Goal: Task Accomplishment & Management: Manage account settings

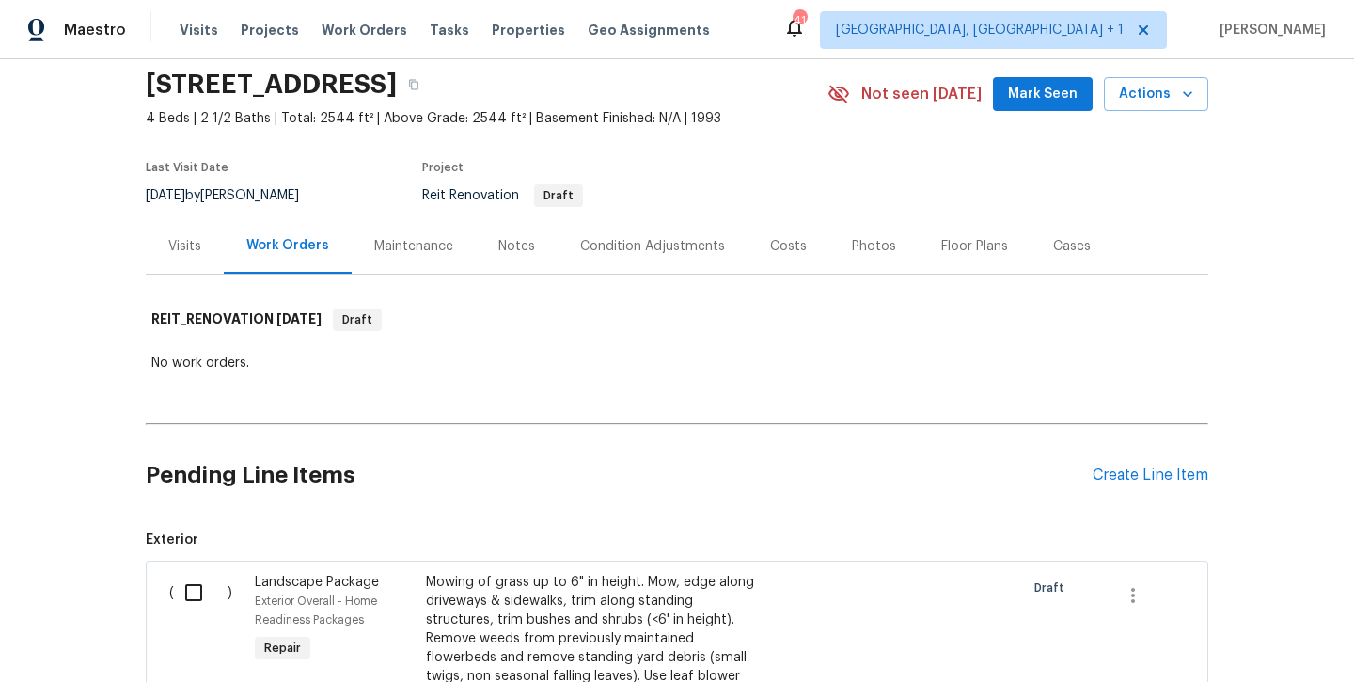
scroll to position [66, 0]
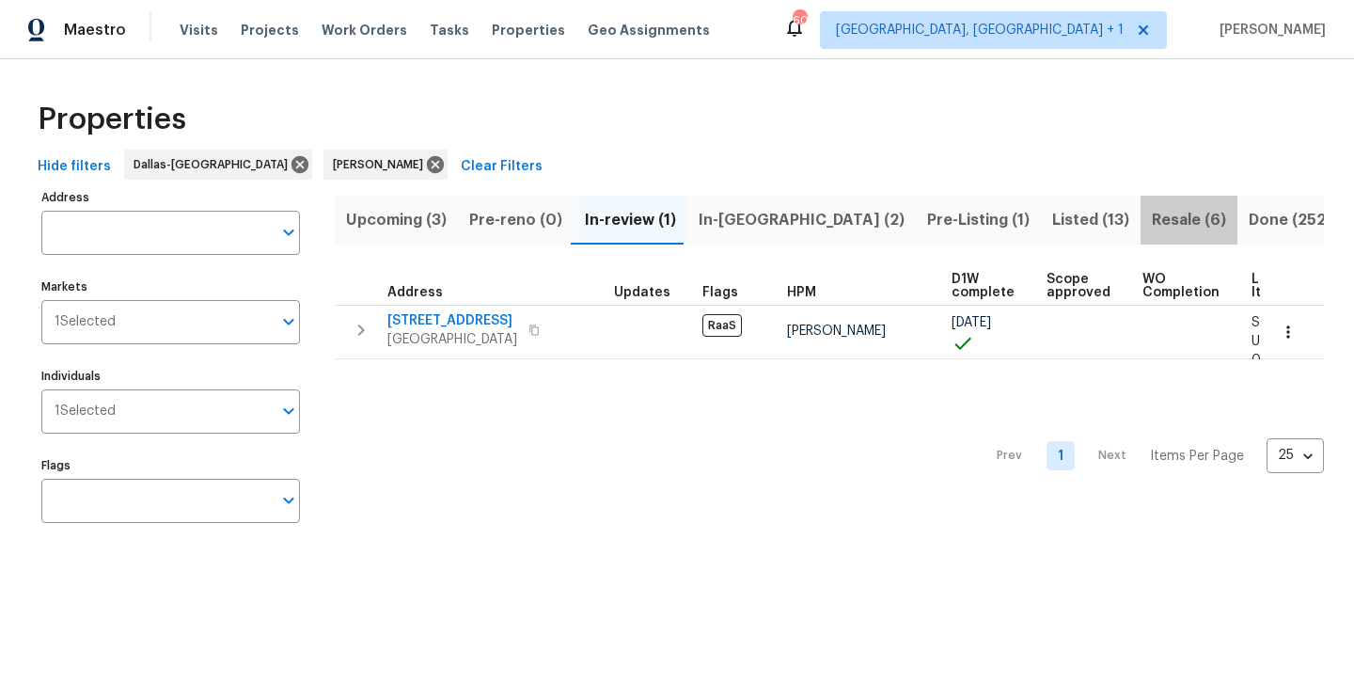
click at [1152, 225] on span "Resale (6)" at bounding box center [1189, 220] width 74 height 26
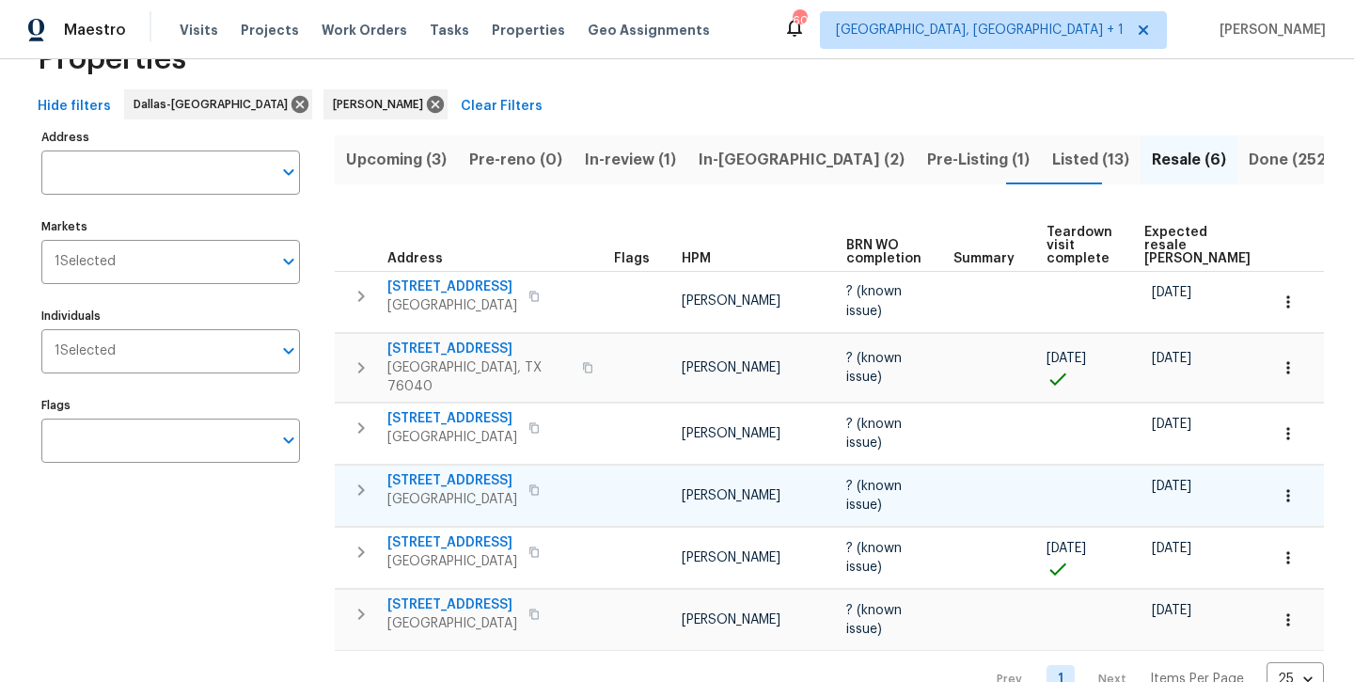
scroll to position [60, 0]
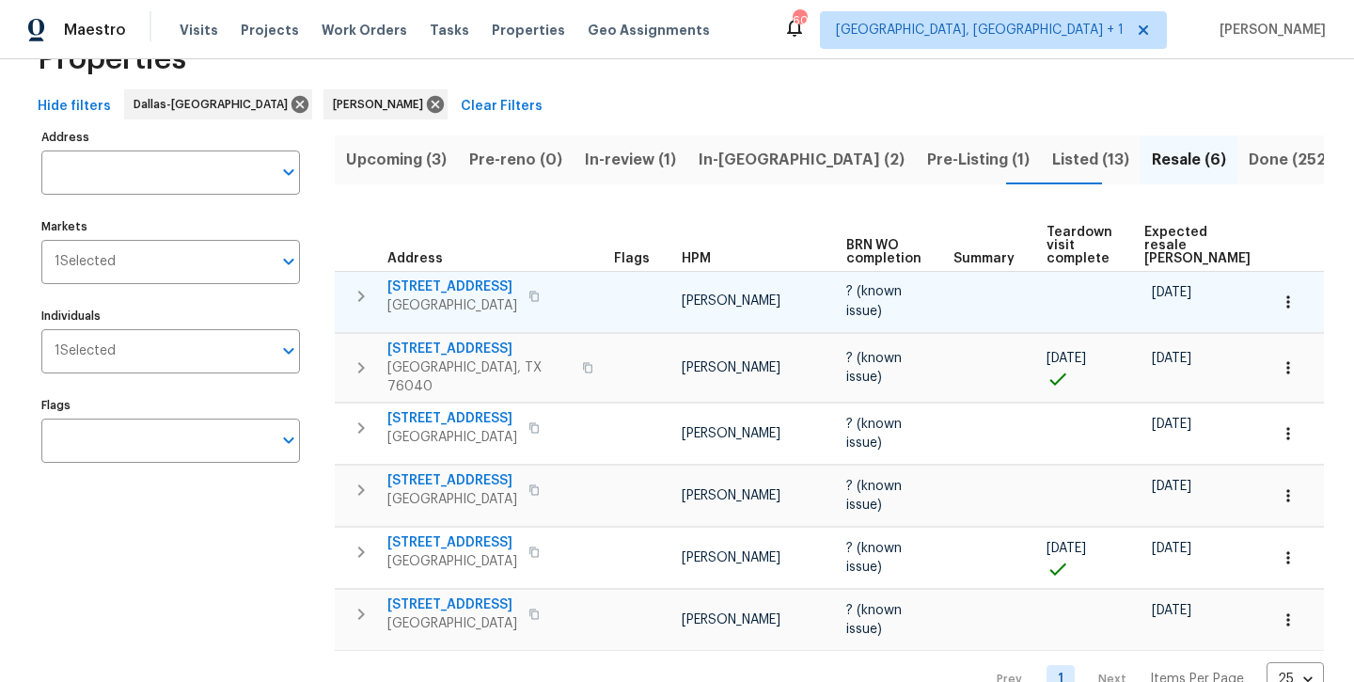
click at [499, 277] on span "3032 Thicket Bend Ct" at bounding box center [453, 286] width 130 height 19
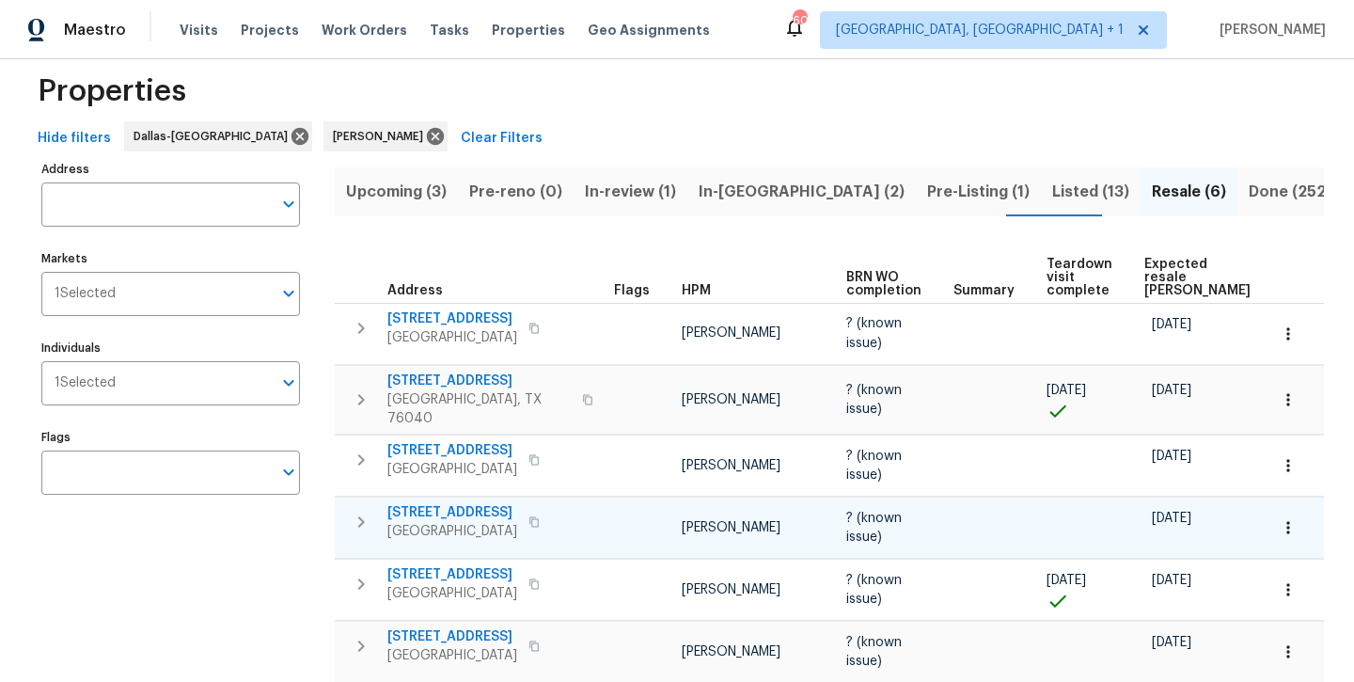
scroll to position [25, 0]
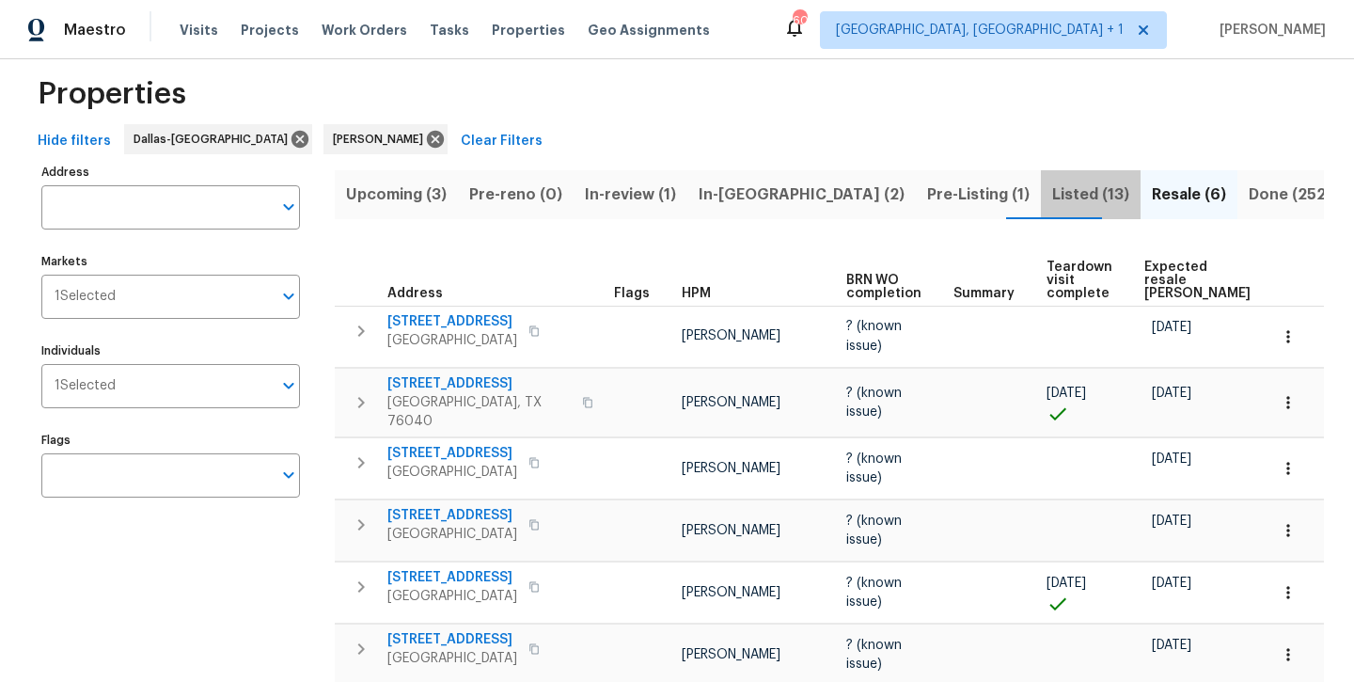
click at [1052, 187] on span "Listed (13)" at bounding box center [1090, 195] width 77 height 26
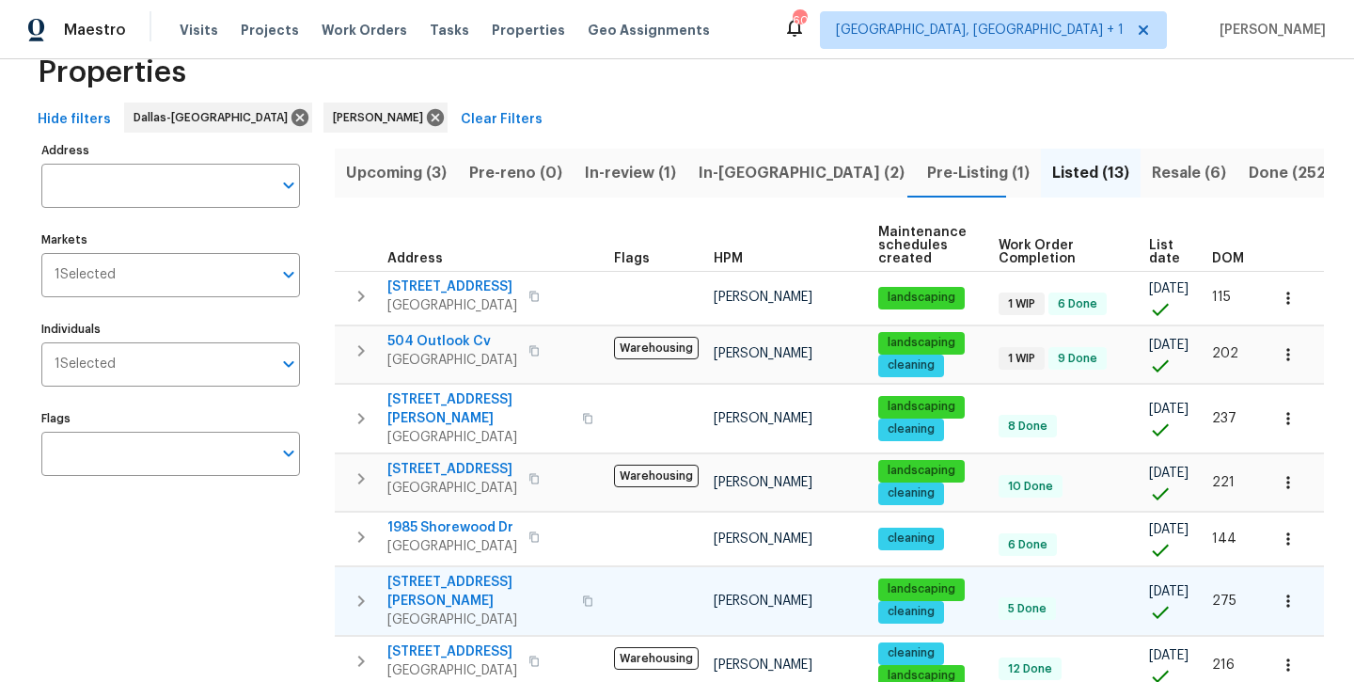
scroll to position [45, 0]
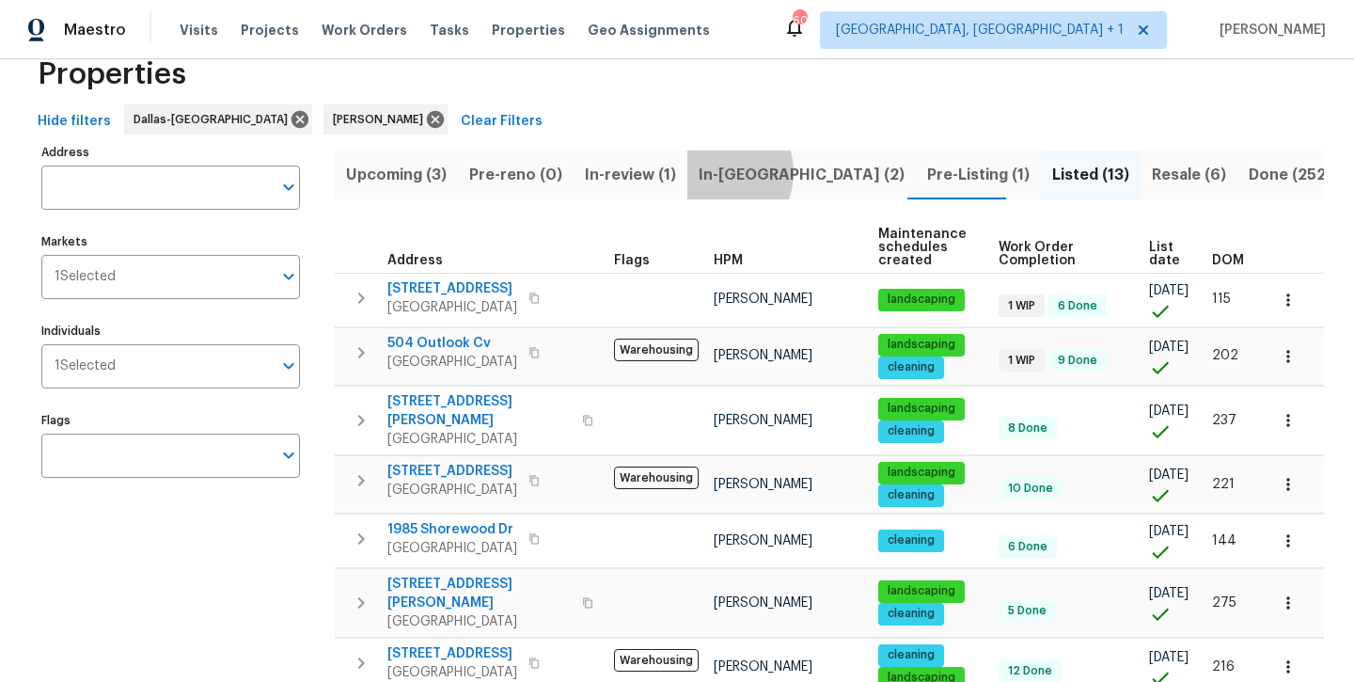
click at [714, 172] on span "In-reno (2)" at bounding box center [802, 175] width 206 height 26
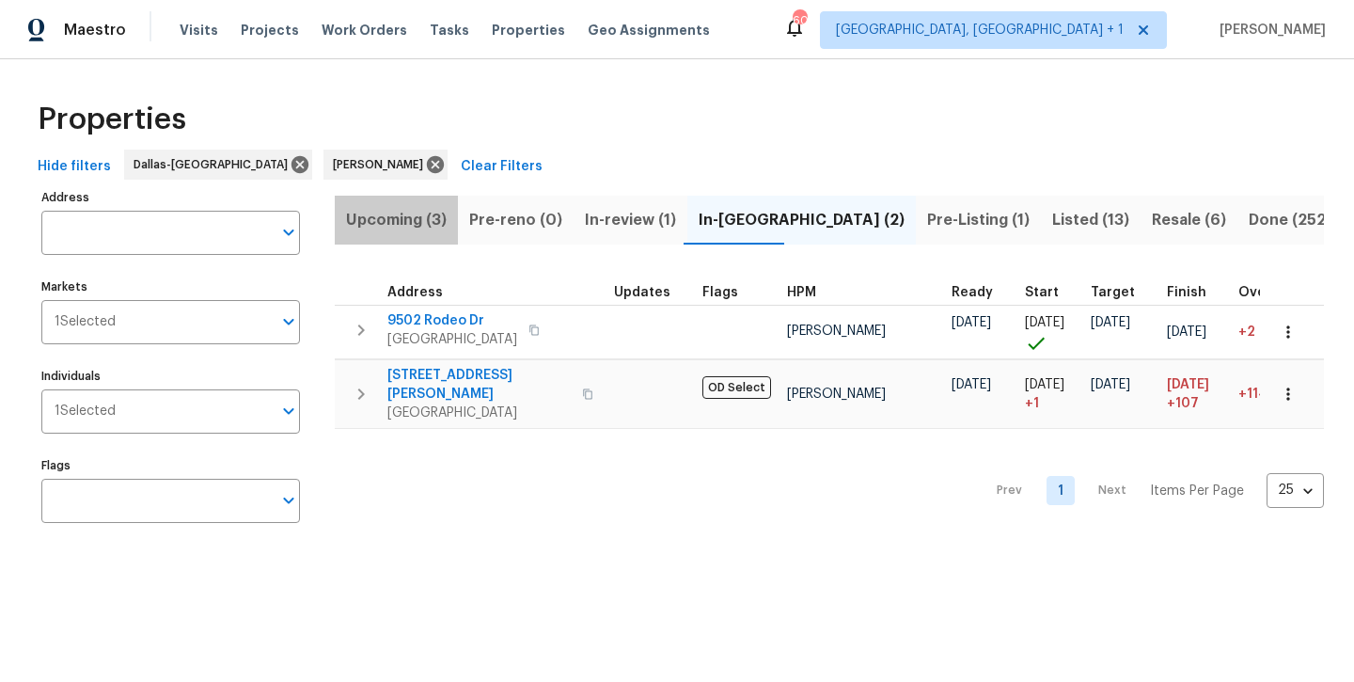
click at [366, 214] on span "Upcoming (3)" at bounding box center [396, 220] width 101 height 26
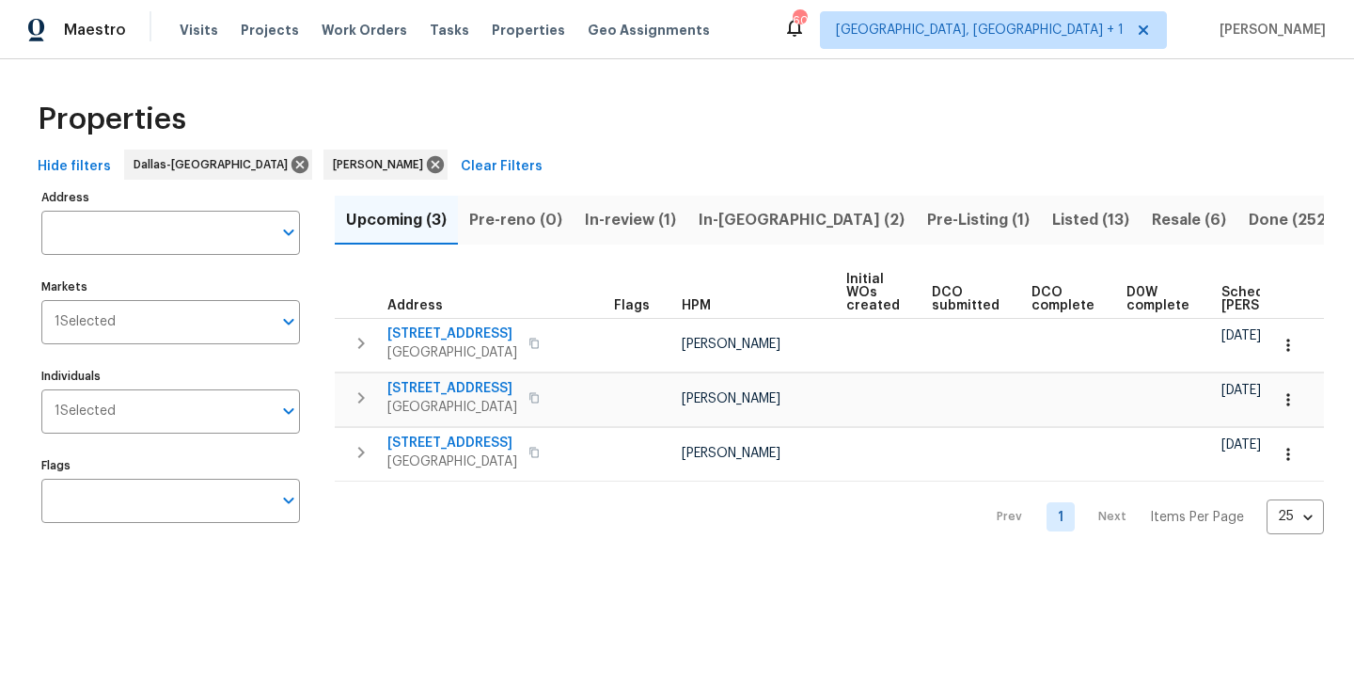
click at [734, 225] on span "In-reno (2)" at bounding box center [802, 220] width 206 height 26
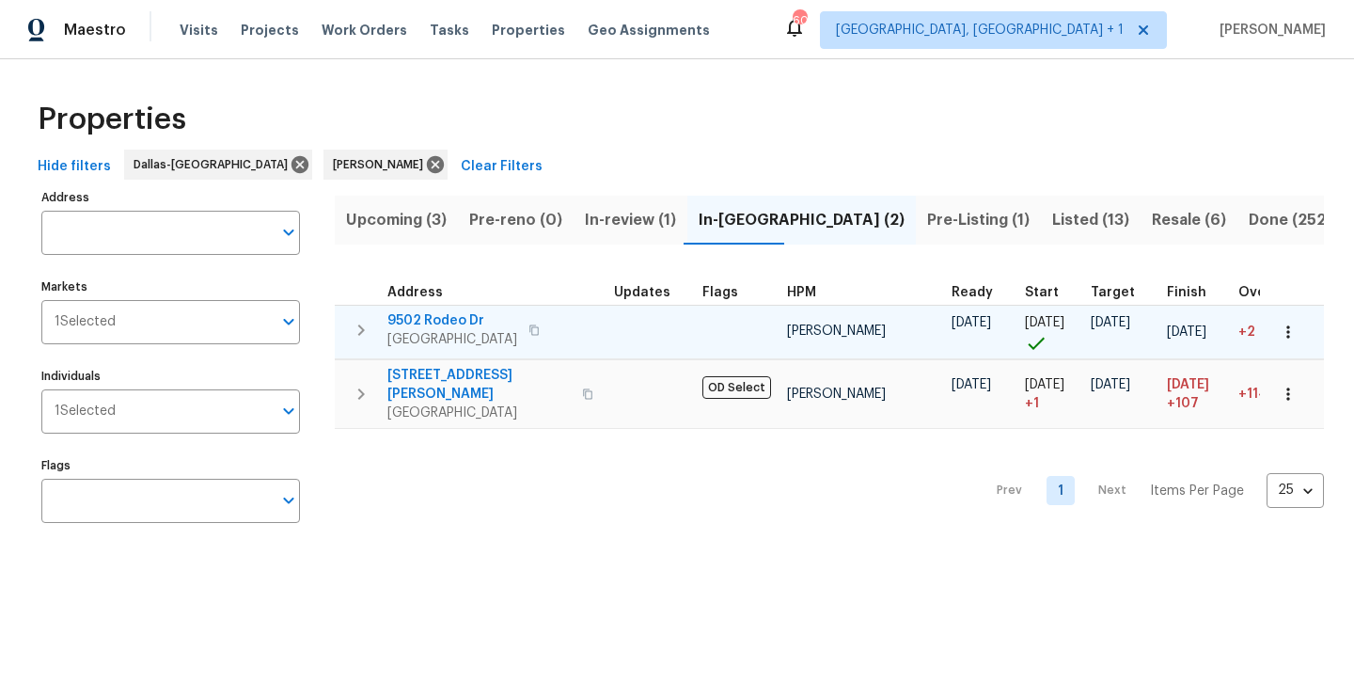
click at [463, 309] on td "9502 Rodeo Dr Irving, TX 75063" at bounding box center [471, 330] width 272 height 49
click at [461, 327] on span "9502 Rodeo Dr" at bounding box center [453, 320] width 130 height 19
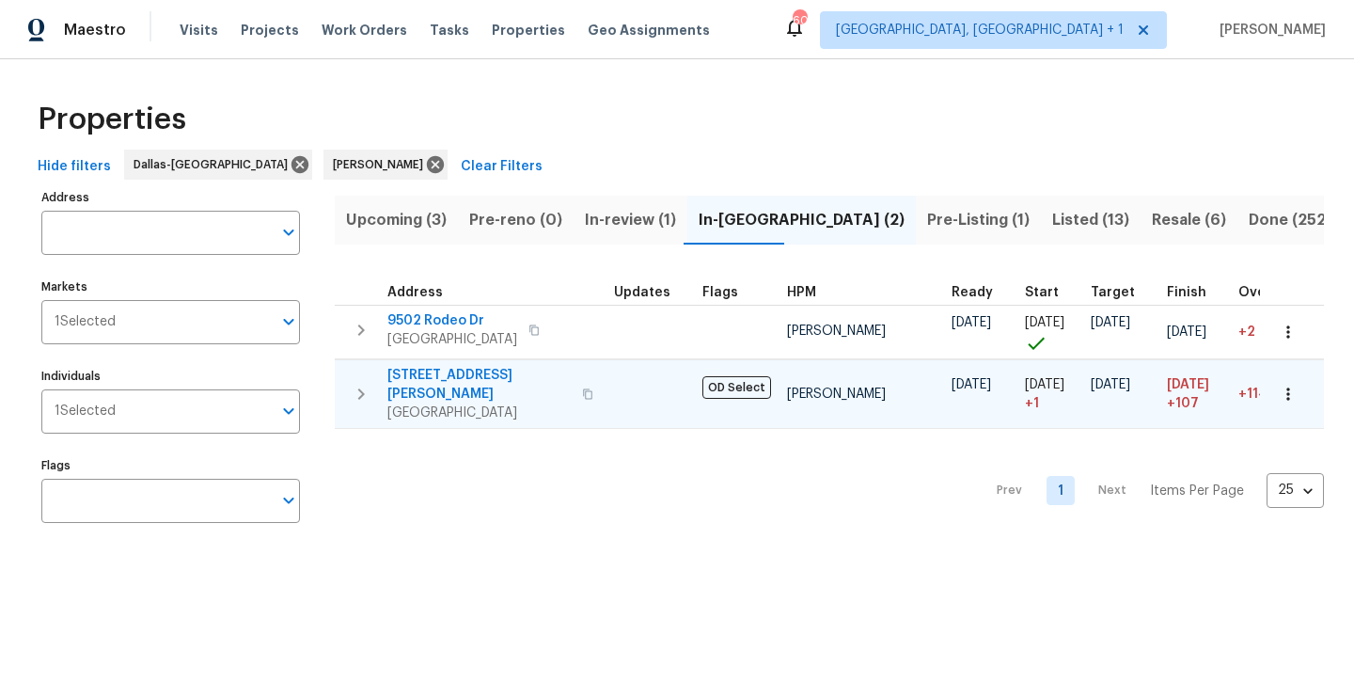
click at [464, 379] on span "2334 Hill N Dale Dr" at bounding box center [479, 385] width 183 height 38
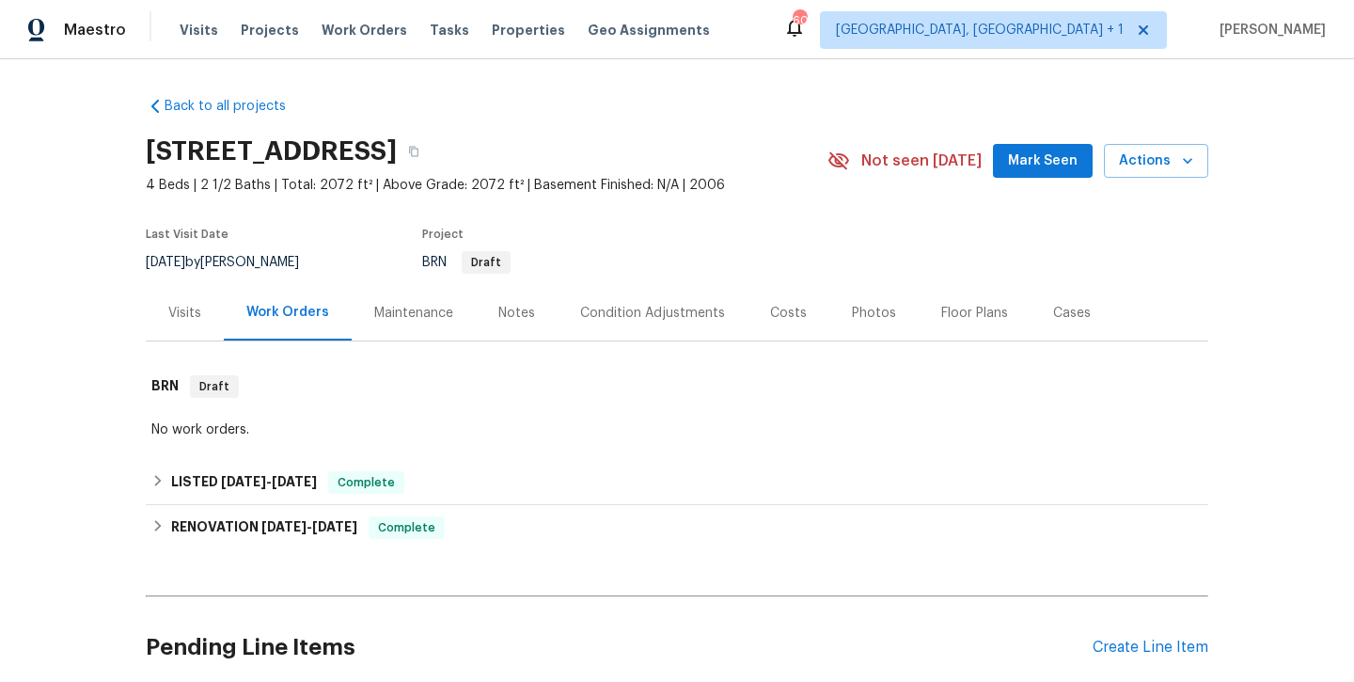
click at [852, 312] on div "Photos" at bounding box center [874, 313] width 44 height 19
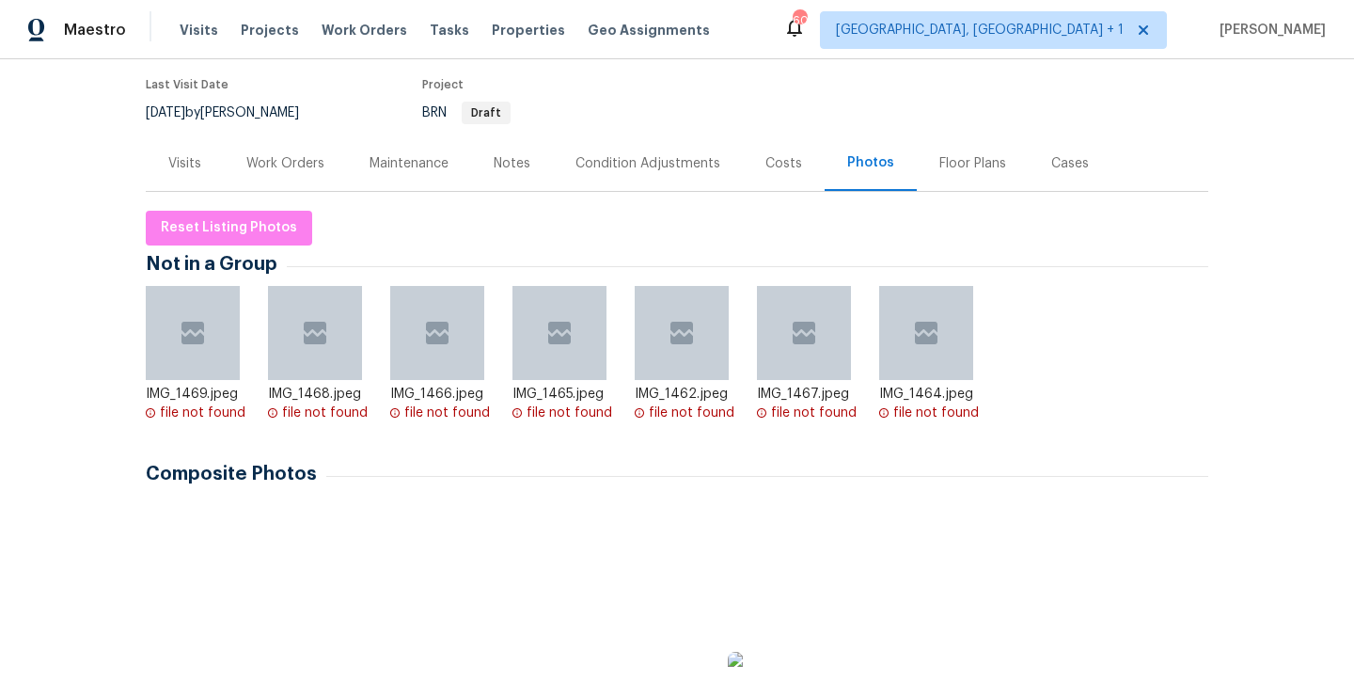
scroll to position [149, 0]
click at [228, 521] on img at bounding box center [197, 555] width 94 height 94
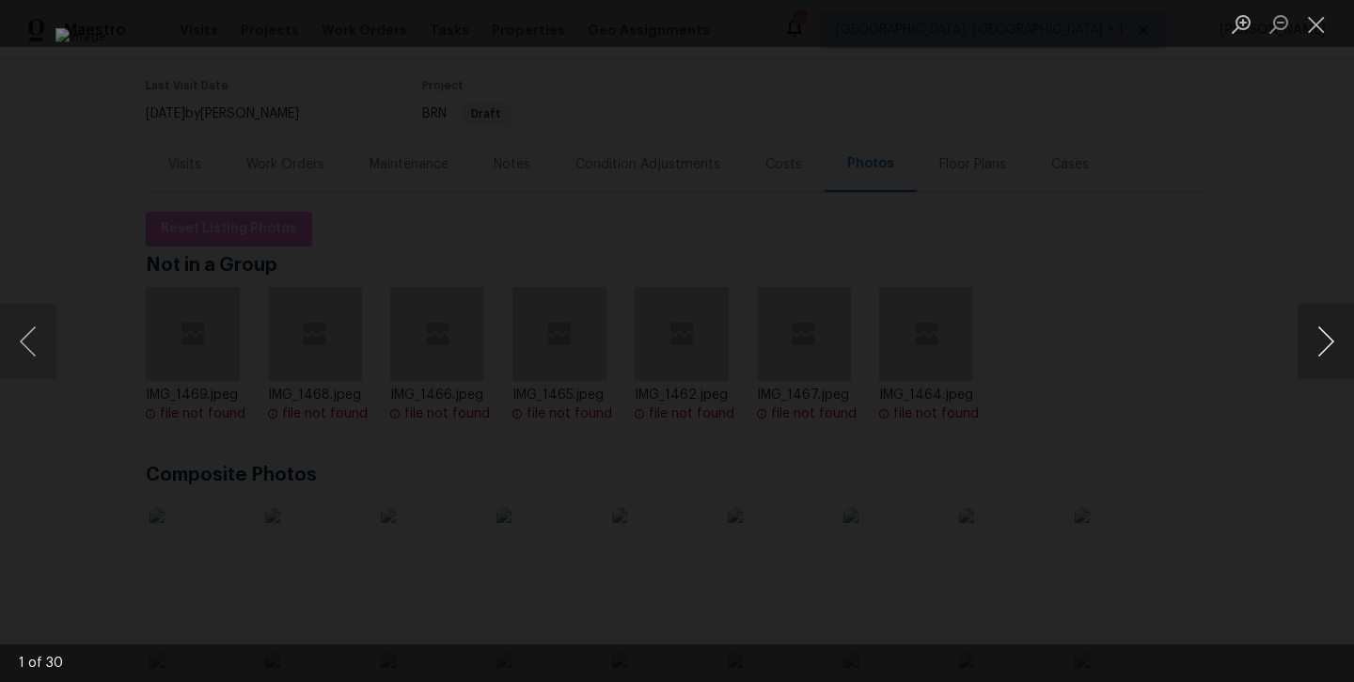
click at [1339, 352] on button "Next image" at bounding box center [1326, 341] width 56 height 75
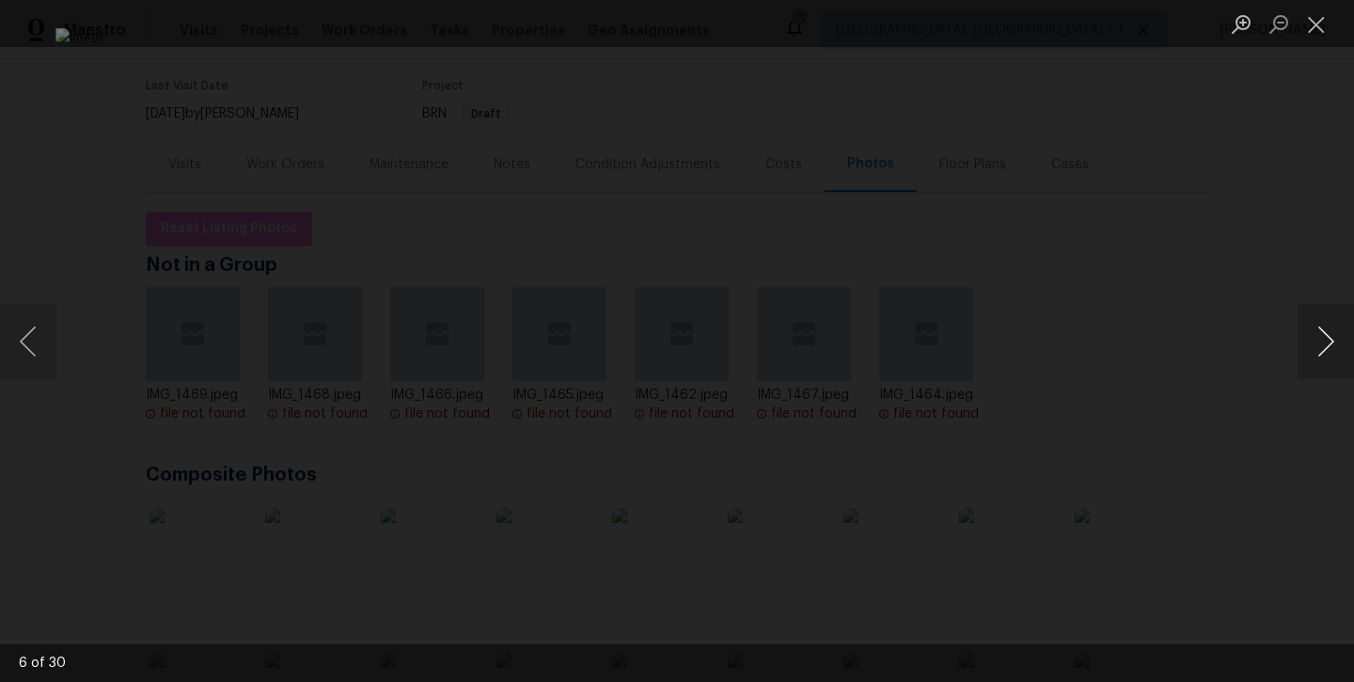
click at [1339, 352] on button "Next image" at bounding box center [1326, 341] width 56 height 75
click at [1339, 347] on button "Next image" at bounding box center [1326, 341] width 56 height 75
click at [1313, 15] on button "Close lightbox" at bounding box center [1317, 24] width 38 height 33
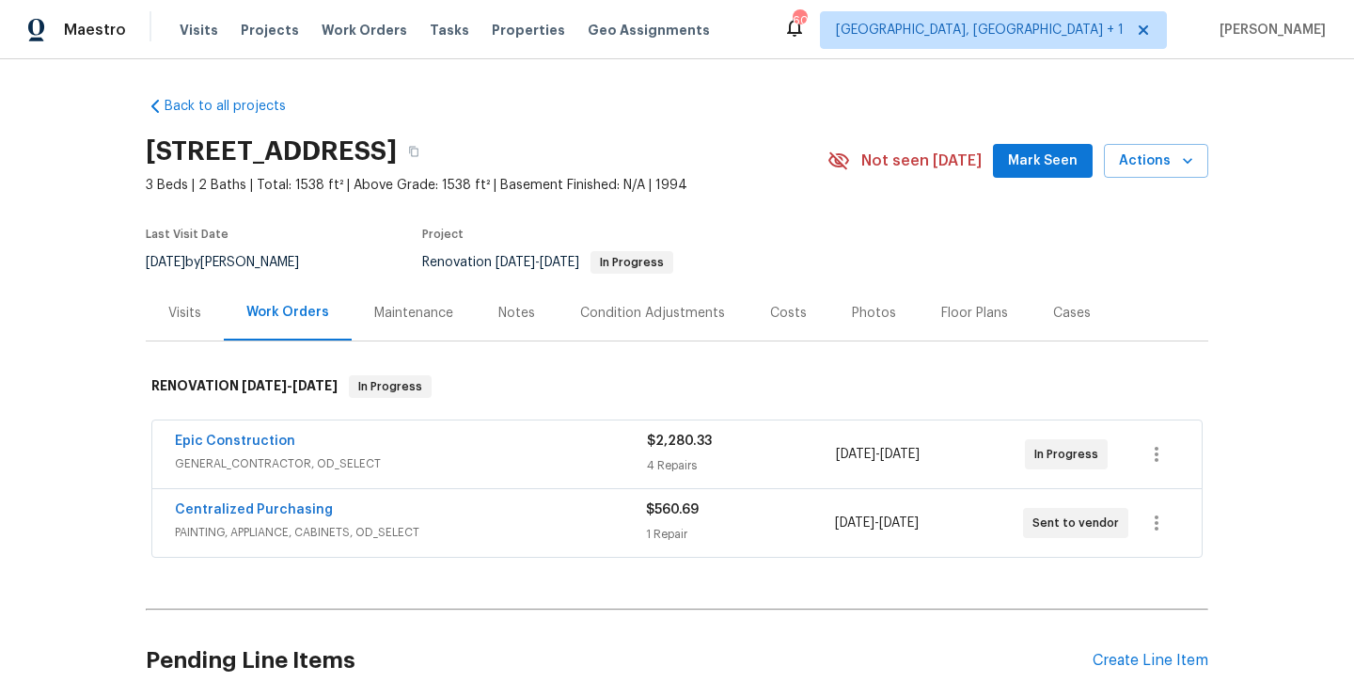
click at [1040, 168] on span "Mark Seen" at bounding box center [1043, 162] width 70 height 24
click at [502, 313] on div "Notes" at bounding box center [516, 313] width 37 height 19
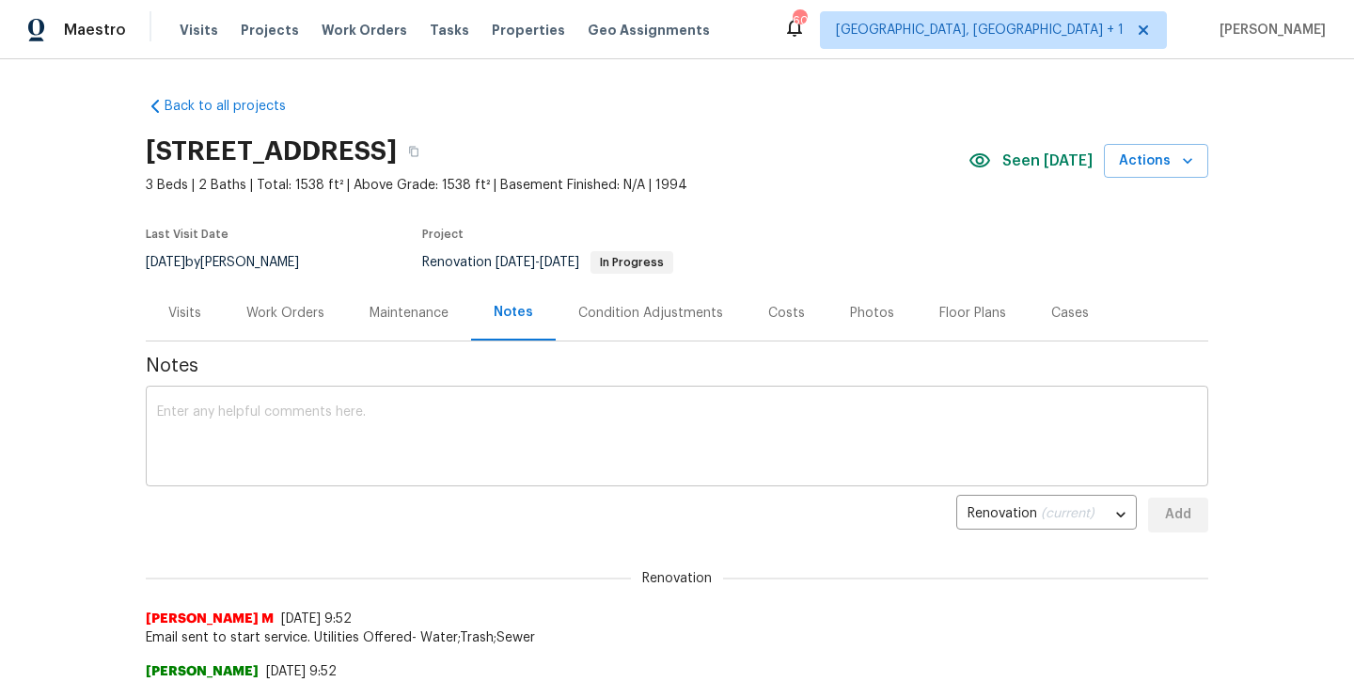
click at [287, 455] on textarea at bounding box center [677, 438] width 1040 height 66
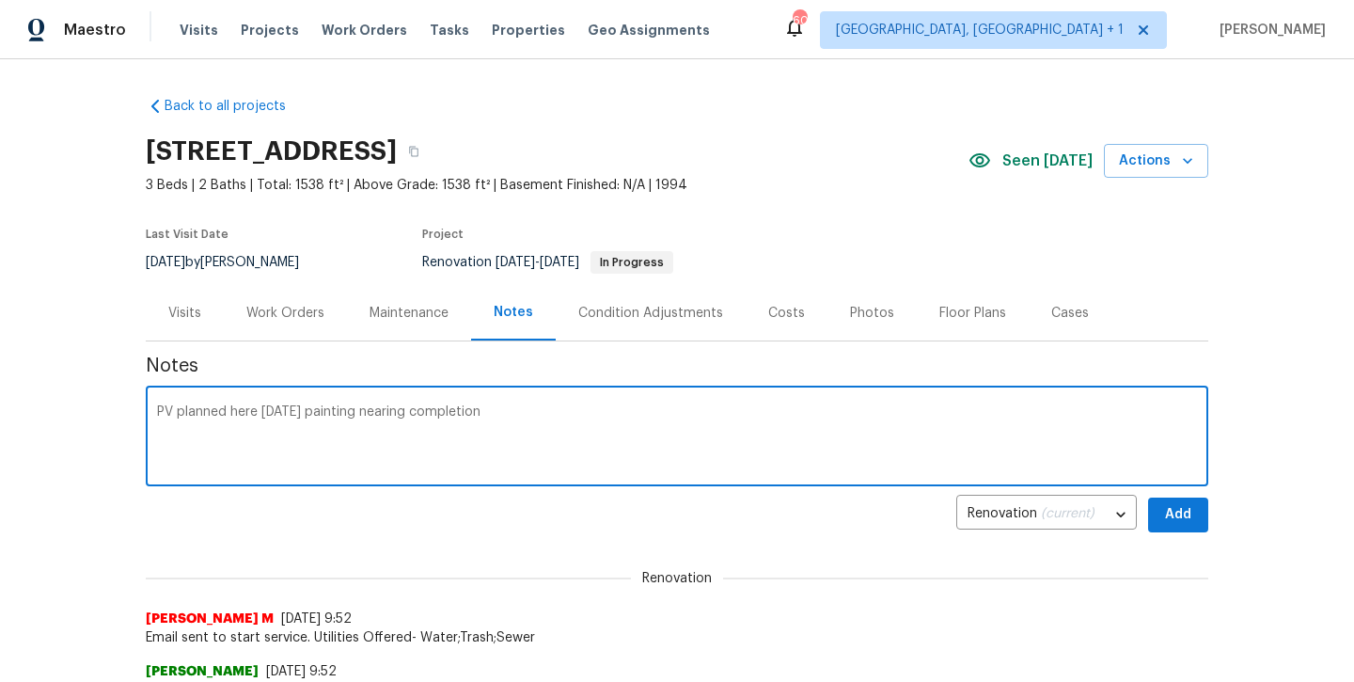
type textarea "PV planned here tomorrow painting nearing completion"
click at [1188, 524] on span "Add" at bounding box center [1178, 515] width 30 height 24
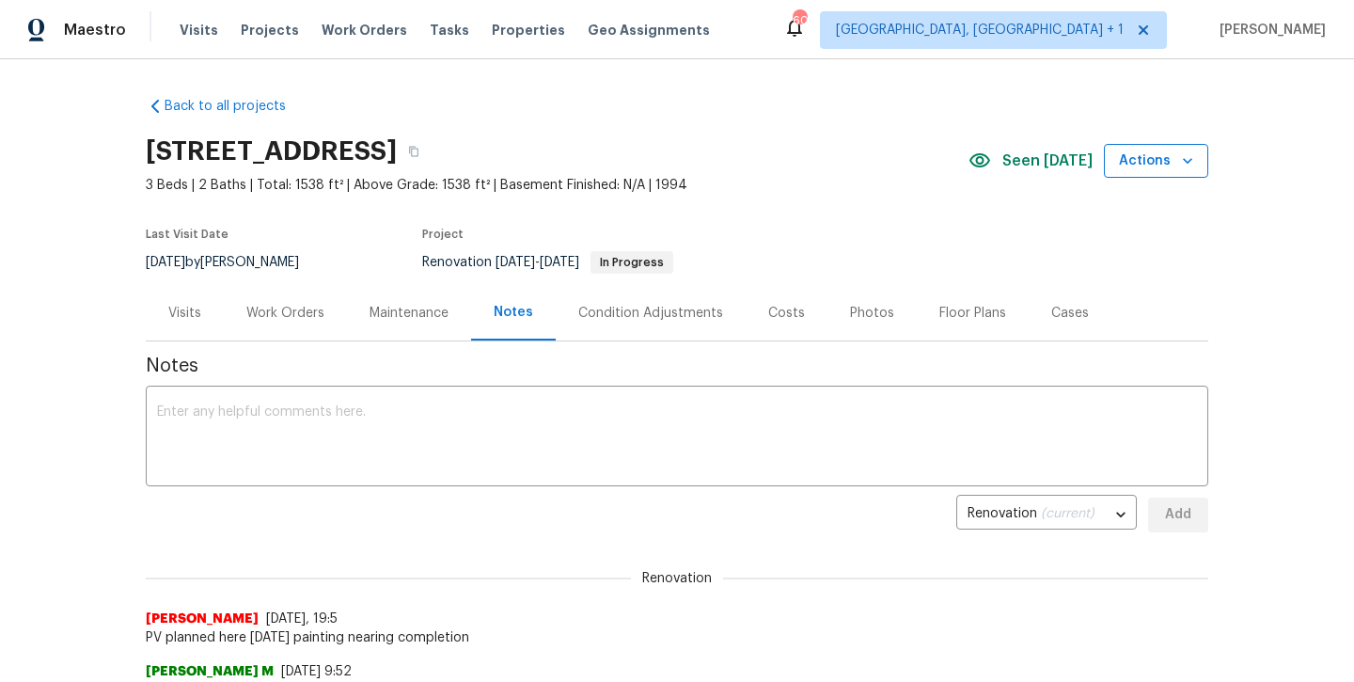
click at [1151, 151] on span "Actions" at bounding box center [1156, 162] width 74 height 24
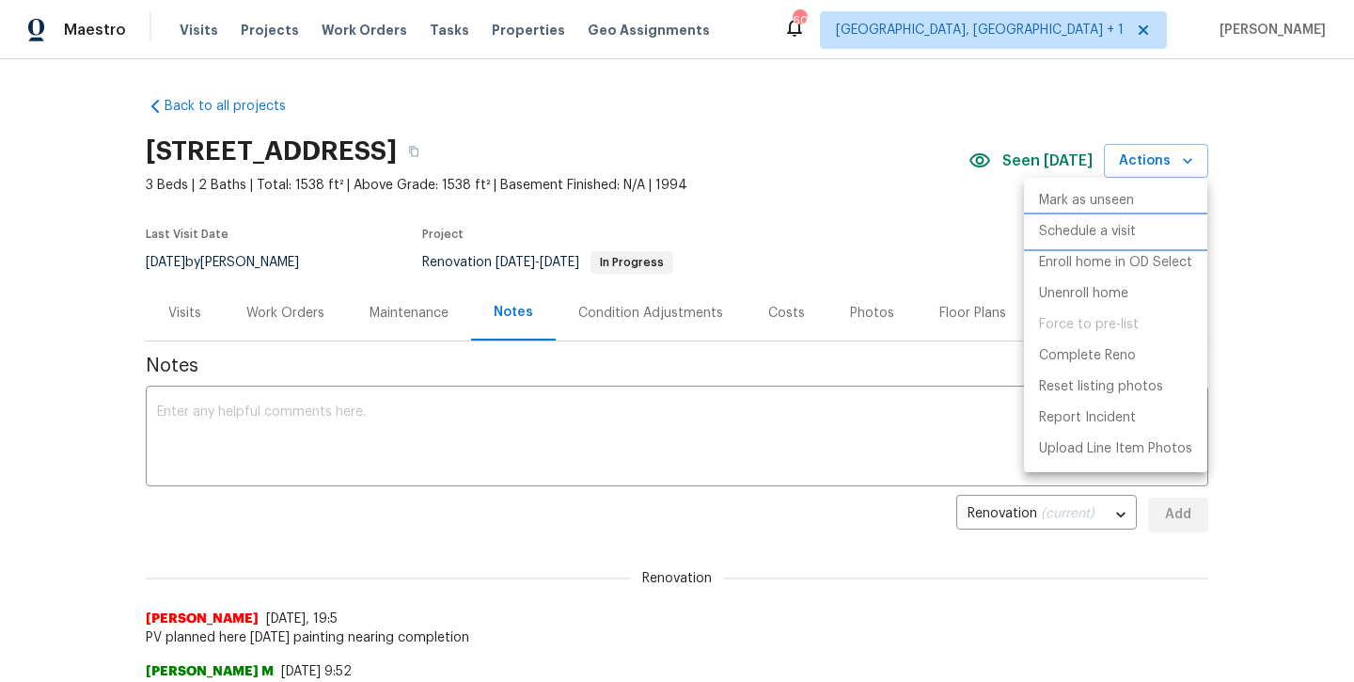
click at [1072, 244] on li "Schedule a visit" at bounding box center [1115, 231] width 183 height 31
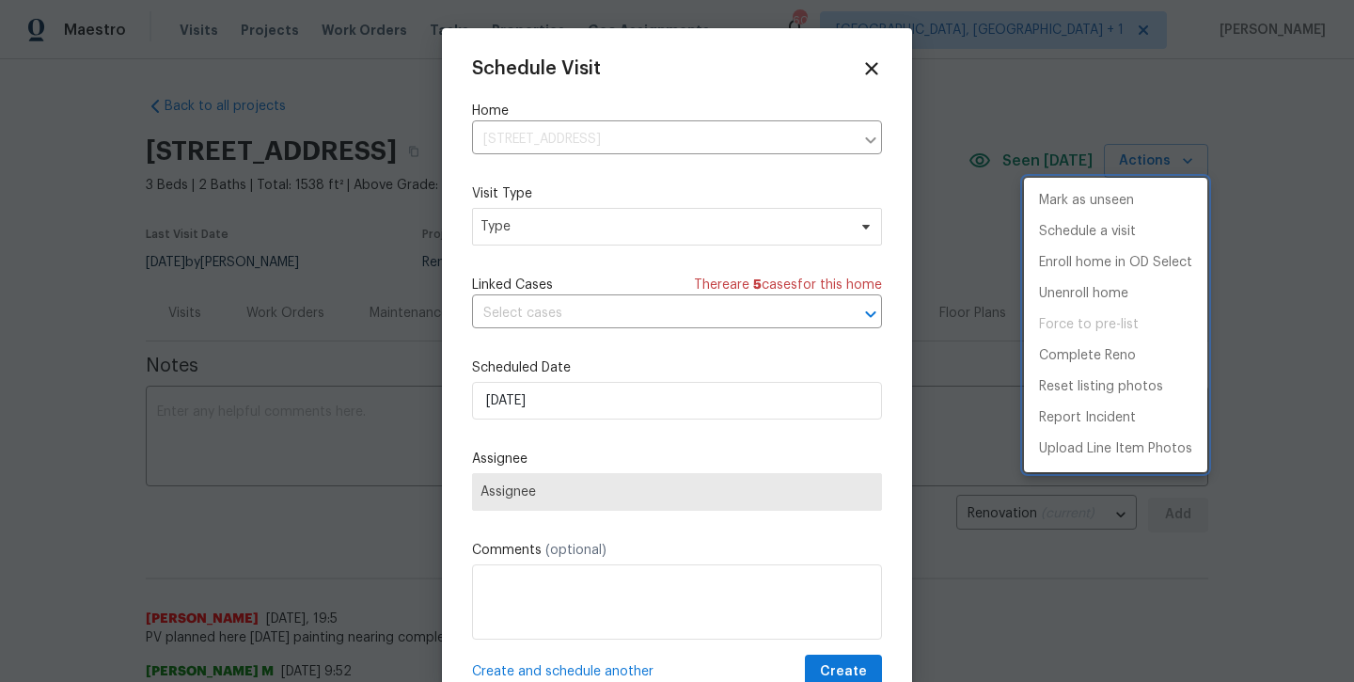
click at [550, 229] on div at bounding box center [677, 341] width 1354 height 682
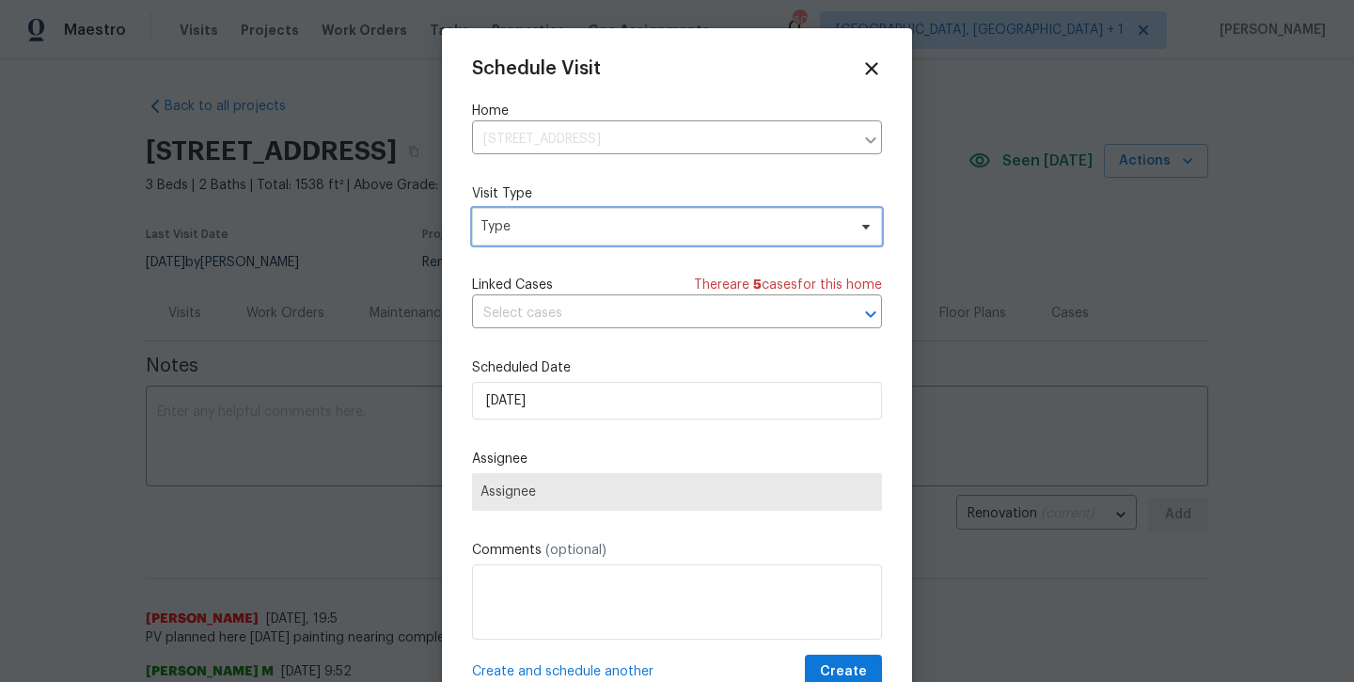
click at [529, 232] on span "Type" at bounding box center [664, 226] width 366 height 19
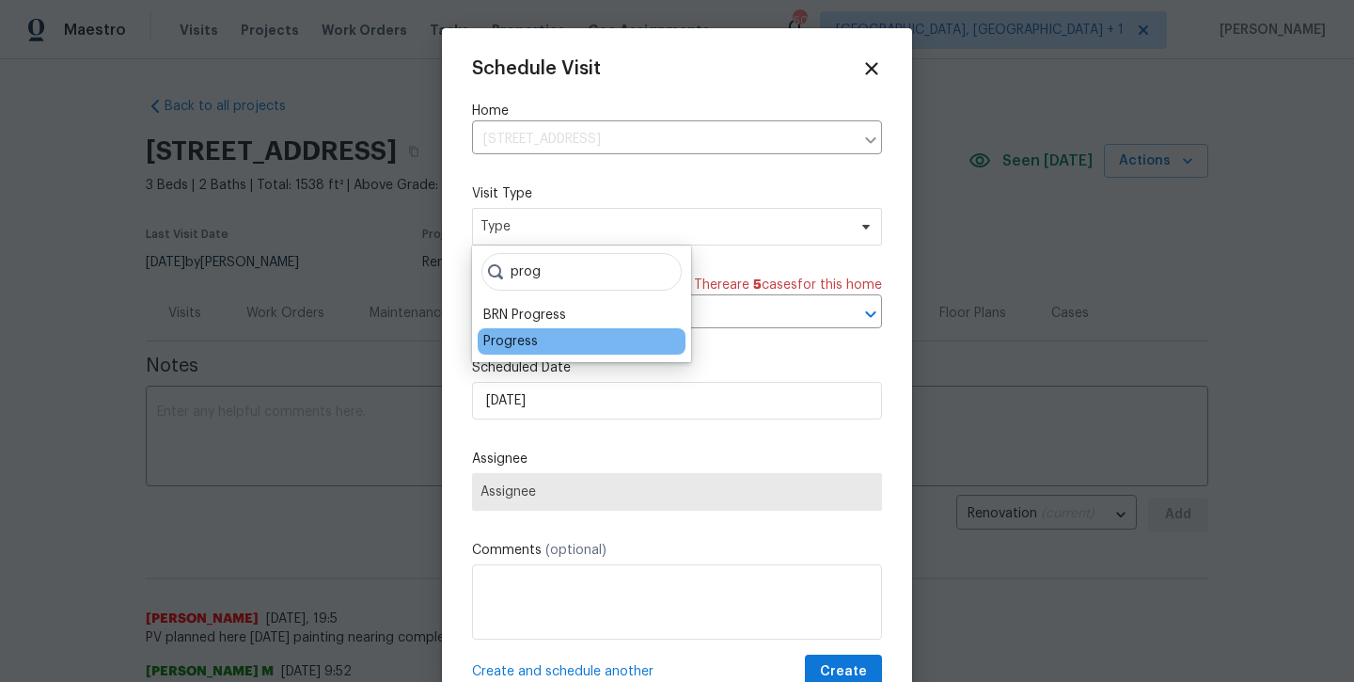
type input "prog"
click at [490, 343] on div "Progress" at bounding box center [510, 341] width 55 height 19
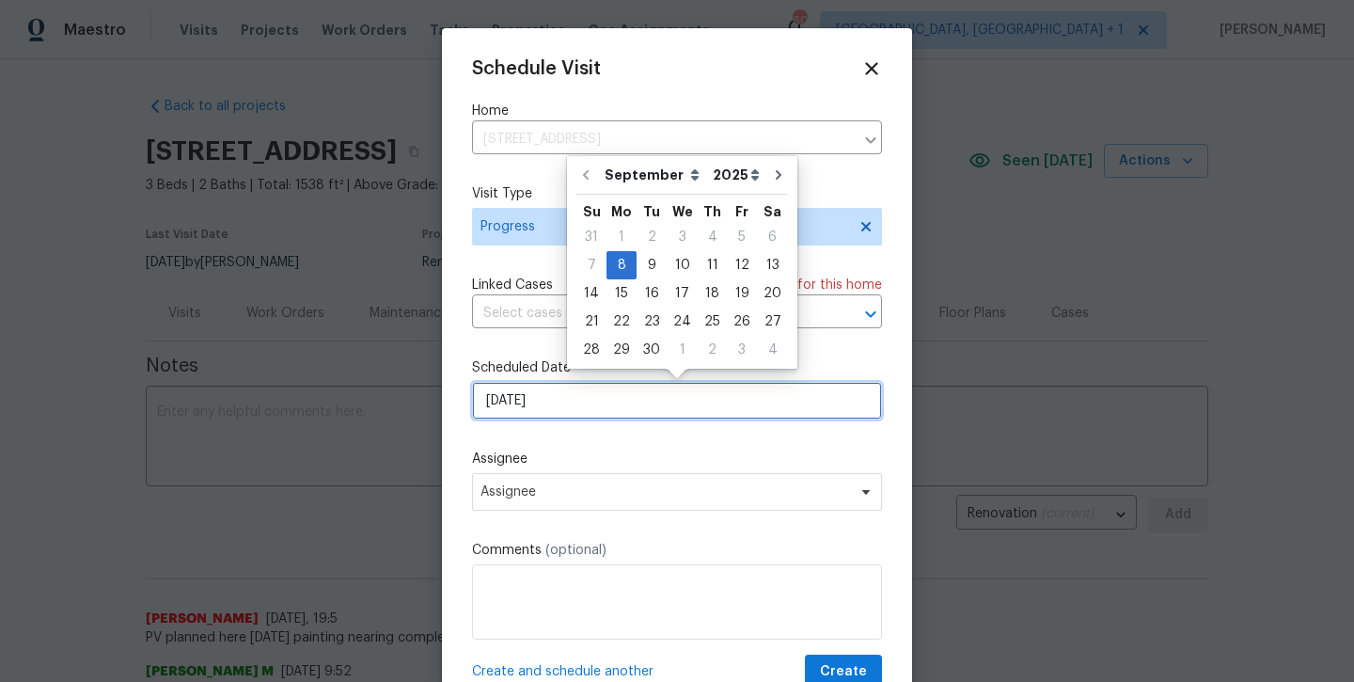
click at [524, 408] on input "[DATE]" at bounding box center [677, 401] width 410 height 38
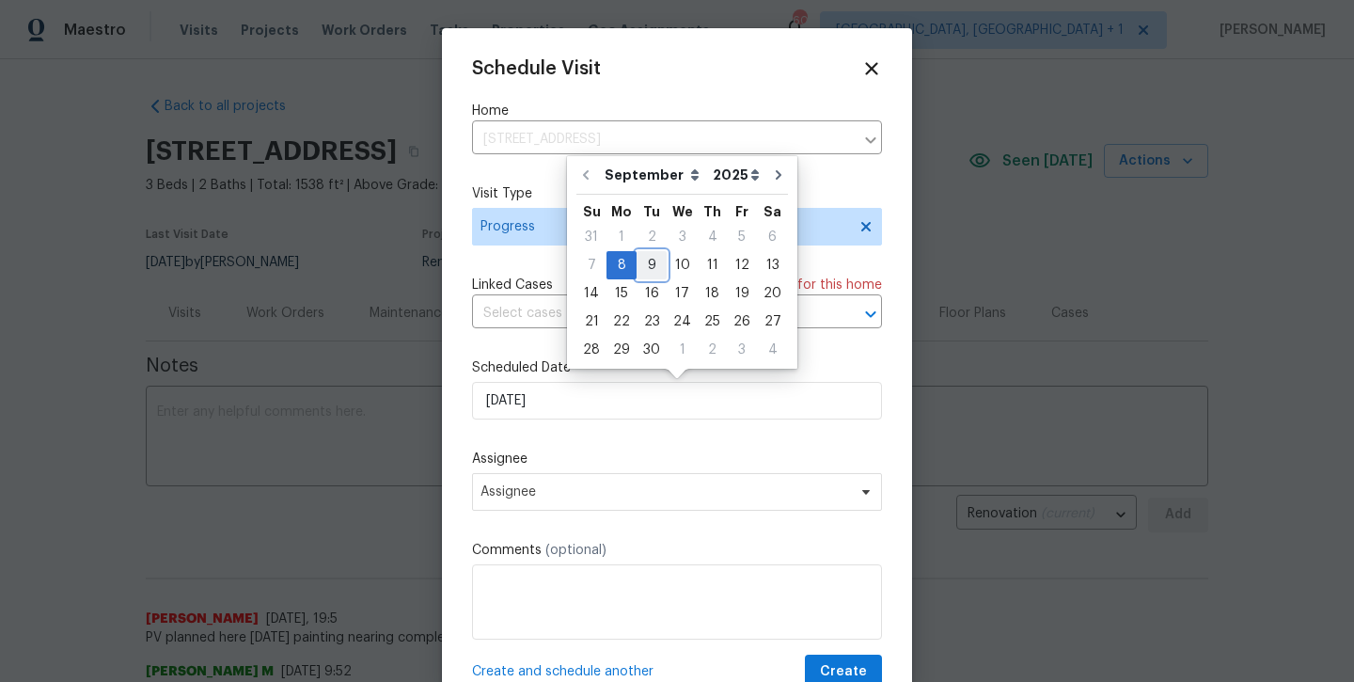
click at [642, 266] on div "9" at bounding box center [652, 265] width 30 height 26
type input "[DATE]"
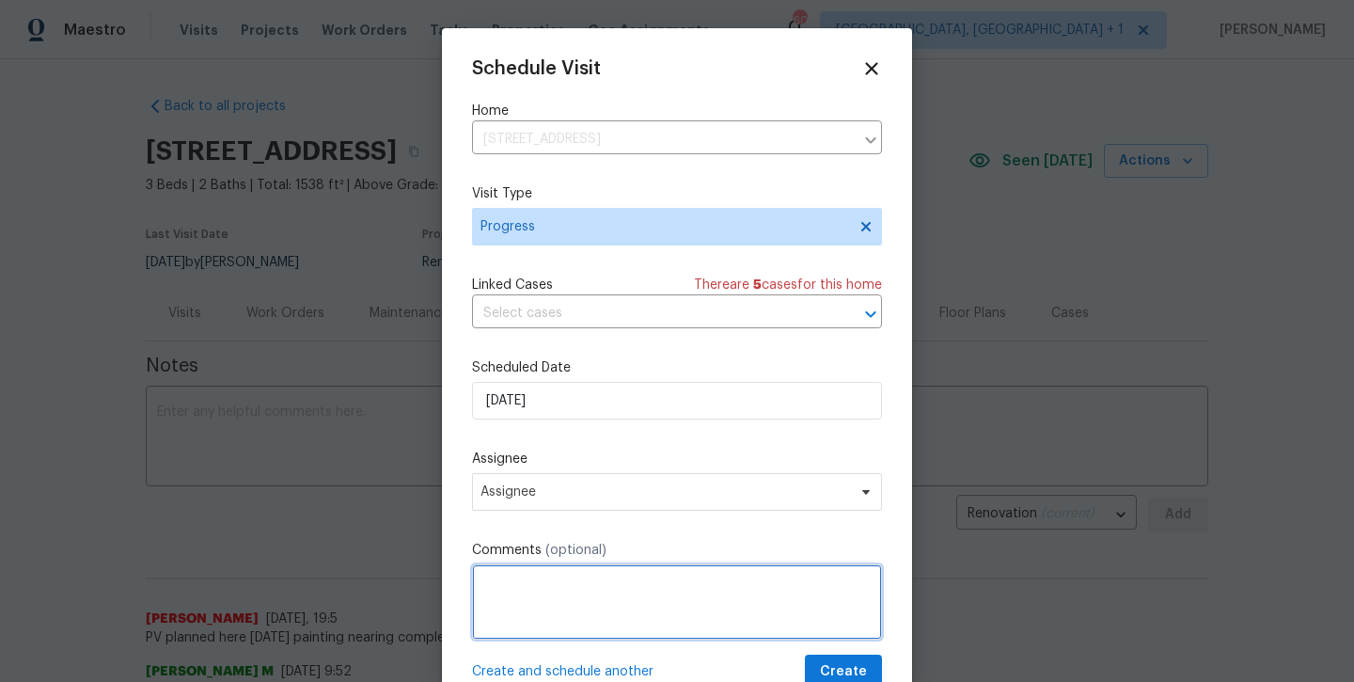
click at [721, 584] on textarea at bounding box center [677, 601] width 410 height 75
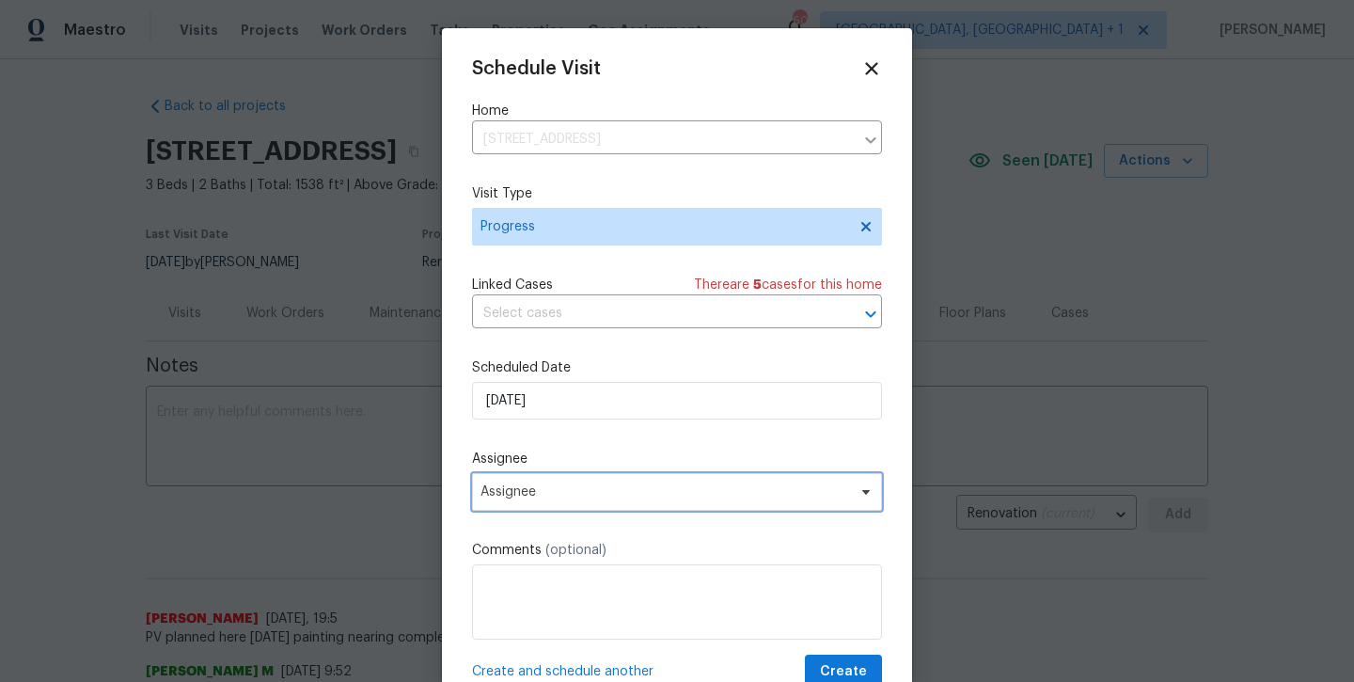
click at [690, 487] on span "Assignee" at bounding box center [665, 491] width 369 height 15
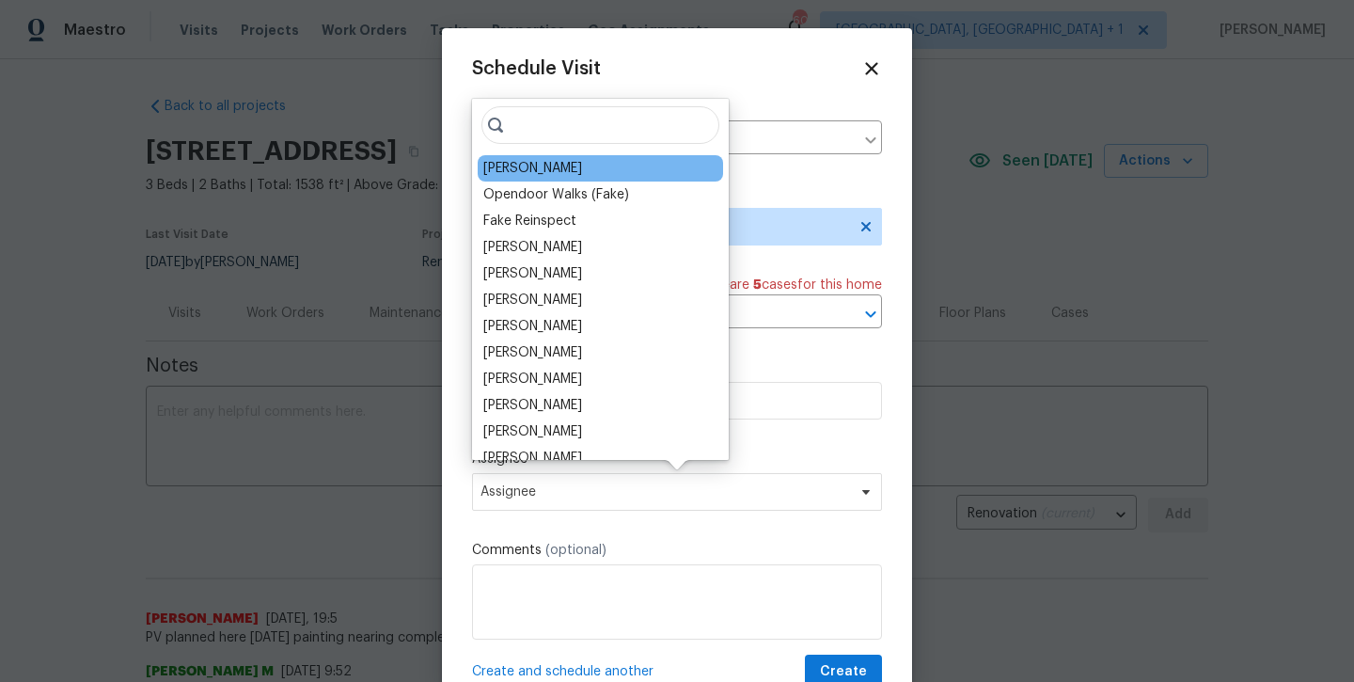
click at [572, 180] on div "[PERSON_NAME]" at bounding box center [600, 168] width 245 height 26
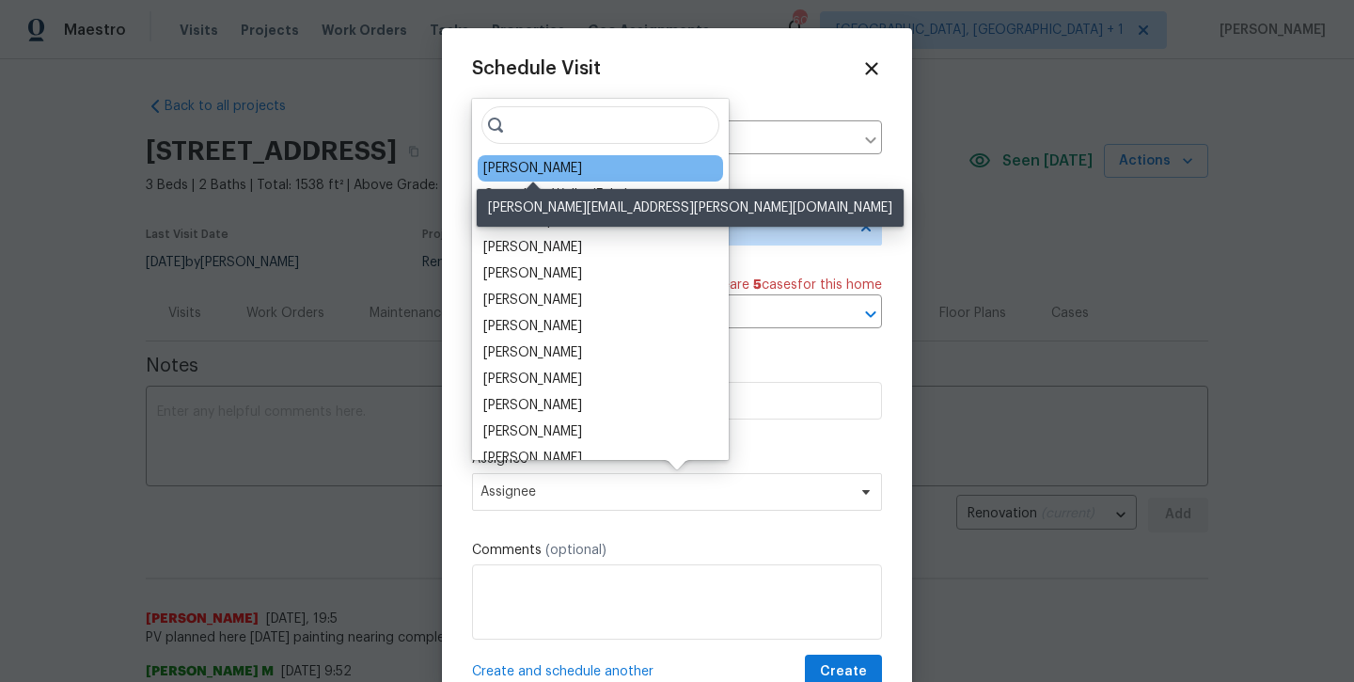
click at [571, 175] on div "[PERSON_NAME]" at bounding box center [532, 168] width 99 height 19
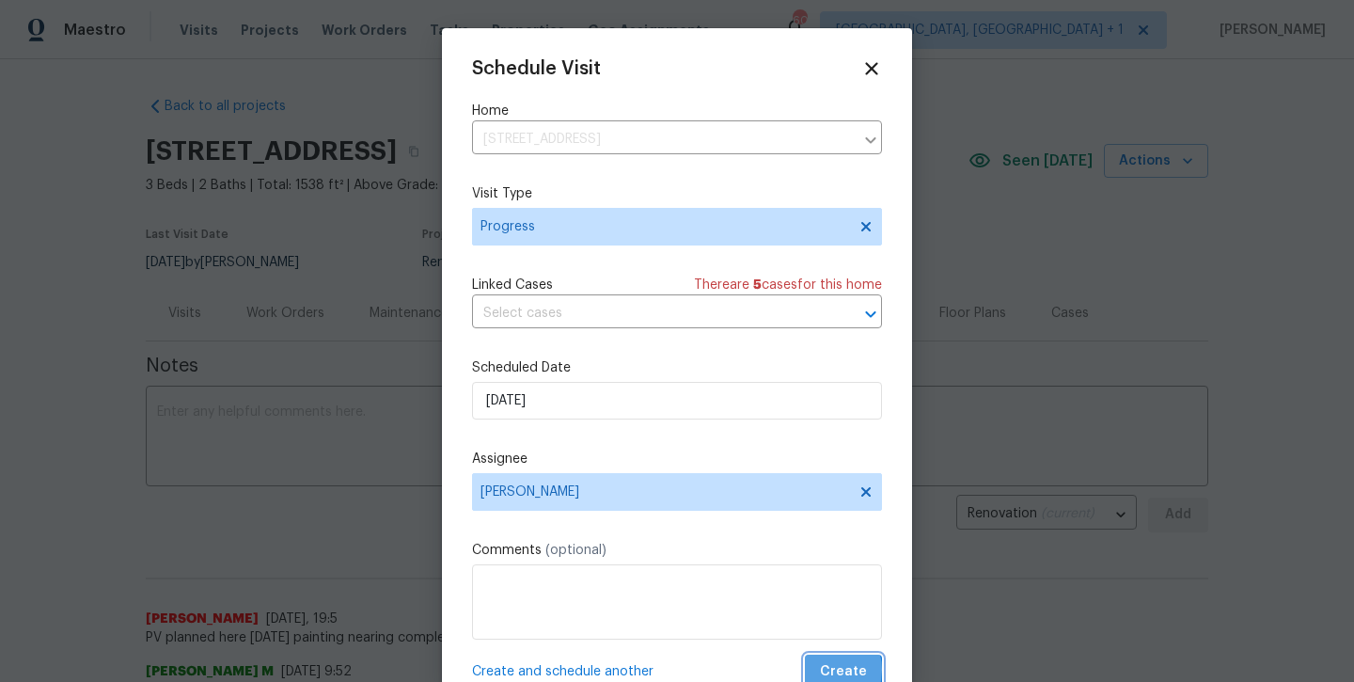
click at [827, 671] on span "Create" at bounding box center [843, 672] width 47 height 24
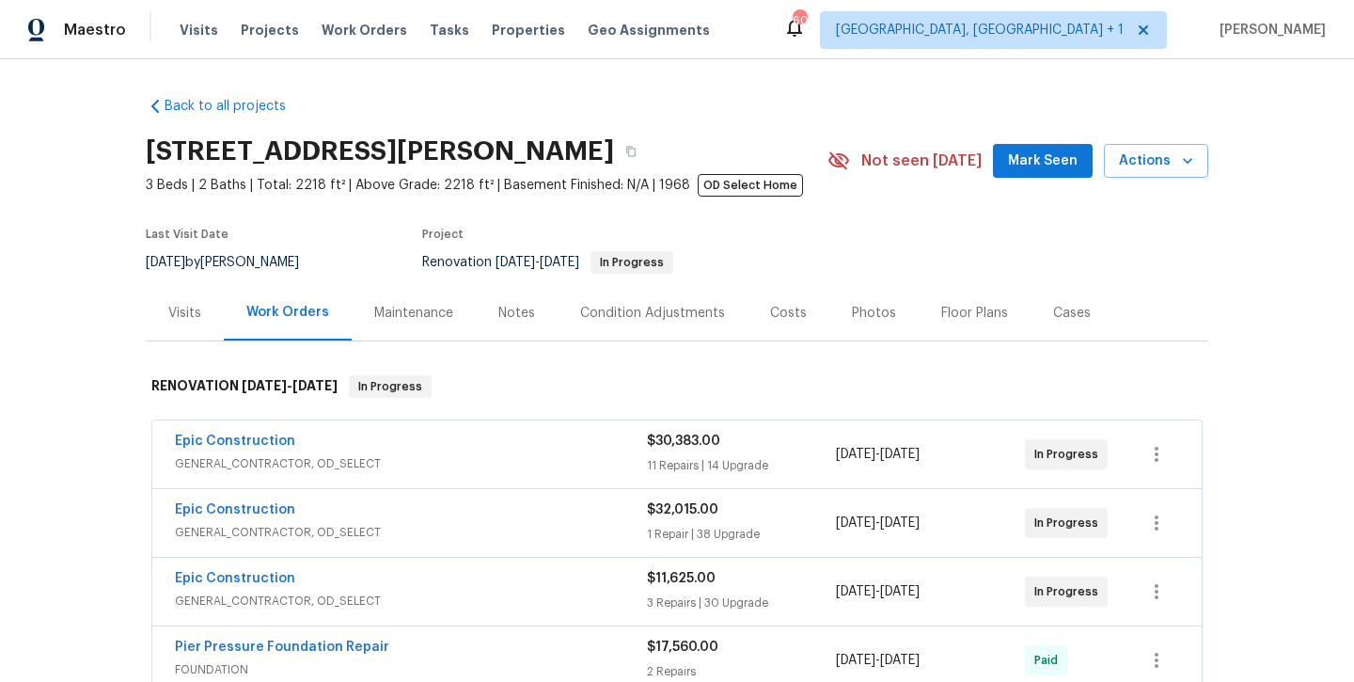
click at [1007, 160] on button "Mark Seen" at bounding box center [1043, 161] width 100 height 35
click at [530, 306] on div "Notes" at bounding box center [516, 313] width 37 height 19
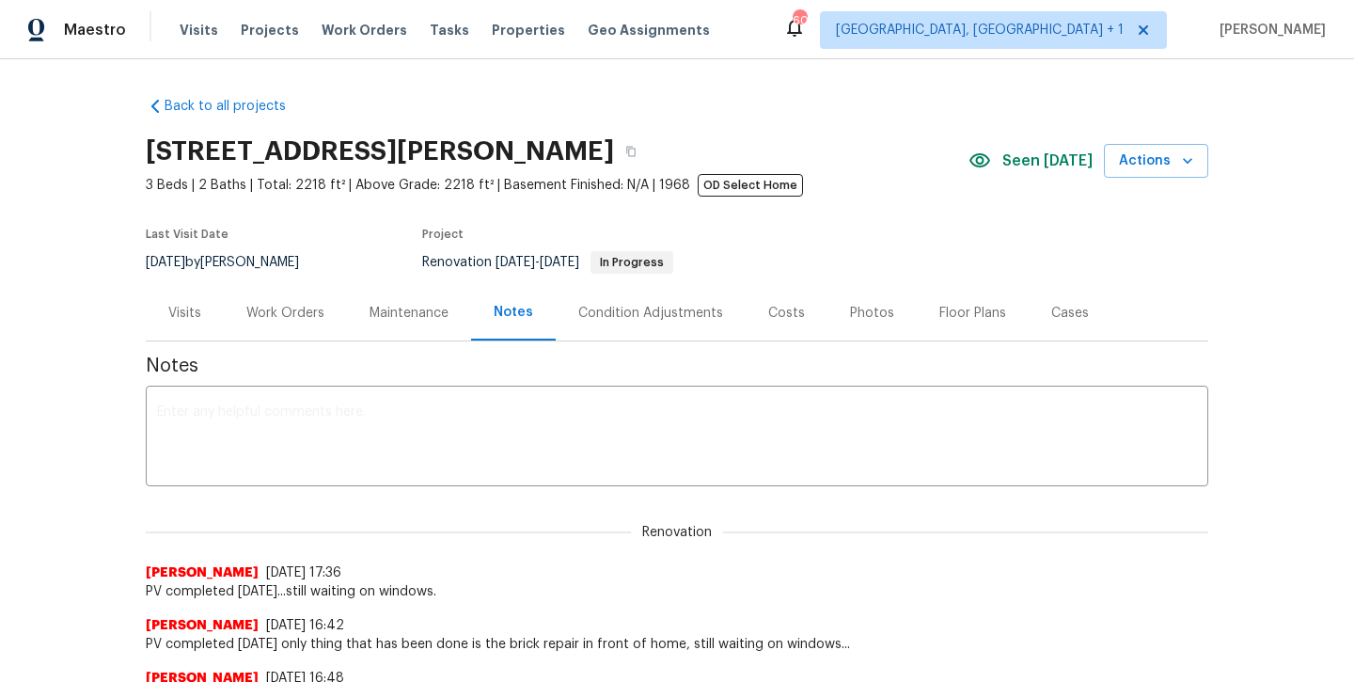
click at [422, 434] on textarea at bounding box center [677, 438] width 1040 height 66
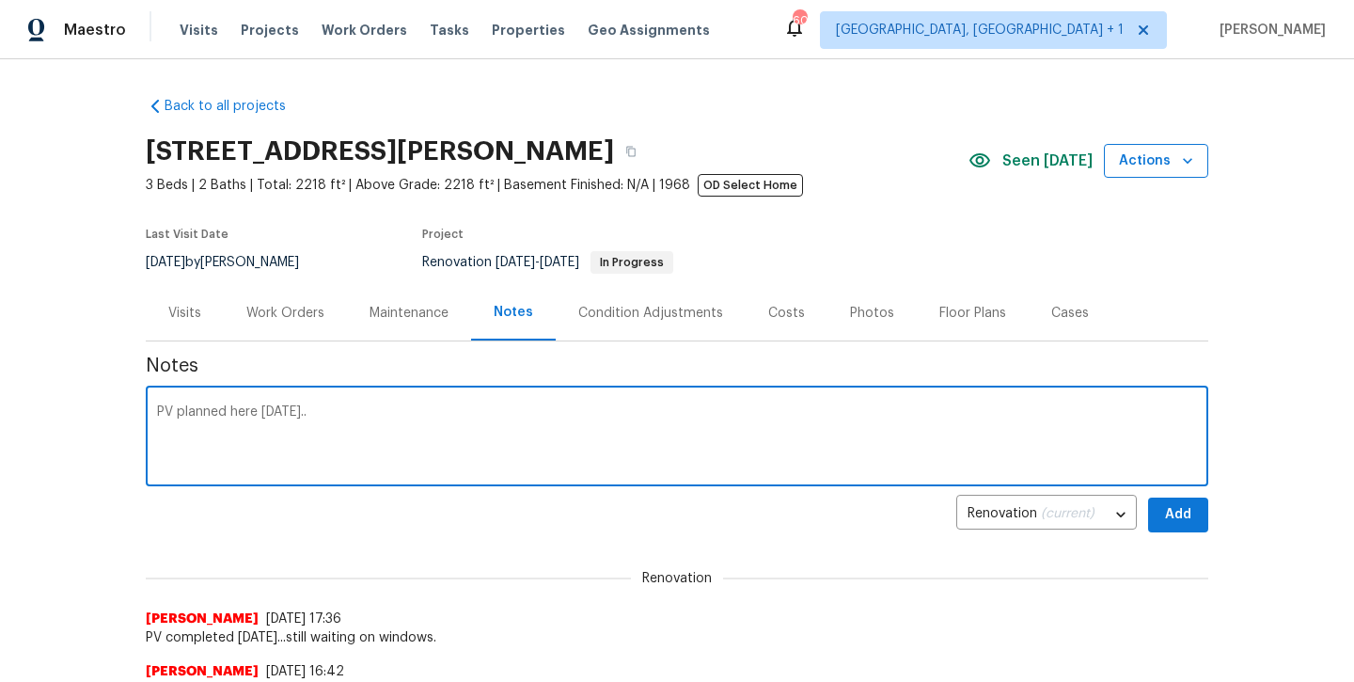
type textarea "PV planned here tomorrow.."
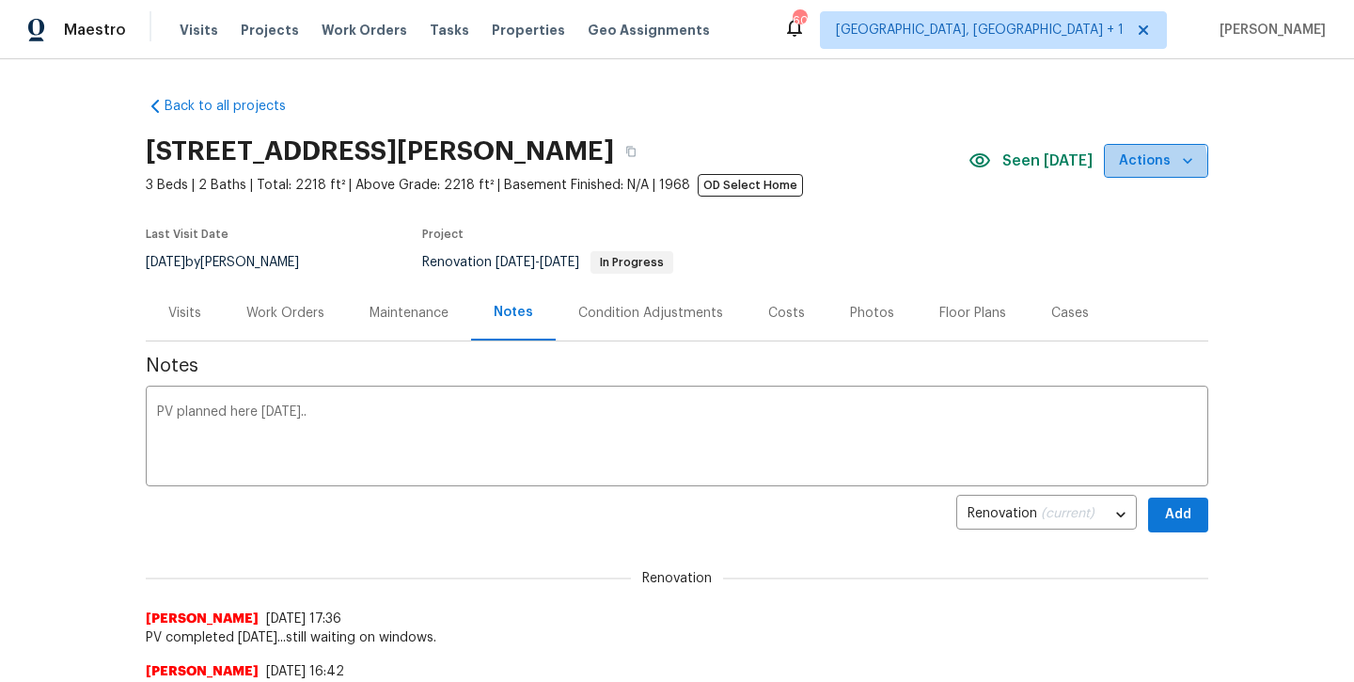
click at [1124, 168] on span "Actions" at bounding box center [1156, 162] width 74 height 24
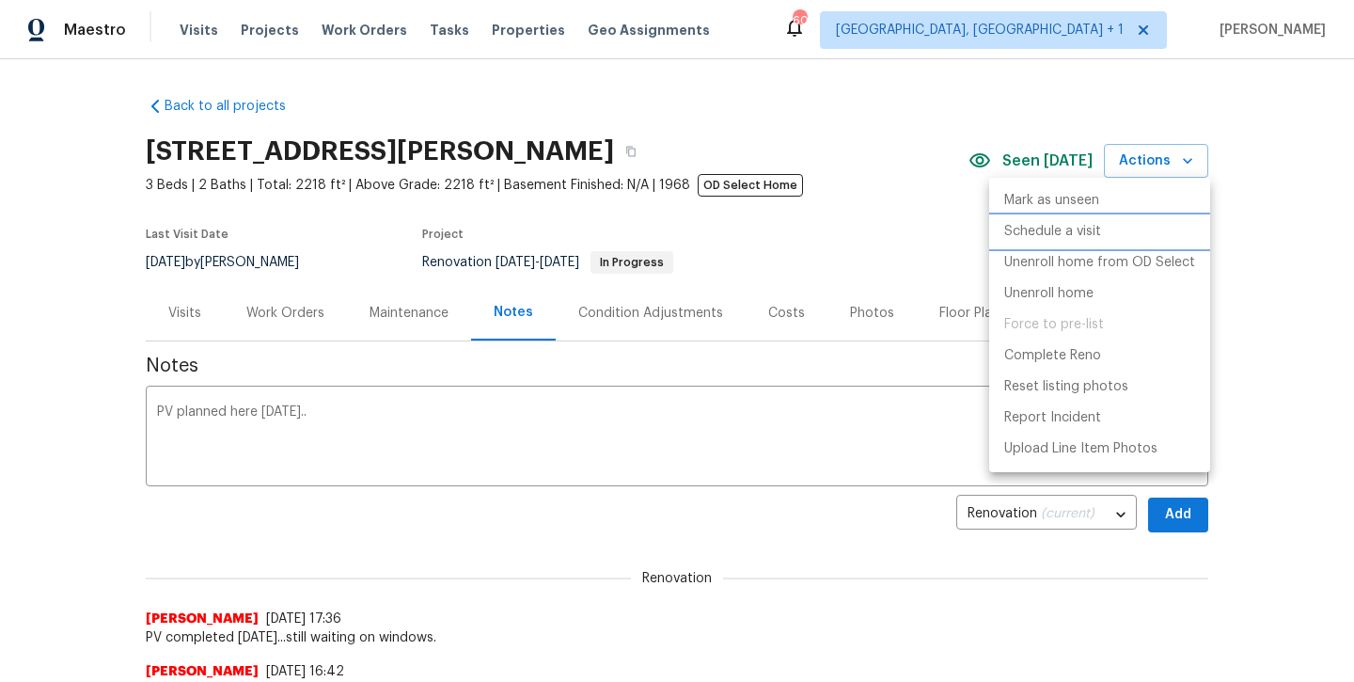
click at [1064, 231] on p "Schedule a visit" at bounding box center [1053, 232] width 97 height 20
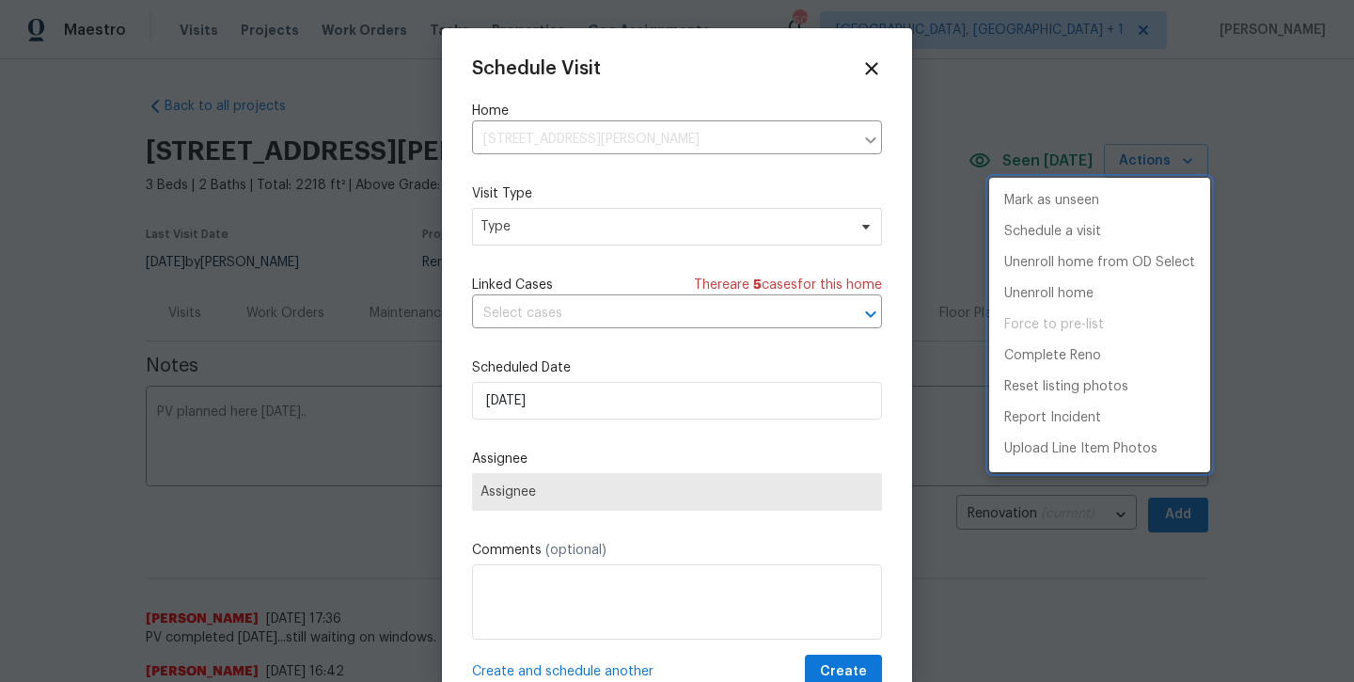
click at [645, 218] on div at bounding box center [677, 341] width 1354 height 682
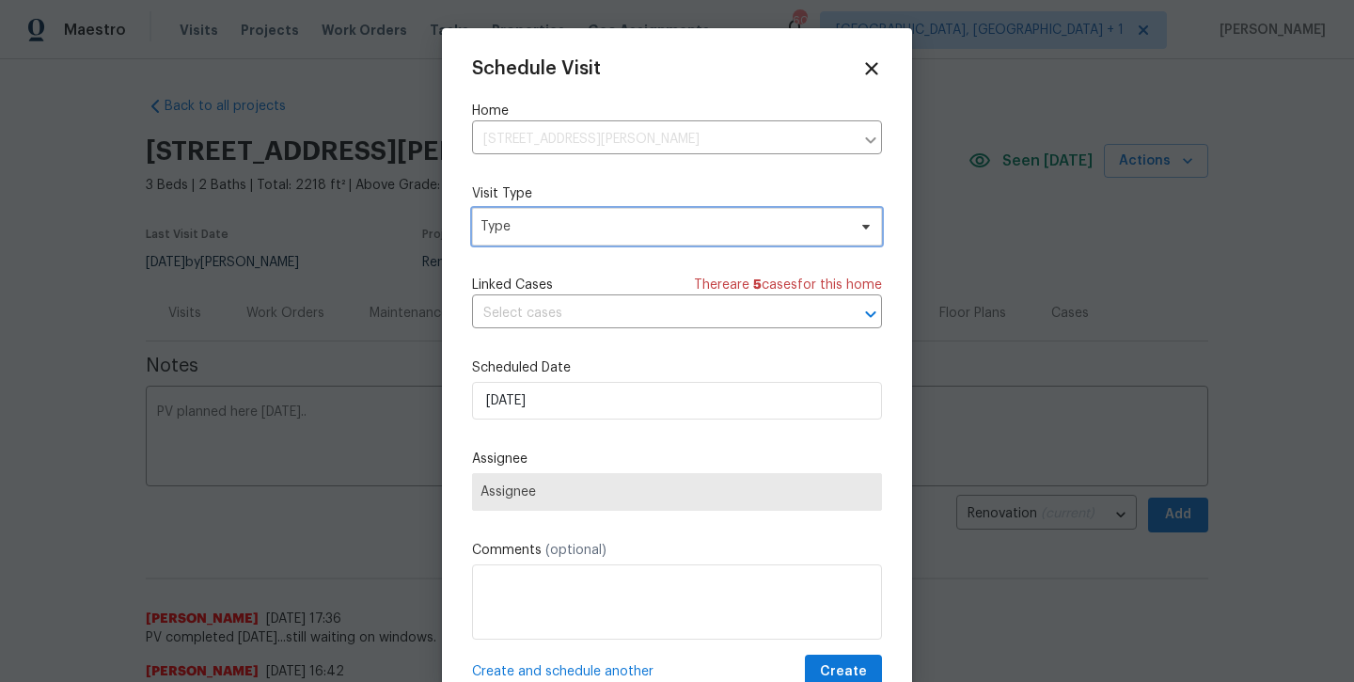
click at [645, 218] on span "Type" at bounding box center [664, 226] width 366 height 19
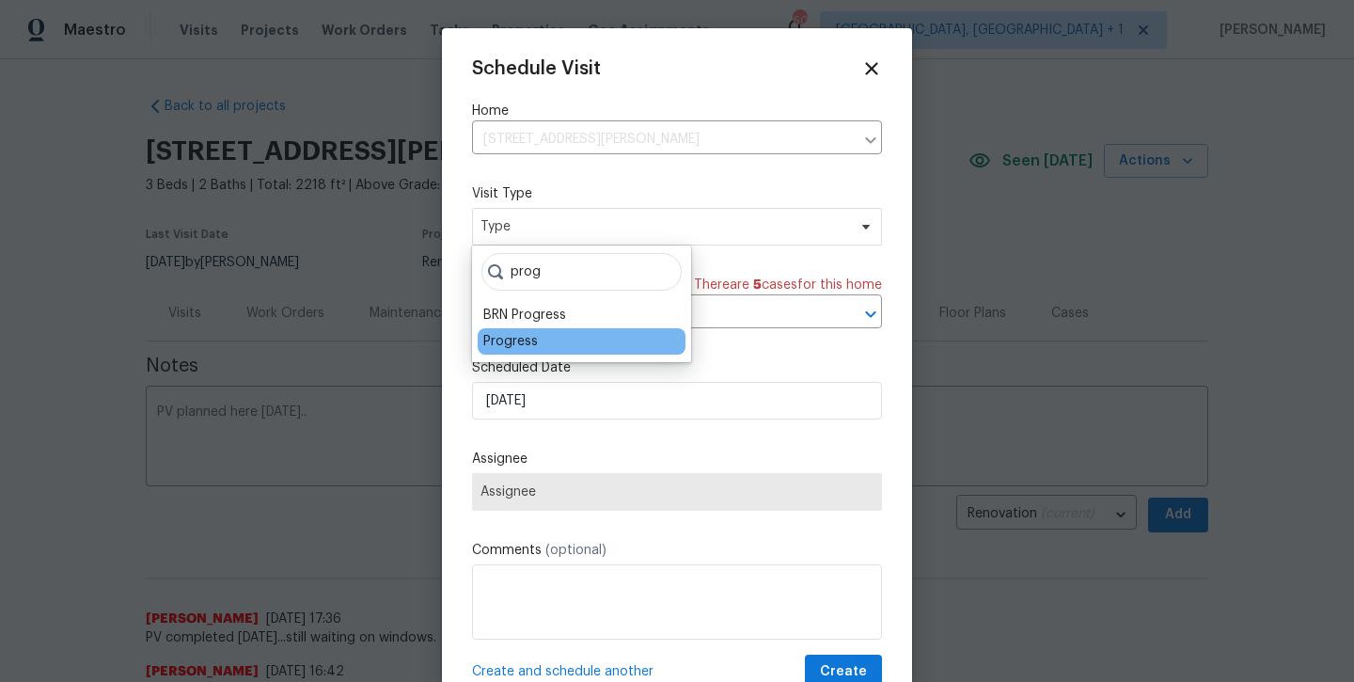
type input "prog"
click at [525, 341] on div "Progress" at bounding box center [510, 341] width 55 height 19
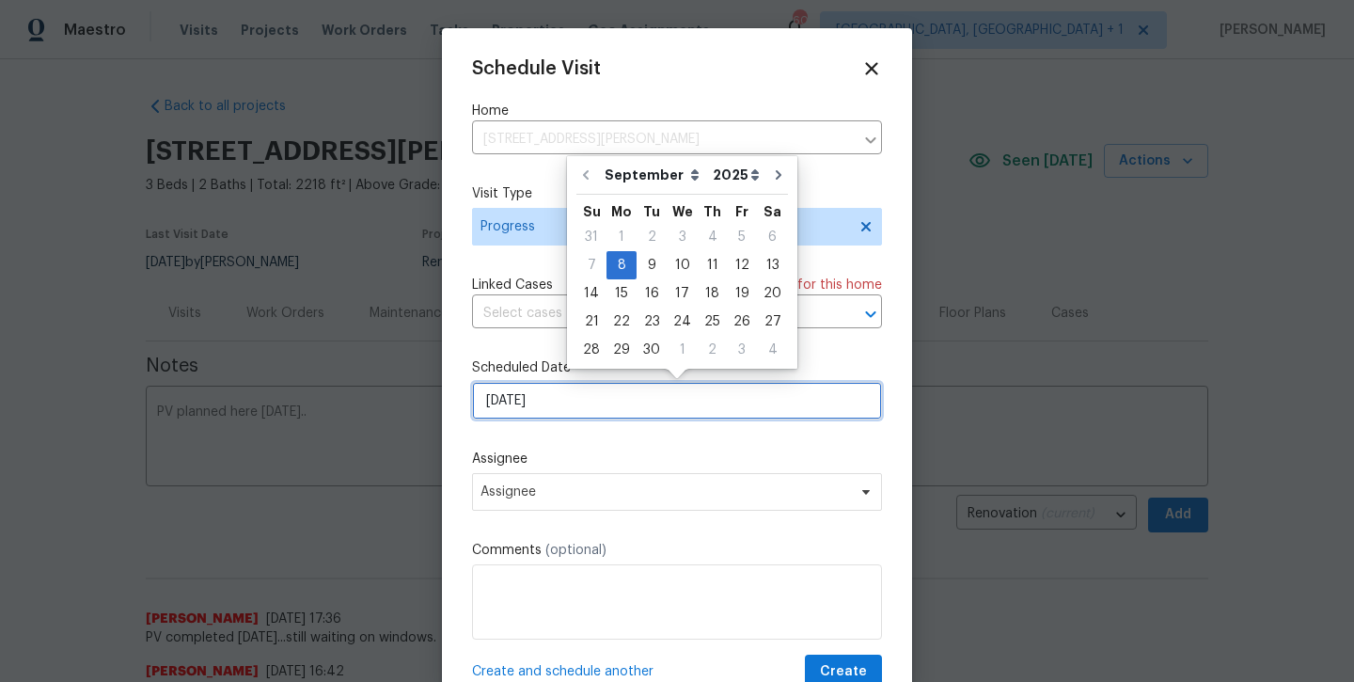
click at [513, 401] on input "9/8/2025" at bounding box center [677, 401] width 410 height 38
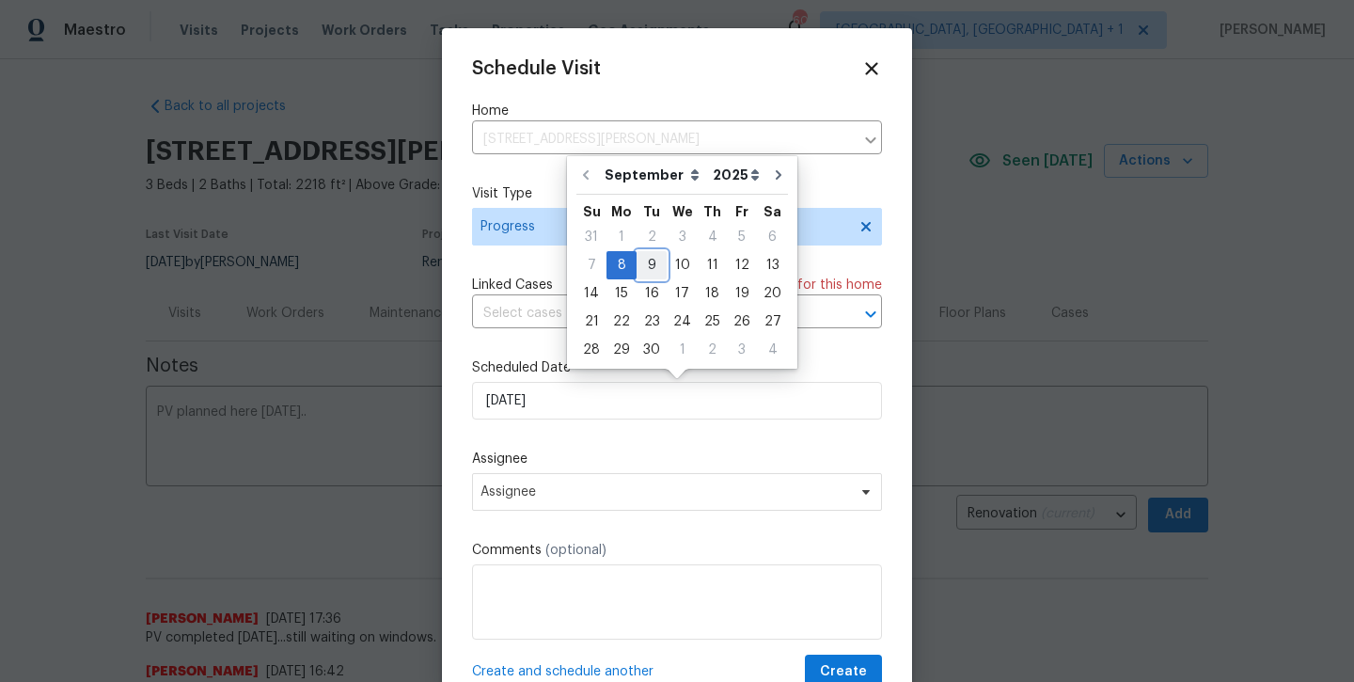
click at [654, 264] on div "9" at bounding box center [652, 265] width 30 height 26
type input "9/9/2025"
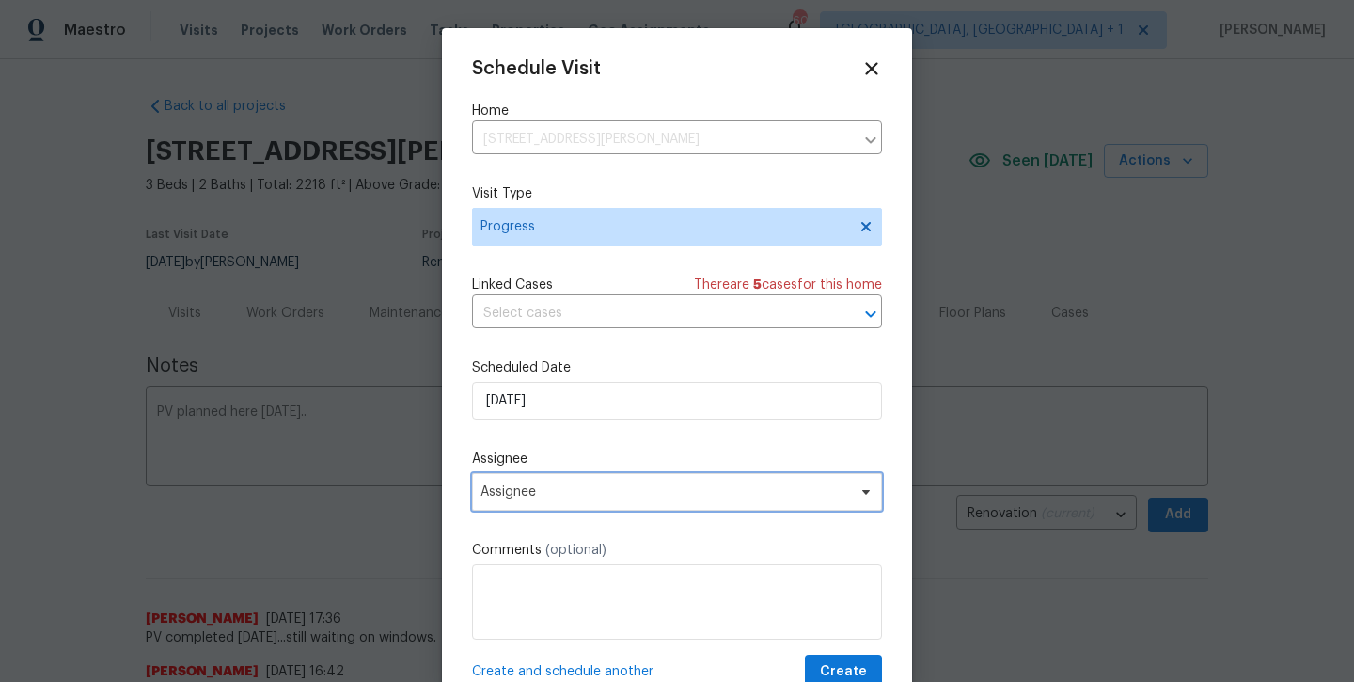
click at [583, 498] on span "Assignee" at bounding box center [665, 491] width 369 height 15
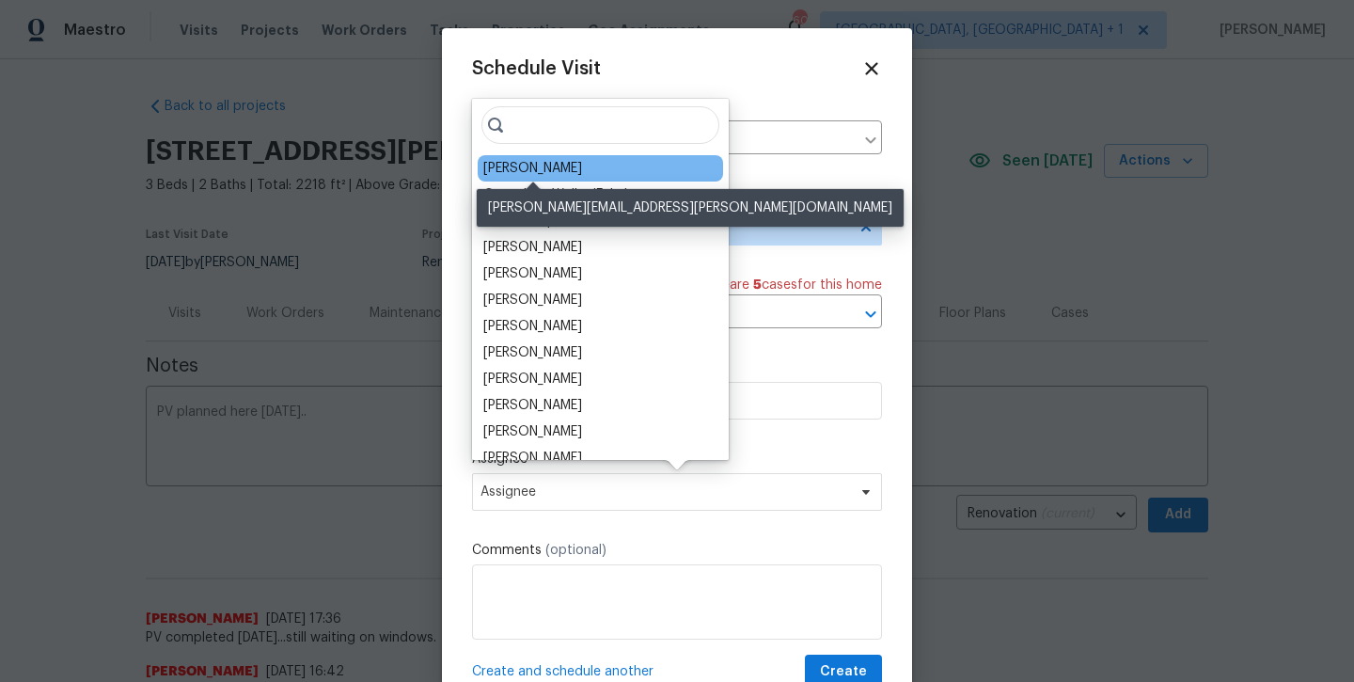
click at [574, 168] on div "[PERSON_NAME]" at bounding box center [532, 168] width 99 height 19
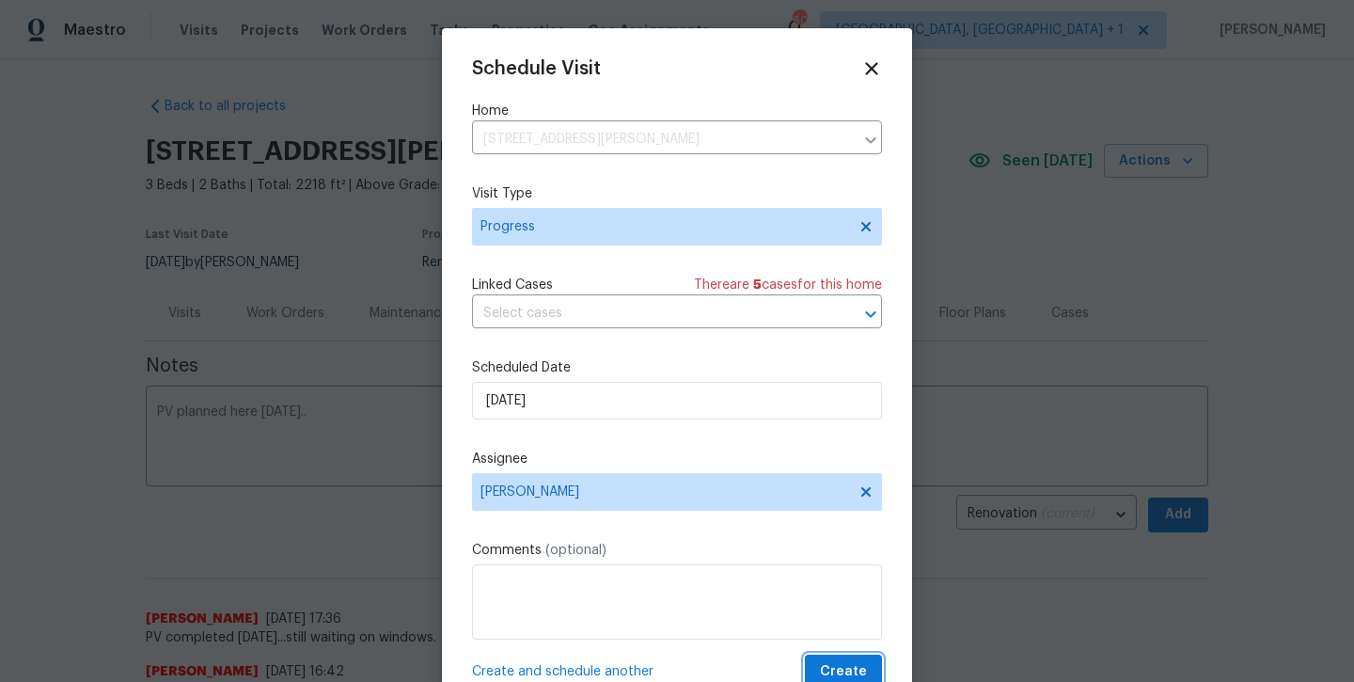
click at [831, 668] on span "Create" at bounding box center [843, 672] width 47 height 24
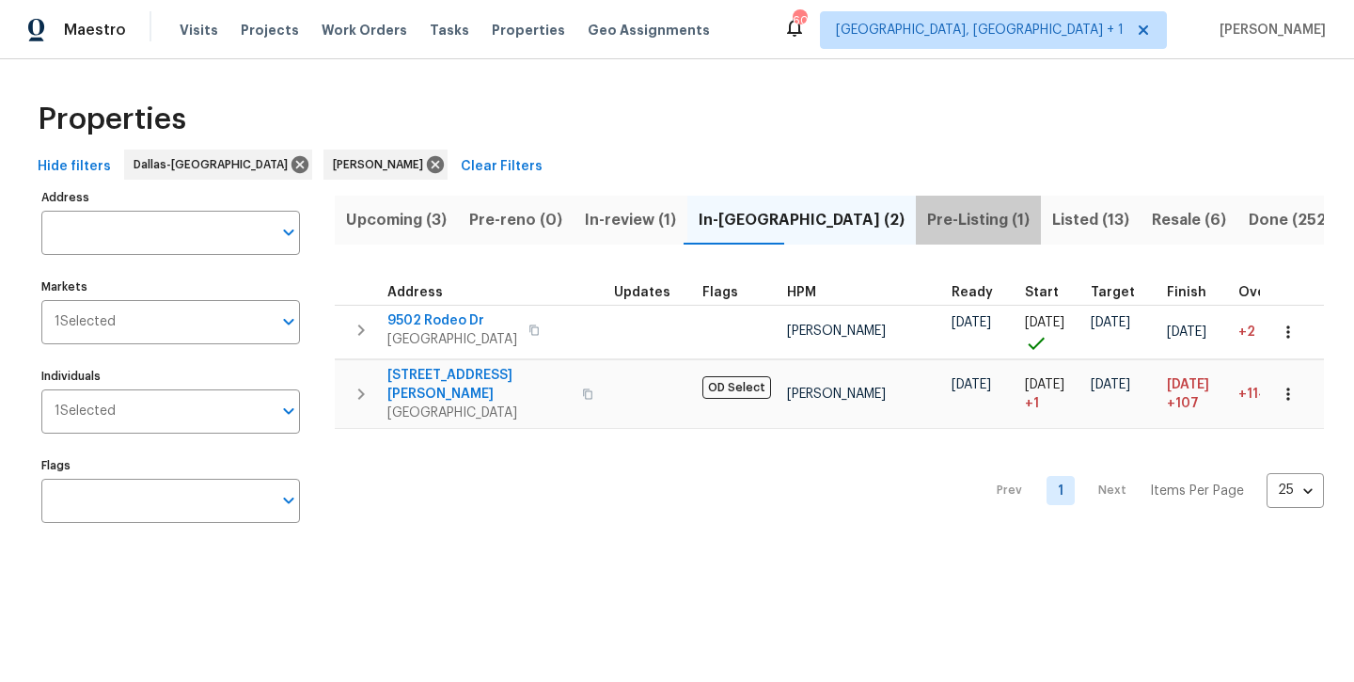
click at [927, 221] on span "Pre-Listing (1)" at bounding box center [978, 220] width 103 height 26
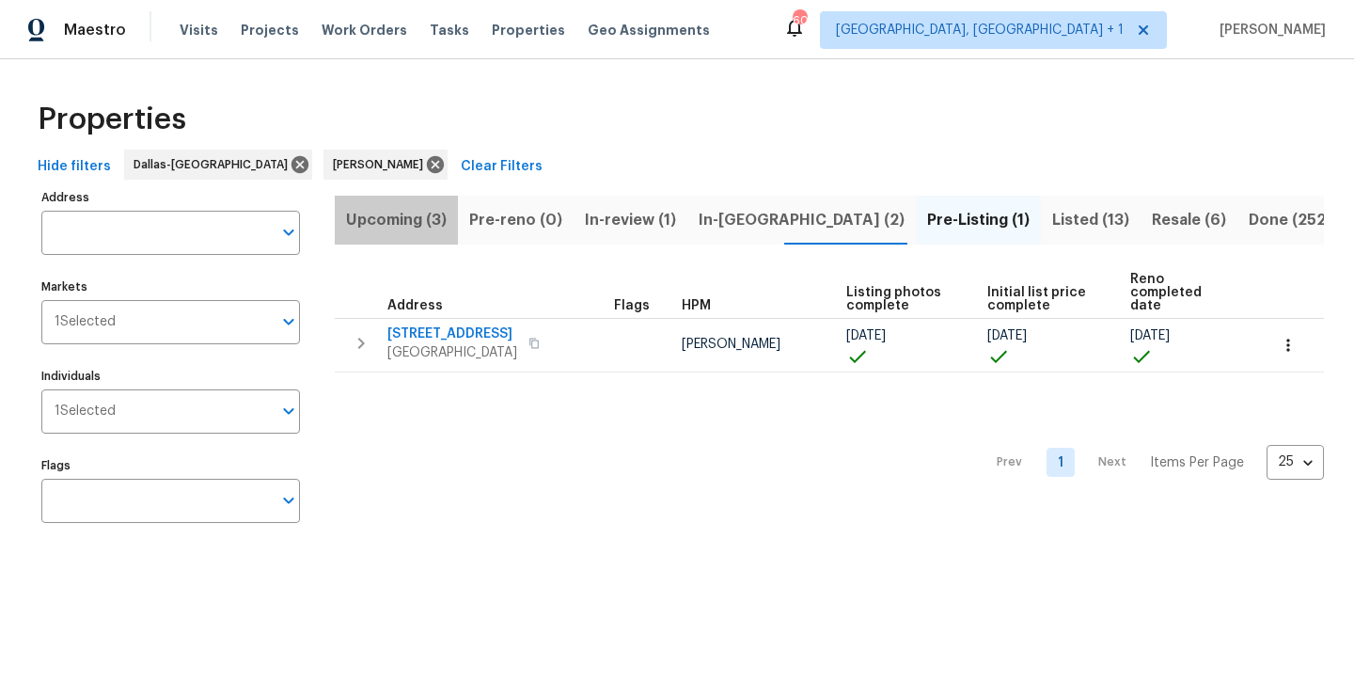
click at [415, 223] on span "Upcoming (3)" at bounding box center [396, 220] width 101 height 26
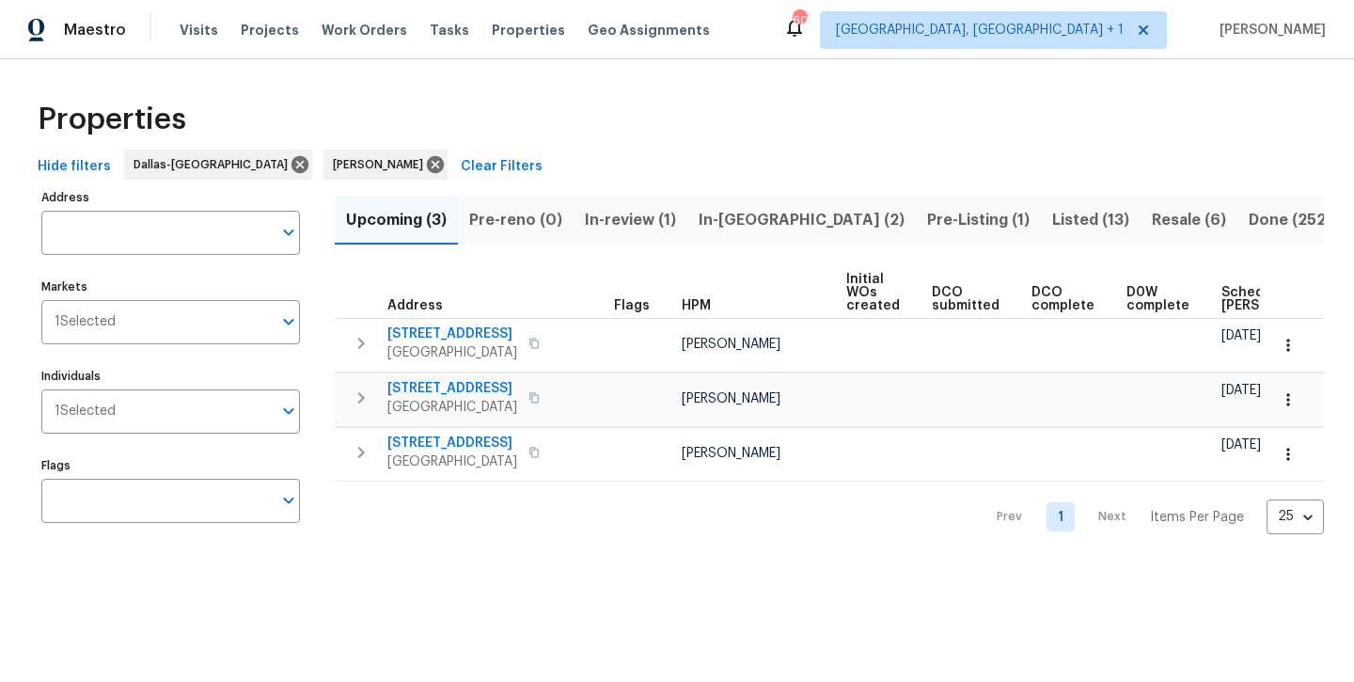
click at [618, 227] on span "In-review (1)" at bounding box center [630, 220] width 91 height 26
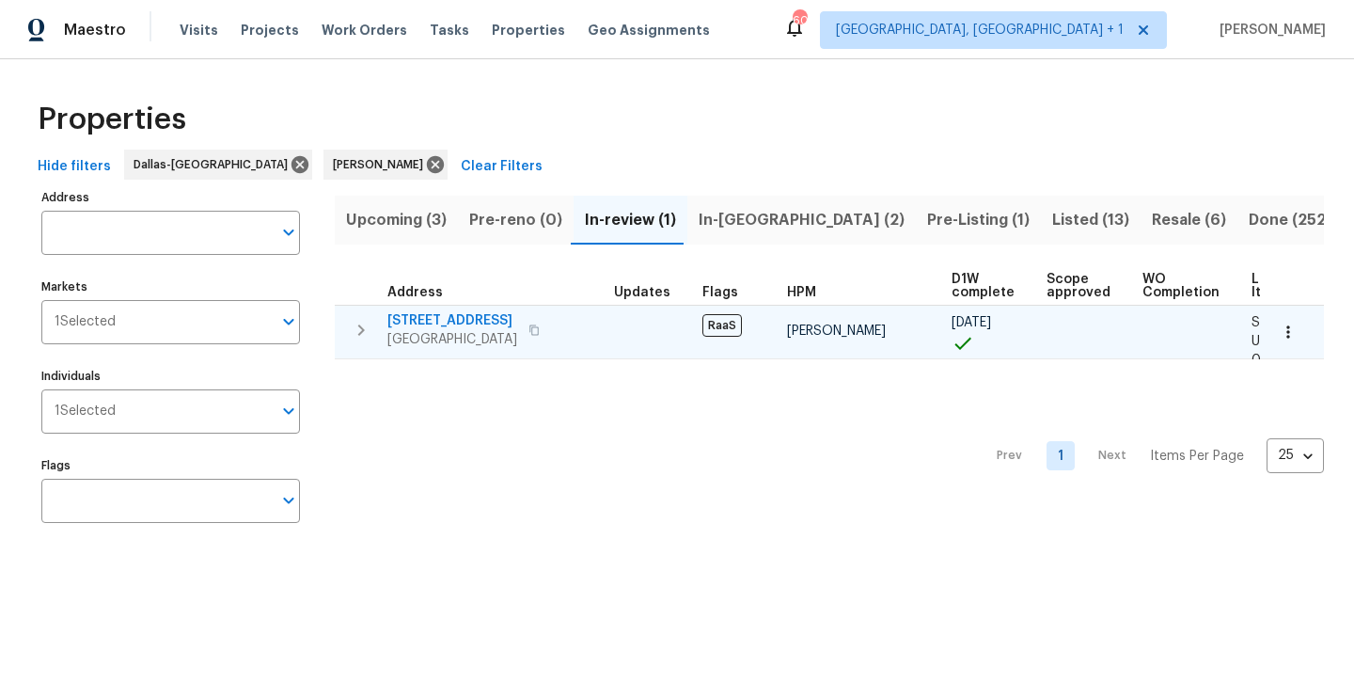
click at [420, 324] on span "[STREET_ADDRESS]" at bounding box center [453, 320] width 130 height 19
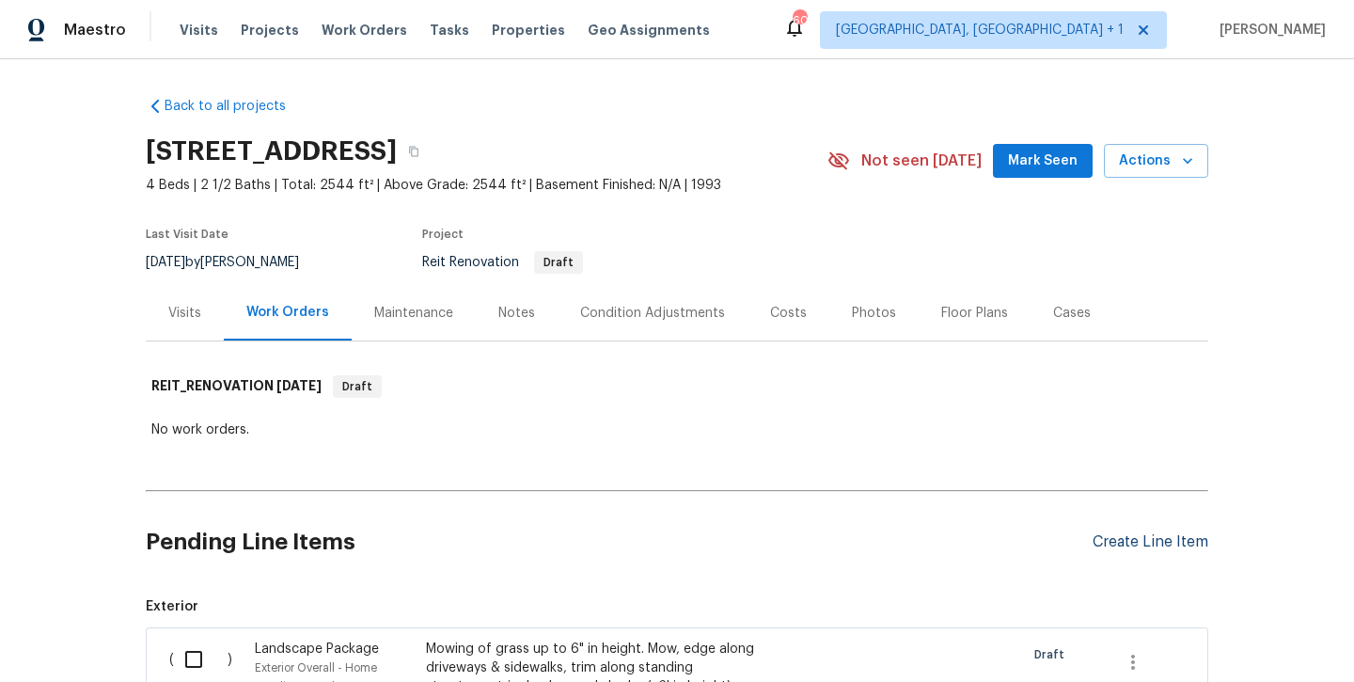
click at [1112, 544] on div "Create Line Item" at bounding box center [1151, 542] width 116 height 18
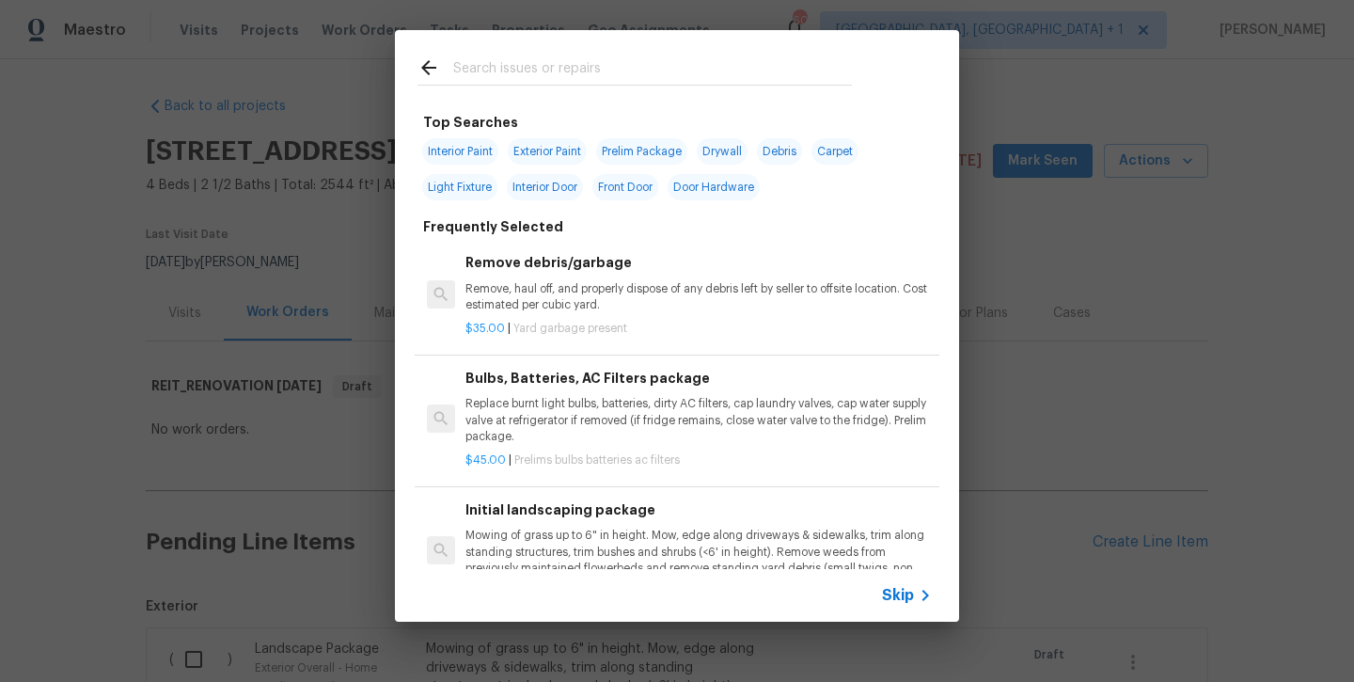
click at [479, 66] on input "text" at bounding box center [652, 70] width 399 height 28
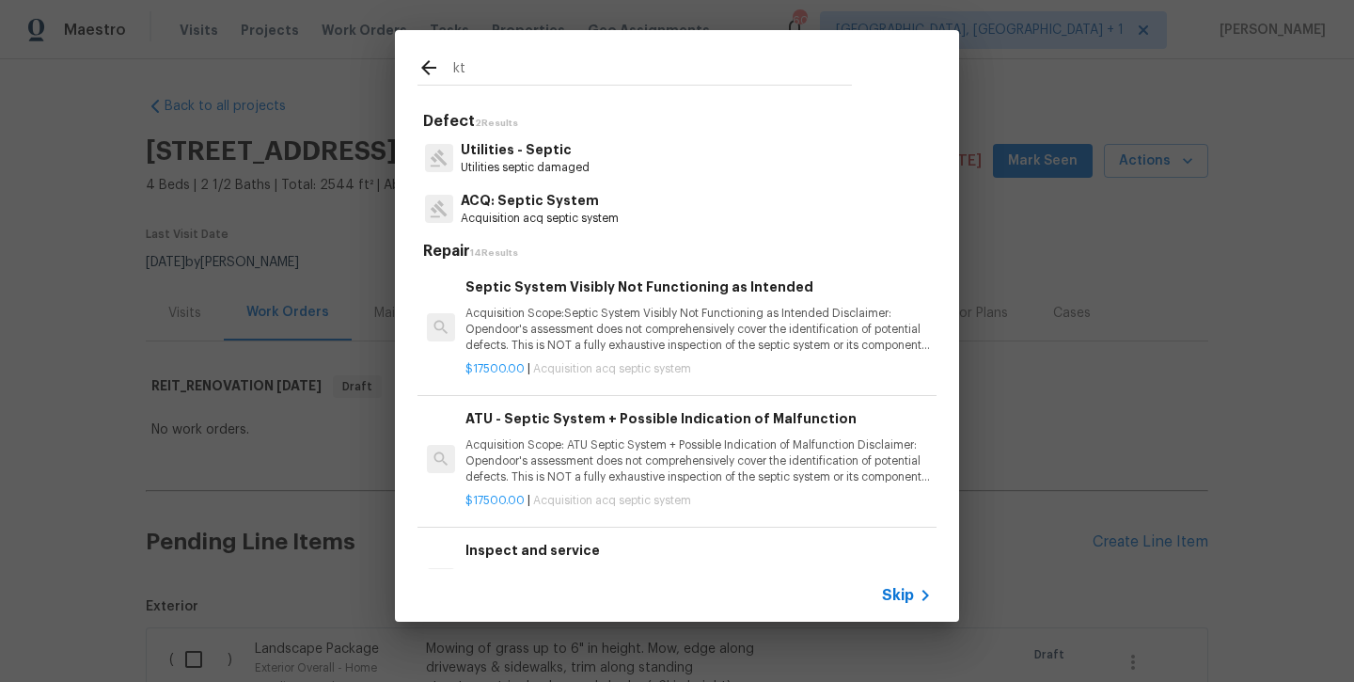
type input "k"
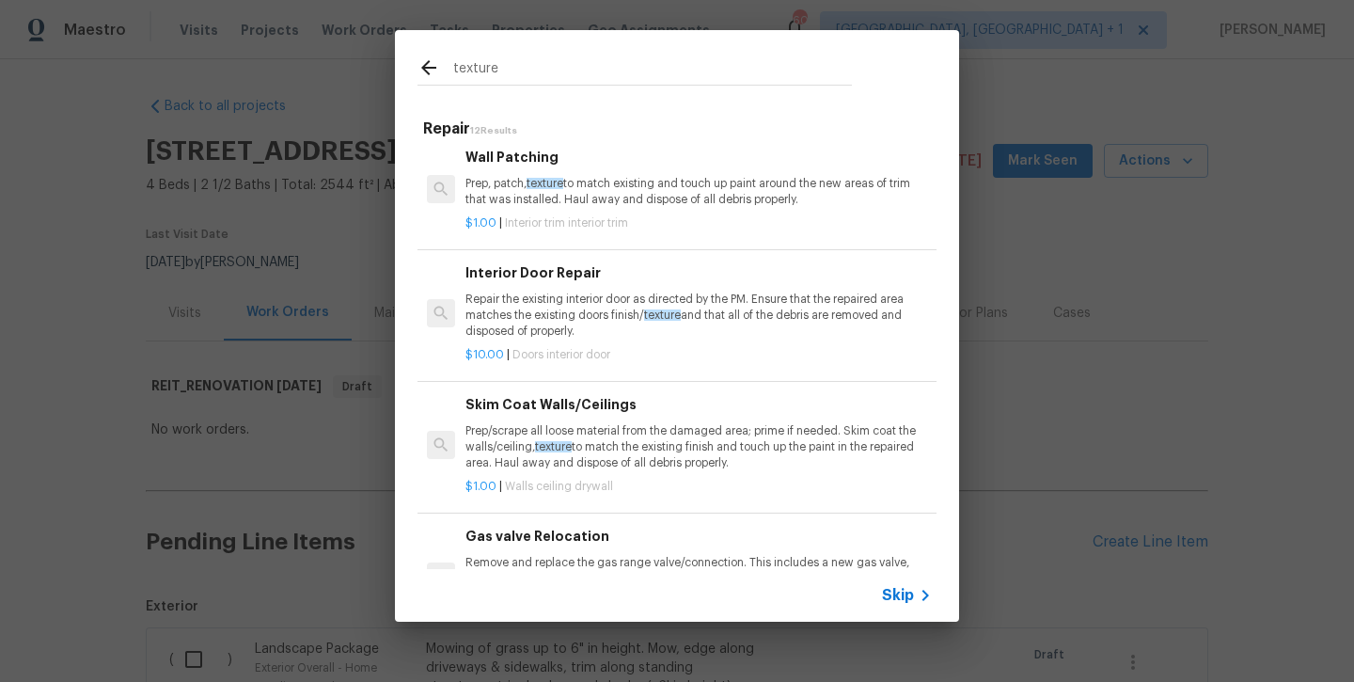
scroll to position [107, 0]
type input "texture"
click at [516, 418] on div "Skim Coat Walls/Ceilings Prep/scrape all loose material from the damaged area; …" at bounding box center [699, 432] width 467 height 77
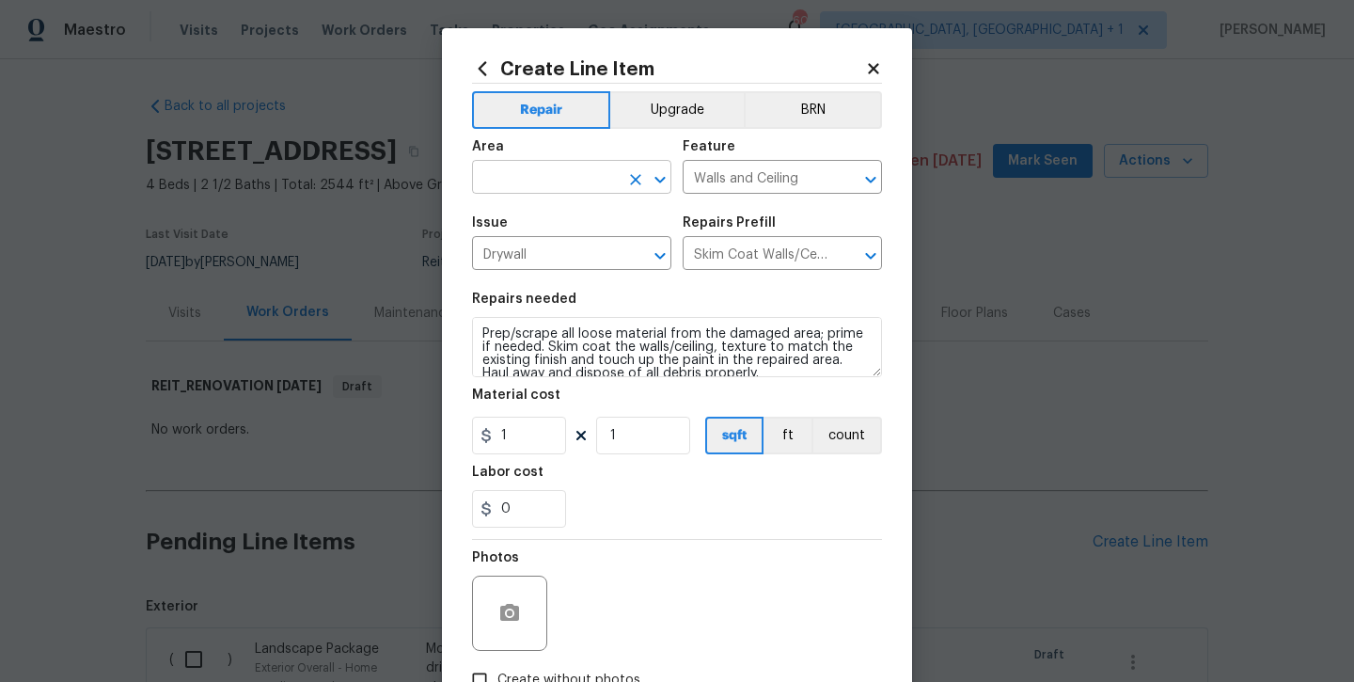
click at [570, 168] on input "text" at bounding box center [545, 179] width 147 height 29
click at [533, 220] on li "Kitchen" at bounding box center [571, 220] width 199 height 31
type input "Kitchen"
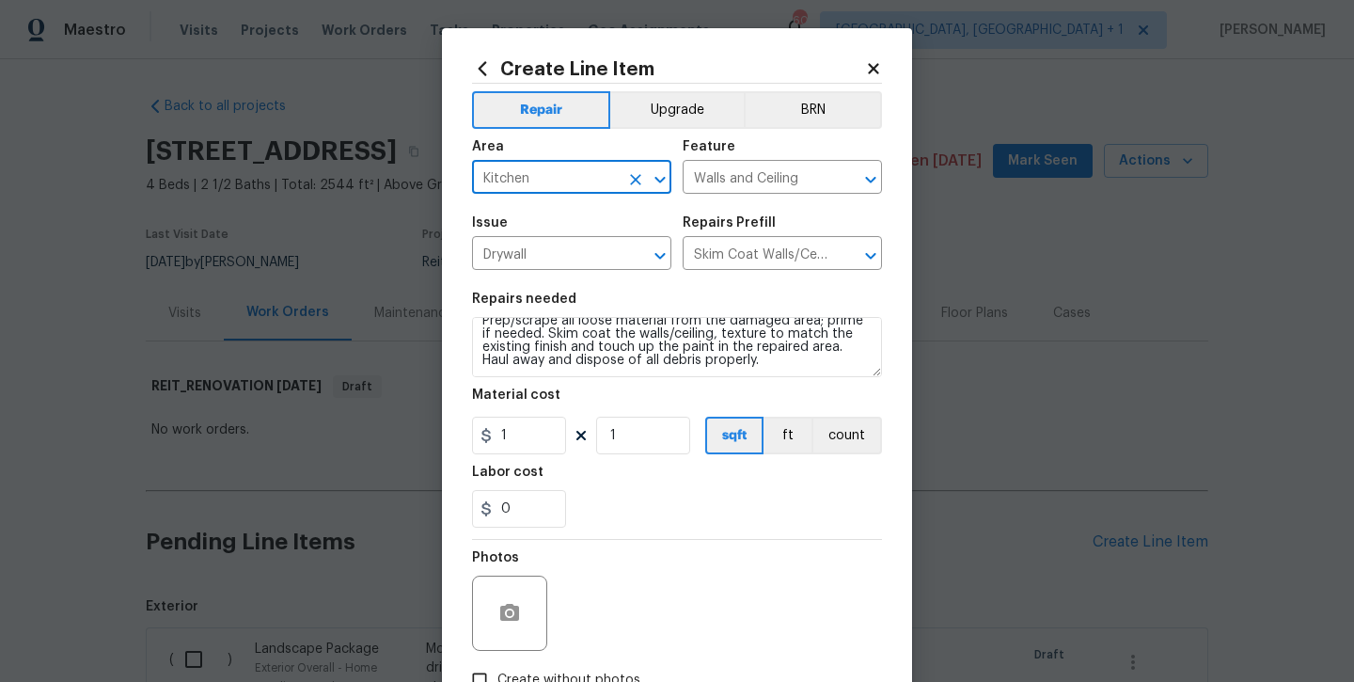
scroll to position [13, 0]
click at [768, 366] on textarea "Prep/scrape all loose material from the damaged area; prime if needed. Skim coa…" at bounding box center [677, 347] width 410 height 60
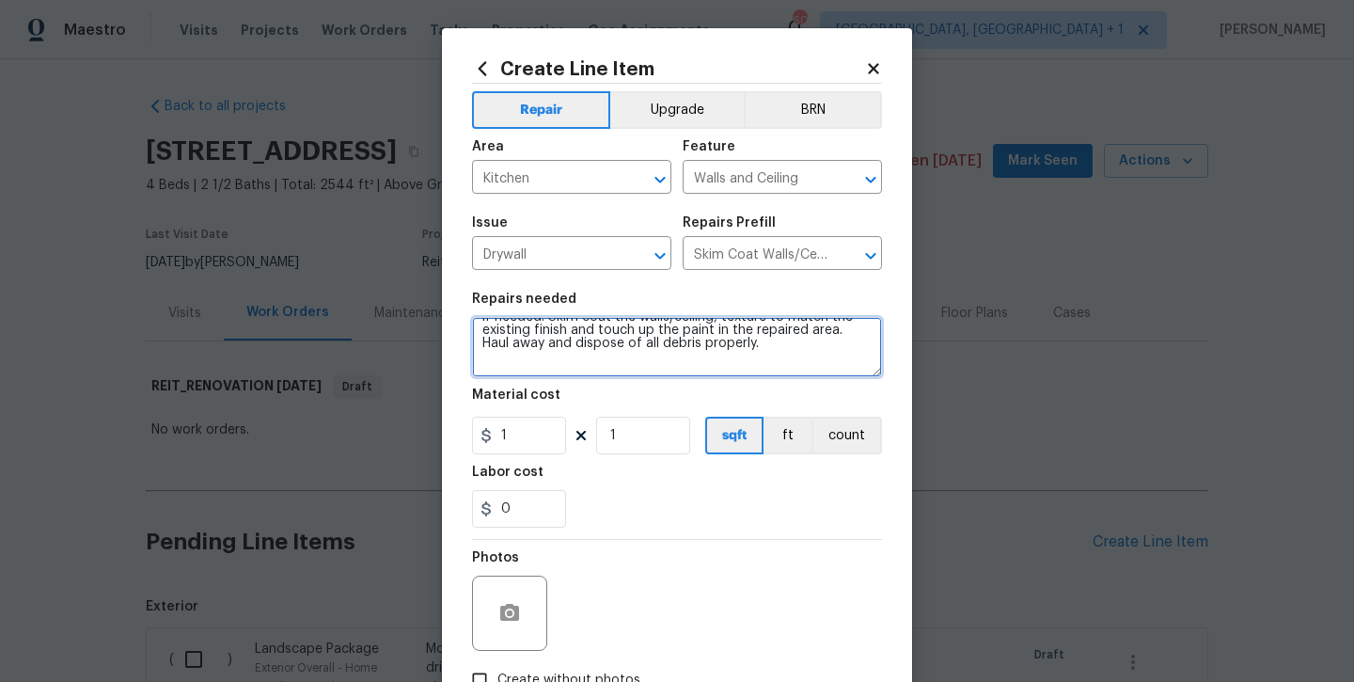
scroll to position [43, 0]
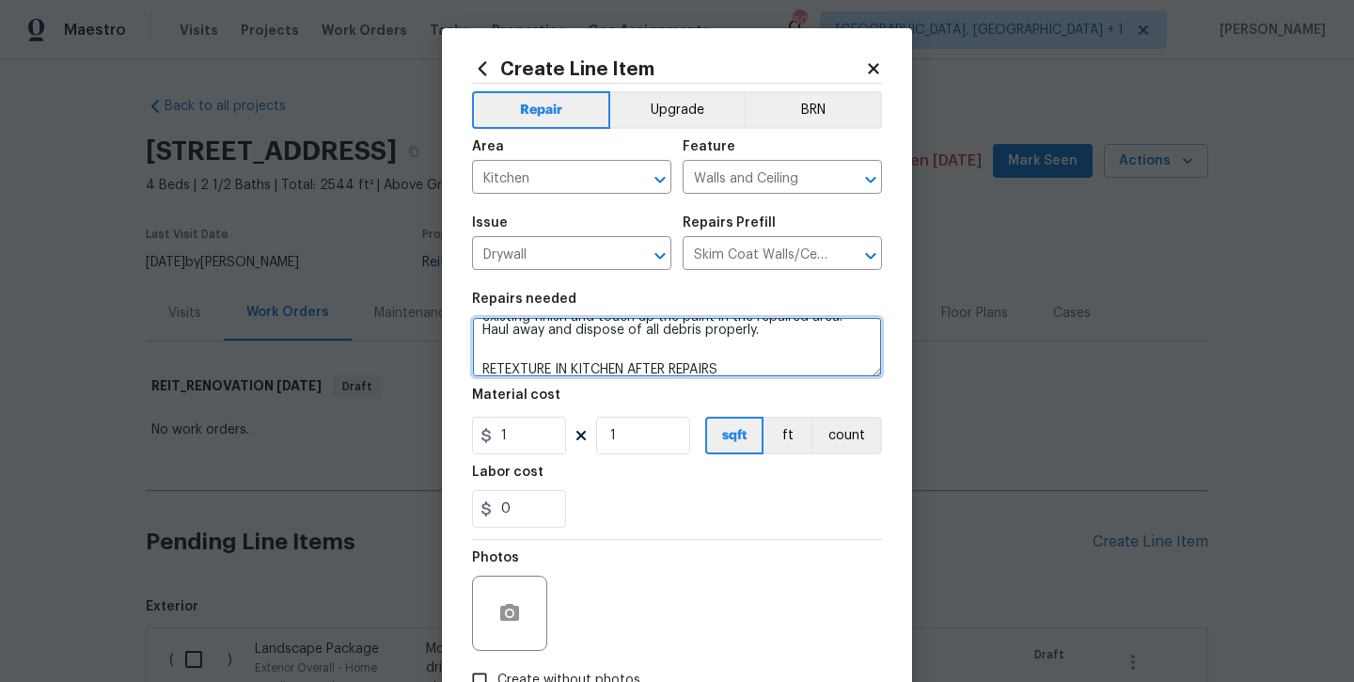
type textarea "Prep/scrape all loose material from the damaged area; prime if needed. Skim coa…"
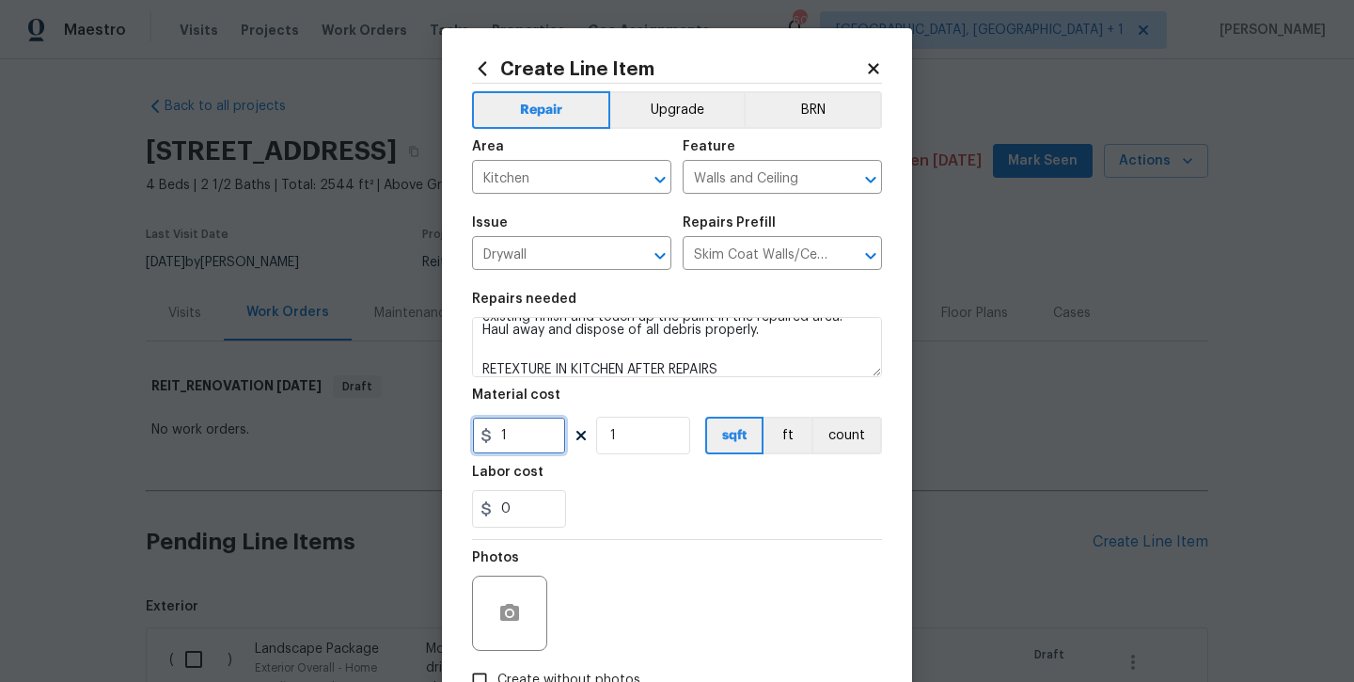
click at [520, 440] on input "1" at bounding box center [519, 436] width 94 height 38
type input "300"
click at [576, 485] on div "Labor cost" at bounding box center [677, 478] width 410 height 24
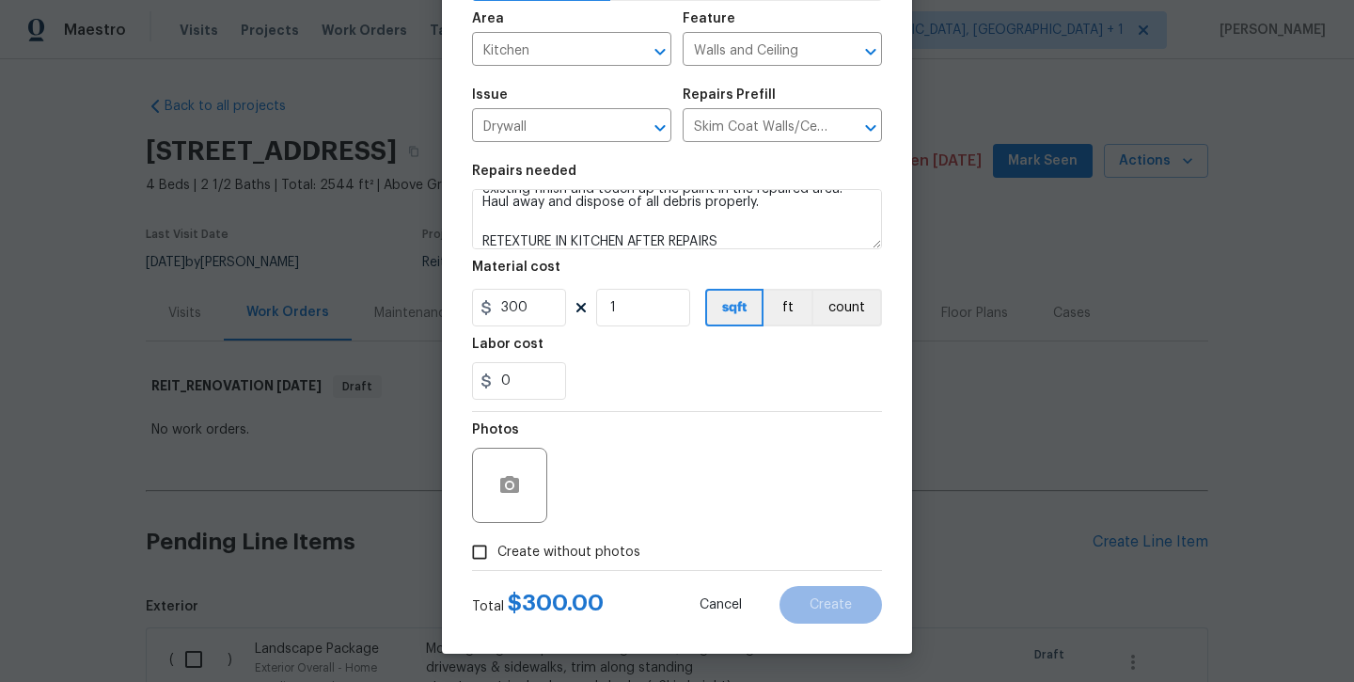
scroll to position [128, 0]
click at [562, 550] on span "Create without photos" at bounding box center [569, 553] width 143 height 20
click at [498, 550] on input "Create without photos" at bounding box center [480, 552] width 36 height 36
checkbox input "true"
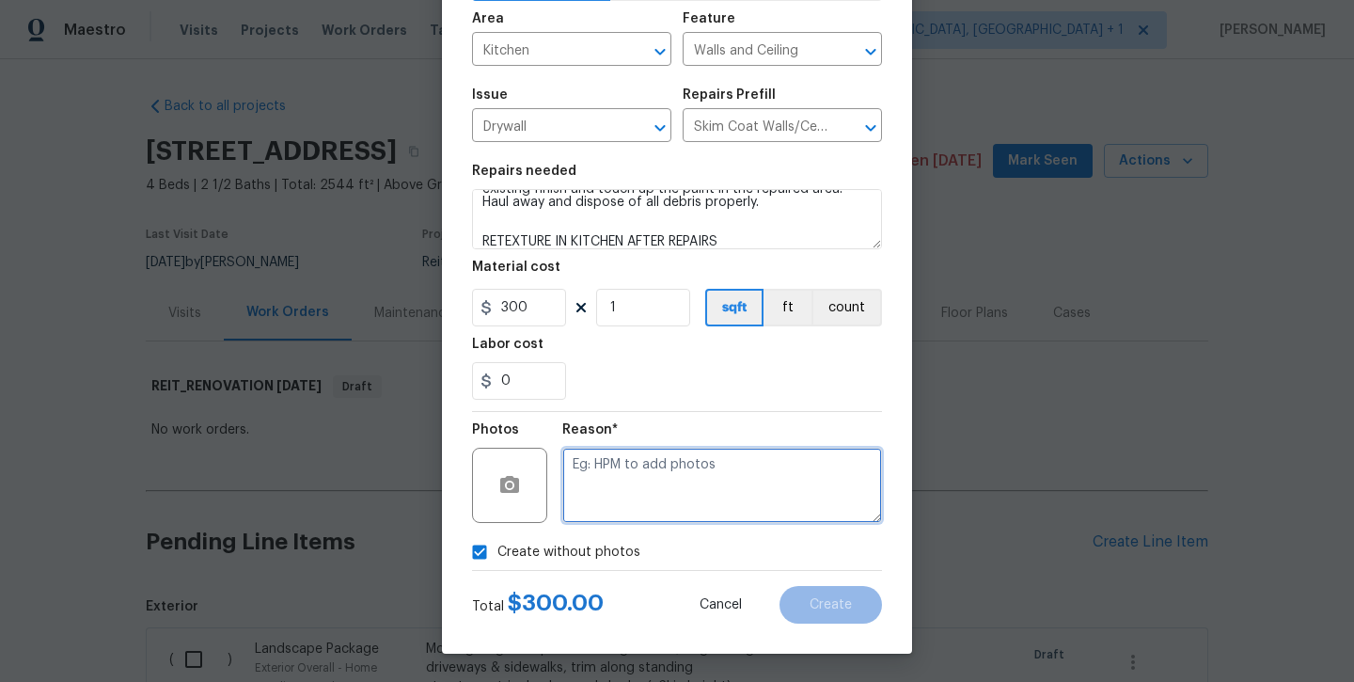
click at [652, 460] on textarea at bounding box center [722, 485] width 320 height 75
type textarea "will add later"
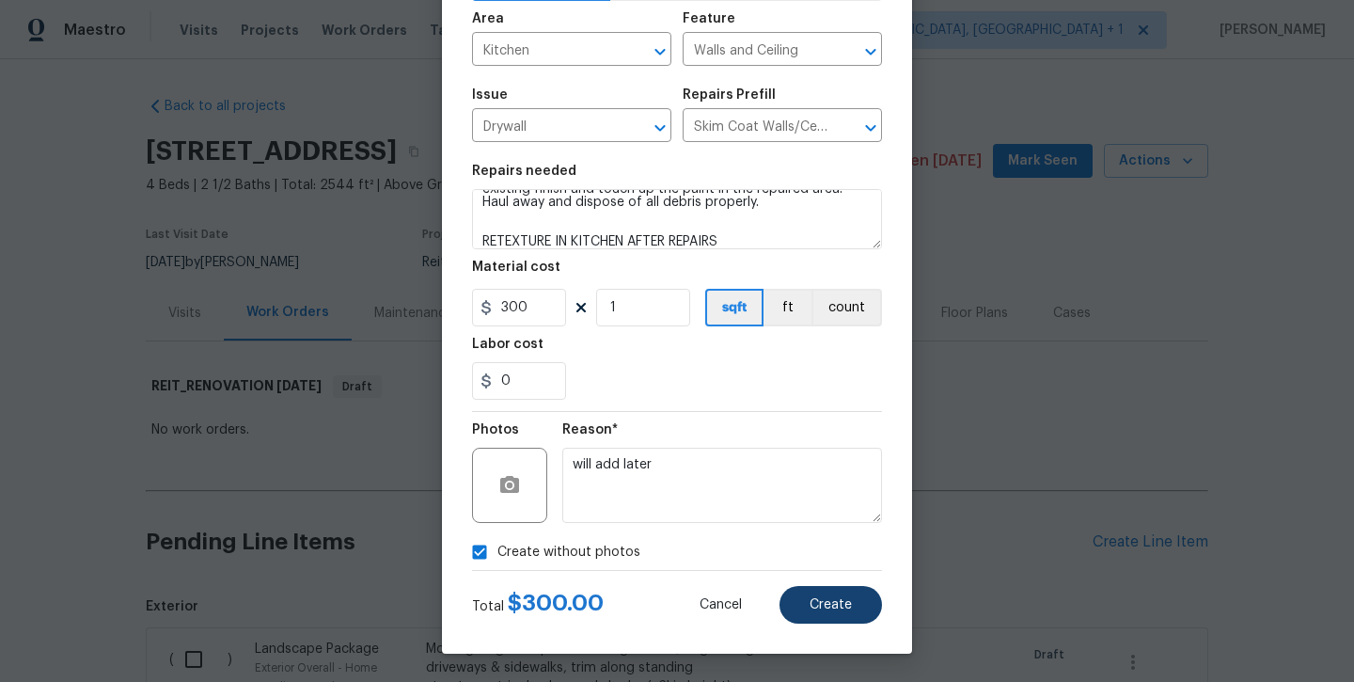
click at [817, 612] on button "Create" at bounding box center [831, 605] width 103 height 38
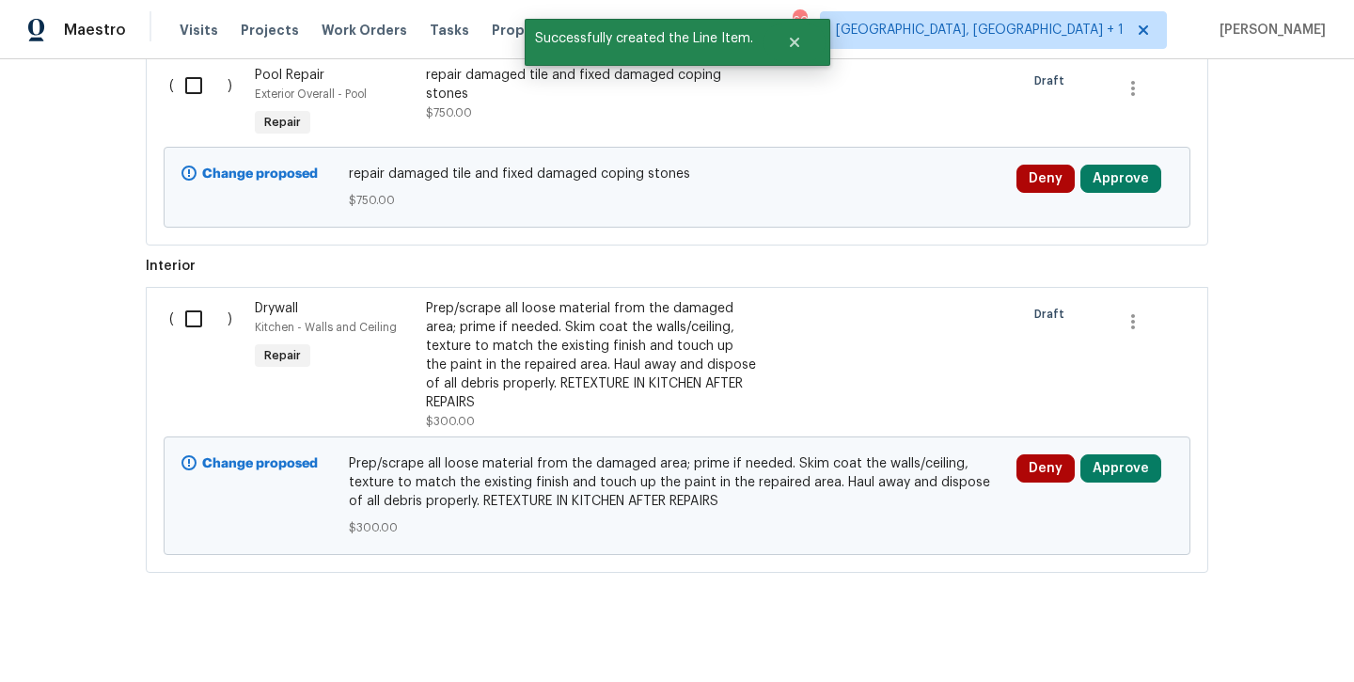
scroll to position [1218, 0]
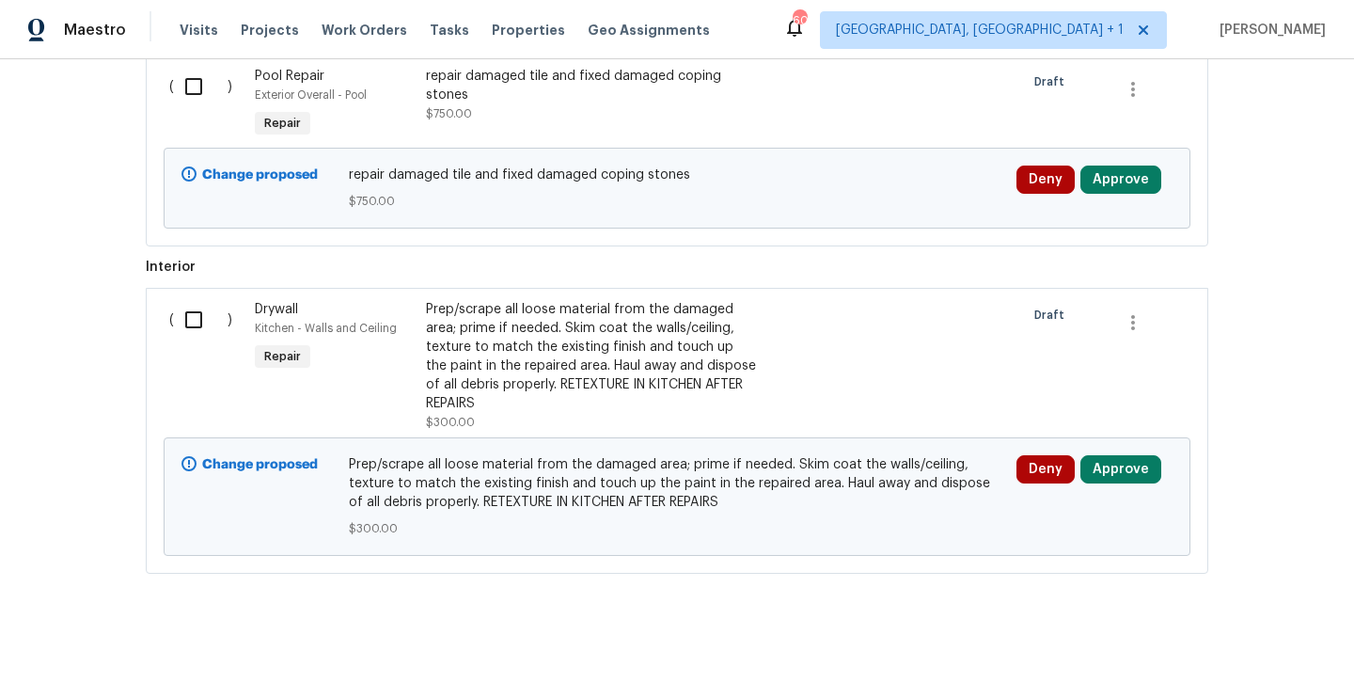
drag, startPoint x: 1292, startPoint y: 360, endPoint x: 1292, endPoint y: 541, distance: 180.6
click at [1292, 541] on div "Back to all projects 2149 Teal Ct, Lewisville, TX 75077 4 Beds | 2 1/2 Baths | …" at bounding box center [677, 370] width 1354 height 623
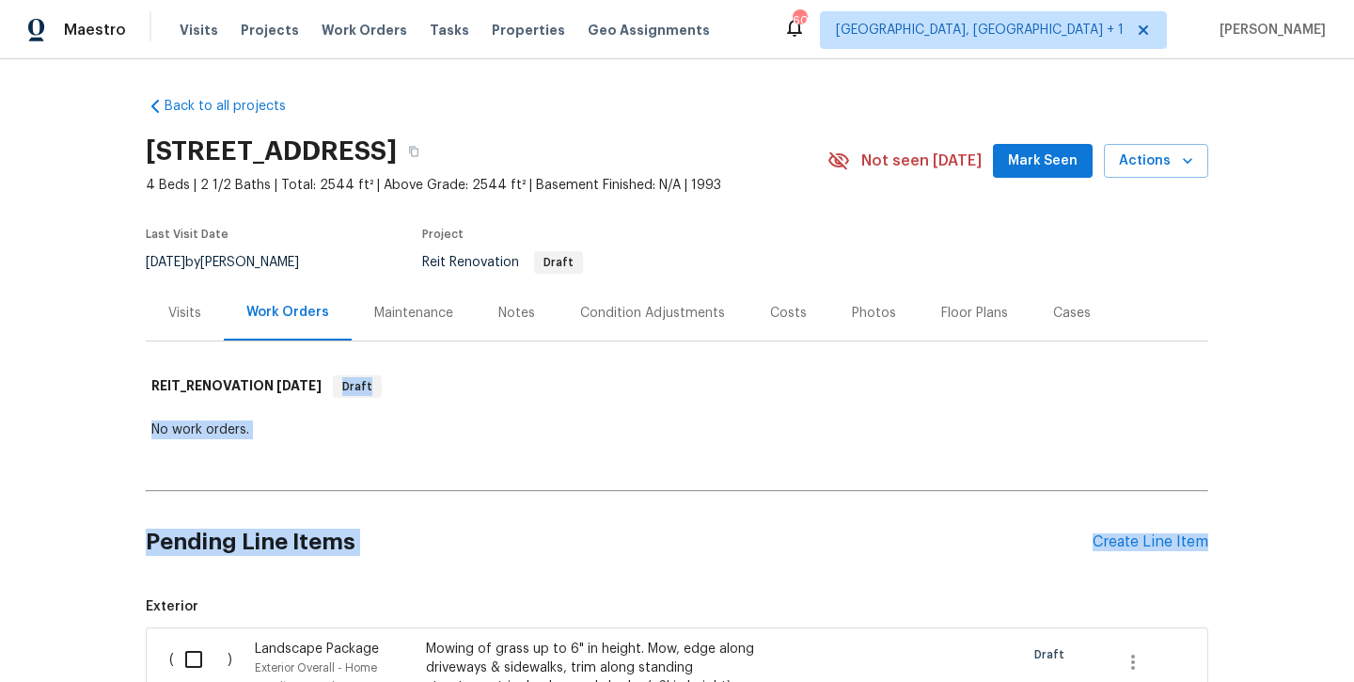
scroll to position [0, 0]
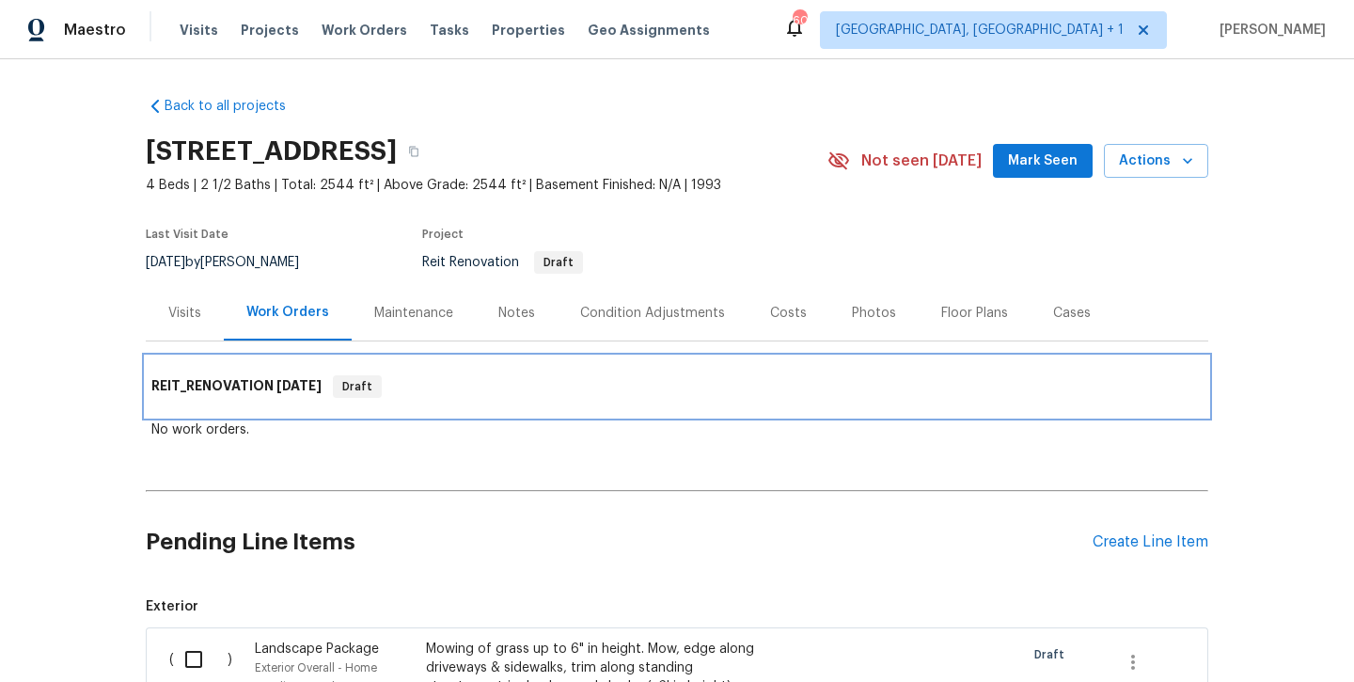
click at [1069, 388] on div "REIT_RENOVATION 9/4/25 Draft" at bounding box center [677, 386] width 1052 height 23
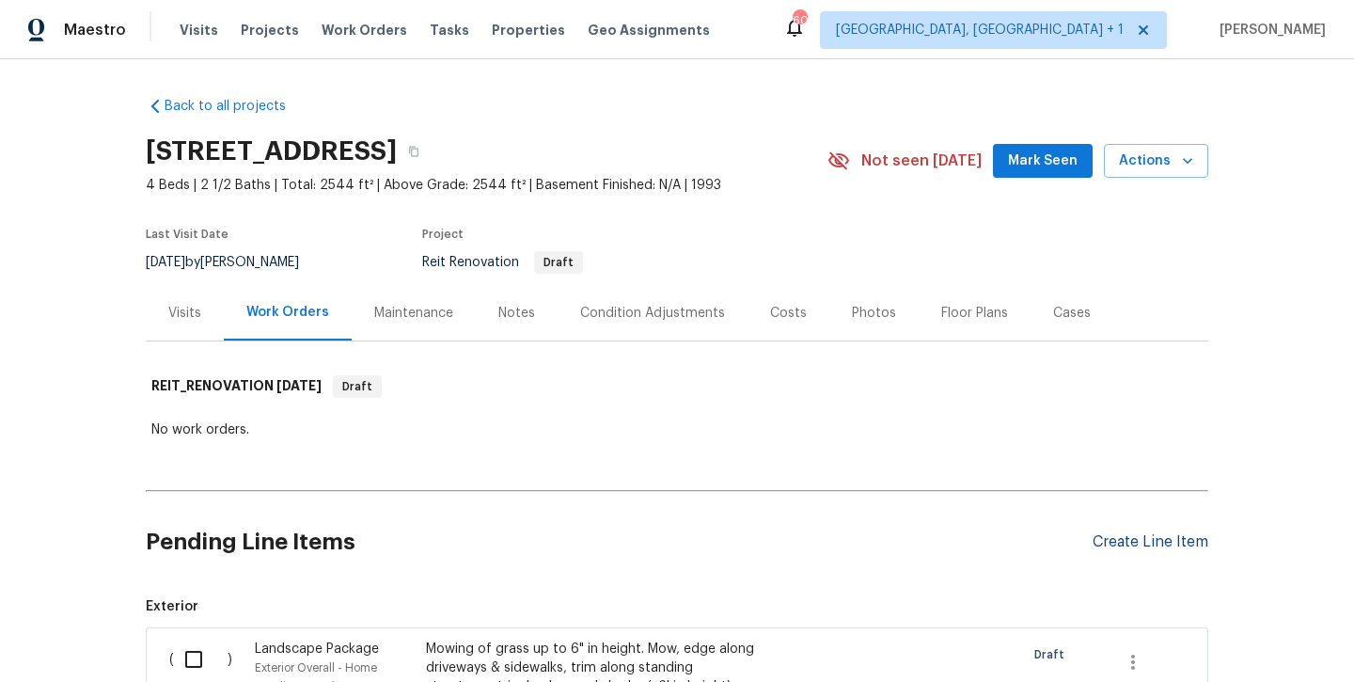
click at [1126, 533] on div "Create Line Item" at bounding box center [1151, 542] width 116 height 18
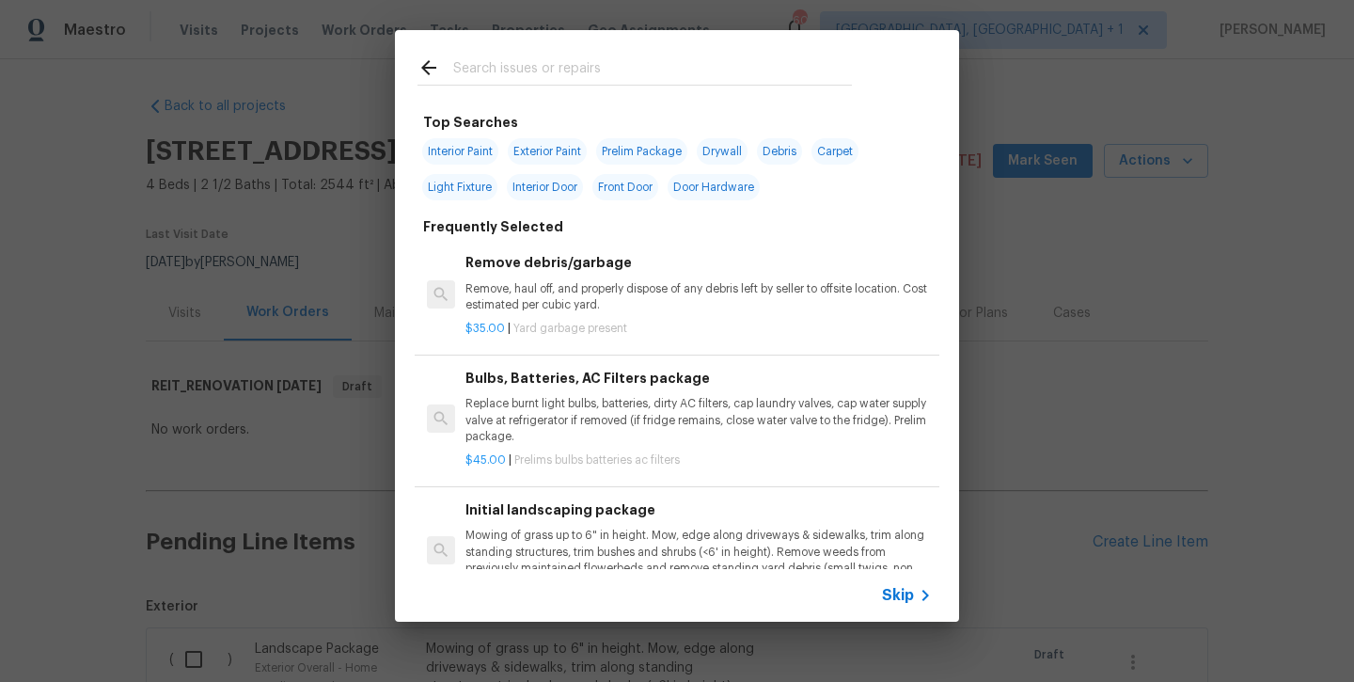
click at [551, 74] on input "text" at bounding box center [652, 70] width 399 height 28
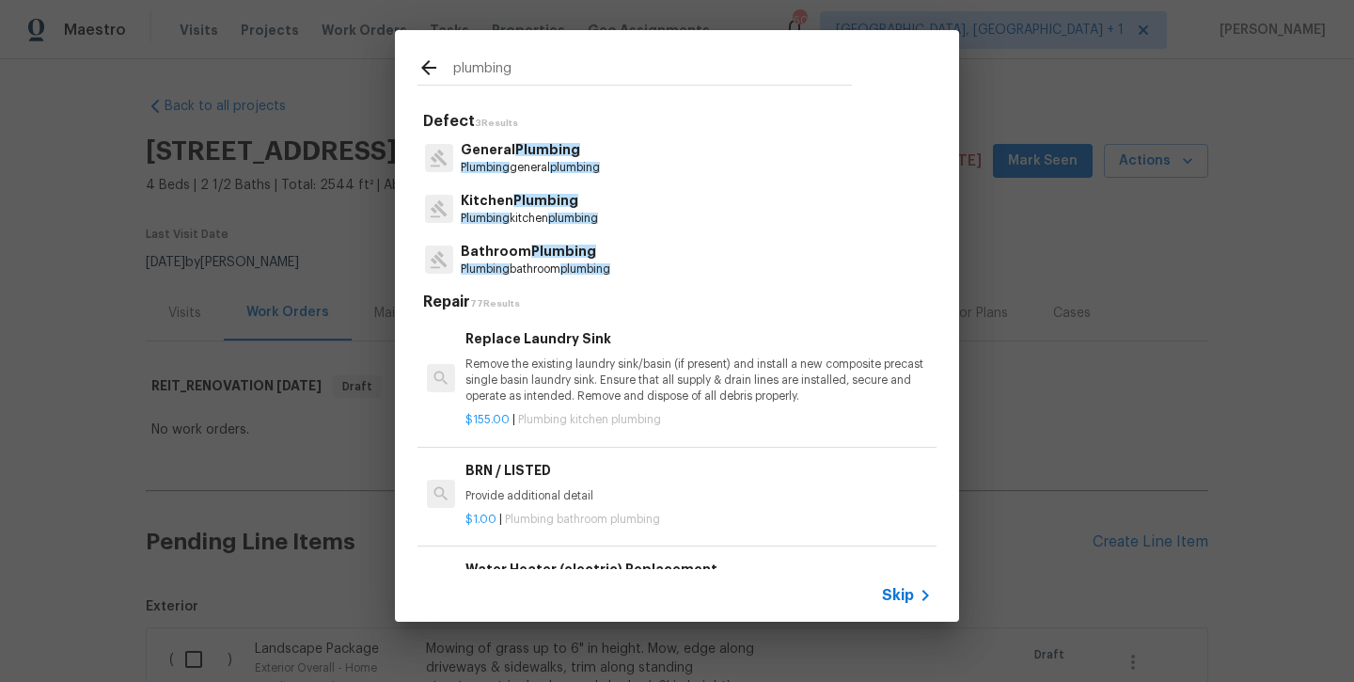
type input "plumbing"
click at [517, 224] on p "Plumbing kitchen plumbing" at bounding box center [529, 219] width 137 height 16
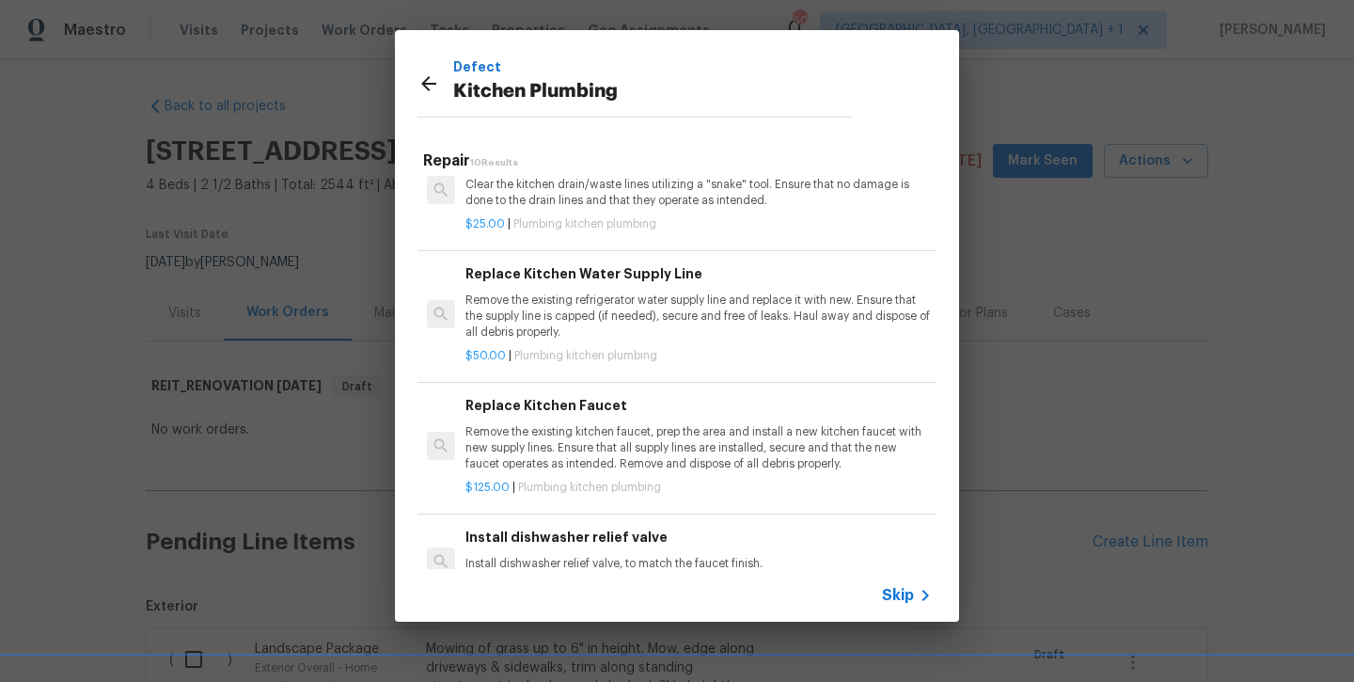
scroll to position [567, 0]
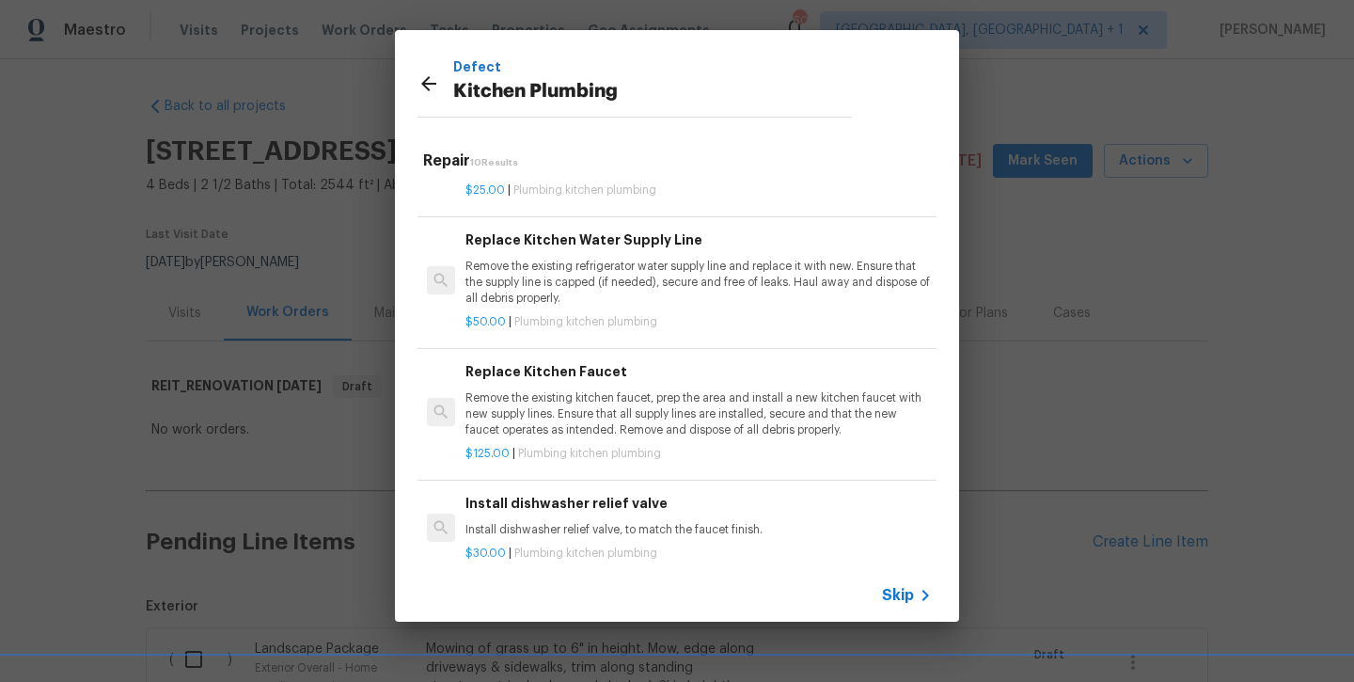
click at [523, 378] on div "Replace Kitchen Faucet Remove the existing kitchen faucet, prep the area and in…" at bounding box center [699, 399] width 467 height 77
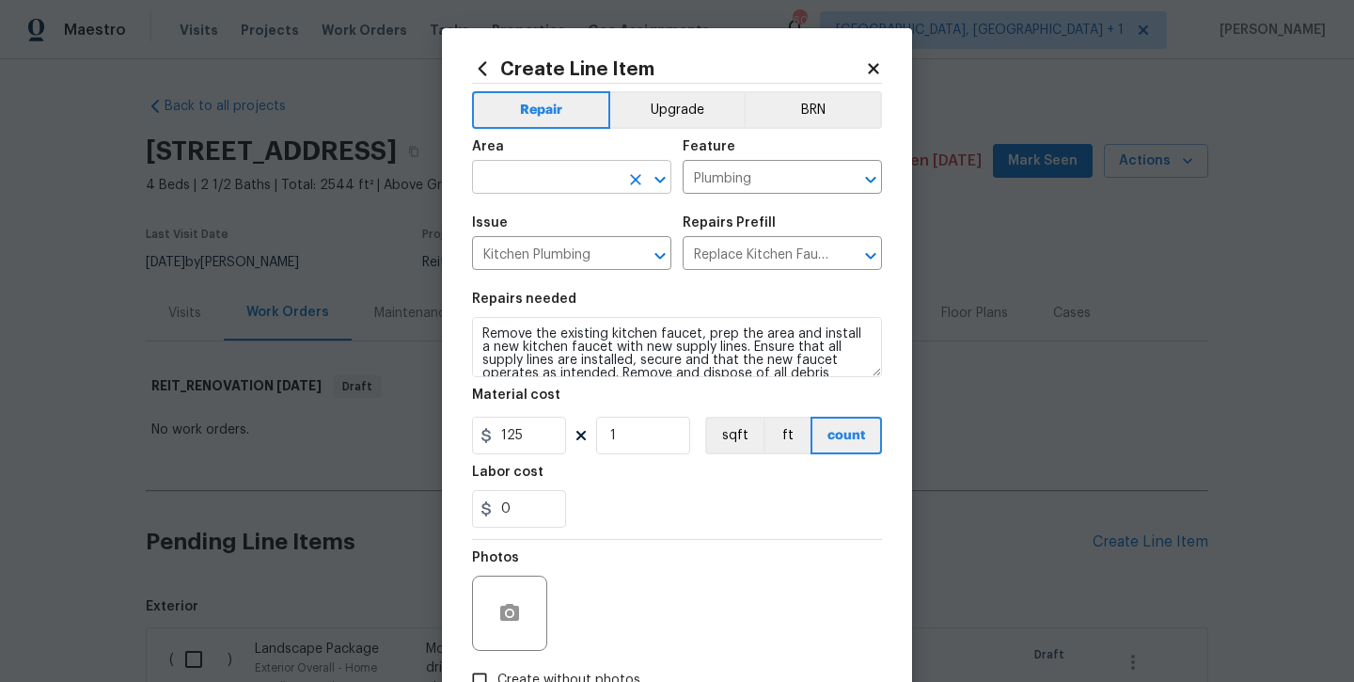
click at [541, 190] on input "text" at bounding box center [545, 179] width 147 height 29
click at [554, 225] on li "Kitchen" at bounding box center [571, 220] width 199 height 31
type input "Kitchen"
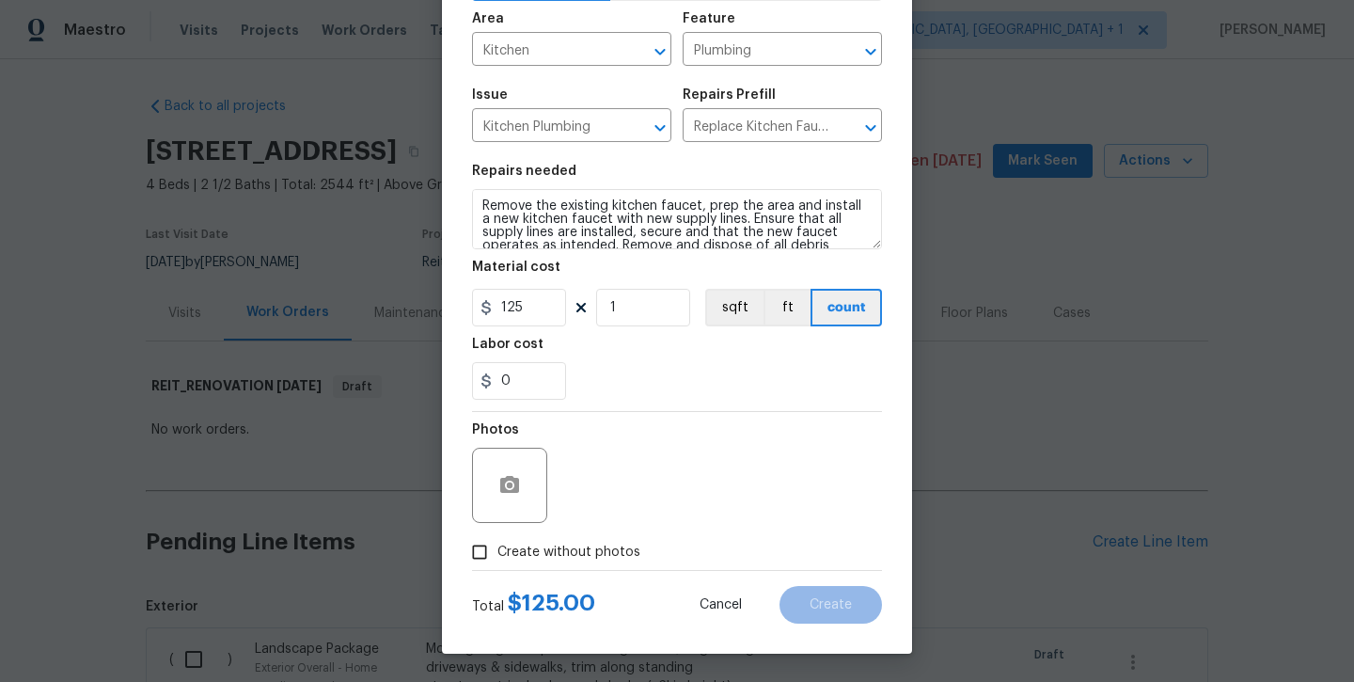
click at [589, 557] on span "Create without photos" at bounding box center [569, 553] width 143 height 20
click at [498, 557] on input "Create without photos" at bounding box center [480, 552] width 36 height 36
checkbox input "true"
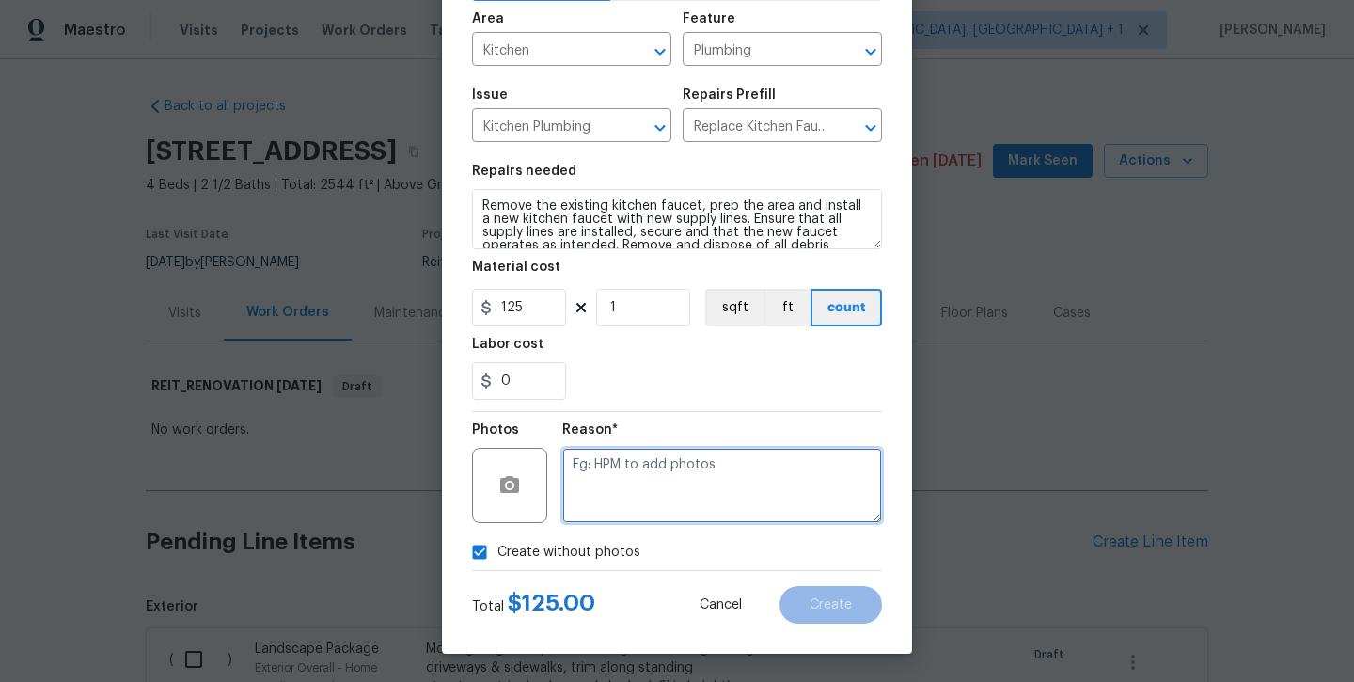
click at [622, 511] on textarea at bounding box center [722, 485] width 320 height 75
type textarea "will add later"
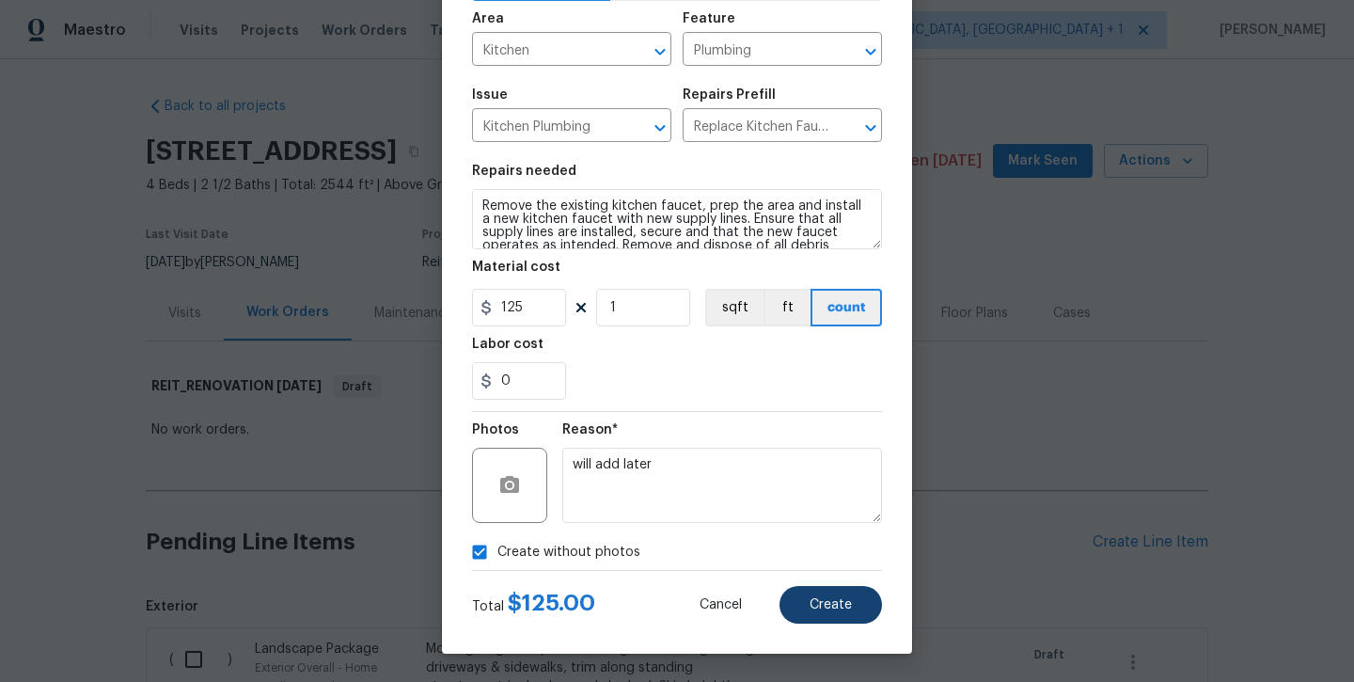
click at [808, 606] on button "Create" at bounding box center [831, 605] width 103 height 38
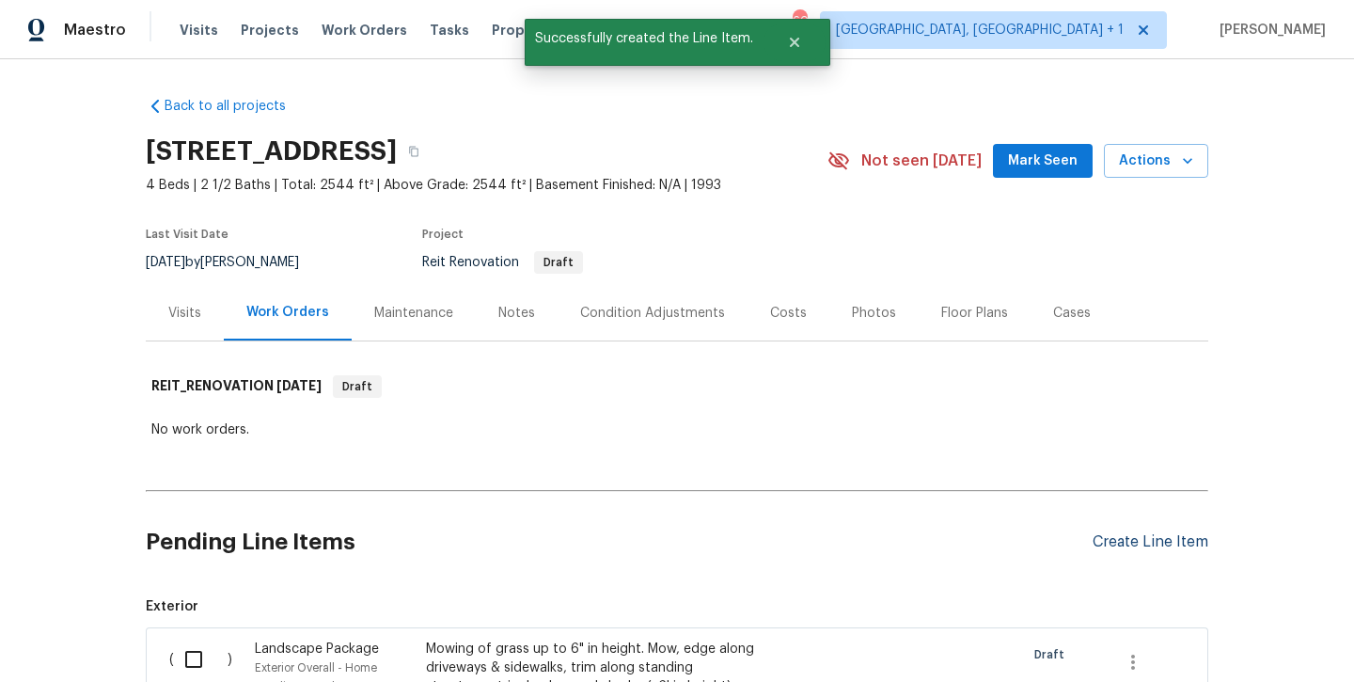
click at [1143, 534] on div "Create Line Item" at bounding box center [1151, 542] width 116 height 18
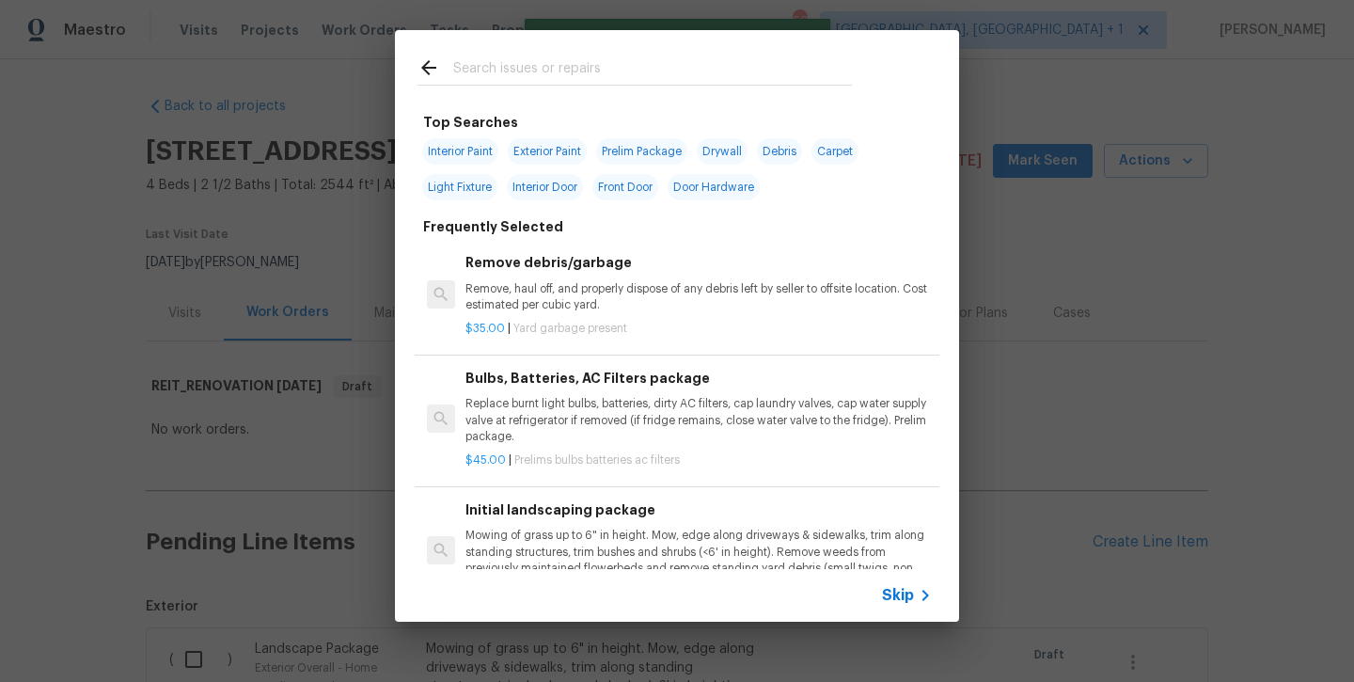
click at [546, 66] on input "text" at bounding box center [652, 70] width 399 height 28
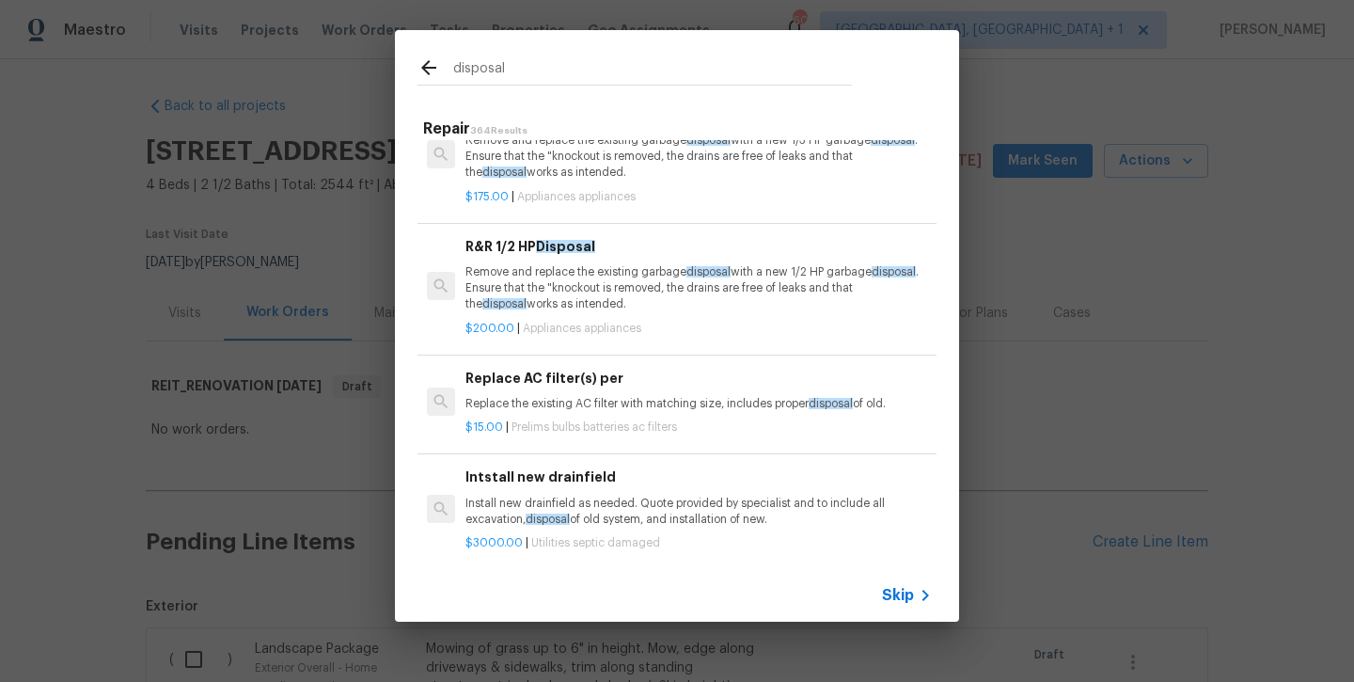
scroll to position [48, 0]
type input "disposal"
click at [535, 300] on p "Remove and replace the existing garbage disposal with a new 1/2 HP garbage disp…" at bounding box center [699, 291] width 467 height 48
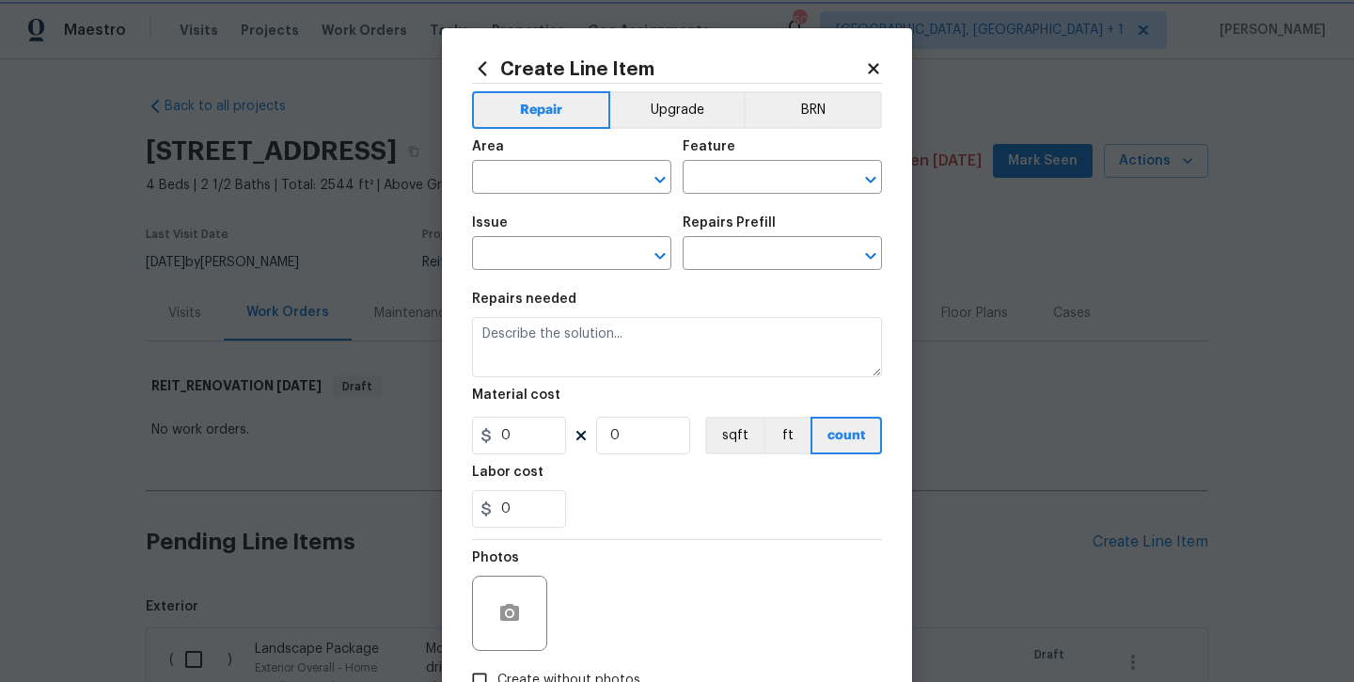
type input "Appliances"
type input "R&R 1/2 HP Disposal $200.00"
type textarea "Remove and replace the existing garbage disposal with a new 1/2 HP garbage disp…"
type input "200"
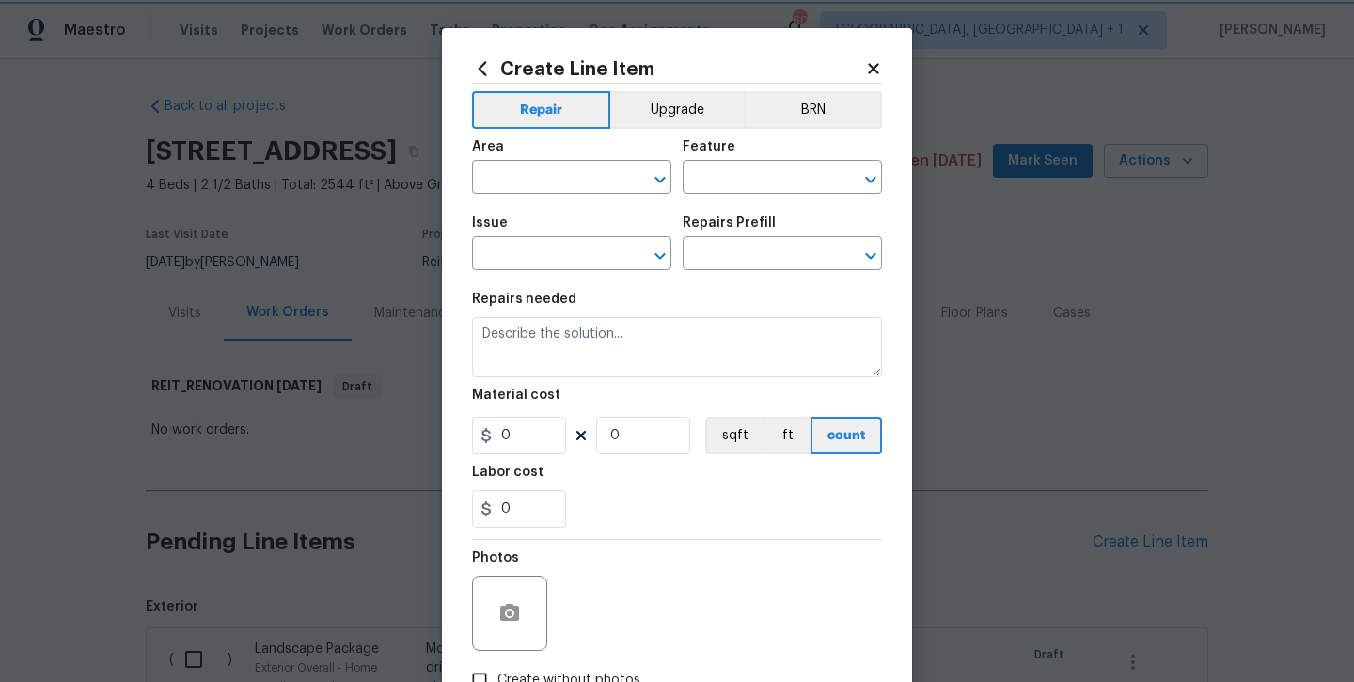
type input "1"
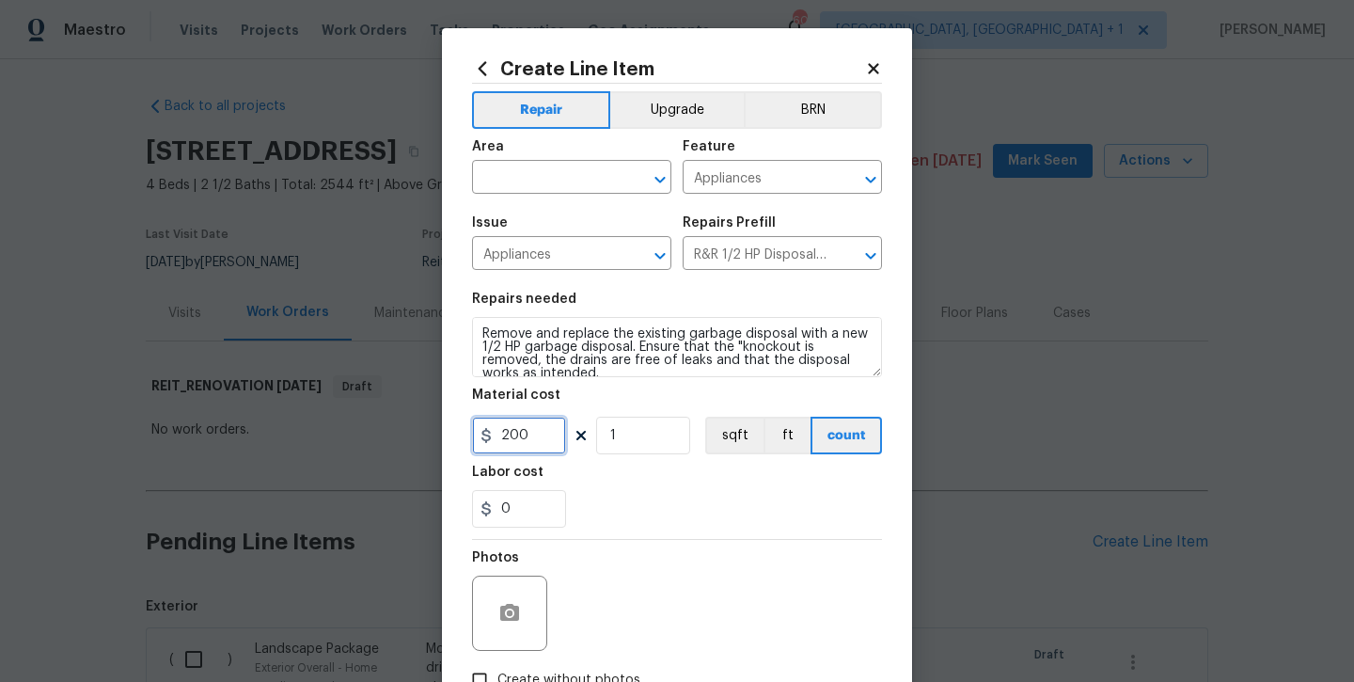
click at [532, 441] on input "200" at bounding box center [519, 436] width 94 height 38
click at [532, 438] on input "200" at bounding box center [519, 436] width 94 height 38
click at [532, 435] on input "200" at bounding box center [519, 436] width 94 height 38
click at [510, 430] on input "200" at bounding box center [519, 436] width 94 height 38
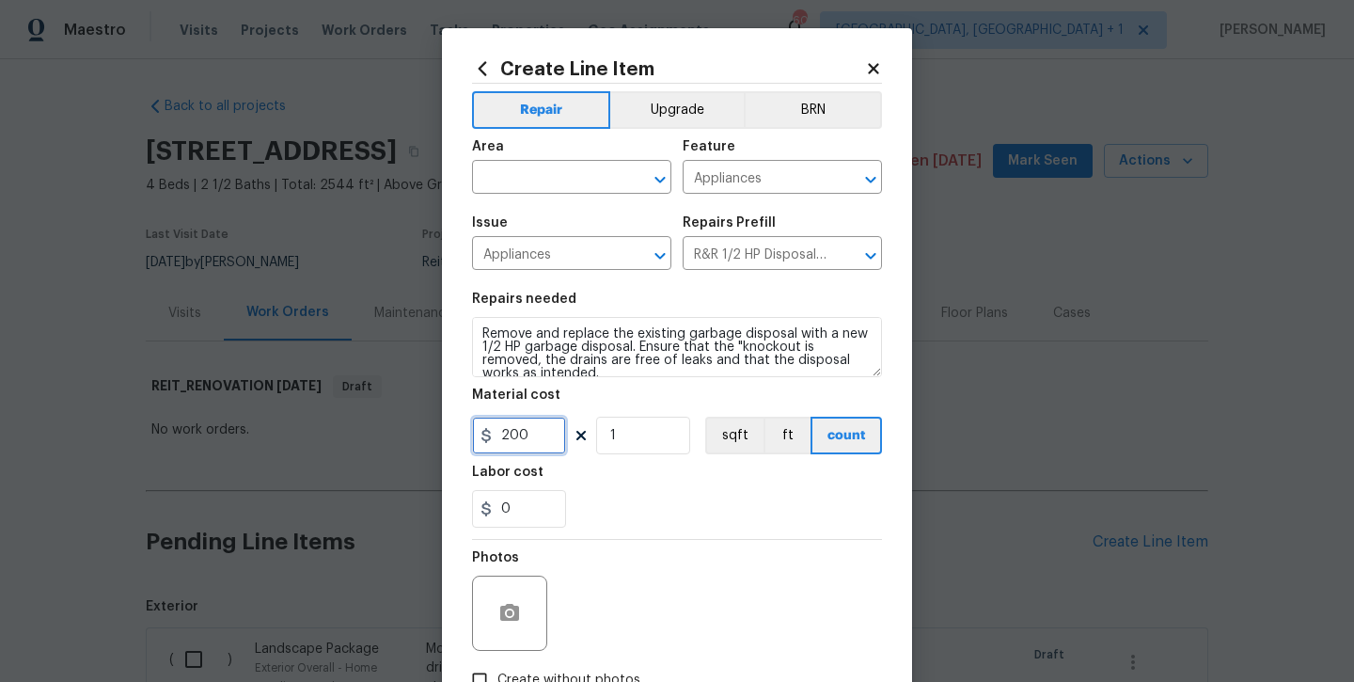
click at [510, 430] on input "200" at bounding box center [519, 436] width 94 height 38
type input "225"
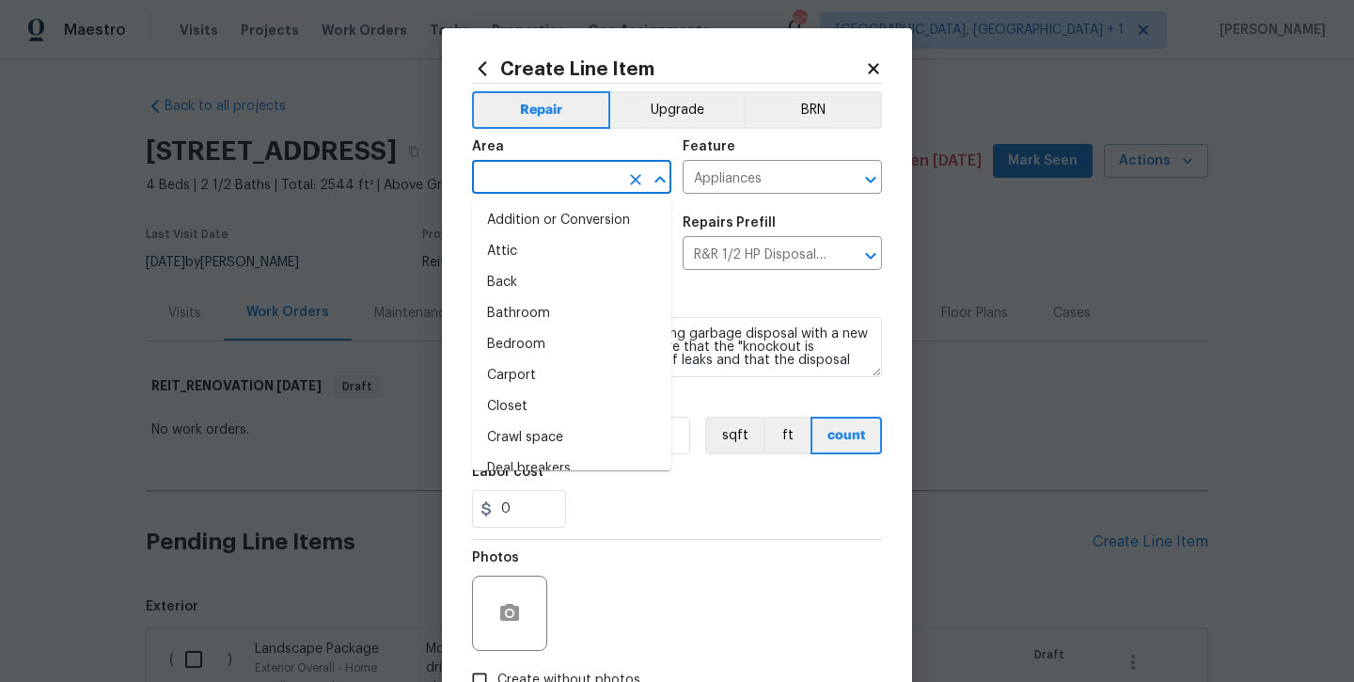
click at [534, 183] on input "text" at bounding box center [545, 179] width 147 height 29
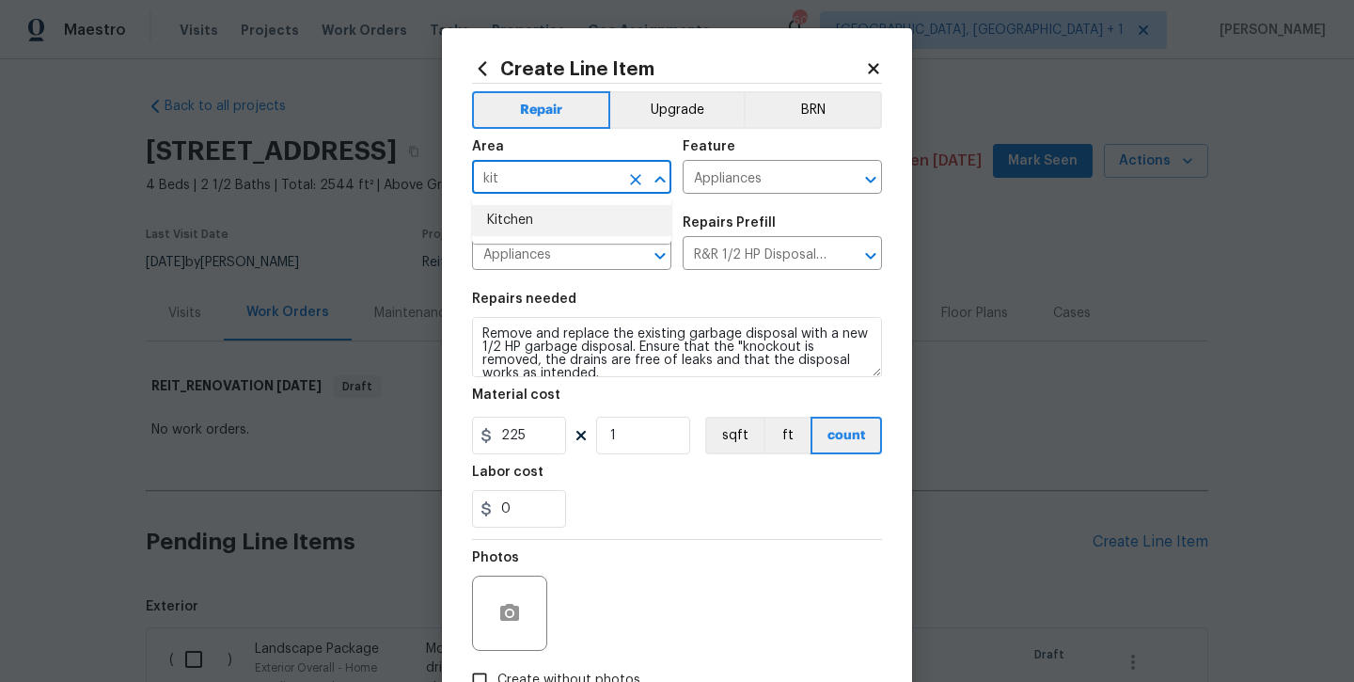
click at [536, 226] on li "Kitchen" at bounding box center [571, 220] width 199 height 31
type input "Kitchen"
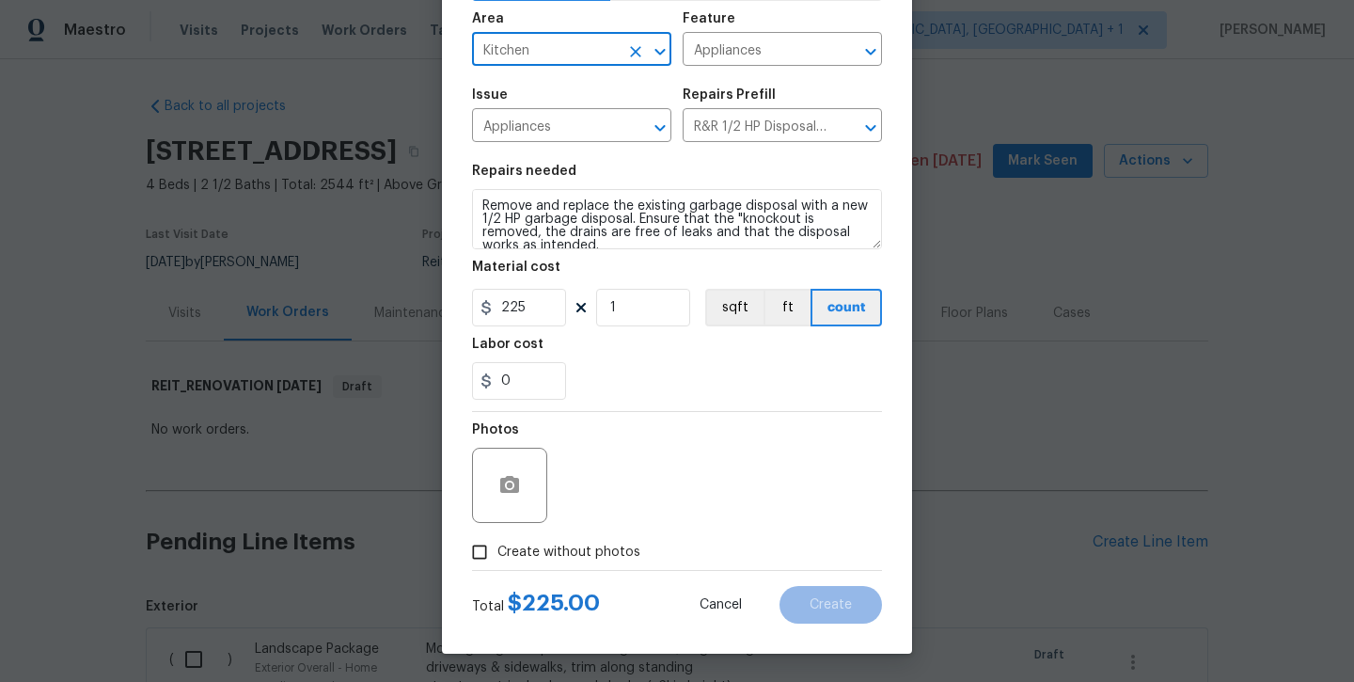
click at [601, 554] on span "Create without photos" at bounding box center [569, 553] width 143 height 20
click at [498, 554] on input "Create without photos" at bounding box center [480, 552] width 36 height 36
checkbox input "true"
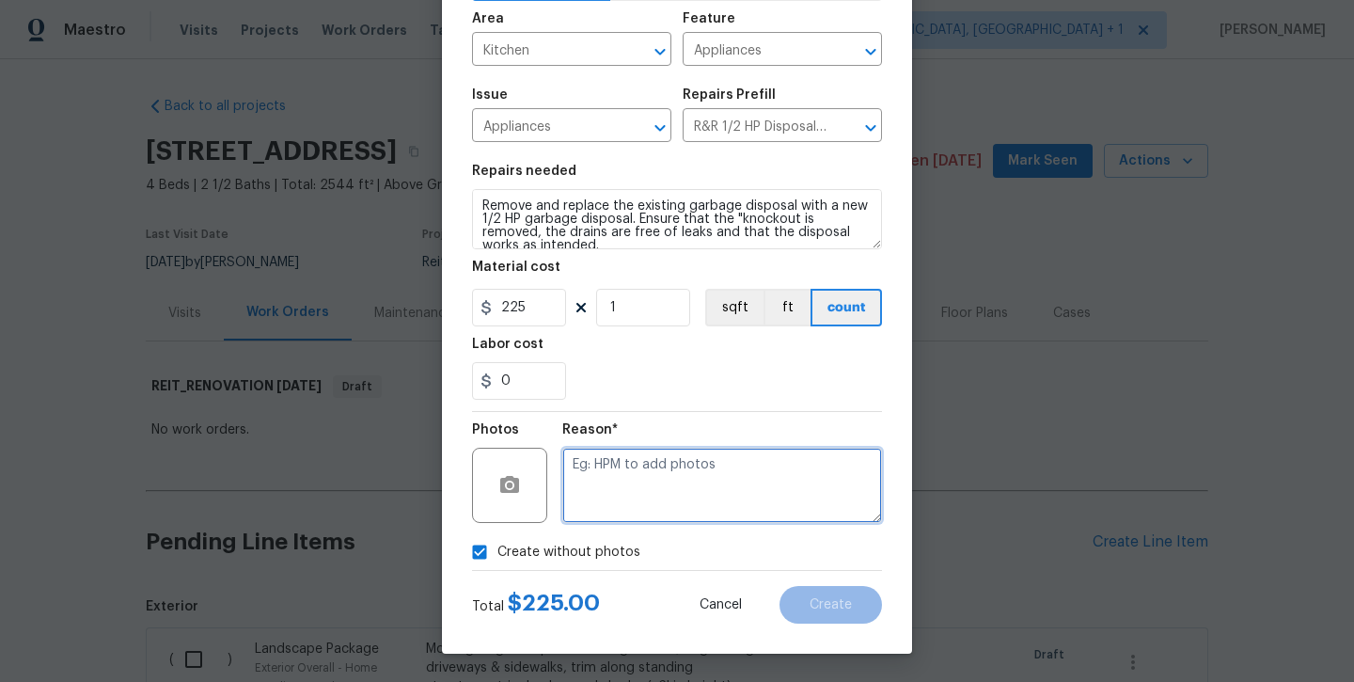
click at [638, 498] on textarea at bounding box center [722, 485] width 320 height 75
type textarea "will add later"
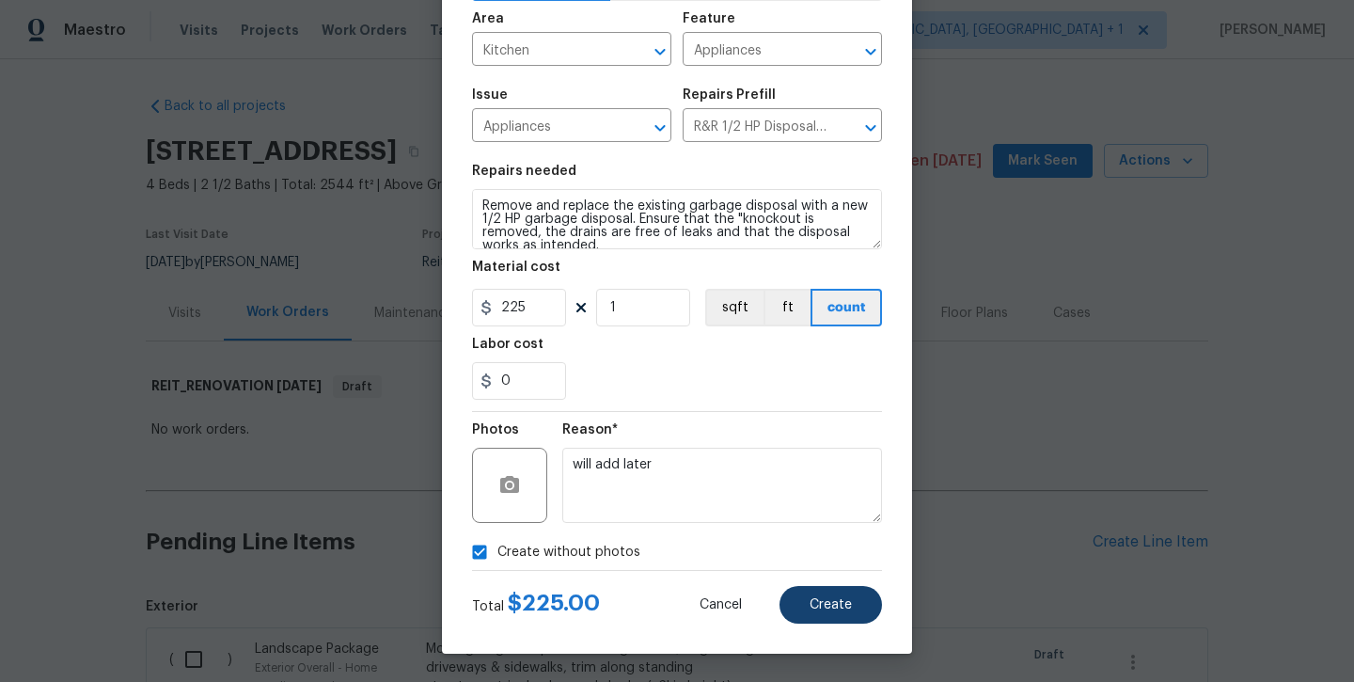
click at [809, 597] on button "Create" at bounding box center [831, 605] width 103 height 38
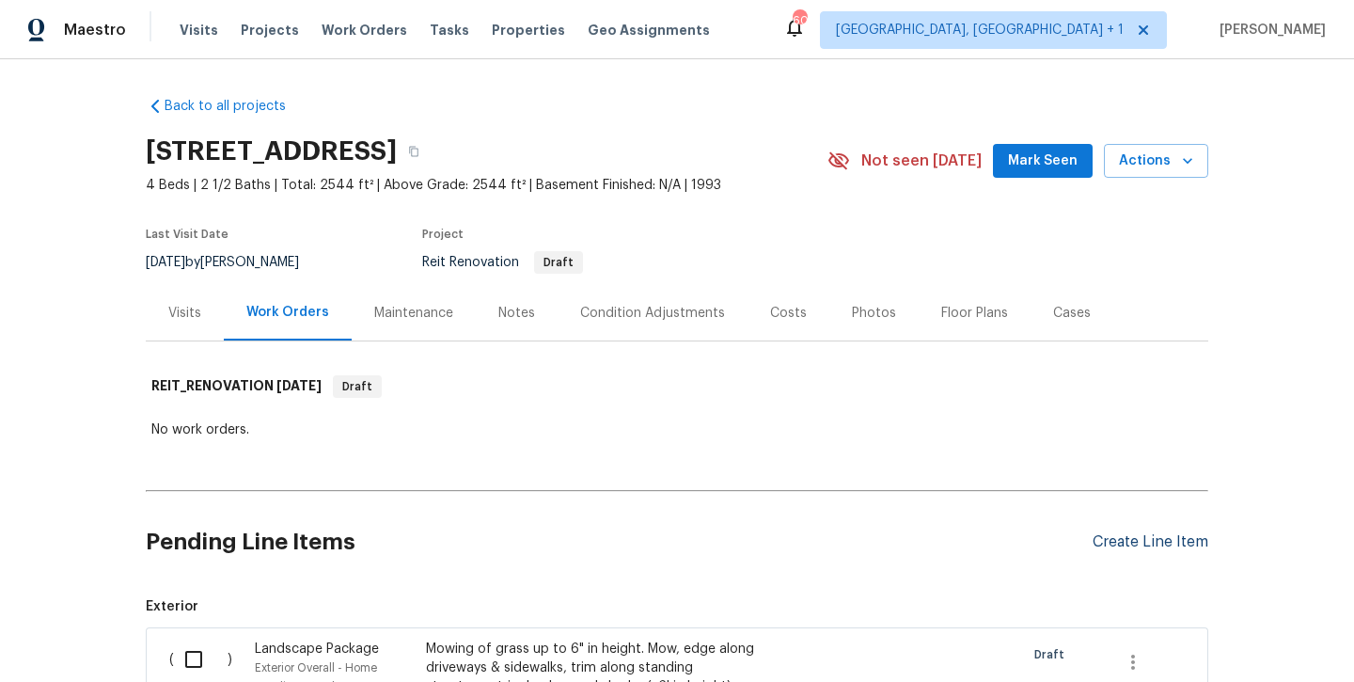
click at [1181, 539] on div "Create Line Item" at bounding box center [1151, 542] width 116 height 18
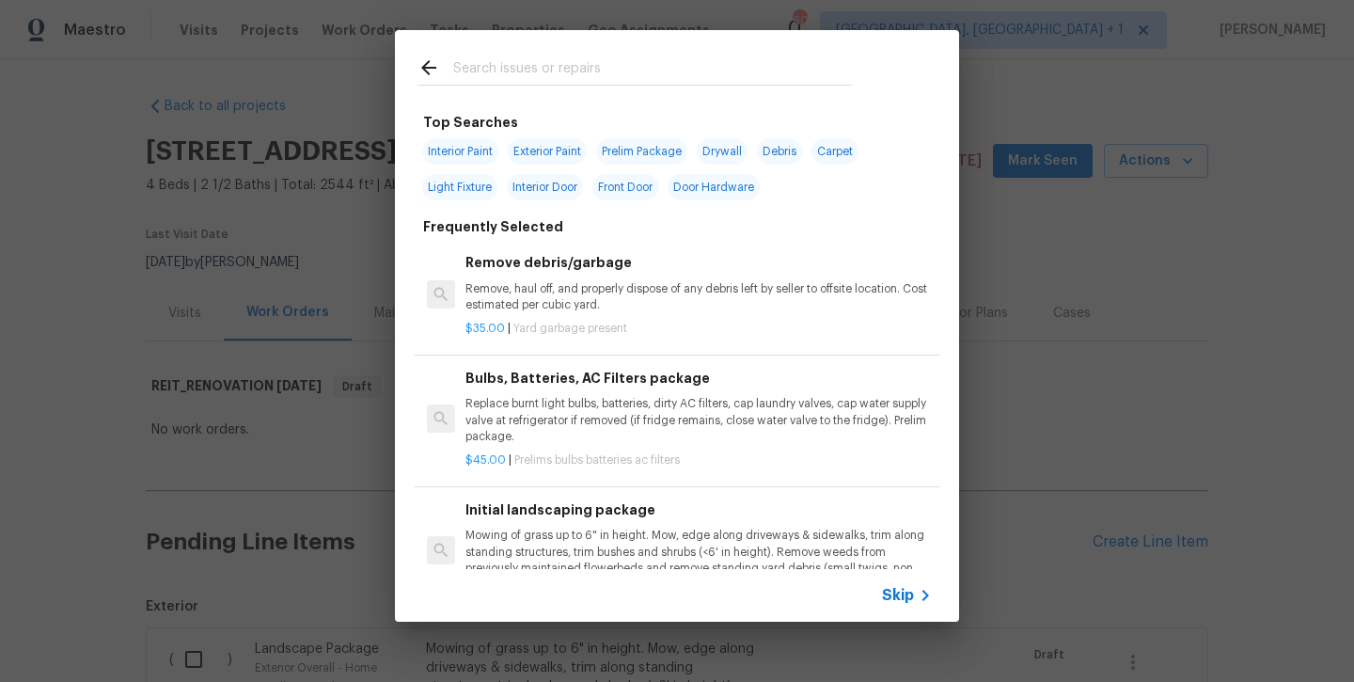
click at [637, 78] on input "text" at bounding box center [652, 70] width 399 height 28
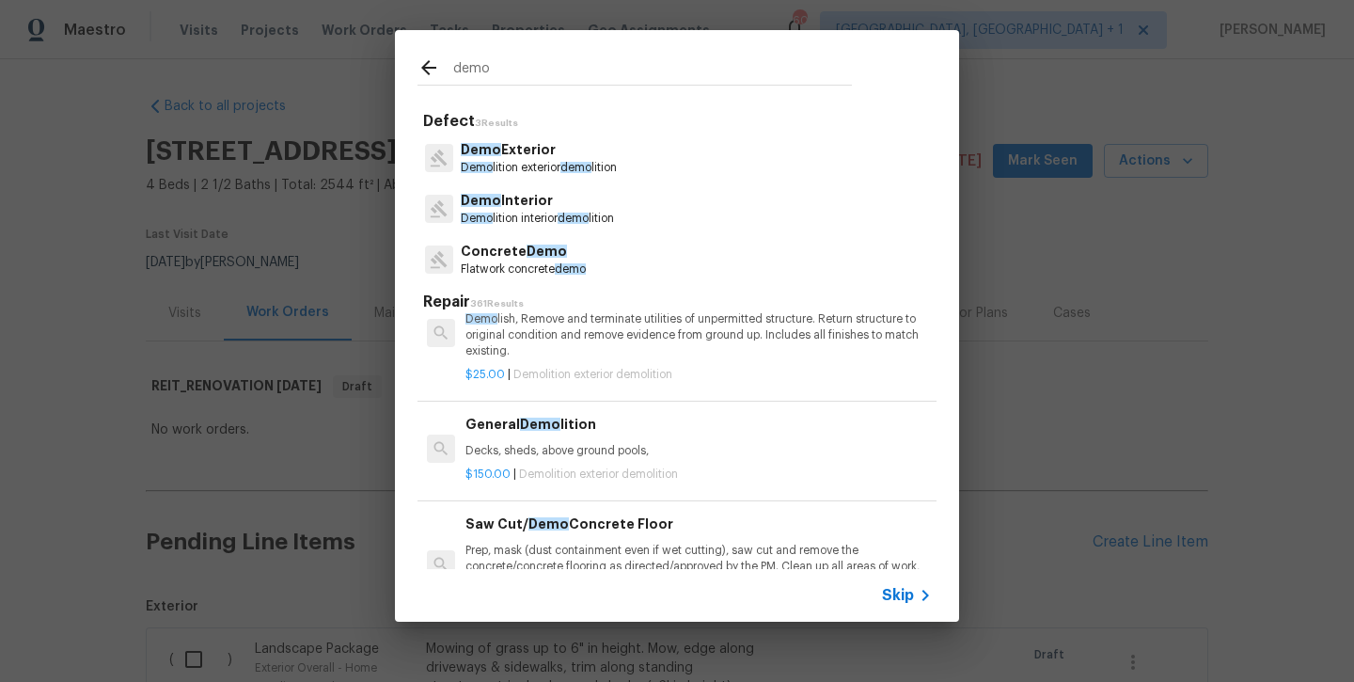
scroll to position [160, 0]
type input "demo"
click at [529, 427] on span "Demo" at bounding box center [540, 425] width 40 height 13
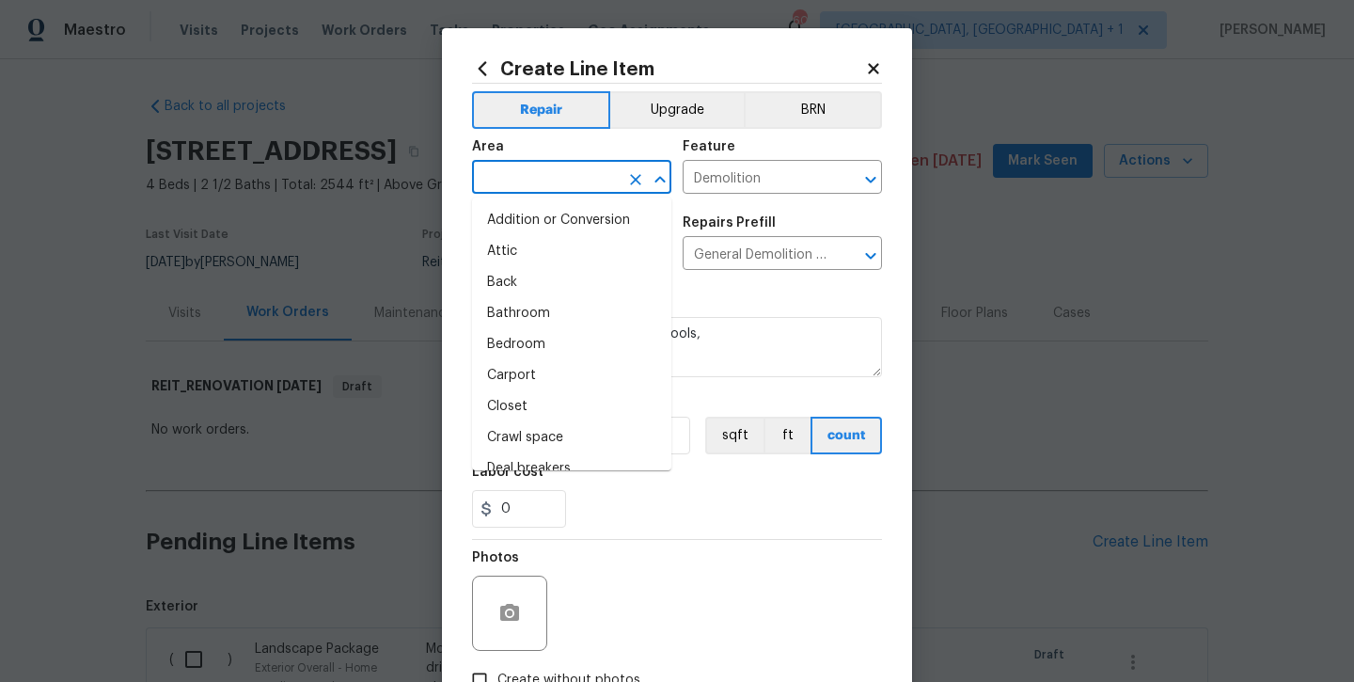
click at [552, 184] on input "text" at bounding box center [545, 179] width 147 height 29
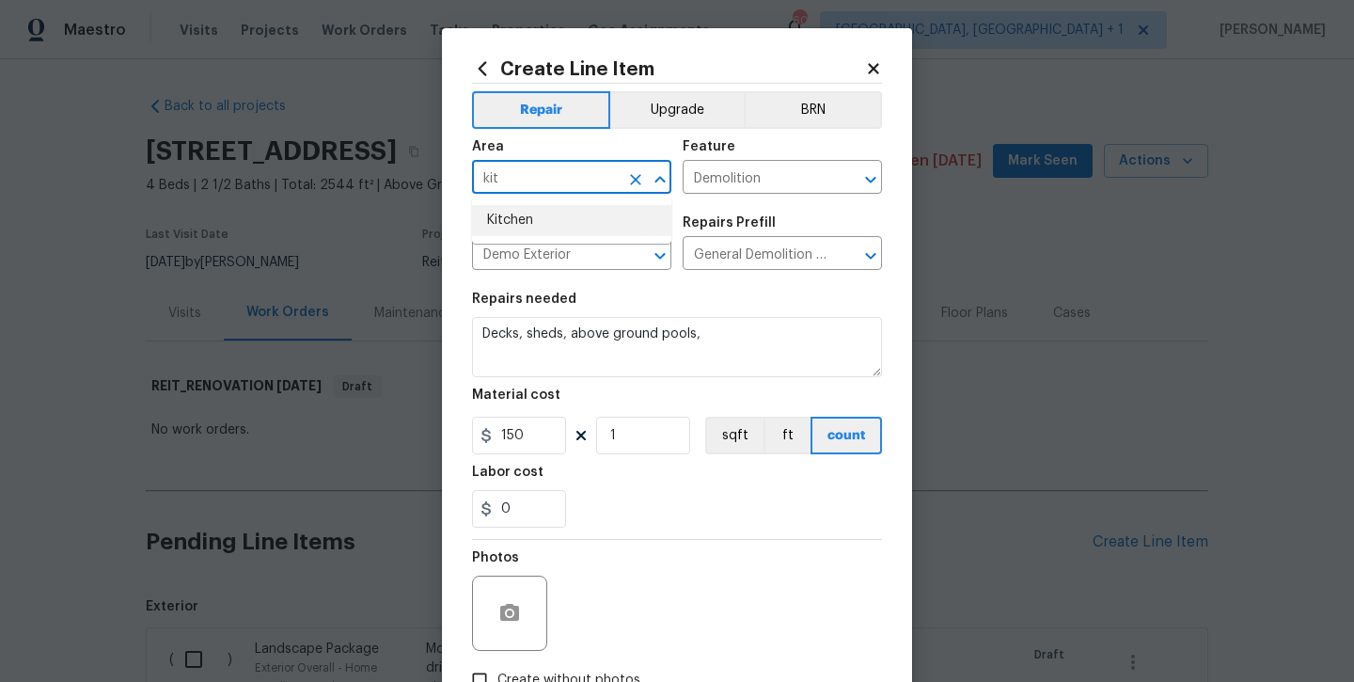
click at [545, 228] on li "Kitchen" at bounding box center [571, 220] width 199 height 31
type input "Kitchen"
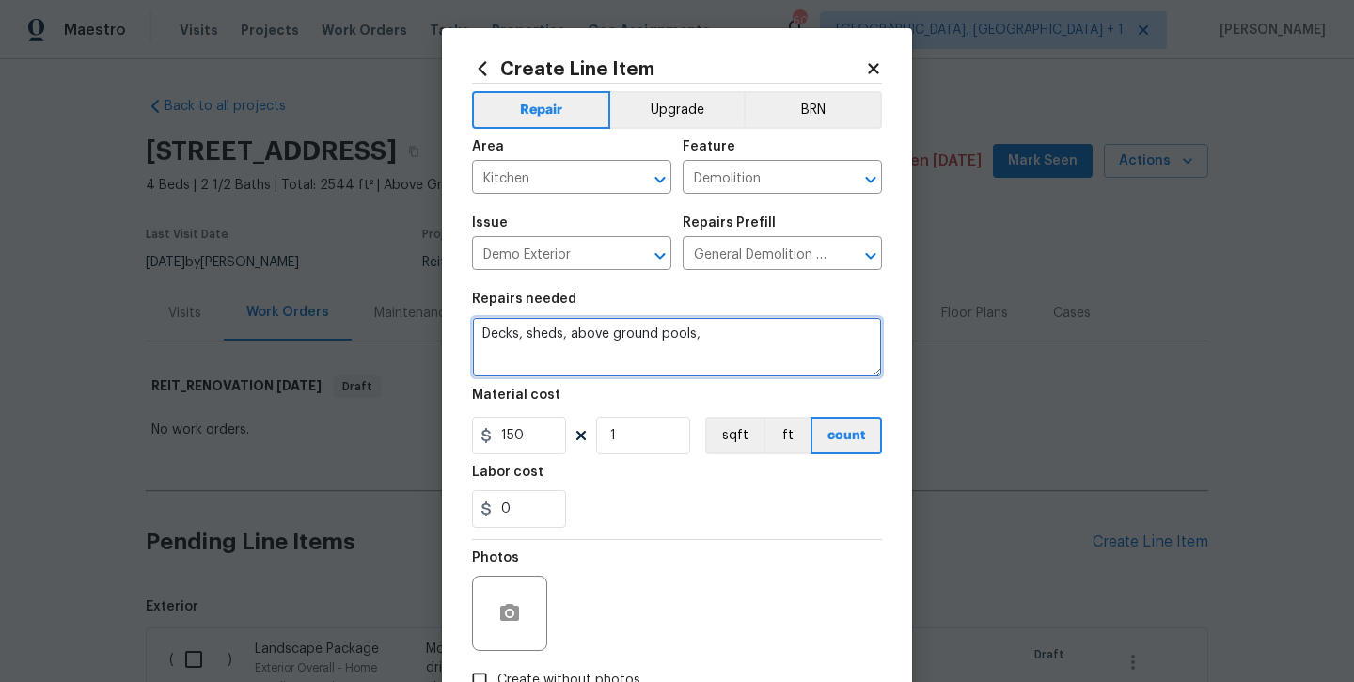
click at [747, 362] on textarea "Decks, sheds, above ground pools," at bounding box center [677, 347] width 410 height 60
type textarea "demo kitchen island and bar and cap electric"
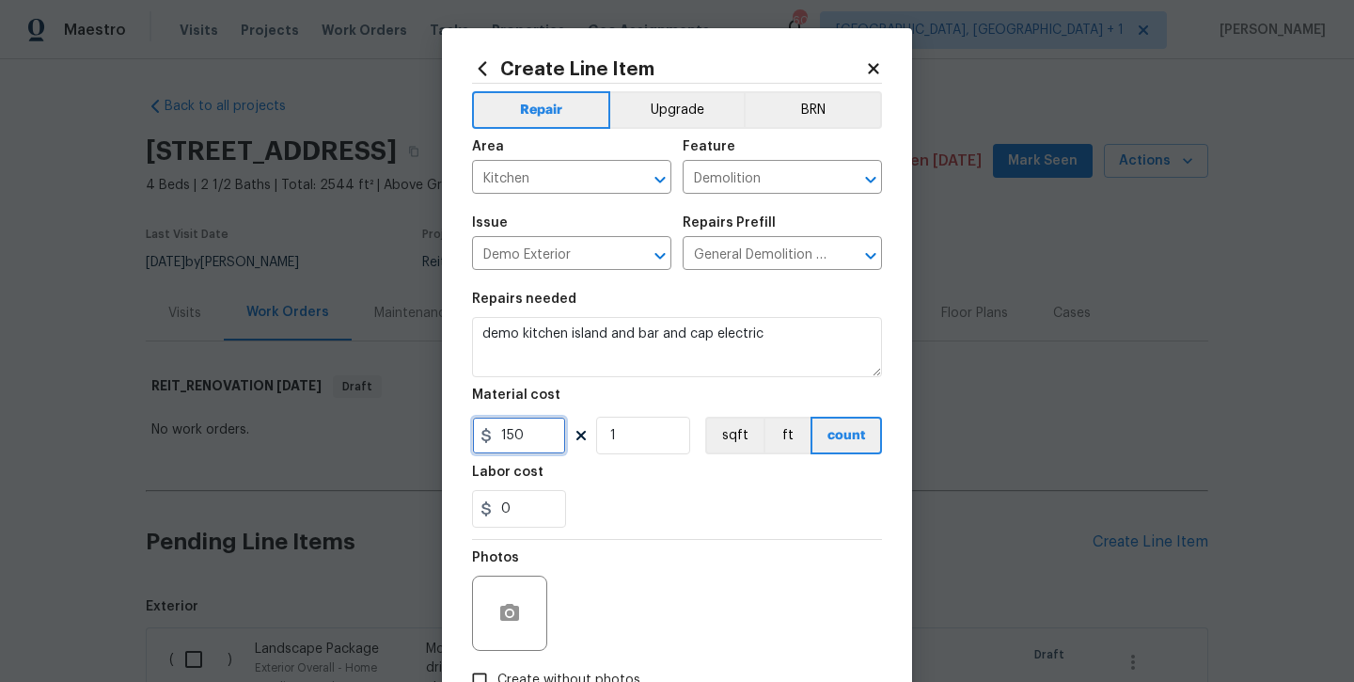
click at [528, 445] on input "150" at bounding box center [519, 436] width 94 height 38
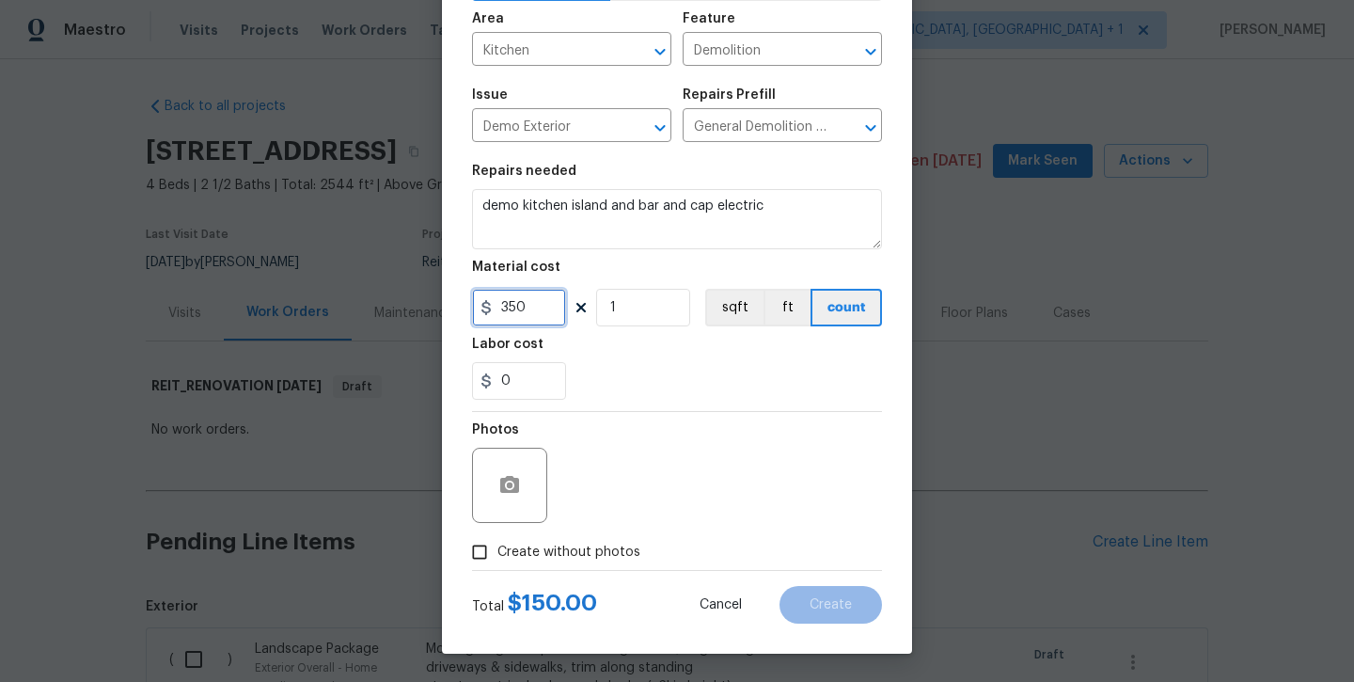
type input "350"
click at [542, 546] on span "Create without photos" at bounding box center [569, 553] width 143 height 20
click at [498, 546] on input "Create without photos" at bounding box center [480, 552] width 36 height 36
checkbox input "true"
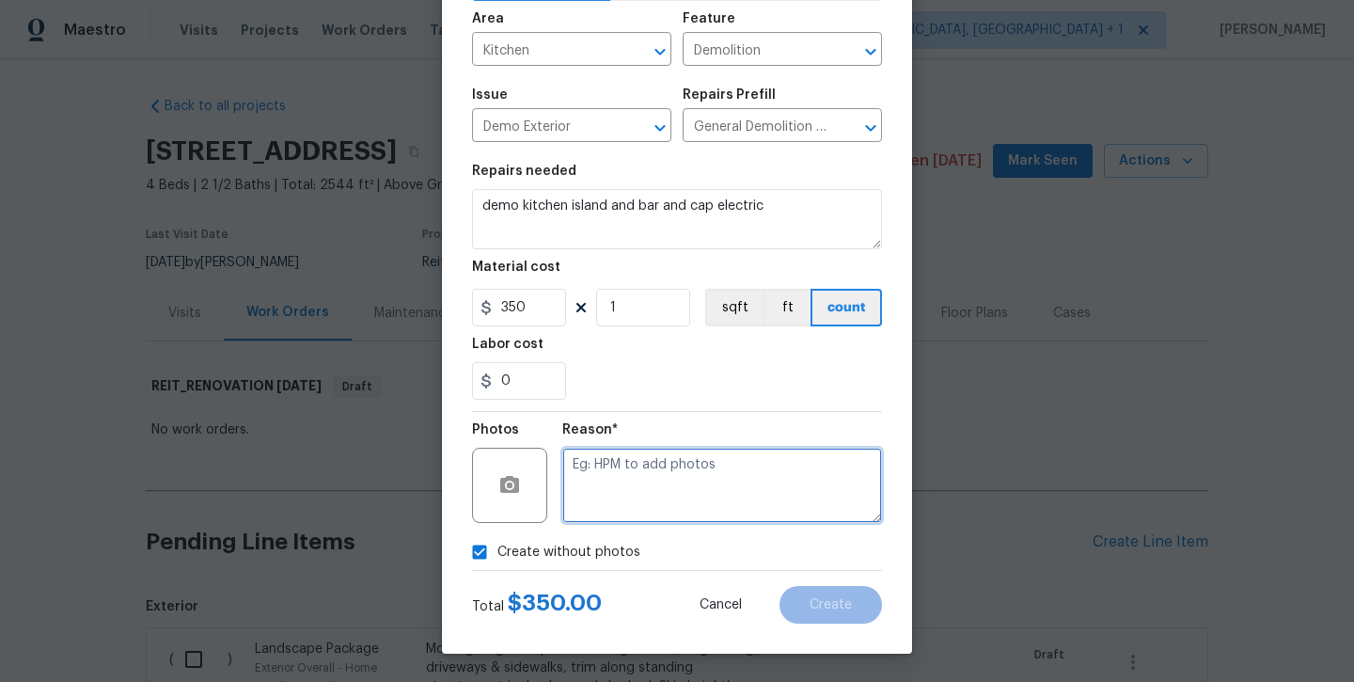
click at [620, 482] on textarea at bounding box center [722, 485] width 320 height 75
type textarea "will add later"
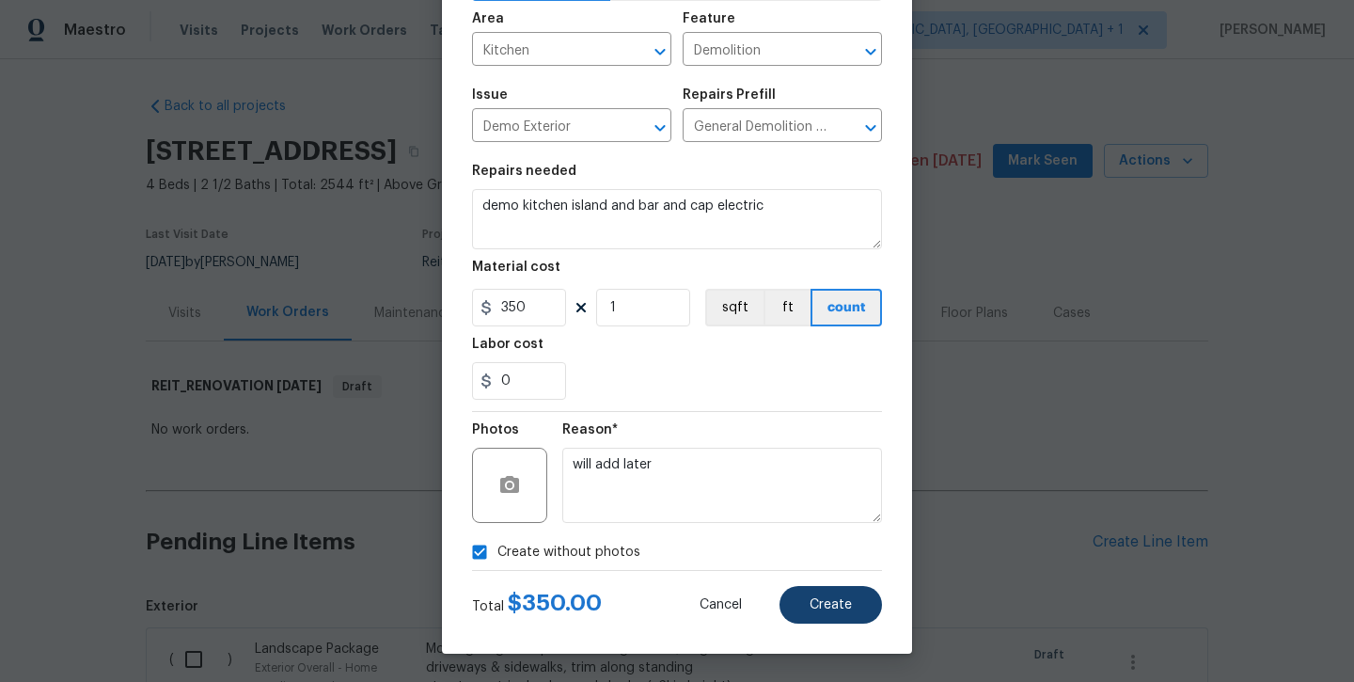
click at [846, 622] on button "Create" at bounding box center [831, 605] width 103 height 38
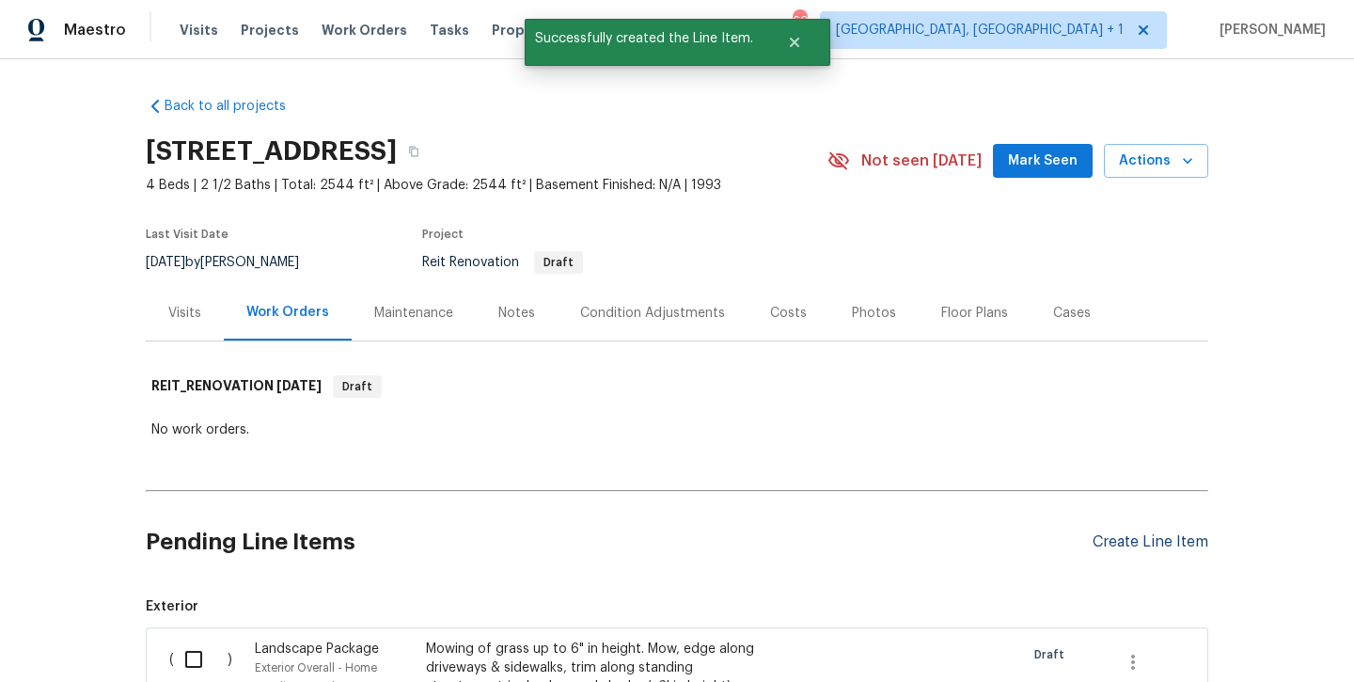
click at [1125, 539] on div "Create Line Item" at bounding box center [1151, 542] width 116 height 18
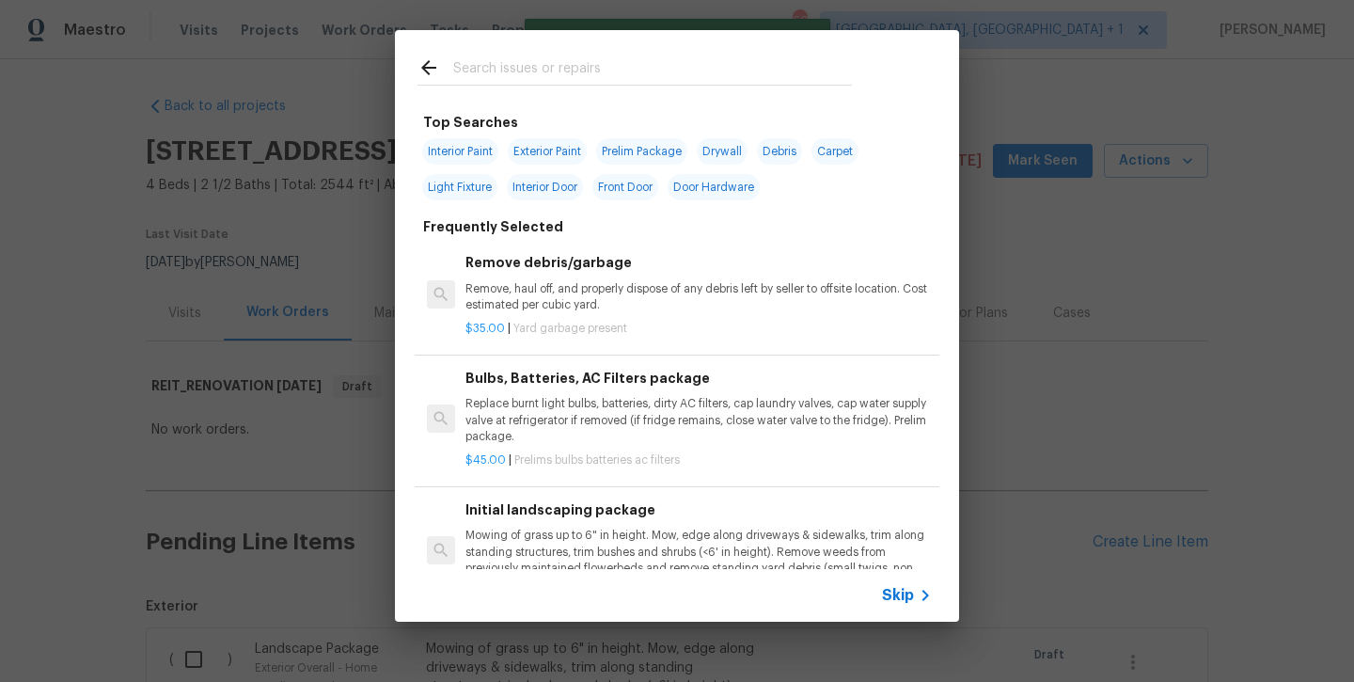
click at [626, 62] on input "text" at bounding box center [652, 70] width 399 height 28
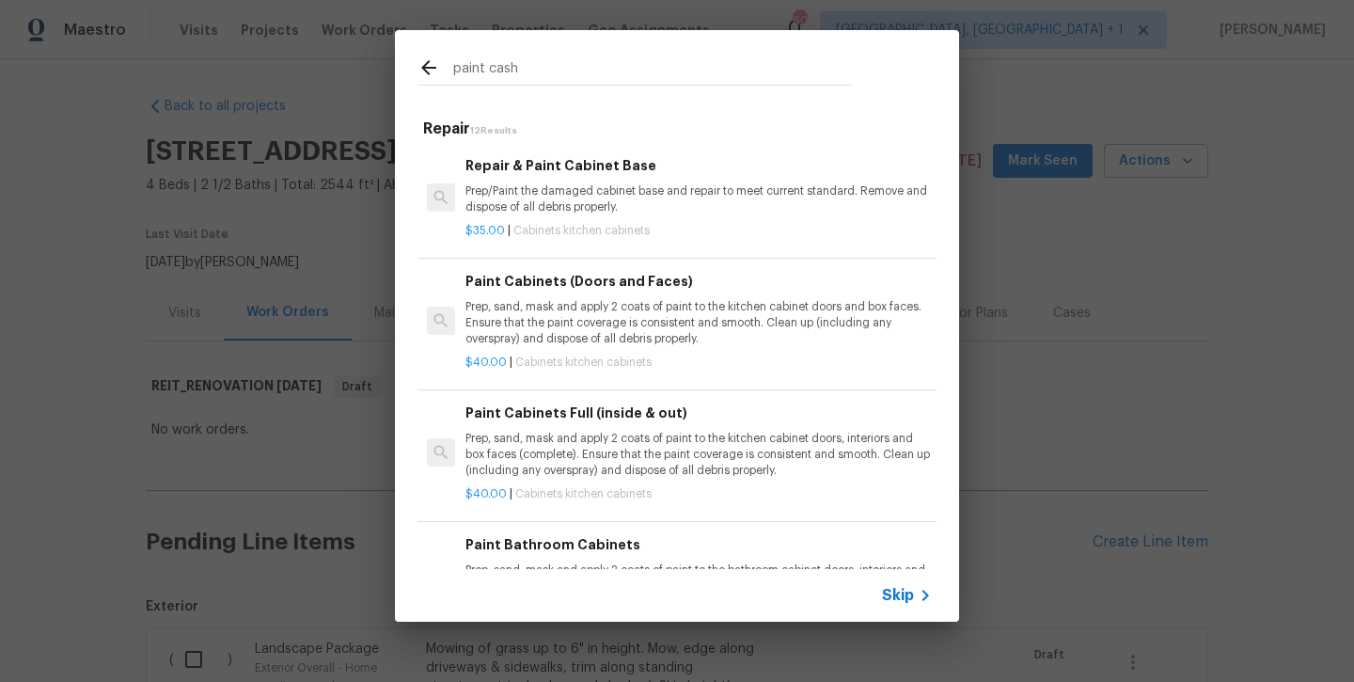
type input "paint cash"
drag, startPoint x: 626, startPoint y: 62, endPoint x: 576, endPoint y: 451, distance: 392.7
click at [576, 451] on p "Prep, sand, mask and apply 2 coats of paint to the kitchen cabinet doors, inter…" at bounding box center [699, 455] width 467 height 48
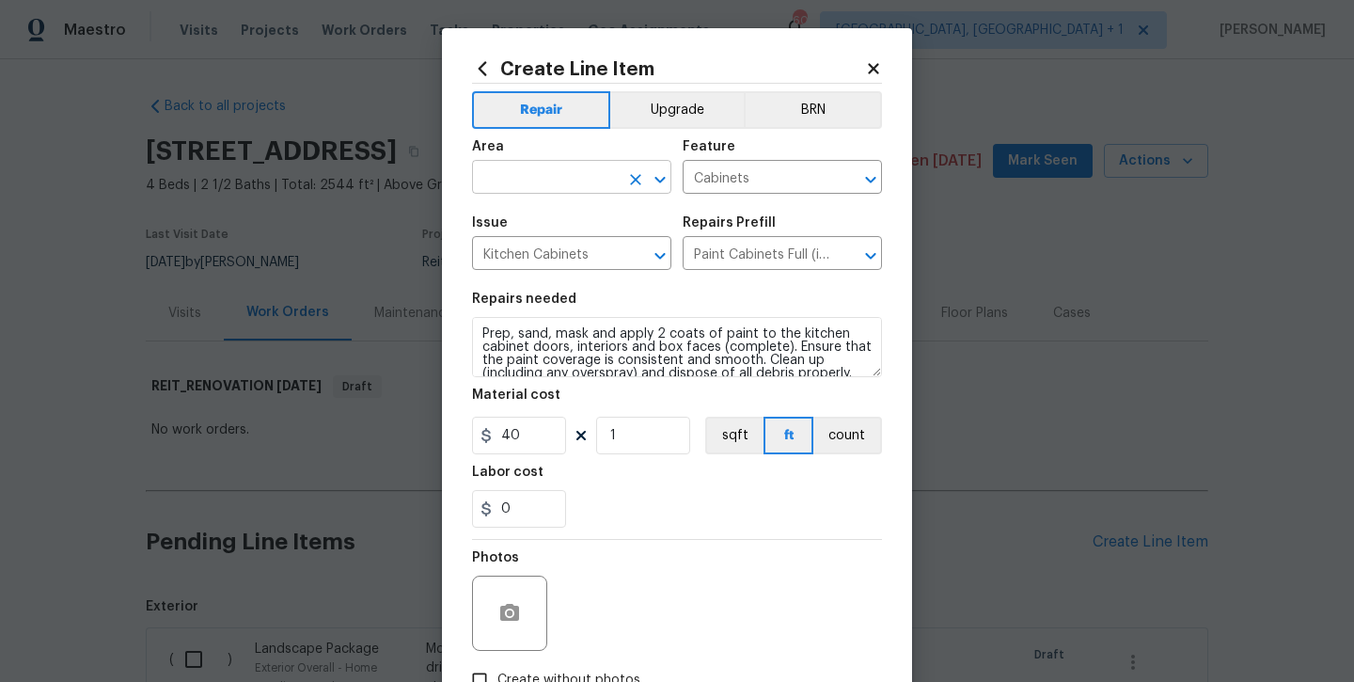
click at [515, 183] on input "text" at bounding box center [545, 179] width 147 height 29
click at [517, 234] on li "Kitchen" at bounding box center [571, 220] width 199 height 31
type input "Kitchen"
click at [533, 427] on input "40" at bounding box center [519, 436] width 94 height 38
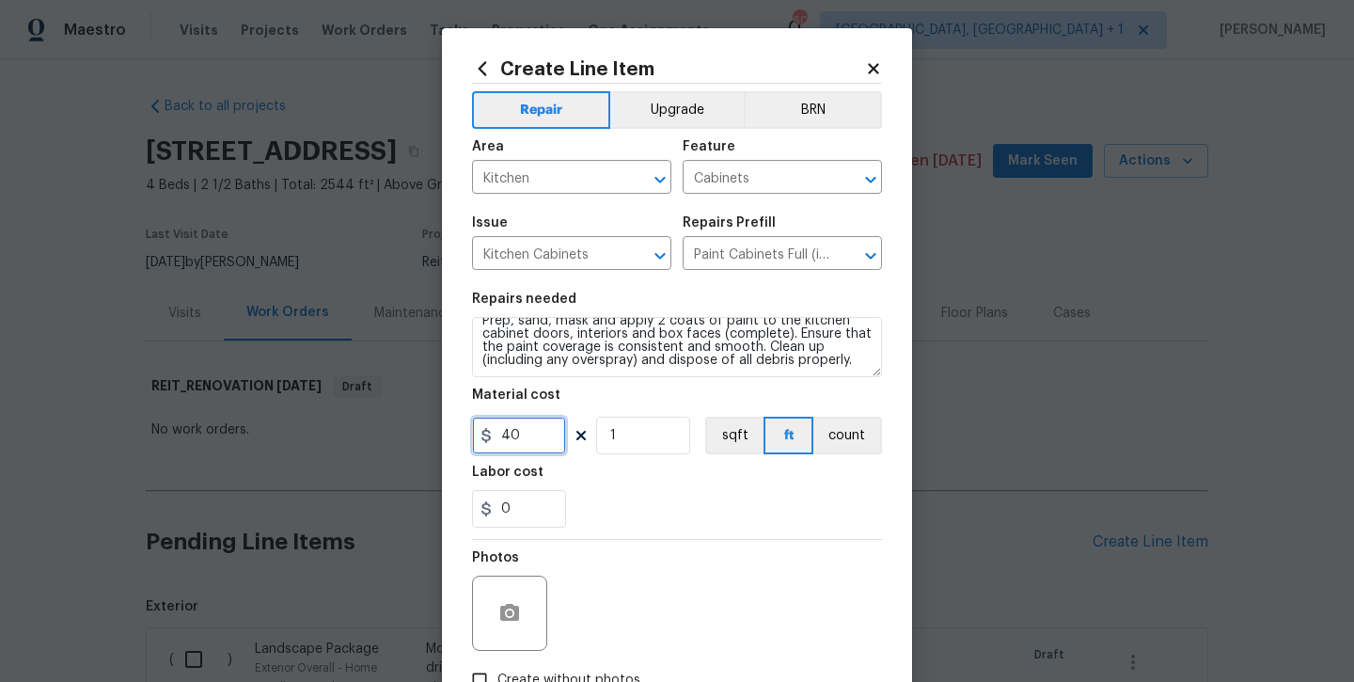
scroll to position [13, 0]
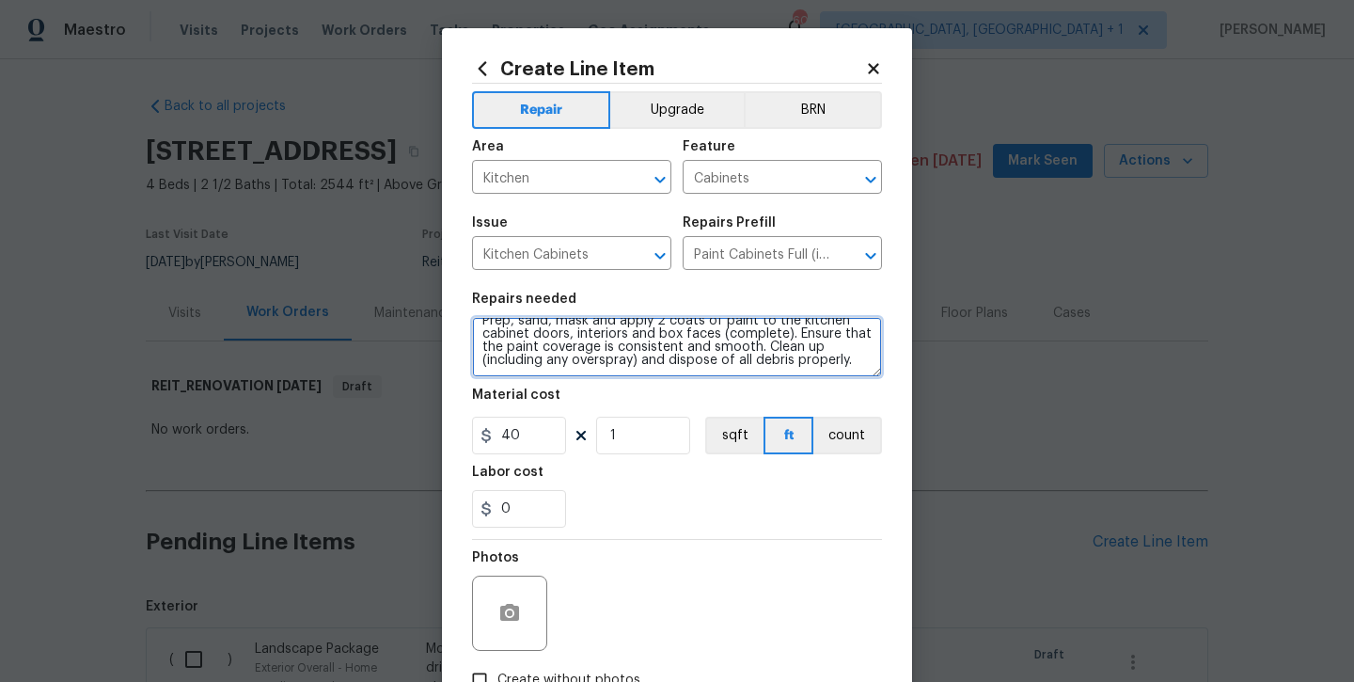
click at [850, 361] on textarea "Prep, sand, mask and apply 2 coats of paint to the kitchen cabinet doors, inter…" at bounding box center [677, 347] width 410 height 60
type textarea "Prep, sand, mask and apply 2 coats of paint to the kitchen cabinet doors, inter…"
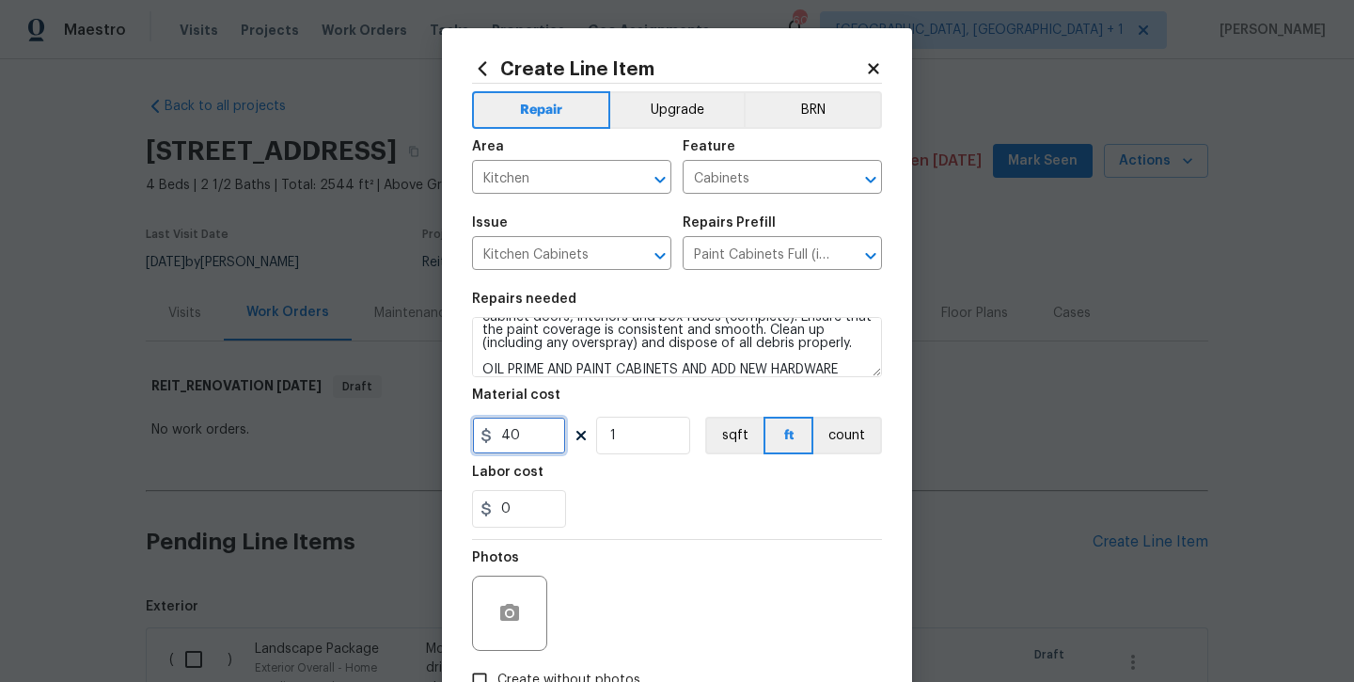
click at [526, 451] on input "40" at bounding box center [519, 436] width 94 height 38
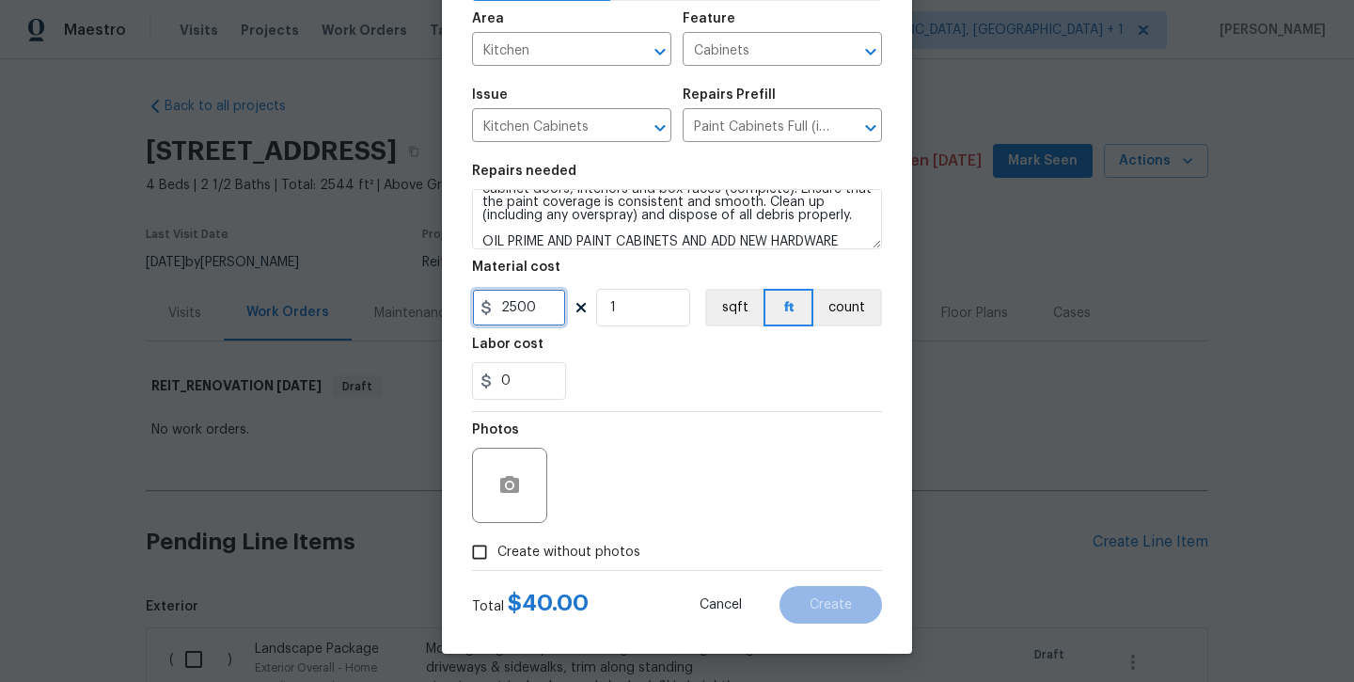
type input "2500"
click at [531, 568] on label "Create without photos" at bounding box center [551, 552] width 179 height 36
click at [498, 568] on input "Create without photos" at bounding box center [480, 552] width 36 height 36
checkbox input "true"
click at [607, 525] on div "Reason*" at bounding box center [722, 473] width 320 height 122
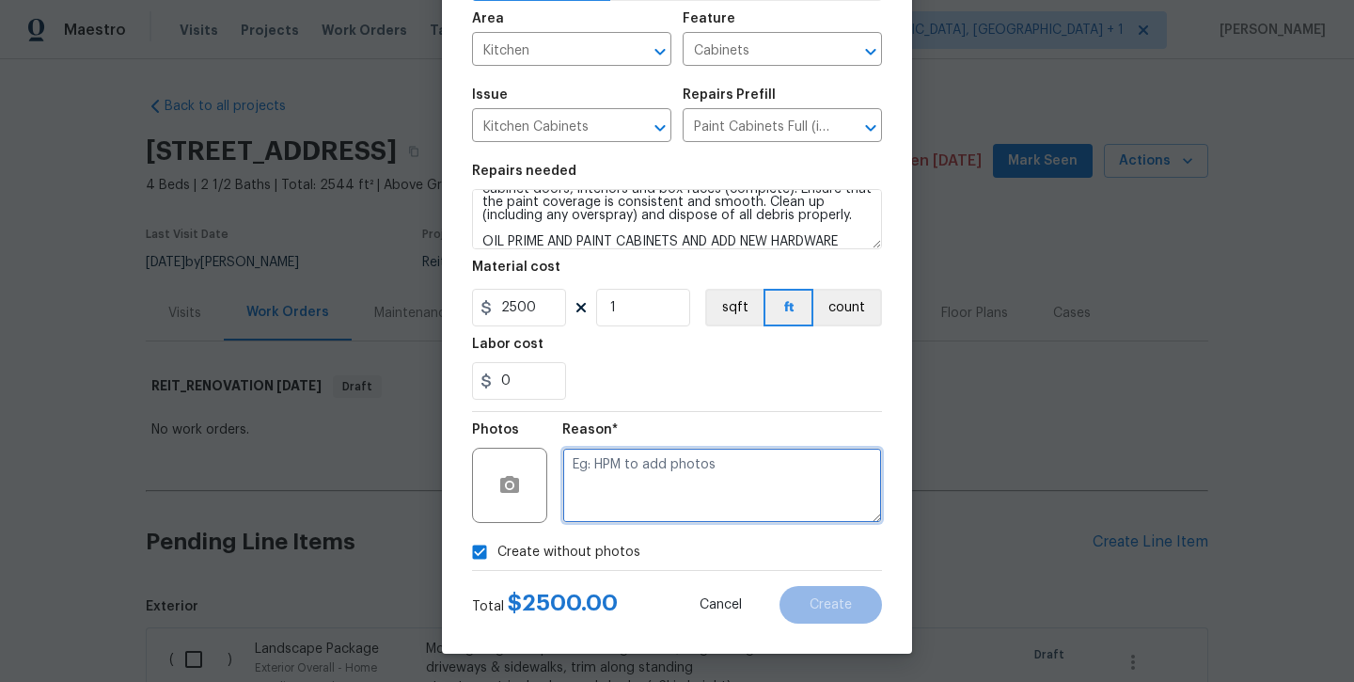
click at [615, 520] on textarea at bounding box center [722, 485] width 320 height 75
type textarea "will add later"
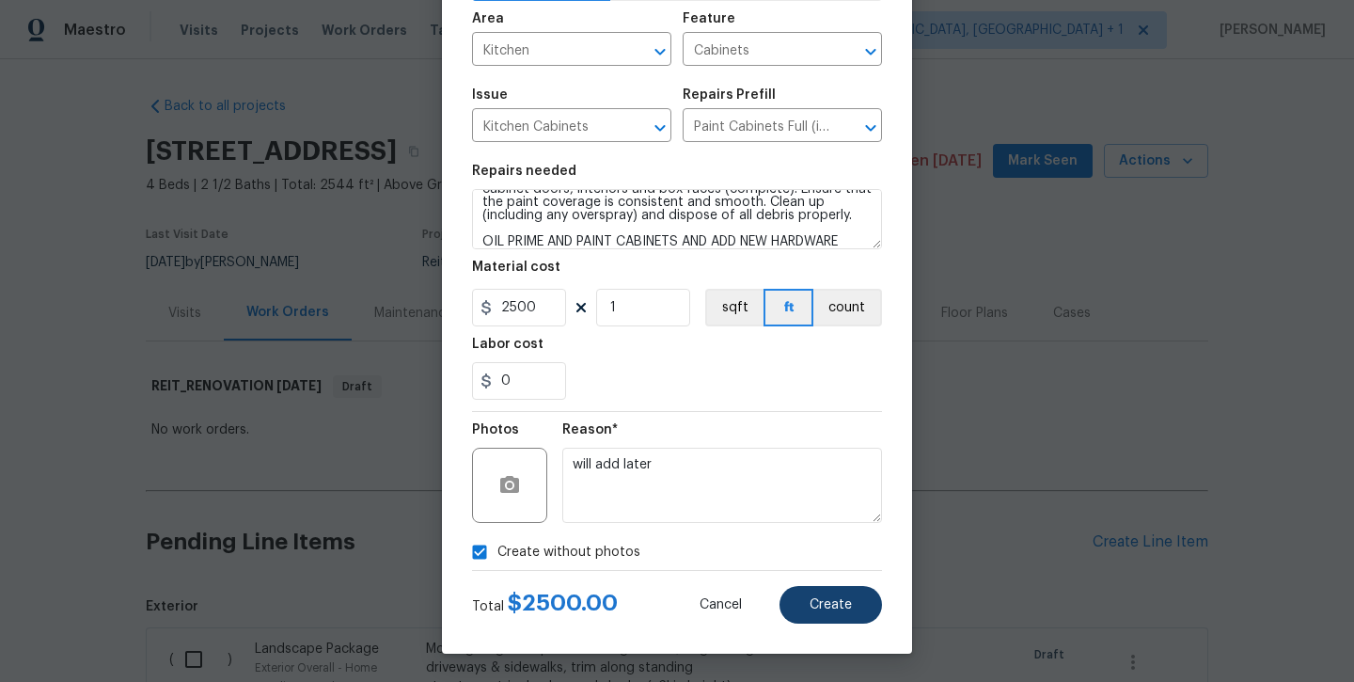
click at [845, 618] on button "Create" at bounding box center [831, 605] width 103 height 38
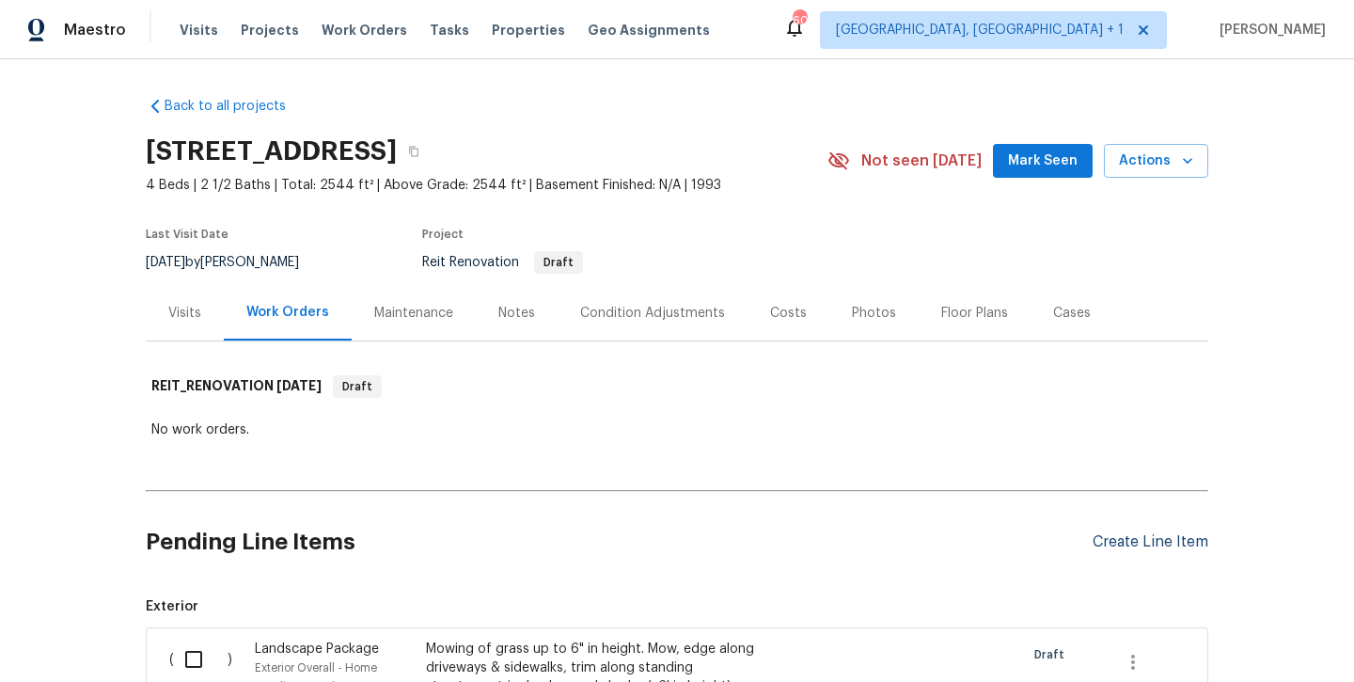
click at [1115, 547] on div "Create Line Item" at bounding box center [1151, 542] width 116 height 18
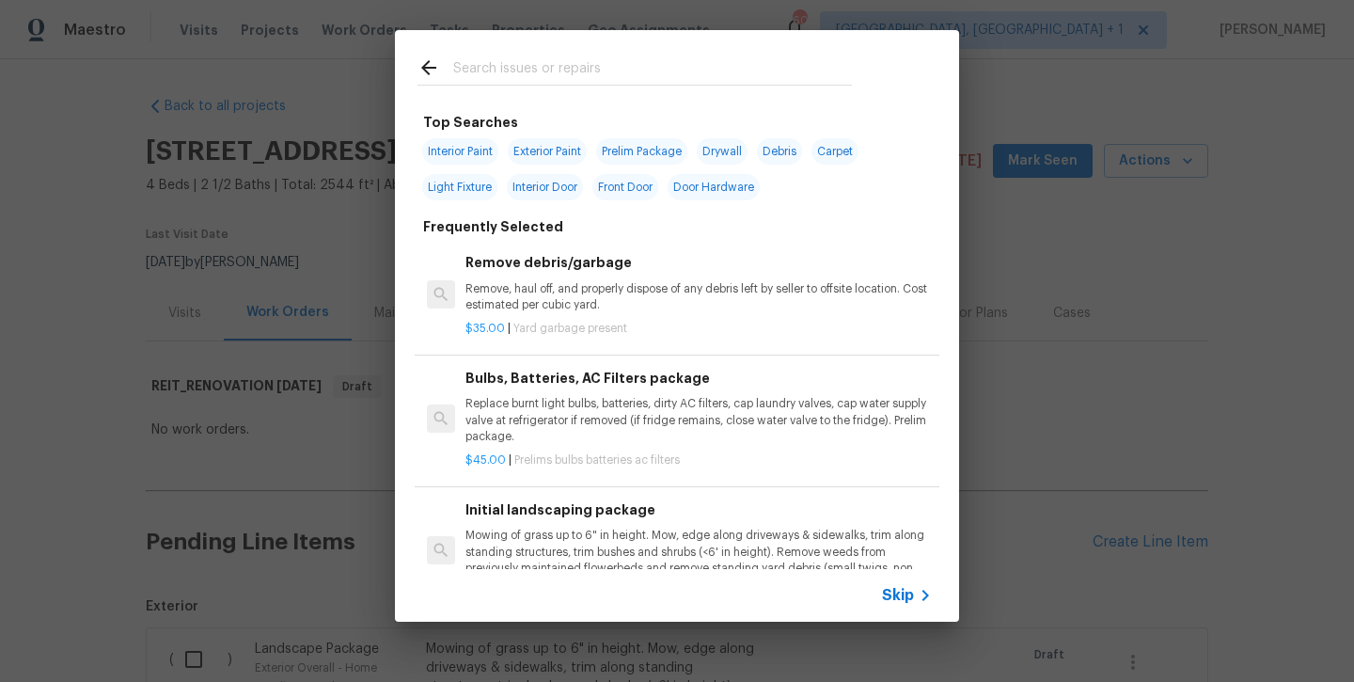
click at [543, 65] on input "text" at bounding box center [652, 70] width 399 height 28
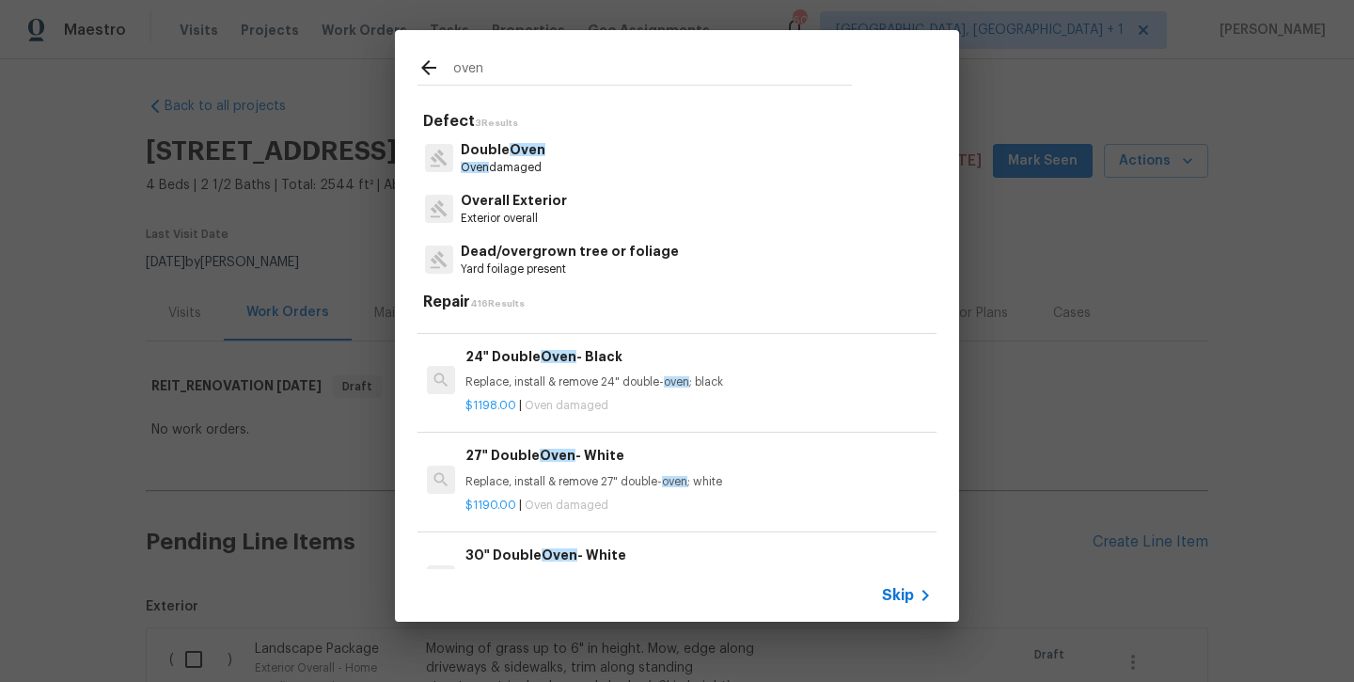
scroll to position [581, 0]
type input "oven"
click at [556, 463] on div "27" Double Oven - White Replace, install & remove 27" double- oven ; white" at bounding box center [699, 464] width 467 height 45
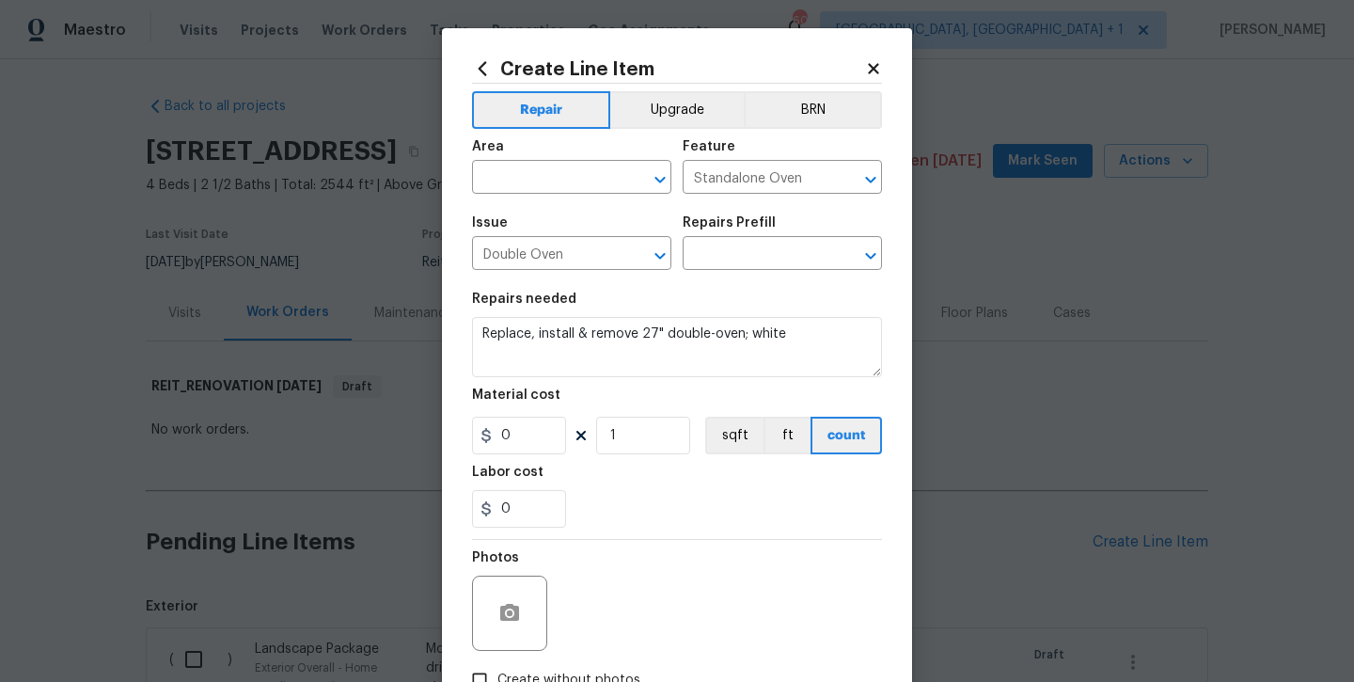
type input "27" Double Oven - White $1,190.00"
type input "1190"
click at [556, 463] on section "Repairs needed Replace, install & remove 27" double-oven; white Material cost 1…" at bounding box center [677, 410] width 410 height 258
click at [478, 65] on icon at bounding box center [482, 68] width 21 height 21
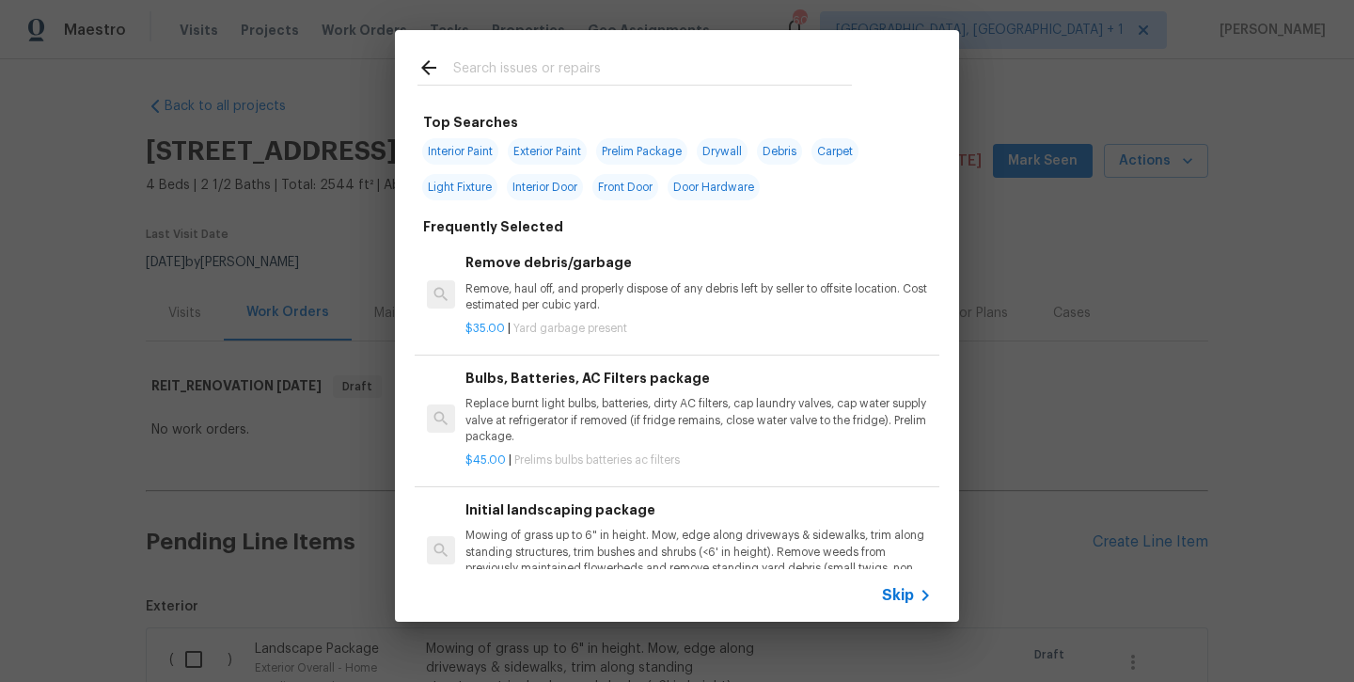
click at [513, 80] on input "text" at bounding box center [652, 70] width 399 height 28
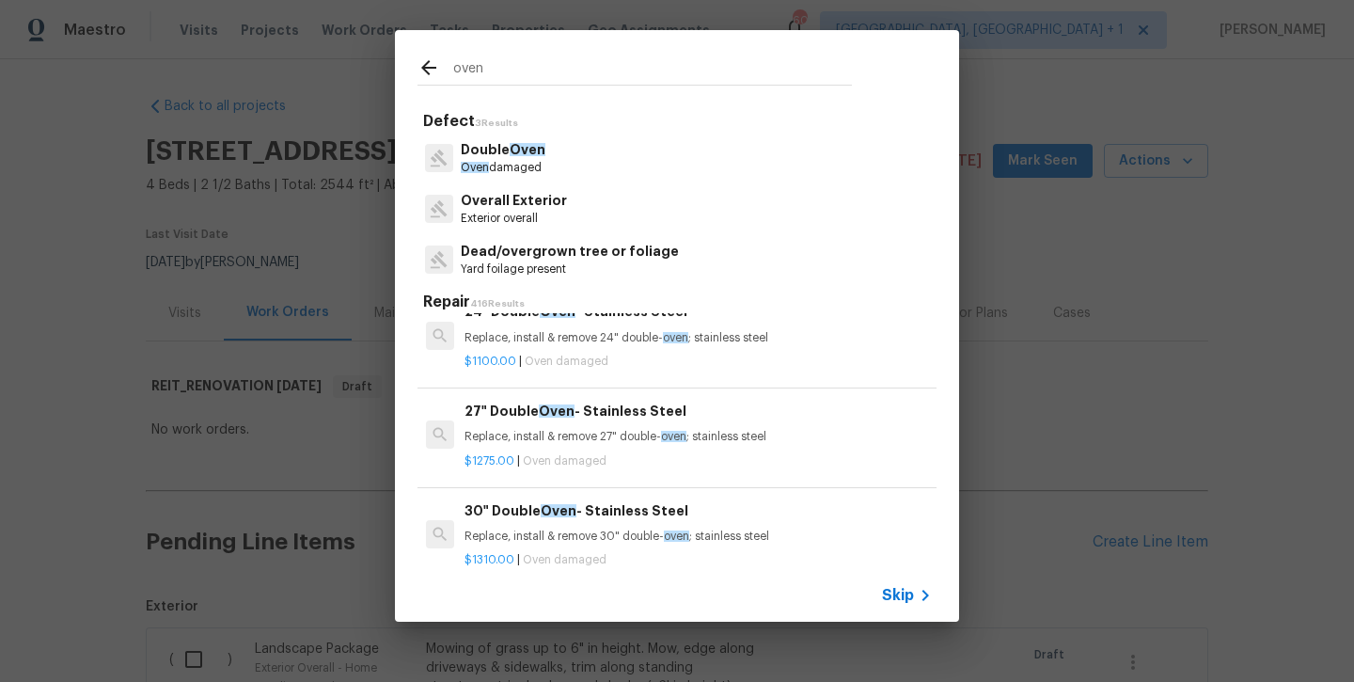
scroll to position [1188, 1]
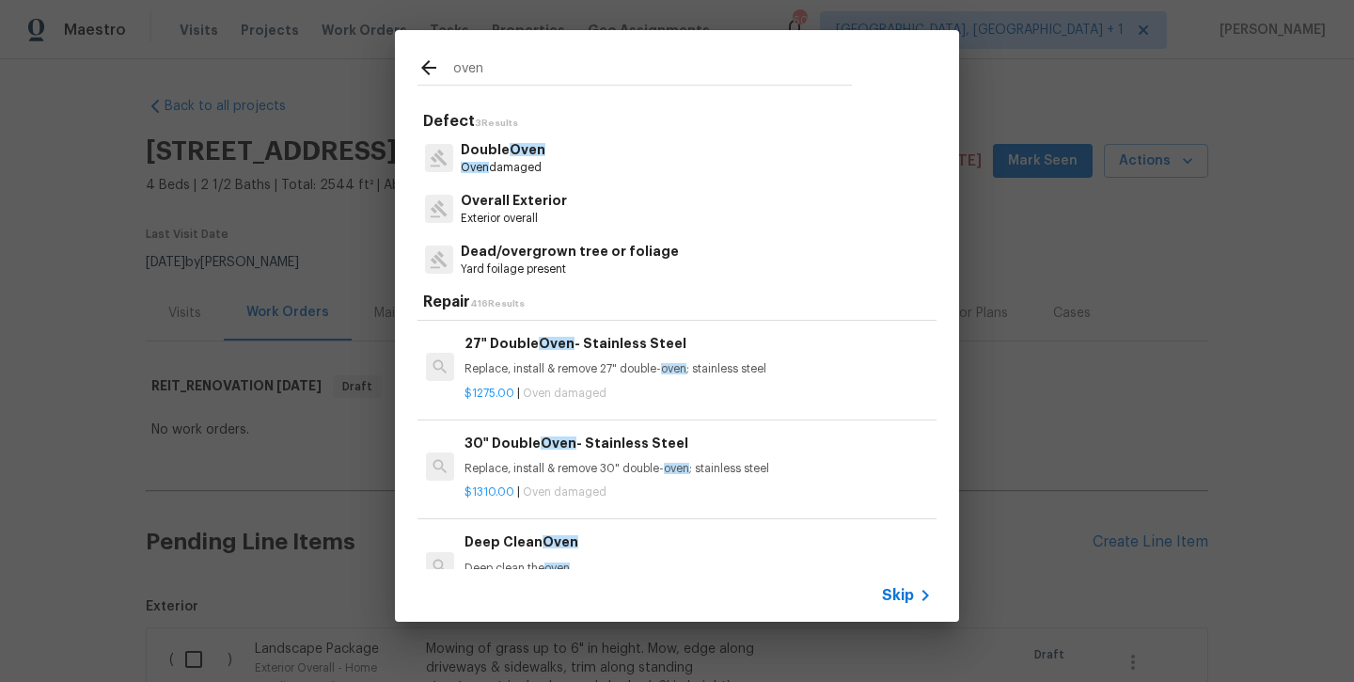
type input "oven"
click at [590, 361] on p "Replace, install & remove 27" double- oven ; stainless steel" at bounding box center [698, 369] width 467 height 16
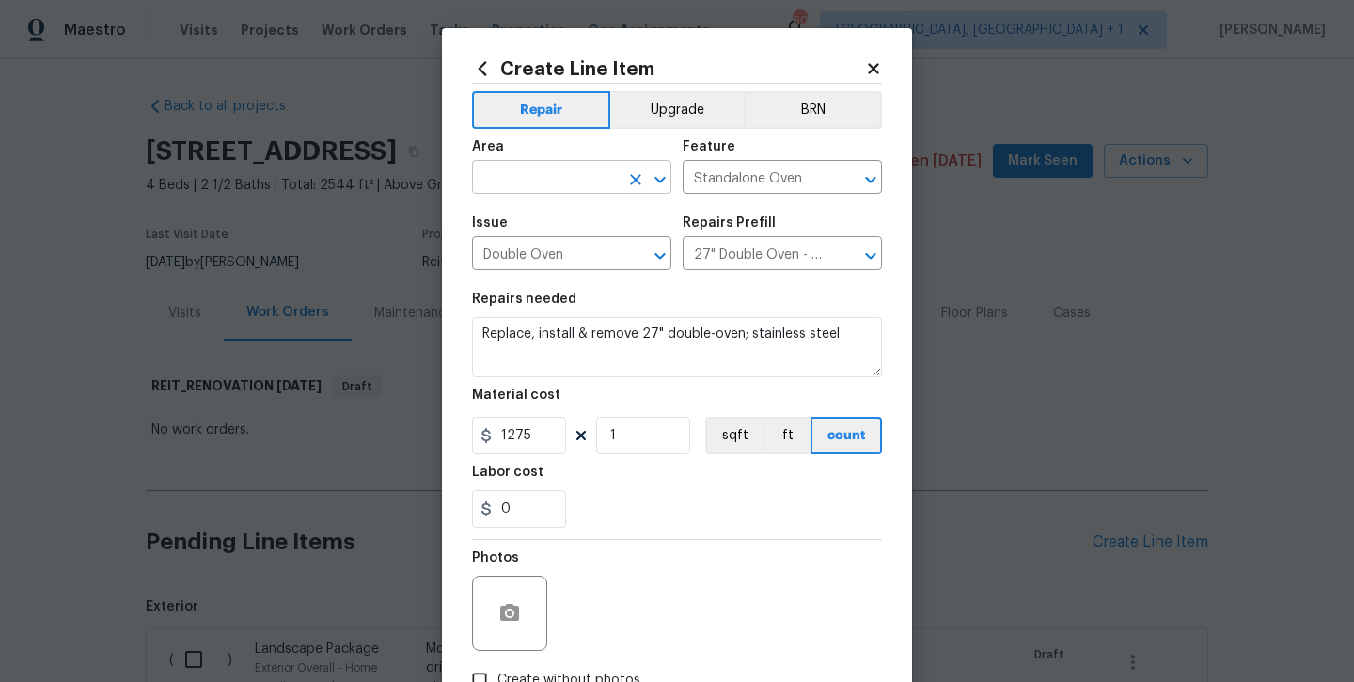
click at [559, 184] on input "text" at bounding box center [545, 179] width 147 height 29
click at [558, 211] on li "Kitchen" at bounding box center [571, 220] width 199 height 31
type input "Kitchen"
click at [531, 449] on input "1275" at bounding box center [519, 436] width 94 height 38
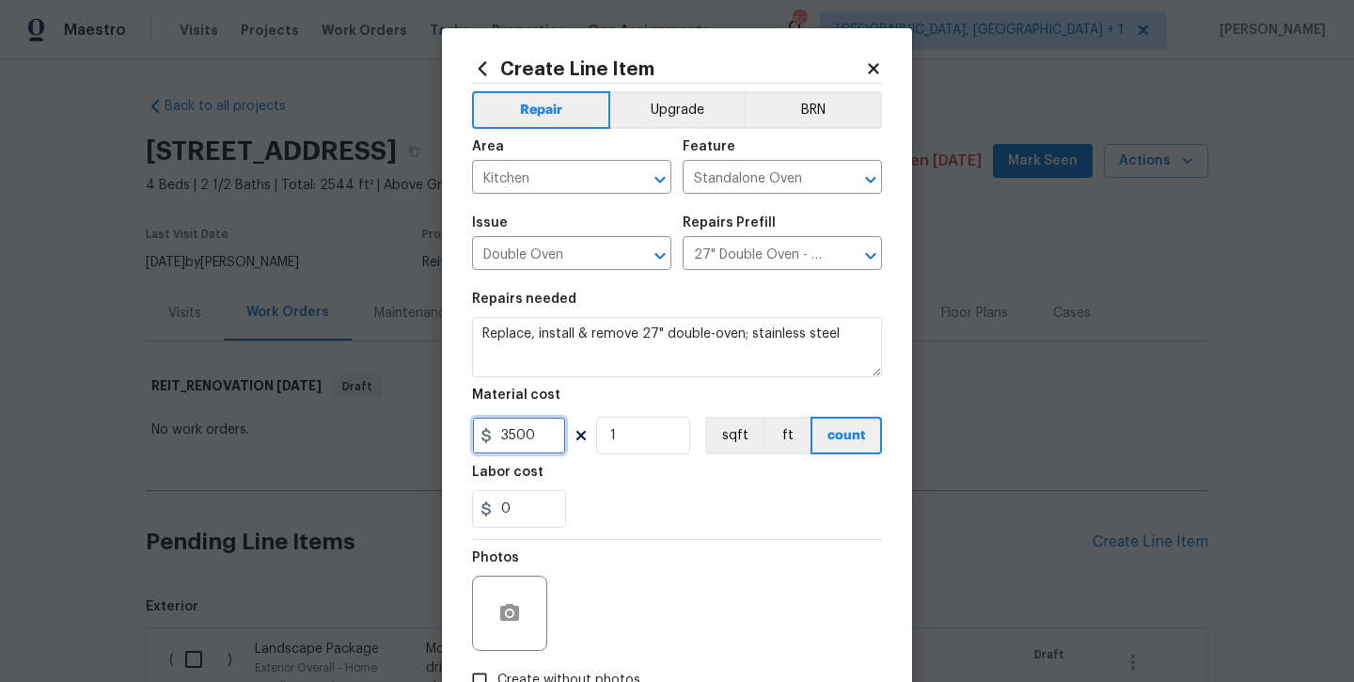
type input "3500"
click at [596, 537] on section "Repairs needed Replace, install & remove 27" double-oven; stainless steel Mater…" at bounding box center [677, 410] width 410 height 258
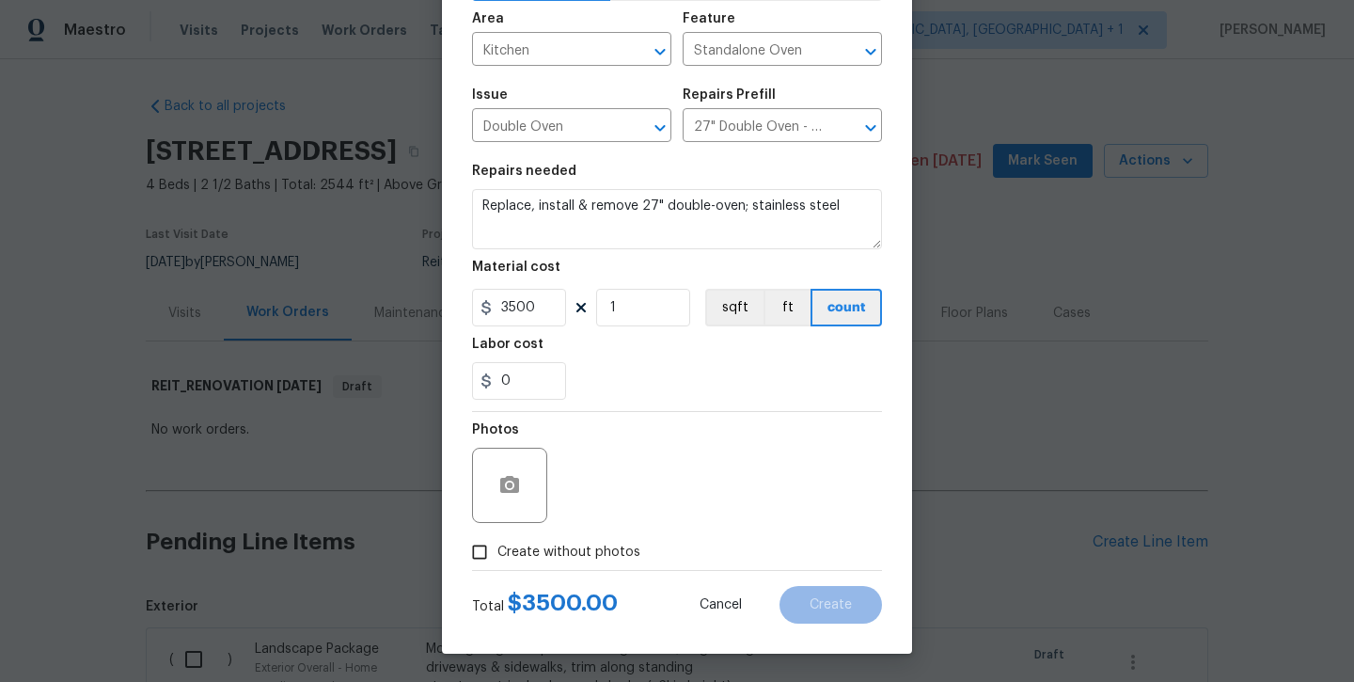
scroll to position [128, 0]
click at [582, 556] on span "Create without photos" at bounding box center [569, 553] width 143 height 20
click at [498, 556] on input "Create without photos" at bounding box center [480, 552] width 36 height 36
checkbox input "true"
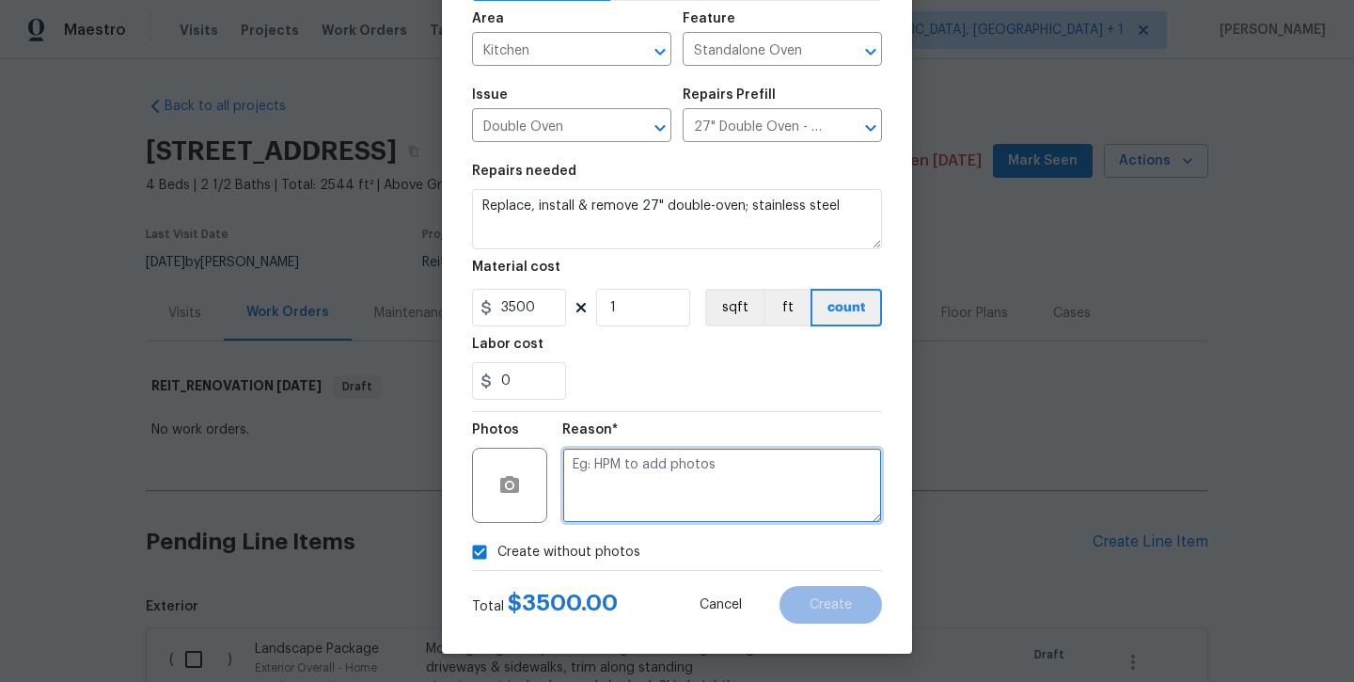
click at [636, 483] on textarea at bounding box center [722, 485] width 320 height 75
type textarea "will add later"
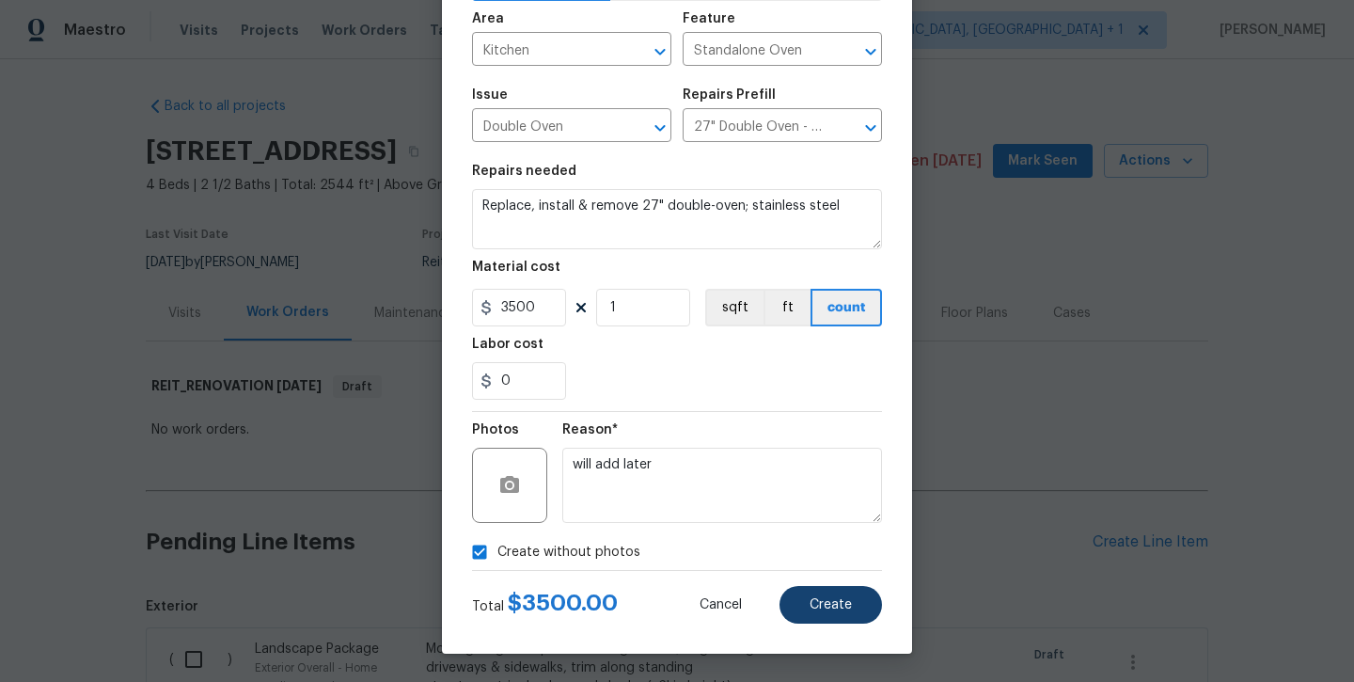
click at [828, 609] on span "Create" at bounding box center [831, 605] width 42 height 14
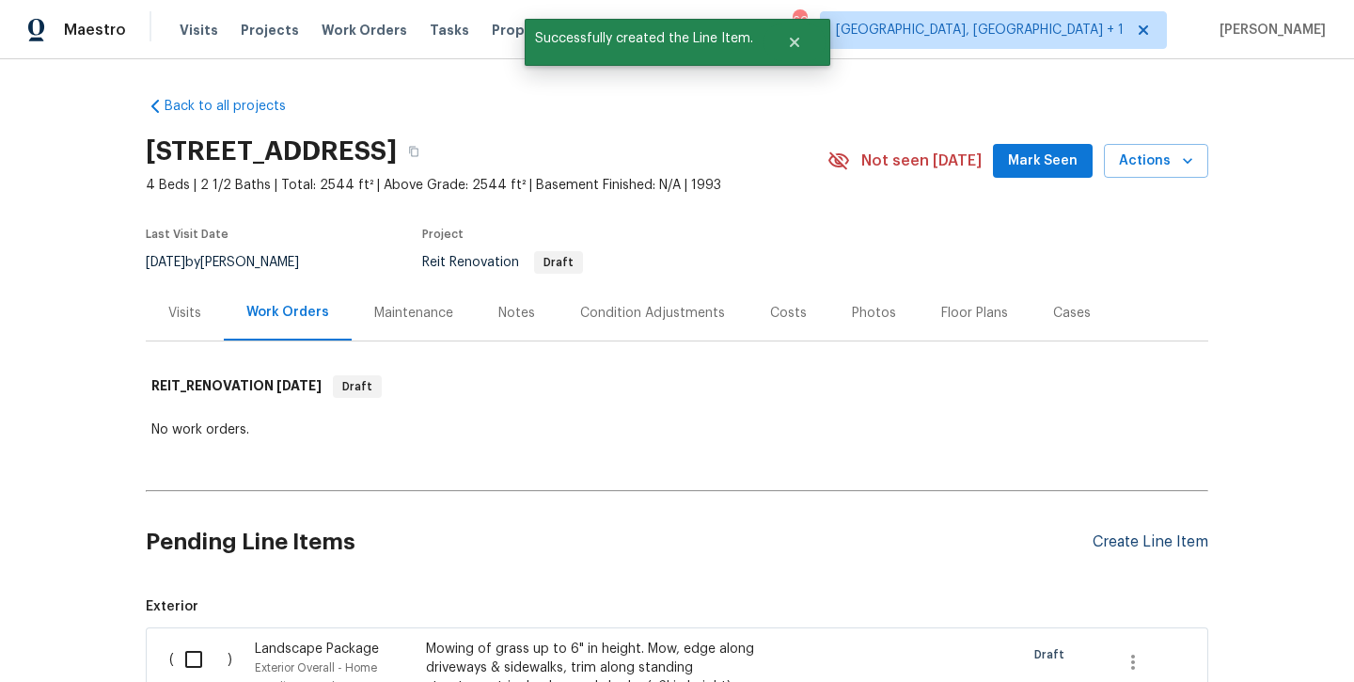
click at [1116, 548] on div "Create Line Item" at bounding box center [1151, 542] width 116 height 18
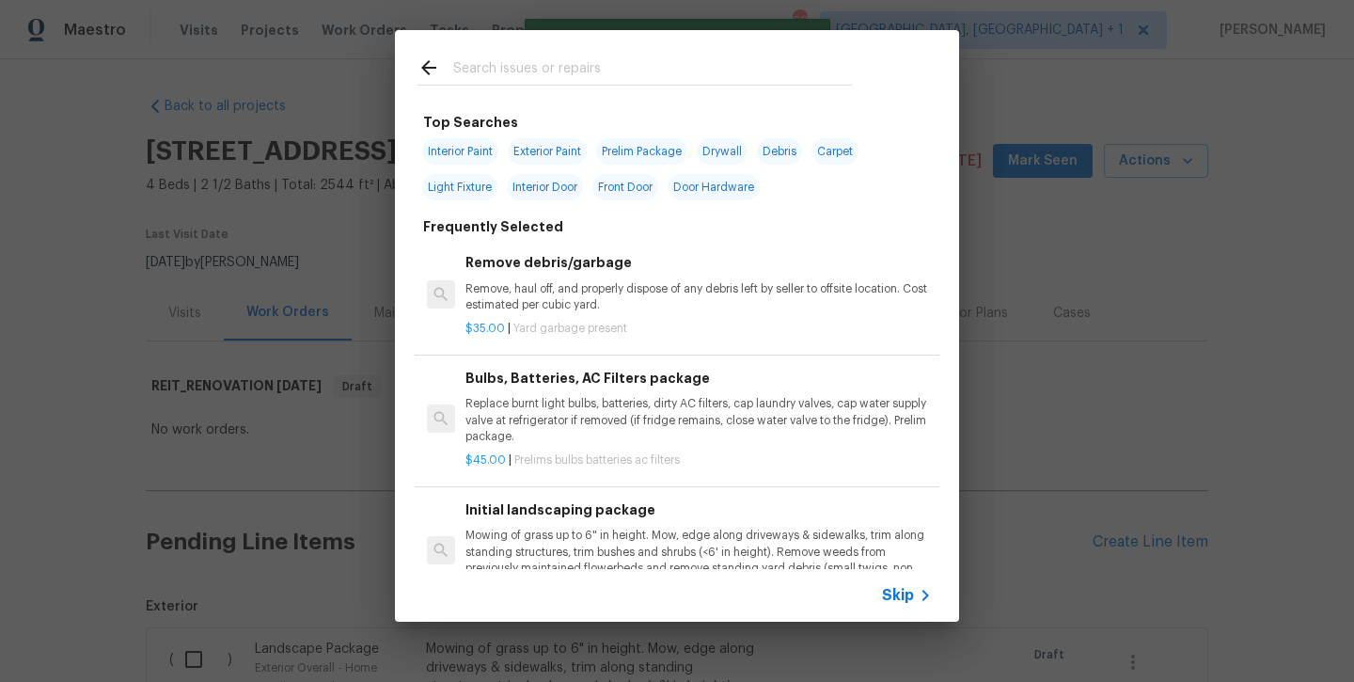
click at [630, 71] on input "text" at bounding box center [652, 70] width 399 height 28
type input "s"
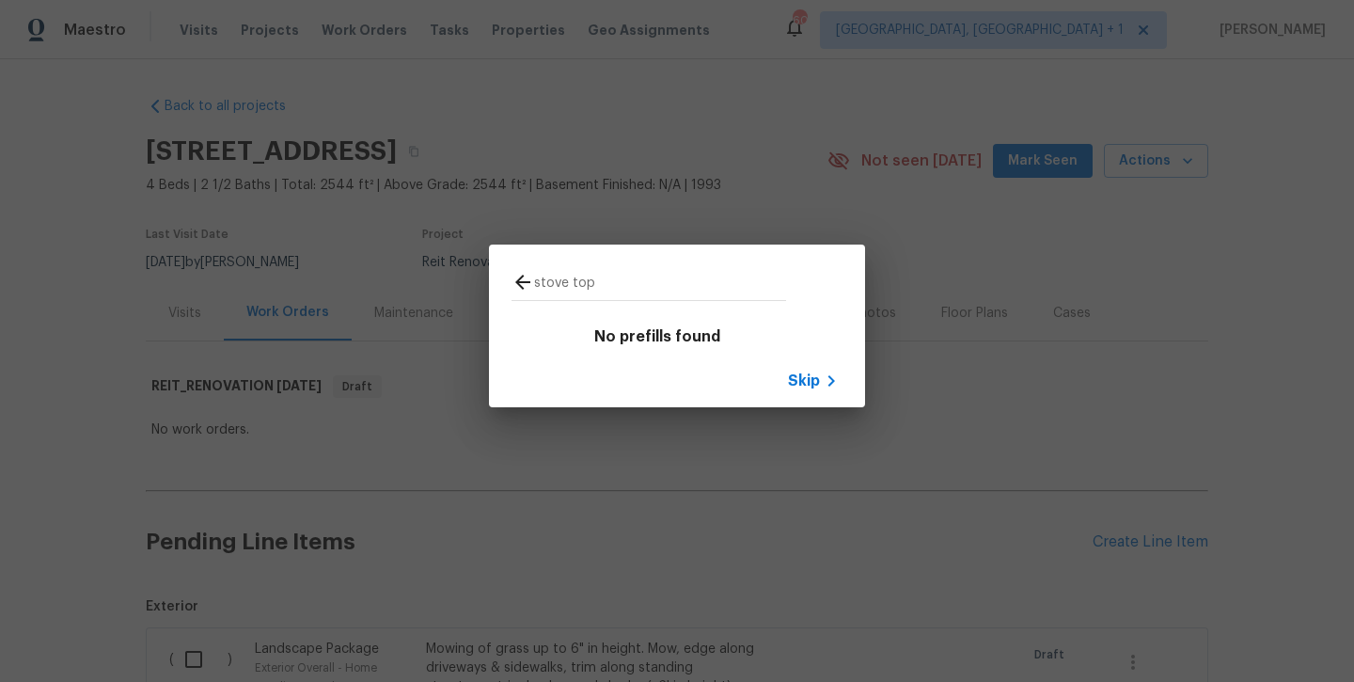
type input "stove top"
click at [526, 277] on icon at bounding box center [523, 282] width 23 height 23
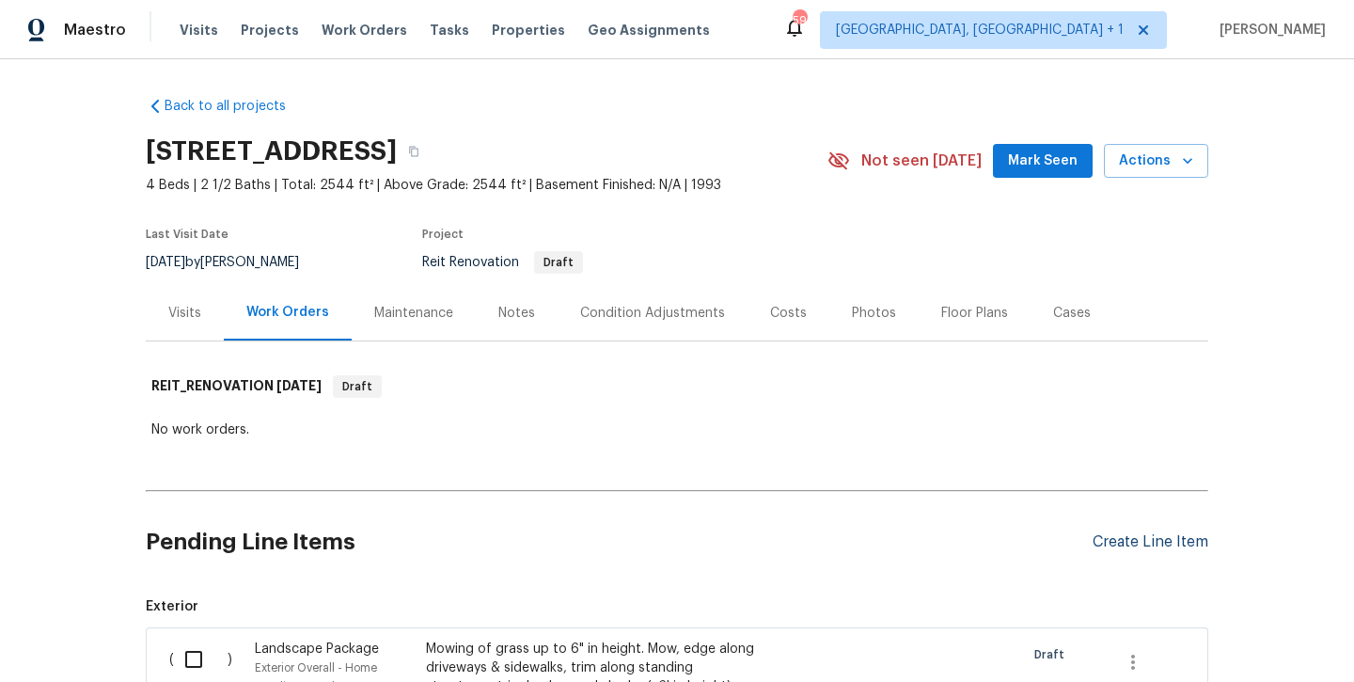
click at [1142, 546] on div "Create Line Item" at bounding box center [1151, 542] width 116 height 18
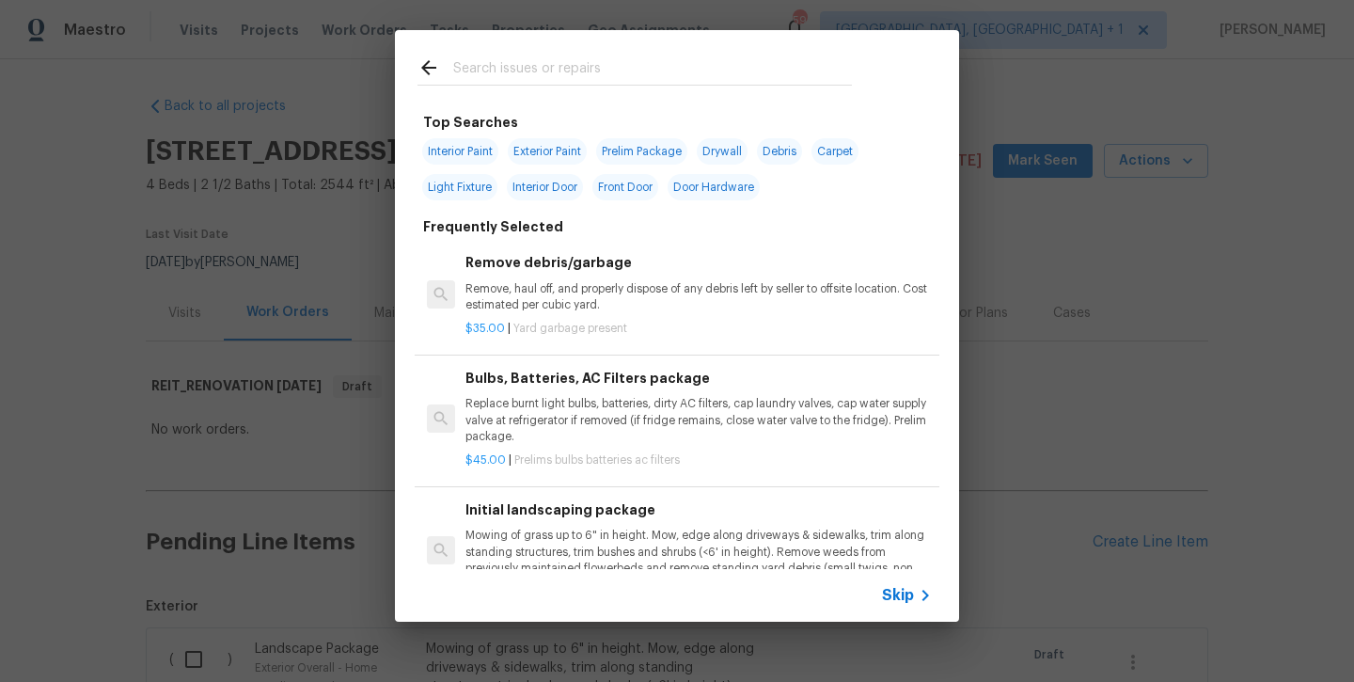
click at [565, 80] on input "text" at bounding box center [652, 70] width 399 height 28
click at [548, 76] on input "text" at bounding box center [652, 70] width 399 height 28
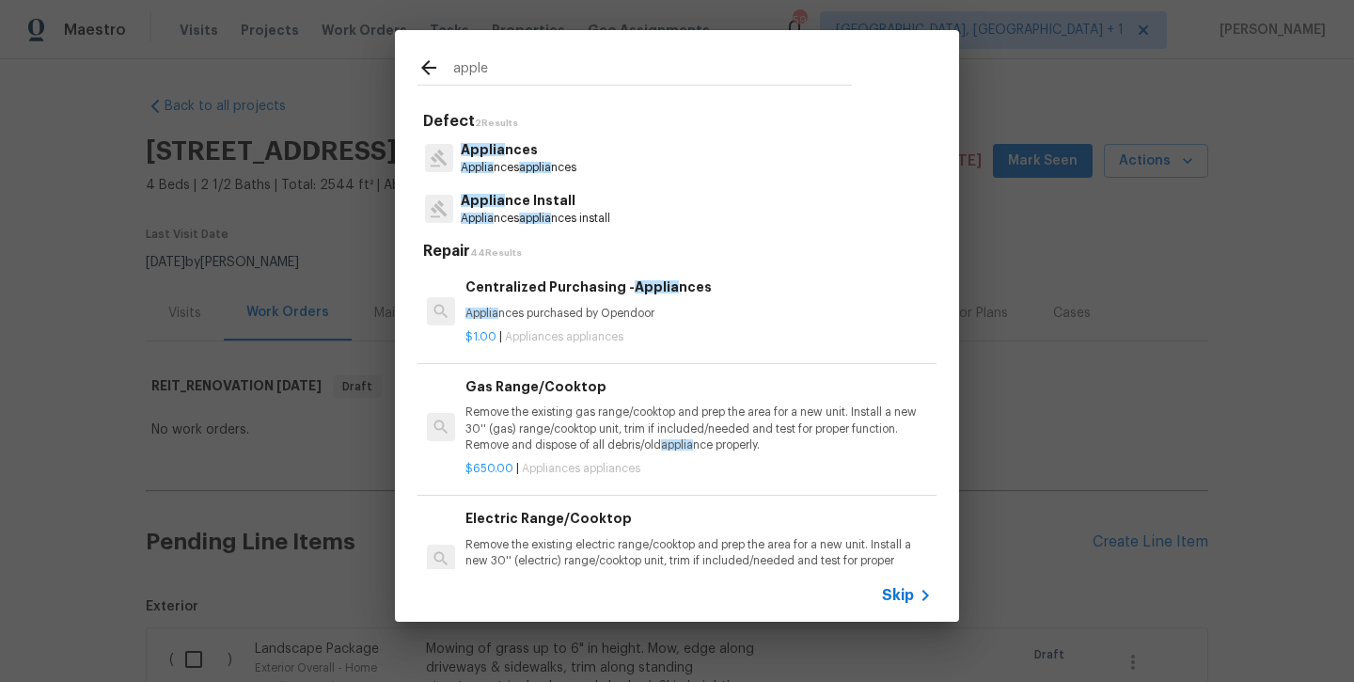
type input "apple"
drag, startPoint x: 548, startPoint y: 75, endPoint x: 530, endPoint y: 161, distance: 87.6
click at [530, 162] on span "applia" at bounding box center [535, 167] width 32 height 11
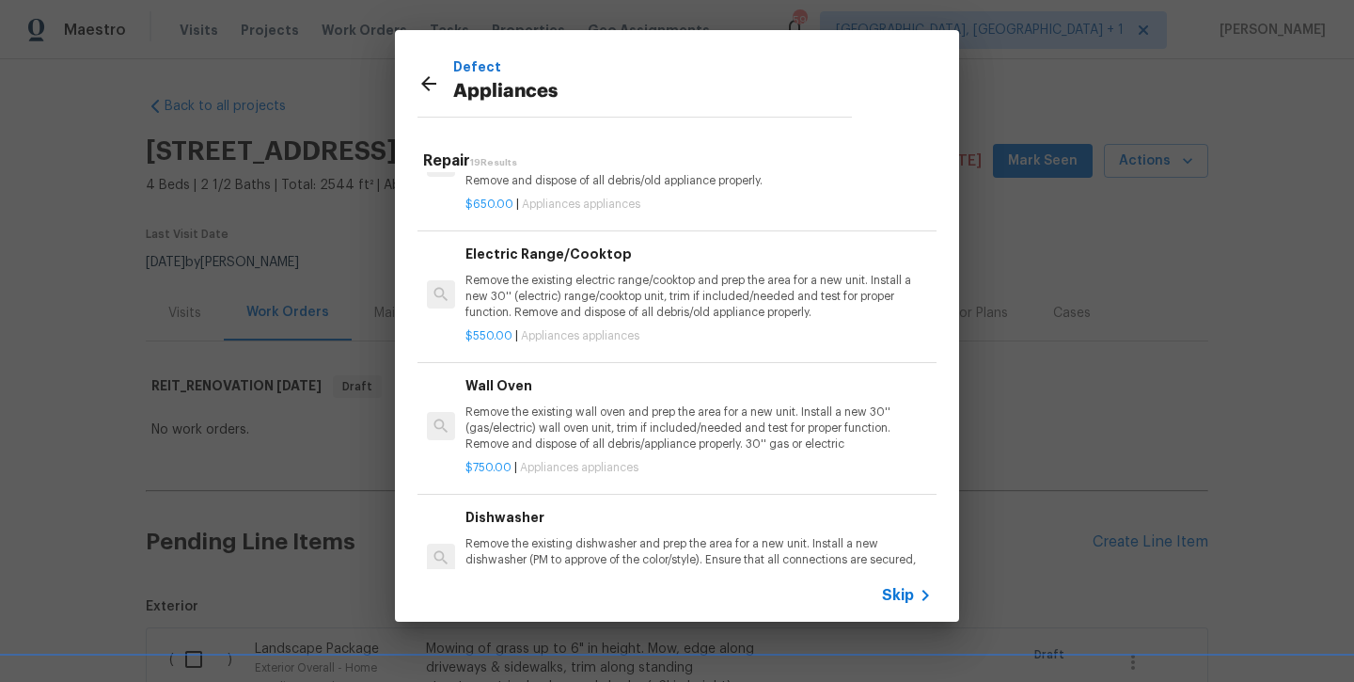
scroll to position [177, 0]
click at [578, 287] on p "Remove the existing electric range/cooktop and prep the area for a new unit. In…" at bounding box center [699, 294] width 467 height 48
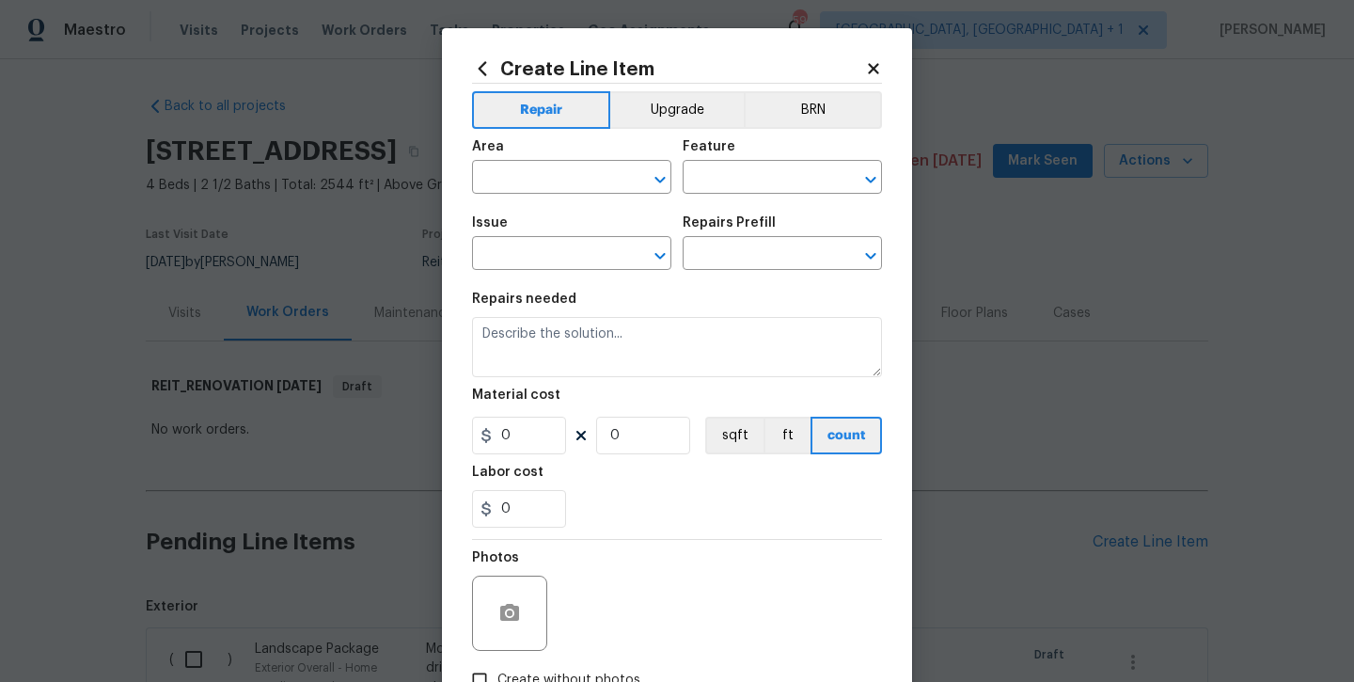
type input "Appliances"
type input "Electric Range/Cooktop $550.00"
type textarea "Remove the existing electric range/cooktop and prep the area for a new unit. In…"
type input "550"
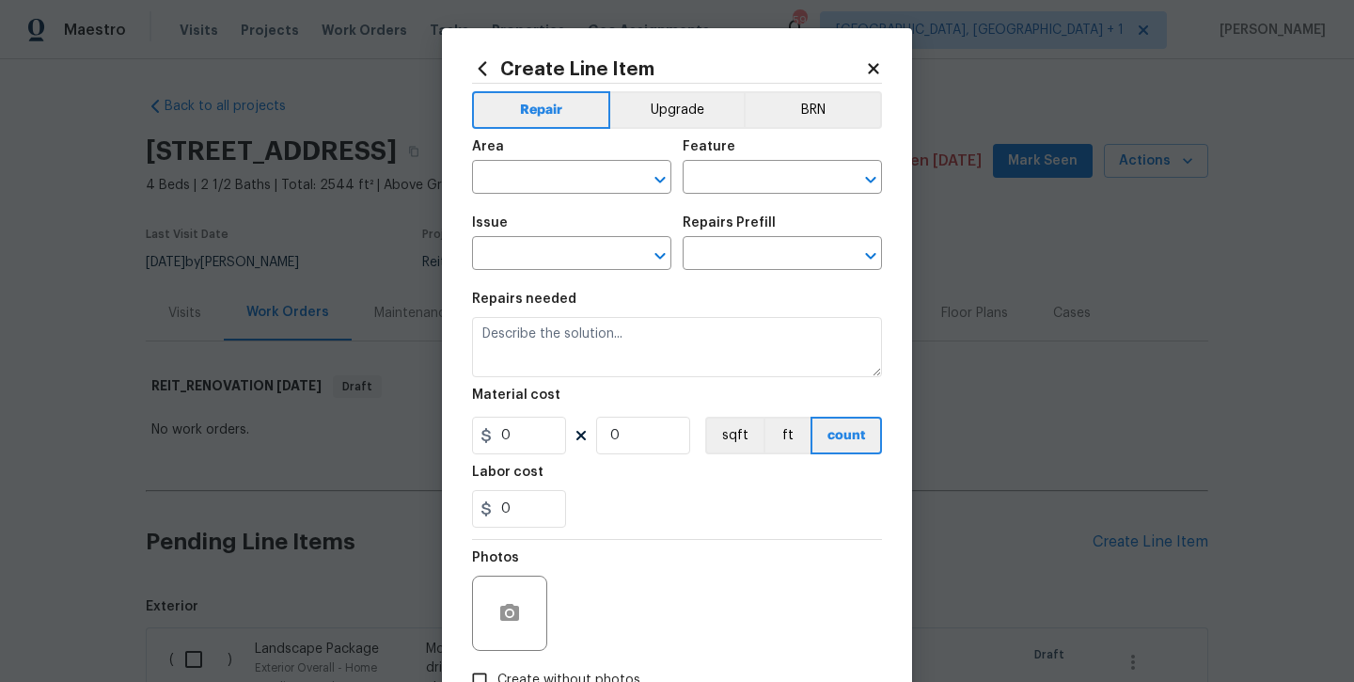
type input "1"
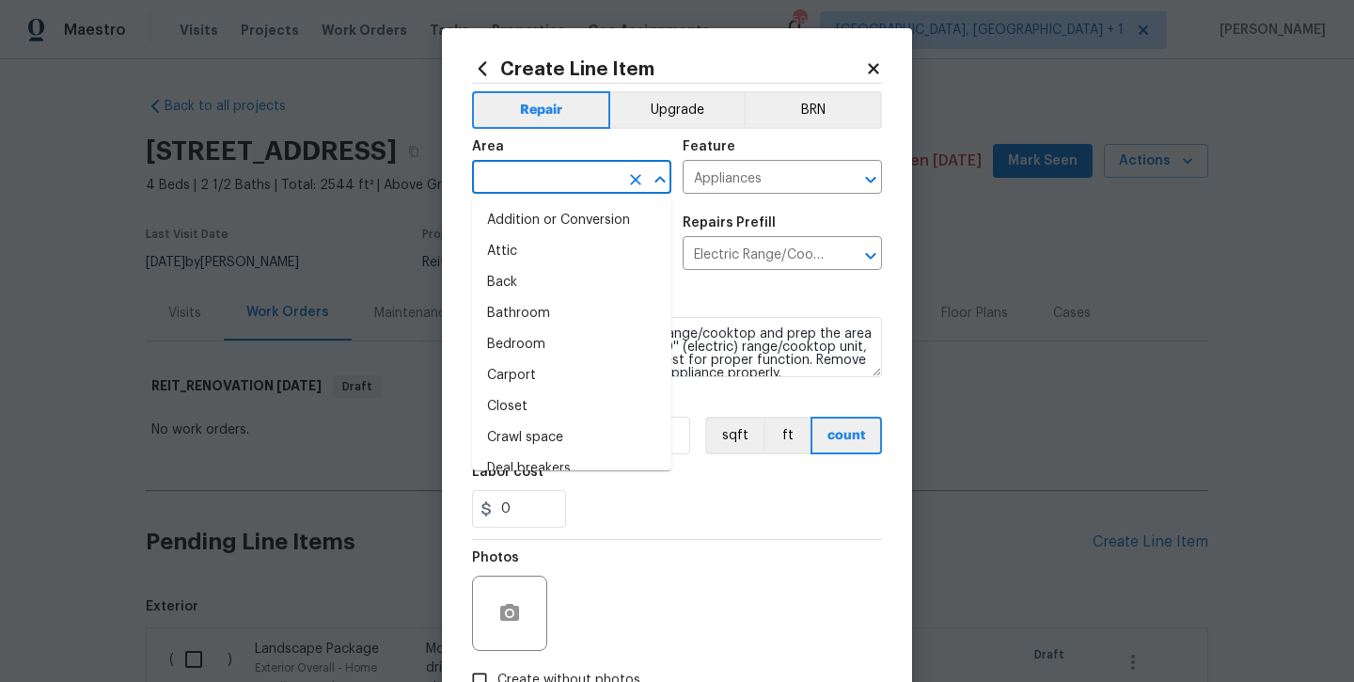
click at [534, 167] on input "text" at bounding box center [545, 179] width 147 height 29
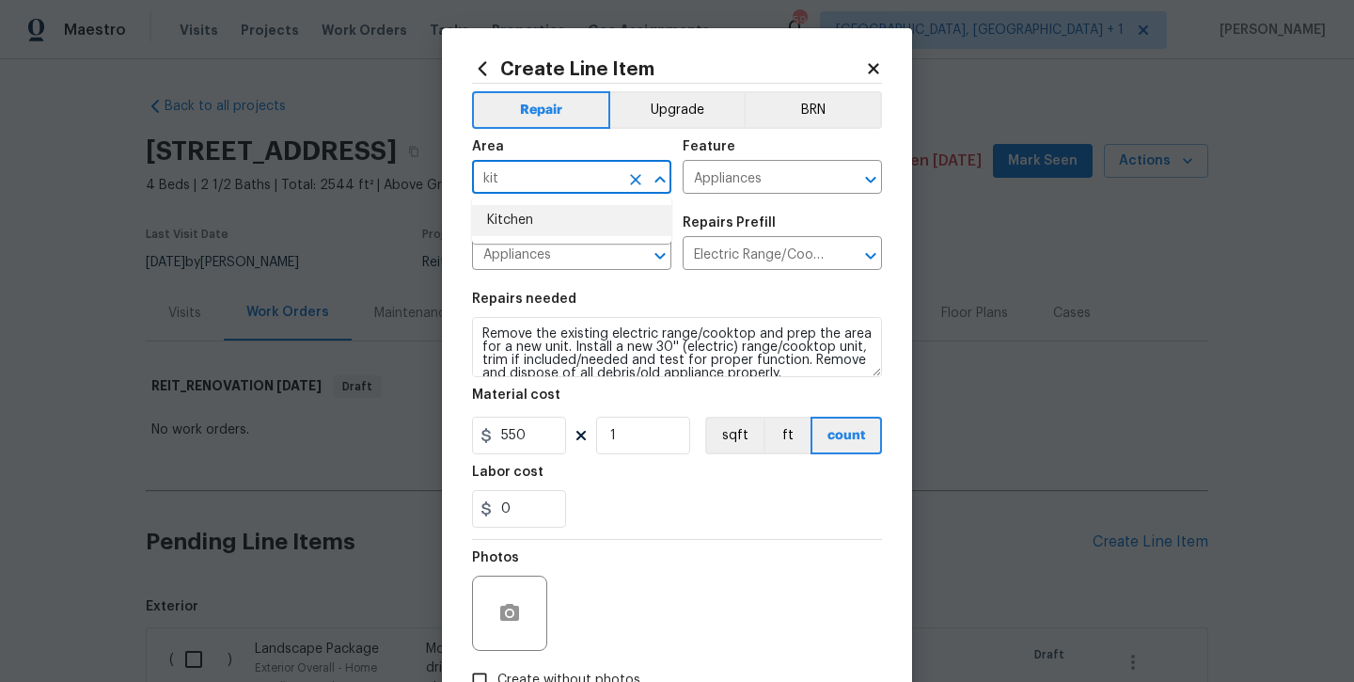
click at [519, 228] on li "Kitchen" at bounding box center [571, 220] width 199 height 31
type input "Kitchen"
click at [536, 465] on section "Repairs needed Remove the existing electric range/cooktop and prep the area for…" at bounding box center [677, 410] width 410 height 258
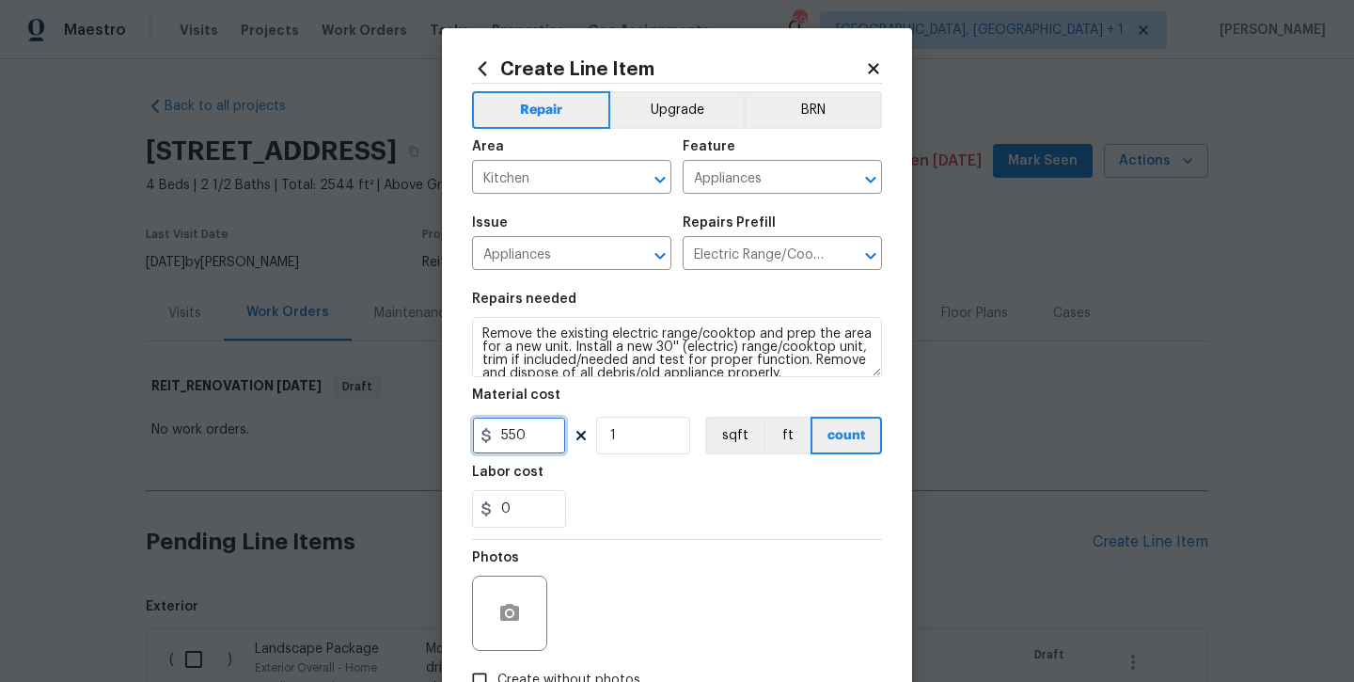
click at [533, 449] on input "550" at bounding box center [519, 436] width 94 height 38
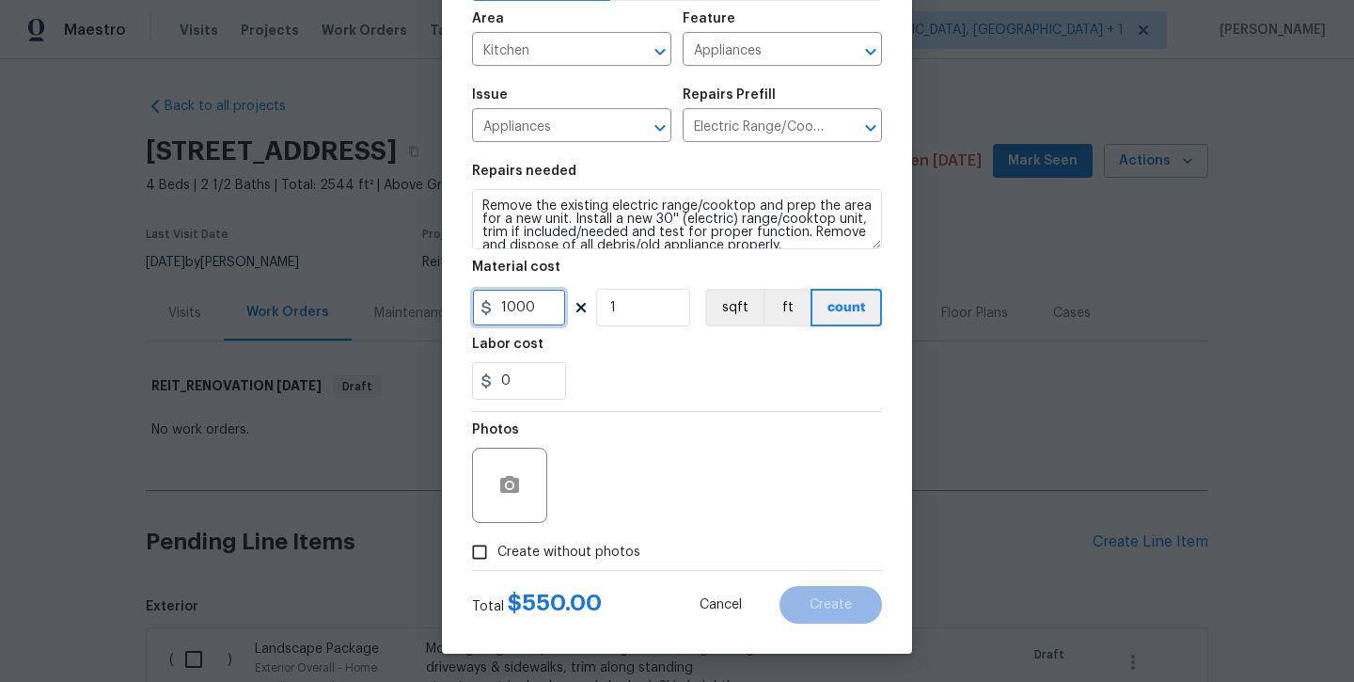
type input "1000"
click at [535, 537] on label "Create without photos" at bounding box center [551, 552] width 179 height 36
click at [498, 537] on input "Create without photos" at bounding box center [480, 552] width 36 height 36
checkbox input "true"
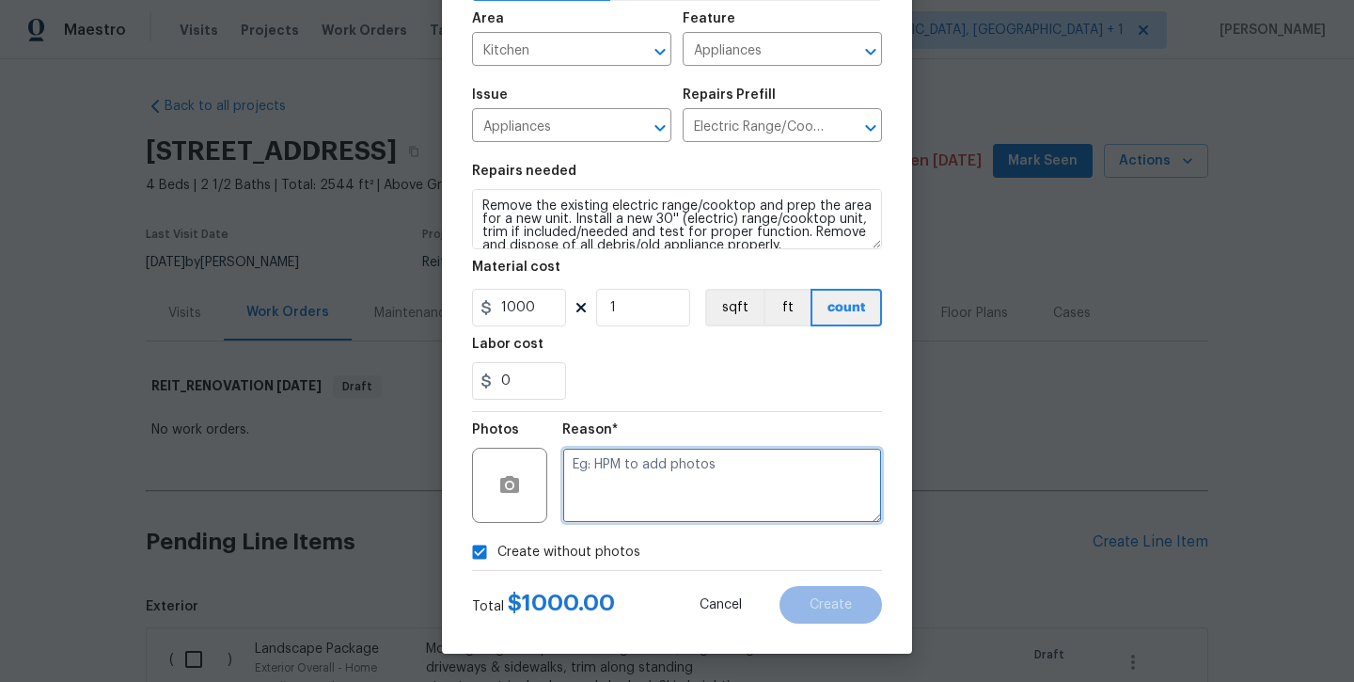
click at [609, 494] on textarea at bounding box center [722, 485] width 320 height 75
type textarea "will add later"
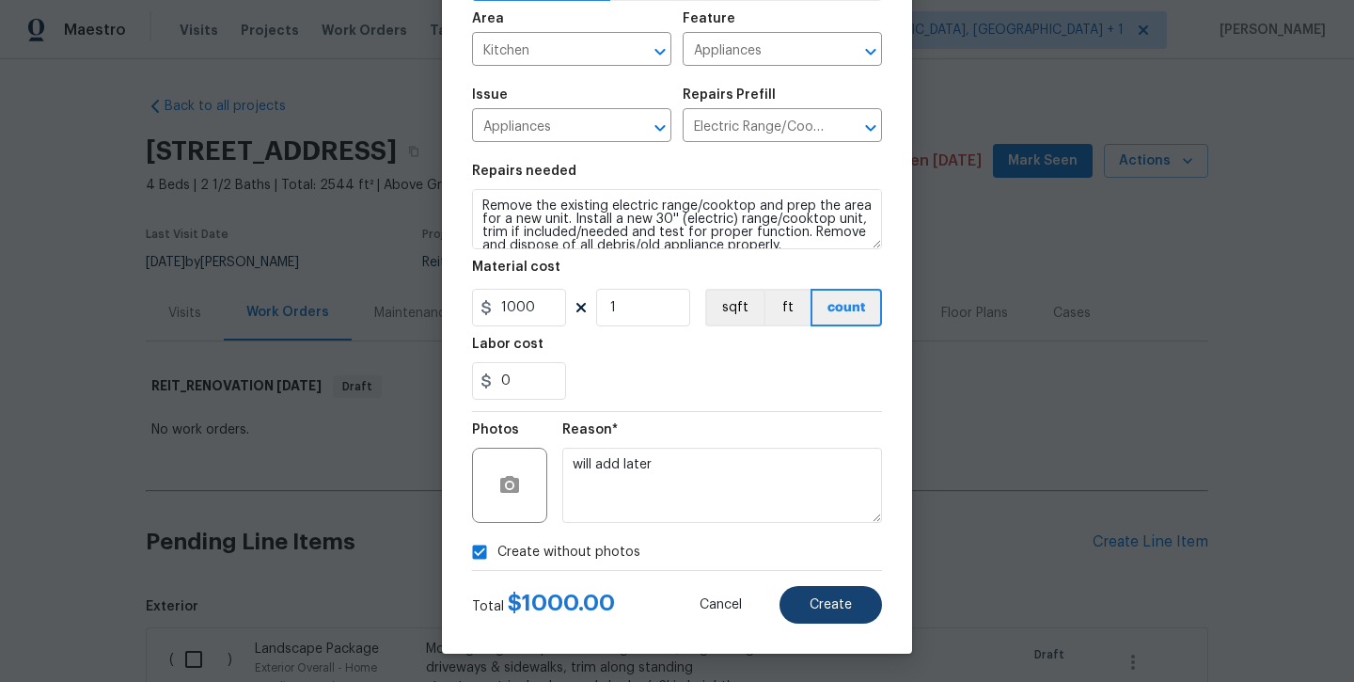
click at [815, 613] on button "Create" at bounding box center [831, 605] width 103 height 38
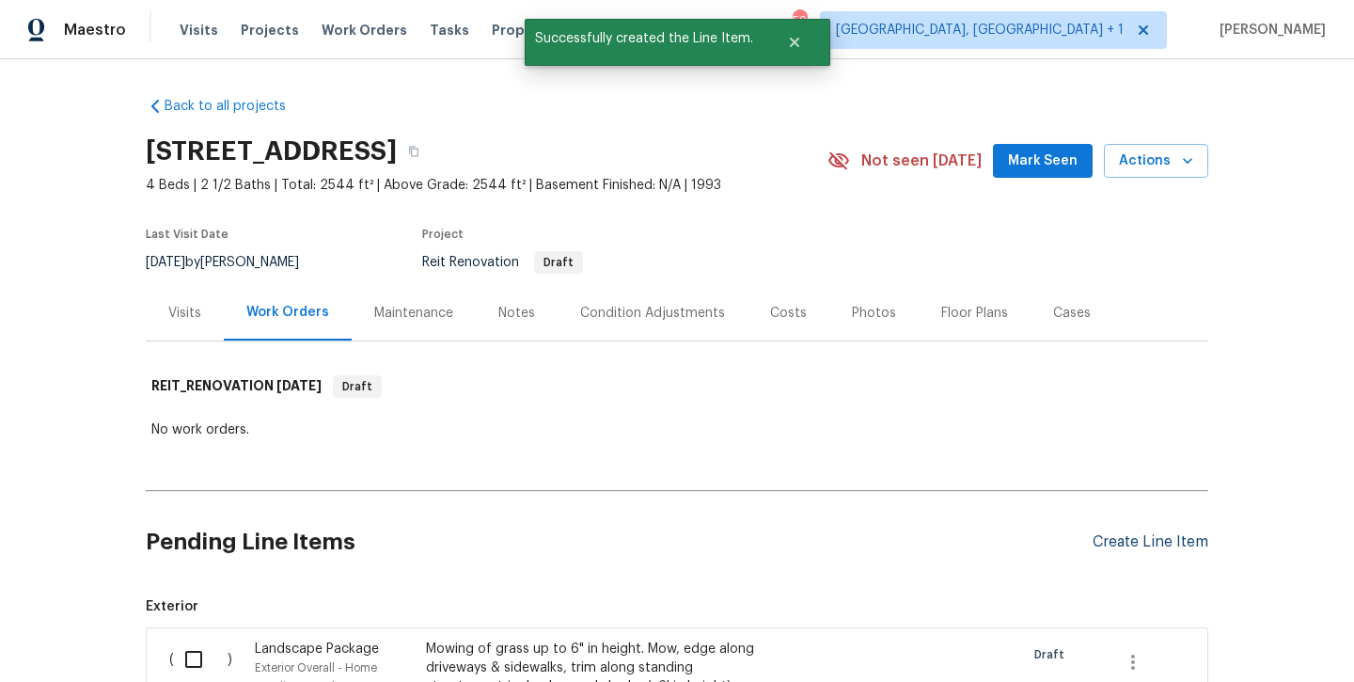
click at [1176, 540] on div "Create Line Item" at bounding box center [1151, 542] width 116 height 18
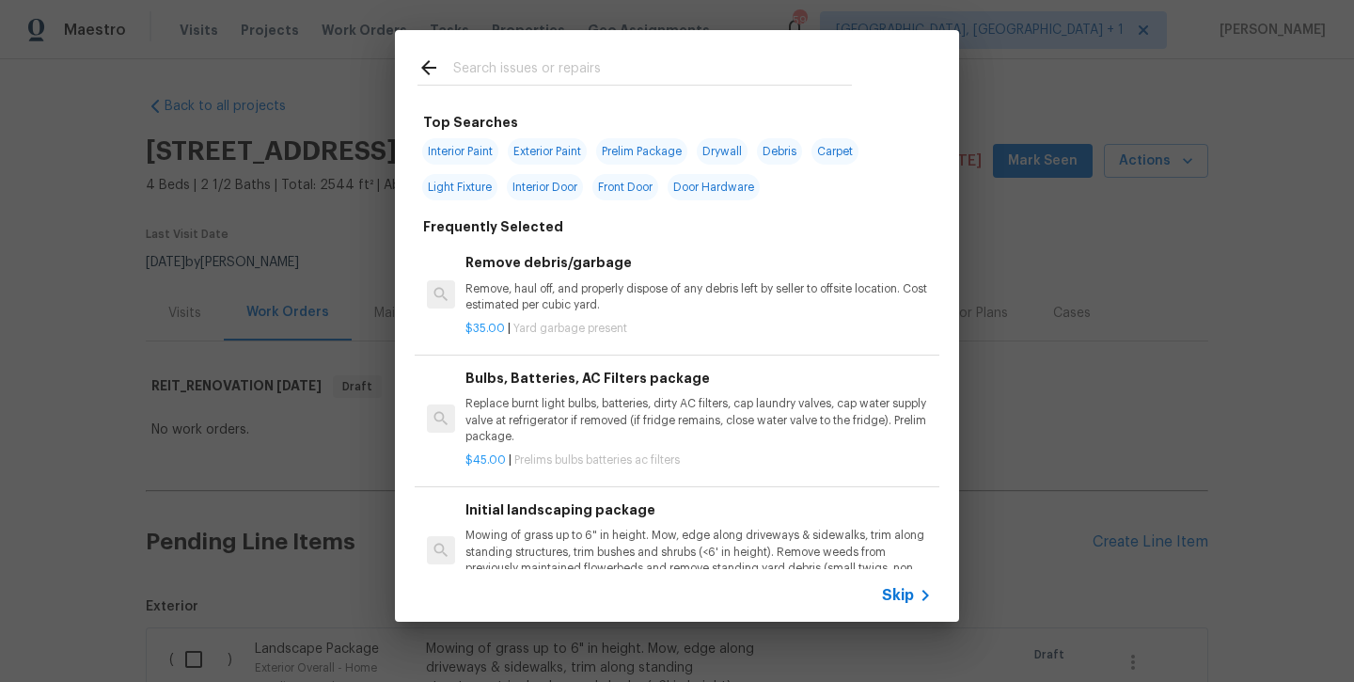
click at [583, 64] on input "text" at bounding box center [652, 70] width 399 height 28
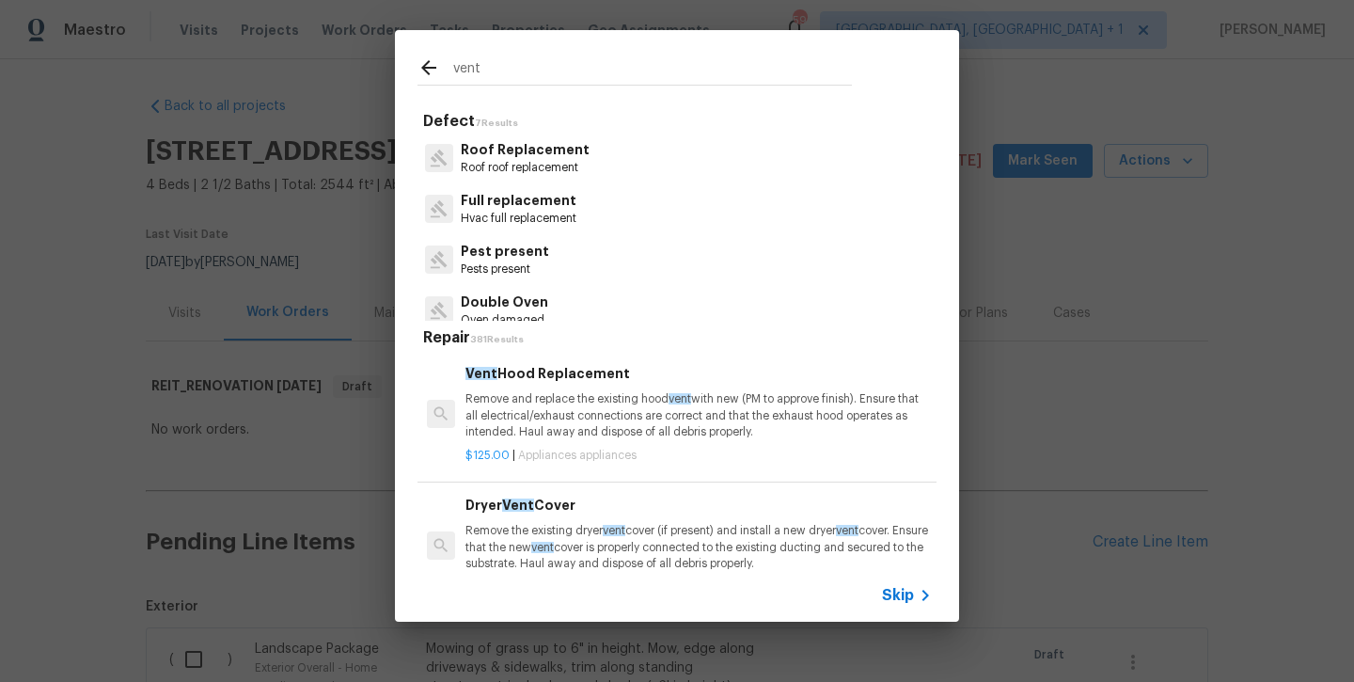
type input "vent"
click at [542, 374] on h6 "Vent Hood Replacement" at bounding box center [699, 373] width 467 height 21
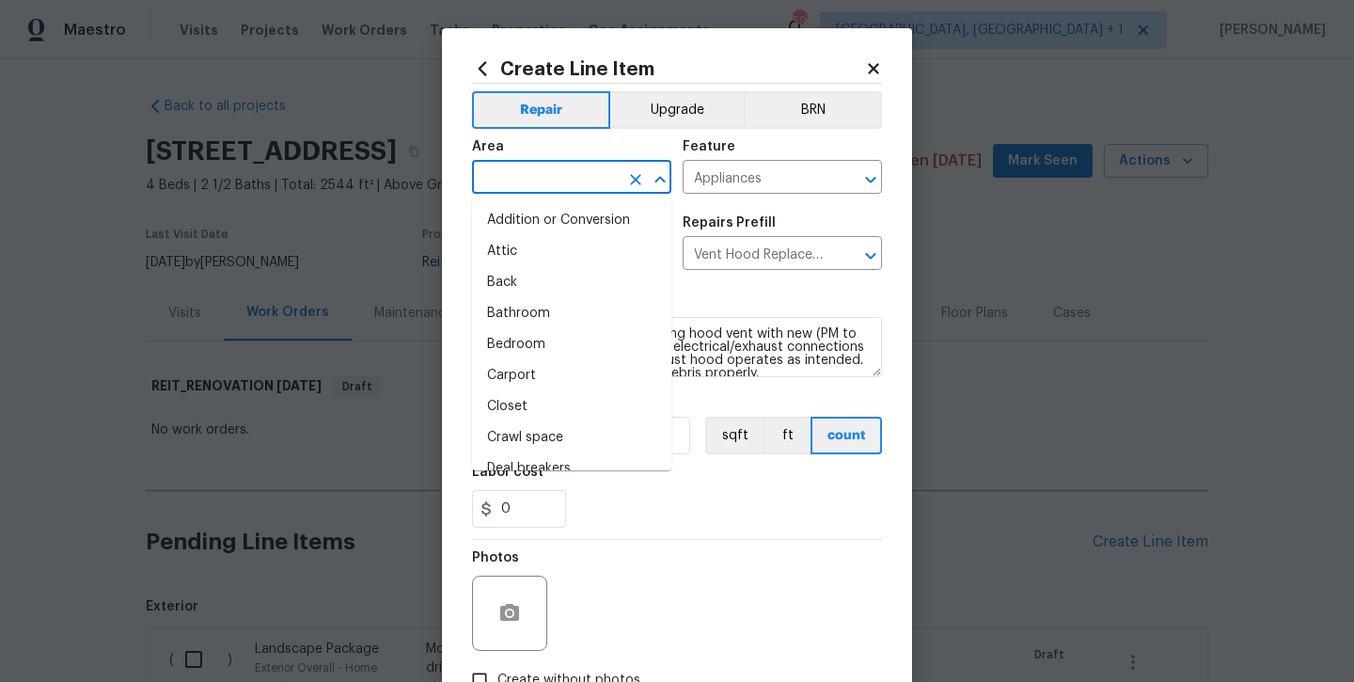
click at [541, 172] on input "text" at bounding box center [545, 179] width 147 height 29
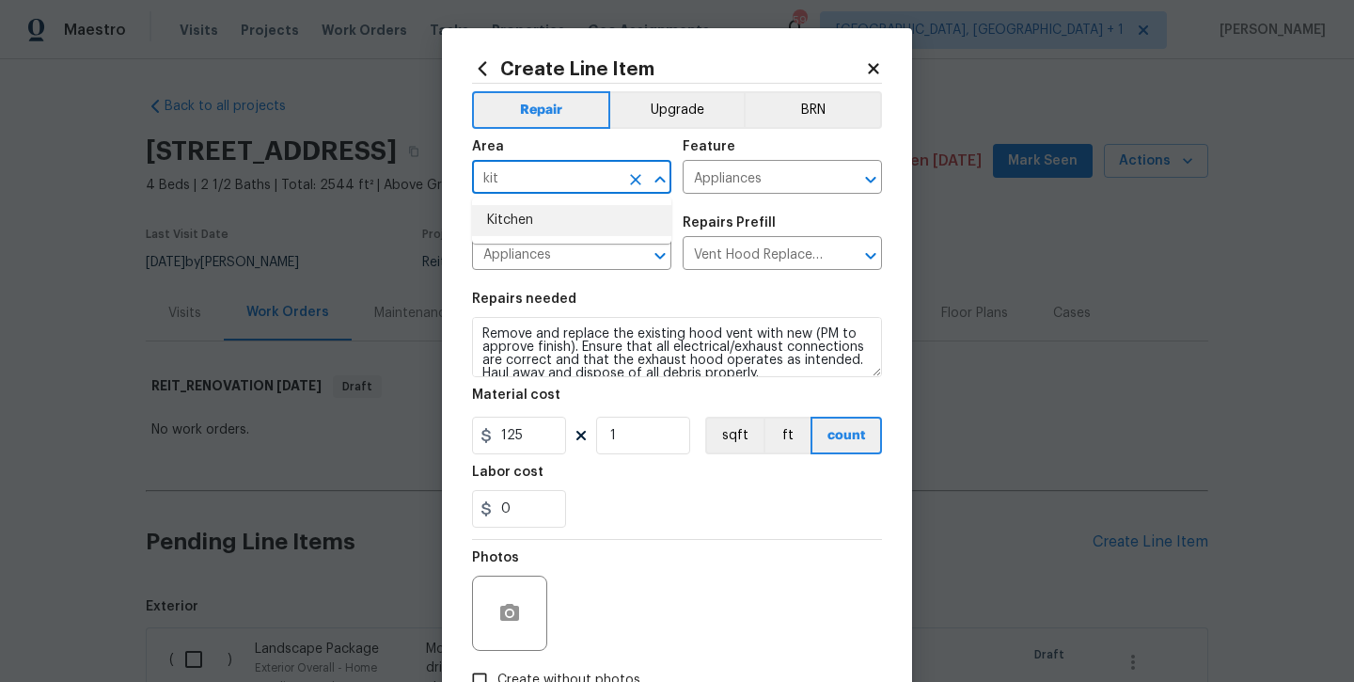
click at [537, 220] on li "Kitchen" at bounding box center [571, 220] width 199 height 31
type input "Kitchen"
click at [511, 437] on input "125" at bounding box center [519, 436] width 94 height 38
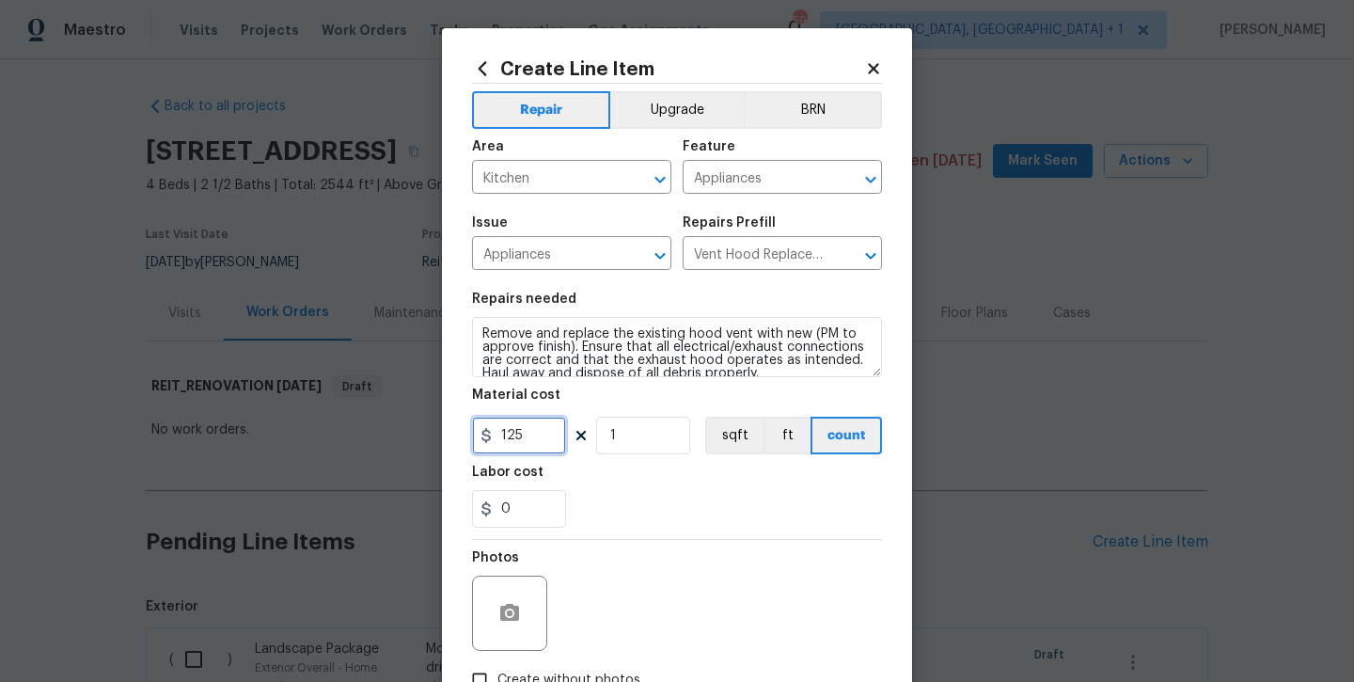
click at [511, 437] on input "125" at bounding box center [519, 436] width 94 height 38
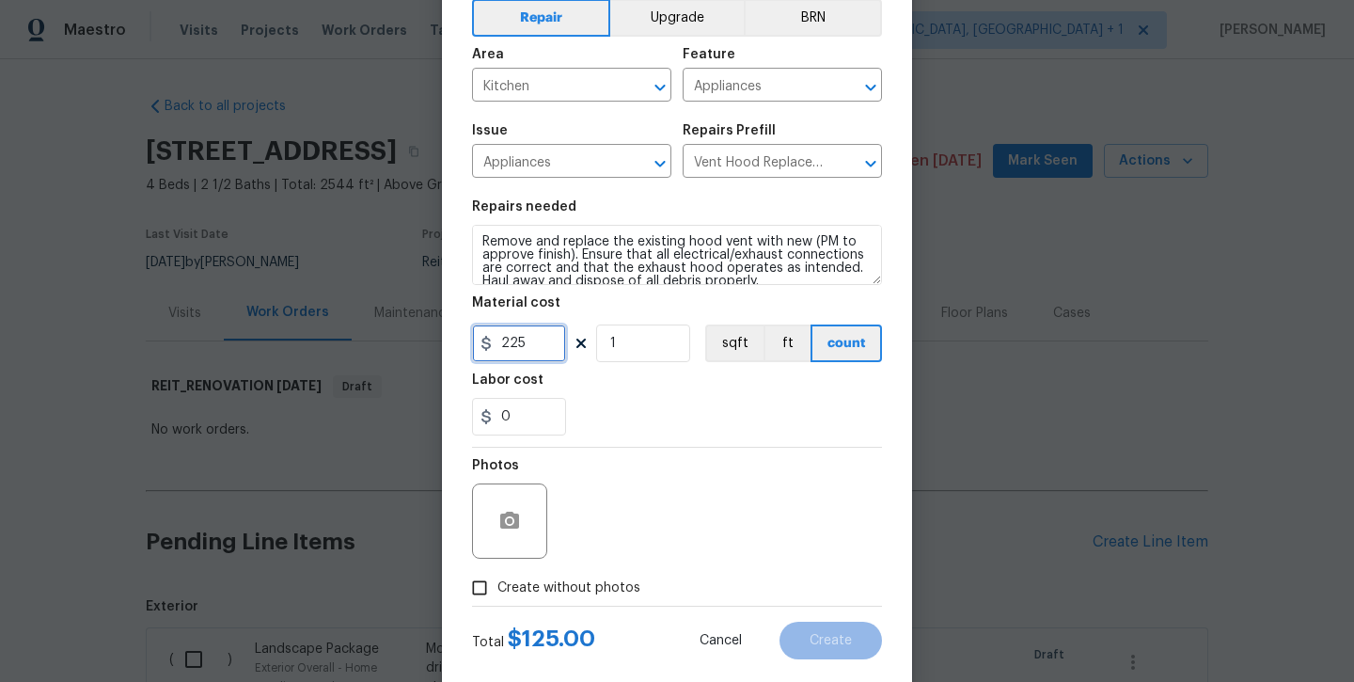
scroll to position [95, 0]
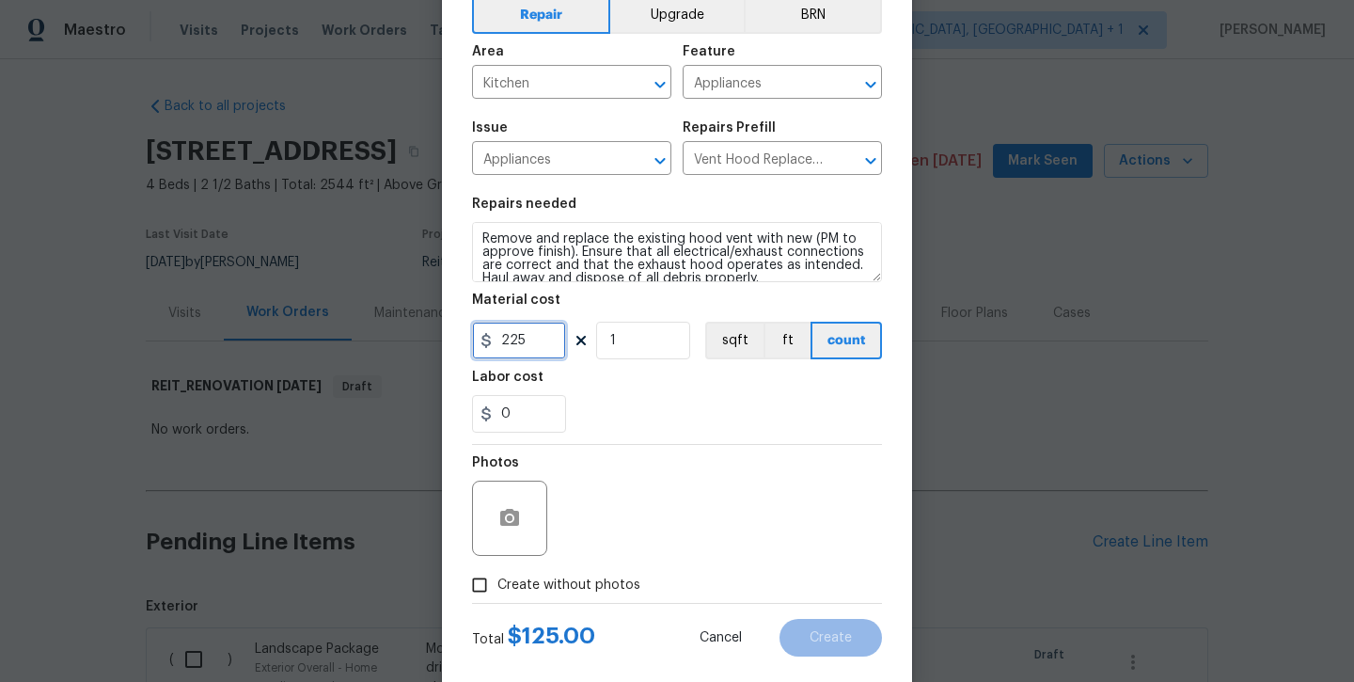
type input "225"
click at [530, 581] on span "Create without photos" at bounding box center [569, 586] width 143 height 20
click at [498, 581] on input "Create without photos" at bounding box center [480, 585] width 36 height 36
checkbox input "true"
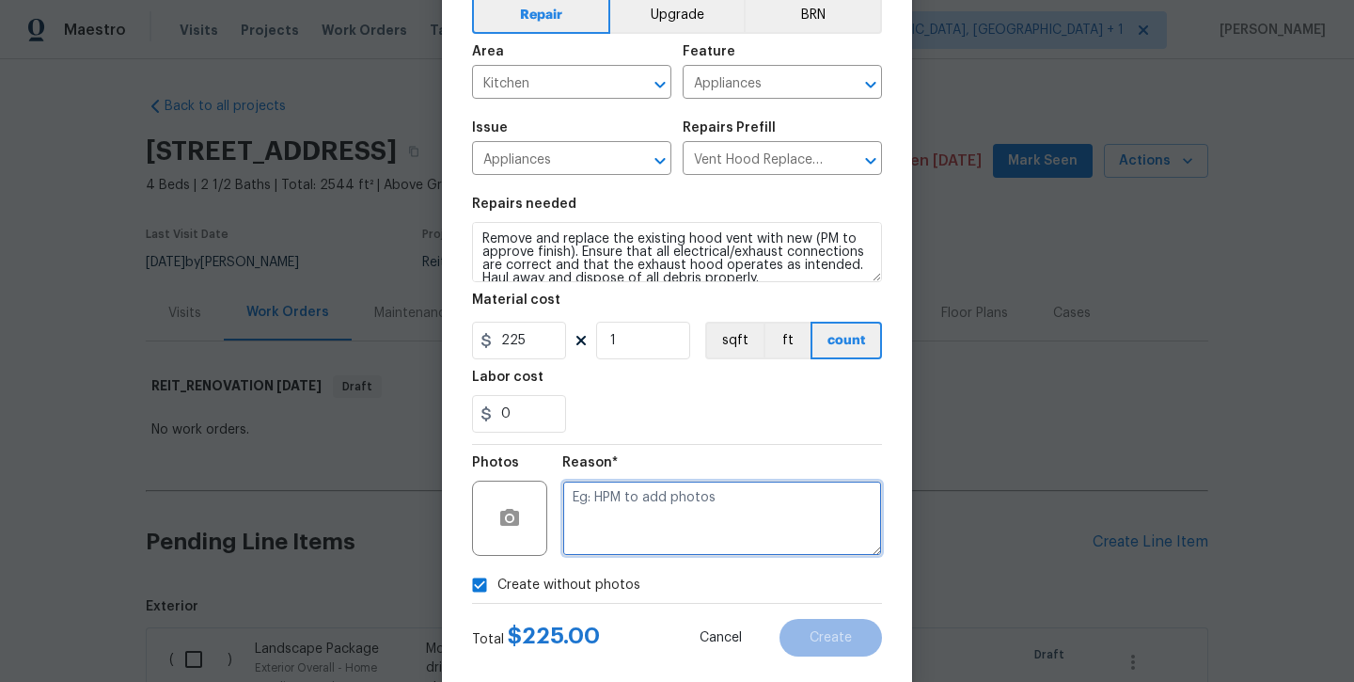
click at [628, 484] on textarea at bounding box center [722, 518] width 320 height 75
type textarea "will add later"
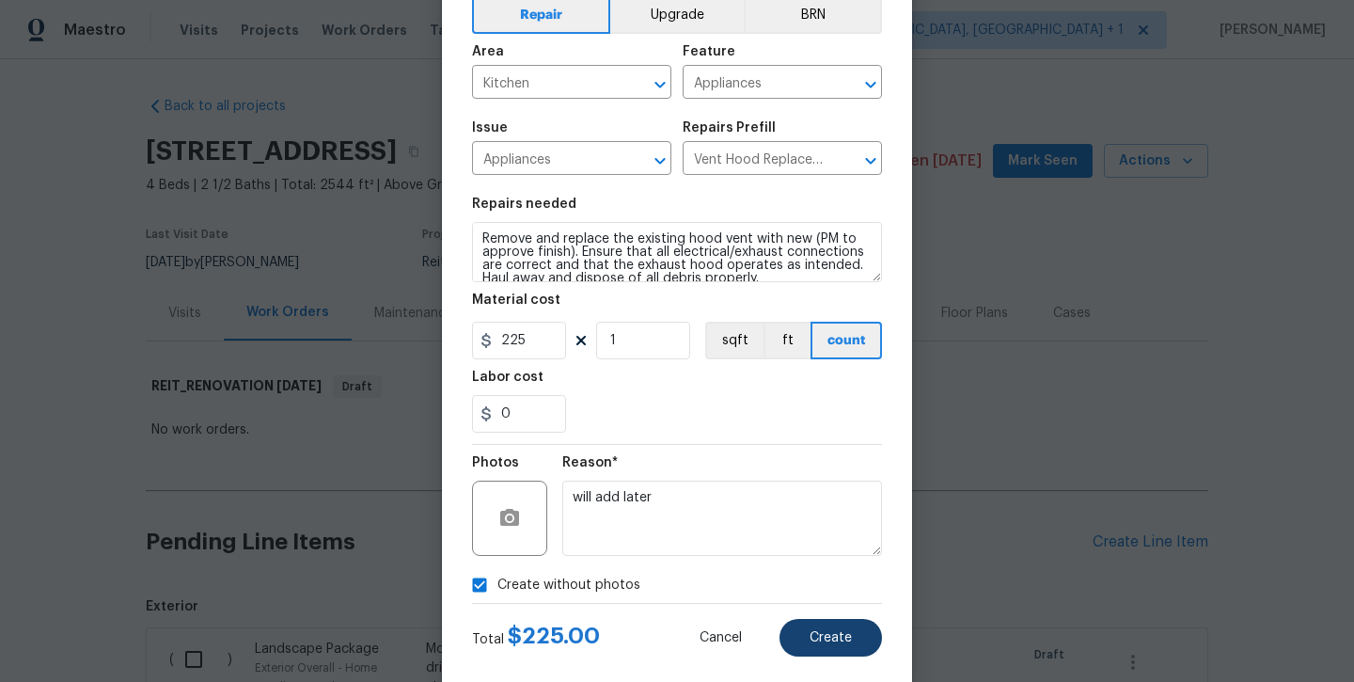
click at [847, 652] on button "Create" at bounding box center [831, 638] width 103 height 38
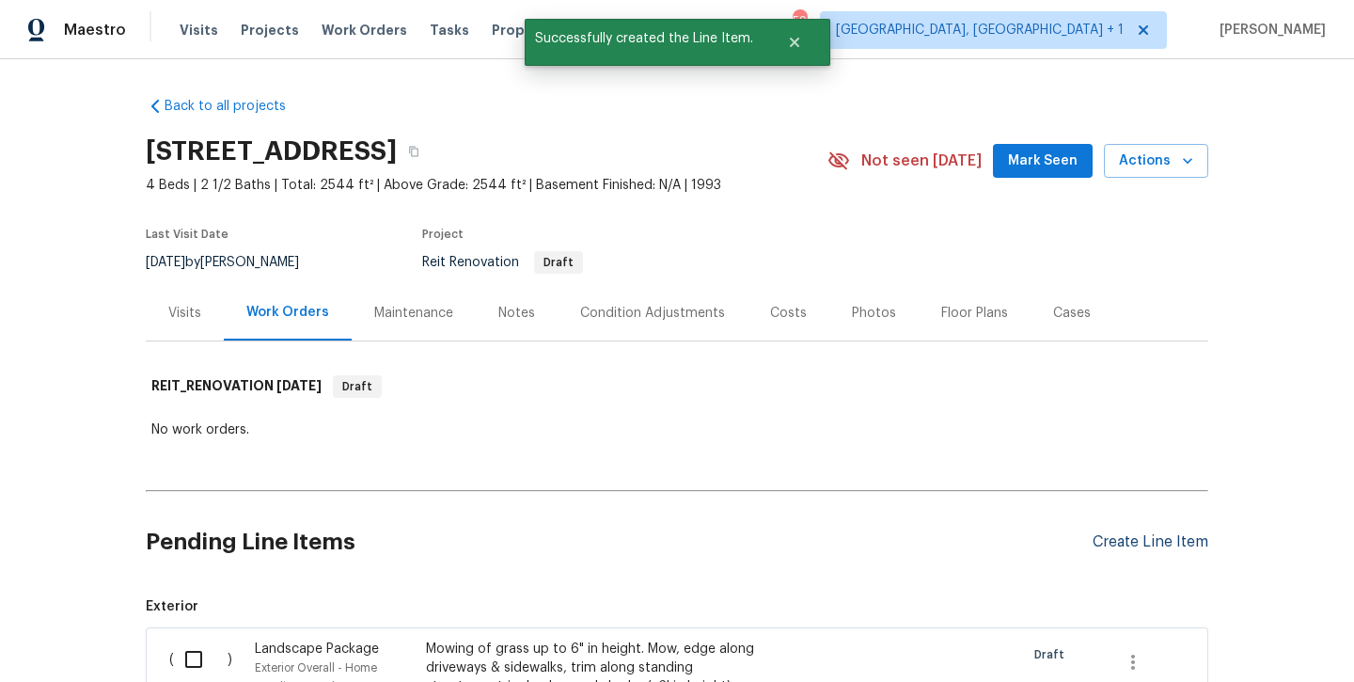
click at [1158, 541] on div "Create Line Item" at bounding box center [1151, 542] width 116 height 18
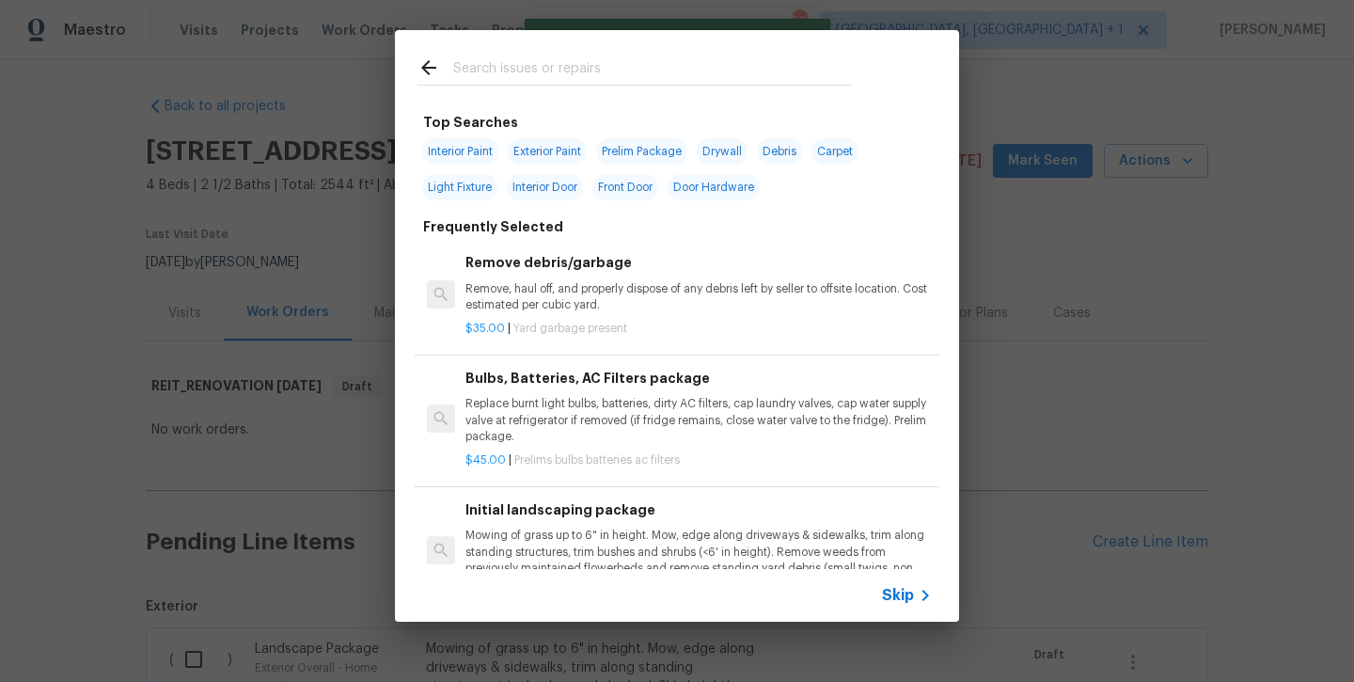
click at [595, 63] on input "text" at bounding box center [652, 70] width 399 height 28
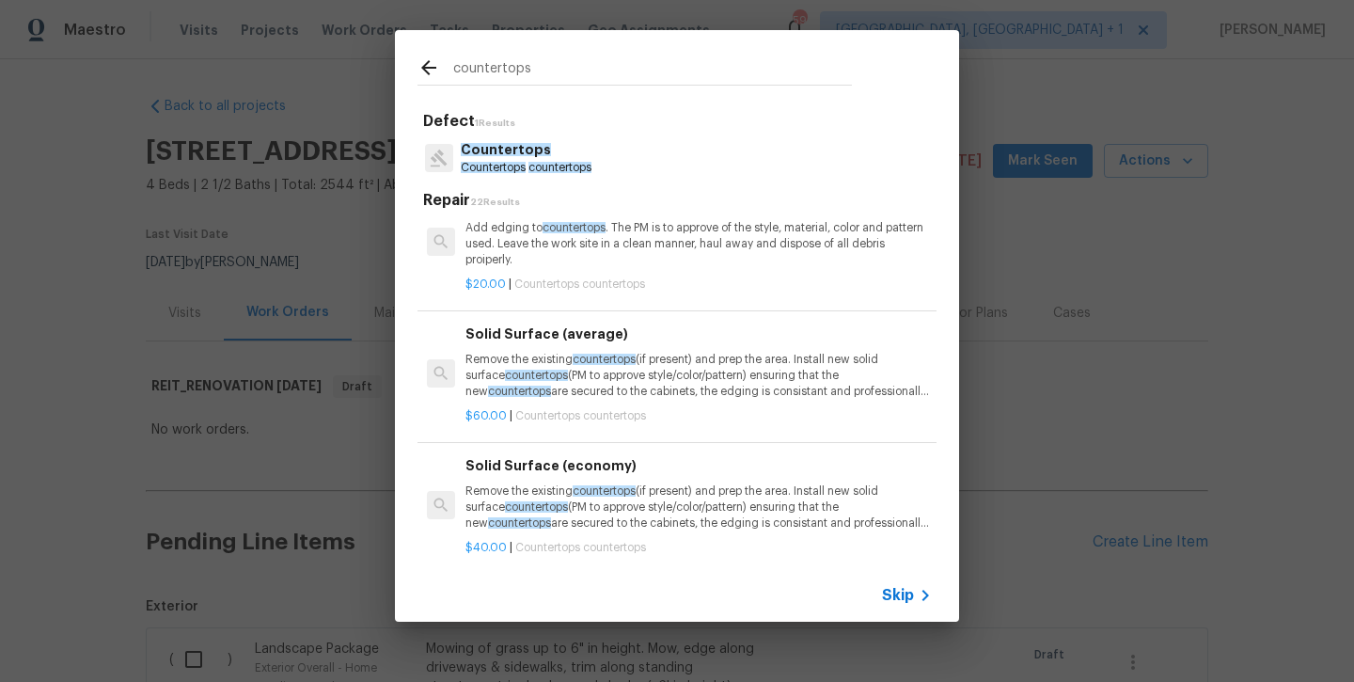
scroll to position [627, 0]
type input "countertops"
click at [541, 484] on p "Remove the existing countertops (if present) and prep the area. Install new sol…" at bounding box center [699, 508] width 467 height 48
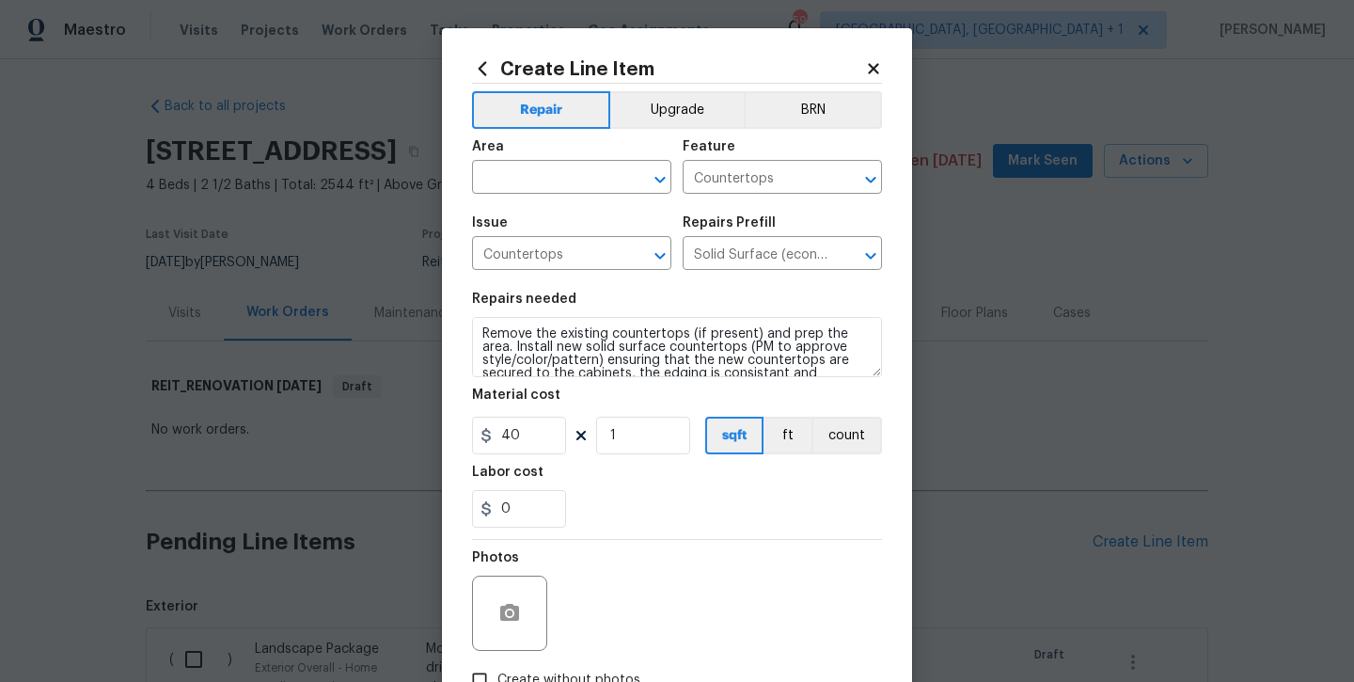
click at [554, 163] on div "Area" at bounding box center [571, 152] width 199 height 24
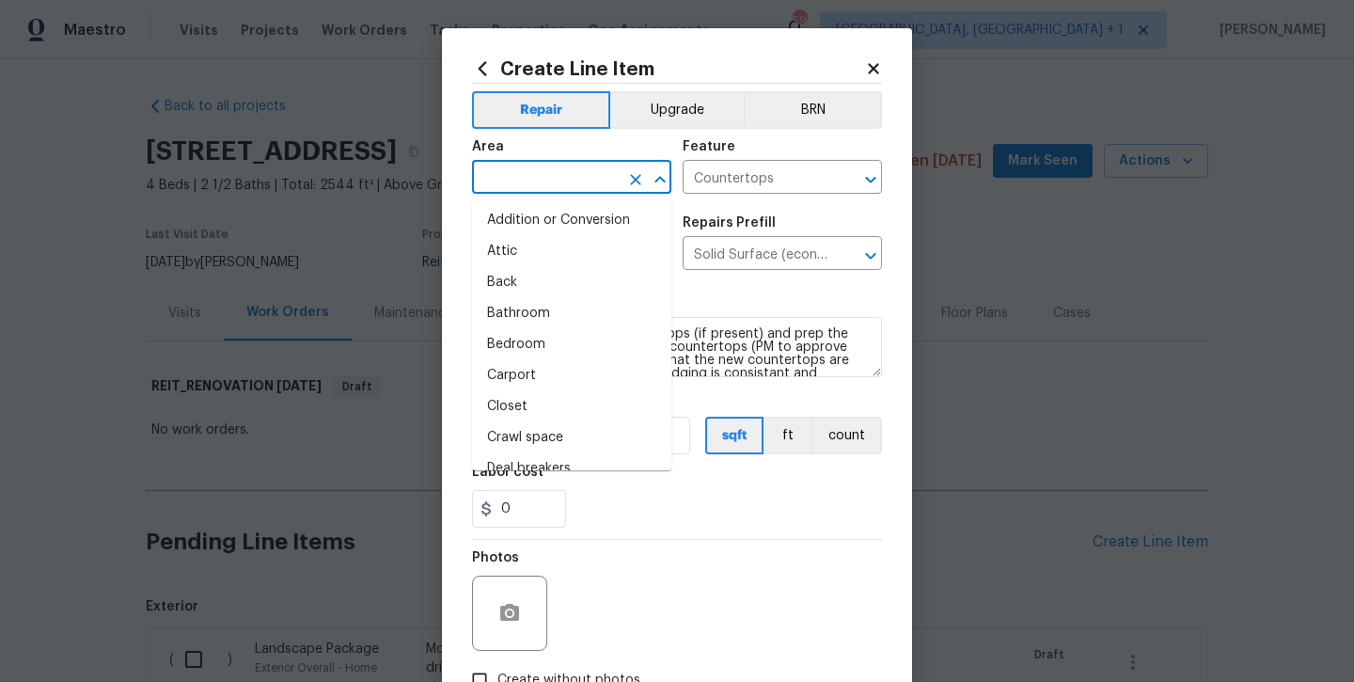
click at [547, 181] on input "text" at bounding box center [545, 179] width 147 height 29
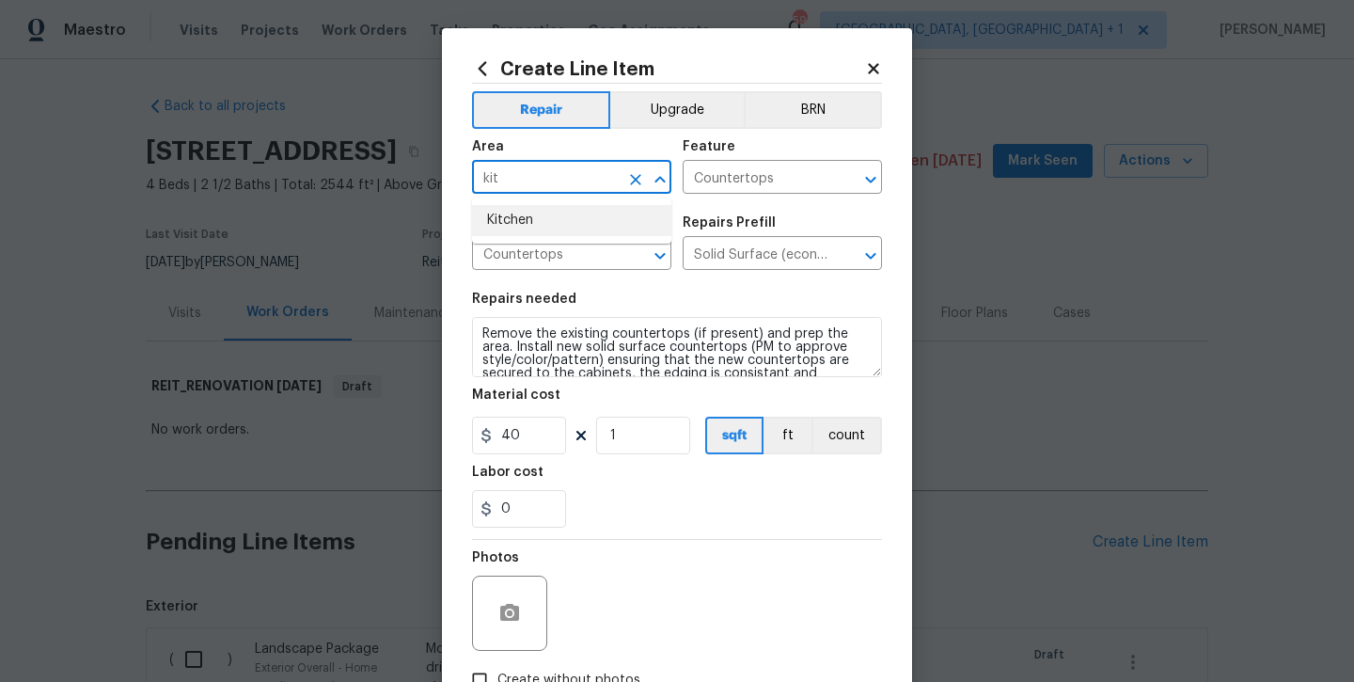
click at [544, 219] on li "Kitchen" at bounding box center [571, 220] width 199 height 31
type input "Kitchen"
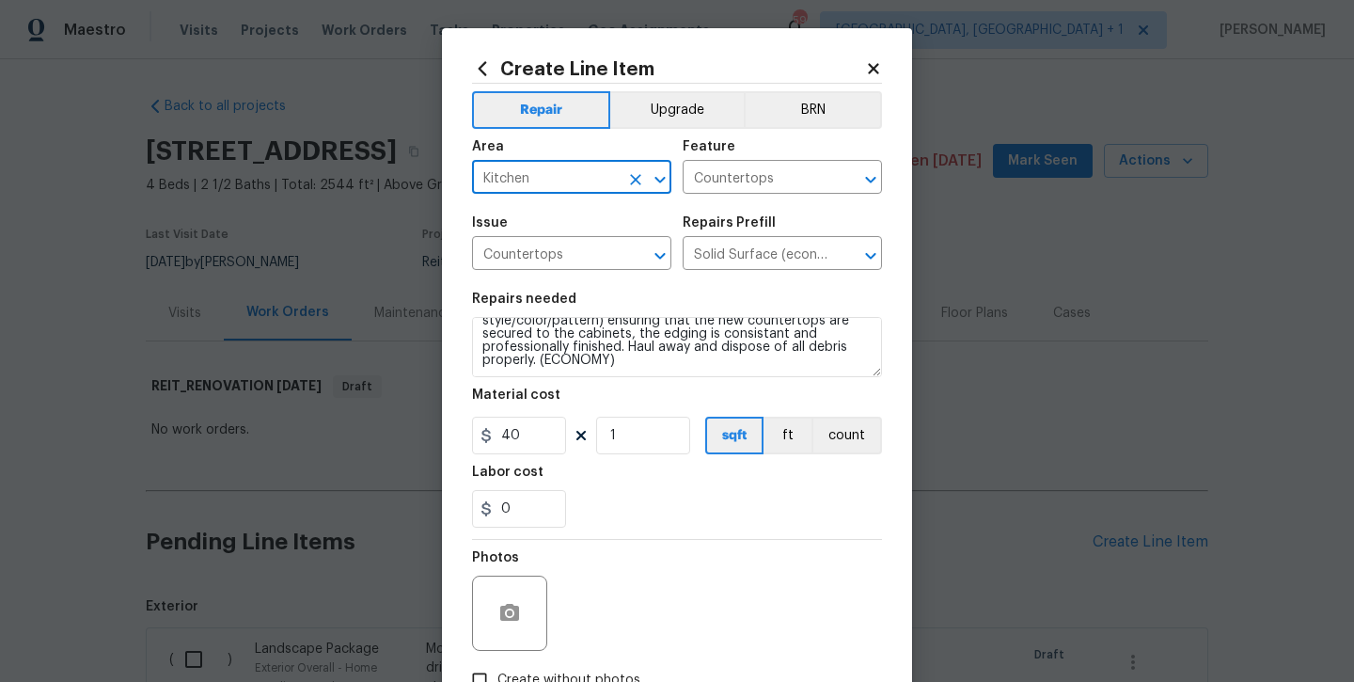
scroll to position [40, 0]
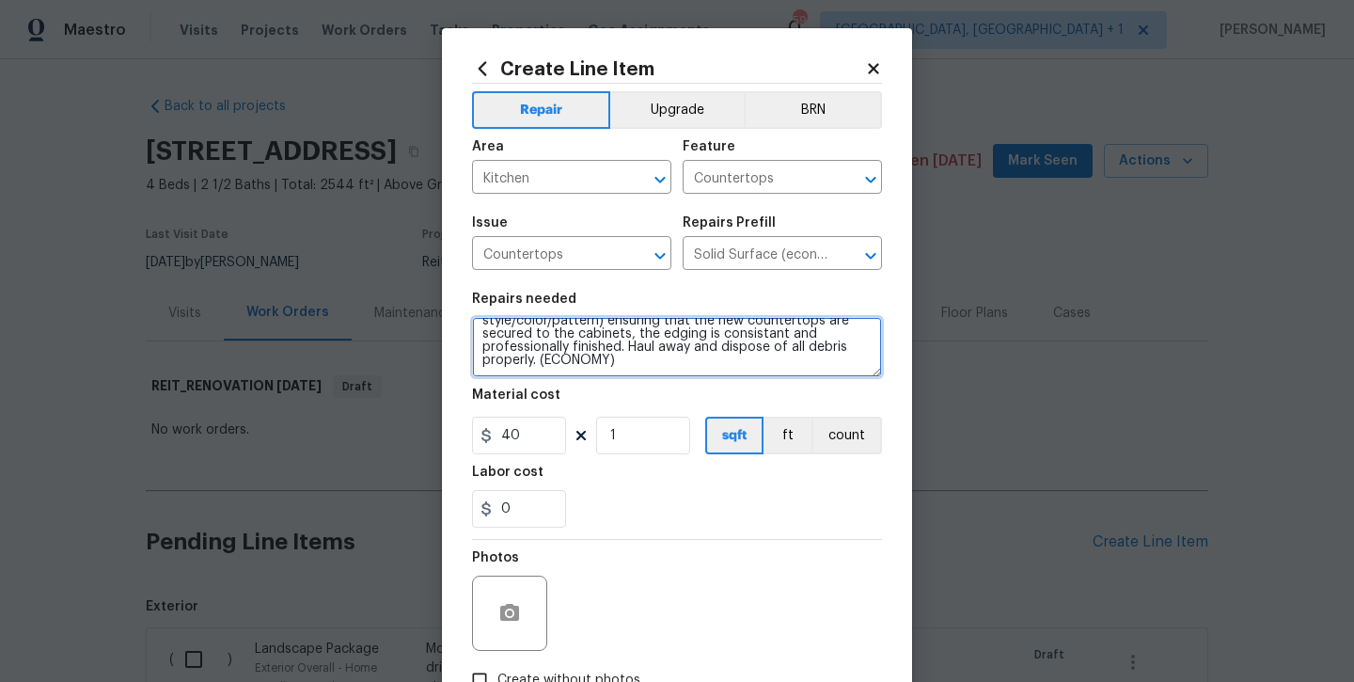
click at [682, 367] on textarea "Remove the existing countertops (if present) and prep the area. Install new sol…" at bounding box center [677, 347] width 410 height 60
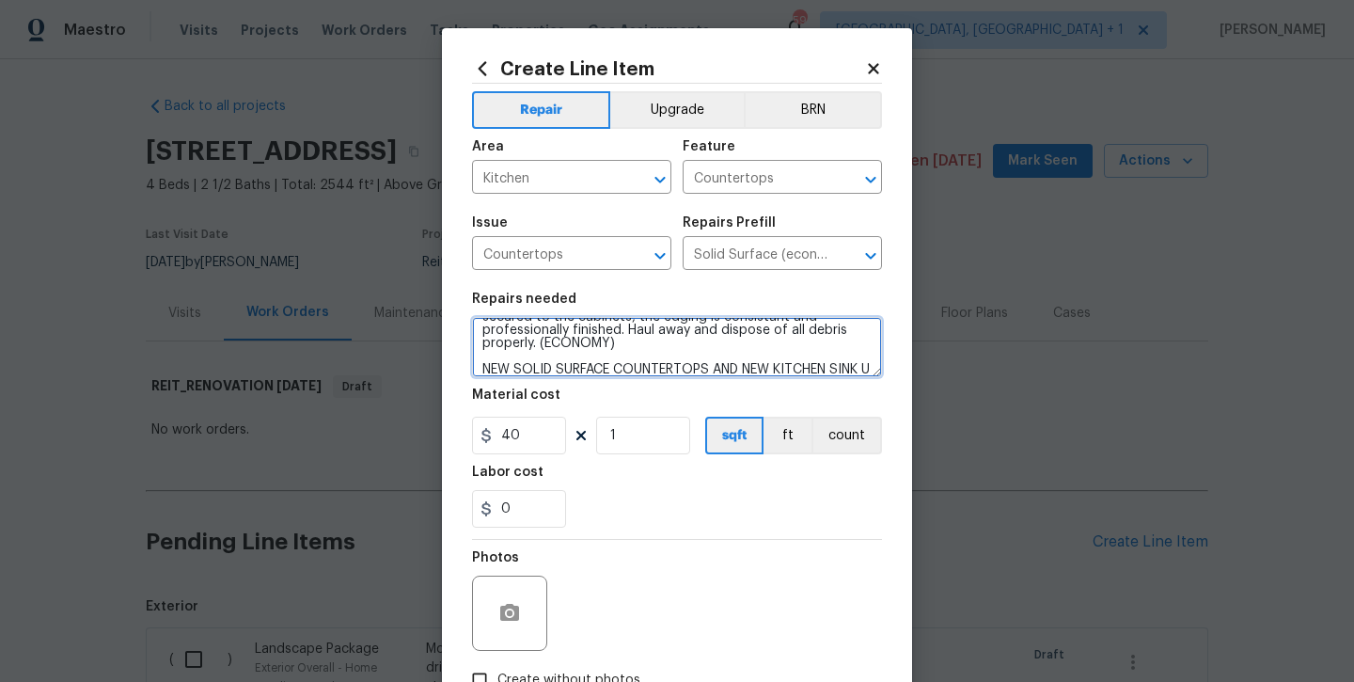
scroll to position [79, 0]
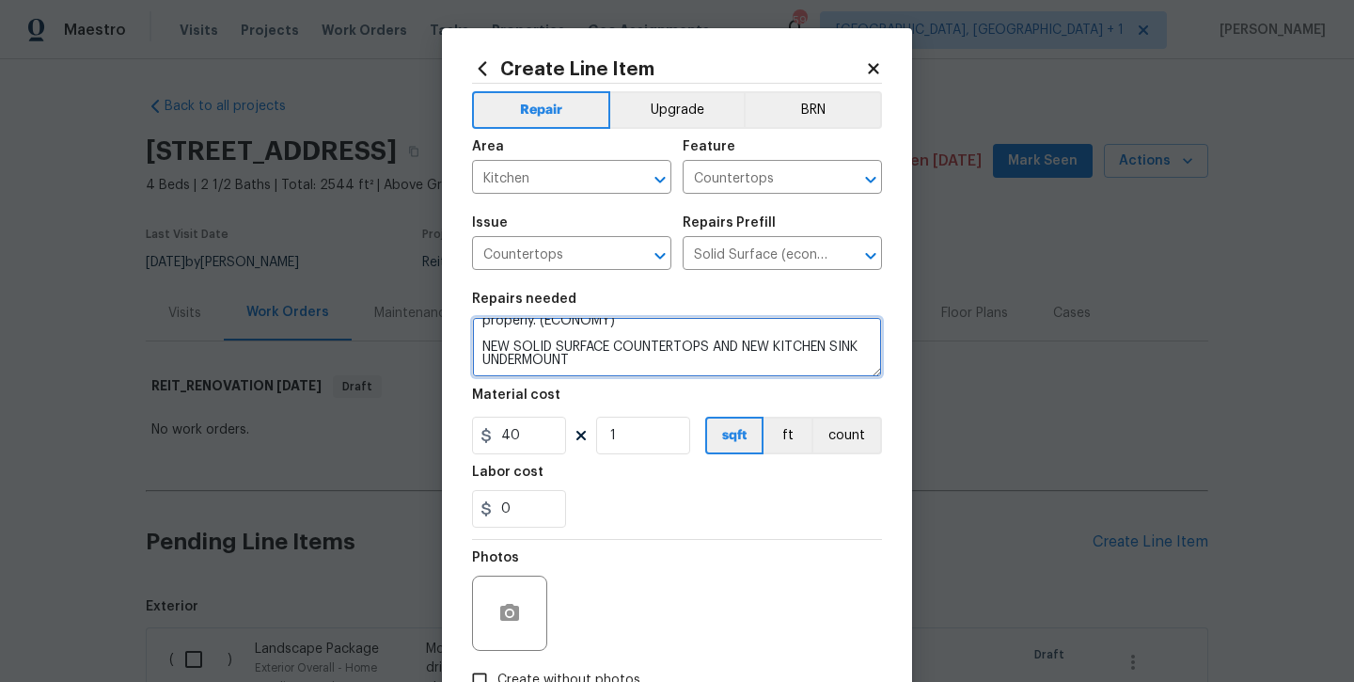
type textarea "Remove the existing countertops (if present) and prep the area. Install new sol…"
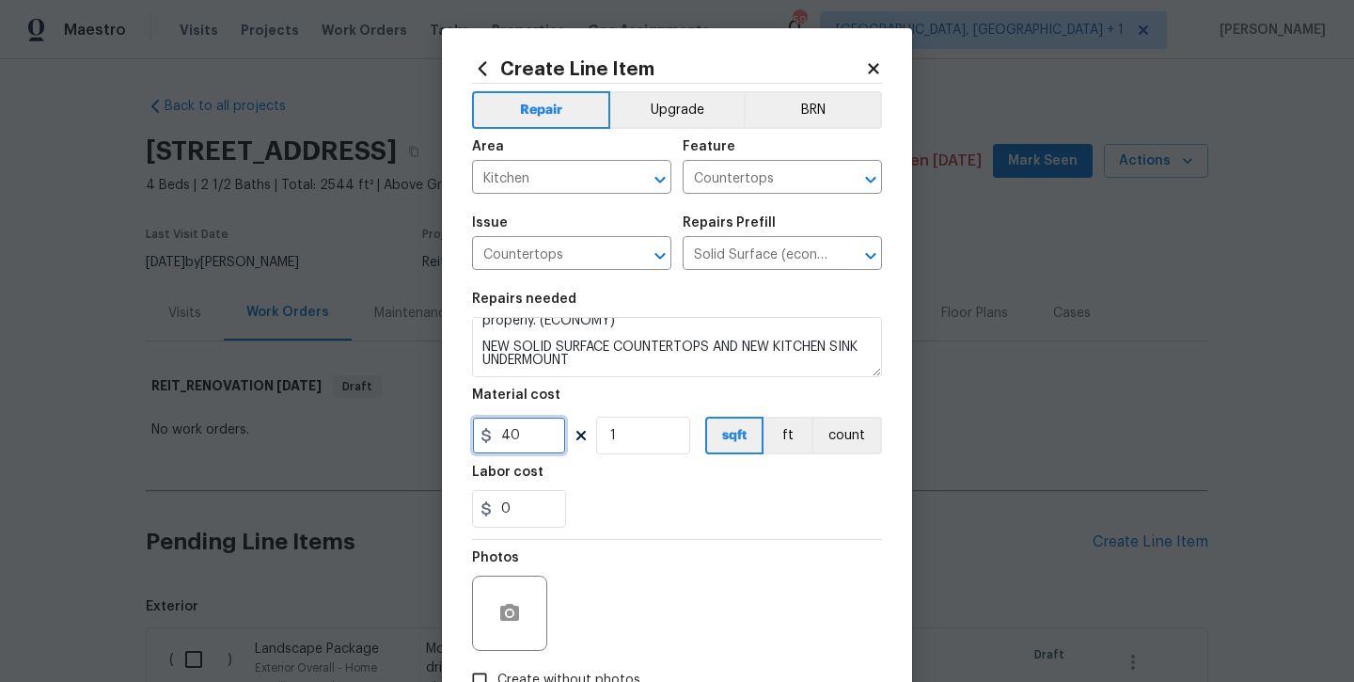
click at [541, 434] on input "40" at bounding box center [519, 436] width 94 height 38
click at [541, 432] on input "40" at bounding box center [519, 436] width 94 height 38
click at [530, 443] on input "40" at bounding box center [519, 436] width 94 height 38
click at [530, 441] on input "40" at bounding box center [519, 436] width 94 height 38
click at [510, 433] on input "40" at bounding box center [519, 436] width 94 height 38
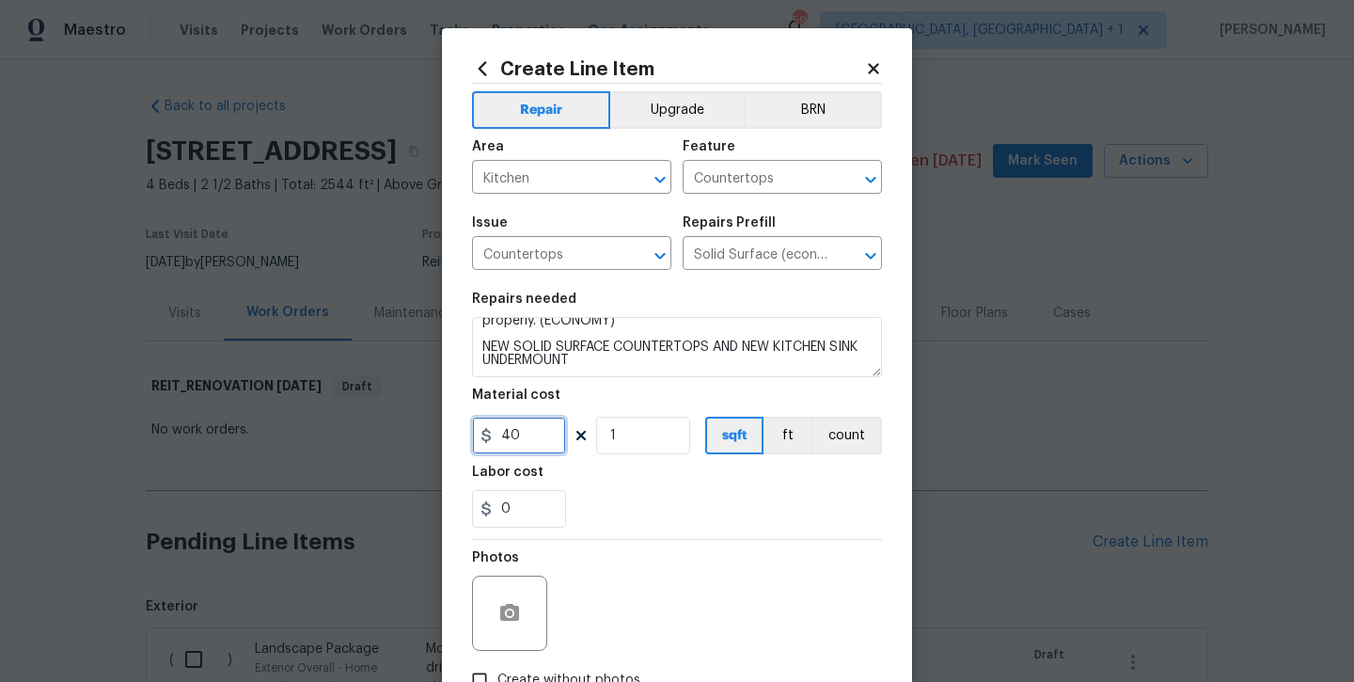
click at [510, 433] on input "40" at bounding box center [519, 436] width 94 height 38
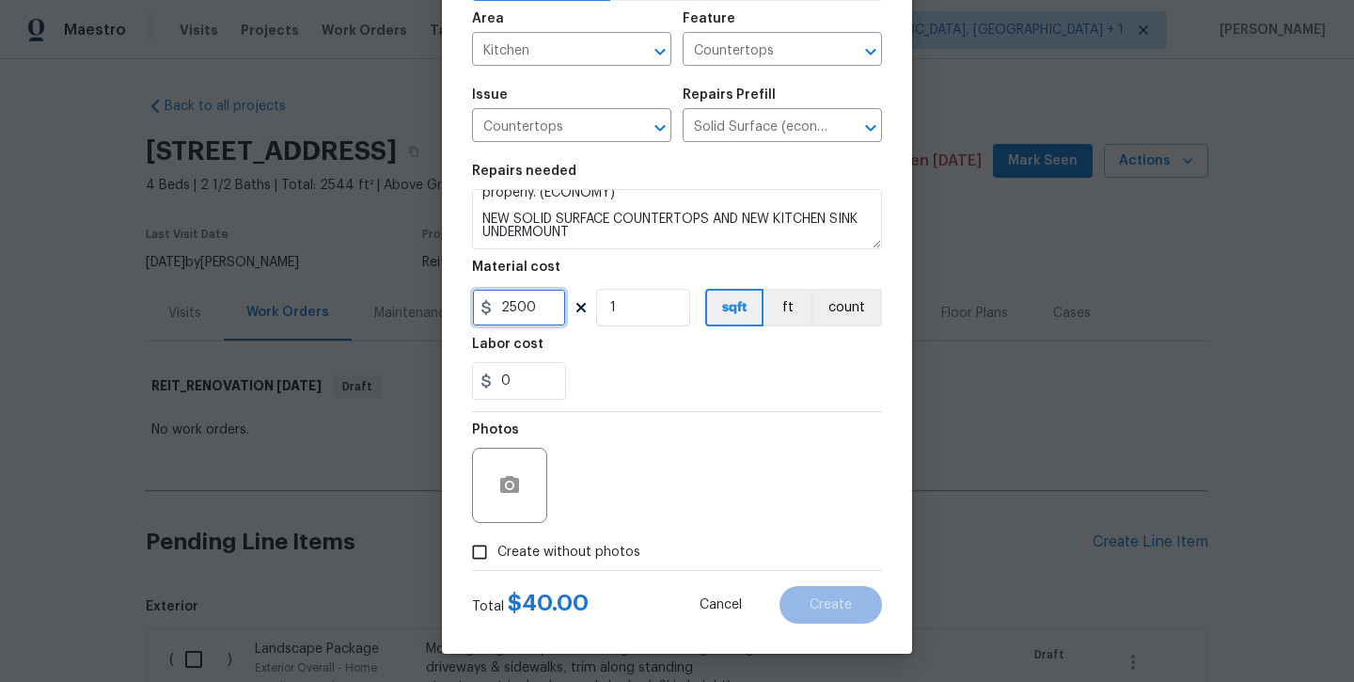
type input "2500"
click at [562, 548] on span "Create without photos" at bounding box center [569, 553] width 143 height 20
click at [498, 548] on input "Create without photos" at bounding box center [480, 552] width 36 height 36
checkbox input "true"
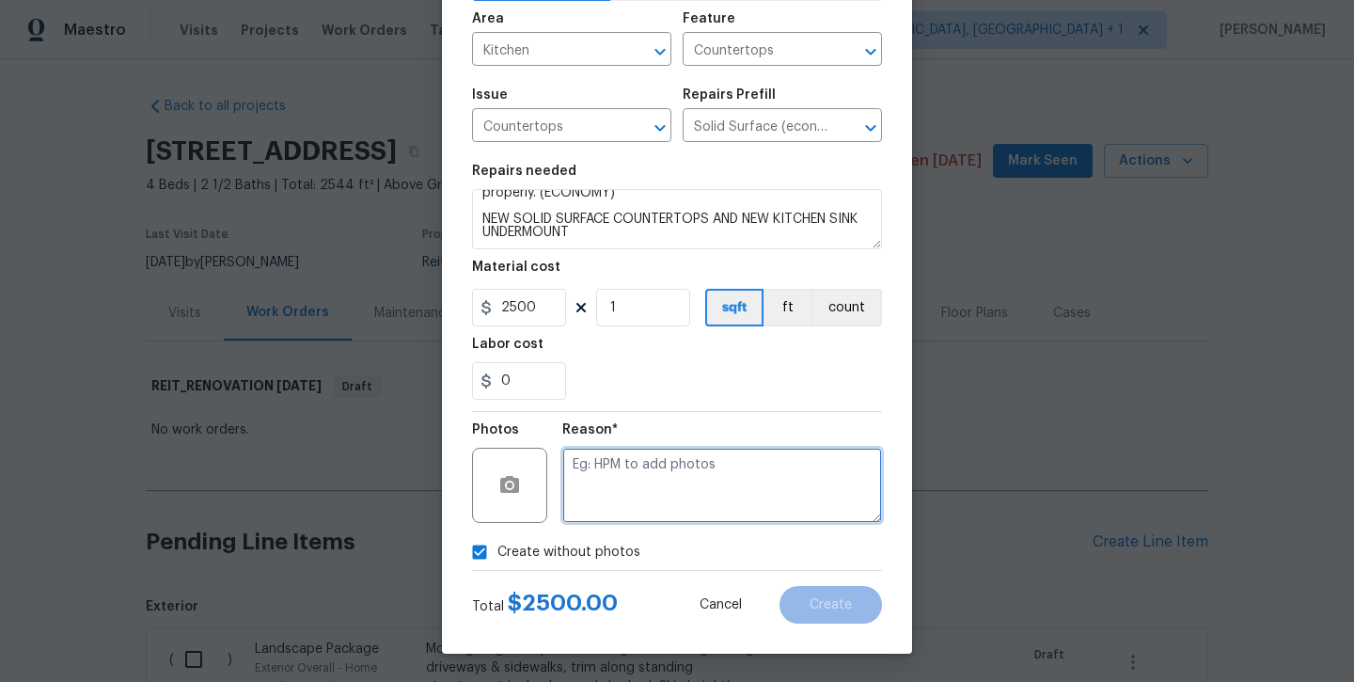
click at [596, 511] on textarea at bounding box center [722, 485] width 320 height 75
type textarea "will add later"
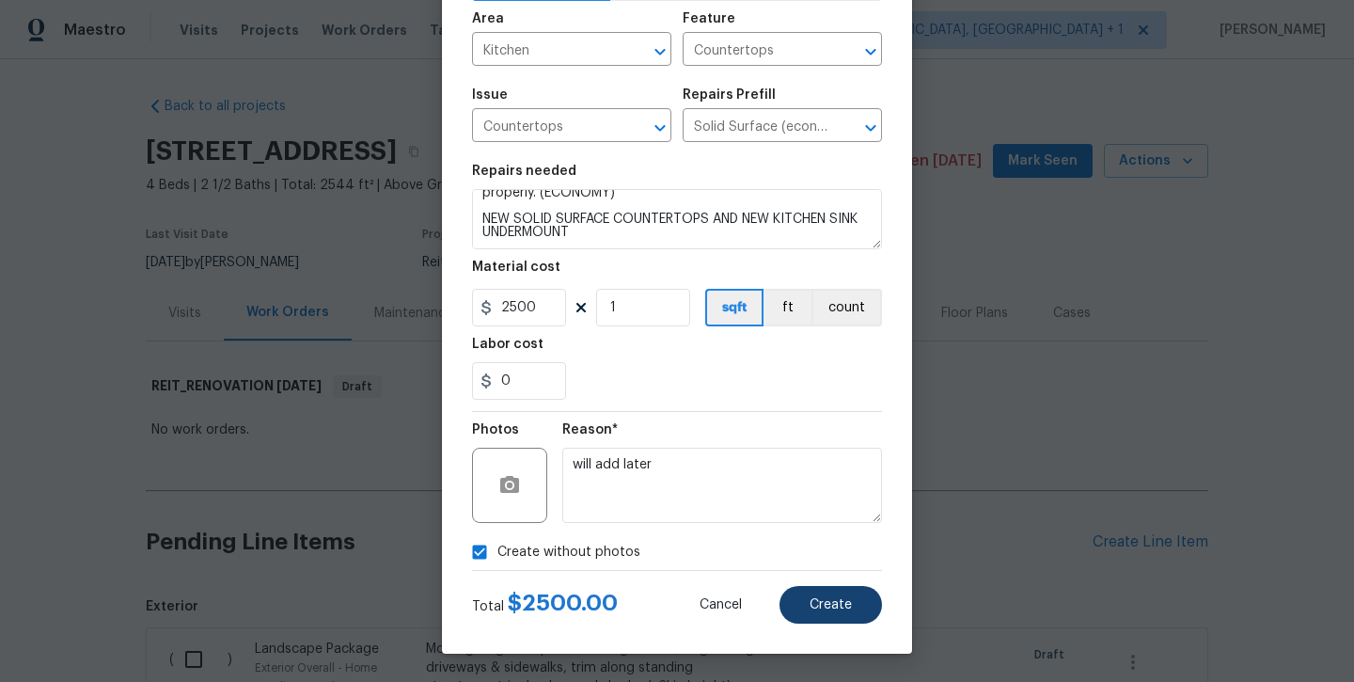
click at [786, 606] on button "Create" at bounding box center [831, 605] width 103 height 38
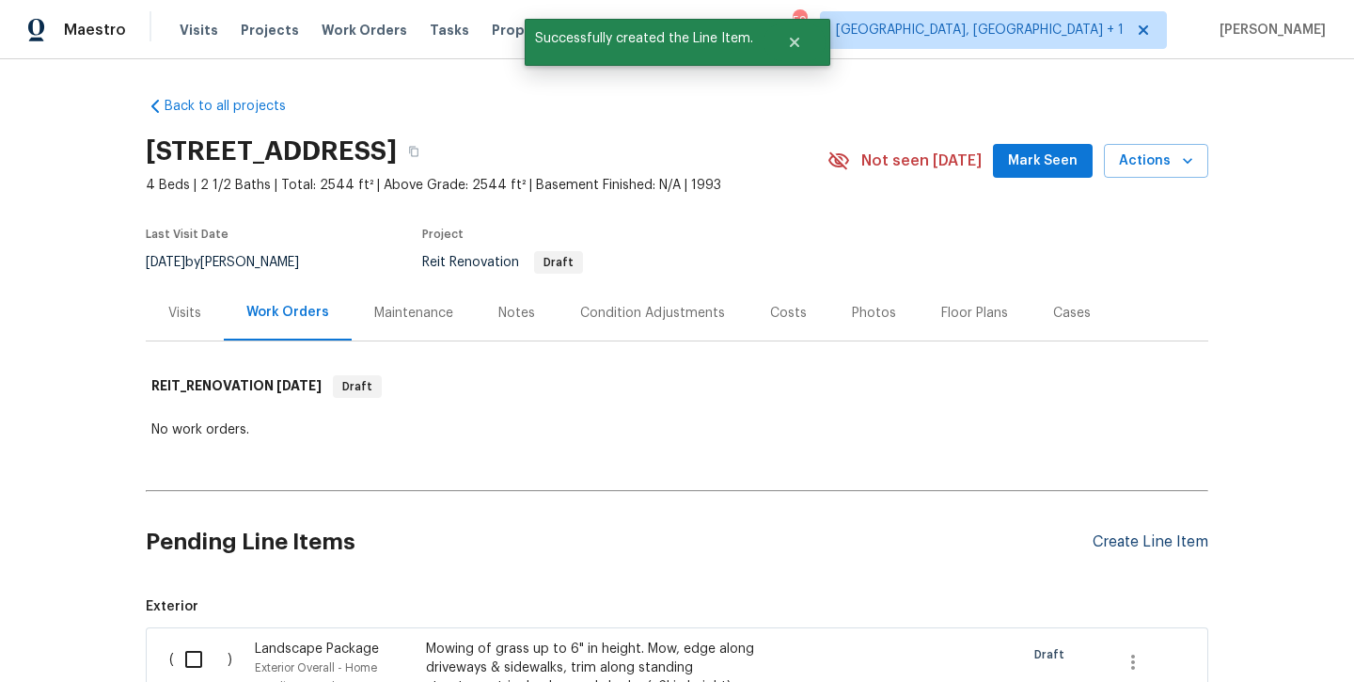
click at [1131, 543] on div "Create Line Item" at bounding box center [1151, 542] width 116 height 18
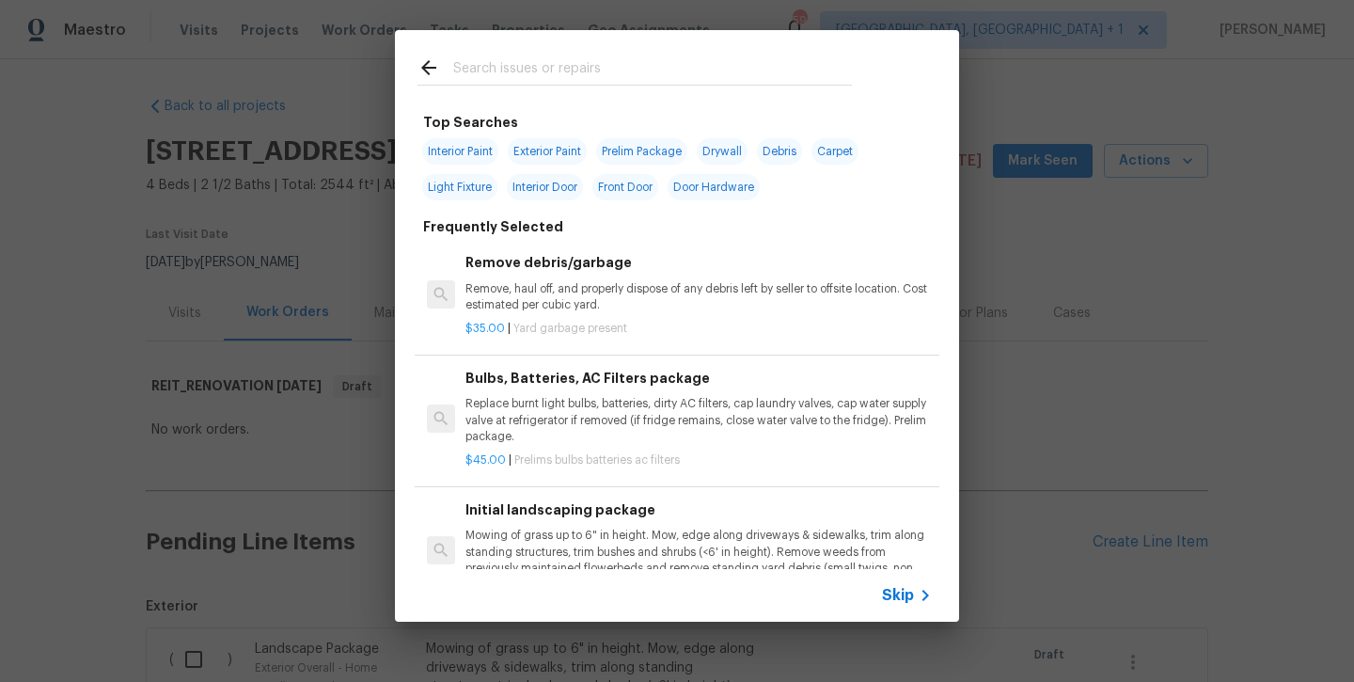
click at [565, 76] on input "text" at bounding box center [652, 70] width 399 height 28
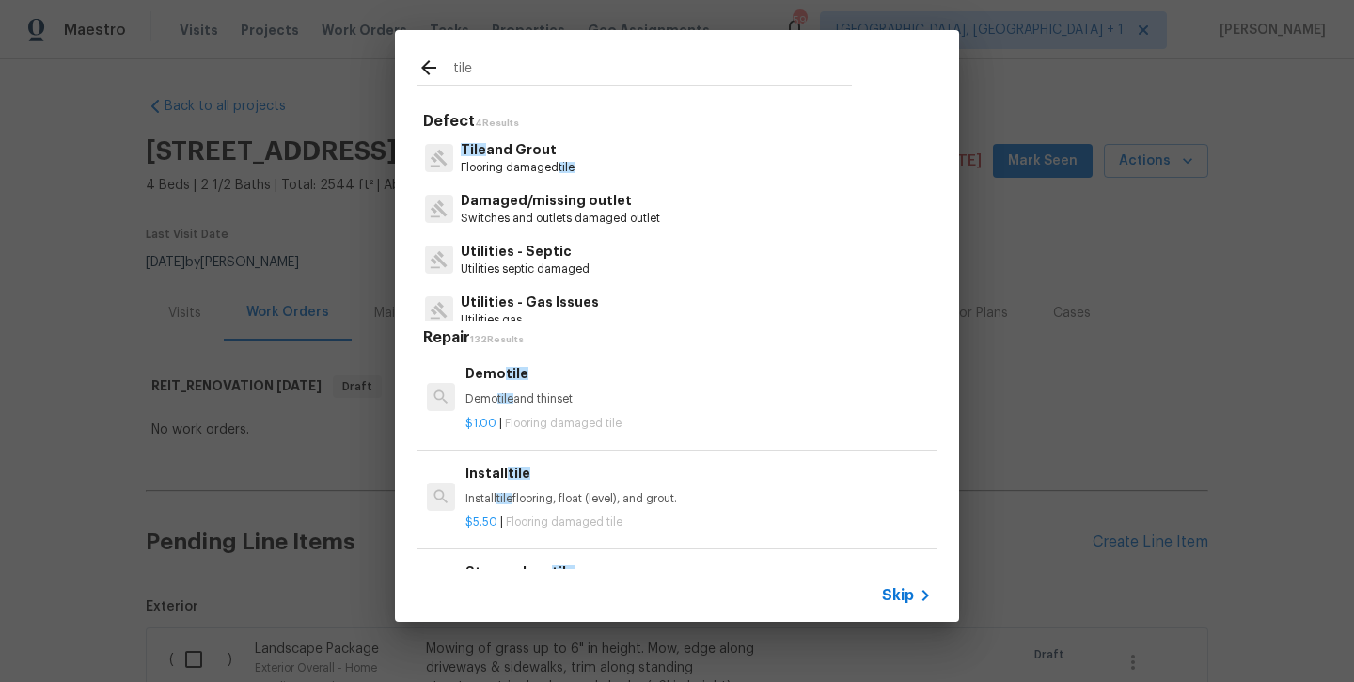
type input "tile"
click at [546, 157] on p "Tile and Grout" at bounding box center [518, 150] width 114 height 20
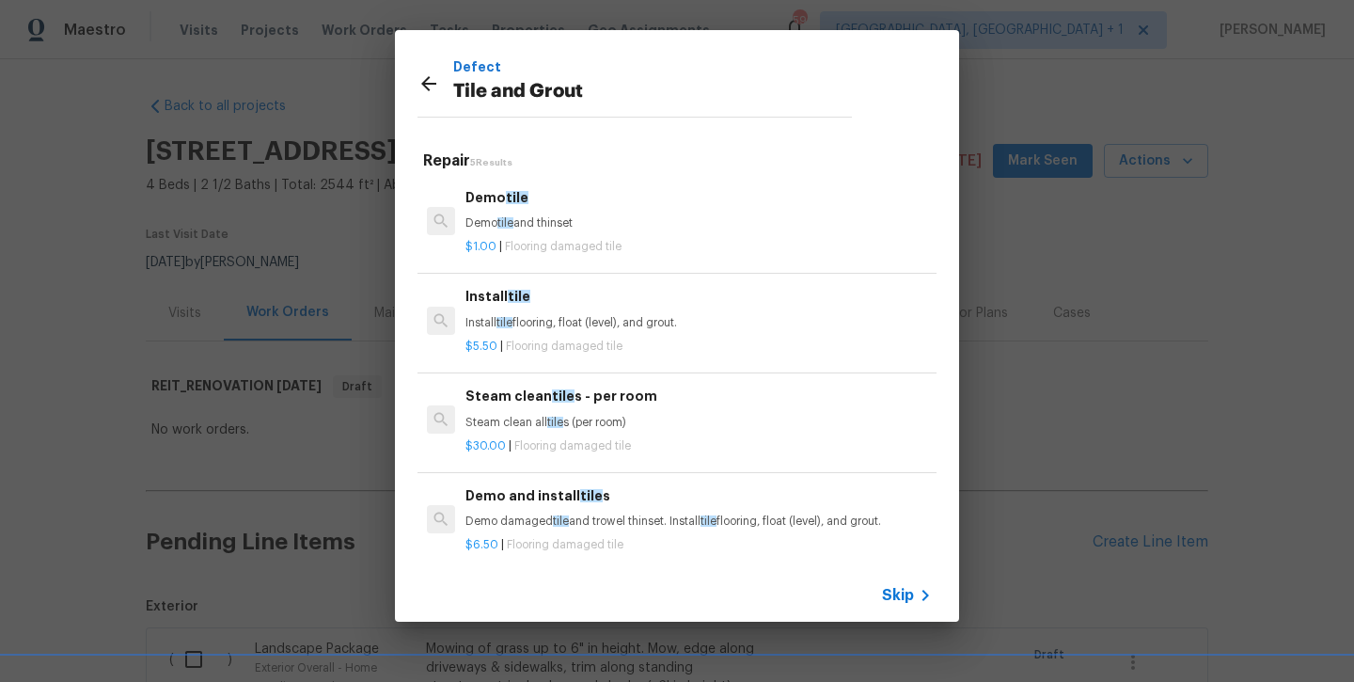
click at [534, 303] on h6 "Install tile" at bounding box center [699, 296] width 467 height 21
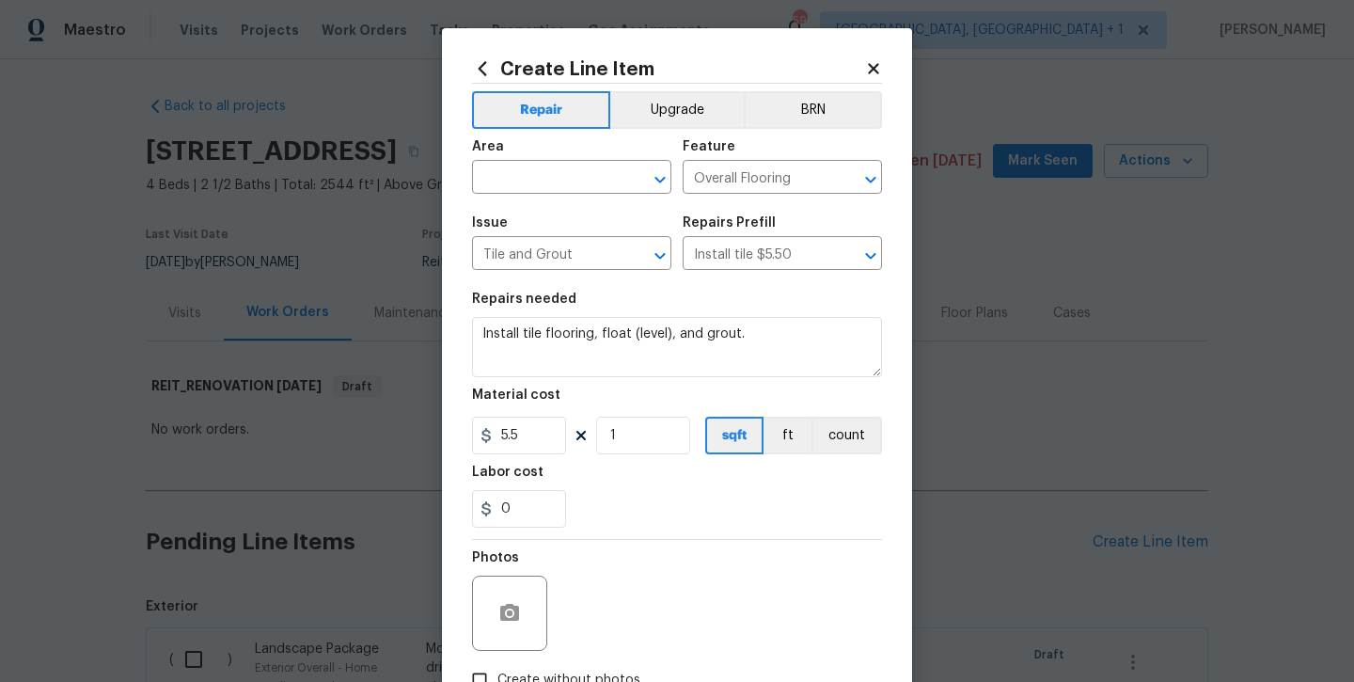
click at [512, 195] on span "Area ​" at bounding box center [571, 167] width 199 height 76
click at [510, 180] on input "text" at bounding box center [545, 179] width 147 height 29
click at [507, 221] on li "Kitchen" at bounding box center [571, 220] width 199 height 31
type input "Kitchen"
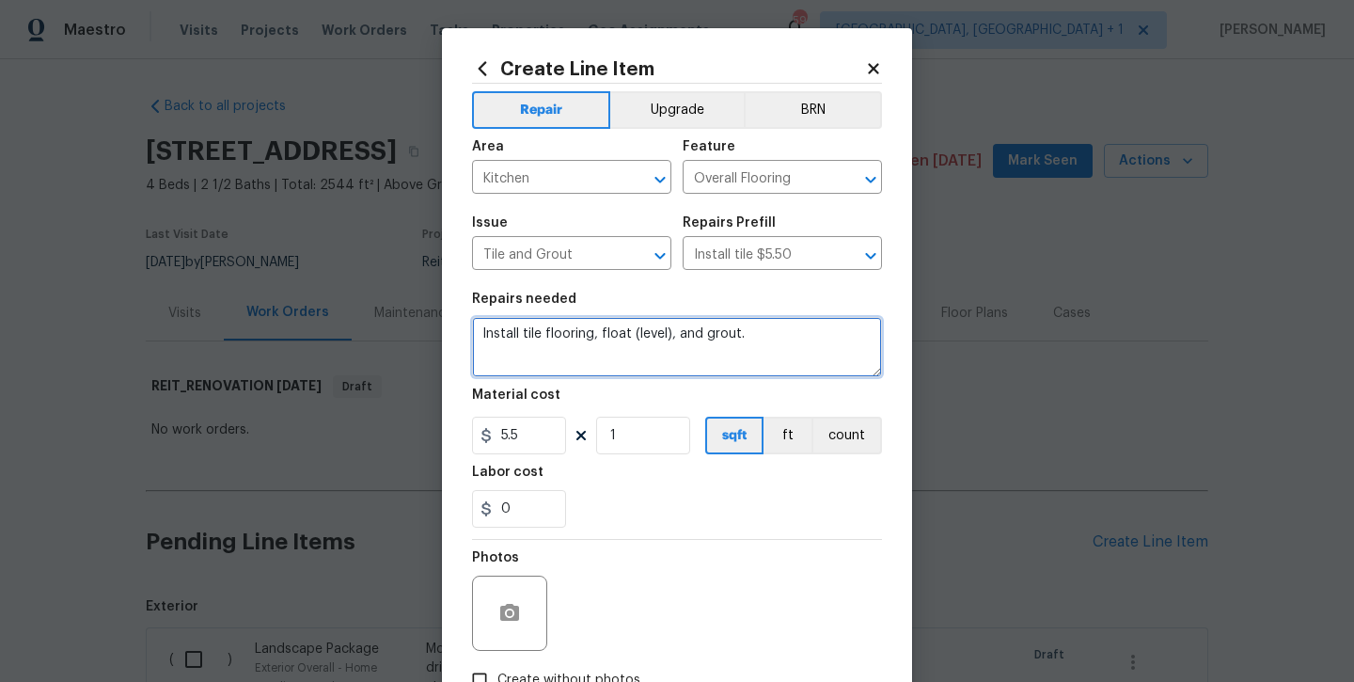
click at [606, 328] on textarea "Install tile flooring, float (level), and grout." at bounding box center [677, 347] width 410 height 60
type textarea "BACKSPLASH AT KITCHEN"
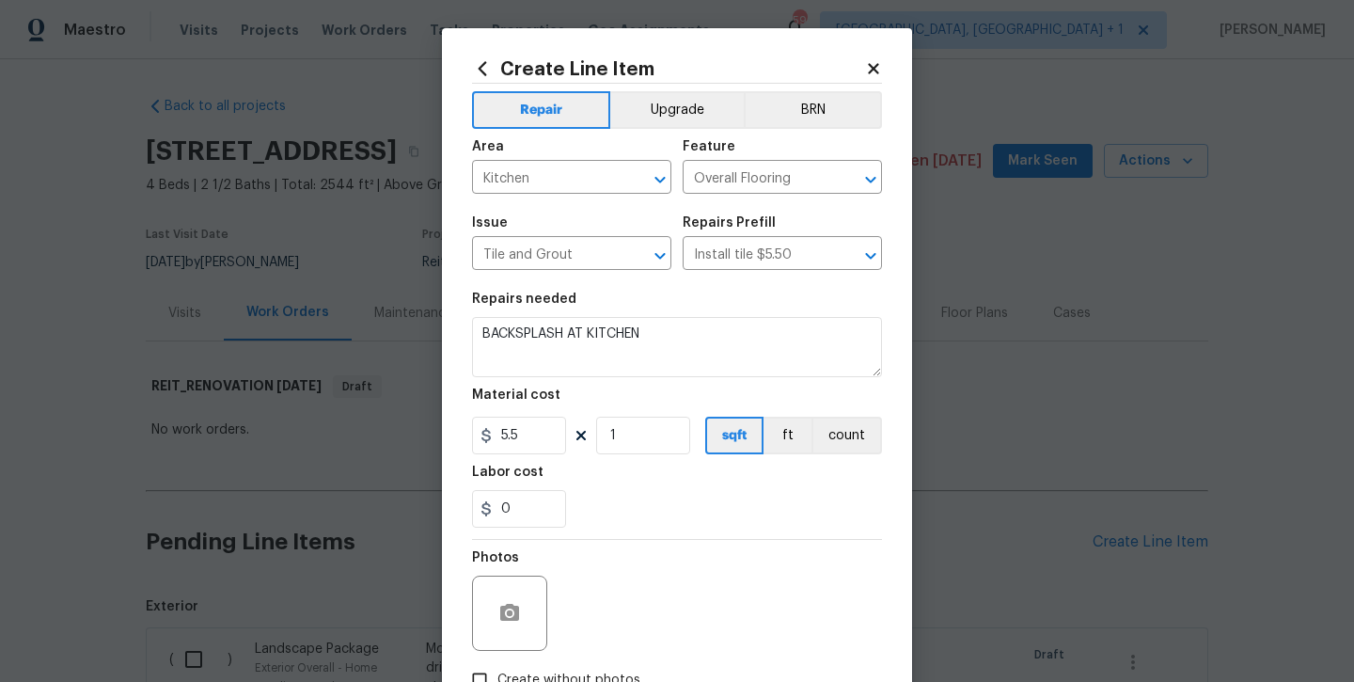
click at [544, 465] on section "Repairs needed BACKSPLASH AT KITCHEN Material cost 5.5 1 sqft ft count Labor co…" at bounding box center [677, 410] width 410 height 258
click at [530, 446] on input "5.5" at bounding box center [519, 436] width 94 height 38
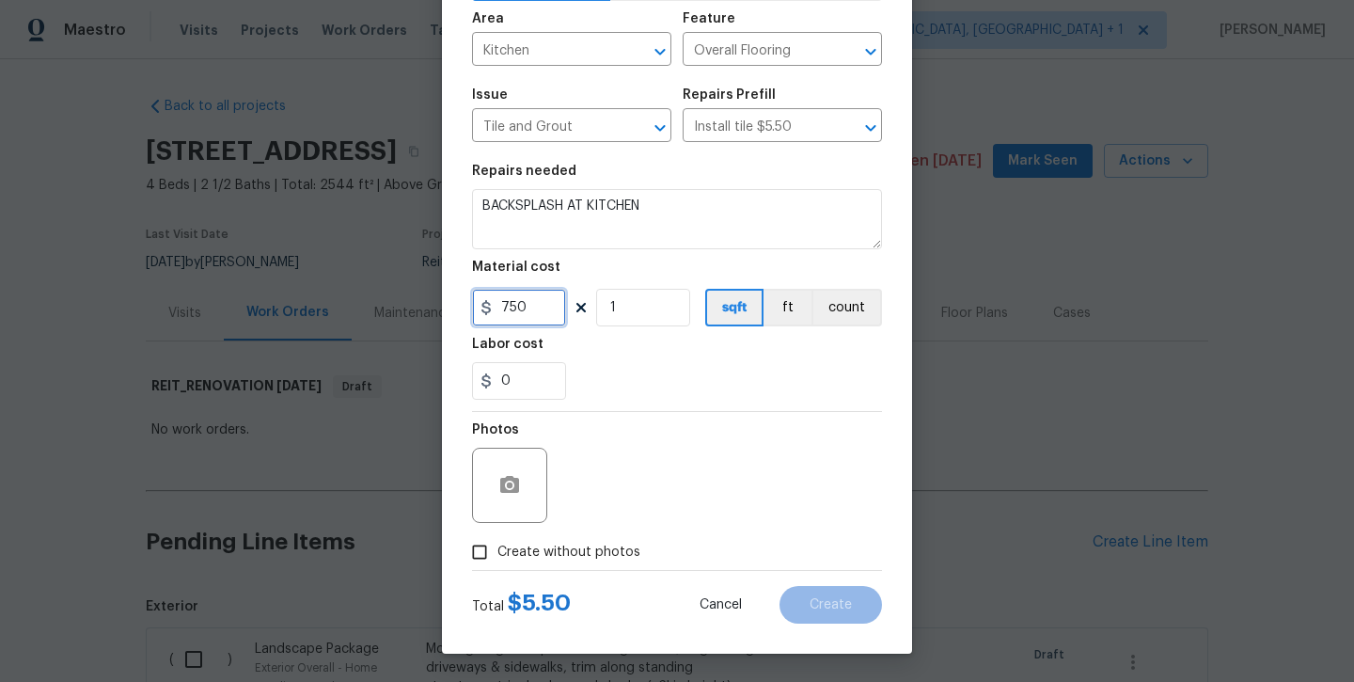
type input "750"
click at [531, 556] on span "Create without photos" at bounding box center [569, 553] width 143 height 20
click at [498, 556] on input "Create without photos" at bounding box center [480, 552] width 36 height 36
checkbox input "true"
click at [581, 526] on div "Reason*" at bounding box center [722, 473] width 320 height 122
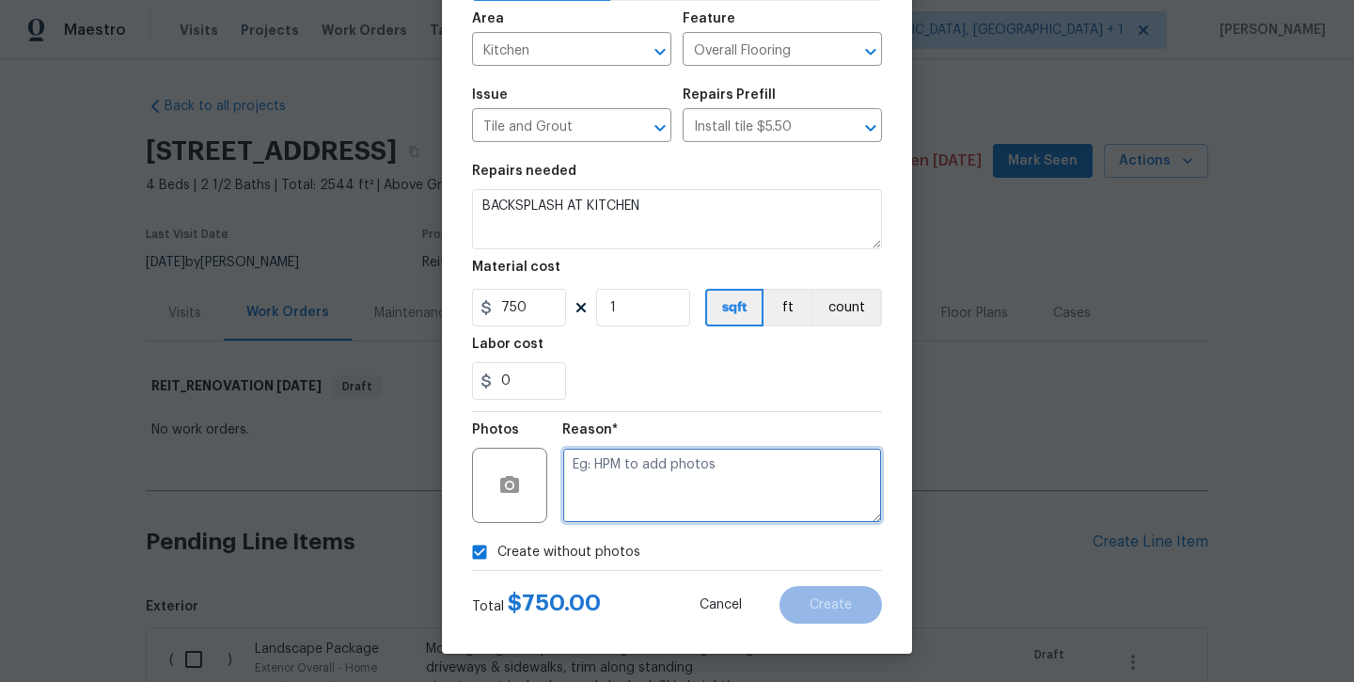
click at [586, 516] on textarea at bounding box center [722, 485] width 320 height 75
type textarea "will add later"
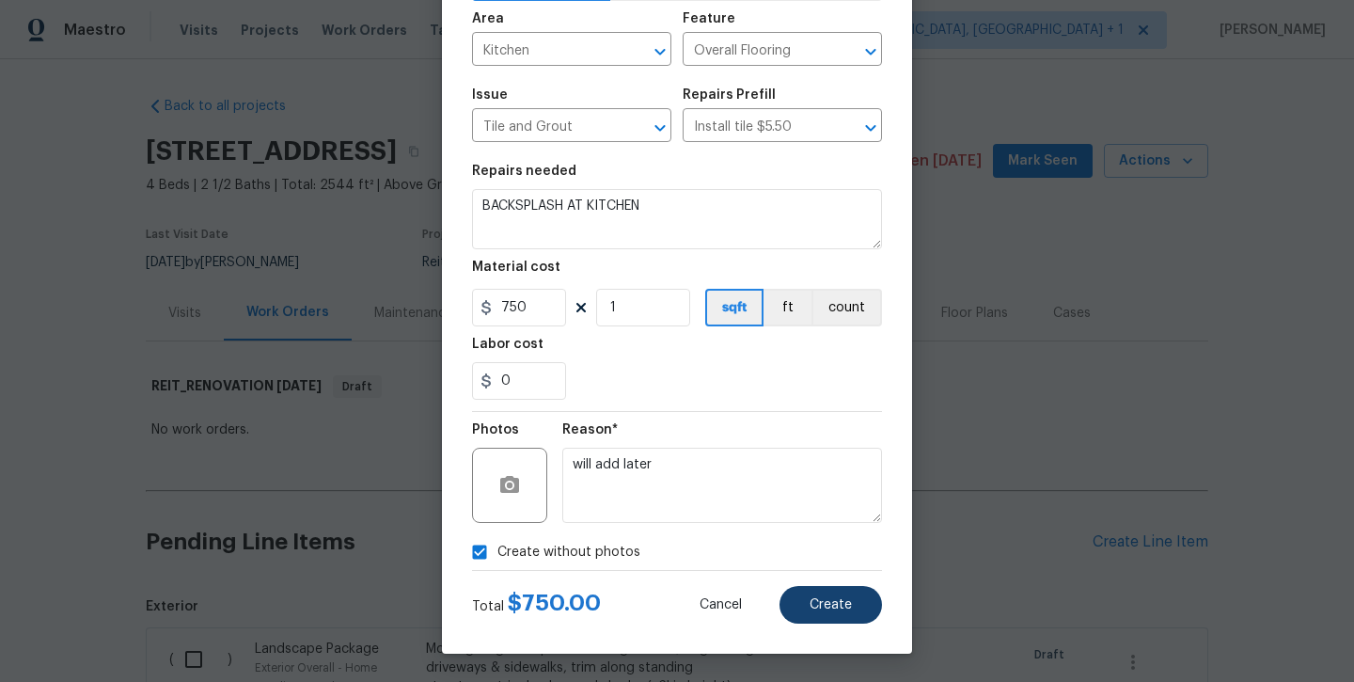
click at [847, 603] on span "Create" at bounding box center [831, 605] width 42 height 14
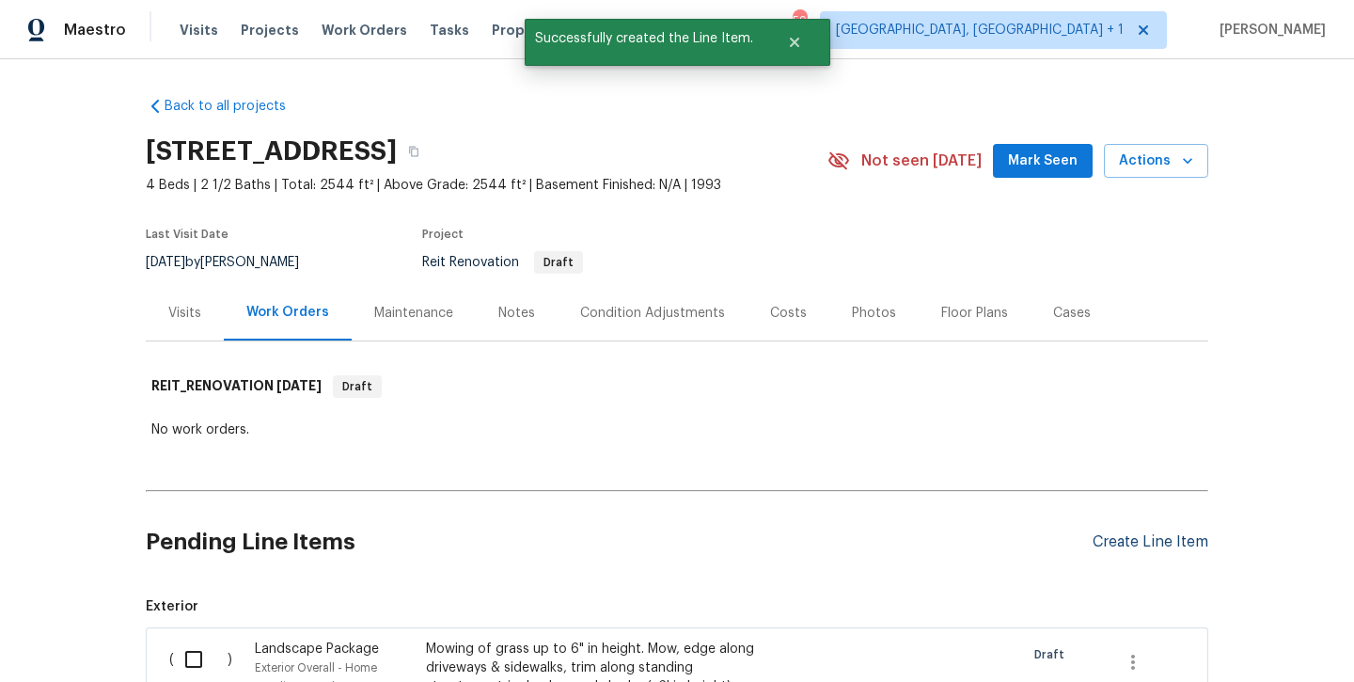
click at [1135, 546] on div "Create Line Item" at bounding box center [1151, 542] width 116 height 18
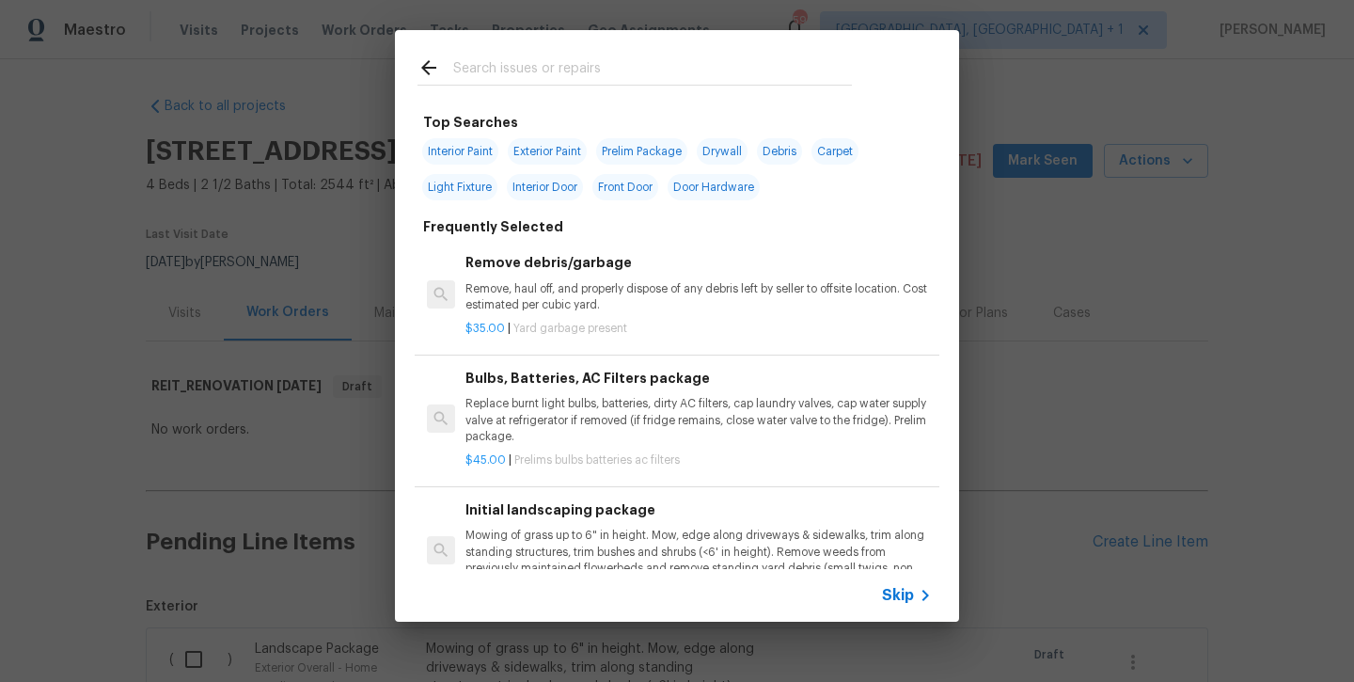
click at [599, 58] on input "text" at bounding box center [652, 70] width 399 height 28
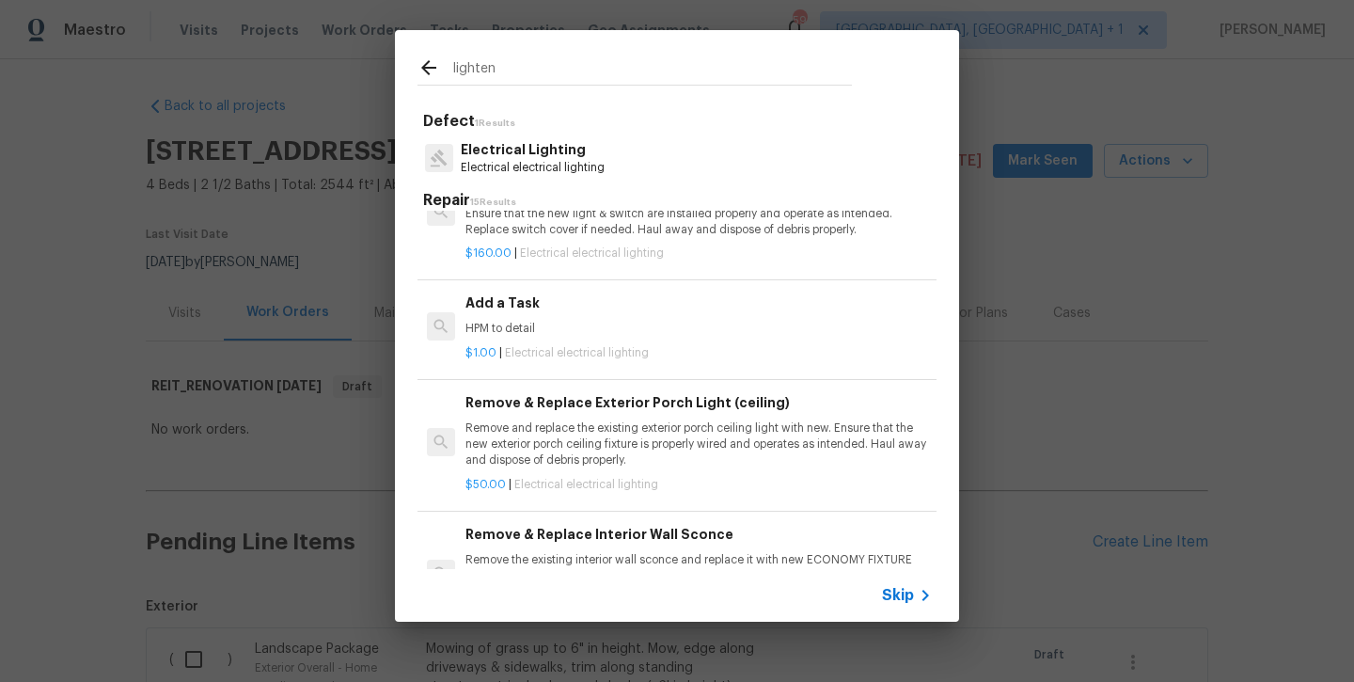
scroll to position [1088, 0]
type input "lighten"
click at [534, 319] on p "HPM to detail" at bounding box center [699, 327] width 467 height 16
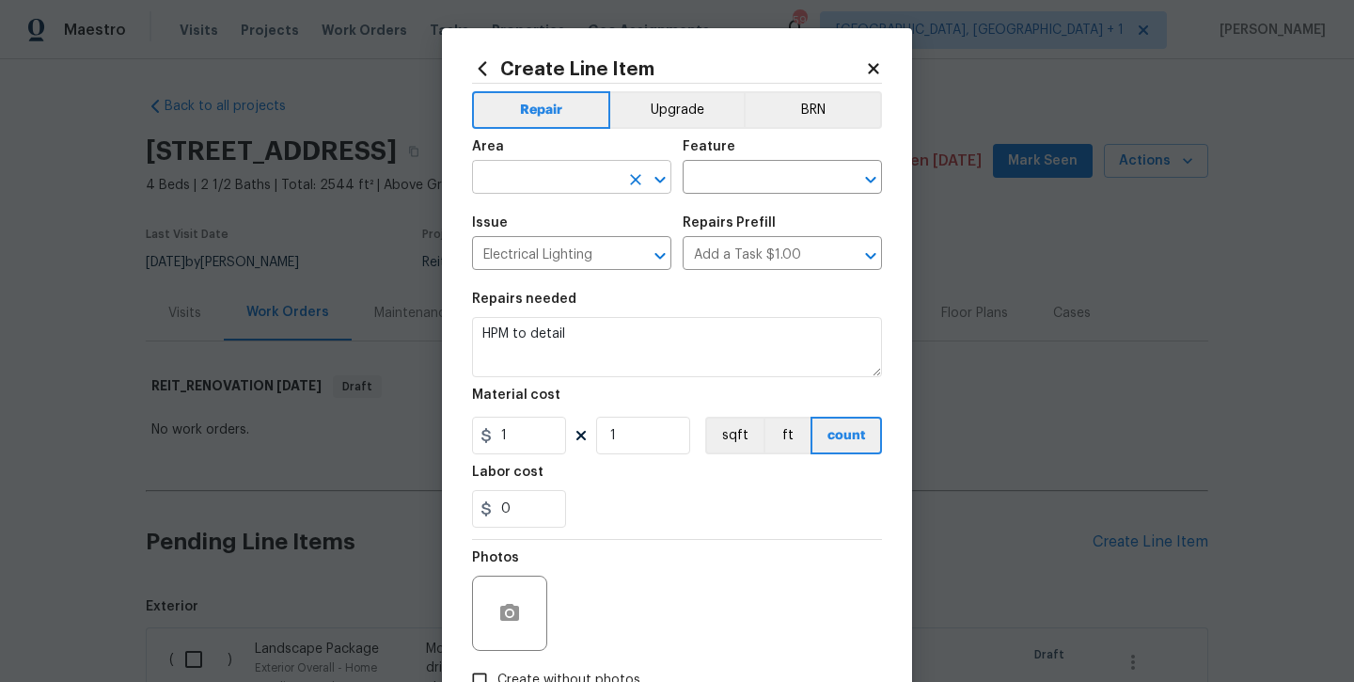
click at [530, 174] on input "text" at bounding box center [545, 179] width 147 height 29
click at [536, 217] on li "Kitchen" at bounding box center [571, 220] width 199 height 31
type input "Kitchen"
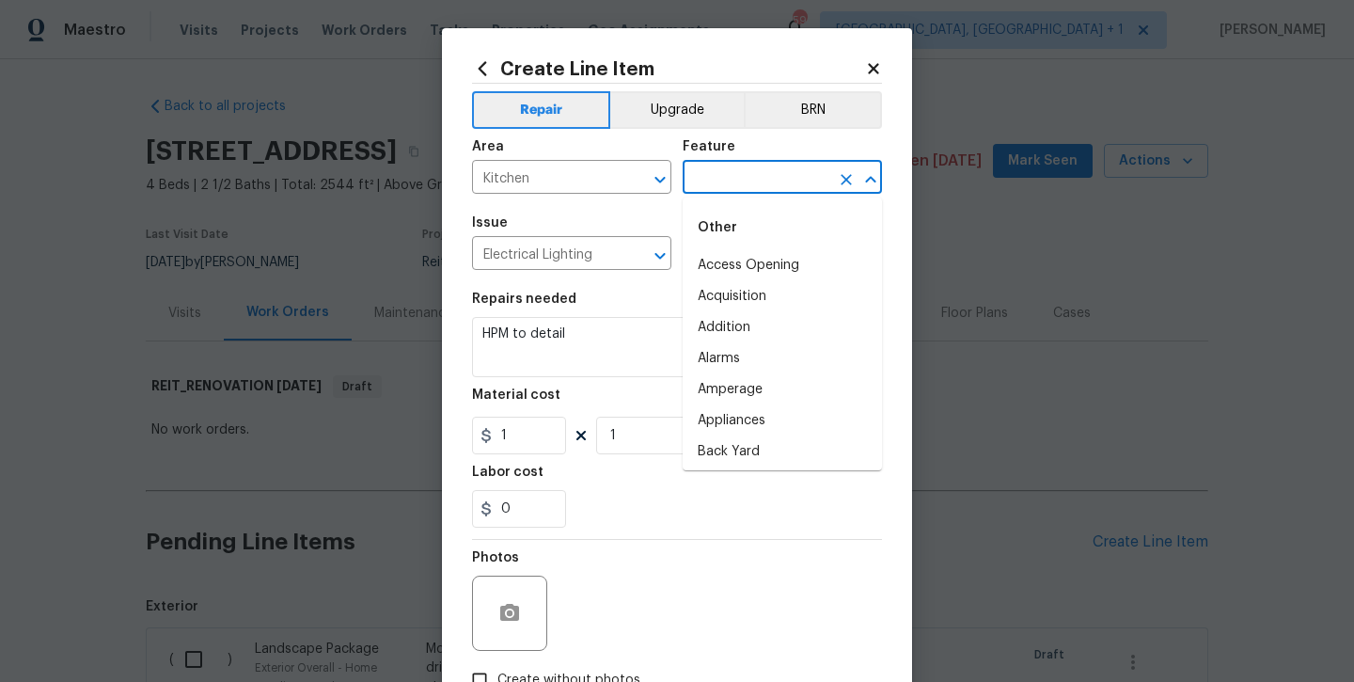
click at [713, 183] on input "text" at bounding box center [756, 179] width 147 height 29
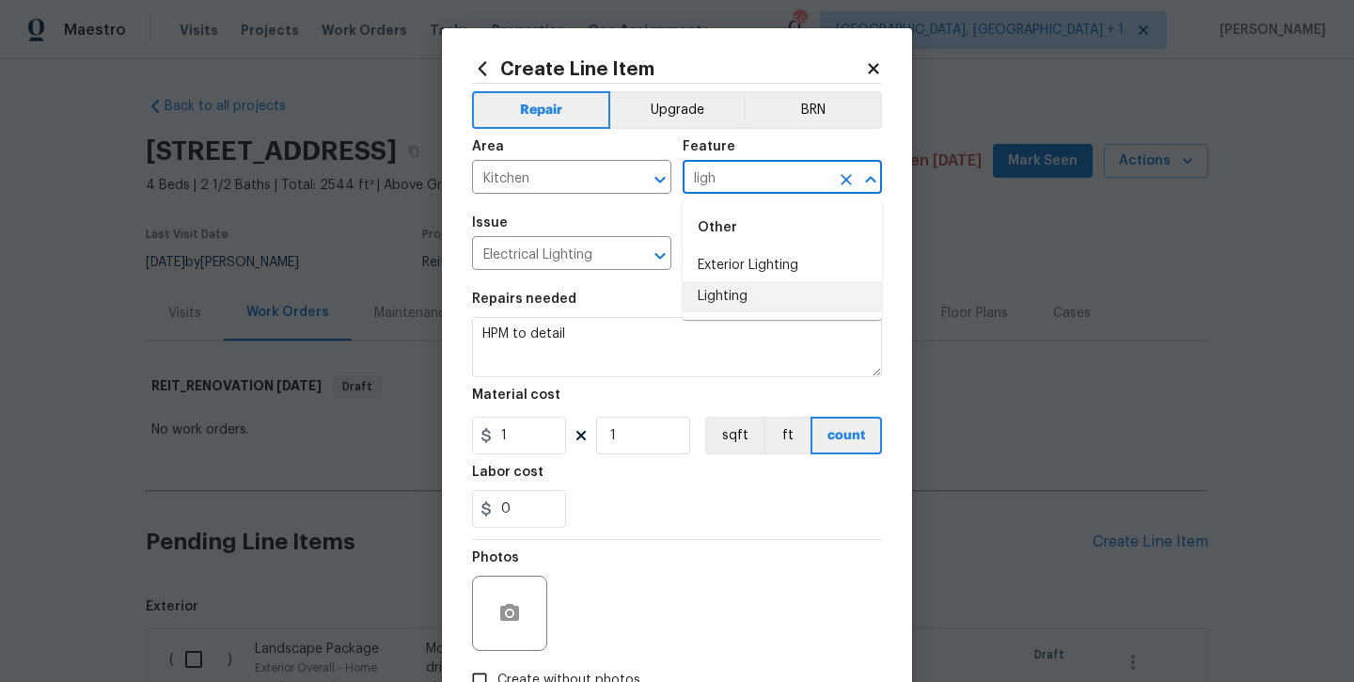
click at [710, 297] on li "Lighting" at bounding box center [782, 296] width 199 height 31
type input "Lighting"
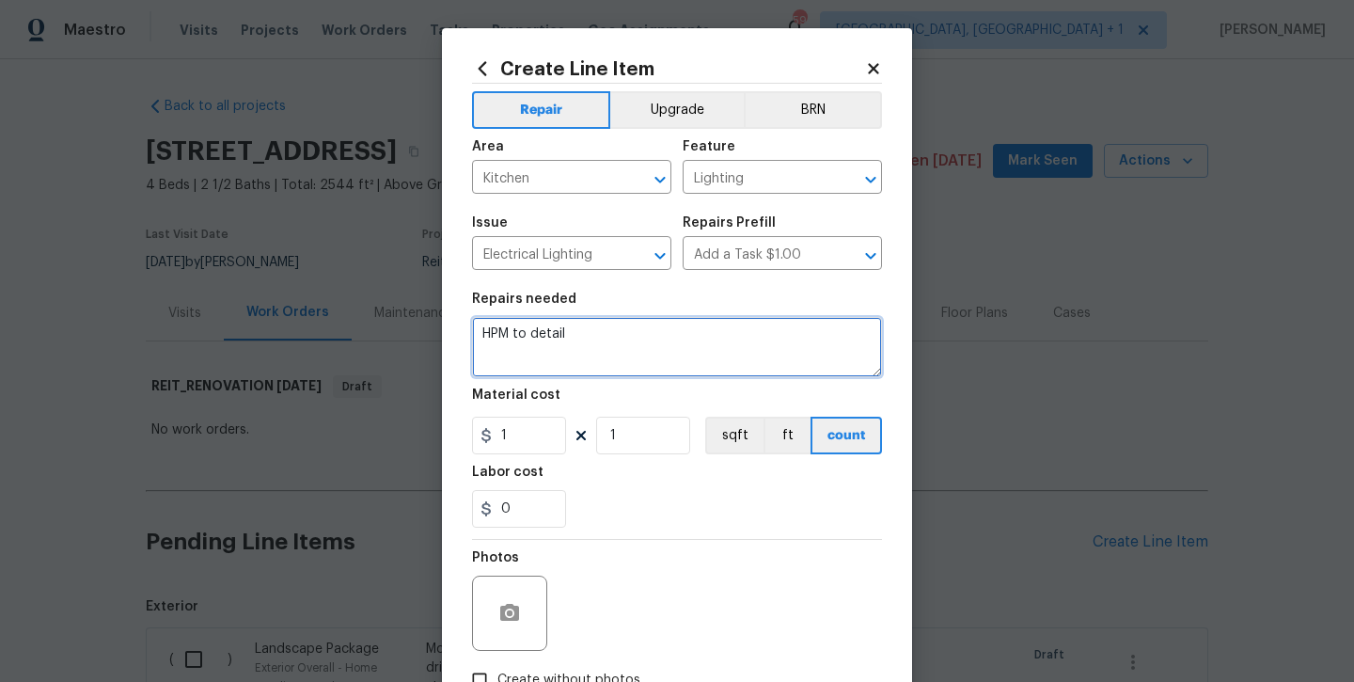
click at [704, 342] on textarea "HPM to detail" at bounding box center [677, 347] width 410 height 60
type textarea "HPM to detail -- demo fluorescent light fixture and add 5 new recessed 6 in can…"
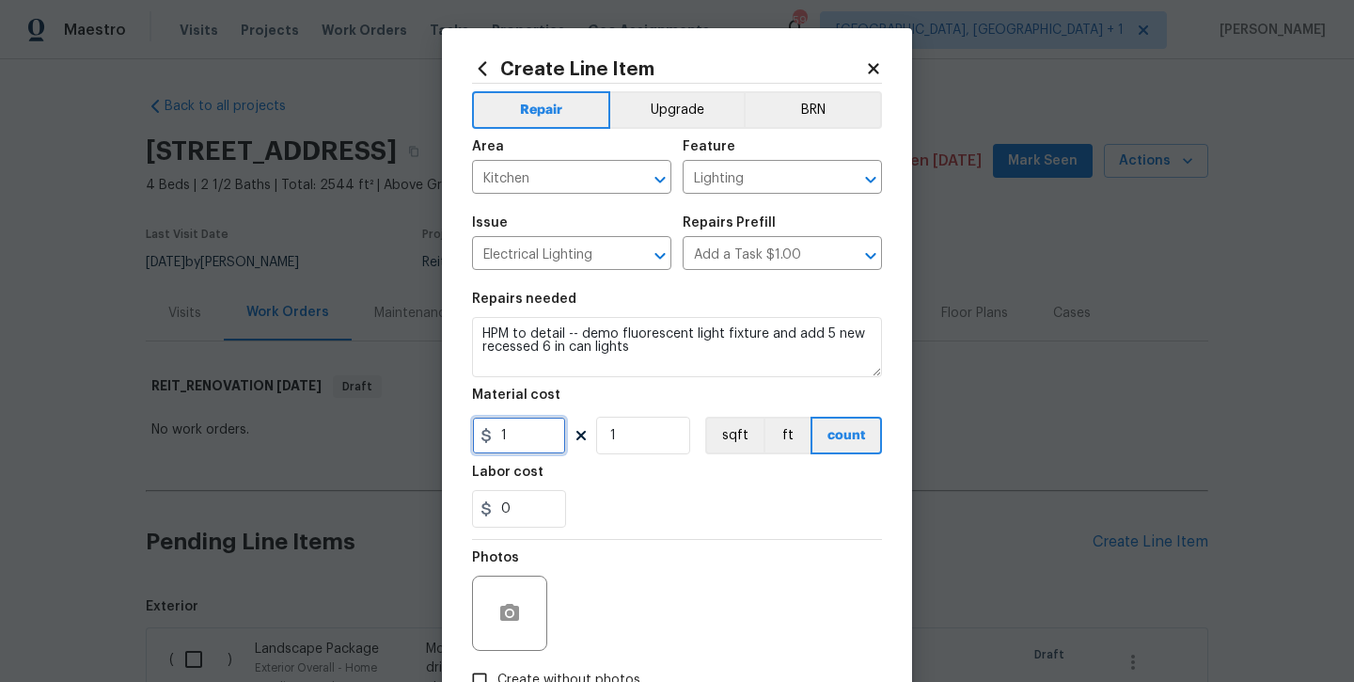
click at [516, 443] on input "1" at bounding box center [519, 436] width 94 height 38
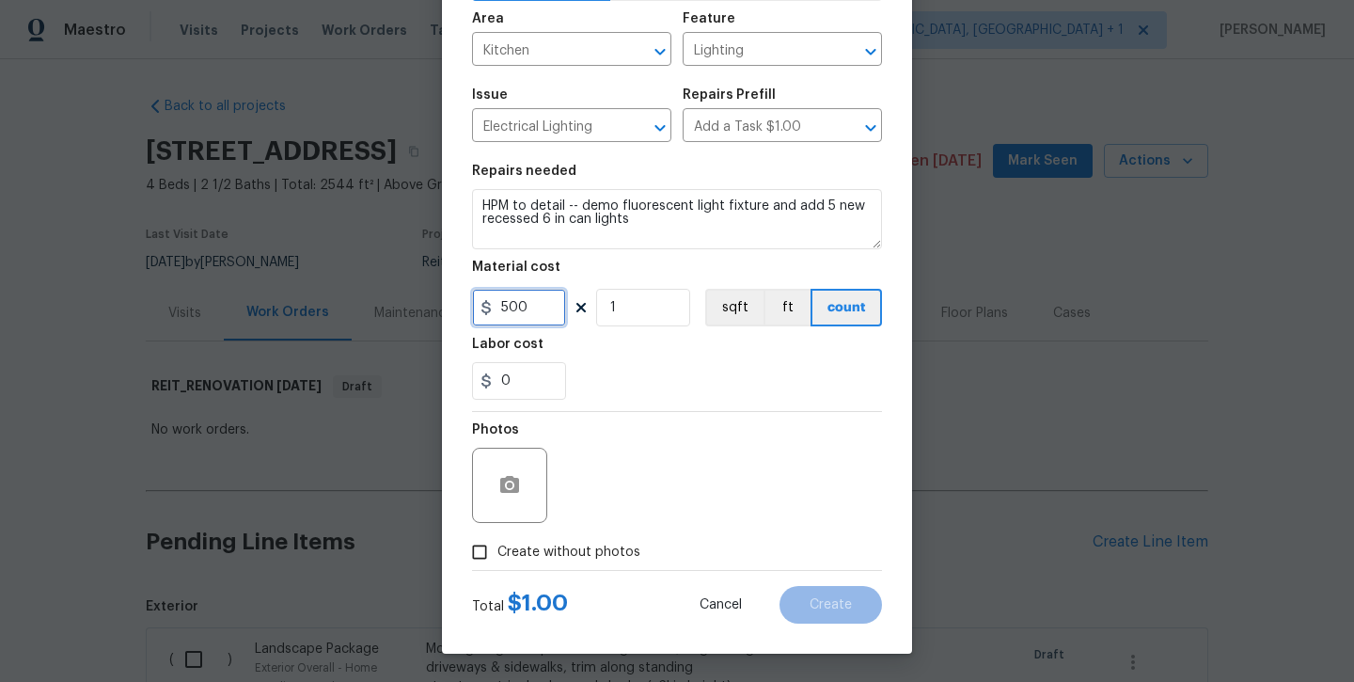
type input "500"
click at [548, 546] on span "Create without photos" at bounding box center [569, 553] width 143 height 20
click at [498, 546] on input "Create without photos" at bounding box center [480, 552] width 36 height 36
checkbox input "true"
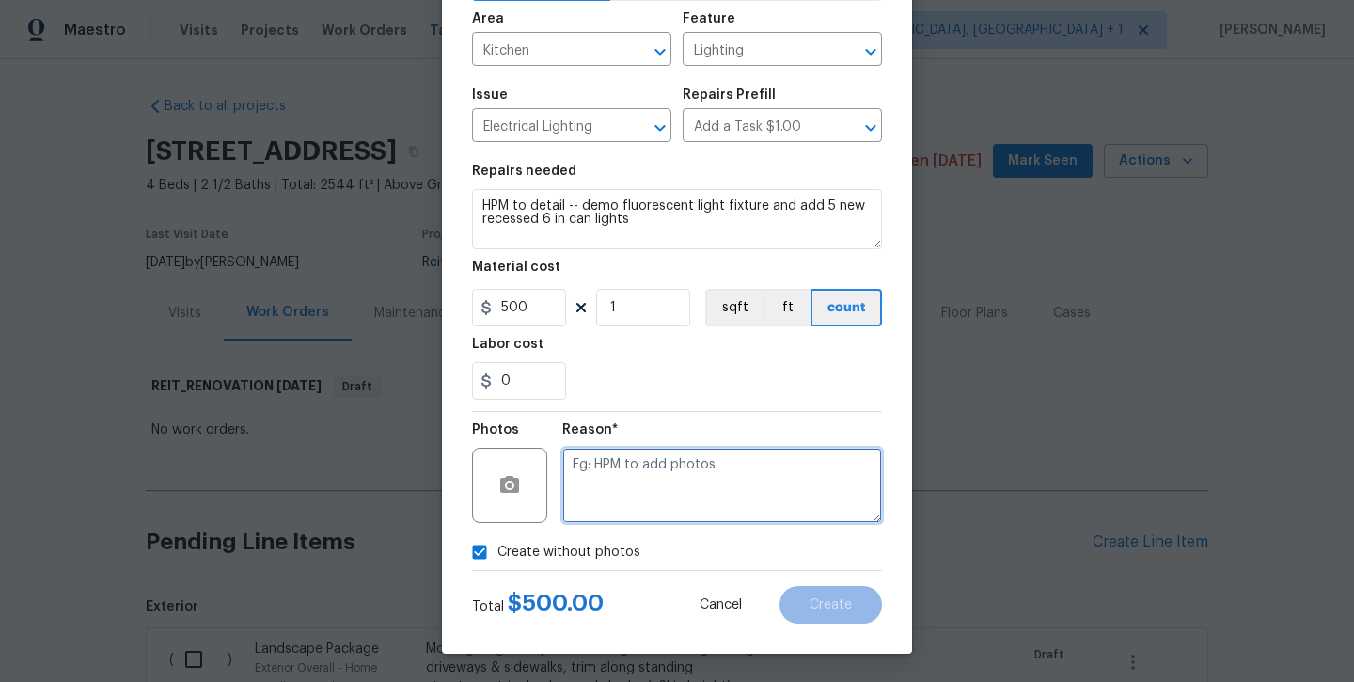
click at [613, 507] on textarea at bounding box center [722, 485] width 320 height 75
type textarea "will add later"
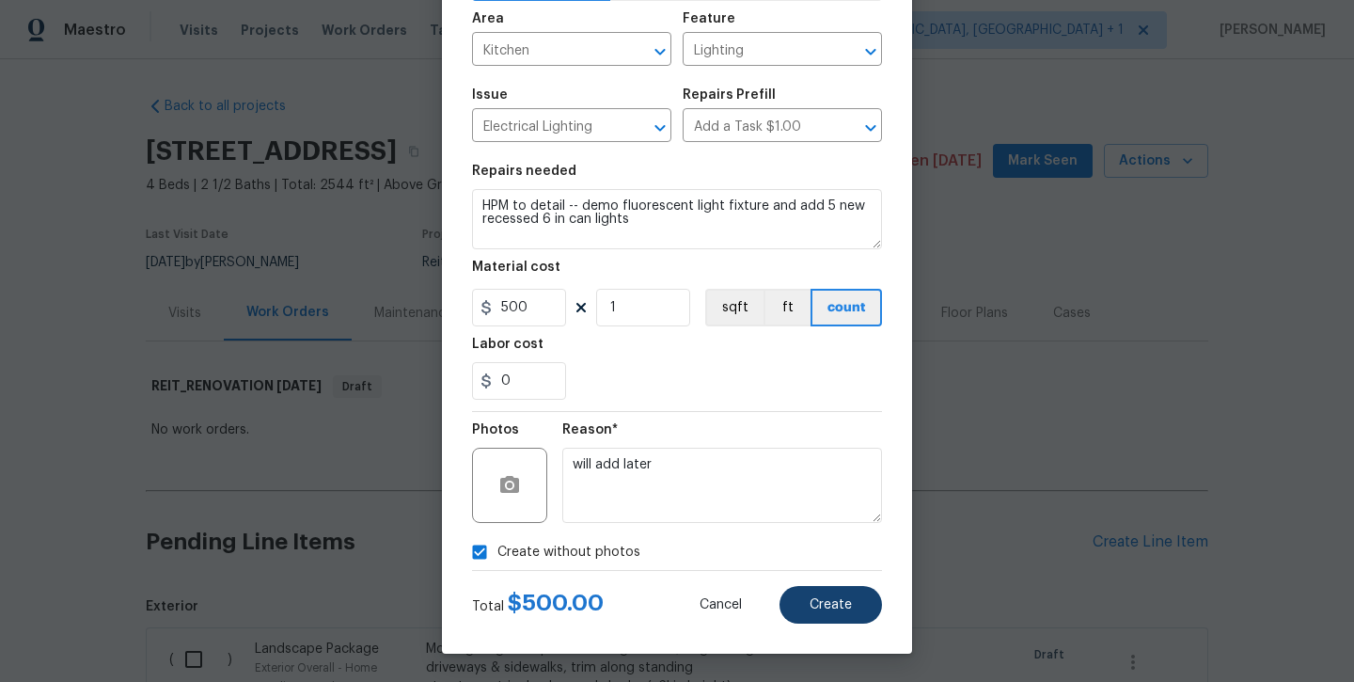
click at [818, 606] on span "Create" at bounding box center [831, 605] width 42 height 14
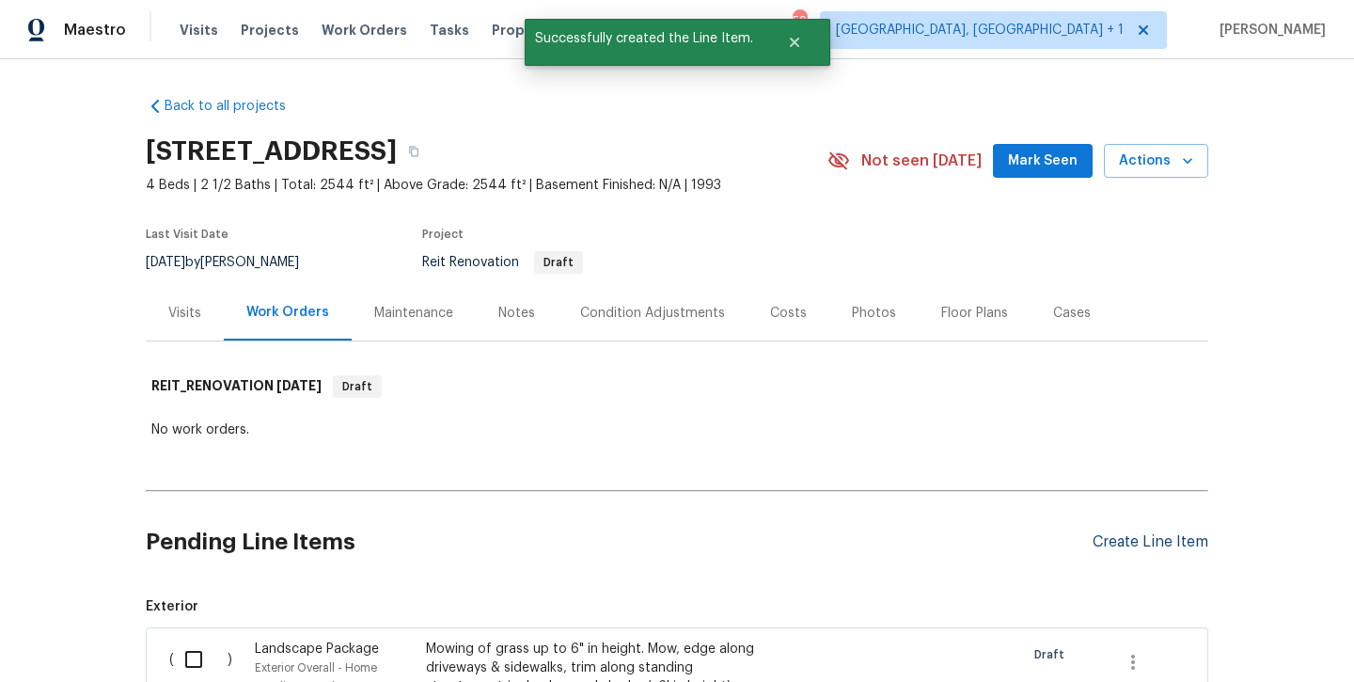
click at [1126, 535] on div "Create Line Item" at bounding box center [1151, 542] width 116 height 18
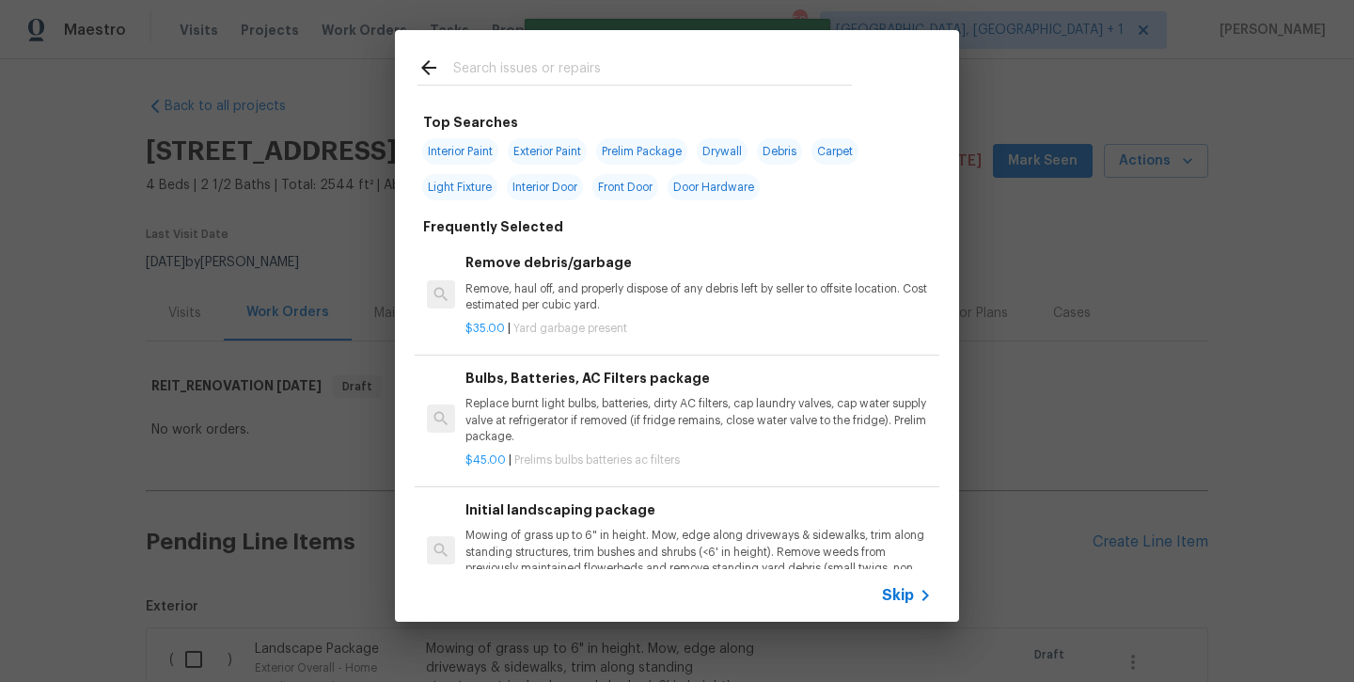
click at [522, 70] on input "text" at bounding box center [652, 70] width 399 height 28
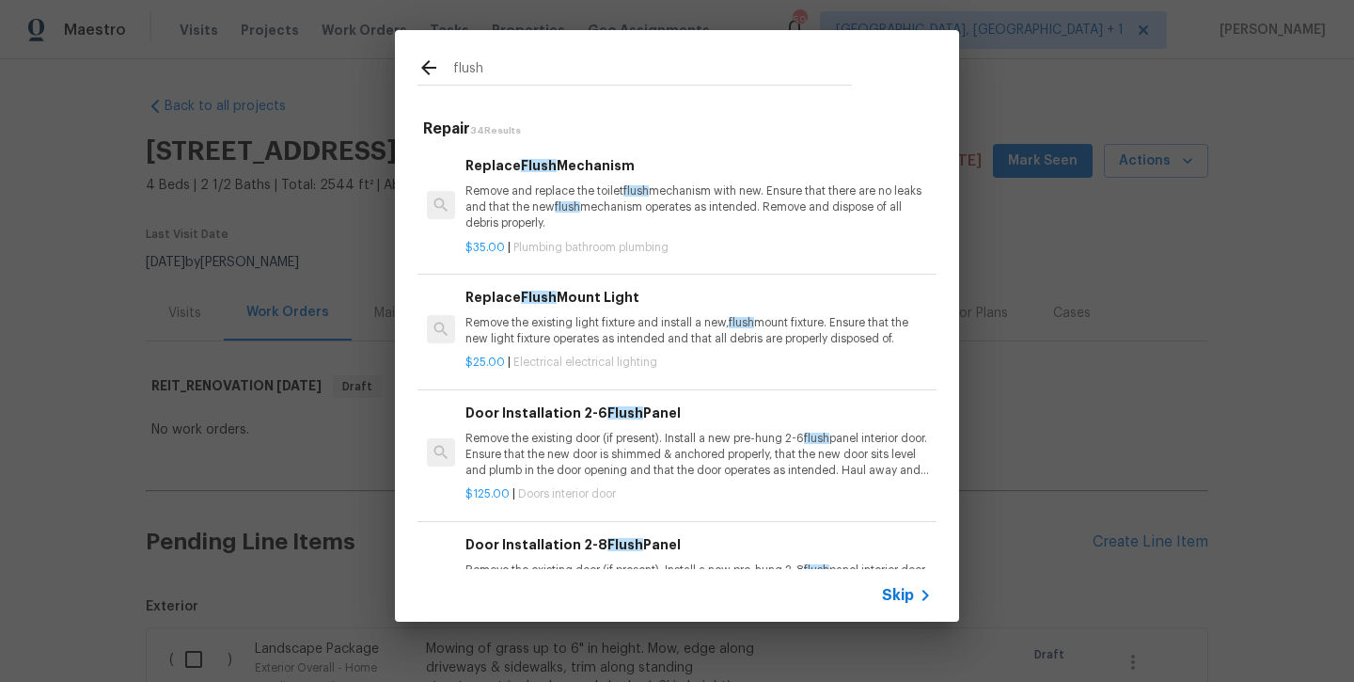
type input "flush"
click at [518, 340] on p "Remove the existing light fixture and install a new, flush mount fixture. Ensur…" at bounding box center [699, 331] width 467 height 32
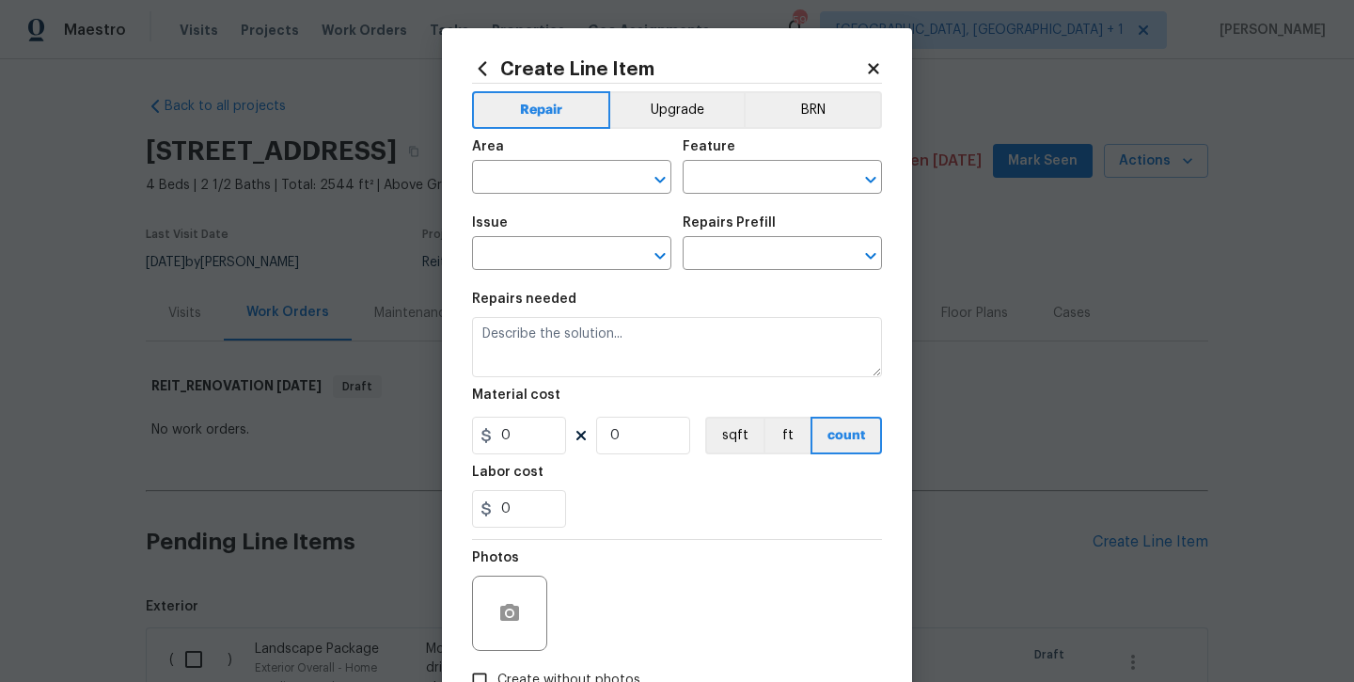
type input "Electrical Lighting"
type textarea "Remove the existing light fixture and install a new, flush mount fixture. Ensur…"
type input "1"
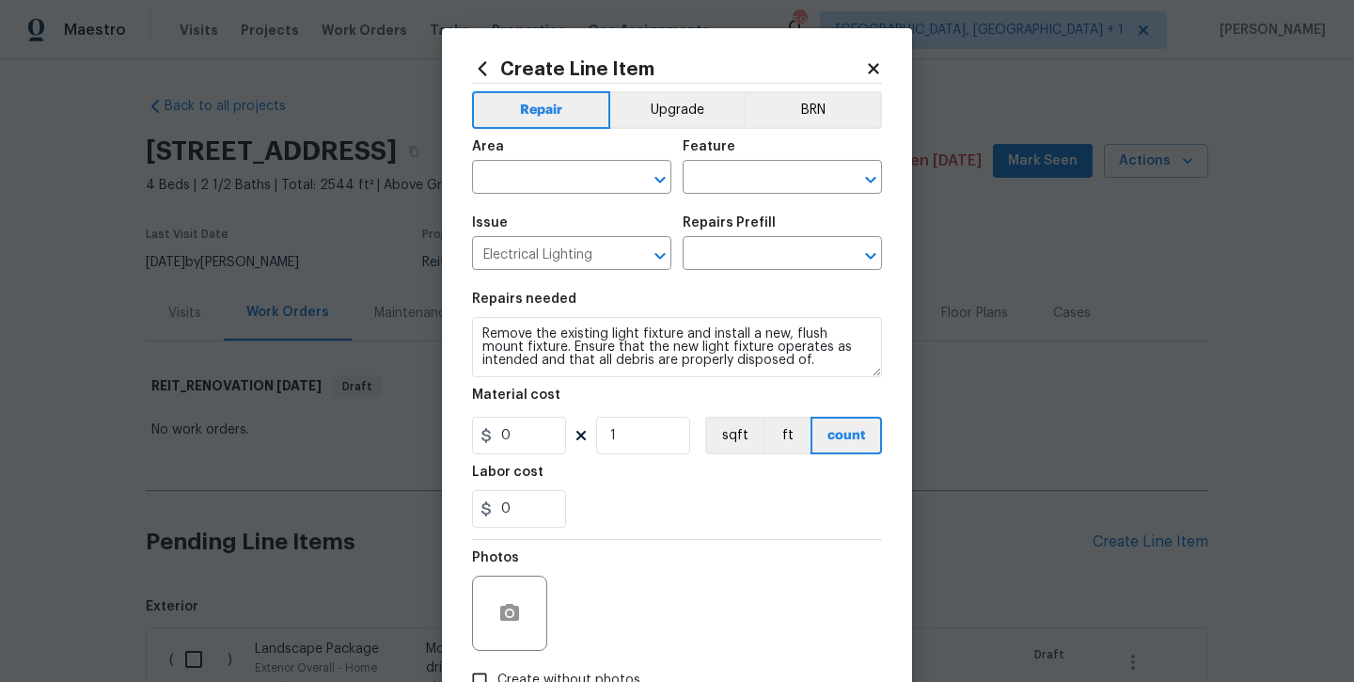
type input "Replace Flush Mount Light $25.00"
type input "25"
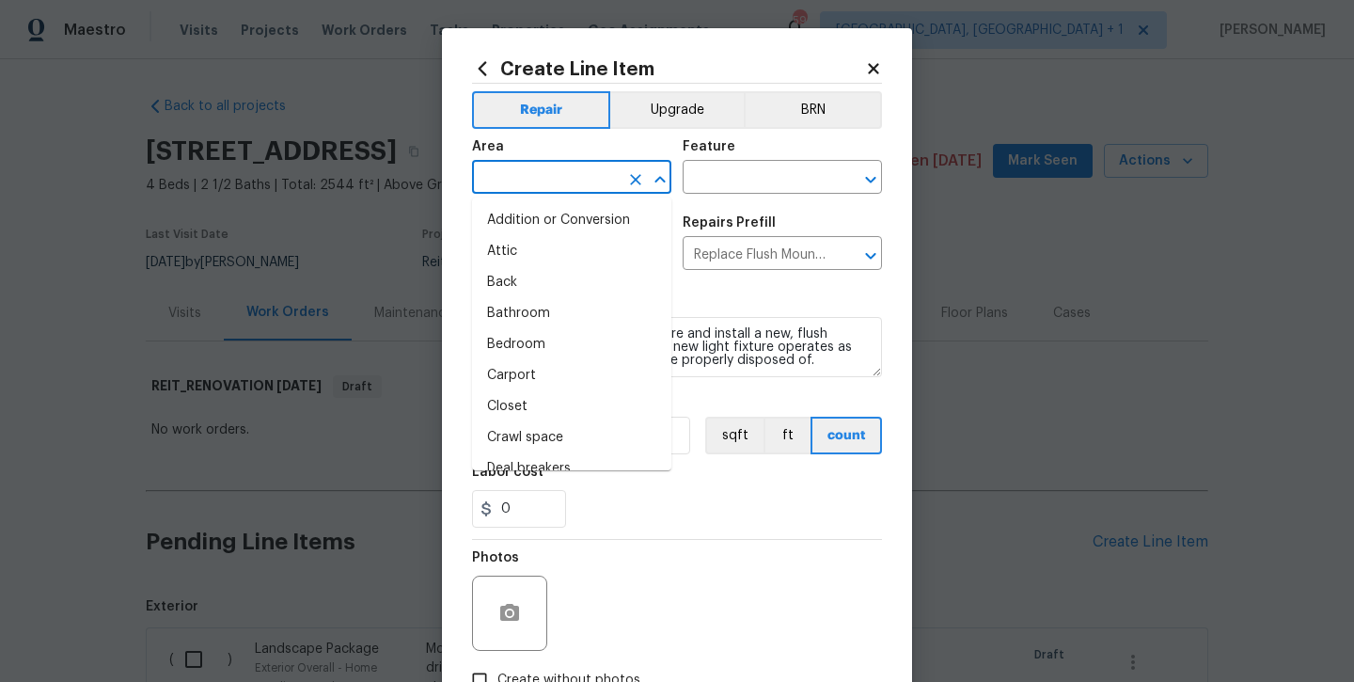
click at [527, 183] on input "text" at bounding box center [545, 179] width 147 height 29
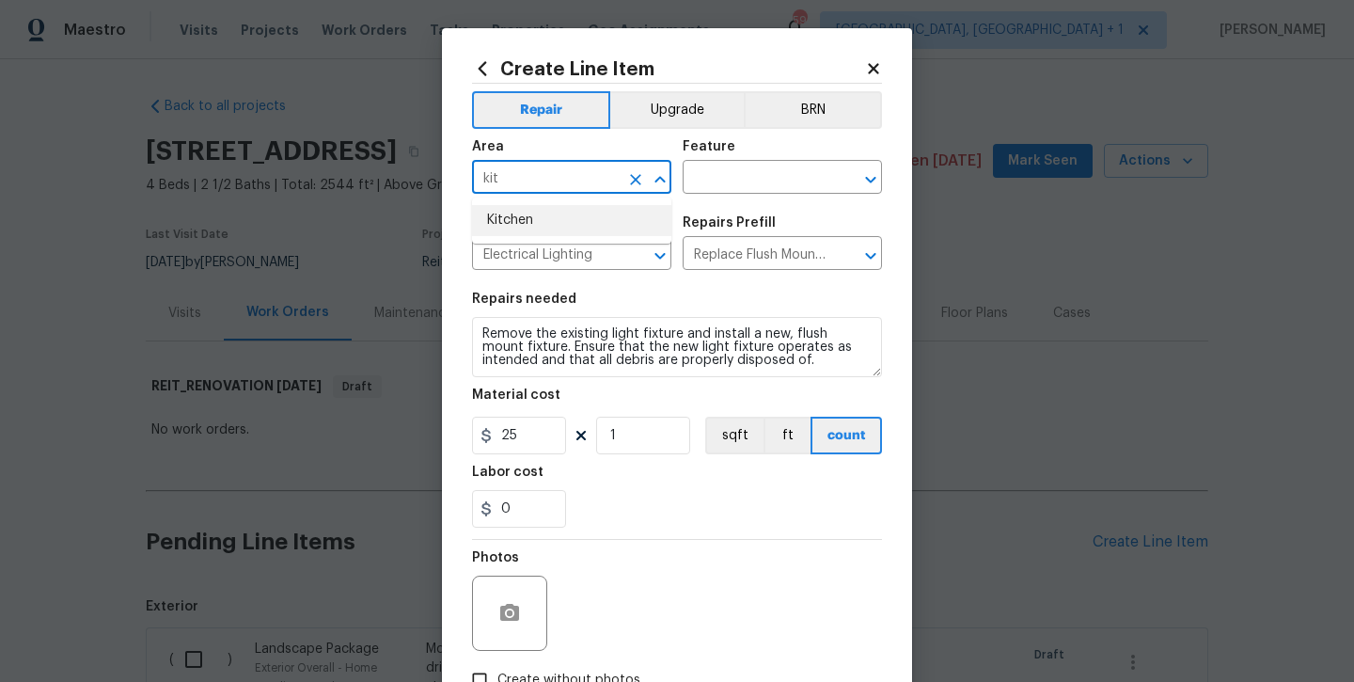
click at [534, 222] on li "Kitchen" at bounding box center [571, 220] width 199 height 31
type input "Kitchen"
click at [757, 198] on div "Area Kitchen ​ Feature ​" at bounding box center [677, 167] width 410 height 76
click at [753, 189] on input "text" at bounding box center [756, 179] width 147 height 29
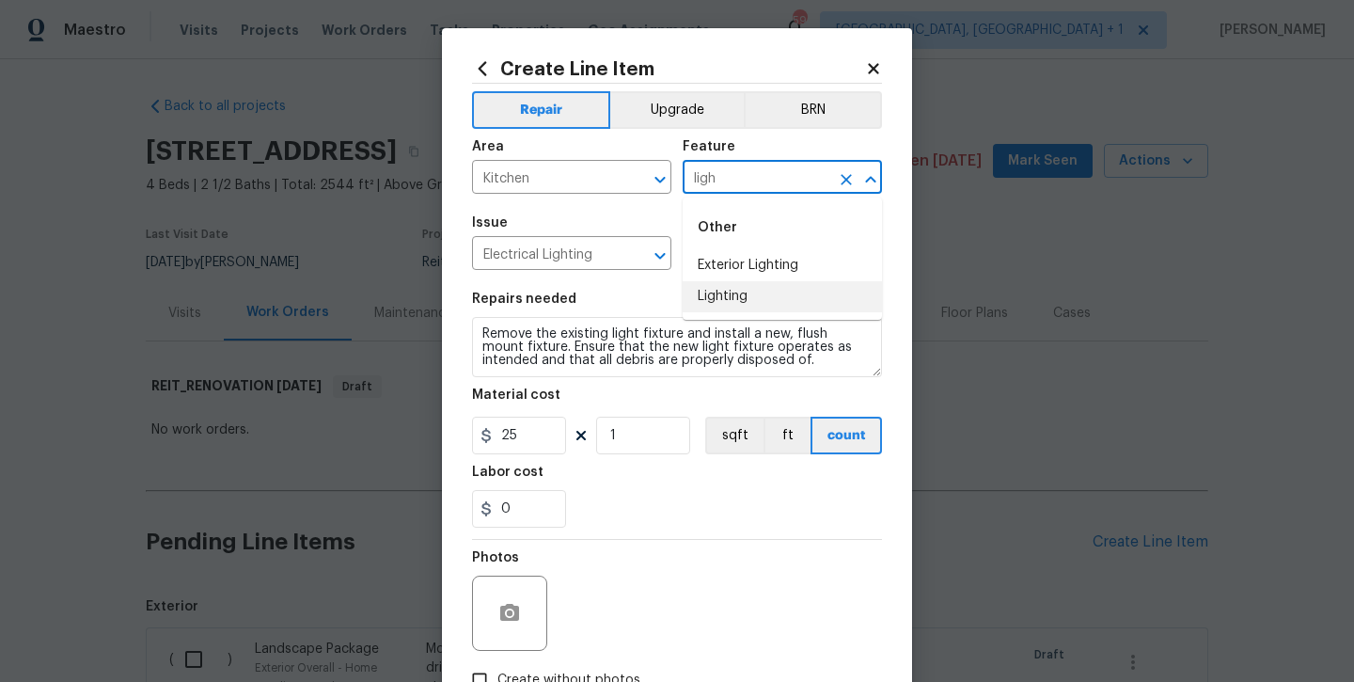
click at [744, 308] on li "Lighting" at bounding box center [782, 296] width 199 height 31
type input "Lighting"
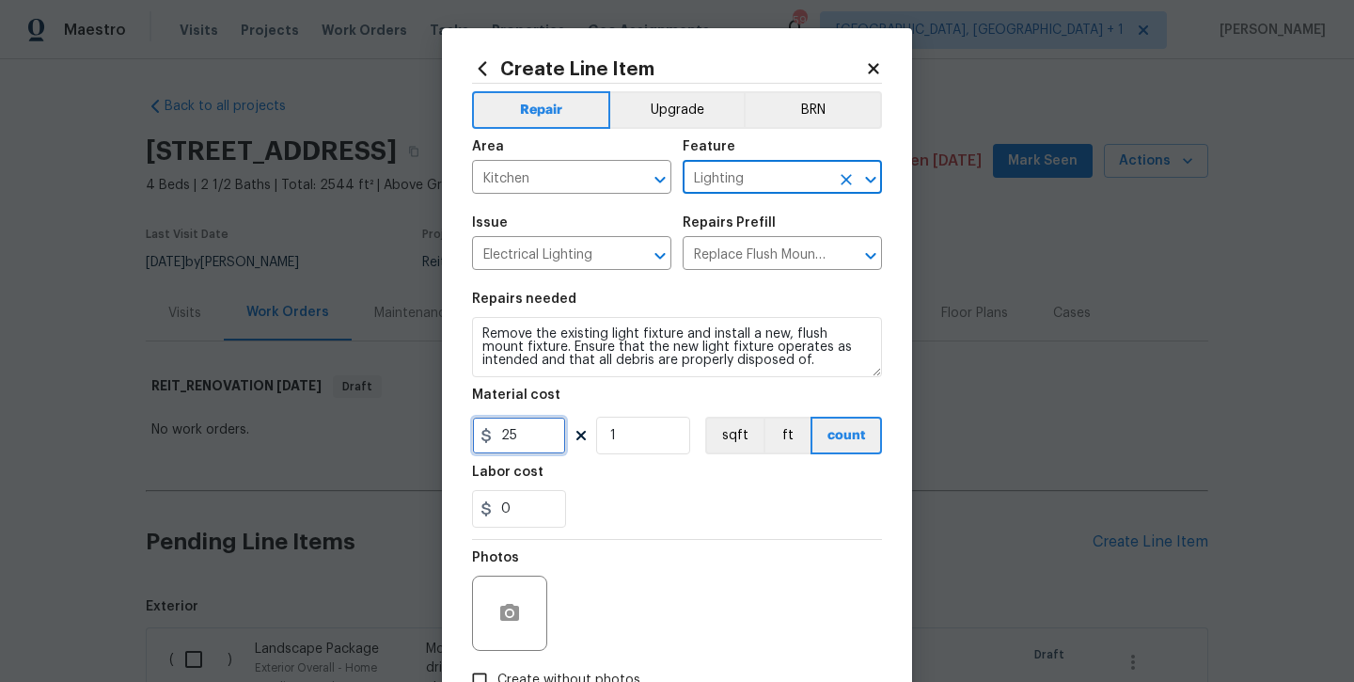
click at [529, 427] on input "25" at bounding box center [519, 436] width 94 height 38
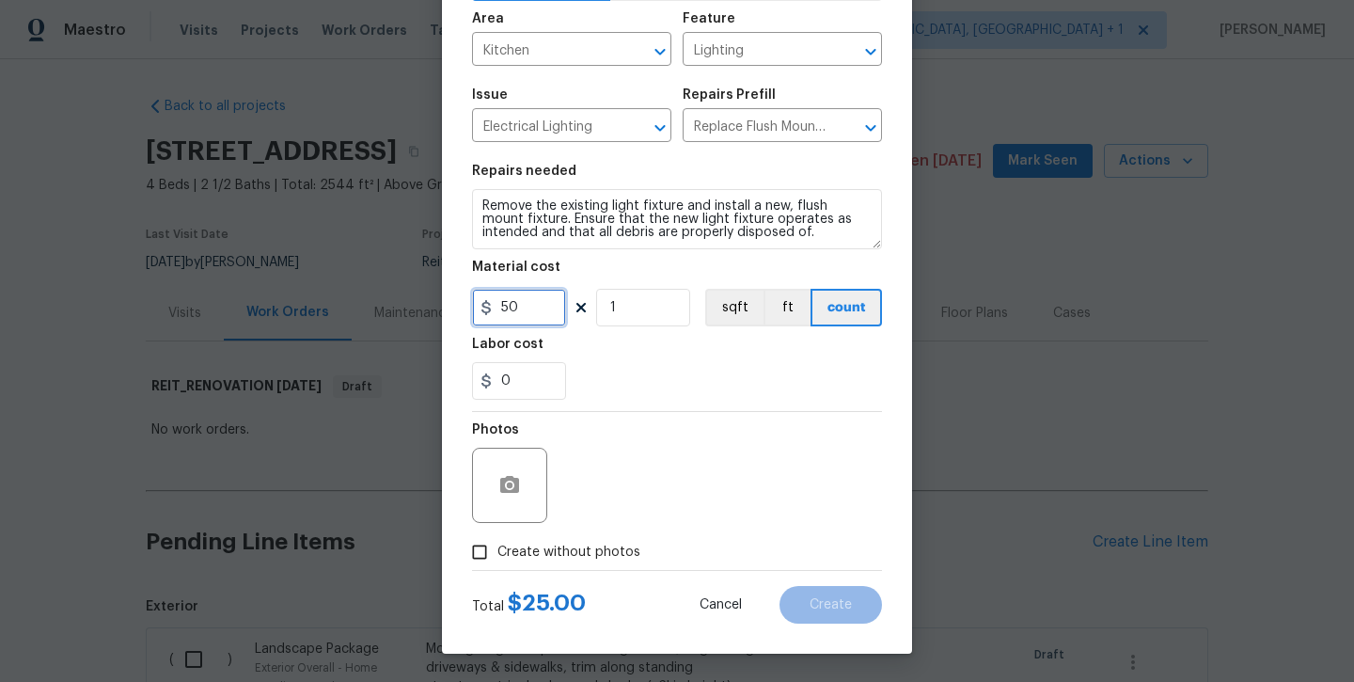
type input "50"
click at [542, 521] on div "Photos" at bounding box center [511, 473] width 79 height 122
click at [549, 546] on span "Create without photos" at bounding box center [569, 553] width 143 height 20
click at [498, 546] on input "Create without photos" at bounding box center [480, 552] width 36 height 36
checkbox input "true"
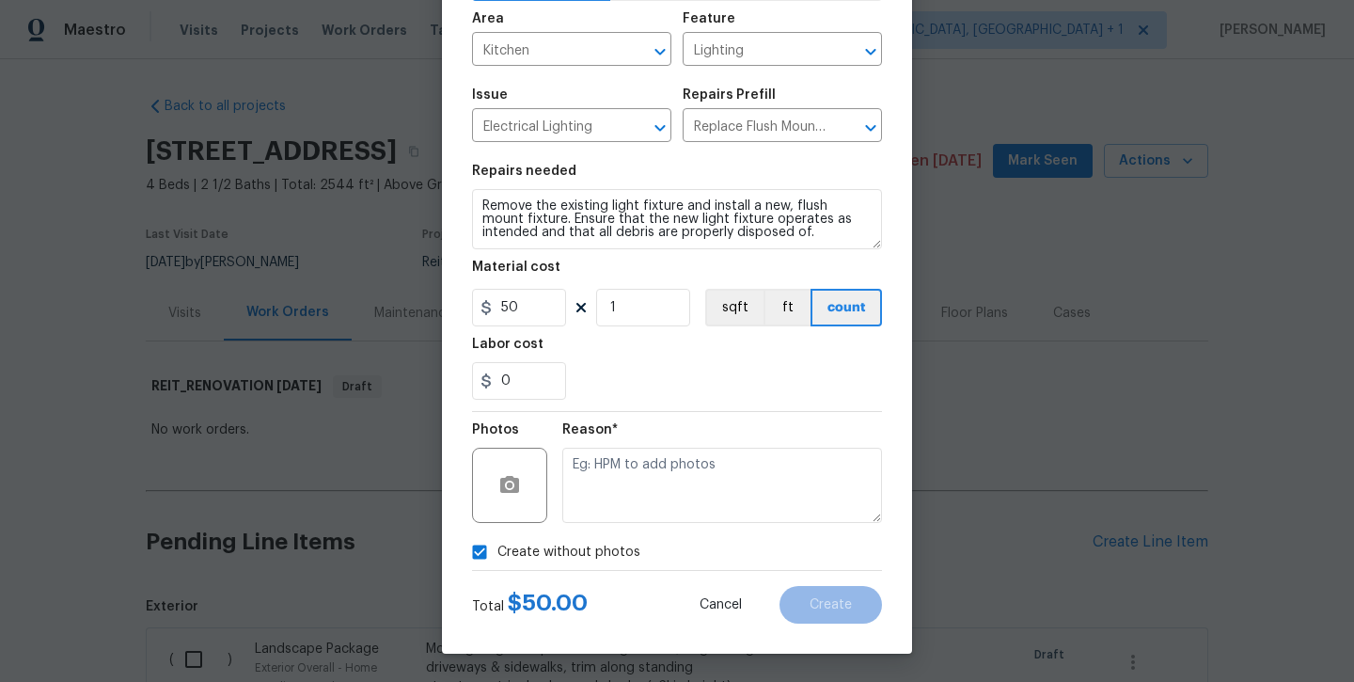
click at [654, 445] on div "Reason*" at bounding box center [722, 435] width 320 height 24
click at [651, 476] on textarea at bounding box center [722, 485] width 320 height 75
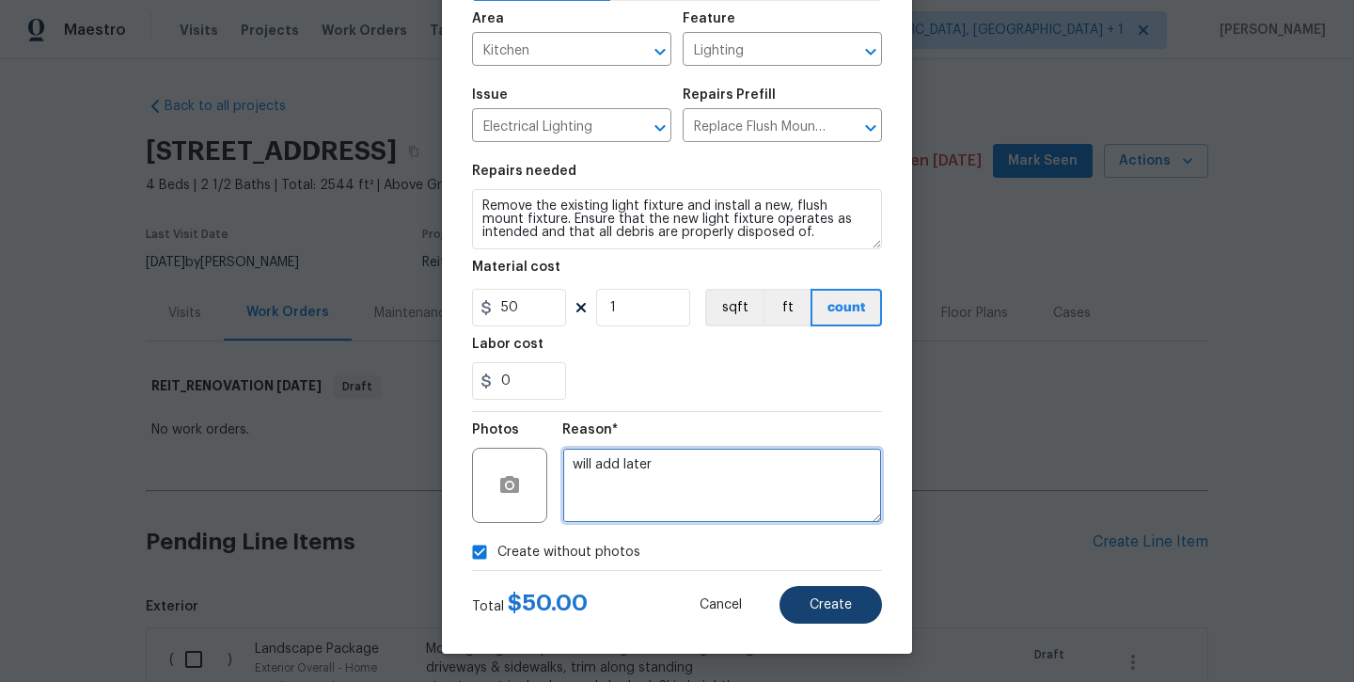
type textarea "will add later"
click at [867, 593] on button "Create" at bounding box center [831, 605] width 103 height 38
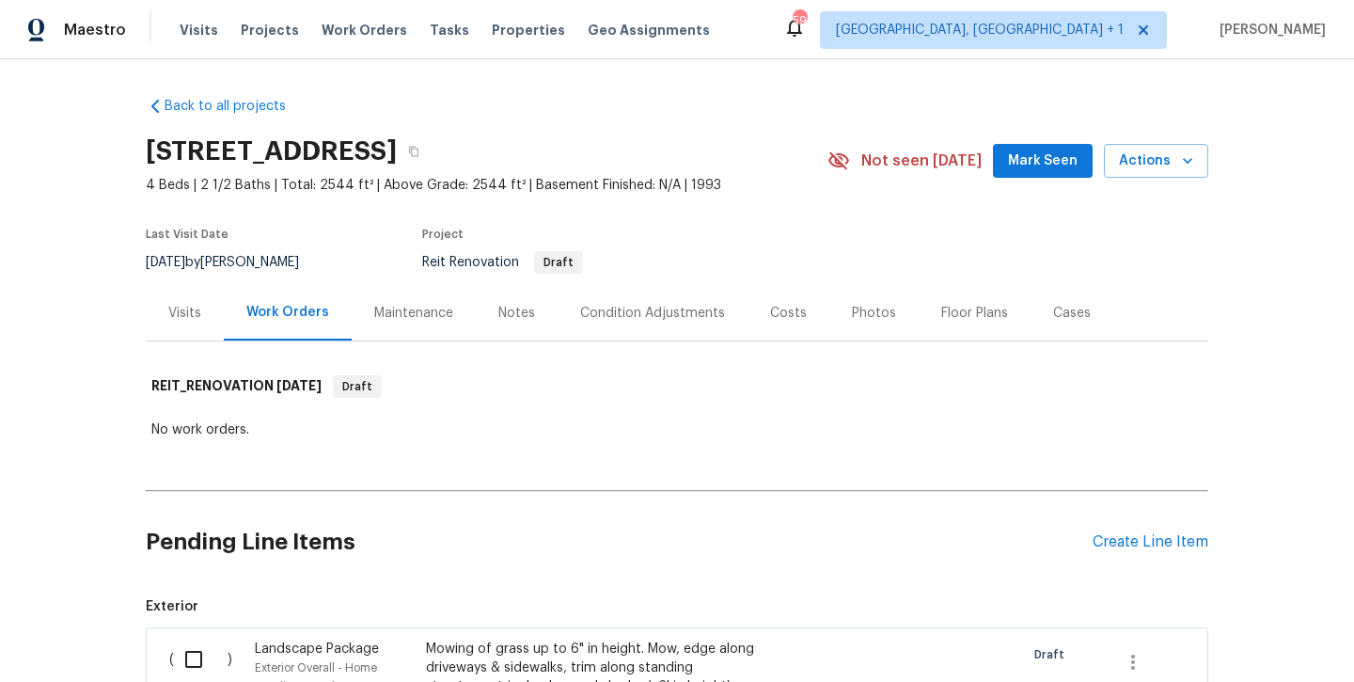
click at [1085, 545] on h2 "Pending Line Items" at bounding box center [619, 541] width 947 height 87
click at [1100, 546] on div "Create Line Item" at bounding box center [1151, 542] width 116 height 18
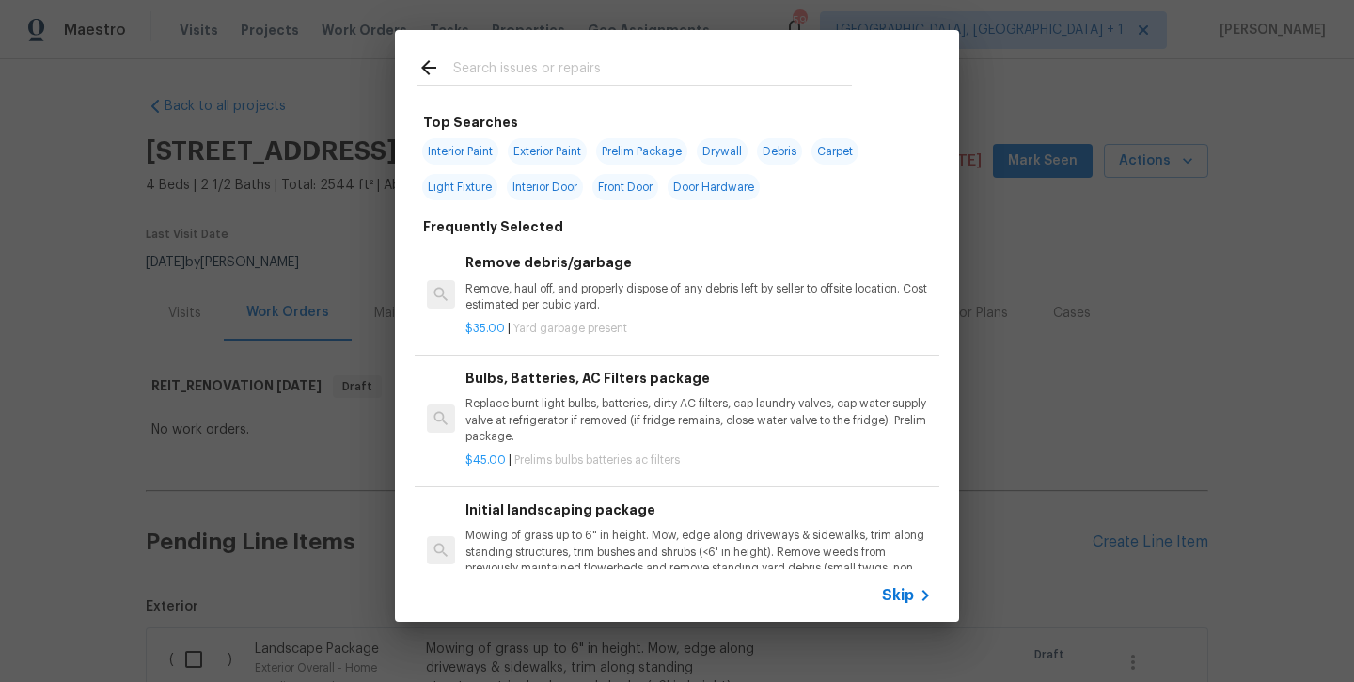
click at [562, 75] on input "text" at bounding box center [652, 70] width 399 height 28
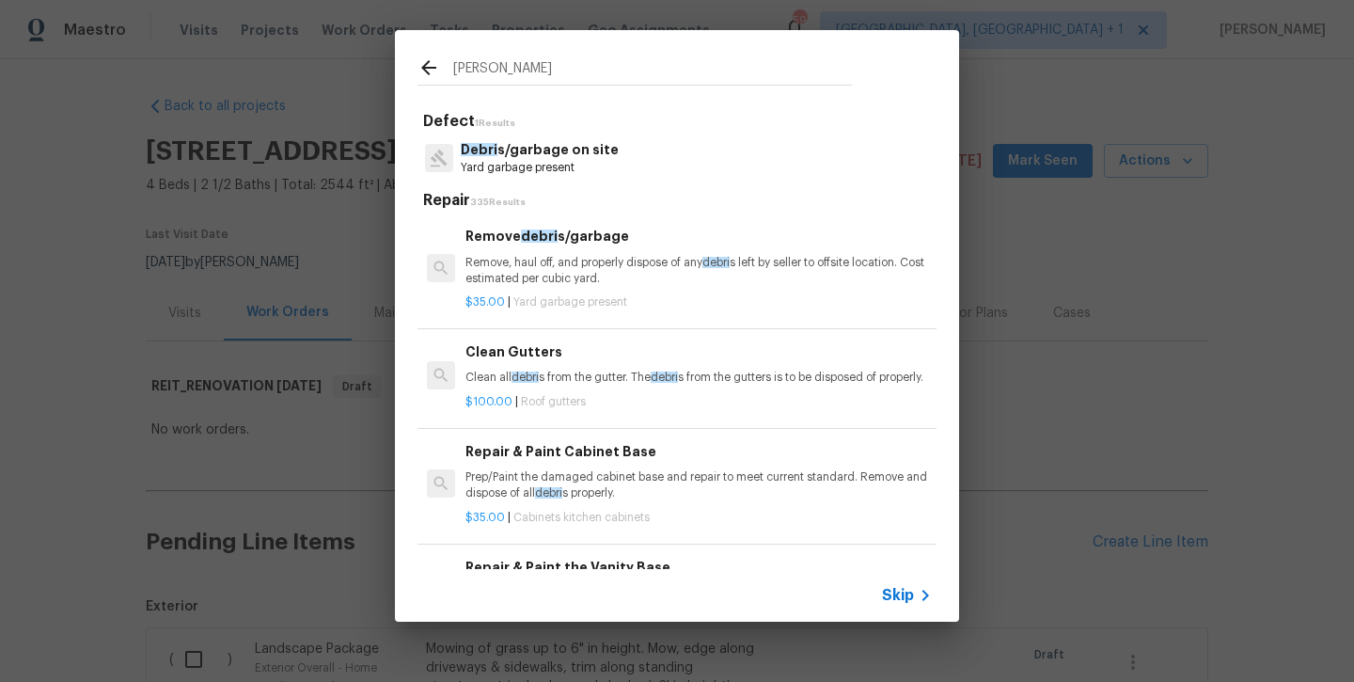
type input "Debra"
drag, startPoint x: 562, startPoint y: 75, endPoint x: 524, endPoint y: 168, distance: 100.8
click at [524, 168] on p "Yard garbage present" at bounding box center [540, 168] width 158 height 16
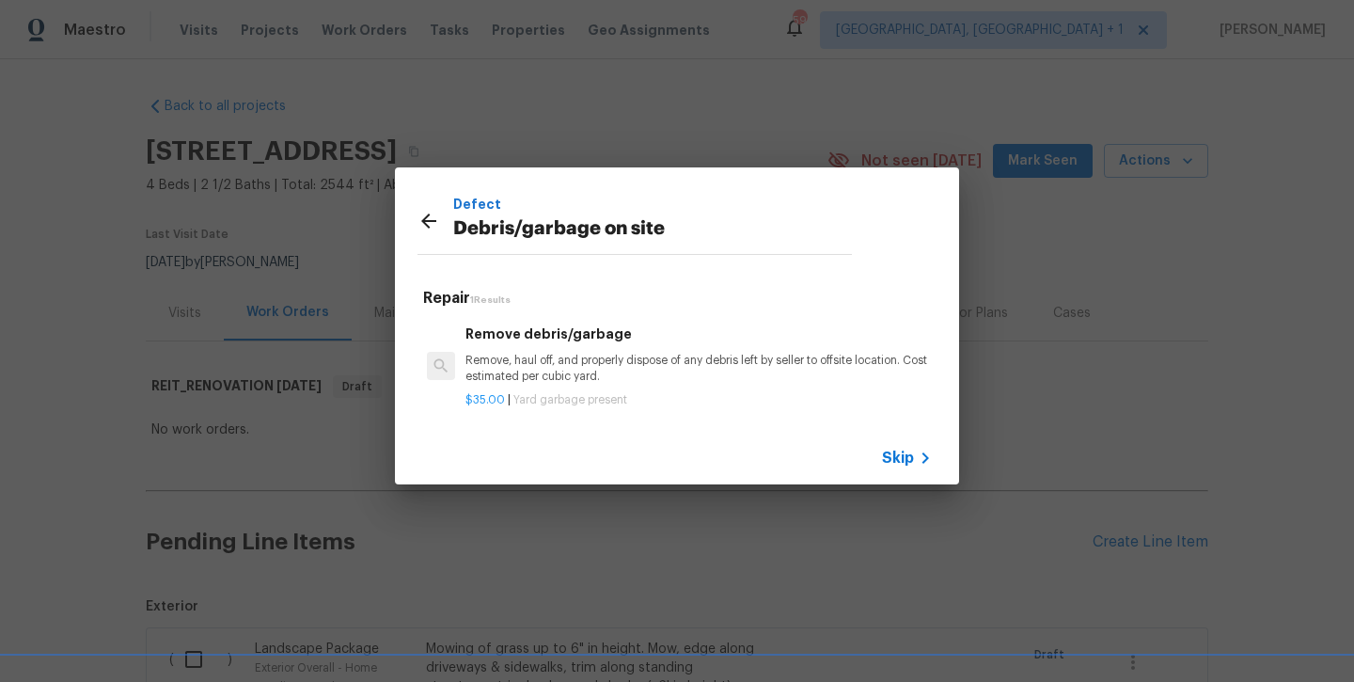
click at [504, 356] on p "Remove, haul off, and properly dispose of any debris left by seller to offsite …" at bounding box center [699, 369] width 467 height 32
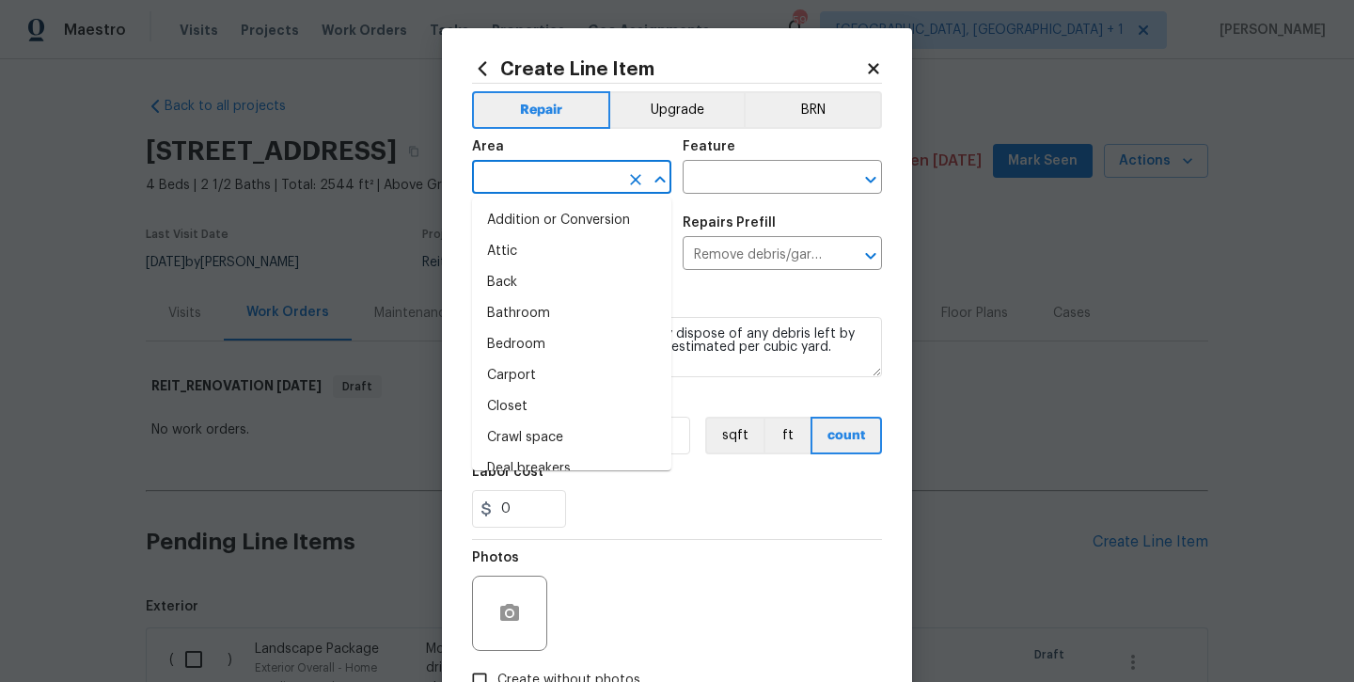
click at [539, 189] on input "text" at bounding box center [545, 179] width 147 height 29
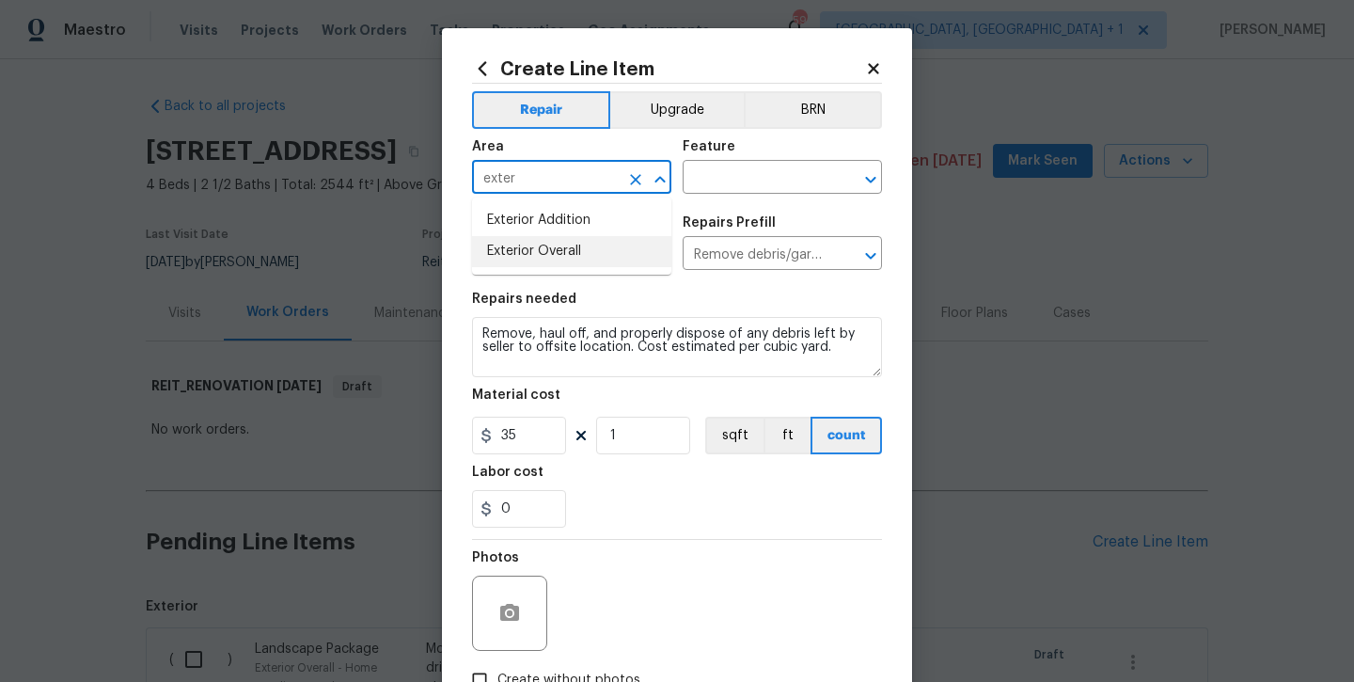
click at [551, 259] on li "Exterior Overall" at bounding box center [571, 251] width 199 height 31
type input "Exterior Overall"
click at [691, 176] on input "text" at bounding box center [756, 179] width 147 height 29
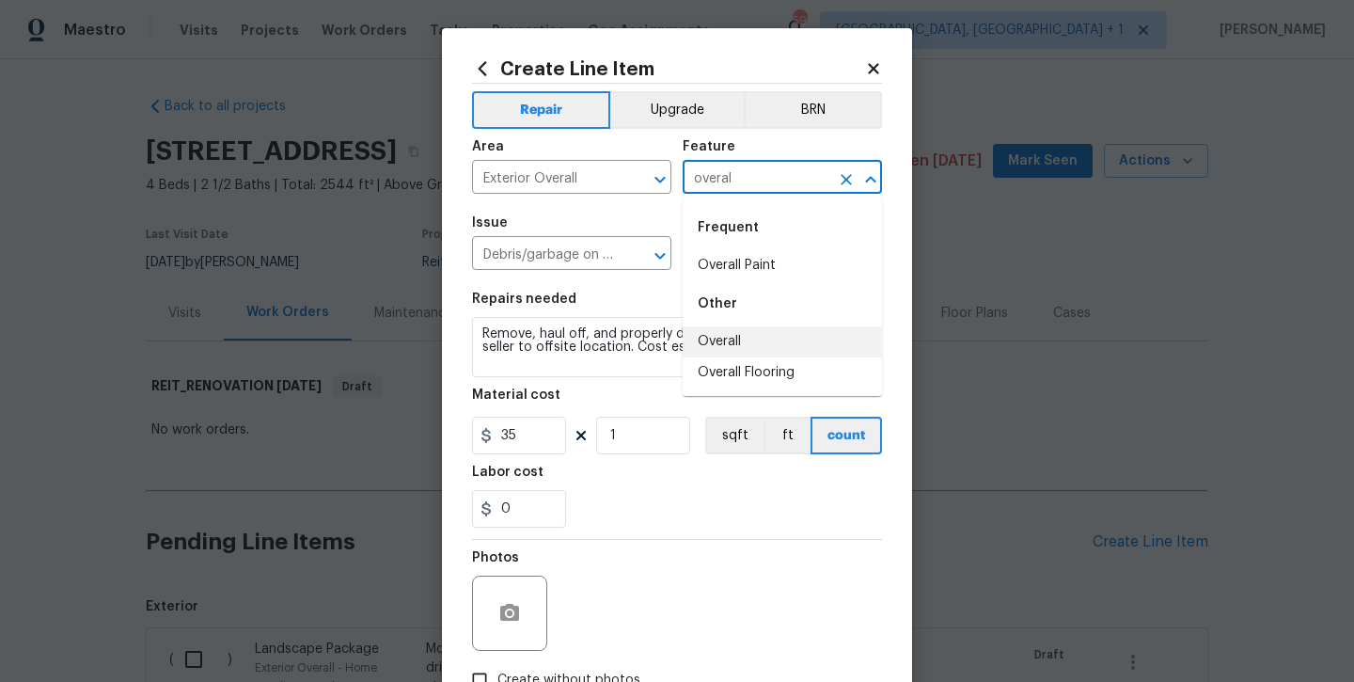
click at [743, 356] on li "Overall" at bounding box center [782, 341] width 199 height 31
type input "Overall"
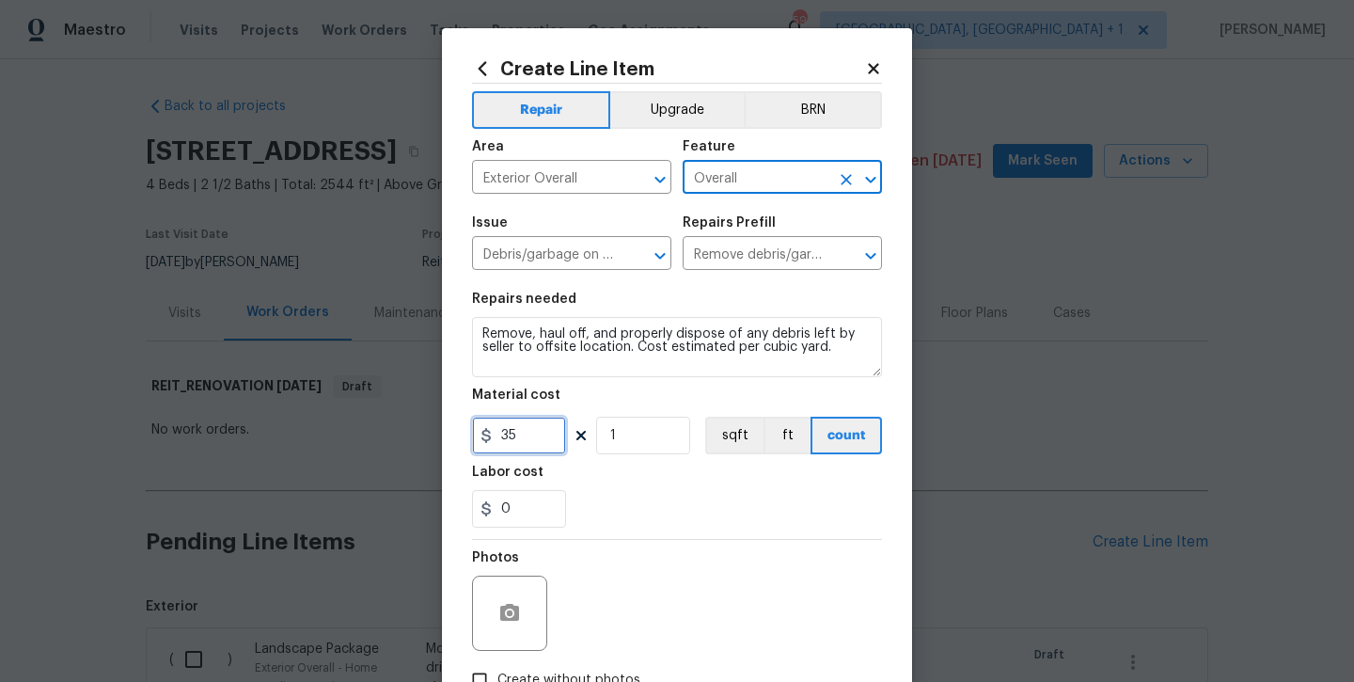
click at [537, 444] on input "35" at bounding box center [519, 436] width 94 height 38
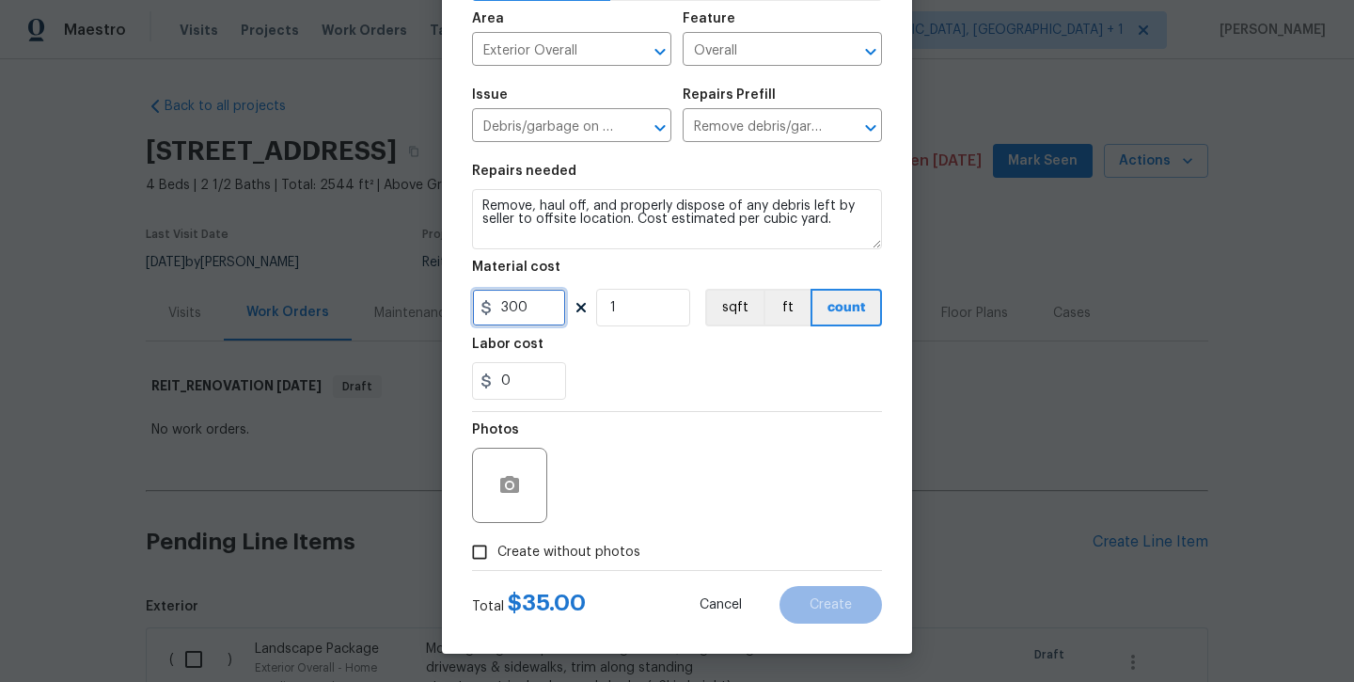
type input "300"
click at [552, 564] on label "Create without photos" at bounding box center [551, 552] width 179 height 36
click at [498, 564] on input "Create without photos" at bounding box center [480, 552] width 36 height 36
checkbox input "true"
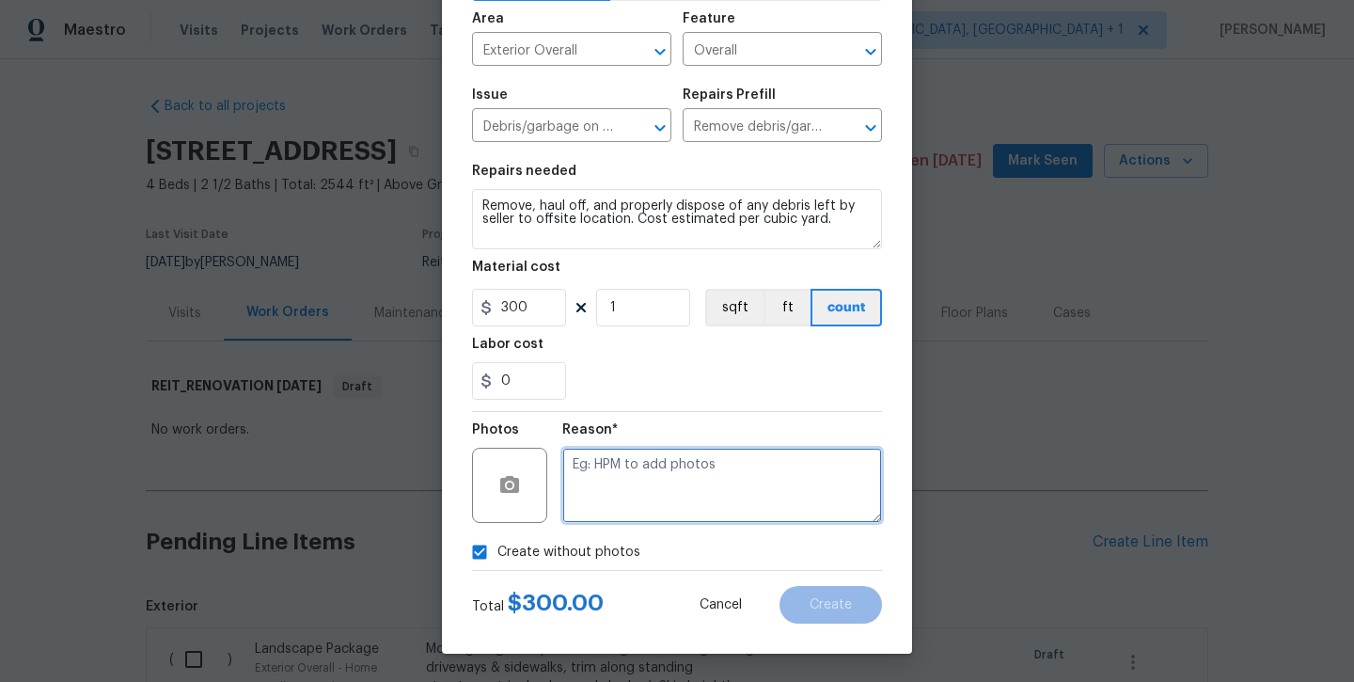
click at [624, 513] on textarea at bounding box center [722, 485] width 320 height 75
type textarea "will add later"
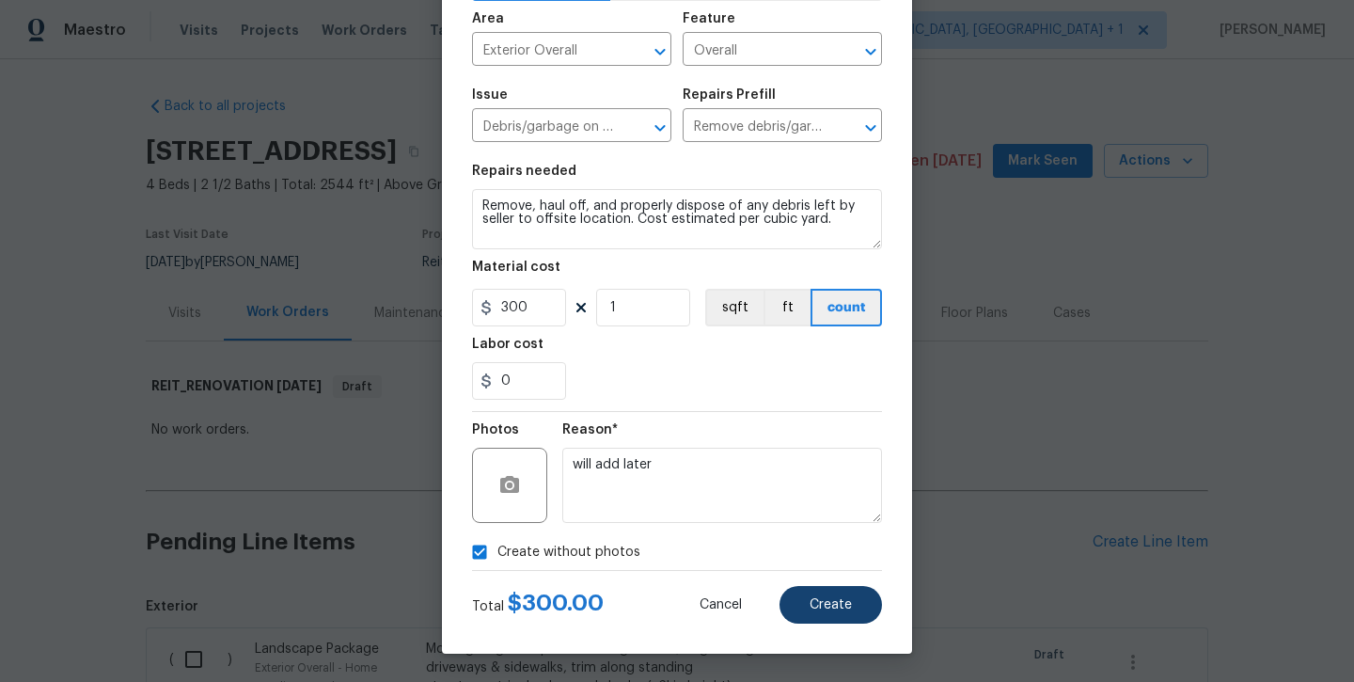
click at [837, 610] on span "Create" at bounding box center [831, 605] width 42 height 14
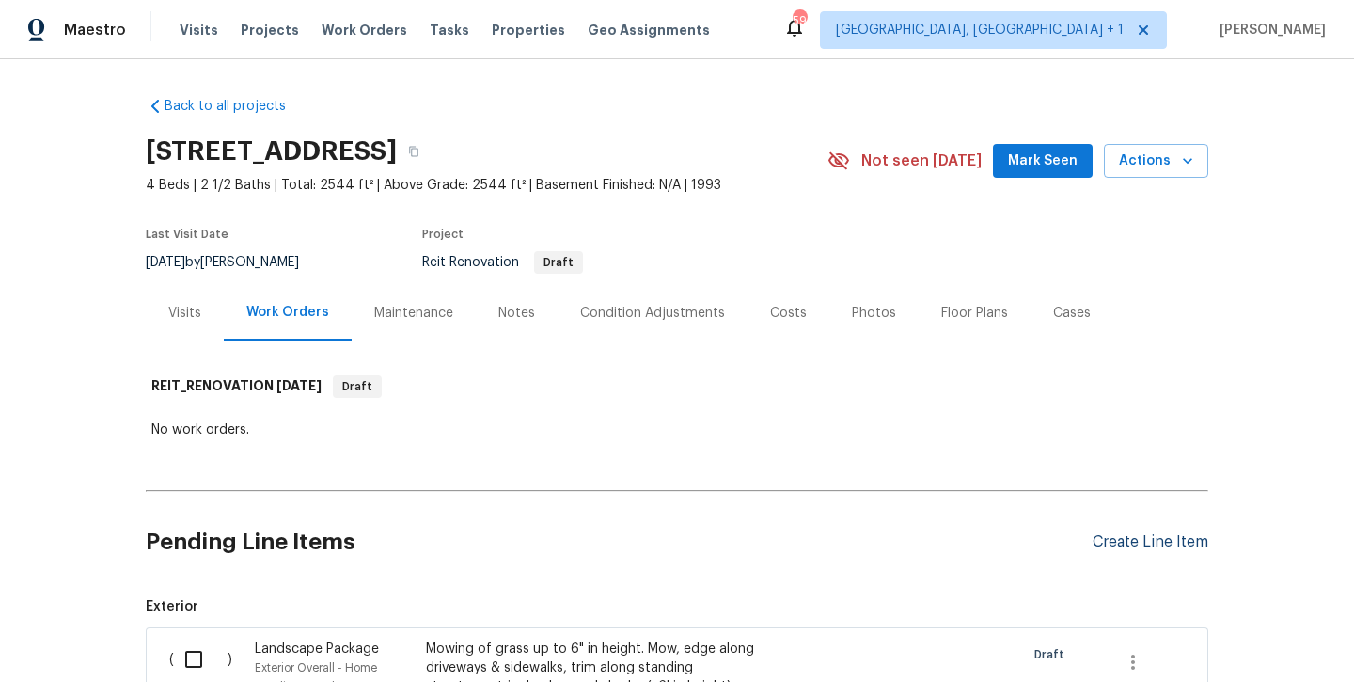
click at [1113, 540] on div "Create Line Item" at bounding box center [1151, 542] width 116 height 18
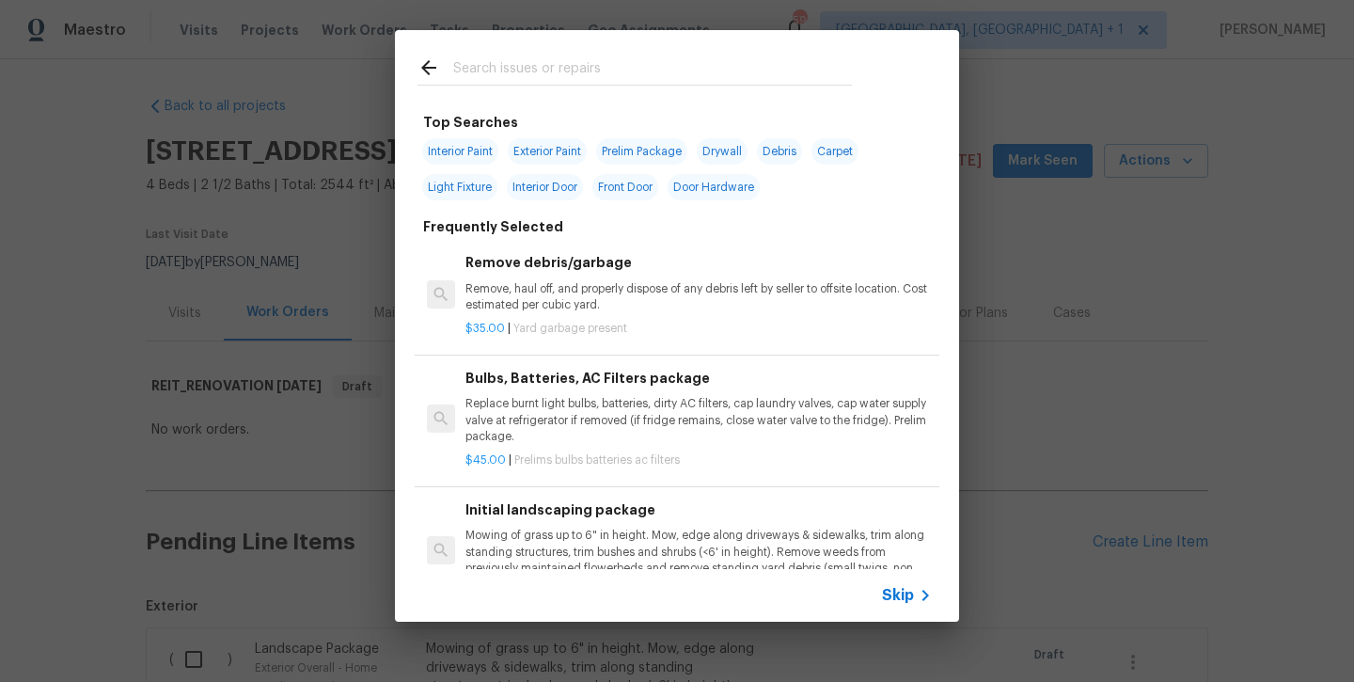
click at [506, 67] on input "text" at bounding box center [652, 70] width 399 height 28
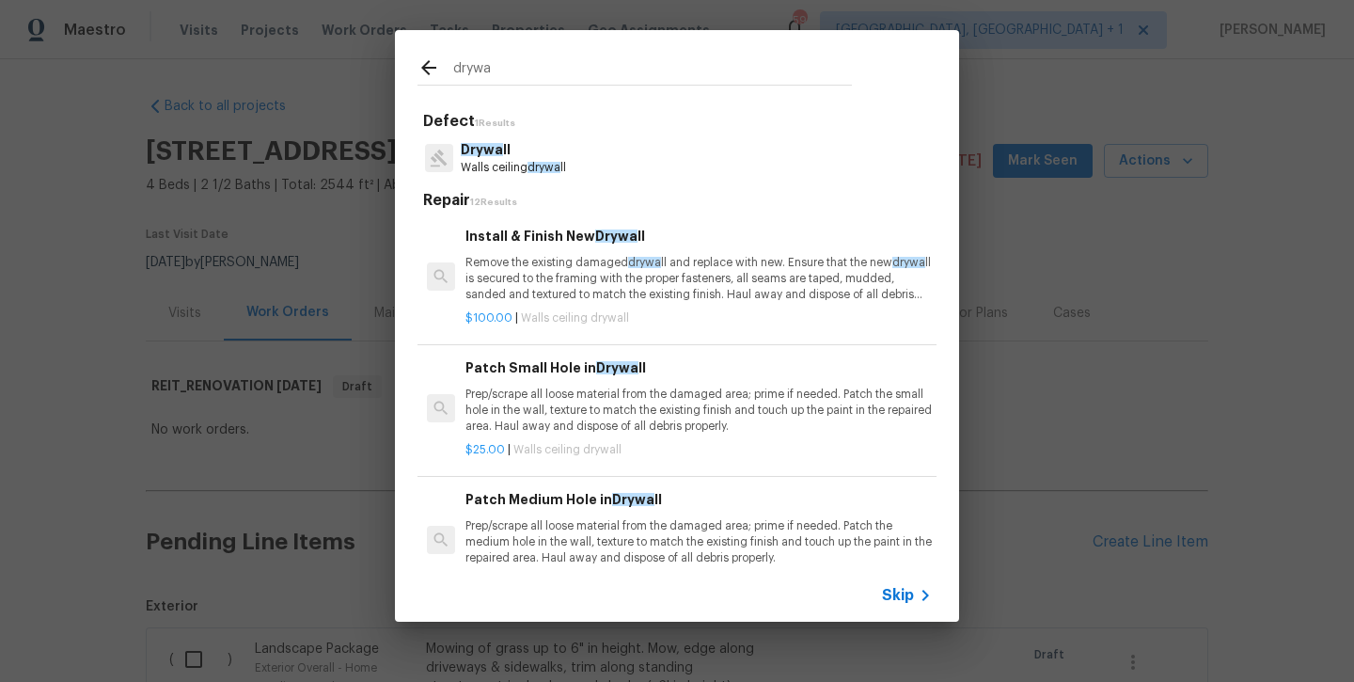
type input "drew"
drag, startPoint x: 508, startPoint y: 81, endPoint x: 527, endPoint y: 245, distance: 165.7
click at [527, 245] on div "Install & Finish New Drywa ll Remove the existing damaged drywa ll and replace …" at bounding box center [699, 264] width 467 height 77
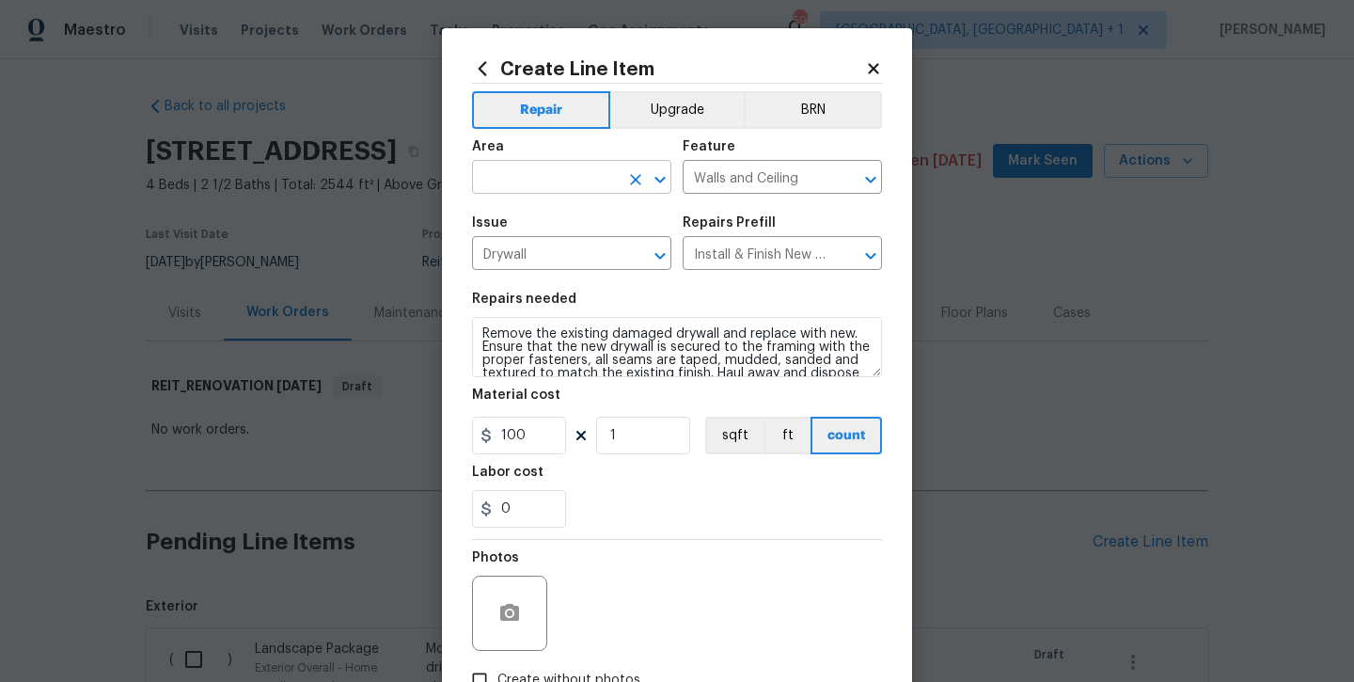
click at [533, 177] on input "text" at bounding box center [545, 179] width 147 height 29
click at [531, 259] on li "Interior Overall" at bounding box center [571, 251] width 199 height 31
type input "Interior Overall"
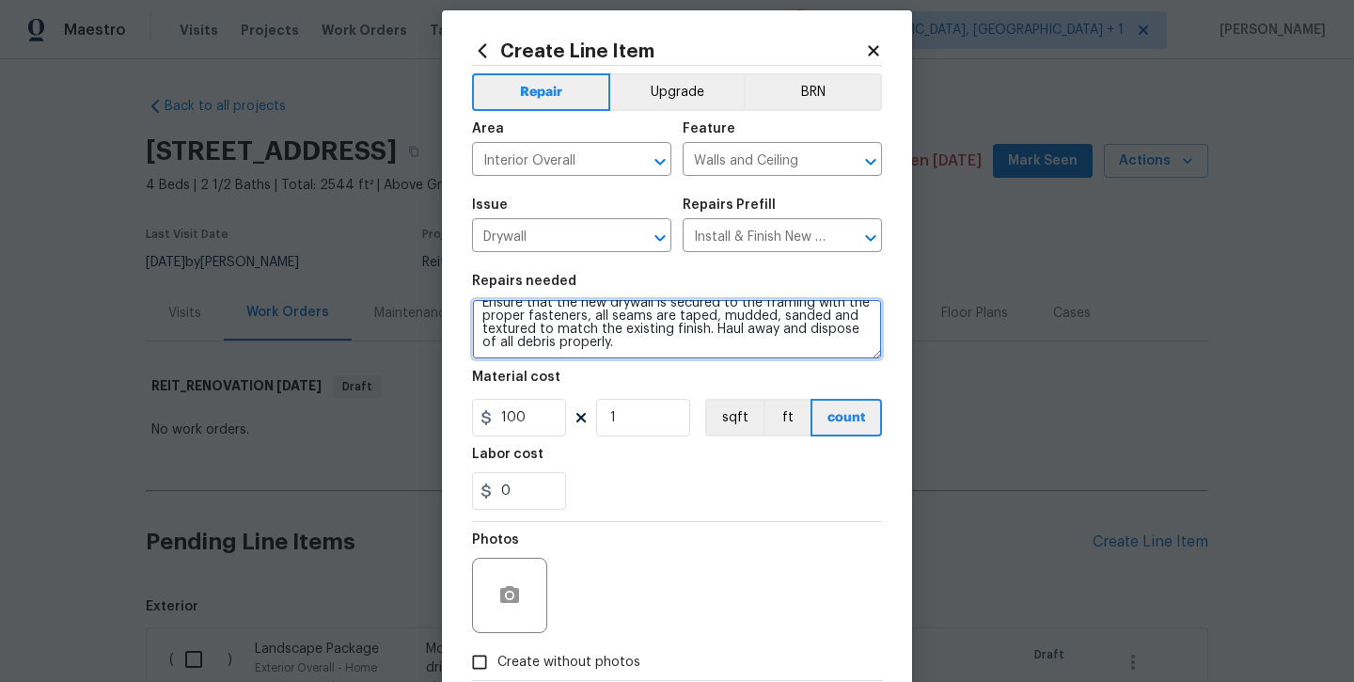
click at [688, 351] on textarea "Remove the existing damaged drywall and replace with new. Ensure that the new d…" at bounding box center [677, 329] width 410 height 60
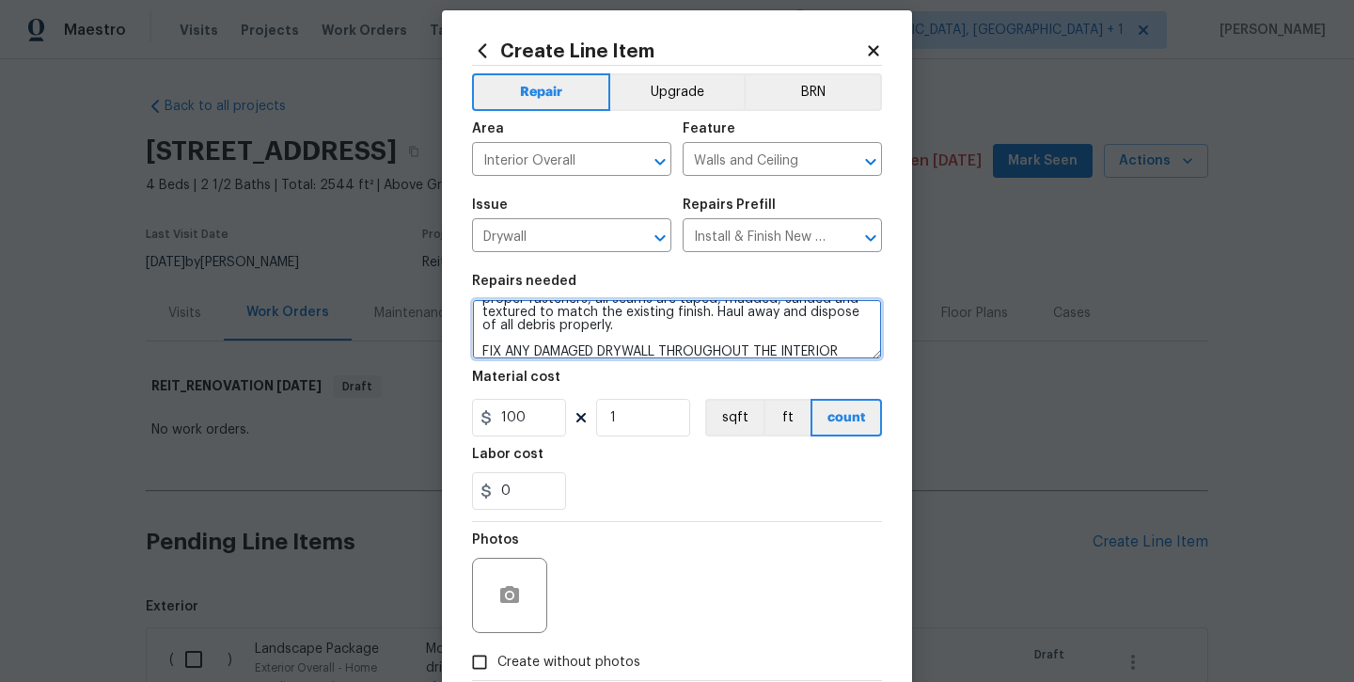
type textarea "Remove the existing damaged drywall and replace with new. Ensure that the new d…"
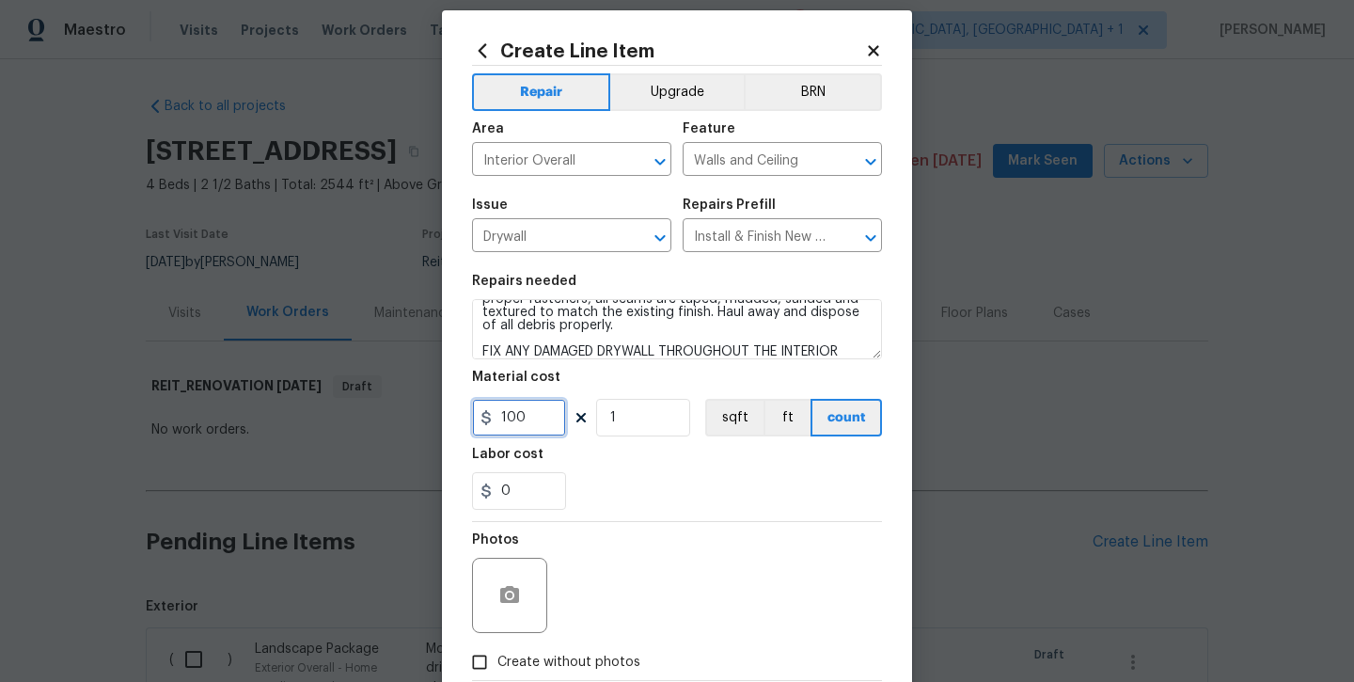
click at [527, 419] on input "100" at bounding box center [519, 418] width 94 height 38
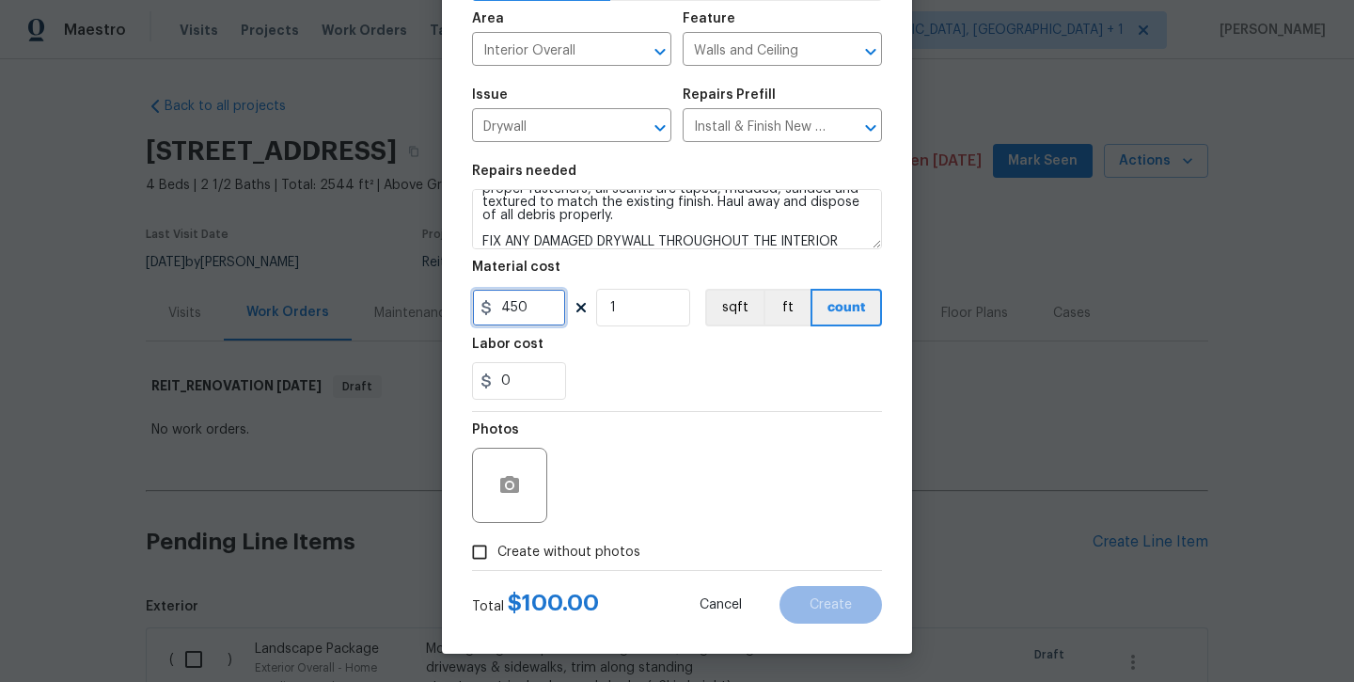
scroll to position [128, 0]
type input "450"
click at [532, 549] on span "Create without photos" at bounding box center [569, 553] width 143 height 20
click at [498, 549] on input "Create without photos" at bounding box center [480, 552] width 36 height 36
checkbox input "true"
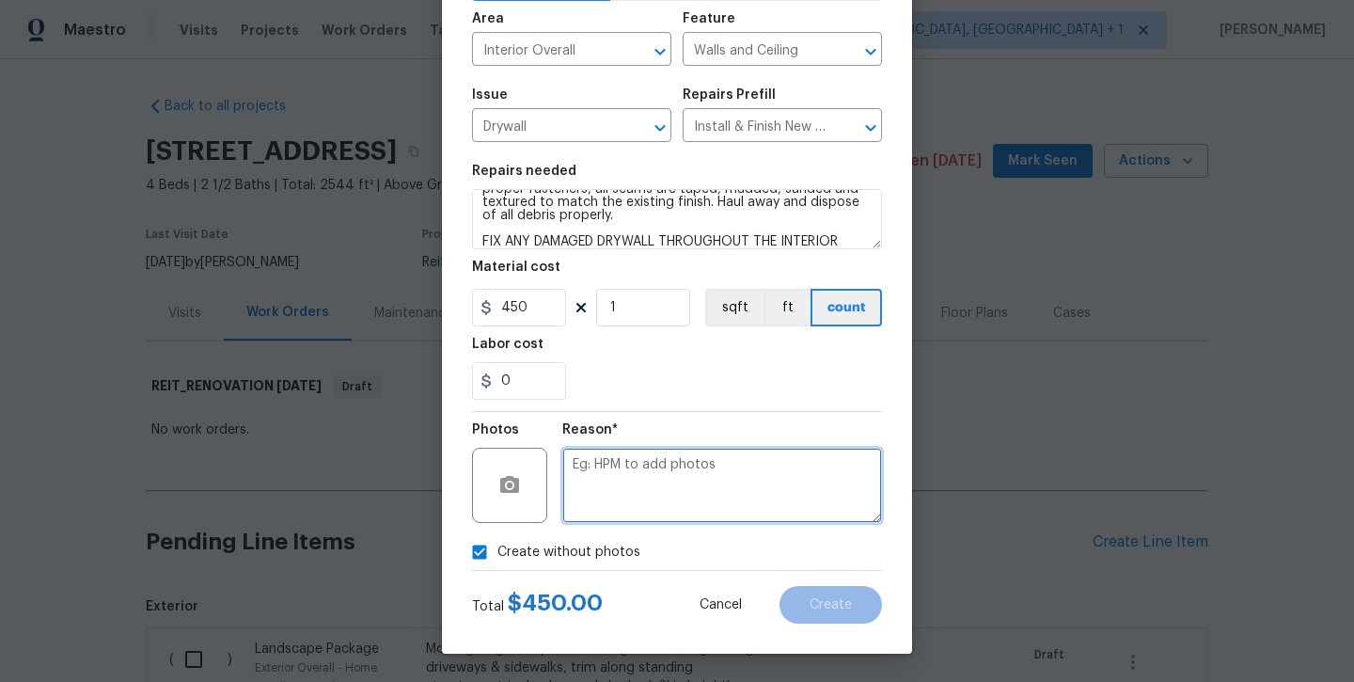
click at [611, 501] on textarea at bounding box center [722, 485] width 320 height 75
type textarea "will add later"
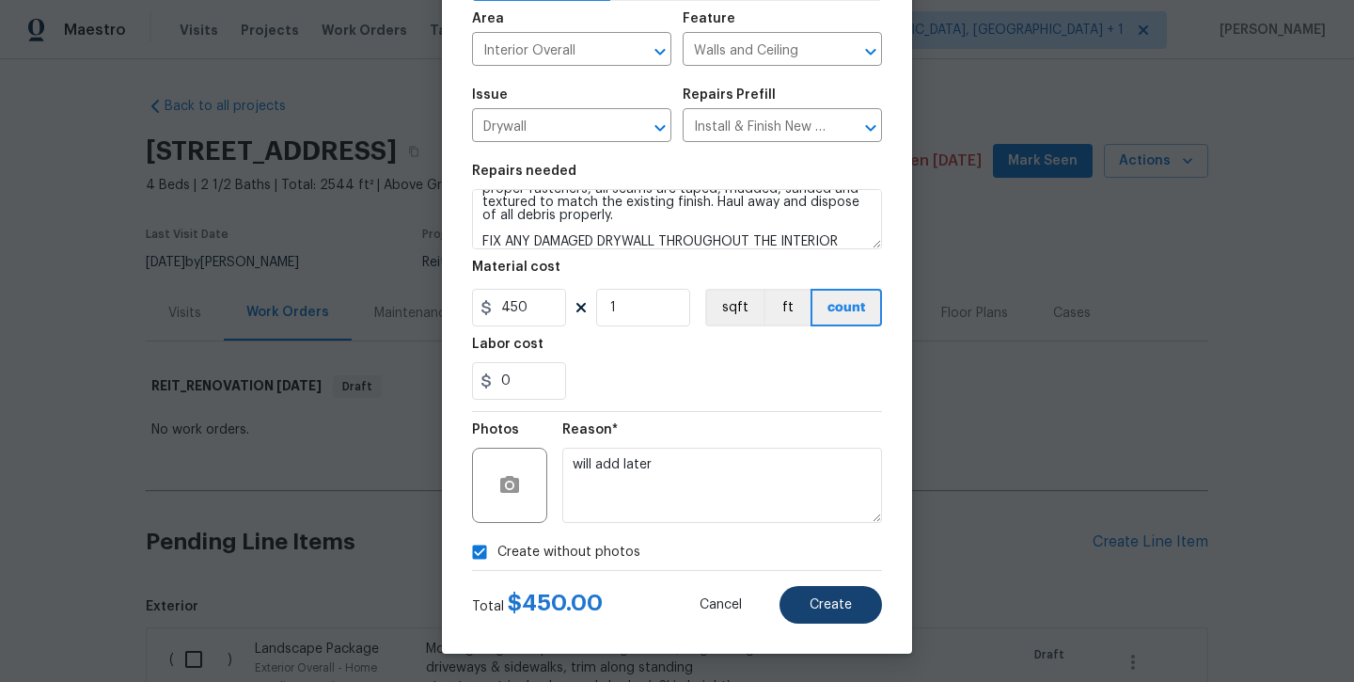
click at [808, 598] on button "Create" at bounding box center [831, 605] width 103 height 38
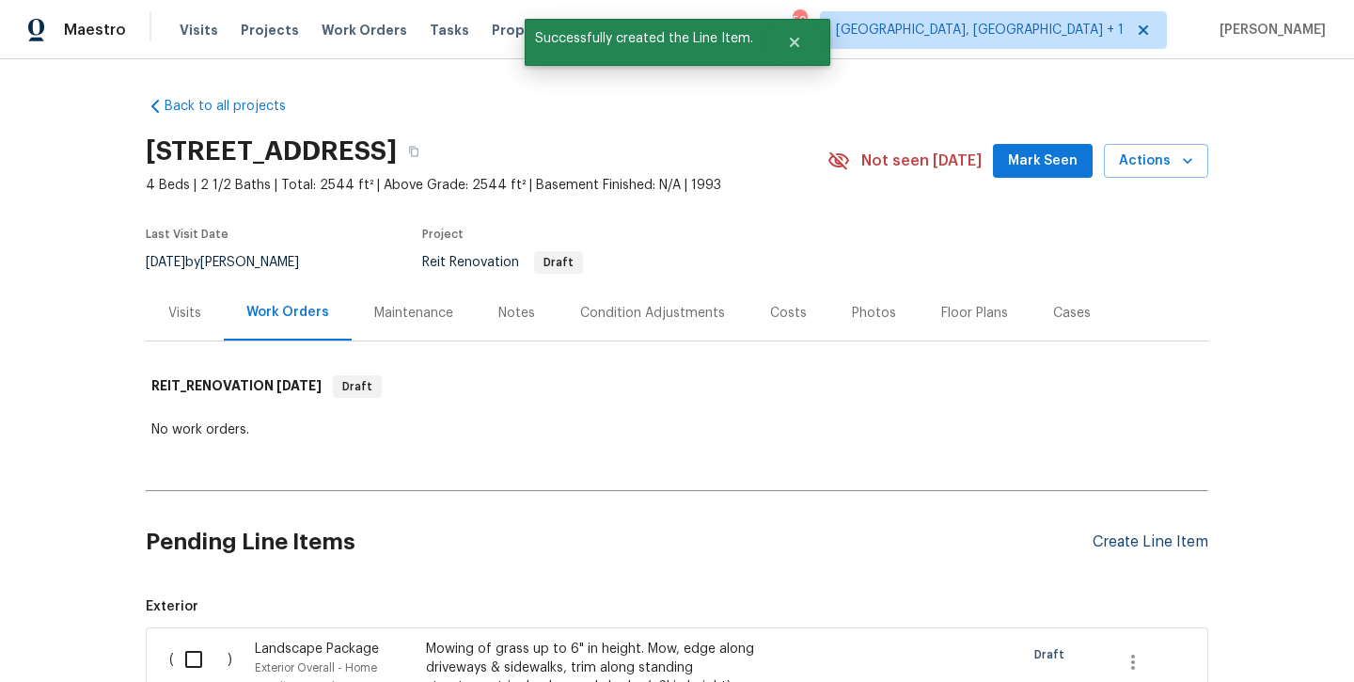
click at [1125, 534] on div "Create Line Item" at bounding box center [1151, 542] width 116 height 18
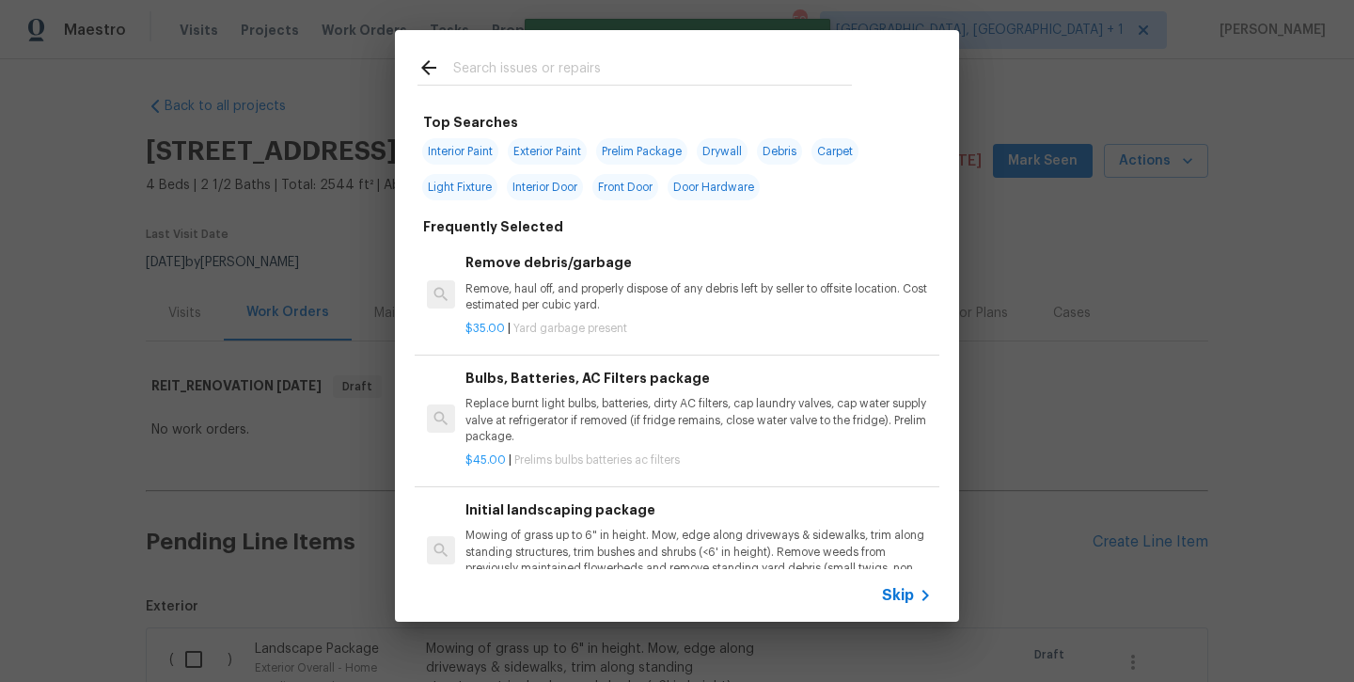
click at [467, 136] on div "Interior Paint Exterior Paint Prelim Package Drywall Debris Carpet Light Fixtur…" at bounding box center [677, 169] width 519 height 71
click at [466, 146] on span "Interior Paint" at bounding box center [460, 151] width 76 height 26
type input "Interior Paint"
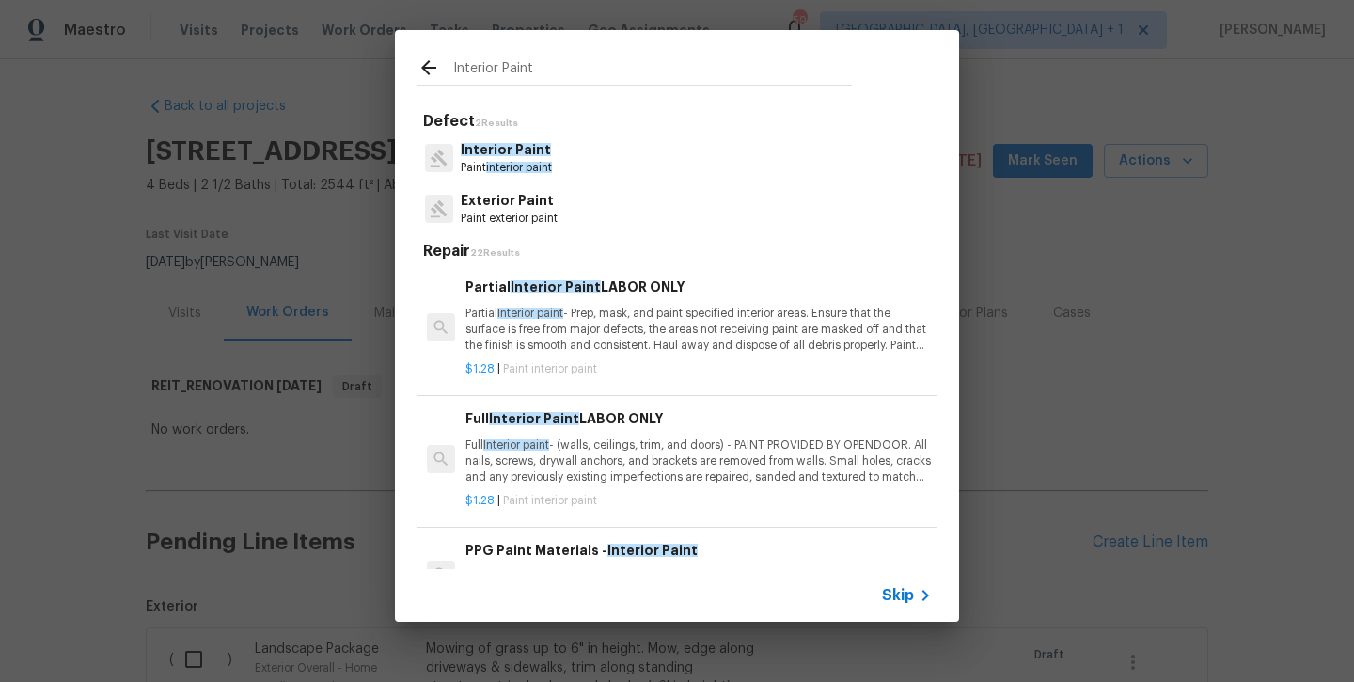
click at [538, 439] on span "Interior paint" at bounding box center [516, 444] width 66 height 11
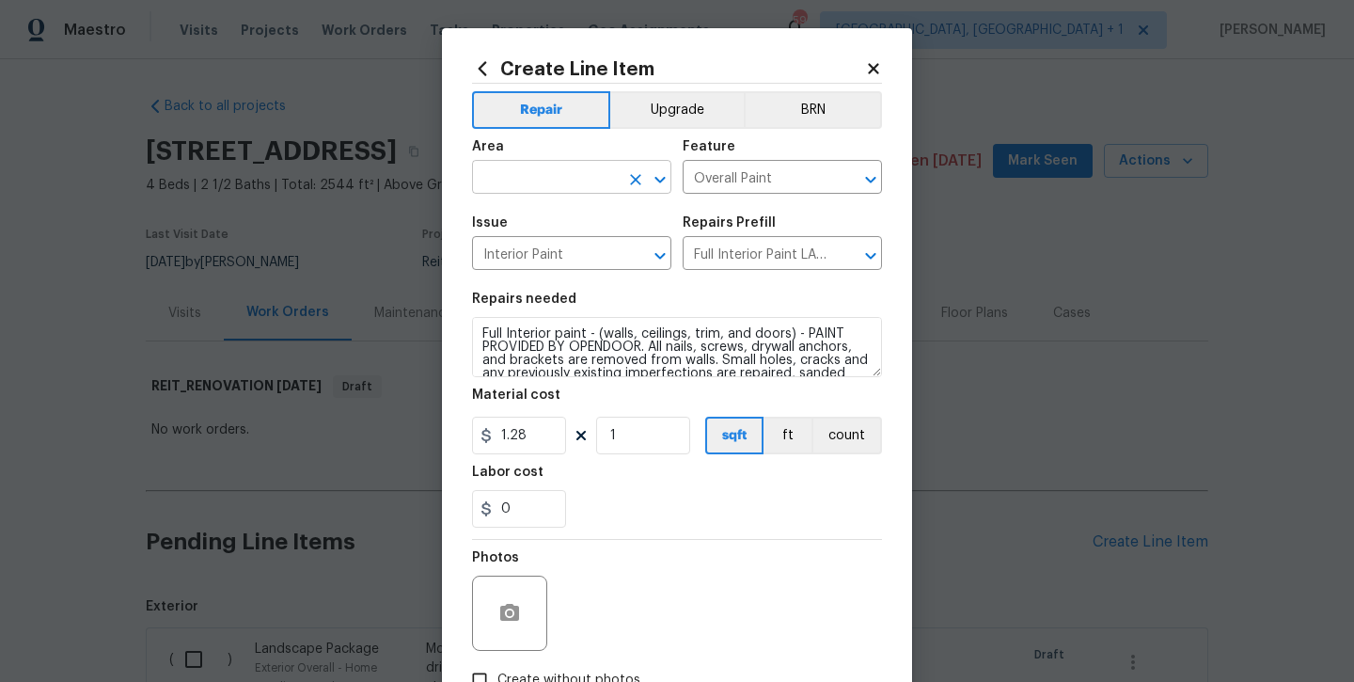
click at [559, 179] on input "text" at bounding box center [545, 179] width 147 height 29
click at [567, 252] on li "Interior Overall" at bounding box center [571, 251] width 199 height 31
type input "Interior Overall"
click at [626, 431] on input "1" at bounding box center [643, 436] width 94 height 38
type input "2544"
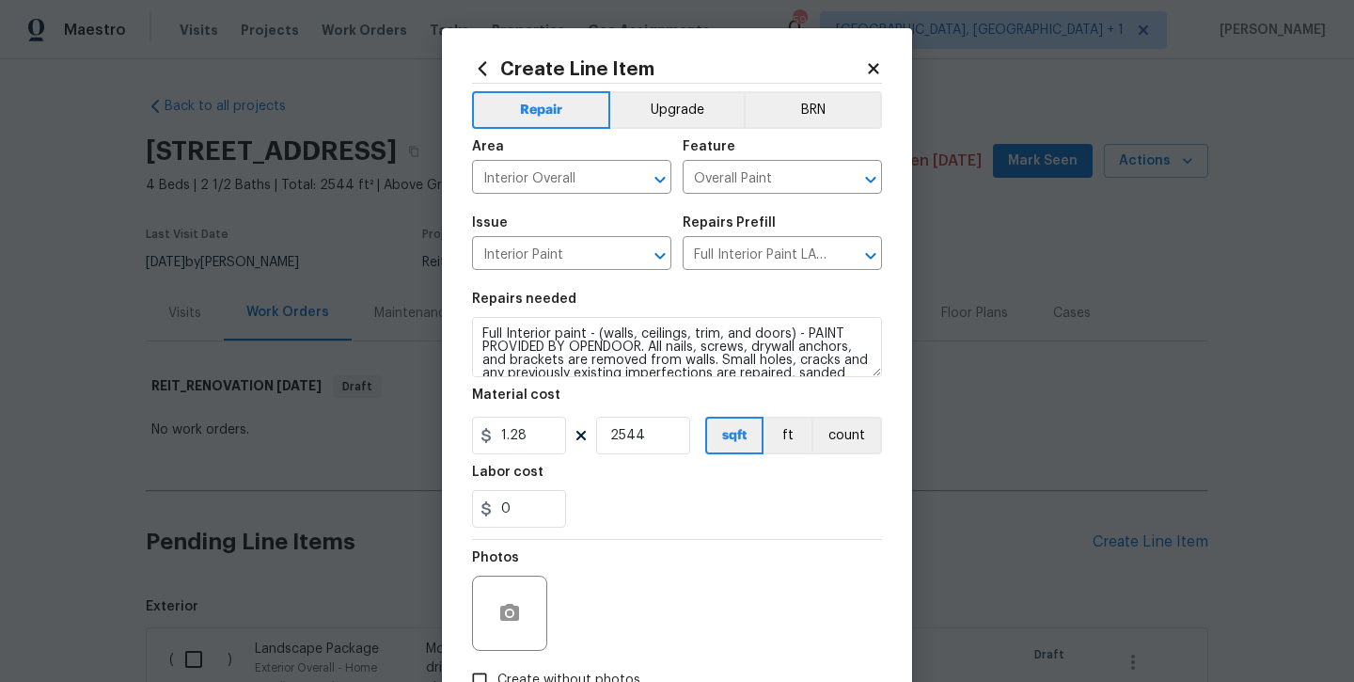
click at [676, 512] on div "0" at bounding box center [677, 509] width 410 height 38
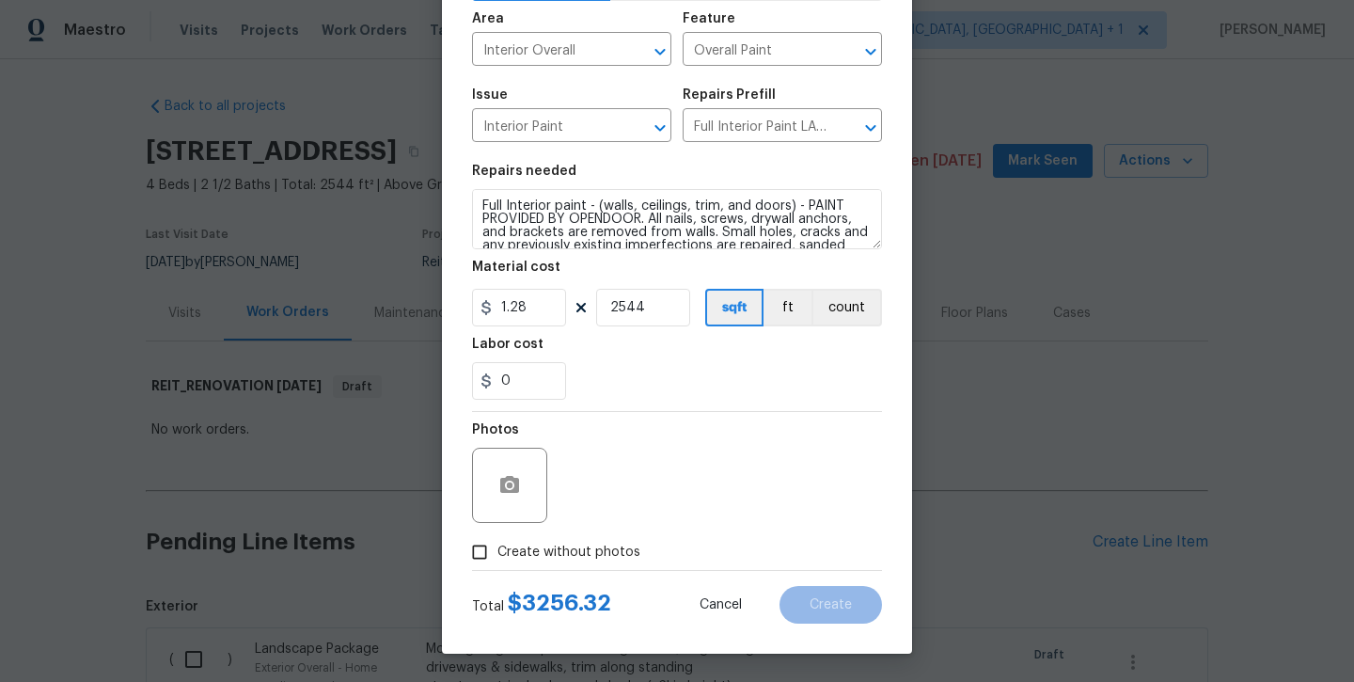
click at [613, 546] on span "Create without photos" at bounding box center [569, 553] width 143 height 20
click at [498, 546] on input "Create without photos" at bounding box center [480, 552] width 36 height 36
checkbox input "true"
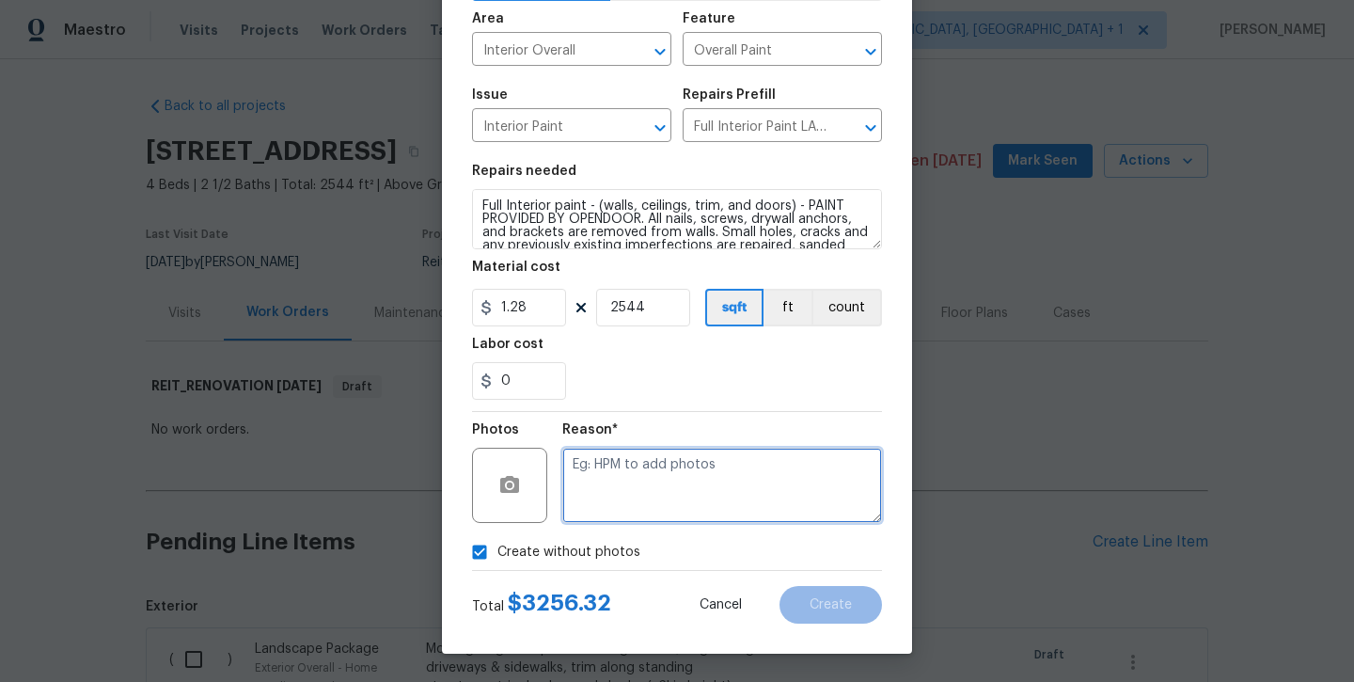
click at [671, 498] on textarea at bounding box center [722, 485] width 320 height 75
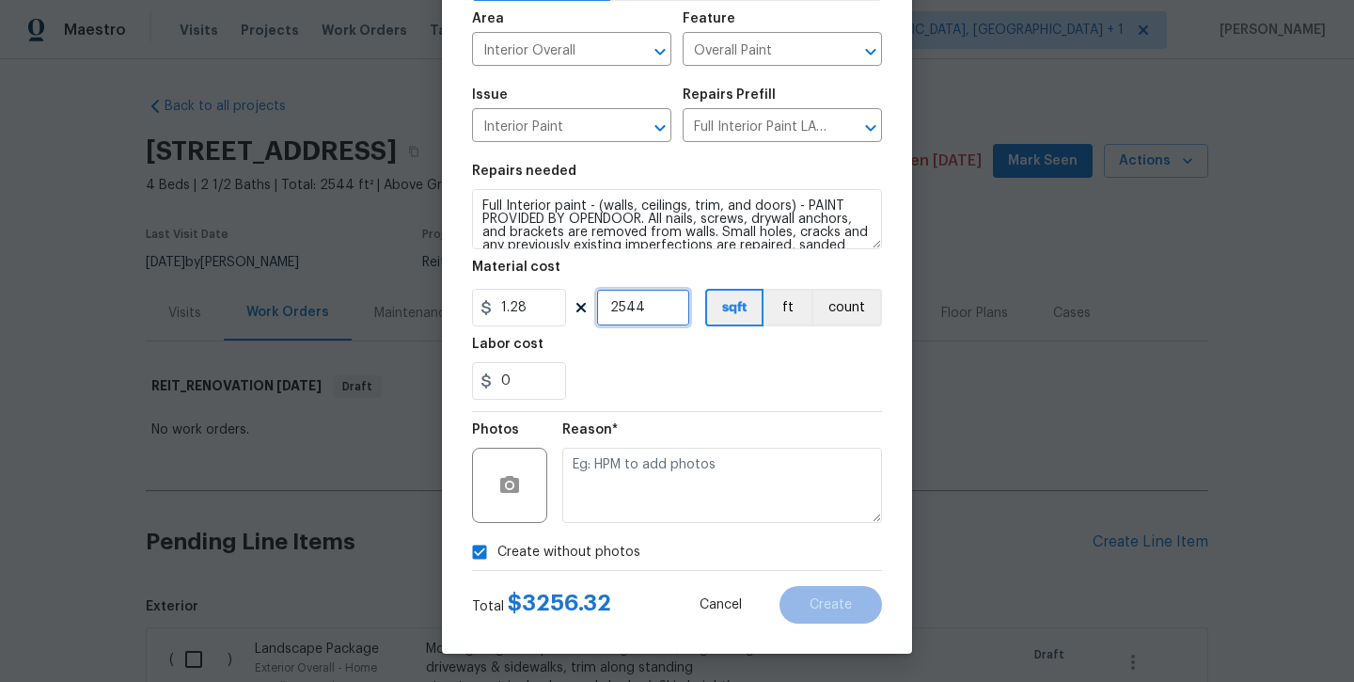
click at [652, 318] on input "2544" at bounding box center [643, 308] width 94 height 38
type input "2150"
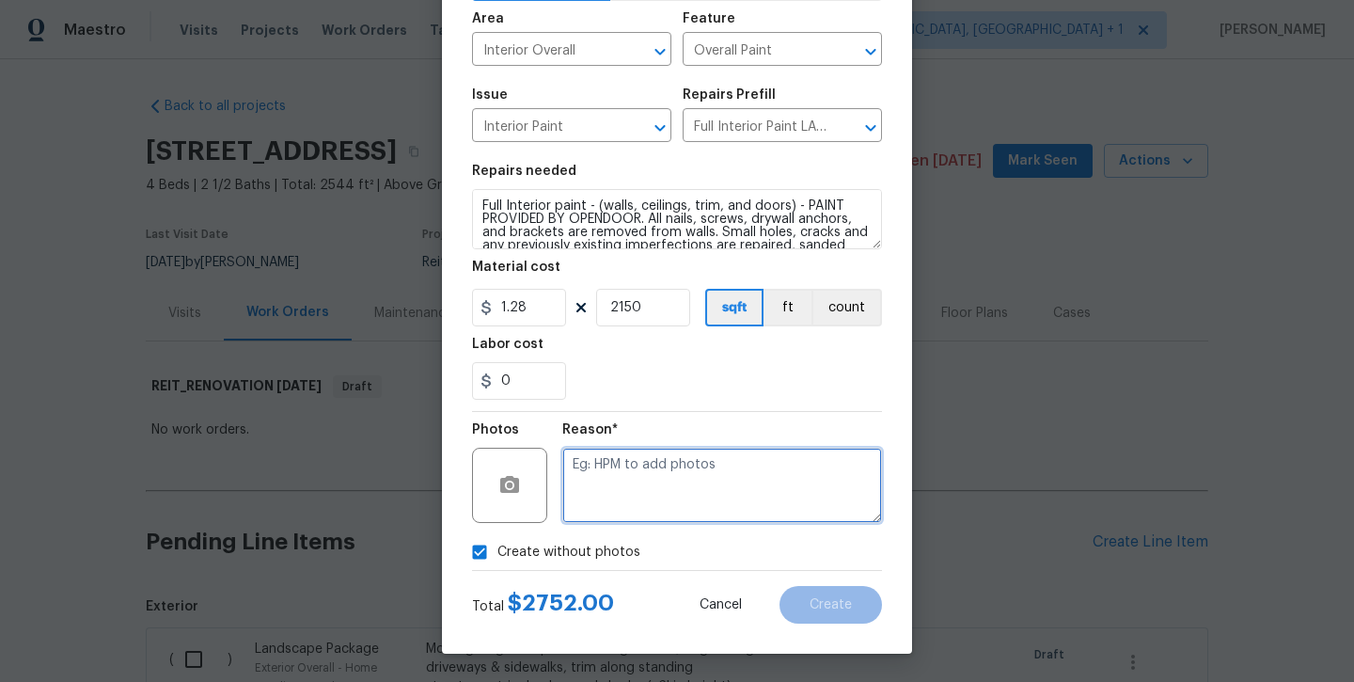
click at [719, 495] on textarea at bounding box center [722, 485] width 320 height 75
type textarea "will add later"
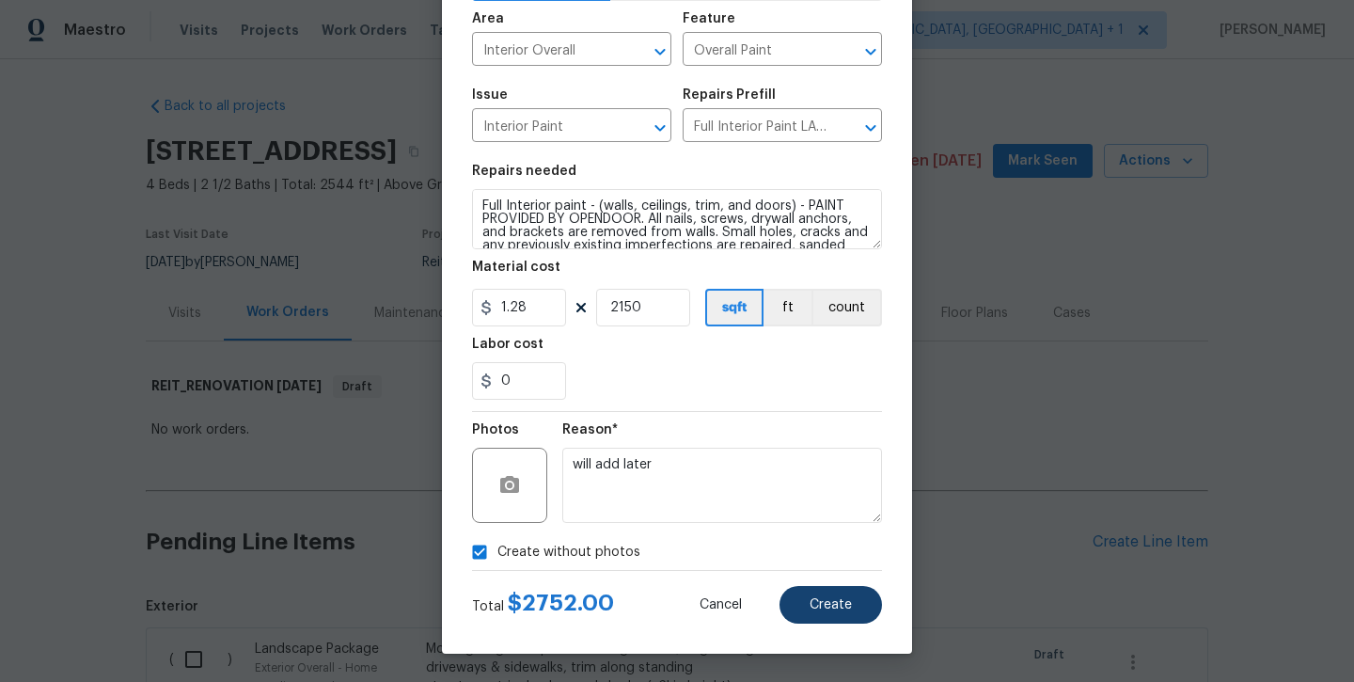
click at [853, 604] on button "Create" at bounding box center [831, 605] width 103 height 38
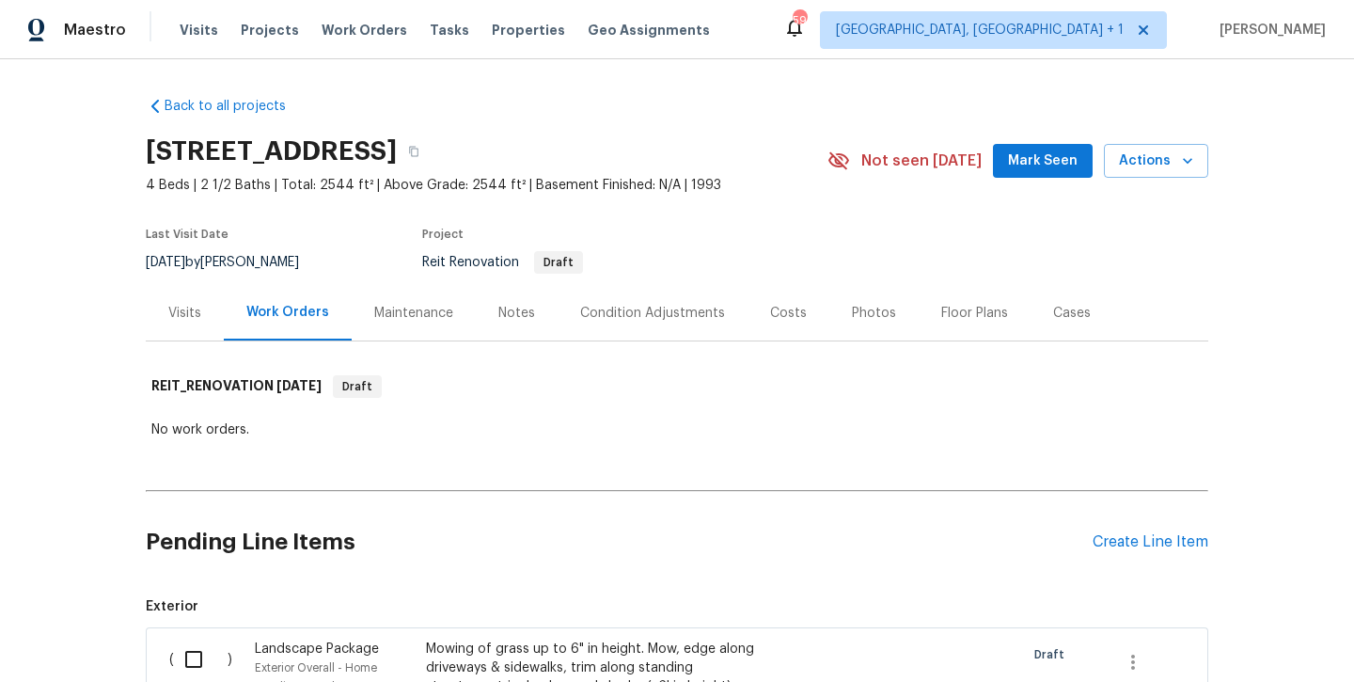
scroll to position [0, 0]
click at [1130, 533] on div "Create Line Item" at bounding box center [1151, 542] width 116 height 18
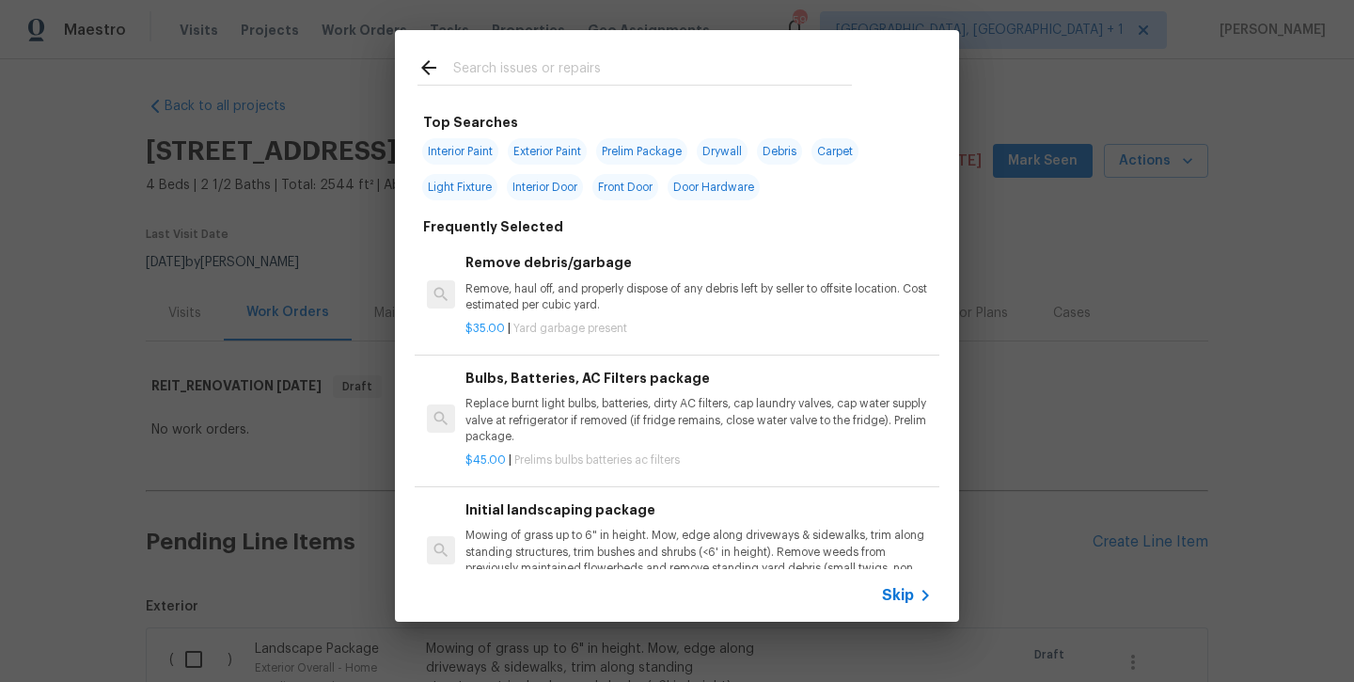
click at [498, 77] on input "text" at bounding box center [652, 70] width 399 height 28
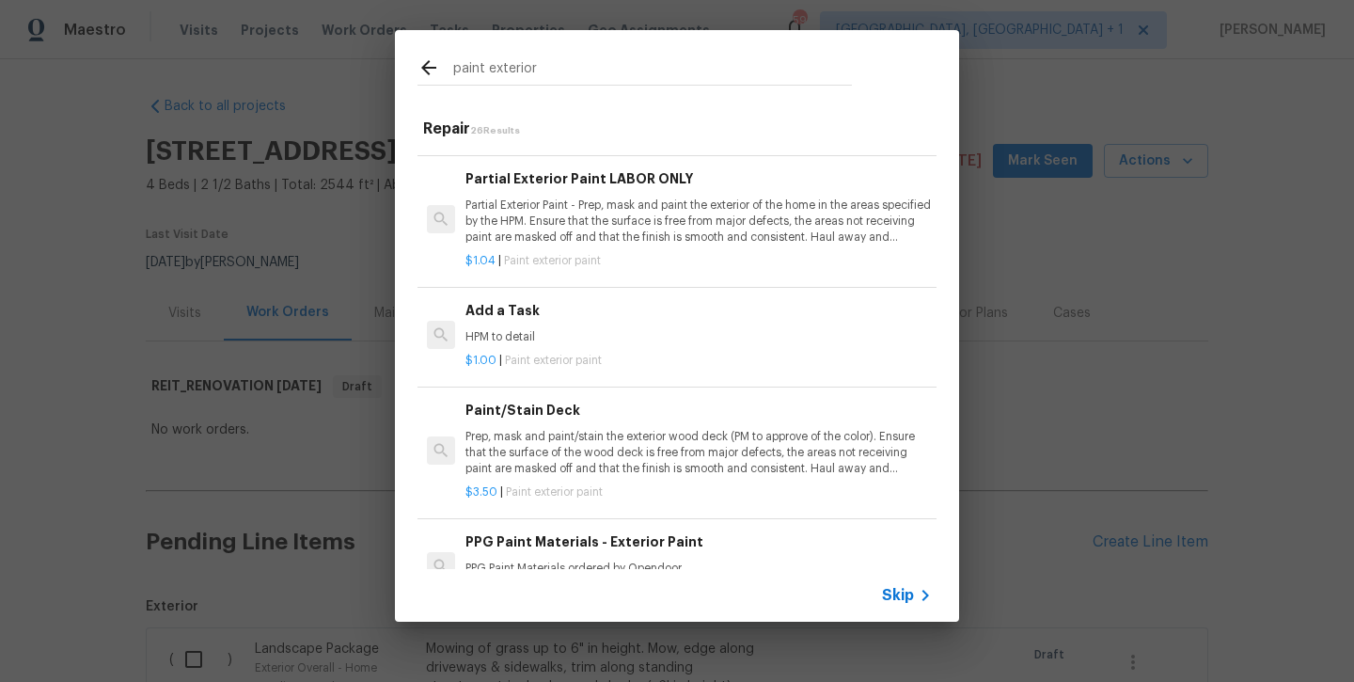
scroll to position [348, 0]
type input "paint exterior"
click at [503, 313] on h6 "Add a Task" at bounding box center [699, 311] width 467 height 21
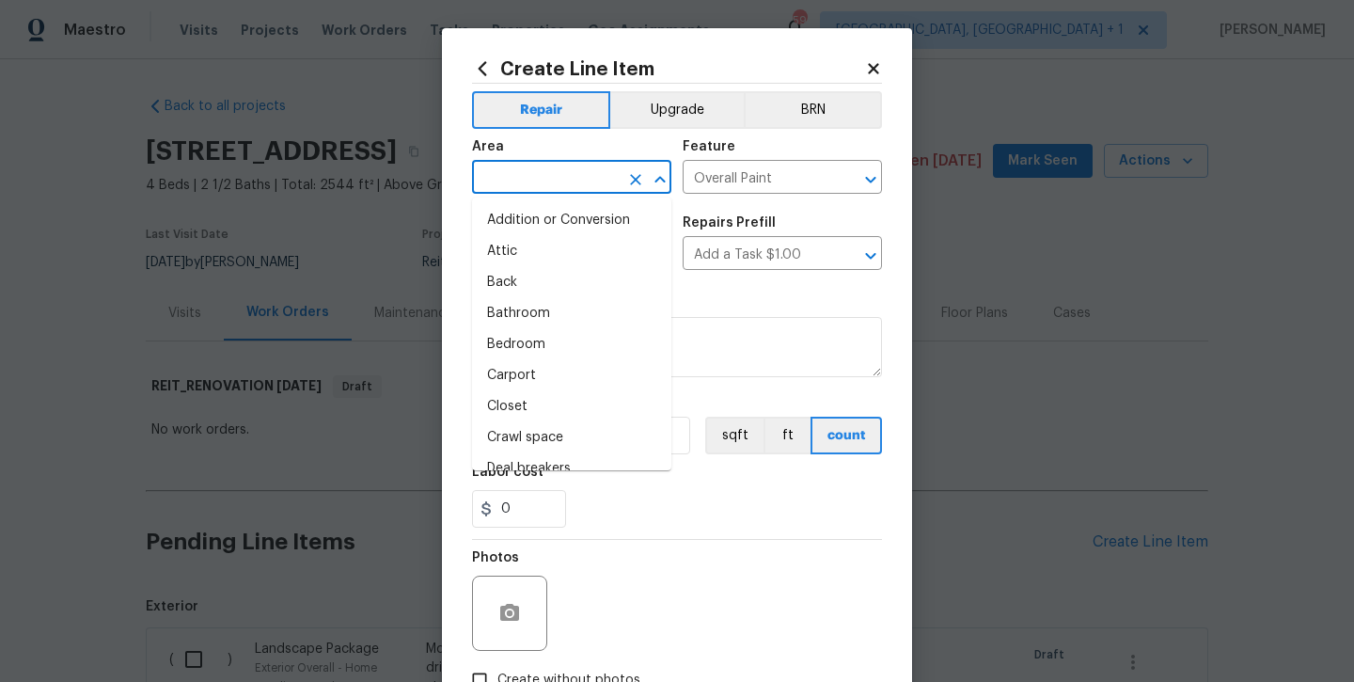
click at [559, 168] on input "text" at bounding box center [545, 179] width 147 height 29
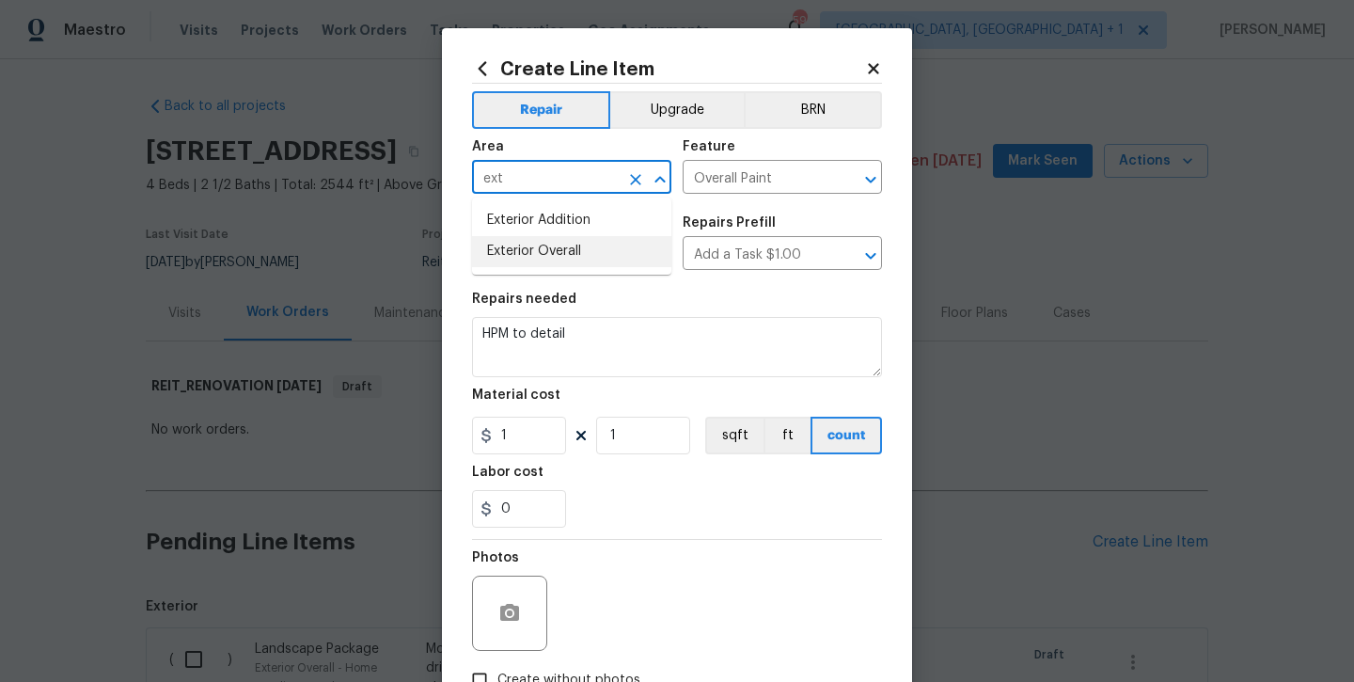
click at [576, 245] on li "Exterior Overall" at bounding box center [571, 251] width 199 height 31
type input "Exterior Overall"
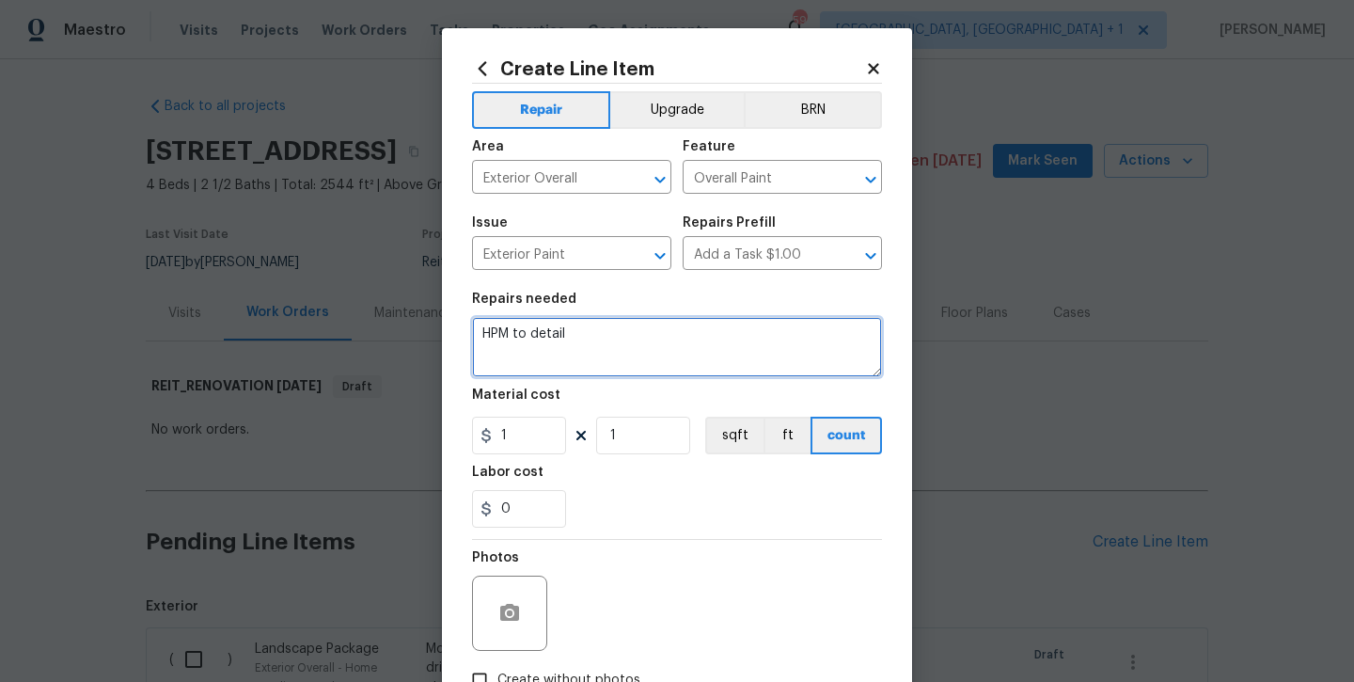
click at [618, 335] on textarea "HPM to detail" at bounding box center [677, 347] width 410 height 60
type textarea "HPM to detail -- PAINT FRONT AND BACK DOOR AND TRIM"
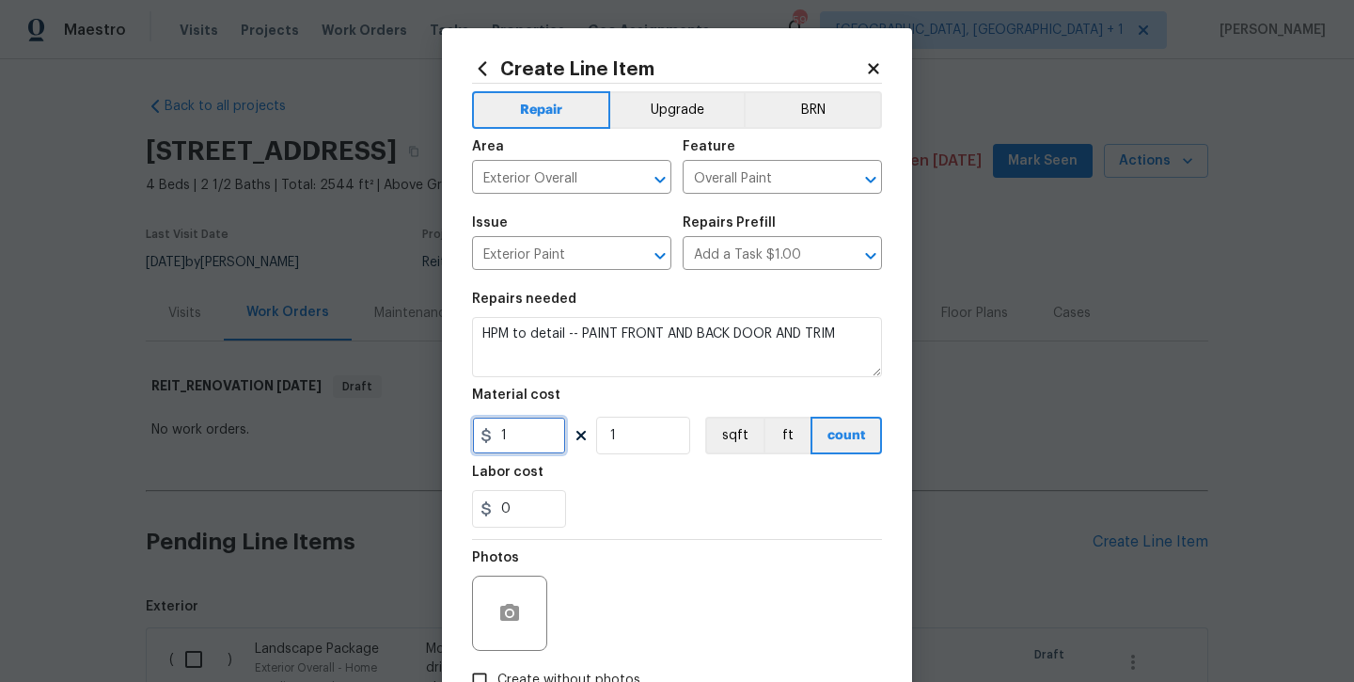
click at [522, 445] on input "1" at bounding box center [519, 436] width 94 height 38
type input "1"
type input "0"
click at [517, 433] on input "1" at bounding box center [519, 436] width 94 height 38
type input "100"
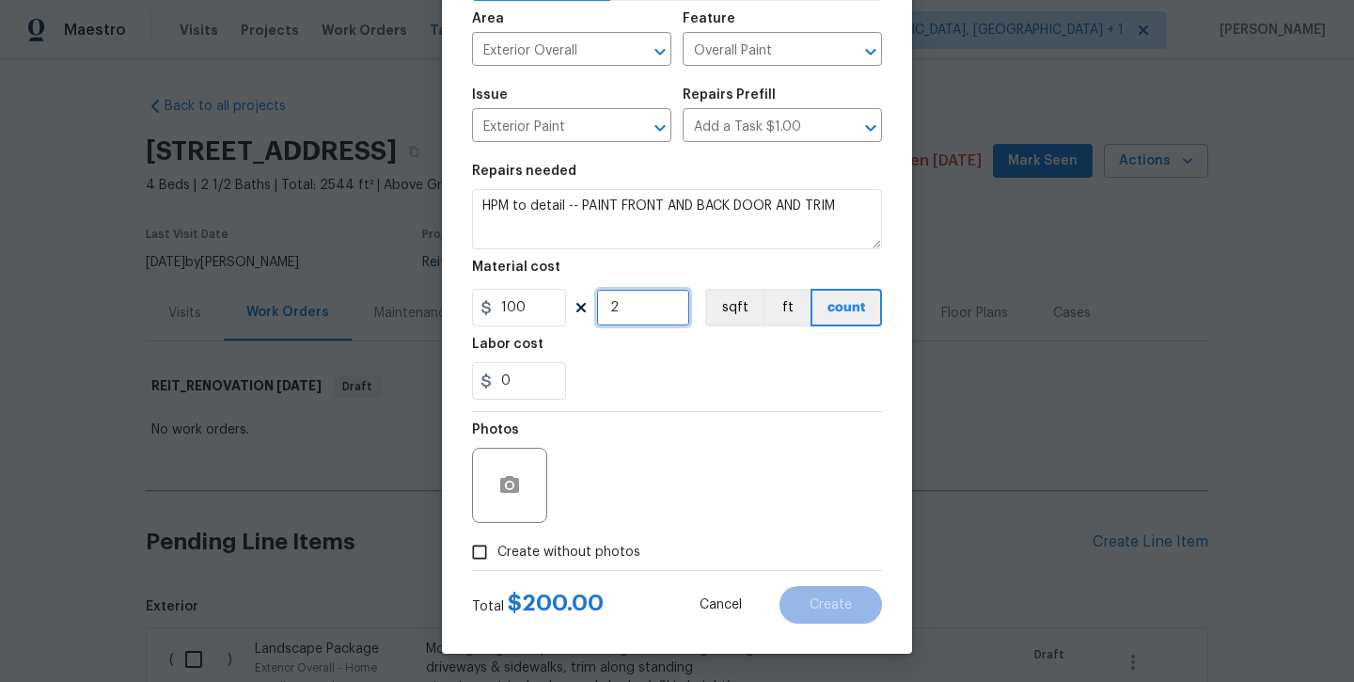
type input "2"
click at [546, 543] on span "Create without photos" at bounding box center [569, 553] width 143 height 20
click at [498, 542] on input "Create without photos" at bounding box center [480, 552] width 36 height 36
checkbox input "true"
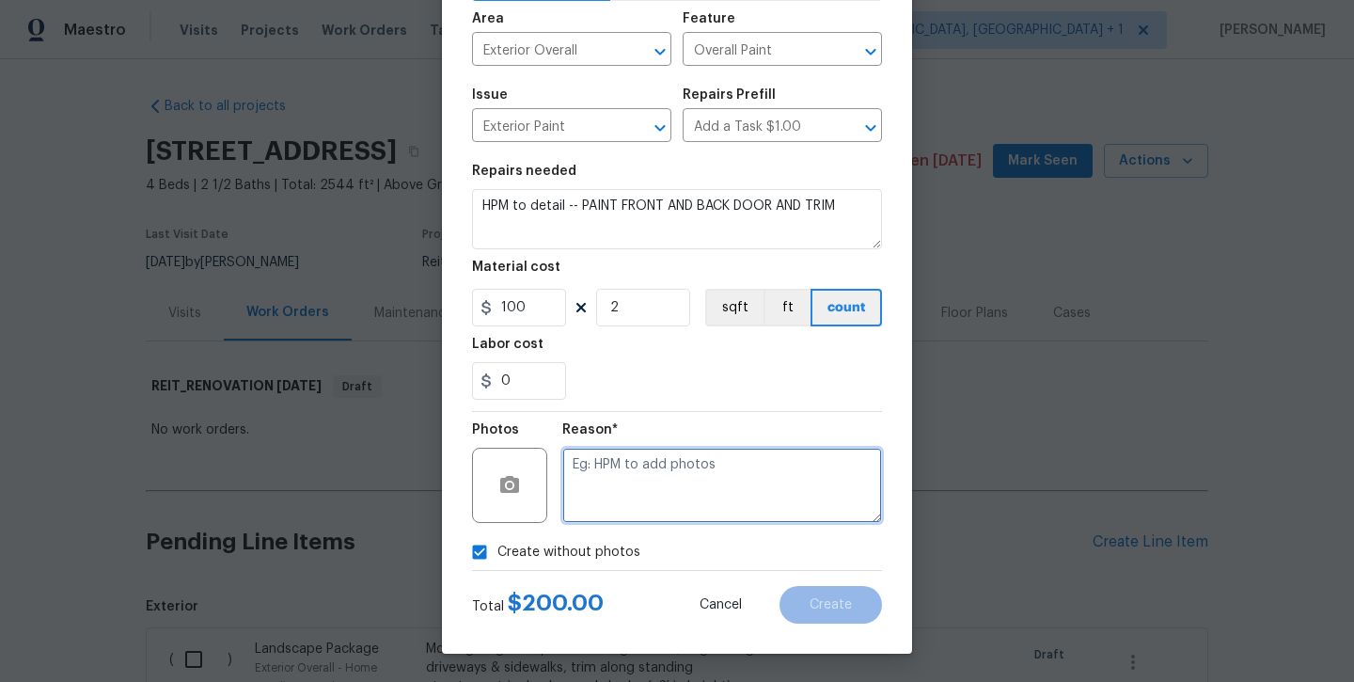
click at [618, 498] on textarea at bounding box center [722, 485] width 320 height 75
type textarea "will add later"
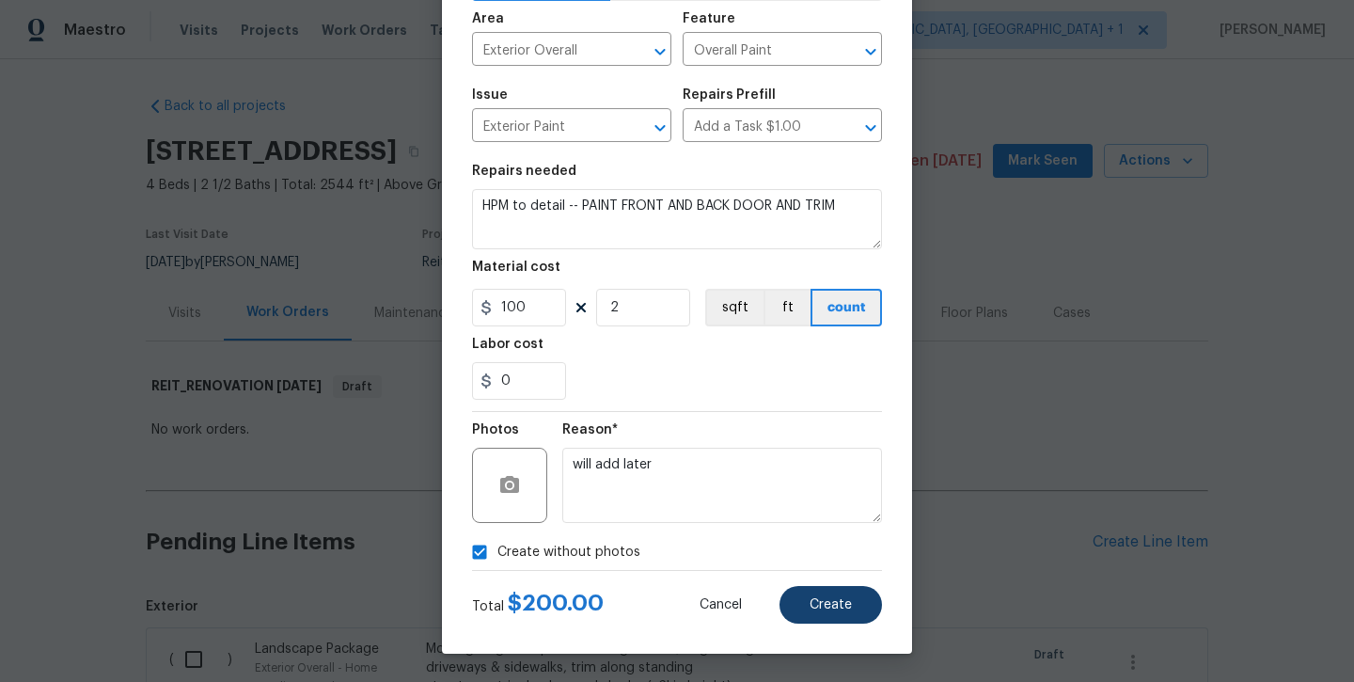
click at [867, 608] on button "Create" at bounding box center [831, 605] width 103 height 38
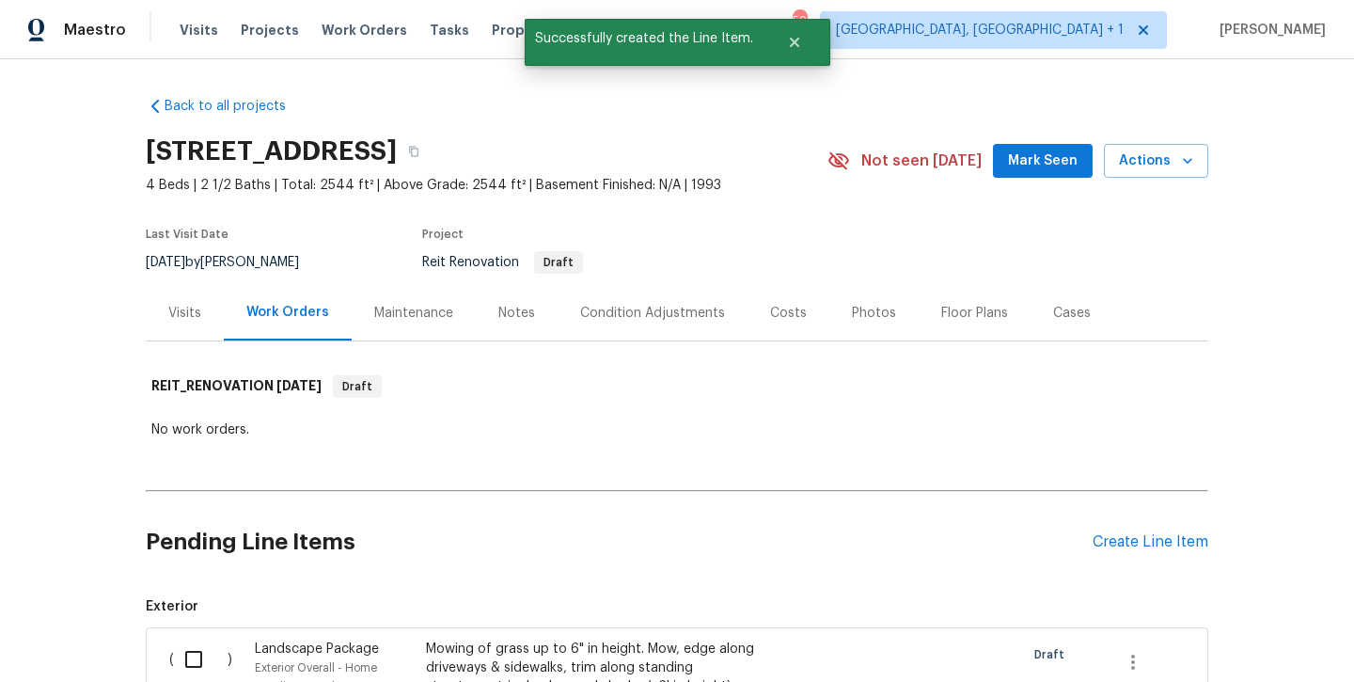
click at [1107, 531] on div "Pending Line Items Create Line Item" at bounding box center [677, 541] width 1063 height 87
click at [1100, 547] on div "Create Line Item" at bounding box center [1151, 542] width 116 height 18
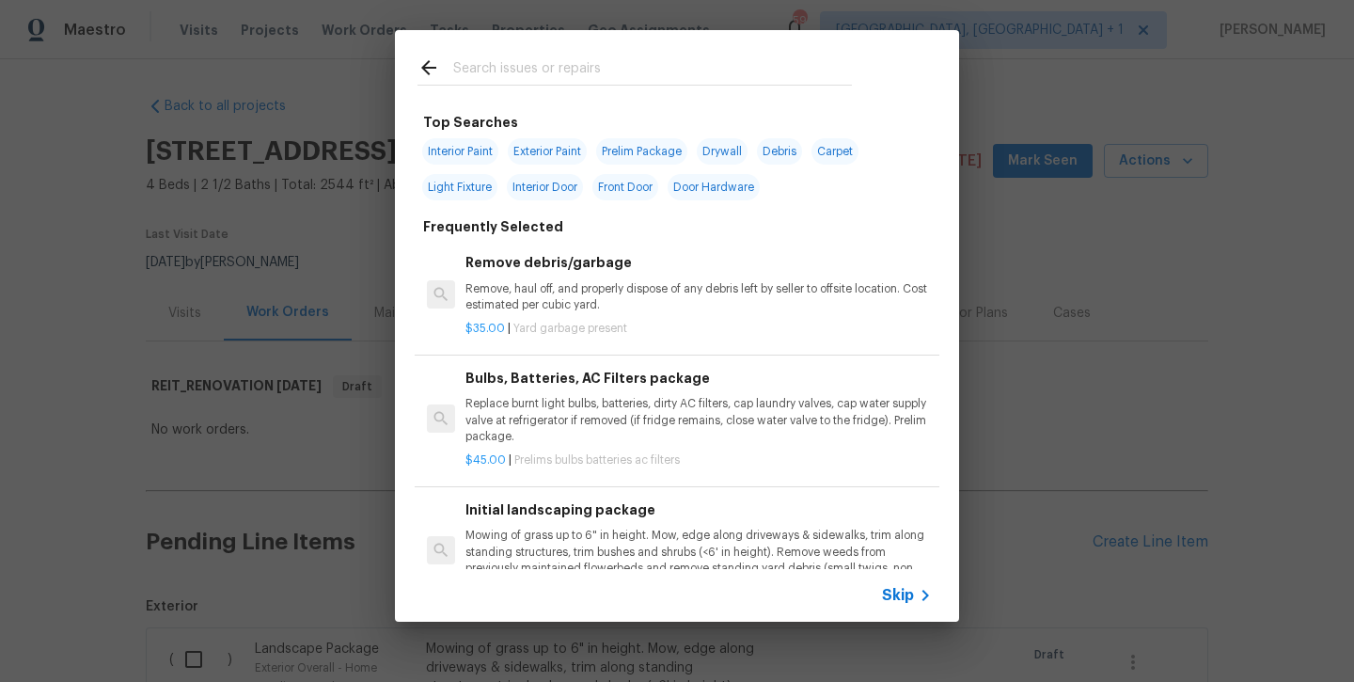
click at [589, 72] on input "text" at bounding box center [652, 70] width 399 height 28
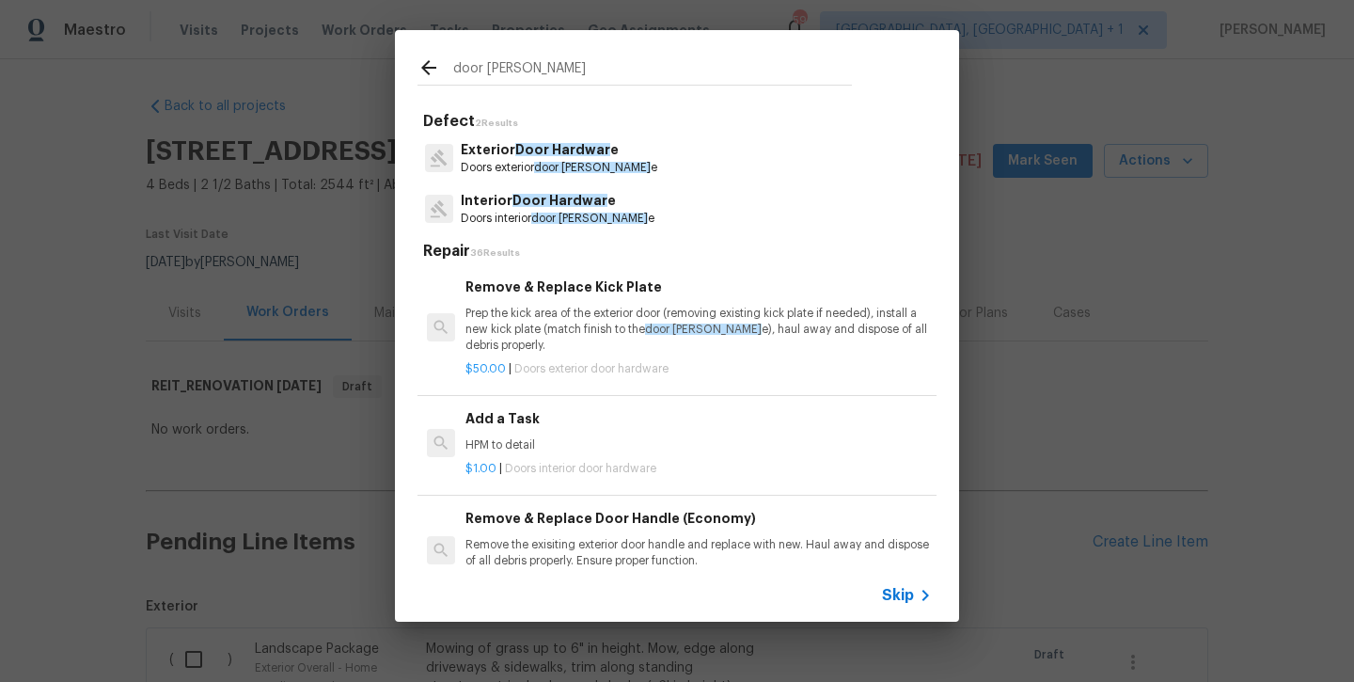
type input "door hardwar"
drag, startPoint x: 589, startPoint y: 71, endPoint x: 544, endPoint y: 159, distance: 99.3
click at [544, 160] on p "Doors exterior door hardwar e" at bounding box center [559, 168] width 197 height 16
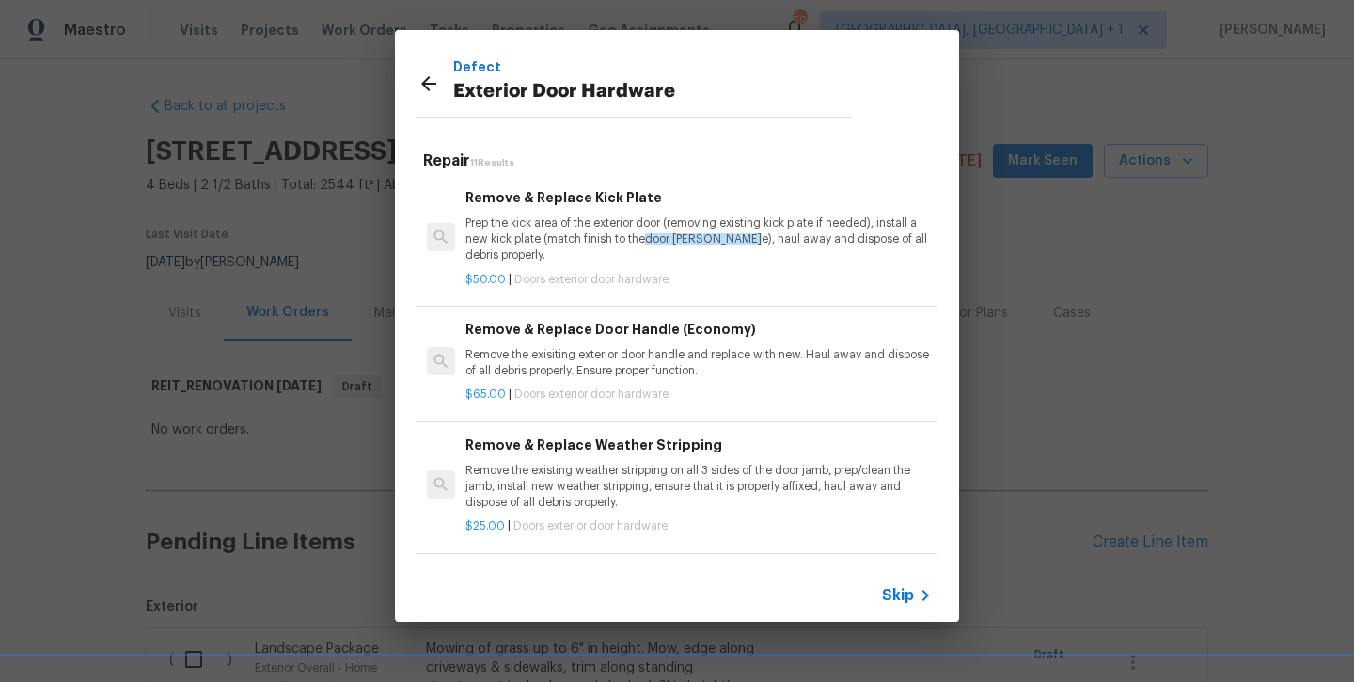
click at [536, 228] on p "Prep the kick area of the exterior door (removing existing kick plate if needed…" at bounding box center [699, 239] width 467 height 48
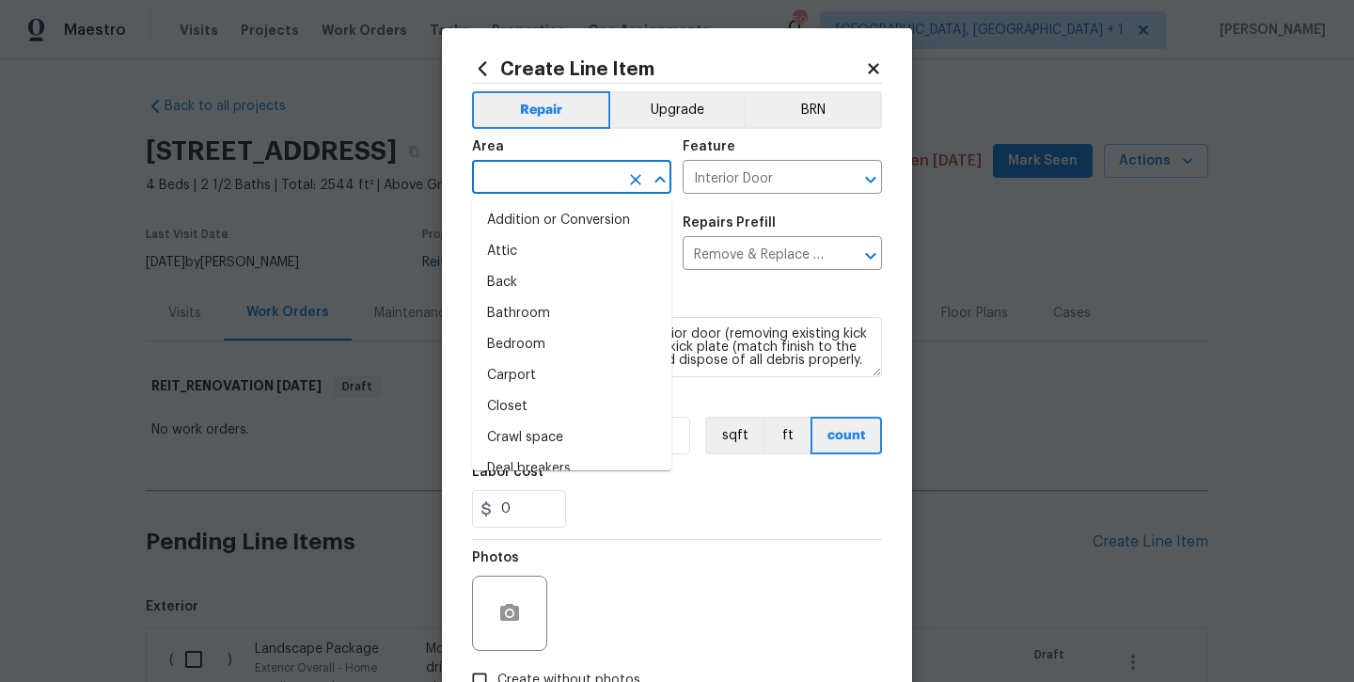
click at [530, 178] on input "text" at bounding box center [545, 179] width 147 height 29
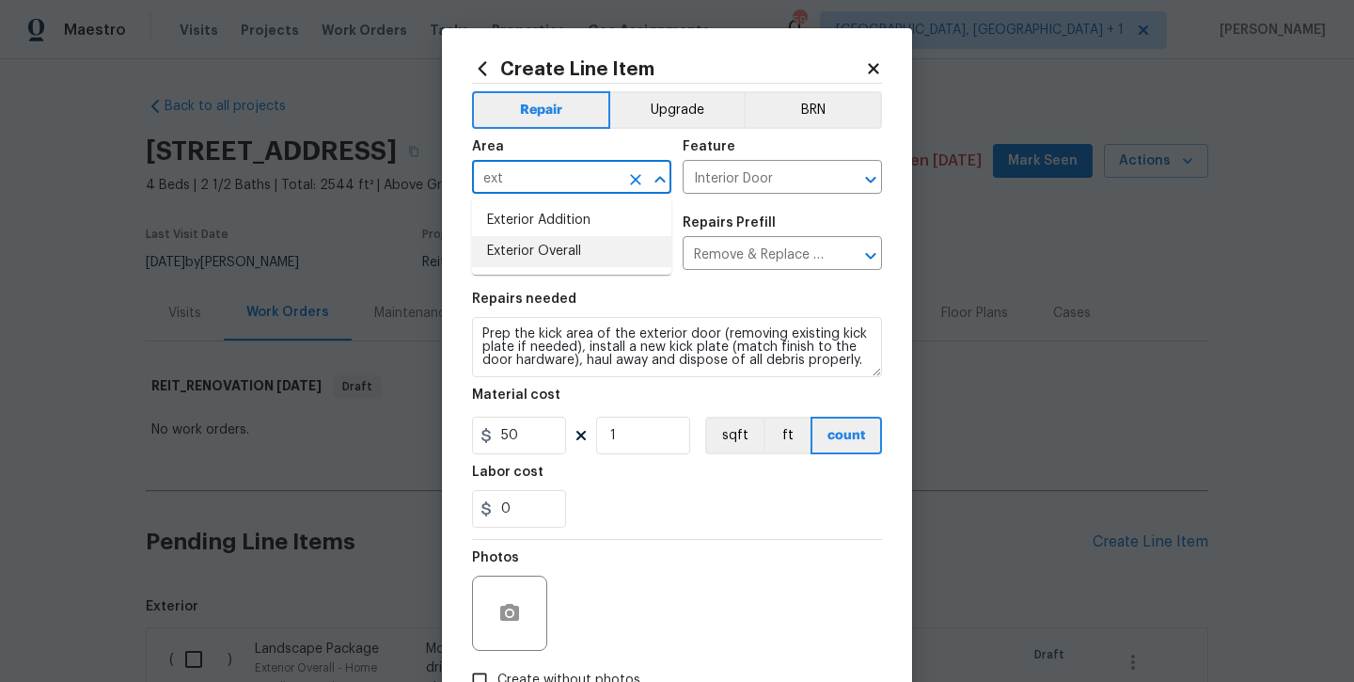
click at [546, 259] on li "Exterior Overall" at bounding box center [571, 251] width 199 height 31
type input "Exterior Overall"
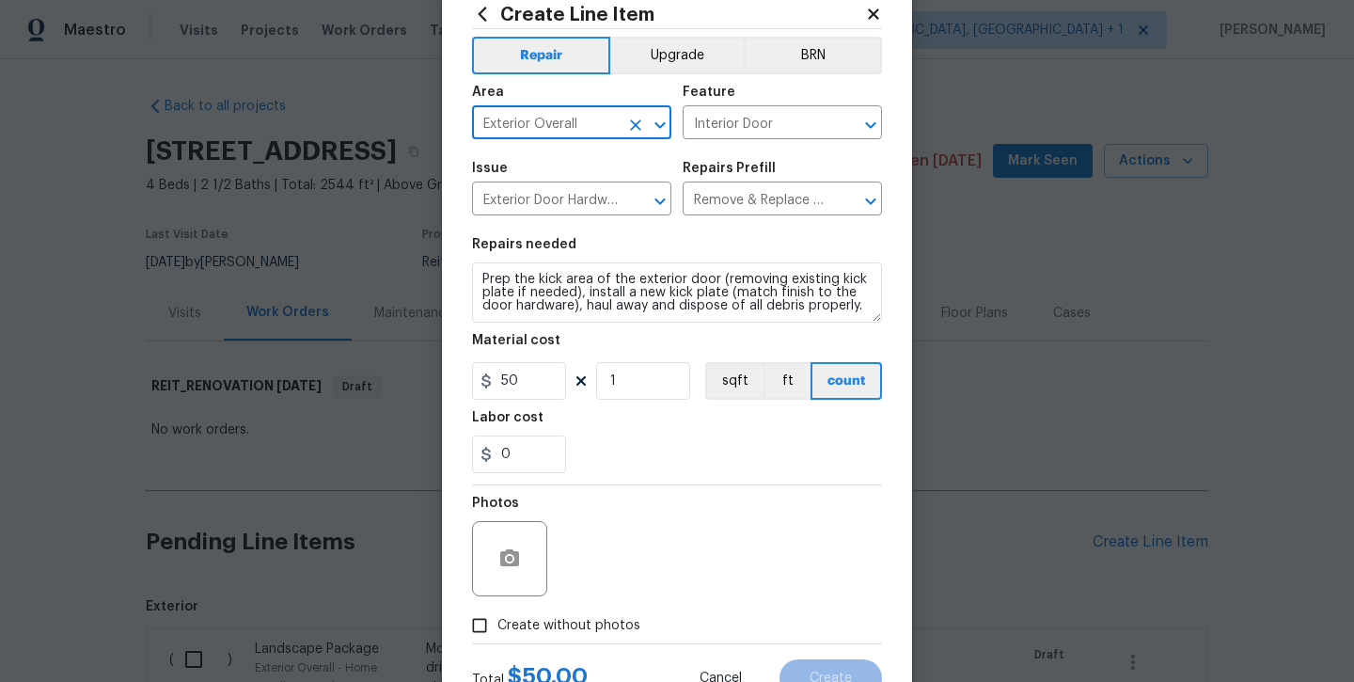
scroll to position [111, 0]
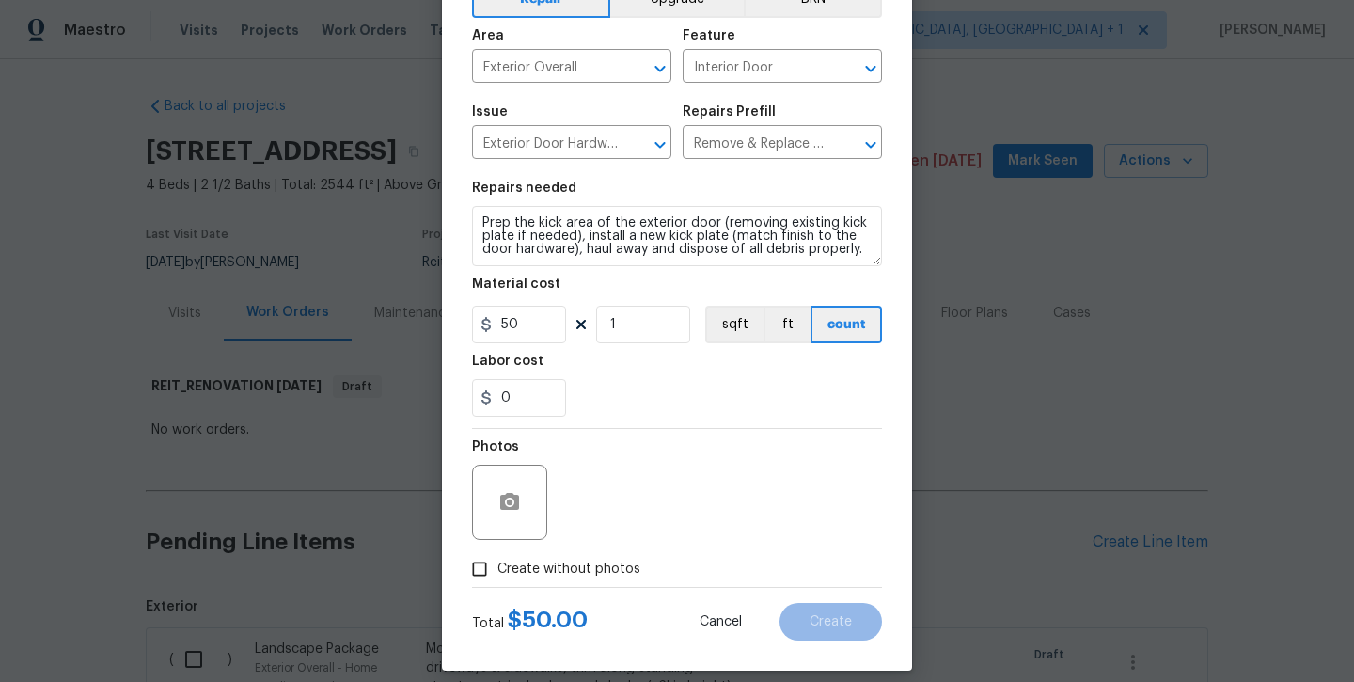
click at [548, 570] on span "Create without photos" at bounding box center [569, 570] width 143 height 20
click at [498, 570] on input "Create without photos" at bounding box center [480, 569] width 36 height 36
checkbox input "true"
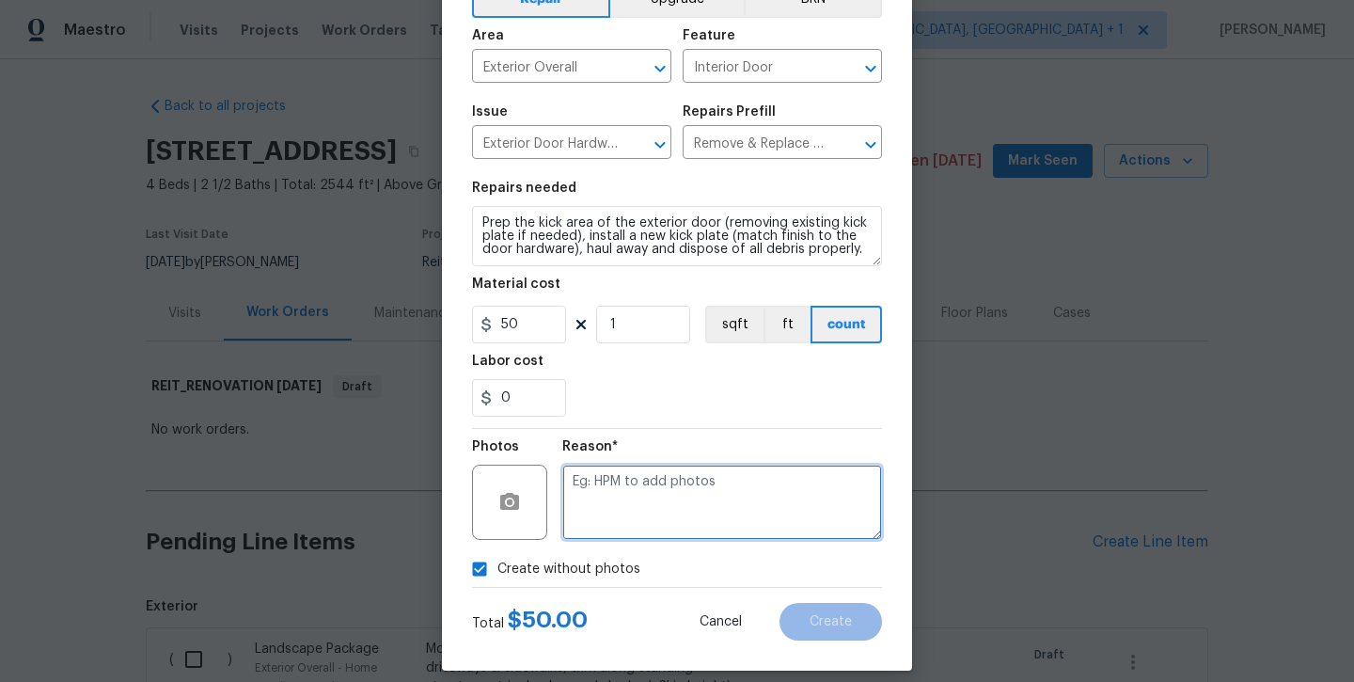
click at [620, 512] on textarea at bounding box center [722, 502] width 320 height 75
type textarea "will add later"
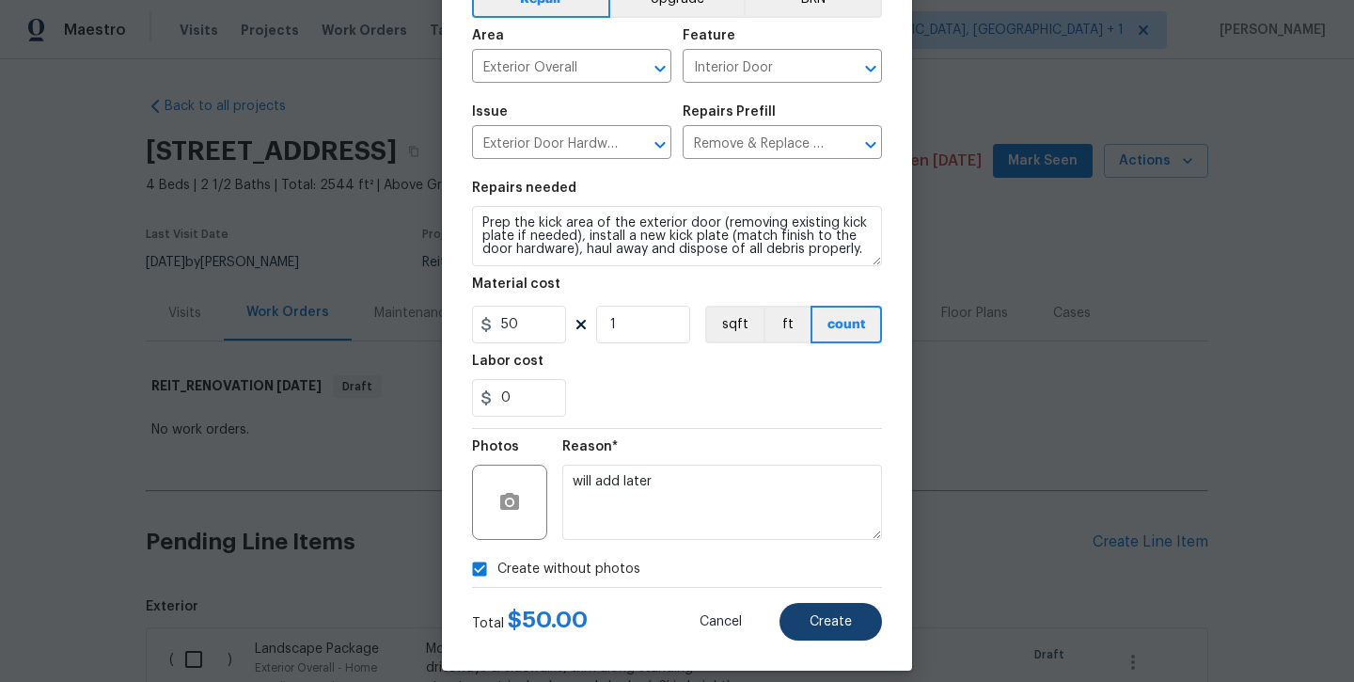
click at [828, 617] on span "Create" at bounding box center [831, 622] width 42 height 14
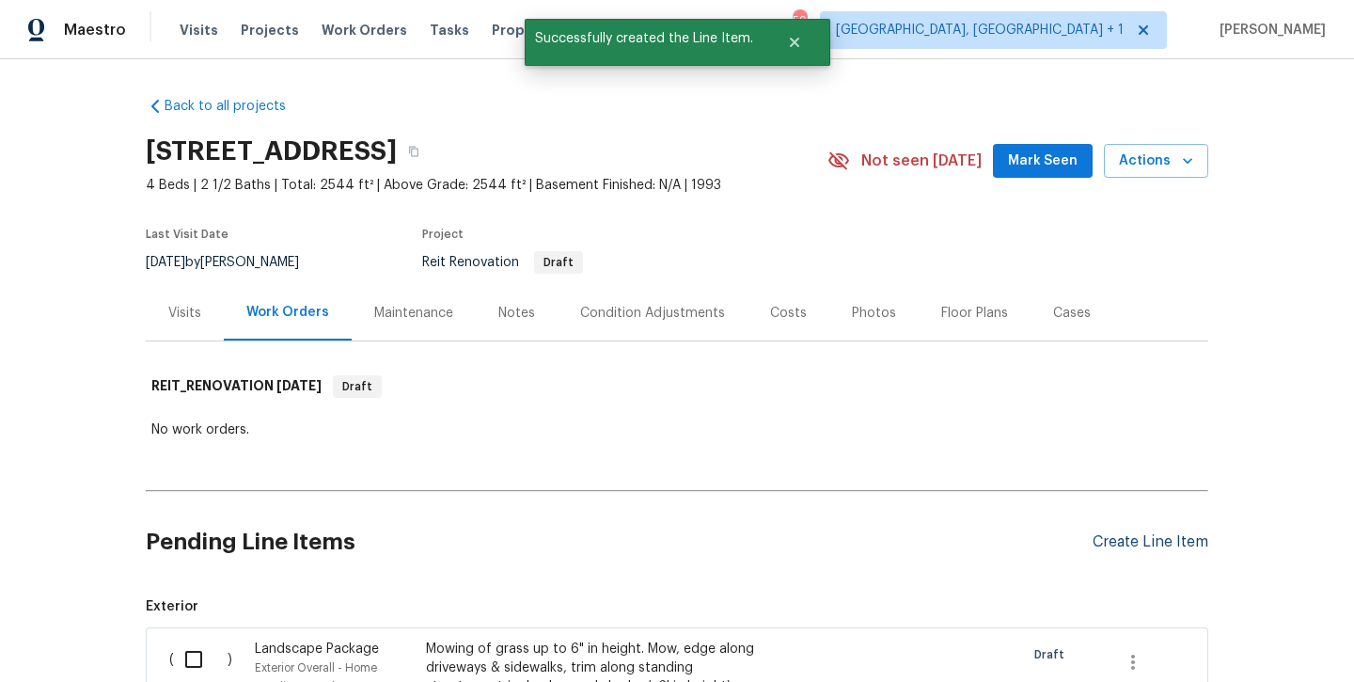
click at [1127, 548] on div "Create Line Item" at bounding box center [1151, 542] width 116 height 18
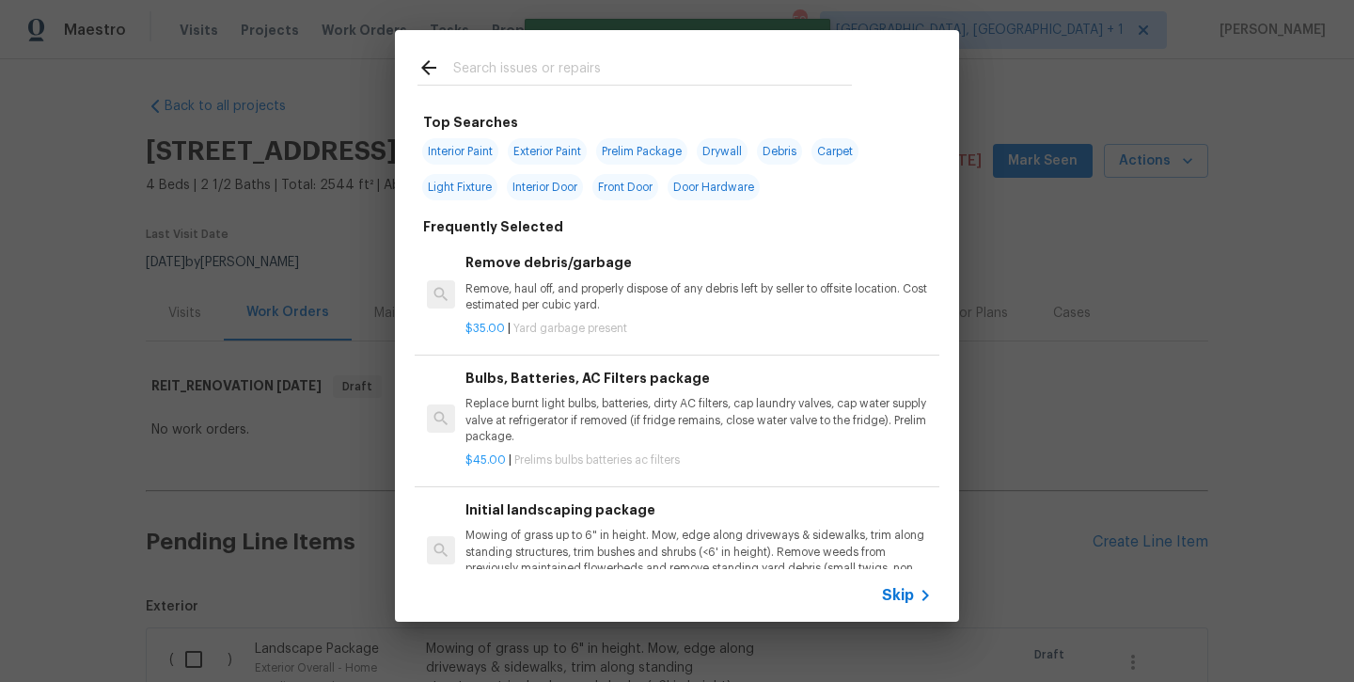
click at [603, 84] on input "text" at bounding box center [652, 70] width 399 height 28
type input "f"
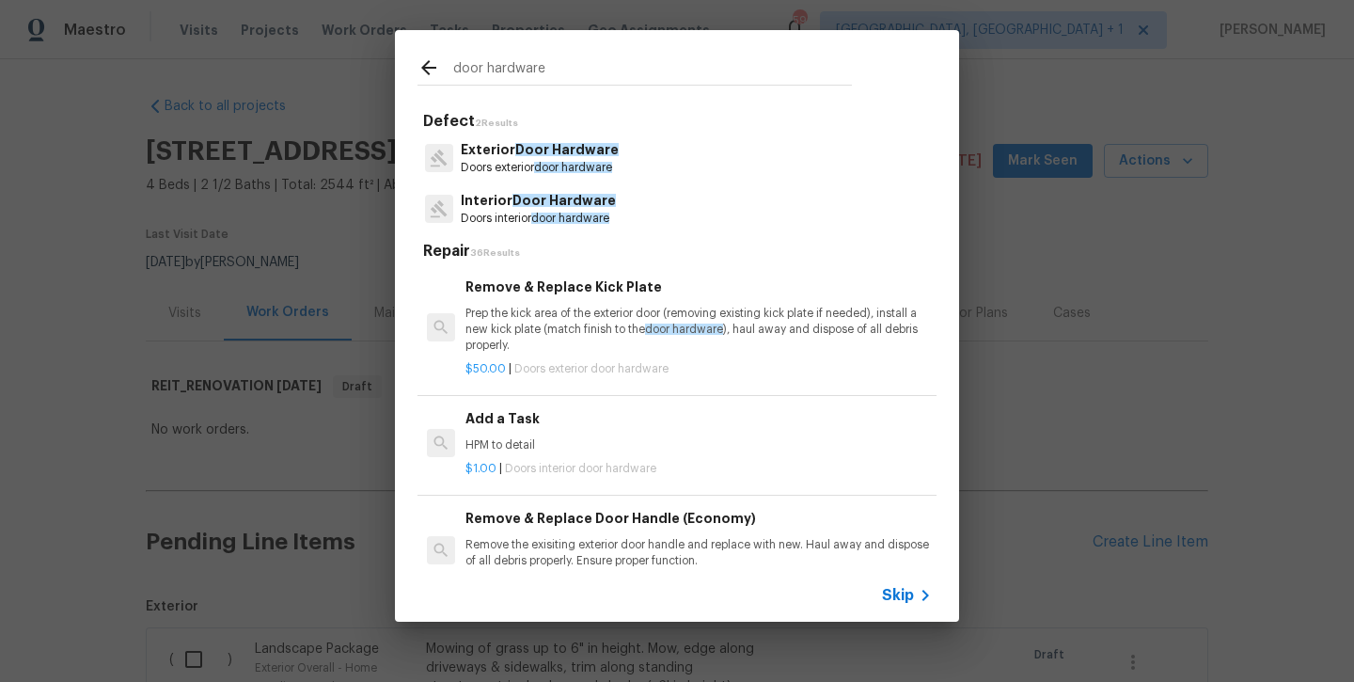
type input "door hardware"
click at [599, 156] on p "Exterior Door Hardware" at bounding box center [540, 150] width 158 height 20
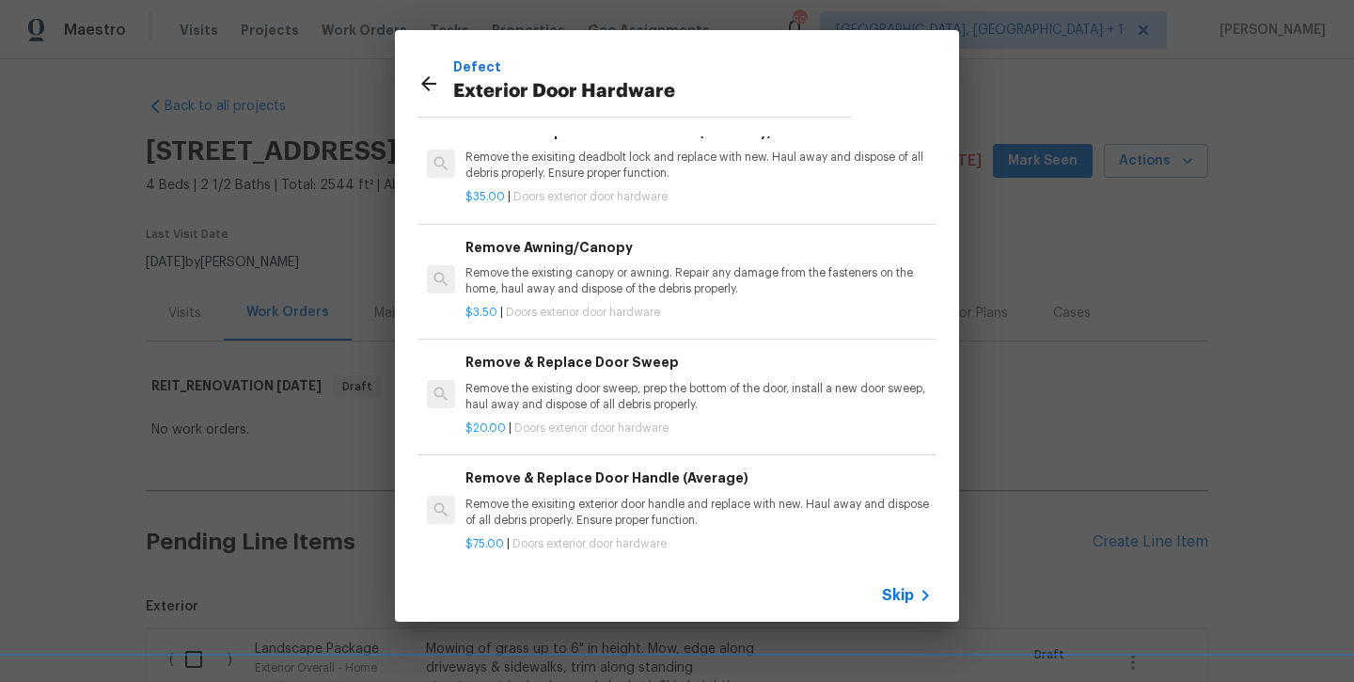
scroll to position [80, 0]
click at [578, 497] on p "Remove the exisiting exterior door handle and replace with new. Haul away and d…" at bounding box center [699, 513] width 467 height 32
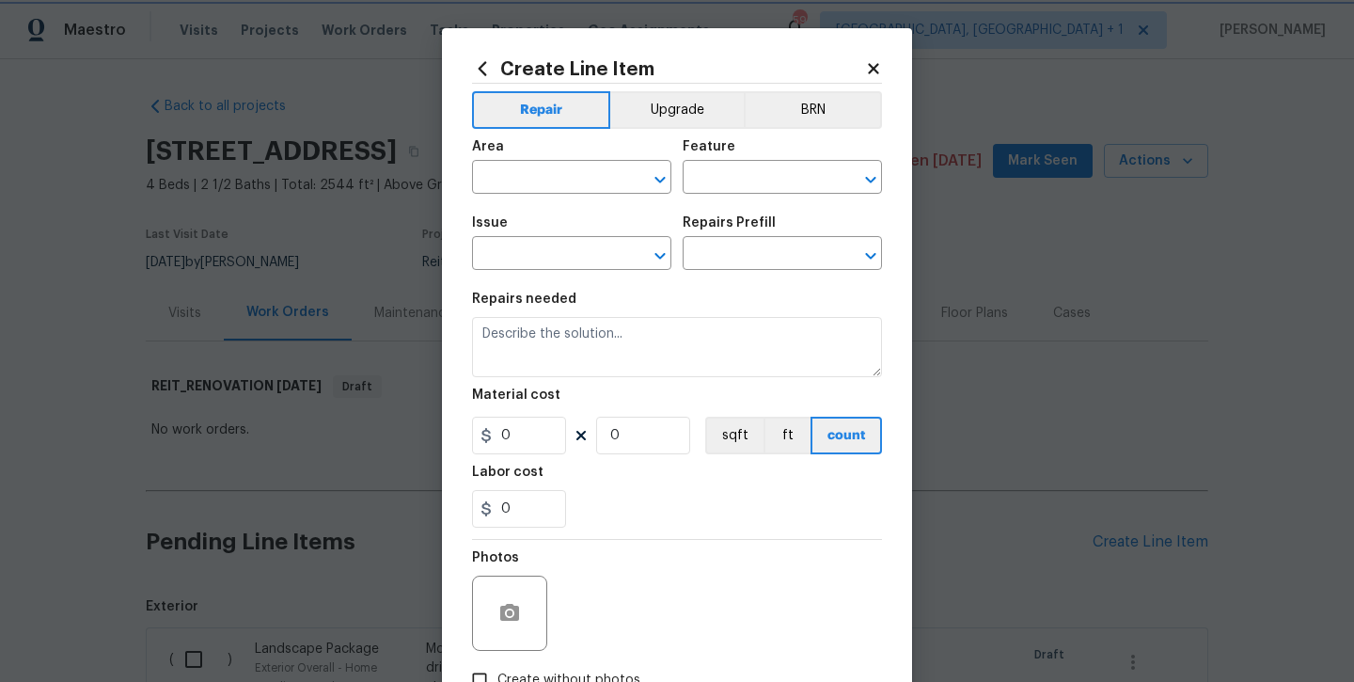
type input "Interior Door"
type input "Exterior Door Hardware"
type input "Remove & Replace Door Handle (Average) $75.00"
type textarea "Remove the exisiting exterior door handle and replace with new. Haul away and d…"
type input "75"
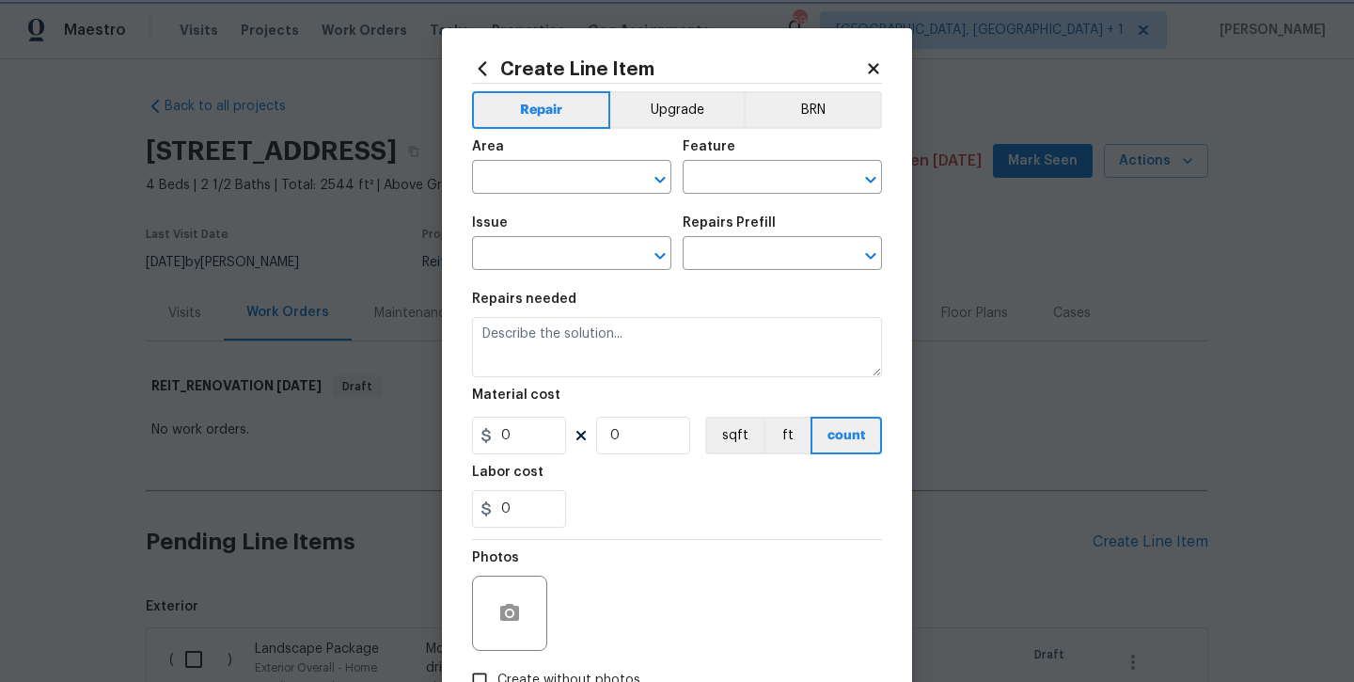
type input "1"
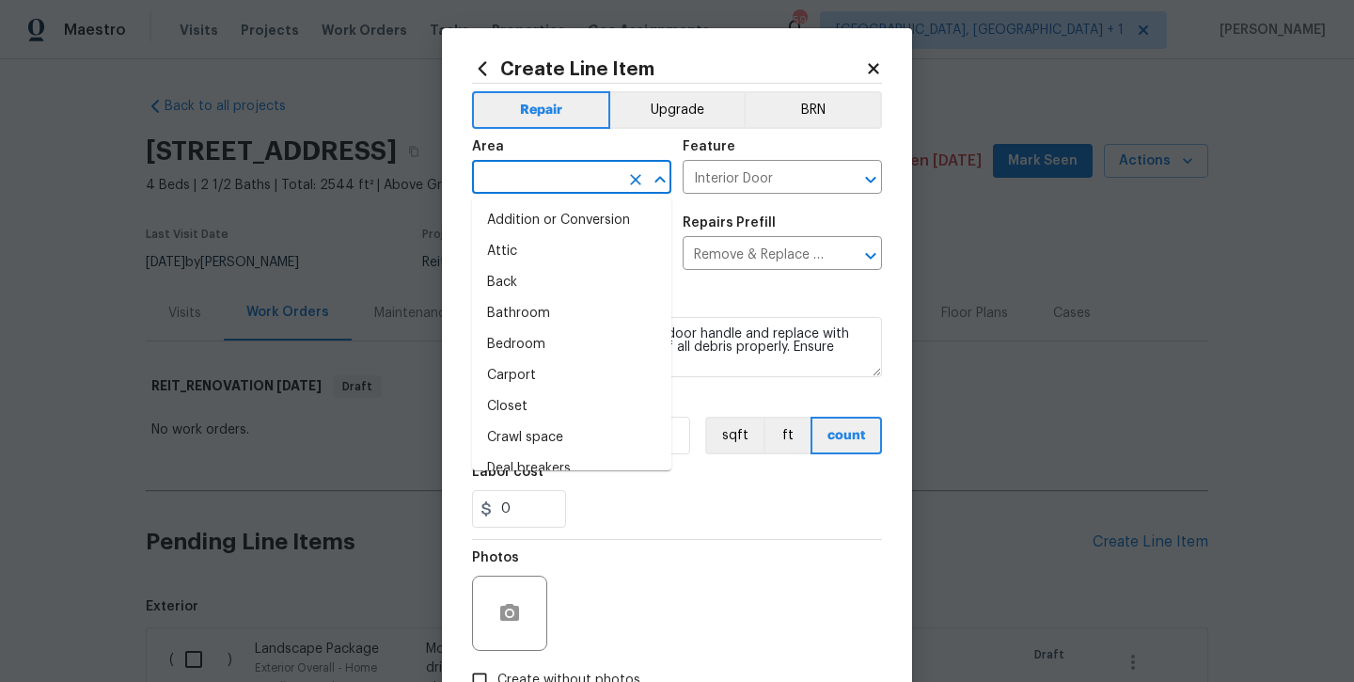
click at [566, 185] on input "text" at bounding box center [545, 179] width 147 height 29
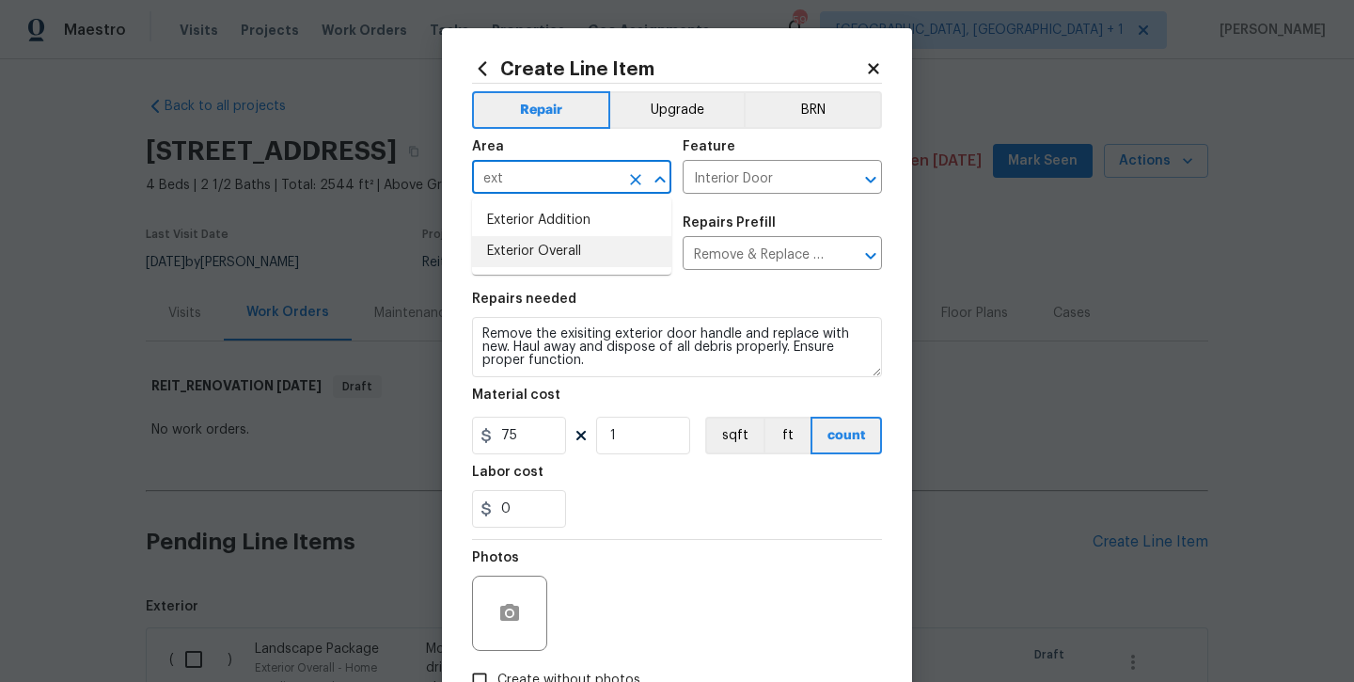
click at [573, 245] on li "Exterior Overall" at bounding box center [571, 251] width 199 height 31
type input "Exterior Overall"
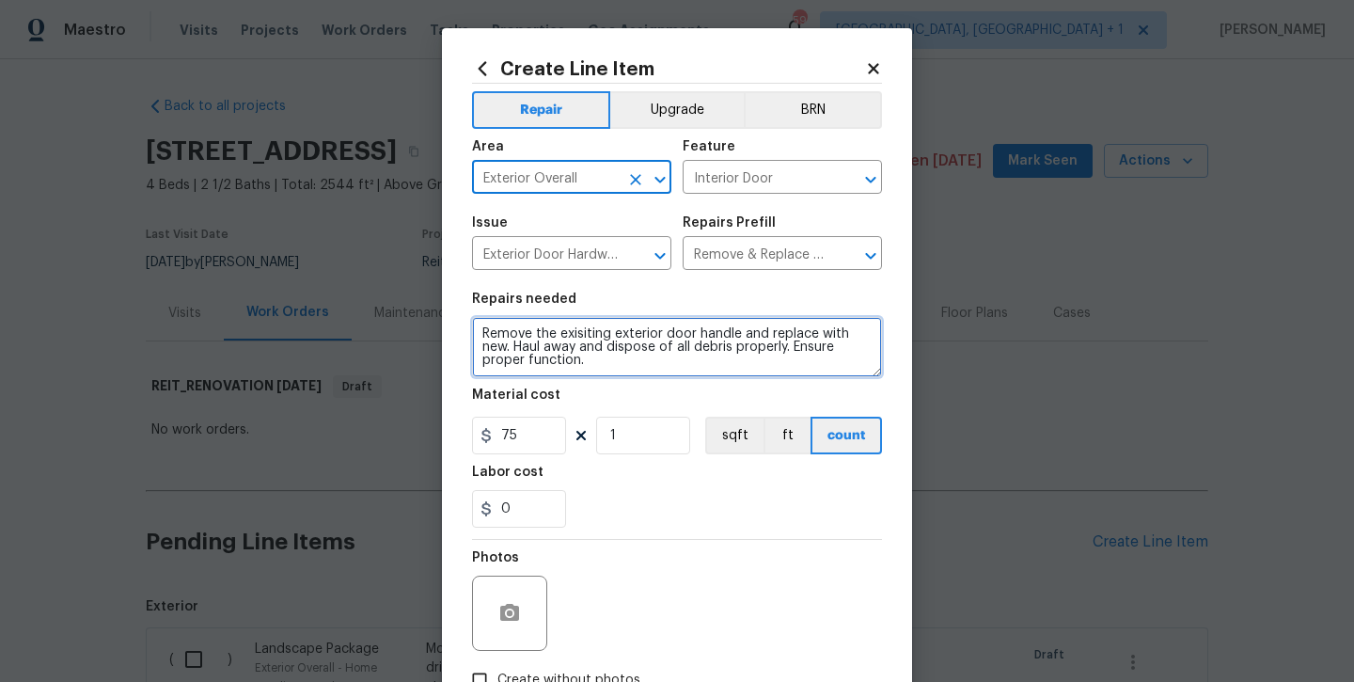
click at [611, 362] on textarea "Remove the exisiting exterior door handle and replace with new. Haul away and d…" at bounding box center [677, 347] width 410 height 60
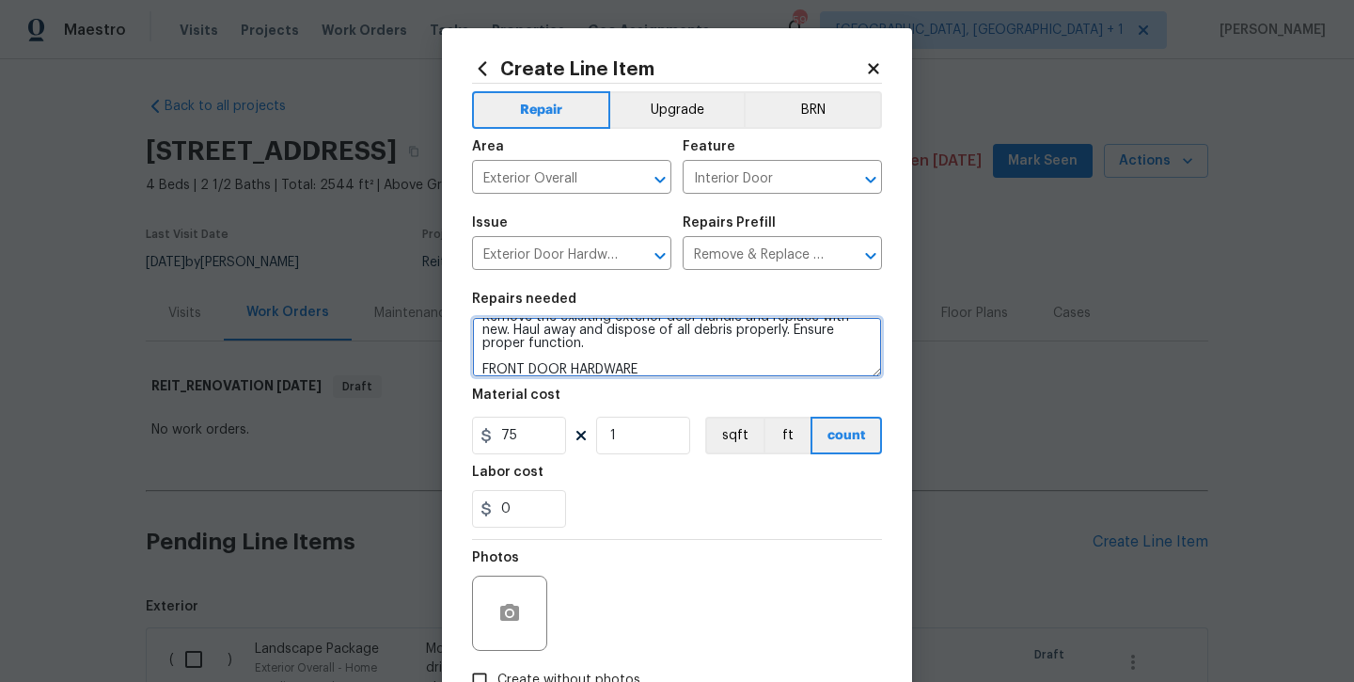
type textarea "Remove the exisiting exterior door handle and replace with new. Haul away and d…"
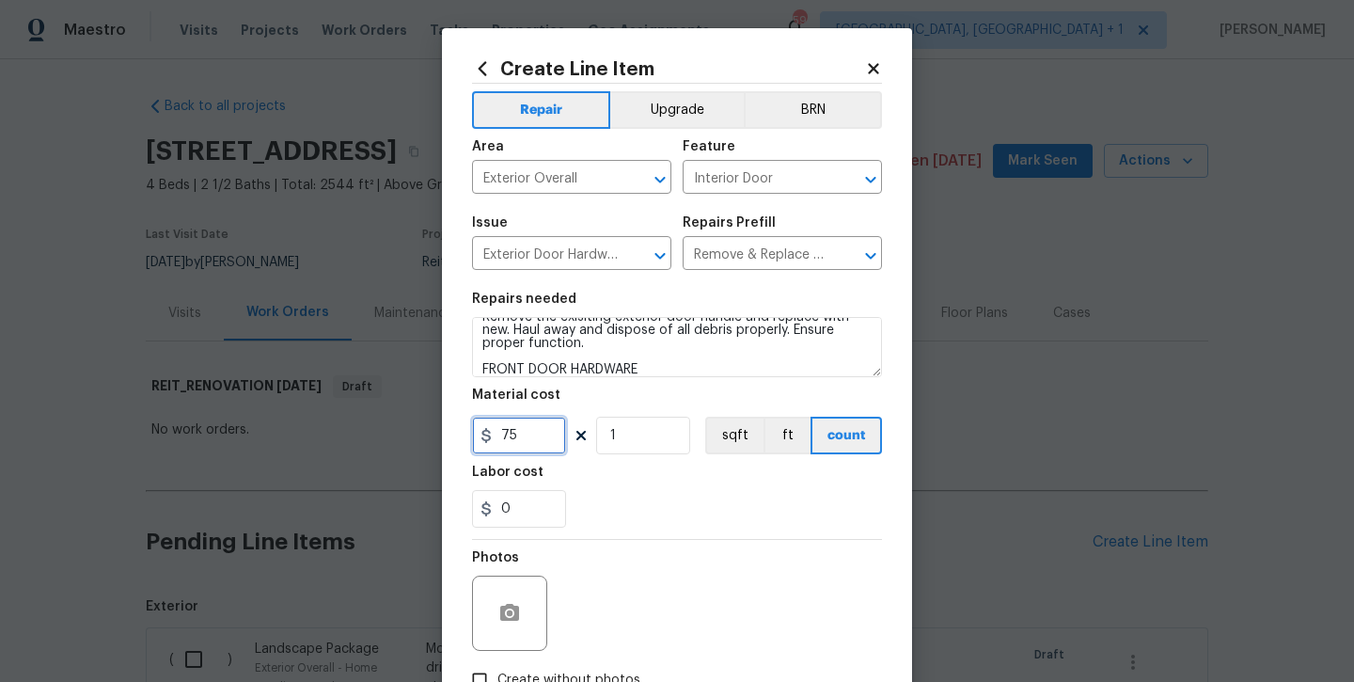
click at [536, 444] on input "75" at bounding box center [519, 436] width 94 height 38
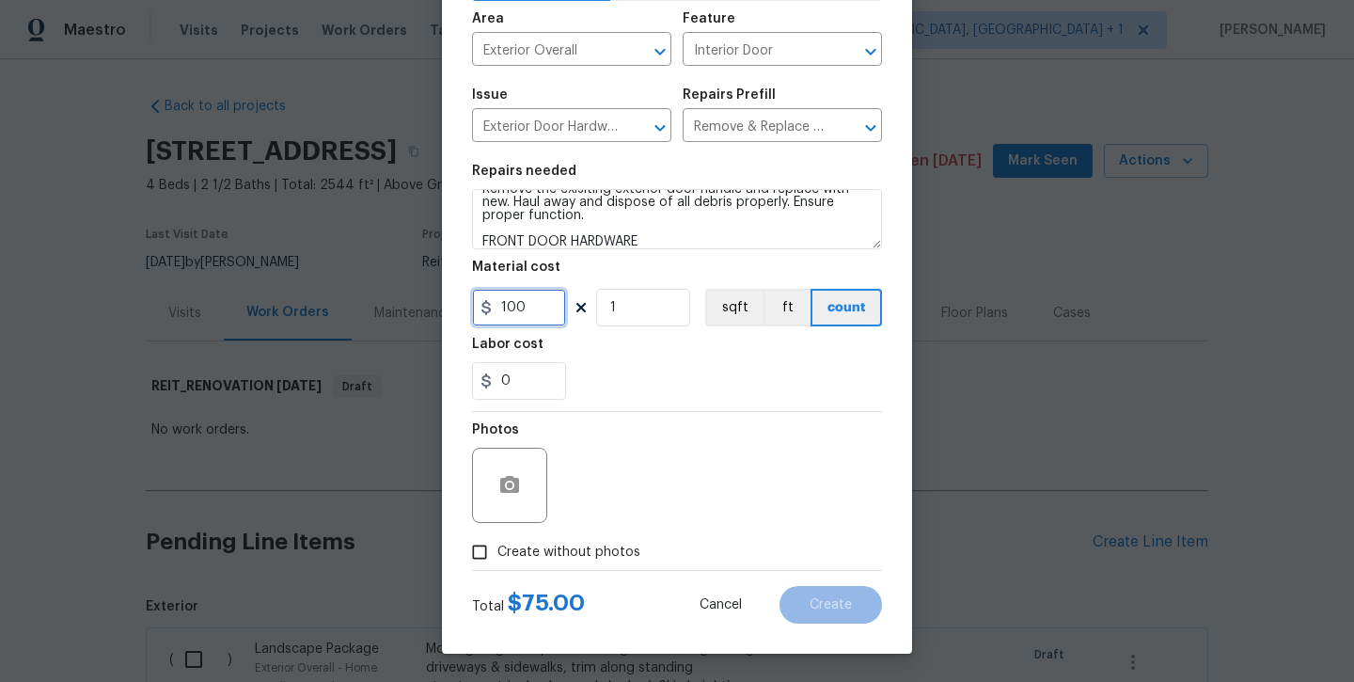
type input "100"
click at [560, 562] on label "Create without photos" at bounding box center [551, 552] width 179 height 36
click at [498, 562] on input "Create without photos" at bounding box center [480, 552] width 36 height 36
checkbox input "true"
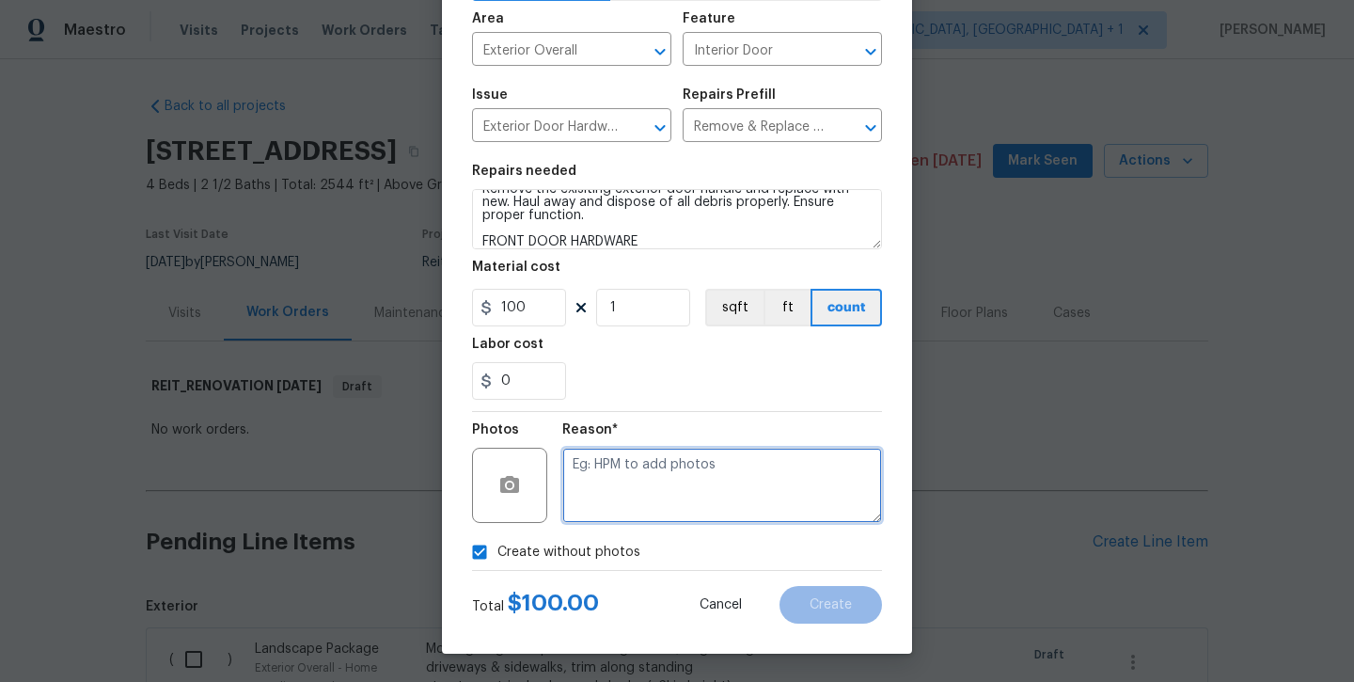
click at [608, 506] on textarea at bounding box center [722, 485] width 320 height 75
type textarea "will add later"
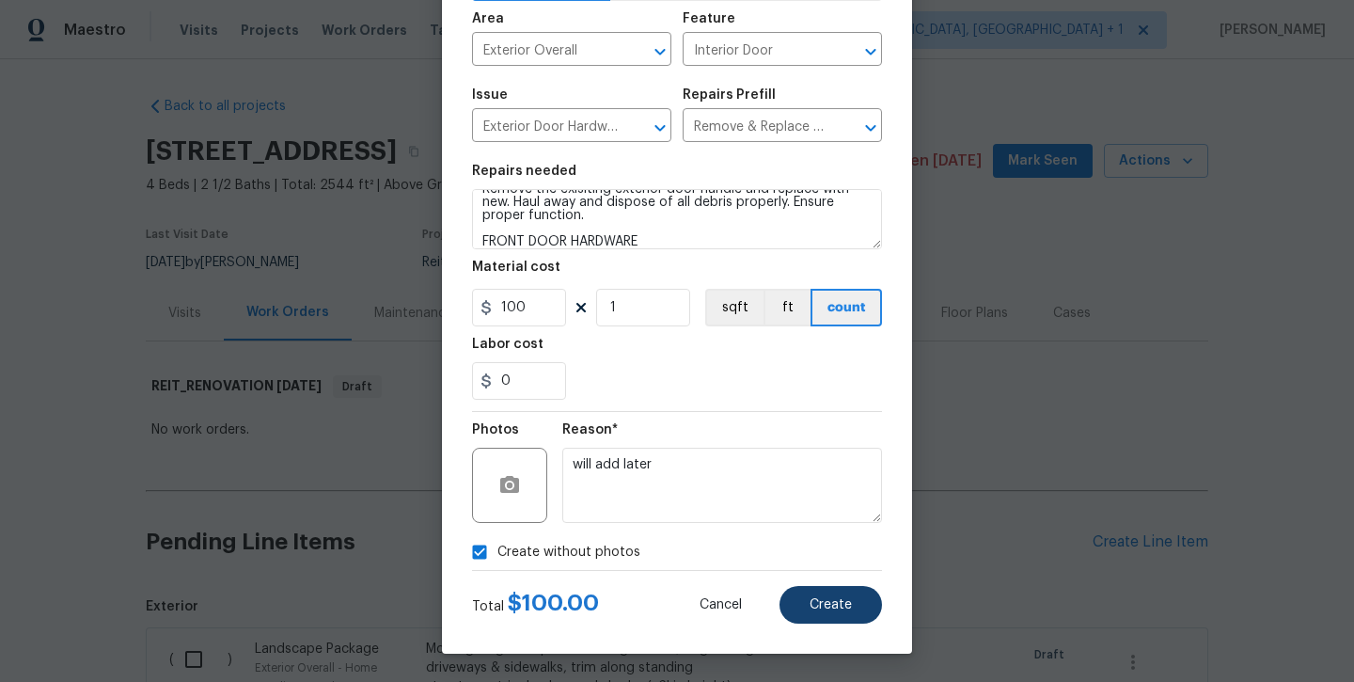
click at [812, 595] on button "Create" at bounding box center [831, 605] width 103 height 38
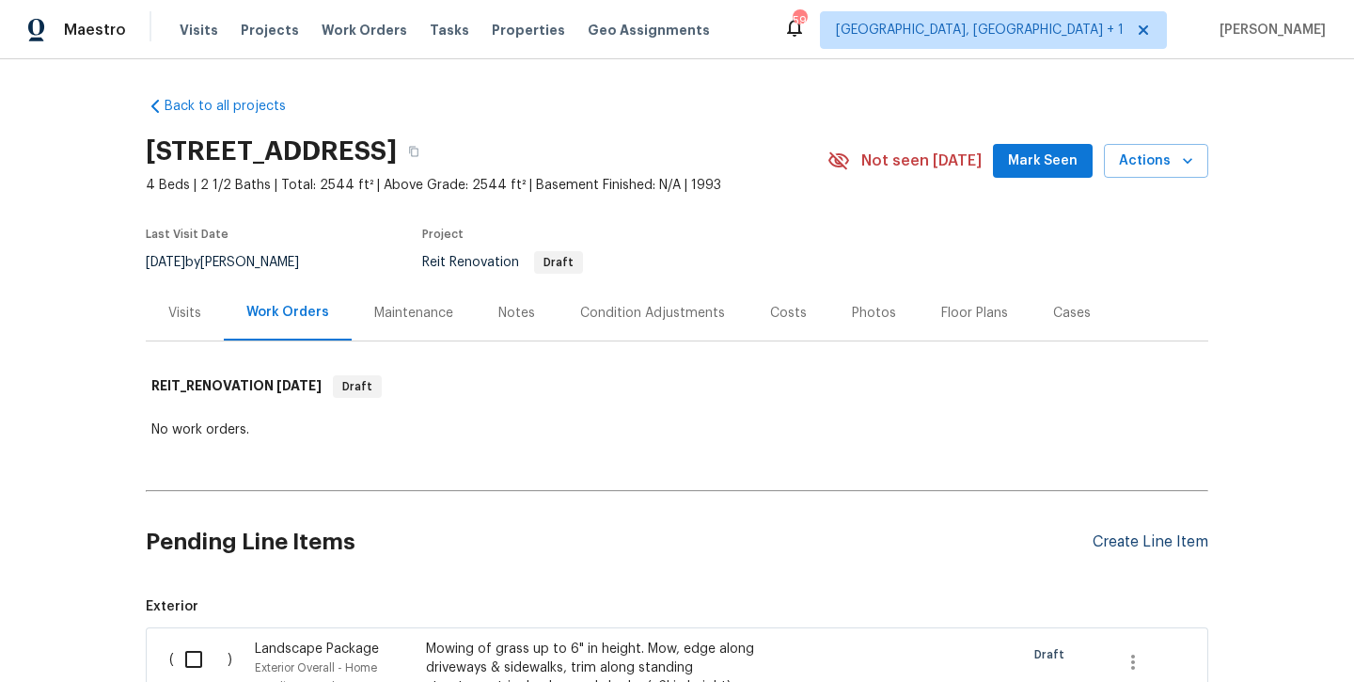
click at [1109, 541] on div "Create Line Item" at bounding box center [1151, 542] width 116 height 18
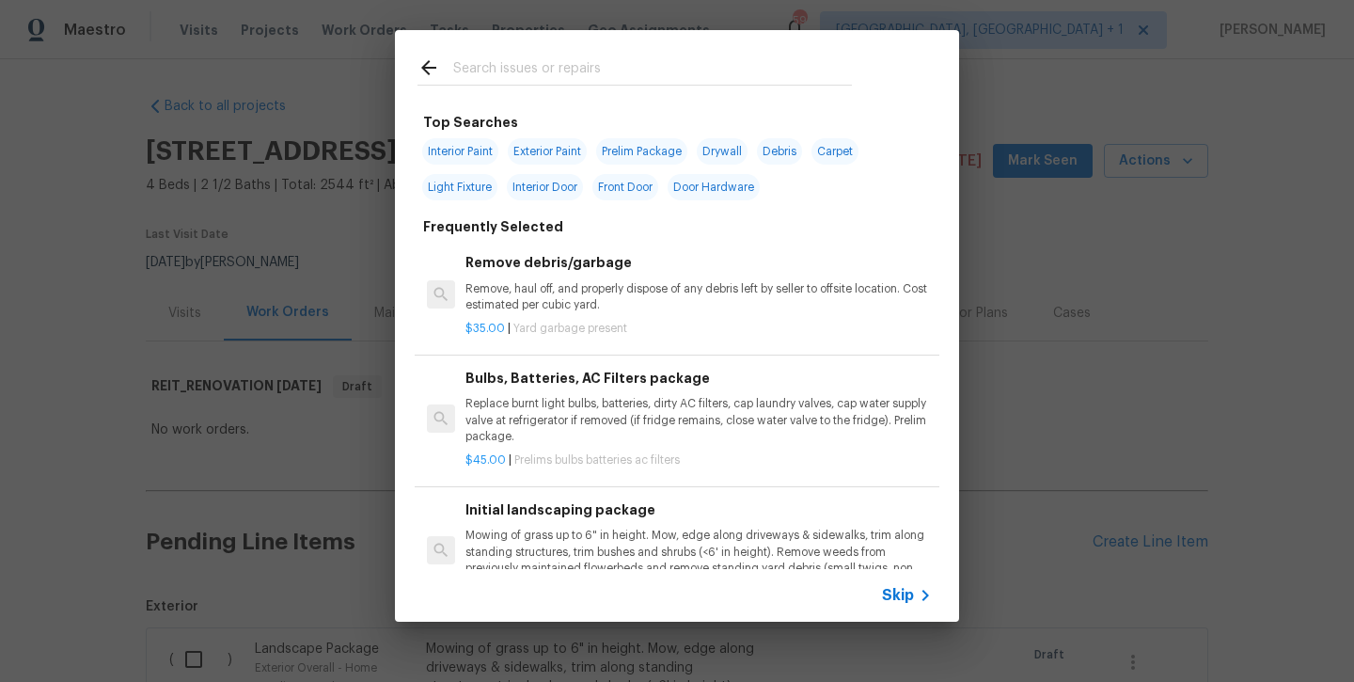
click at [546, 75] on input "text" at bounding box center [652, 70] width 399 height 28
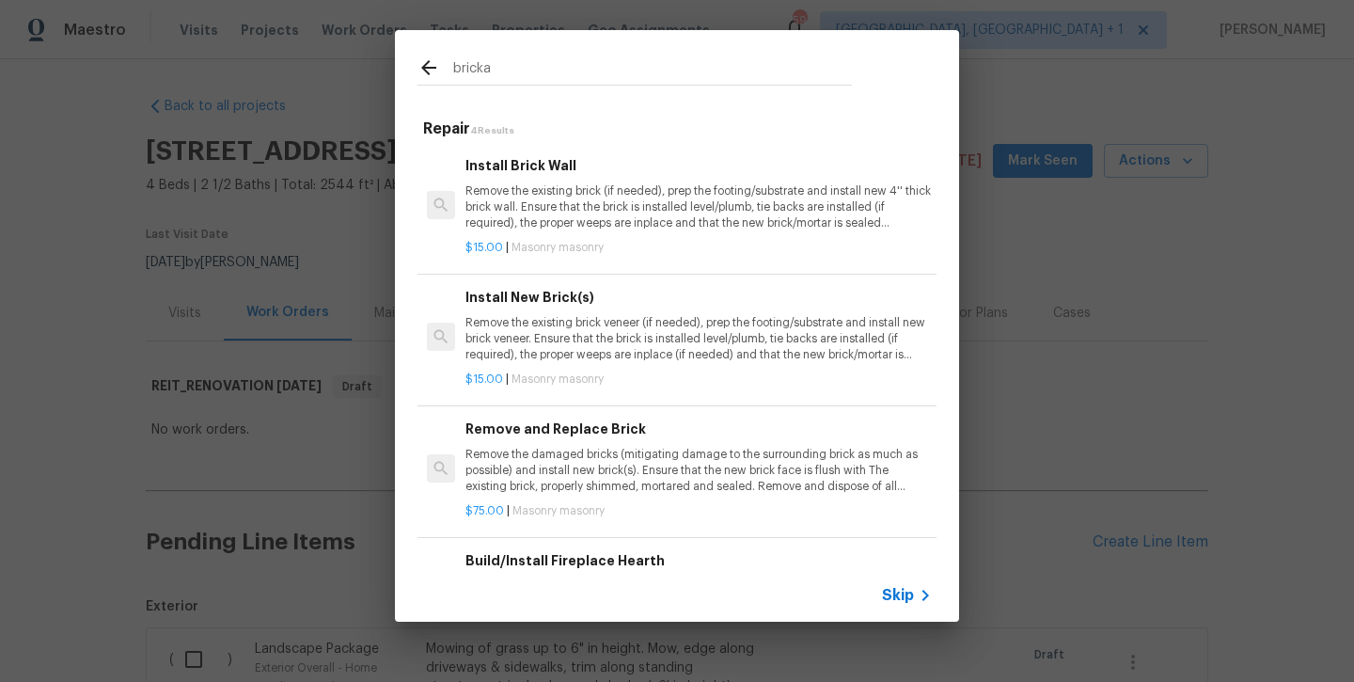
scroll to position [0, 0]
click at [528, 73] on input "bricka" at bounding box center [652, 70] width 399 height 28
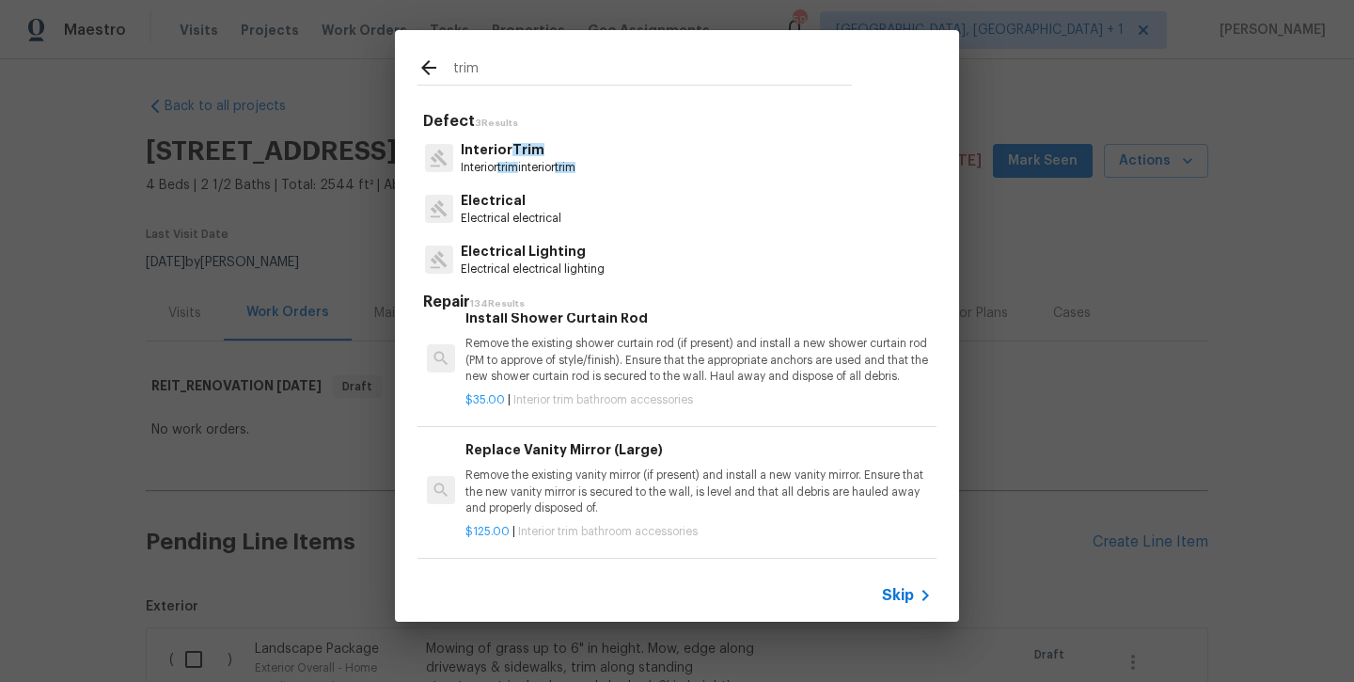
scroll to position [884, 0]
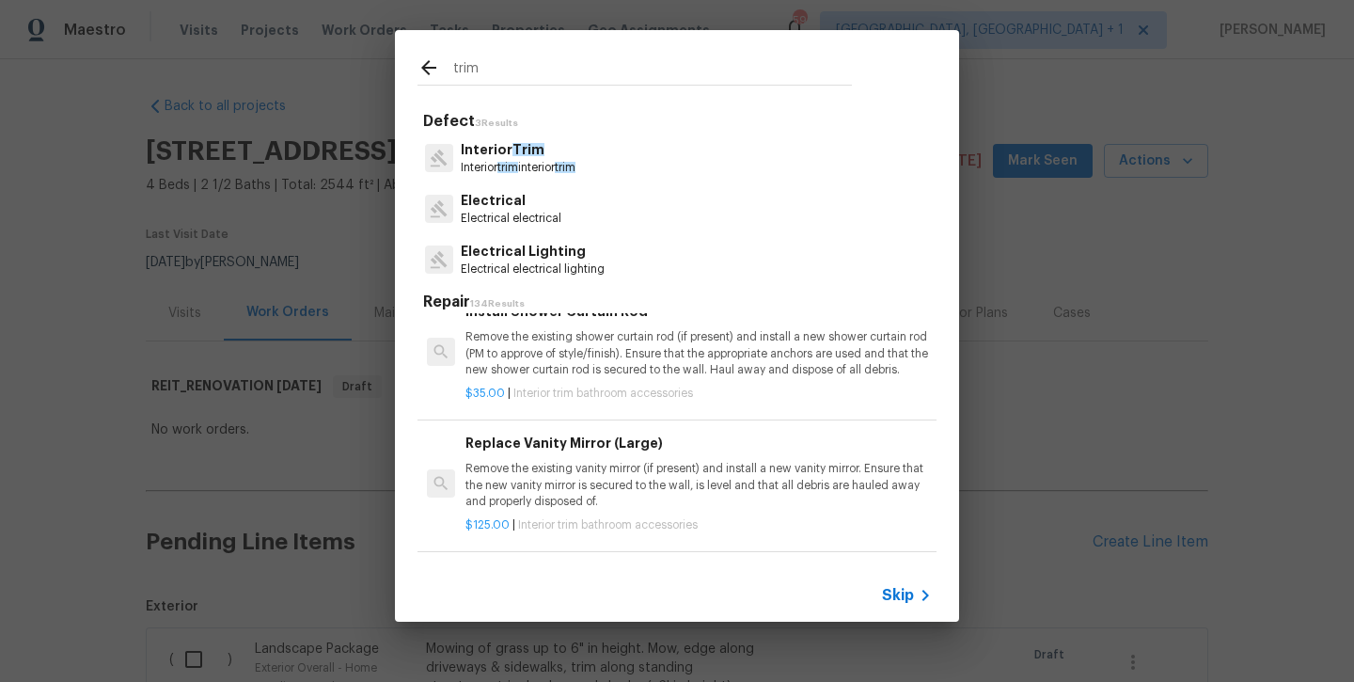
click at [521, 68] on input "trim" at bounding box center [652, 70] width 399 height 28
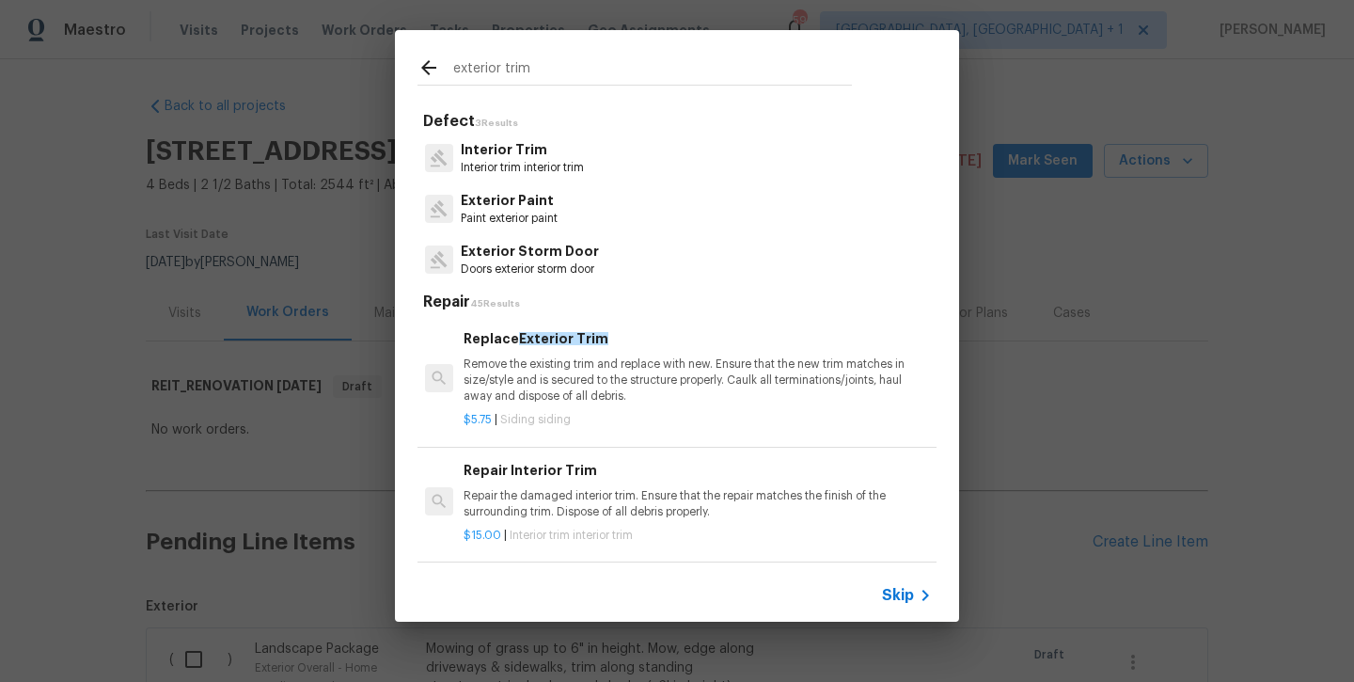
scroll to position [0, 2]
type input "exterior trim"
click at [544, 384] on p "Remove the existing trim and replace with new. Ensure that the new trim matches…" at bounding box center [697, 380] width 467 height 48
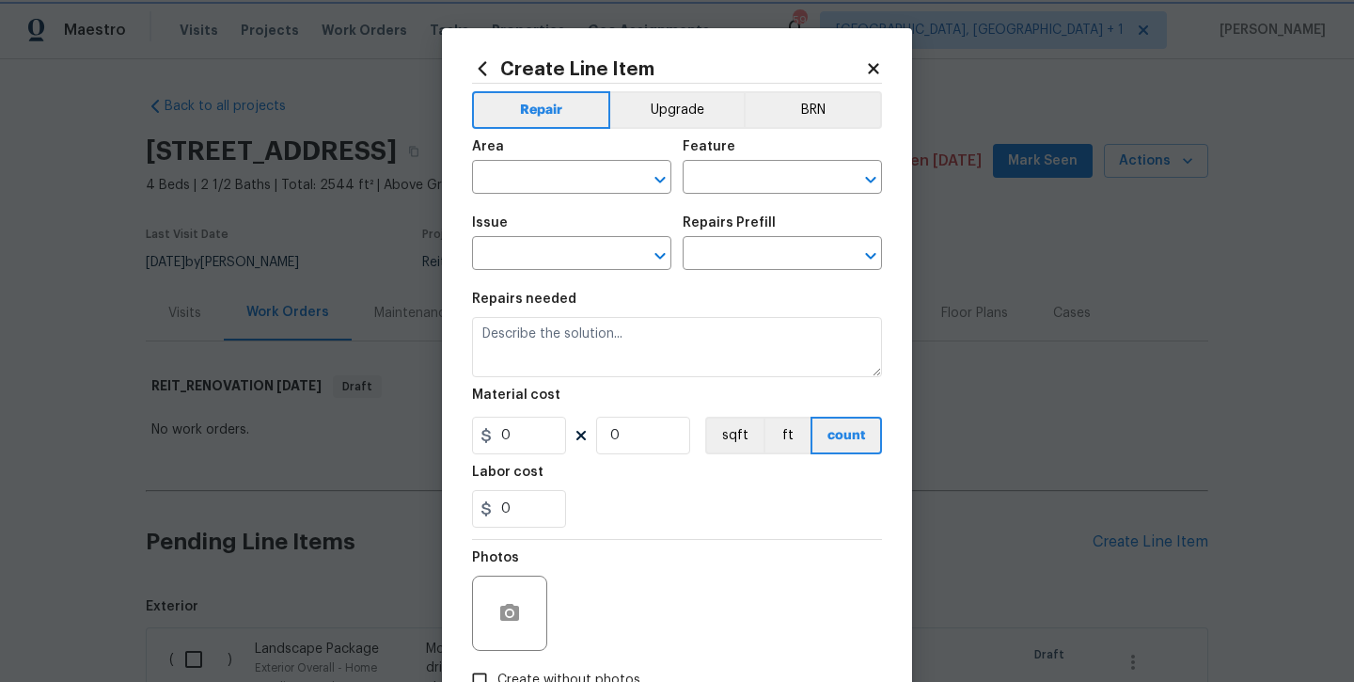
type input "Siding"
type input "Replace Exterior Trim $5.75"
type textarea "Remove the existing trim and replace with new. Ensure that the new trim matches…"
type input "5.75"
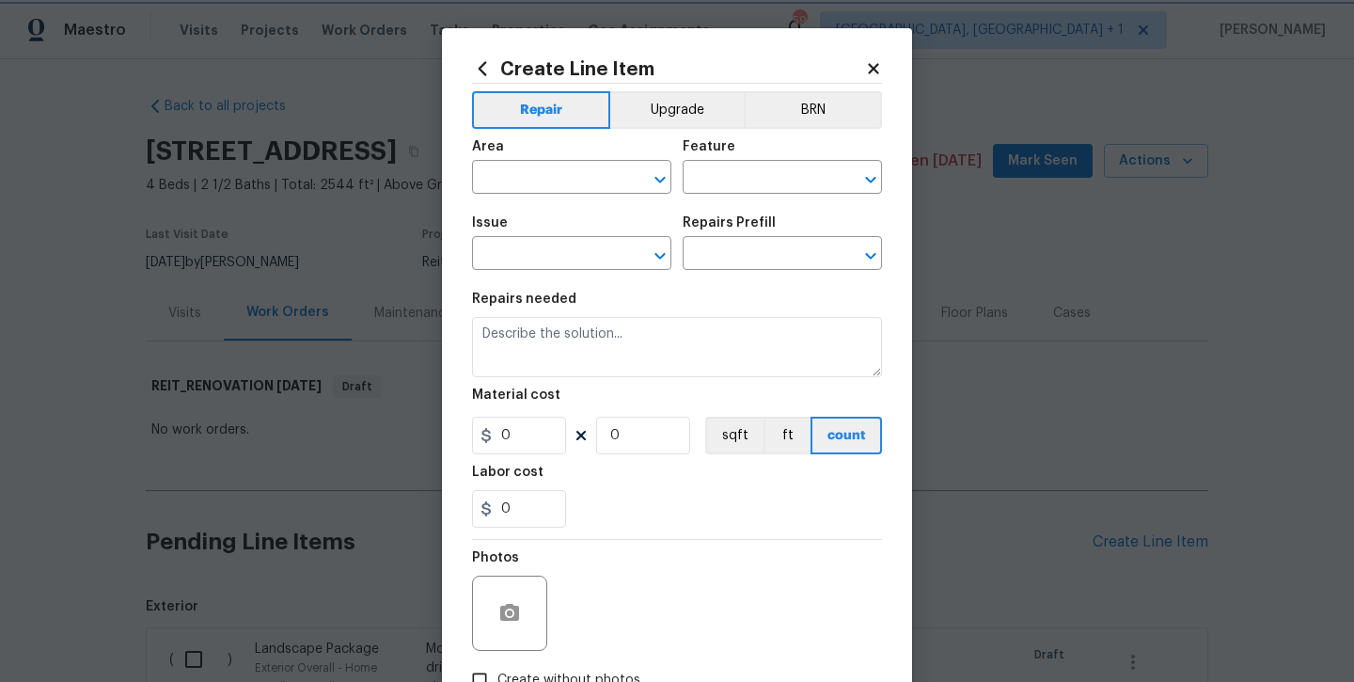
type input "1"
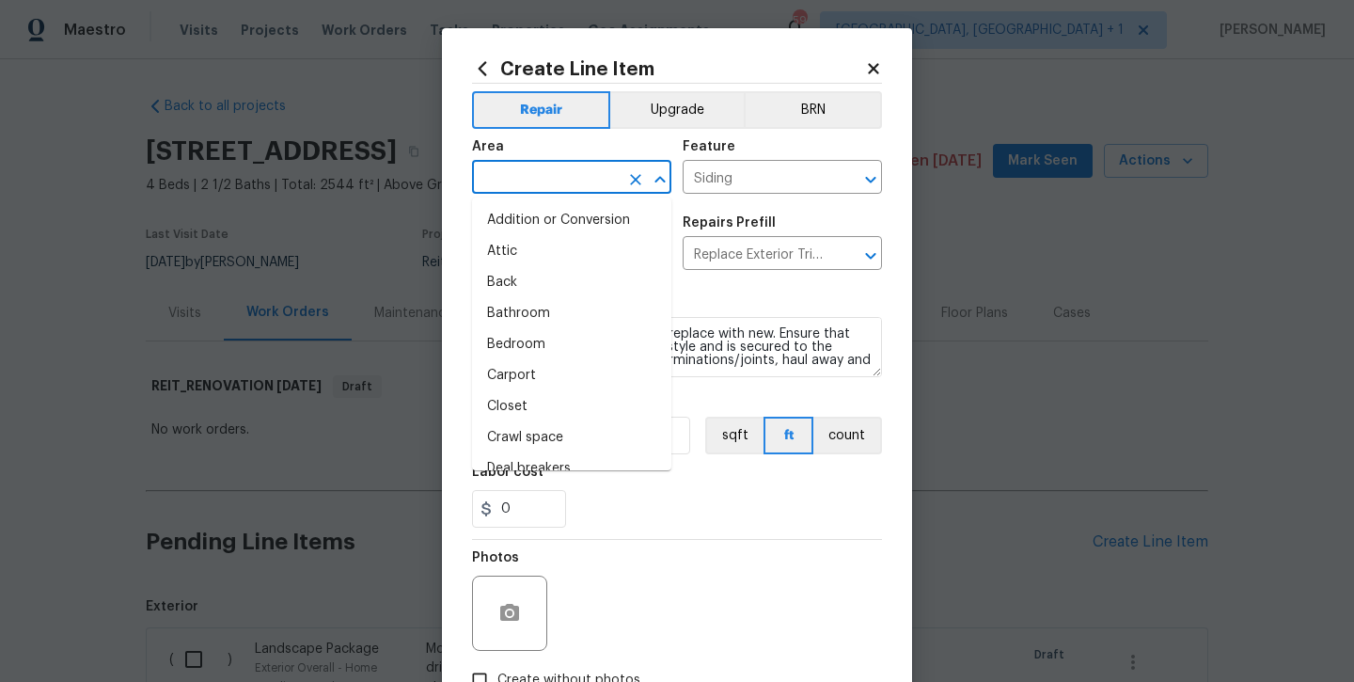
click at [556, 191] on input "text" at bounding box center [545, 179] width 147 height 29
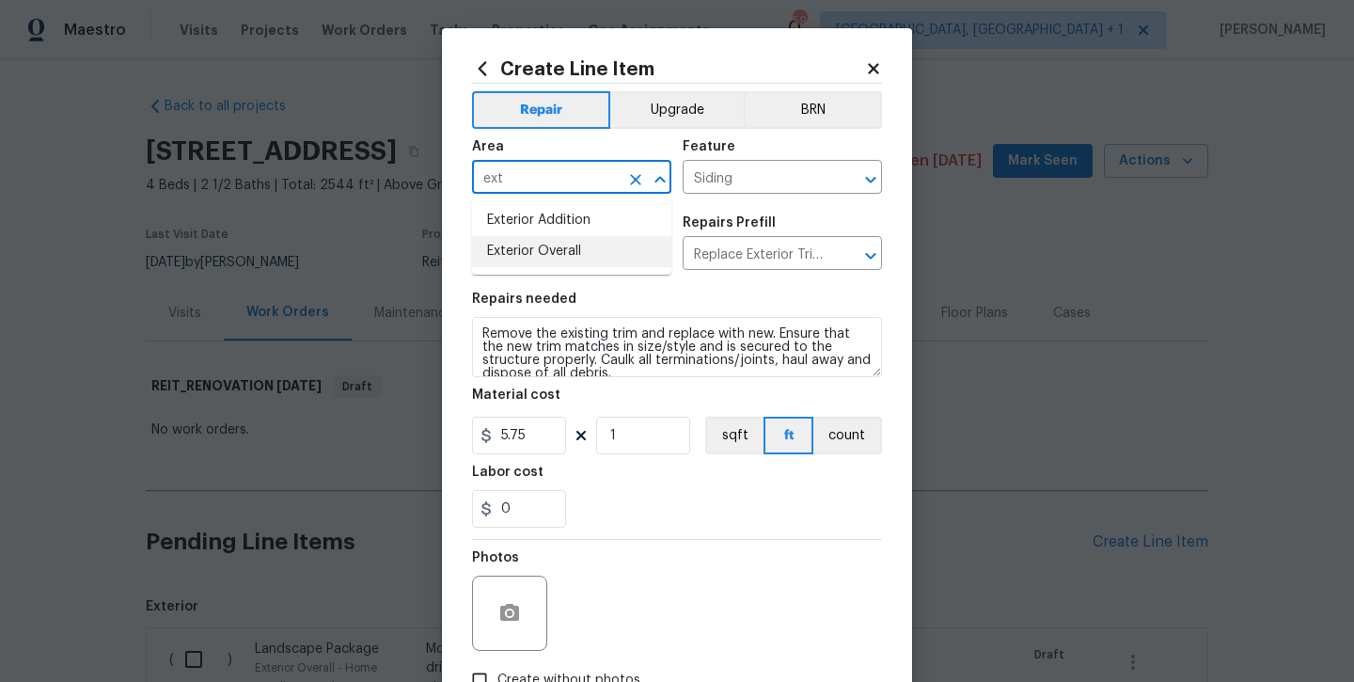
click at [570, 243] on li "Exterior Overall" at bounding box center [571, 251] width 199 height 31
type input "Exterior Overall"
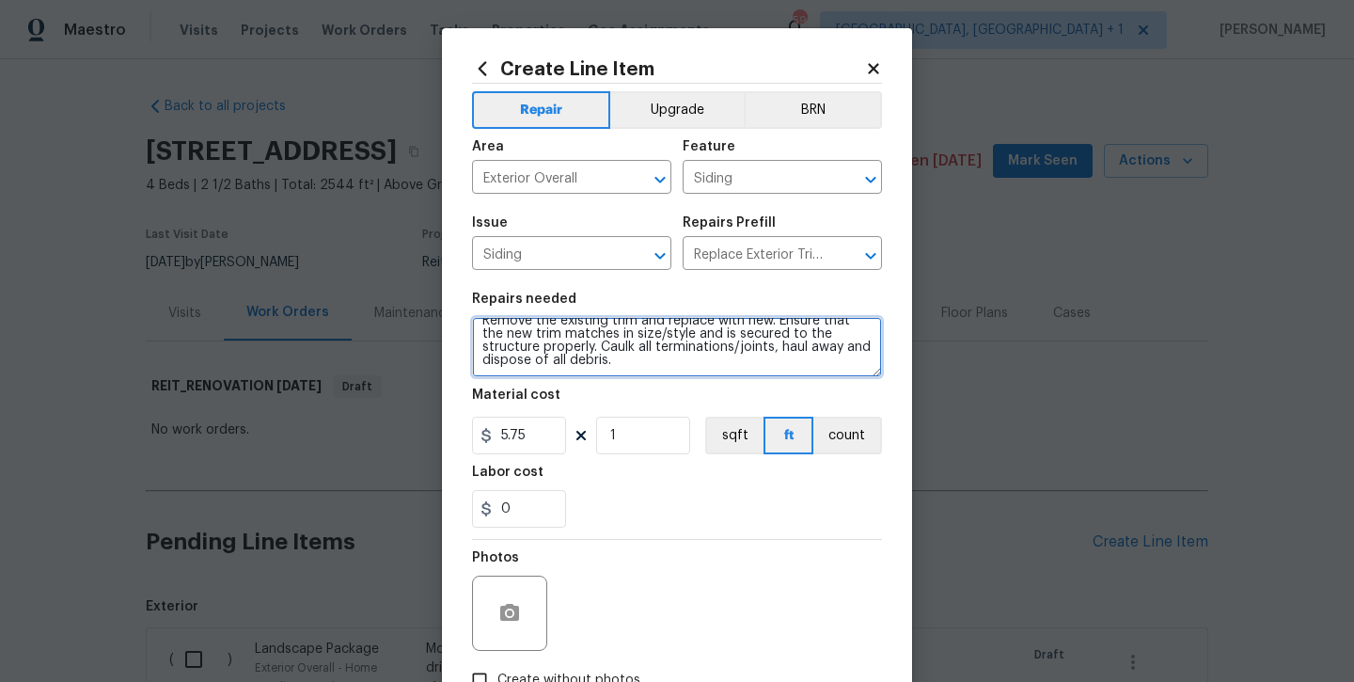
click at [672, 366] on textarea "Remove the existing trim and replace with new. Ensure that the new trim matches…" at bounding box center [677, 347] width 410 height 60
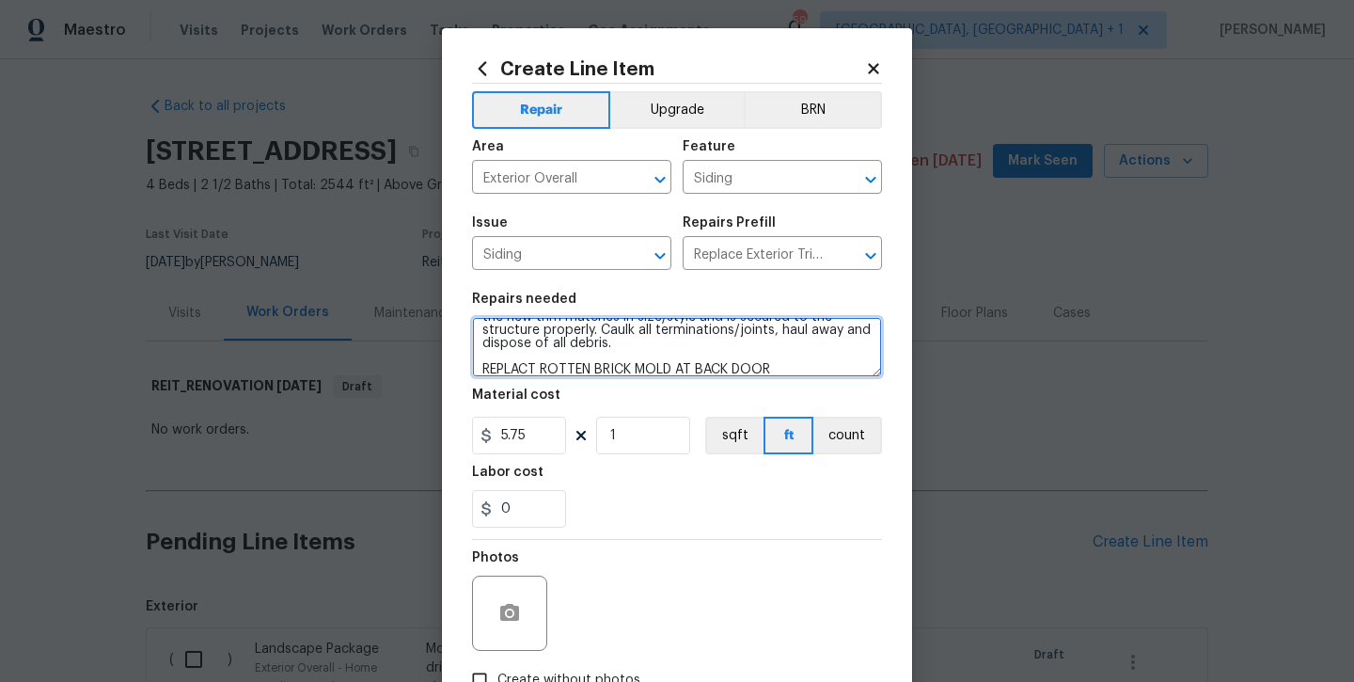
type textarea "Remove the existing trim and replace with new. Ensure that the new trim matches…"
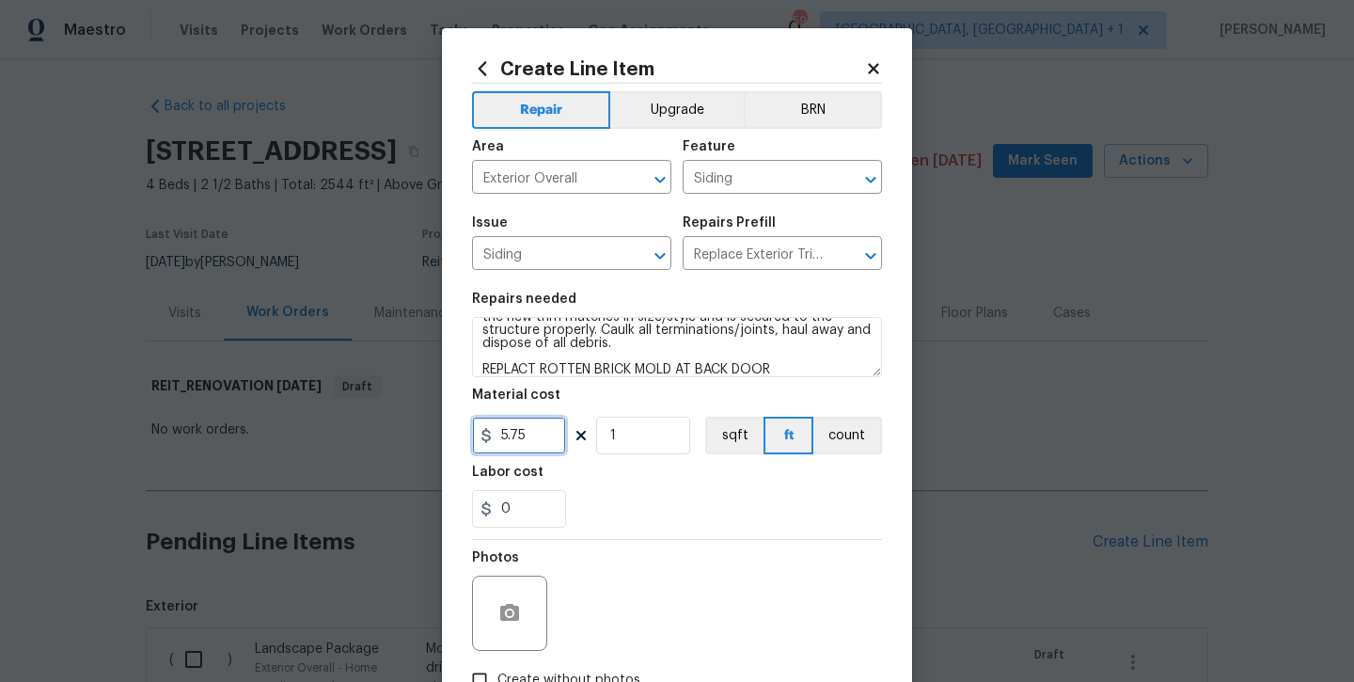
click at [530, 432] on input "5.75" at bounding box center [519, 436] width 94 height 38
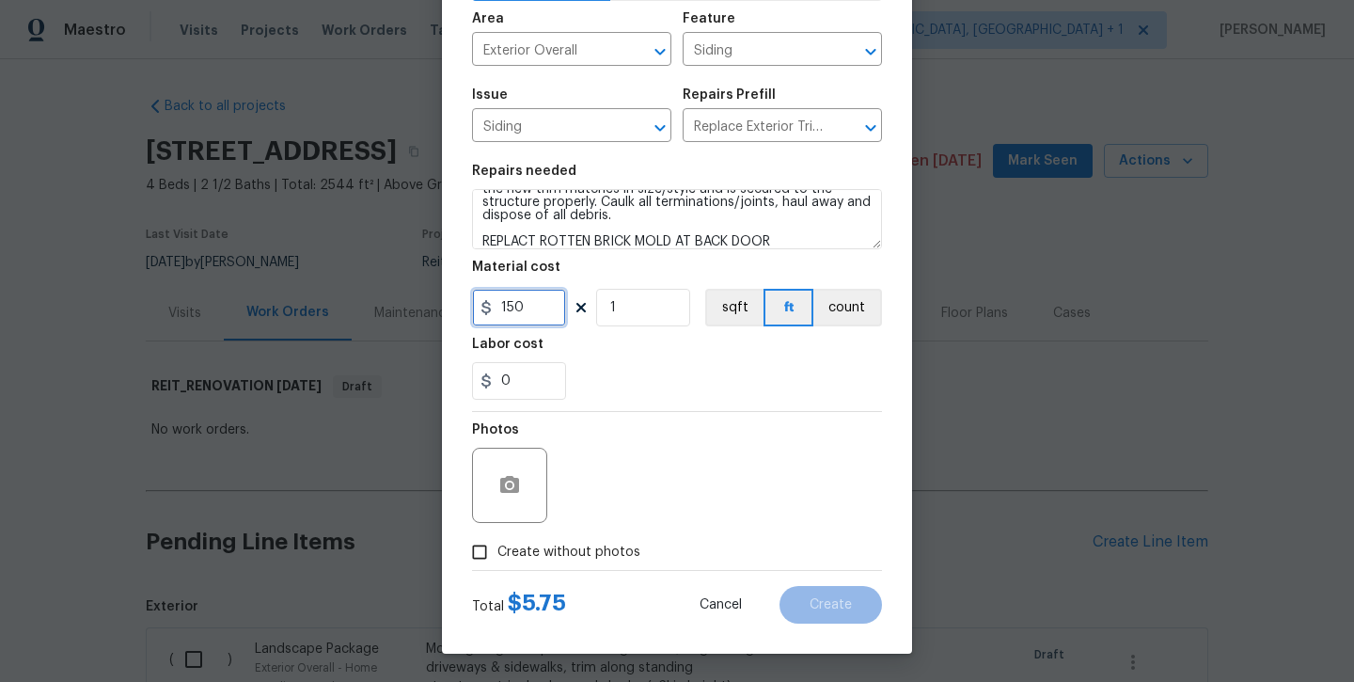
scroll to position [128, 0]
type input "150"
click at [546, 581] on div "Total $ 5.75 Cancel Create" at bounding box center [677, 597] width 410 height 53
click at [546, 547] on span "Create without photos" at bounding box center [569, 553] width 143 height 20
click at [498, 547] on input "Create without photos" at bounding box center [480, 552] width 36 height 36
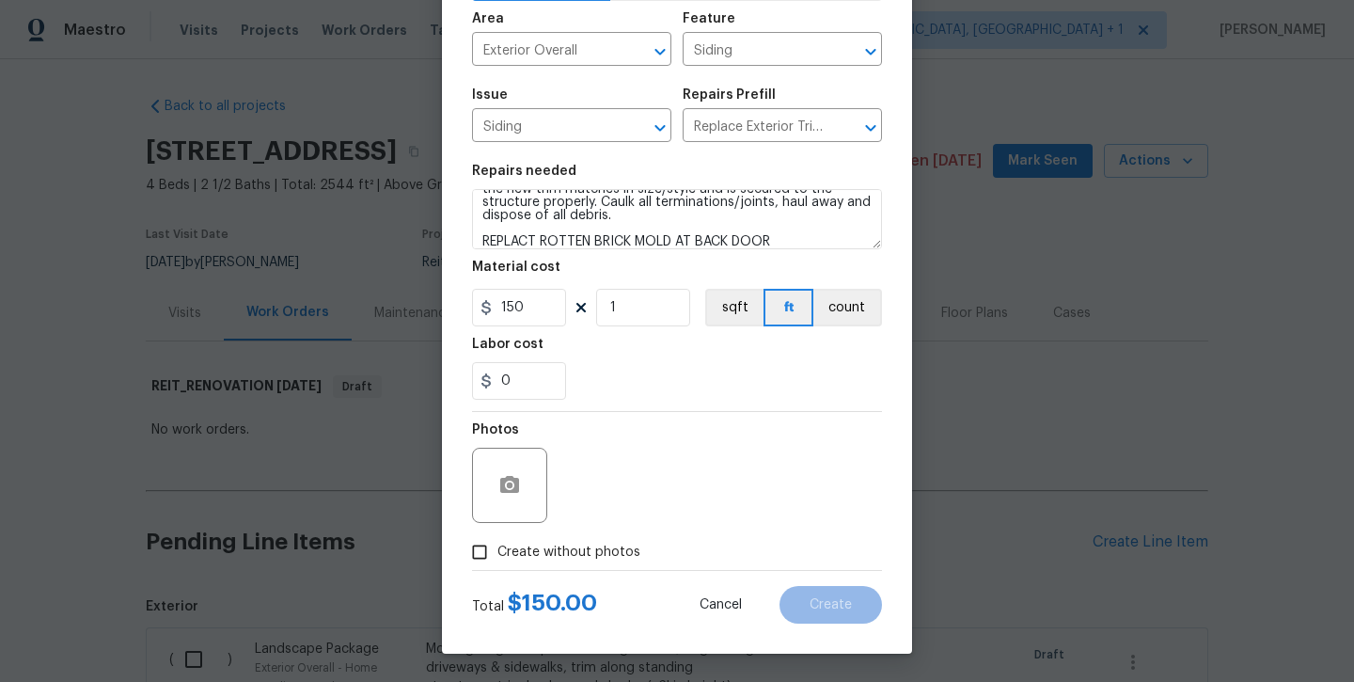
checkbox input "true"
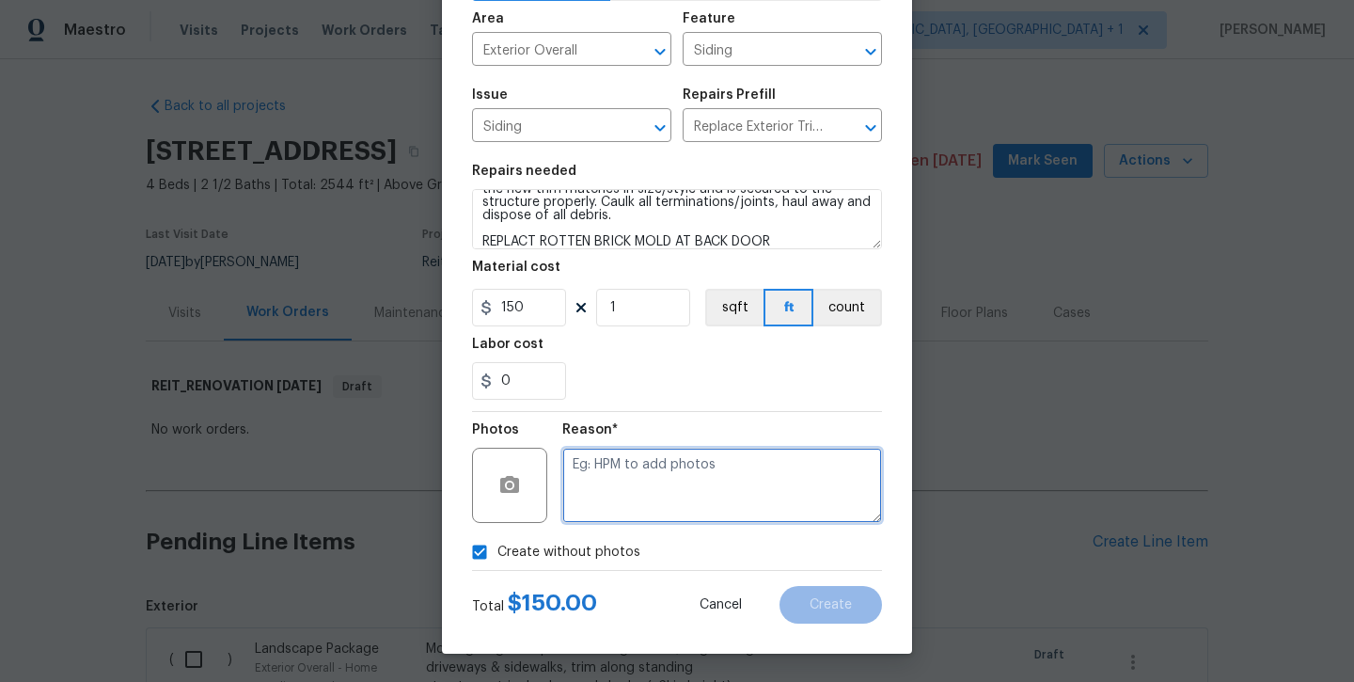
click at [675, 480] on textarea at bounding box center [722, 485] width 320 height 75
type textarea "will add later"
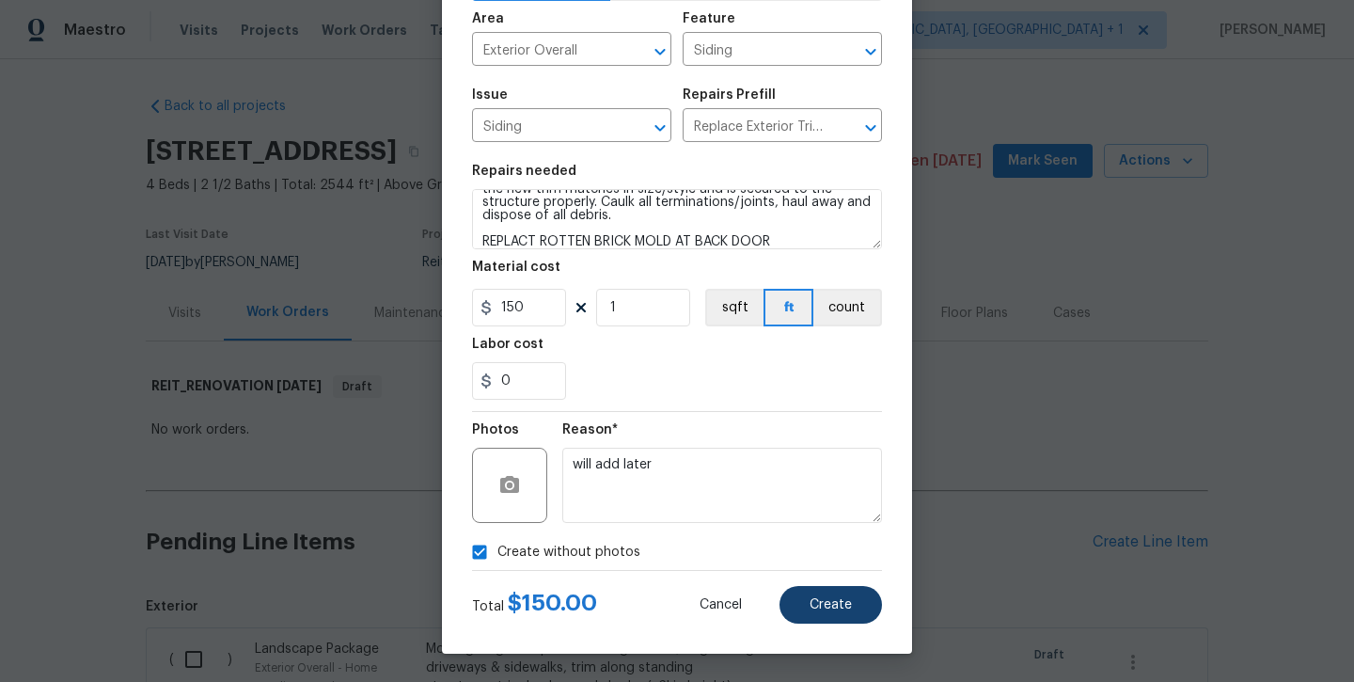
click at [868, 610] on button "Create" at bounding box center [831, 605] width 103 height 38
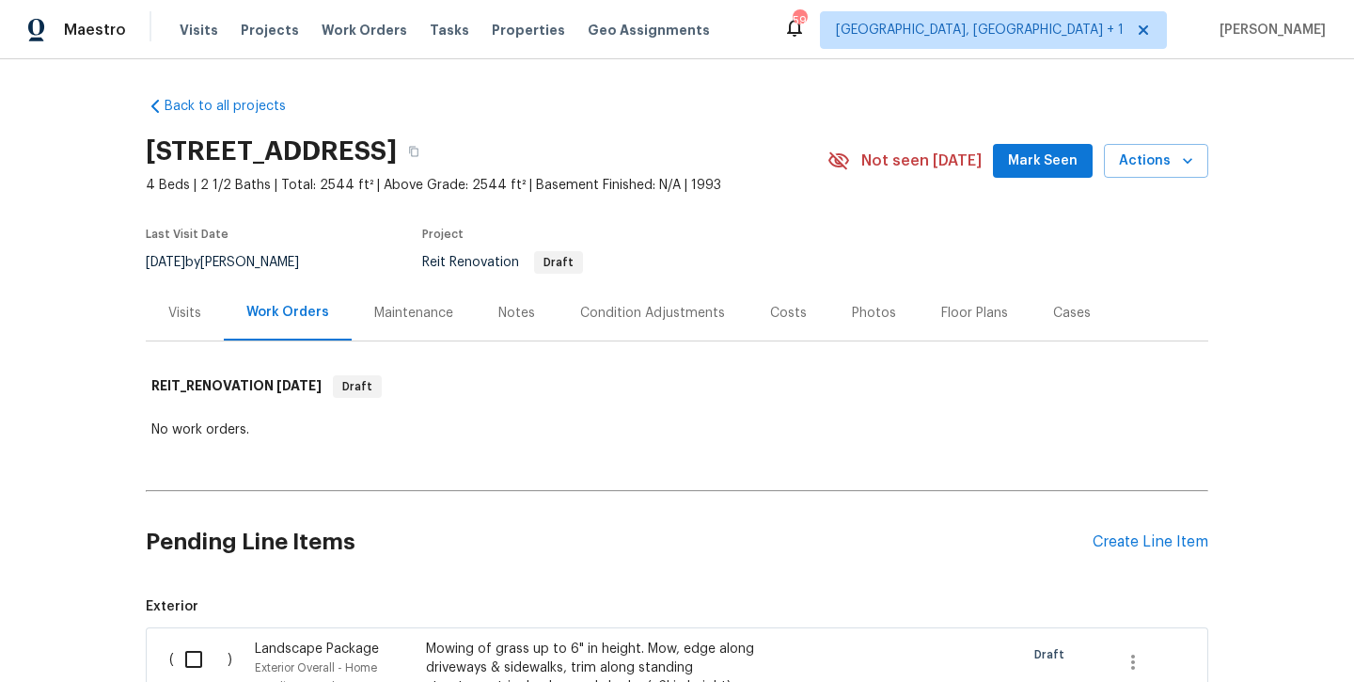
click at [1118, 551] on div "Pending Line Items Create Line Item" at bounding box center [677, 541] width 1063 height 87
click at [1118, 546] on div "Create Line Item" at bounding box center [1151, 542] width 116 height 18
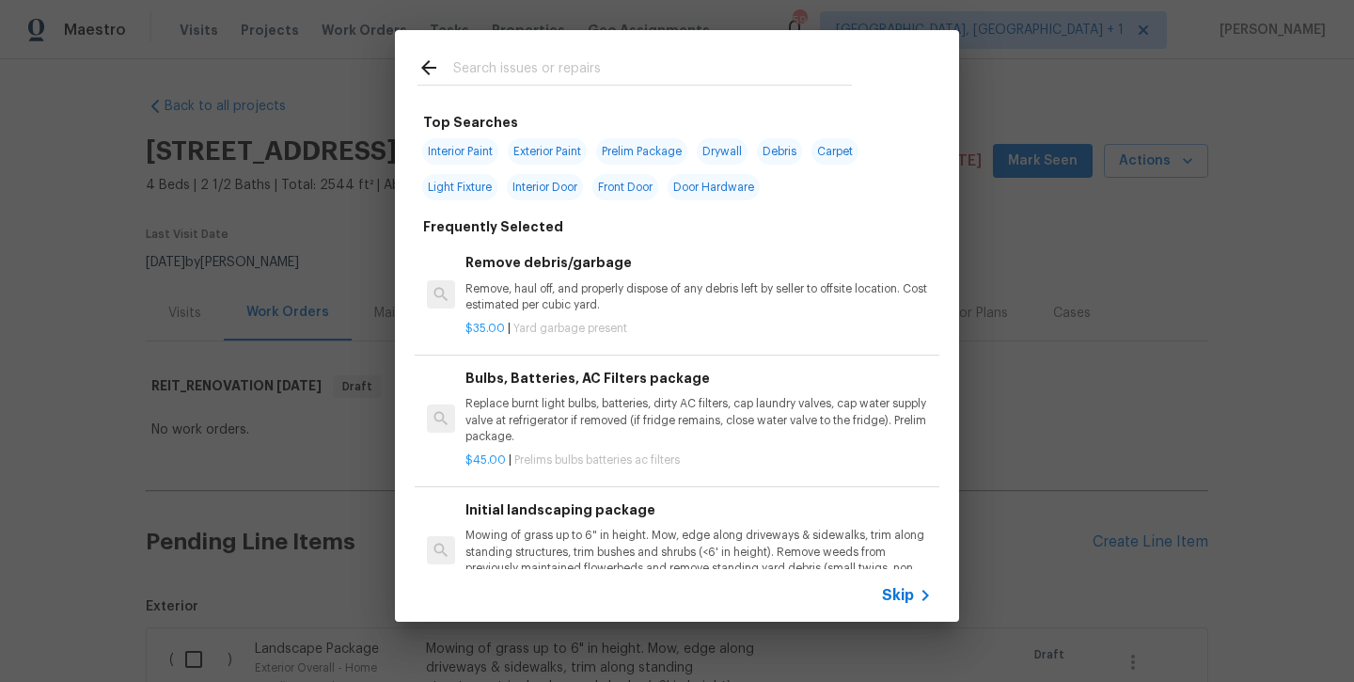
click at [577, 77] on input "text" at bounding box center [652, 70] width 399 height 28
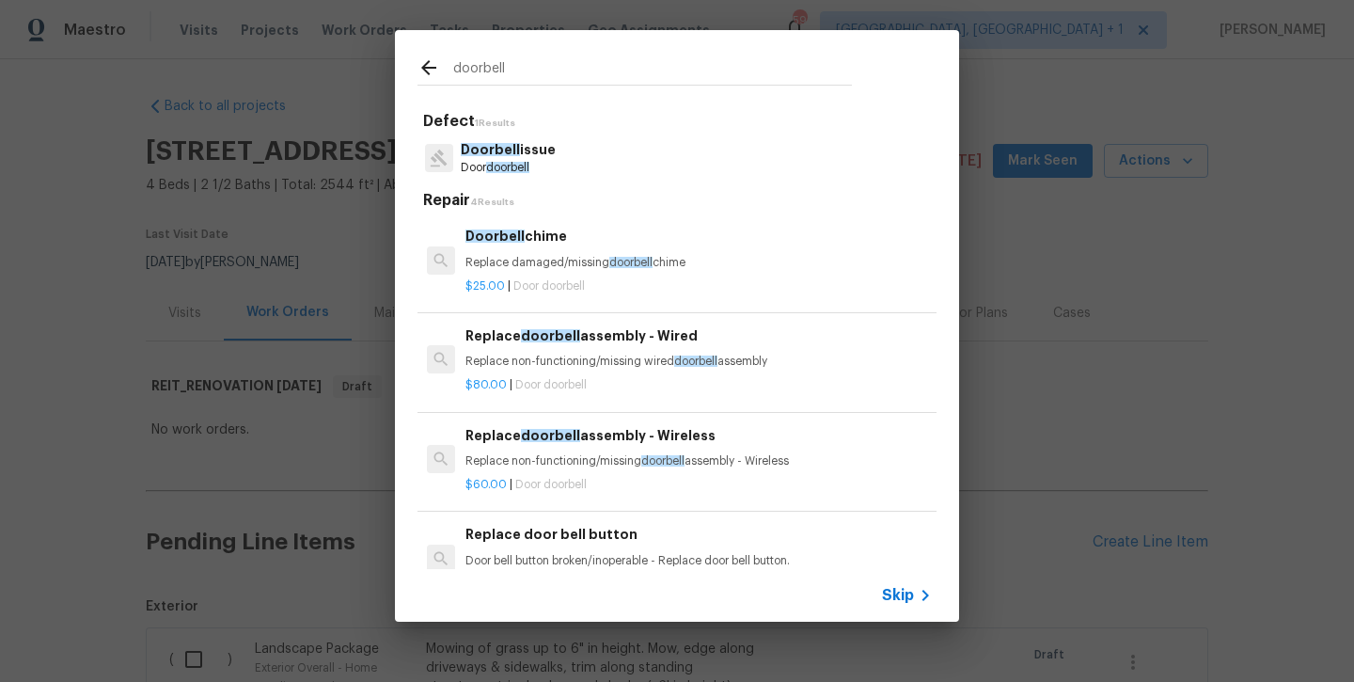
type input "doorbell"
click at [563, 356] on p "Replace non-functioning/missing wired doorbell assembly" at bounding box center [699, 362] width 467 height 16
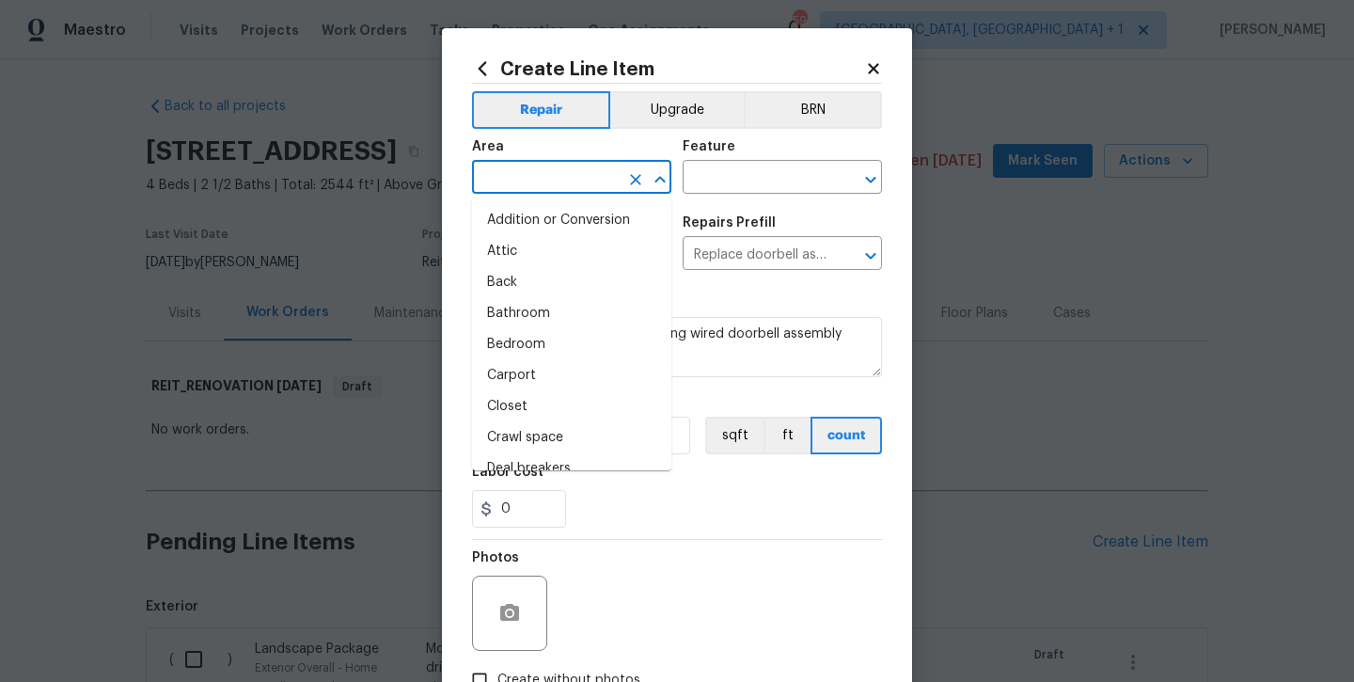
click at [517, 192] on input "text" at bounding box center [545, 179] width 147 height 29
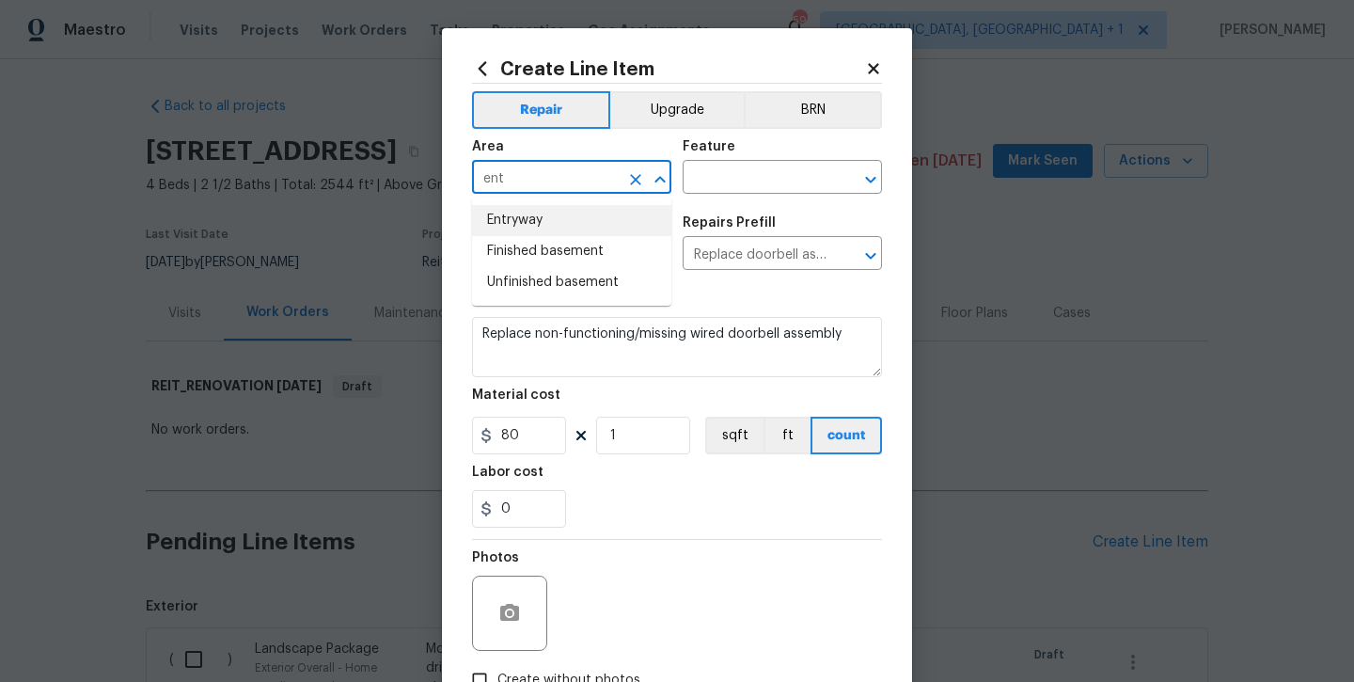
click at [516, 218] on li "Entryway" at bounding box center [571, 220] width 199 height 31
type input "Entryway"
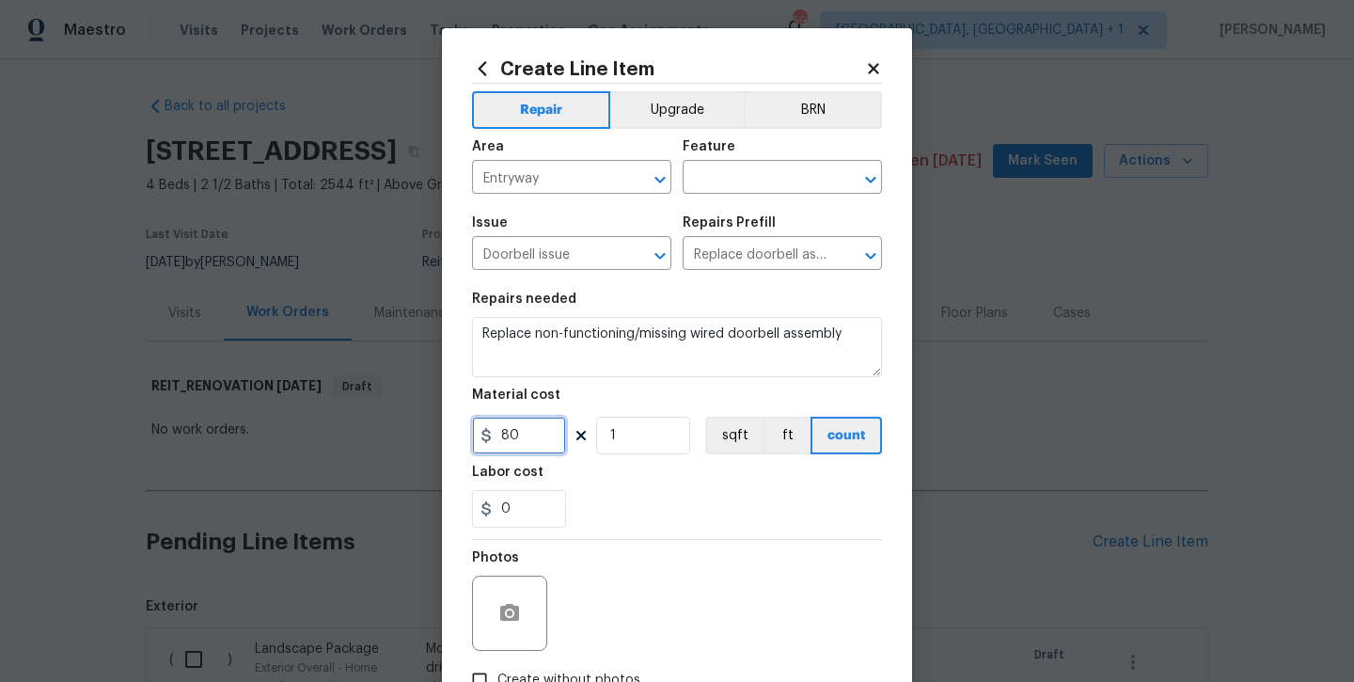
click at [530, 438] on input "80" at bounding box center [519, 436] width 94 height 38
click at [530, 437] on input "80" at bounding box center [519, 436] width 94 height 38
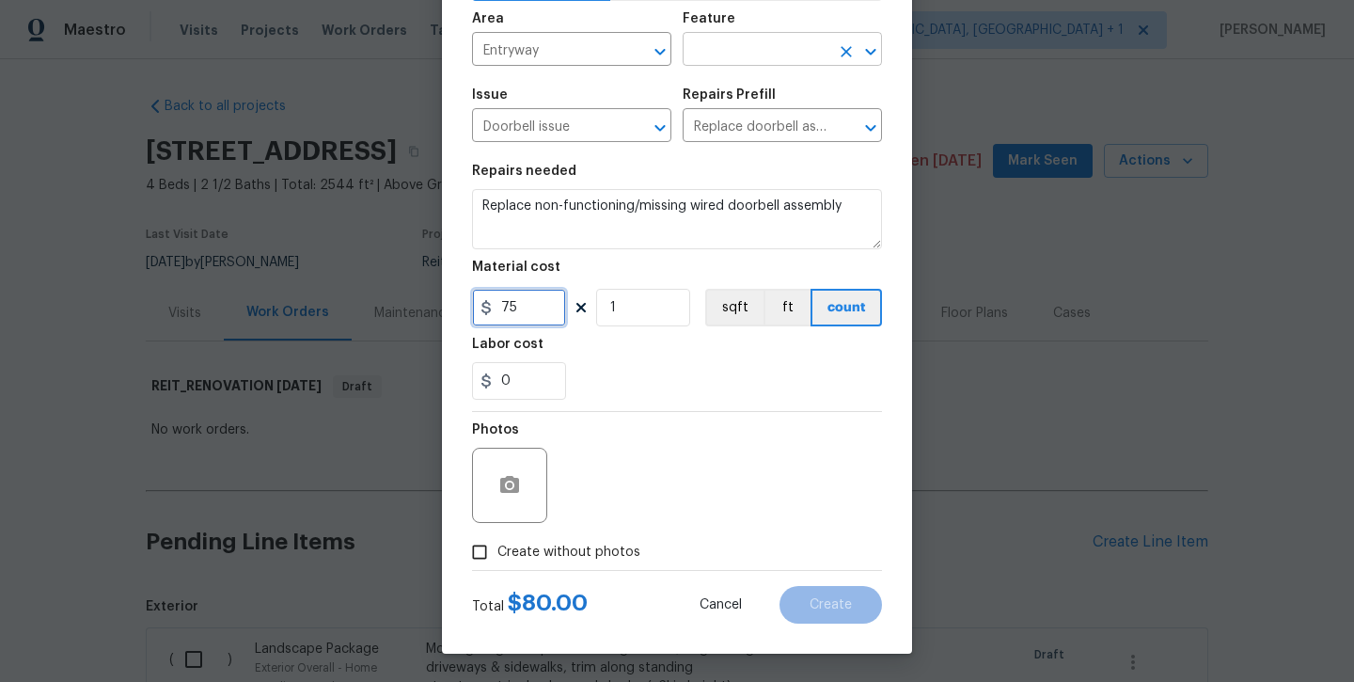
type input "75"
click at [736, 46] on input "text" at bounding box center [756, 51] width 147 height 29
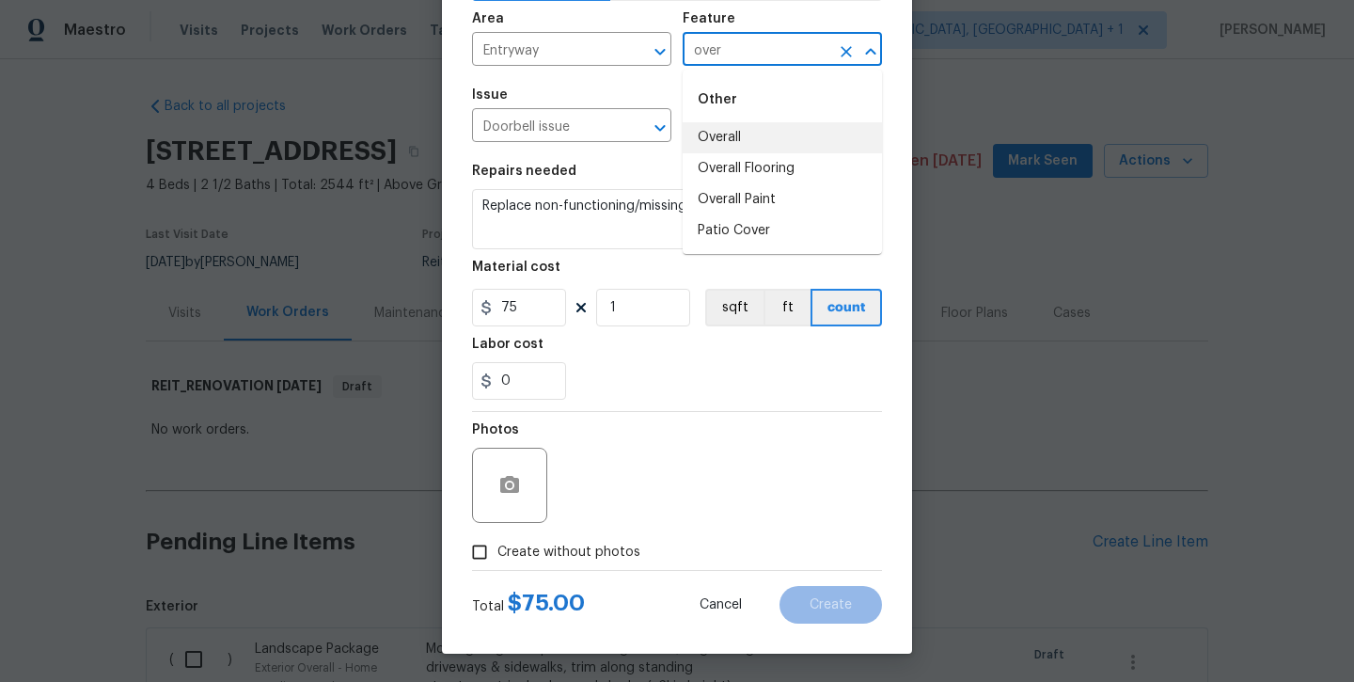
click at [725, 128] on li "Overall" at bounding box center [782, 137] width 199 height 31
type input "Overall"
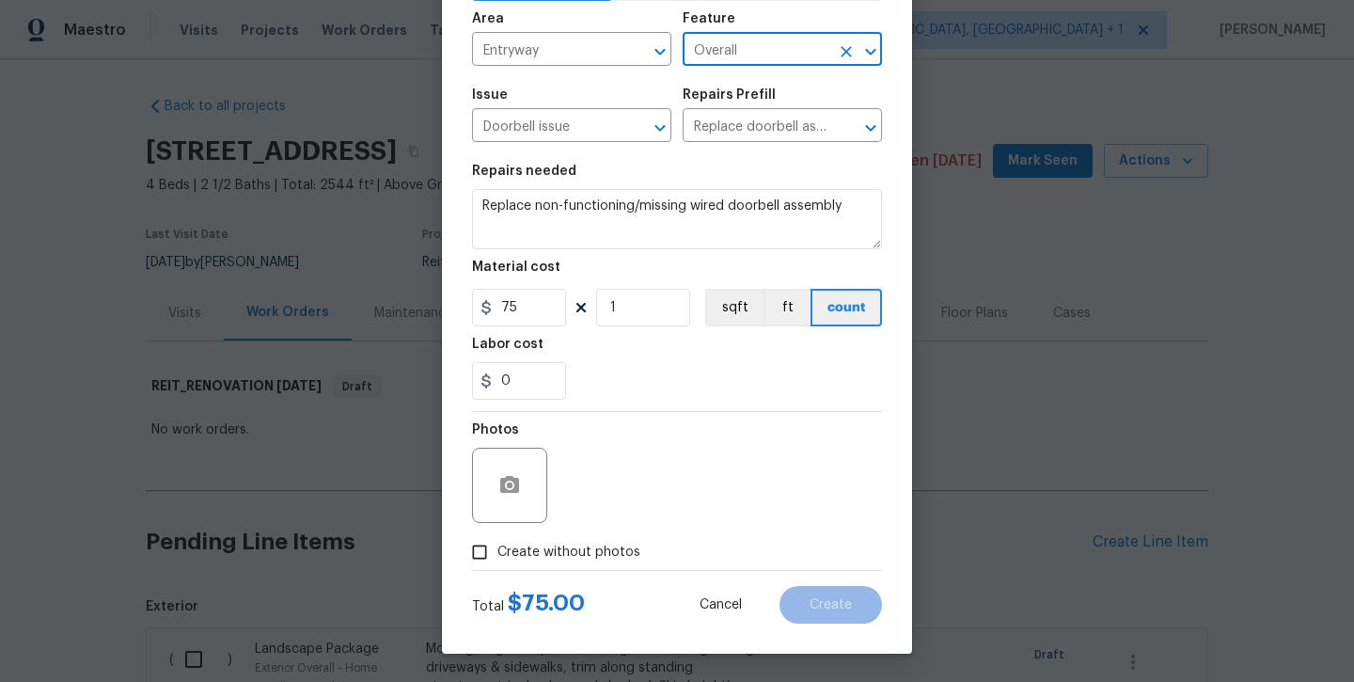
click at [588, 554] on span "Create without photos" at bounding box center [569, 553] width 143 height 20
click at [498, 554] on input "Create without photos" at bounding box center [480, 552] width 36 height 36
checkbox input "true"
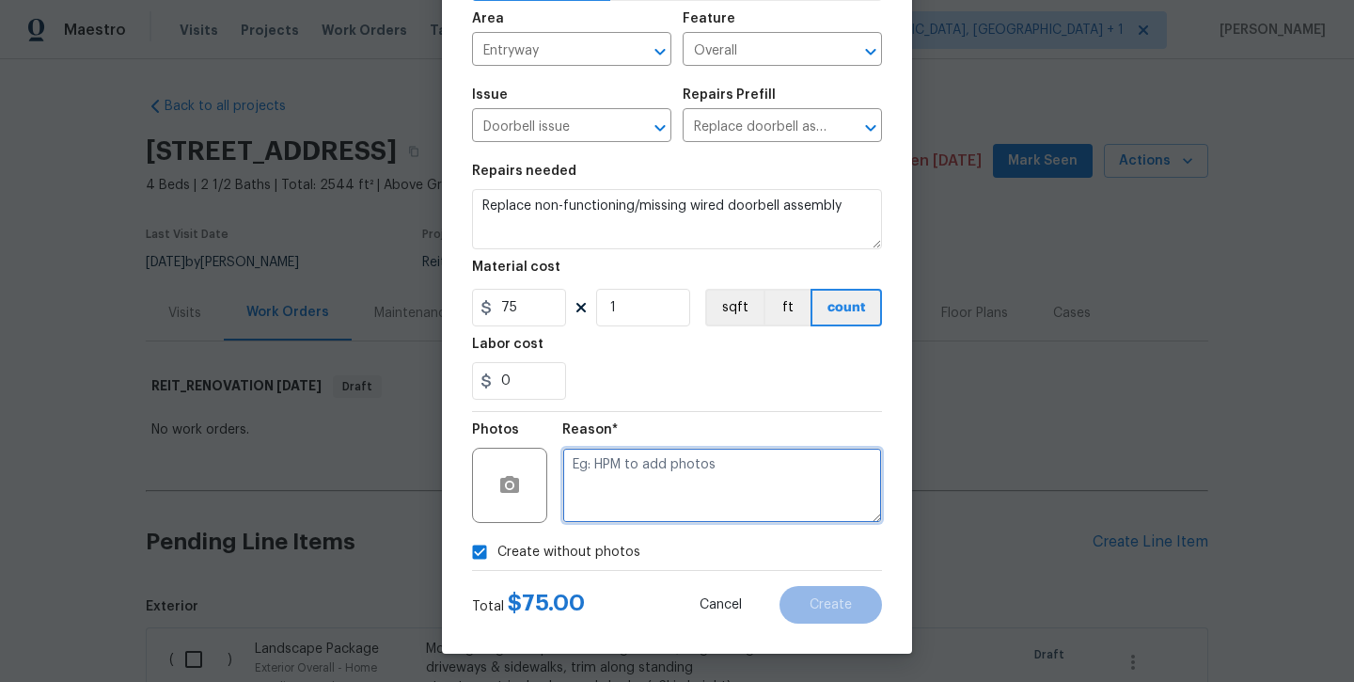
click at [613, 514] on textarea at bounding box center [722, 485] width 320 height 75
type textarea "will add later"
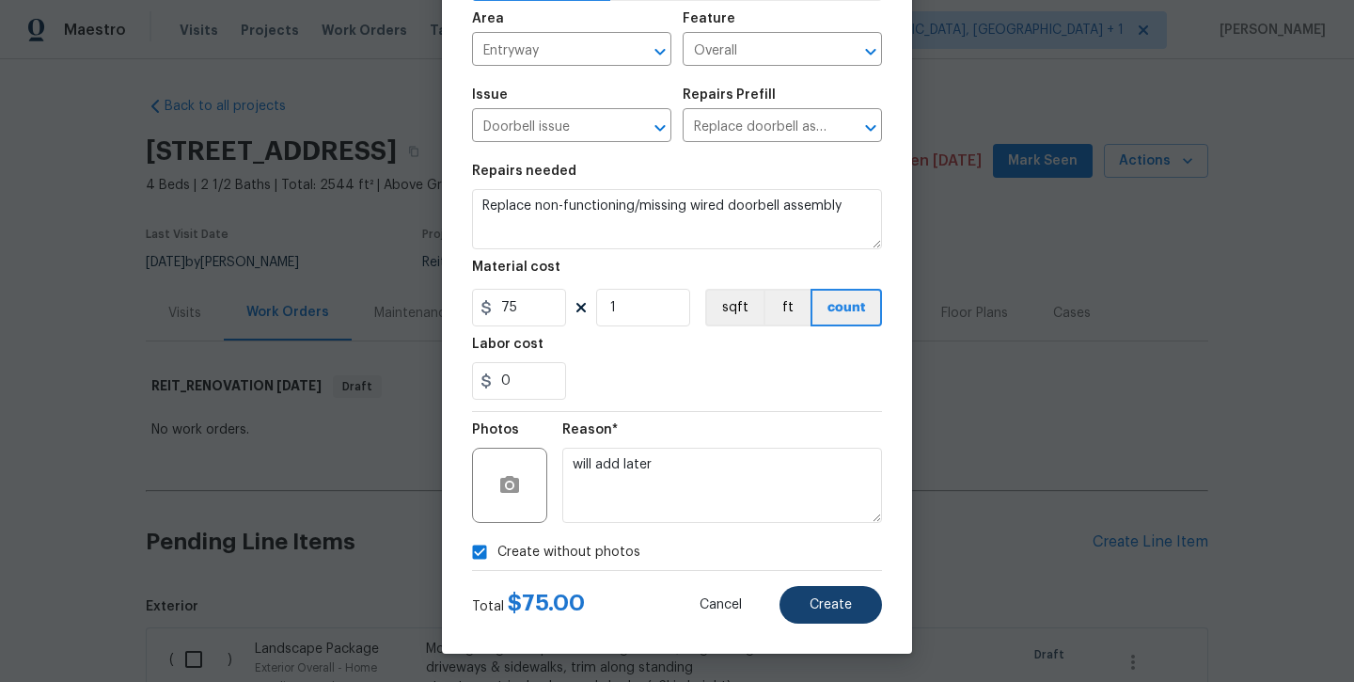
click at [831, 604] on span "Create" at bounding box center [831, 605] width 42 height 14
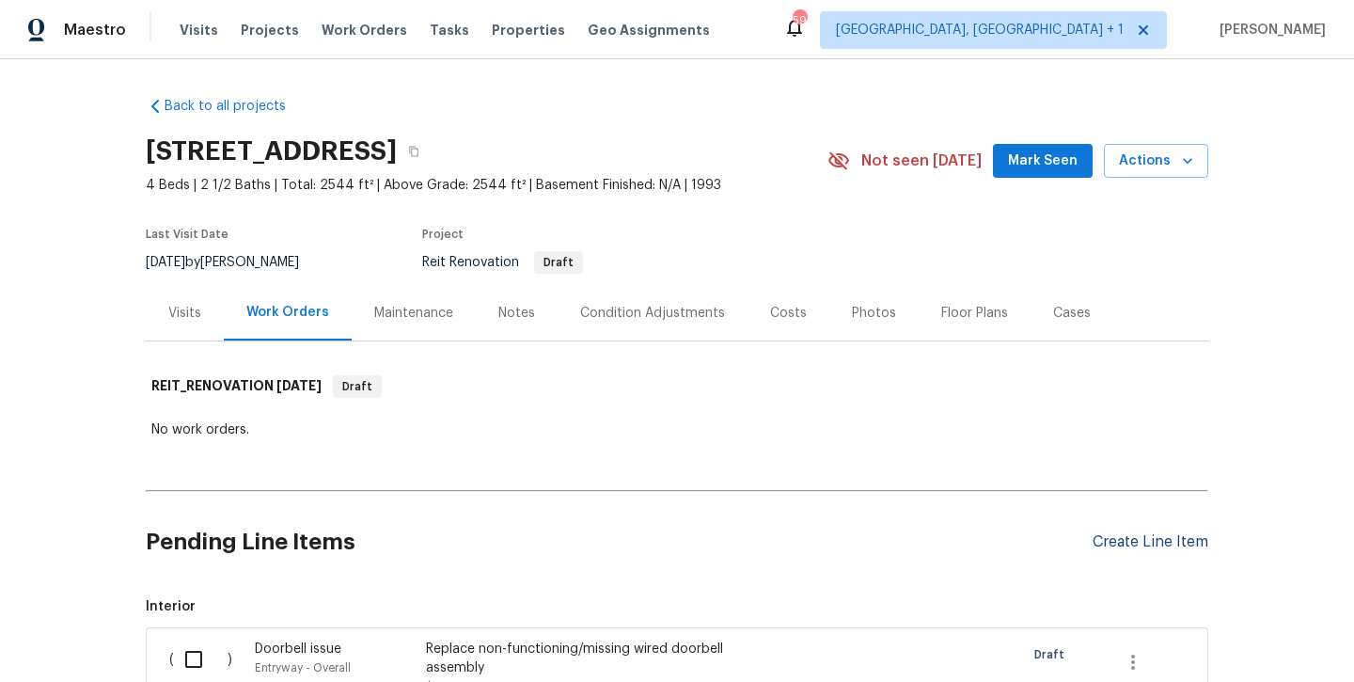
click at [1123, 544] on div "Create Line Item" at bounding box center [1151, 542] width 116 height 18
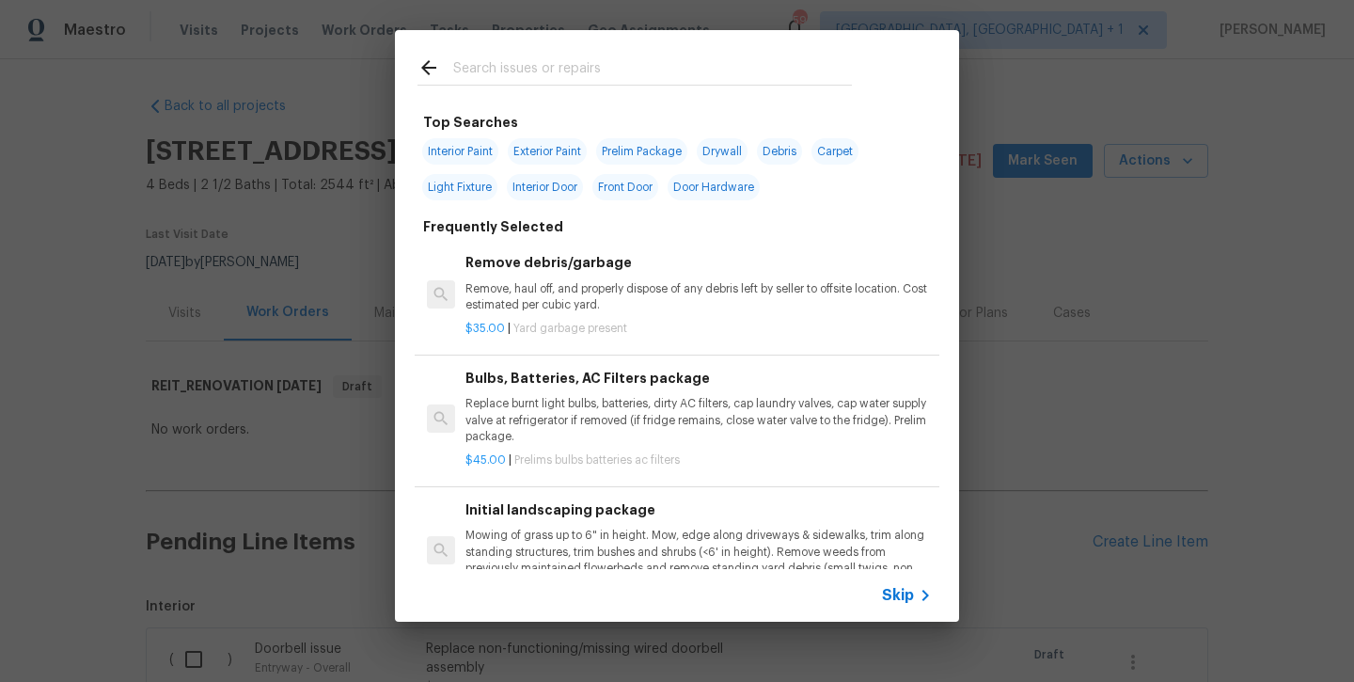
click at [539, 71] on input "text" at bounding box center [652, 70] width 399 height 28
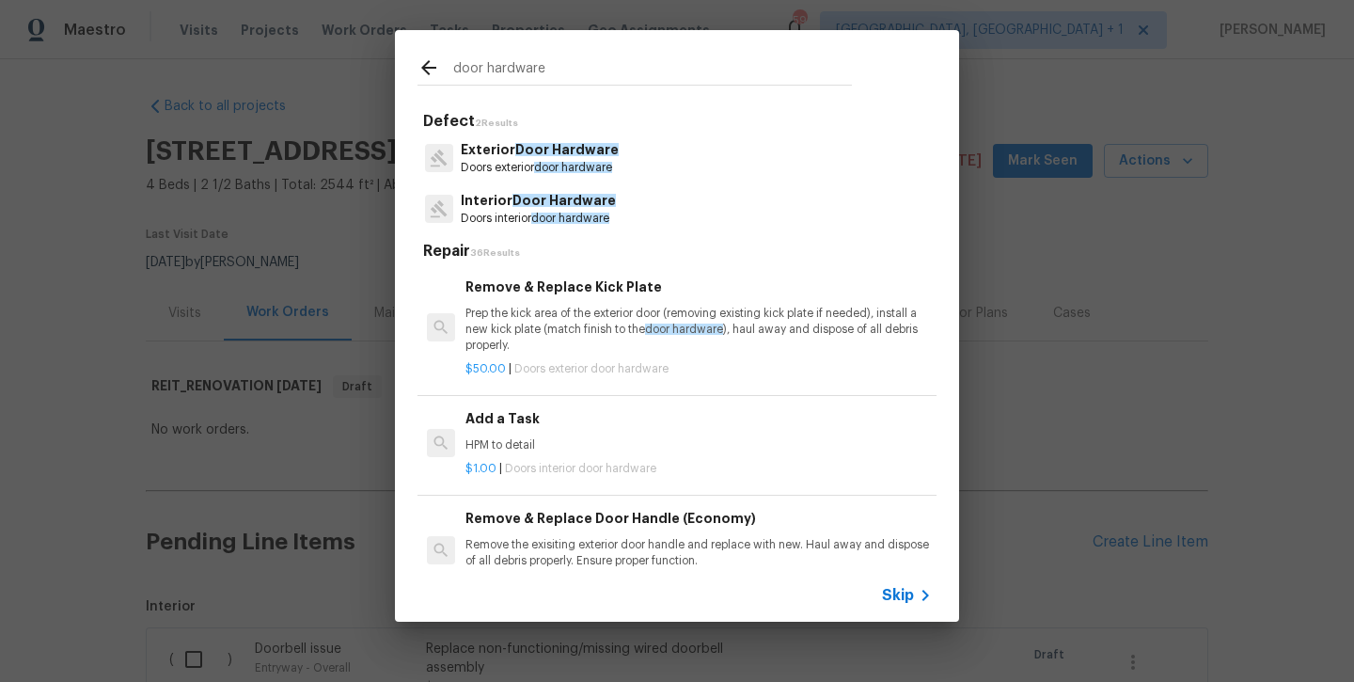
type input "door hardware"
click at [531, 197] on span "Door Hardware" at bounding box center [564, 200] width 103 height 13
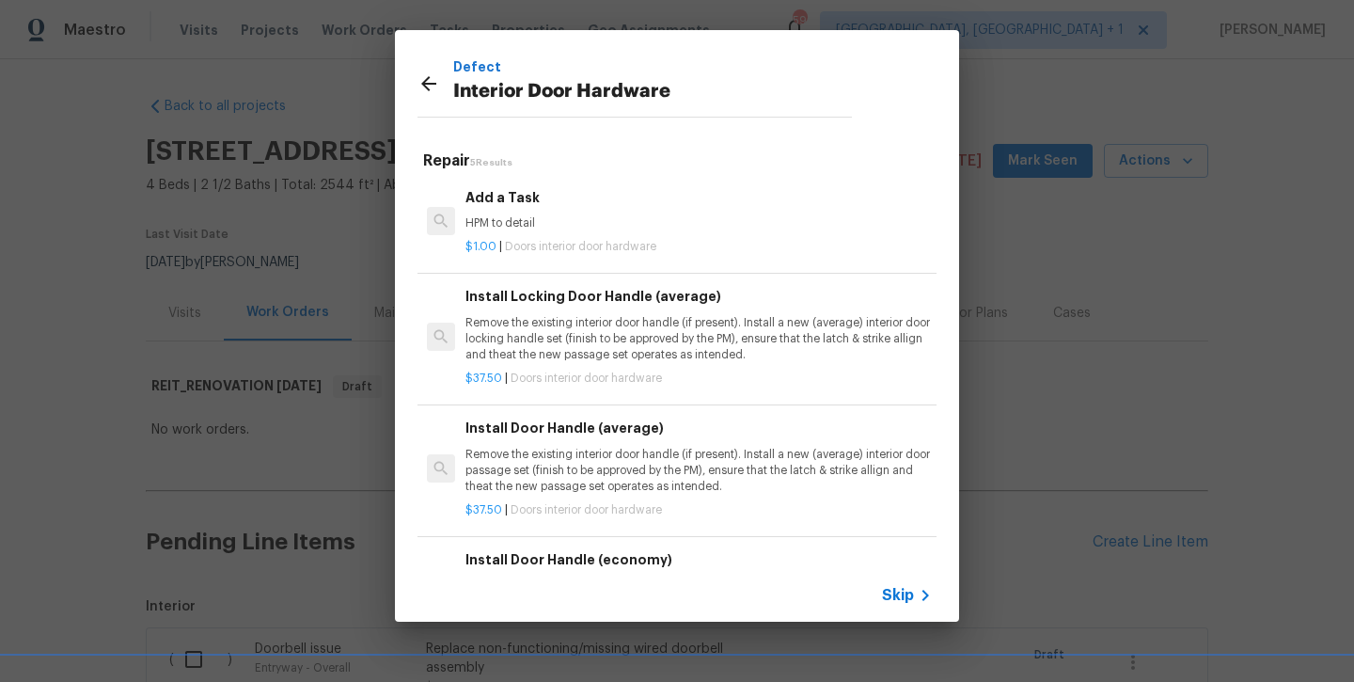
click at [528, 227] on p "HPM to detail" at bounding box center [699, 223] width 467 height 16
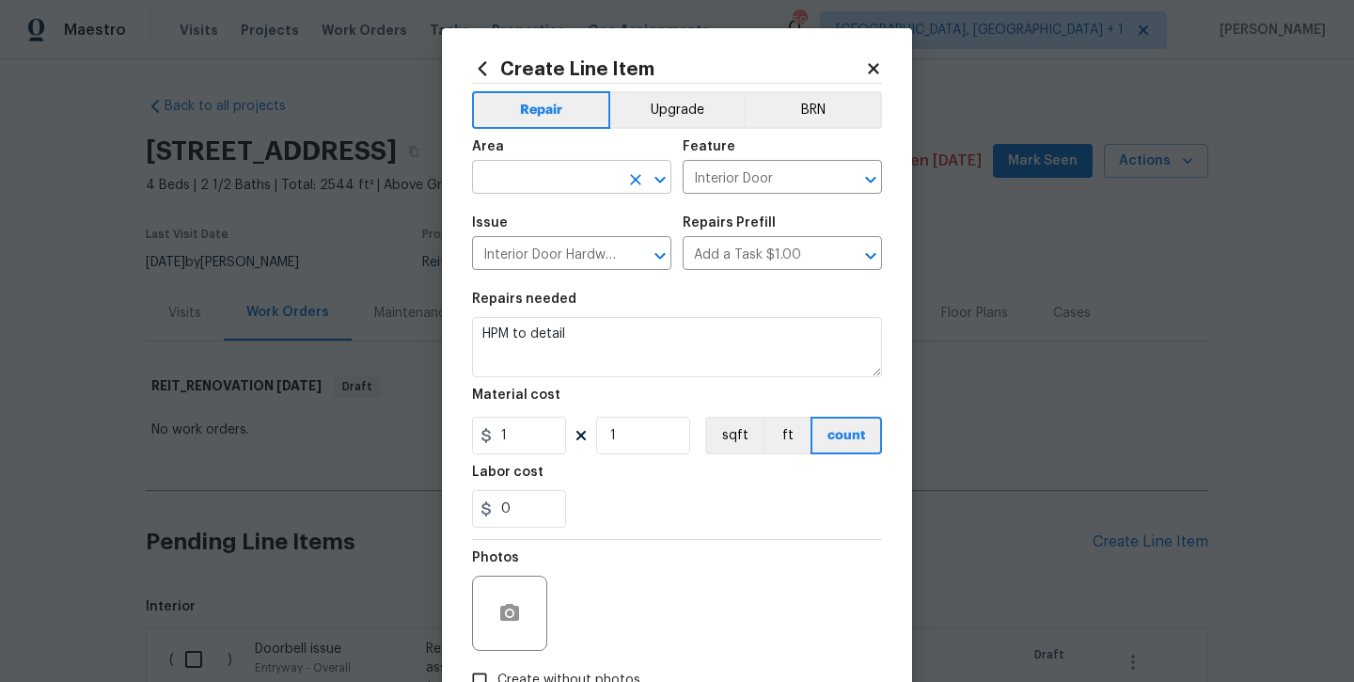
click at [520, 182] on input "text" at bounding box center [545, 179] width 147 height 29
click at [507, 263] on li "Interior Overall" at bounding box center [571, 251] width 199 height 31
type input "Interior Overall"
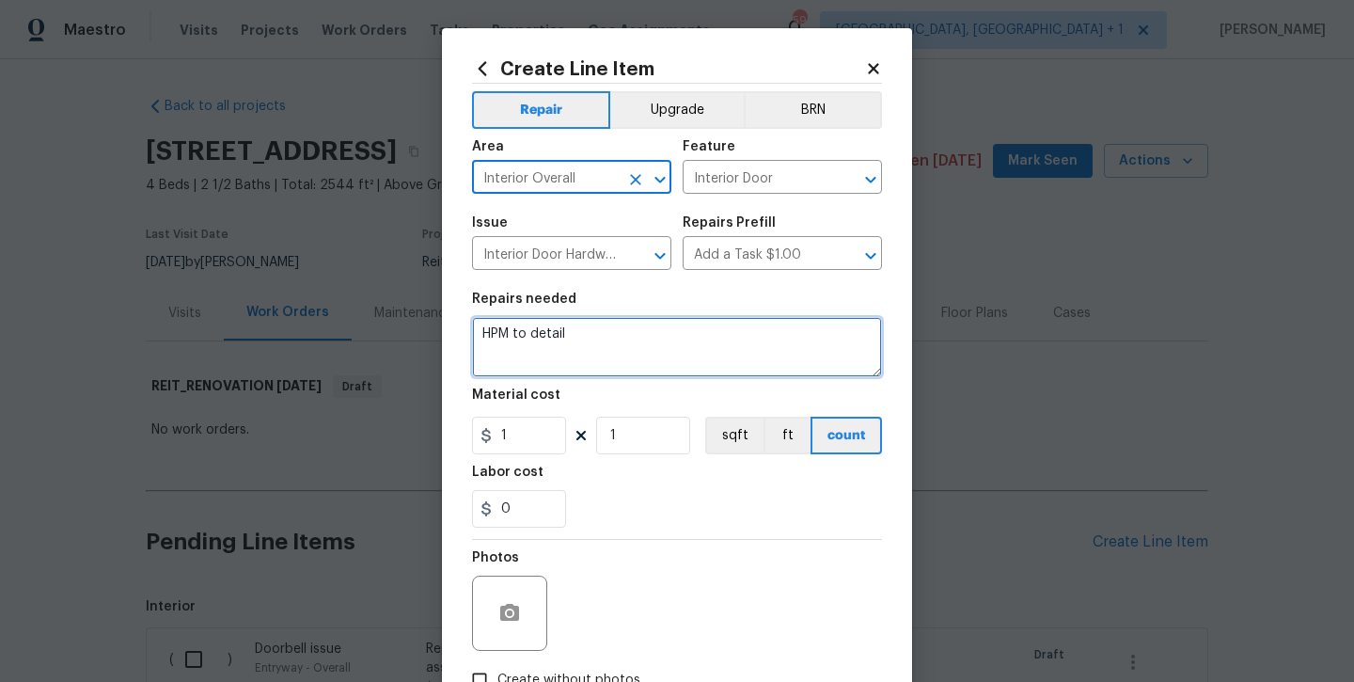
click at [602, 333] on textarea "HPM to detail" at bounding box center [677, 347] width 410 height 60
type textarea "HPM to detail -- replace 4 door knobs on the interior doors"
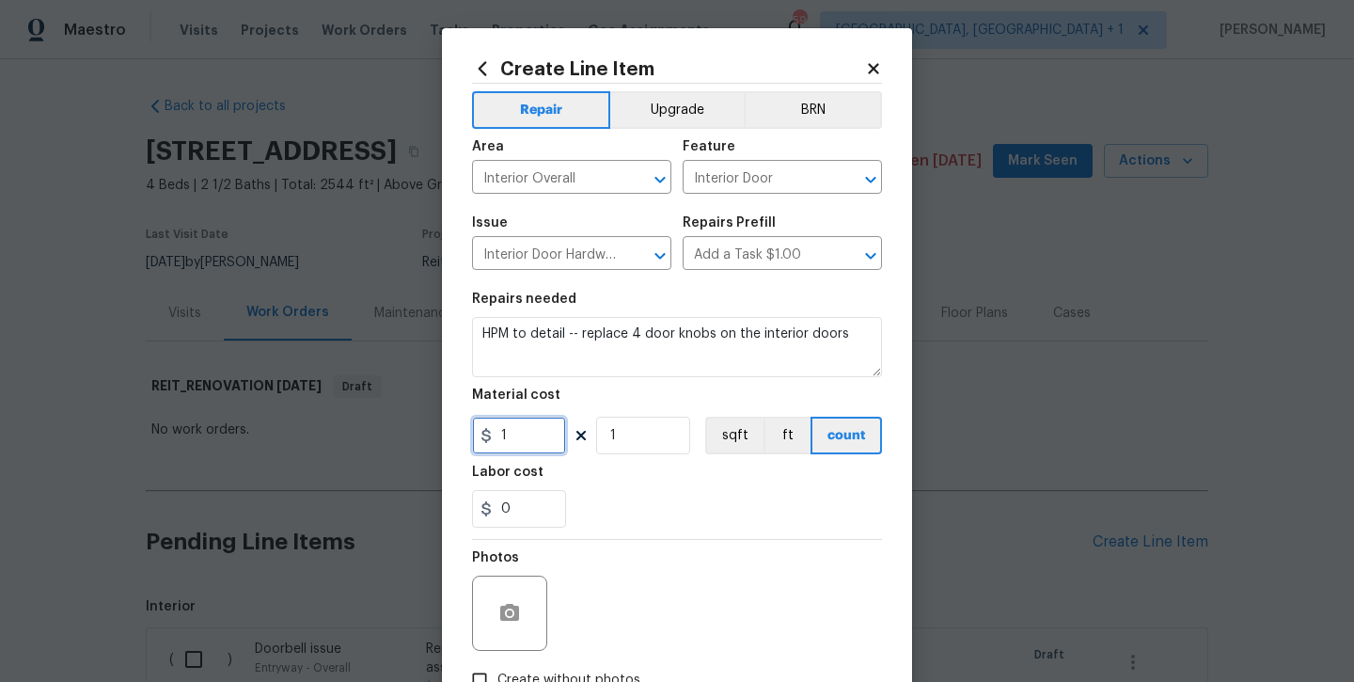
click at [523, 448] on input "1" at bounding box center [519, 436] width 94 height 38
type input "25"
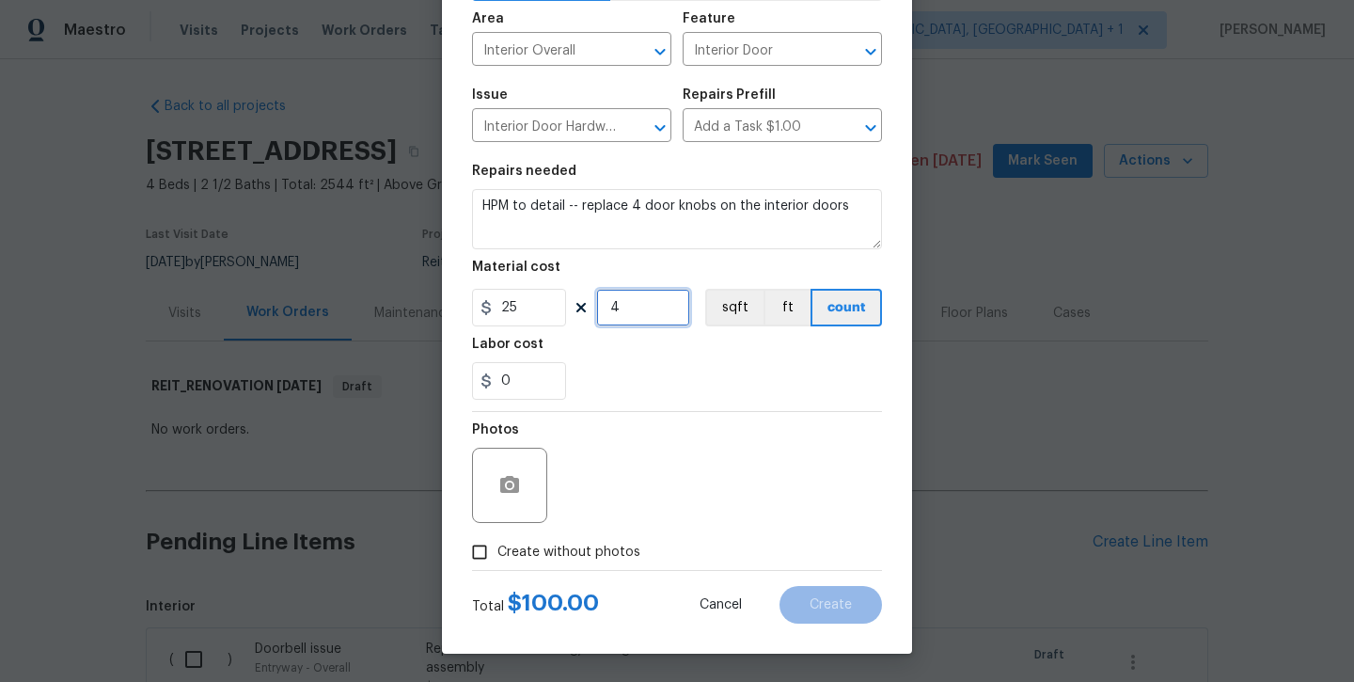
type input "4"
click at [551, 552] on span "Create without photos" at bounding box center [569, 553] width 143 height 20
click at [498, 552] on input "Create without photos" at bounding box center [480, 552] width 36 height 36
checkbox input "true"
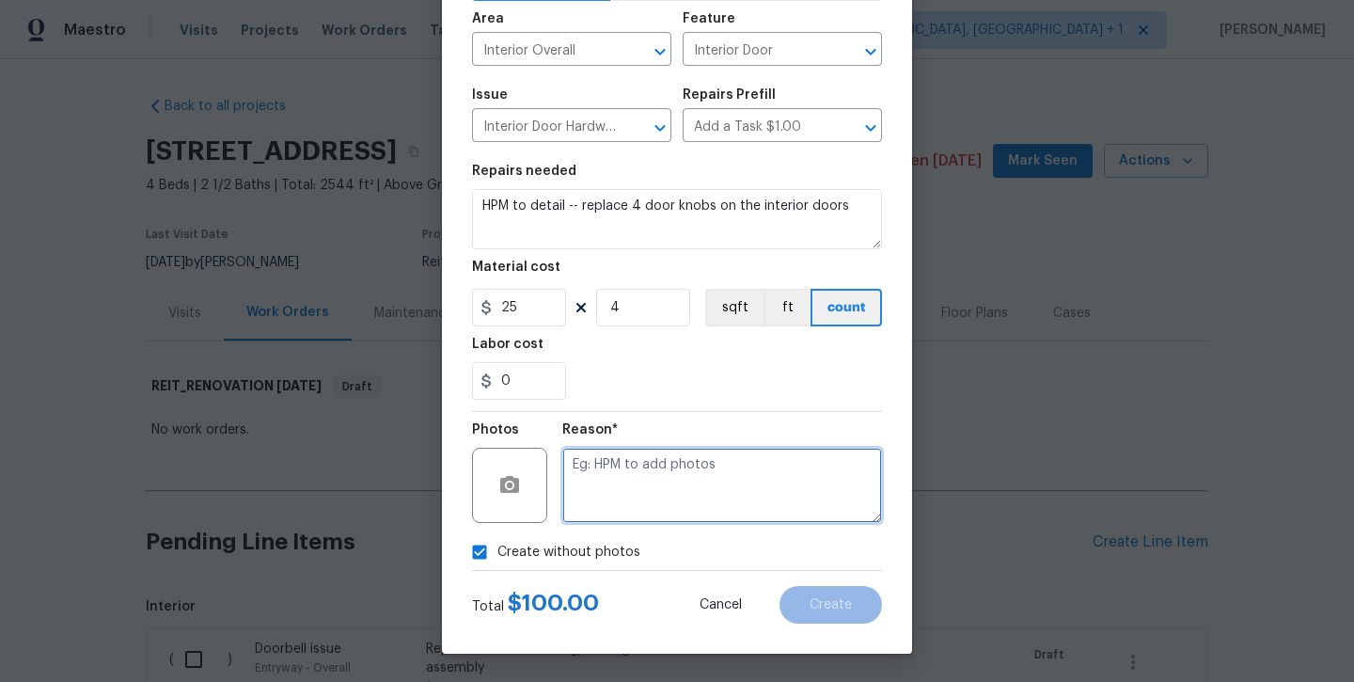
click at [652, 483] on textarea at bounding box center [722, 485] width 320 height 75
type textarea "will add later"
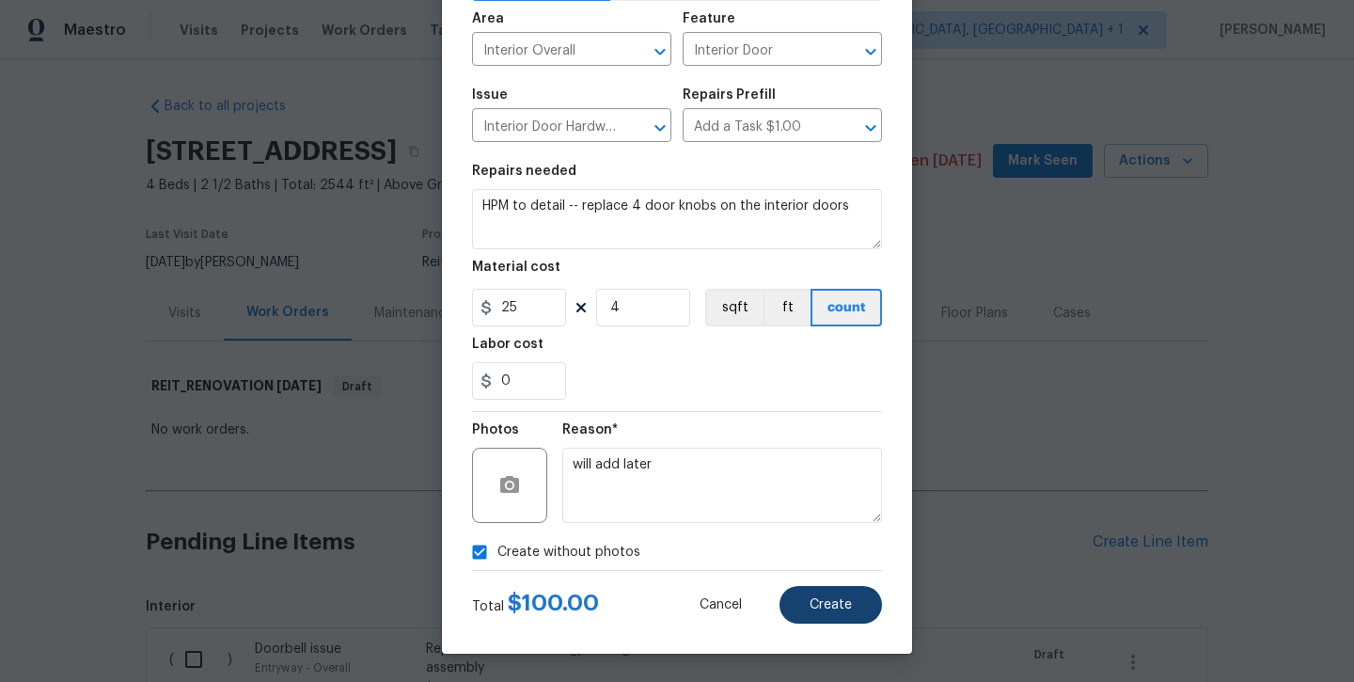
click at [792, 595] on button "Create" at bounding box center [831, 605] width 103 height 38
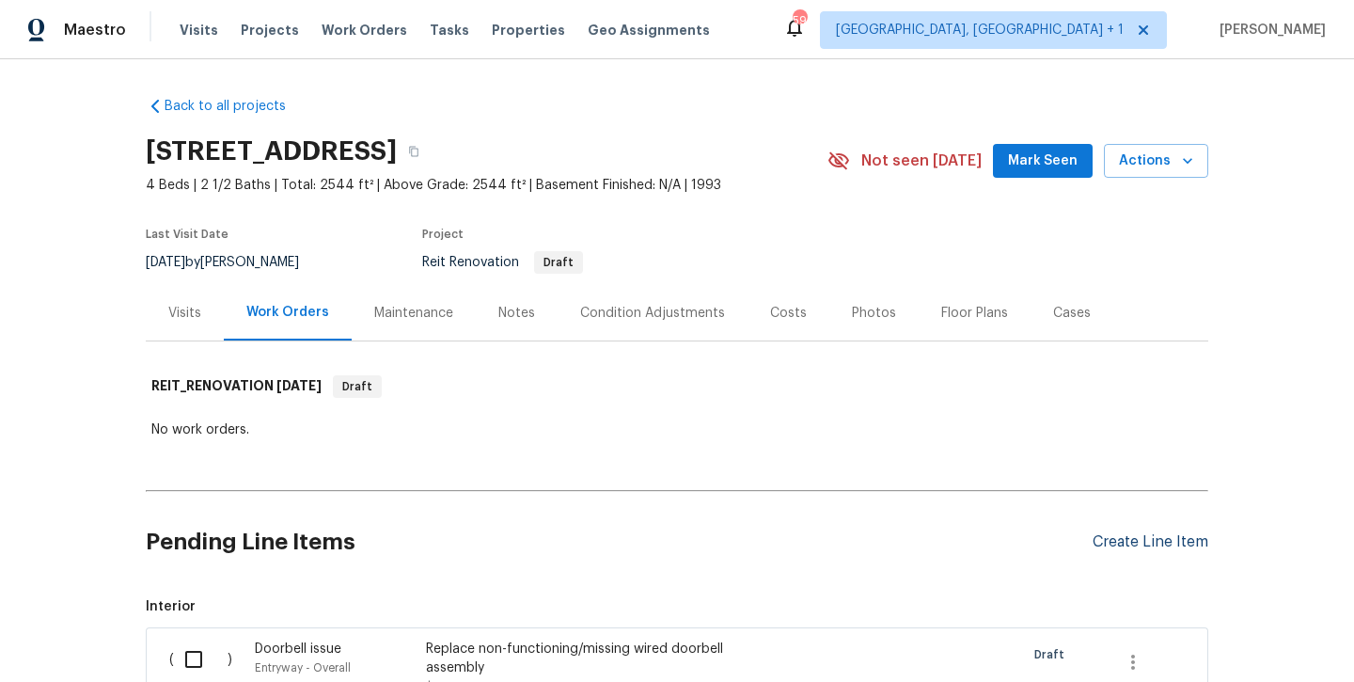
click at [1106, 544] on div "Create Line Item" at bounding box center [1151, 542] width 116 height 18
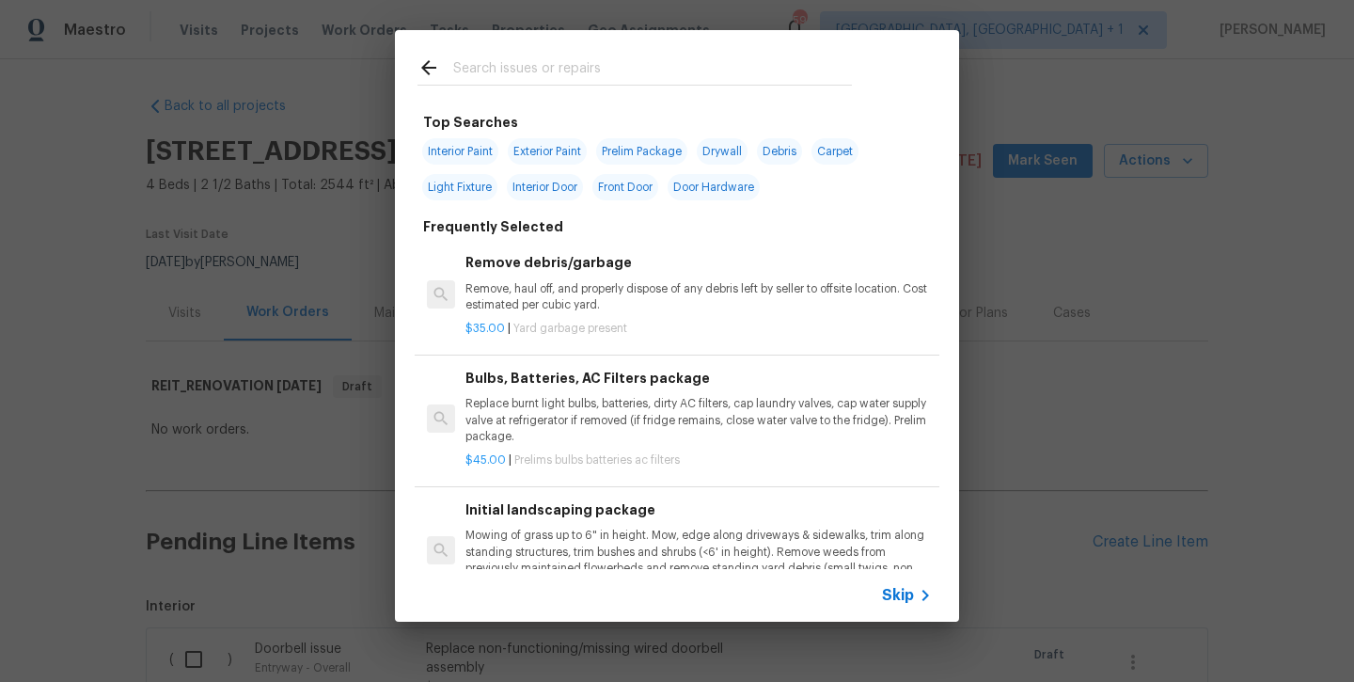
click at [577, 57] on input "text" at bounding box center [652, 70] width 399 height 28
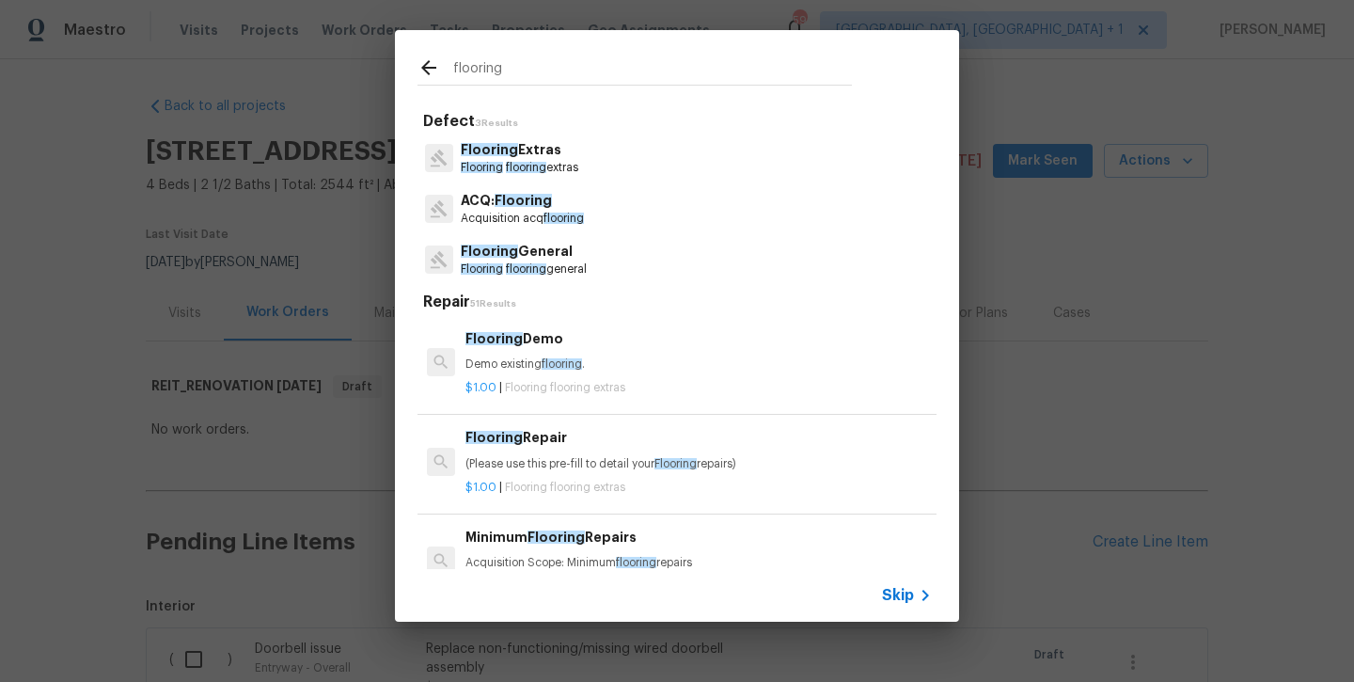
type input "flooring"
click at [538, 261] on p "Flooring flooring general" at bounding box center [524, 269] width 126 height 16
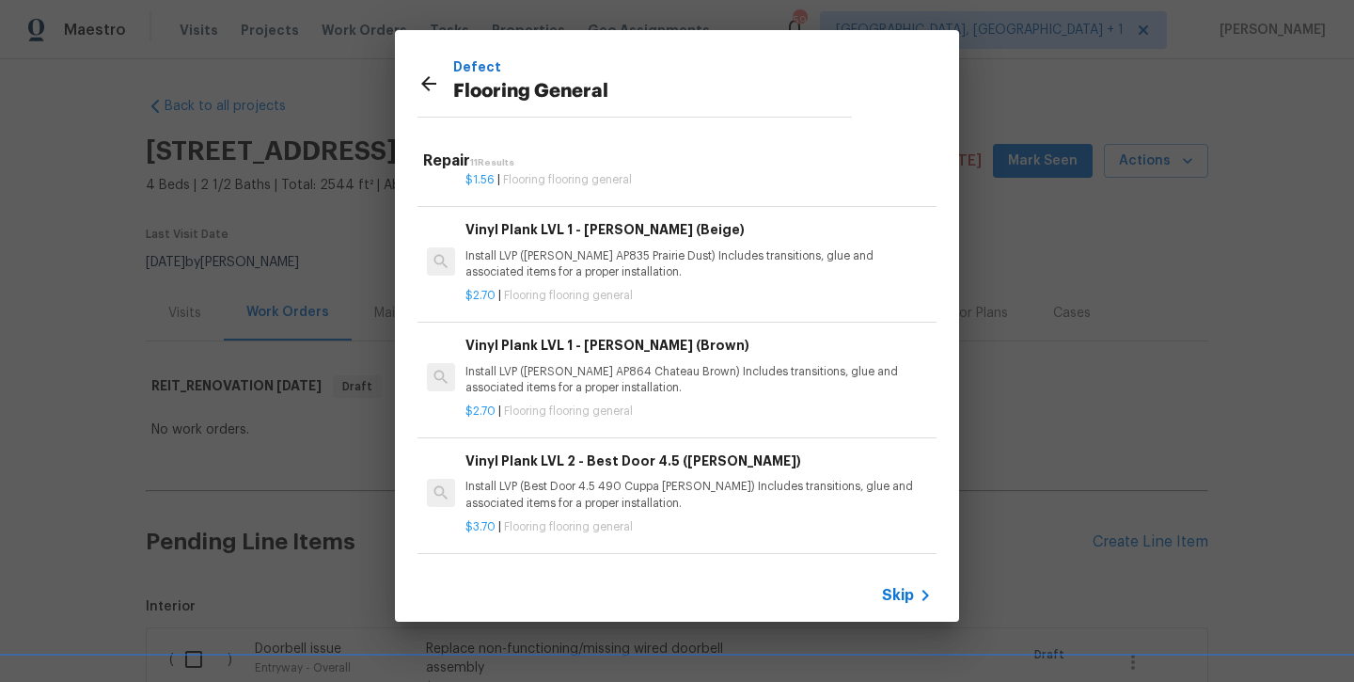
scroll to position [310, 0]
click at [557, 483] on p "Install LVP (Best Door 4.5 490 Cuppa Joe) Includes transitions, glue and associ…" at bounding box center [699, 499] width 467 height 32
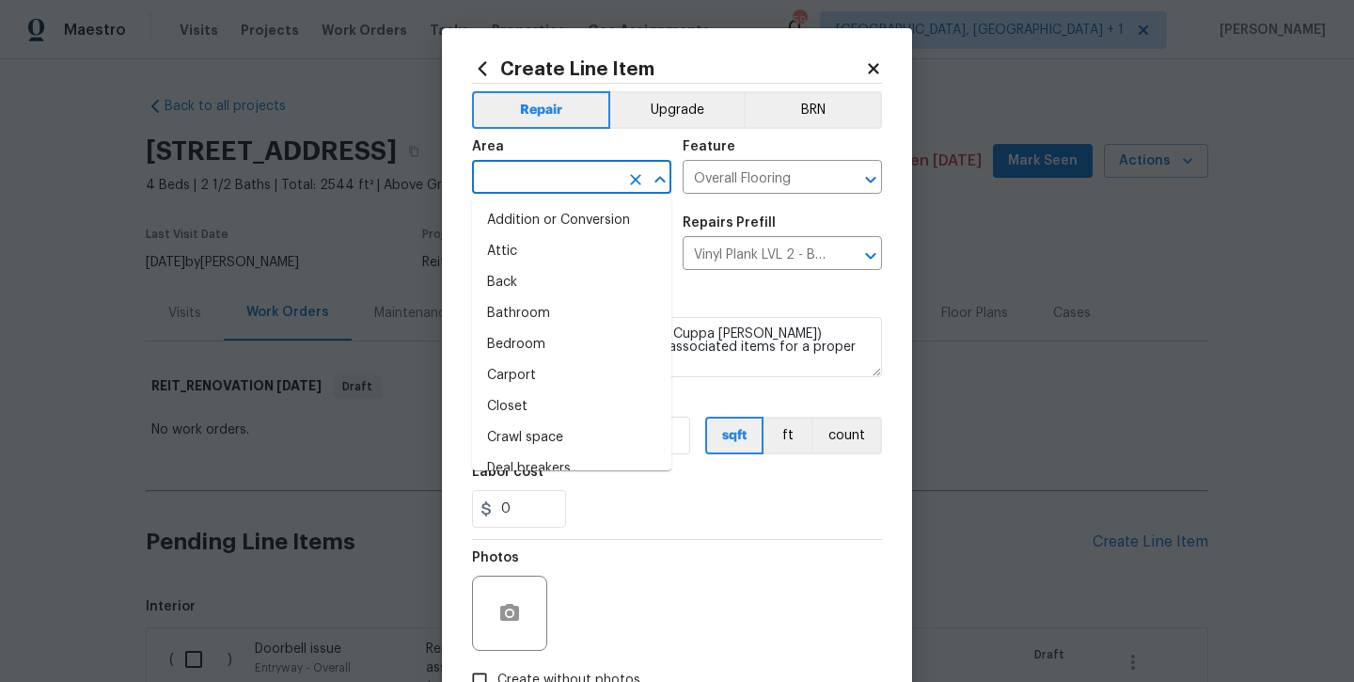
click at [530, 173] on input "text" at bounding box center [545, 179] width 147 height 29
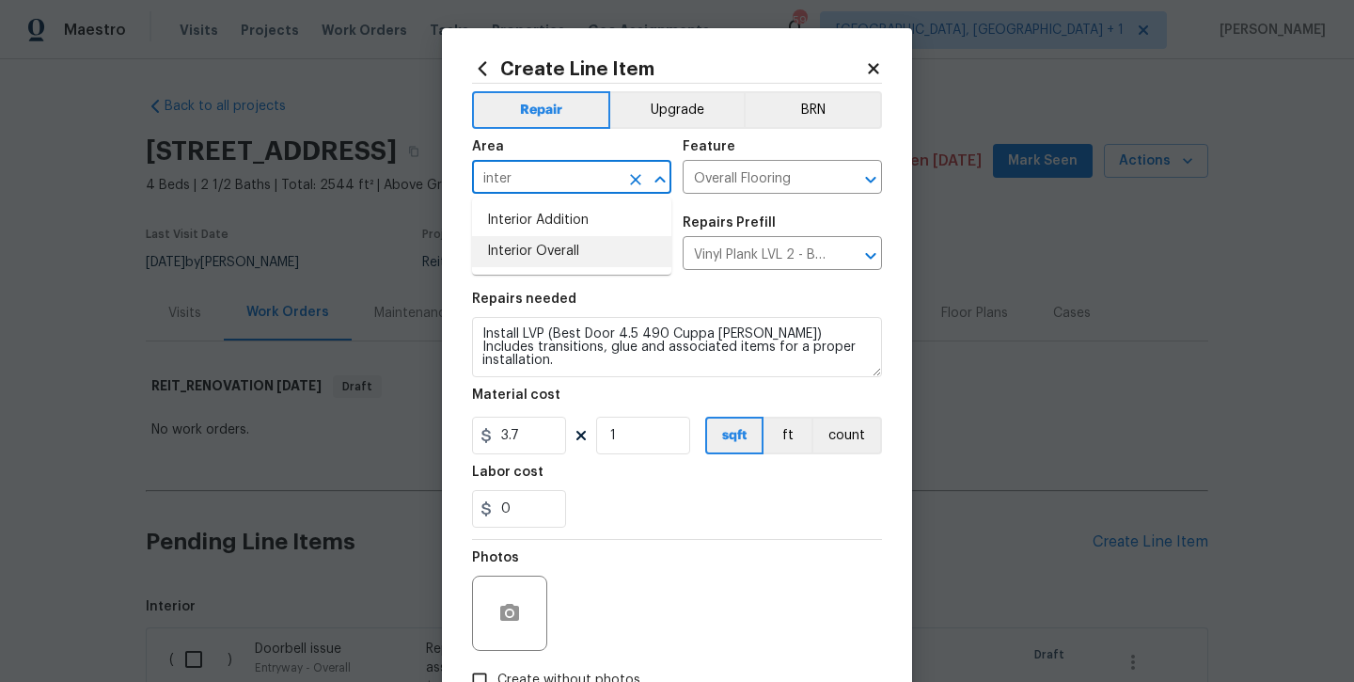
click at [553, 261] on li "Interior Overall" at bounding box center [571, 251] width 199 height 31
type input "Interior Overall"
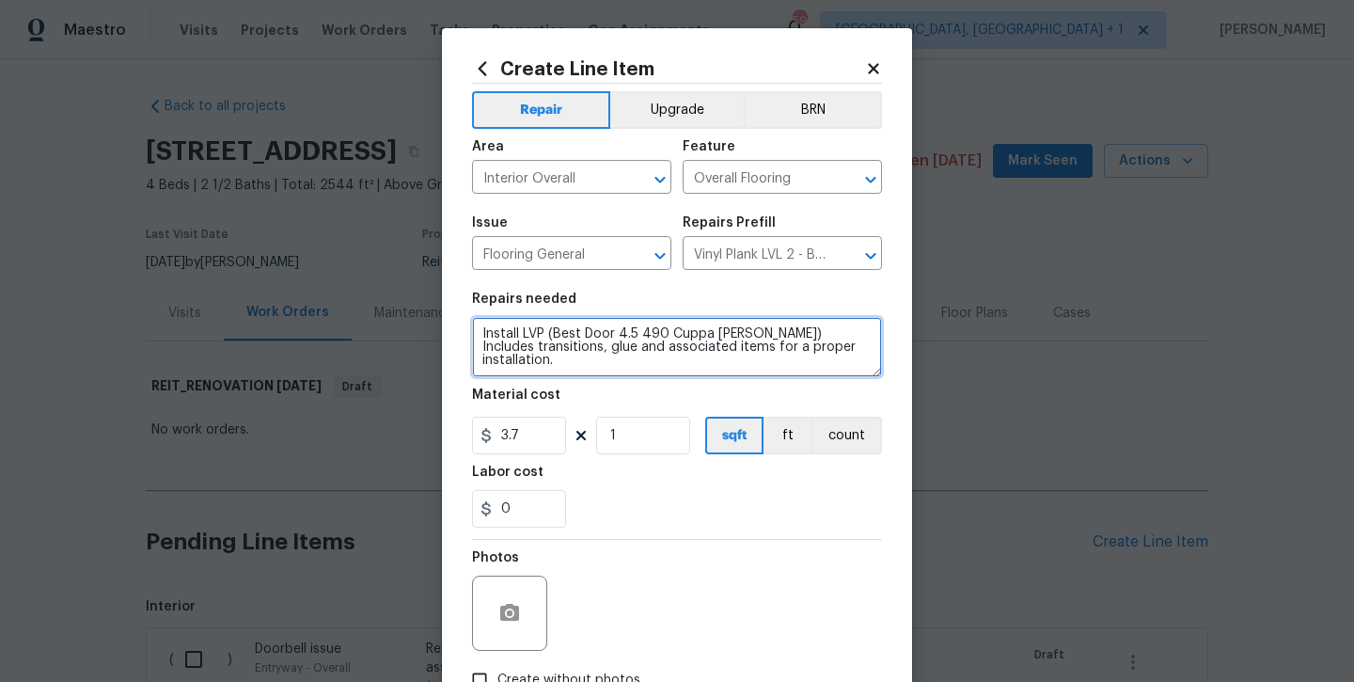
click at [822, 353] on textarea "Install LVP (Best Door 4.5 490 Cuppa Joe) Includes transitions, glue and associ…" at bounding box center [677, 347] width 410 height 60
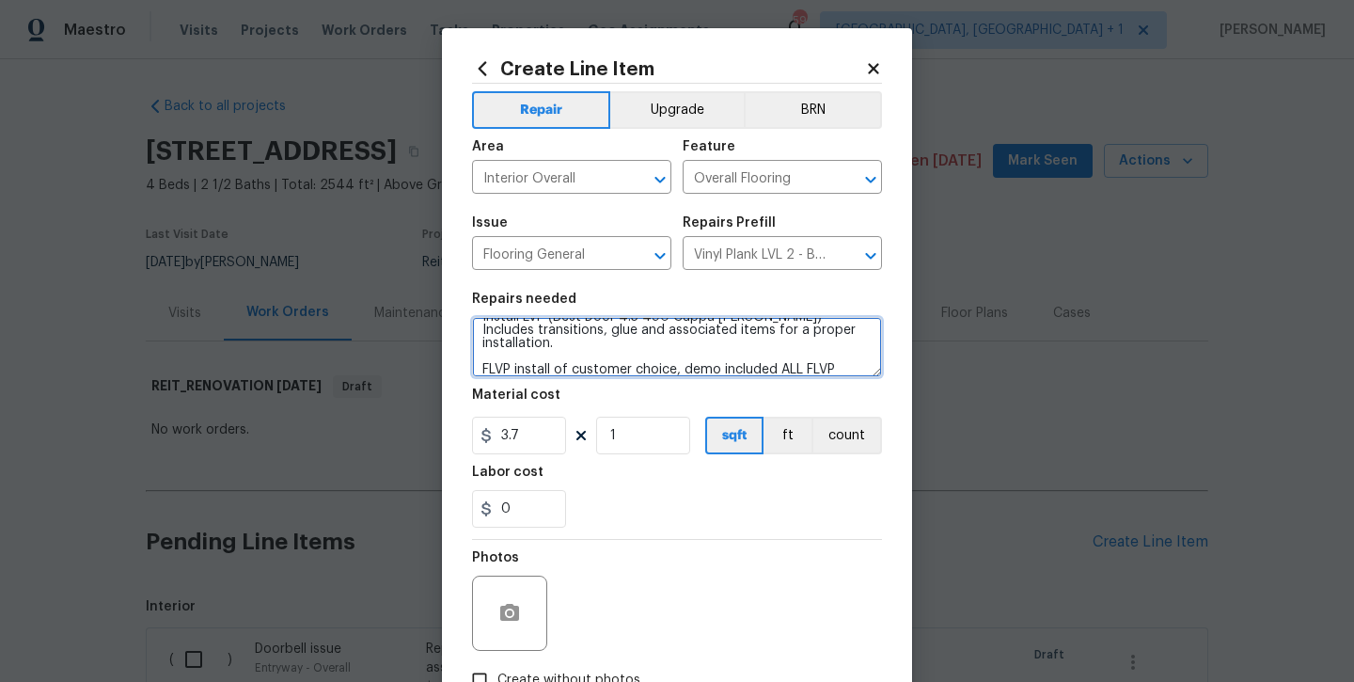
scroll to position [40, 0]
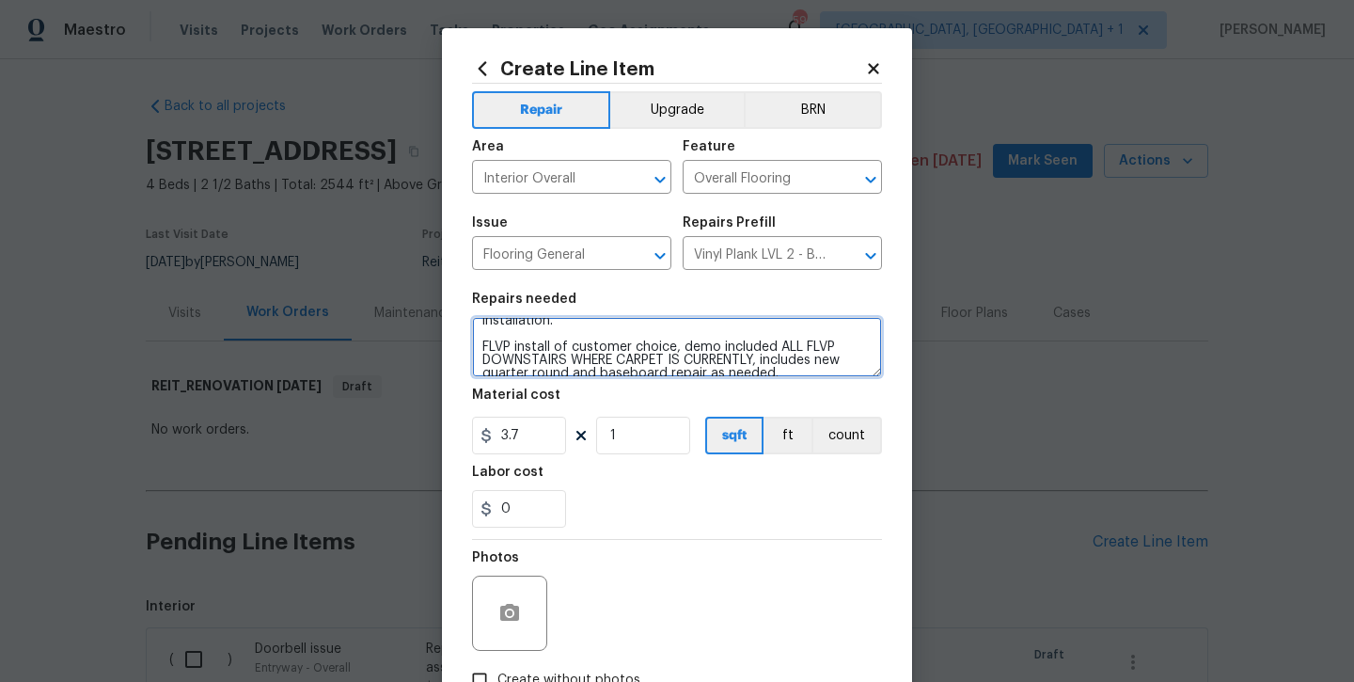
type textarea "Install LVP (Best Door 4.5 490 Cuppa Joe) Includes transitions, glue and associ…"
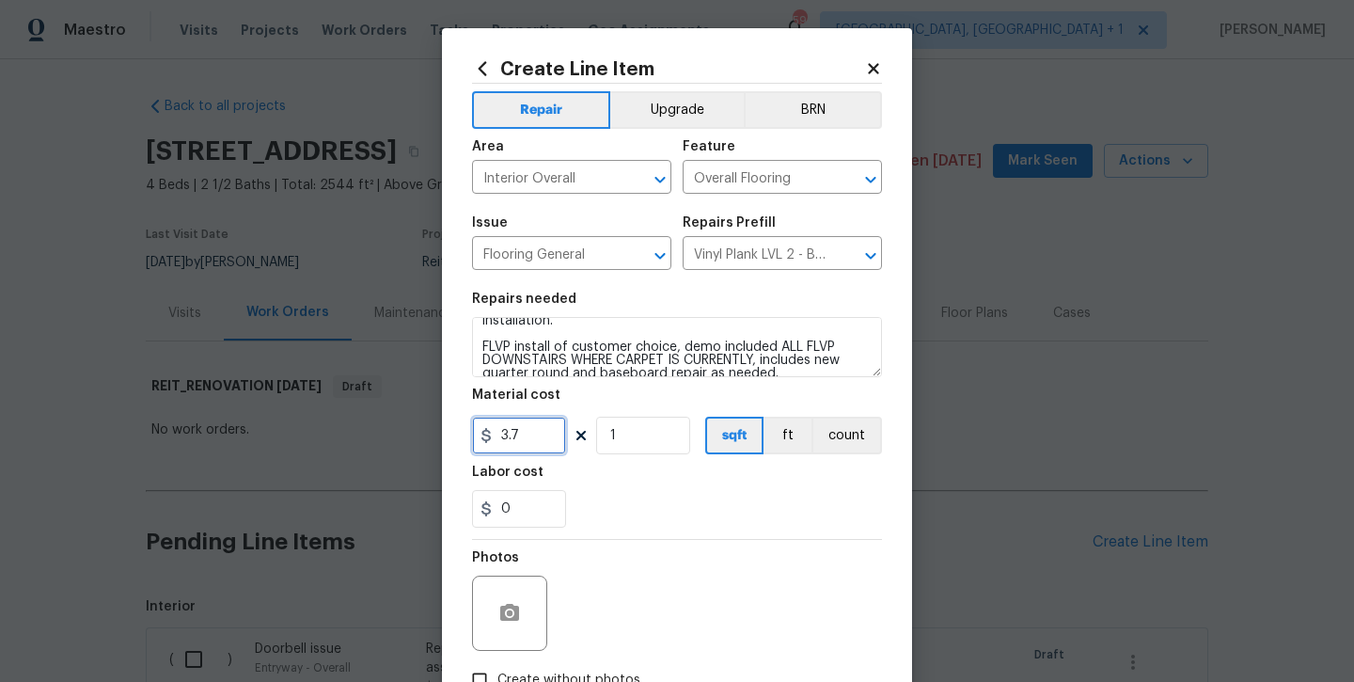
click at [530, 432] on input "3.7" at bounding box center [519, 436] width 94 height 38
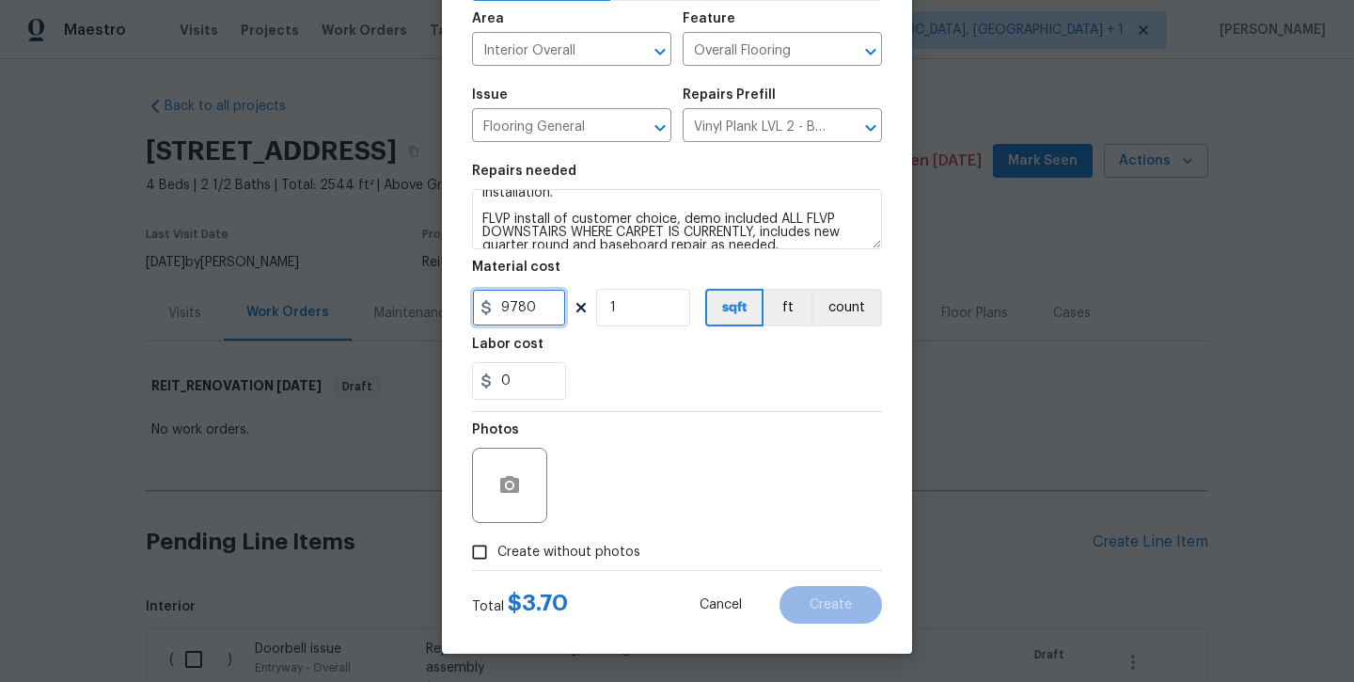
scroll to position [128, 0]
type input "9780"
click at [537, 537] on label "Create without photos" at bounding box center [551, 552] width 179 height 36
click at [498, 537] on input "Create without photos" at bounding box center [480, 552] width 36 height 36
checkbox input "true"
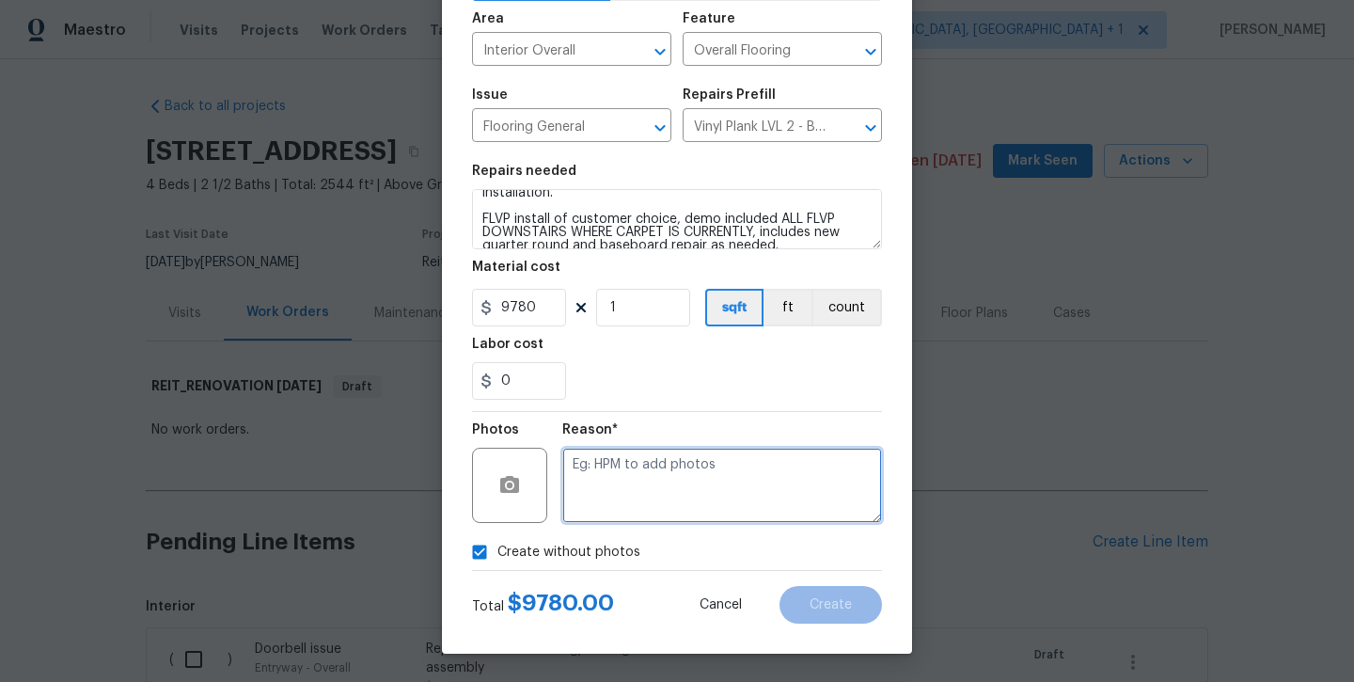
click at [661, 459] on textarea at bounding box center [722, 485] width 320 height 75
type textarea "will add later"
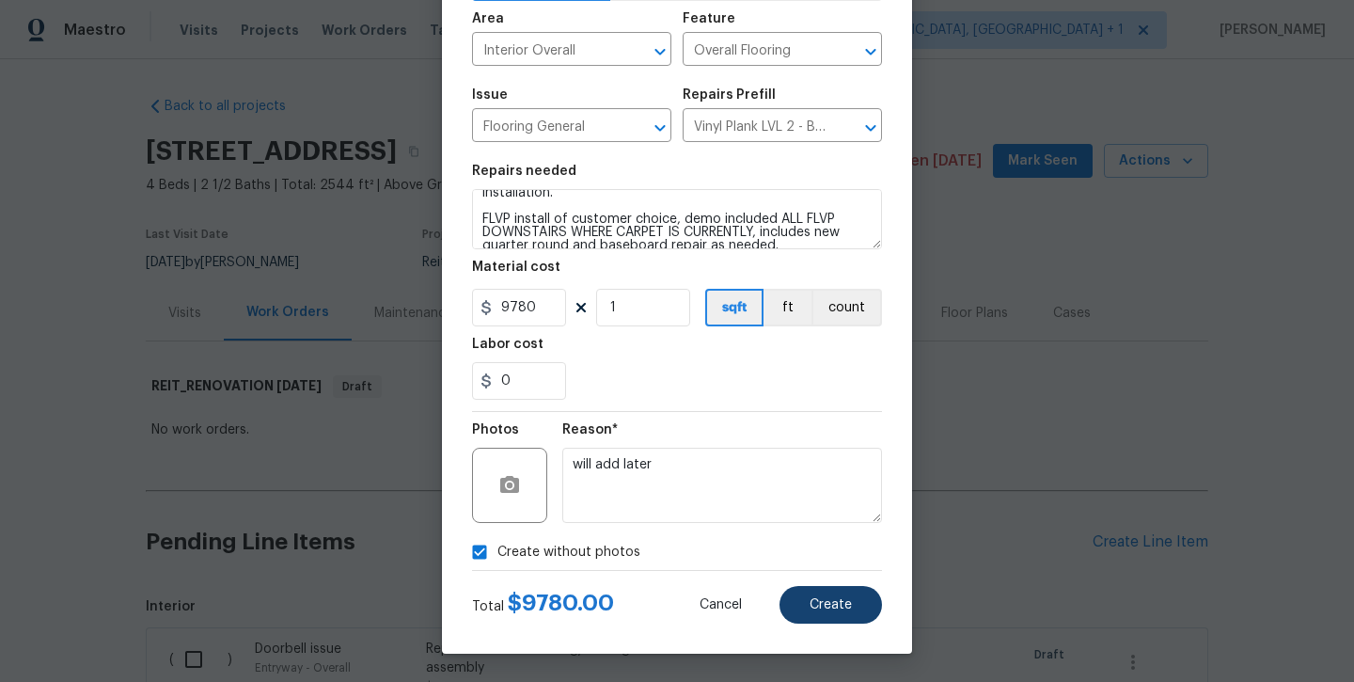
click at [816, 606] on span "Create" at bounding box center [831, 605] width 42 height 14
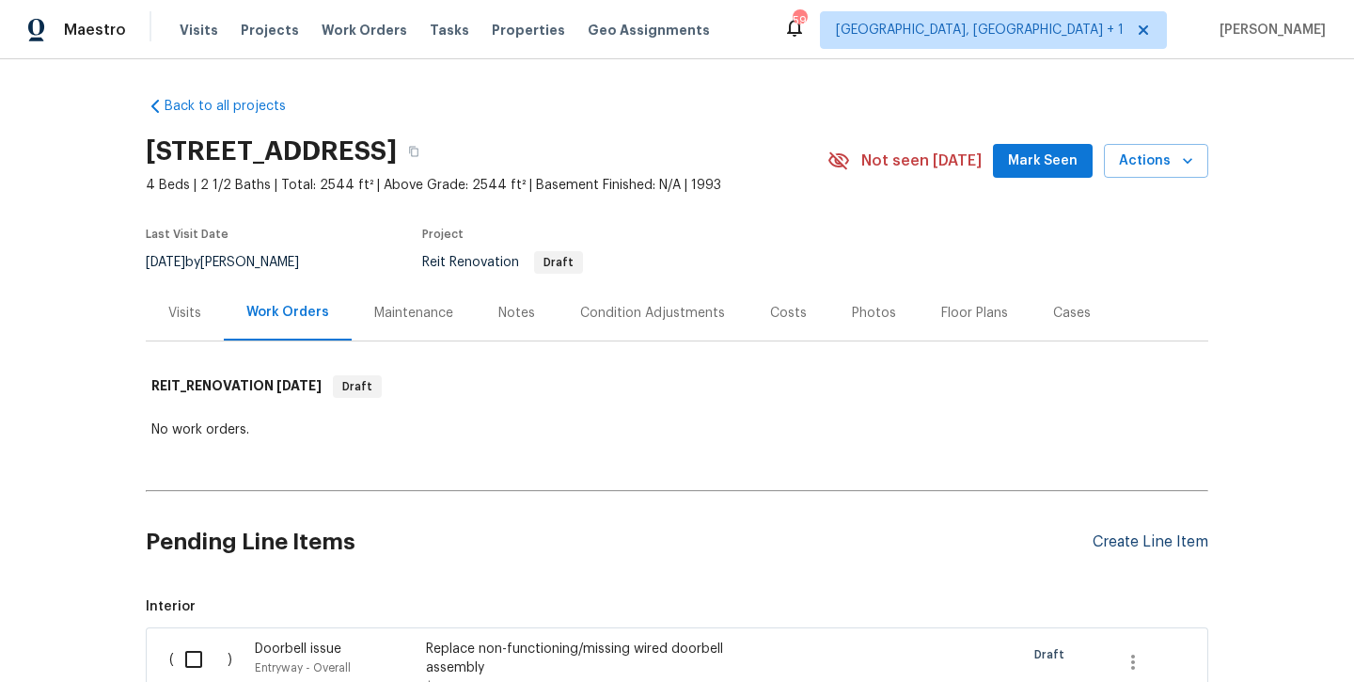
click at [1137, 537] on div "Create Line Item" at bounding box center [1151, 542] width 116 height 18
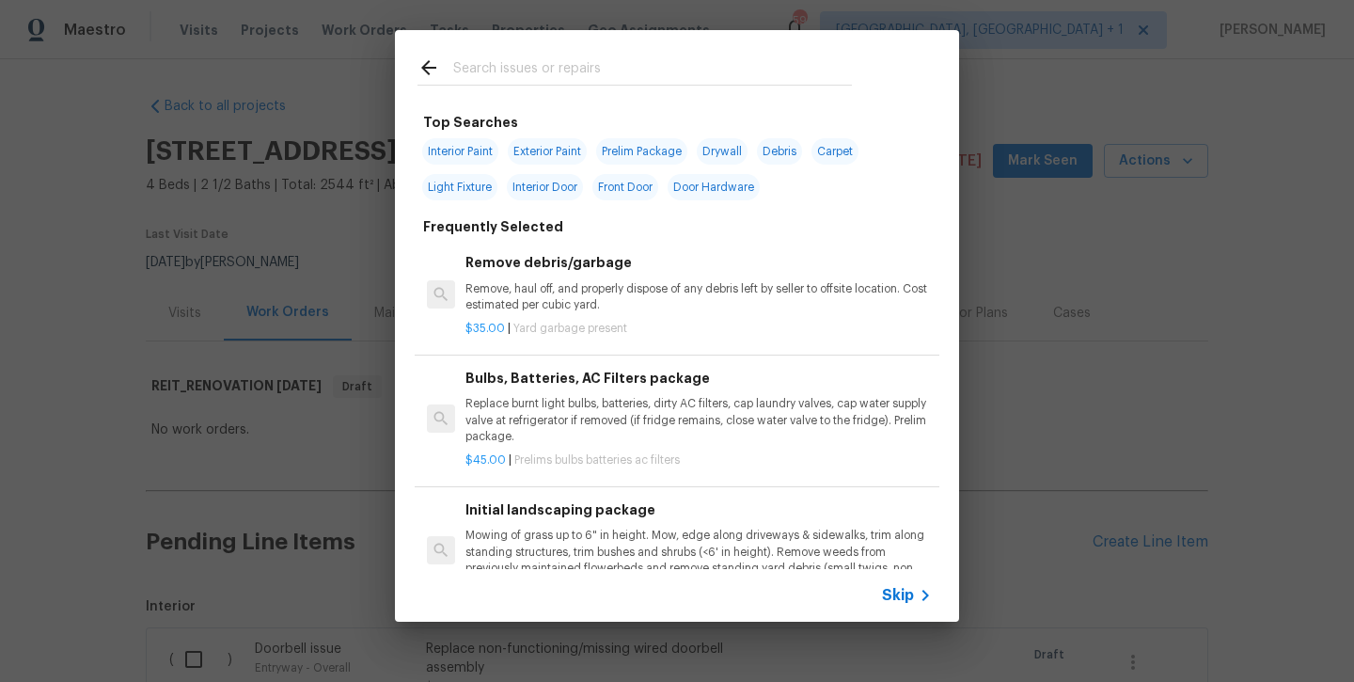
click at [552, 73] on input "text" at bounding box center [652, 70] width 399 height 28
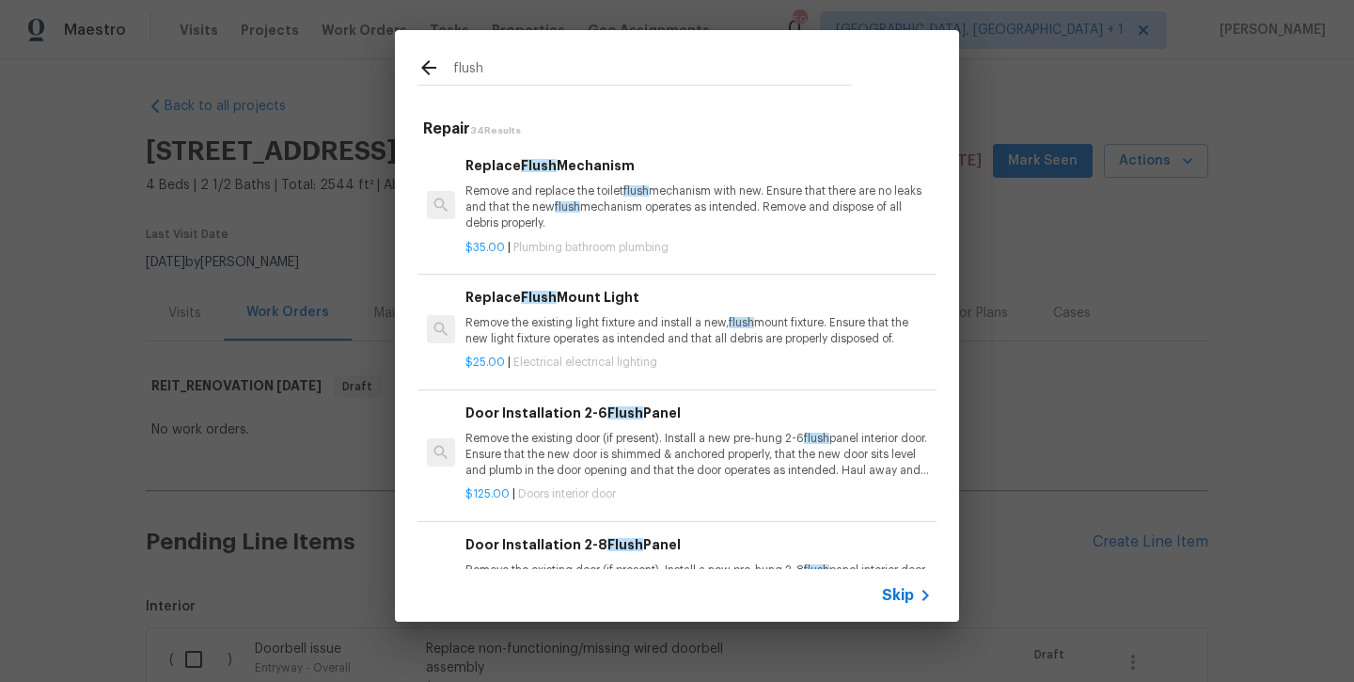
type input "flush"
click at [552, 303] on h6 "Replace Flush Mount Light" at bounding box center [699, 297] width 467 height 21
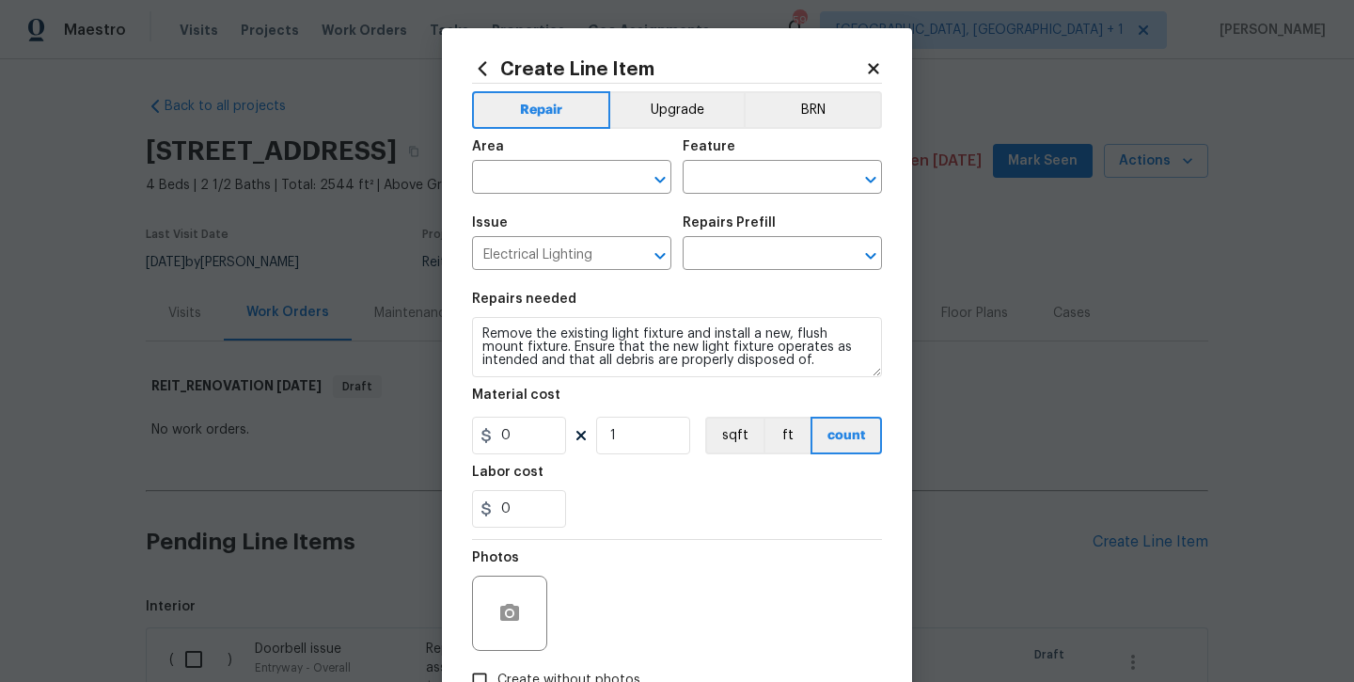
type input "Replace Flush Mount Light $25.00"
type input "25"
click at [525, 178] on input "text" at bounding box center [545, 179] width 147 height 29
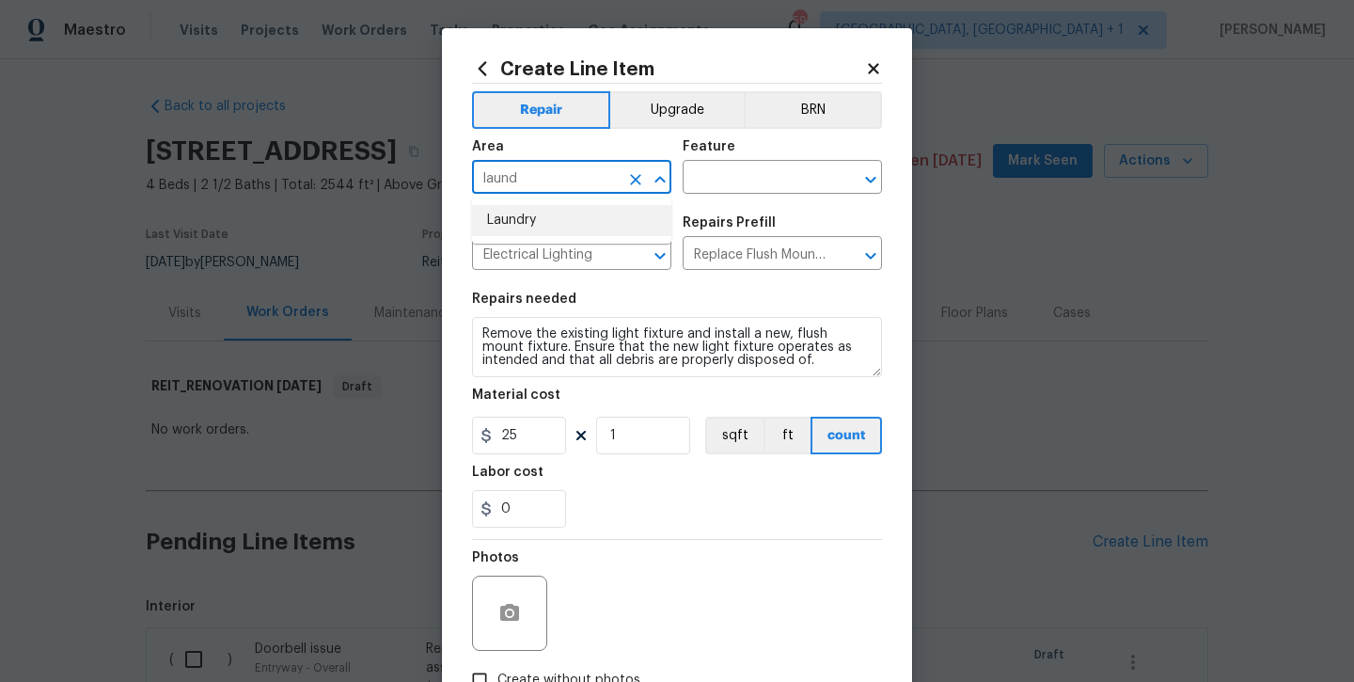
click at [537, 228] on li "Laundry" at bounding box center [571, 220] width 199 height 31
type input "Laundry"
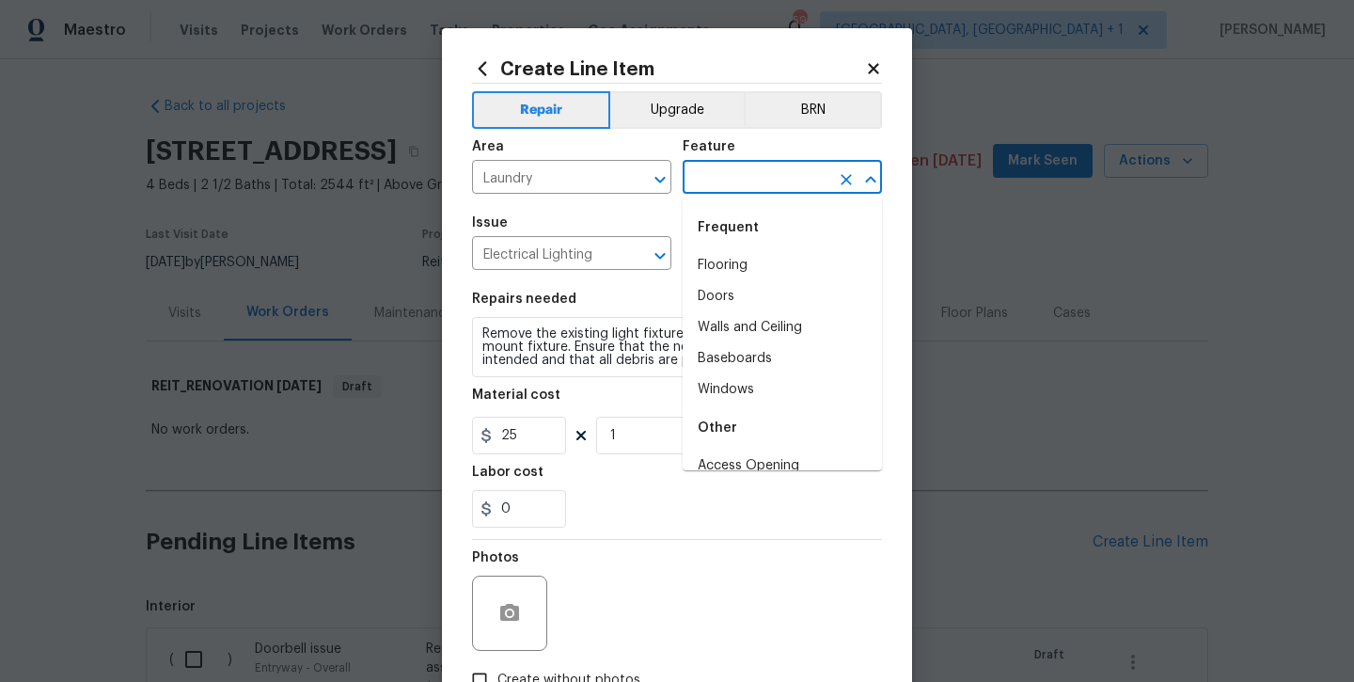
click at [743, 185] on input "text" at bounding box center [756, 179] width 147 height 29
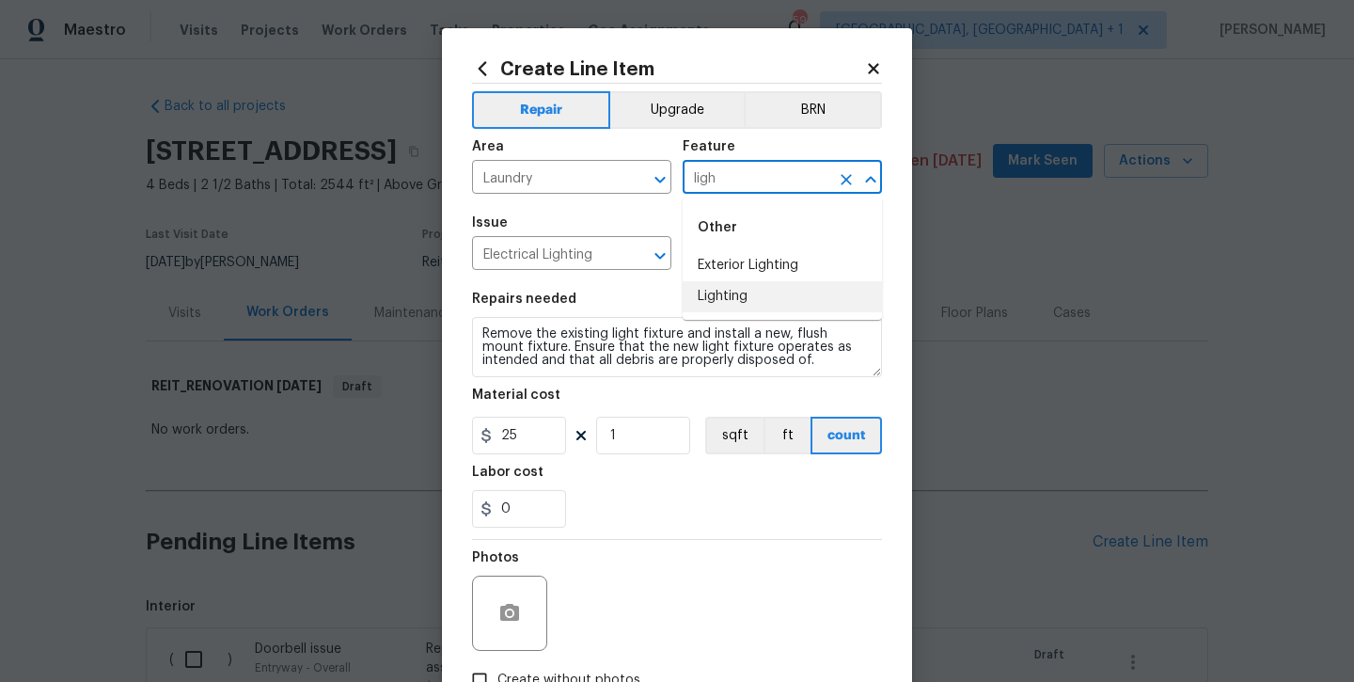
click at [742, 305] on li "Lighting" at bounding box center [782, 296] width 199 height 31
type input "Lighting"
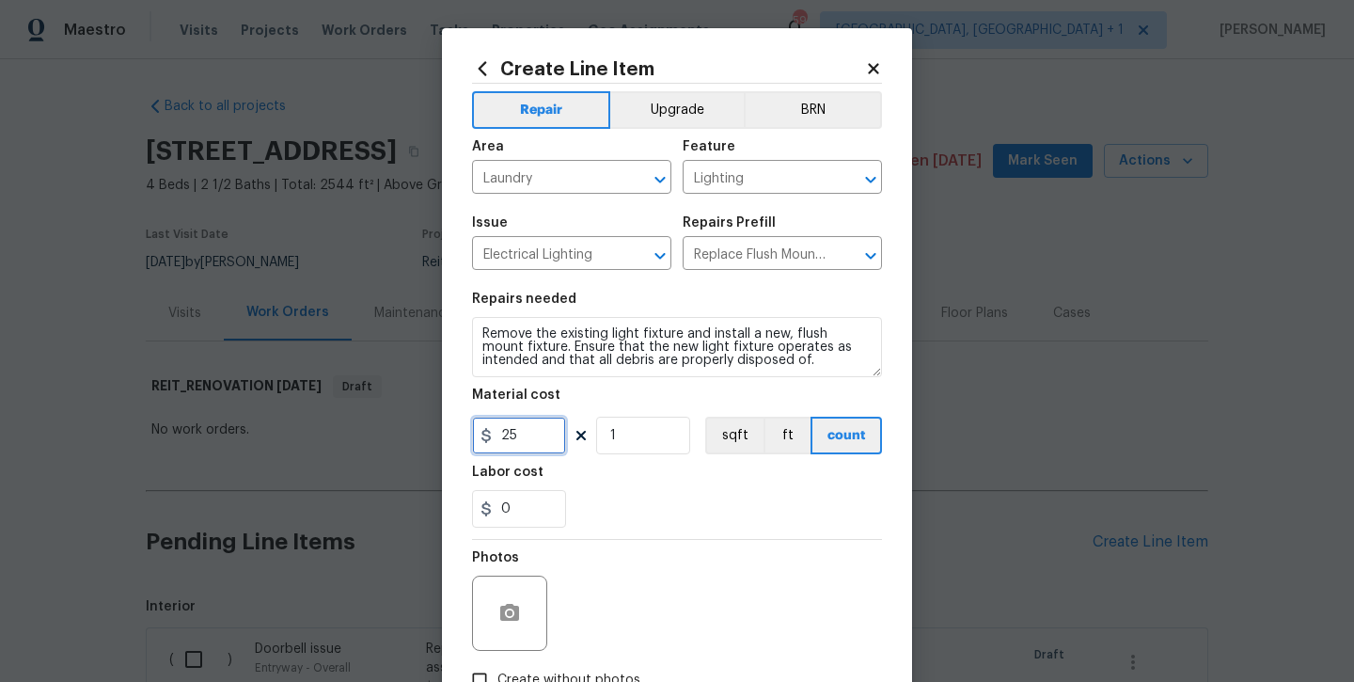
click at [537, 443] on input "25" at bounding box center [519, 436] width 94 height 38
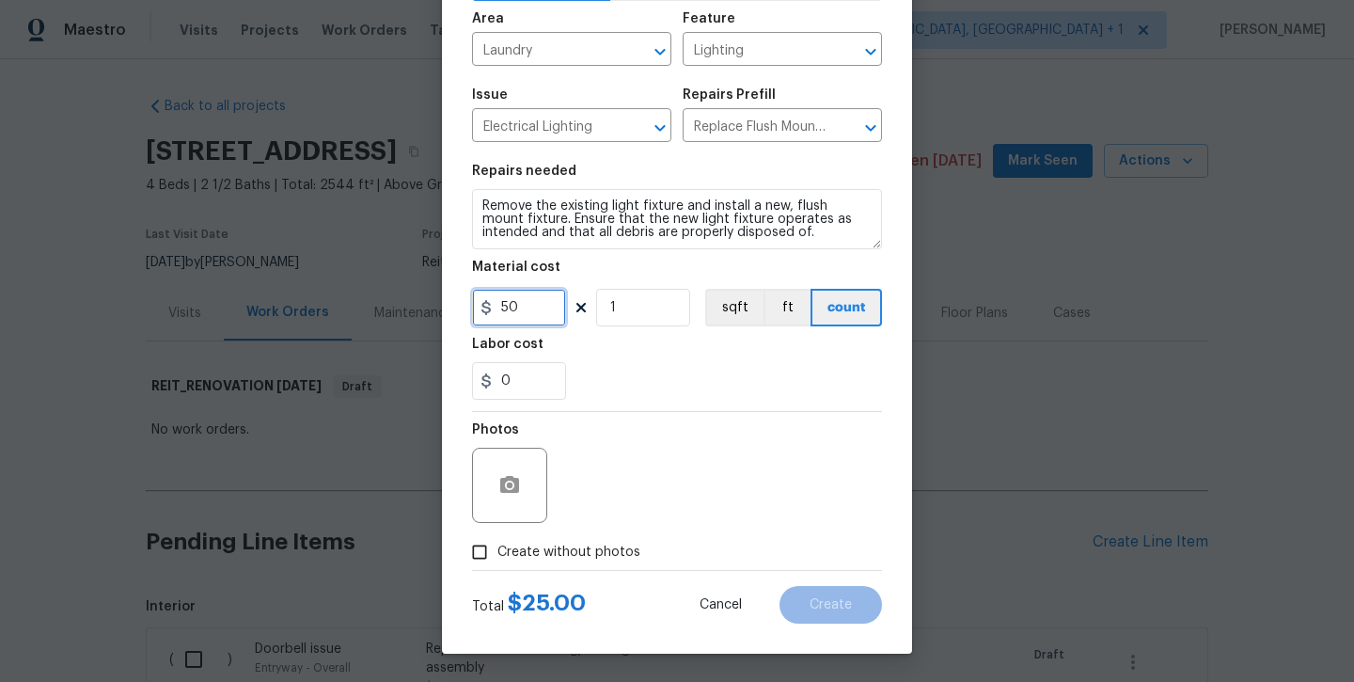
type input "50"
click at [568, 546] on span "Create without photos" at bounding box center [569, 553] width 143 height 20
click at [498, 546] on input "Create without photos" at bounding box center [480, 552] width 36 height 36
checkbox input "true"
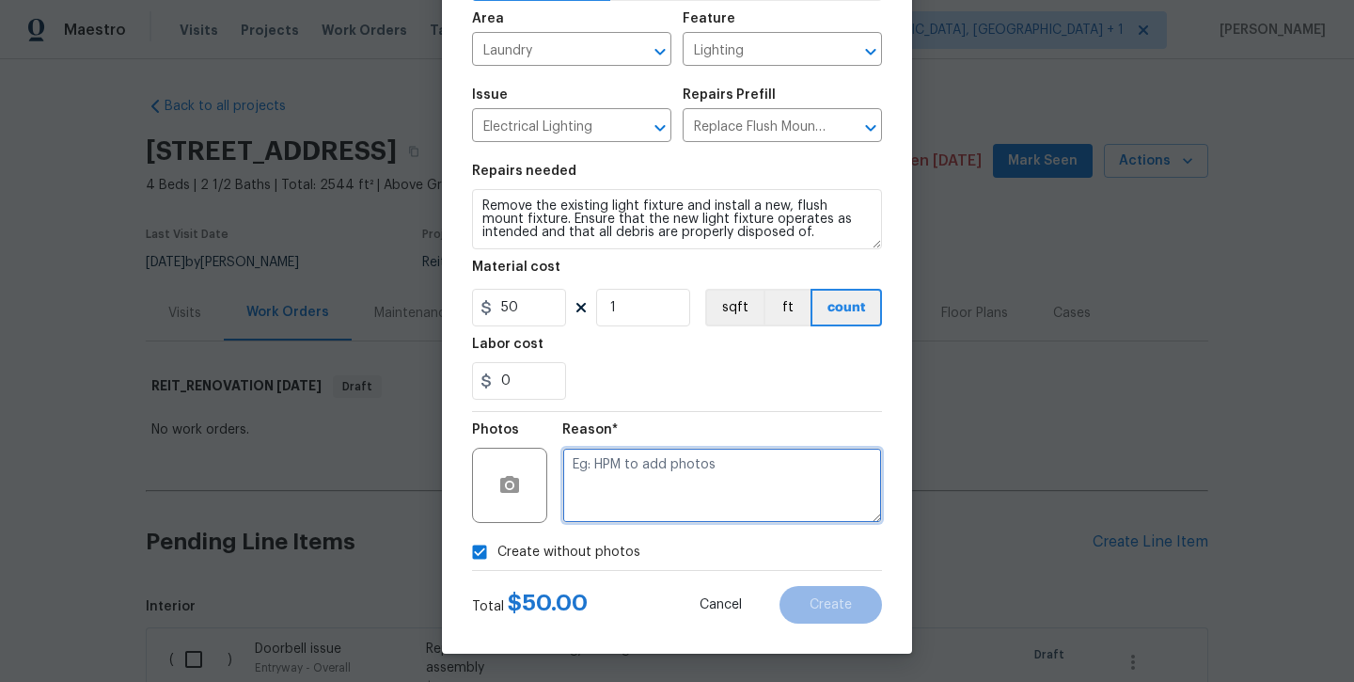
click at [656, 482] on textarea at bounding box center [722, 485] width 320 height 75
type textarea "will add later"
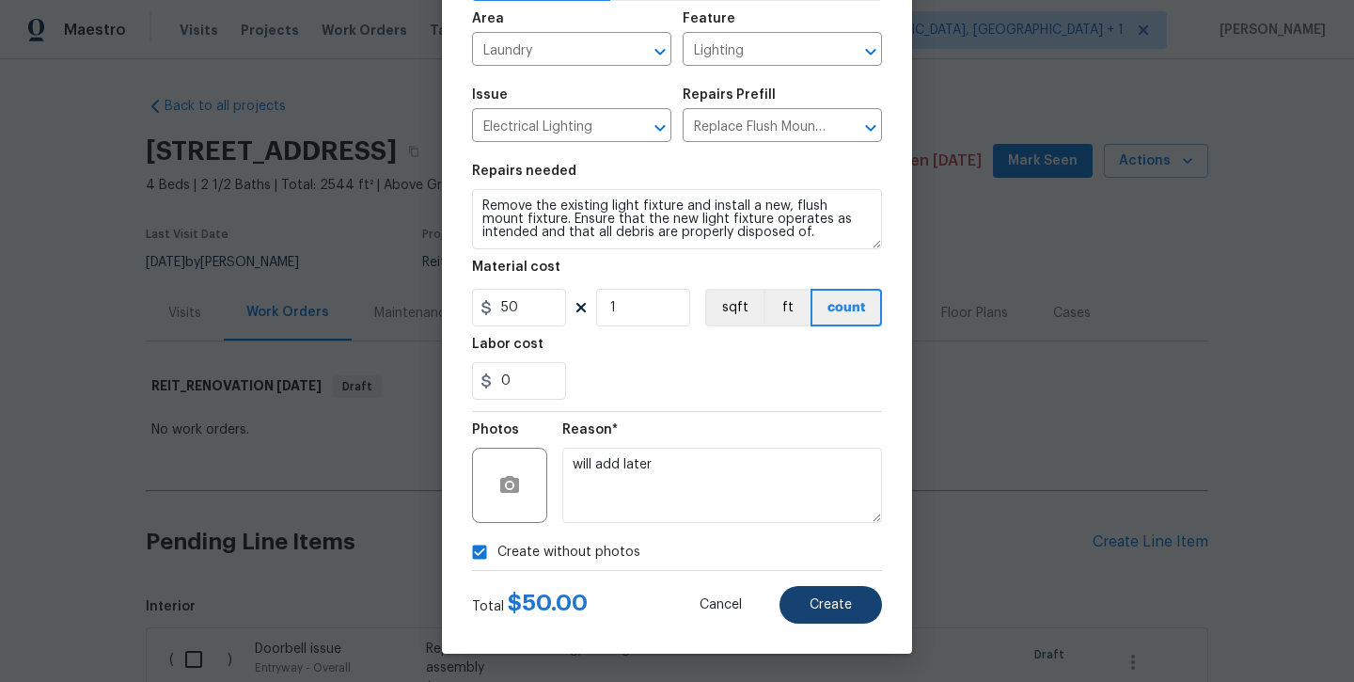
click at [807, 590] on button "Create" at bounding box center [831, 605] width 103 height 38
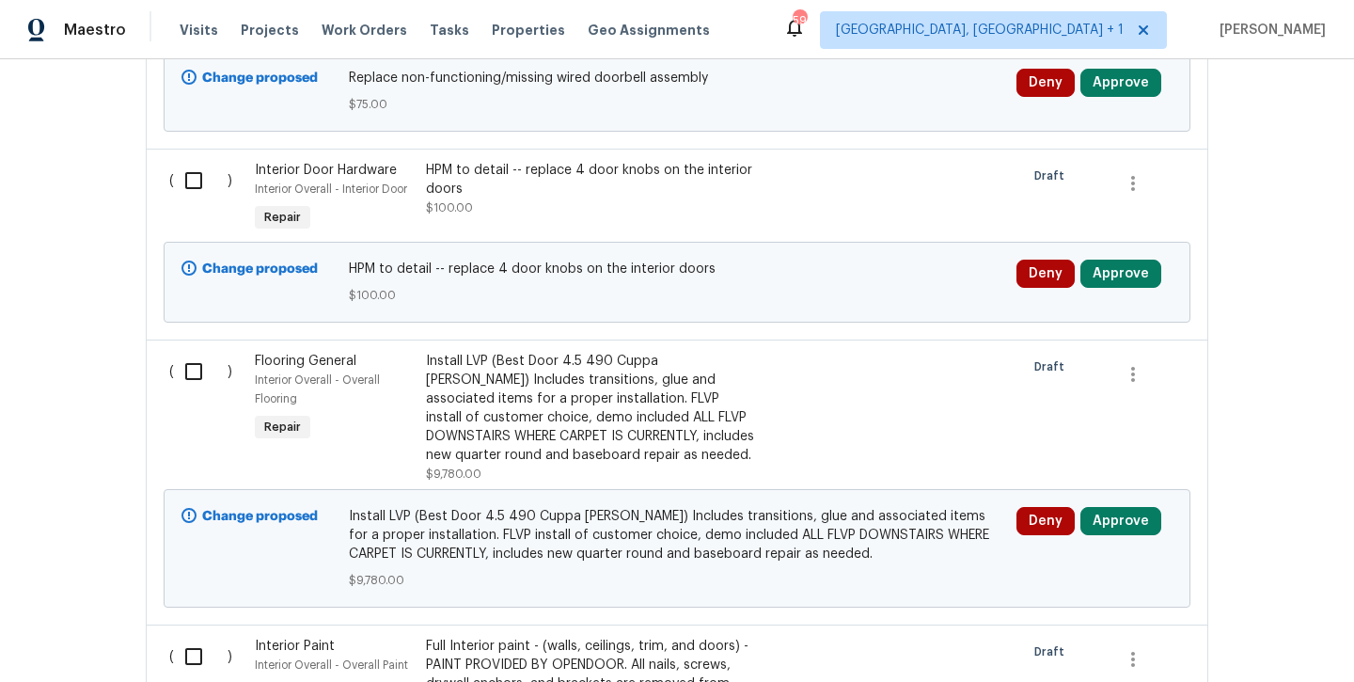
scroll to position [667, 0]
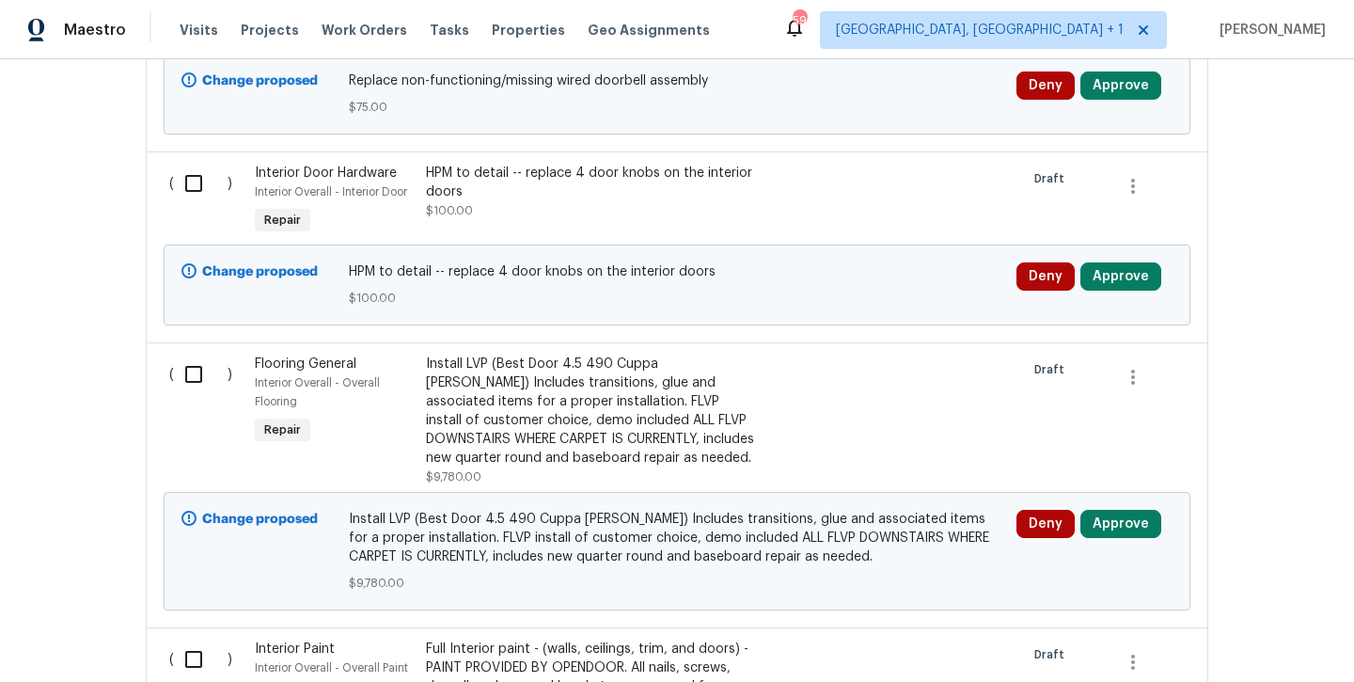
click at [563, 418] on div "Install LVP (Best Door 4.5 490 Cuppa Joe) Includes transitions, glue and associ…" at bounding box center [591, 411] width 331 height 113
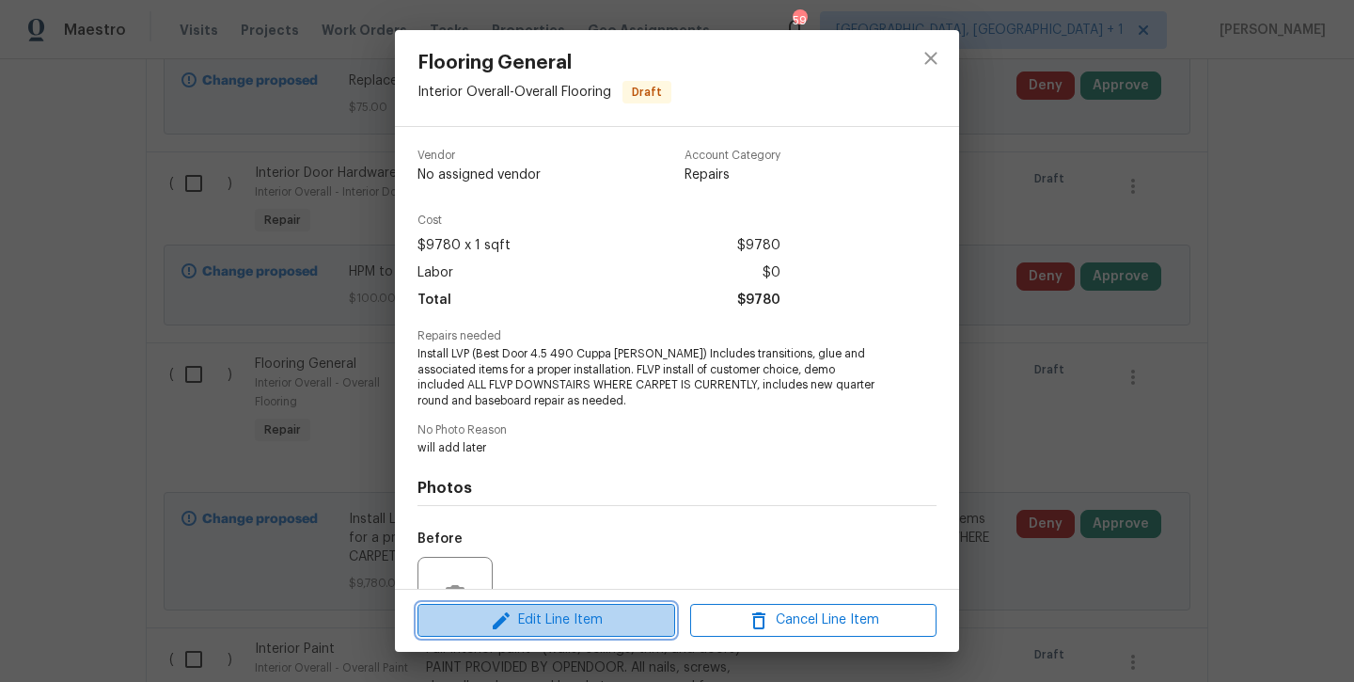
click at [545, 614] on span "Edit Line Item" at bounding box center [546, 621] width 246 height 24
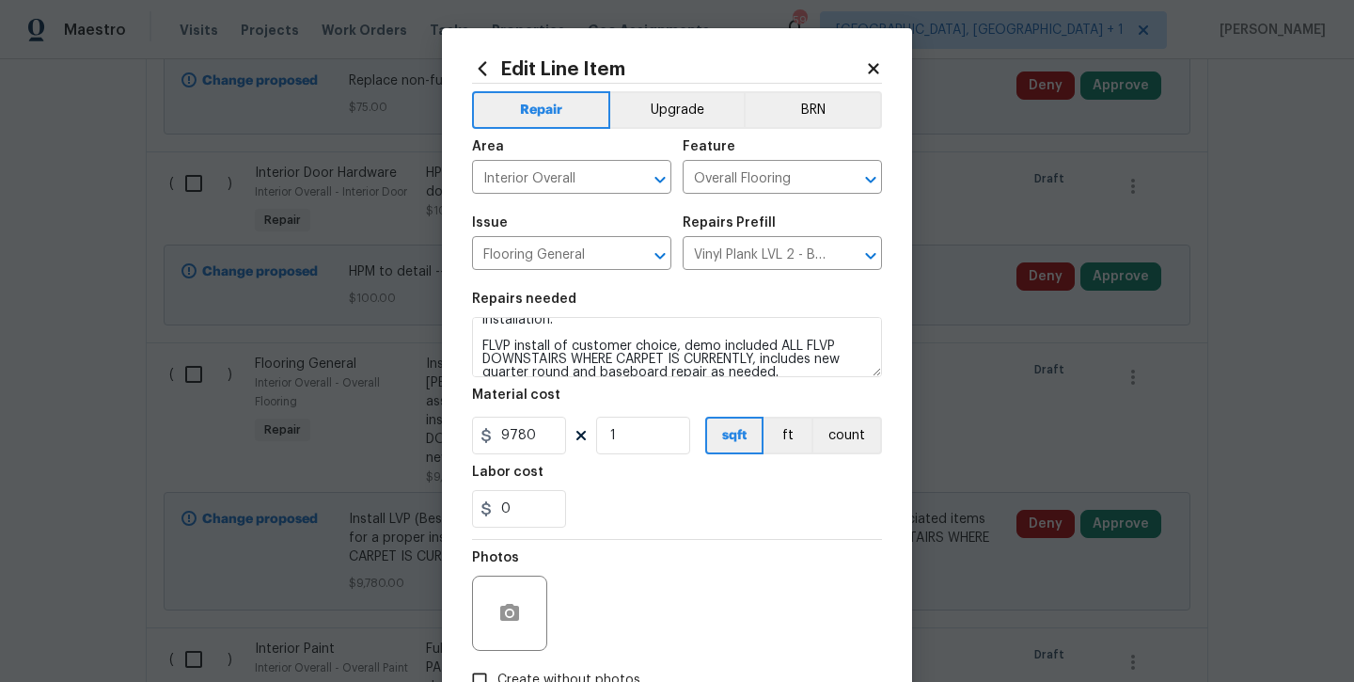
scroll to position [40, 0]
click at [804, 370] on textarea "Install LVP (Best Door 4.5 490 Cuppa Joe) Includes transitions, glue and associ…" at bounding box center [677, 347] width 410 height 60
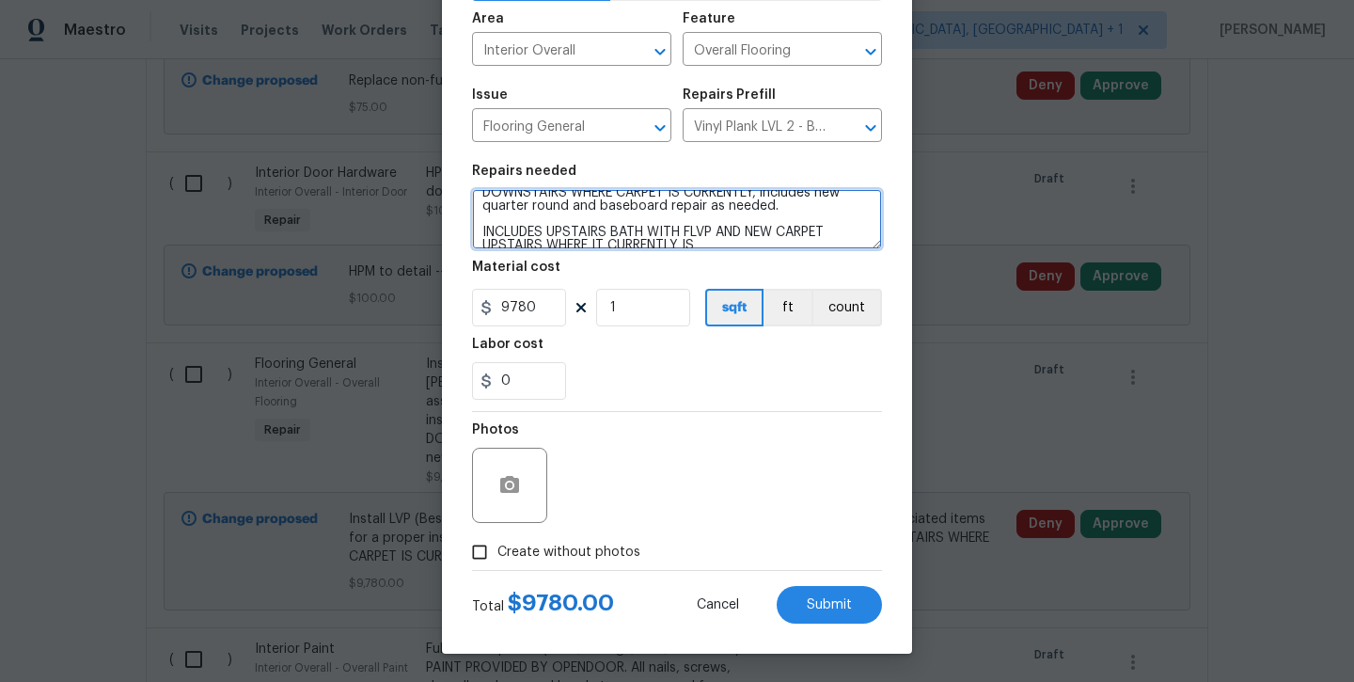
scroll to position [128, 0]
type textarea "Install LVP (Best Door 4.5 490 Cuppa Joe) Includes transitions, glue and associ…"
click at [821, 585] on div "Total $ 9780.00 Cancel Submit" at bounding box center [677, 597] width 410 height 53
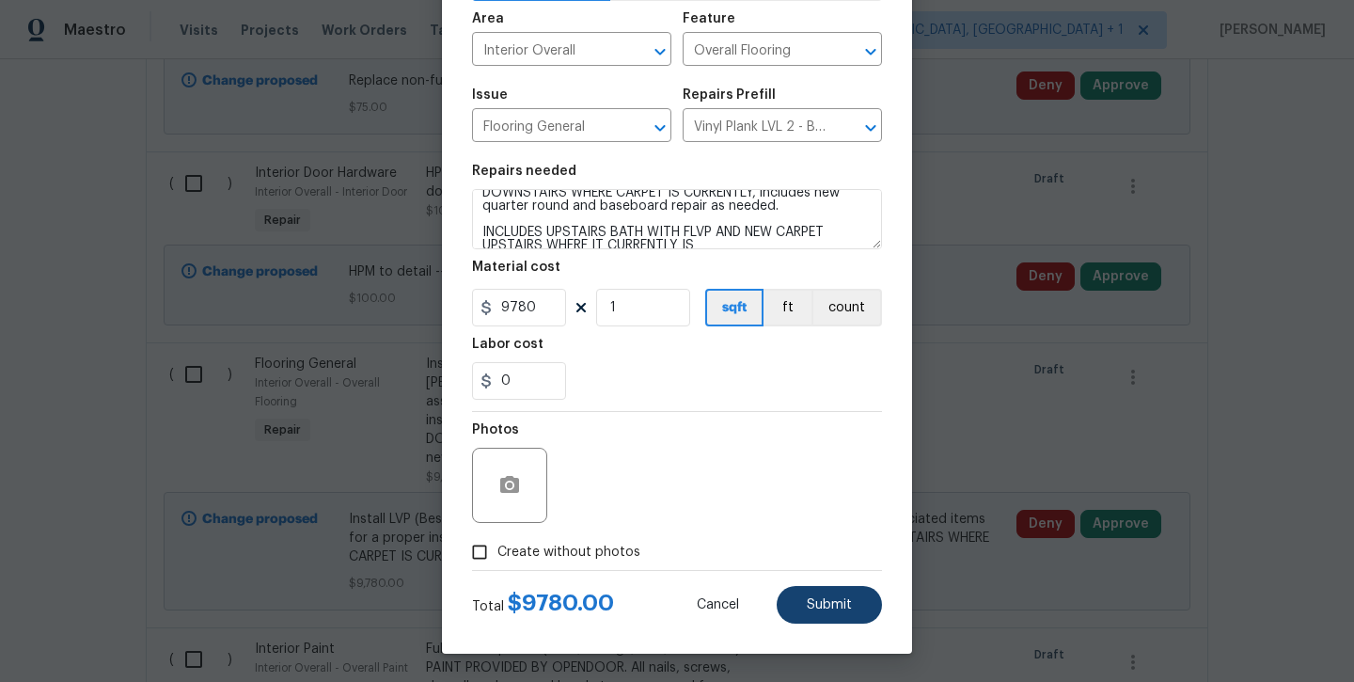
click at [825, 600] on span "Submit" at bounding box center [829, 605] width 45 height 14
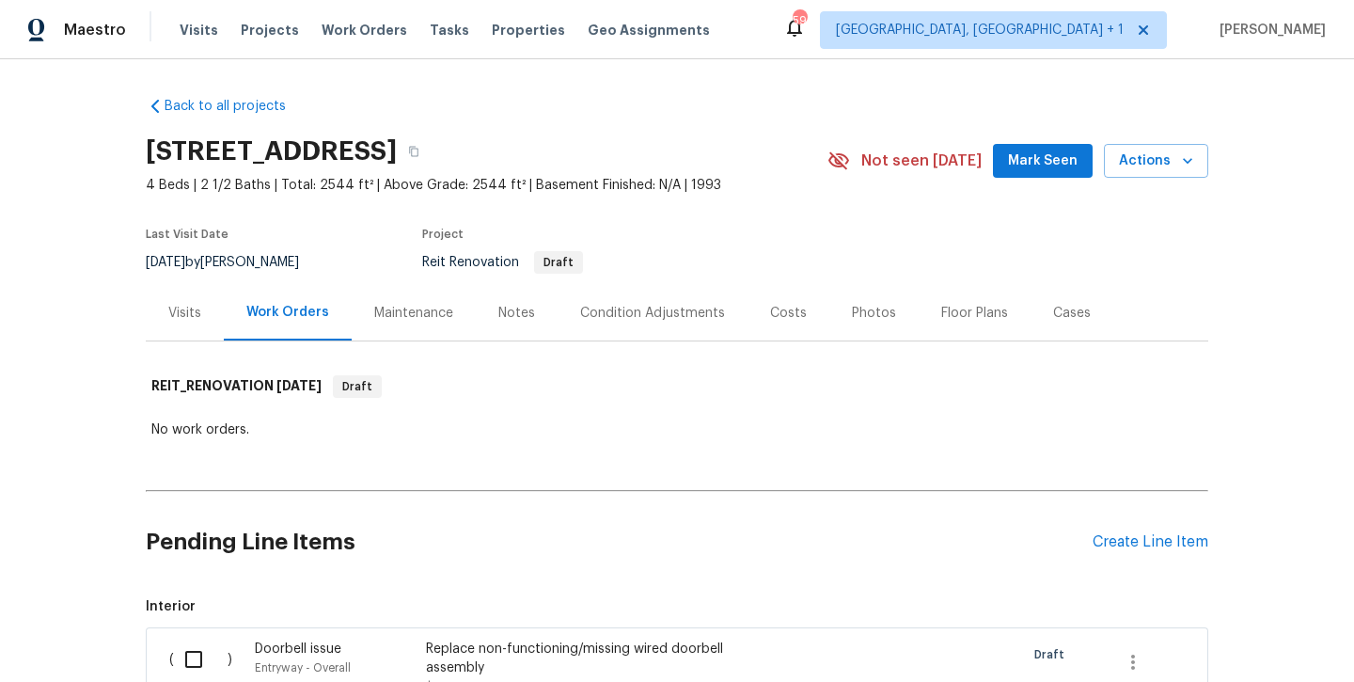
scroll to position [0, 0]
click at [651, 314] on div "Condition Adjustments" at bounding box center [652, 313] width 145 height 19
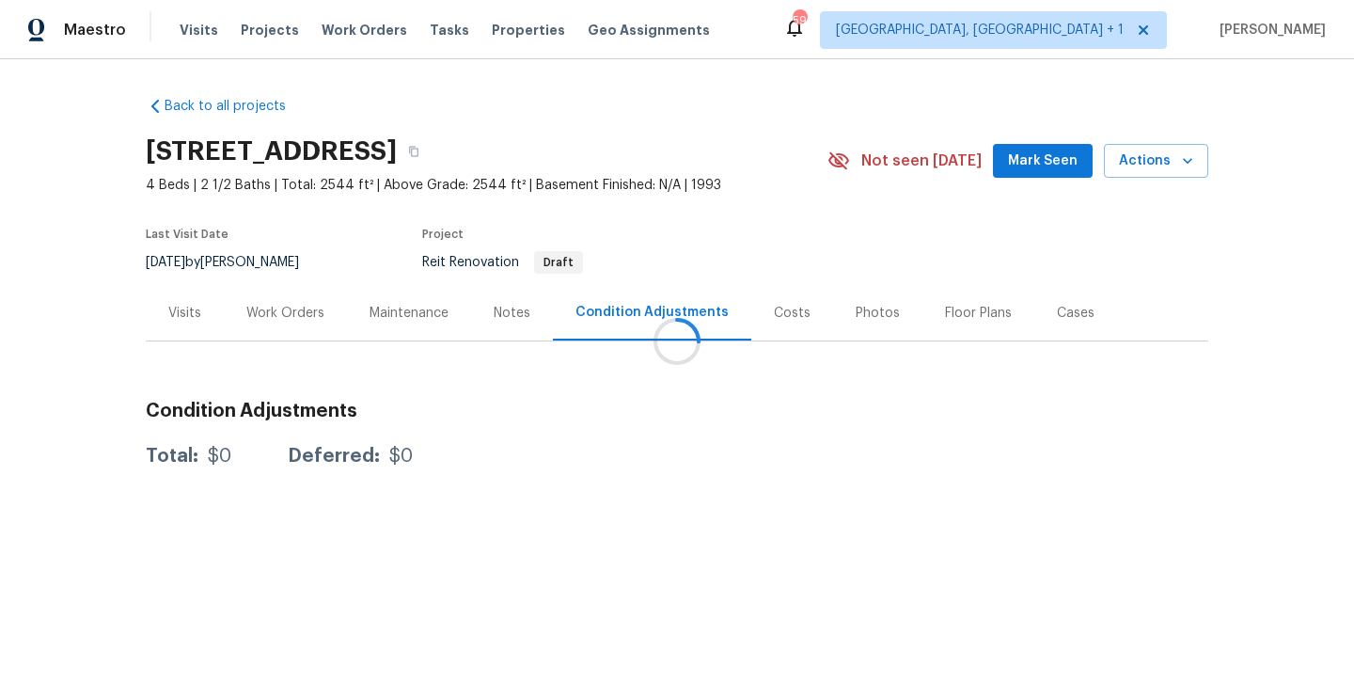
click at [295, 318] on div at bounding box center [677, 341] width 1354 height 682
click at [271, 306] on div "Work Orders" at bounding box center [285, 313] width 78 height 19
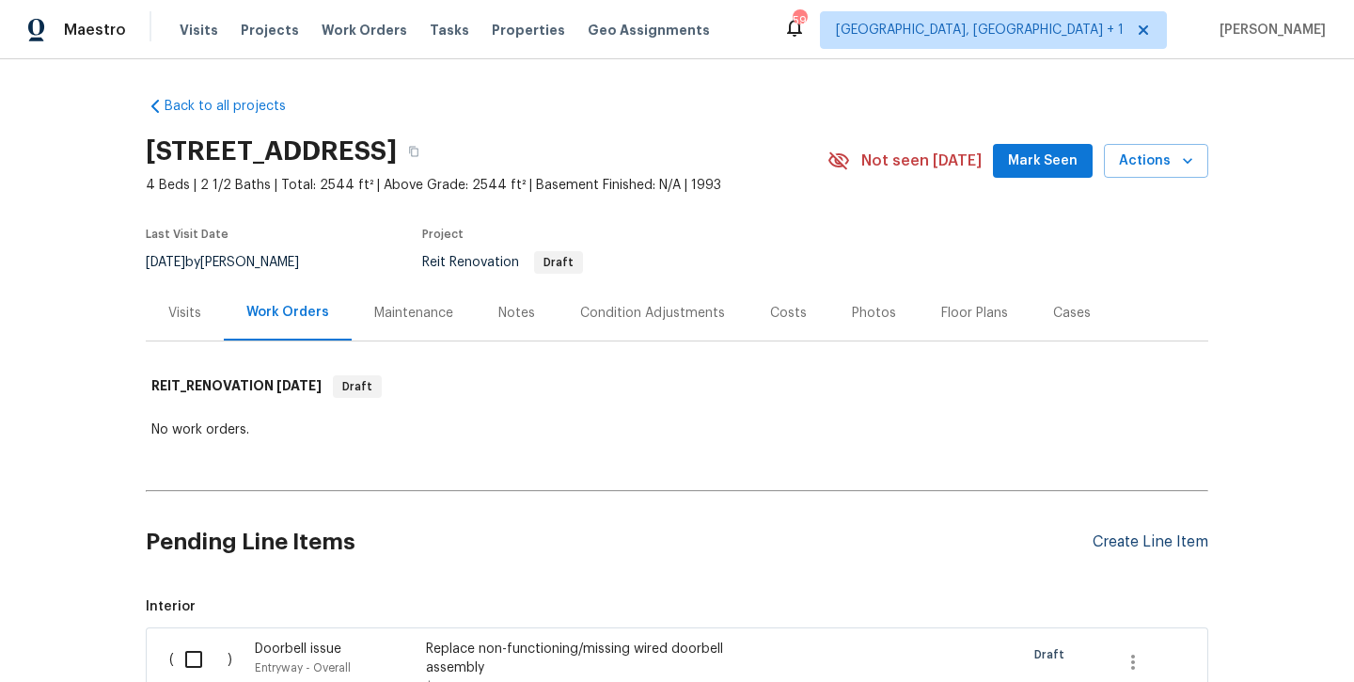
click at [1138, 541] on div "Create Line Item" at bounding box center [1151, 542] width 116 height 18
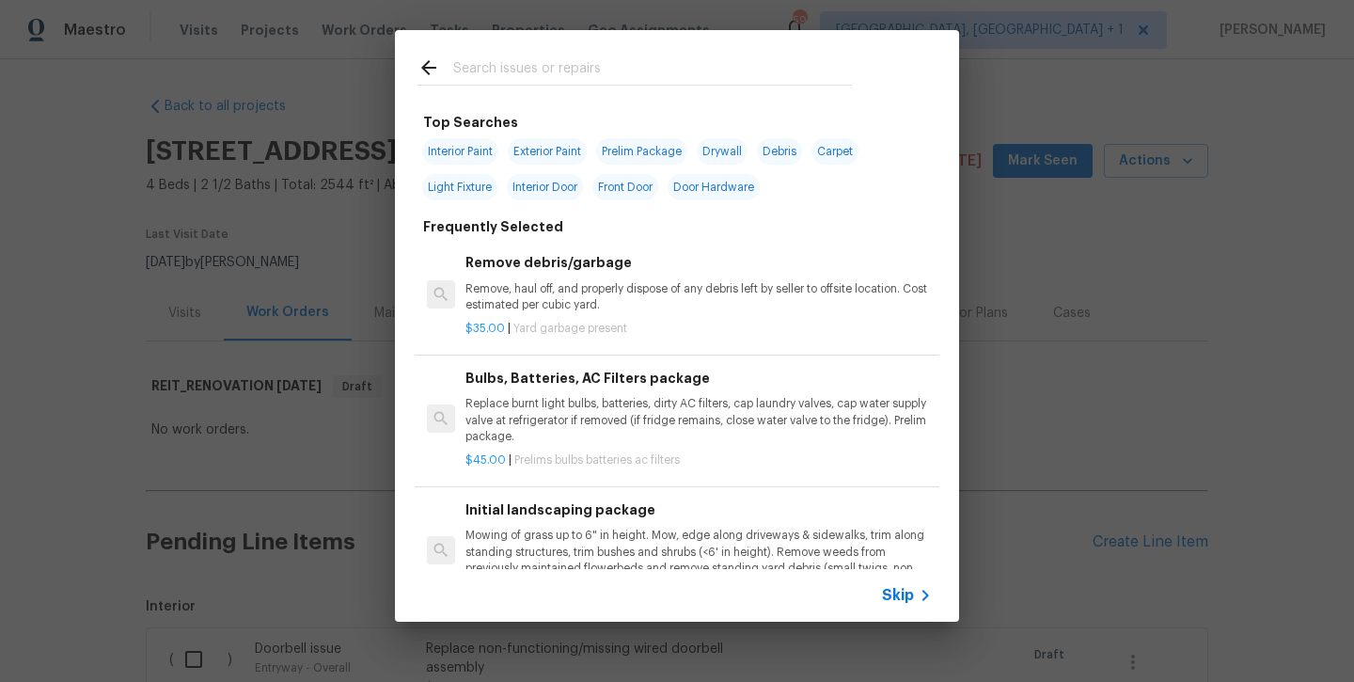
click at [507, 77] on input "text" at bounding box center [652, 70] width 399 height 28
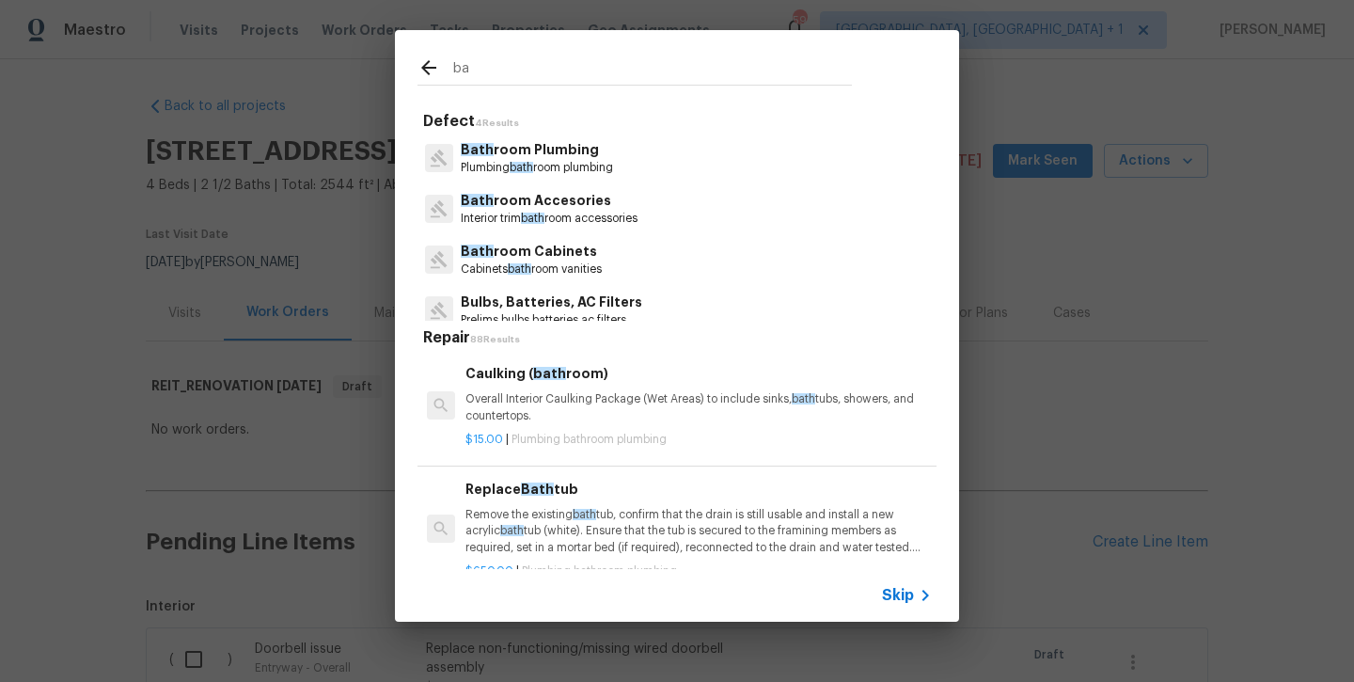
type input "b"
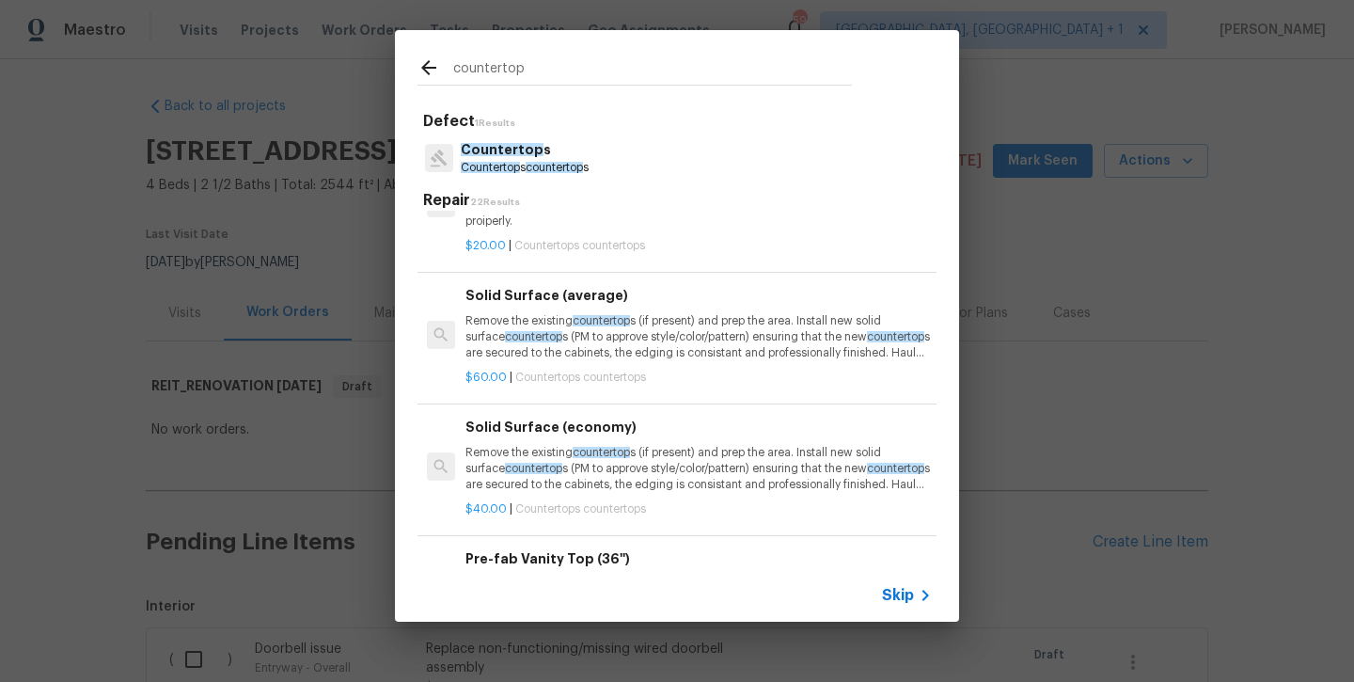
scroll to position [663, 0]
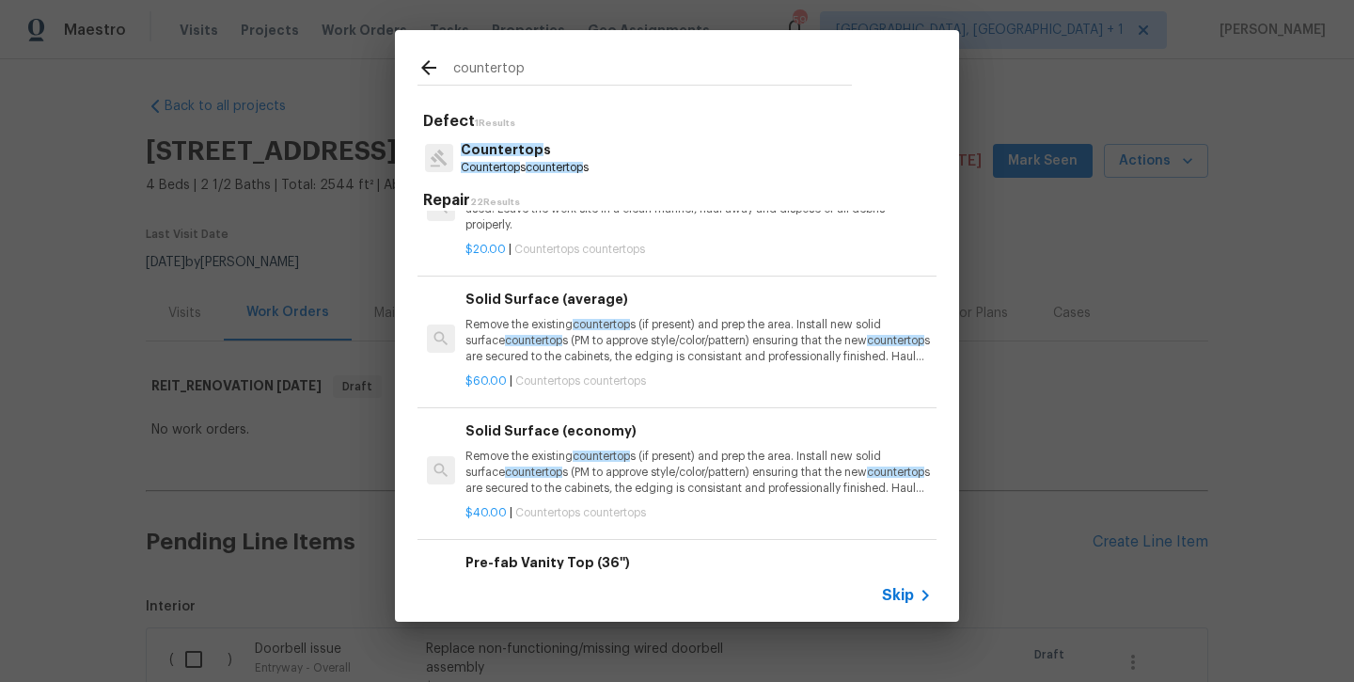
type input "countertop"
click at [530, 366] on div "$60.00 | Countertops countertops" at bounding box center [699, 378] width 467 height 24
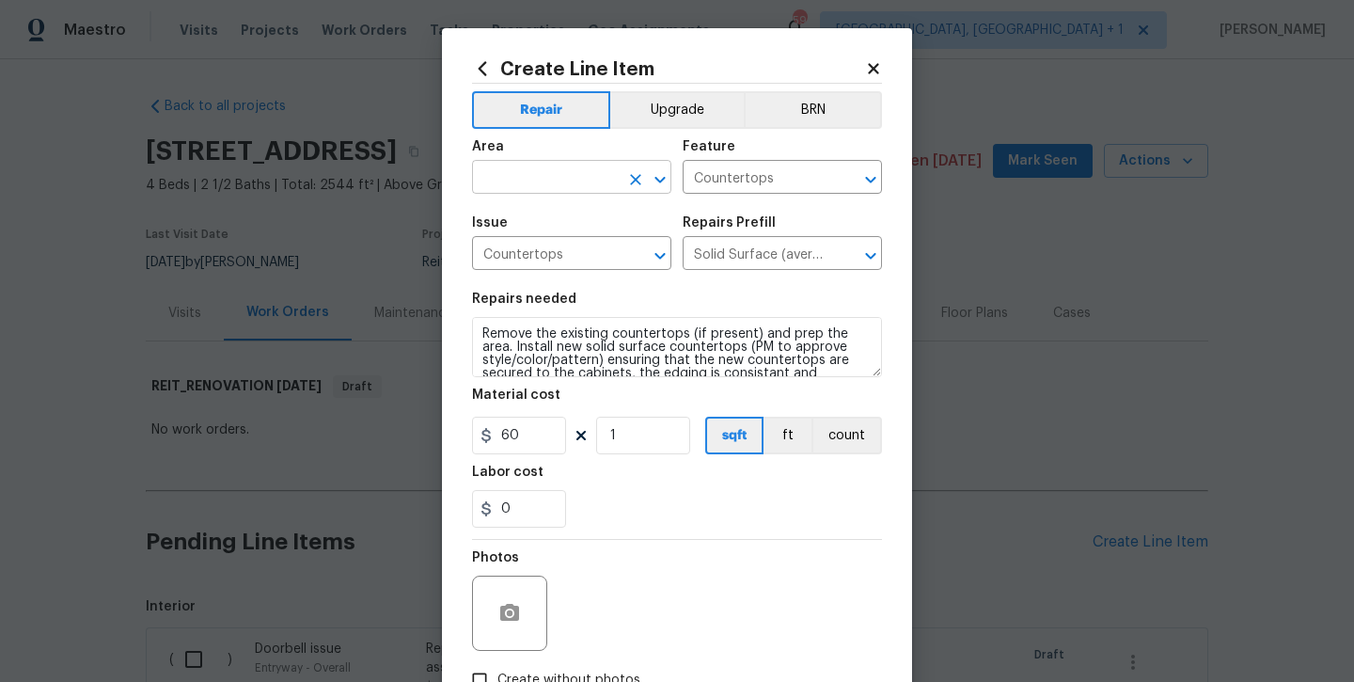
click at [531, 180] on input "text" at bounding box center [545, 179] width 147 height 29
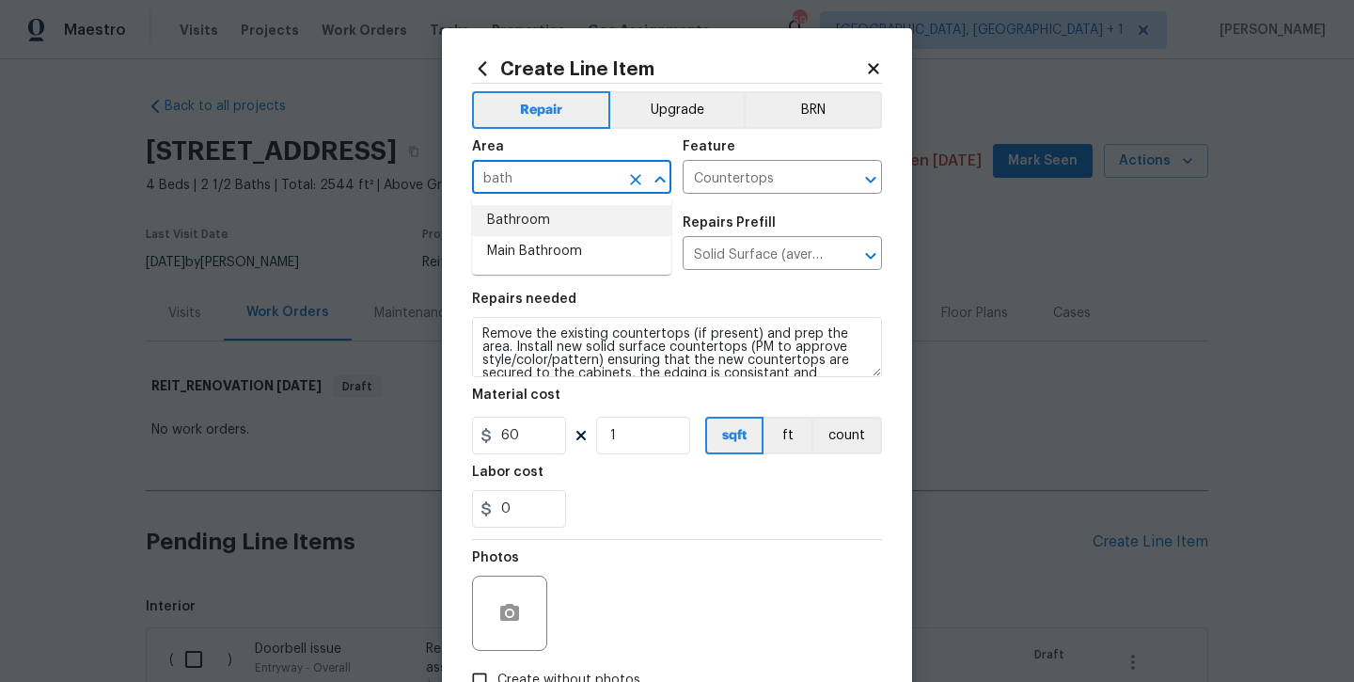
click at [521, 221] on li "Bathroom" at bounding box center [571, 220] width 199 height 31
type input "Bathroom"
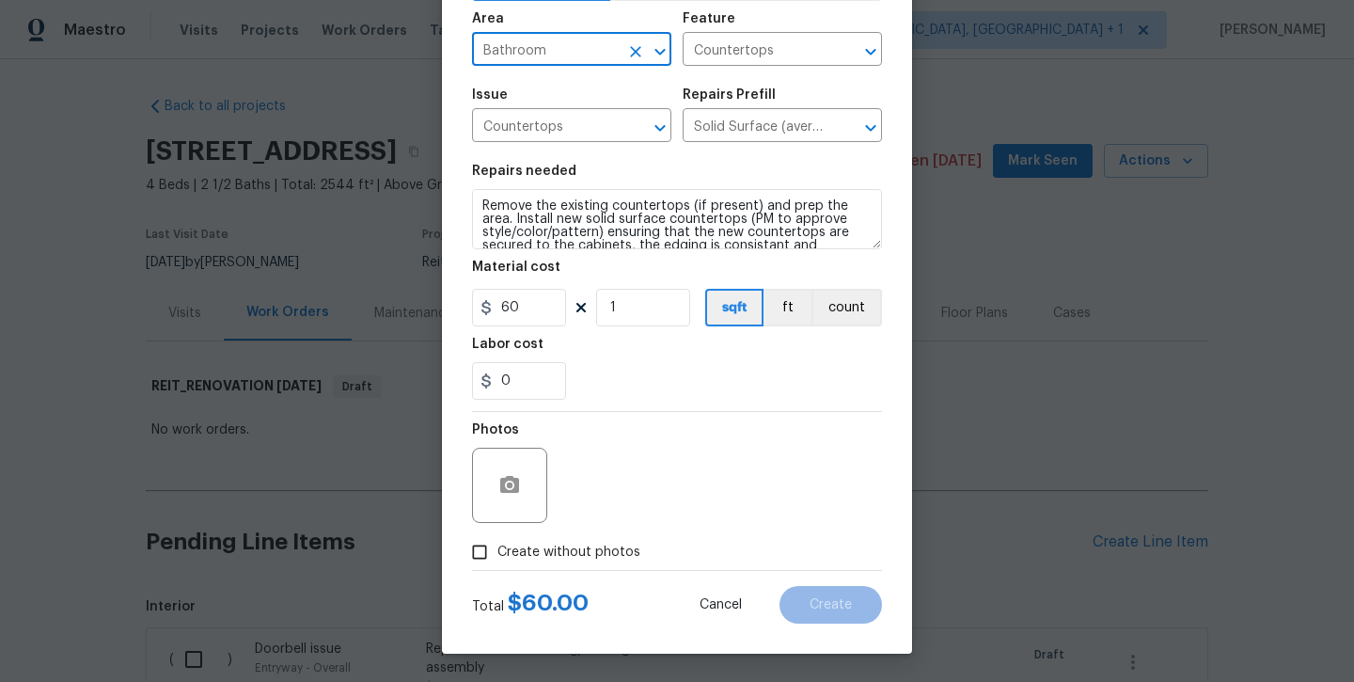
scroll to position [128, 0]
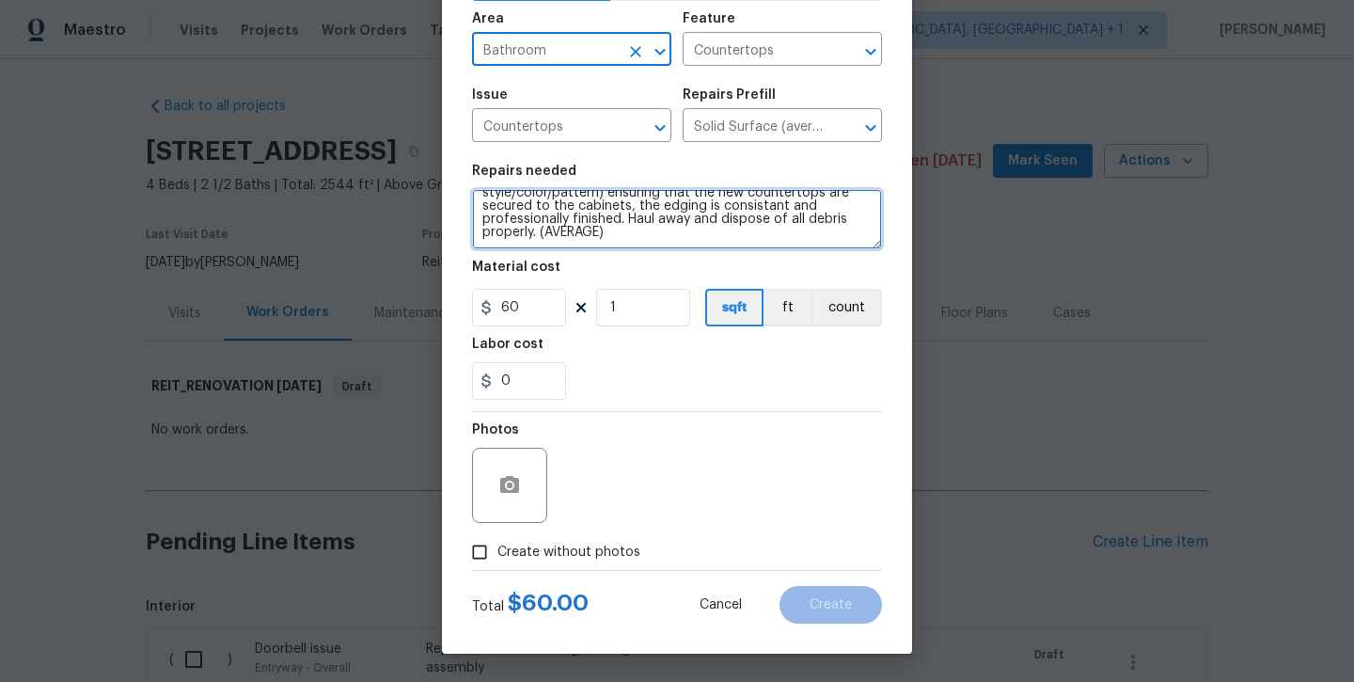
click at [696, 246] on textarea "Remove the existing countertops (if present) and prep the area. Install new sol…" at bounding box center [677, 219] width 410 height 60
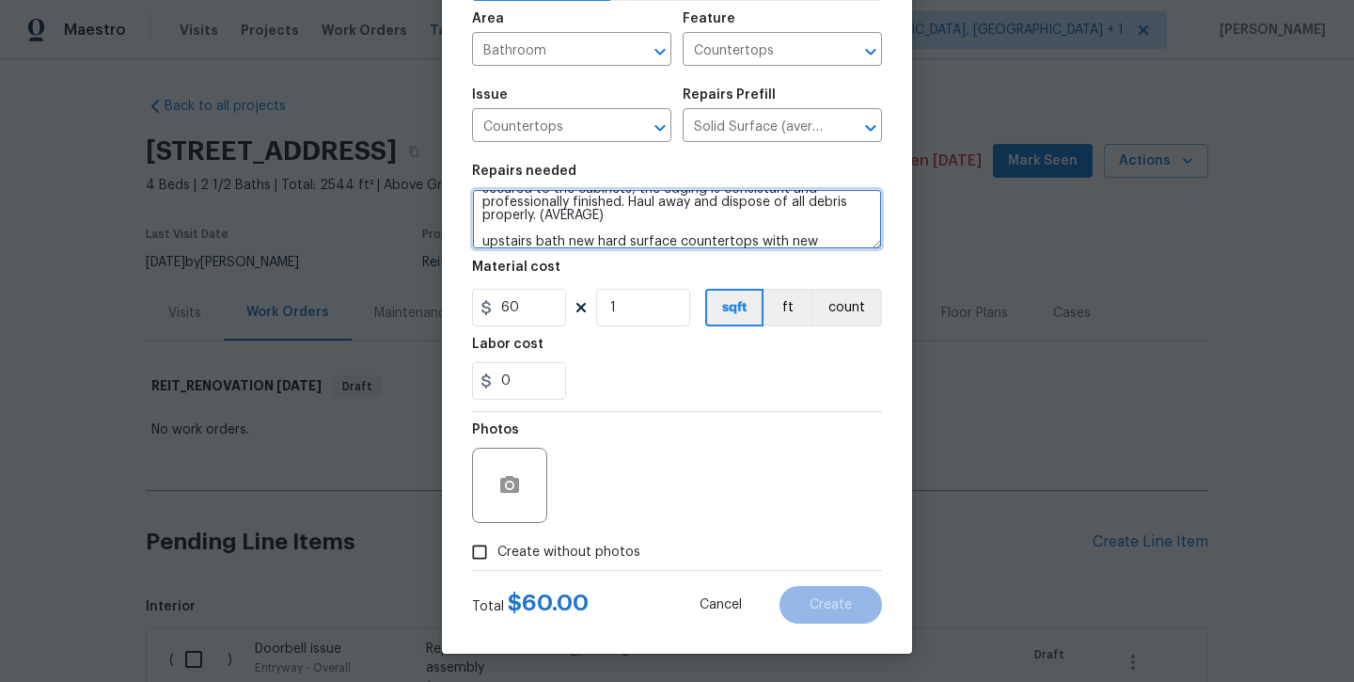
scroll to position [79, 0]
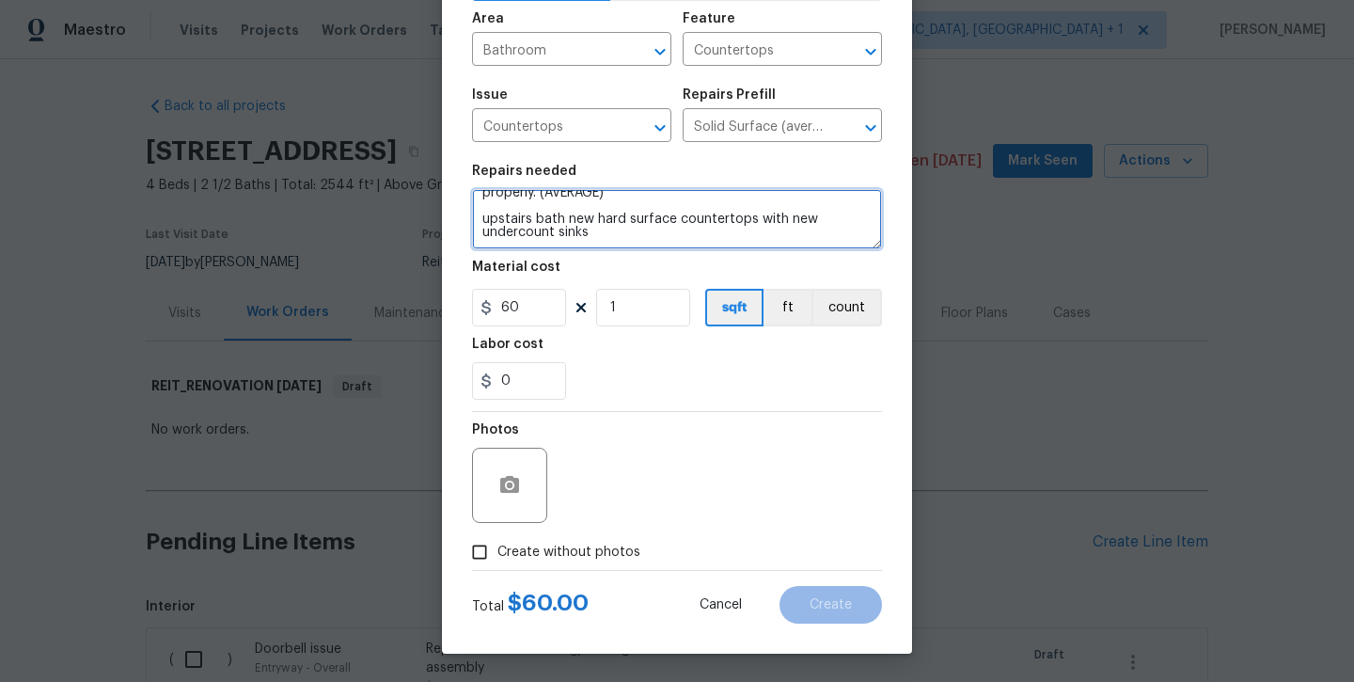
type textarea "Remove the existing countertops (if present) and prep the area. Install new sol…"
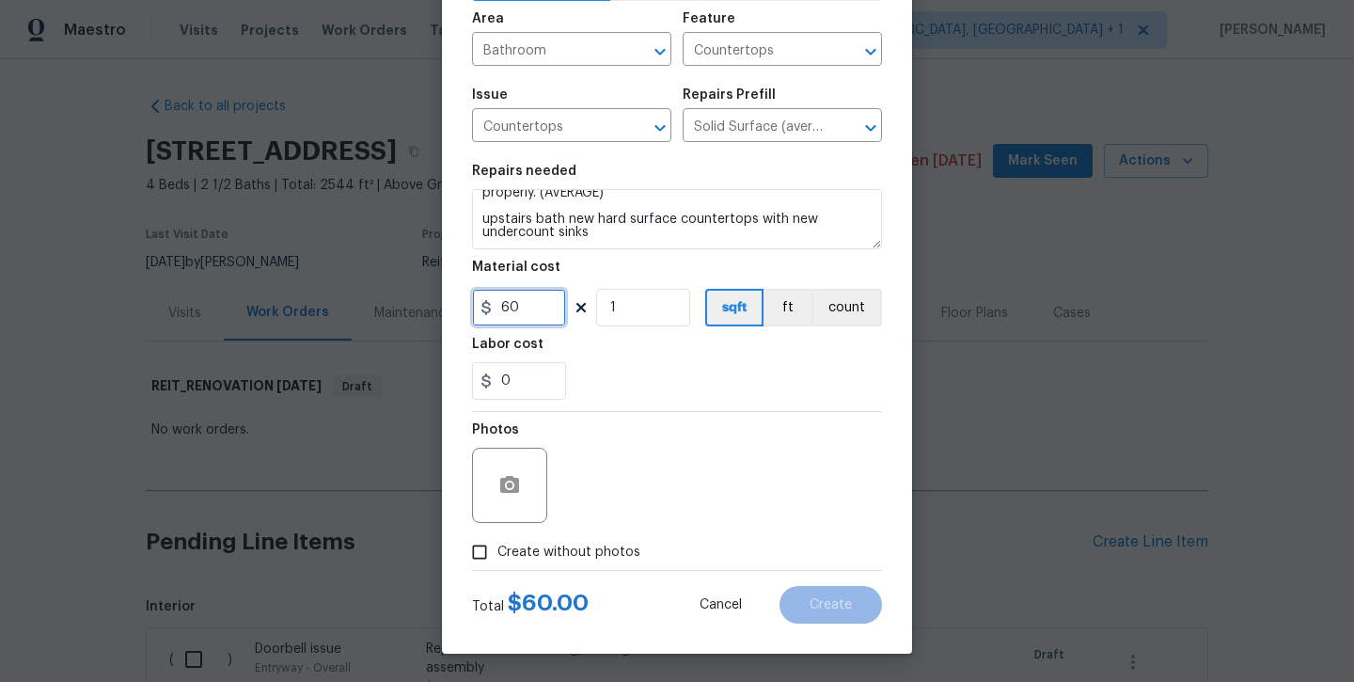
click at [530, 306] on input "60" at bounding box center [519, 308] width 94 height 38
type input "700"
click at [538, 557] on span "Create without photos" at bounding box center [569, 553] width 143 height 20
click at [498, 557] on input "Create without photos" at bounding box center [480, 552] width 36 height 36
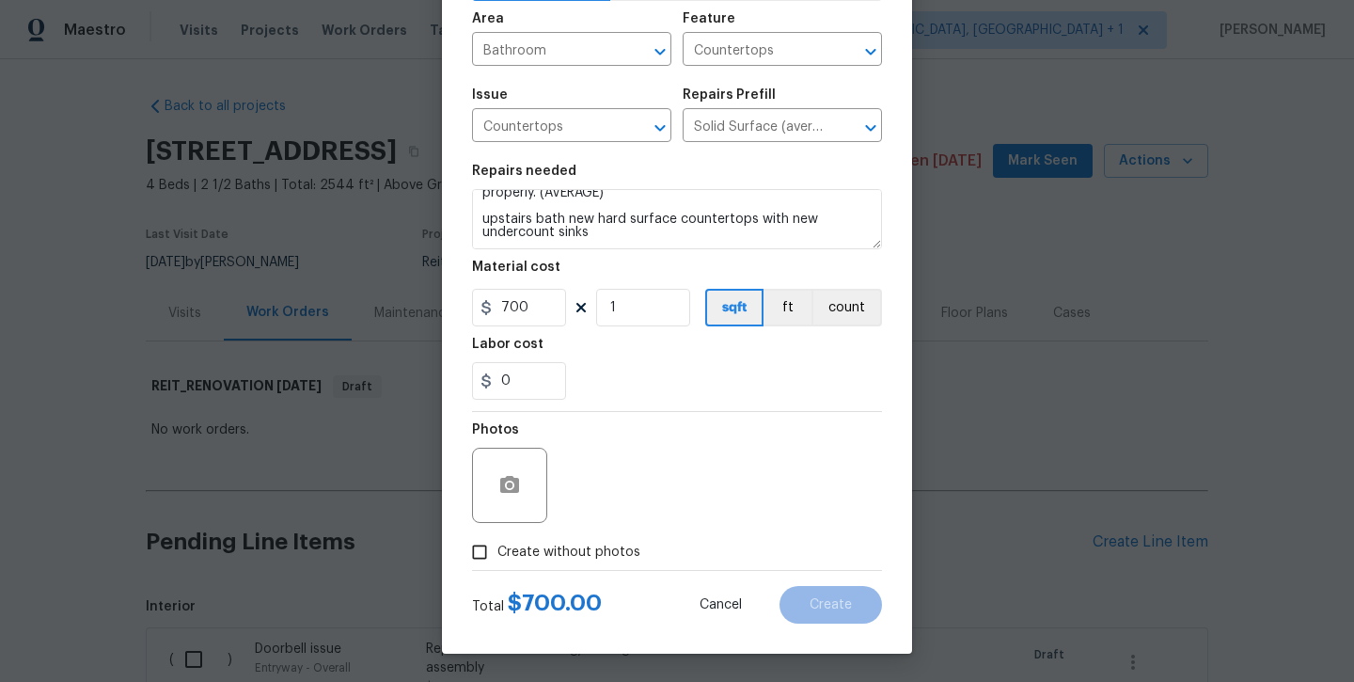
checkbox input "true"
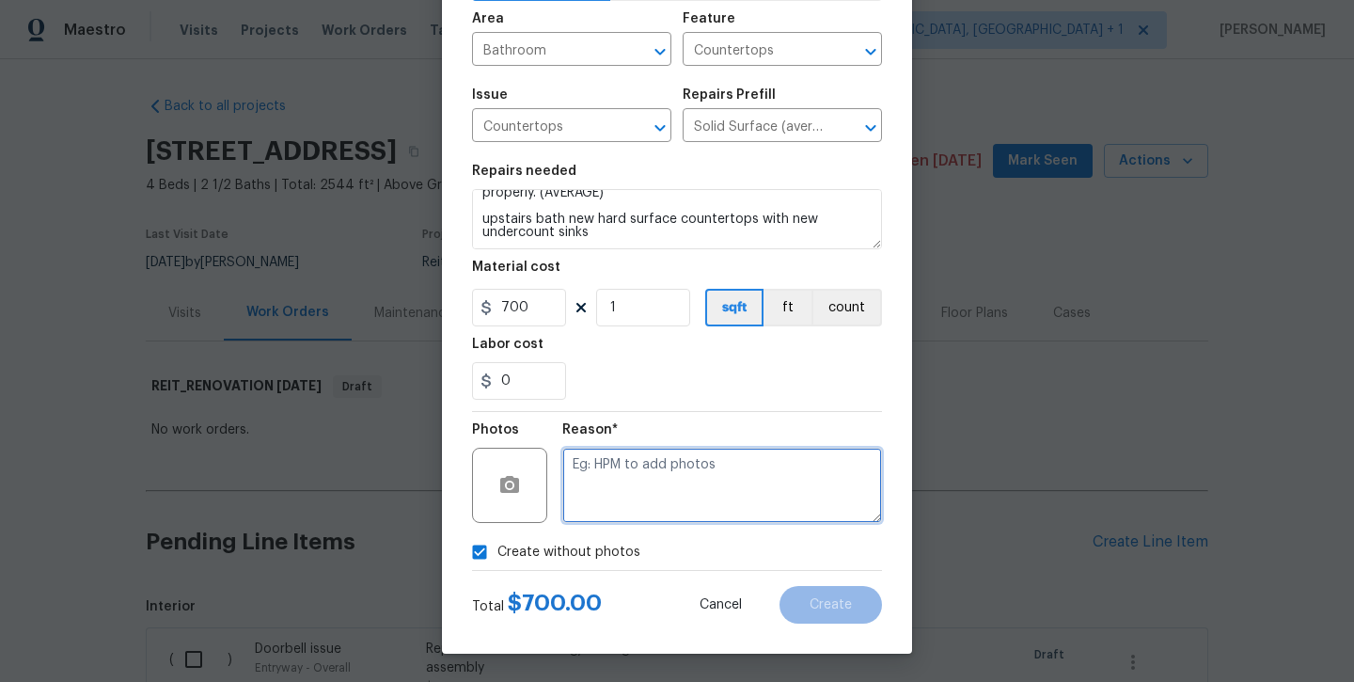
click at [604, 482] on textarea at bounding box center [722, 485] width 320 height 75
type textarea "will add later"
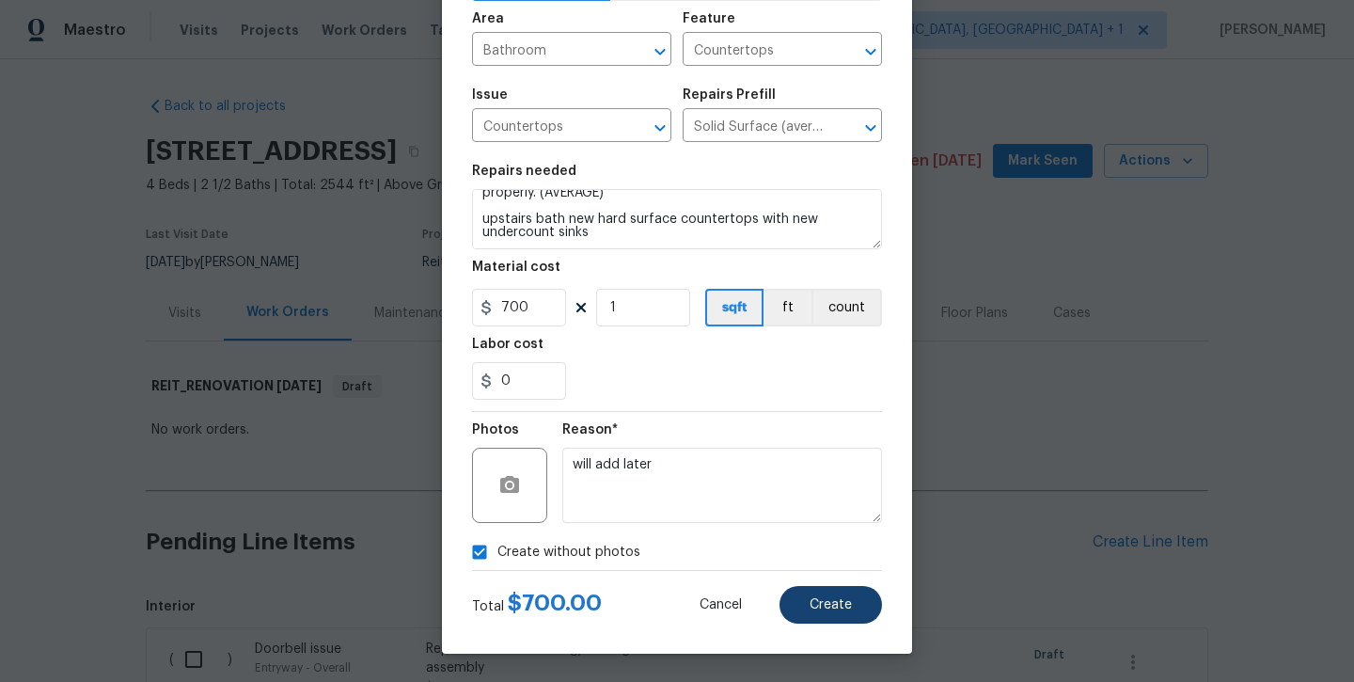
click at [799, 603] on button "Create" at bounding box center [831, 605] width 103 height 38
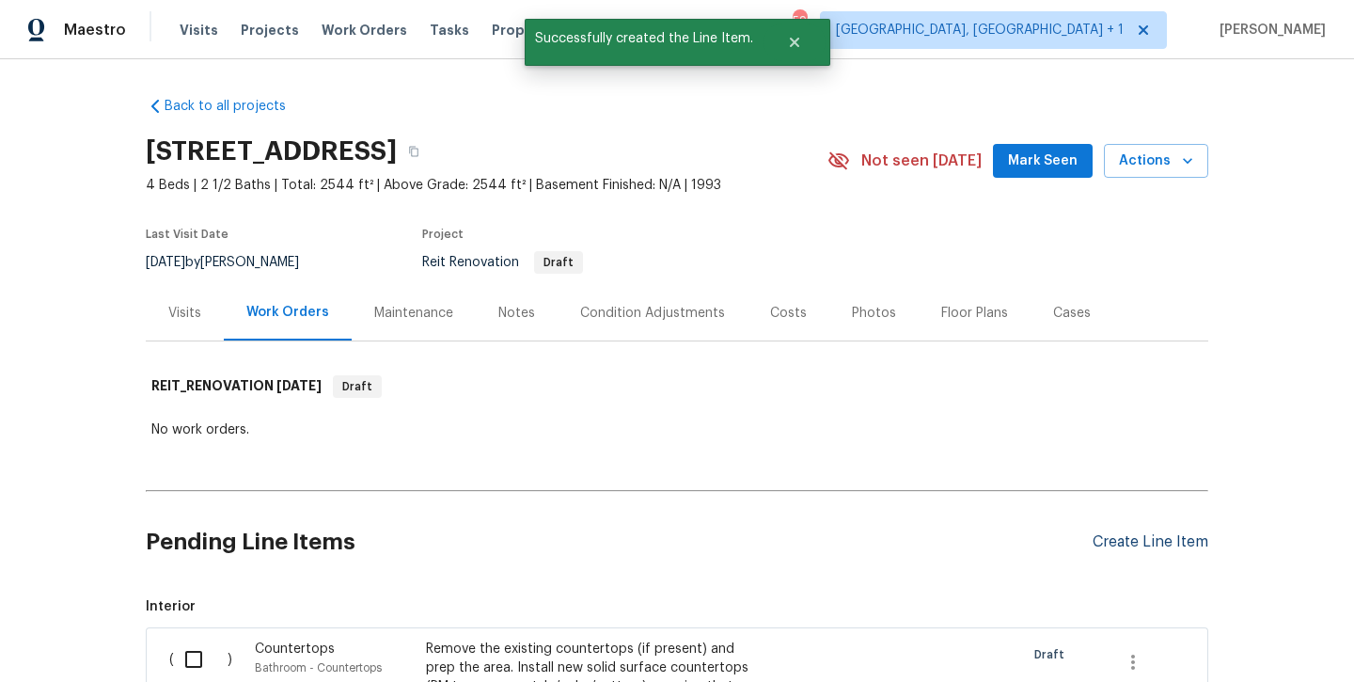
click at [1155, 549] on div "Create Line Item" at bounding box center [1151, 542] width 116 height 18
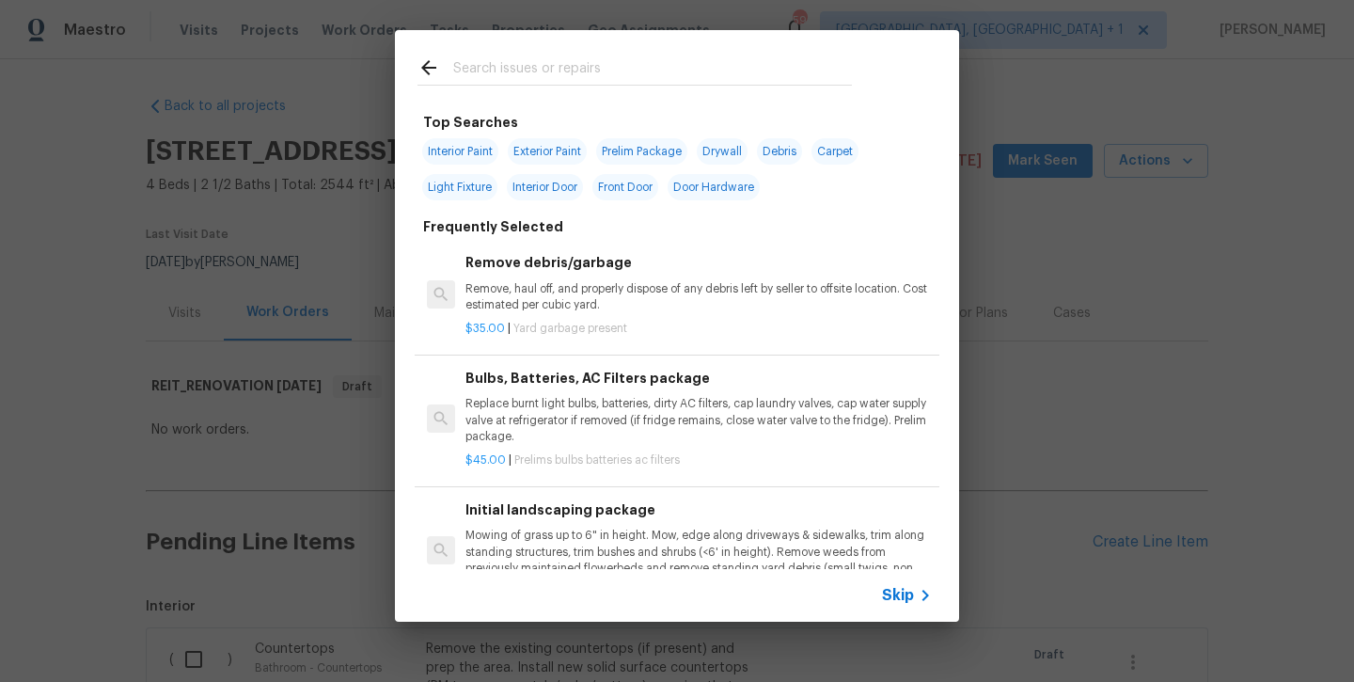
click at [564, 70] on input "text" at bounding box center [652, 70] width 399 height 28
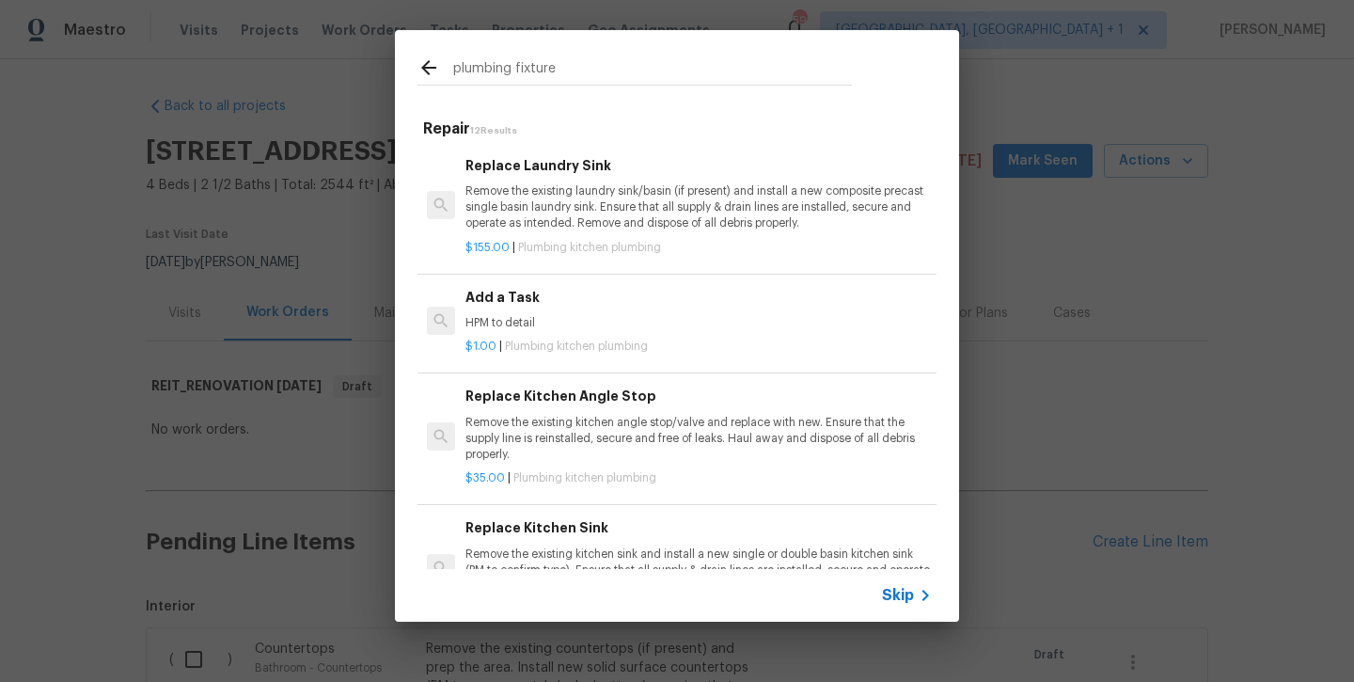
type input "plumbing fixture"
click at [520, 300] on h6 "Add a Task" at bounding box center [699, 297] width 467 height 21
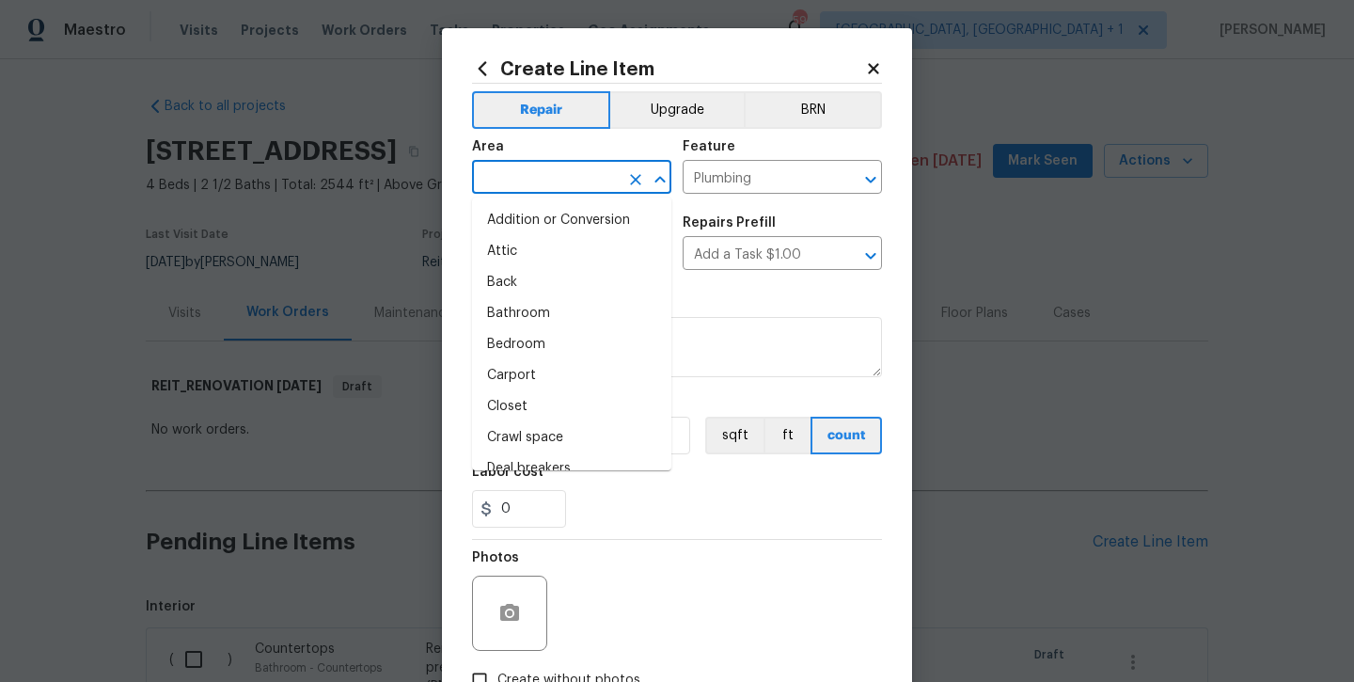
click at [527, 193] on input "text" at bounding box center [545, 179] width 147 height 29
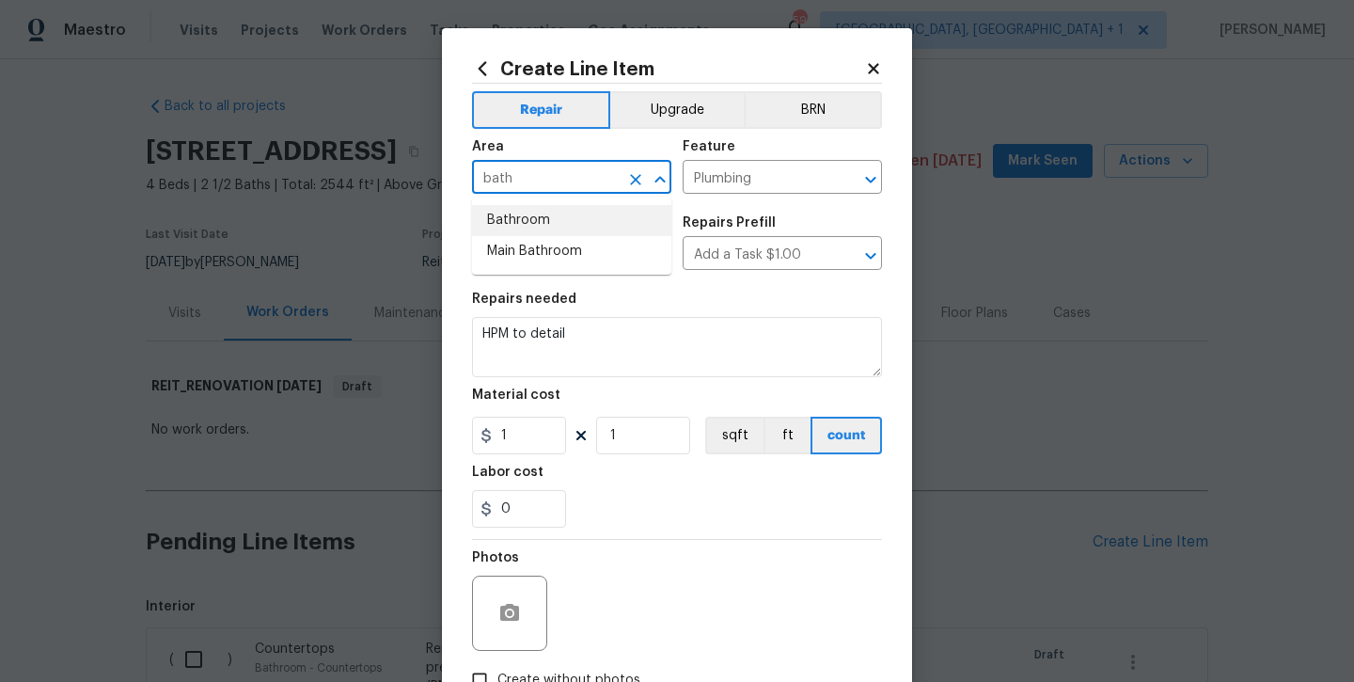
click at [514, 218] on li "Bathroom" at bounding box center [571, 220] width 199 height 31
type input "Bathroom"
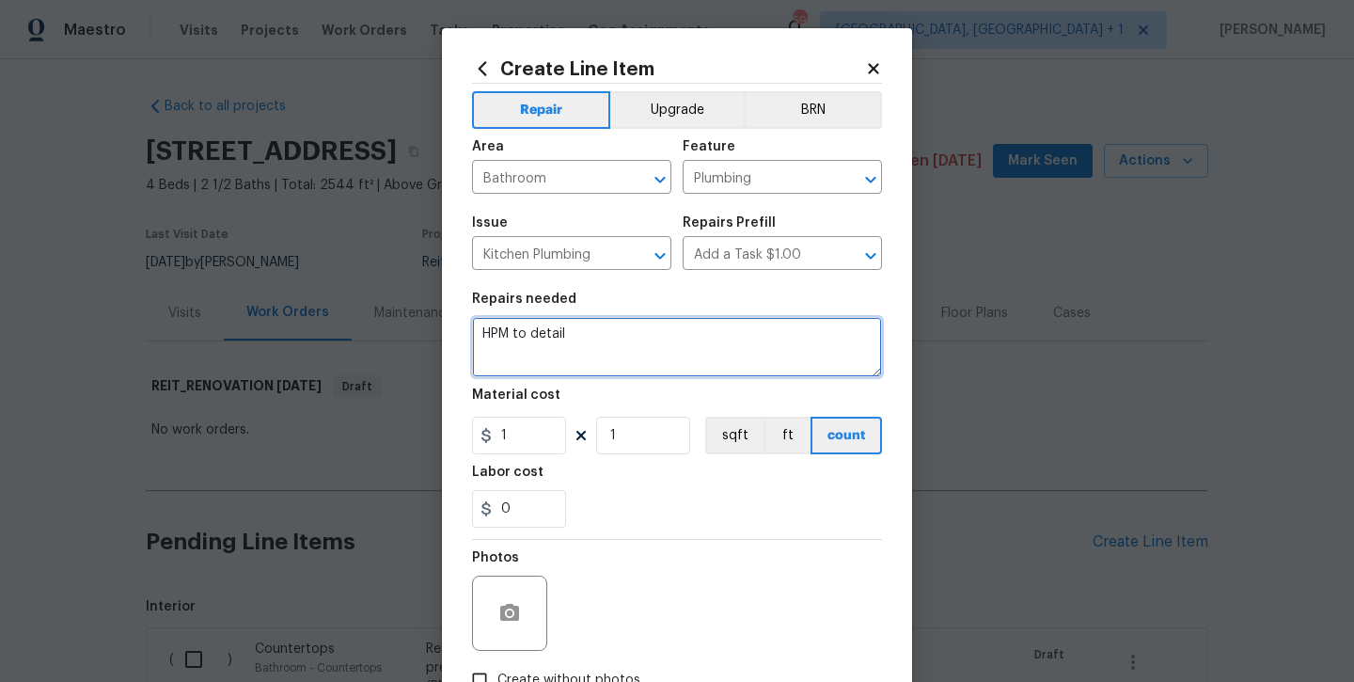
click at [640, 357] on textarea "HPM to detail" at bounding box center [677, 347] width 410 height 60
type textarea "HPM to detail -- upstairs bathroom two new fixtures"
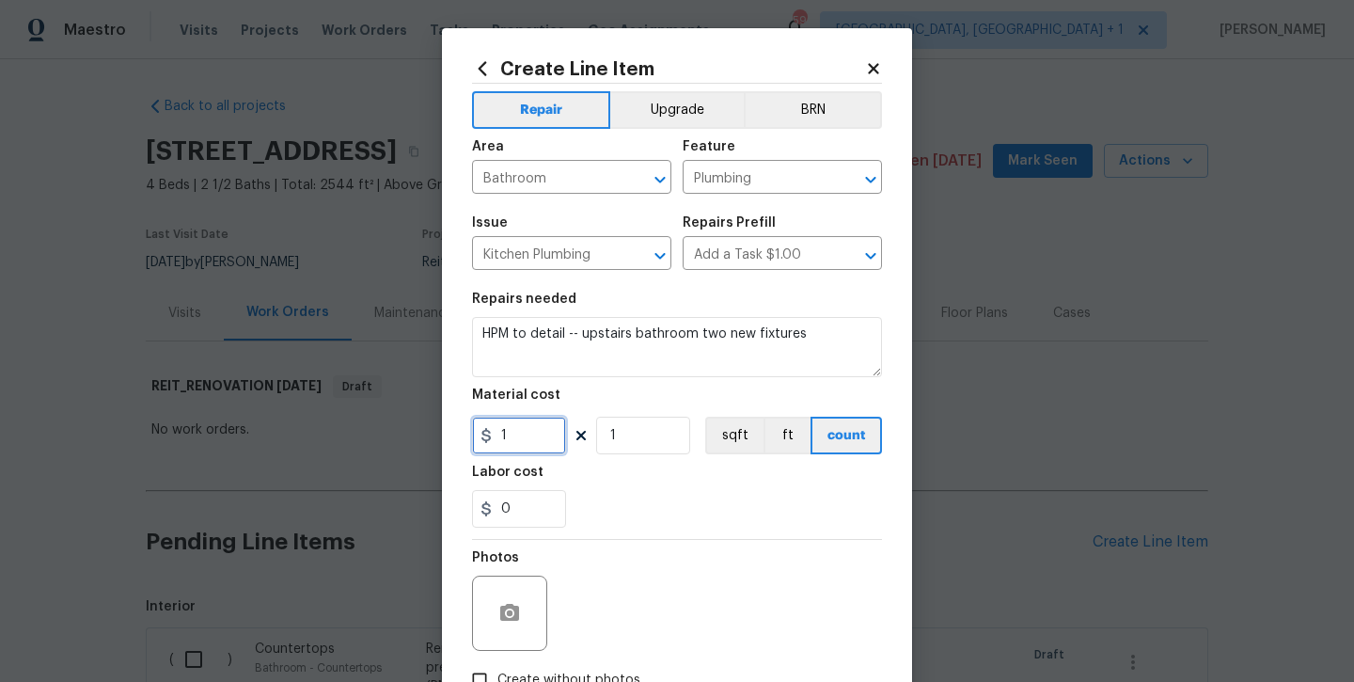
click at [533, 421] on input "1" at bounding box center [519, 436] width 94 height 38
click at [521, 444] on input "251" at bounding box center [519, 436] width 94 height 38
type input "125"
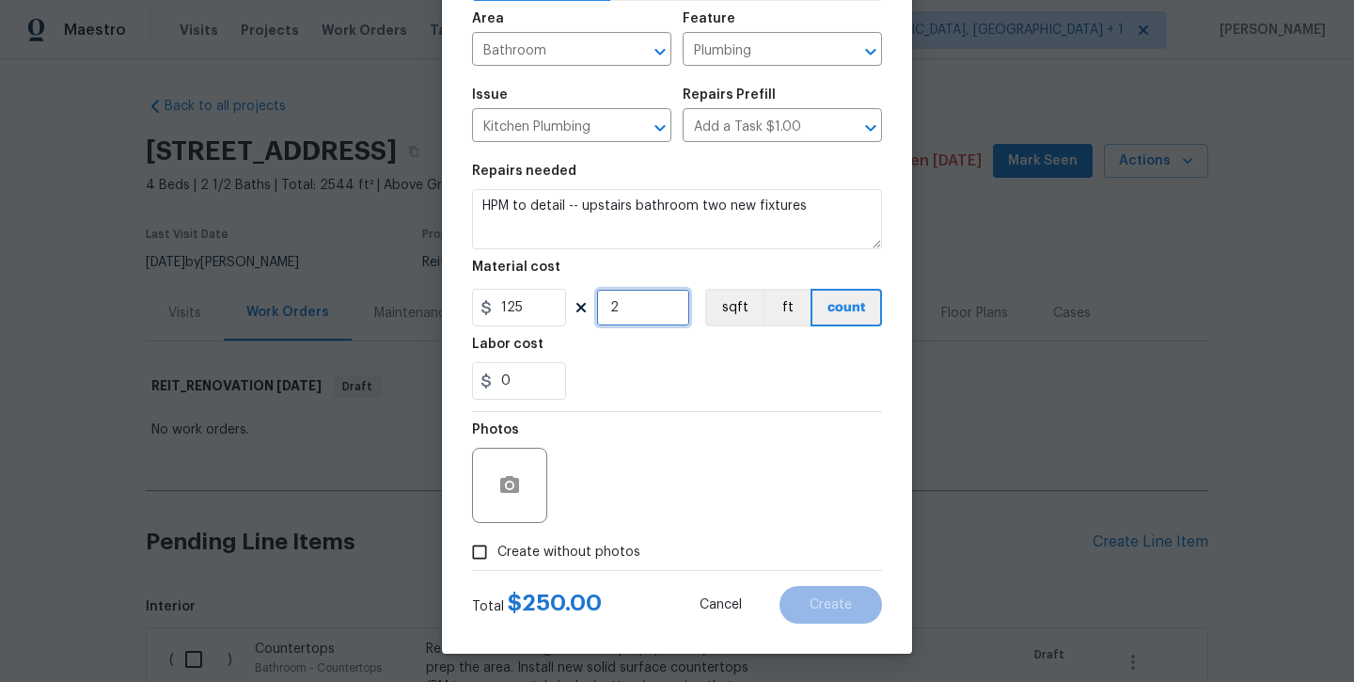
scroll to position [128, 0]
type input "2"
click at [573, 556] on span "Create without photos" at bounding box center [569, 553] width 143 height 20
click at [498, 556] on input "Create without photos" at bounding box center [480, 552] width 36 height 36
checkbox input "true"
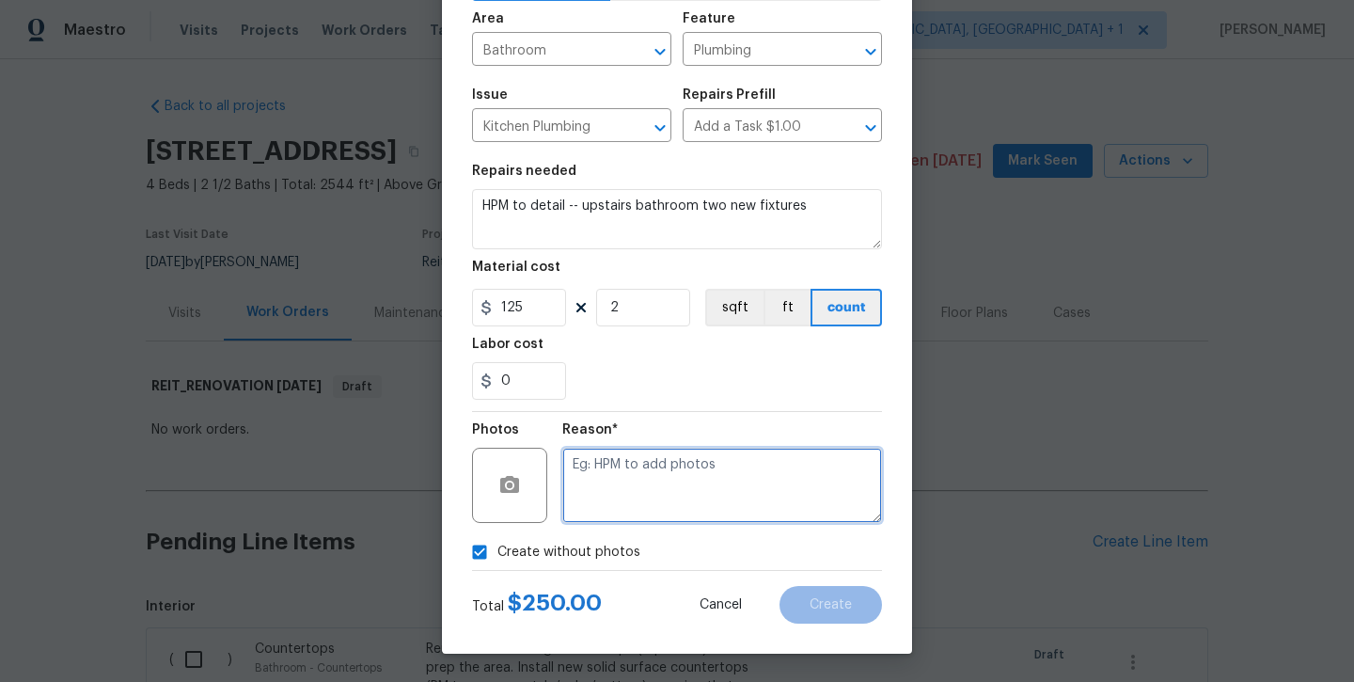
click at [632, 509] on textarea at bounding box center [722, 485] width 320 height 75
type textarea "will ad later"
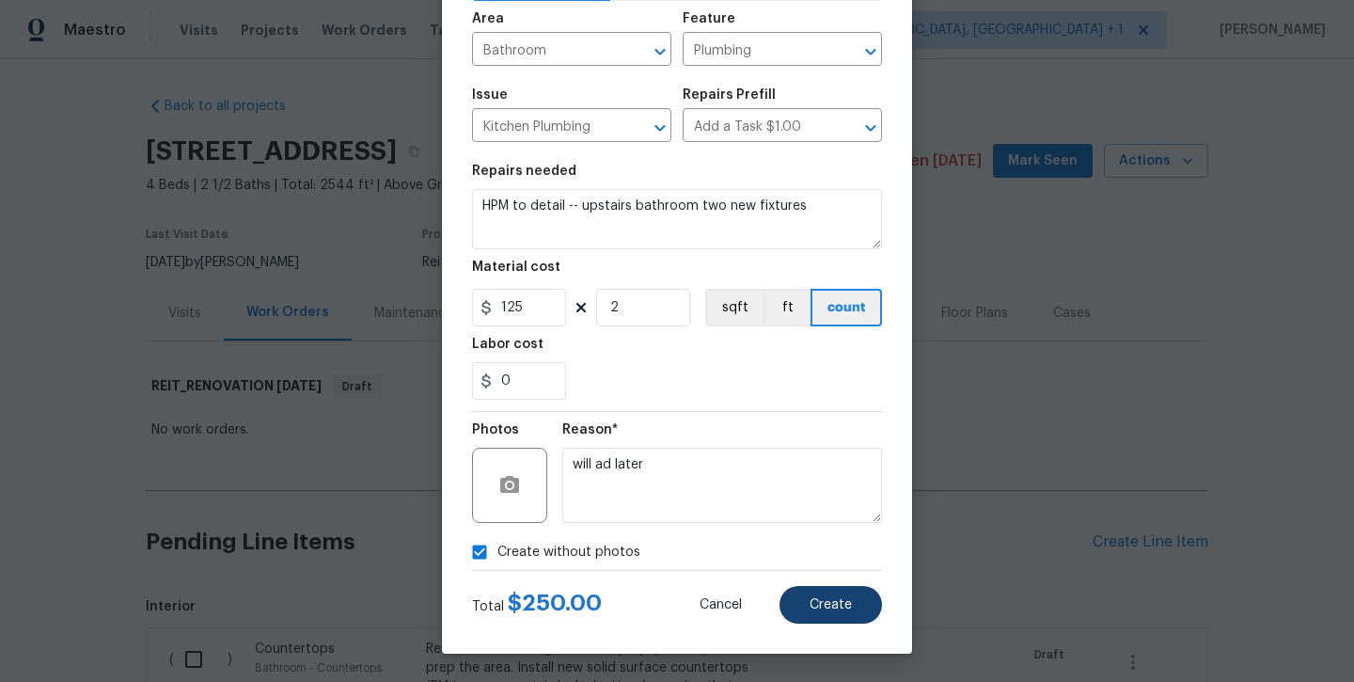
drag, startPoint x: 767, startPoint y: 620, endPoint x: 819, endPoint y: 606, distance: 53.6
click at [819, 606] on span "Create" at bounding box center [831, 605] width 42 height 14
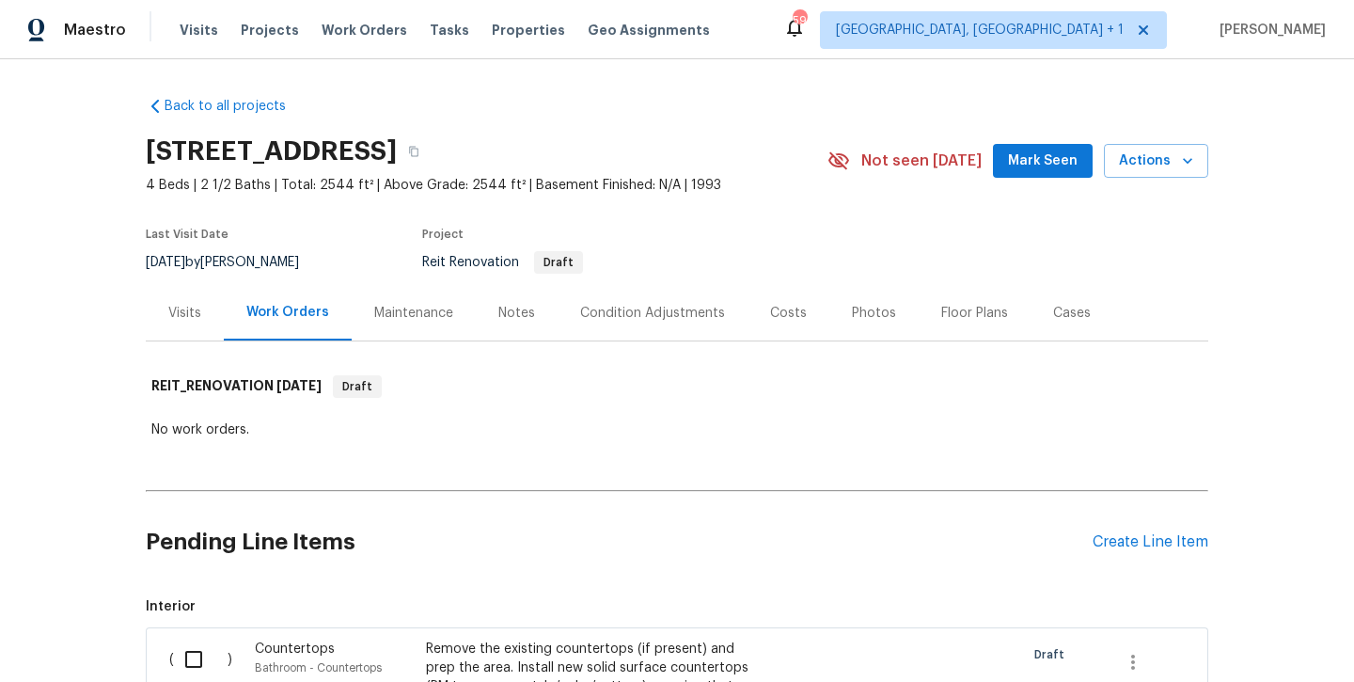
click at [1095, 552] on div "Pending Line Items Create Line Item" at bounding box center [677, 541] width 1063 height 87
click at [1100, 545] on div "Create Line Item" at bounding box center [1151, 542] width 116 height 18
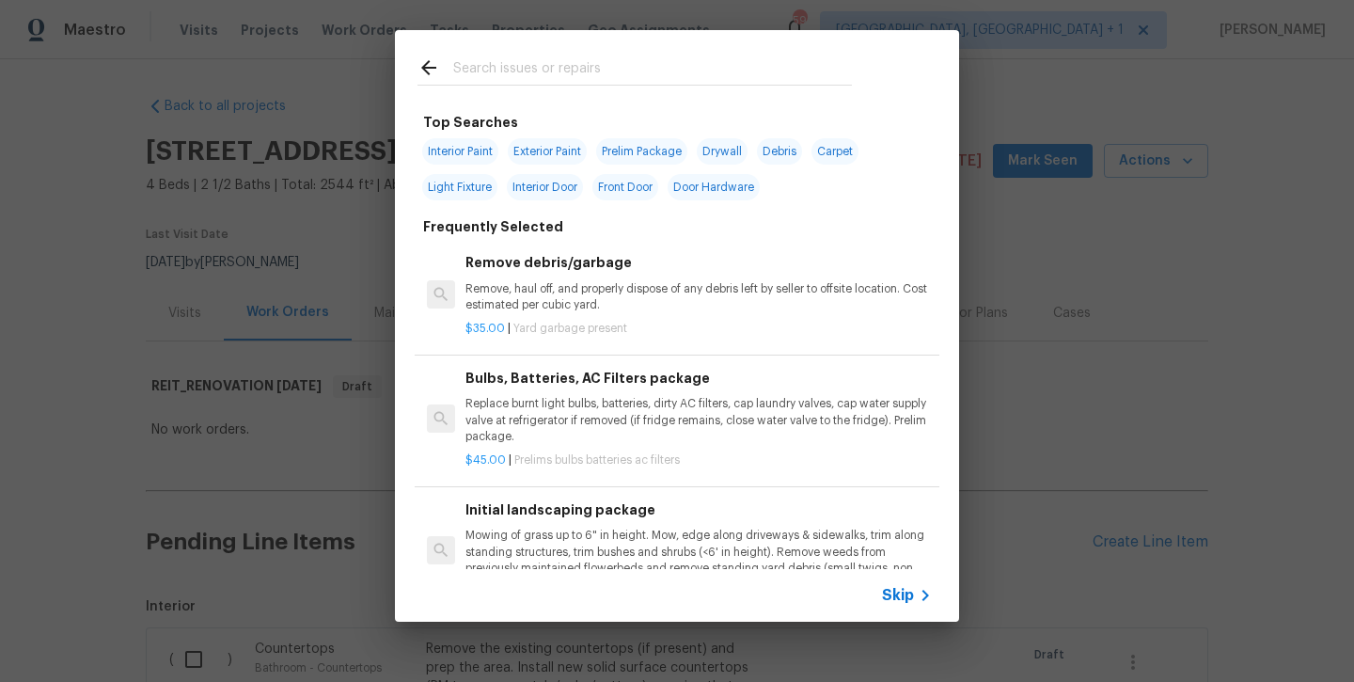
click at [583, 69] on input "text" at bounding box center [652, 70] width 399 height 28
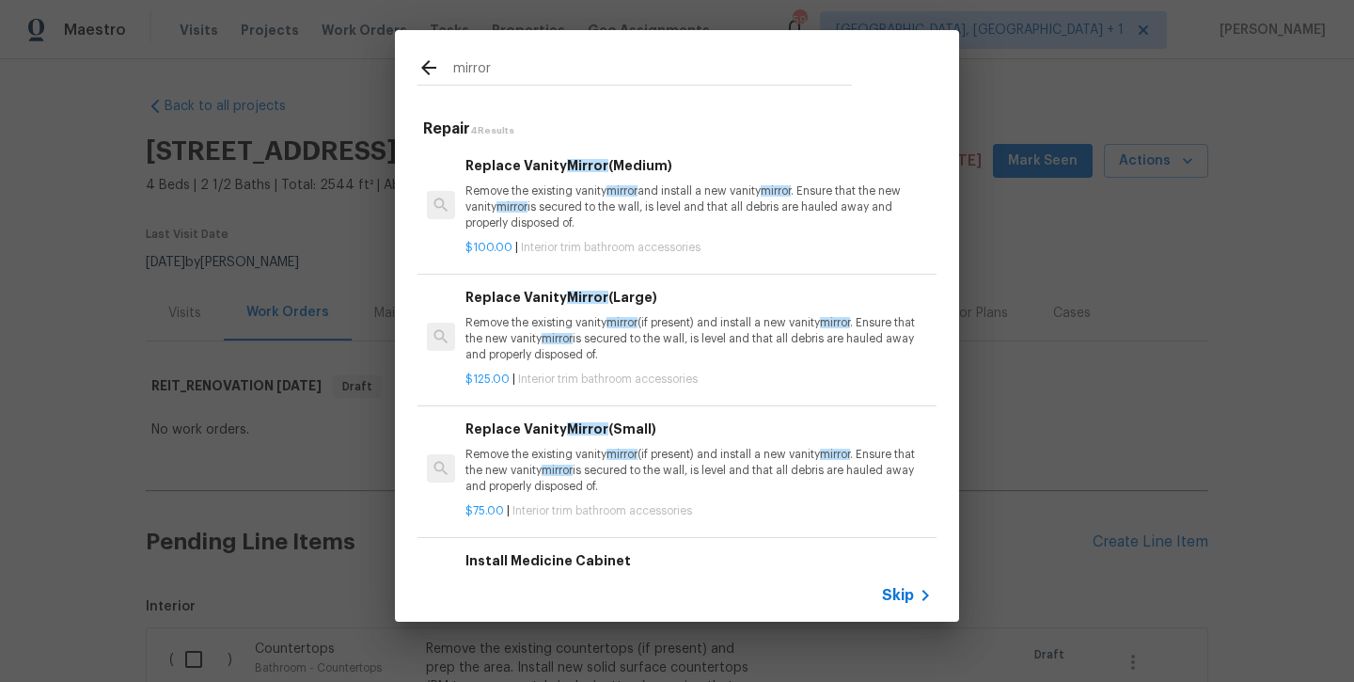
type input "mirror"
click at [589, 337] on p "Remove the existing vanity mirror (if present) and install a new vanity mirror …" at bounding box center [699, 339] width 467 height 48
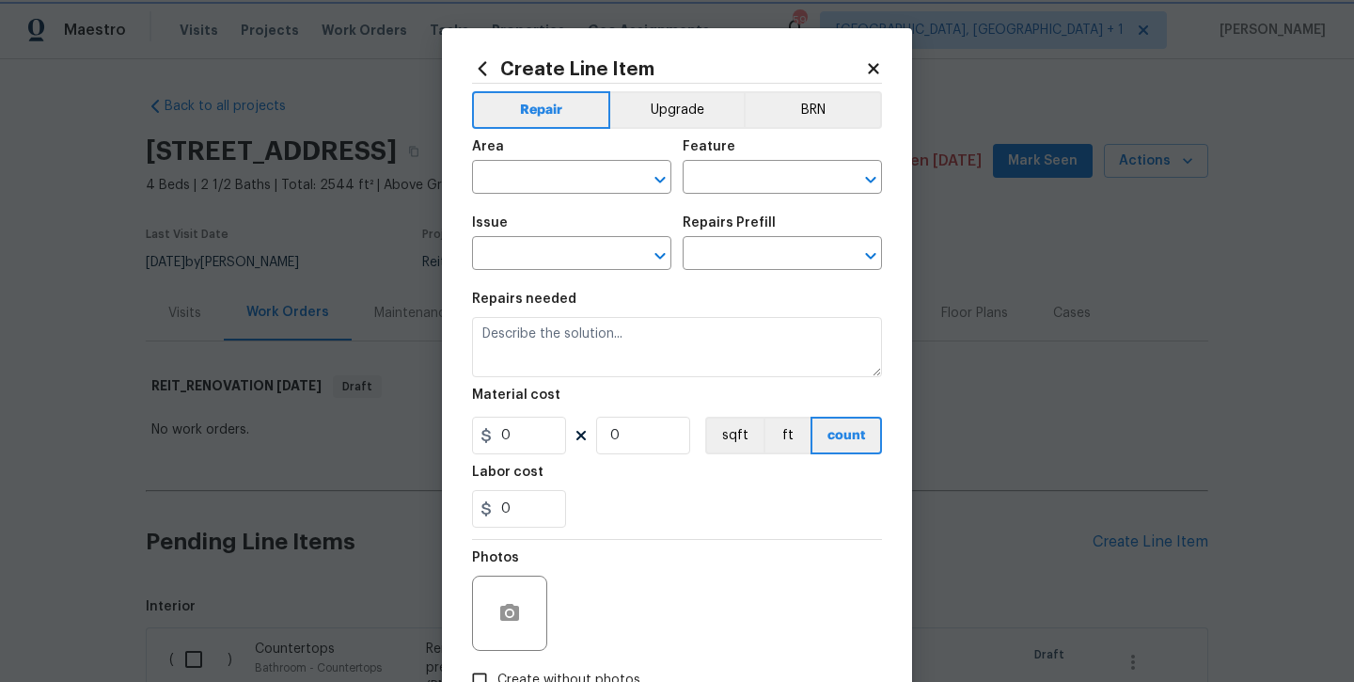
type input "Interior Trim"
type input "Bathroom Accesories"
type input "Replace Vanity Mirror (Large) $125.00"
type textarea "Remove the existing vanity mirror (if present) and install a new vanity mirror.…"
type input "125"
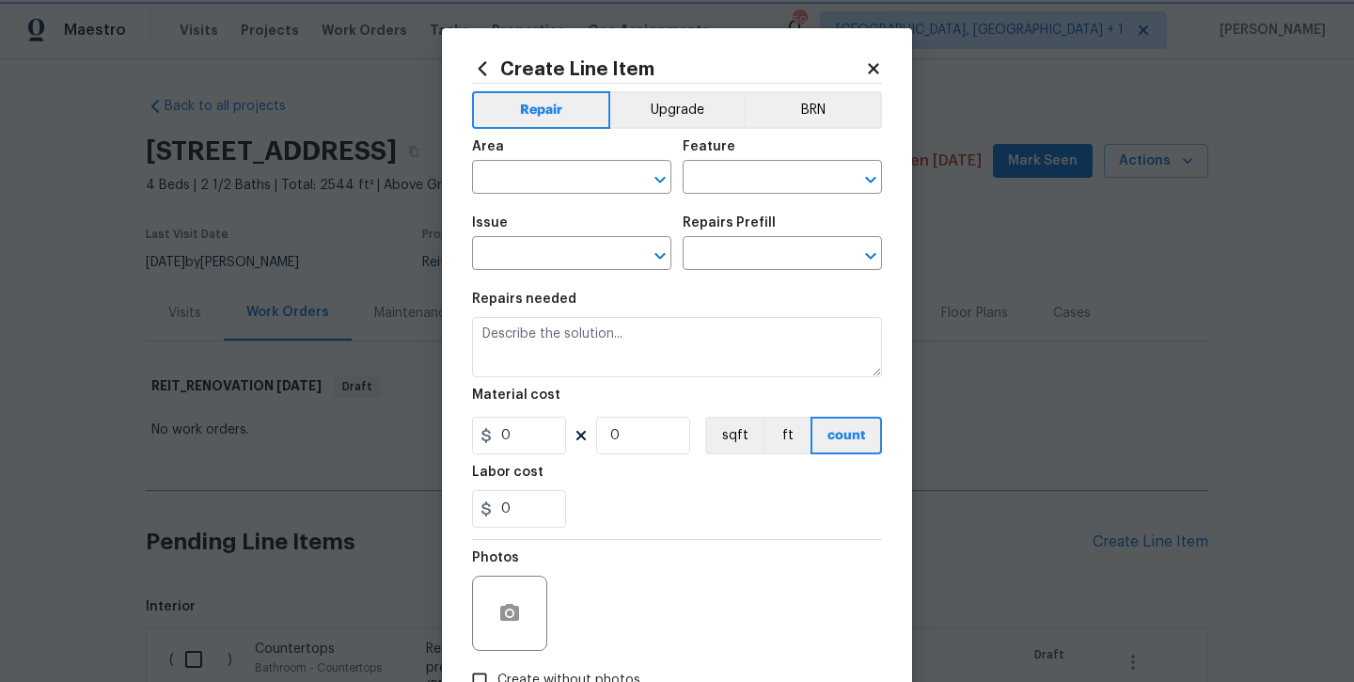
type input "1"
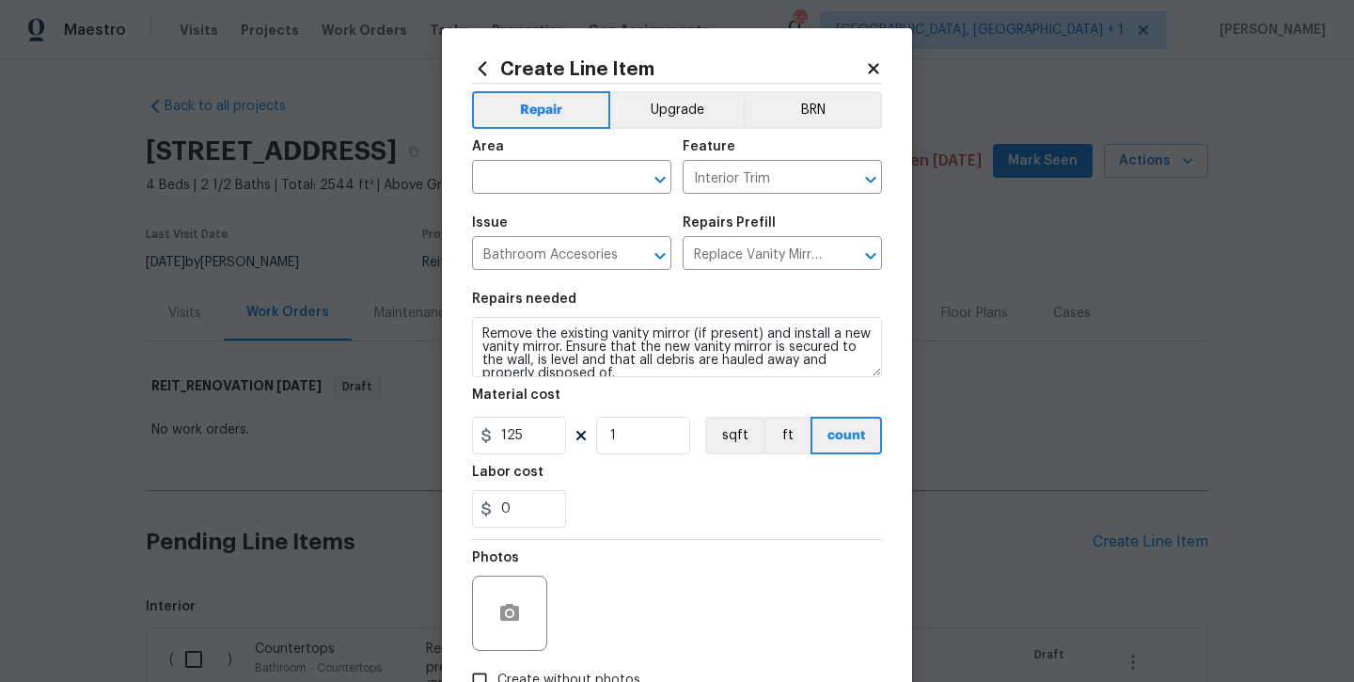
click at [539, 158] on div "Area" at bounding box center [571, 152] width 199 height 24
click at [534, 171] on input "text" at bounding box center [545, 179] width 147 height 29
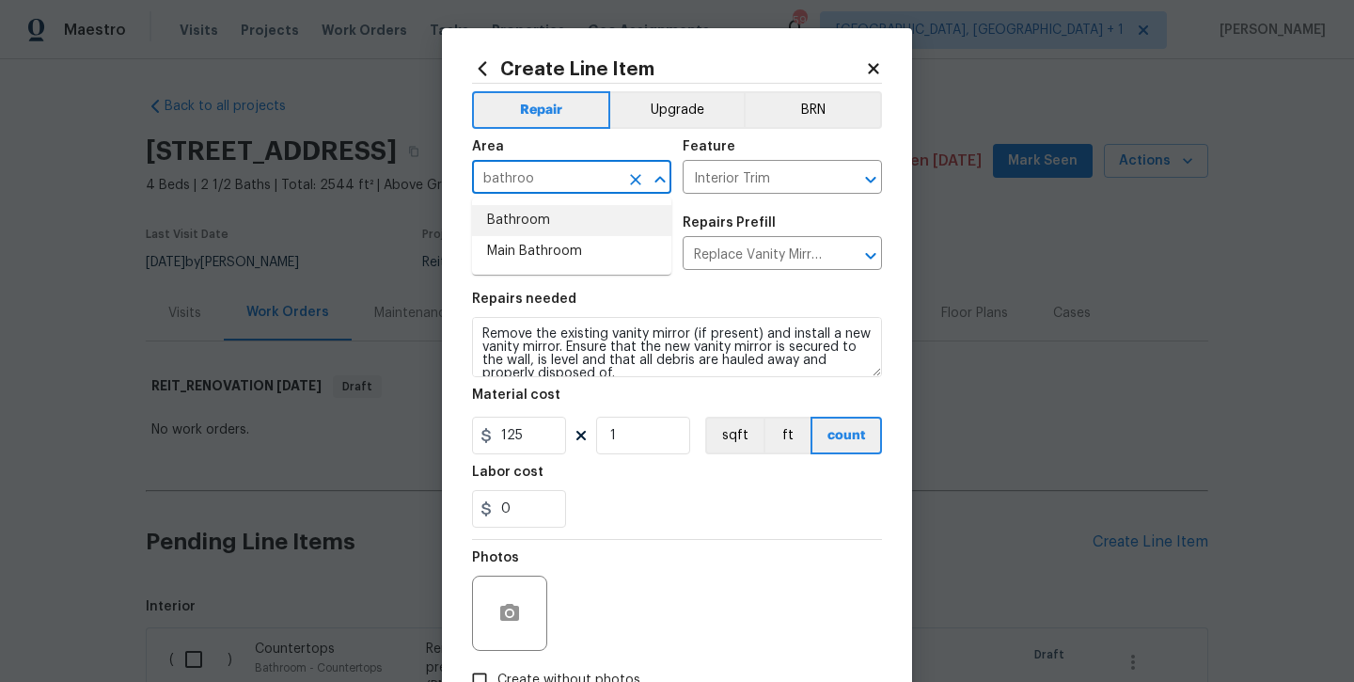
click at [520, 213] on li "Bathroom" at bounding box center [571, 220] width 199 height 31
type input "Bathroom"
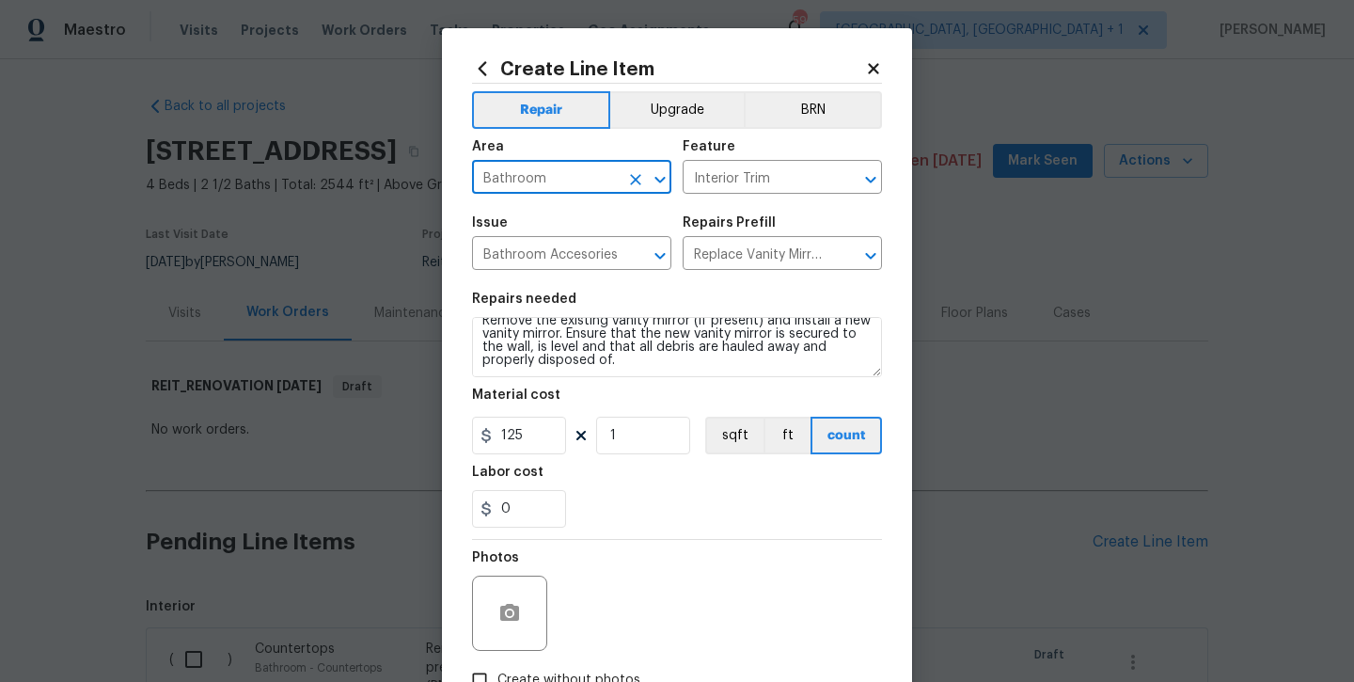
scroll to position [13, 0]
click at [685, 353] on textarea "Remove the existing vanity mirror (if present) and install a new vanity mirror.…" at bounding box center [677, 347] width 410 height 60
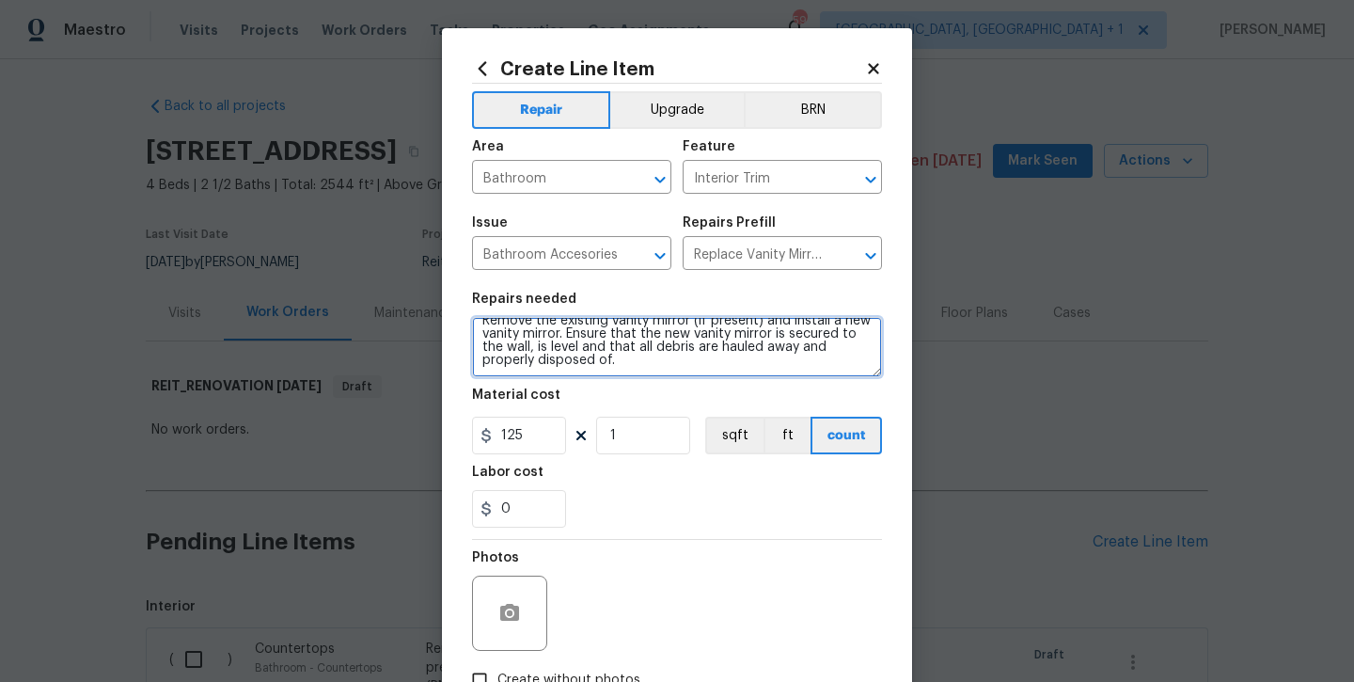
click at [676, 361] on textarea "Remove the existing vanity mirror (if present) and install a new vanity mirror.…" at bounding box center [677, 347] width 410 height 60
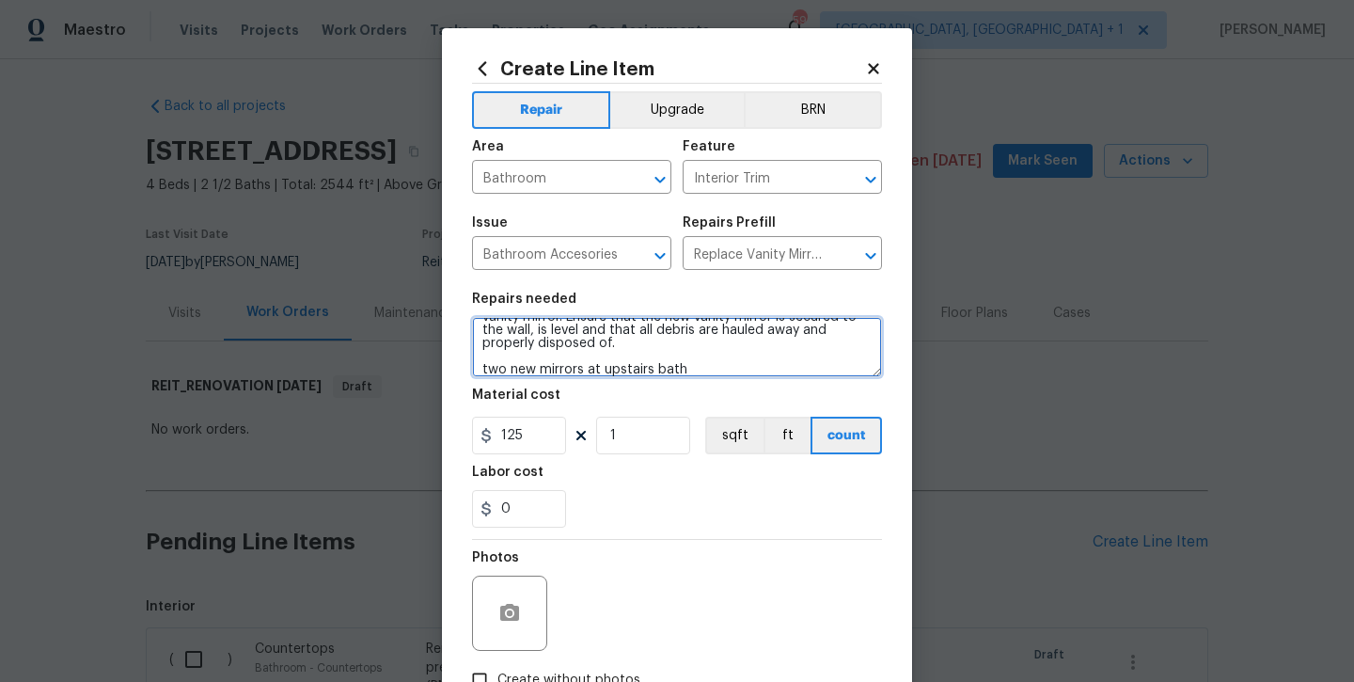
type textarea "Remove the existing vanity mirror (if present) and install a new vanity mirror.…"
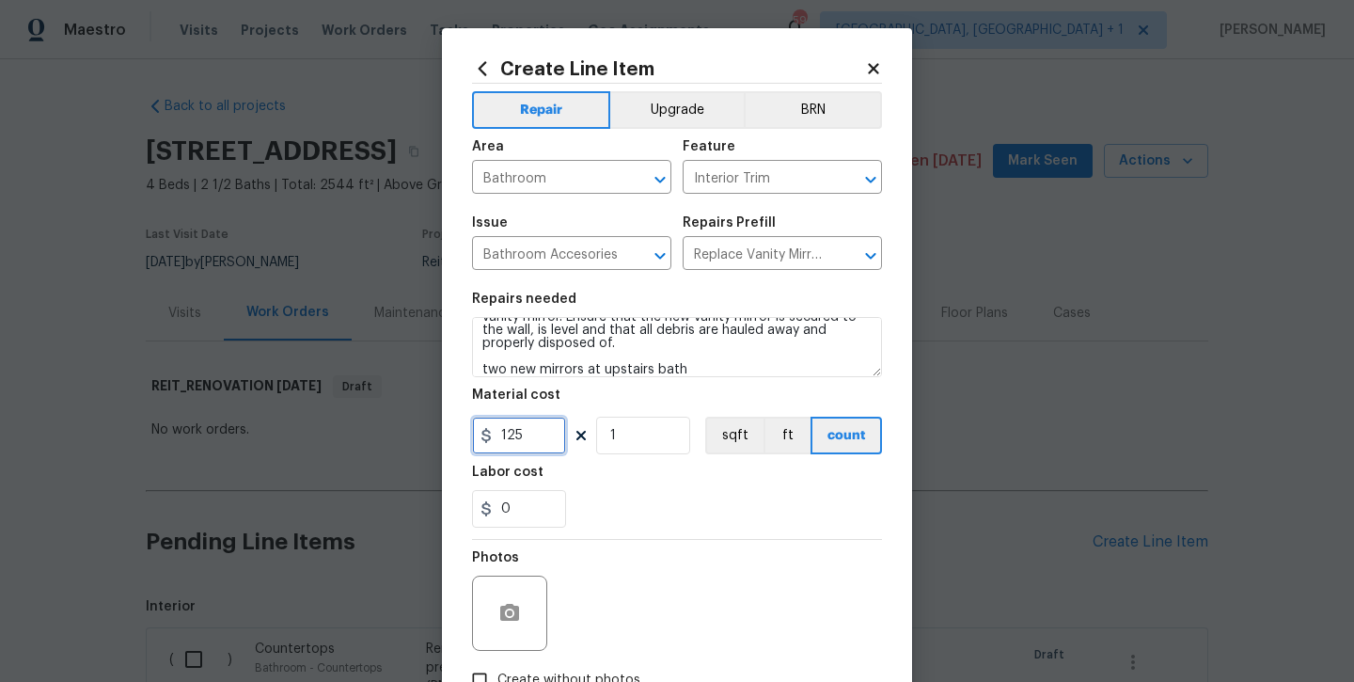
click at [552, 432] on input "125" at bounding box center [519, 436] width 94 height 38
type input "150"
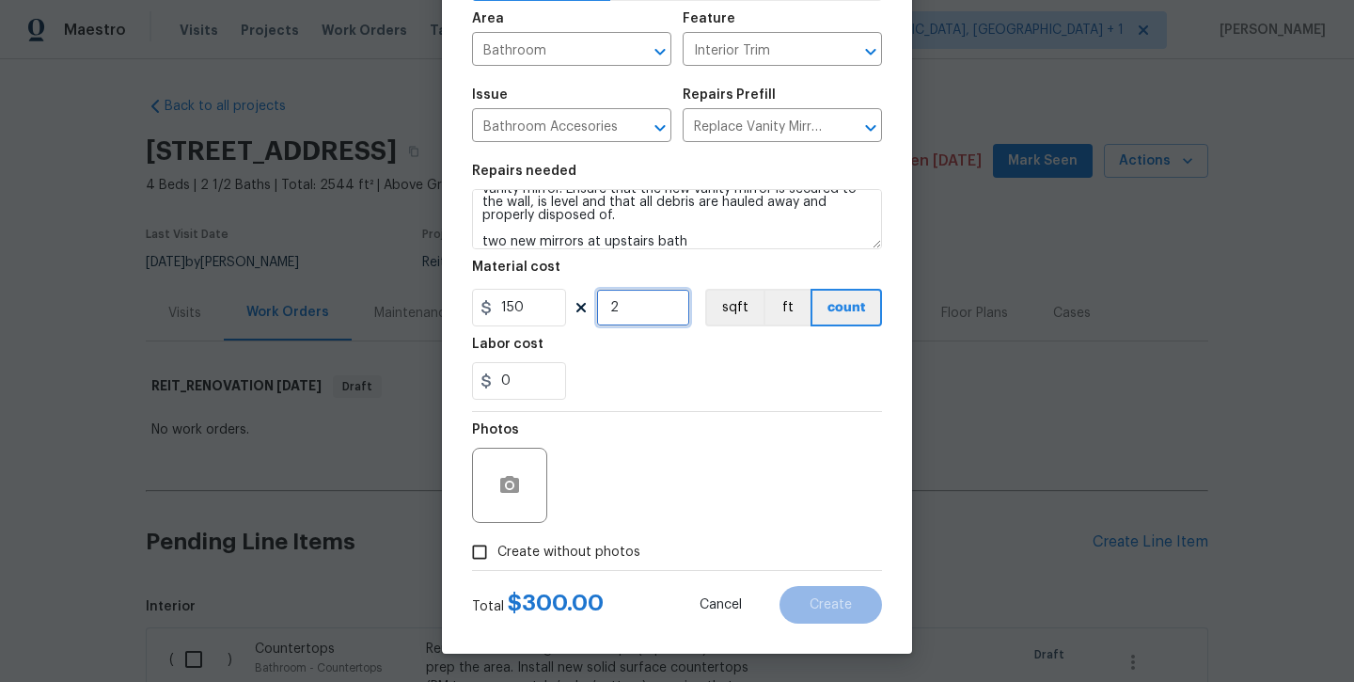
scroll to position [128, 0]
type input "2"
click at [583, 554] on span "Create without photos" at bounding box center [569, 553] width 143 height 20
click at [498, 554] on input "Create without photos" at bounding box center [480, 552] width 36 height 36
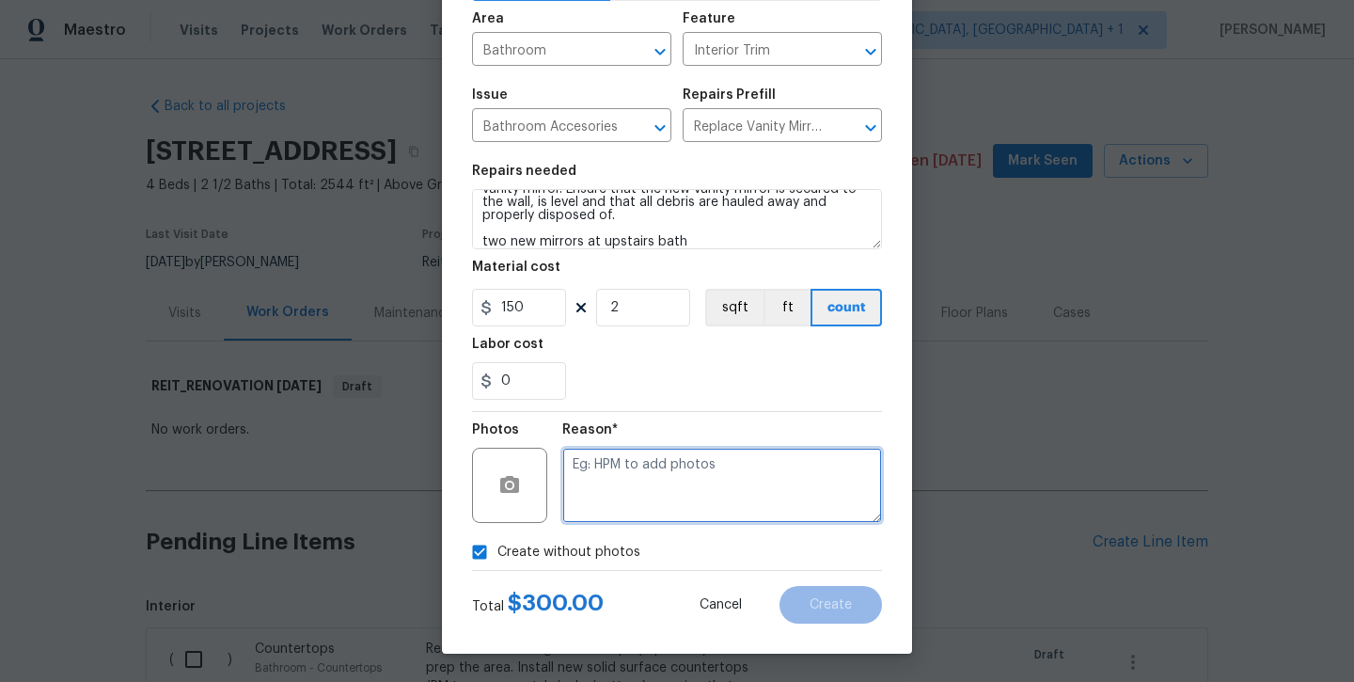
click at [618, 509] on textarea at bounding box center [722, 485] width 320 height 75
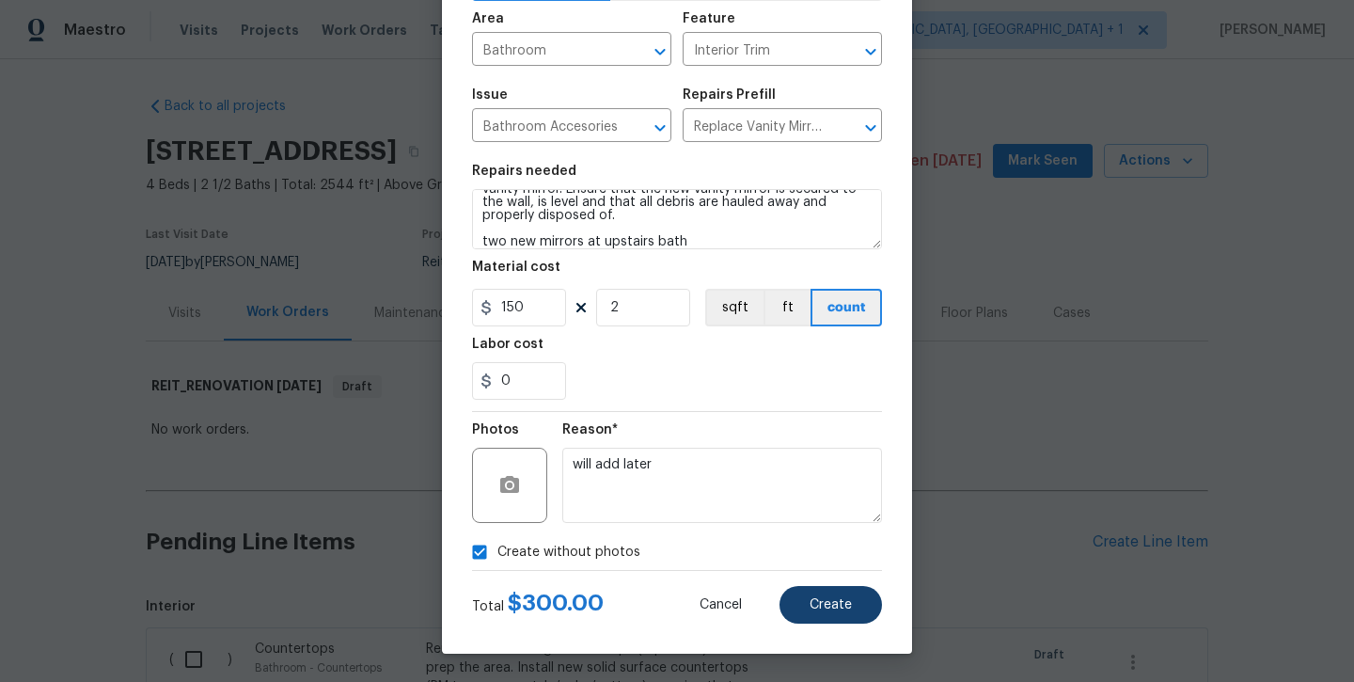
click at [799, 617] on button "Create" at bounding box center [831, 605] width 103 height 38
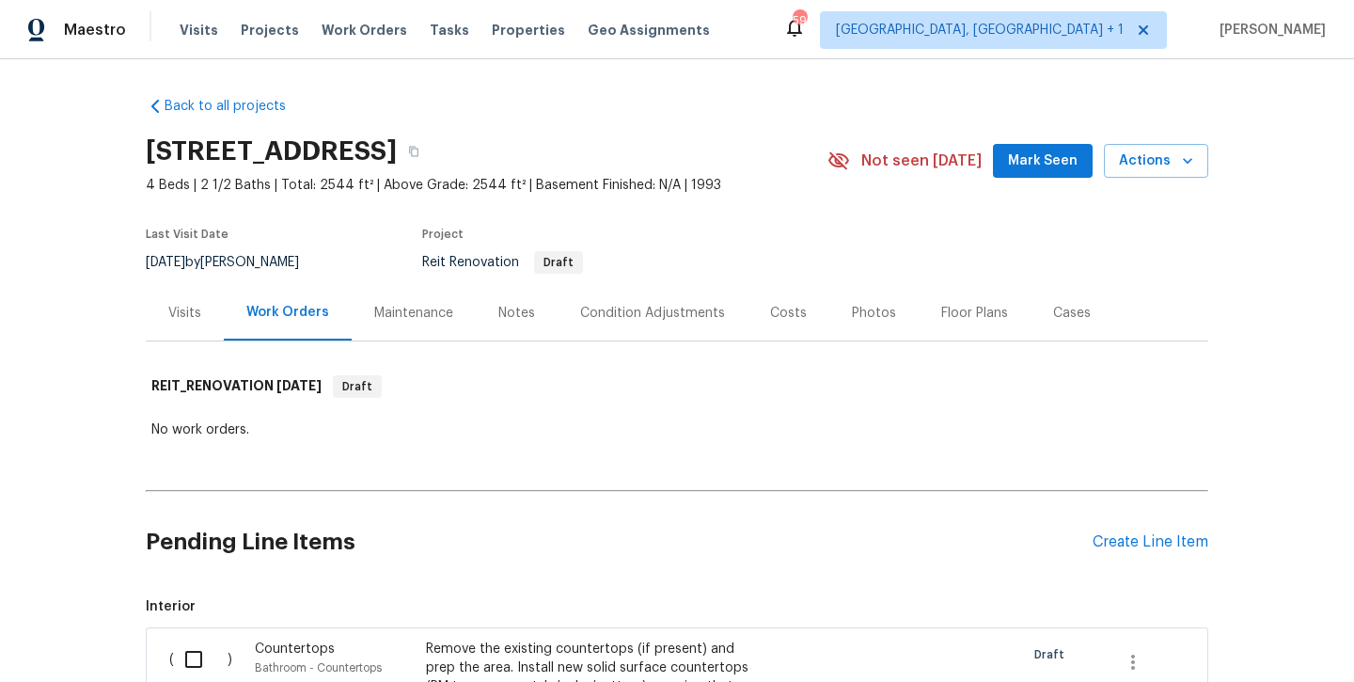
click at [1112, 555] on div "Pending Line Items Create Line Item" at bounding box center [677, 541] width 1063 height 87
click at [1104, 541] on div "Create Line Item" at bounding box center [1151, 542] width 116 height 18
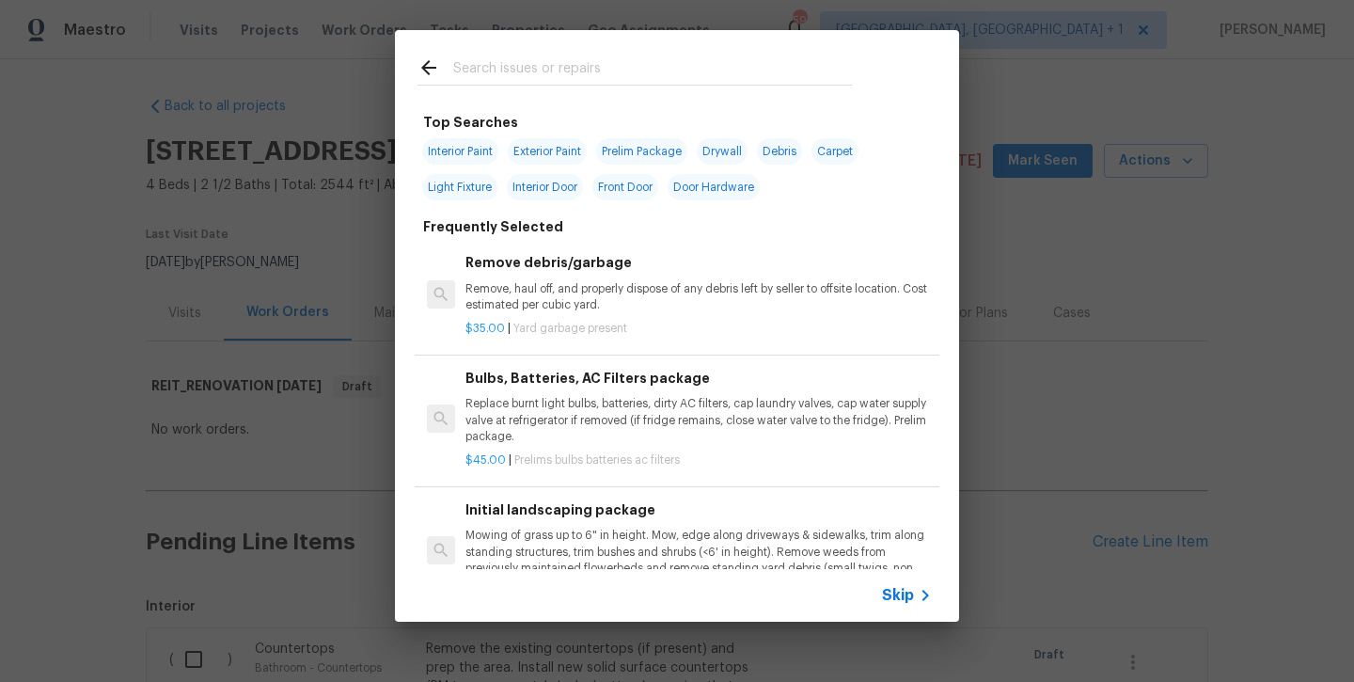
click at [541, 71] on input "text" at bounding box center [652, 70] width 399 height 28
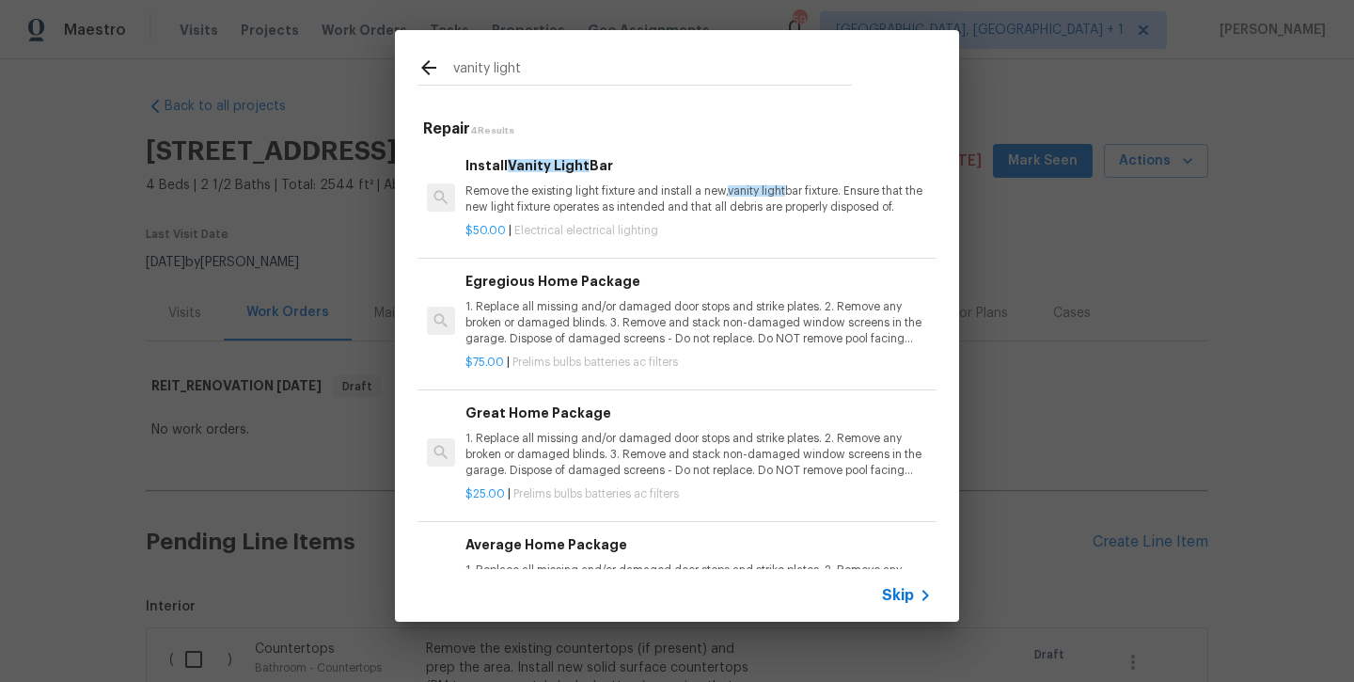
scroll to position [0, 0]
click at [530, 199] on p "Remove the existing light fixture and install a new, vanity light bar fixture. …" at bounding box center [699, 199] width 467 height 32
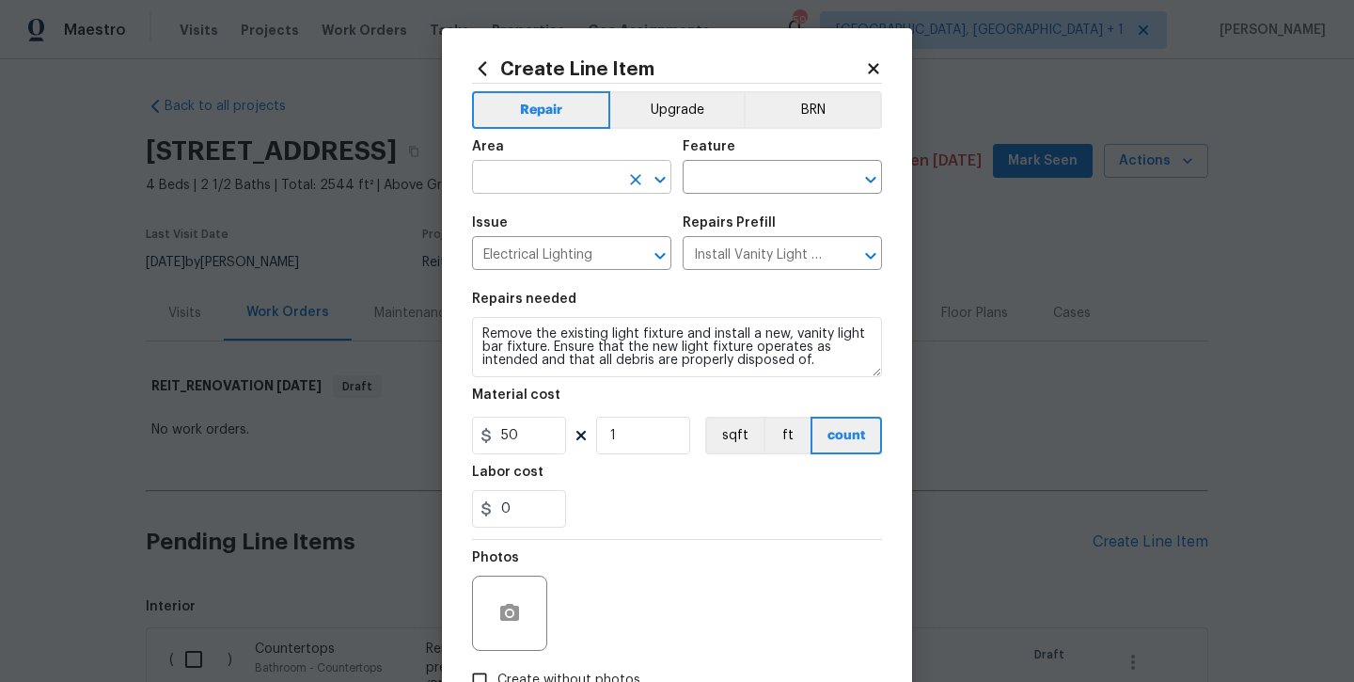
click at [533, 177] on input "text" at bounding box center [545, 179] width 147 height 29
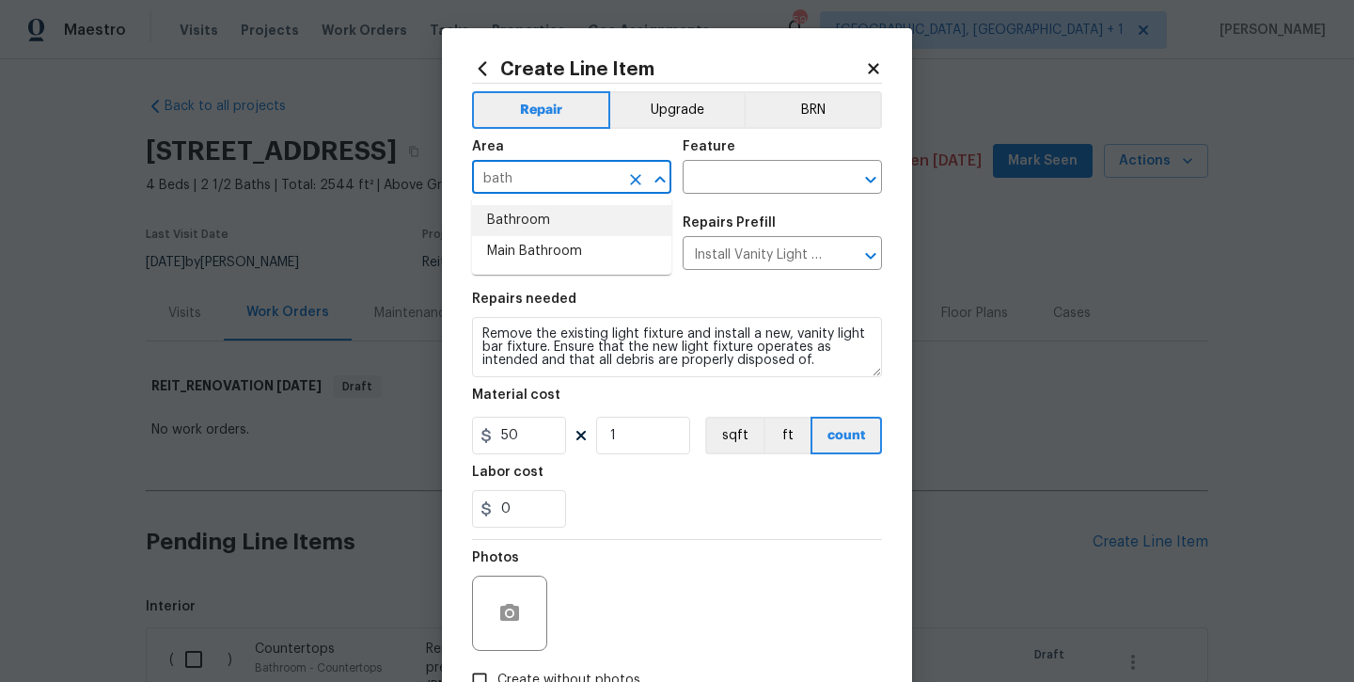
click at [530, 213] on li "Bathroom" at bounding box center [571, 220] width 199 height 31
click at [741, 173] on input "text" at bounding box center [756, 179] width 147 height 29
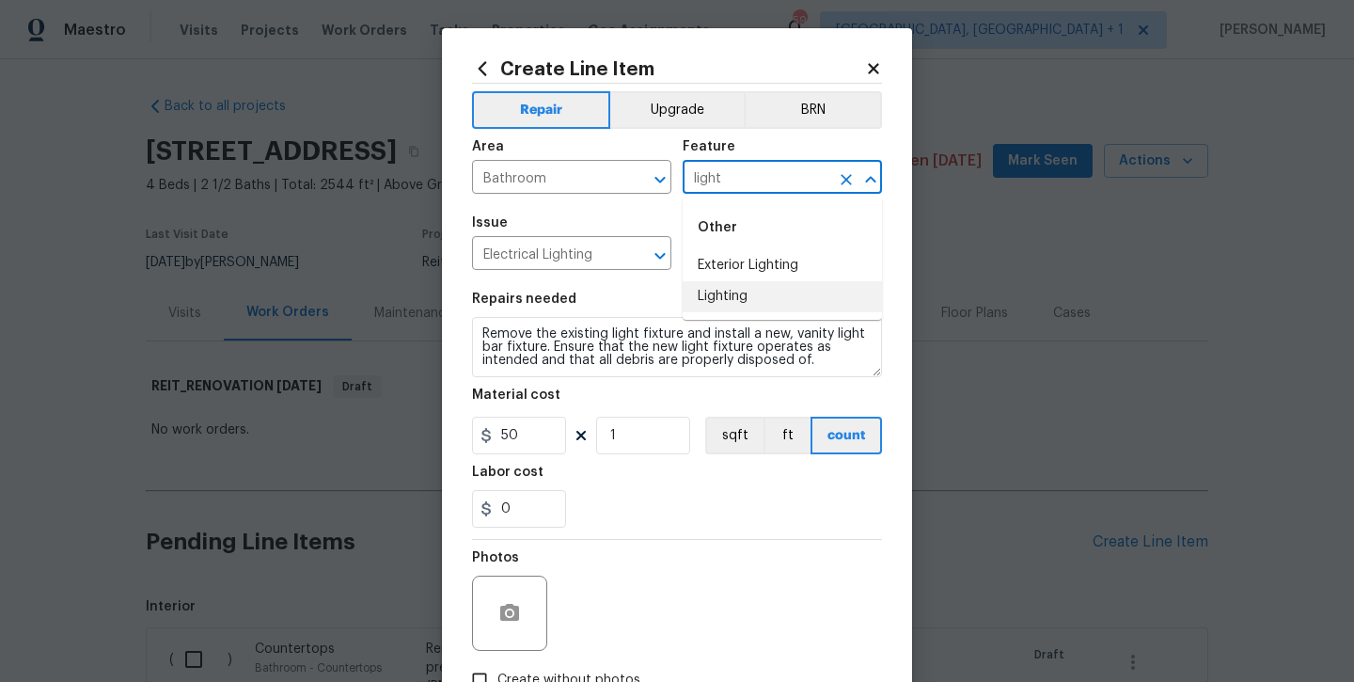
click at [729, 289] on li "Lighting" at bounding box center [782, 296] width 199 height 31
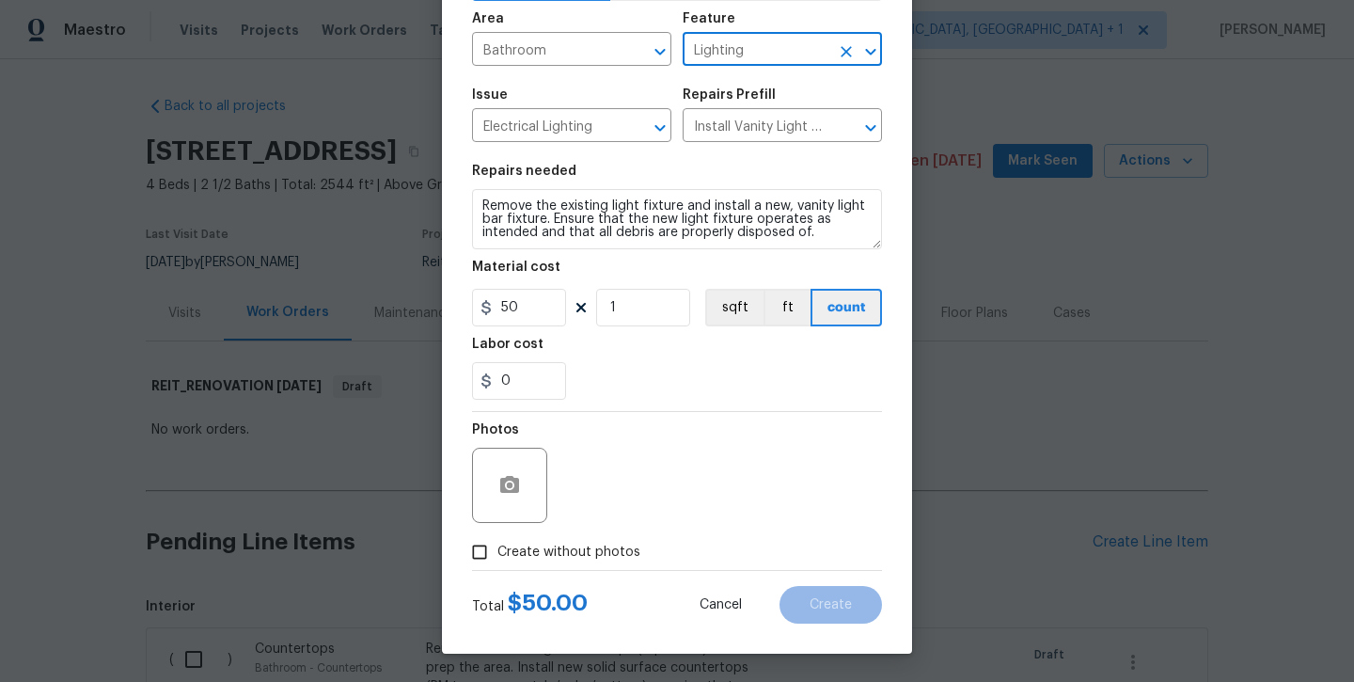
scroll to position [128, 0]
click at [824, 239] on textarea "Remove the existing light fixture and install a new, vanity light bar fixture. …" at bounding box center [677, 219] width 410 height 60
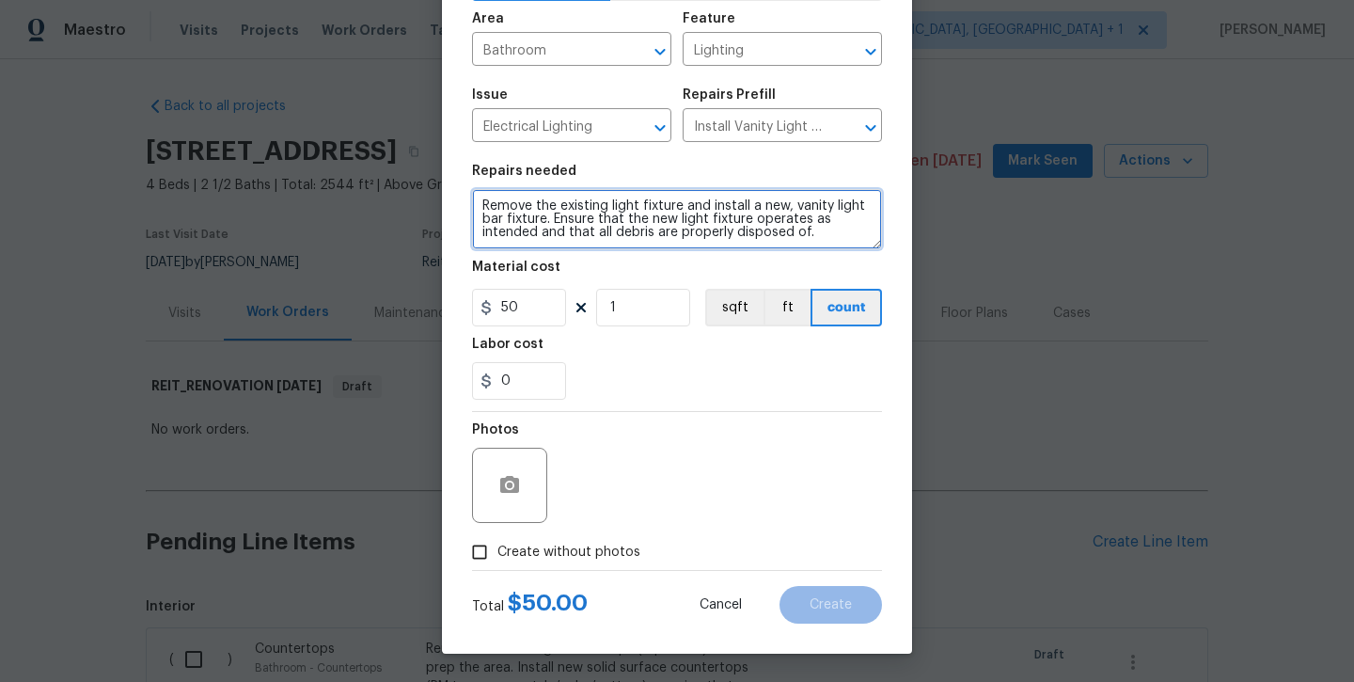
scroll to position [17, 0]
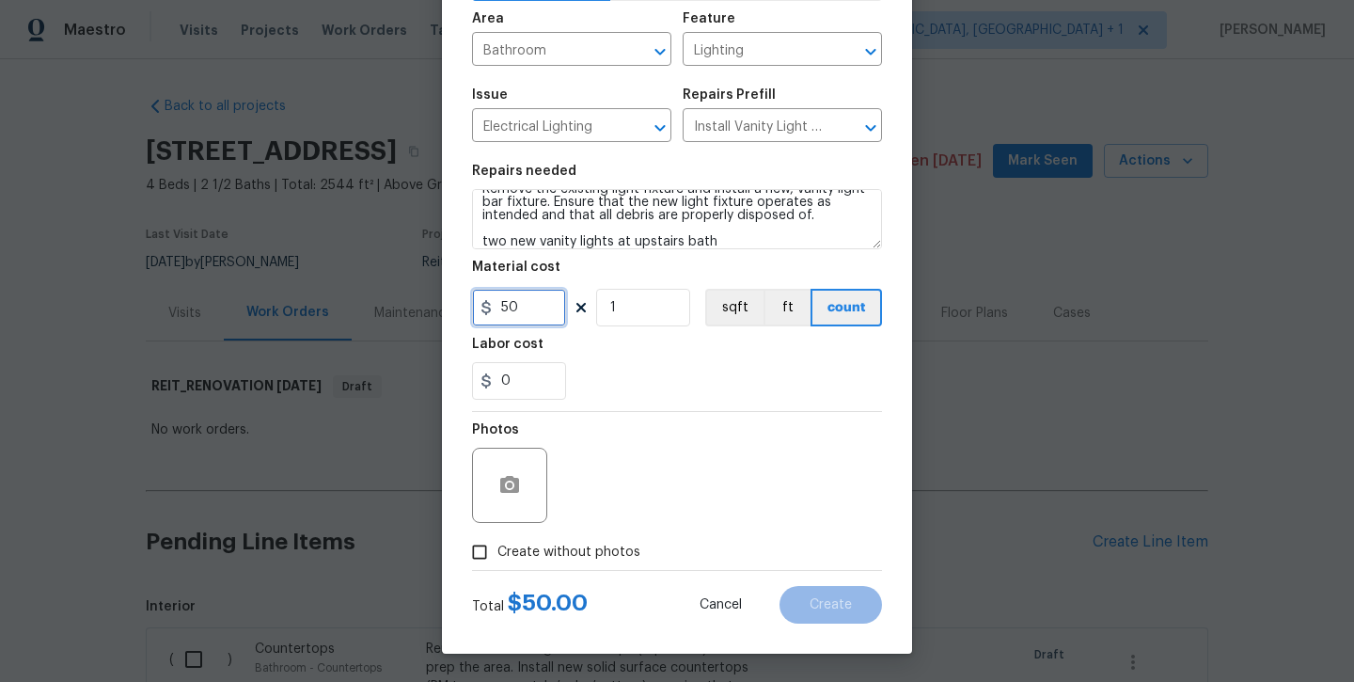
click at [517, 313] on input "50" at bounding box center [519, 308] width 94 height 38
click at [543, 551] on span "Create without photos" at bounding box center [569, 553] width 143 height 20
click at [498, 551] on input "Create without photos" at bounding box center [480, 552] width 36 height 36
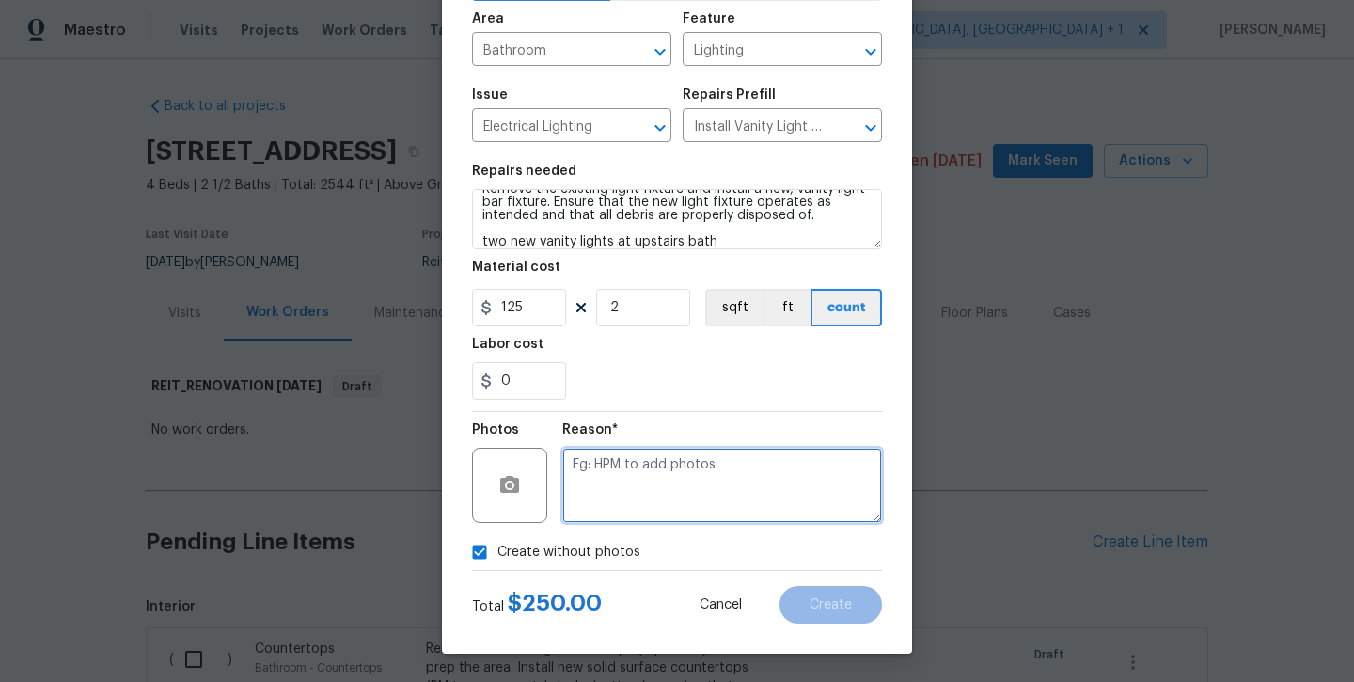
click at [660, 485] on textarea at bounding box center [722, 485] width 320 height 75
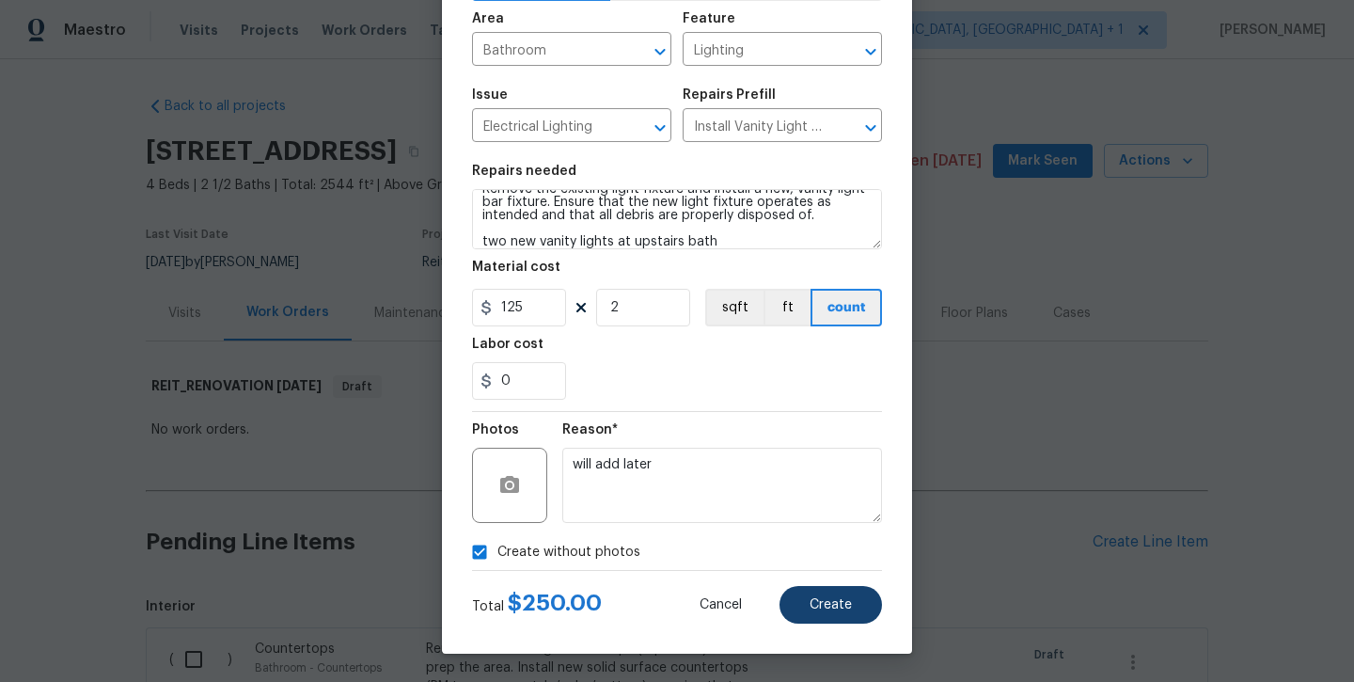
click at [792, 593] on button "Create" at bounding box center [831, 605] width 103 height 38
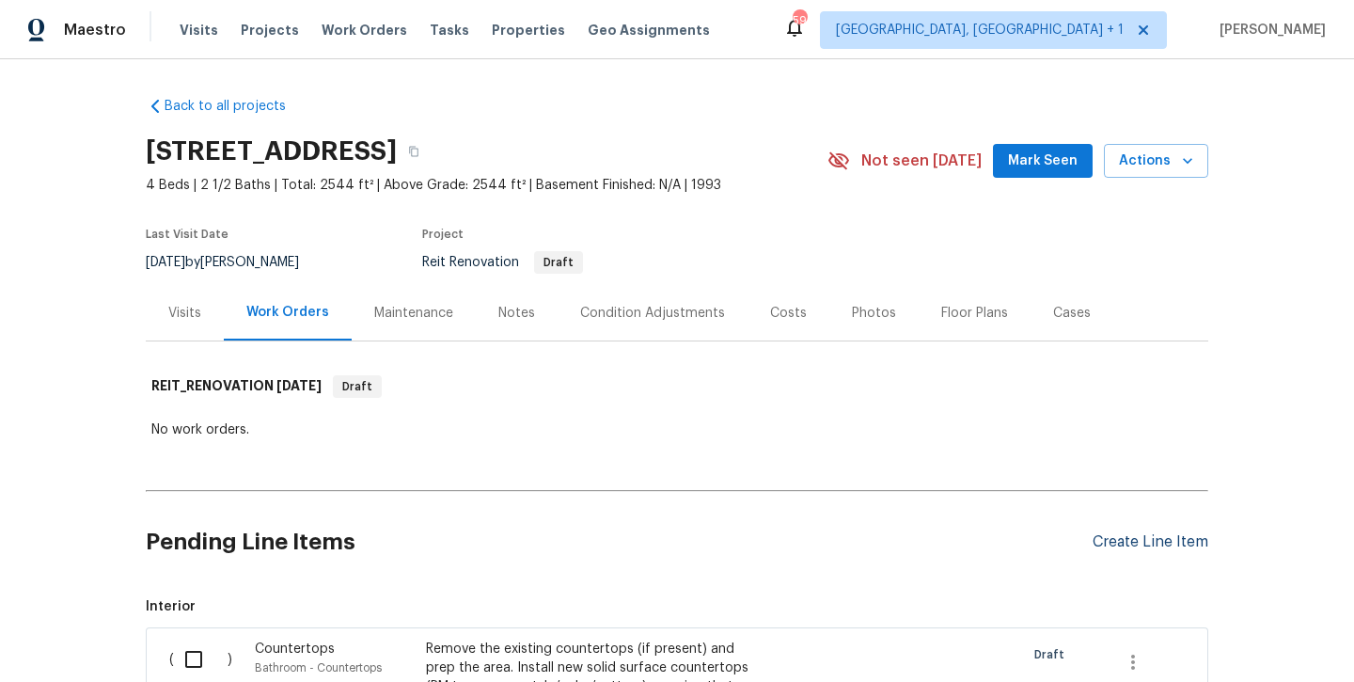
click at [1128, 543] on div "Create Line Item" at bounding box center [1151, 542] width 116 height 18
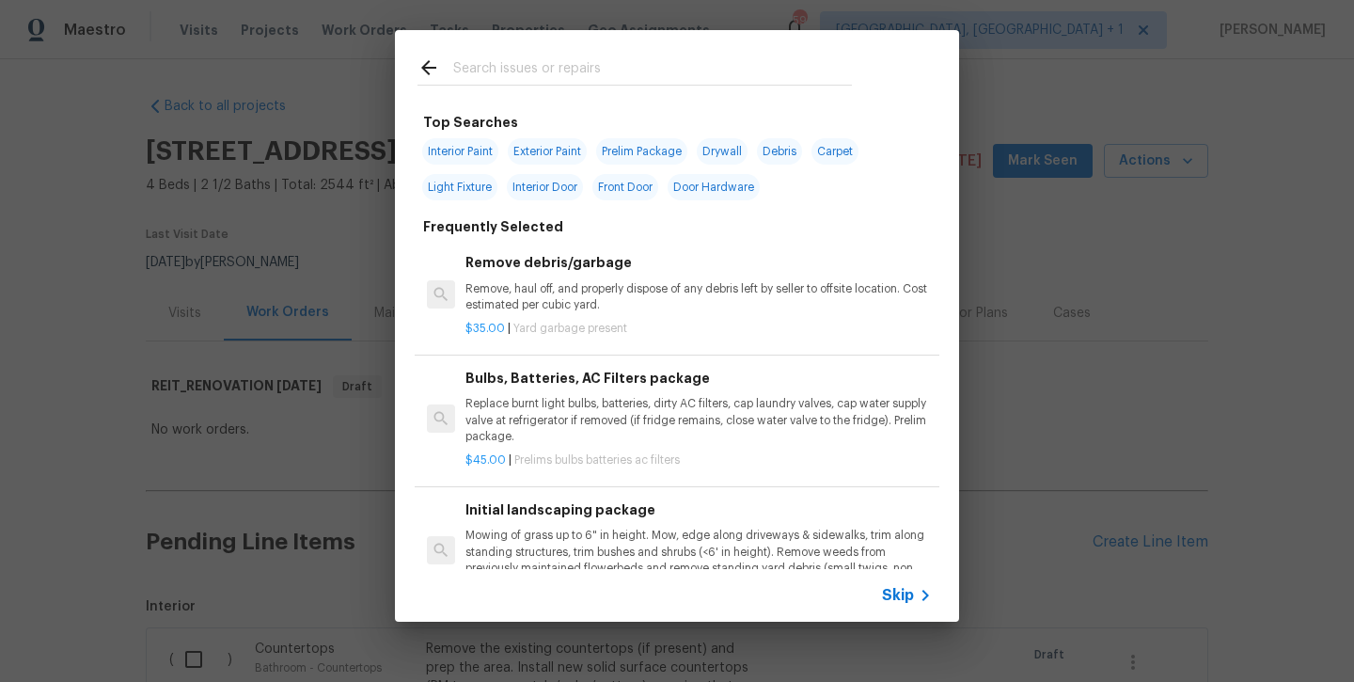
click at [575, 78] on input "text" at bounding box center [652, 70] width 399 height 28
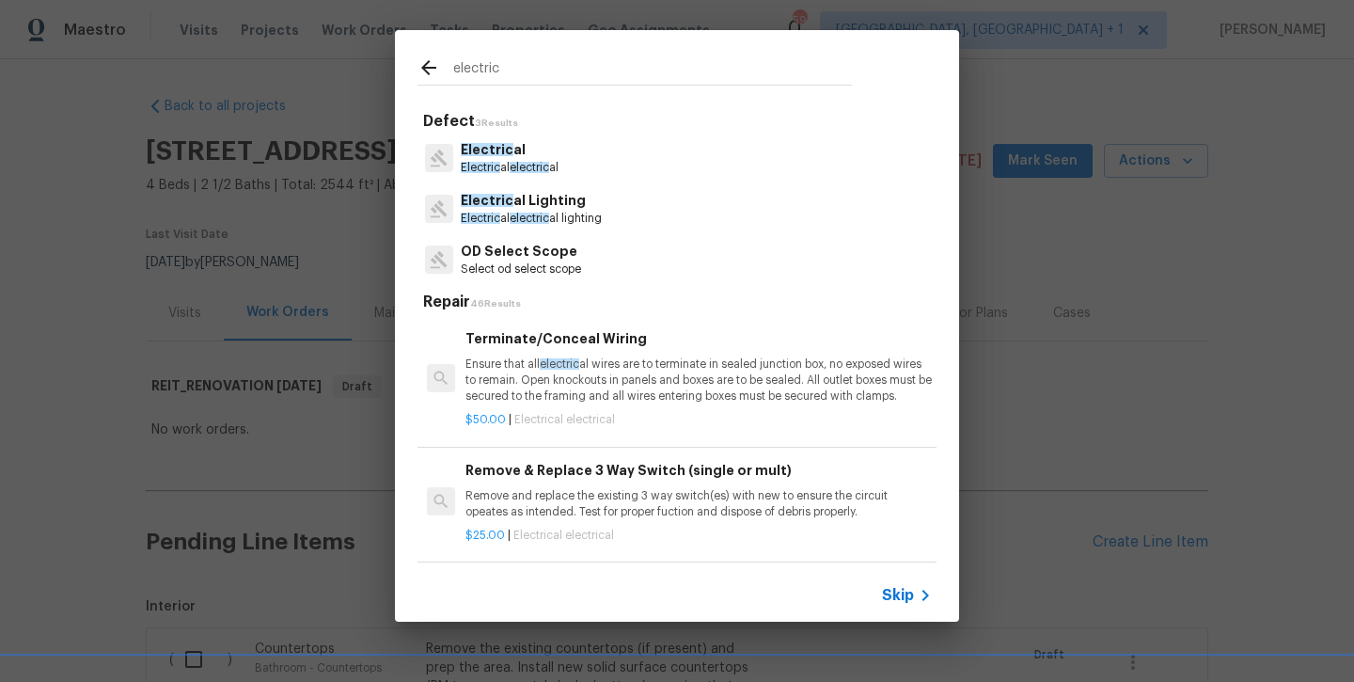
click at [535, 146] on p "Electric al" at bounding box center [510, 150] width 98 height 20
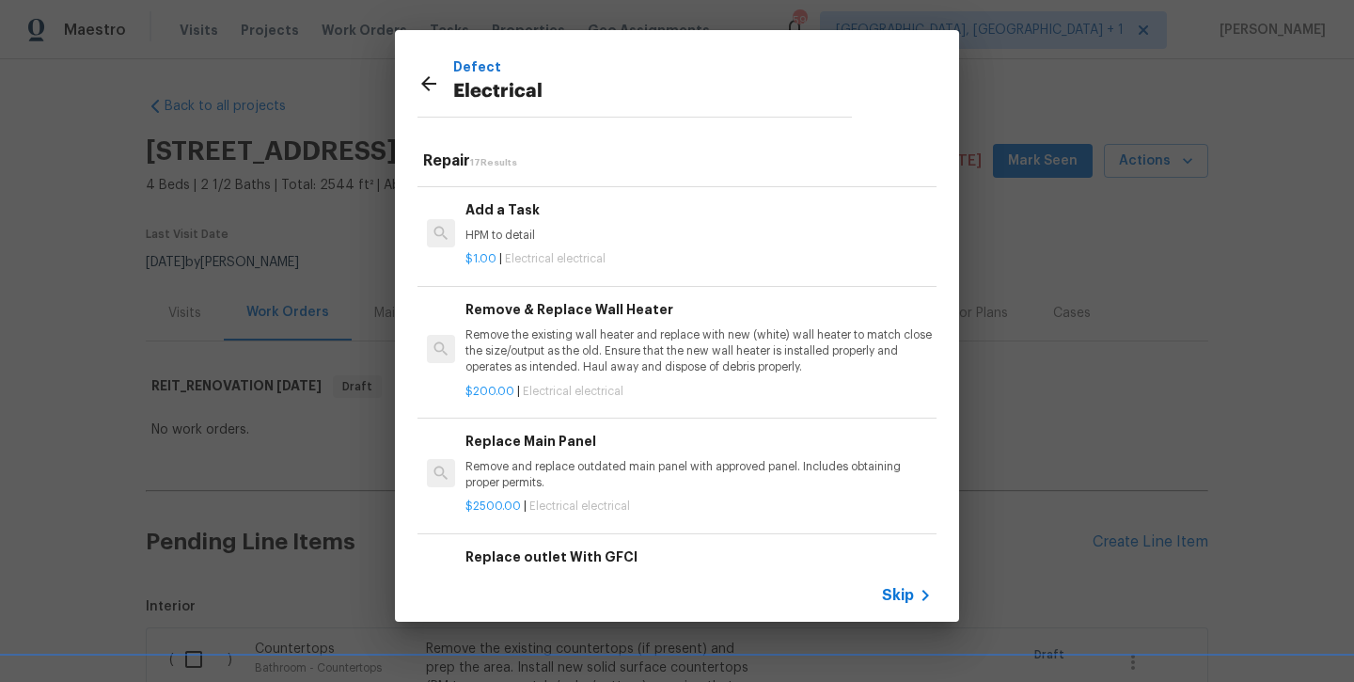
scroll to position [1058, 1]
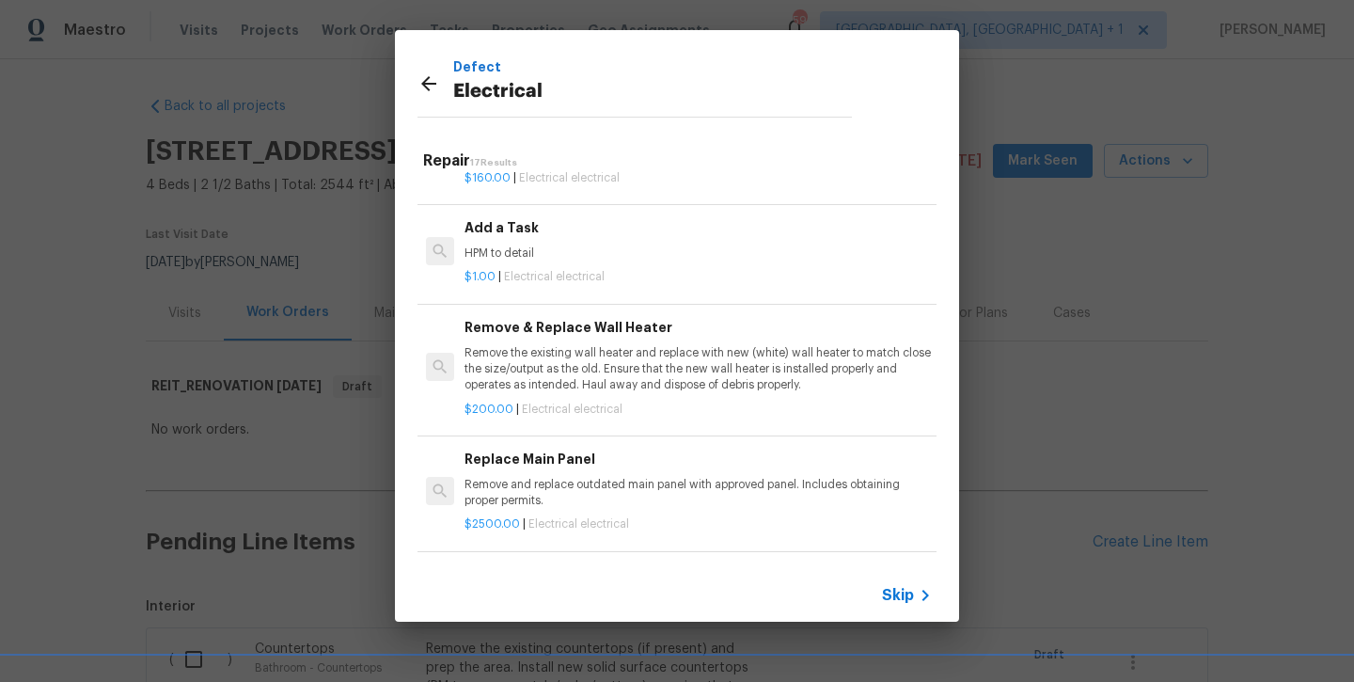
click at [503, 250] on p "HPM to detail" at bounding box center [698, 253] width 467 height 16
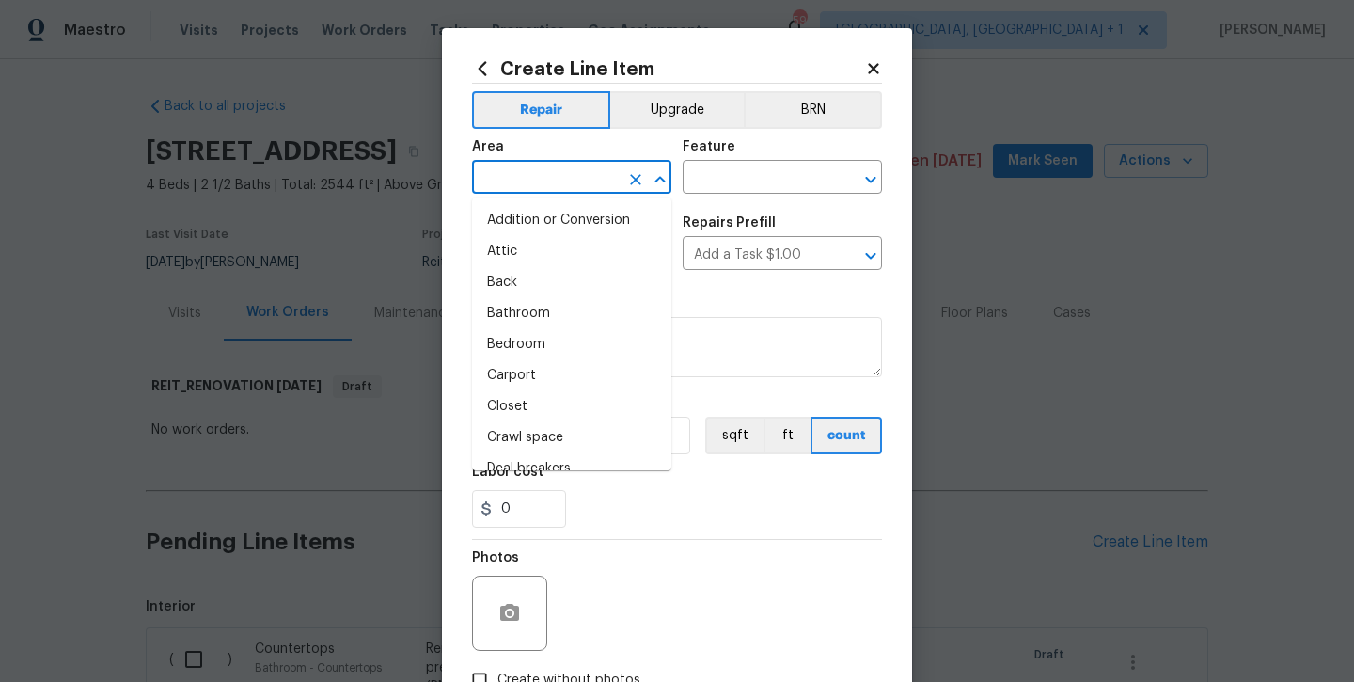
click at [546, 178] on input "text" at bounding box center [545, 179] width 147 height 29
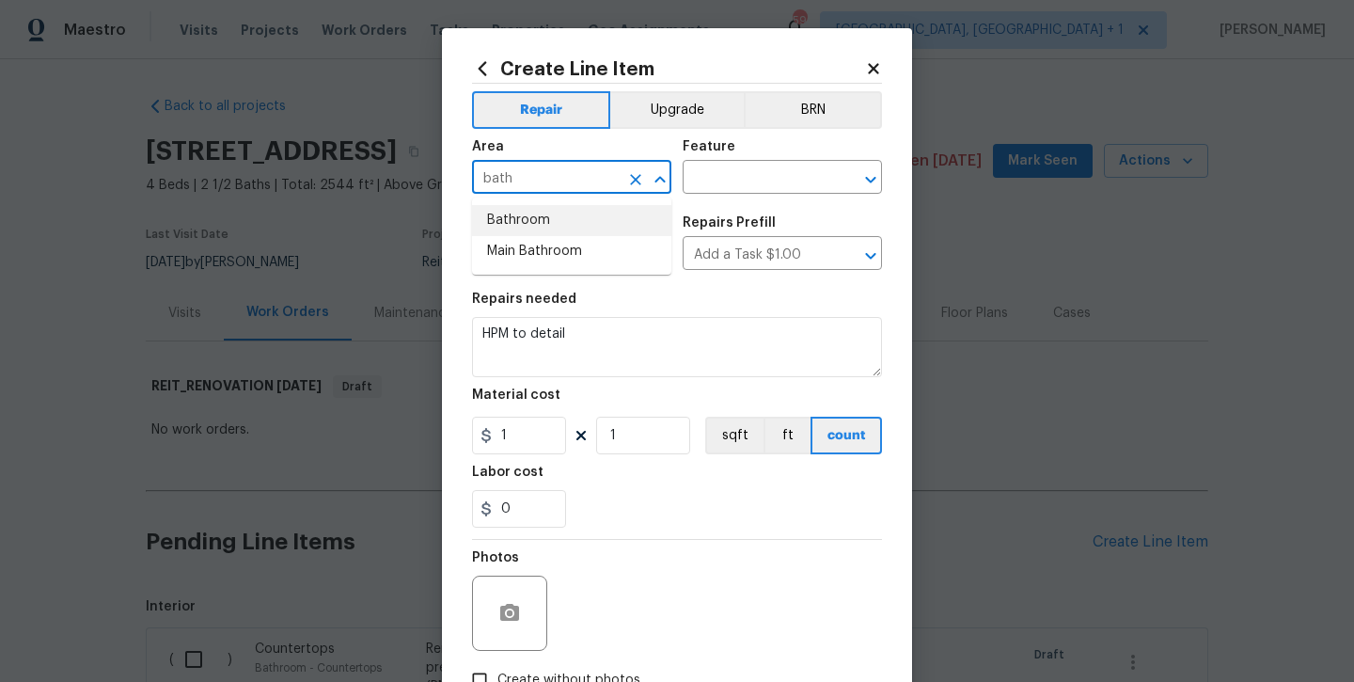
click at [534, 225] on li "Bathroom" at bounding box center [571, 220] width 199 height 31
click at [731, 191] on input "text" at bounding box center [756, 179] width 147 height 29
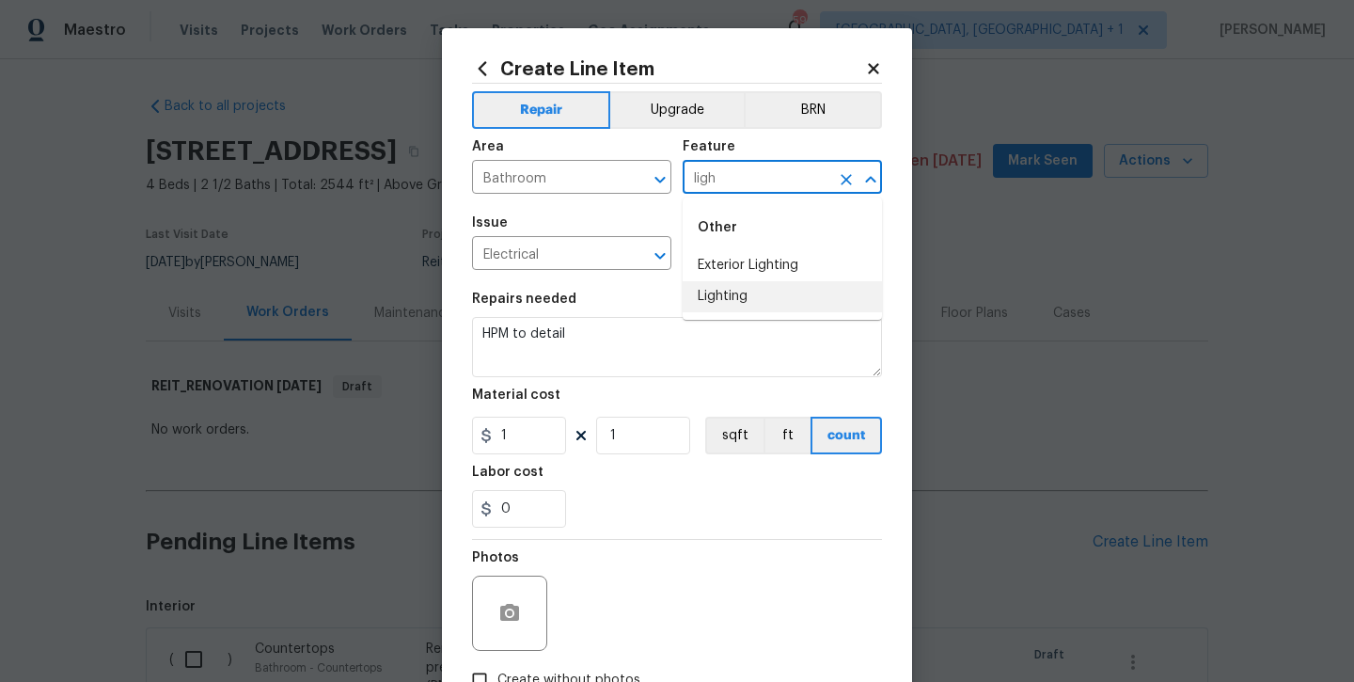
click at [708, 302] on li "Lighting" at bounding box center [782, 296] width 199 height 31
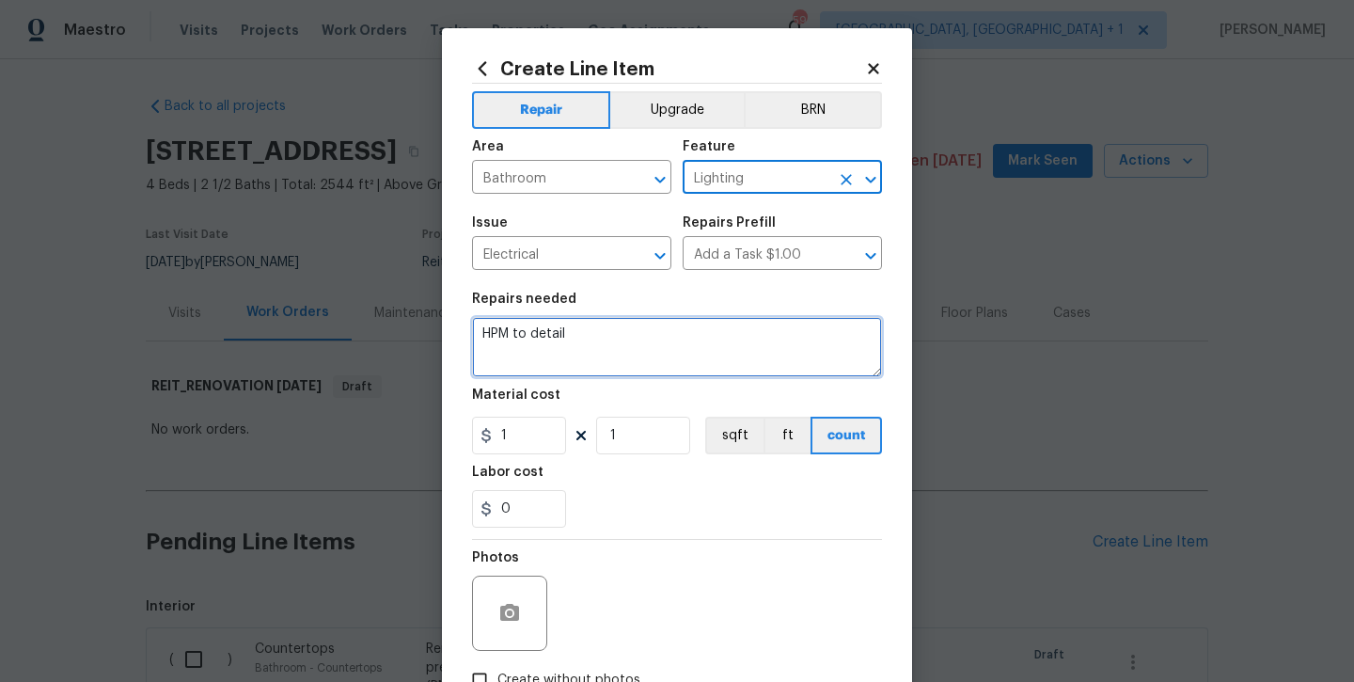
click at [689, 363] on textarea "HPM to detail" at bounding box center [677, 347] width 410 height 60
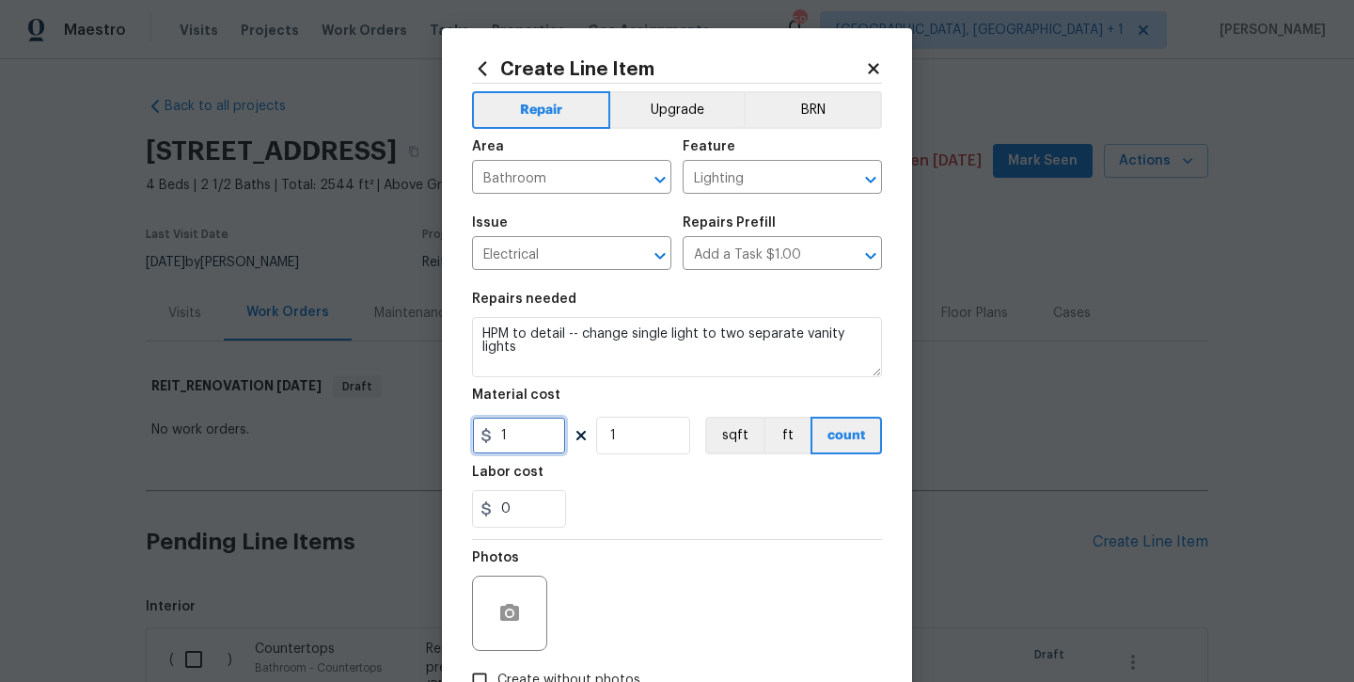
click at [503, 431] on input "1" at bounding box center [519, 436] width 94 height 38
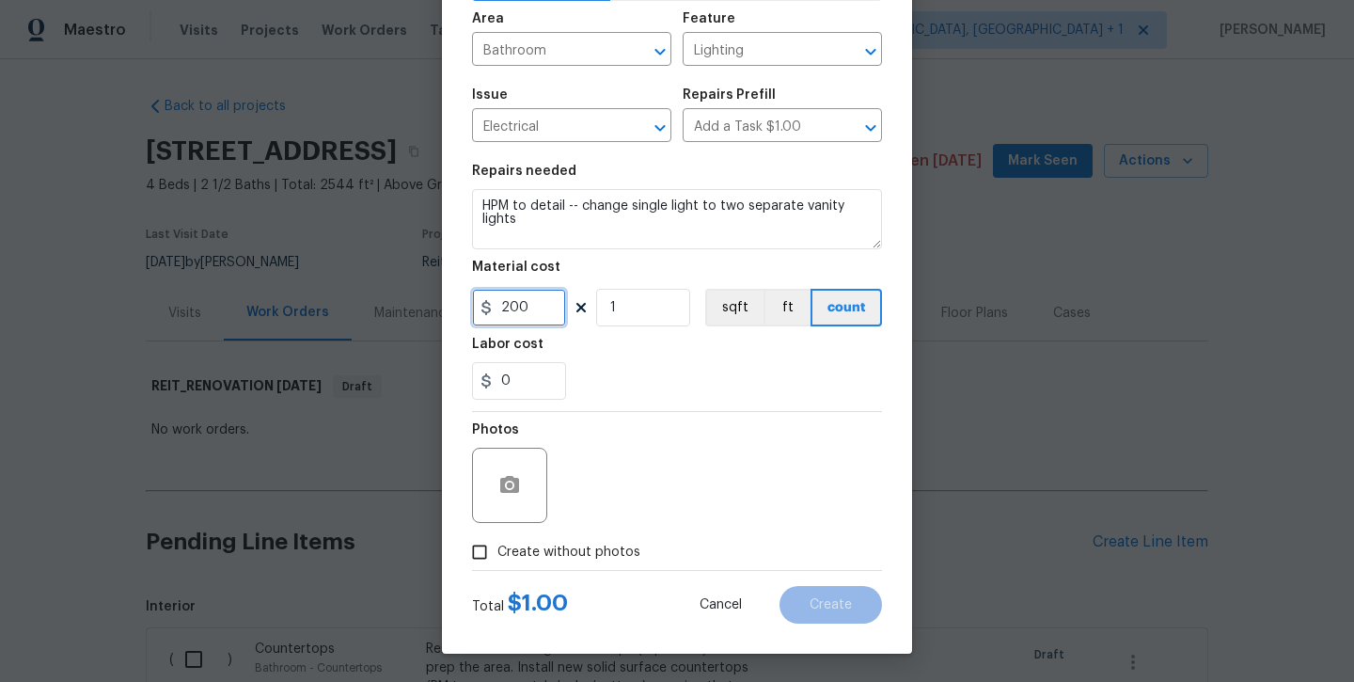
scroll to position [128, 0]
click at [528, 547] on span "Create without photos" at bounding box center [569, 553] width 143 height 20
click at [498, 547] on input "Create without photos" at bounding box center [480, 552] width 36 height 36
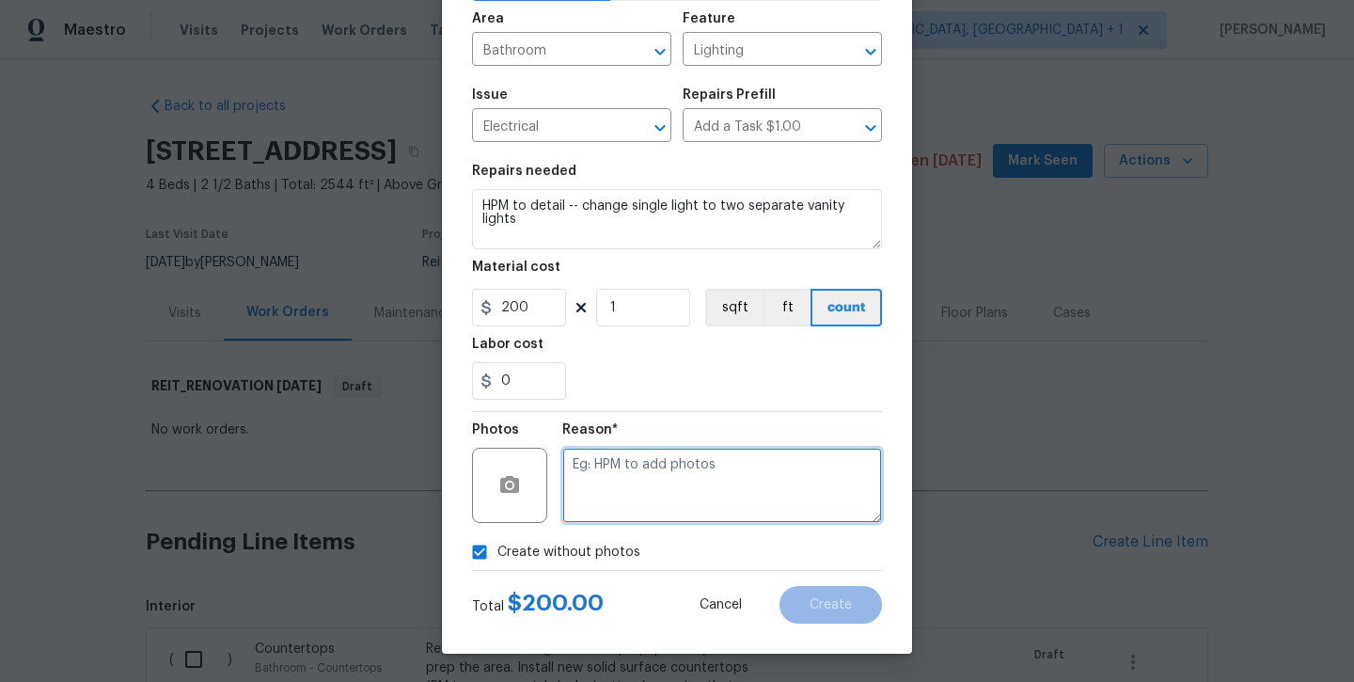
click at [607, 502] on textarea at bounding box center [722, 485] width 320 height 75
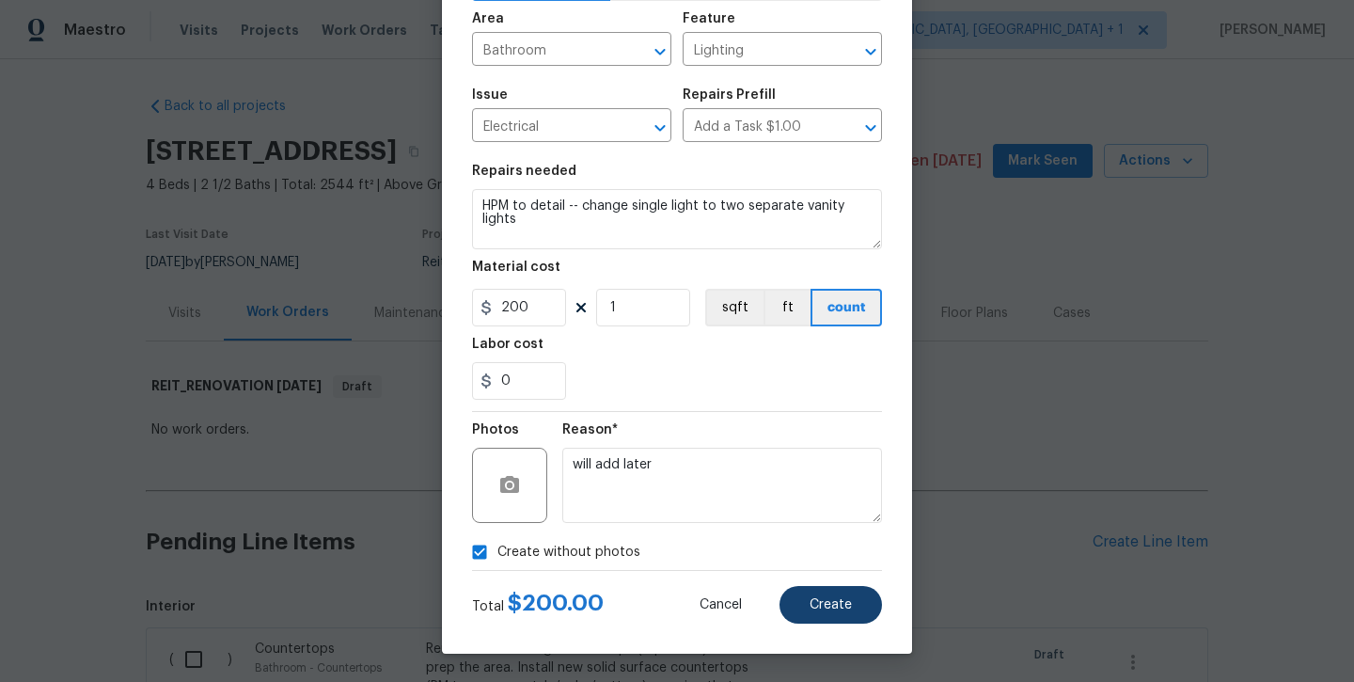
click at [830, 600] on span "Create" at bounding box center [831, 605] width 42 height 14
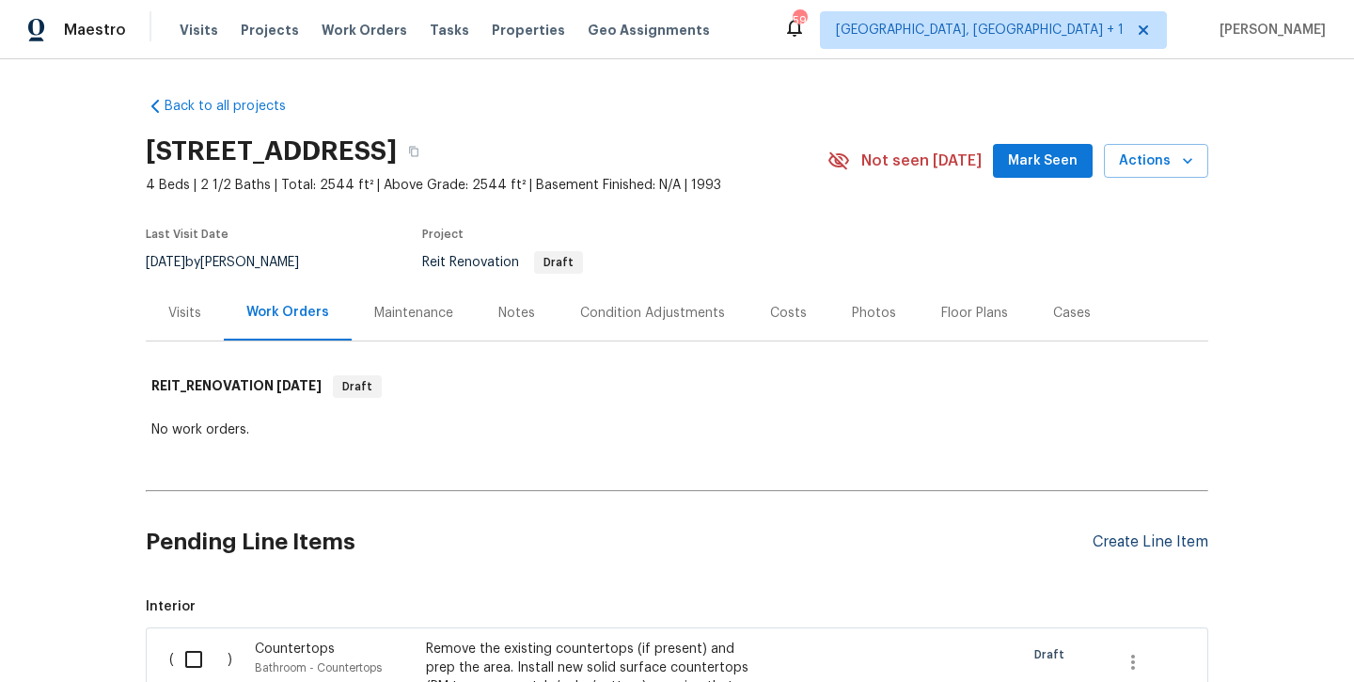
click at [1128, 546] on div "Create Line Item" at bounding box center [1151, 542] width 116 height 18
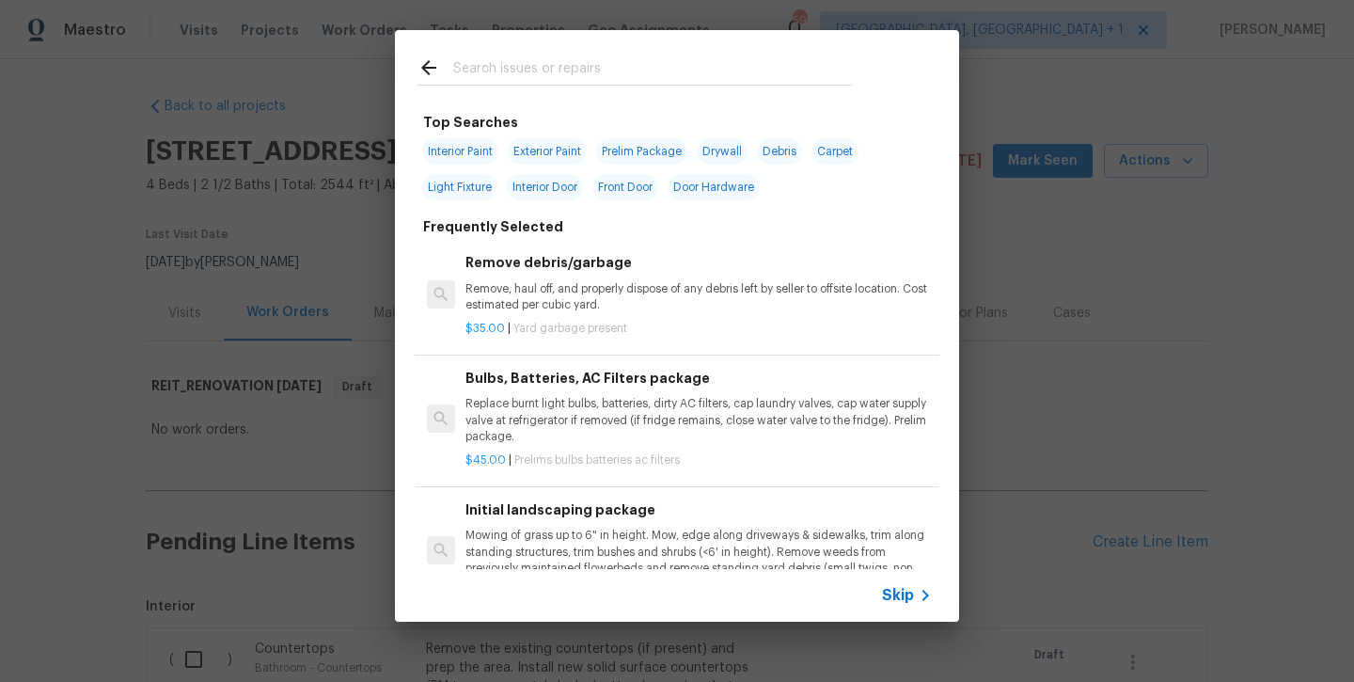
click at [556, 58] on input "text" at bounding box center [652, 70] width 399 height 28
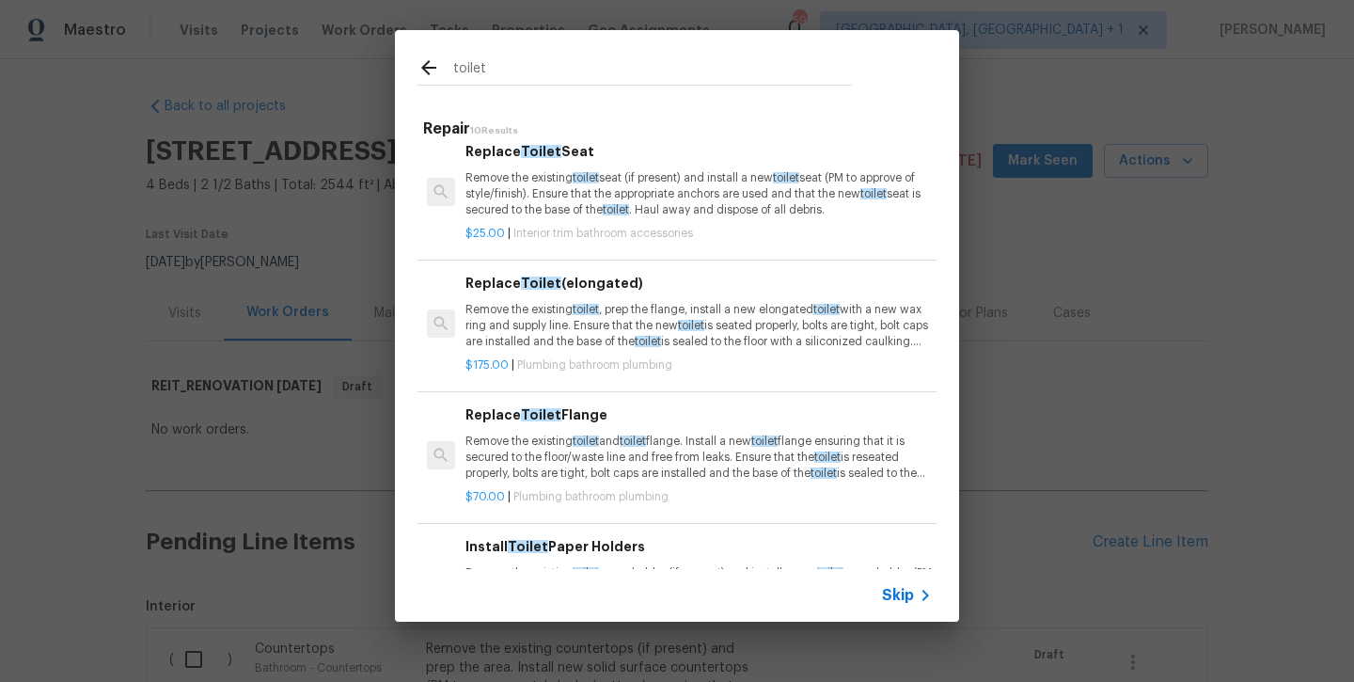
scroll to position [342, 0]
click at [563, 294] on div "Replace Toilet (elongated) Remove the existing toilet , prep the flange, instal…" at bounding box center [699, 313] width 467 height 77
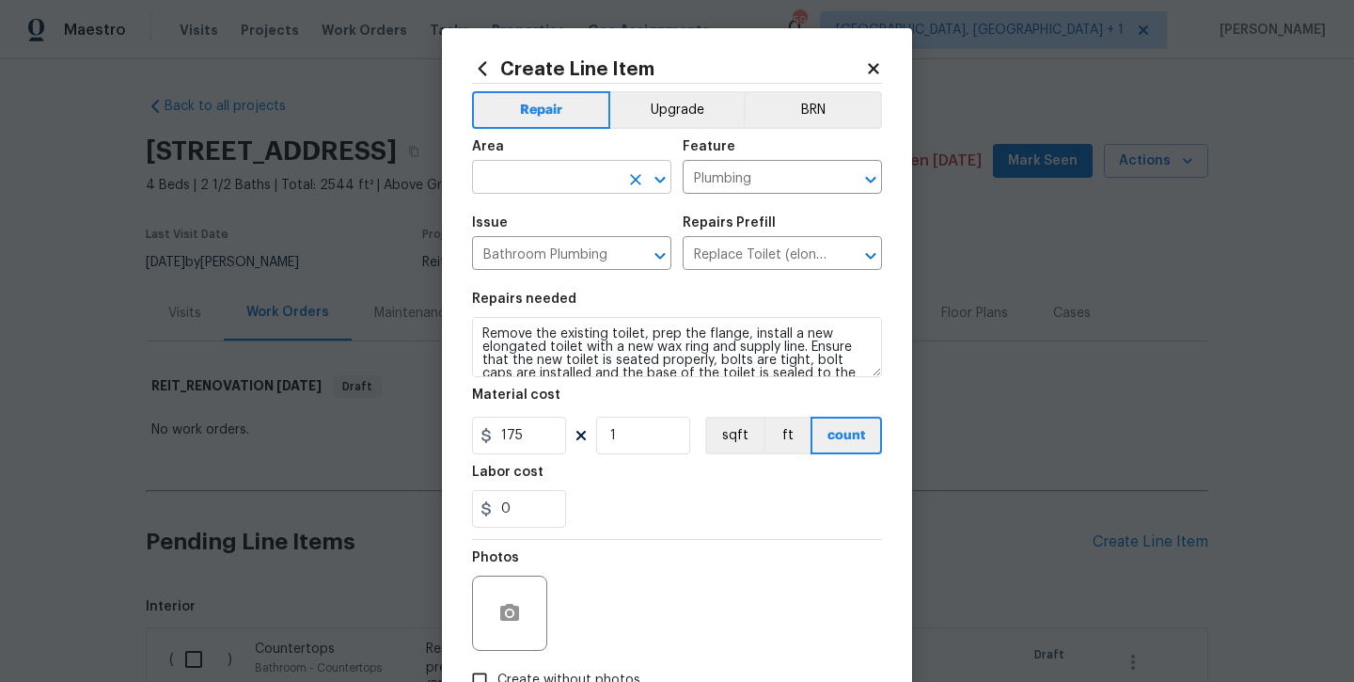
click at [595, 173] on input "text" at bounding box center [545, 179] width 147 height 29
click at [569, 259] on li "Interior Overall" at bounding box center [571, 251] width 199 height 31
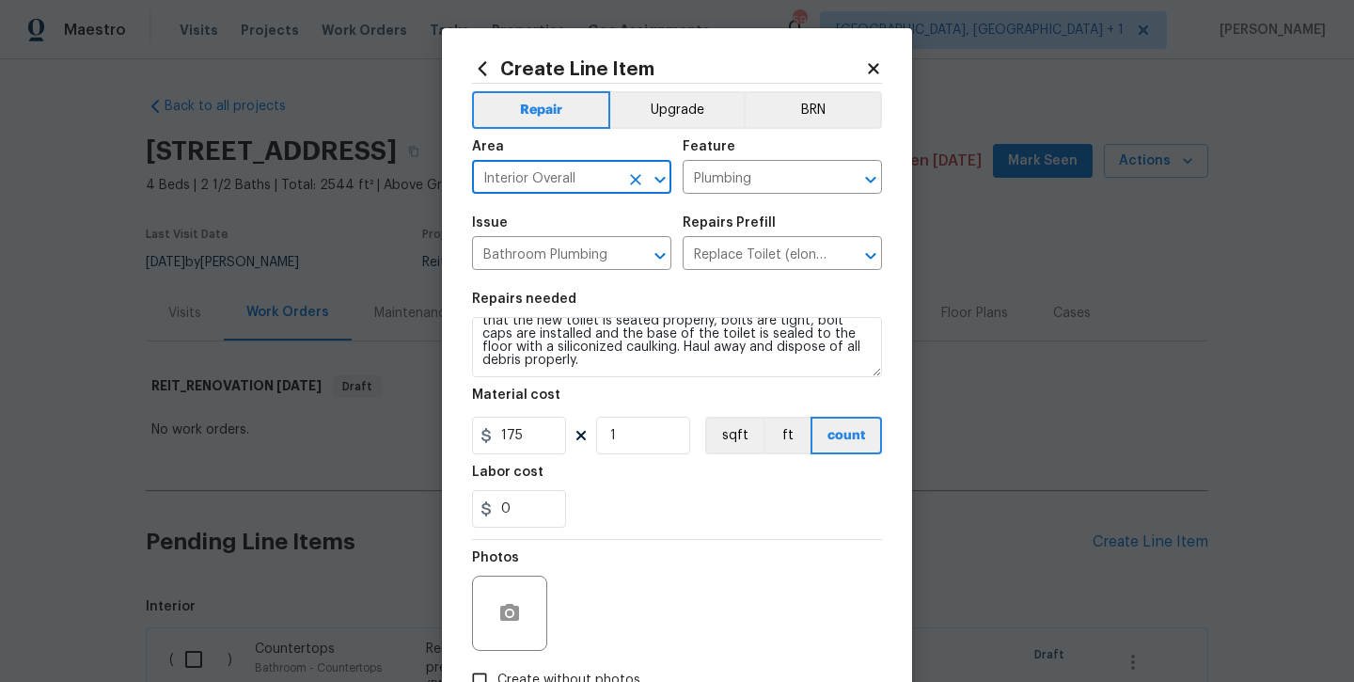
scroll to position [40, 0]
click at [692, 364] on textarea "Remove the existing toilet, prep the flange, install a new elongated toilet wit…" at bounding box center [677, 347] width 410 height 60
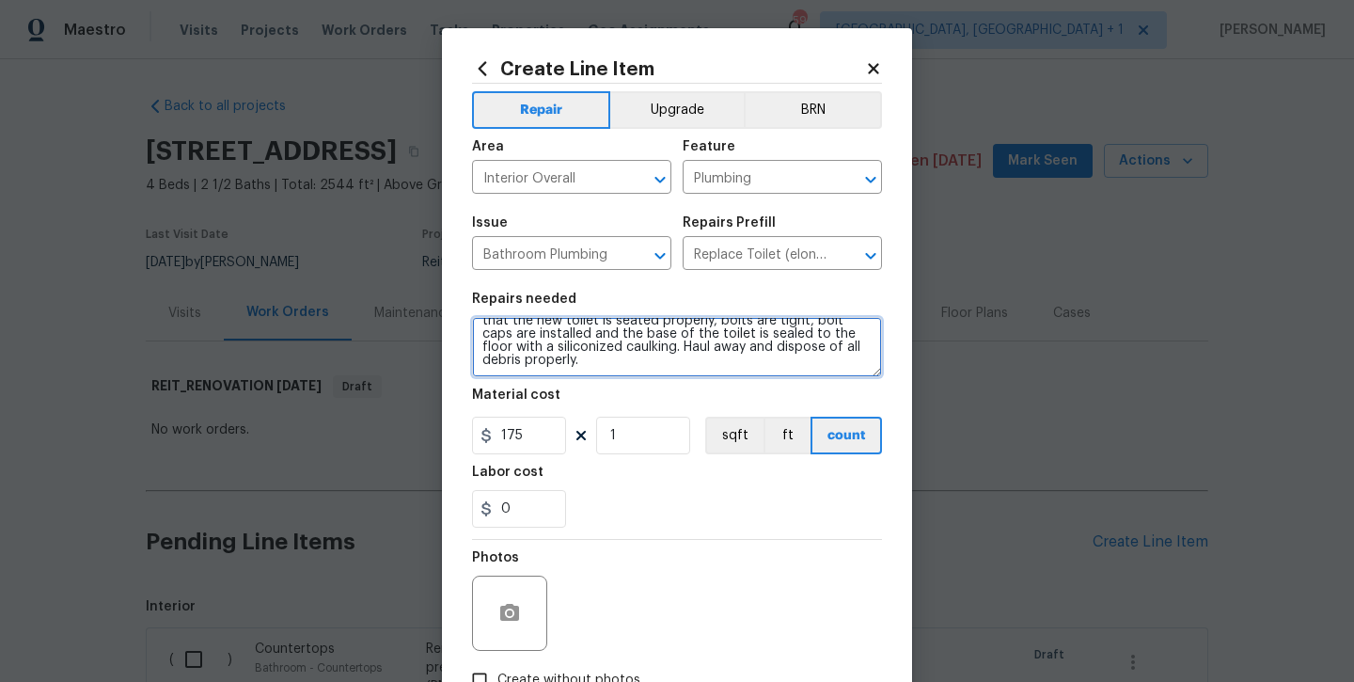
scroll to position [56, 0]
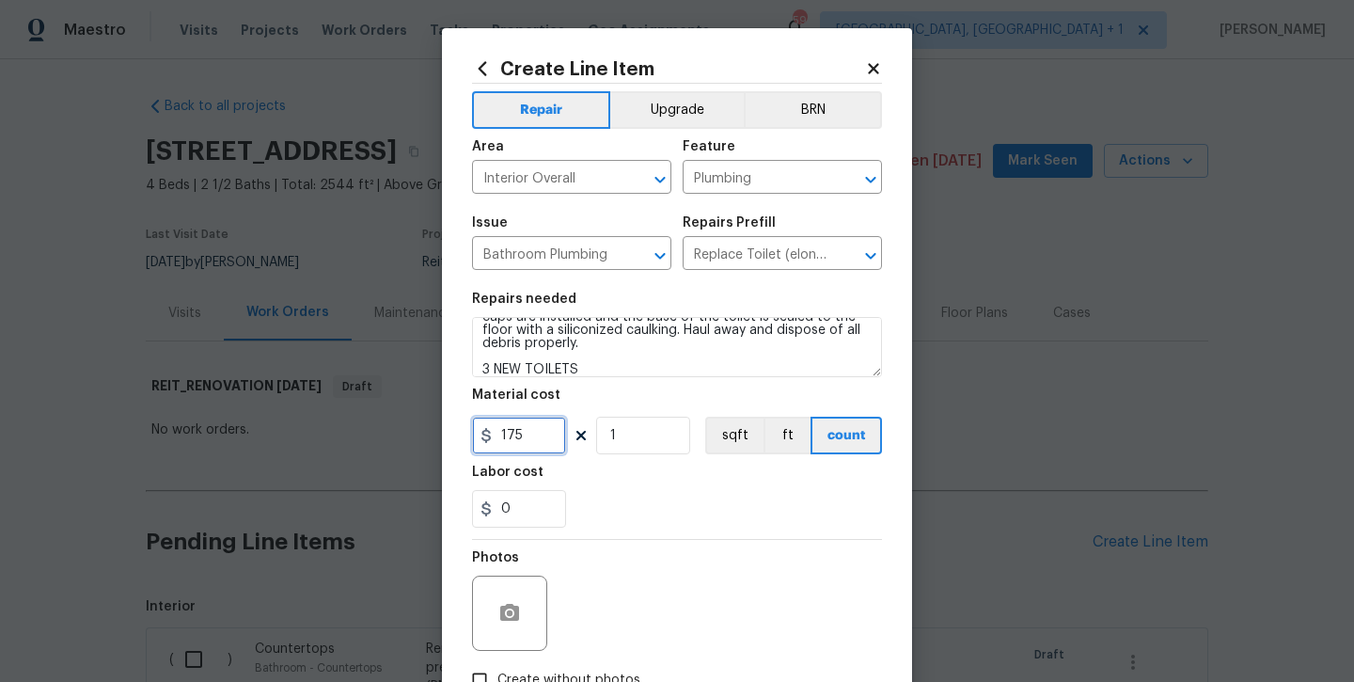
click at [528, 435] on input "175" at bounding box center [519, 436] width 94 height 38
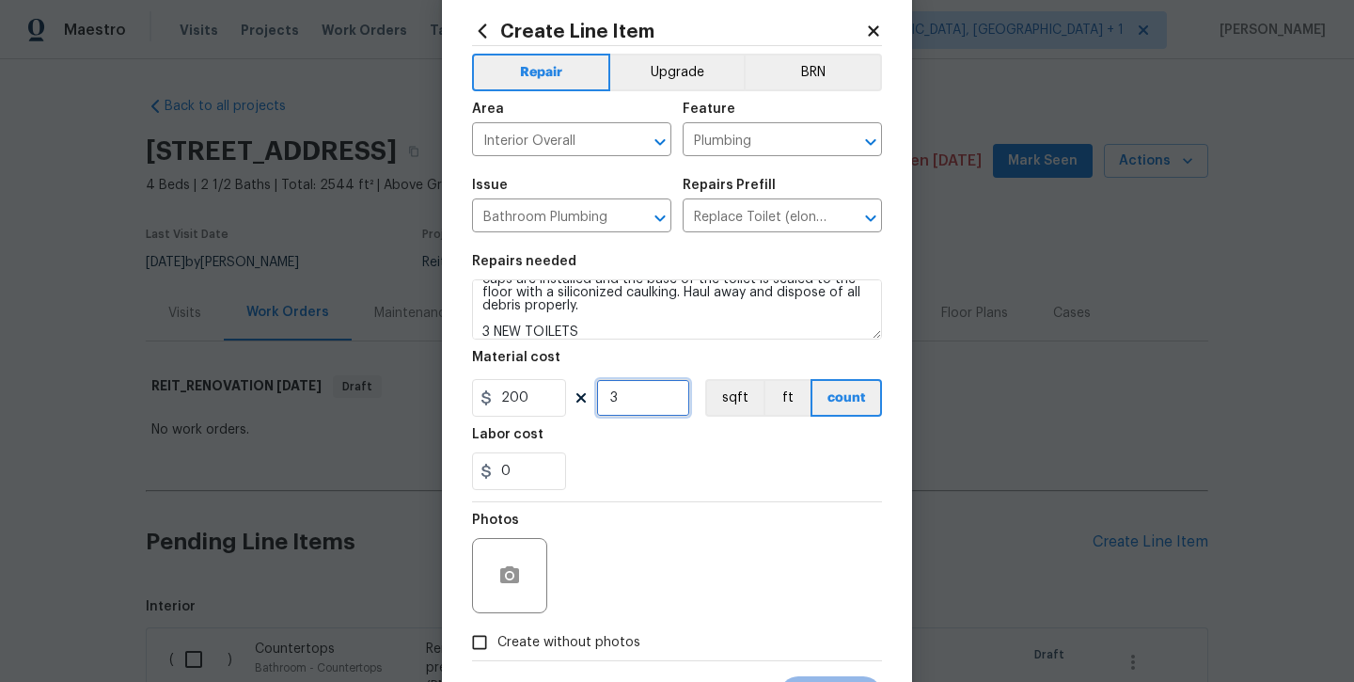
scroll to position [64, 0]
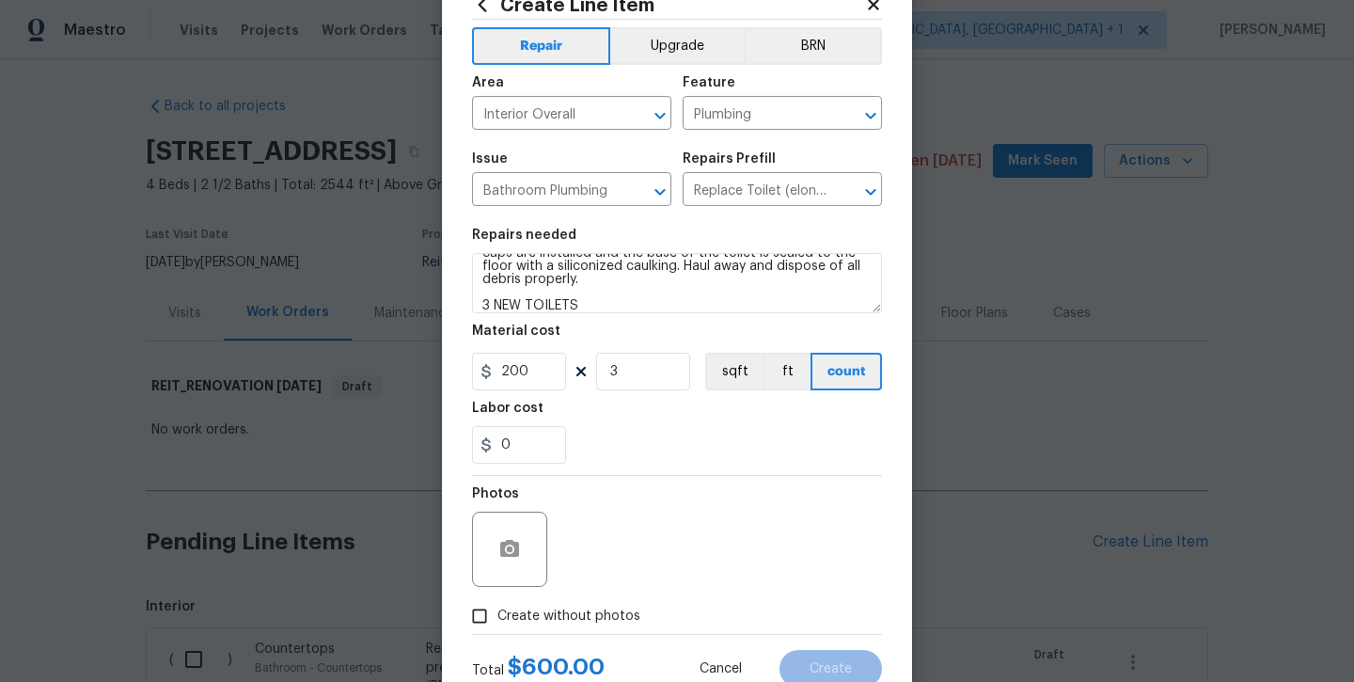
click at [556, 626] on label "Create without photos" at bounding box center [551, 616] width 179 height 36
click at [498, 626] on input "Create without photos" at bounding box center [480, 616] width 36 height 36
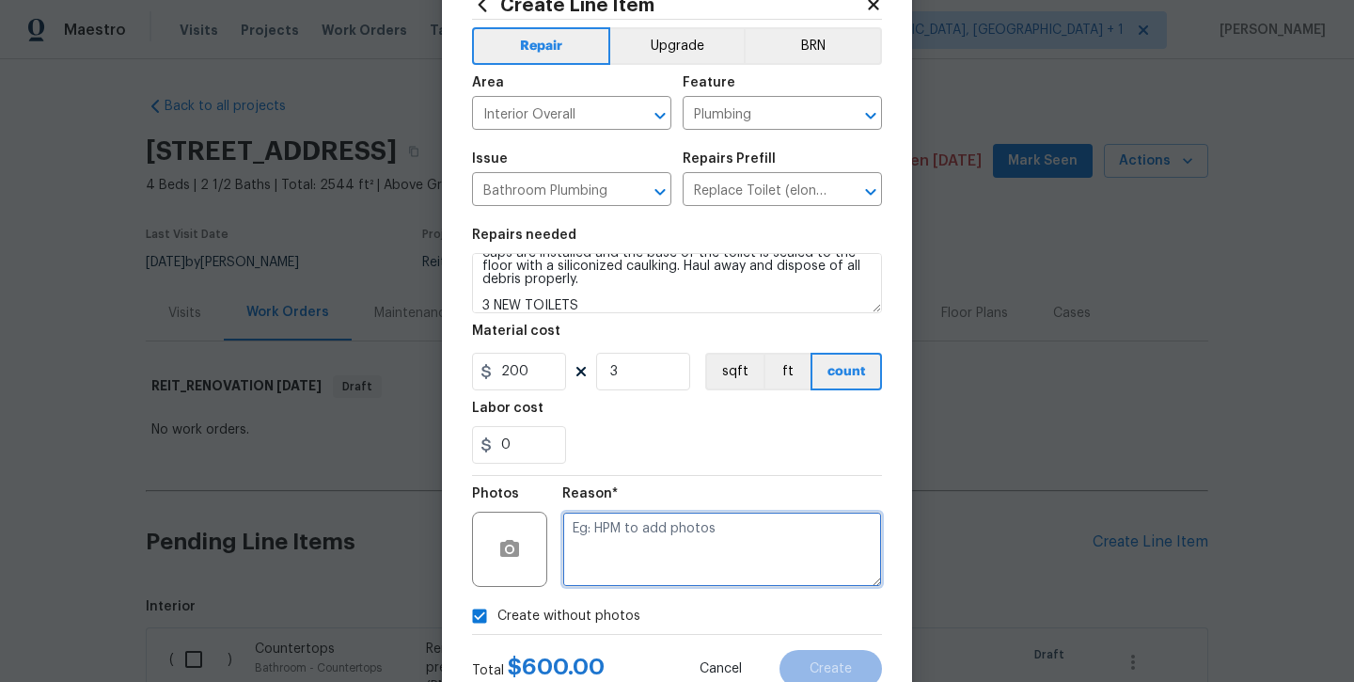
click at [608, 557] on textarea at bounding box center [722, 549] width 320 height 75
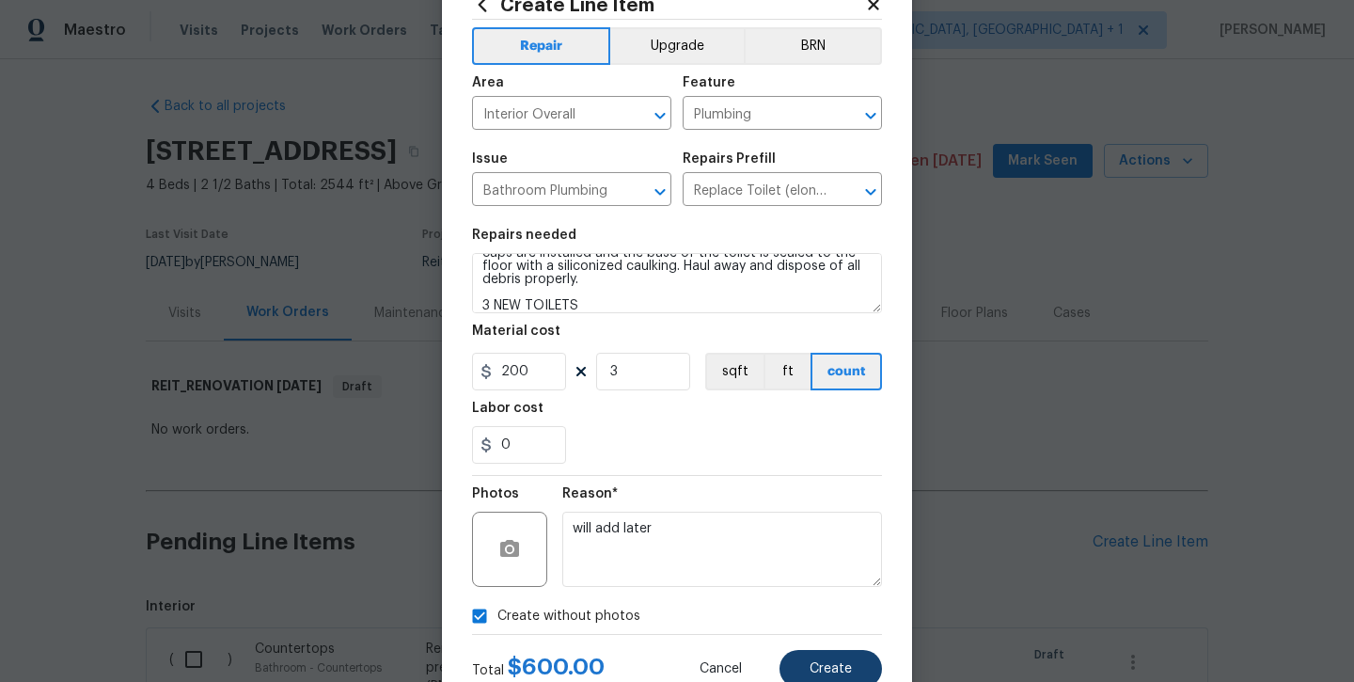
click at [806, 660] on button "Create" at bounding box center [831, 669] width 103 height 38
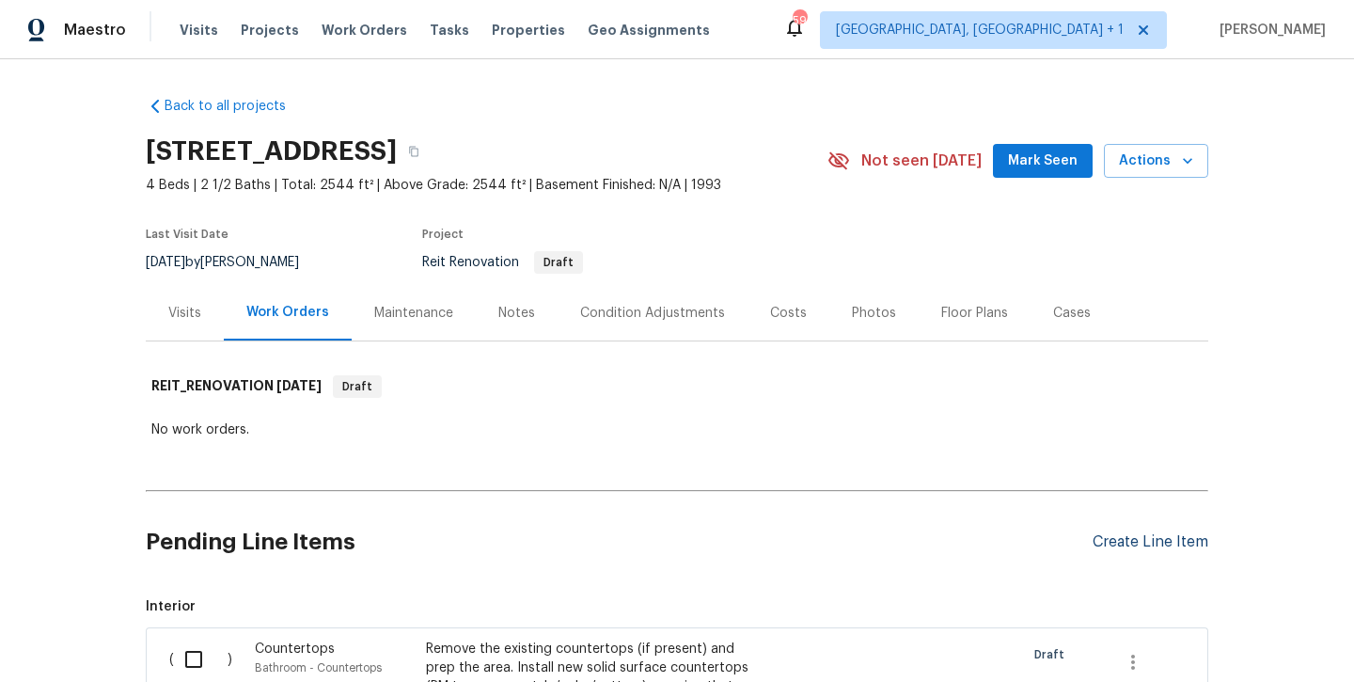
click at [1160, 546] on div "Create Line Item" at bounding box center [1151, 542] width 116 height 18
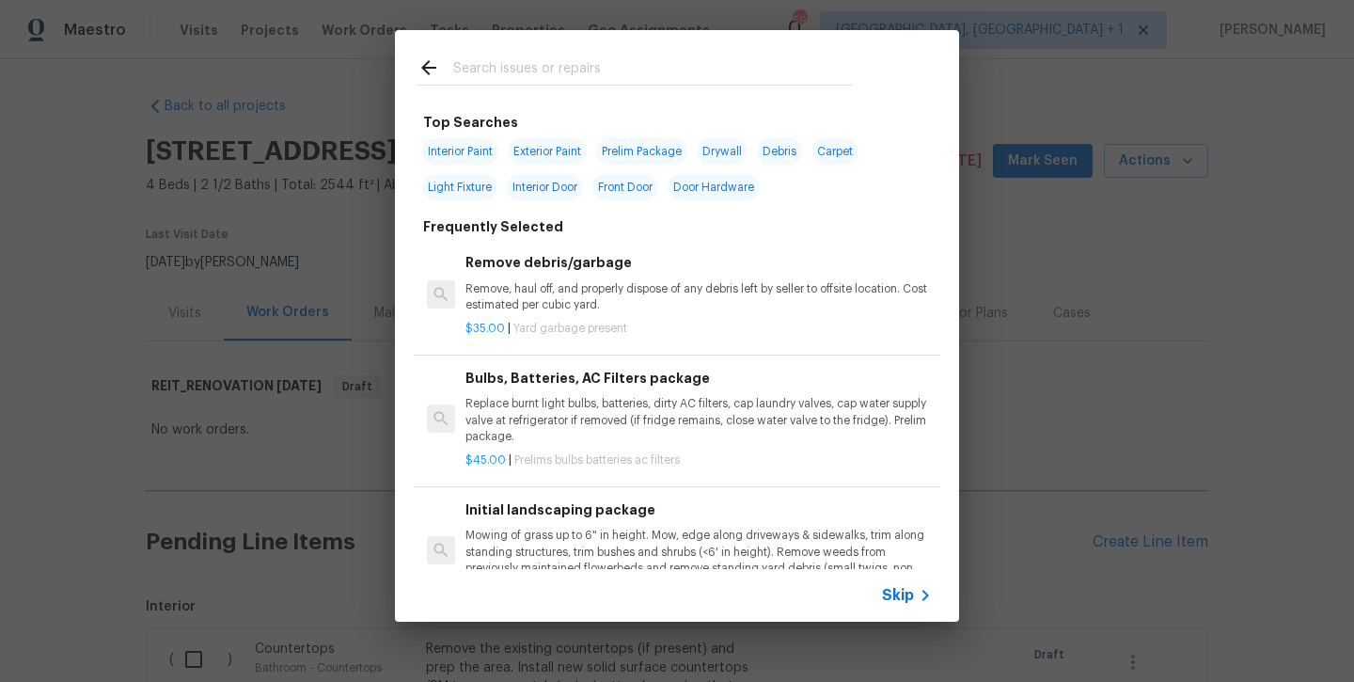
click at [514, 62] on input "text" at bounding box center [652, 70] width 399 height 28
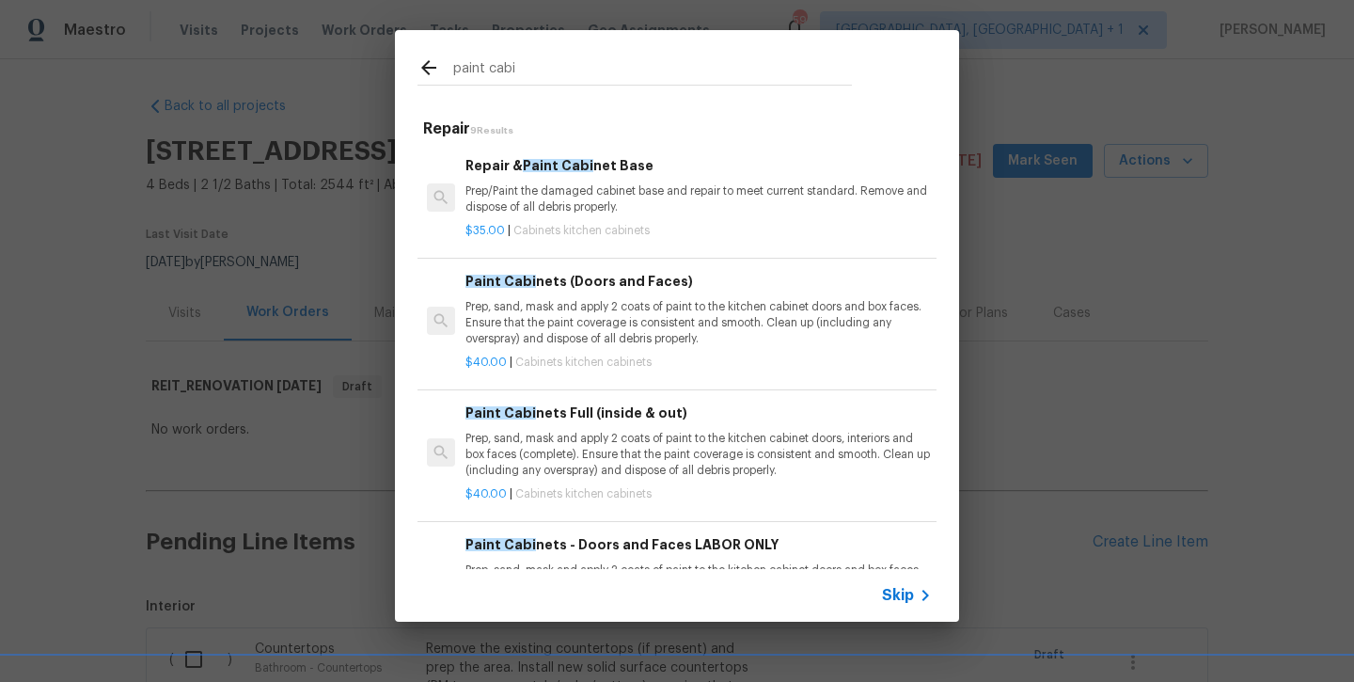
drag, startPoint x: 514, startPoint y: 62, endPoint x: 568, endPoint y: 419, distance: 360.5
click at [568, 419] on h6 "Paint Cabi nets Full (inside & out)" at bounding box center [699, 413] width 467 height 21
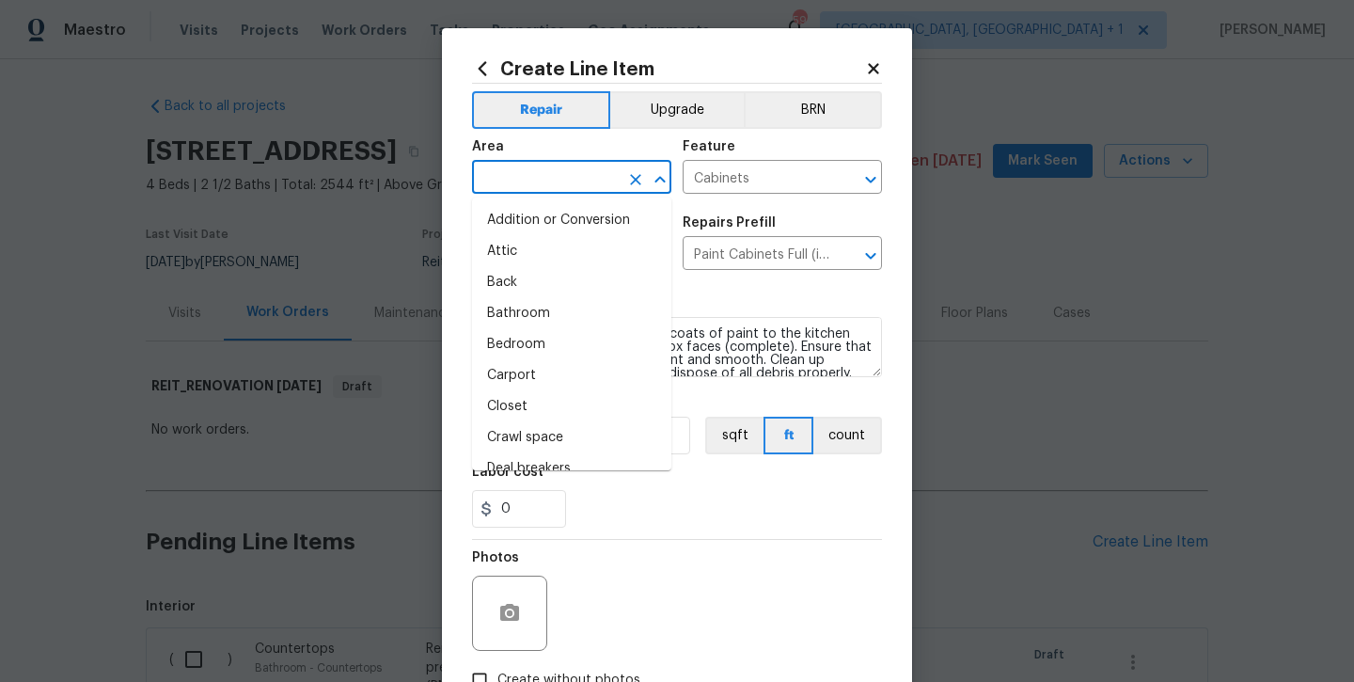
click at [524, 185] on input "text" at bounding box center [545, 179] width 147 height 29
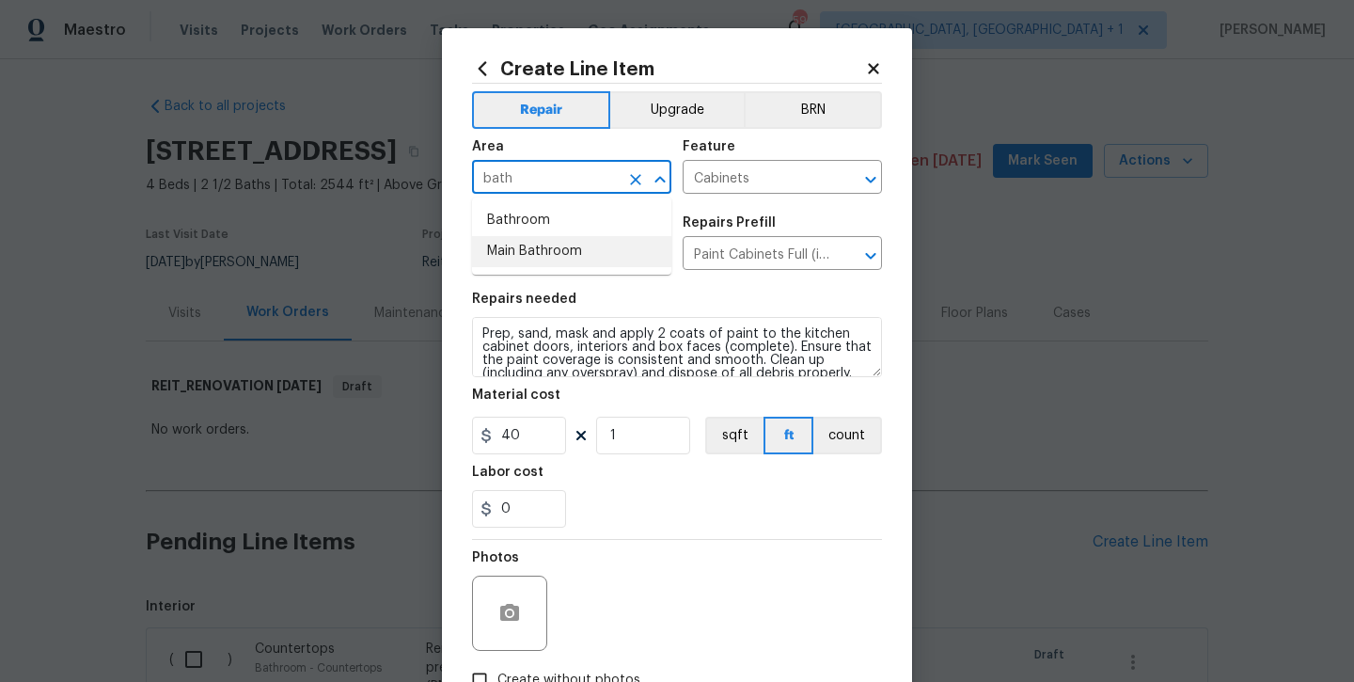
click at [535, 252] on li "Main Bathroom" at bounding box center [571, 251] width 199 height 31
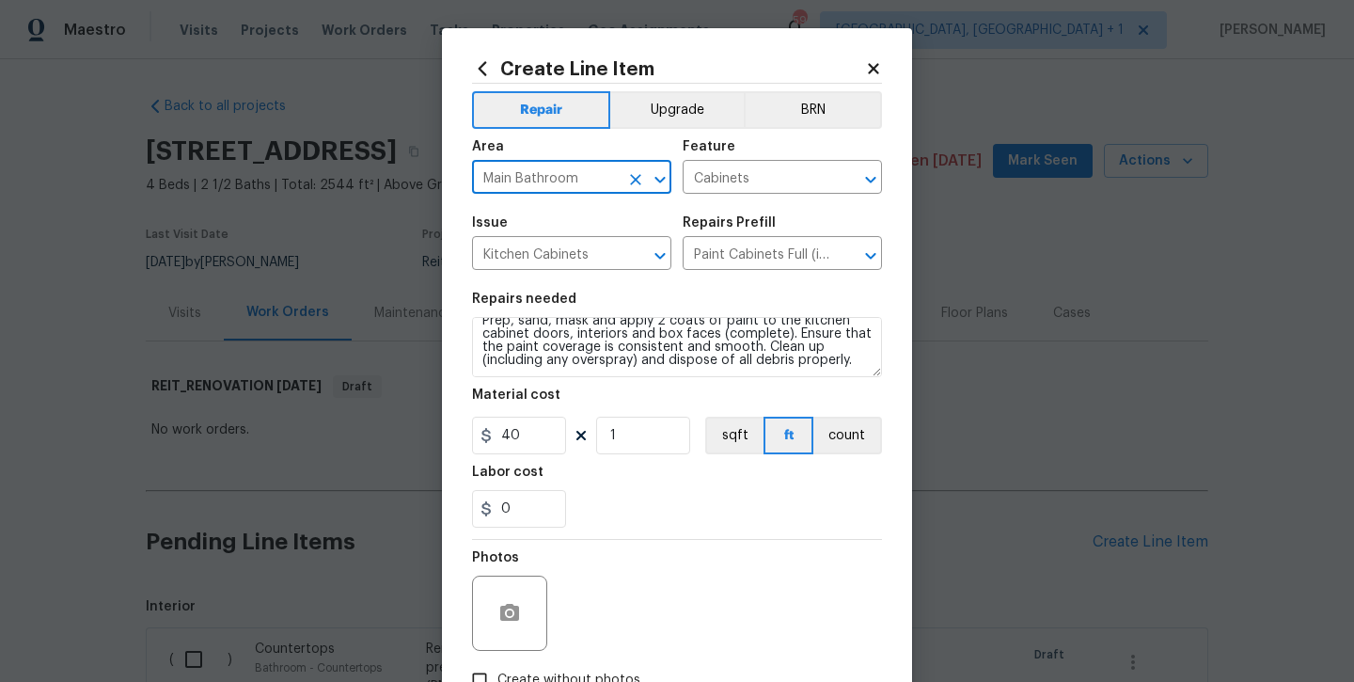
scroll to position [13, 0]
click at [853, 360] on textarea "Prep, sand, mask and apply 2 coats of paint to the kitchen cabinet doors, inter…" at bounding box center [677, 347] width 410 height 60
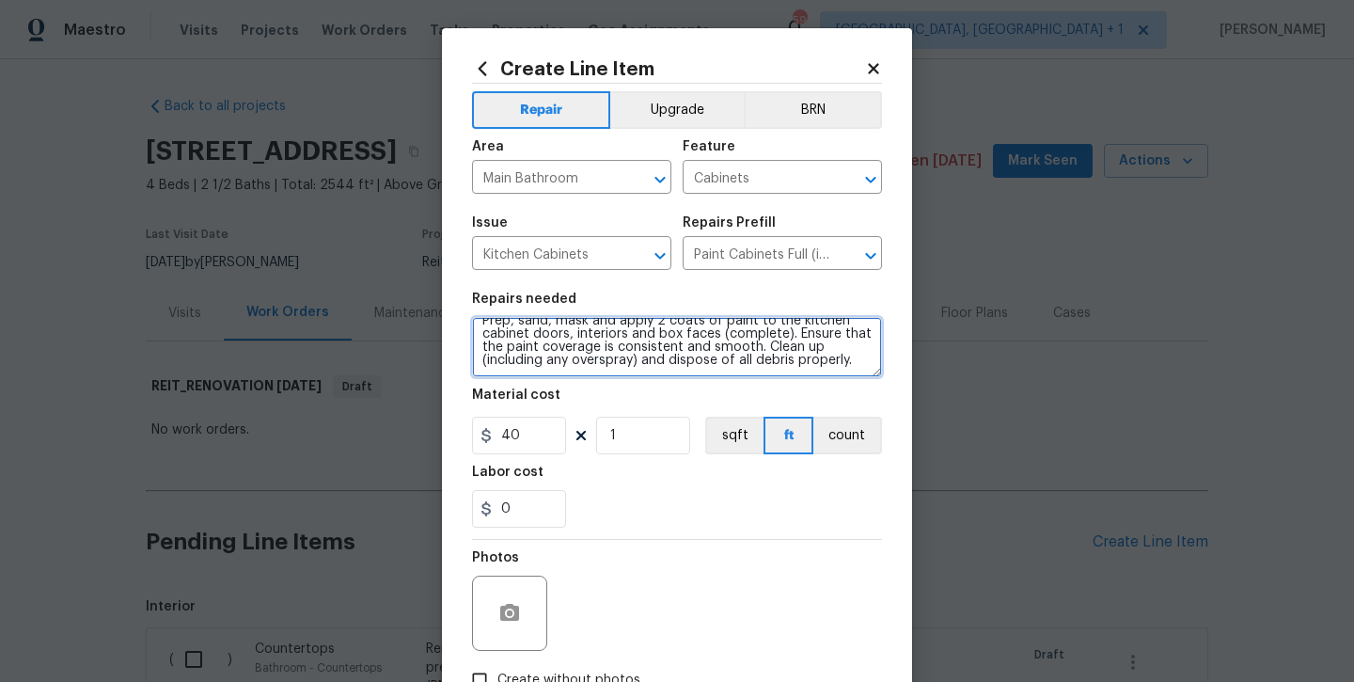
scroll to position [30, 0]
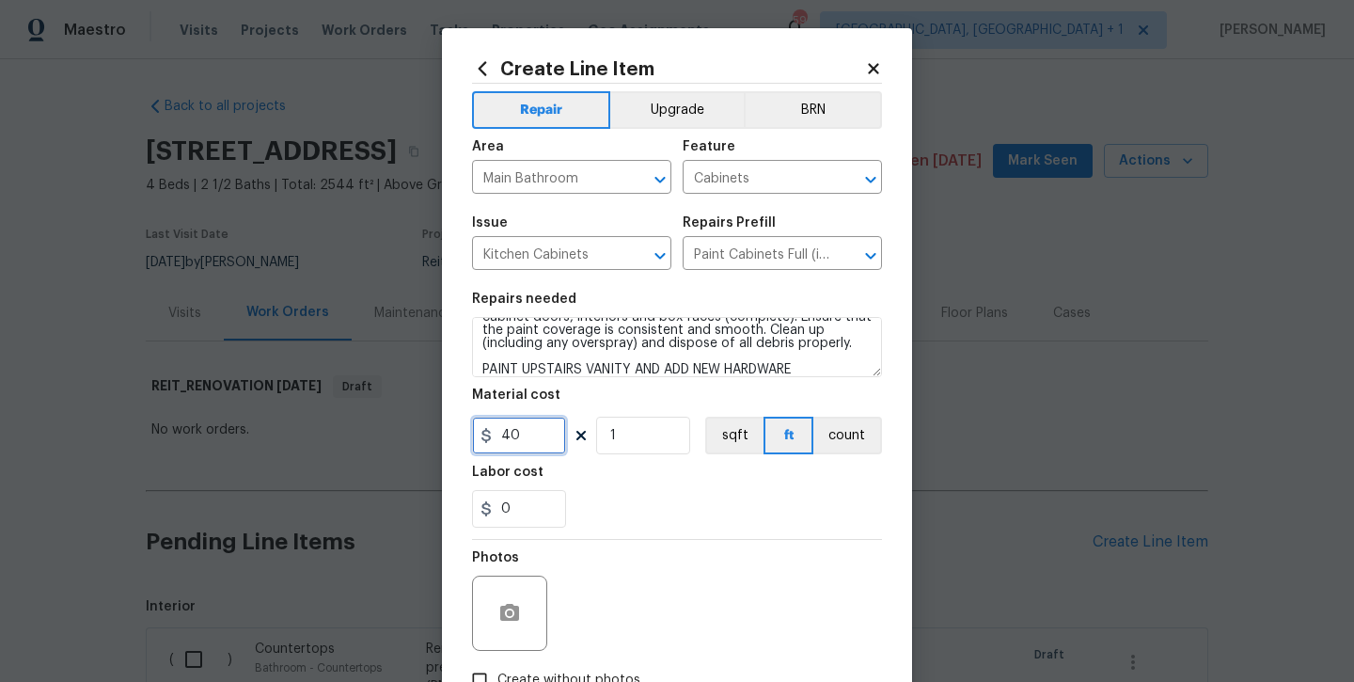
click at [540, 438] on input "40" at bounding box center [519, 436] width 94 height 38
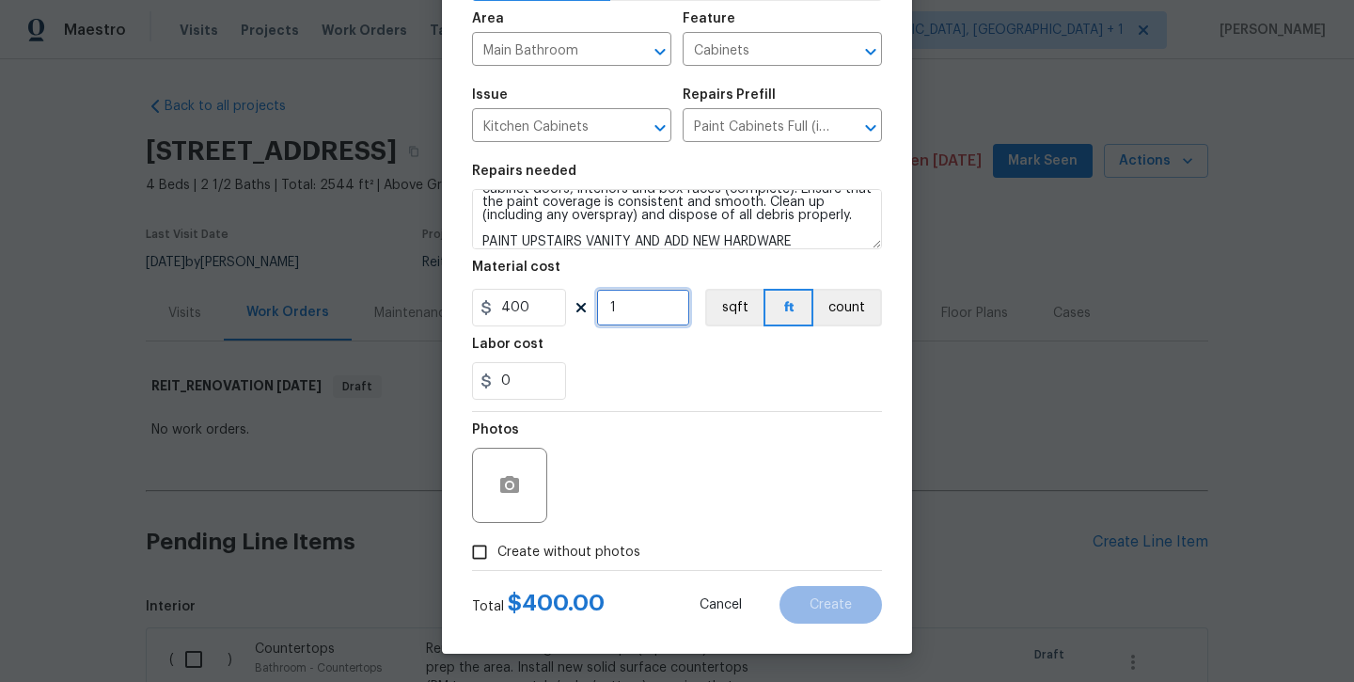
scroll to position [128, 0]
click at [553, 546] on span "Create without photos" at bounding box center [569, 553] width 143 height 20
click at [498, 546] on input "Create without photos" at bounding box center [480, 552] width 36 height 36
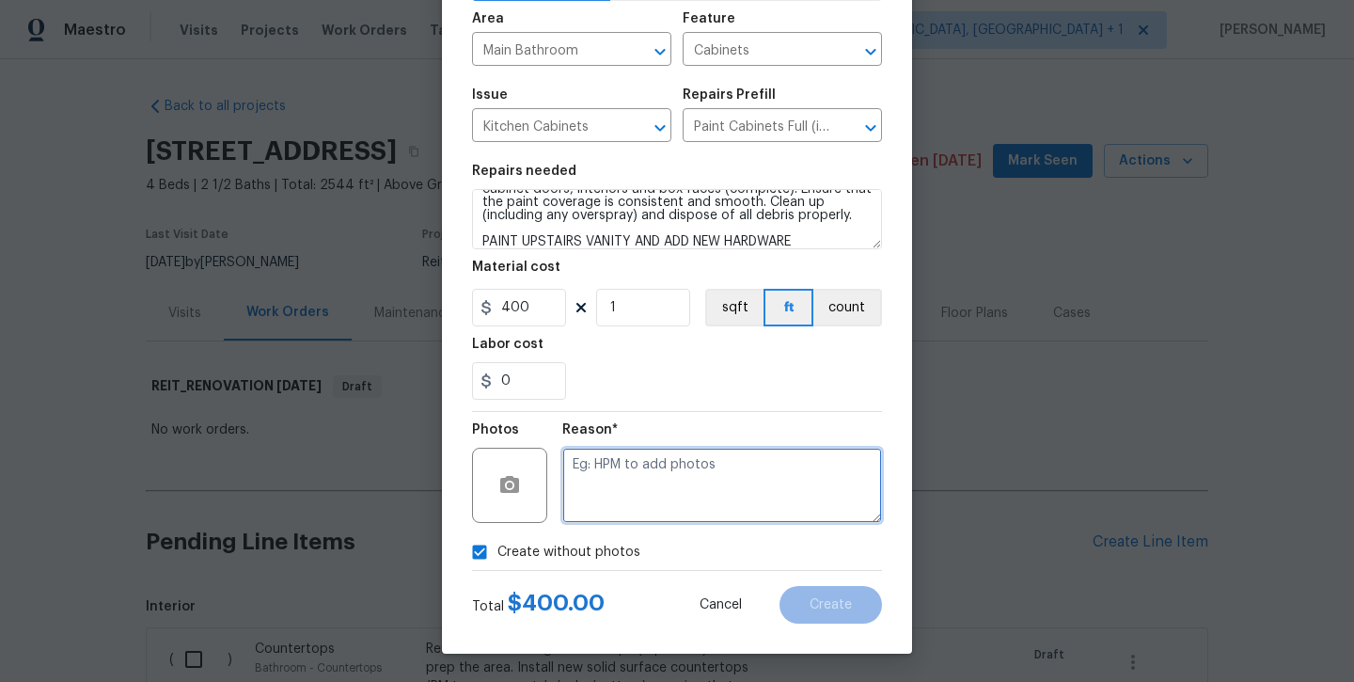
click at [607, 483] on textarea at bounding box center [722, 485] width 320 height 75
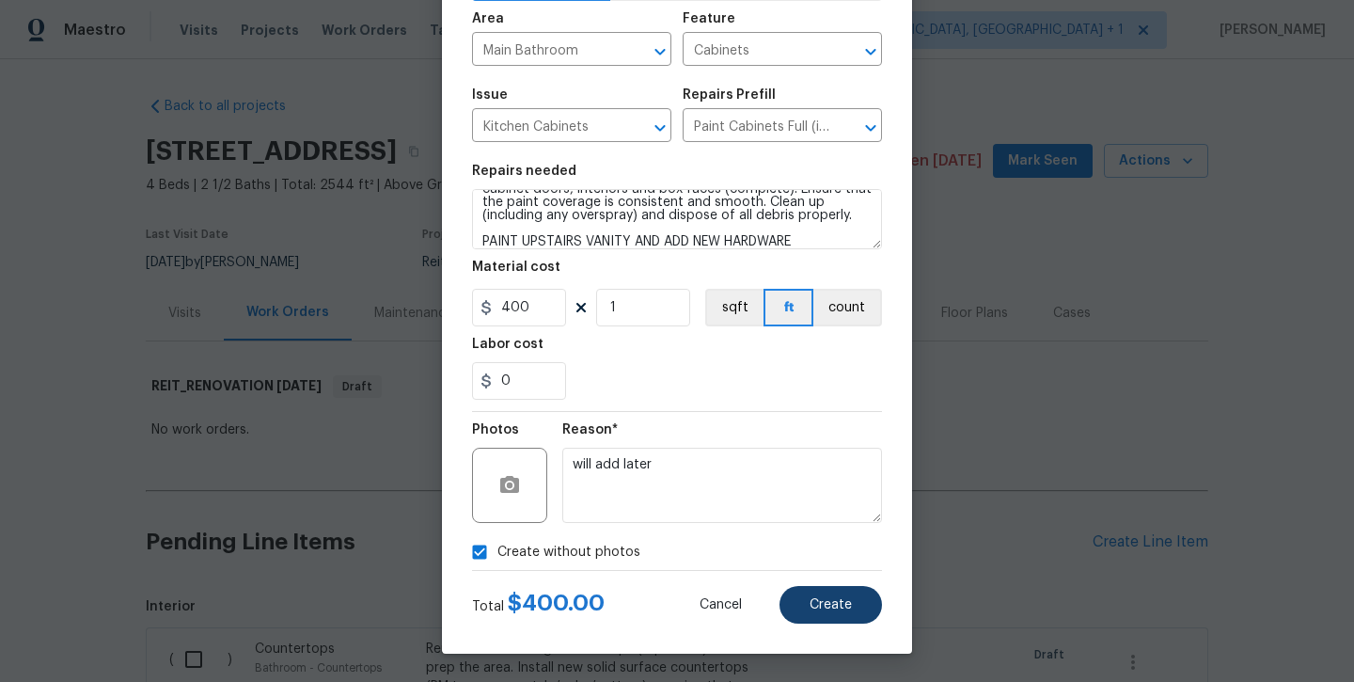
click at [811, 607] on span "Create" at bounding box center [831, 605] width 42 height 14
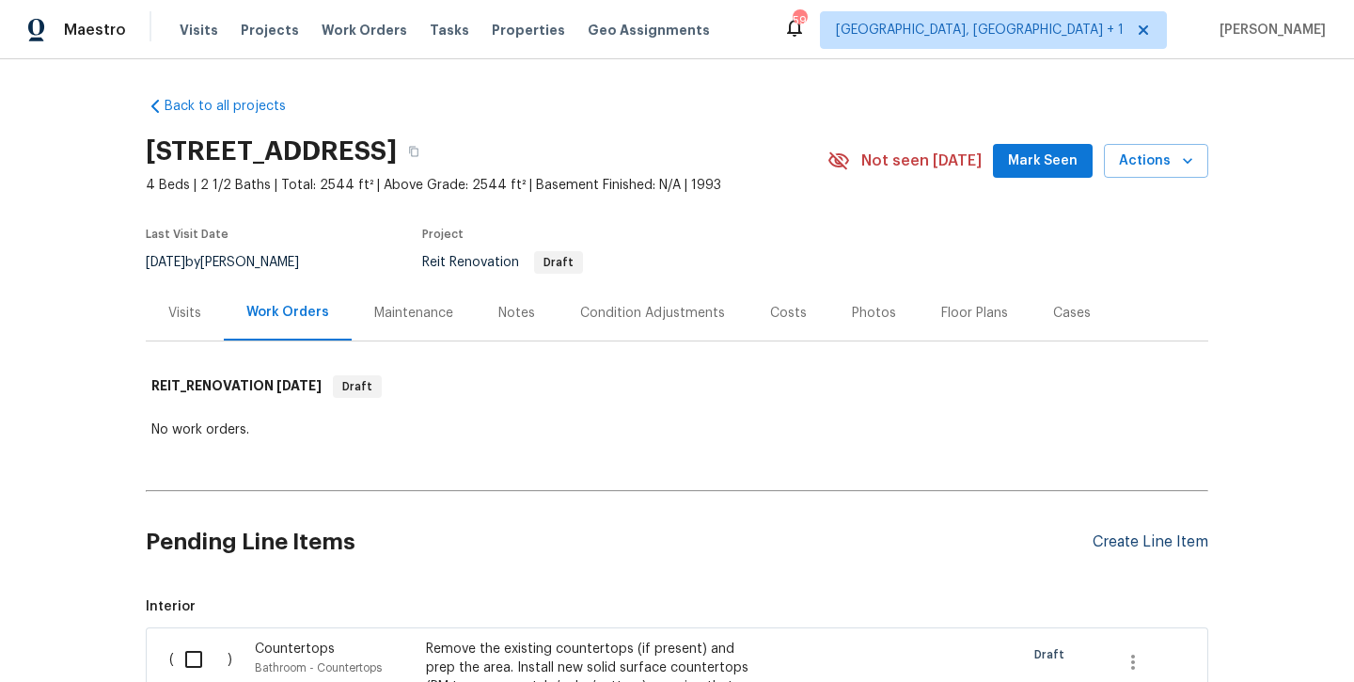
click at [1180, 542] on div "Create Line Item" at bounding box center [1151, 542] width 116 height 18
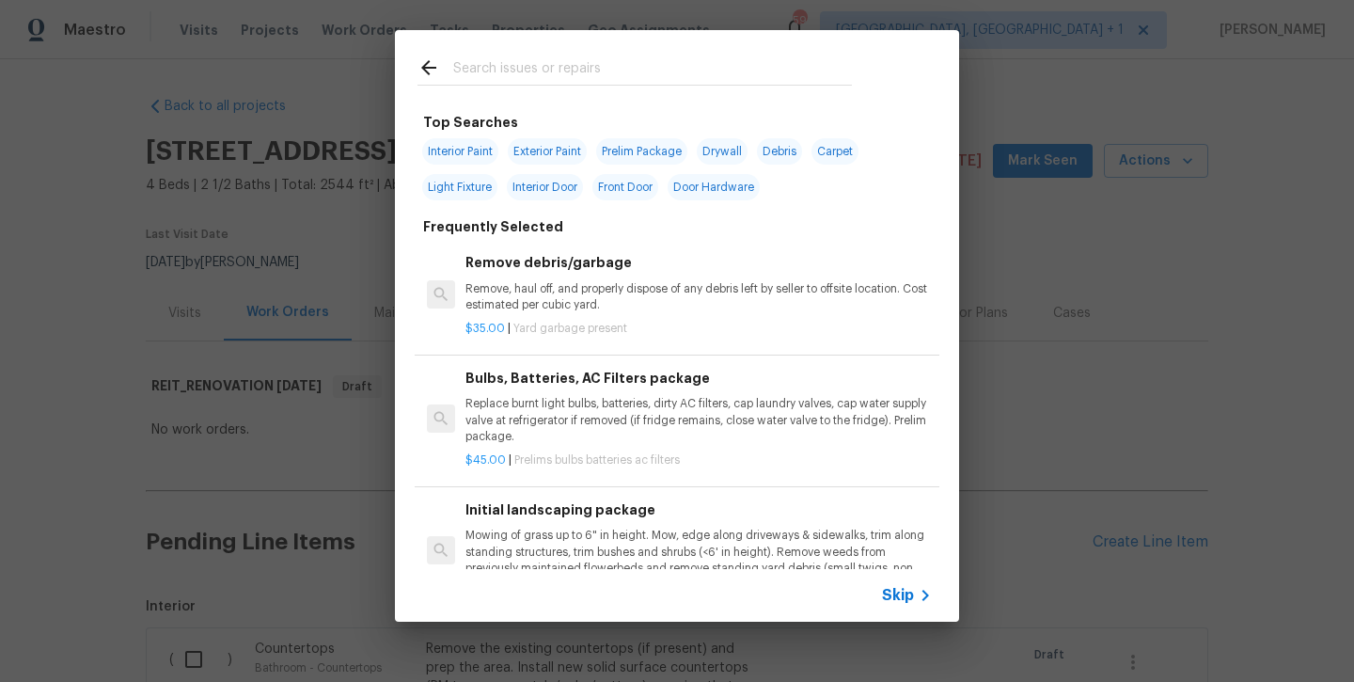
click at [512, 71] on input "text" at bounding box center [652, 70] width 399 height 28
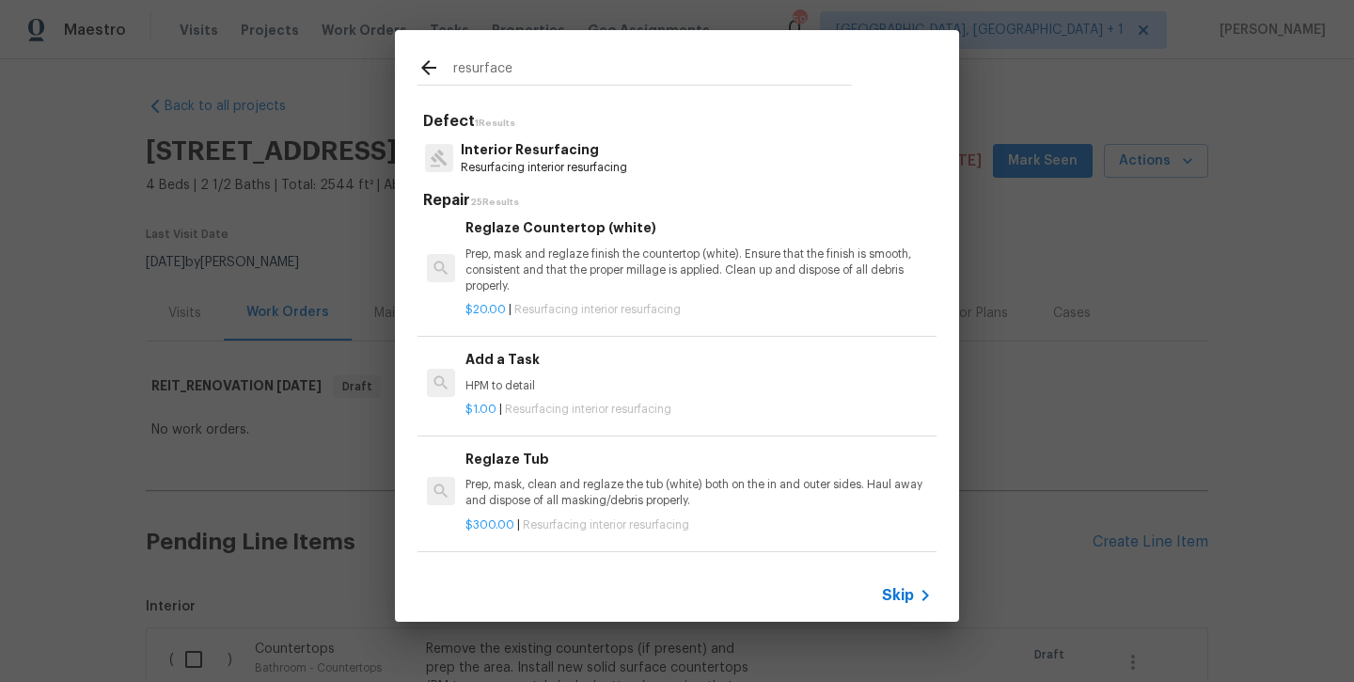
scroll to position [308, 0]
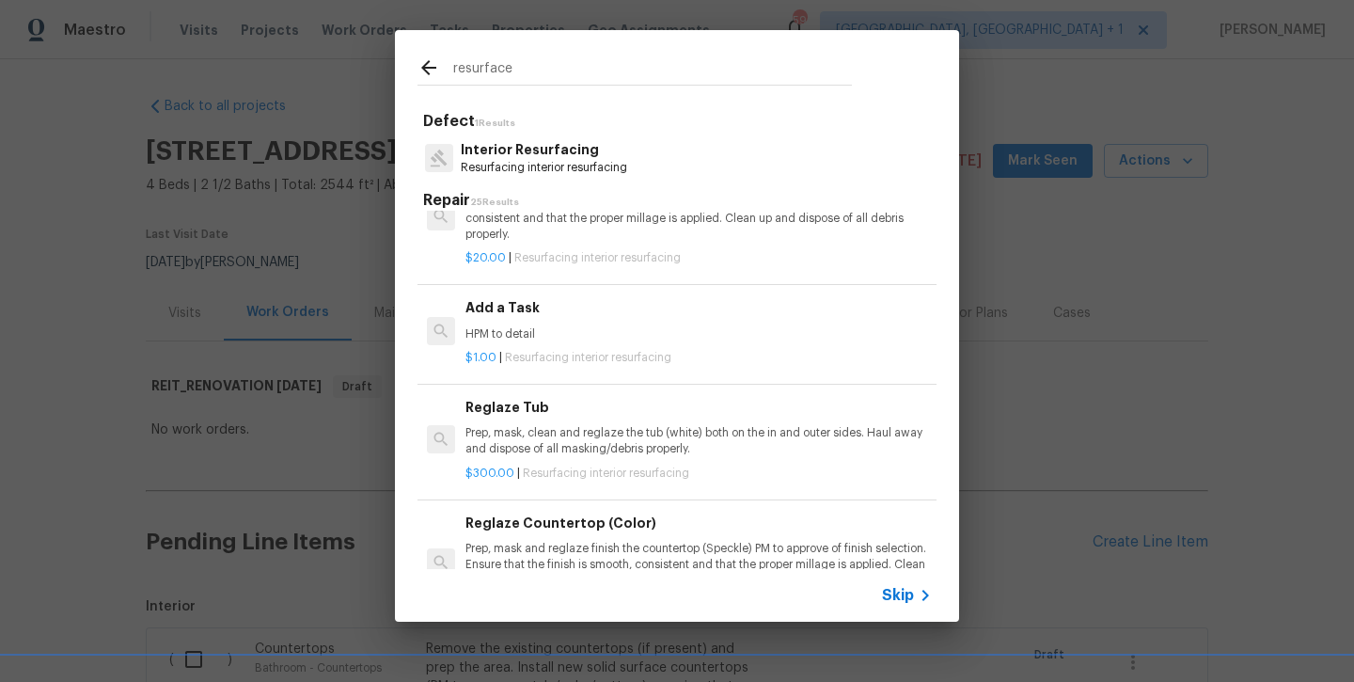
click at [542, 435] on p "Prep, mask, clean and reglaze the tub (white) both on the in and outer sides. H…" at bounding box center [699, 441] width 467 height 32
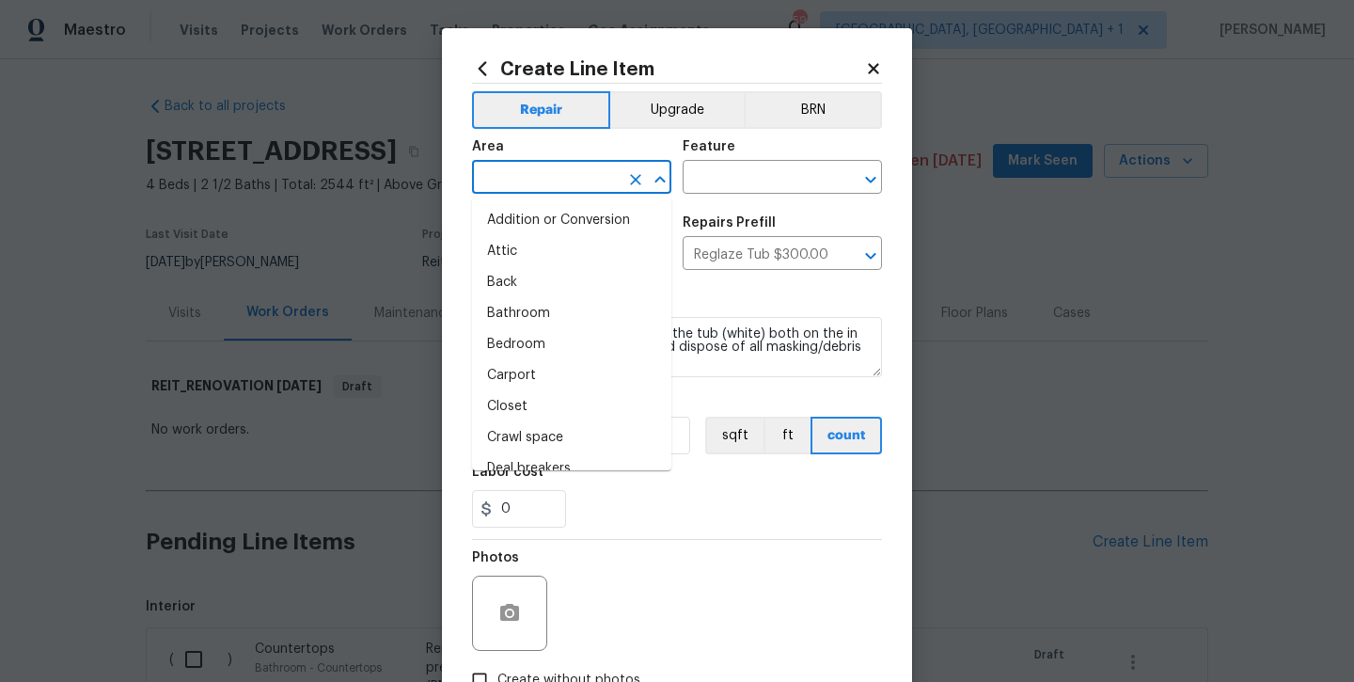
click at [518, 169] on input "text" at bounding box center [545, 179] width 147 height 29
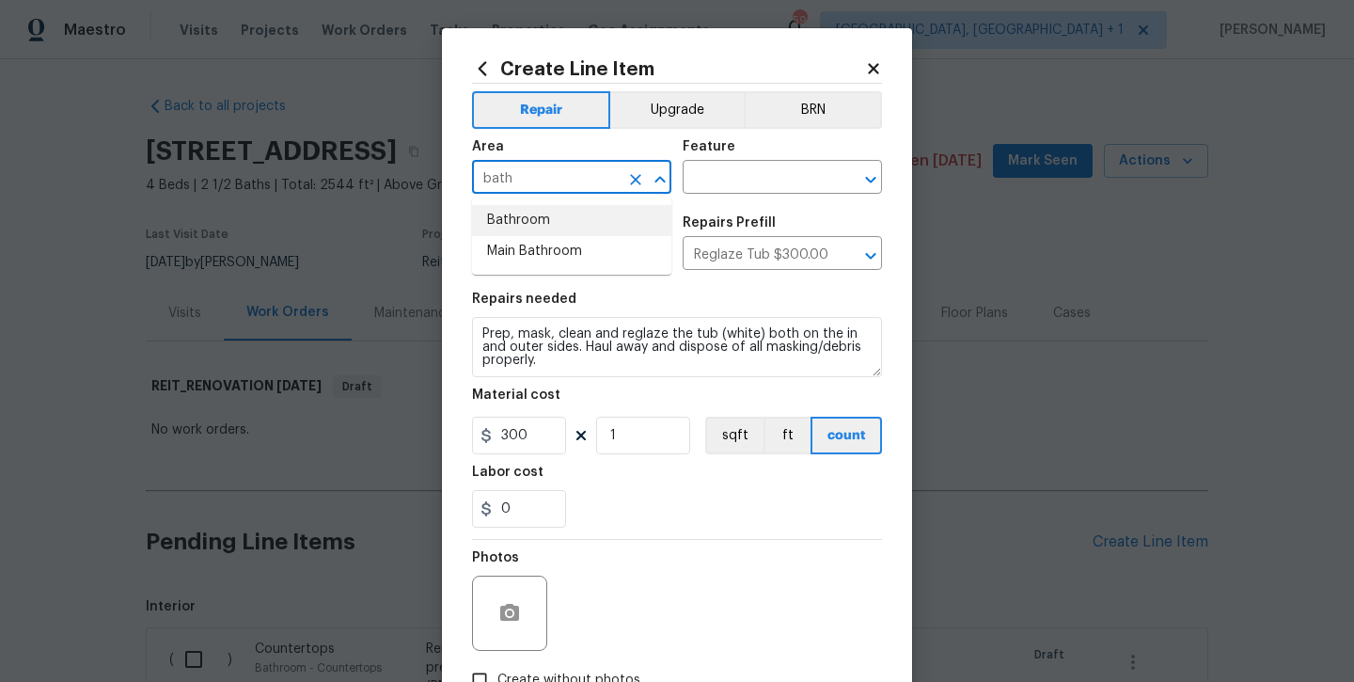
click at [514, 221] on li "Bathroom" at bounding box center [571, 220] width 199 height 31
click at [732, 181] on input "text" at bounding box center [756, 179] width 147 height 29
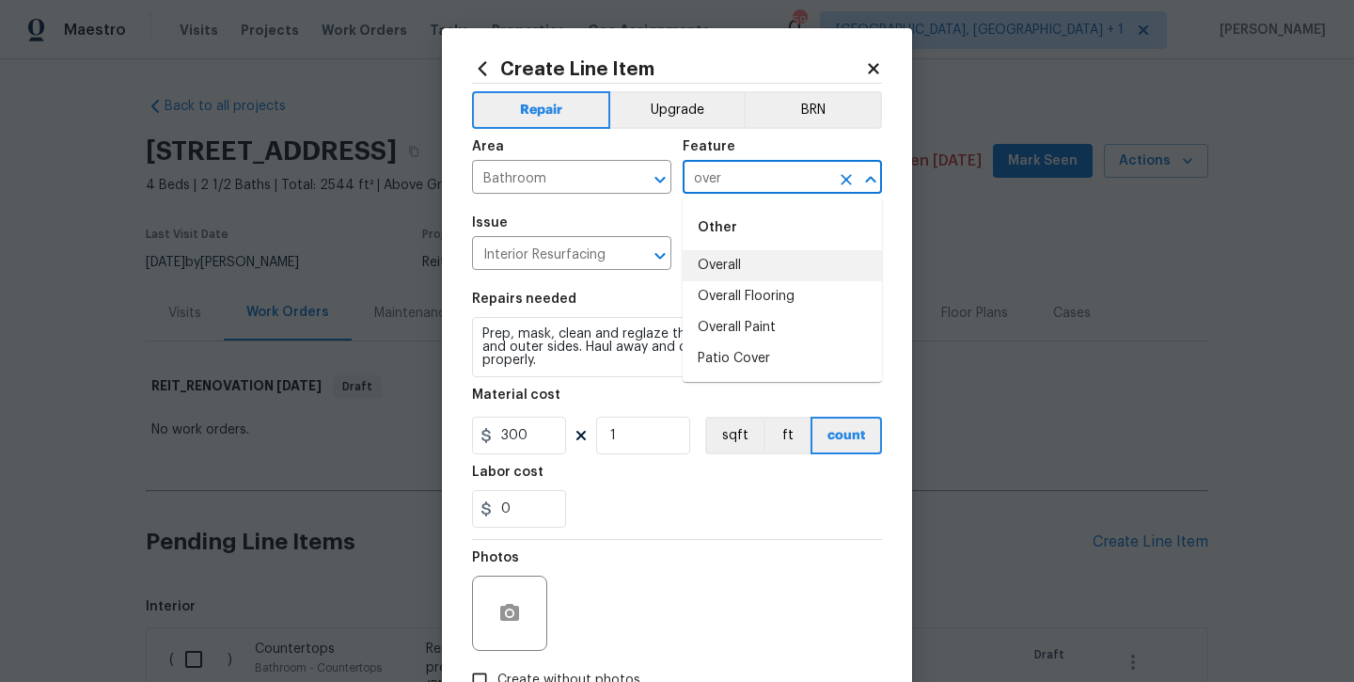
click at [738, 257] on li "Overall" at bounding box center [782, 265] width 199 height 31
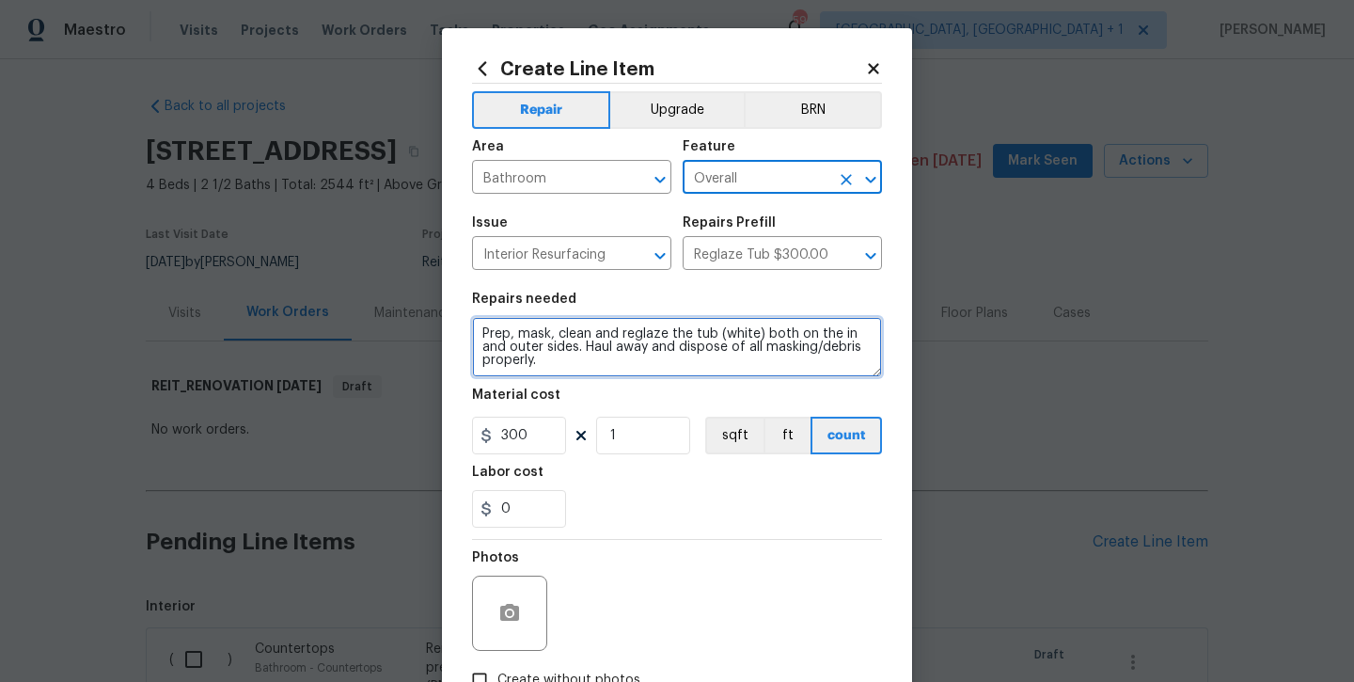
click at [637, 364] on textarea "Prep, mask, clean and reglaze the tub (white) both on the in and outer sides. H…" at bounding box center [677, 347] width 410 height 60
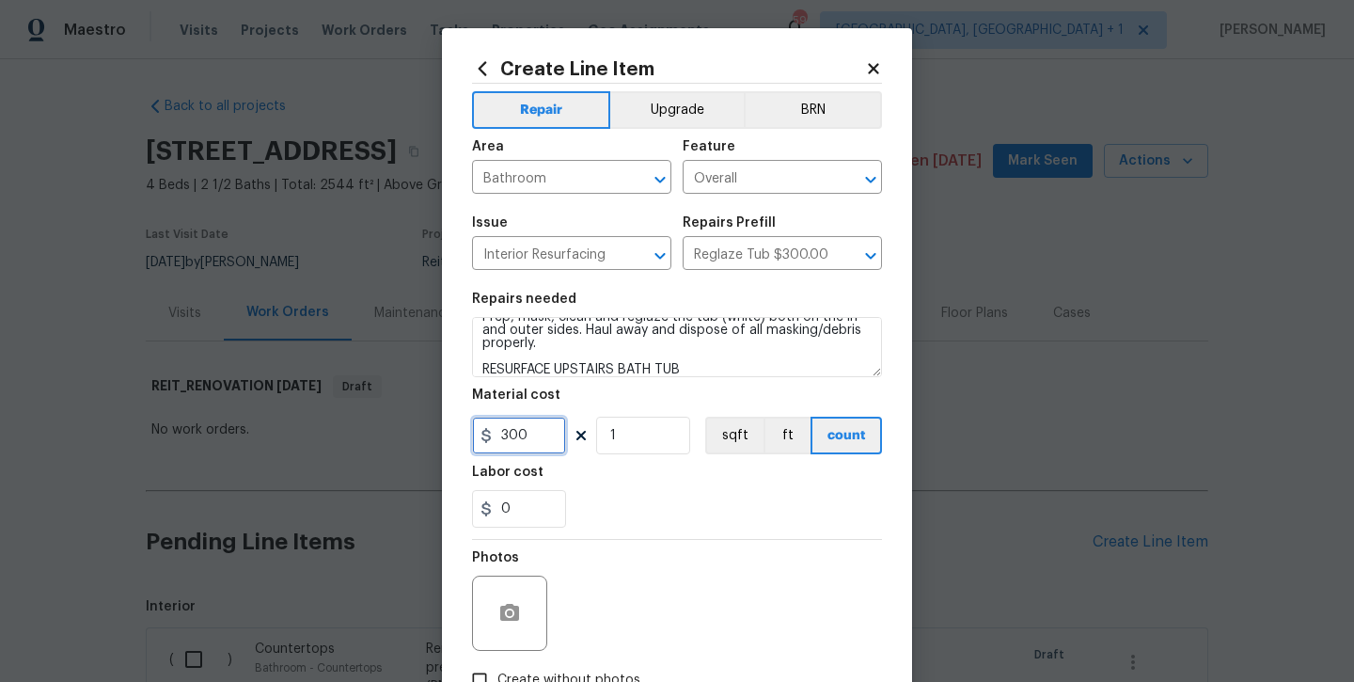
click at [513, 443] on input "300" at bounding box center [519, 436] width 94 height 38
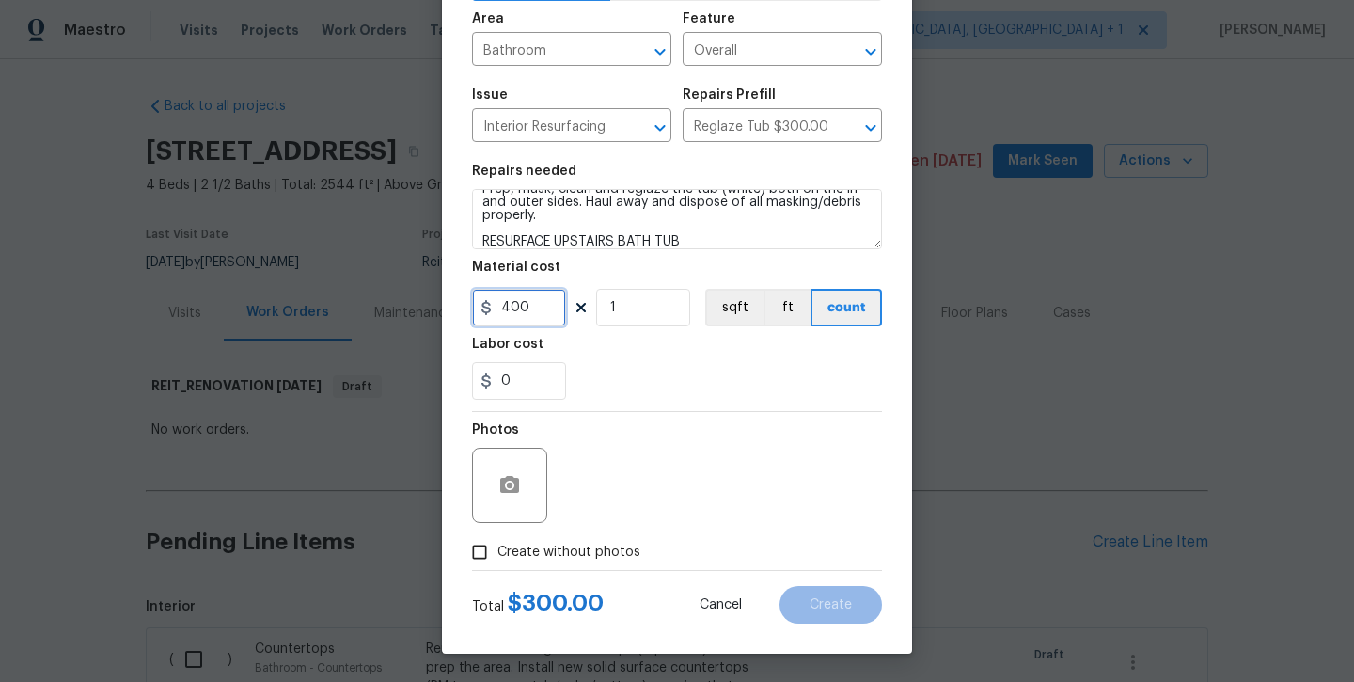
scroll to position [128, 0]
click at [530, 545] on span "Create without photos" at bounding box center [569, 553] width 143 height 20
click at [498, 545] on input "Create without photos" at bounding box center [480, 552] width 36 height 36
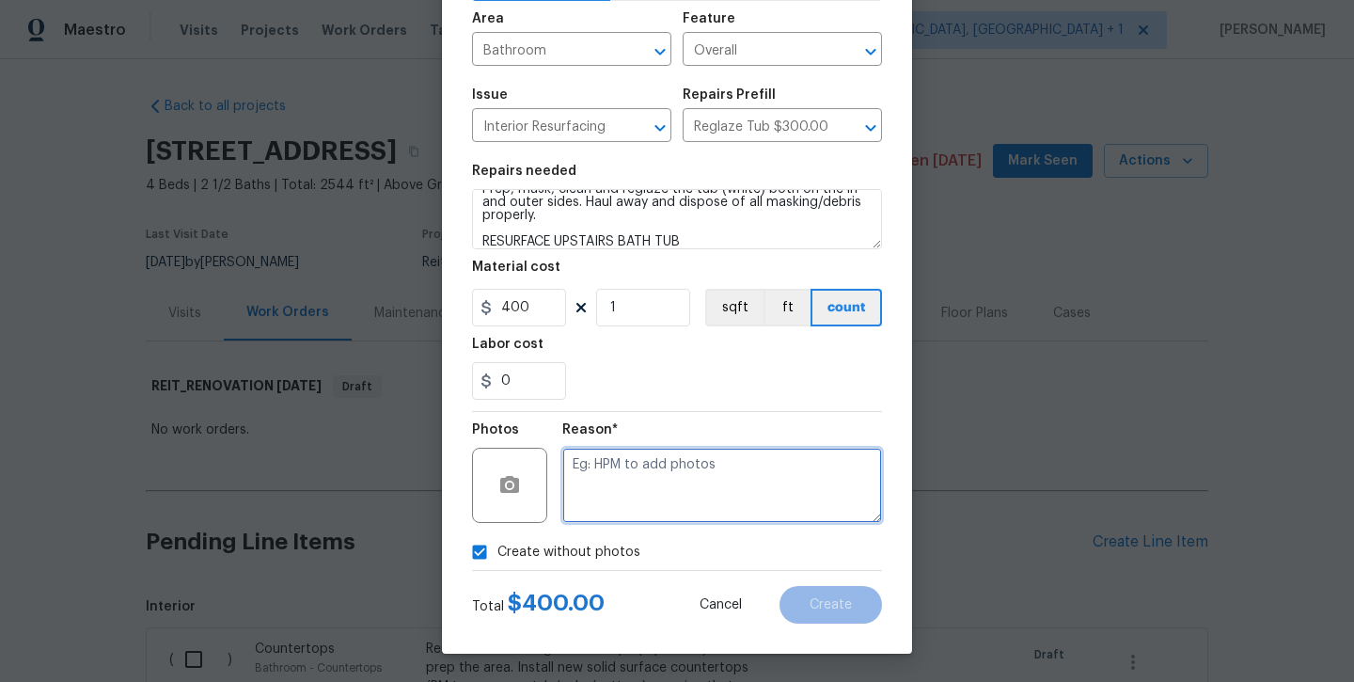
click at [620, 486] on textarea at bounding box center [722, 485] width 320 height 75
click at [613, 464] on textarea "will ad later" at bounding box center [722, 485] width 320 height 75
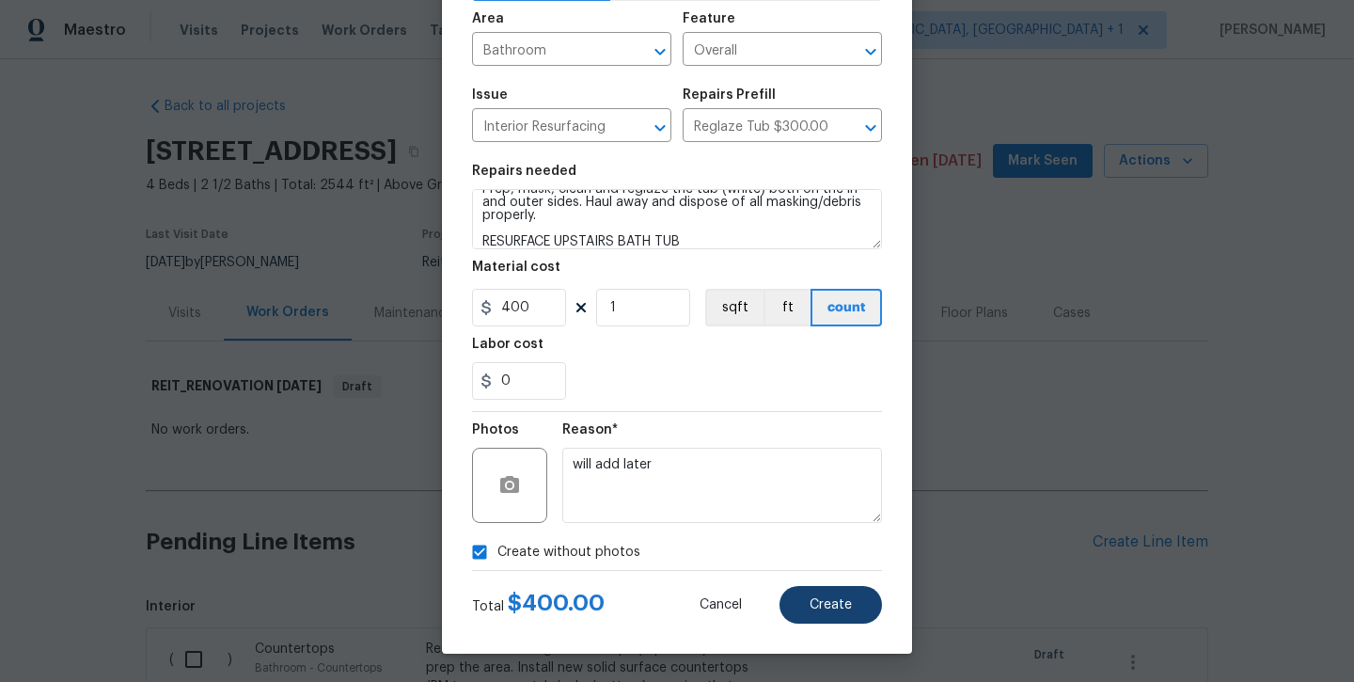
click at [800, 594] on button "Create" at bounding box center [831, 605] width 103 height 38
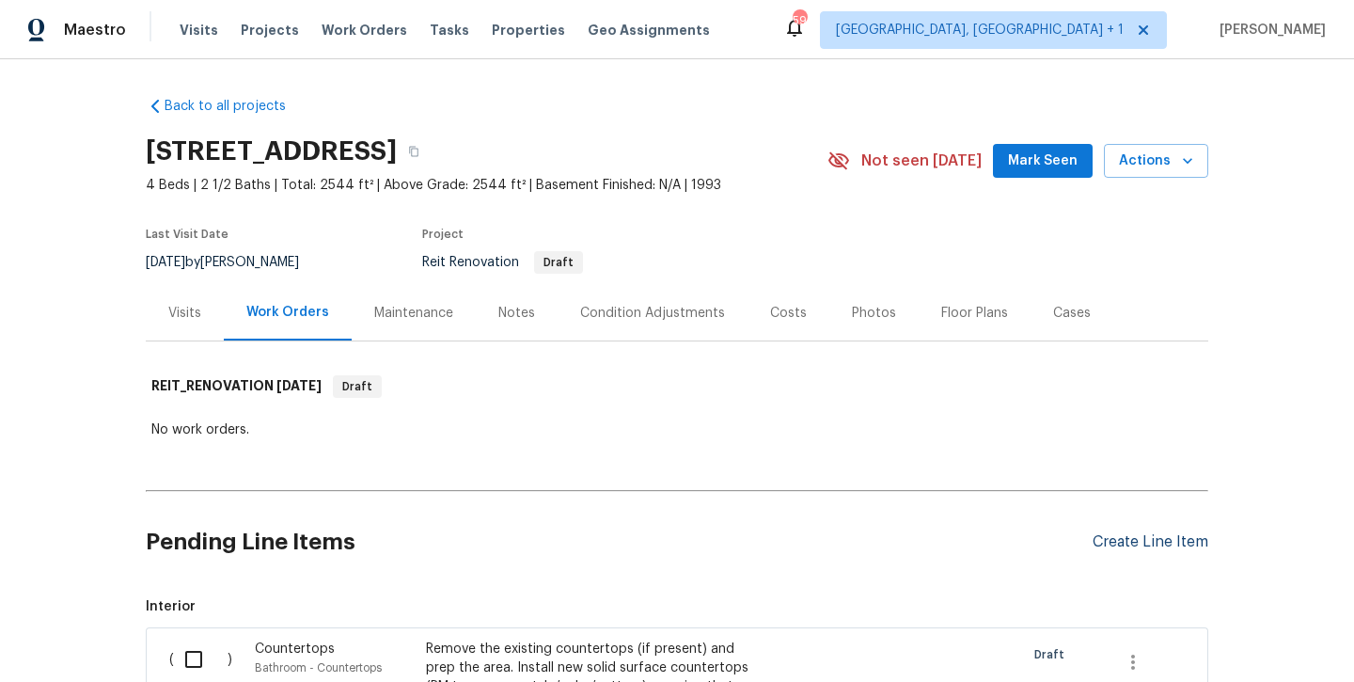
click at [1151, 541] on div "Create Line Item" at bounding box center [1151, 542] width 116 height 18
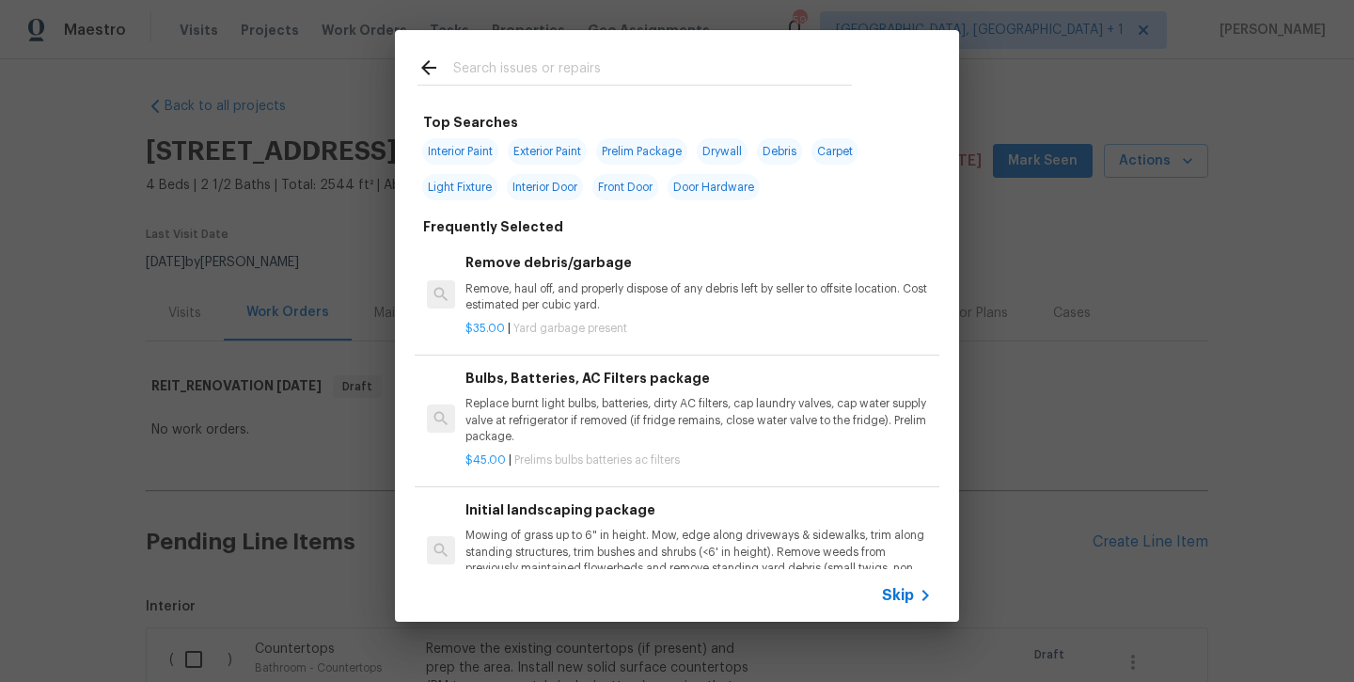
click at [526, 73] on input "text" at bounding box center [652, 70] width 399 height 28
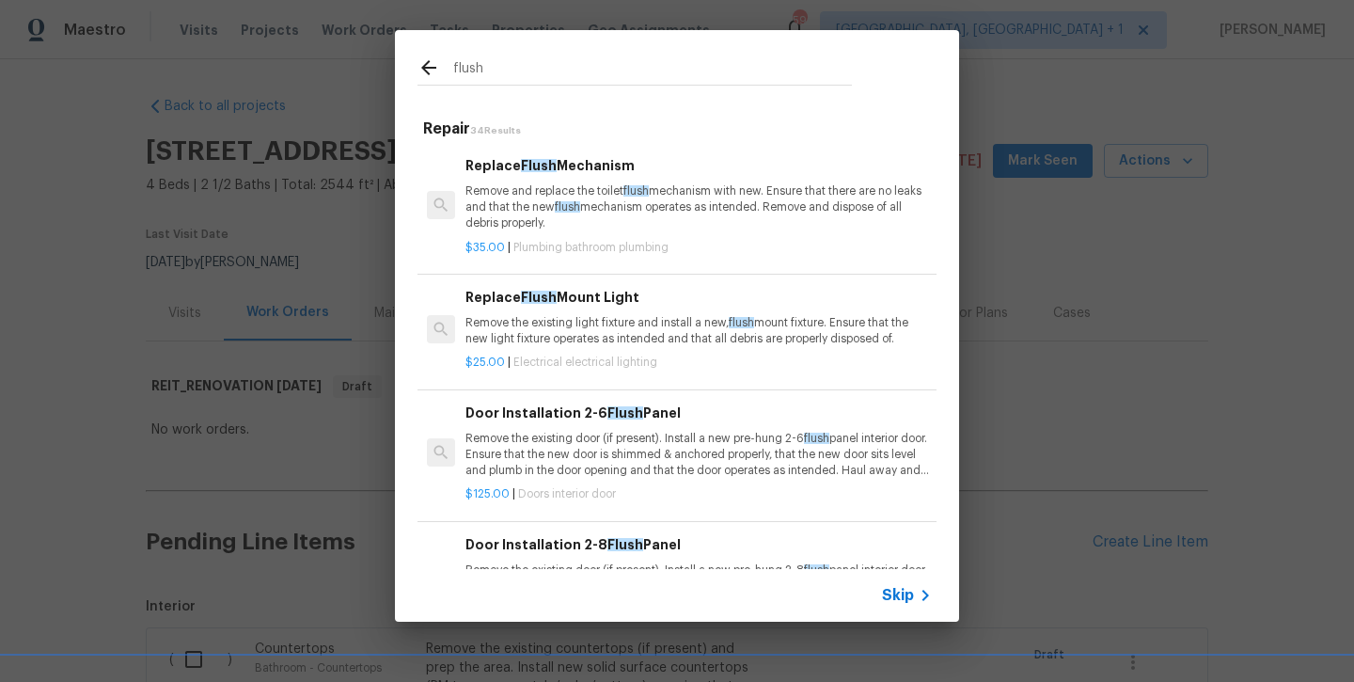
click at [538, 292] on span "Flush" at bounding box center [539, 297] width 36 height 13
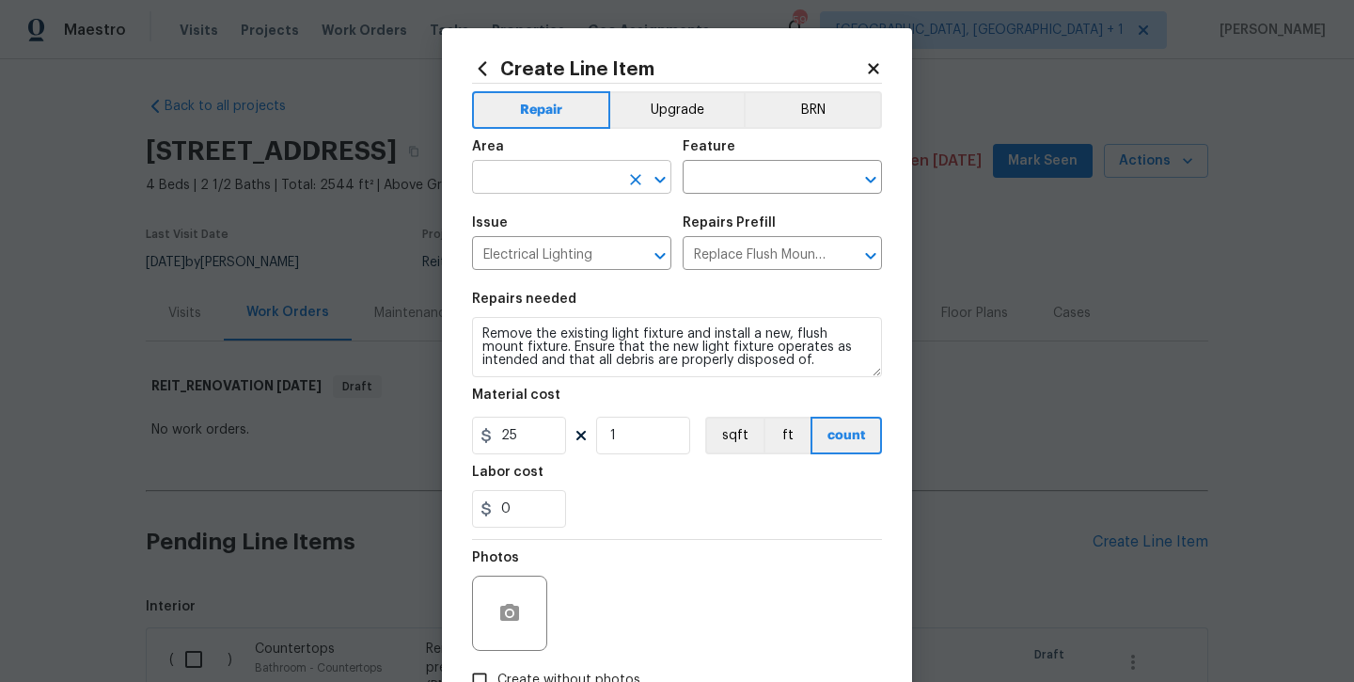
click at [537, 179] on input "text" at bounding box center [545, 179] width 147 height 29
click at [530, 229] on li "Hallway" at bounding box center [571, 220] width 199 height 31
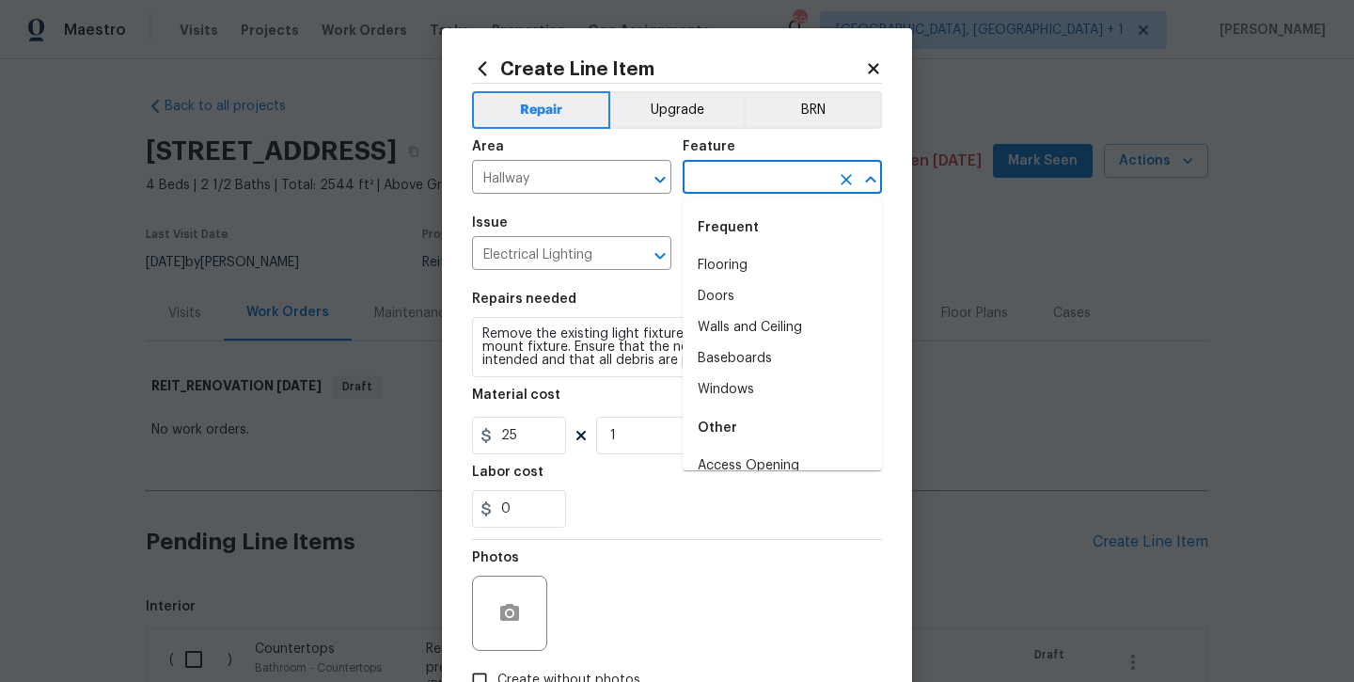
click at [712, 167] on input "text" at bounding box center [756, 179] width 147 height 29
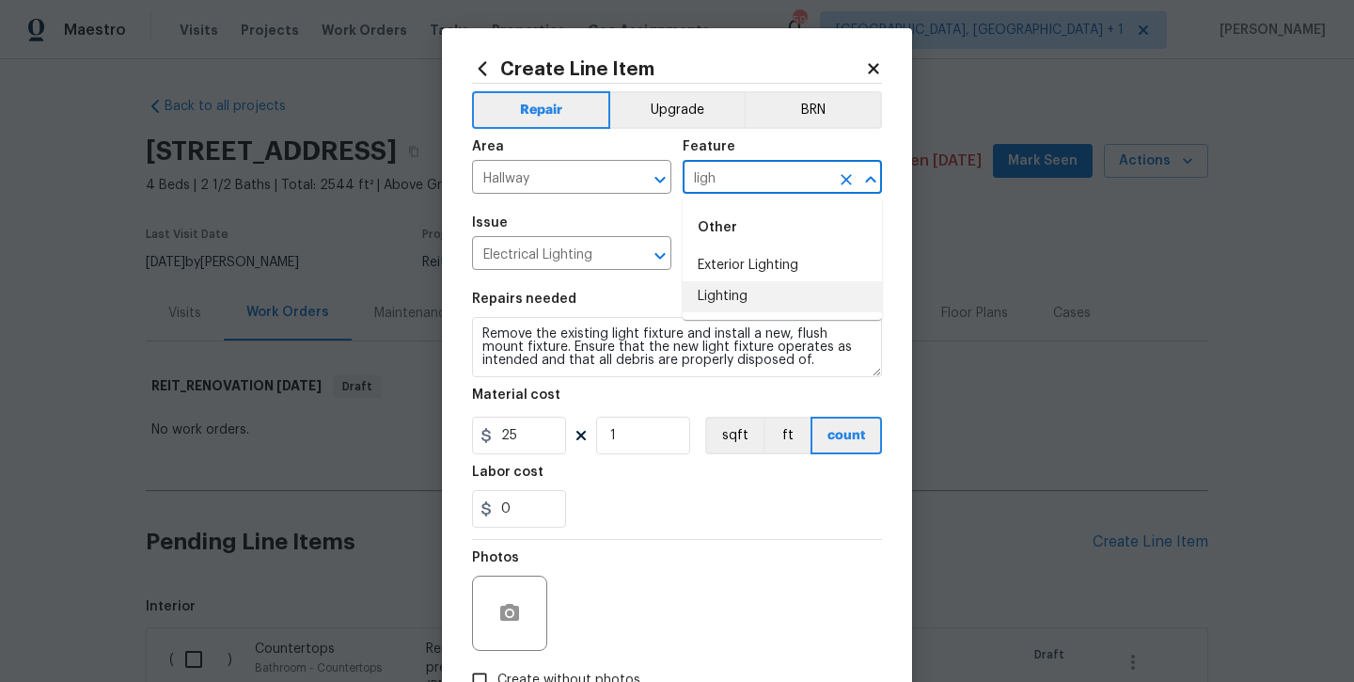
click at [710, 294] on li "Lighting" at bounding box center [782, 296] width 199 height 31
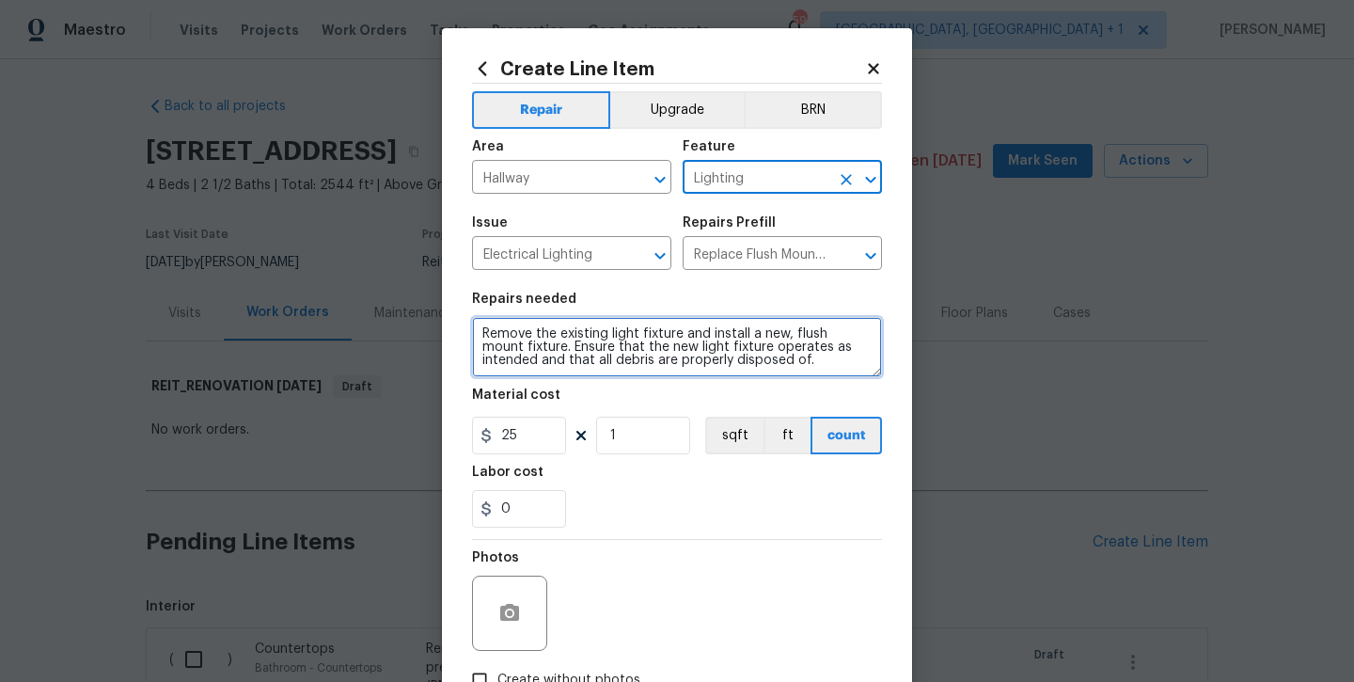
click at [785, 367] on textarea "Remove the existing light fixture and install a new, flush mount fixture. Ensur…" at bounding box center [677, 347] width 410 height 60
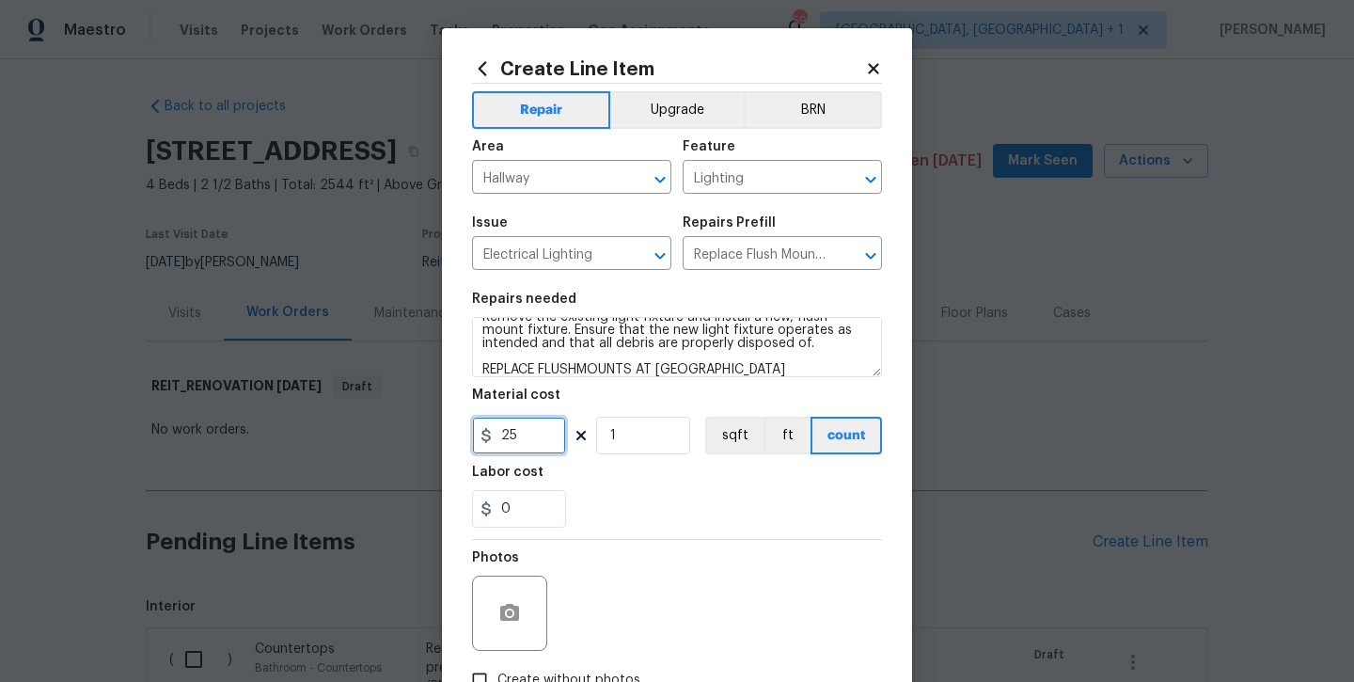
click at [546, 433] on input "25" at bounding box center [519, 436] width 94 height 38
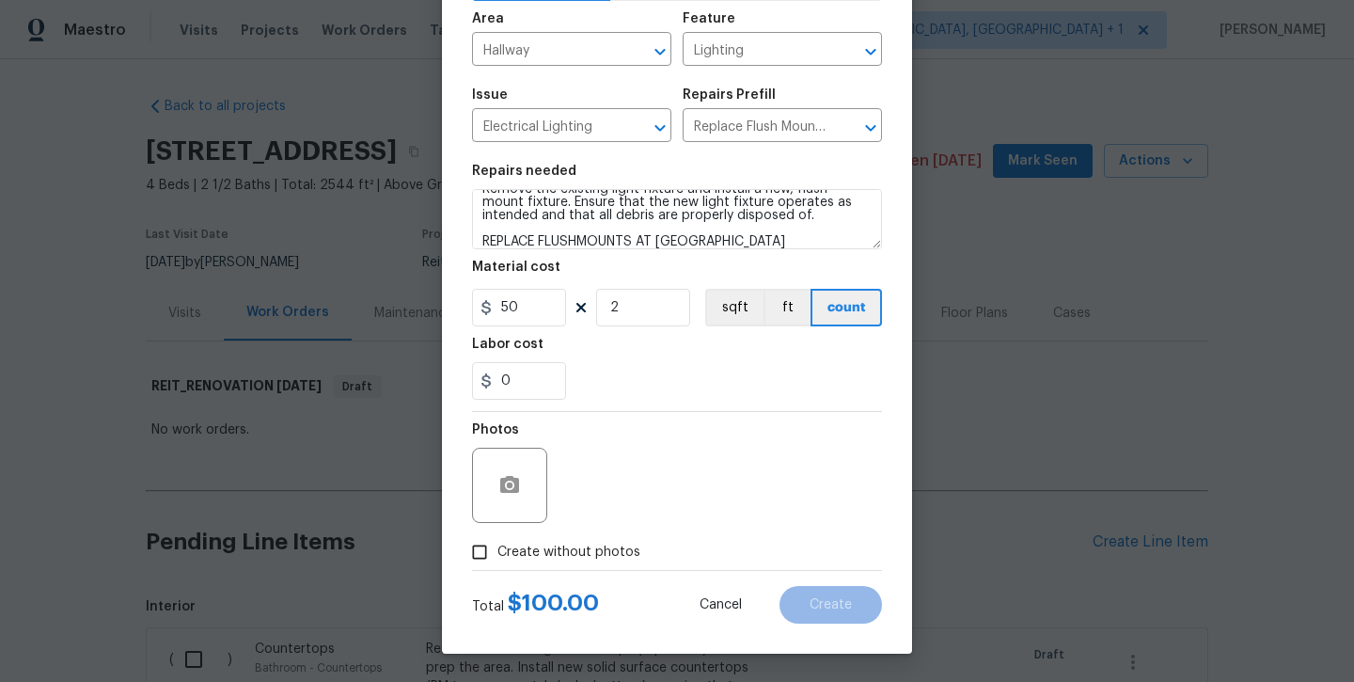
scroll to position [128, 0]
click at [575, 550] on span "Create without photos" at bounding box center [569, 553] width 143 height 20
click at [498, 550] on input "Create without photos" at bounding box center [480, 552] width 36 height 36
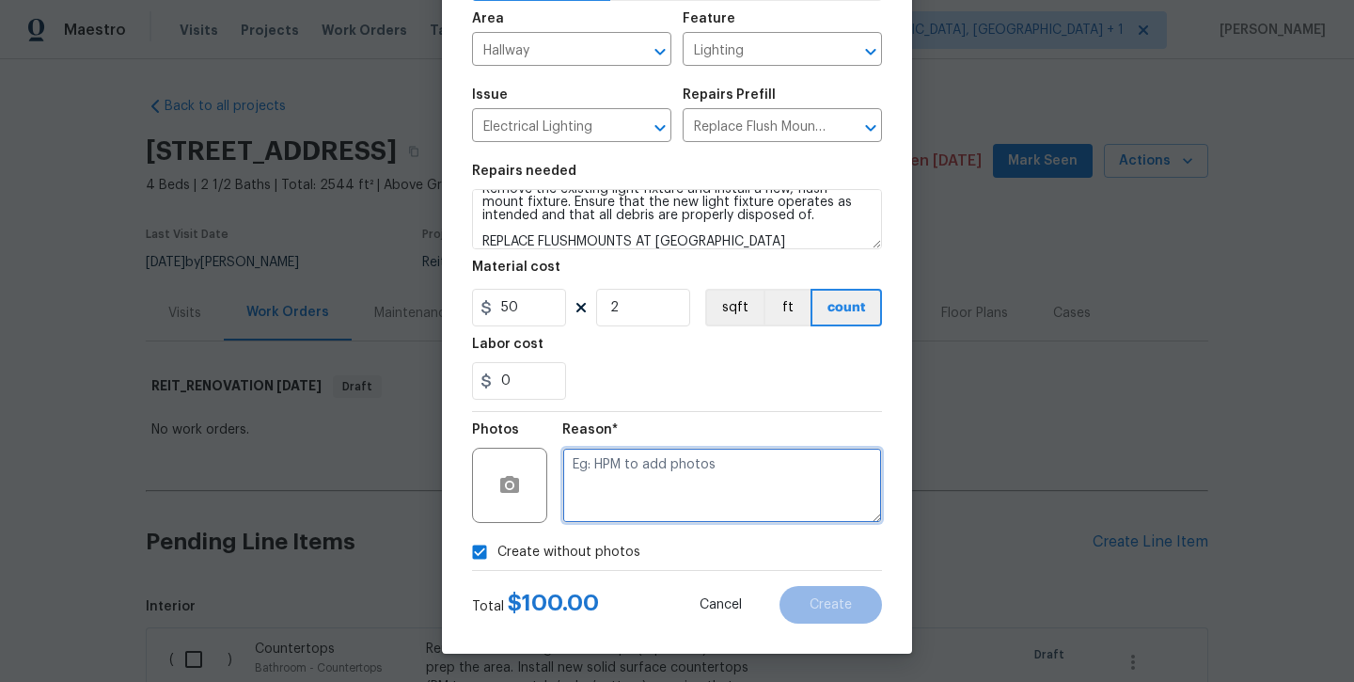
click at [643, 484] on textarea at bounding box center [722, 485] width 320 height 75
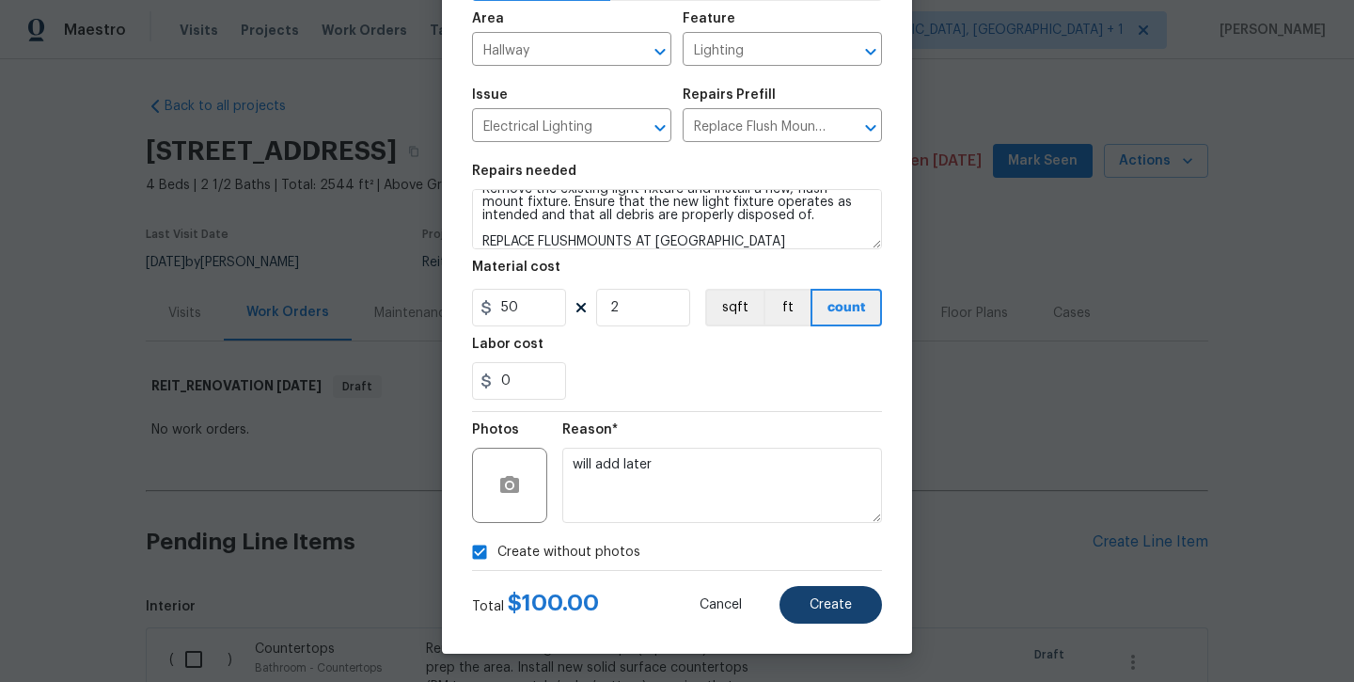
click at [845, 616] on button "Create" at bounding box center [831, 605] width 103 height 38
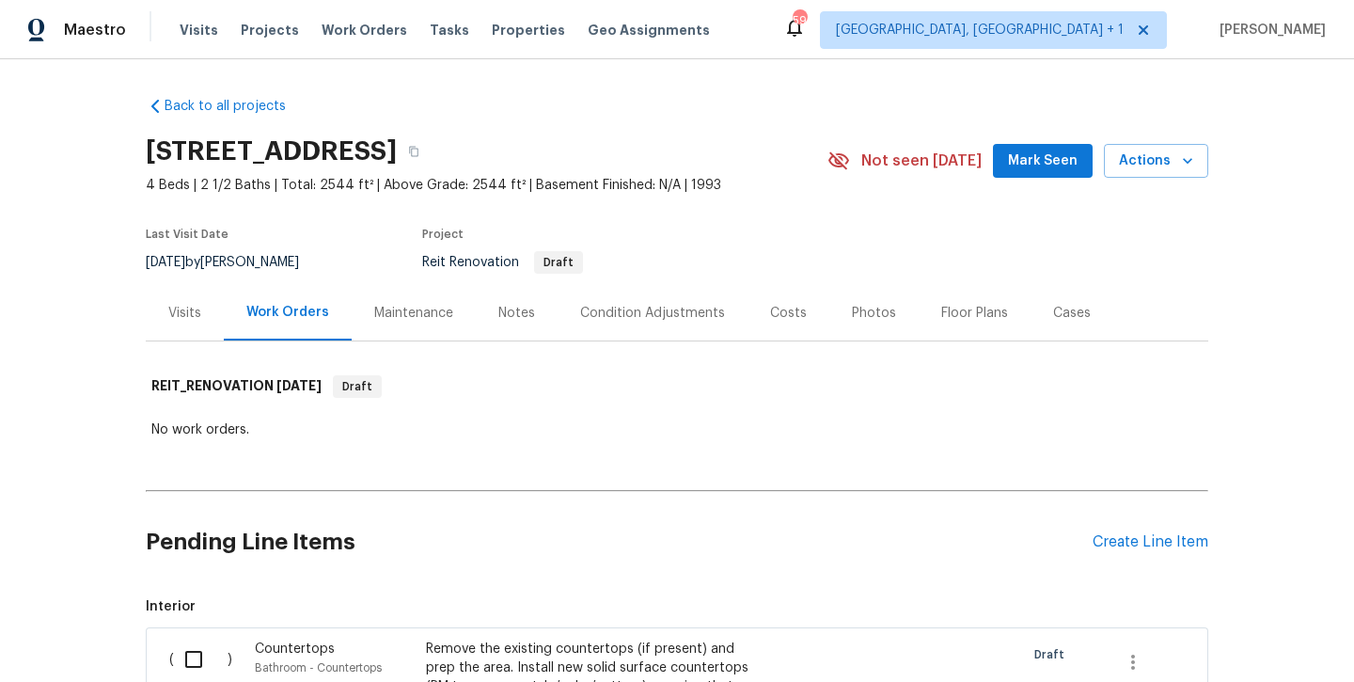
scroll to position [0, 0]
click at [1167, 527] on div "Pending Line Items Create Line Item" at bounding box center [677, 541] width 1063 height 87
click at [1147, 546] on div "Create Line Item" at bounding box center [1151, 542] width 116 height 18
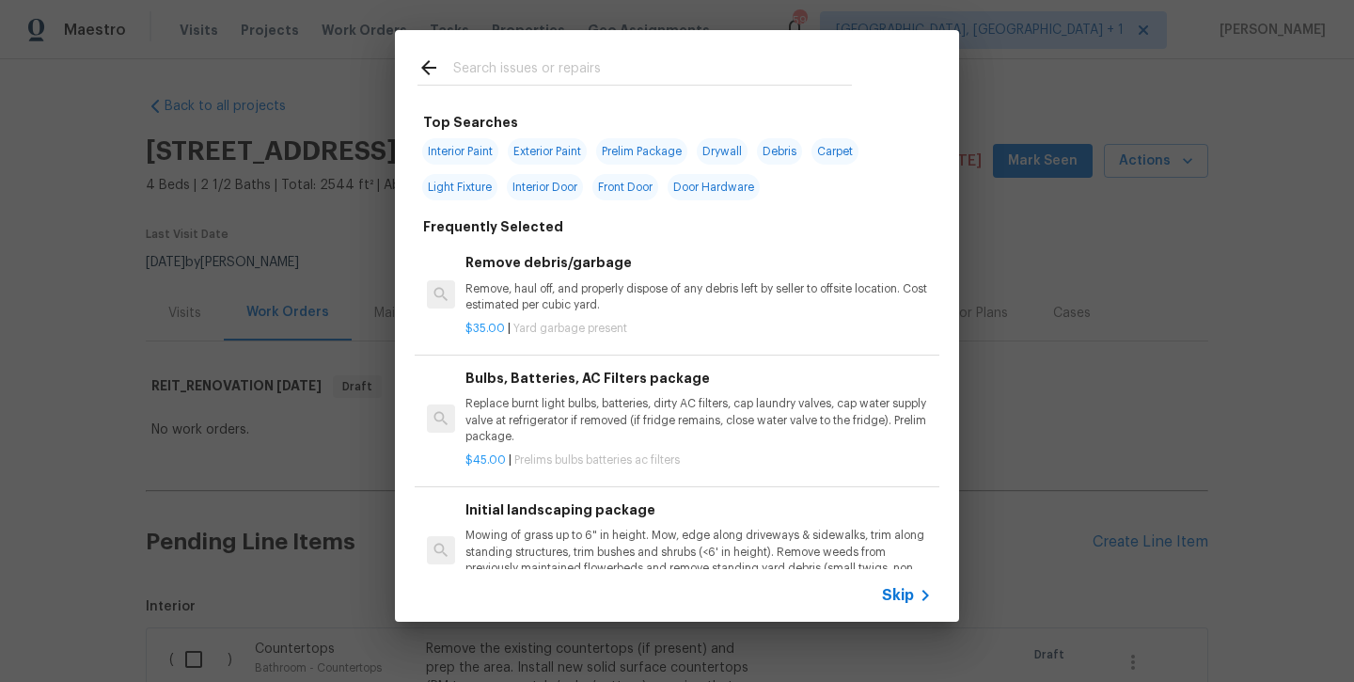
click at [578, 71] on input "text" at bounding box center [652, 70] width 399 height 28
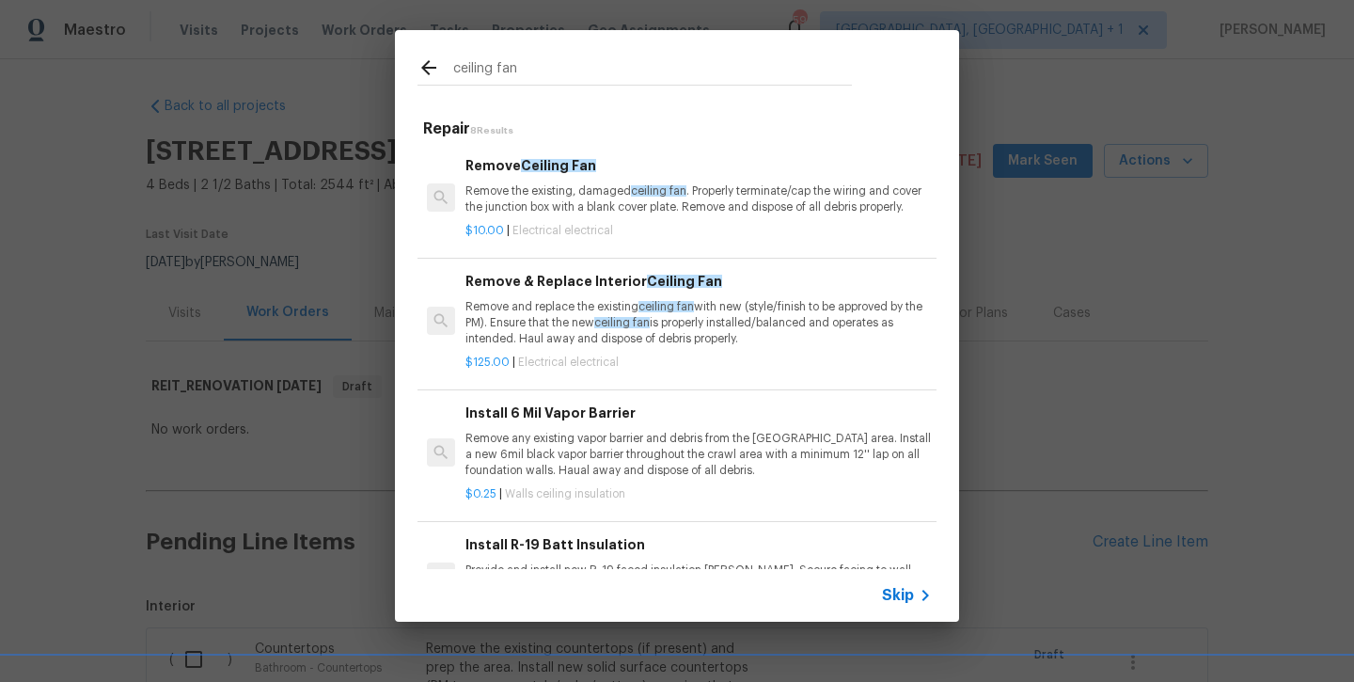
click at [557, 295] on div "Remove & Replace Interior Ceiling Fan Remove and replace the existing ceiling f…" at bounding box center [699, 309] width 467 height 77
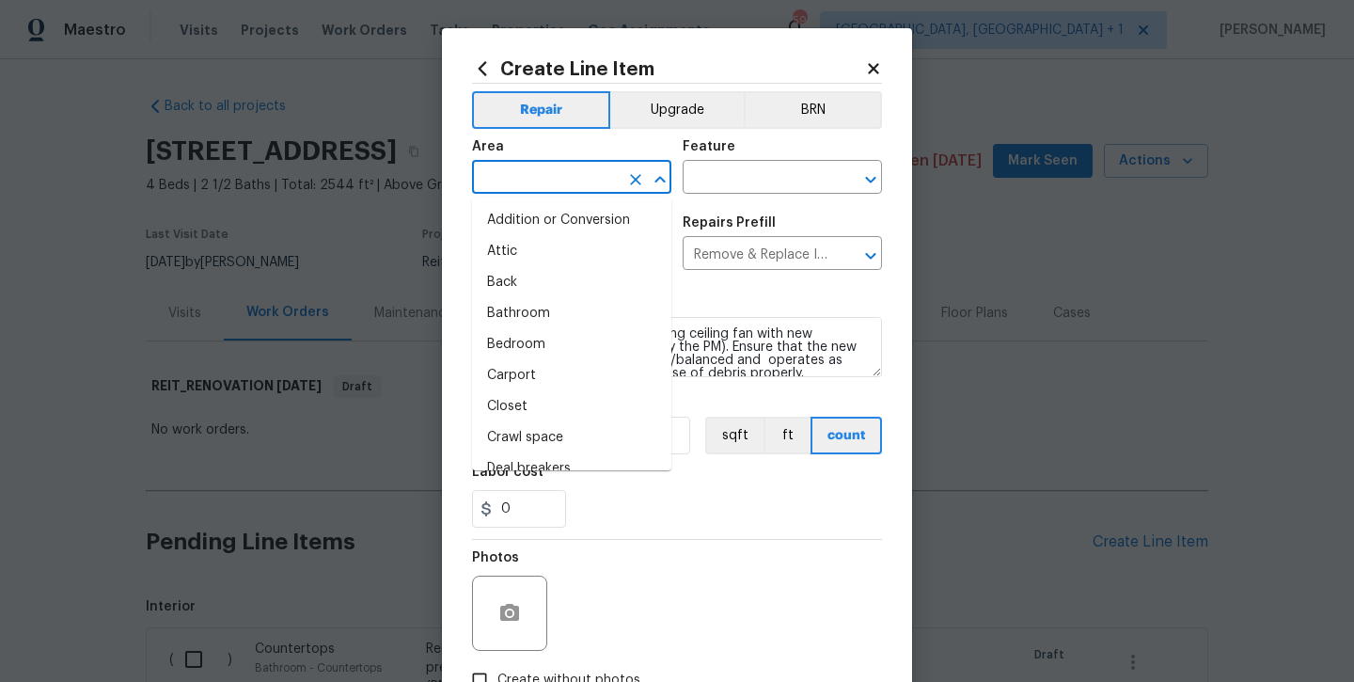
click at [525, 186] on input "text" at bounding box center [545, 179] width 147 height 29
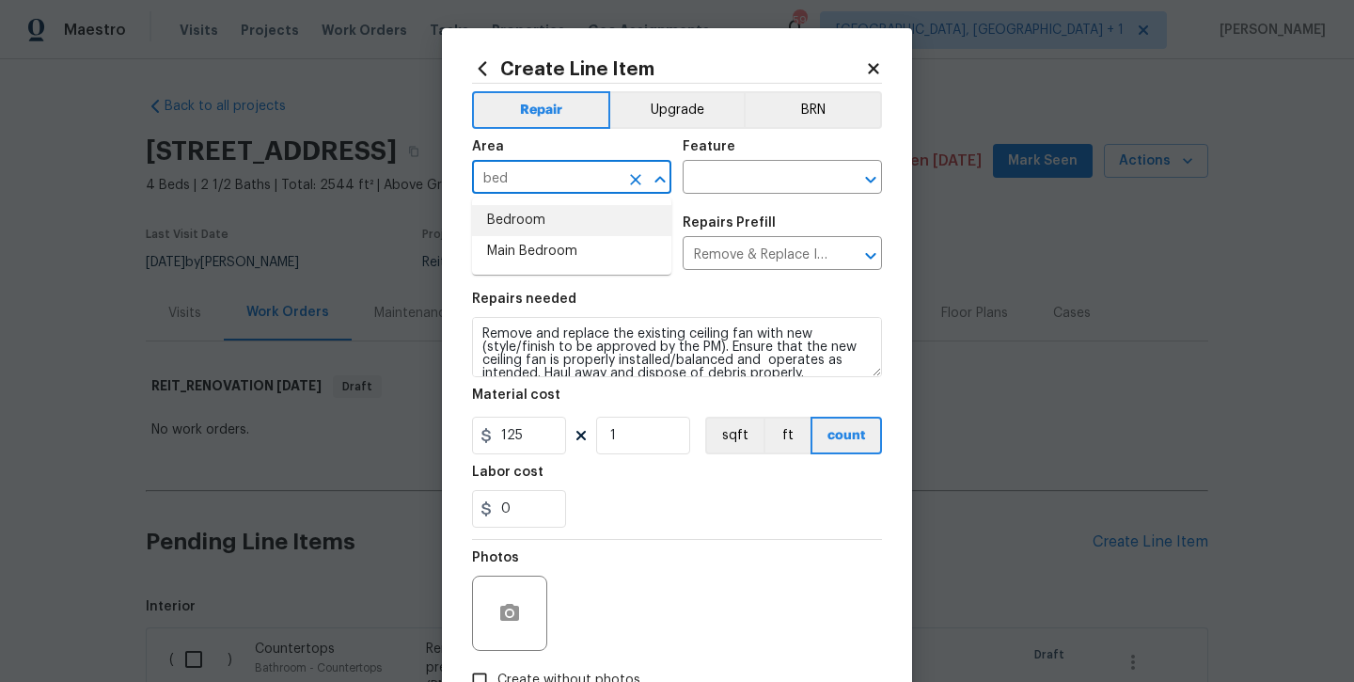
click at [529, 224] on li "Bedroom" at bounding box center [571, 220] width 199 height 31
click at [705, 175] on input "text" at bounding box center [756, 179] width 147 height 29
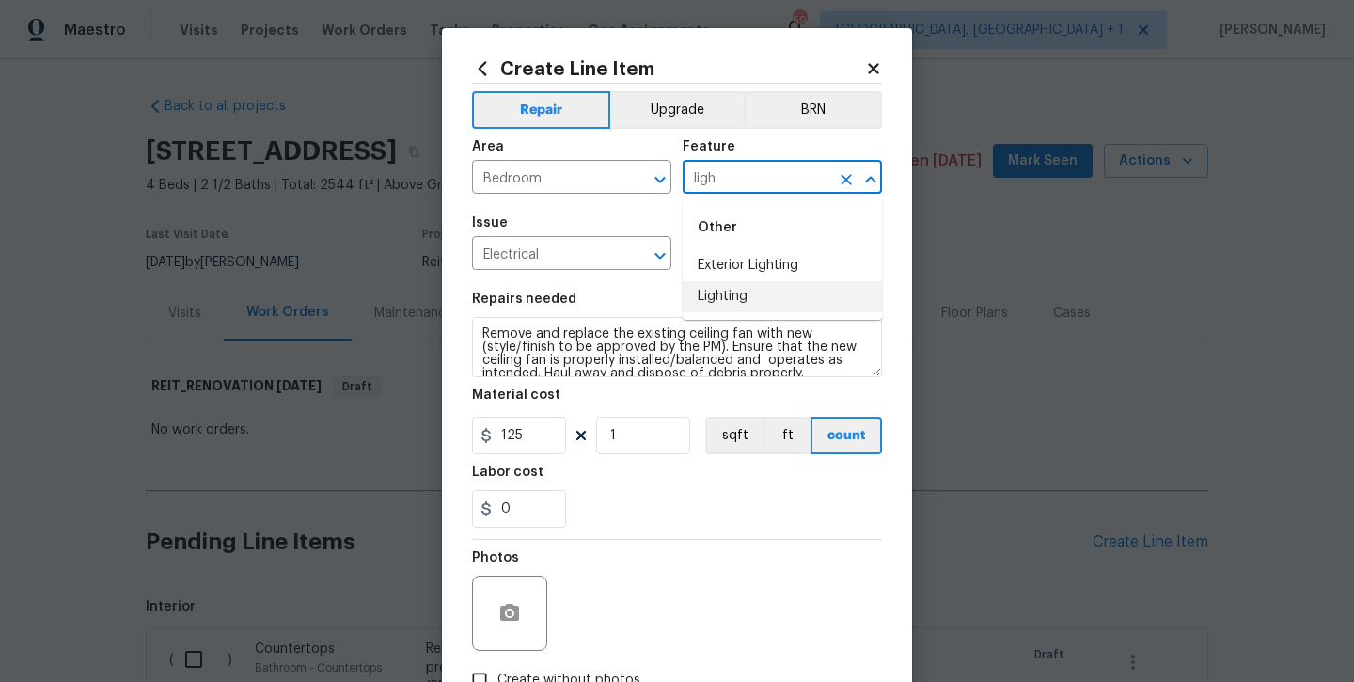
click at [707, 291] on li "Lighting" at bounding box center [782, 296] width 199 height 31
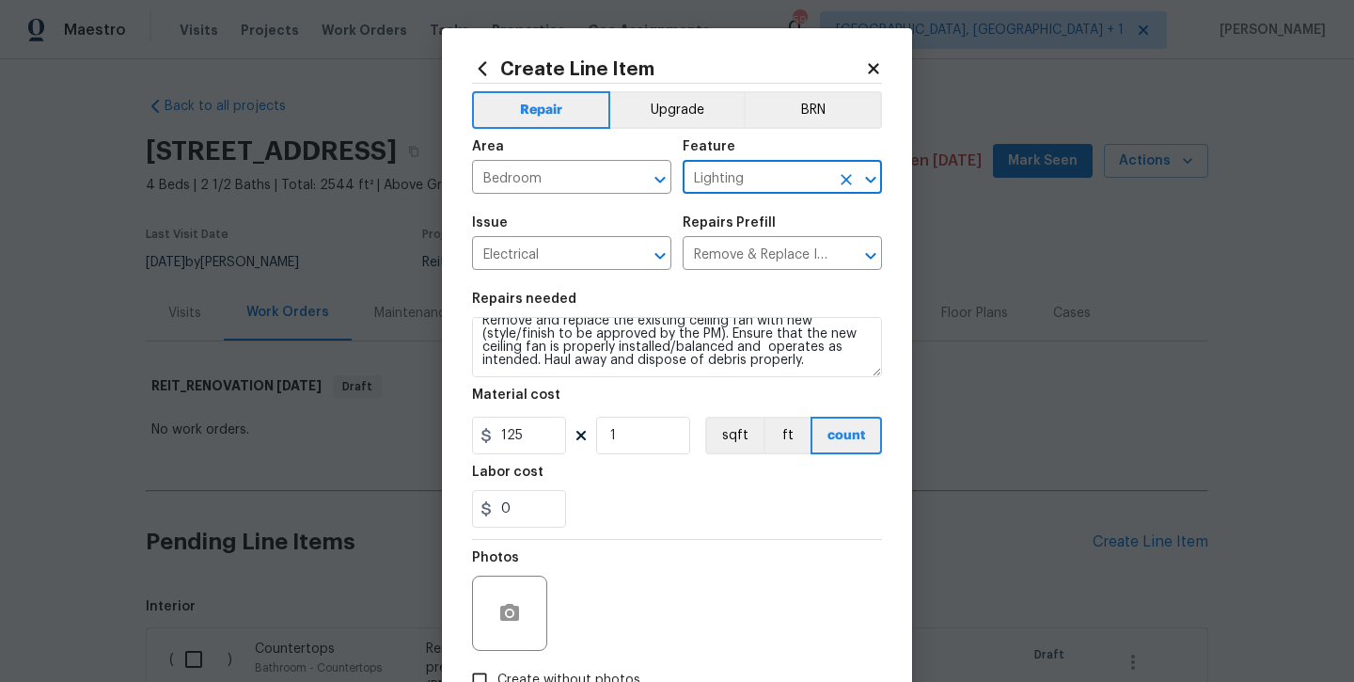
scroll to position [13, 0]
click at [815, 365] on textarea "Remove and replace the existing ceiling fan with new (style/finish to be approv…" at bounding box center [677, 347] width 410 height 60
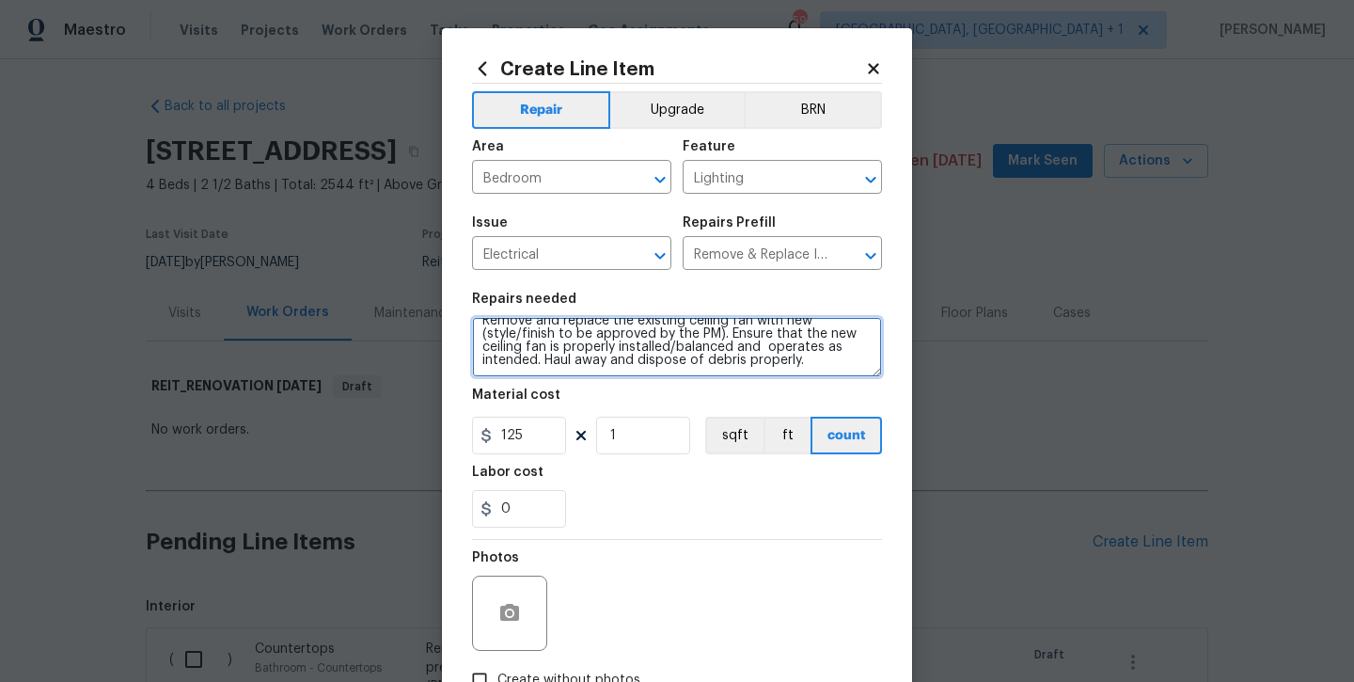
scroll to position [30, 0]
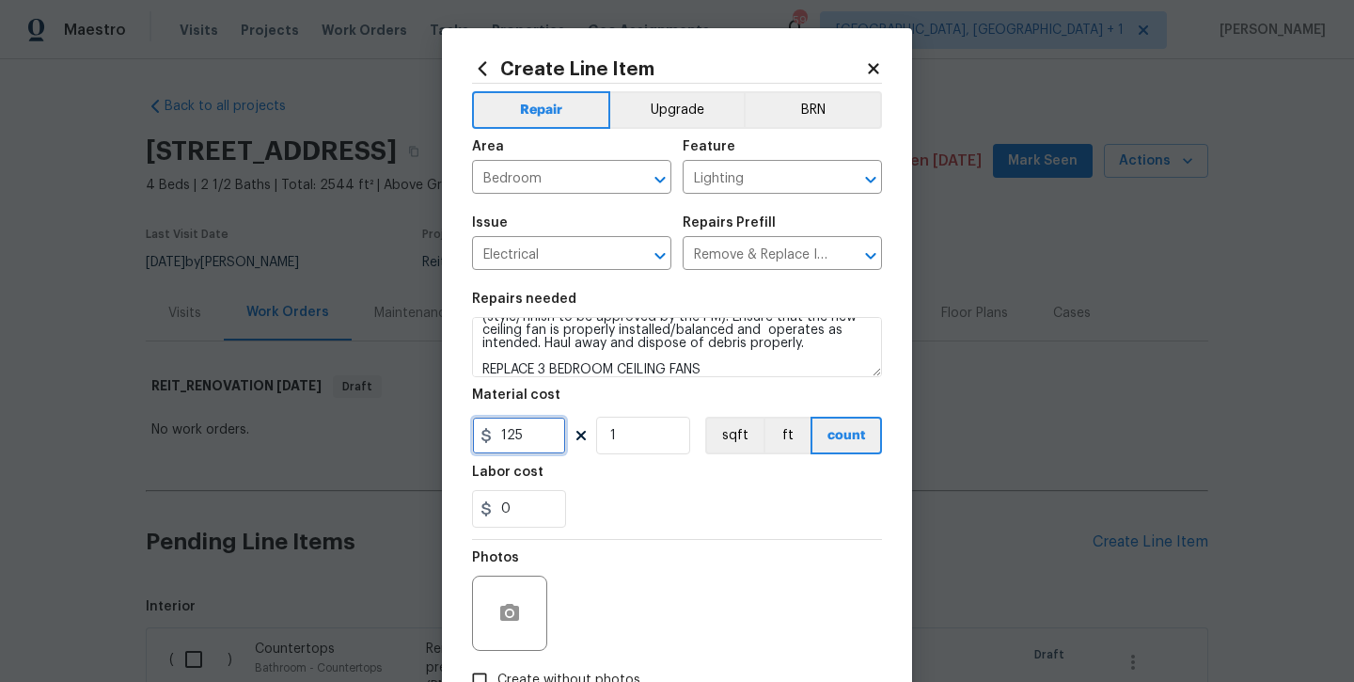
click at [540, 442] on input "125" at bounding box center [519, 436] width 94 height 38
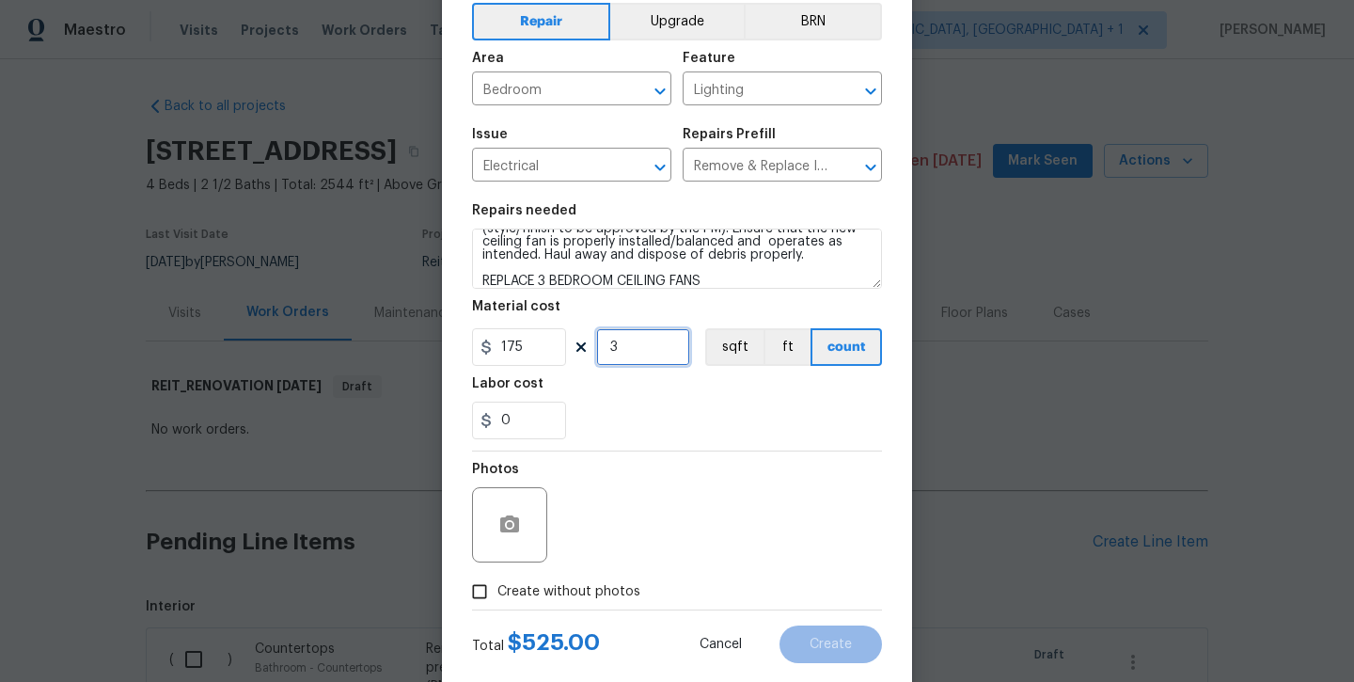
scroll to position [117, 0]
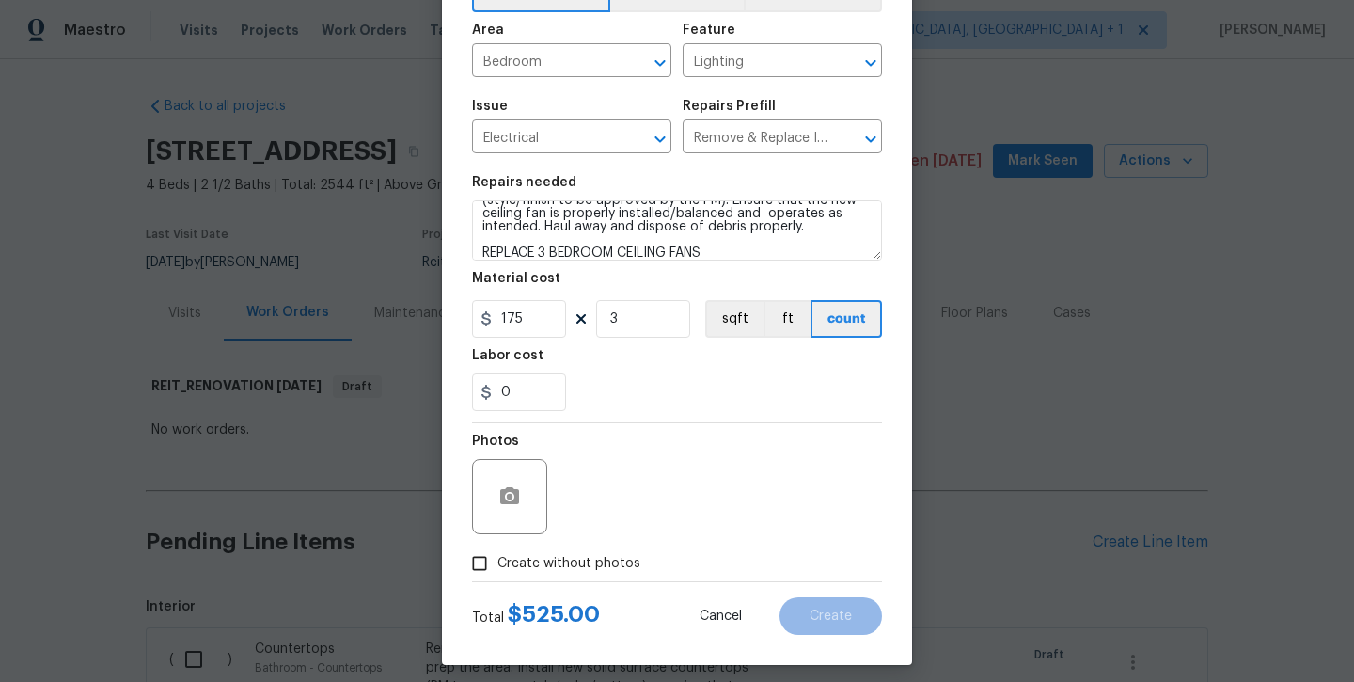
click at [619, 527] on div "Photos" at bounding box center [677, 484] width 410 height 122
click at [530, 328] on input "175" at bounding box center [519, 319] width 94 height 38
click at [630, 389] on div "0" at bounding box center [677, 392] width 410 height 38
click at [536, 329] on input "45" at bounding box center [519, 319] width 94 height 38
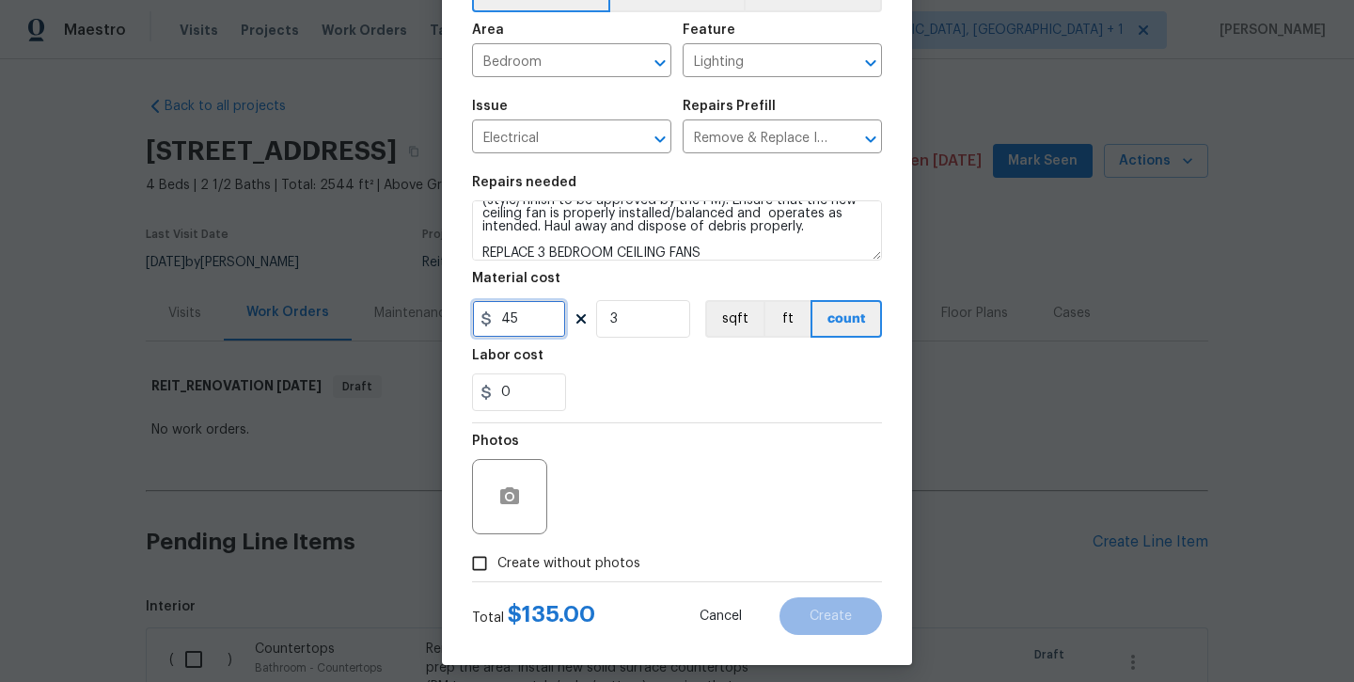
click at [536, 329] on input "45" at bounding box center [519, 319] width 94 height 38
click at [572, 387] on div "0" at bounding box center [677, 392] width 410 height 38
click at [539, 324] on input "145" at bounding box center [519, 319] width 94 height 38
click at [652, 411] on section "Repairs needed Remove and replace the existing ceiling fan with new (style/fini…" at bounding box center [677, 294] width 410 height 258
click at [529, 328] on input "140" at bounding box center [519, 319] width 94 height 38
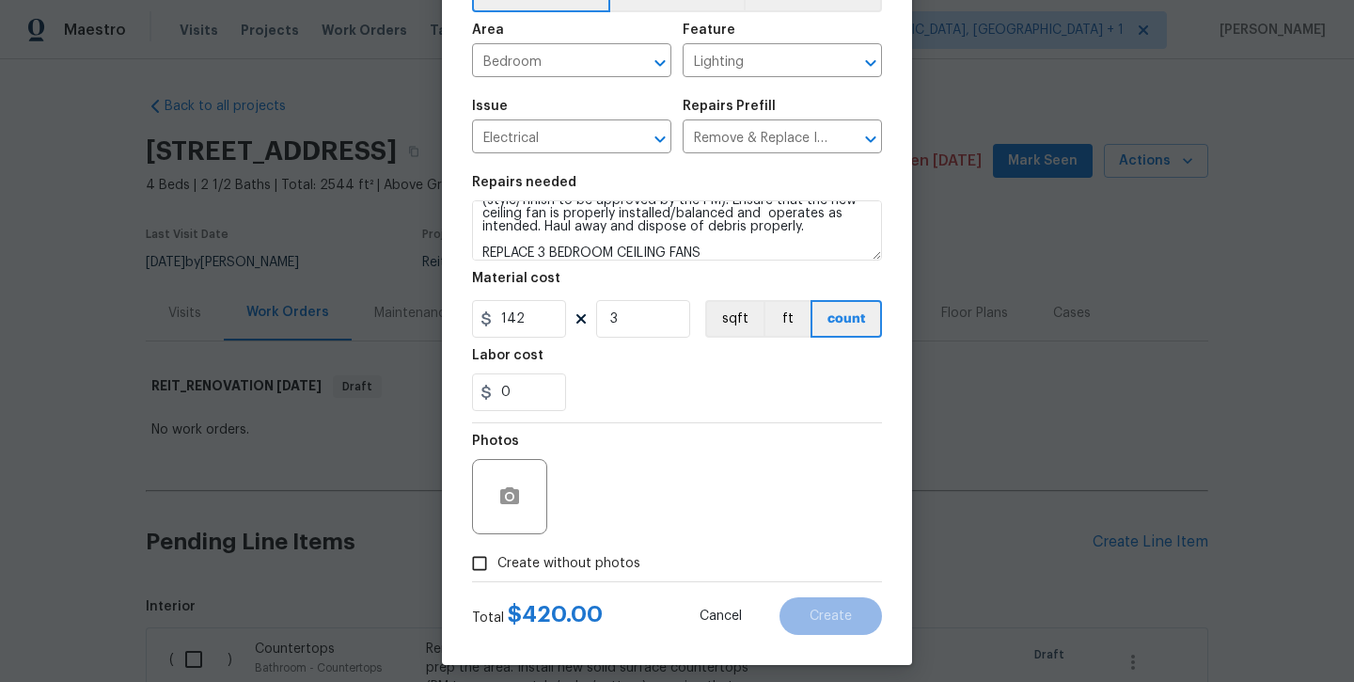
click at [603, 362] on div "Labor cost" at bounding box center [677, 361] width 410 height 24
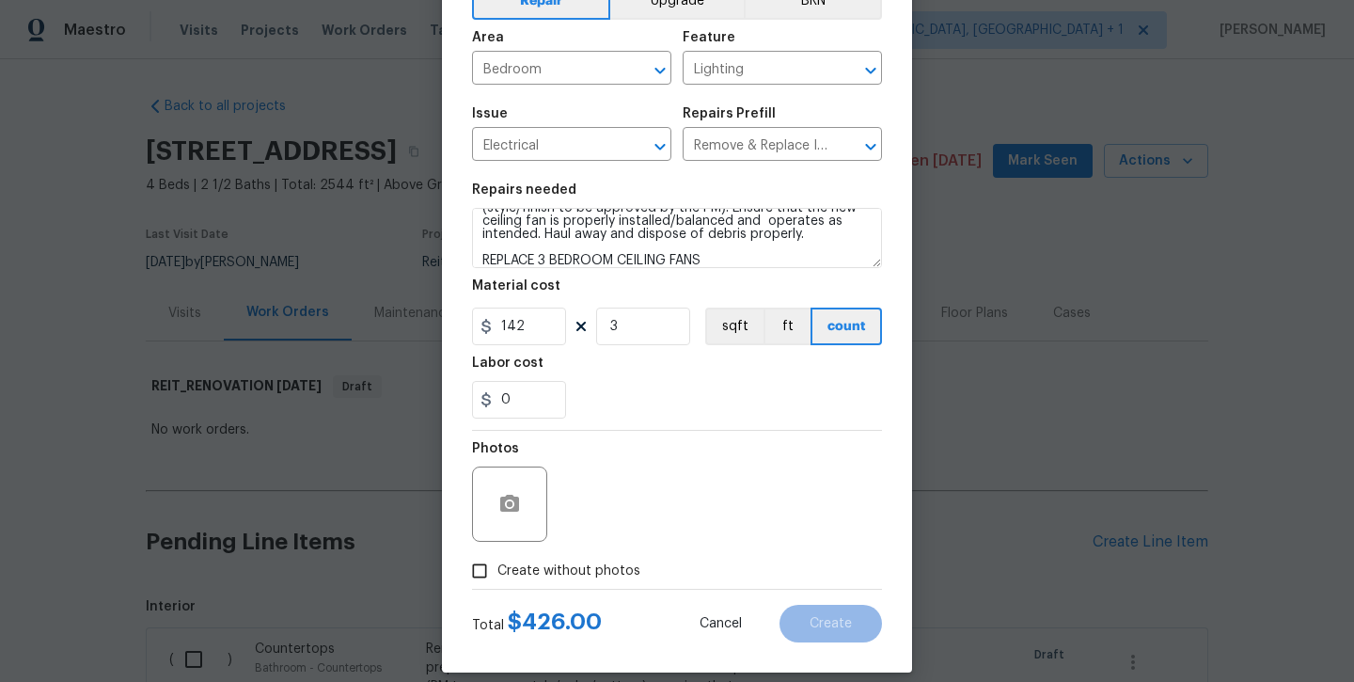
click at [553, 546] on div "Photos" at bounding box center [677, 492] width 410 height 122
click at [556, 559] on label "Create without photos" at bounding box center [551, 571] width 179 height 36
click at [498, 559] on input "Create without photos" at bounding box center [480, 571] width 36 height 36
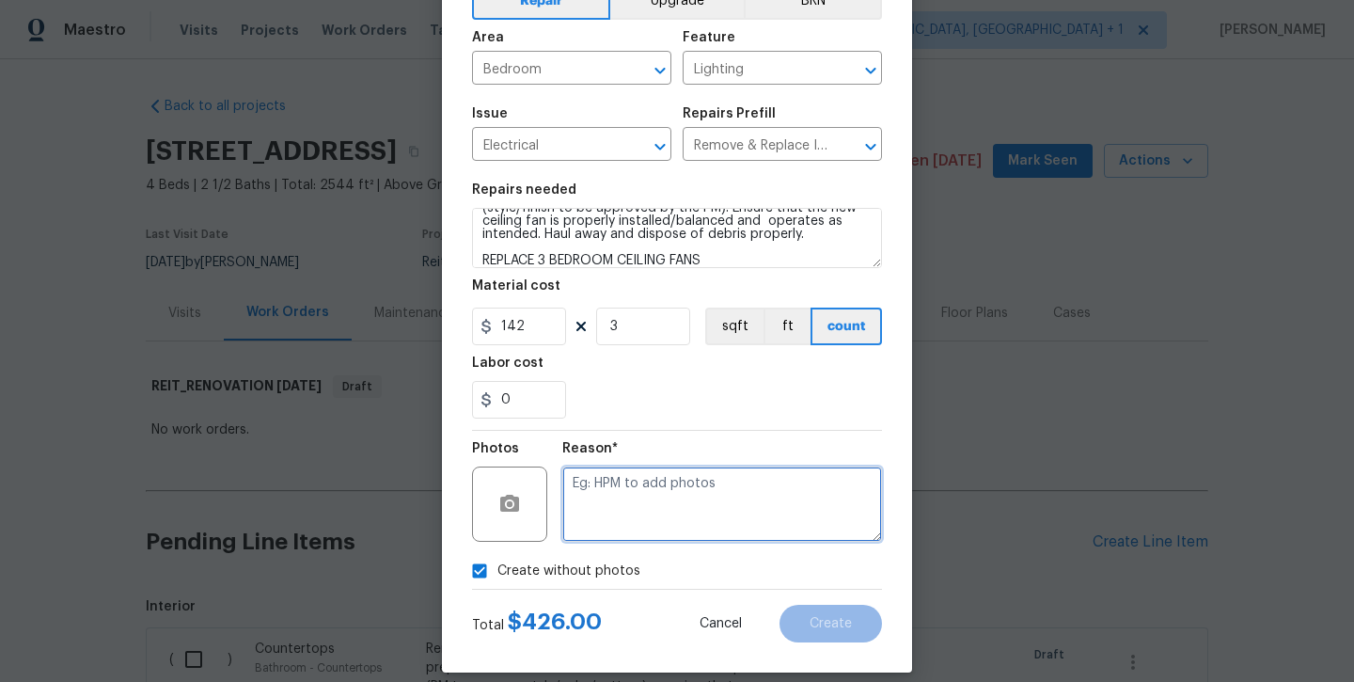
click at [622, 498] on textarea at bounding box center [722, 504] width 320 height 75
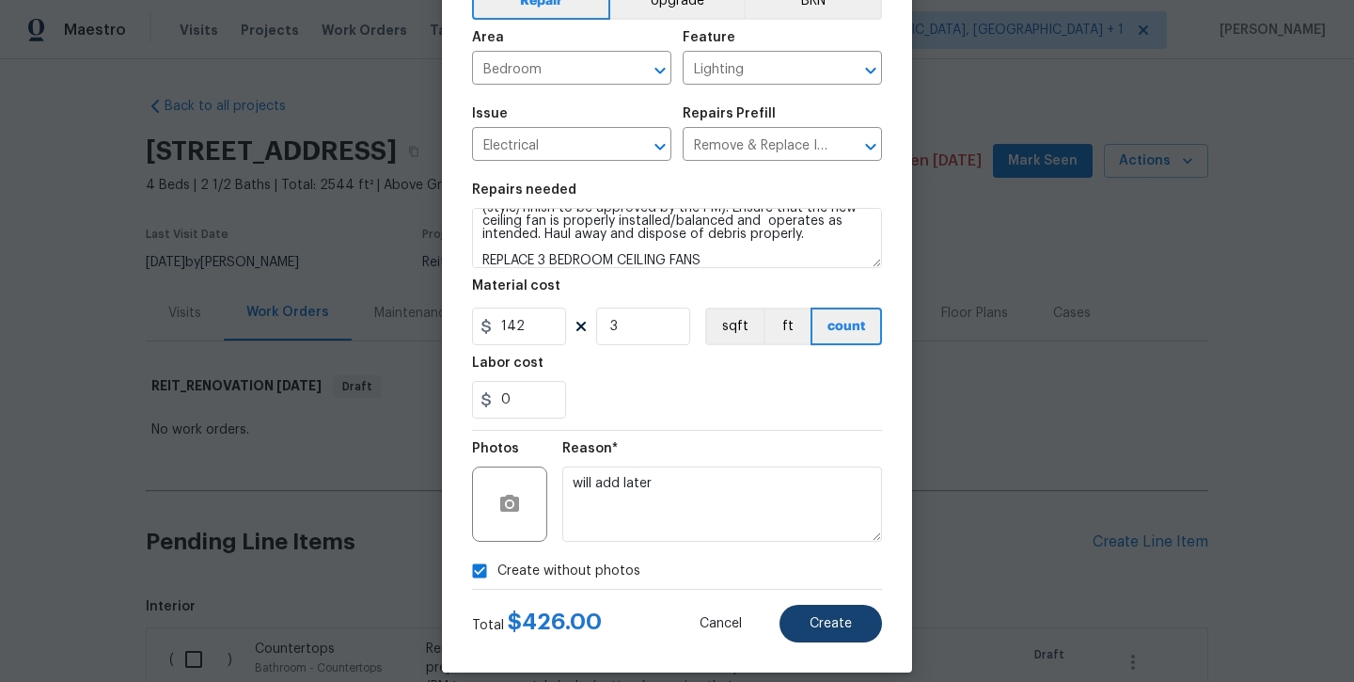
click at [831, 626] on span "Create" at bounding box center [831, 624] width 42 height 14
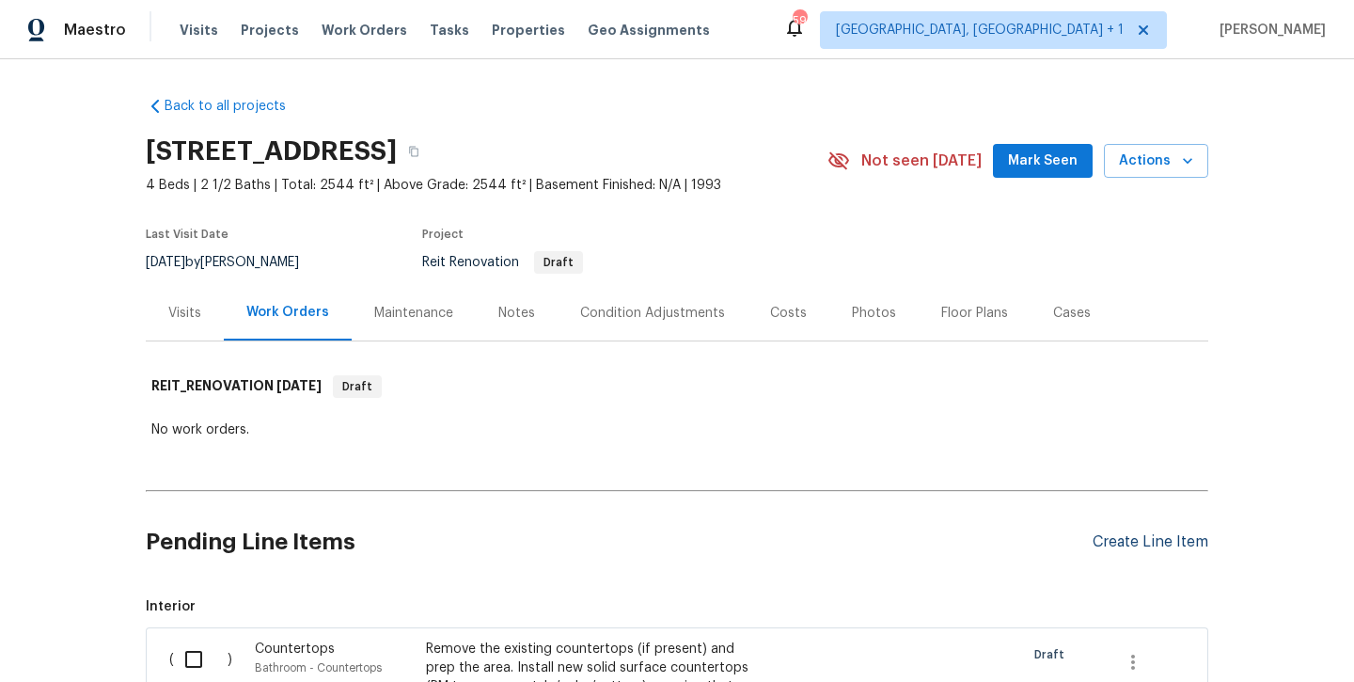
click at [1119, 546] on div "Create Line Item" at bounding box center [1151, 542] width 116 height 18
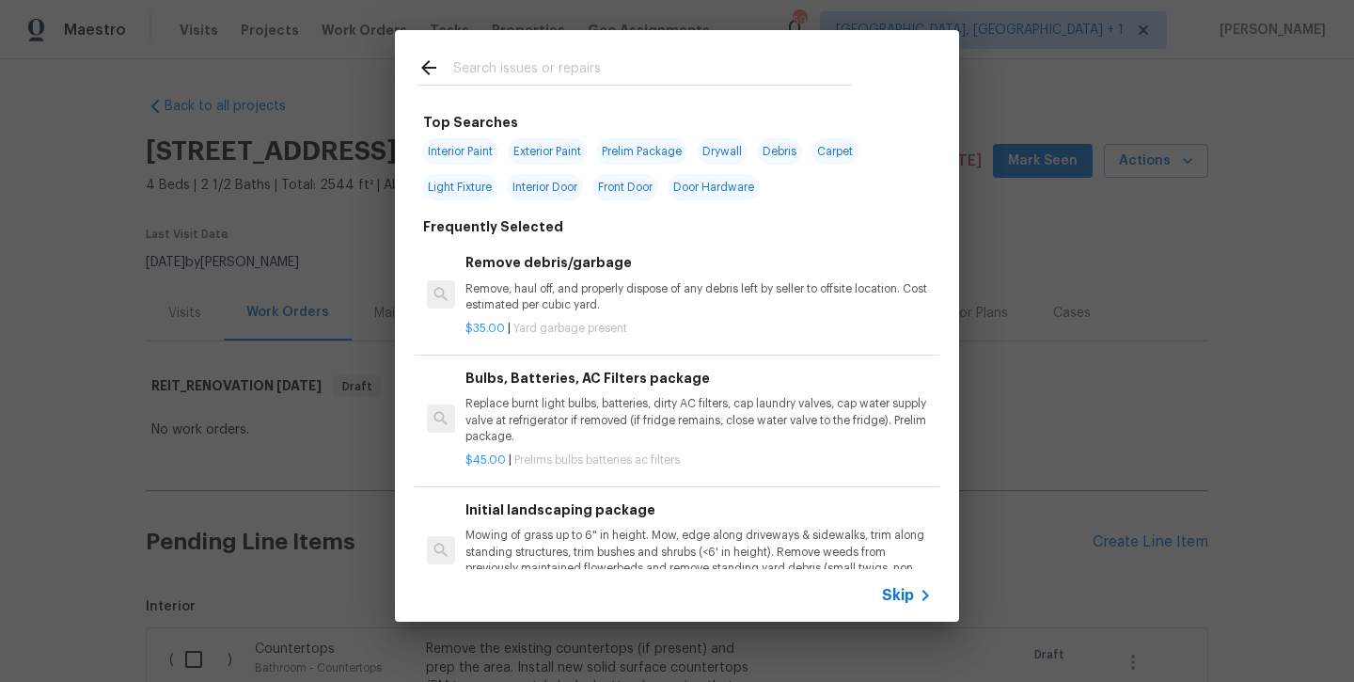
click at [546, 70] on input "text" at bounding box center [652, 70] width 399 height 28
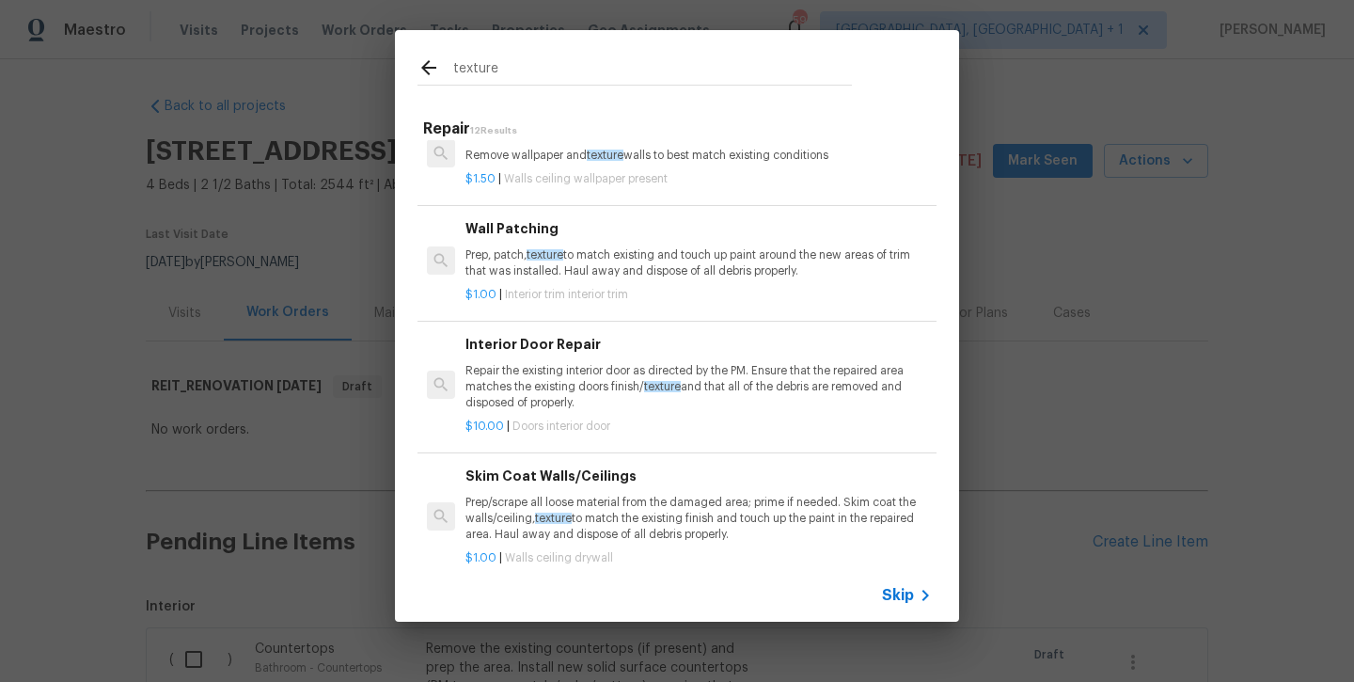
scroll to position [50, 0]
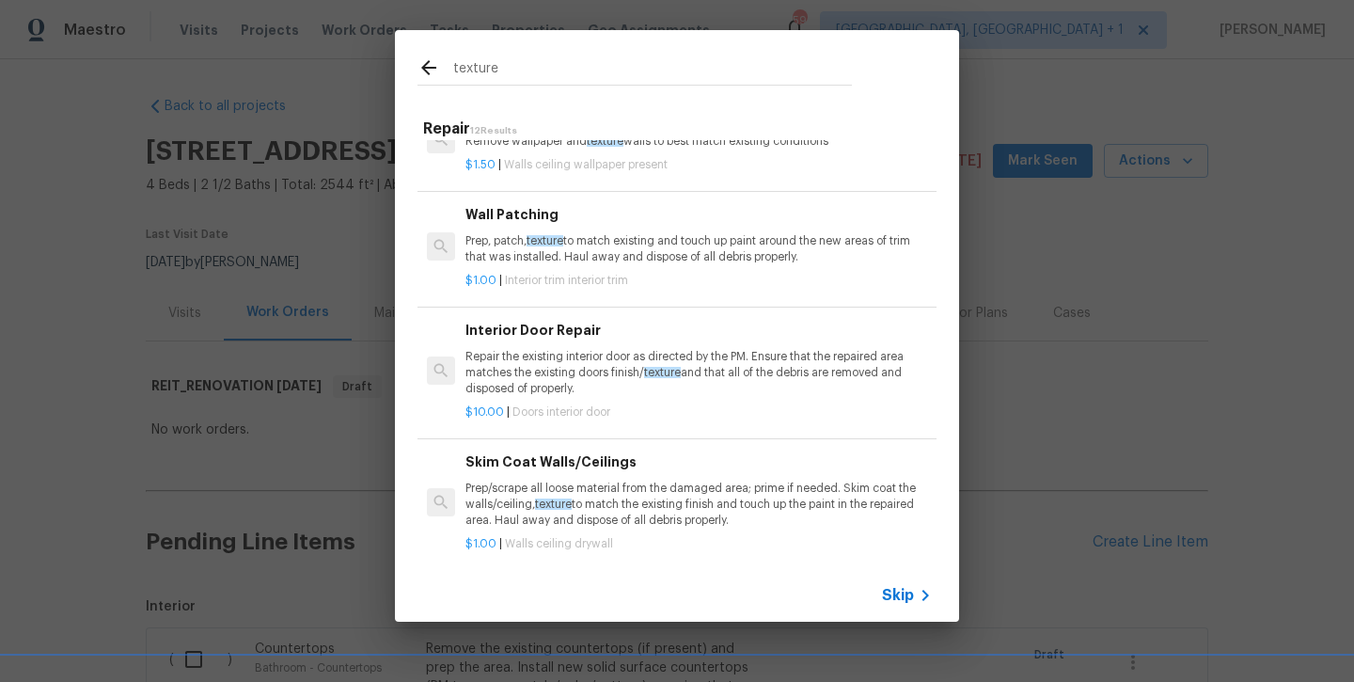
click at [526, 472] on div "Skim Coat Walls/Ceilings Prep/scrape all loose material from the damaged area; …" at bounding box center [699, 489] width 467 height 77
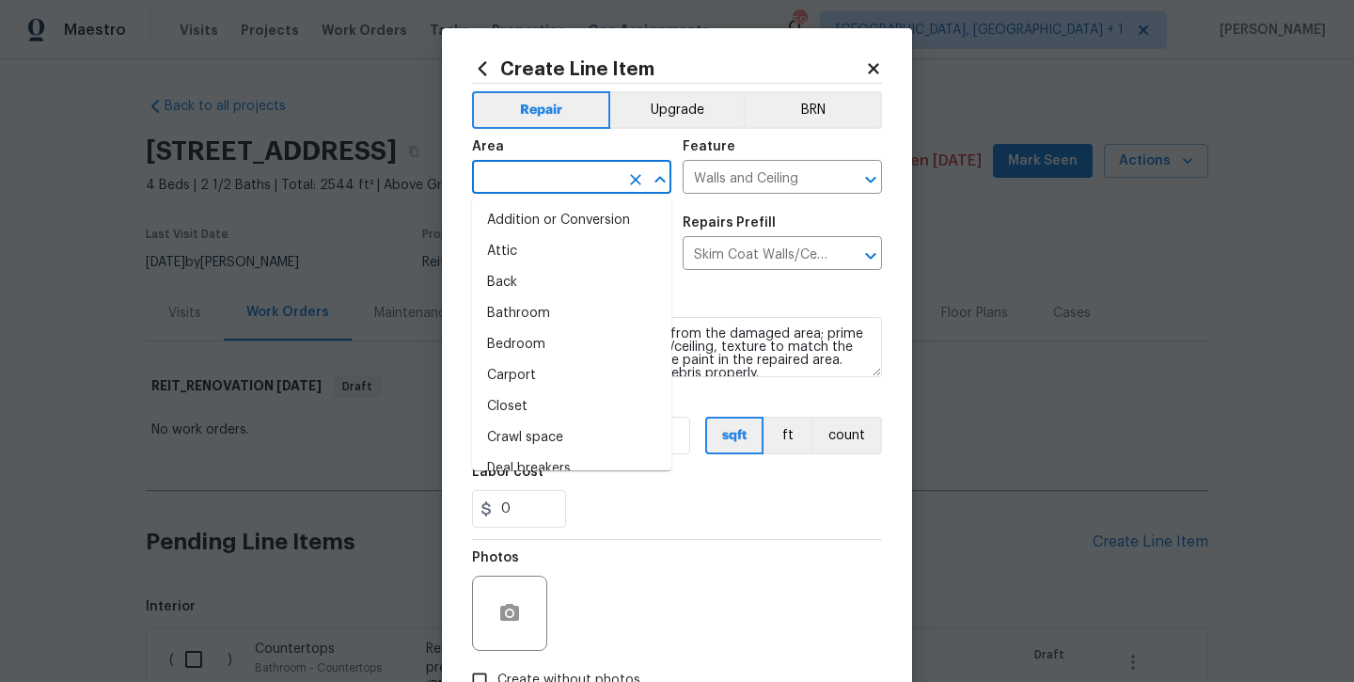
click at [515, 174] on input "text" at bounding box center [545, 179] width 147 height 29
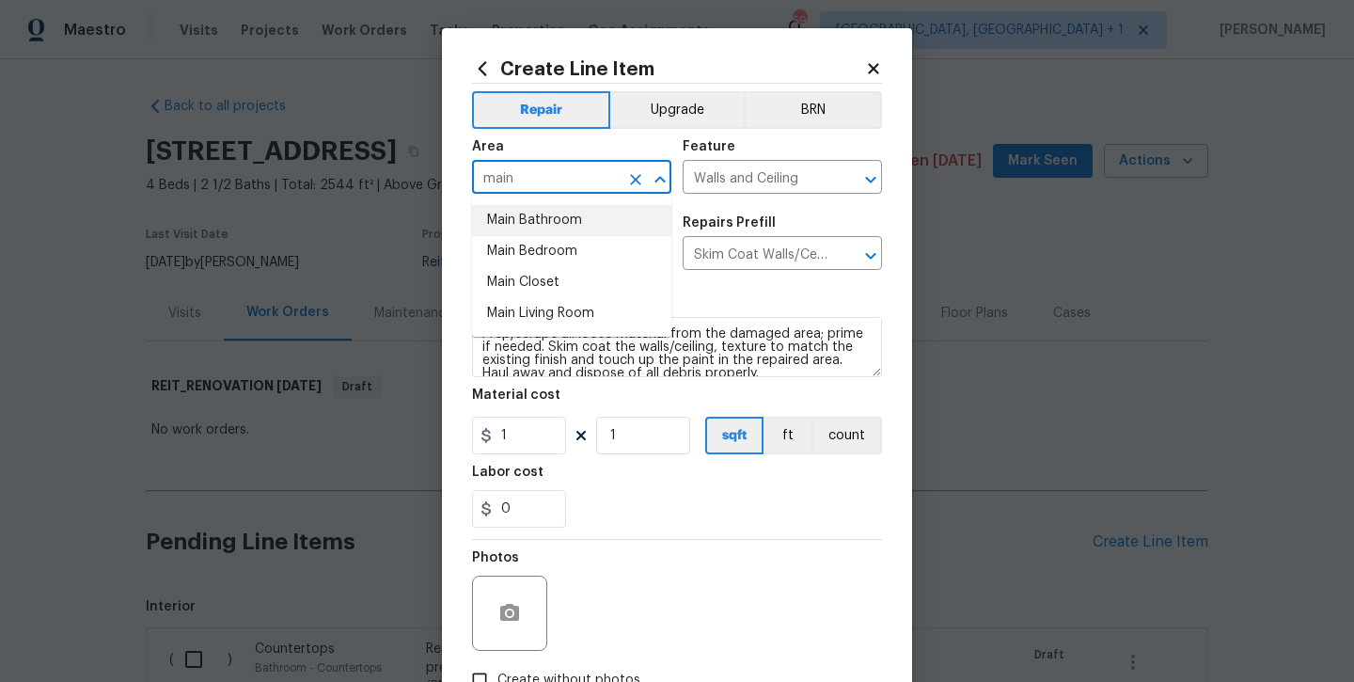
click at [517, 228] on li "Main Bathroom" at bounding box center [571, 220] width 199 height 31
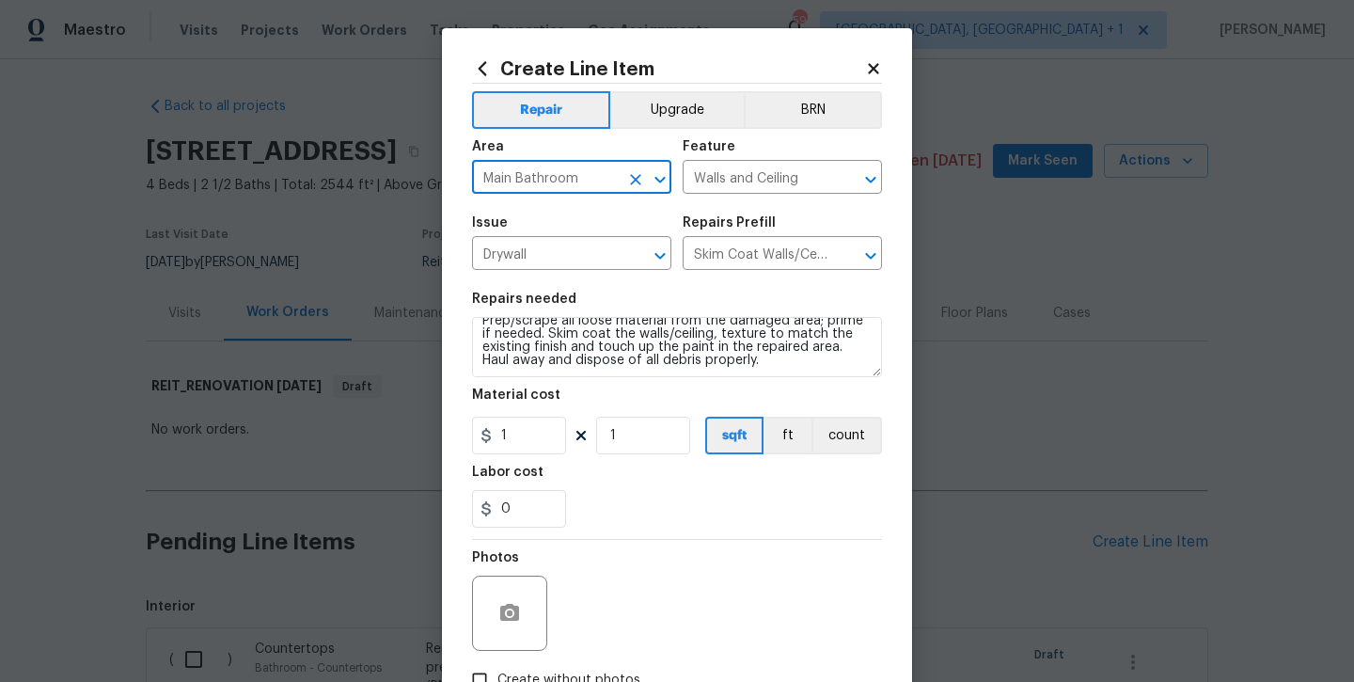
scroll to position [13, 0]
click at [751, 366] on textarea "Prep/scrape all loose material from the damaged area; prime if needed. Skim coa…" at bounding box center [677, 347] width 410 height 60
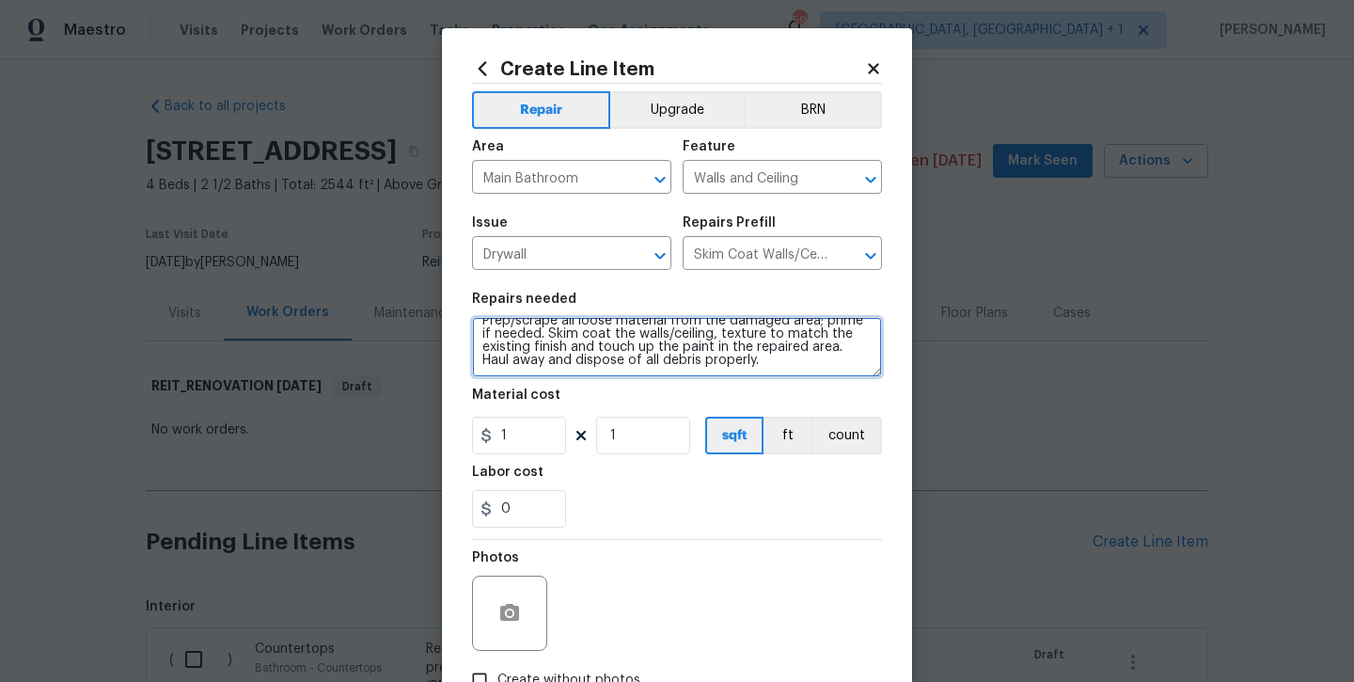
scroll to position [30, 0]
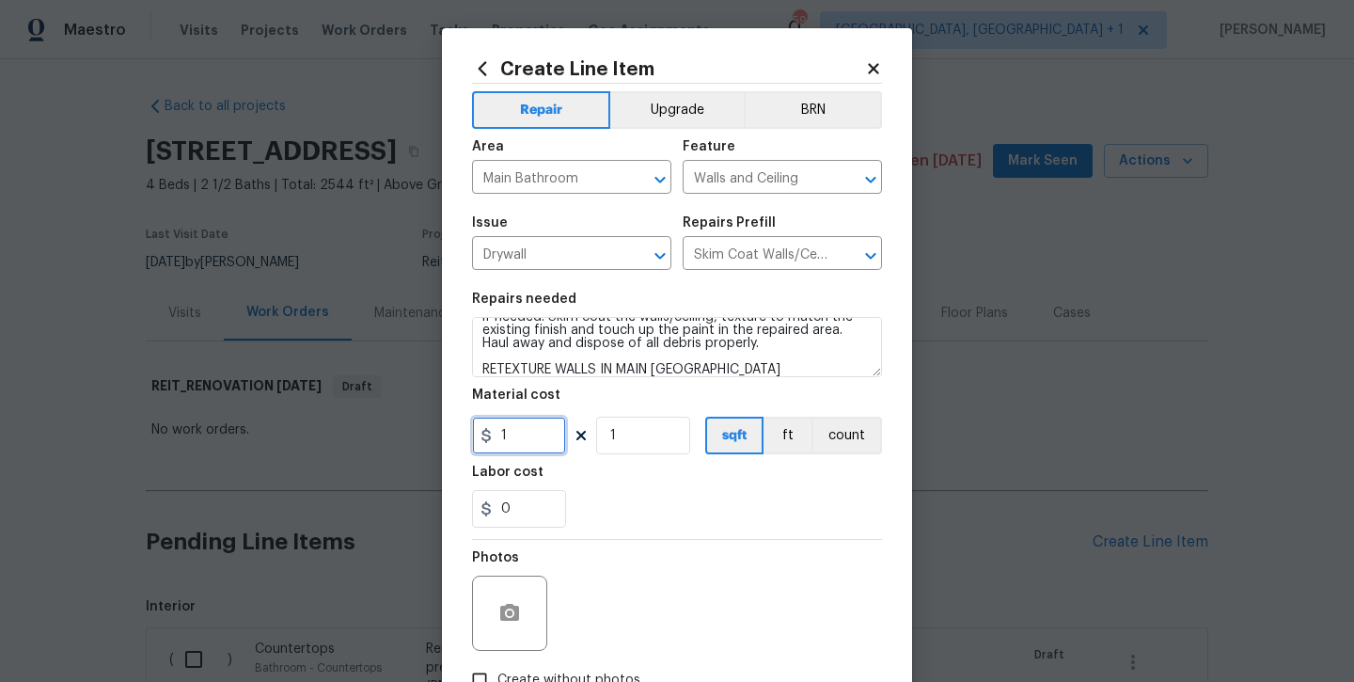
click at [524, 433] on input "1" at bounding box center [519, 436] width 94 height 38
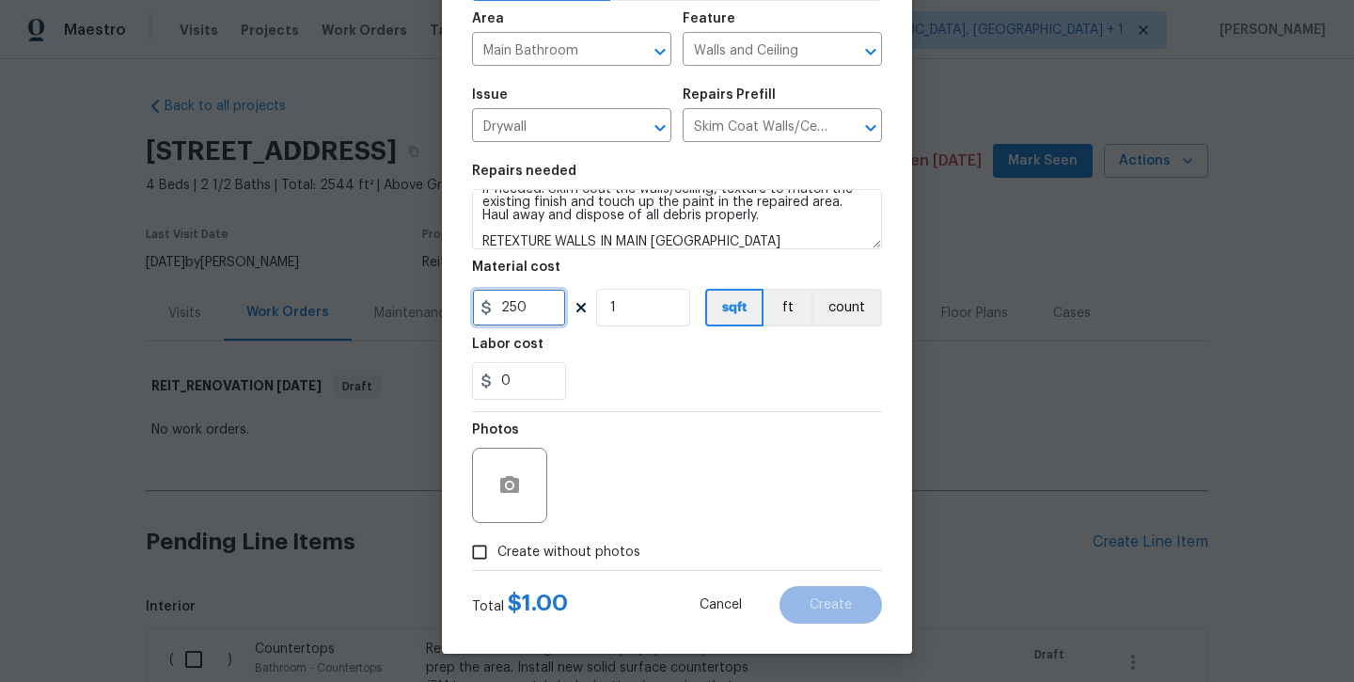
scroll to position [128, 0]
click at [544, 572] on div "Total $ 1.00 Cancel Create" at bounding box center [677, 597] width 410 height 53
click at [556, 548] on span "Create without photos" at bounding box center [569, 553] width 143 height 20
click at [498, 548] on input "Create without photos" at bounding box center [480, 552] width 36 height 36
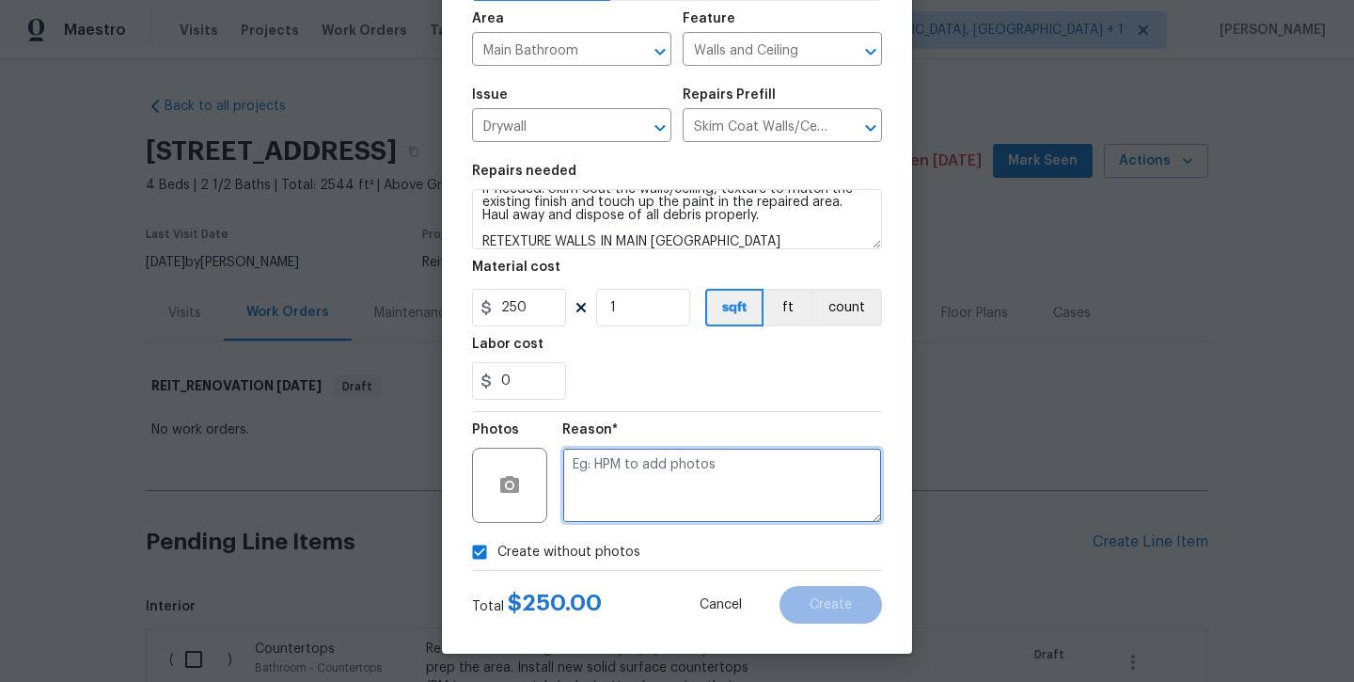
click at [607, 476] on textarea at bounding box center [722, 485] width 320 height 75
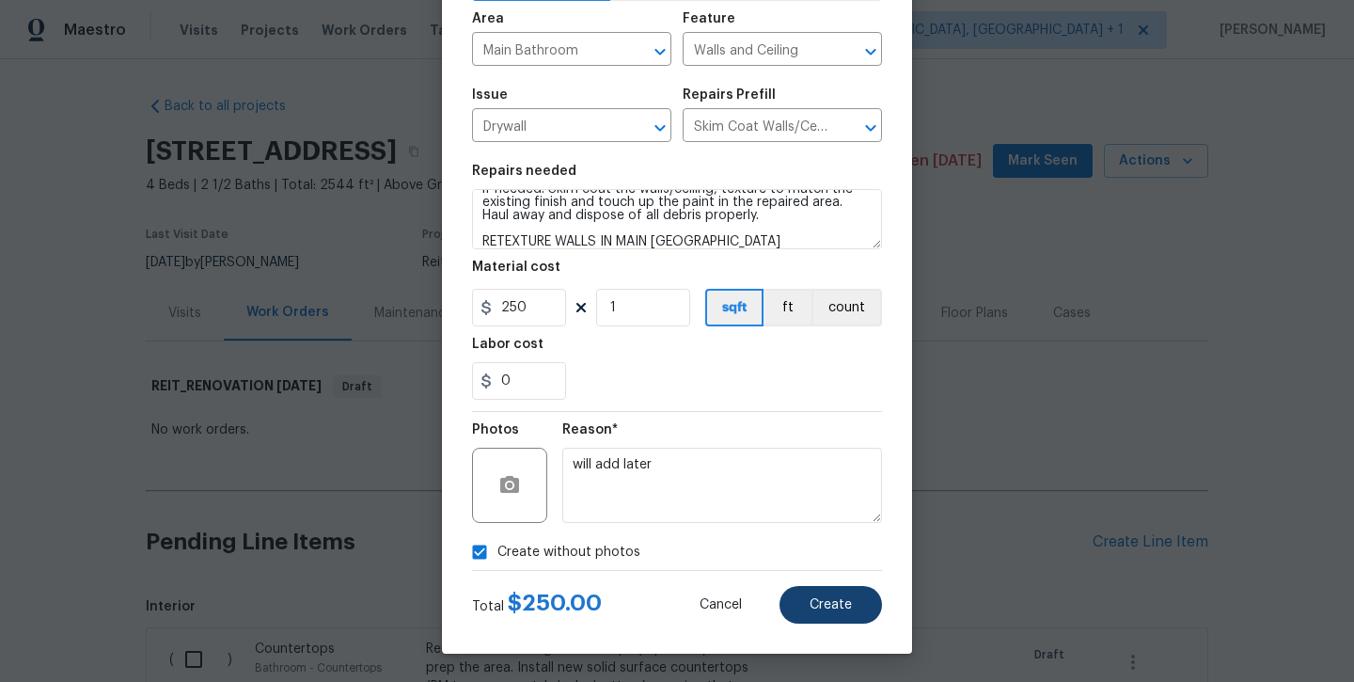
click at [809, 606] on button "Create" at bounding box center [831, 605] width 103 height 38
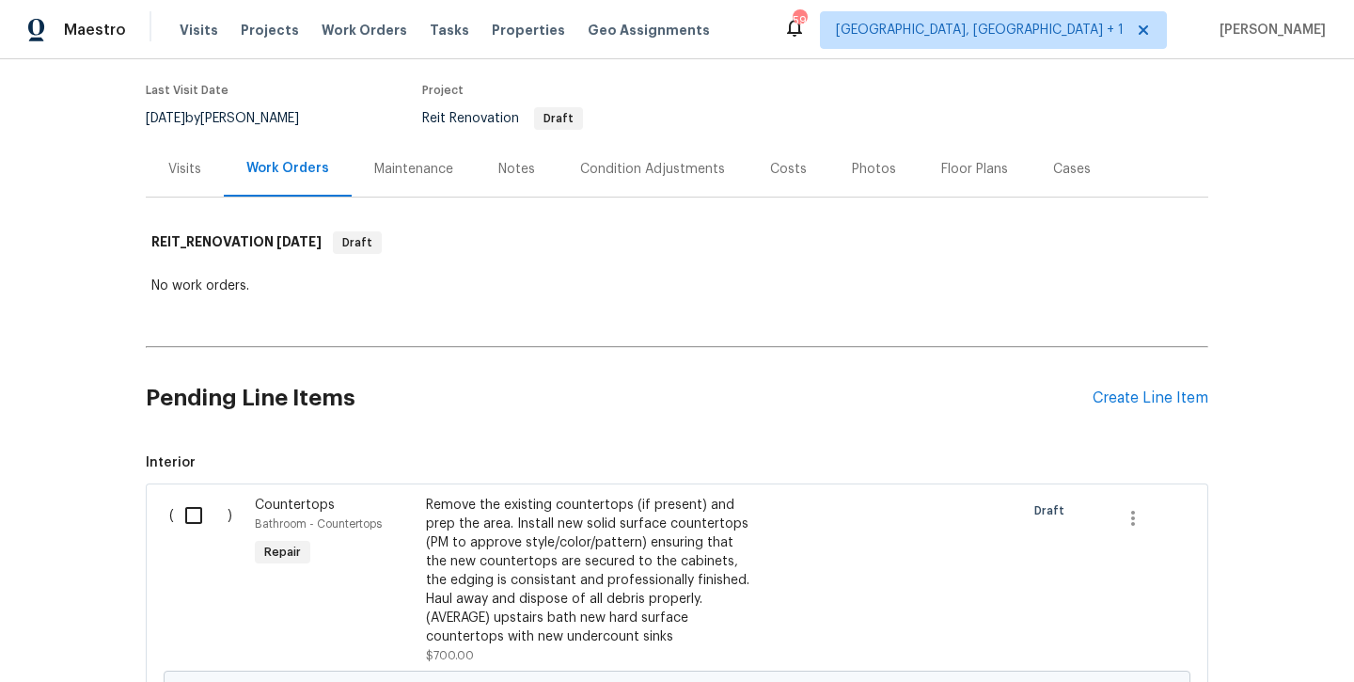
scroll to position [140, 0]
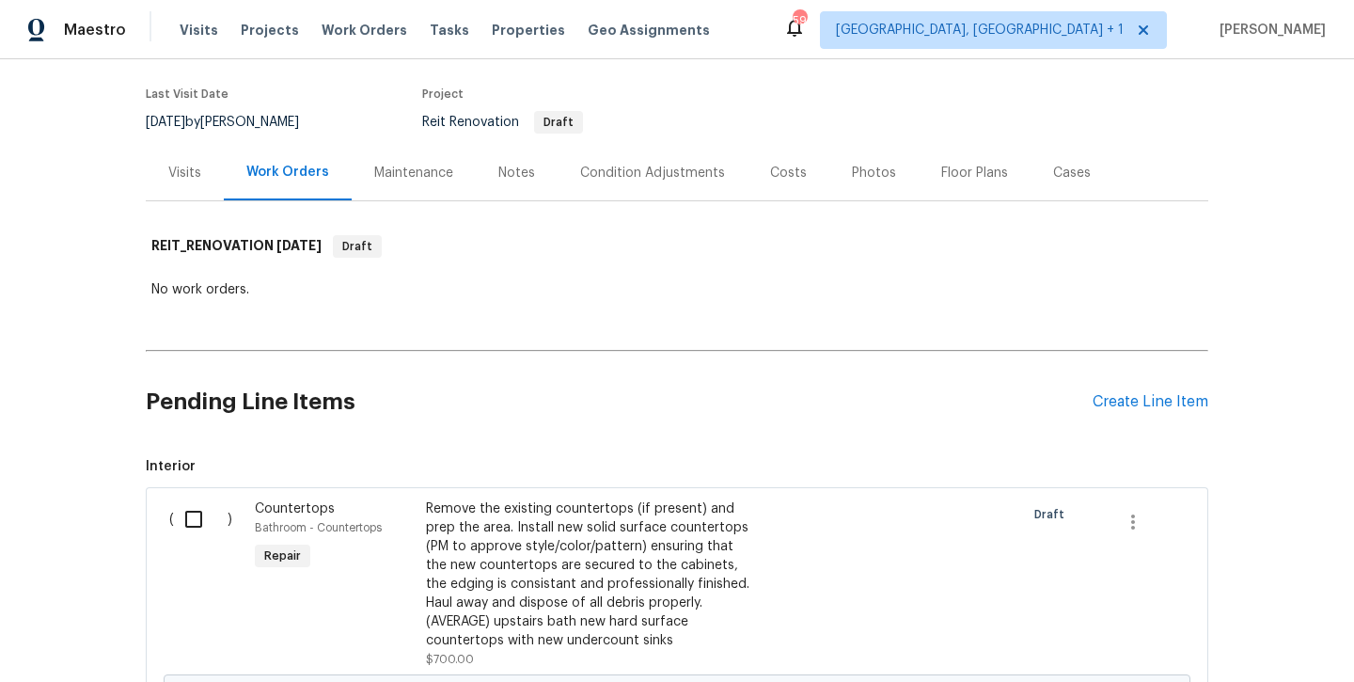
click at [1132, 411] on div "Pending Line Items Create Line Item" at bounding box center [677, 401] width 1063 height 87
click at [1103, 390] on div "Pending Line Items Create Line Item" at bounding box center [677, 401] width 1063 height 87
click at [1100, 393] on div "Create Line Item" at bounding box center [1151, 402] width 116 height 18
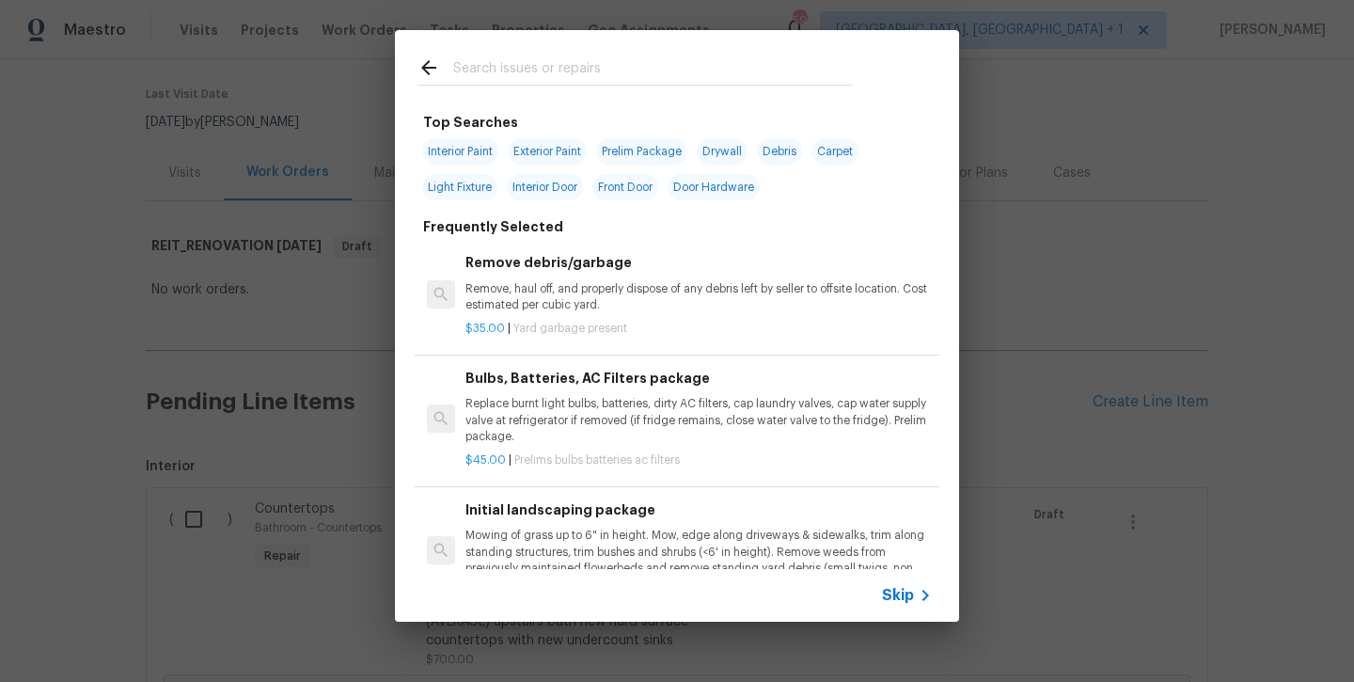
click at [626, 62] on input "text" at bounding box center [652, 70] width 399 height 28
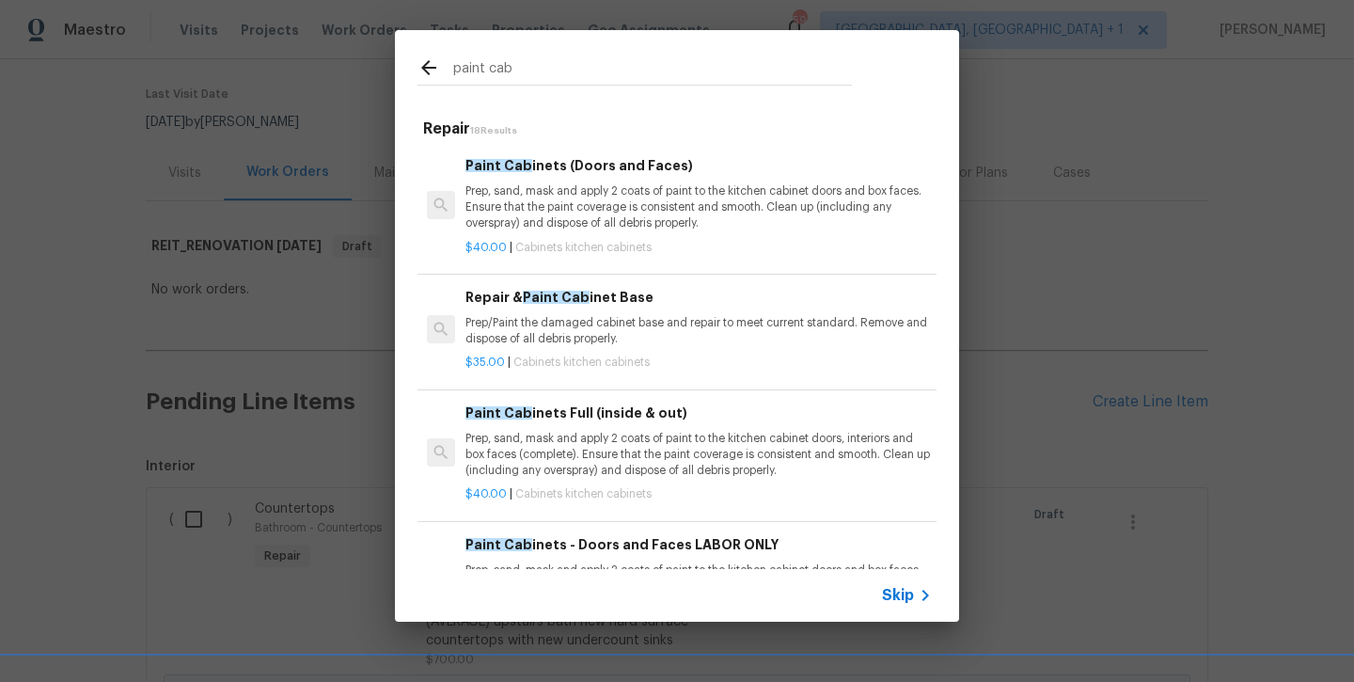
click at [576, 400] on div "Paint Cab inets Full (inside & out) Prep, sand, mask and apply 2 coats of paint…" at bounding box center [699, 453] width 472 height 106
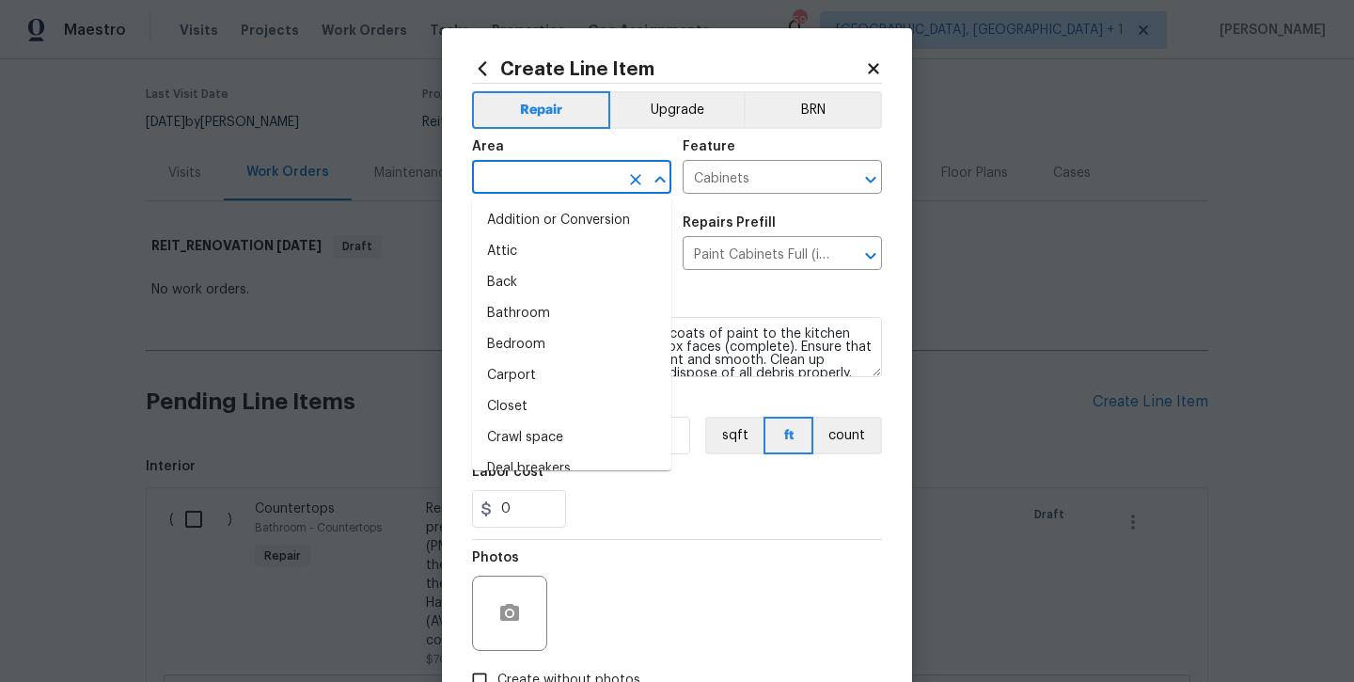
click at [572, 188] on input "text" at bounding box center [545, 179] width 147 height 29
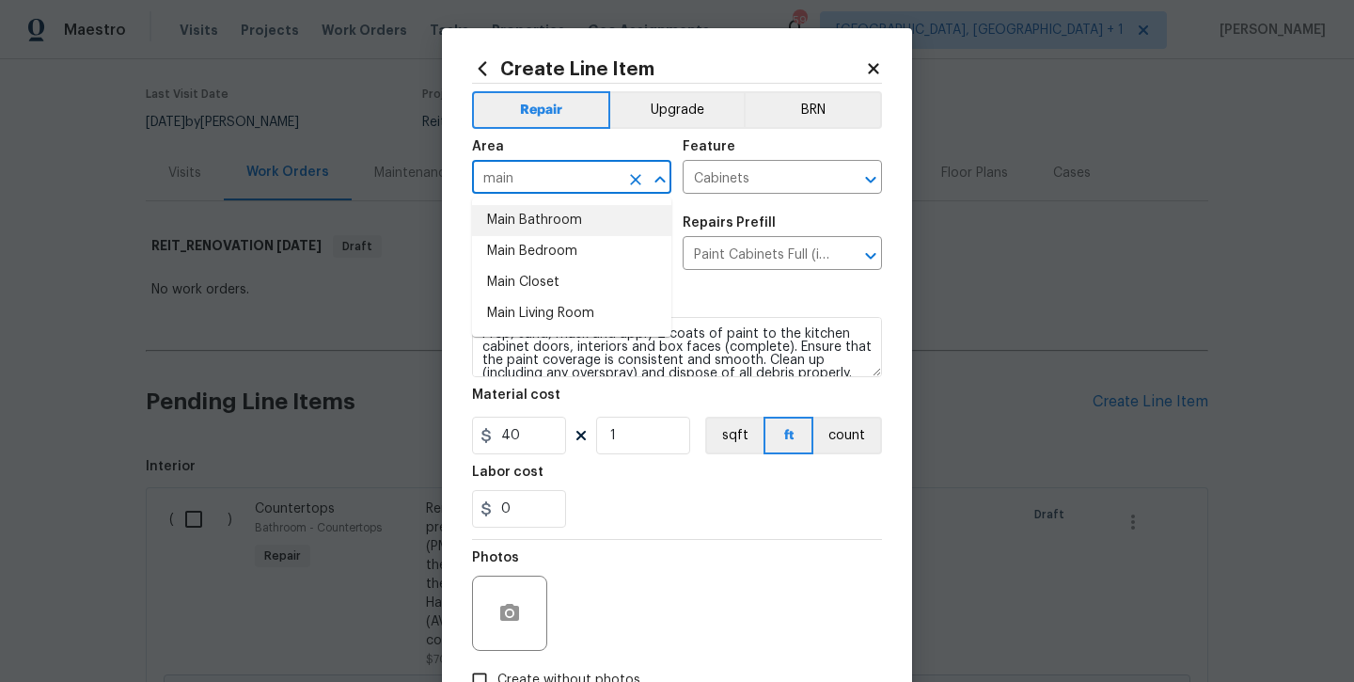
click at [563, 222] on li "Main Bathroom" at bounding box center [571, 220] width 199 height 31
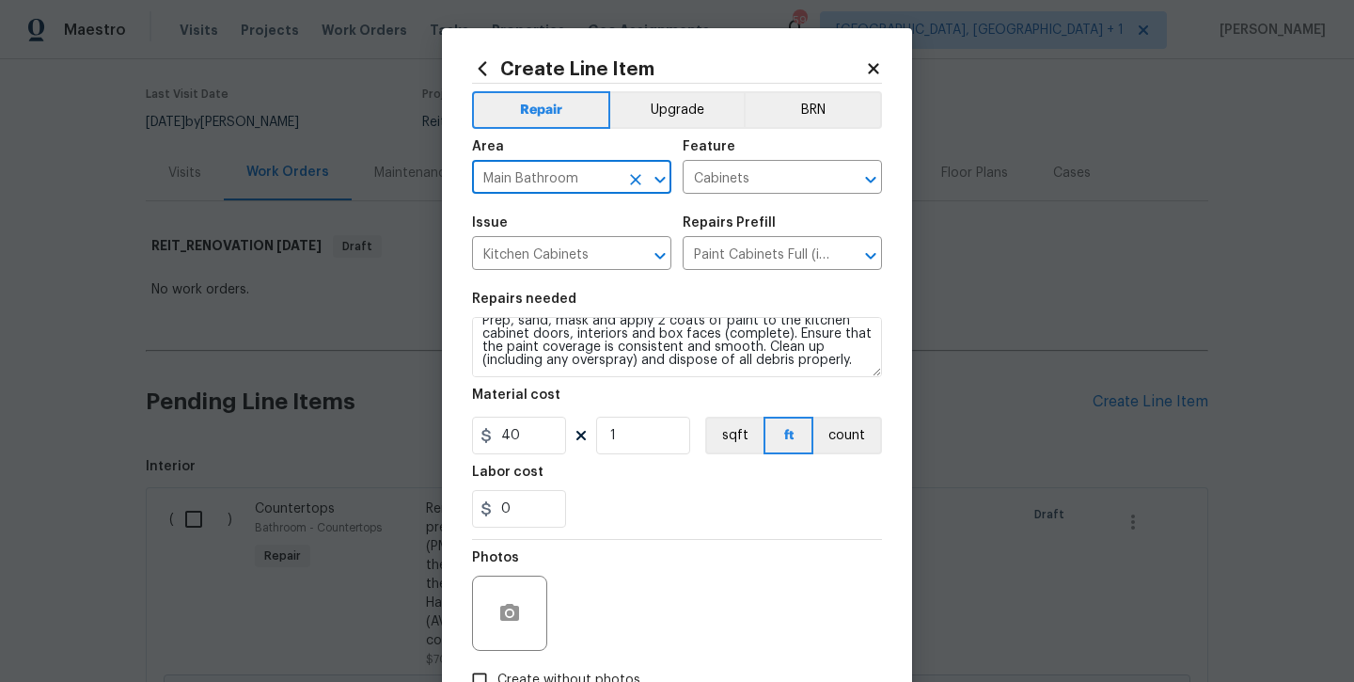
scroll to position [13, 0]
click at [854, 370] on textarea "Prep, sand, mask and apply 2 coats of paint to the kitchen cabinet doors, inter…" at bounding box center [677, 347] width 410 height 60
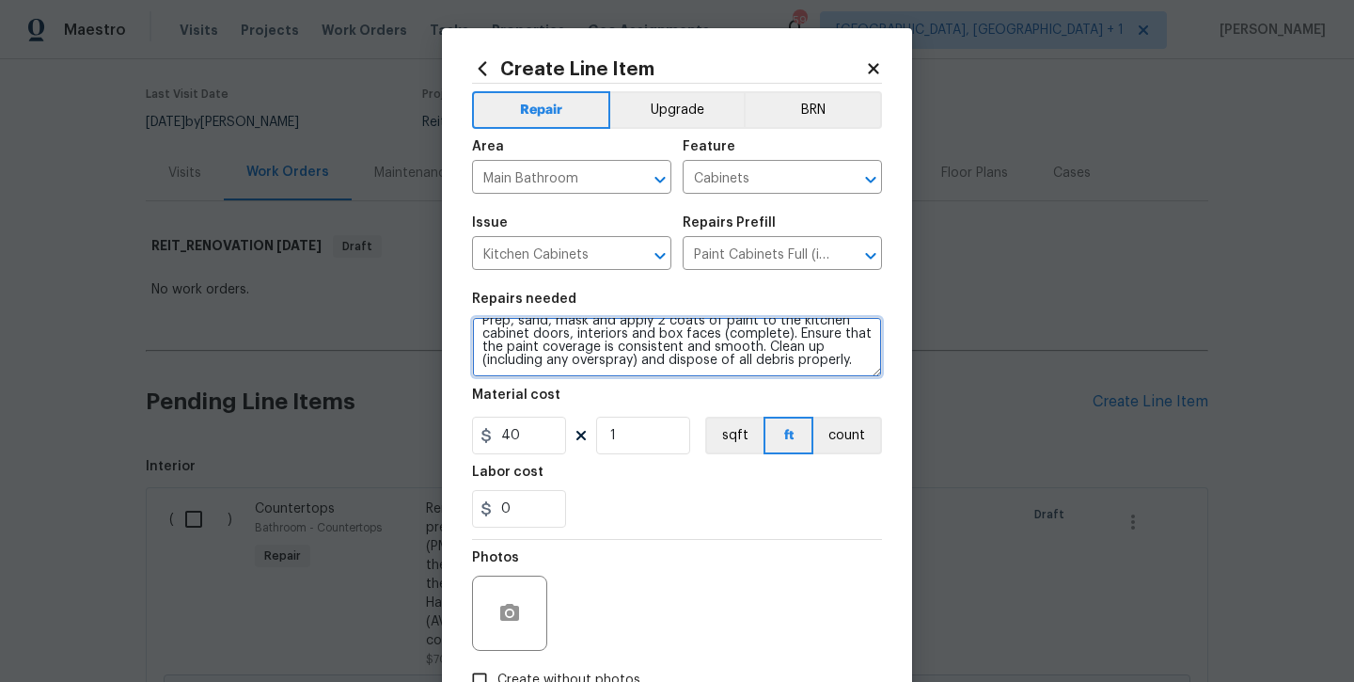
scroll to position [30, 0]
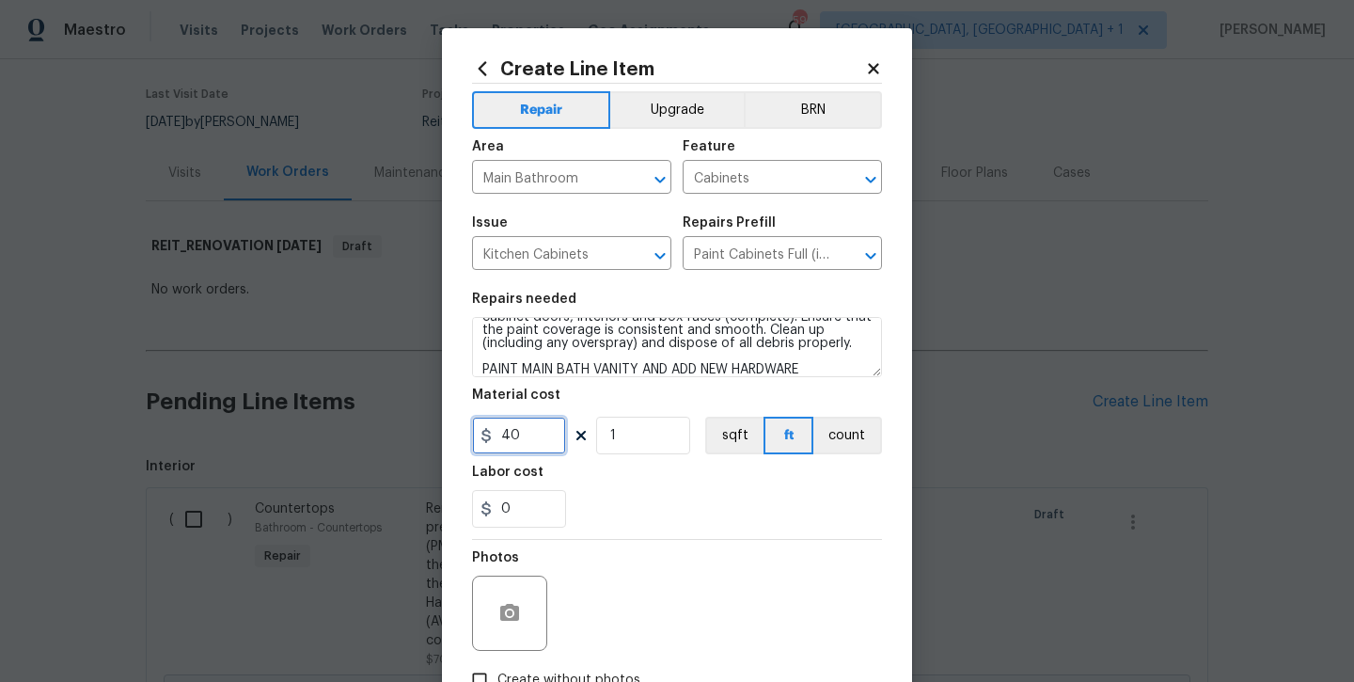
click at [530, 440] on input "40" at bounding box center [519, 436] width 94 height 38
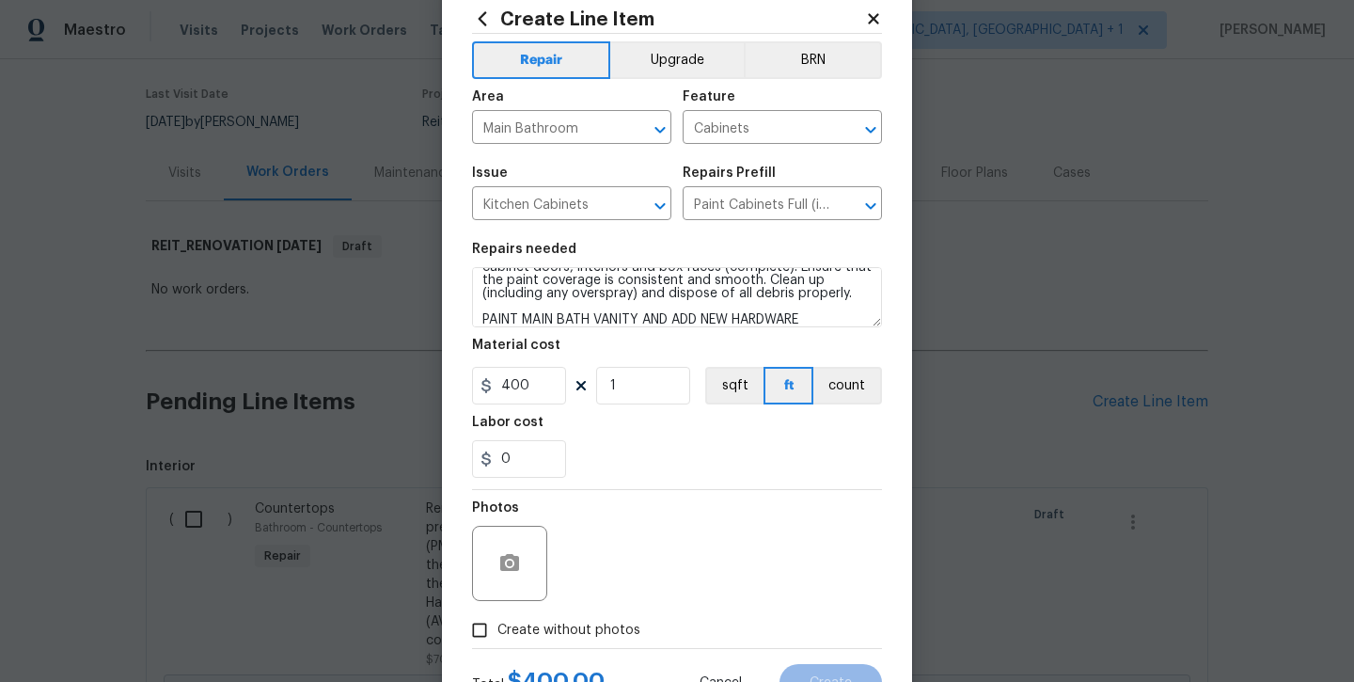
click at [590, 626] on span "Create without photos" at bounding box center [569, 631] width 143 height 20
click at [498, 626] on input "Create without photos" at bounding box center [480, 630] width 36 height 36
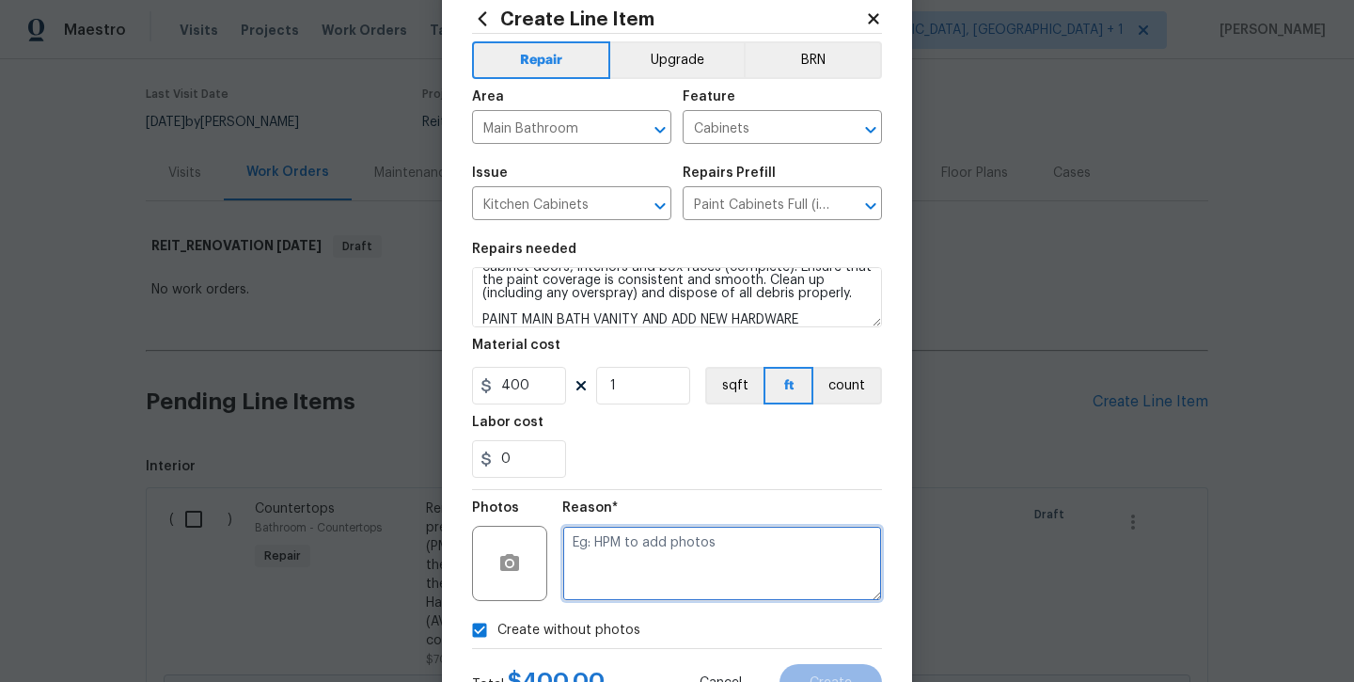
click at [638, 563] on textarea at bounding box center [722, 563] width 320 height 75
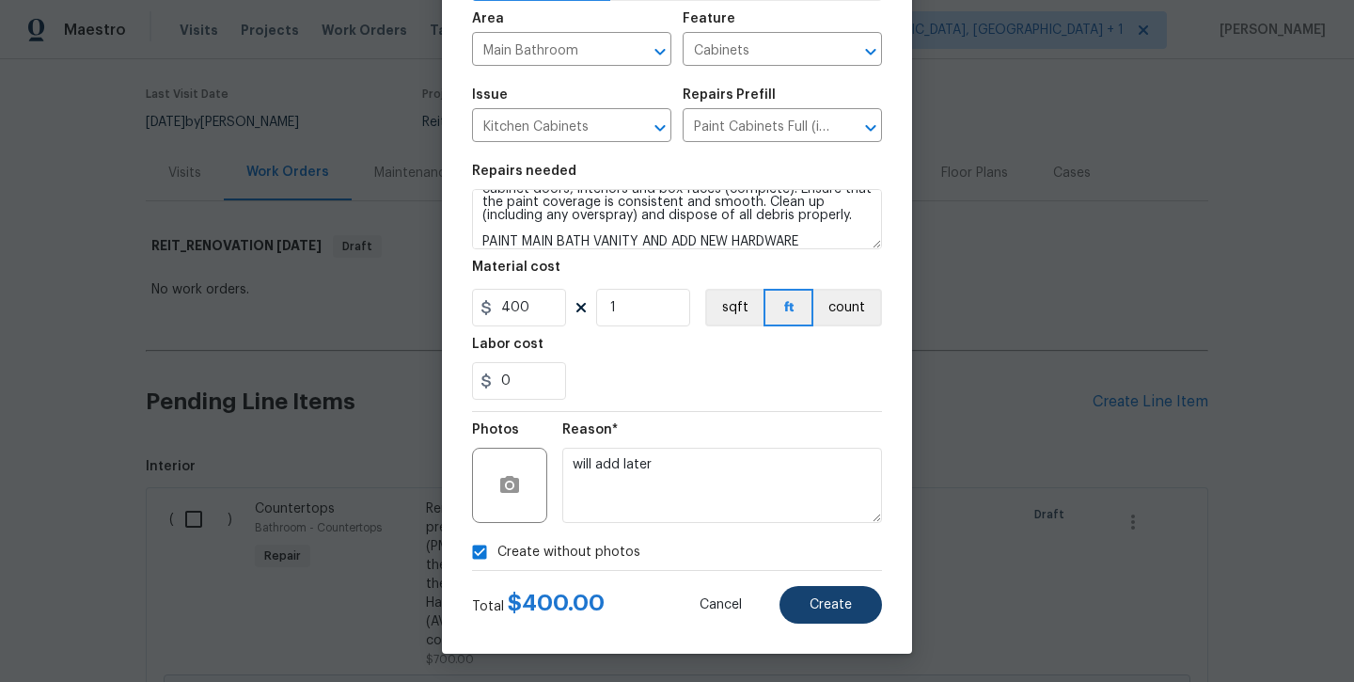
scroll to position [128, 0]
click at [833, 592] on button "Create" at bounding box center [831, 605] width 103 height 38
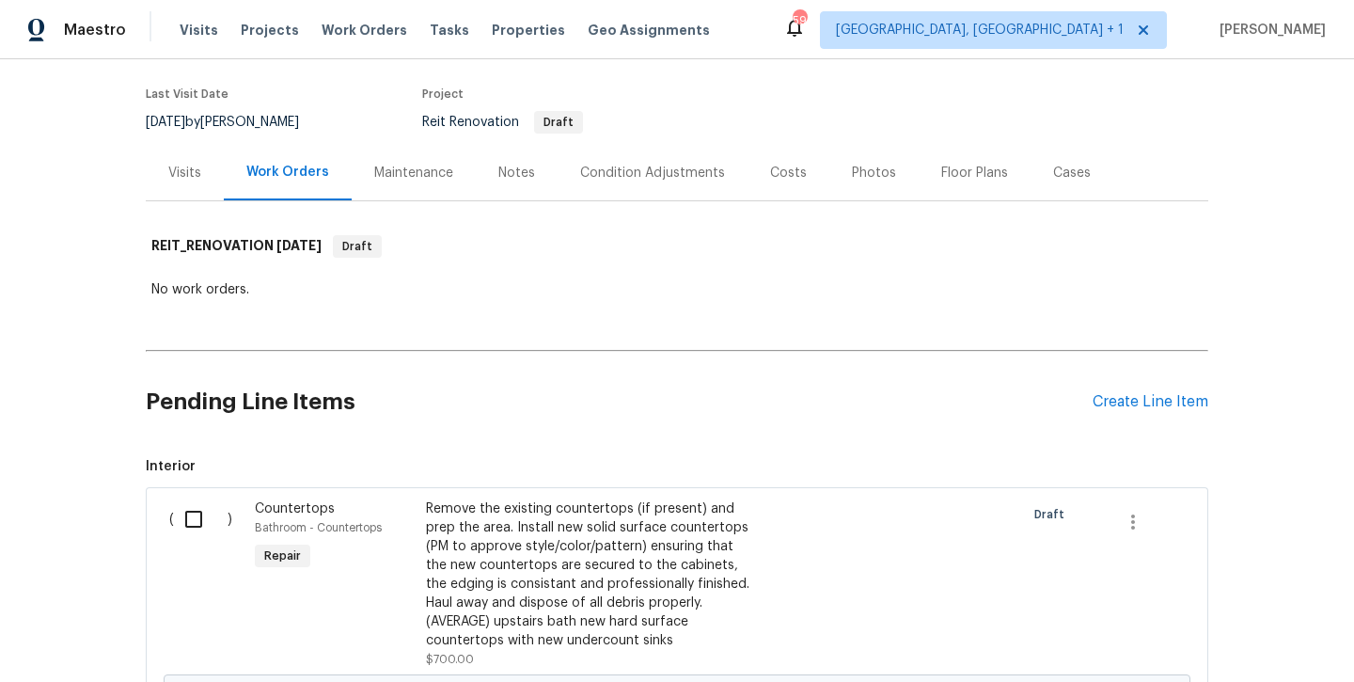
click at [1134, 412] on div "Pending Line Items Create Line Item" at bounding box center [677, 401] width 1063 height 87
click at [1131, 397] on div "Create Line Item" at bounding box center [1151, 402] width 116 height 18
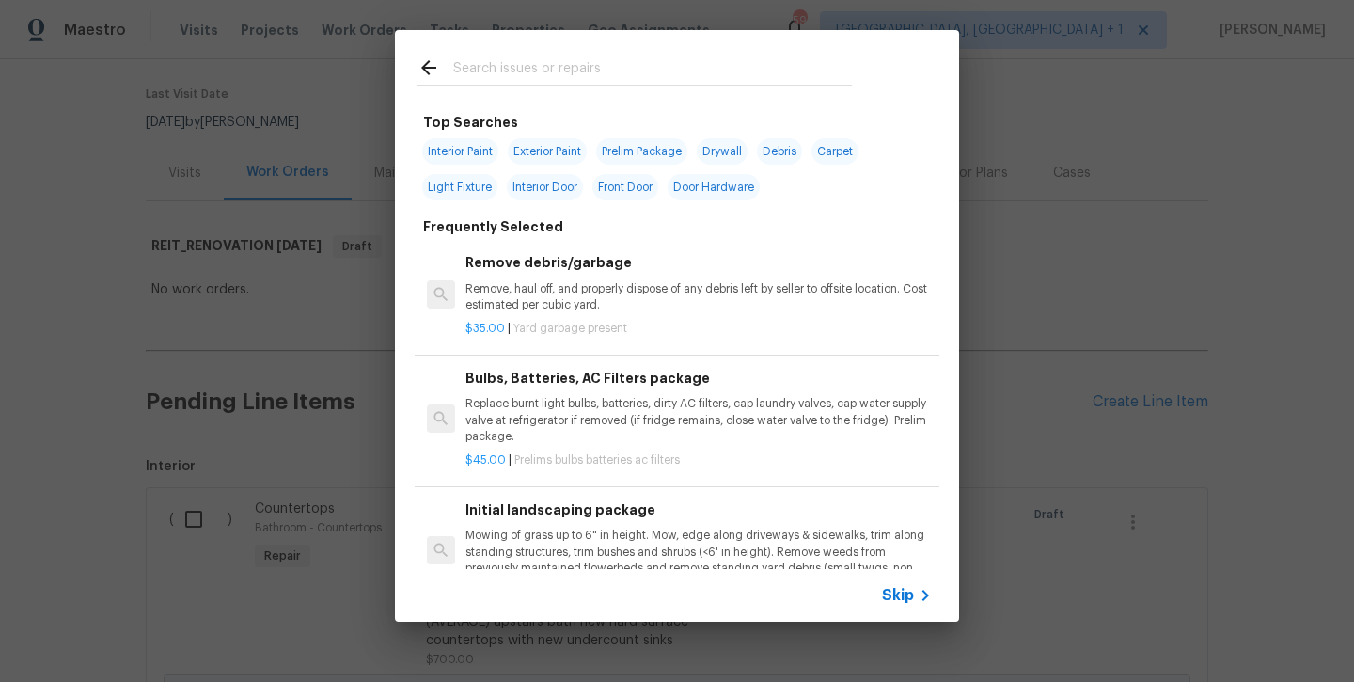
click at [580, 60] on input "text" at bounding box center [652, 70] width 399 height 28
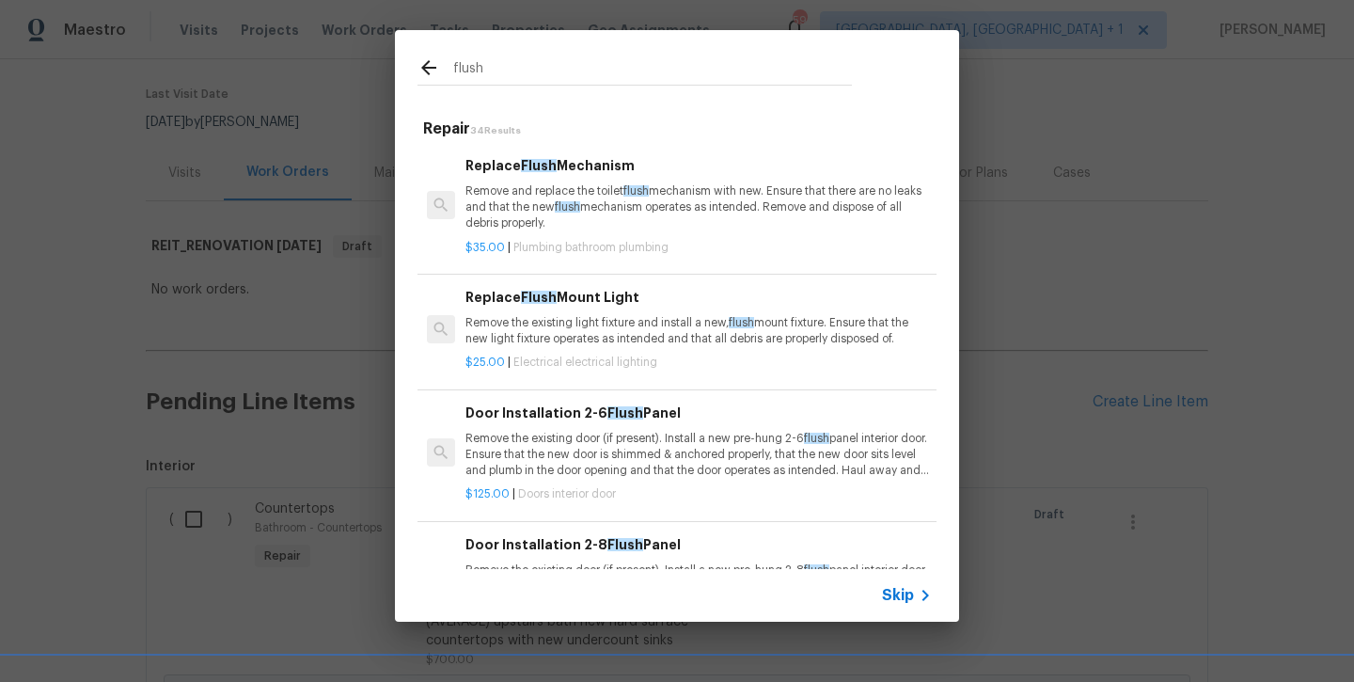
click at [588, 324] on p "Remove the existing light fixture and install a new, flush mount fixture. Ensur…" at bounding box center [699, 331] width 467 height 32
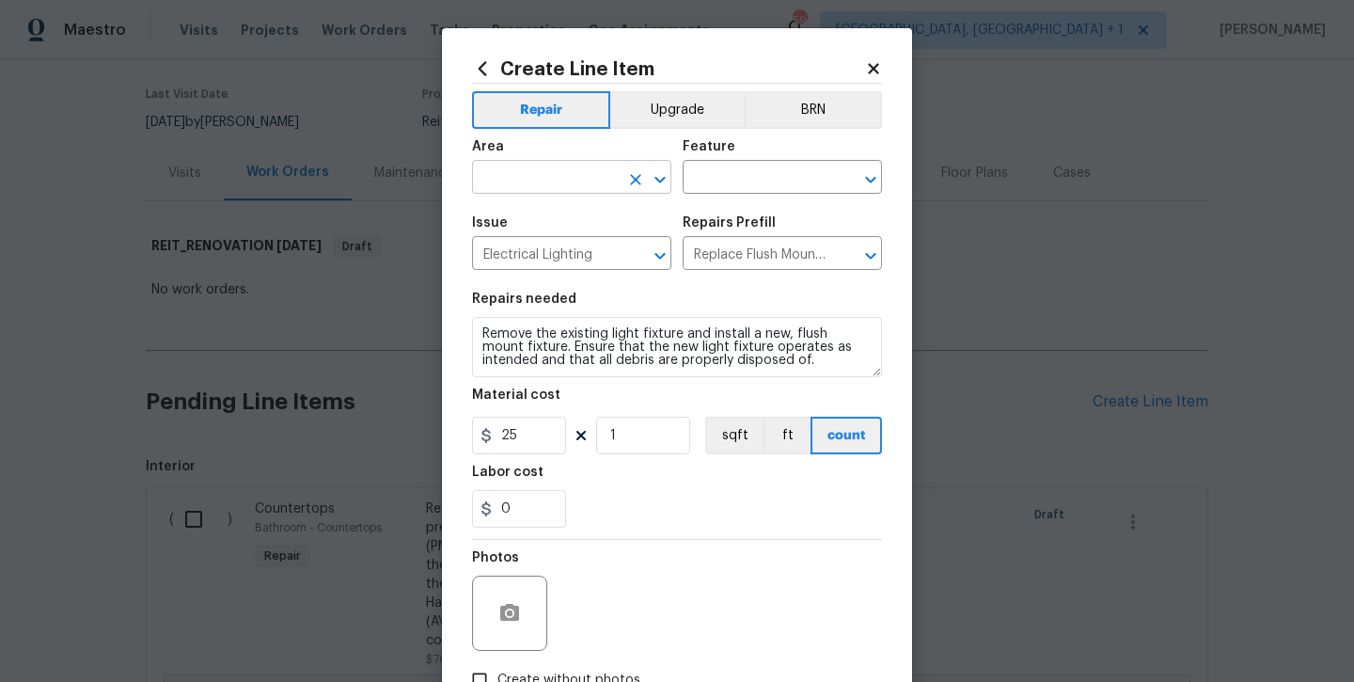
click at [560, 182] on input "text" at bounding box center [545, 179] width 147 height 29
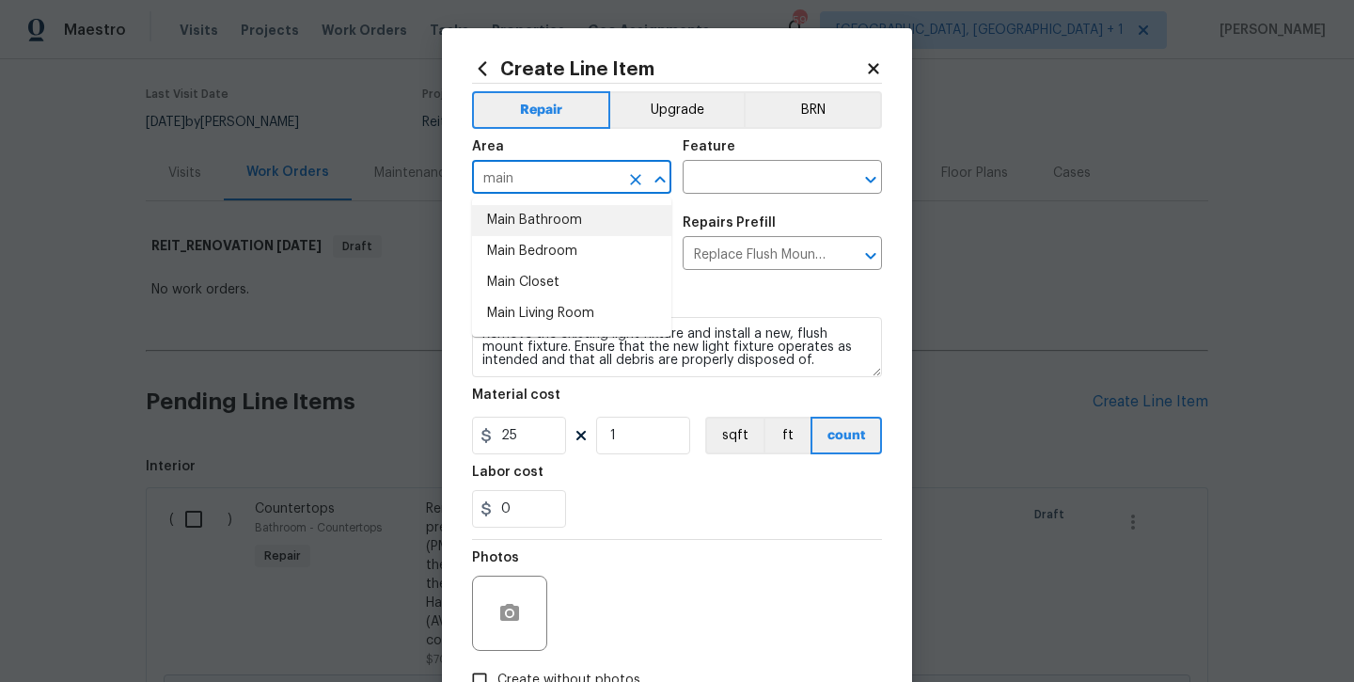
click at [557, 213] on li "Main Bathroom" at bounding box center [571, 220] width 199 height 31
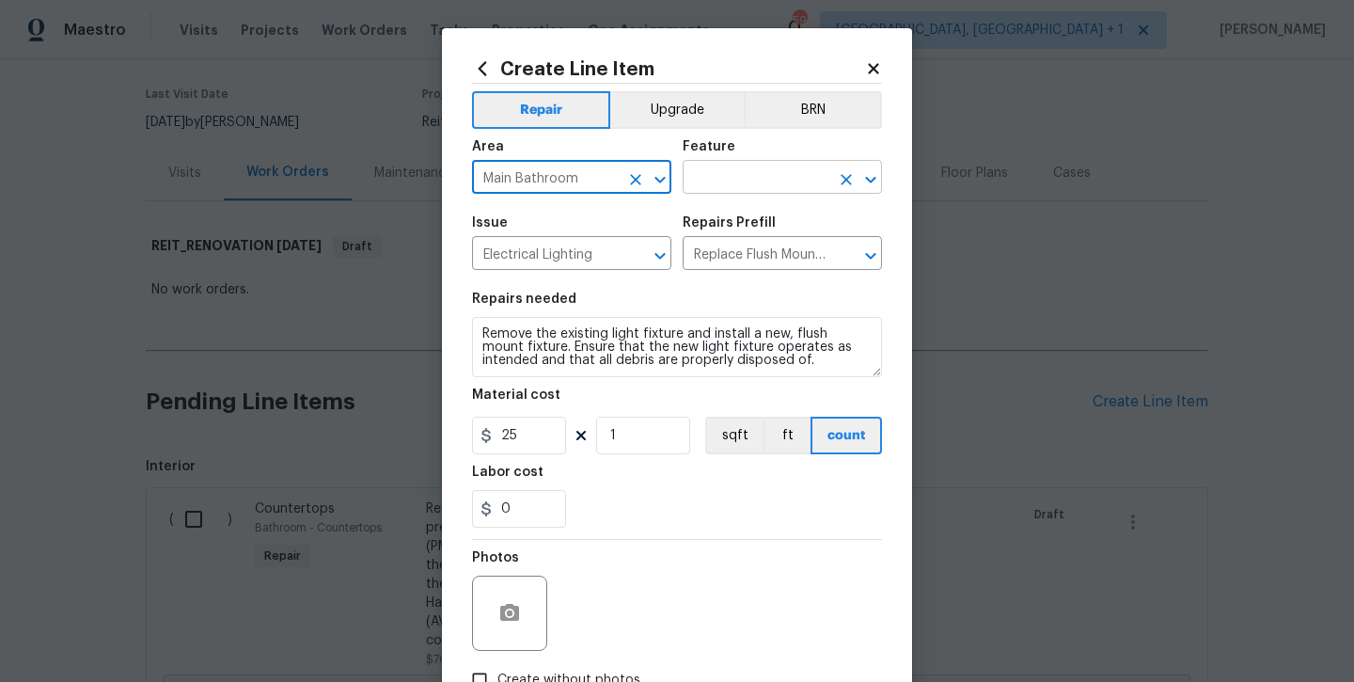
click at [702, 183] on input "text" at bounding box center [756, 179] width 147 height 29
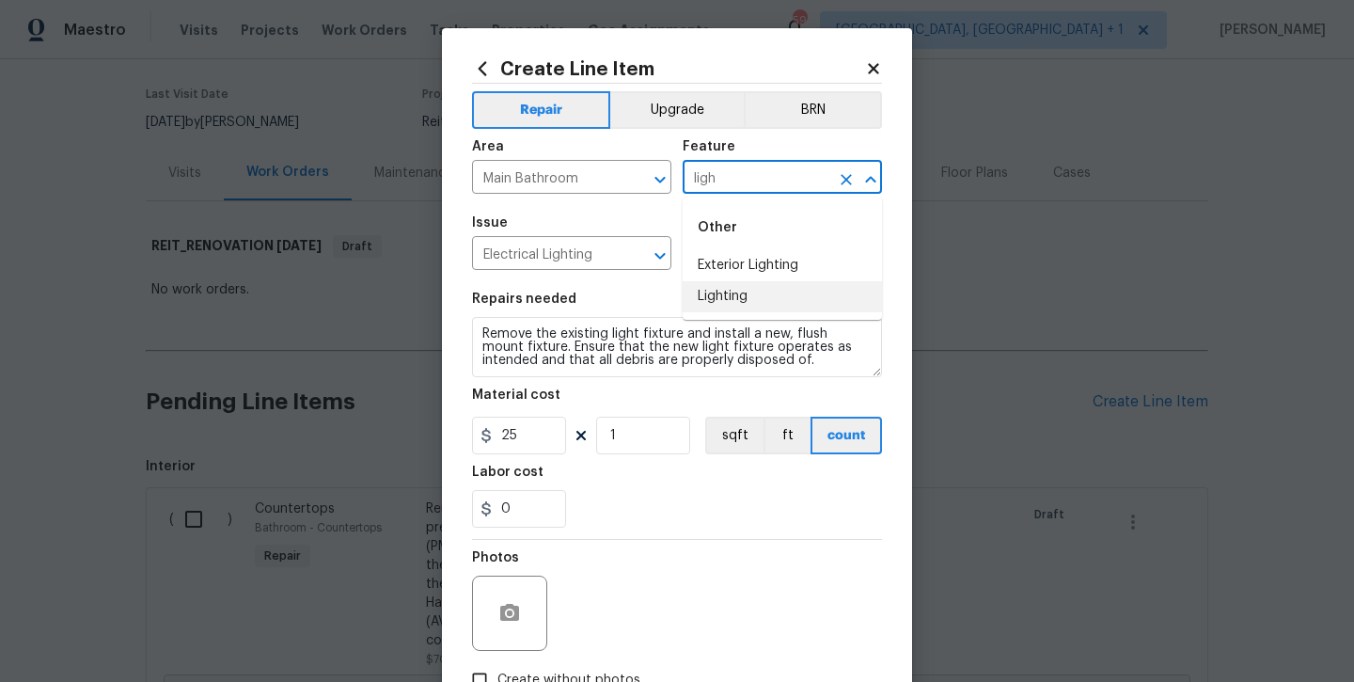
click at [702, 293] on li "Lighting" at bounding box center [782, 296] width 199 height 31
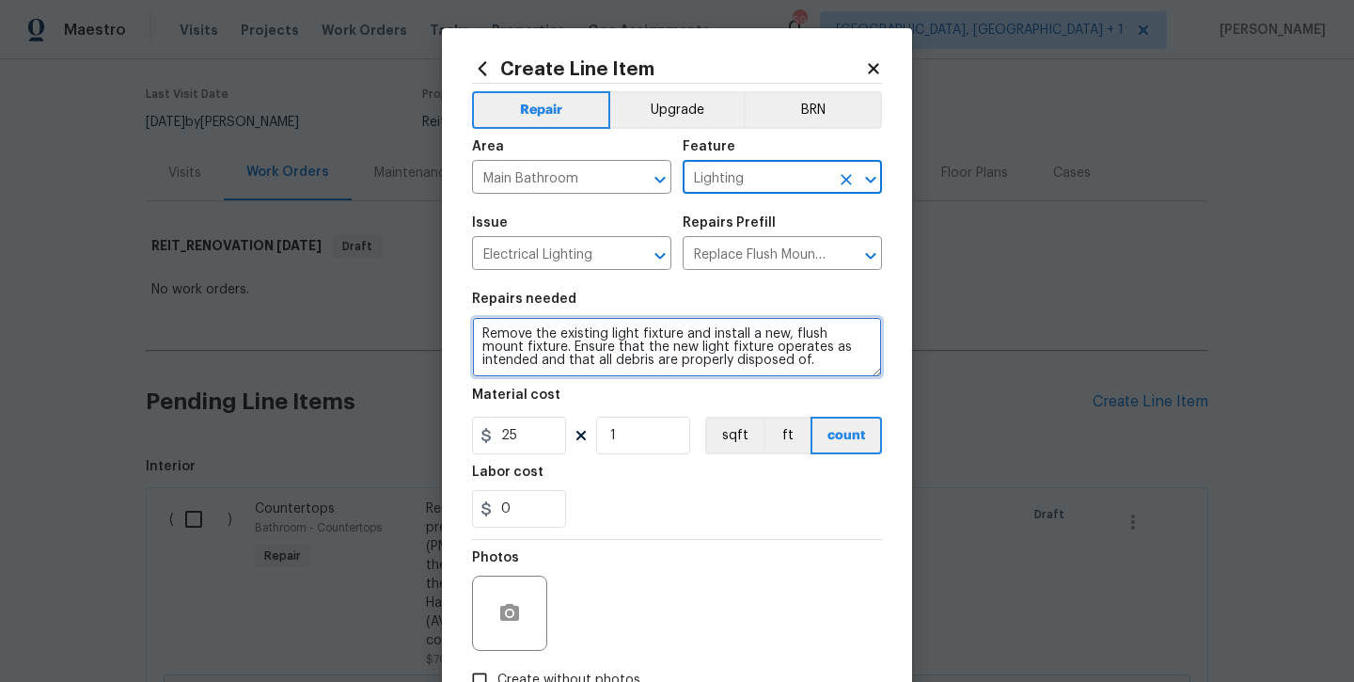
click at [799, 358] on textarea "Remove the existing light fixture and install a new, flush mount fixture. Ensur…" at bounding box center [677, 347] width 410 height 60
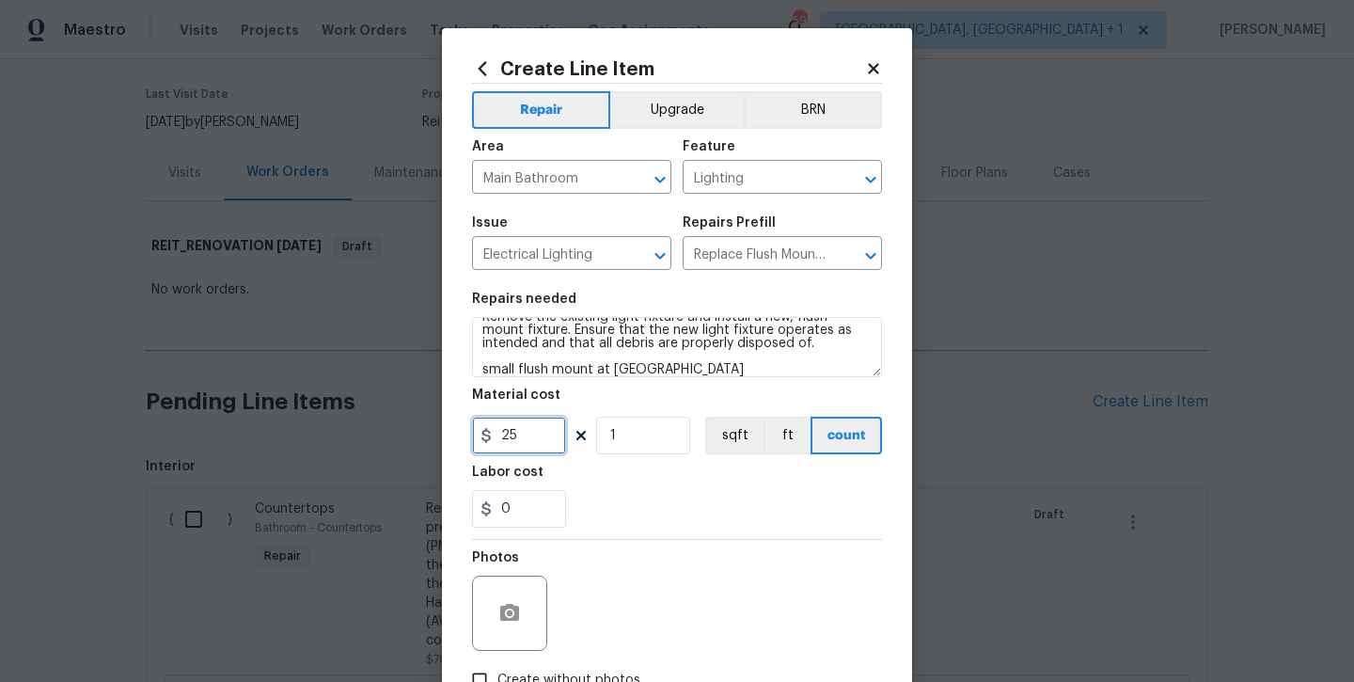
click at [546, 438] on input "25" at bounding box center [519, 436] width 94 height 38
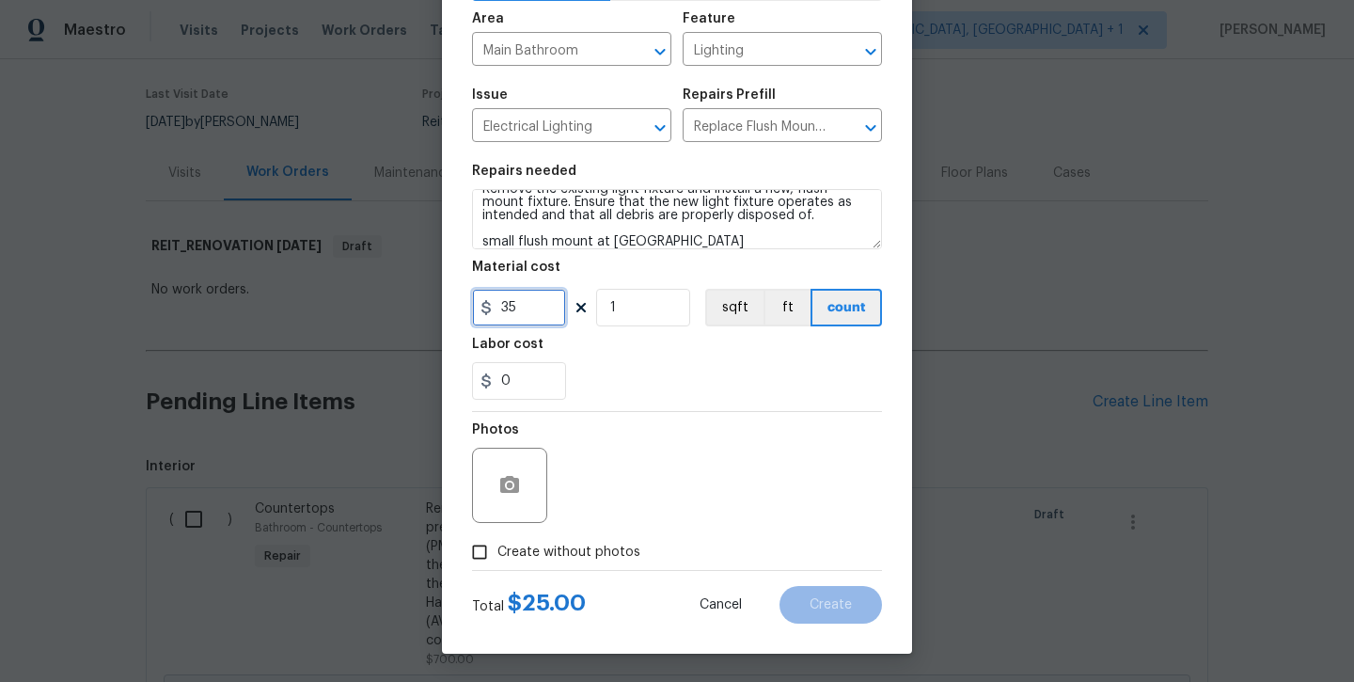
scroll to position [128, 0]
click at [579, 532] on div "Photos" at bounding box center [677, 473] width 410 height 122
click at [585, 555] on span "Create without photos" at bounding box center [569, 553] width 143 height 20
click at [498, 555] on input "Create without photos" at bounding box center [480, 552] width 36 height 36
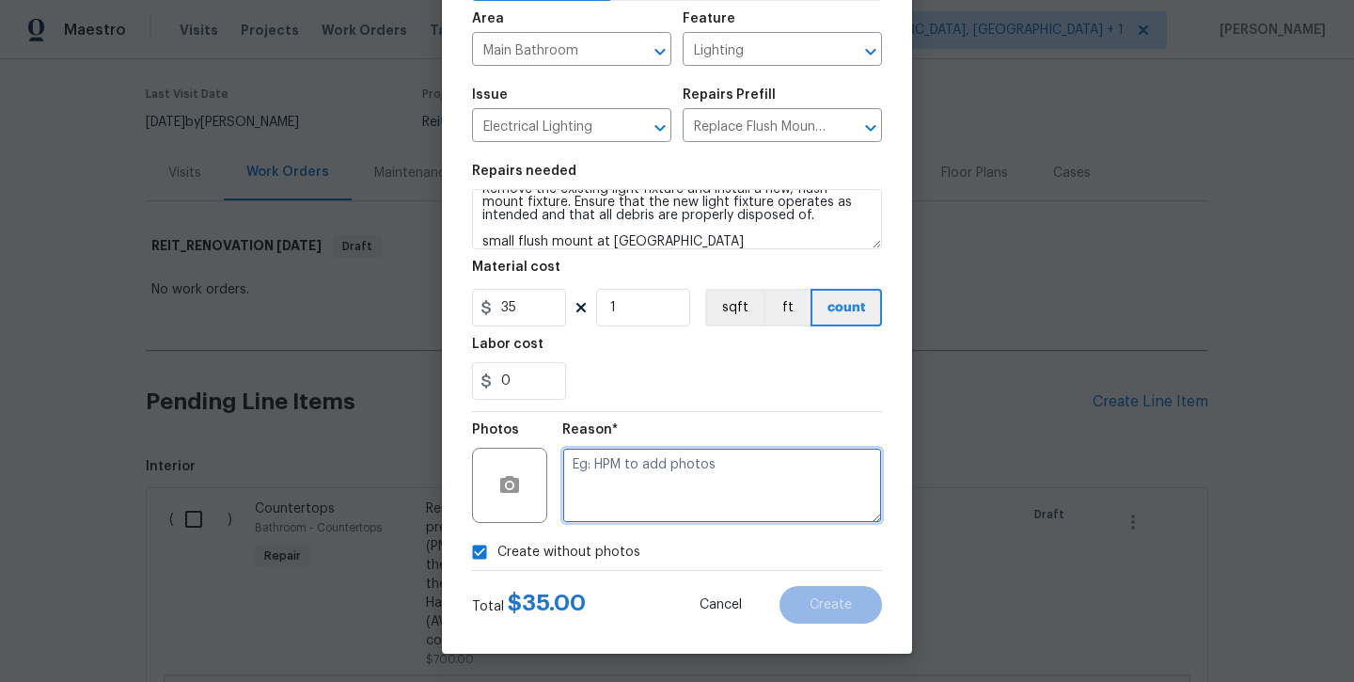
click at [633, 498] on textarea at bounding box center [722, 485] width 320 height 75
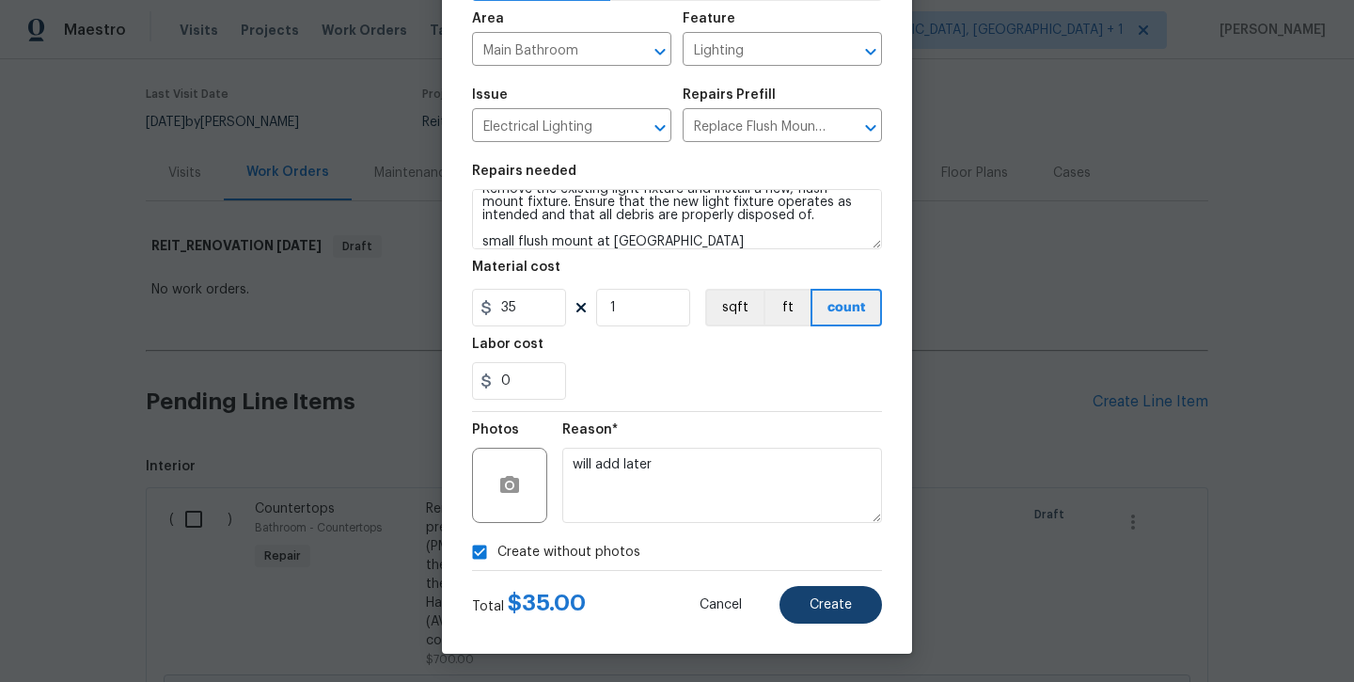
click at [801, 604] on button "Create" at bounding box center [831, 605] width 103 height 38
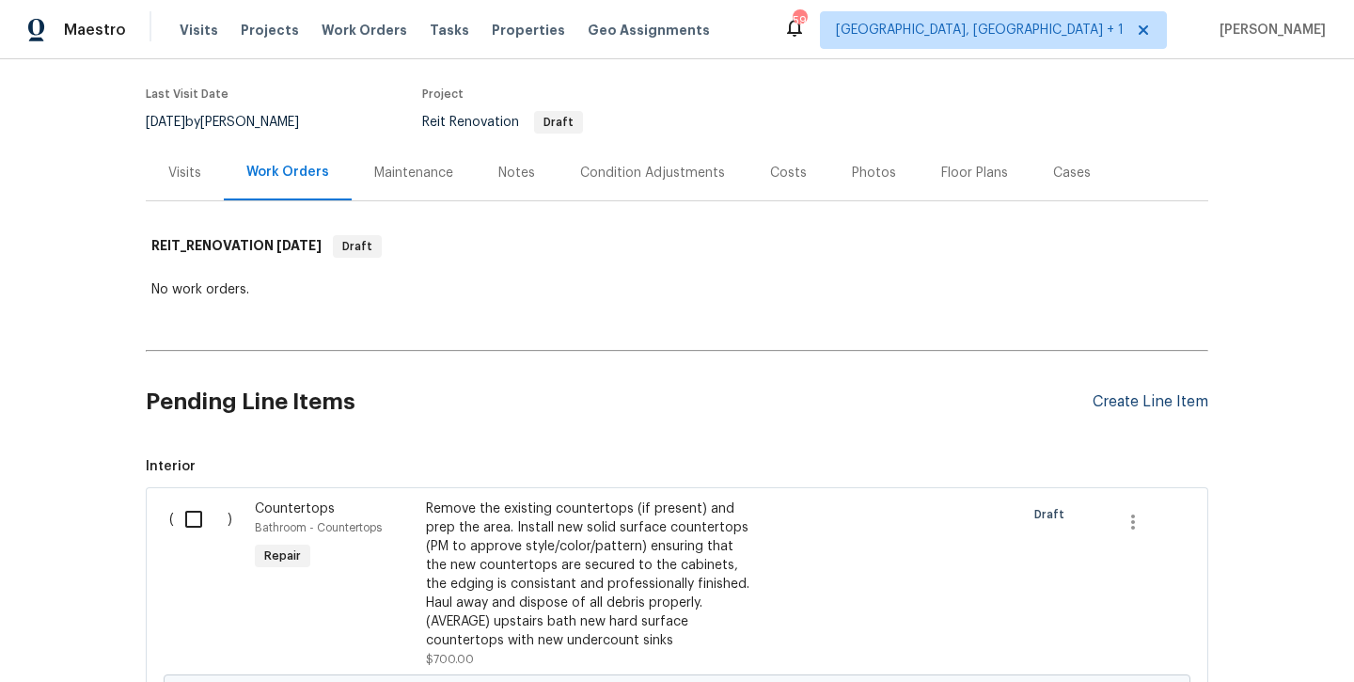
click at [1112, 406] on div "Create Line Item" at bounding box center [1151, 402] width 116 height 18
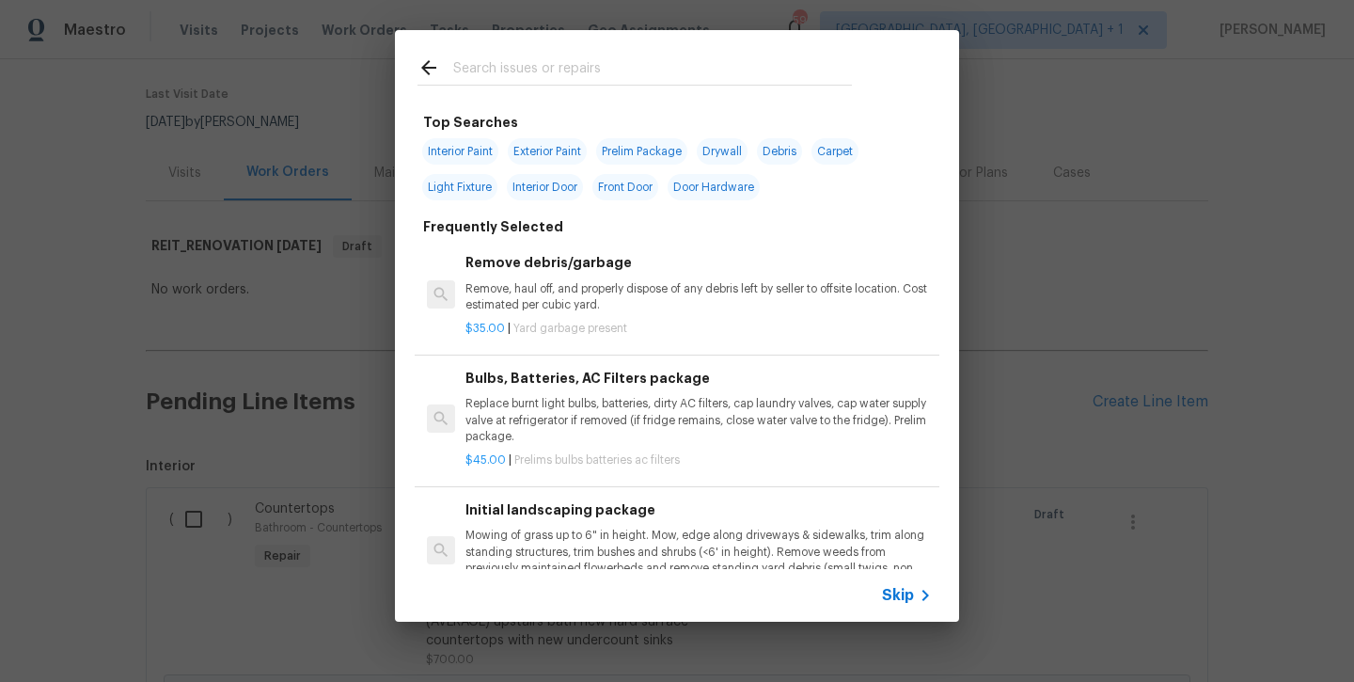
click at [606, 71] on input "text" at bounding box center [652, 70] width 399 height 28
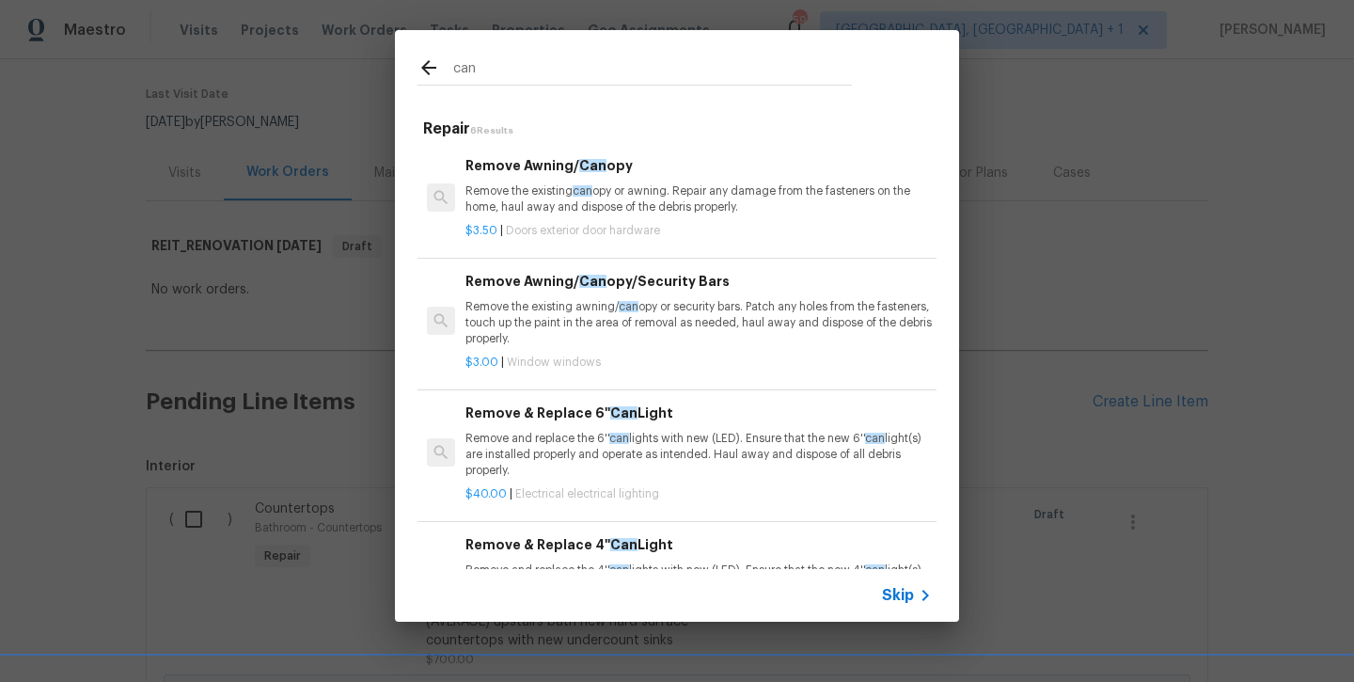
click at [618, 456] on p "Remove and replace the 6'' can lights with new (LED). Ensure that the new 6'' c…" at bounding box center [699, 455] width 467 height 48
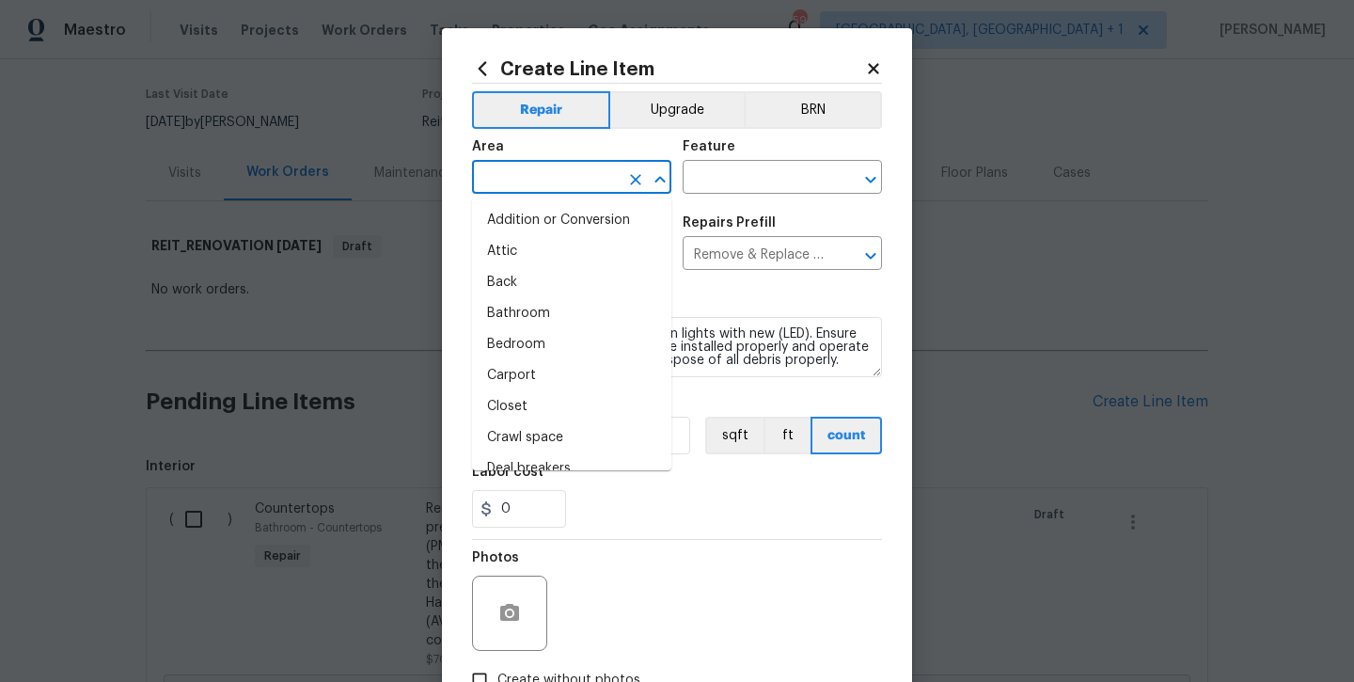
click at [556, 179] on input "text" at bounding box center [545, 179] width 147 height 29
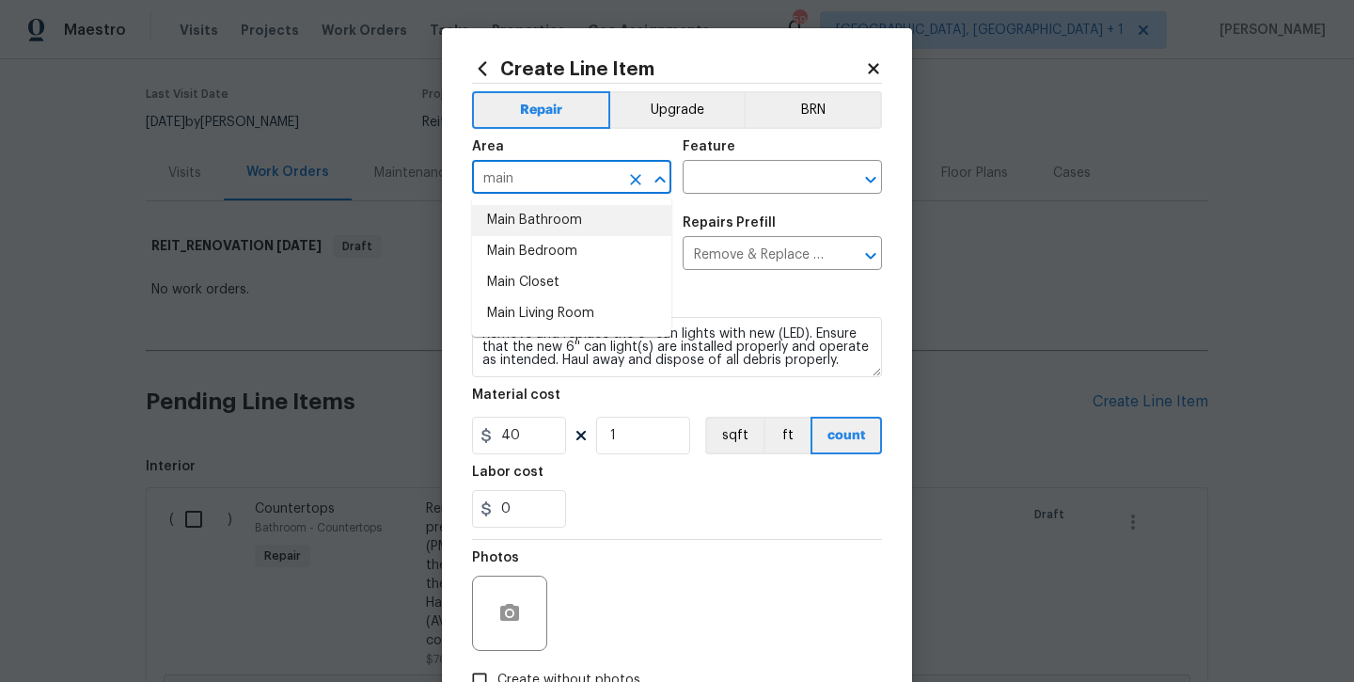
click at [556, 217] on li "Main Bathroom" at bounding box center [571, 220] width 199 height 31
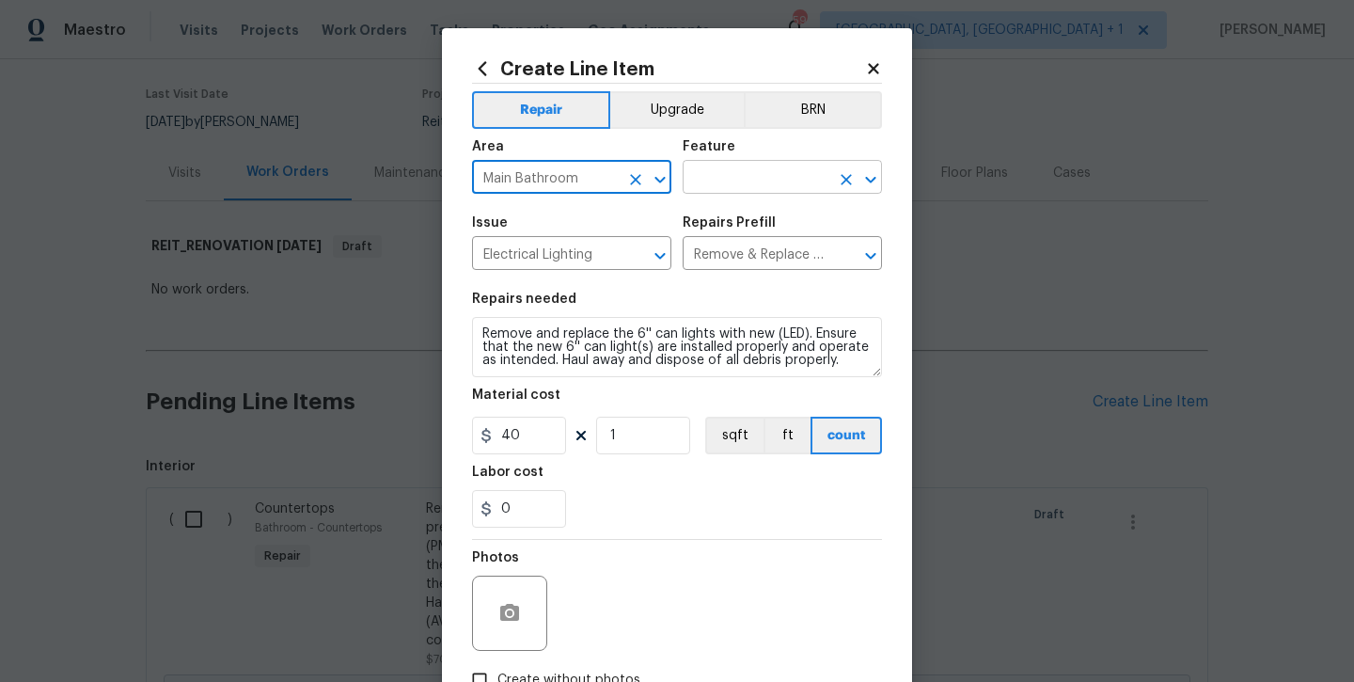
click at [714, 182] on input "text" at bounding box center [756, 179] width 147 height 29
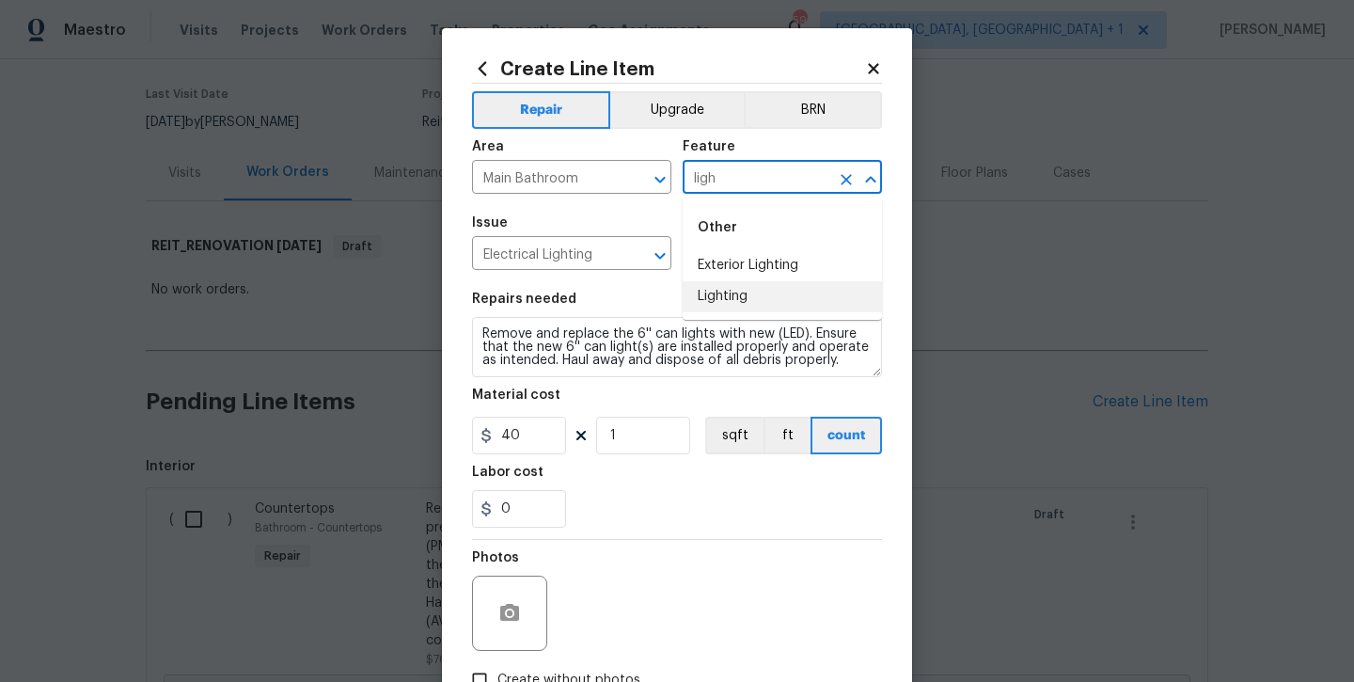
click at [717, 308] on li "Lighting" at bounding box center [782, 296] width 199 height 31
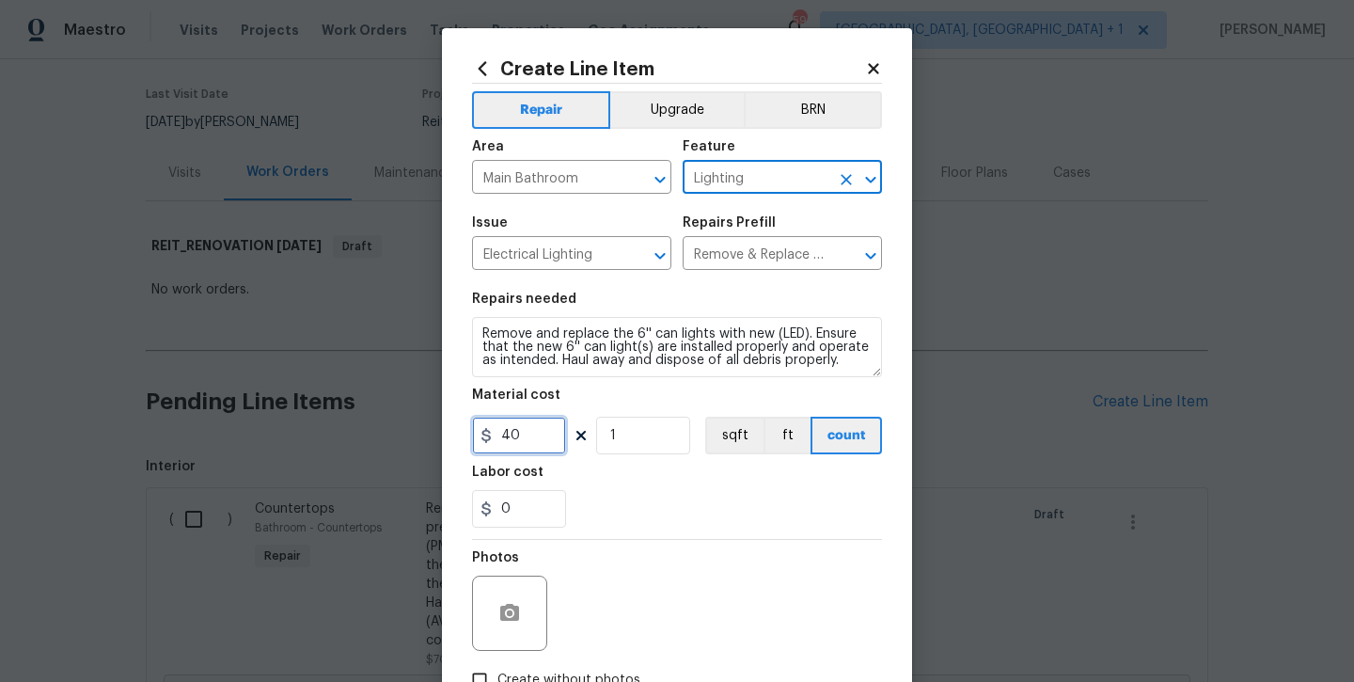
click at [530, 434] on input "40" at bounding box center [519, 436] width 94 height 38
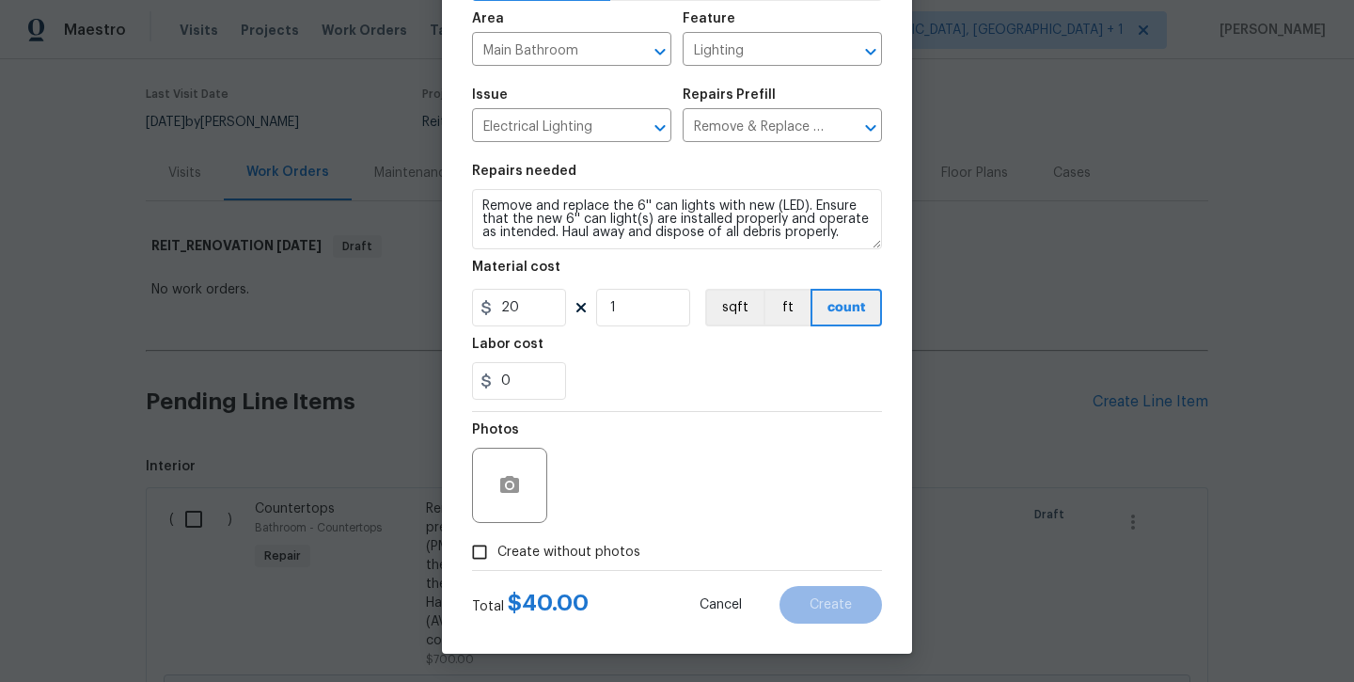
click at [541, 575] on div "Total $ 40.00 Cancel Create" at bounding box center [677, 597] width 410 height 53
click at [543, 561] on span "Create without photos" at bounding box center [569, 553] width 143 height 20
click at [498, 561] on input "Create without photos" at bounding box center [480, 552] width 36 height 36
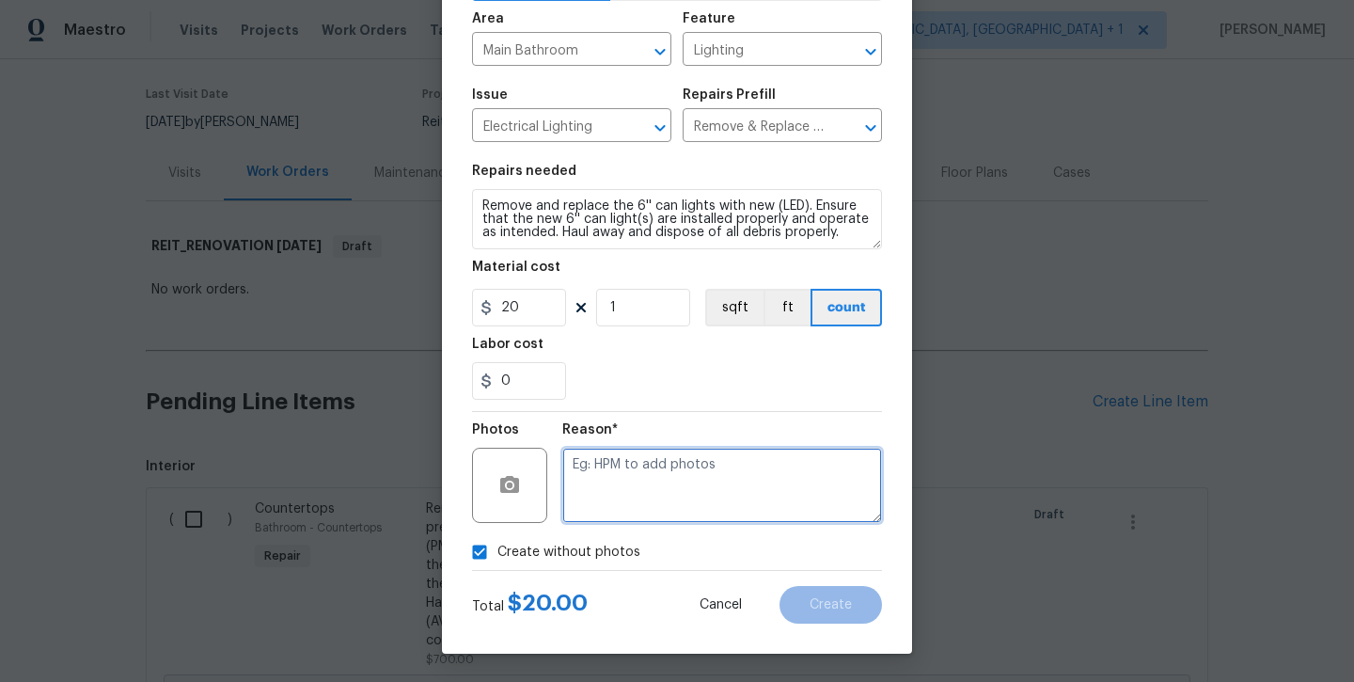
click at [597, 511] on textarea at bounding box center [722, 485] width 320 height 75
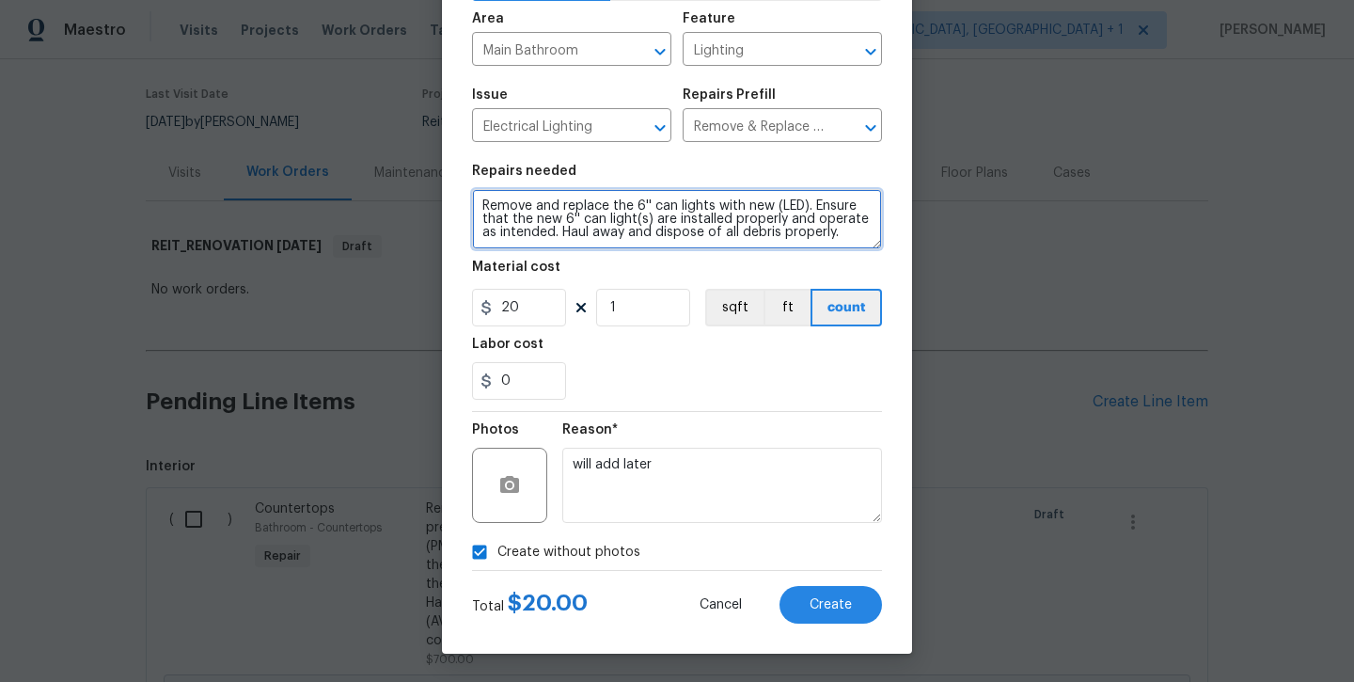
click at [849, 246] on textarea "Remove and replace the 6'' can lights with new (LED). Ensure that the new 6'' c…" at bounding box center [677, 219] width 410 height 60
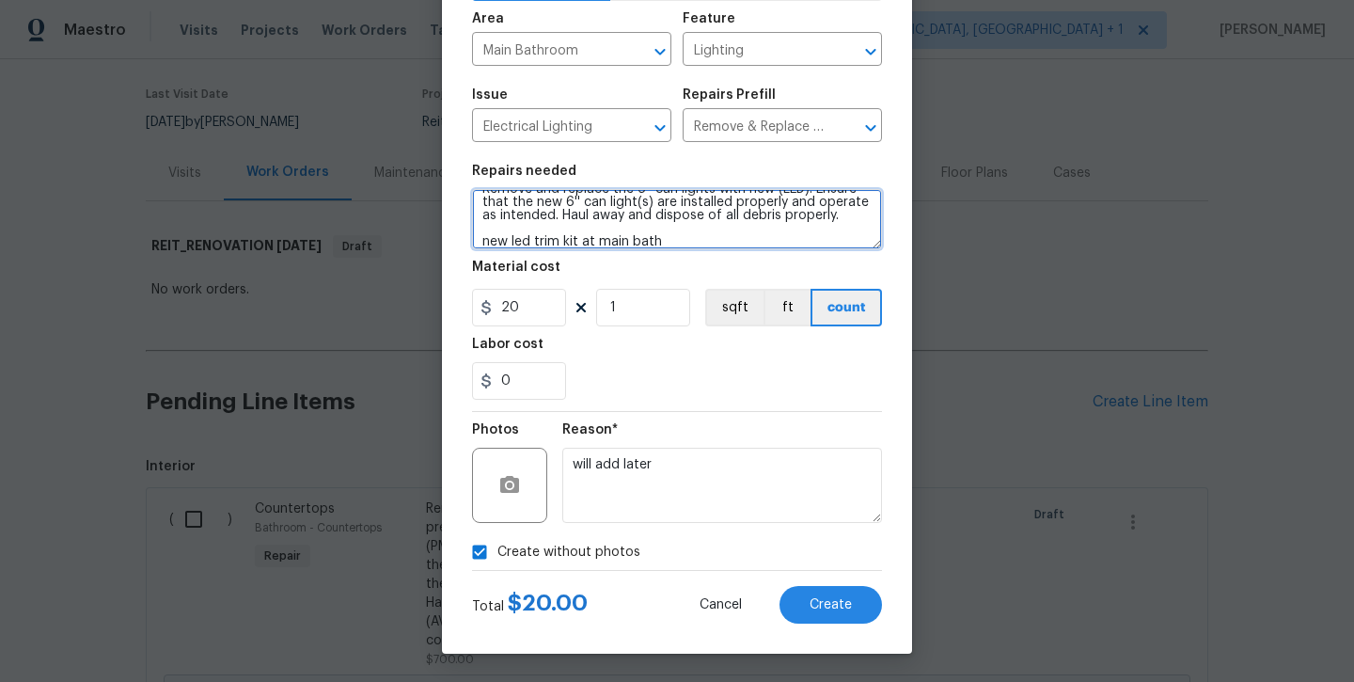
scroll to position [18, 0]
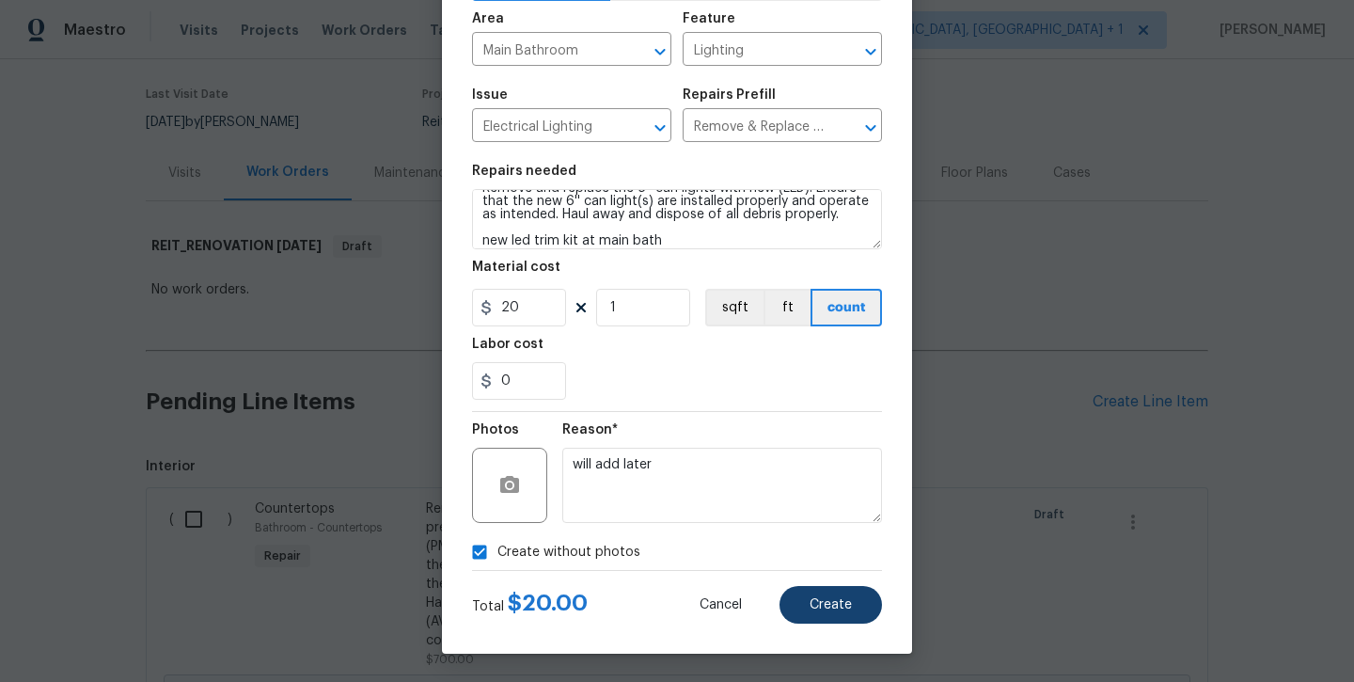
click at [849, 599] on span "Create" at bounding box center [831, 605] width 42 height 14
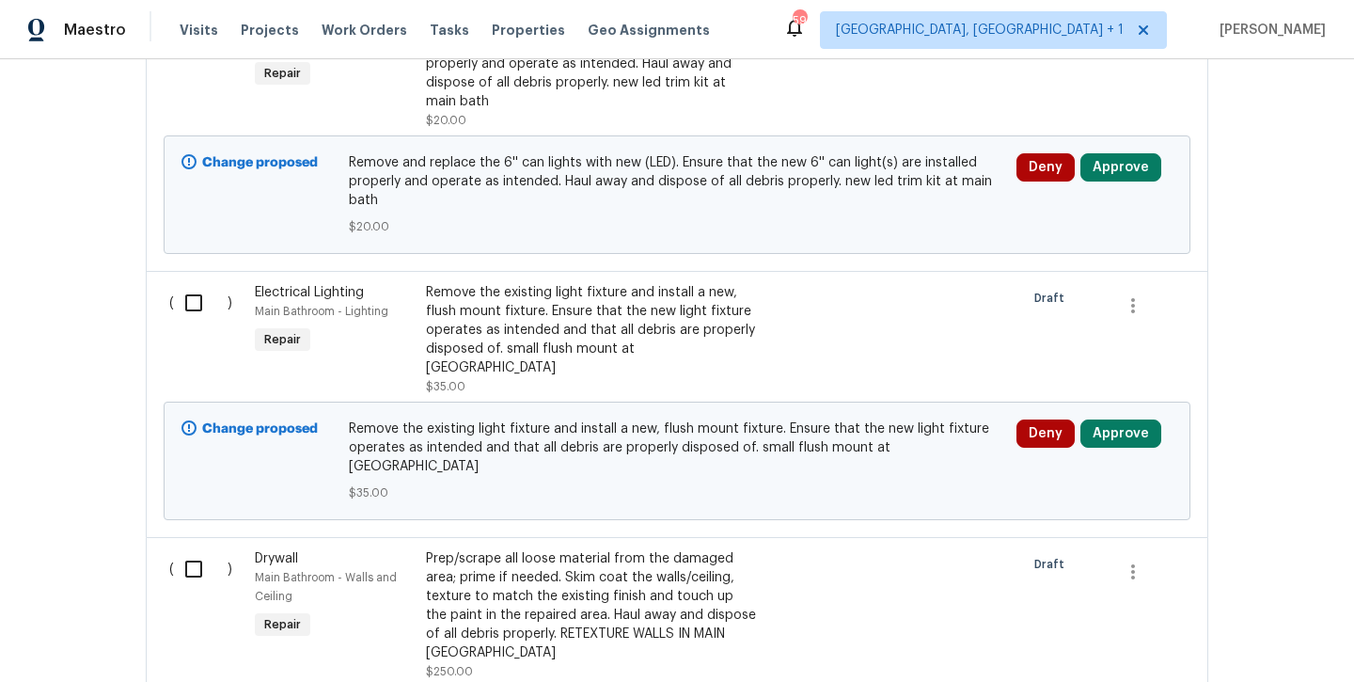
scroll to position [8244, 0]
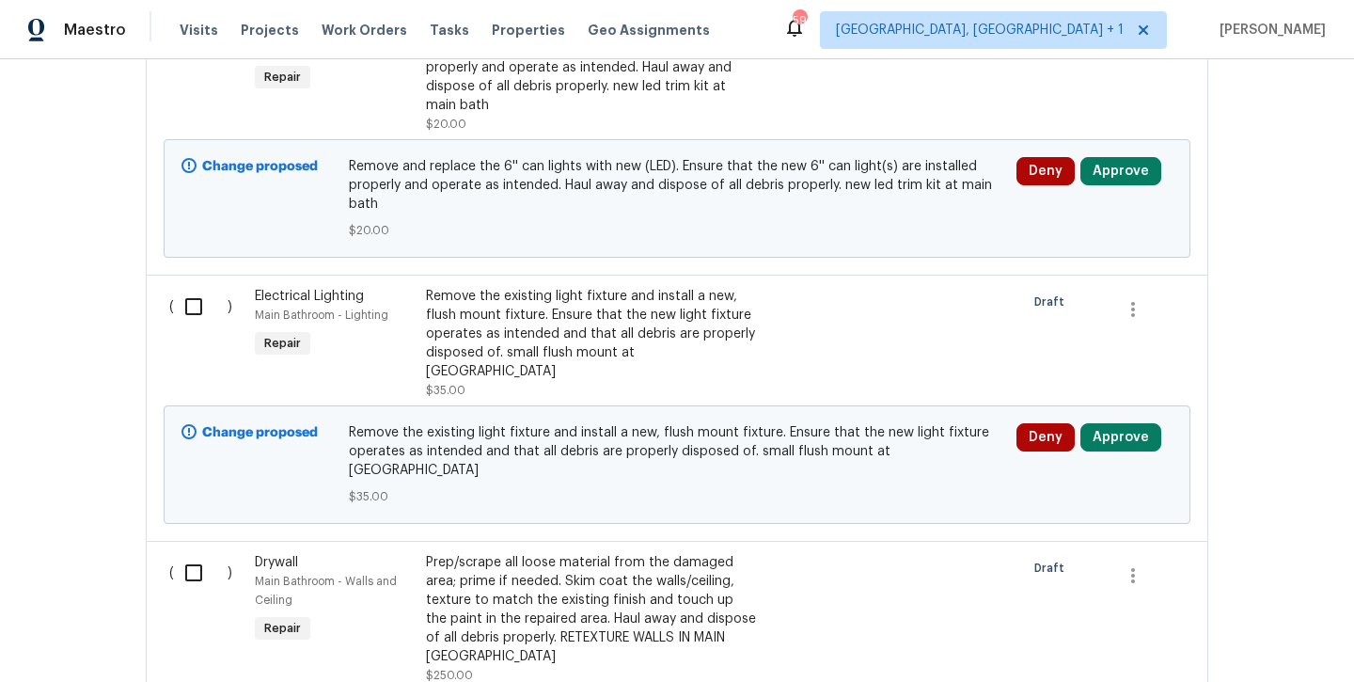
click at [548, 293] on div "Remove the existing light fixture and install a new, flush mount fixture. Ensur…" at bounding box center [591, 334] width 331 height 94
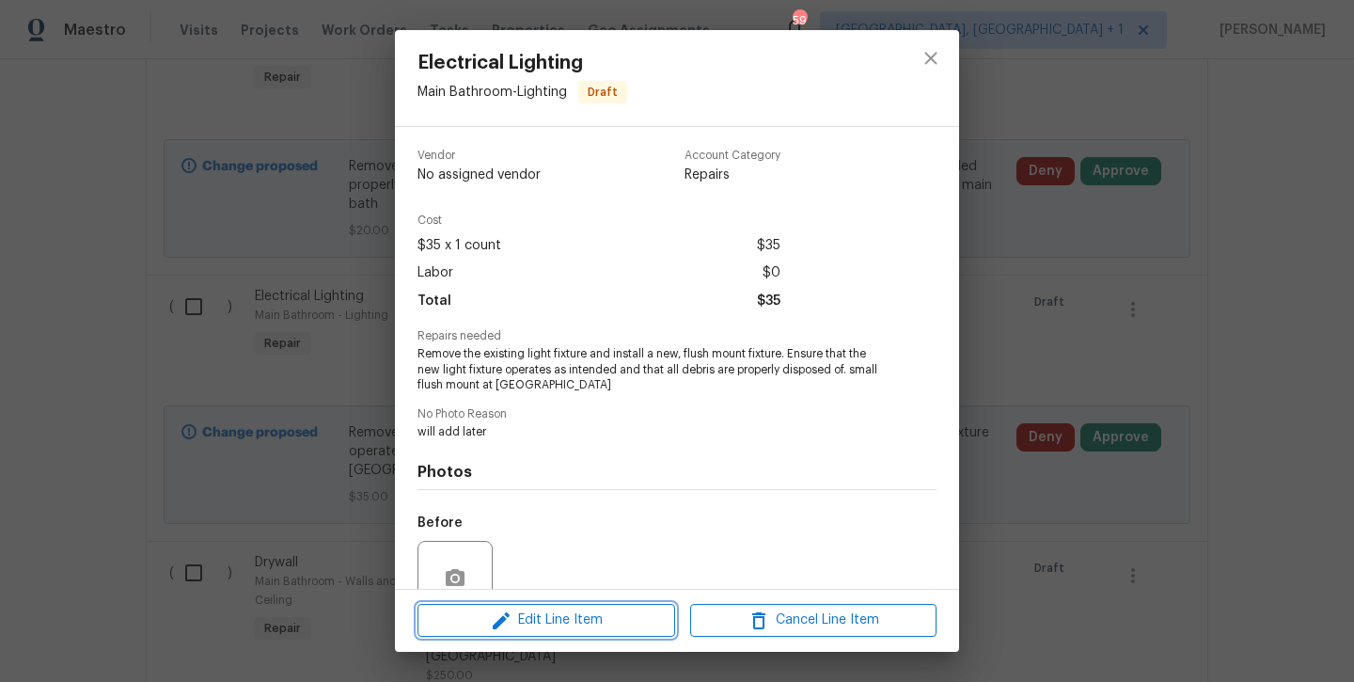
click at [562, 609] on button "Edit Line Item" at bounding box center [547, 620] width 258 height 33
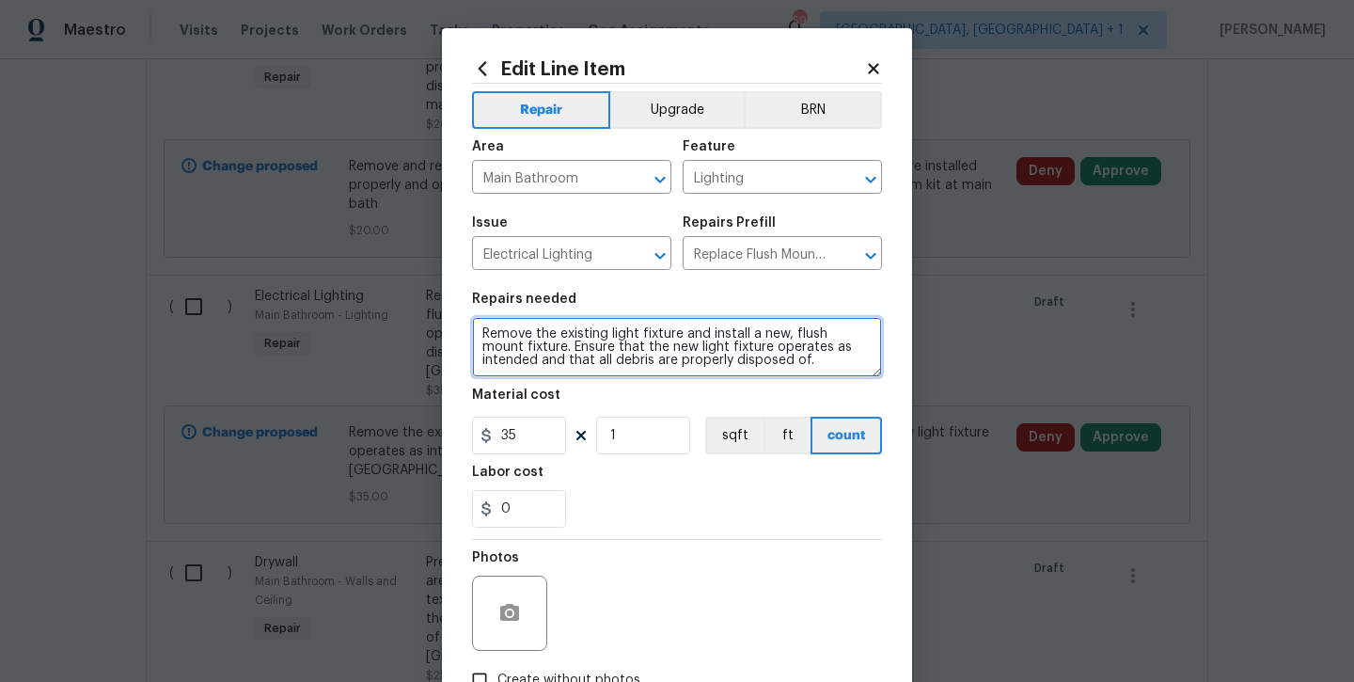
click at [755, 371] on textarea "Remove the existing light fixture and install a new, flush mount fixture. Ensur…" at bounding box center [677, 347] width 410 height 60
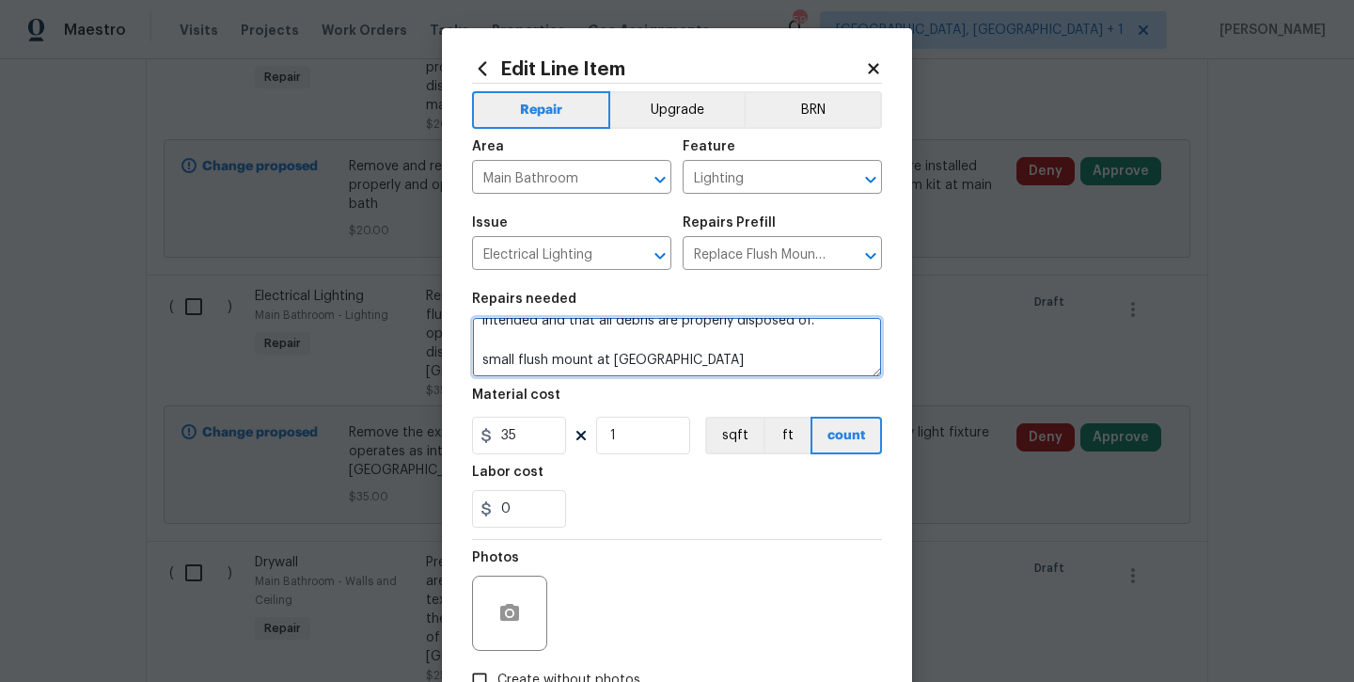
click at [744, 359] on textarea "Remove the existing light fixture and install a new, flush mount fixture. Ensur…" at bounding box center [677, 347] width 410 height 60
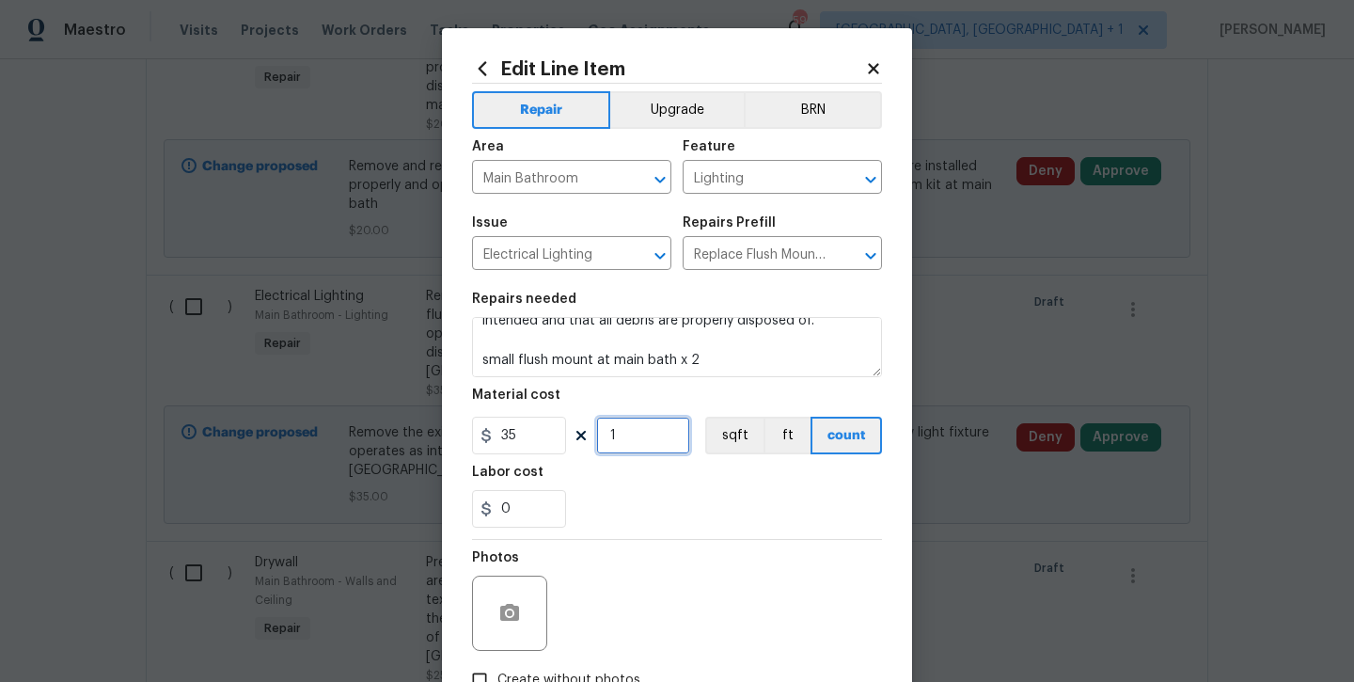
click at [658, 444] on input "1" at bounding box center [643, 436] width 94 height 38
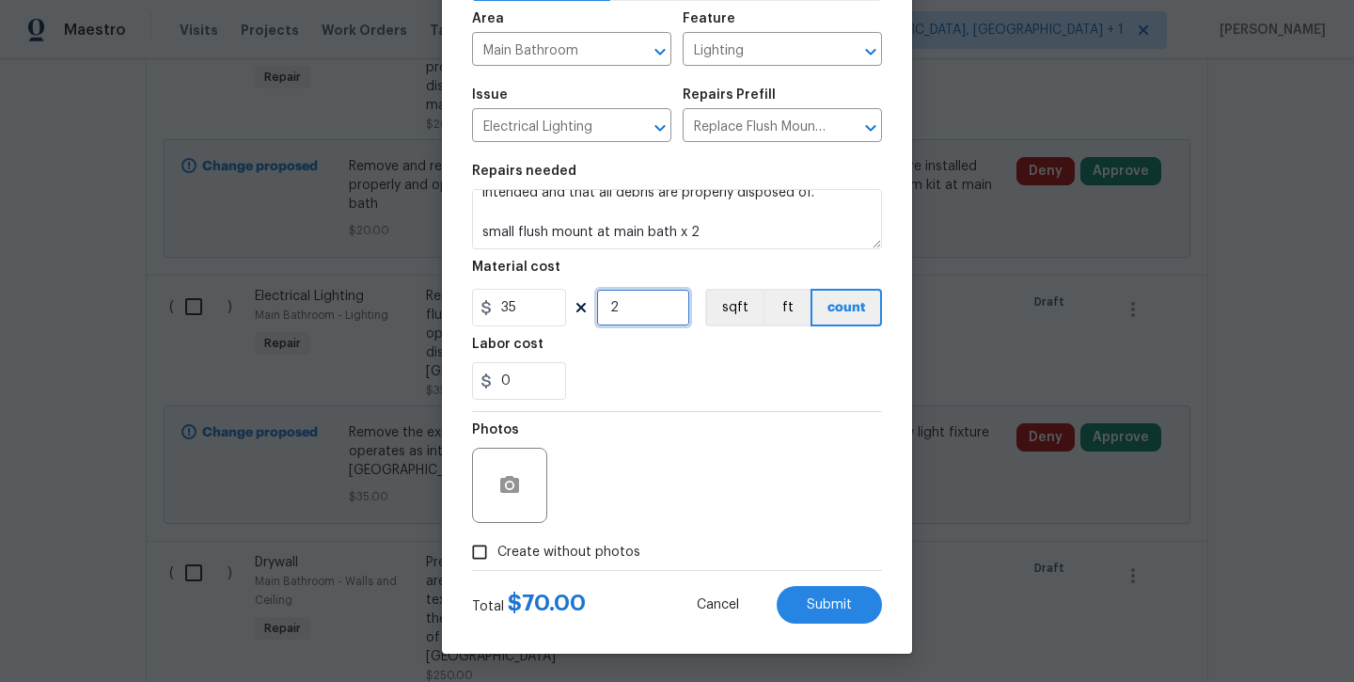
scroll to position [128, 0]
click at [603, 566] on label "Create without photos" at bounding box center [551, 552] width 179 height 36
click at [498, 566] on input "Create without photos" at bounding box center [480, 552] width 36 height 36
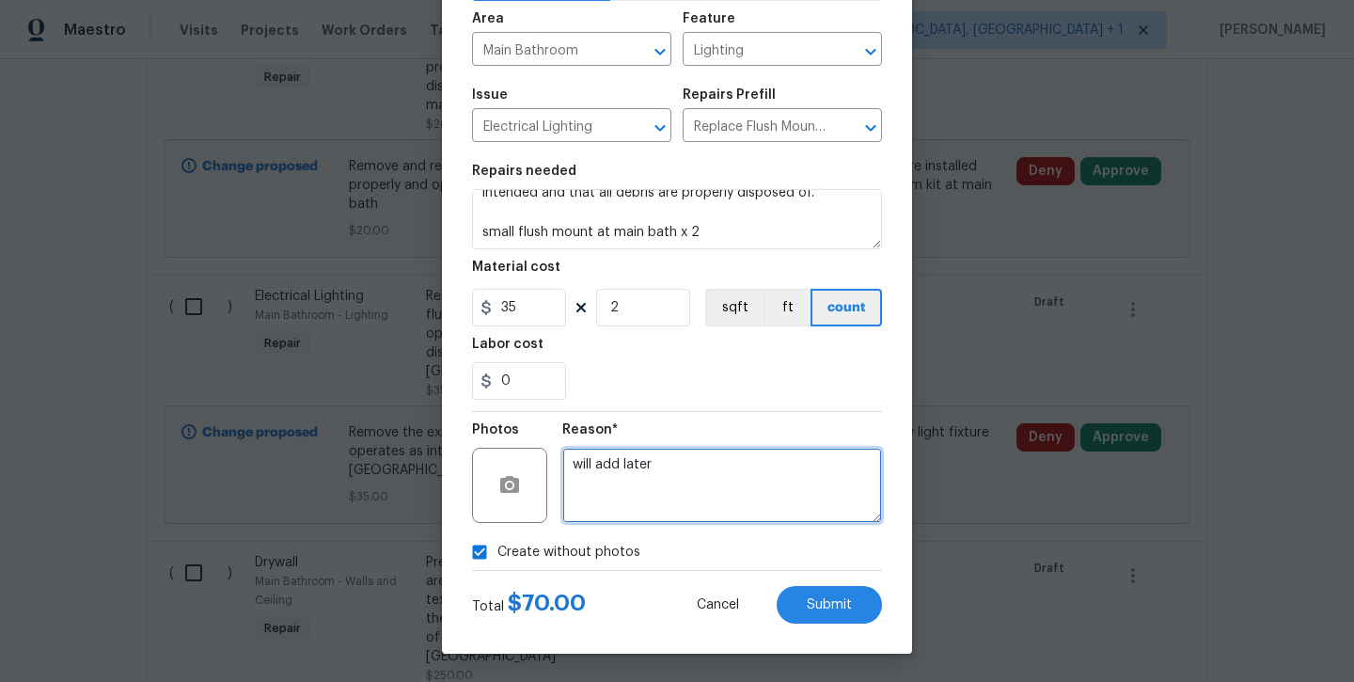
click at [656, 488] on textarea "will add later" at bounding box center [722, 485] width 320 height 75
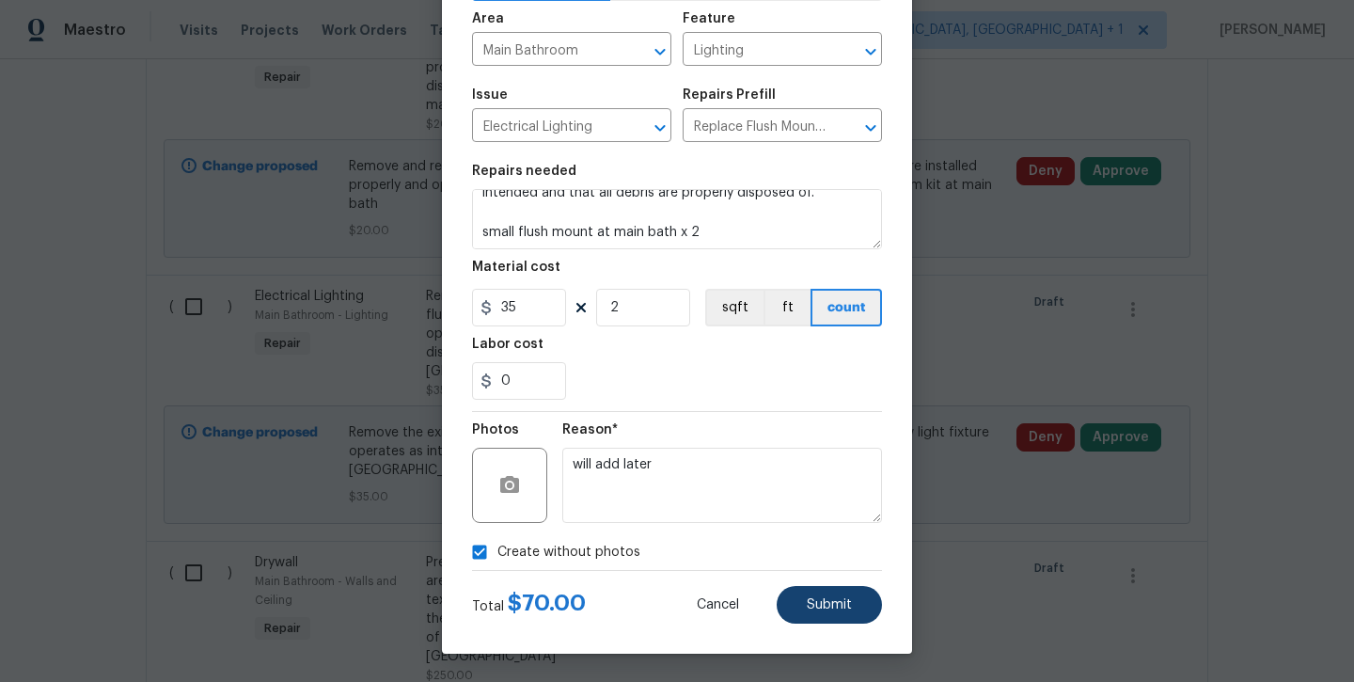
click at [820, 606] on span "Submit" at bounding box center [829, 605] width 45 height 14
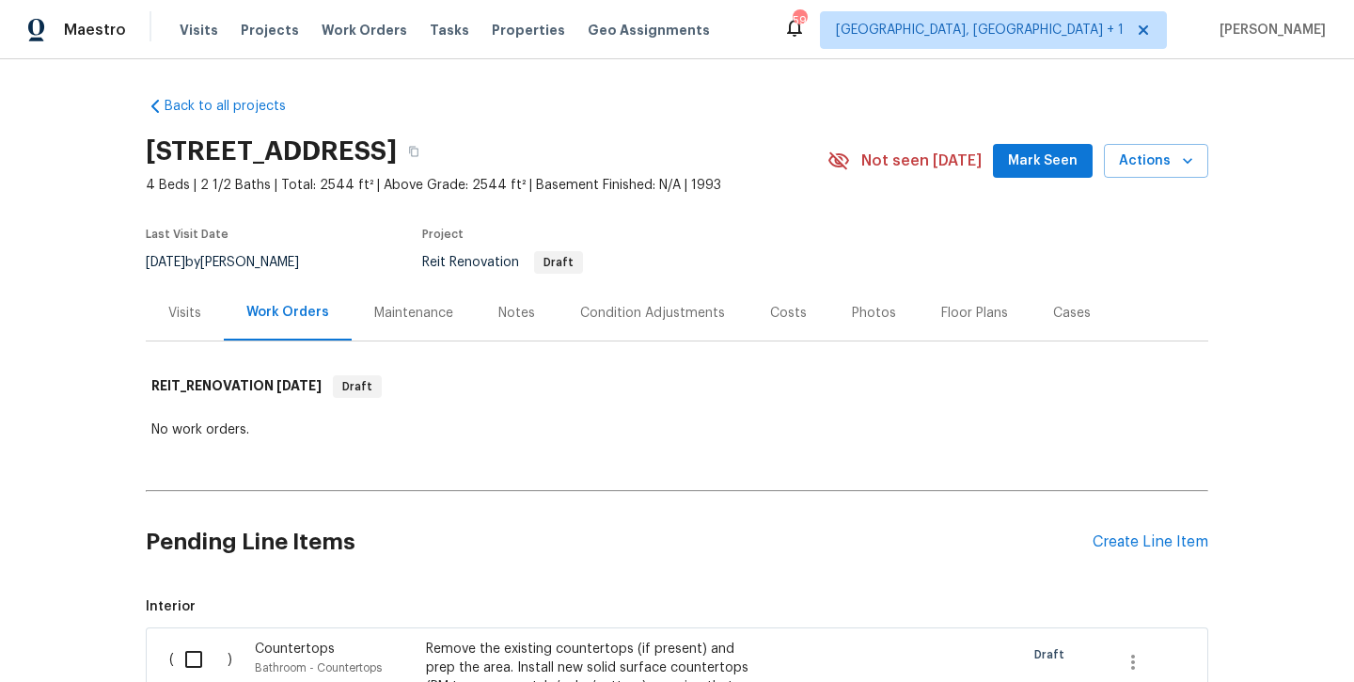
scroll to position [0, 0]
click at [1126, 546] on div "Create Line Item" at bounding box center [1151, 542] width 116 height 18
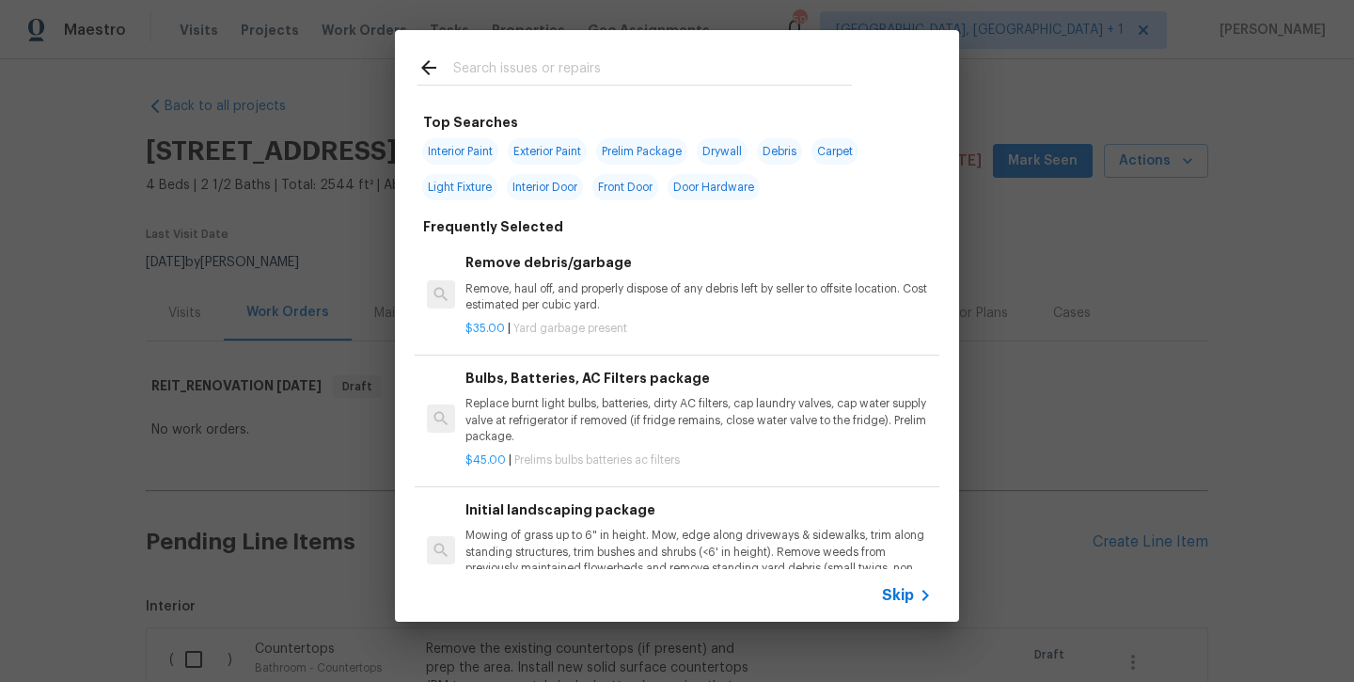
click at [584, 58] on input "text" at bounding box center [652, 70] width 399 height 28
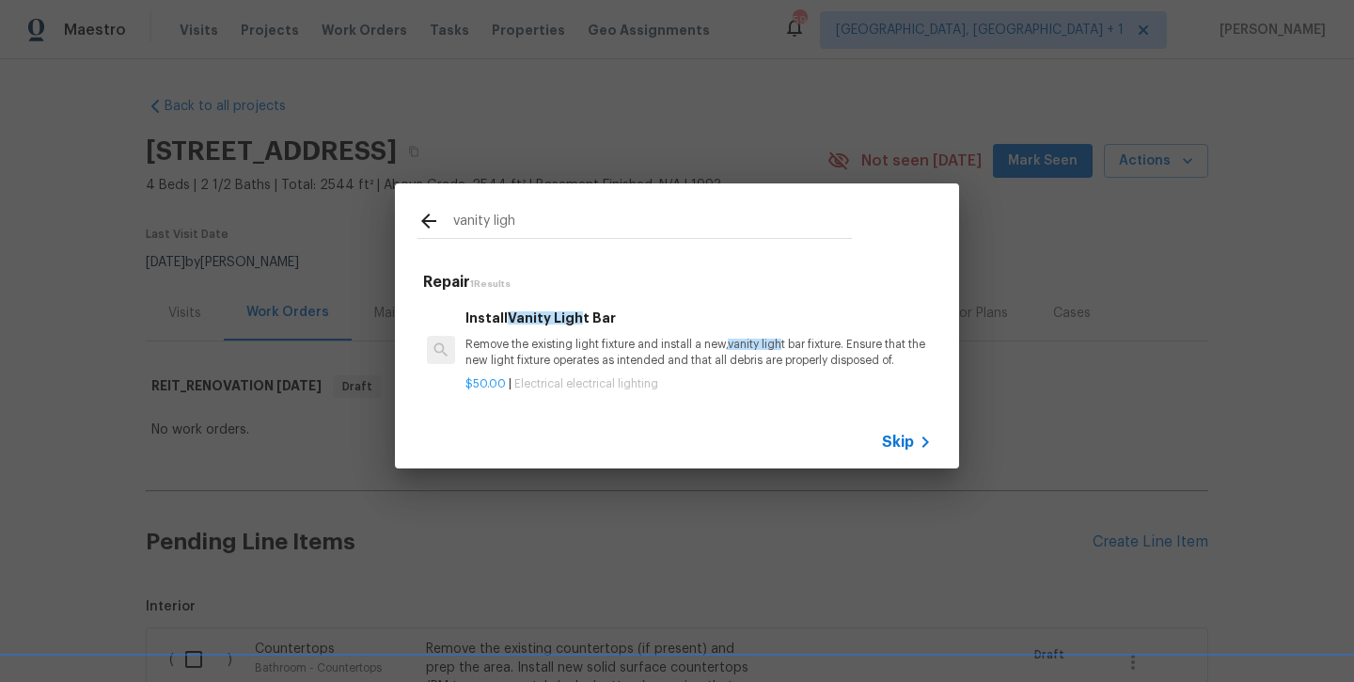
drag, startPoint x: 584, startPoint y: 58, endPoint x: 560, endPoint y: 325, distance: 268.2
click at [560, 325] on h6 "Install Vanity Ligh t Bar" at bounding box center [699, 318] width 467 height 21
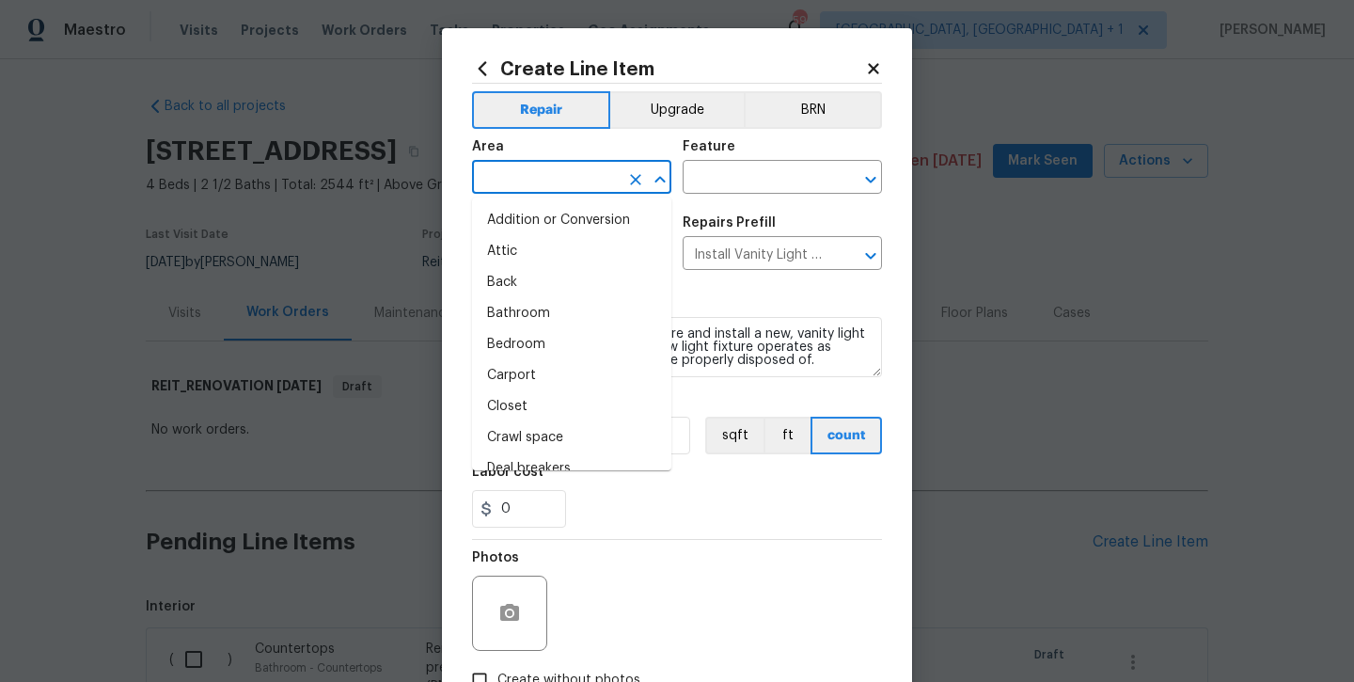
click at [563, 183] on input "text" at bounding box center [545, 179] width 147 height 29
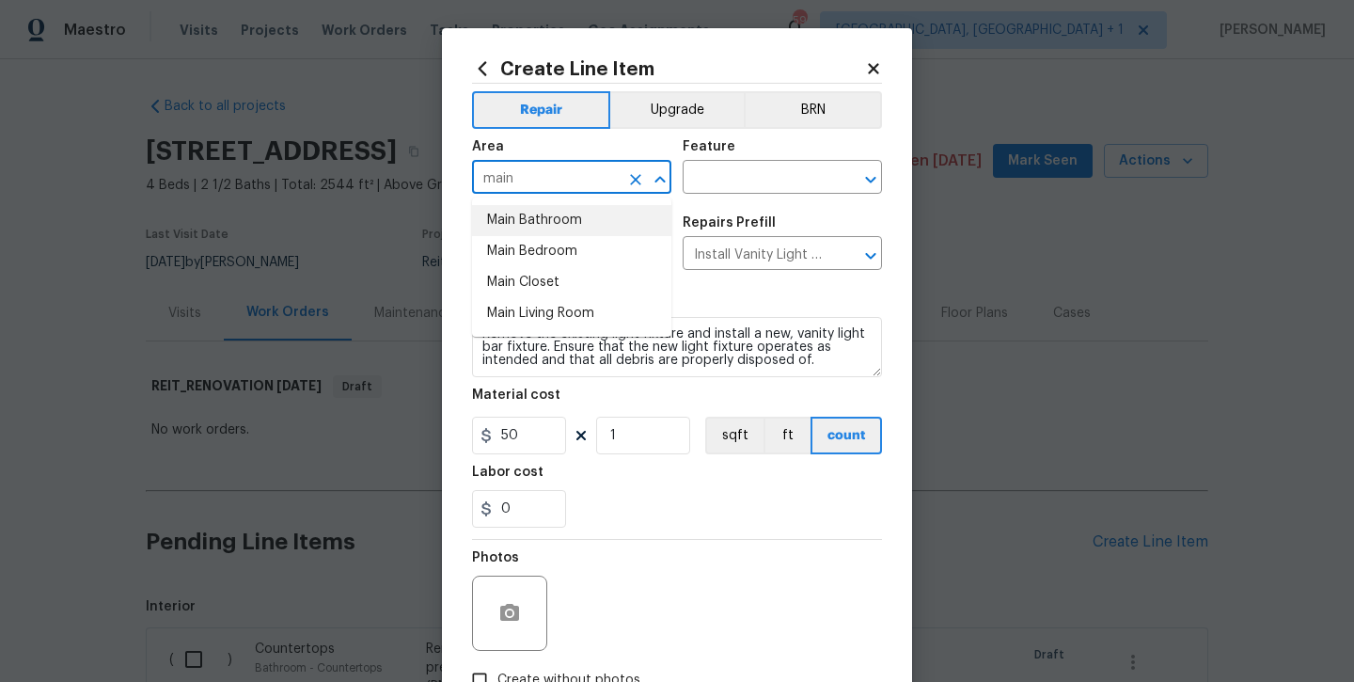
click at [546, 222] on li "Main Bathroom" at bounding box center [571, 220] width 199 height 31
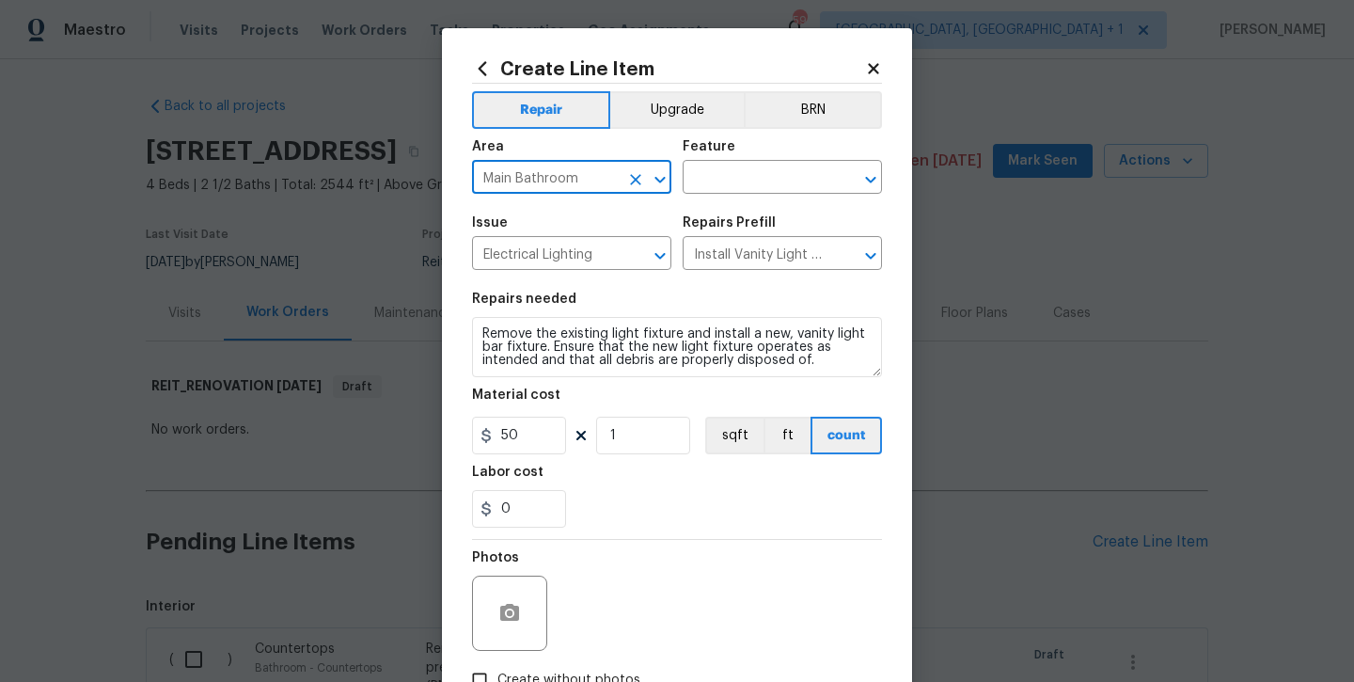
click at [729, 156] on div "Feature" at bounding box center [782, 152] width 199 height 24
click at [720, 174] on input "text" at bounding box center [756, 179] width 147 height 29
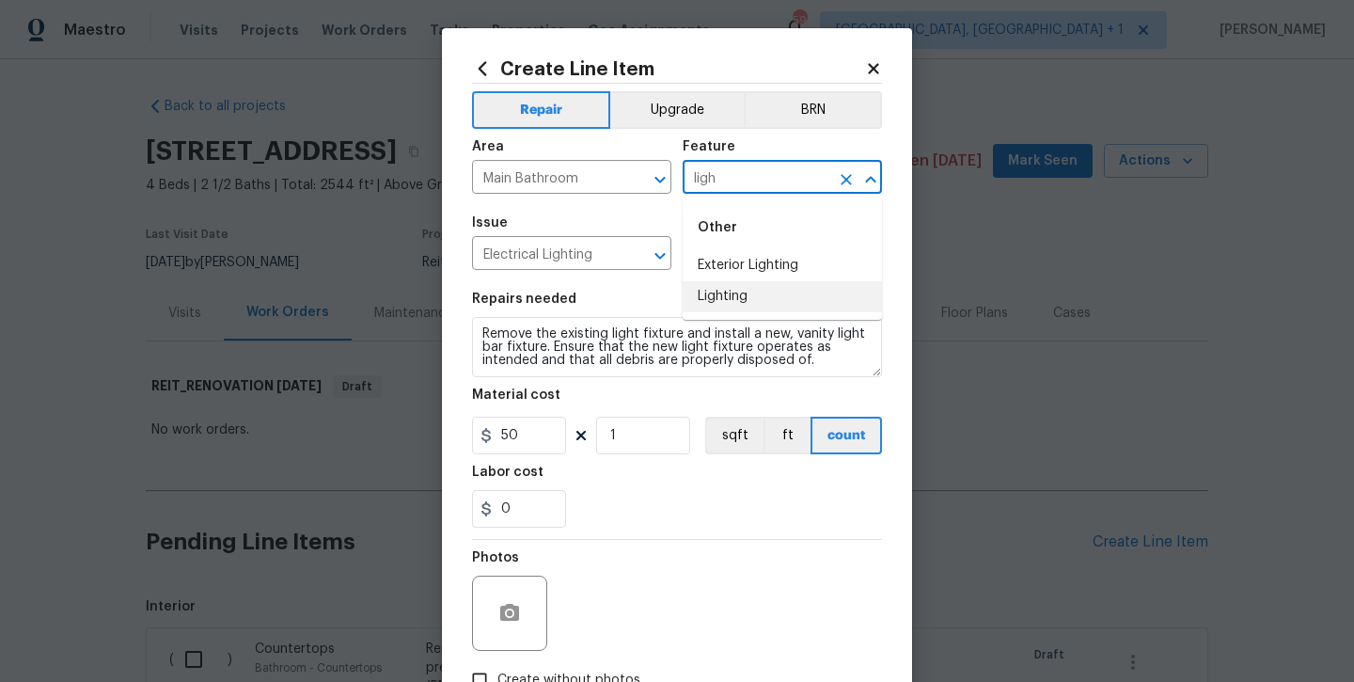
click at [711, 289] on li "Lighting" at bounding box center [782, 296] width 199 height 31
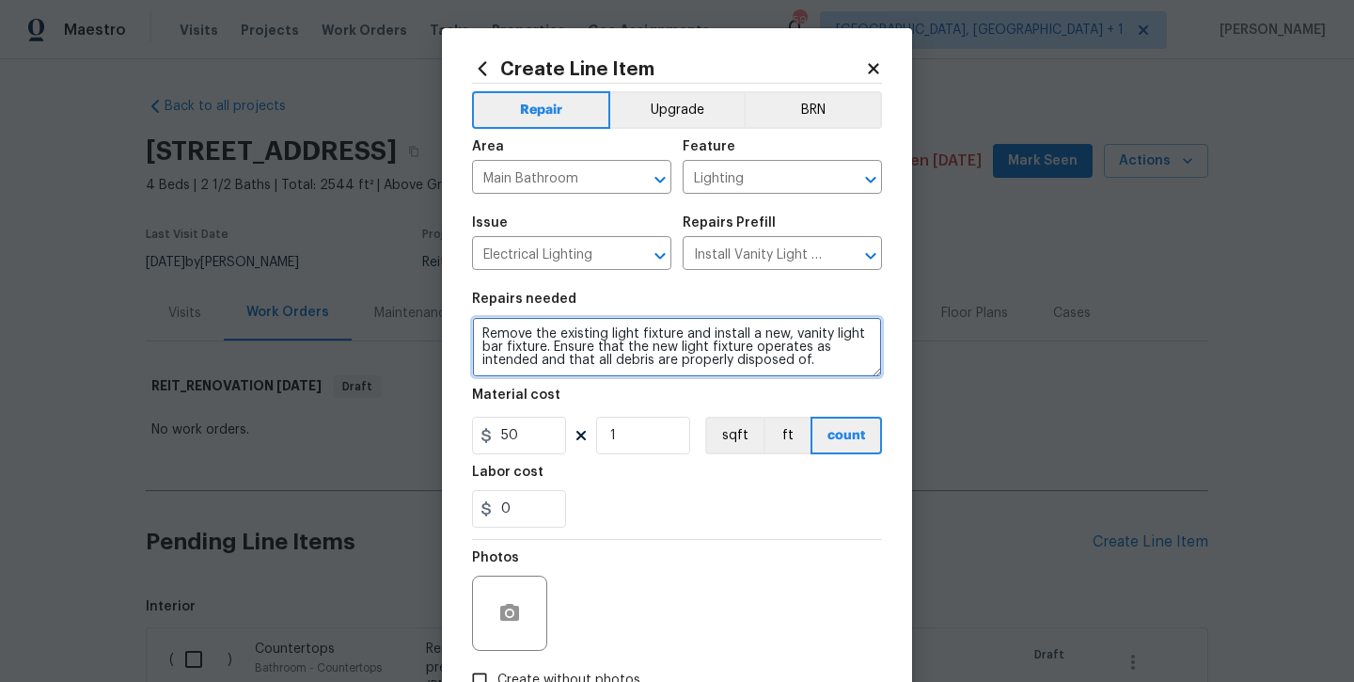
click at [816, 357] on textarea "Remove the existing light fixture and install a new, vanity light bar fixture. …" at bounding box center [677, 347] width 410 height 60
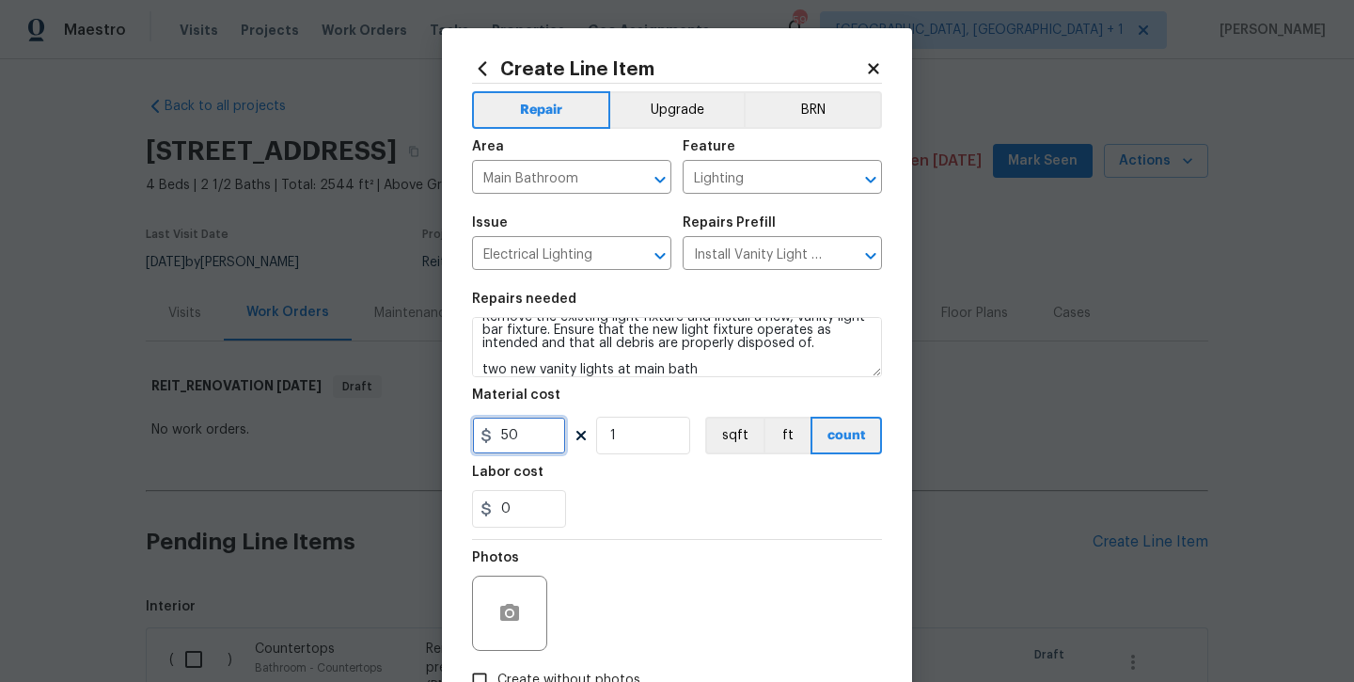
click at [544, 443] on input "50" at bounding box center [519, 436] width 94 height 38
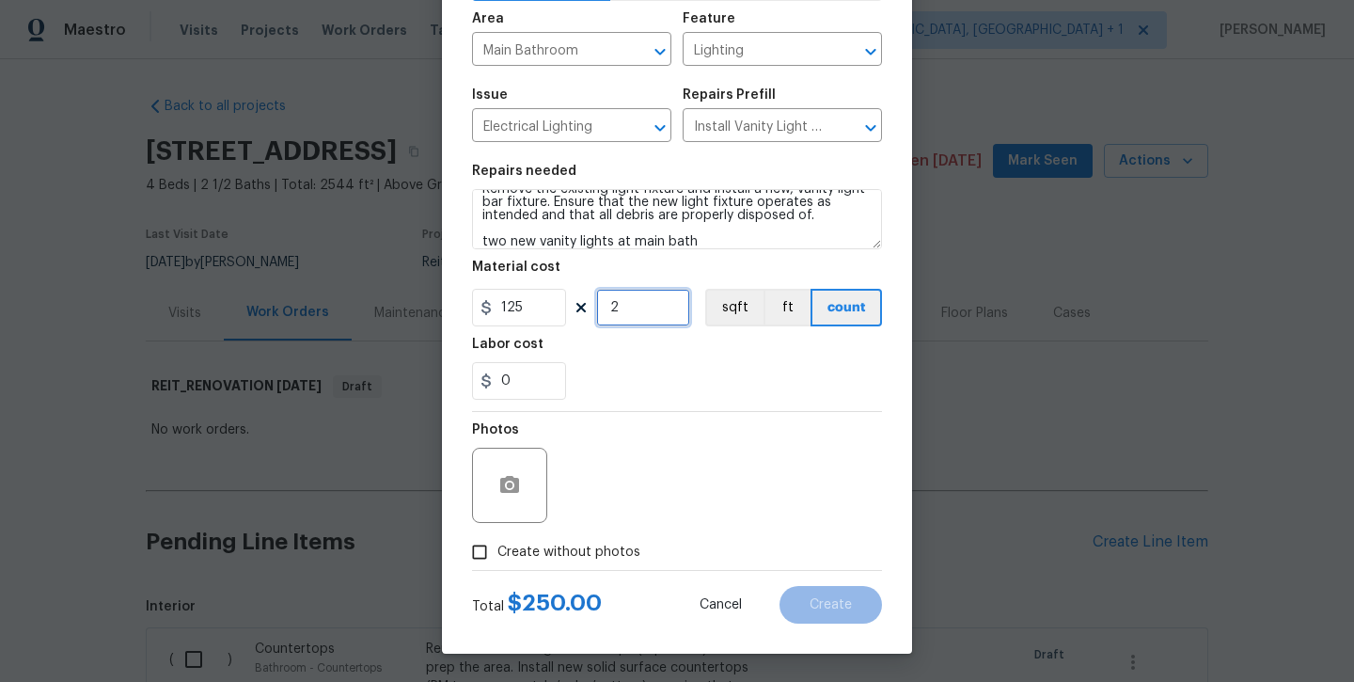
scroll to position [128, 0]
click at [573, 565] on label "Create without photos" at bounding box center [551, 552] width 179 height 36
click at [498, 565] on input "Create without photos" at bounding box center [480, 552] width 36 height 36
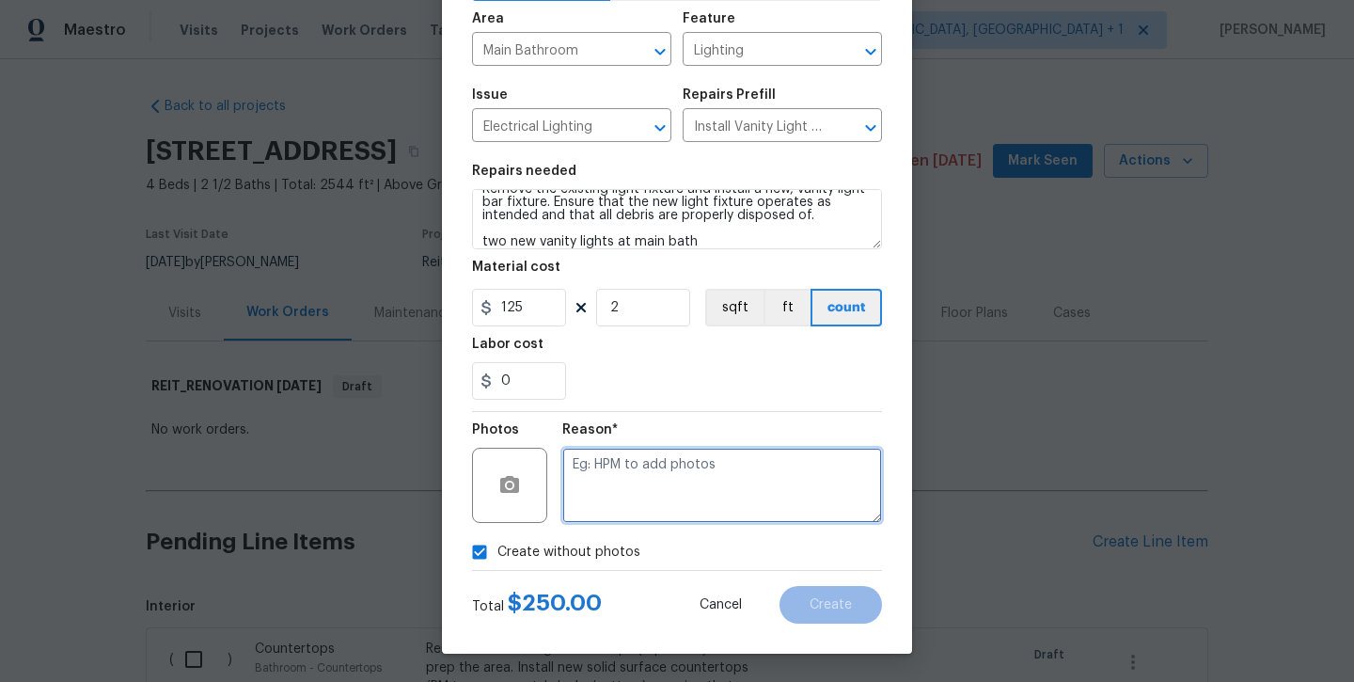
click at [625, 497] on textarea at bounding box center [722, 485] width 320 height 75
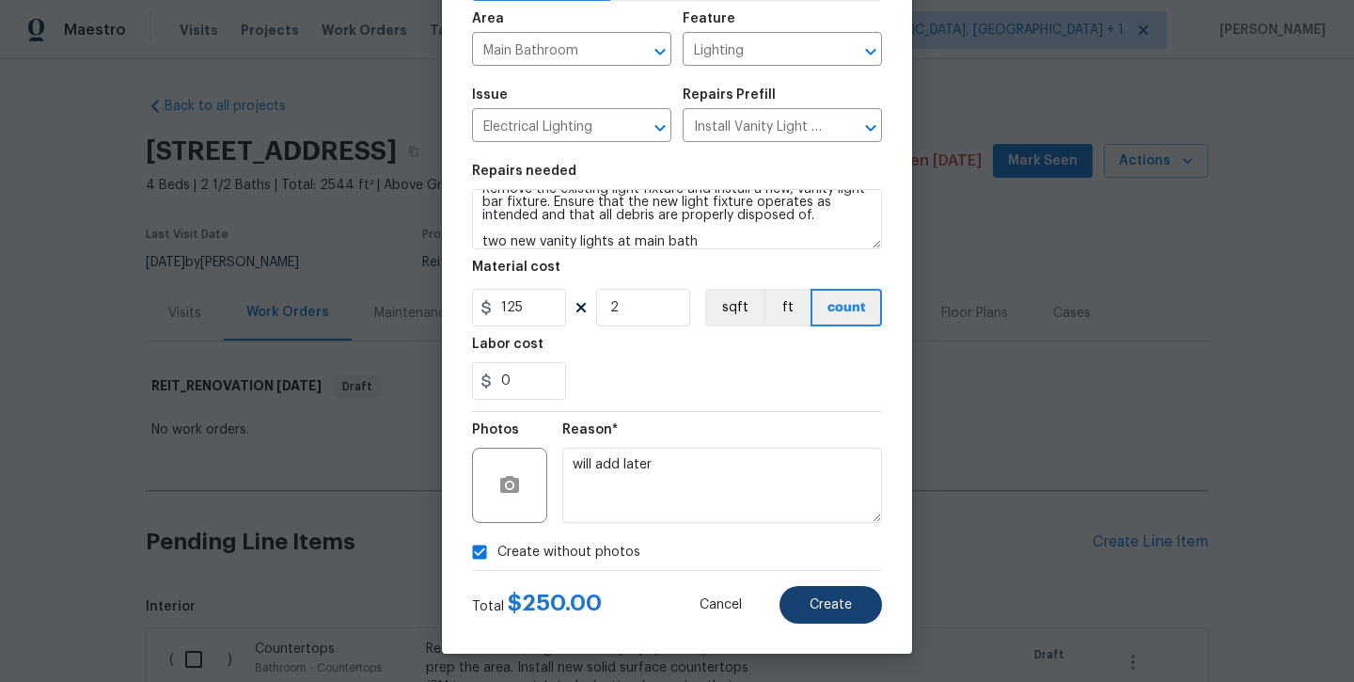
click at [841, 616] on button "Create" at bounding box center [831, 605] width 103 height 38
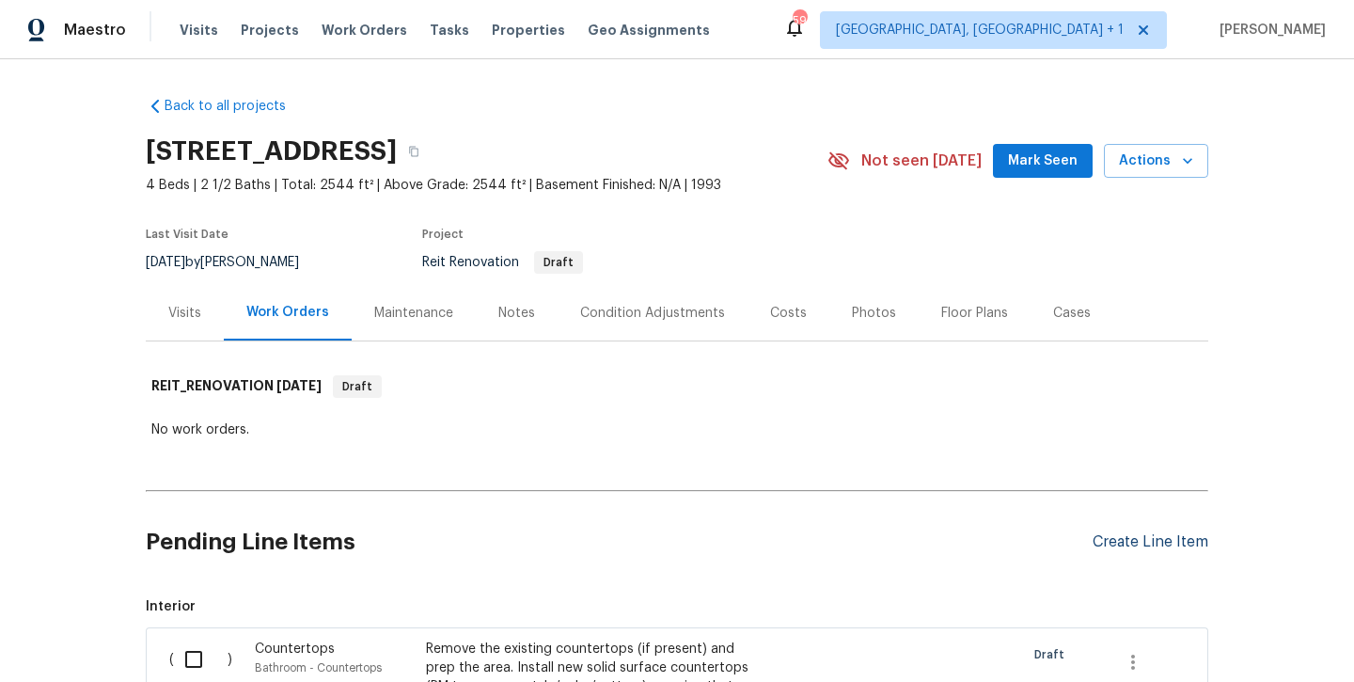
click at [1123, 546] on div "Create Line Item" at bounding box center [1151, 542] width 116 height 18
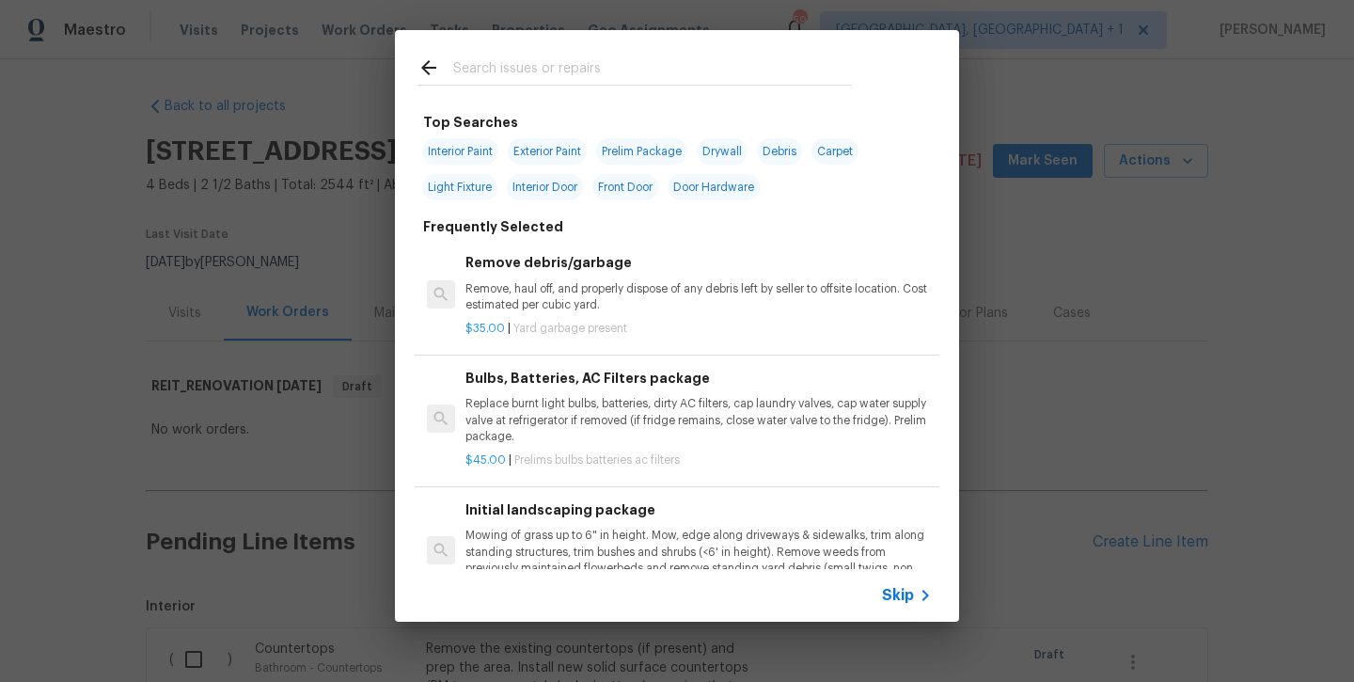
click at [557, 86] on div at bounding box center [635, 67] width 480 height 74
click at [557, 81] on input "text" at bounding box center [652, 70] width 399 height 28
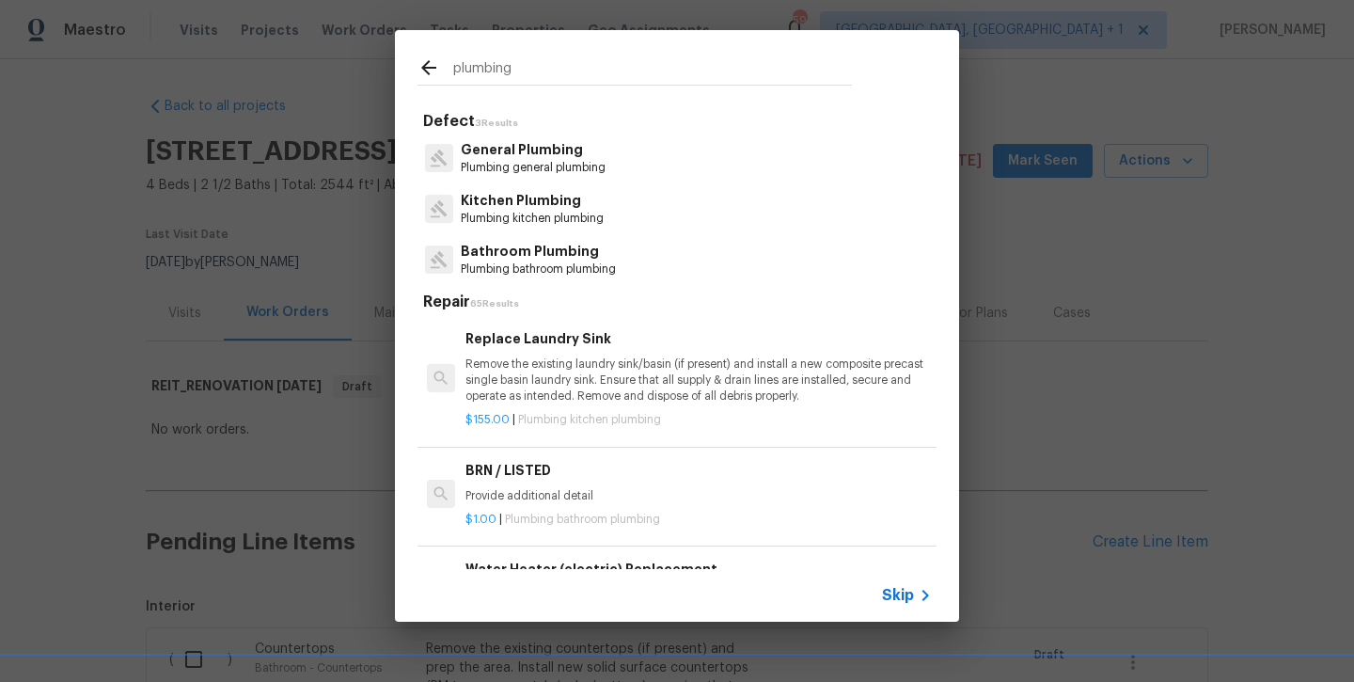
drag, startPoint x: 557, startPoint y: 81, endPoint x: 530, endPoint y: 249, distance: 170.4
click at [530, 249] on p "Bathroom Plumbing" at bounding box center [538, 252] width 155 height 20
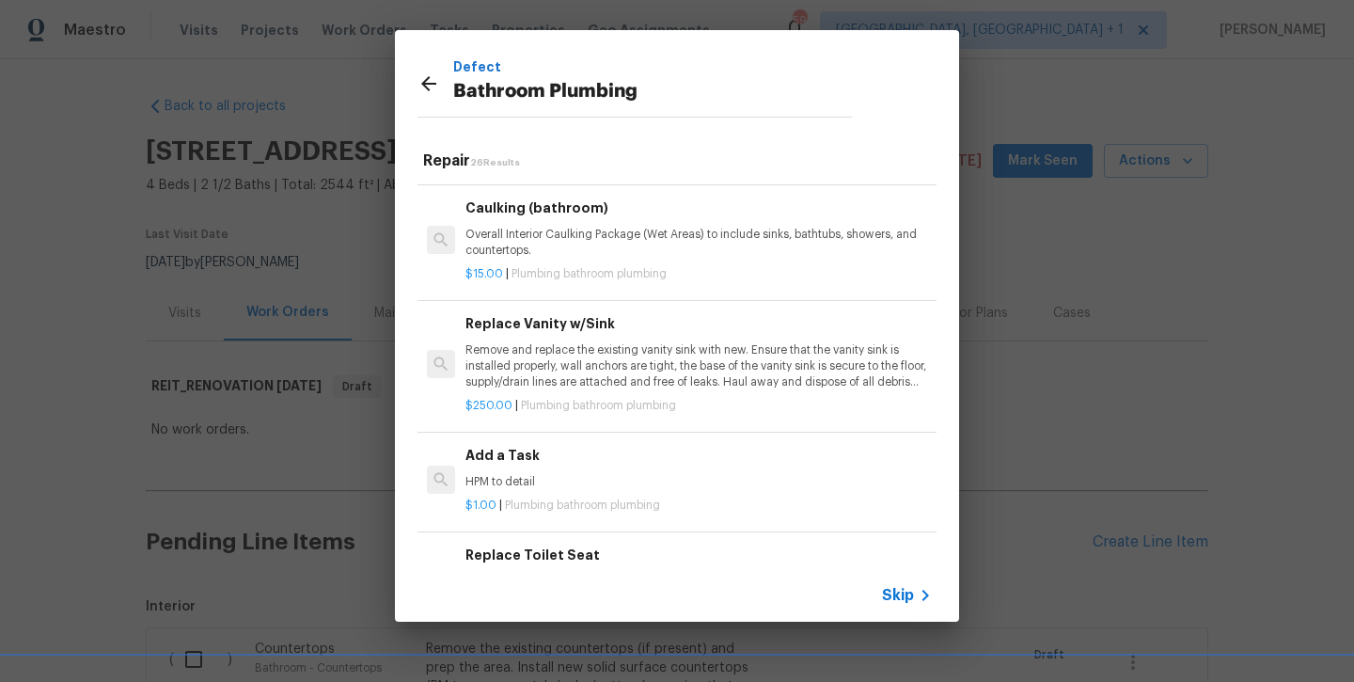
scroll to position [2708, 0]
click at [515, 475] on p "HPM to detail" at bounding box center [699, 483] width 467 height 16
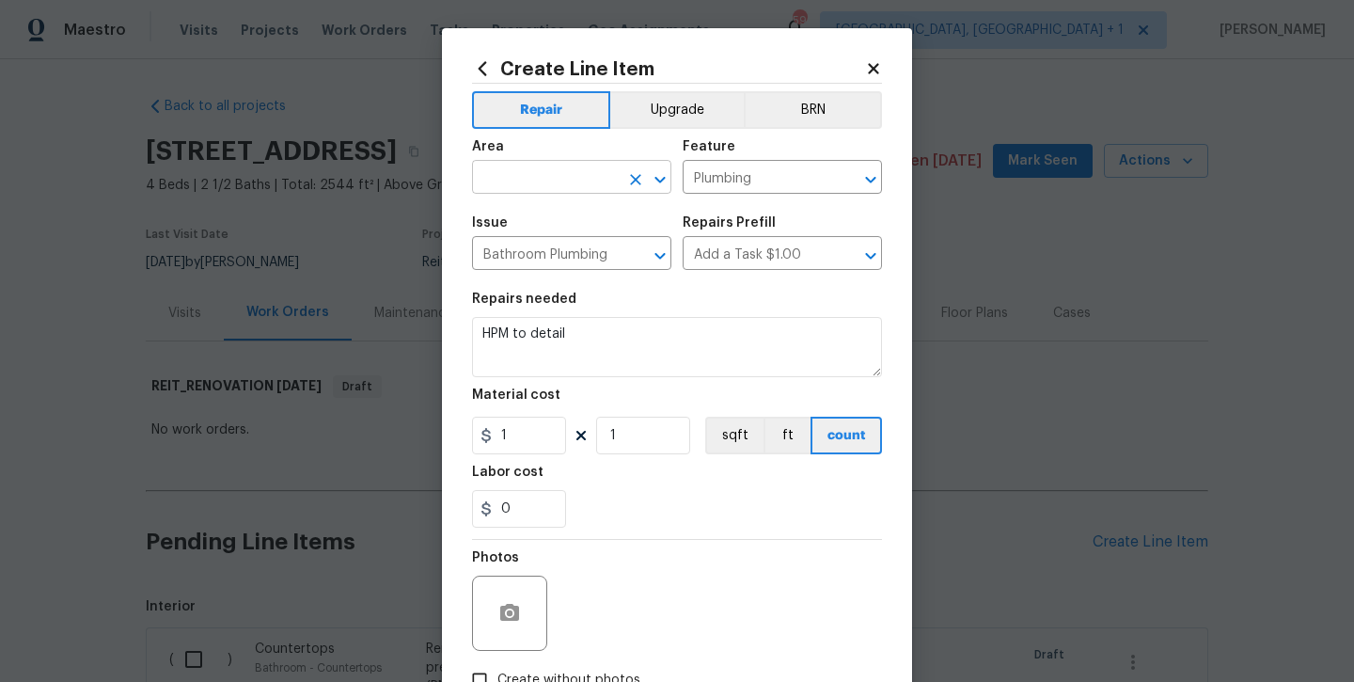
click at [535, 183] on input "text" at bounding box center [545, 179] width 147 height 29
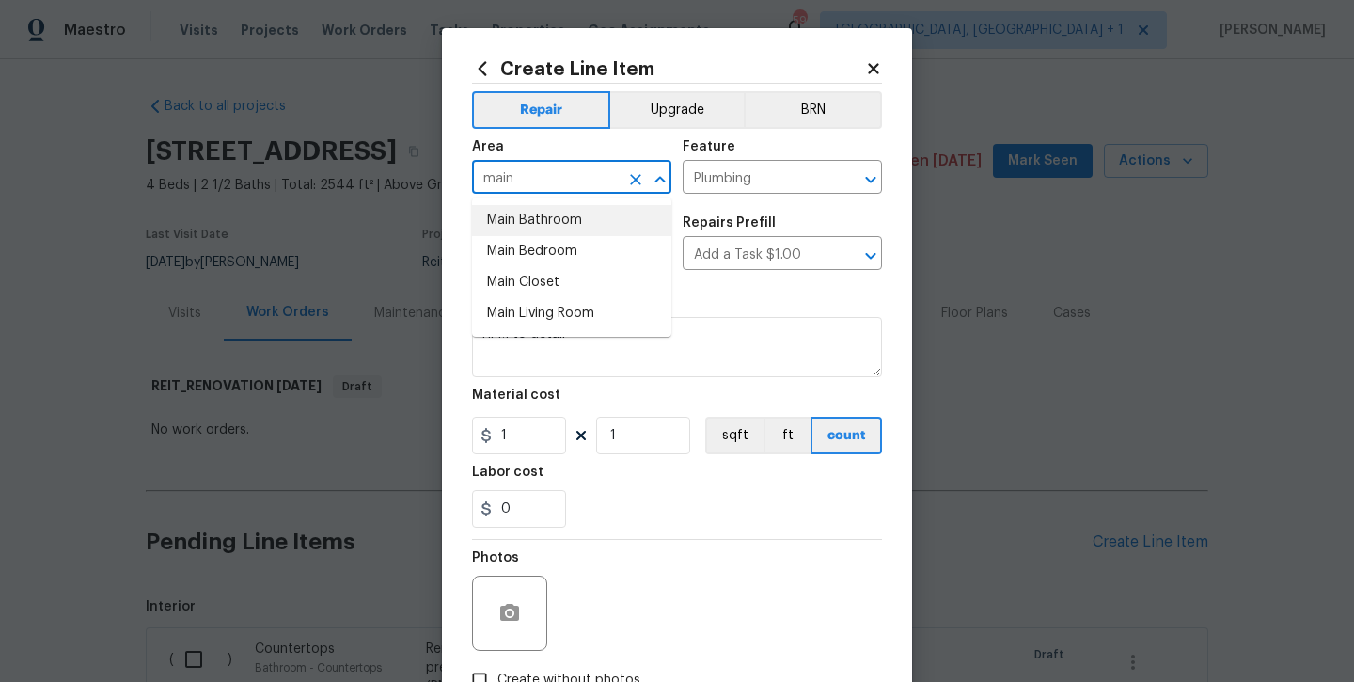
click at [518, 217] on li "Main Bathroom" at bounding box center [571, 220] width 199 height 31
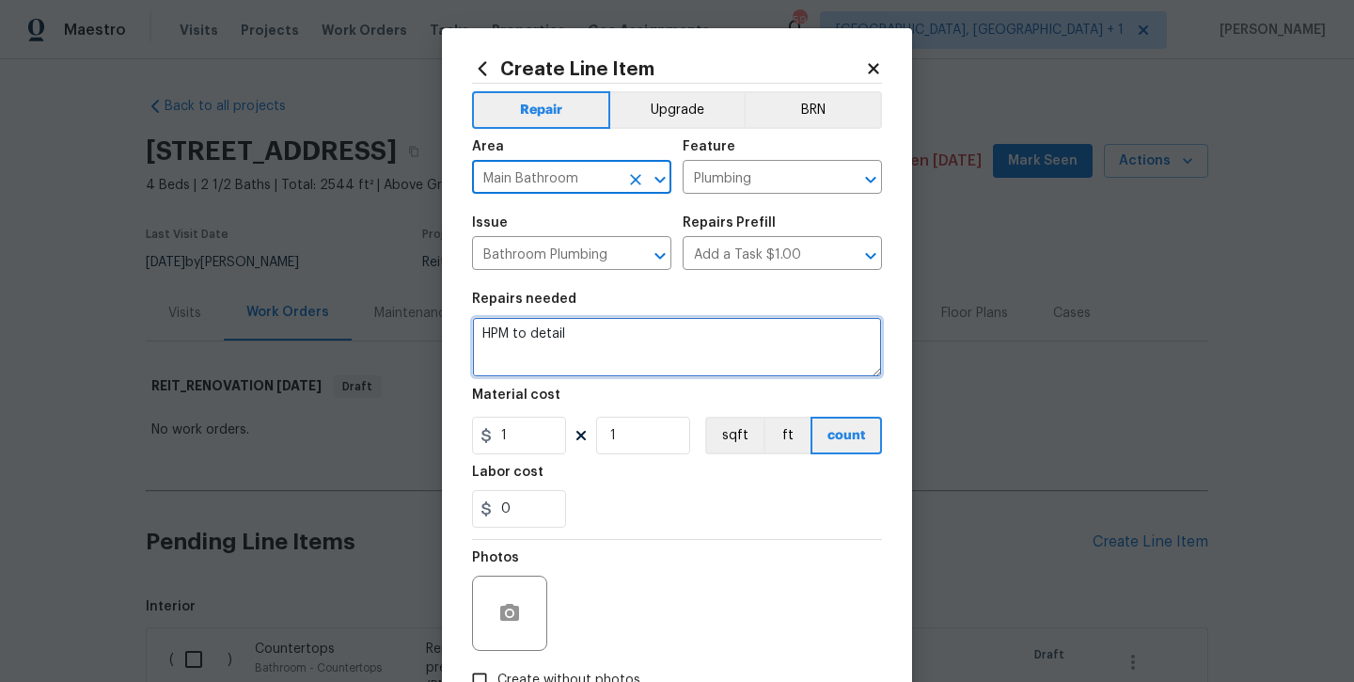
click at [593, 354] on textarea "HPM to detail" at bounding box center [677, 347] width 410 height 60
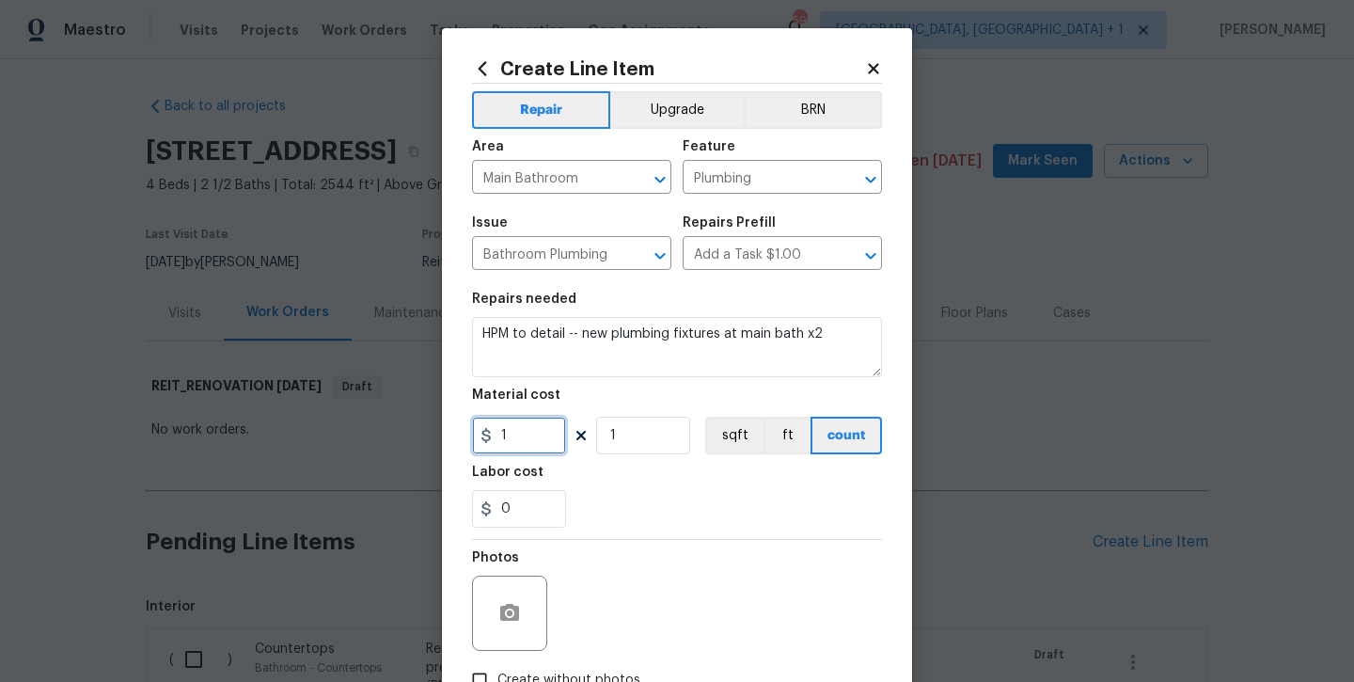
click at [506, 435] on input "1" at bounding box center [519, 436] width 94 height 38
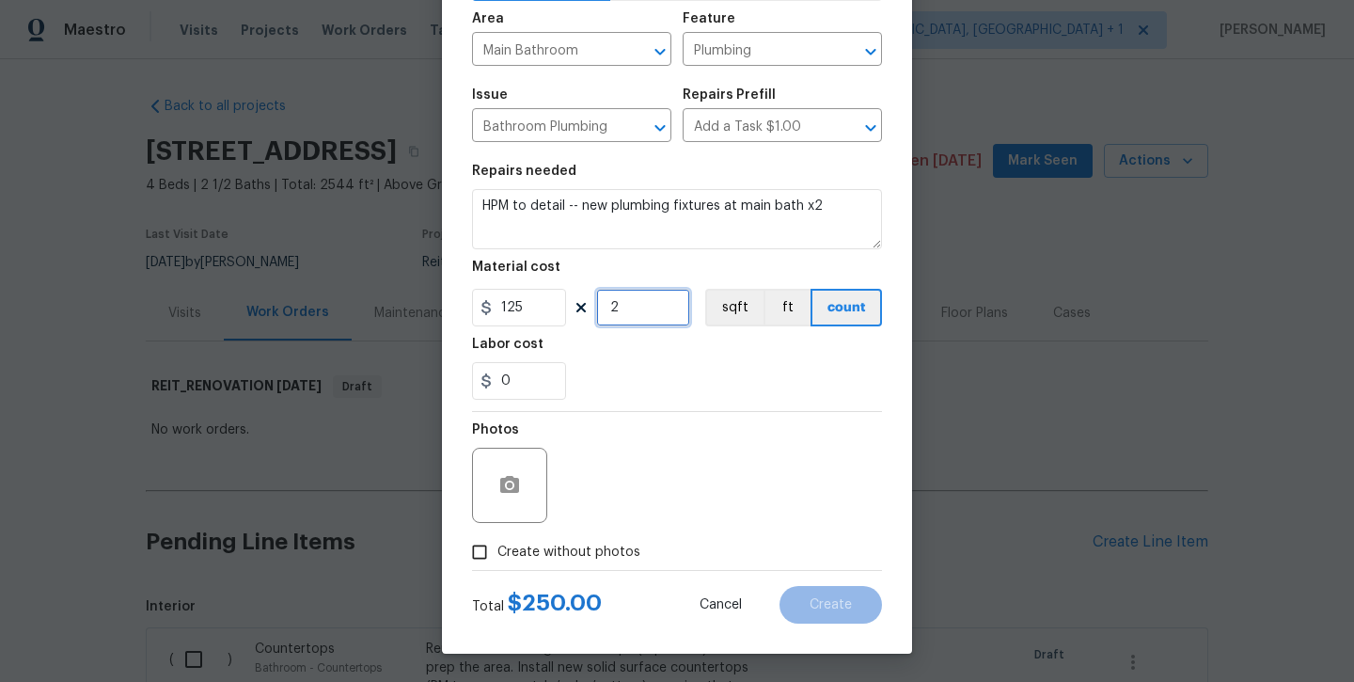
scroll to position [128, 0]
click at [518, 577] on div "Total $ 250.00 Cancel Create" at bounding box center [677, 597] width 410 height 53
click at [520, 551] on span "Create without photos" at bounding box center [569, 553] width 143 height 20
click at [498, 551] on input "Create without photos" at bounding box center [480, 552] width 36 height 36
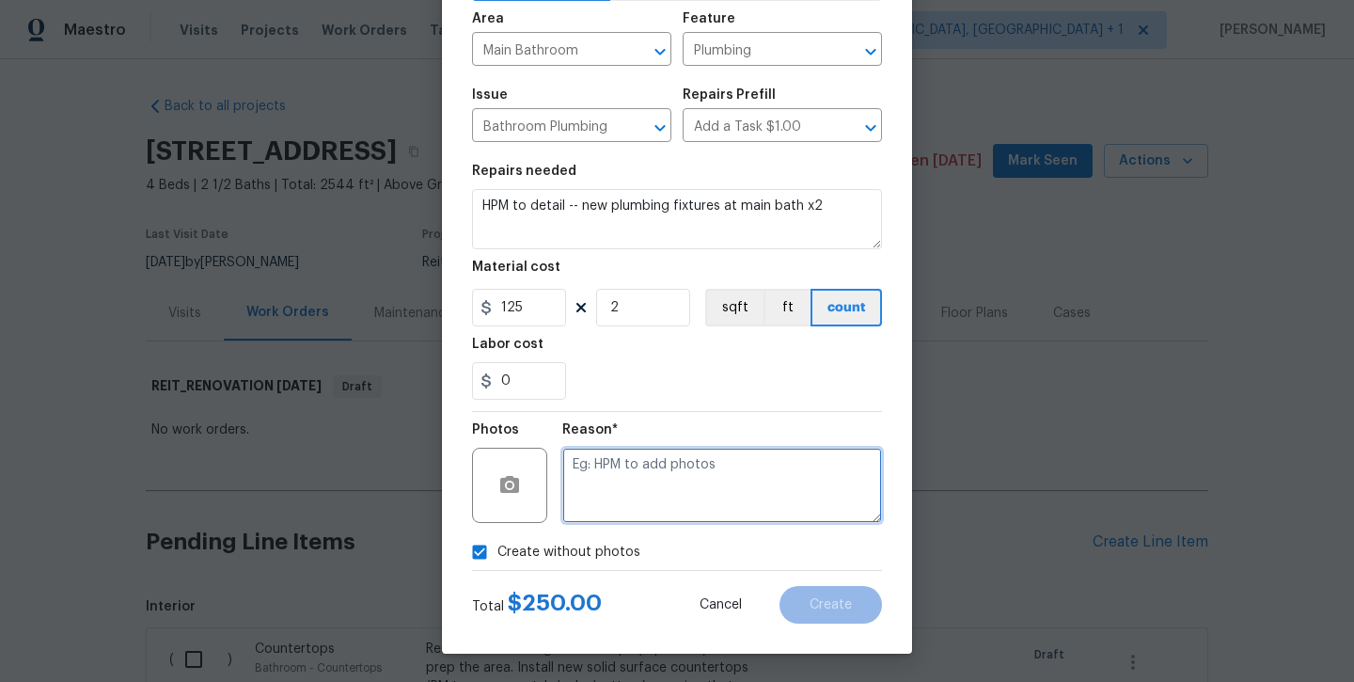
click at [634, 463] on textarea at bounding box center [722, 485] width 320 height 75
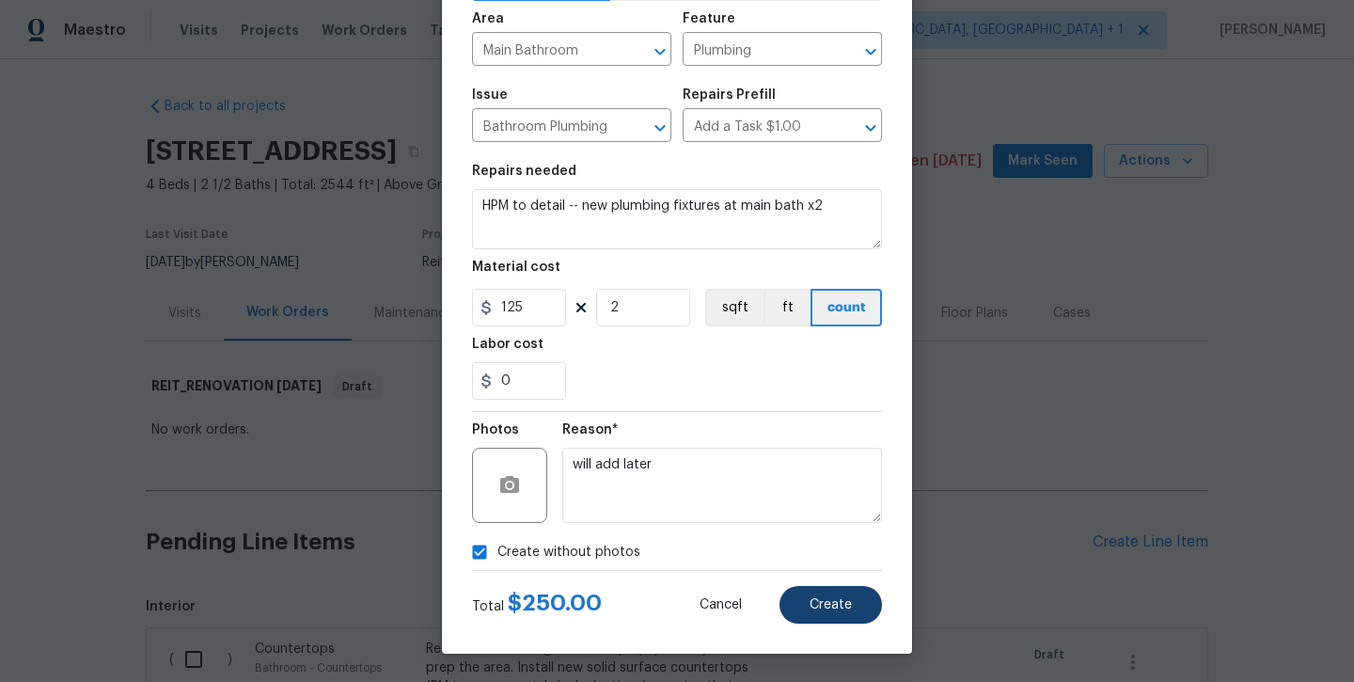
click at [835, 606] on span "Create" at bounding box center [831, 605] width 42 height 14
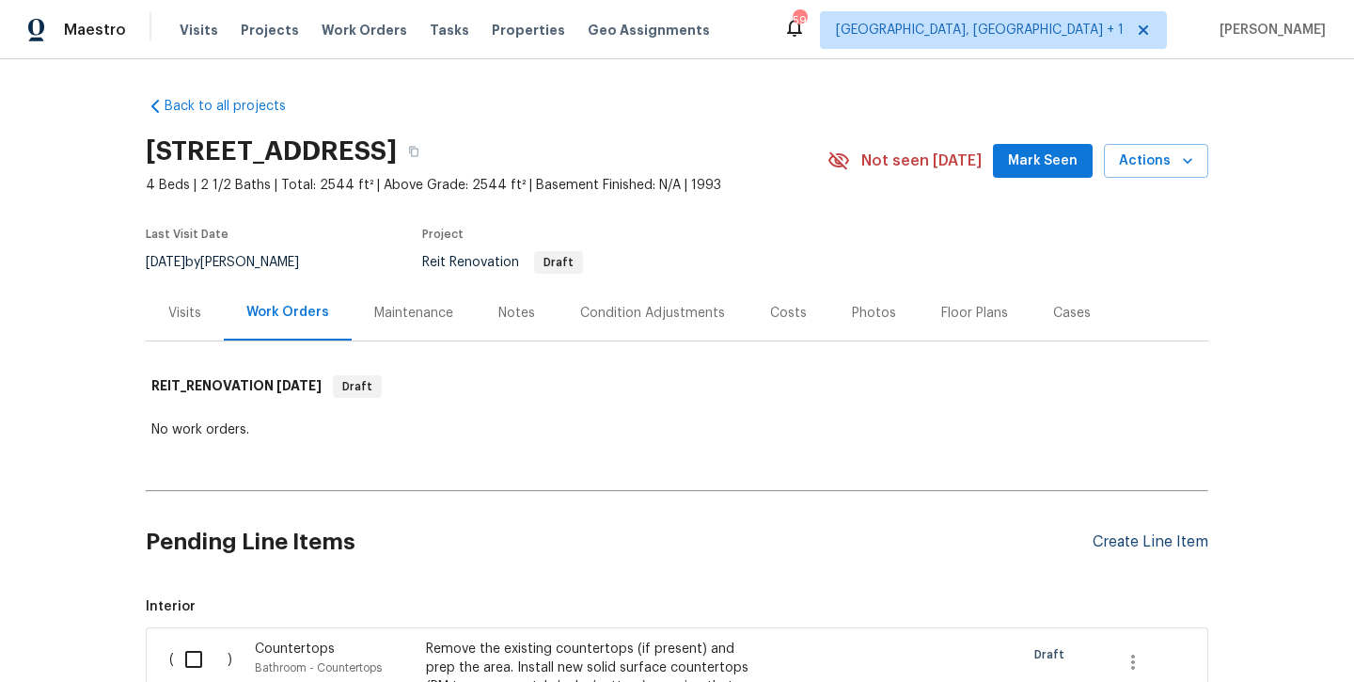
click at [1115, 534] on div "Create Line Item" at bounding box center [1151, 542] width 116 height 18
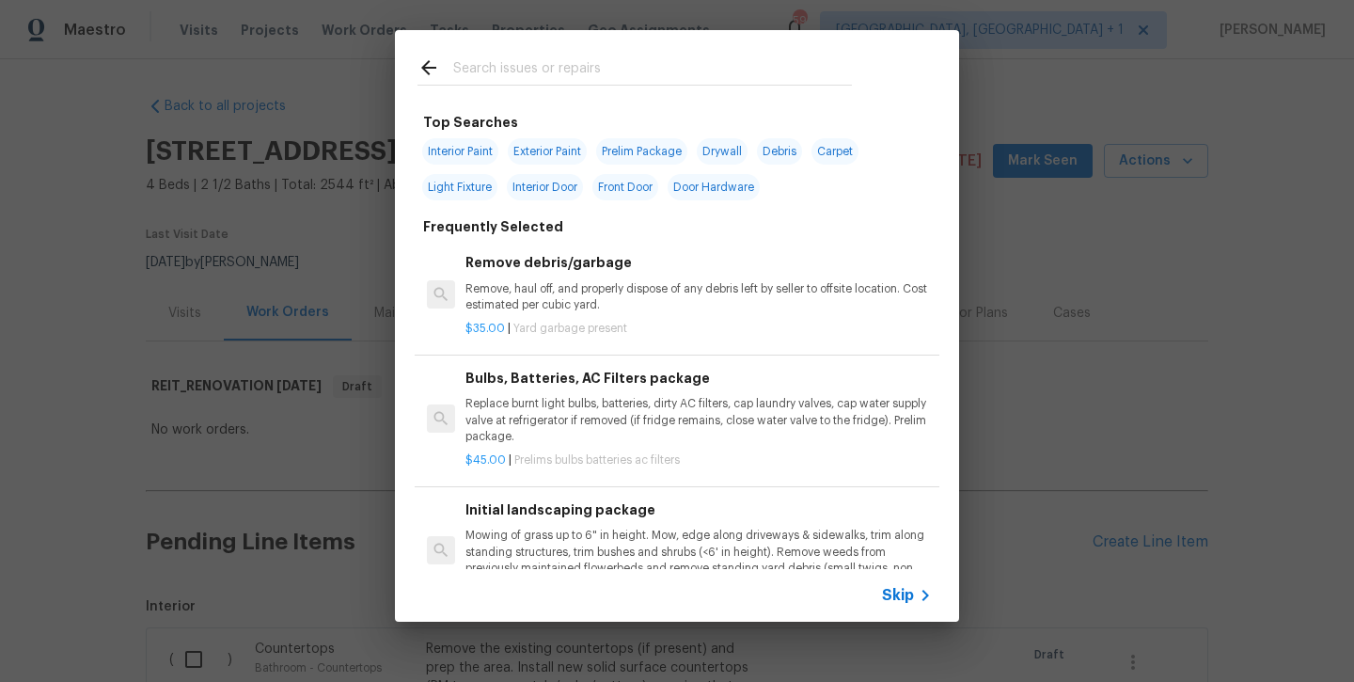
click at [506, 70] on input "text" at bounding box center [652, 70] width 399 height 28
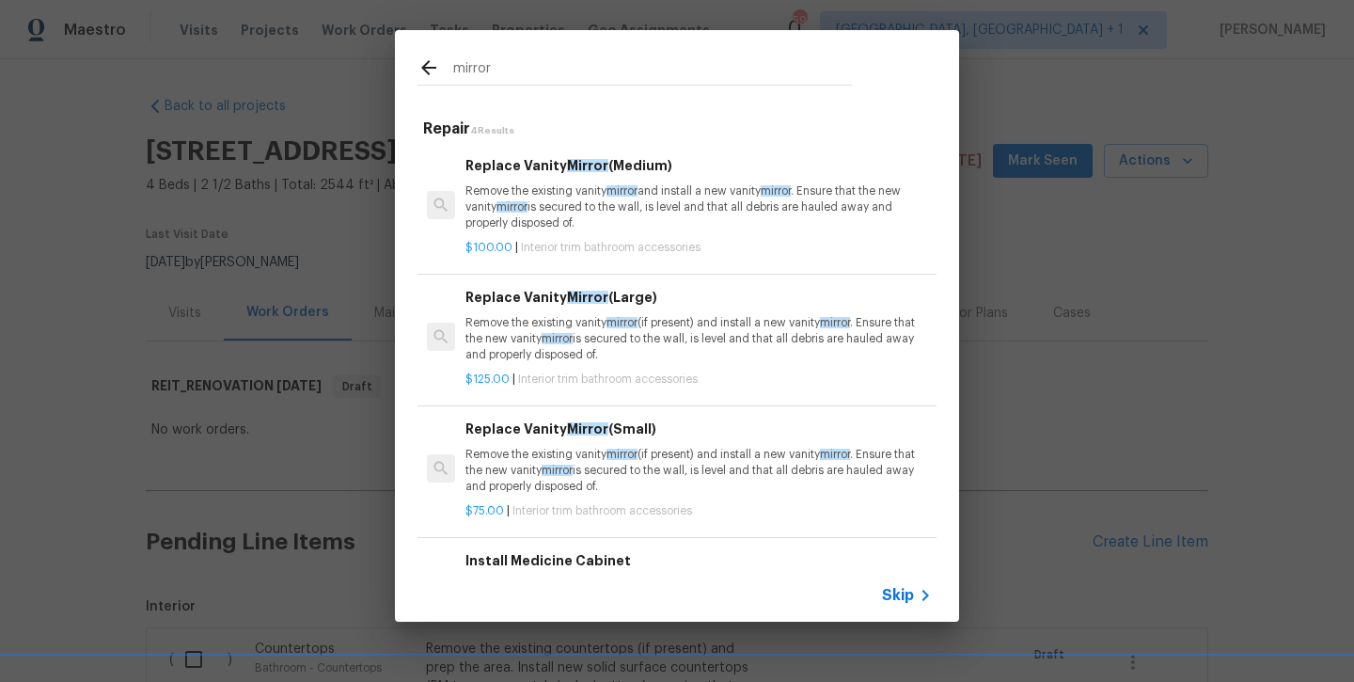
click at [526, 318] on p "Remove the existing vanity mirror (if present) and install a new vanity mirror …" at bounding box center [699, 339] width 467 height 48
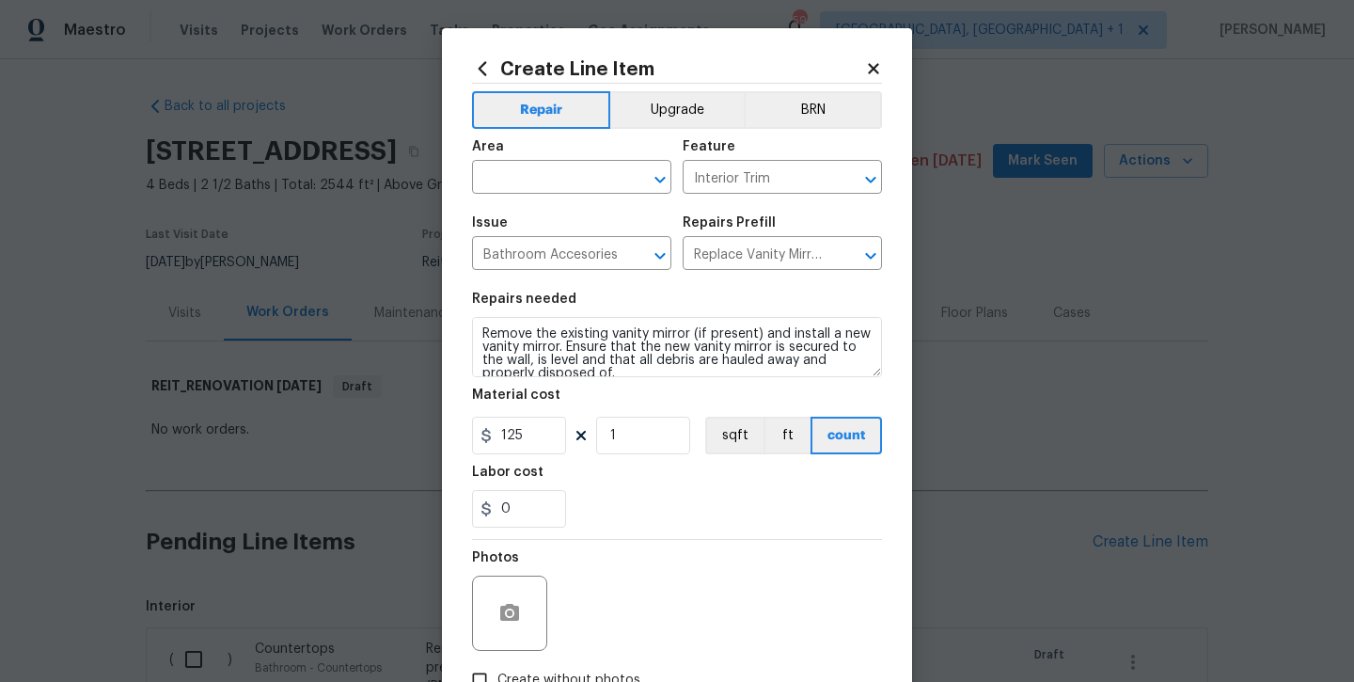
click at [511, 160] on div "Area" at bounding box center [571, 152] width 199 height 24
click at [498, 185] on input "text" at bounding box center [545, 179] width 147 height 29
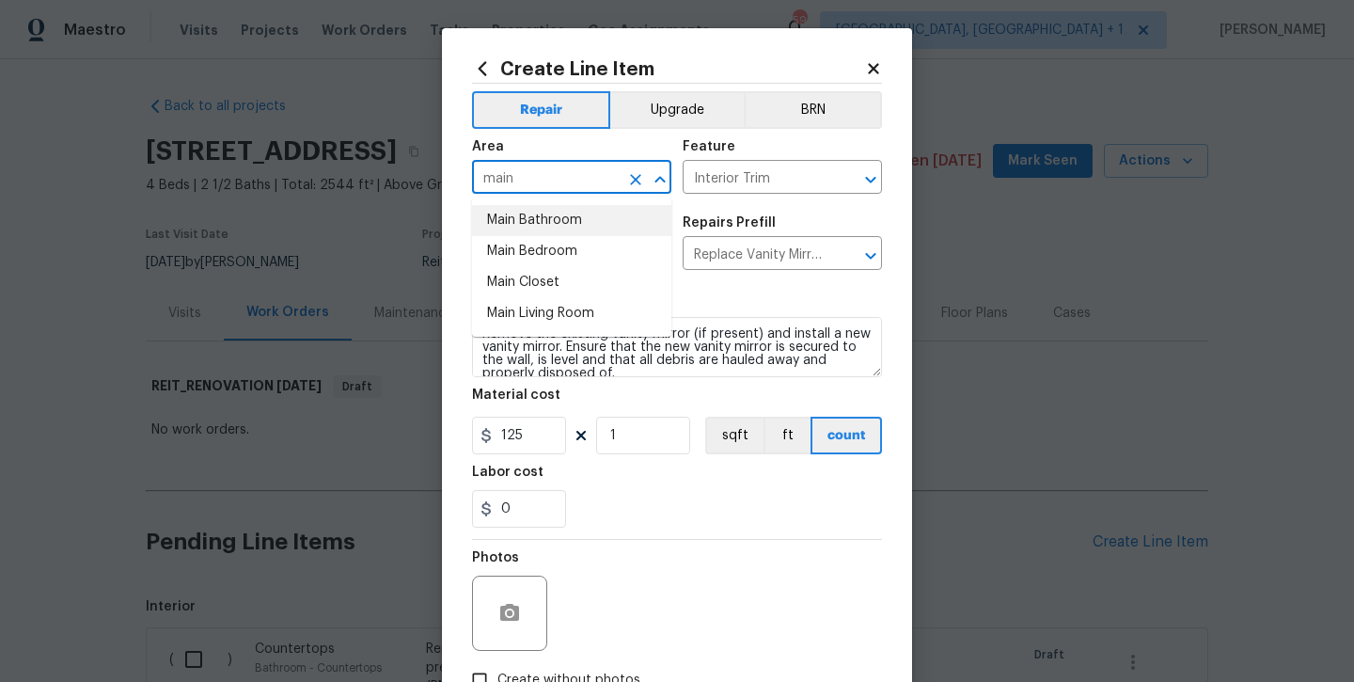
click at [499, 224] on li "Main Bathroom" at bounding box center [571, 220] width 199 height 31
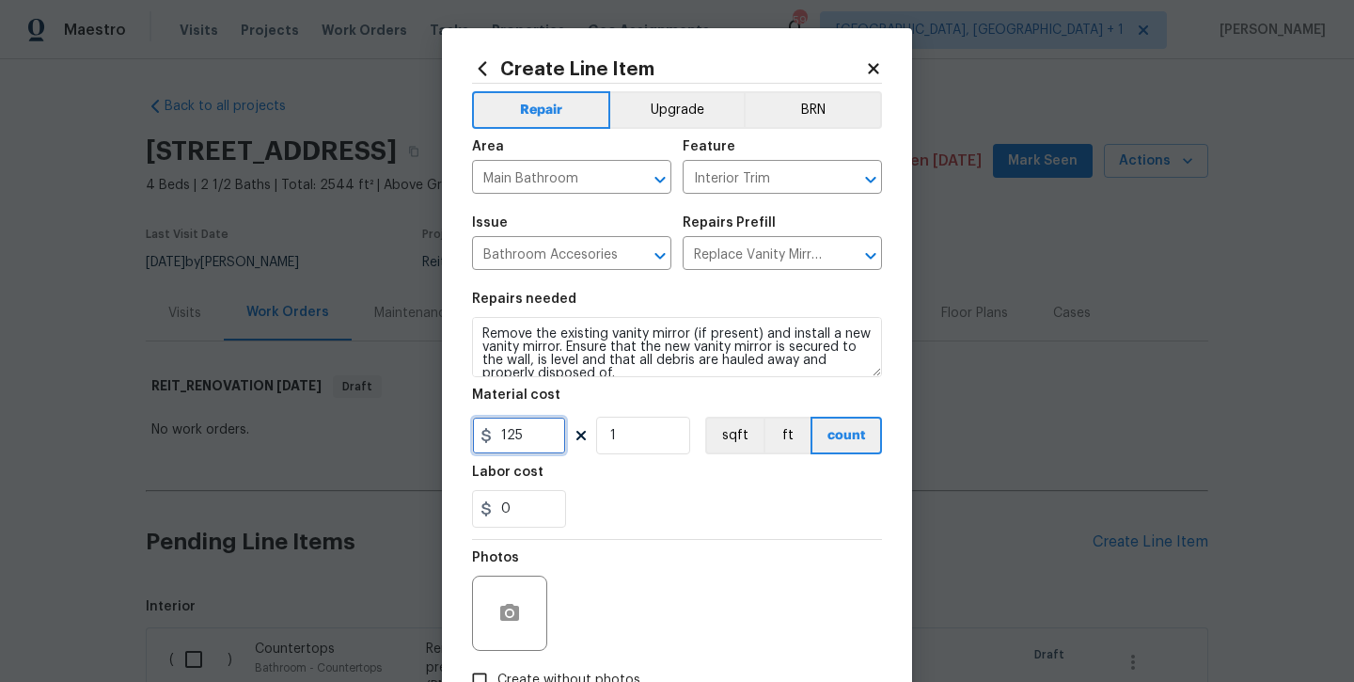
click at [539, 436] on input "125" at bounding box center [519, 436] width 94 height 38
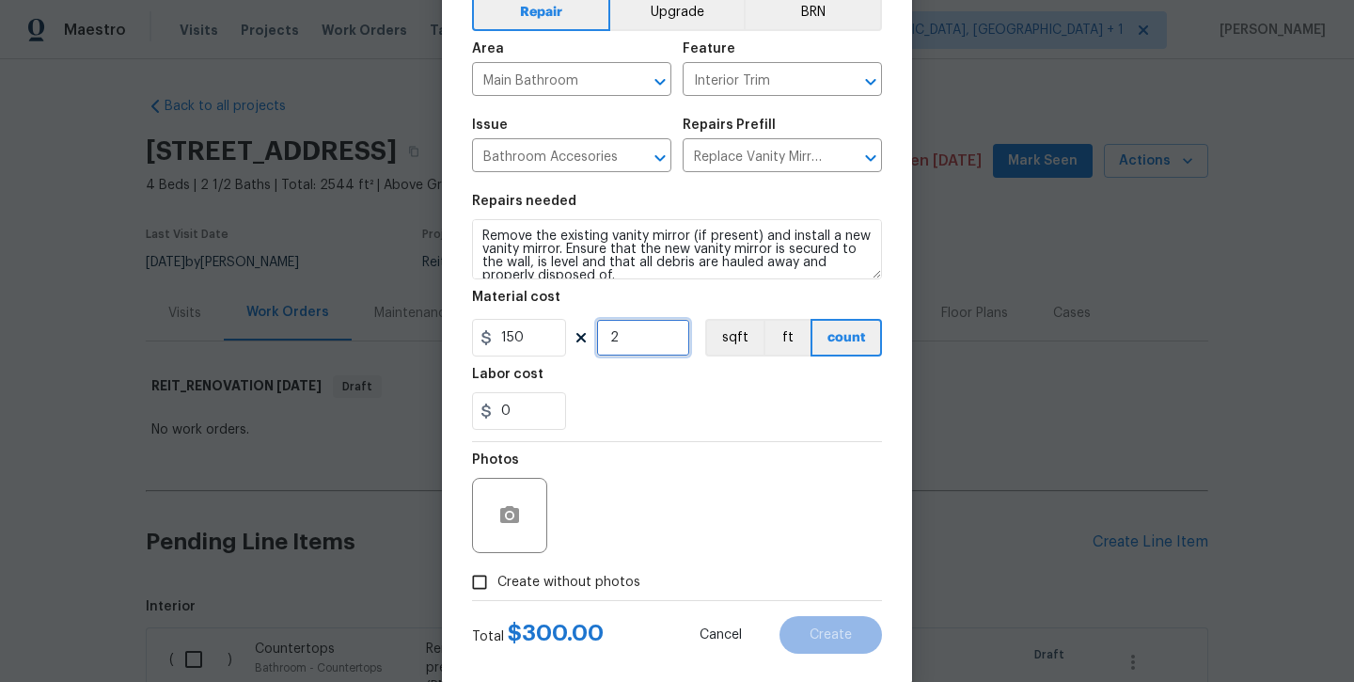
scroll to position [111, 0]
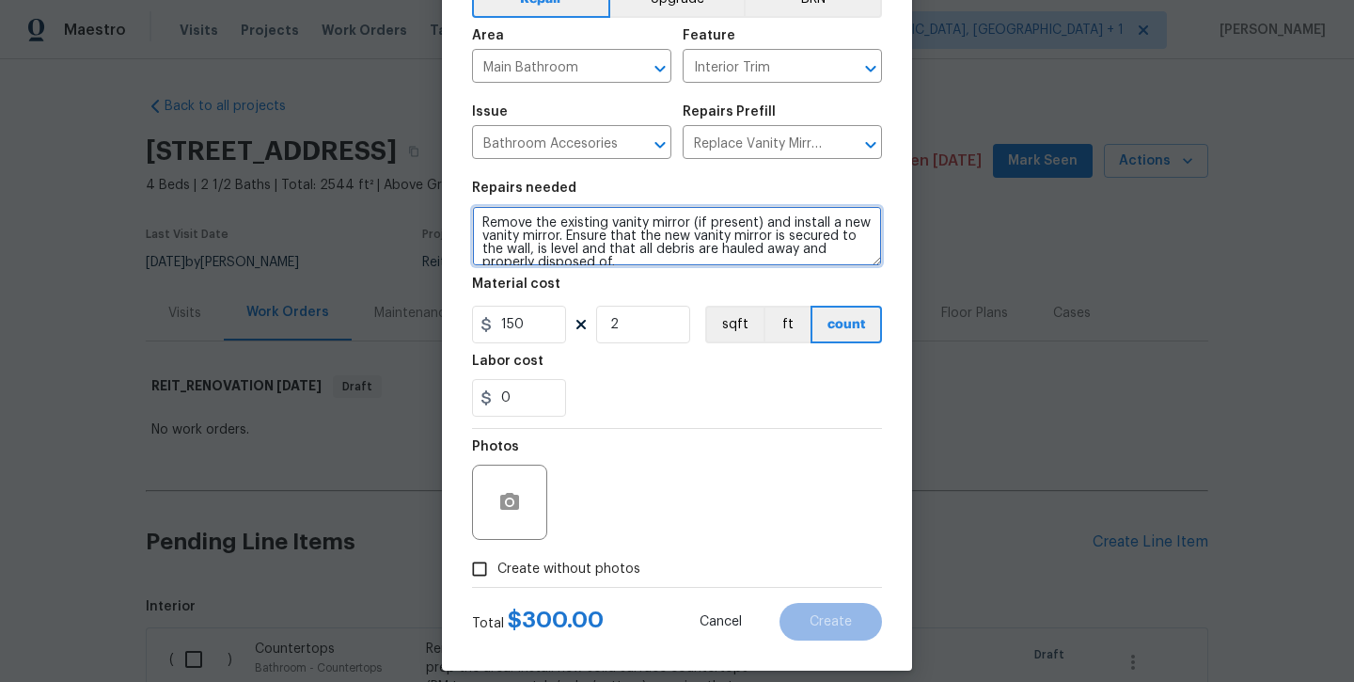
click at [667, 256] on textarea "Remove the existing vanity mirror (if present) and install a new vanity mirror.…" at bounding box center [677, 236] width 410 height 60
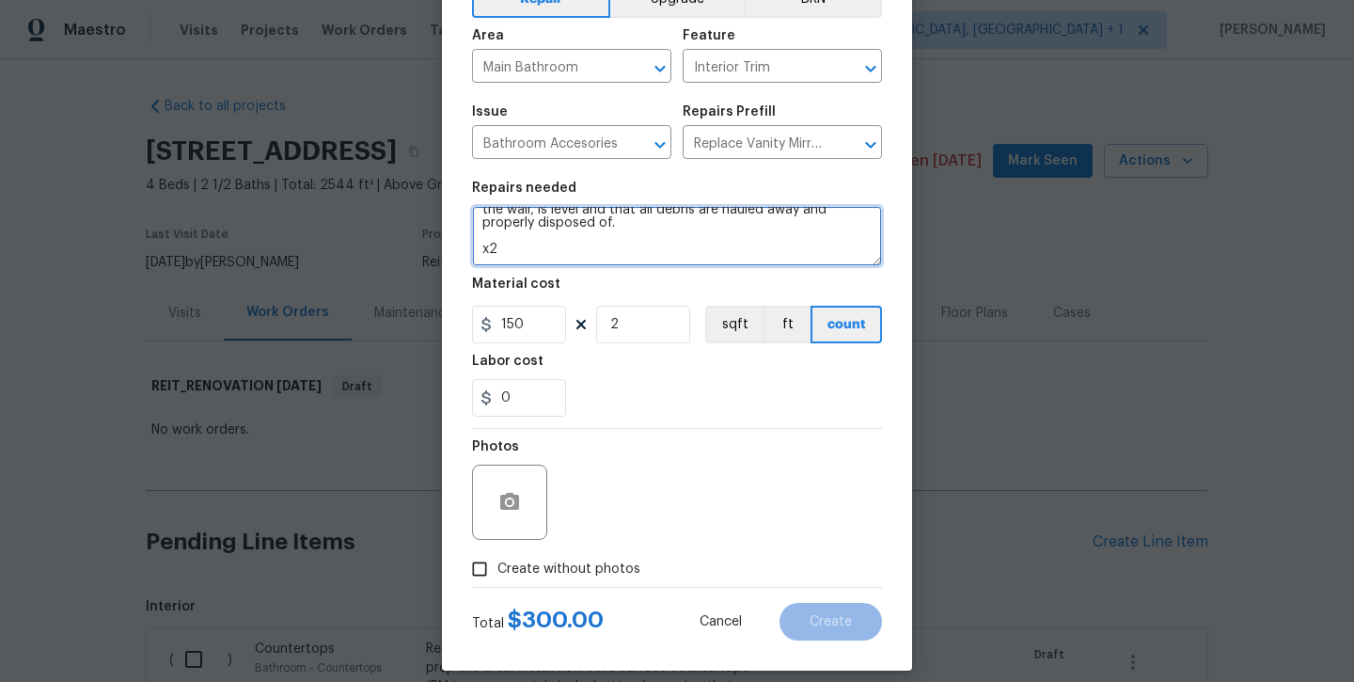
scroll to position [40, 0]
click at [603, 573] on span "Create without photos" at bounding box center [569, 570] width 143 height 20
click at [498, 573] on input "Create without photos" at bounding box center [480, 569] width 36 height 36
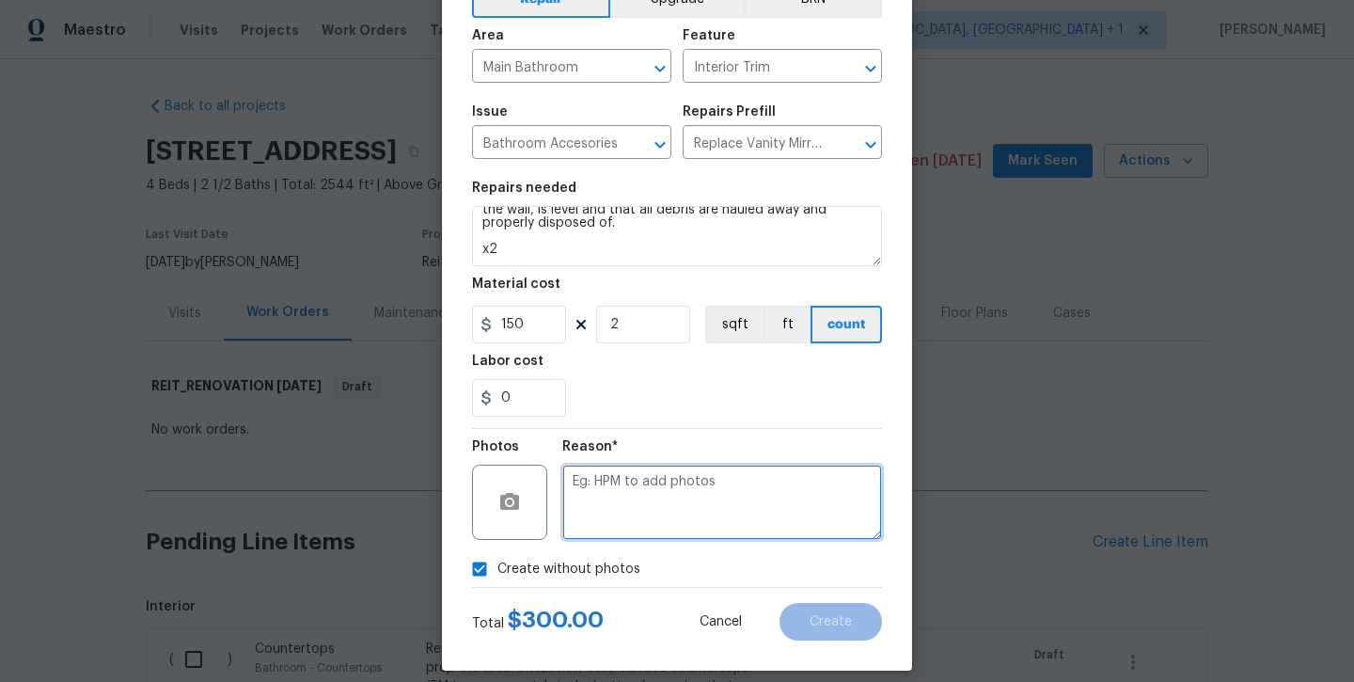
click at [642, 504] on textarea at bounding box center [722, 502] width 320 height 75
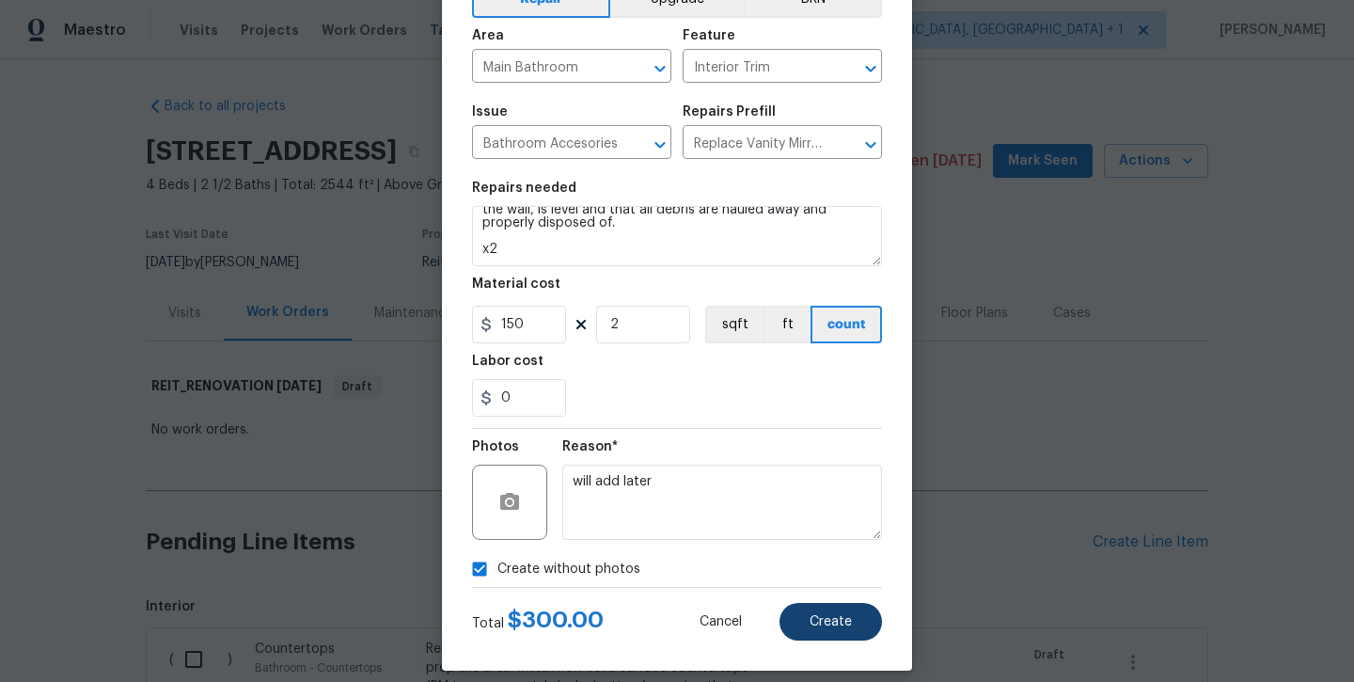
click at [840, 622] on span "Create" at bounding box center [831, 622] width 42 height 14
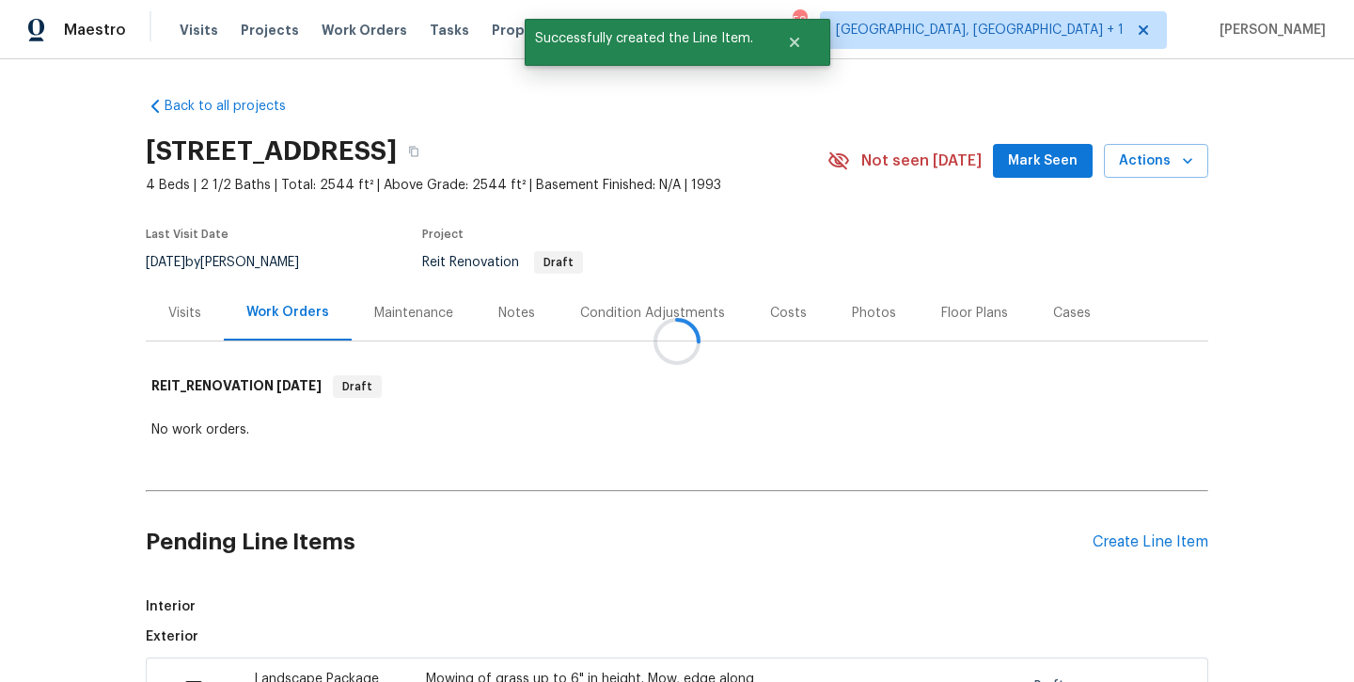
click at [1133, 546] on div at bounding box center [677, 341] width 1354 height 682
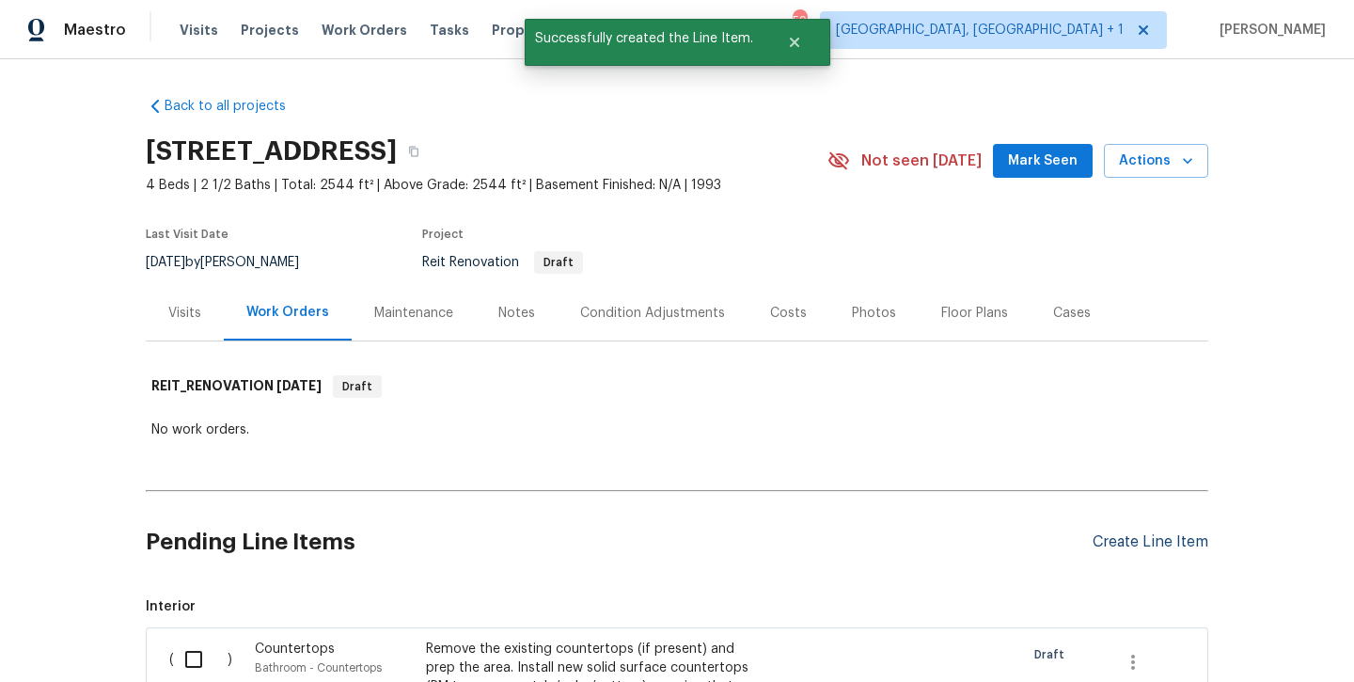
click at [1115, 548] on div "Create Line Item" at bounding box center [1151, 542] width 116 height 18
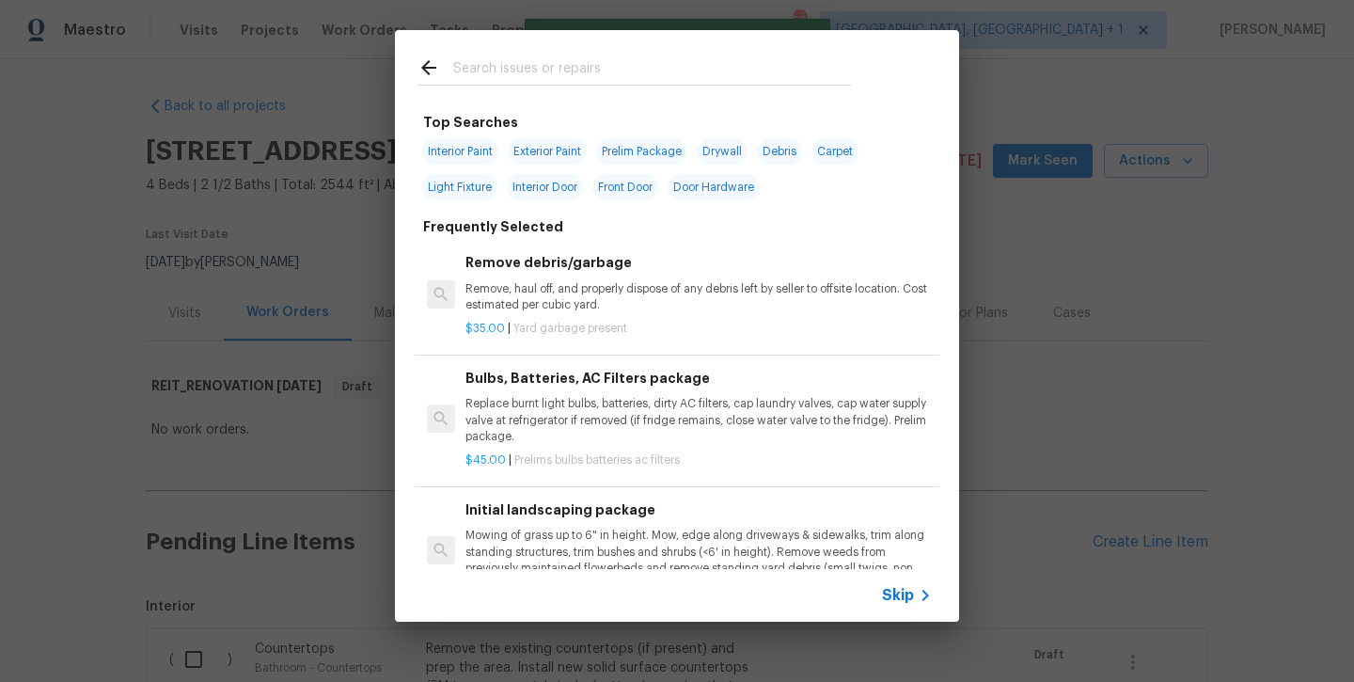
click at [593, 60] on input "text" at bounding box center [652, 70] width 399 height 28
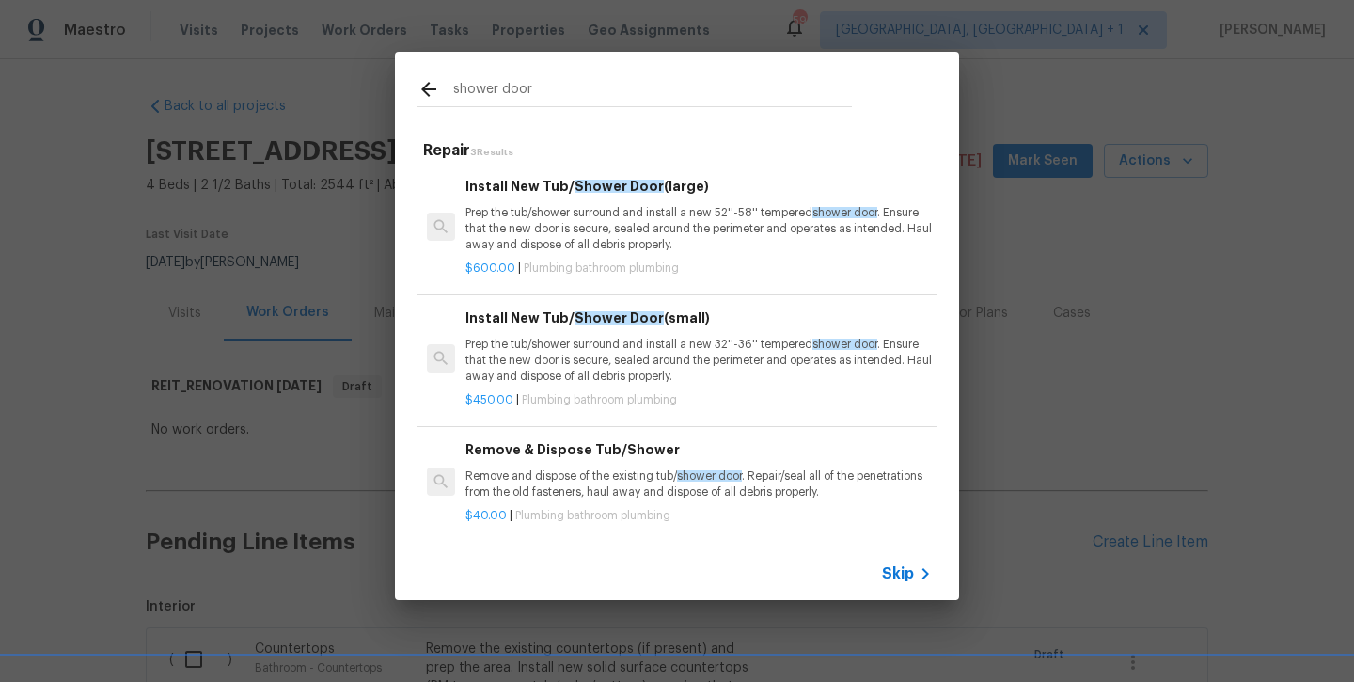
click at [571, 210] on p "Prep the tub/shower surround and install a new 52''-58'' tempered shower door .…" at bounding box center [699, 229] width 467 height 48
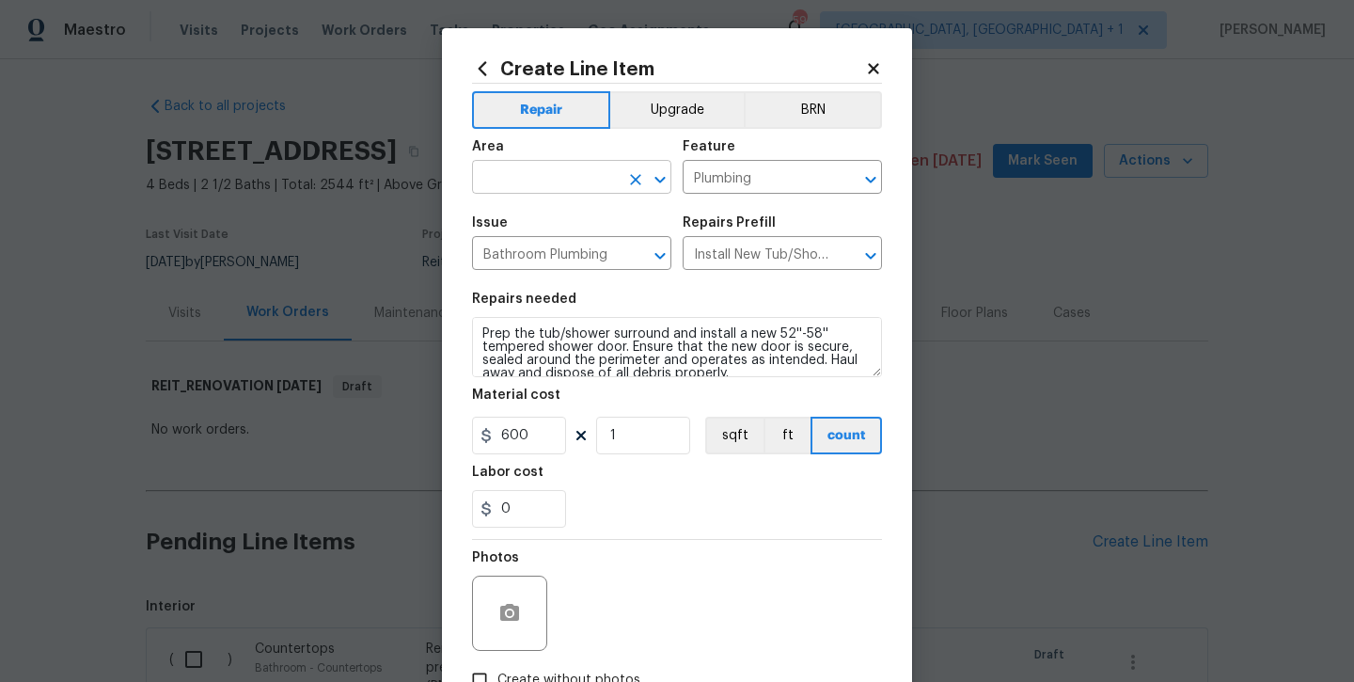
click at [546, 168] on input "text" at bounding box center [545, 179] width 147 height 29
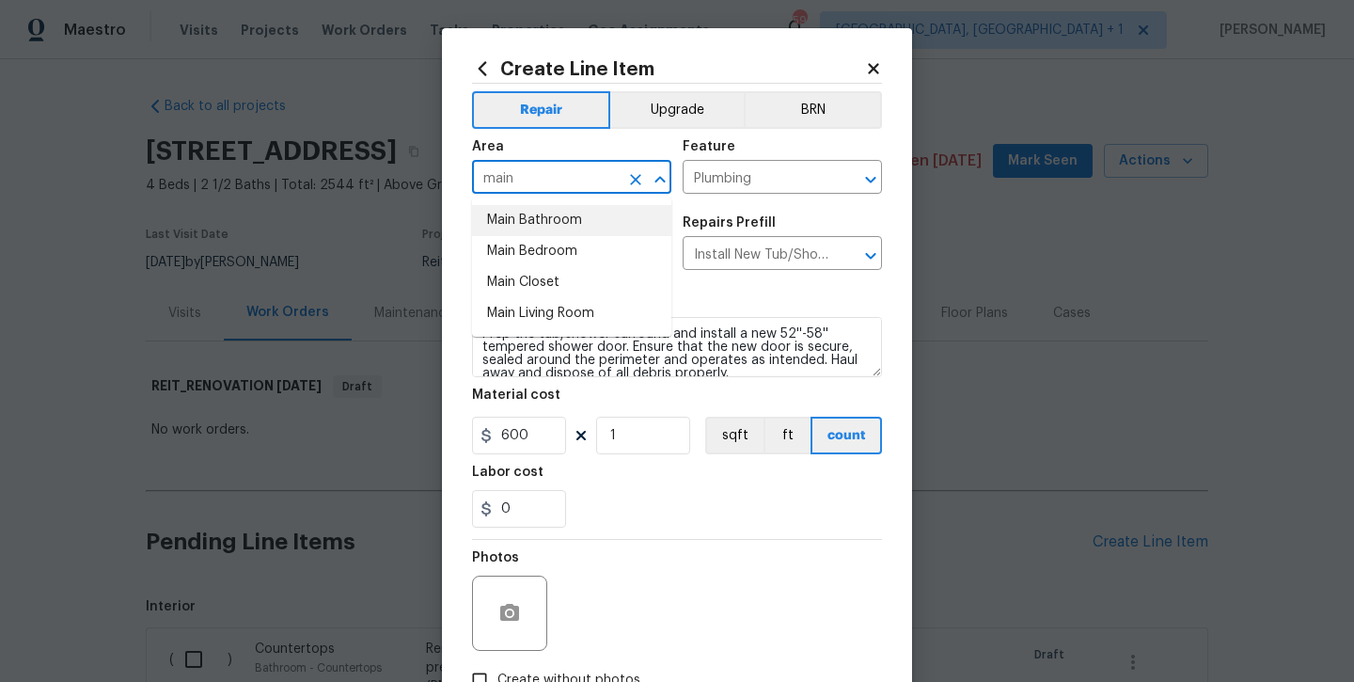
click at [534, 235] on li "Main Bathroom" at bounding box center [571, 220] width 199 height 31
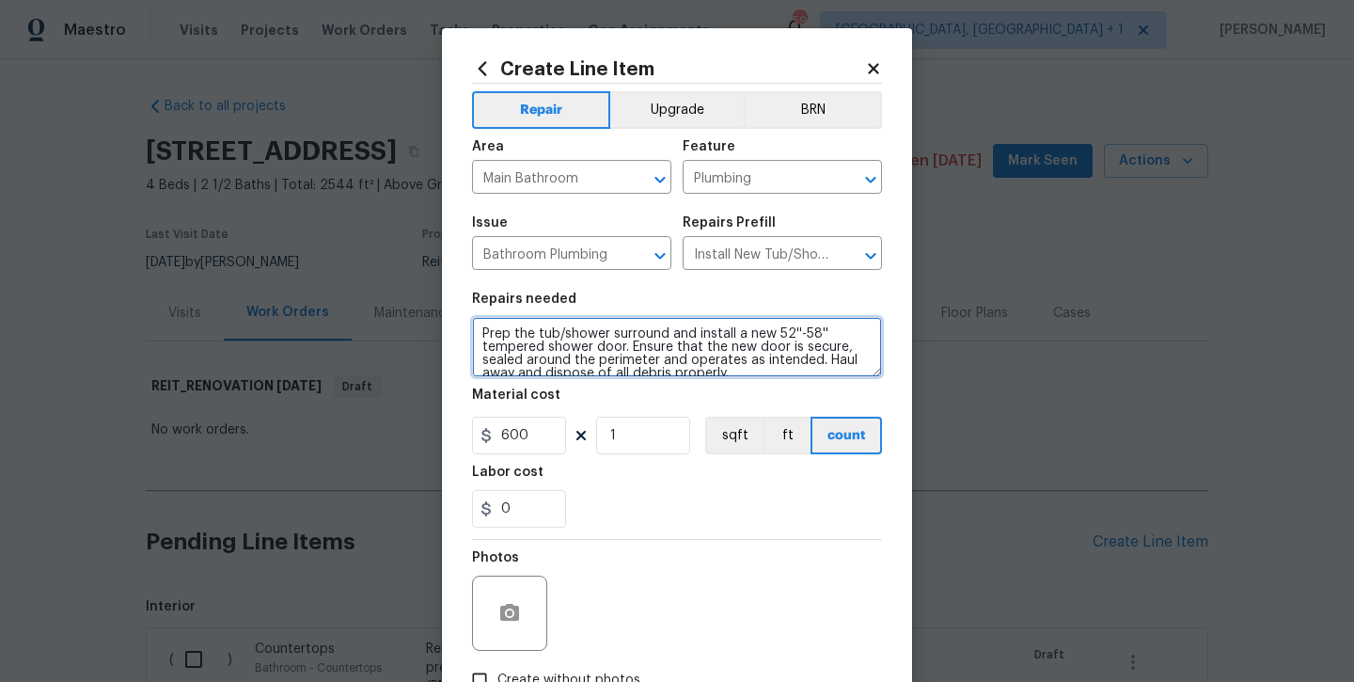
click at [763, 368] on textarea "Prep the tub/shower surround and install a new 52''-58'' tempered shower door. …" at bounding box center [677, 347] width 410 height 60
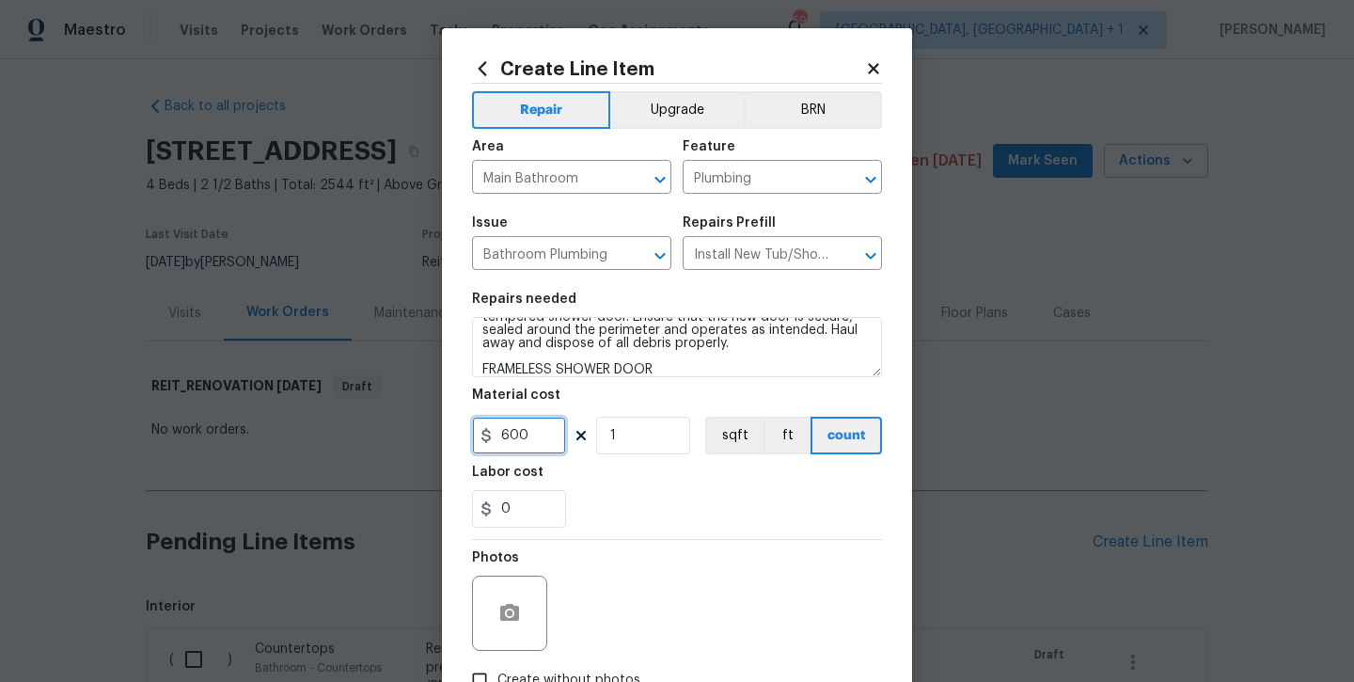
click at [525, 442] on input "600" at bounding box center [519, 436] width 94 height 38
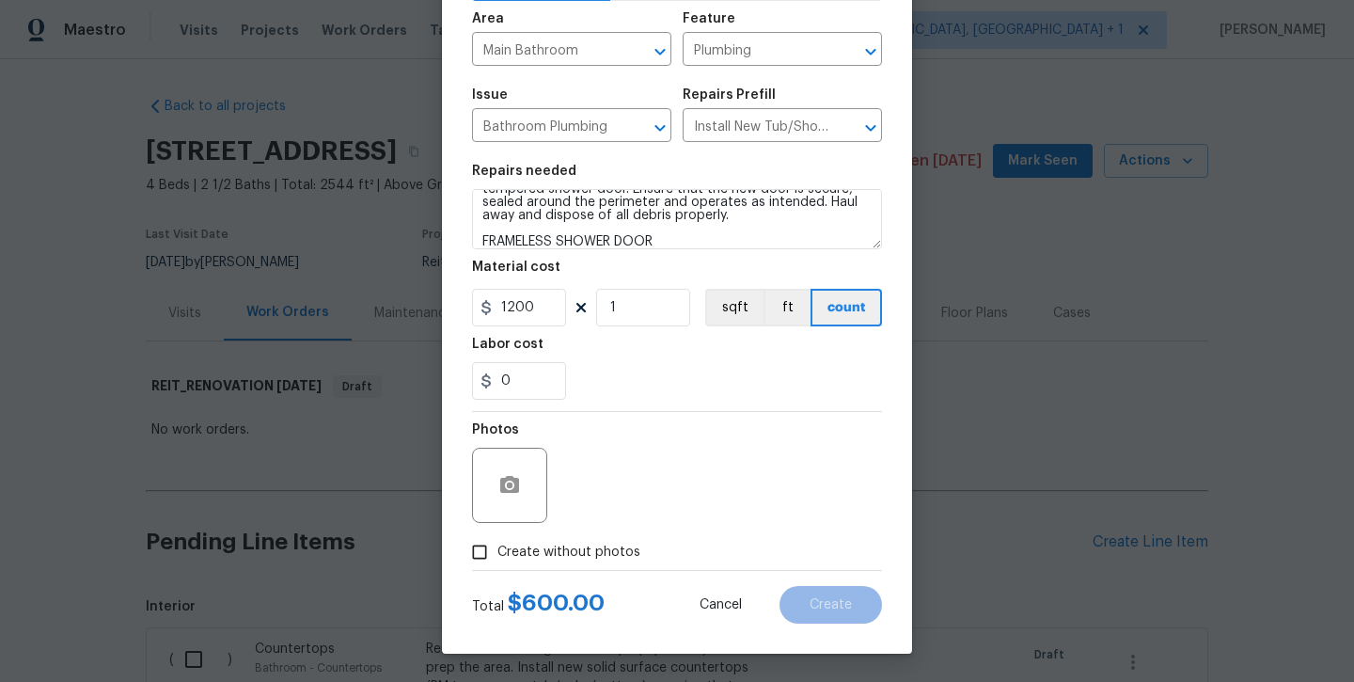
scroll to position [128, 0]
click at [545, 557] on span "Create without photos" at bounding box center [569, 553] width 143 height 20
click at [498, 557] on input "Create without photos" at bounding box center [480, 552] width 36 height 36
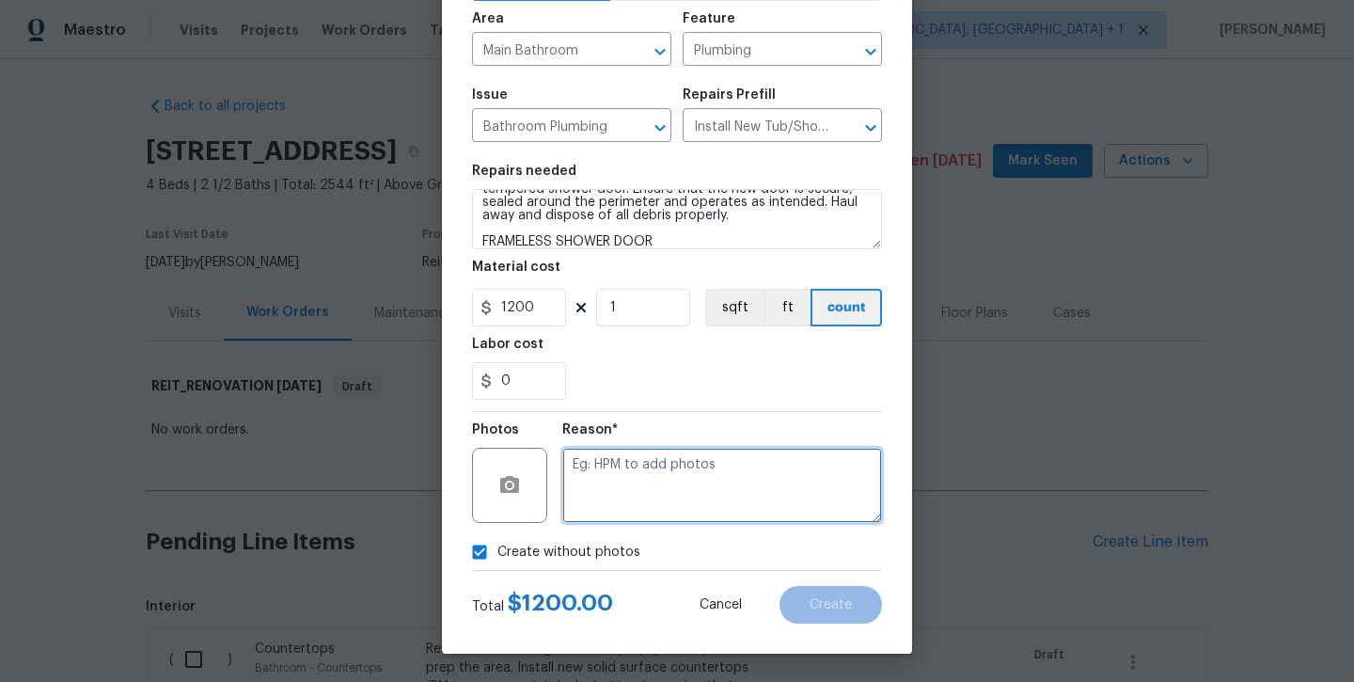
click at [599, 493] on textarea at bounding box center [722, 485] width 320 height 75
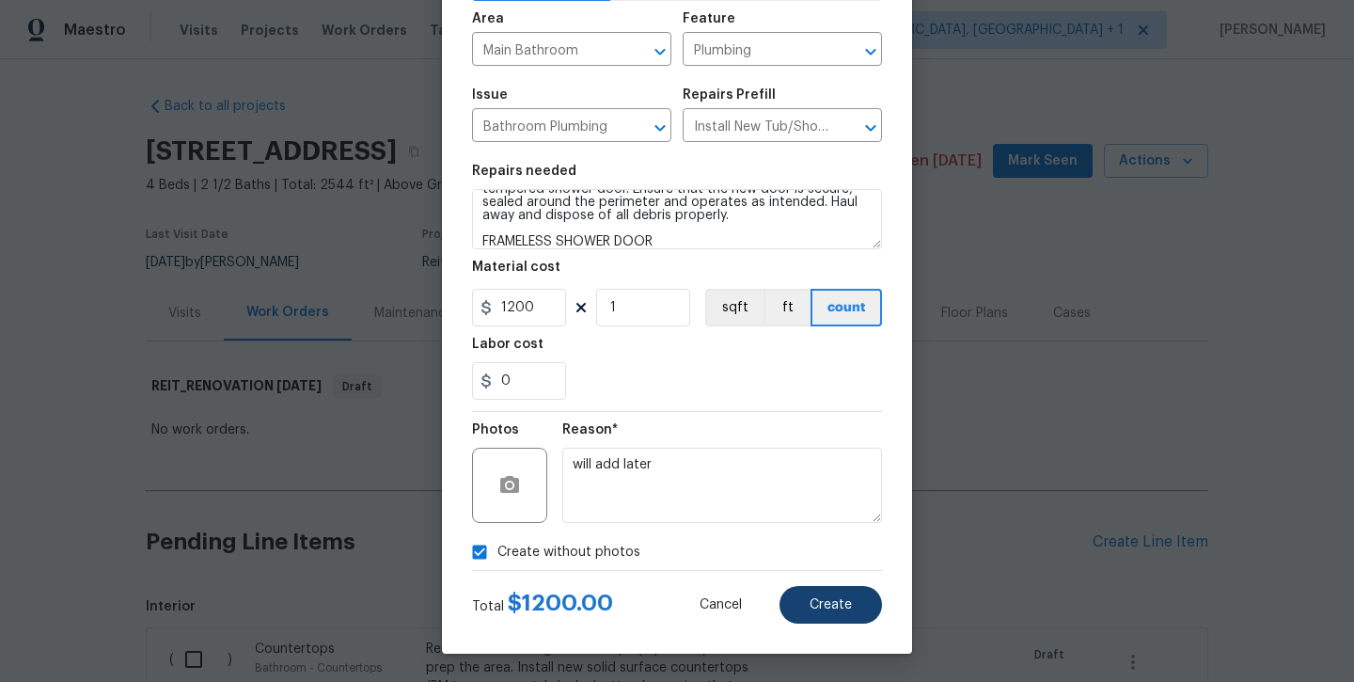
click at [796, 598] on button "Create" at bounding box center [831, 605] width 103 height 38
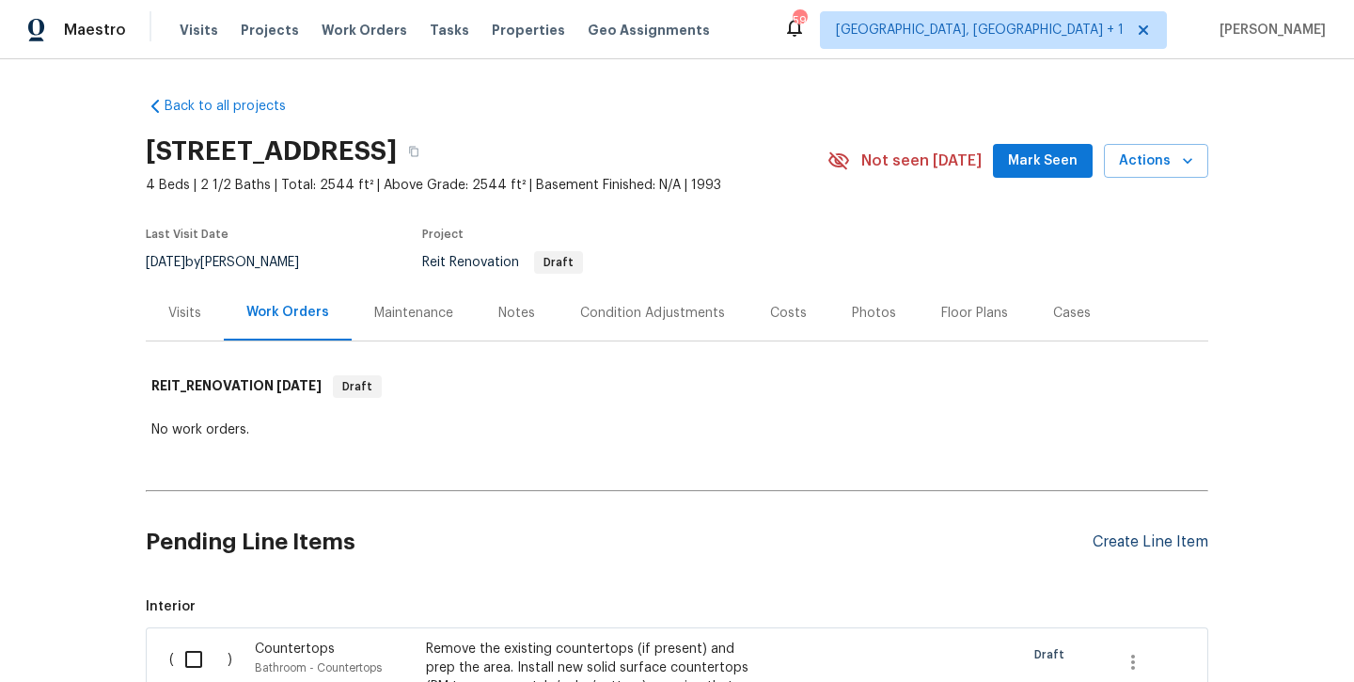
click at [1097, 546] on div "Create Line Item" at bounding box center [1151, 542] width 116 height 18
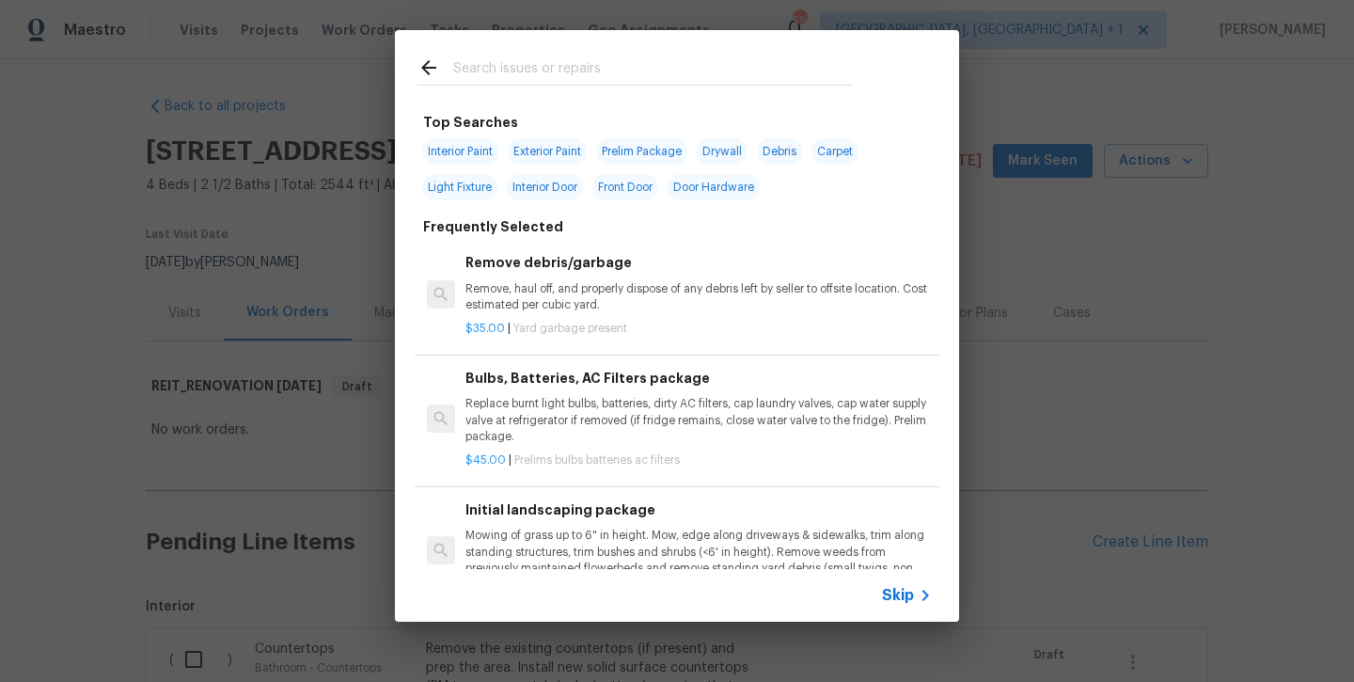
click at [582, 71] on input "text" at bounding box center [652, 70] width 399 height 28
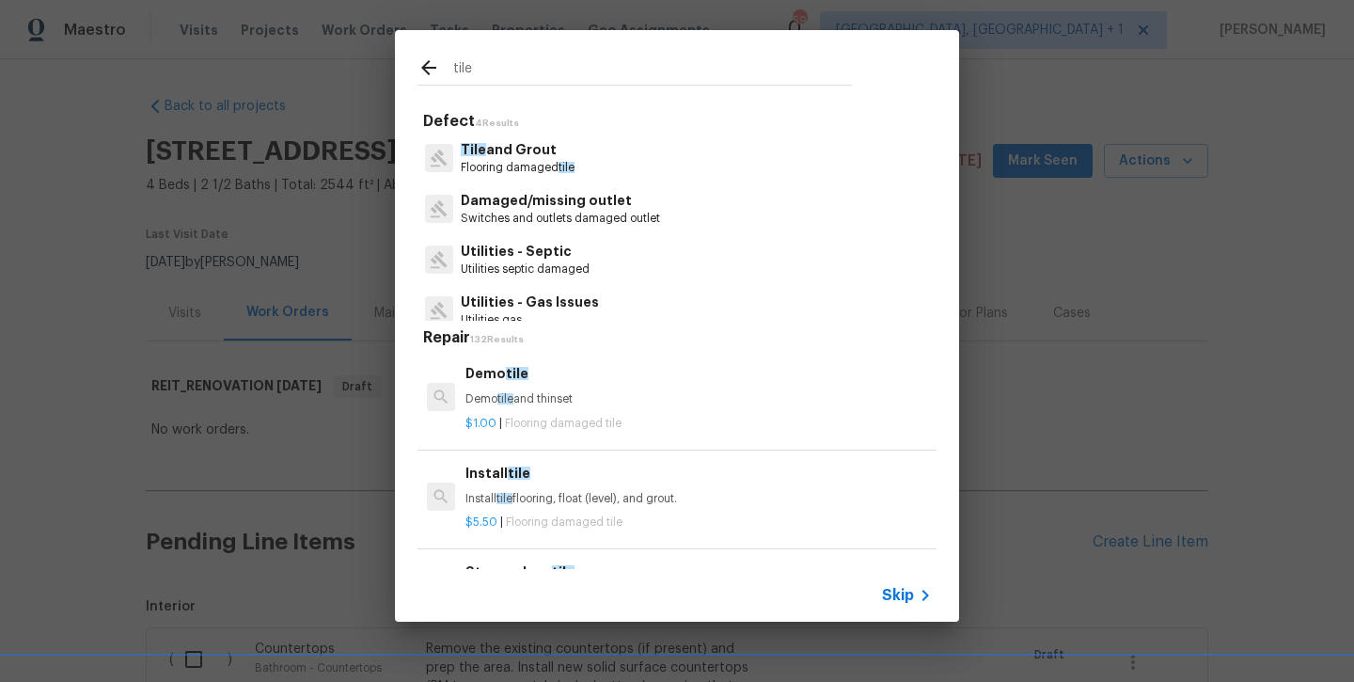
click at [577, 164] on div "Tile and Grout Flooring damaged tile" at bounding box center [677, 158] width 519 height 51
click at [539, 163] on p "Flooring damaged tile" at bounding box center [518, 168] width 114 height 16
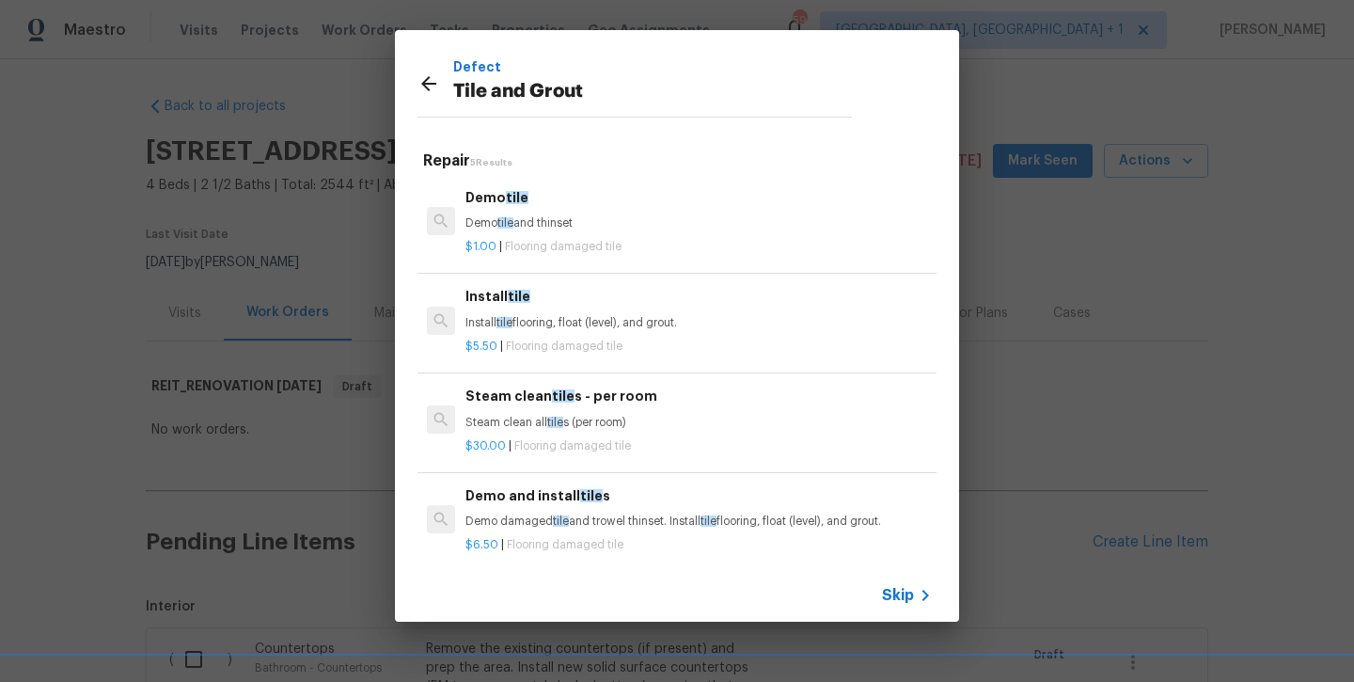
click at [528, 311] on div "Install tile Install tile flooring, float (level), and grout." at bounding box center [699, 308] width 467 height 45
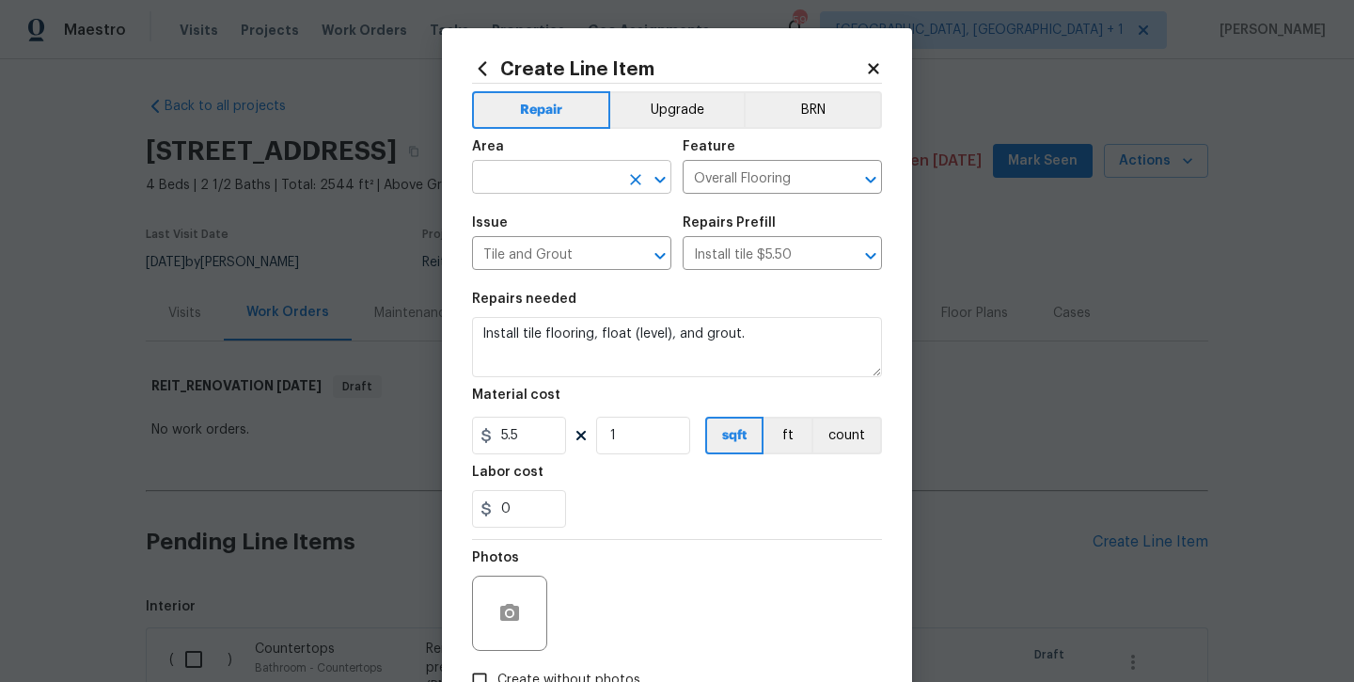
click at [547, 175] on input "text" at bounding box center [545, 179] width 147 height 29
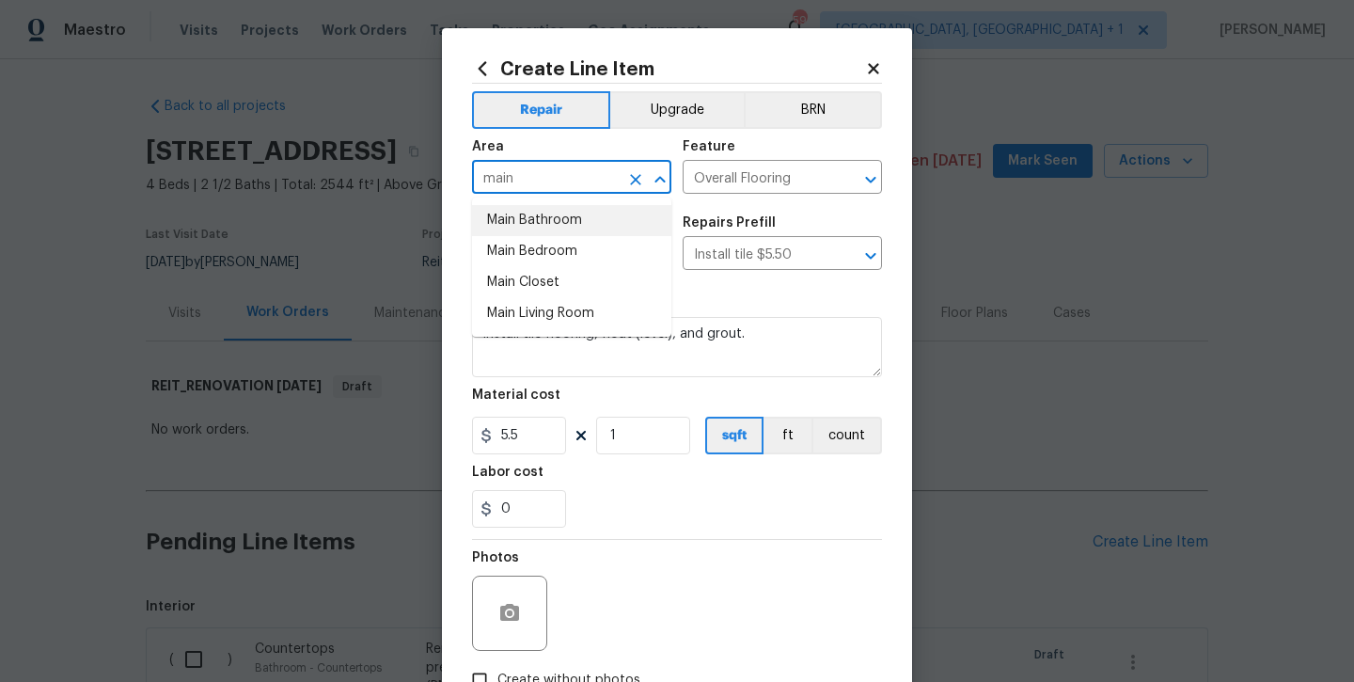
click at [537, 229] on li "Main Bathroom" at bounding box center [571, 220] width 199 height 31
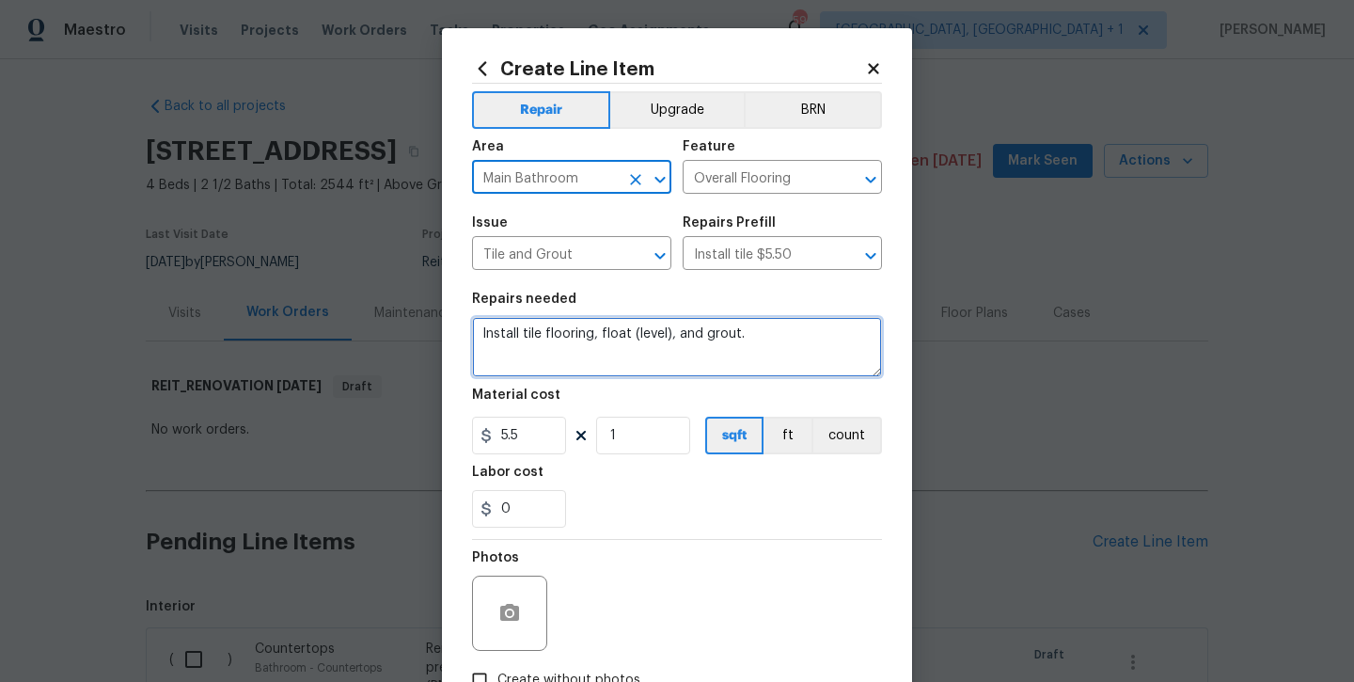
click at [777, 344] on textarea "Install tile flooring, float (level), and grout." at bounding box center [677, 347] width 410 height 60
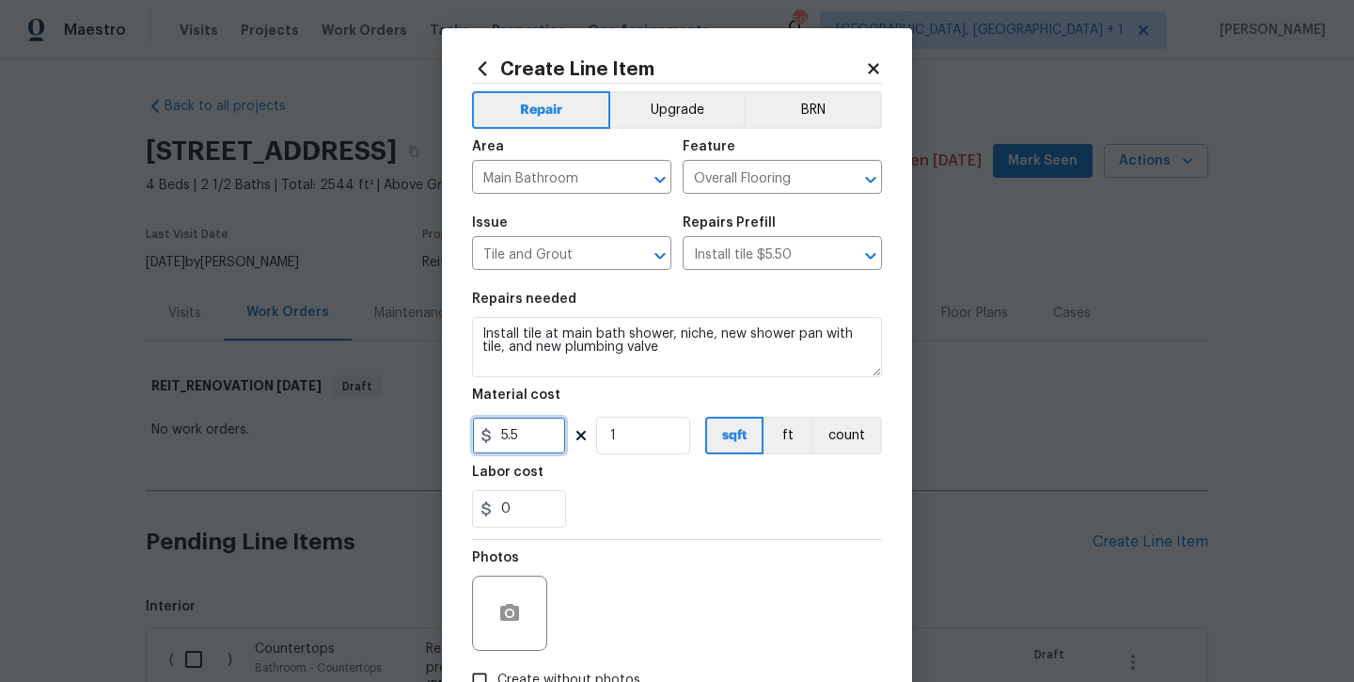
click at [508, 451] on input "5.5" at bounding box center [519, 436] width 94 height 38
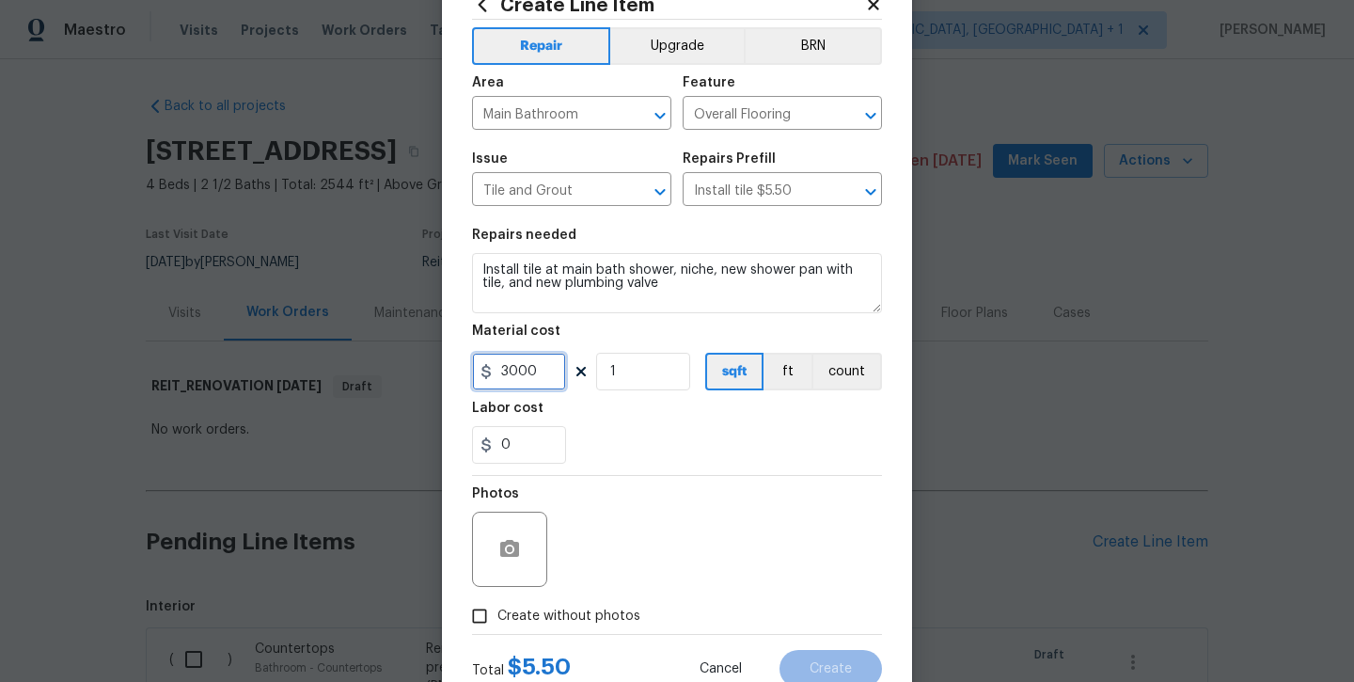
scroll to position [102, 0]
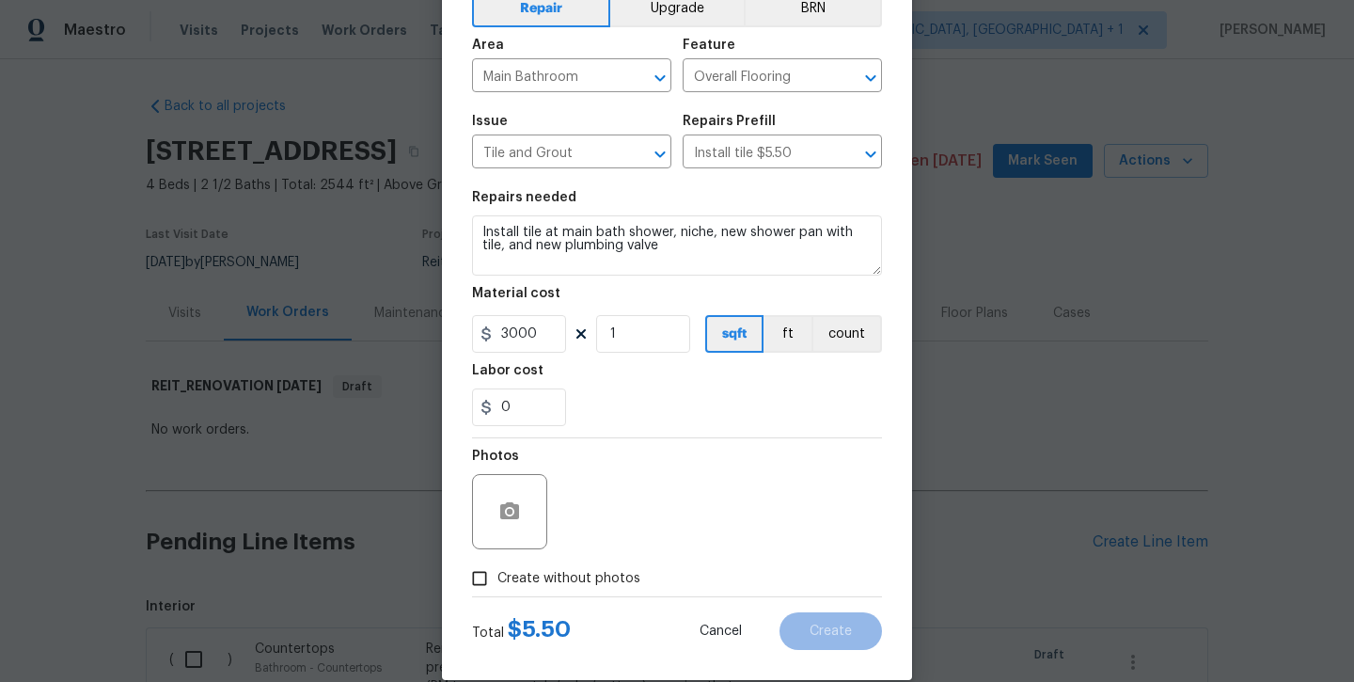
click at [553, 589] on label "Create without photos" at bounding box center [551, 579] width 179 height 36
click at [498, 589] on input "Create without photos" at bounding box center [480, 579] width 36 height 36
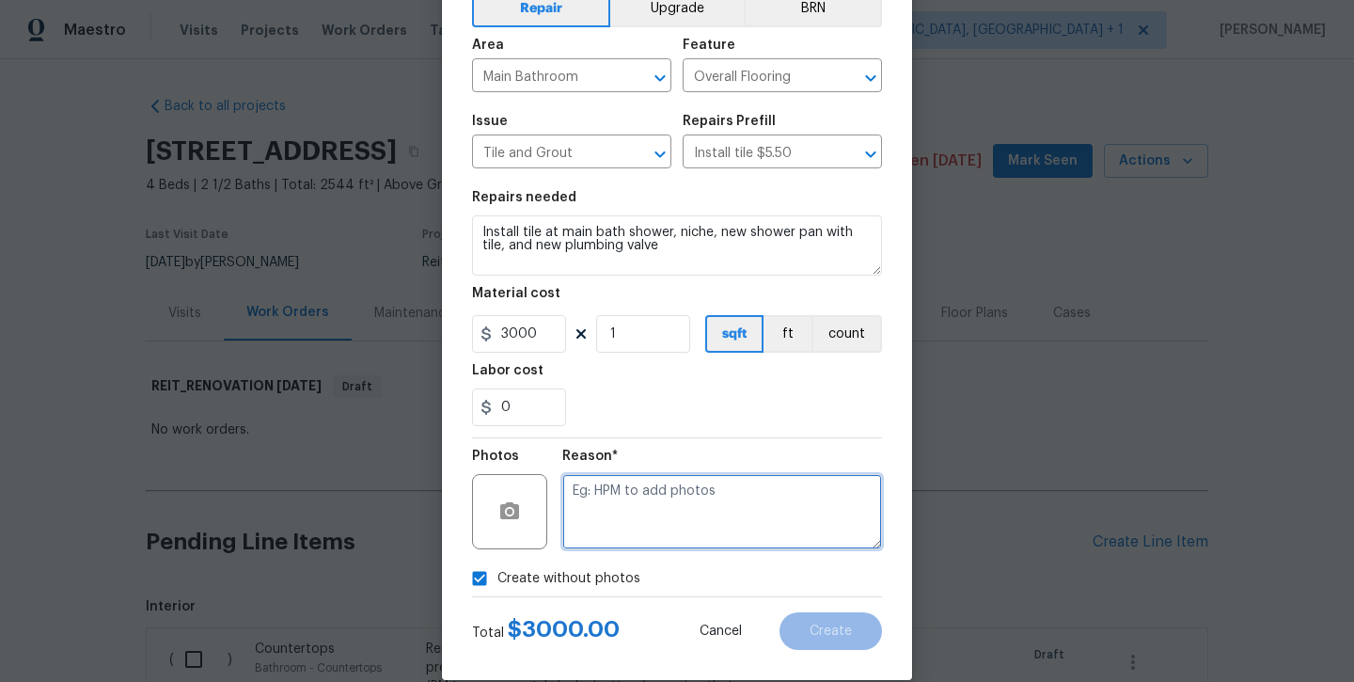
click at [630, 492] on textarea at bounding box center [722, 511] width 320 height 75
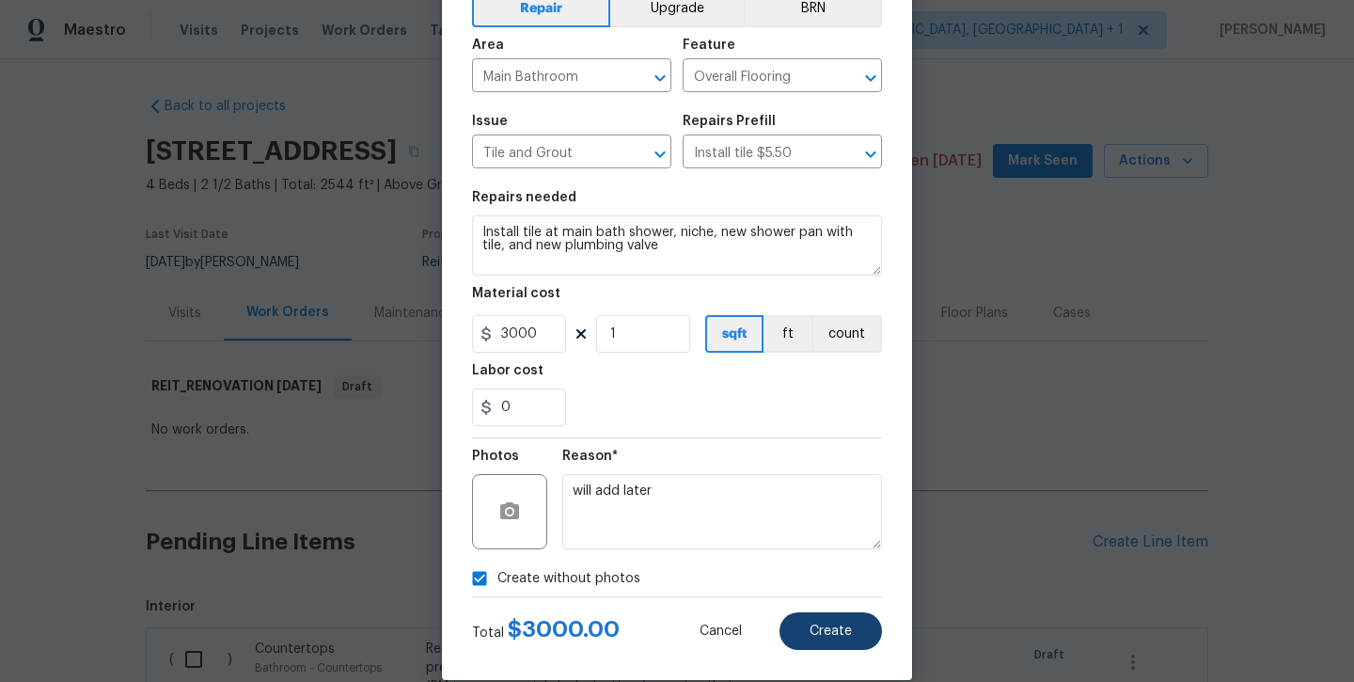
click at [814, 614] on button "Create" at bounding box center [831, 631] width 103 height 38
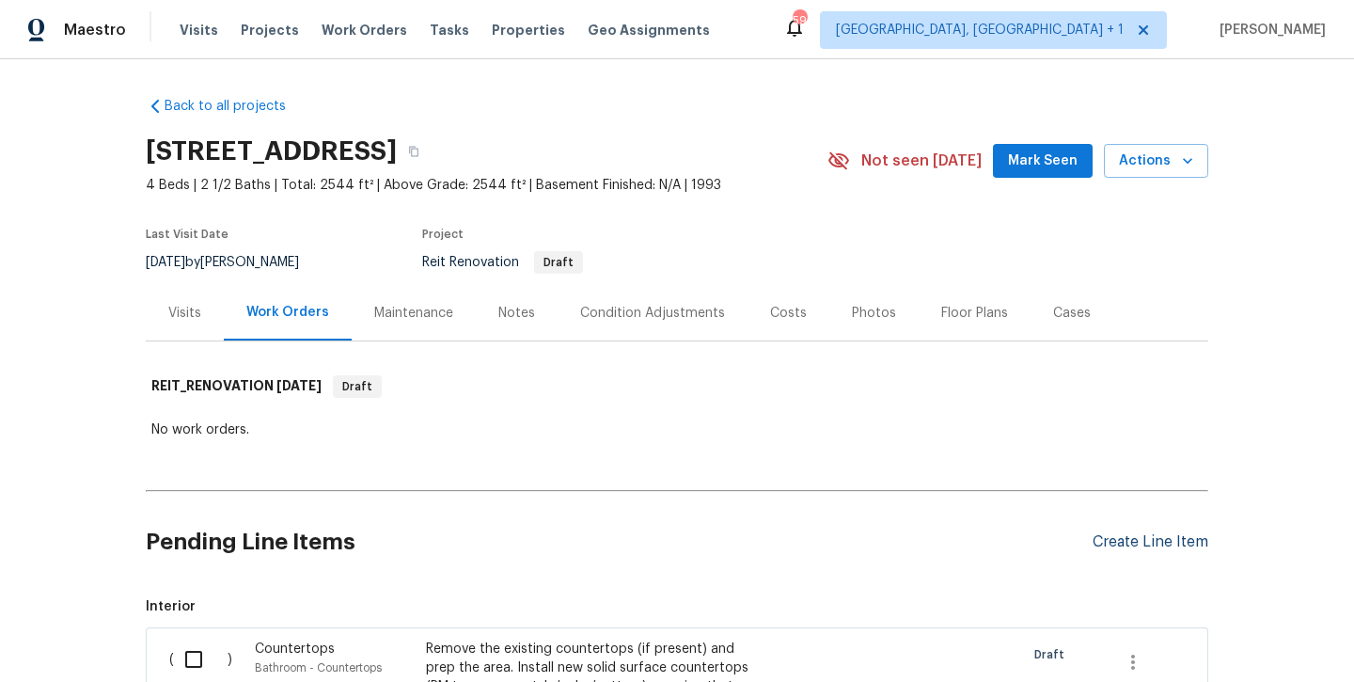
click at [1150, 541] on div "Create Line Item" at bounding box center [1151, 542] width 116 height 18
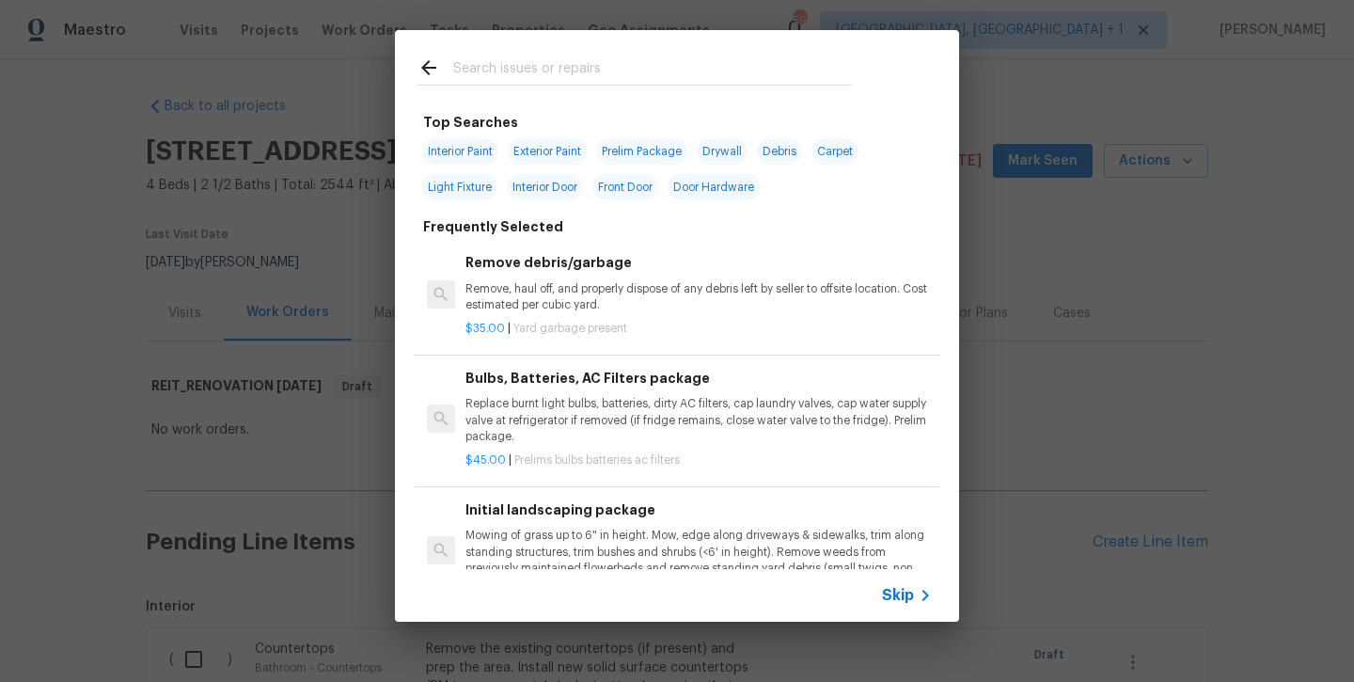
click at [576, 68] on input "text" at bounding box center [652, 70] width 399 height 28
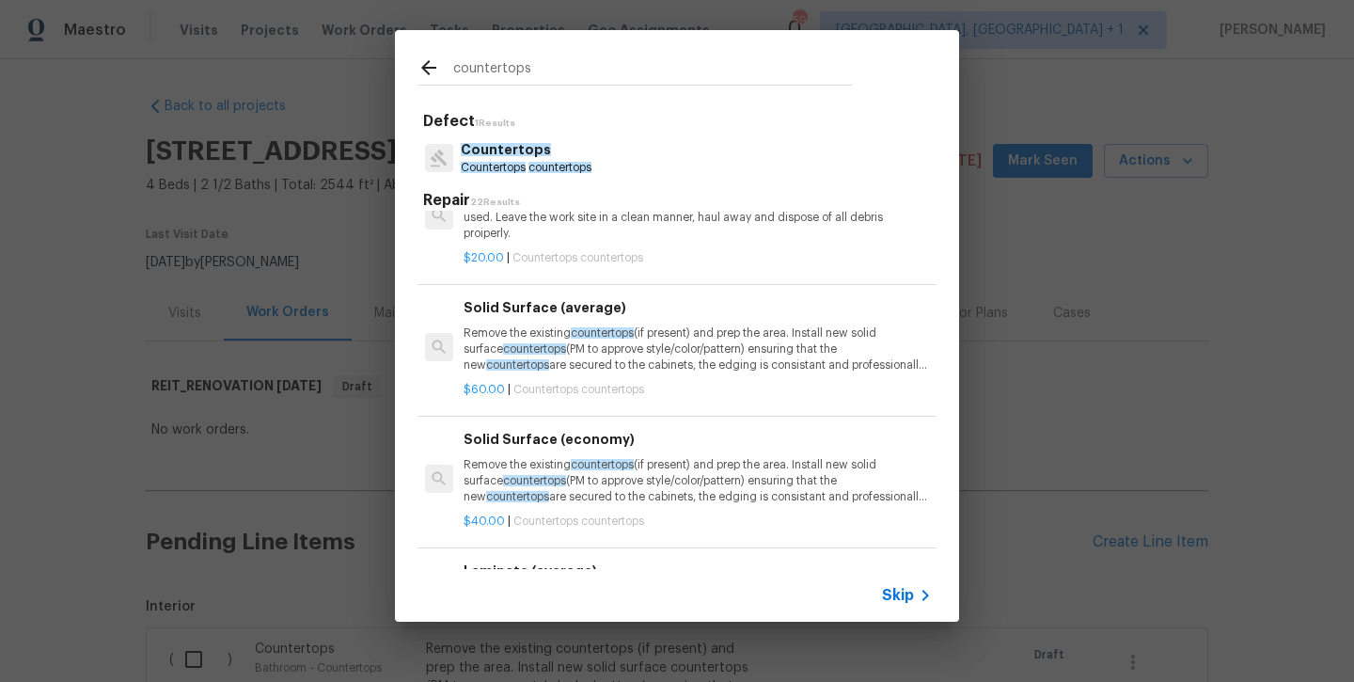
scroll to position [652, 2]
click at [562, 377] on div "$60.00 | Countertops countertops" at bounding box center [697, 389] width 467 height 24
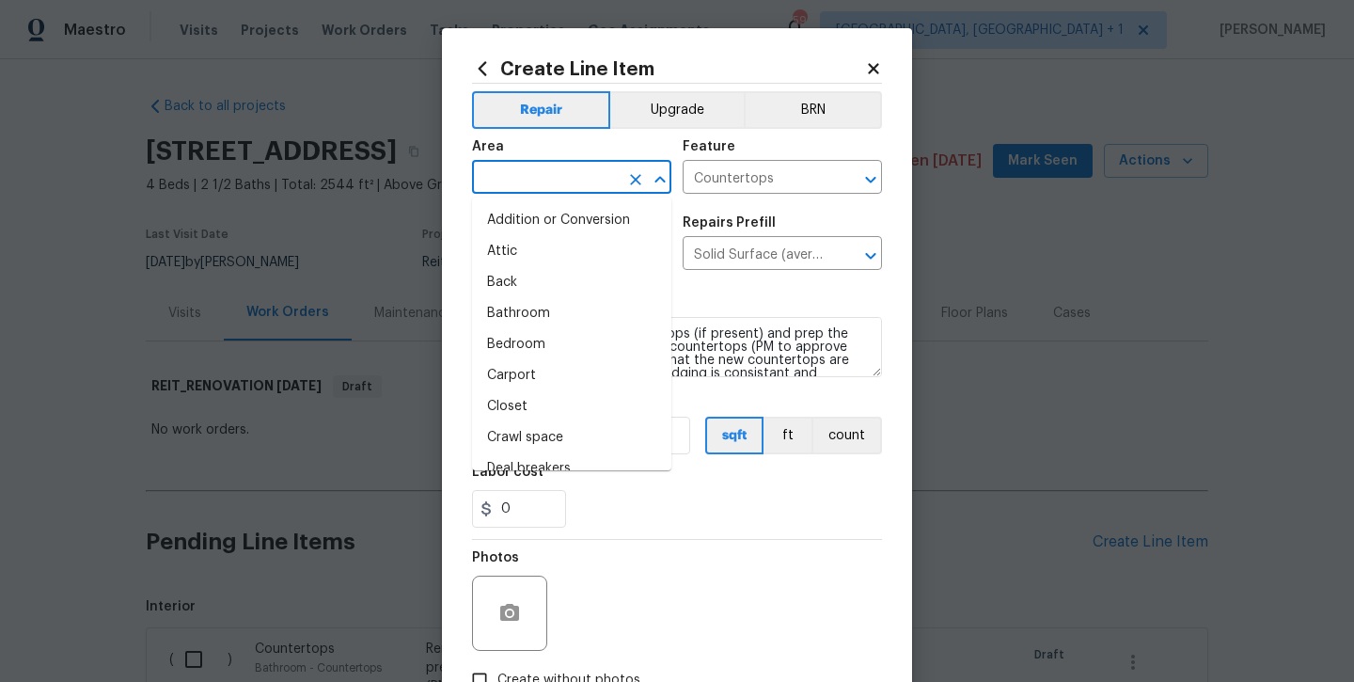
click at [515, 182] on input "text" at bounding box center [545, 179] width 147 height 29
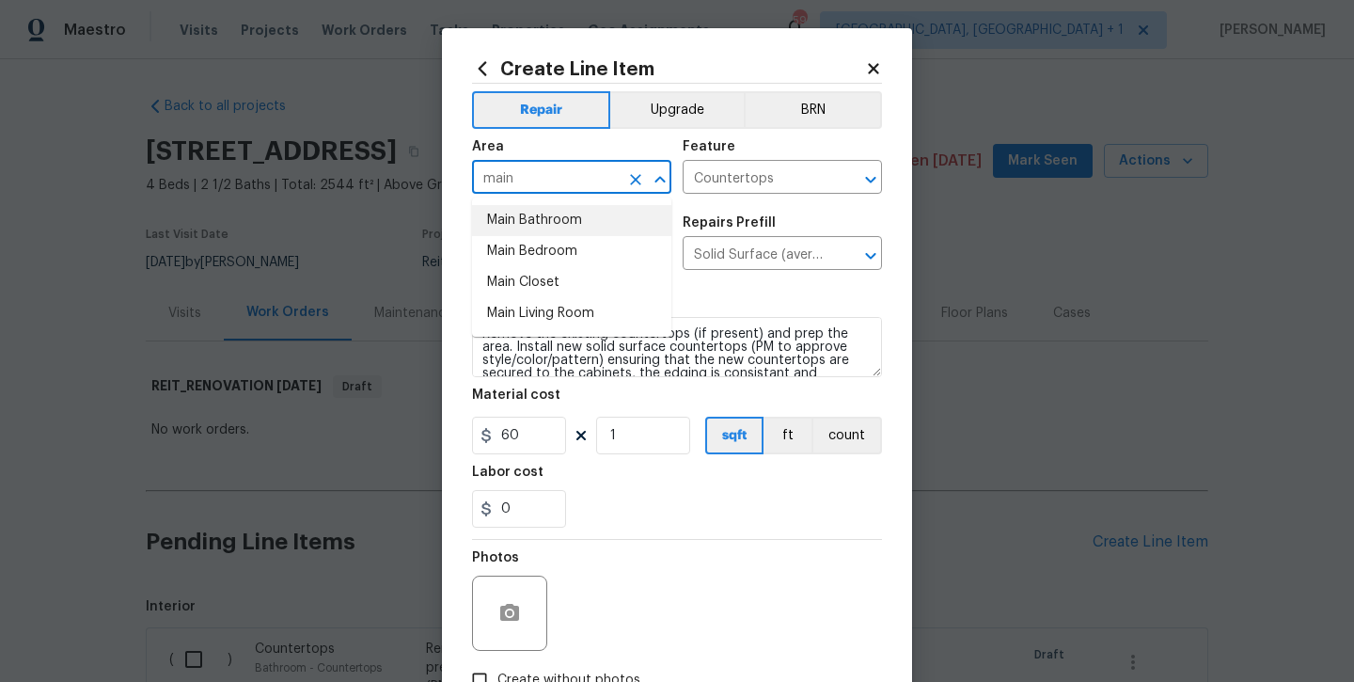
click at [517, 224] on li "Main Bathroom" at bounding box center [571, 220] width 199 height 31
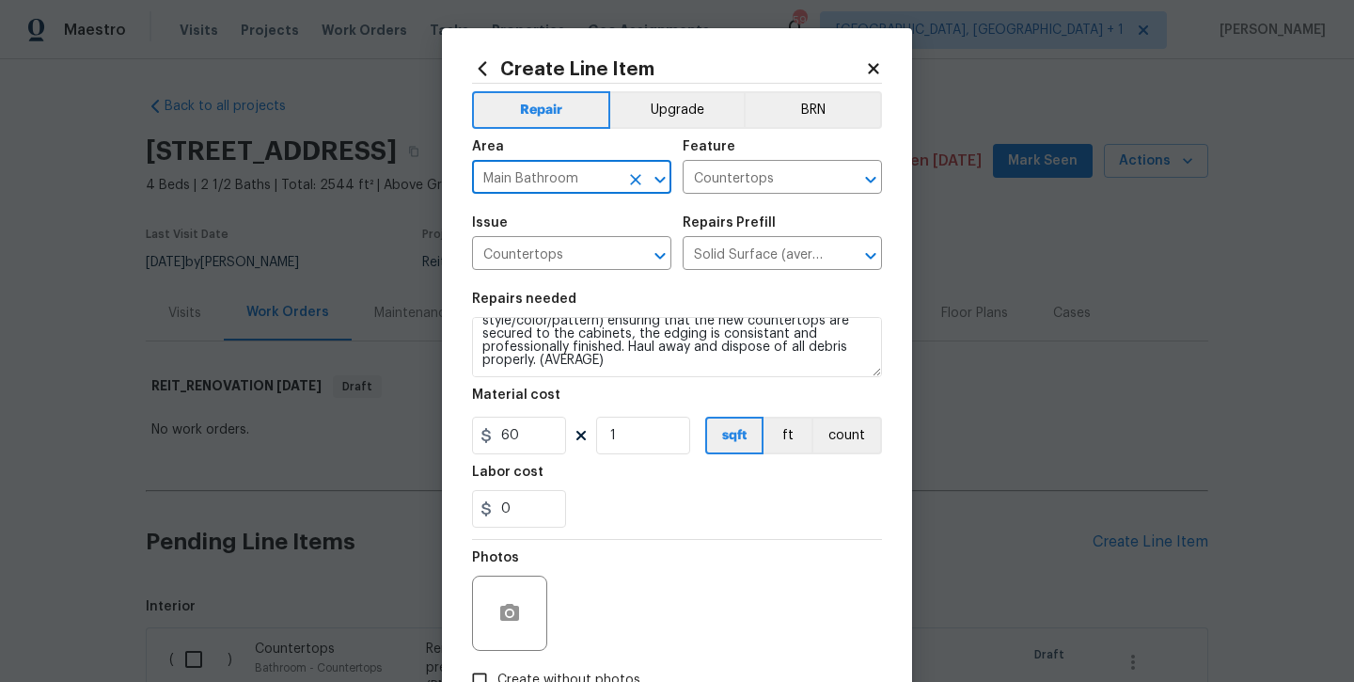
scroll to position [40, 0]
click at [715, 364] on textarea "Remove the existing countertops (if present) and prep the area. Install new sol…" at bounding box center [677, 347] width 410 height 60
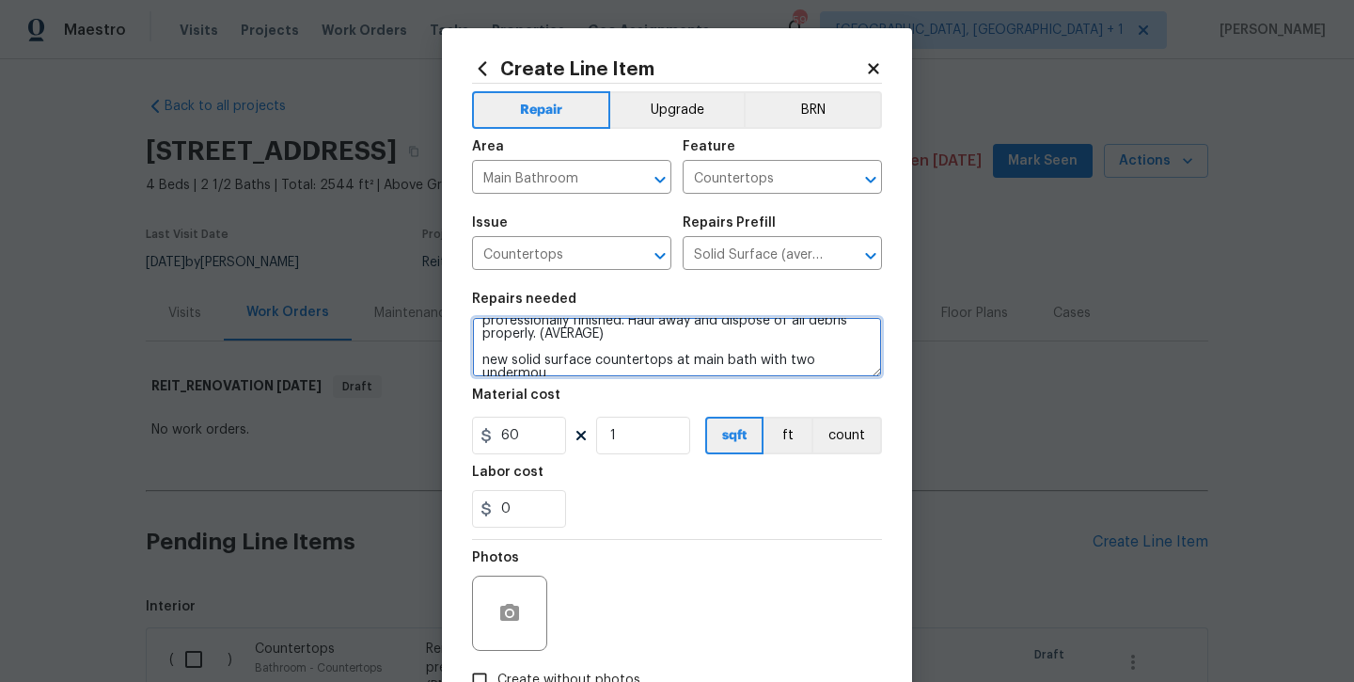
scroll to position [70, 0]
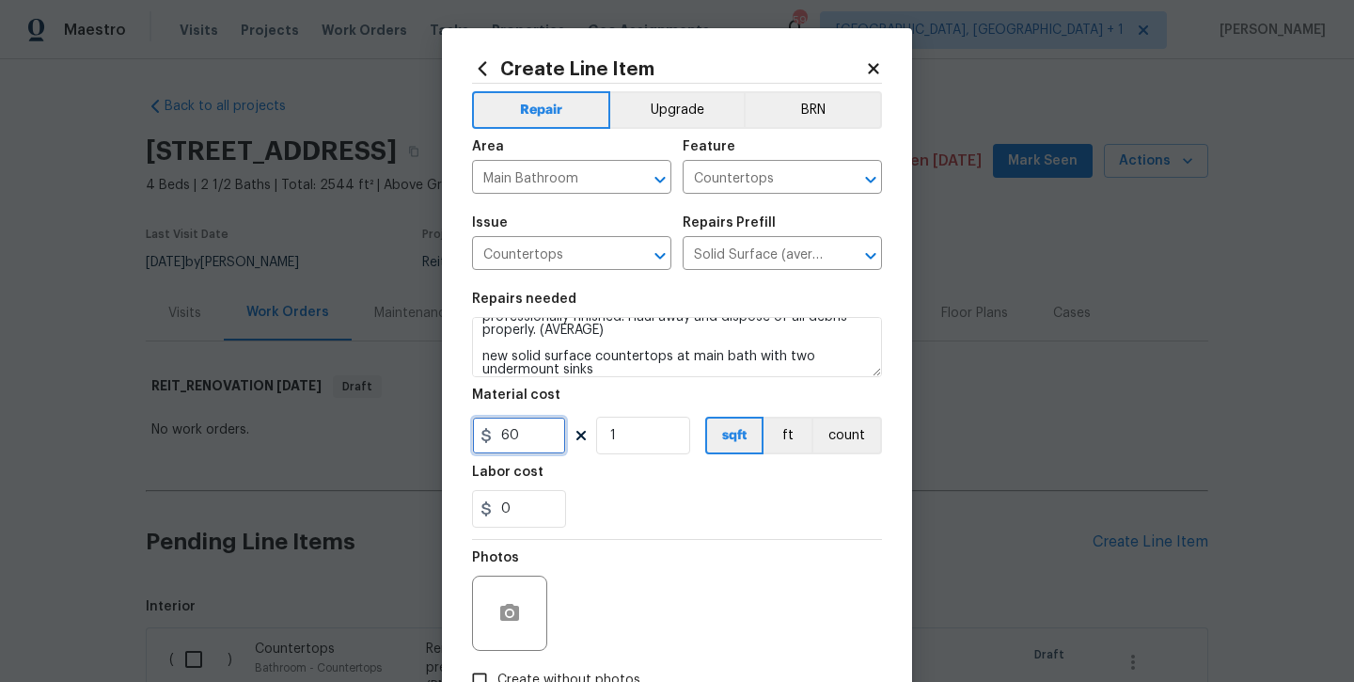
click at [553, 419] on input "60" at bounding box center [519, 436] width 94 height 38
click at [543, 431] on input "60" at bounding box center [519, 436] width 94 height 38
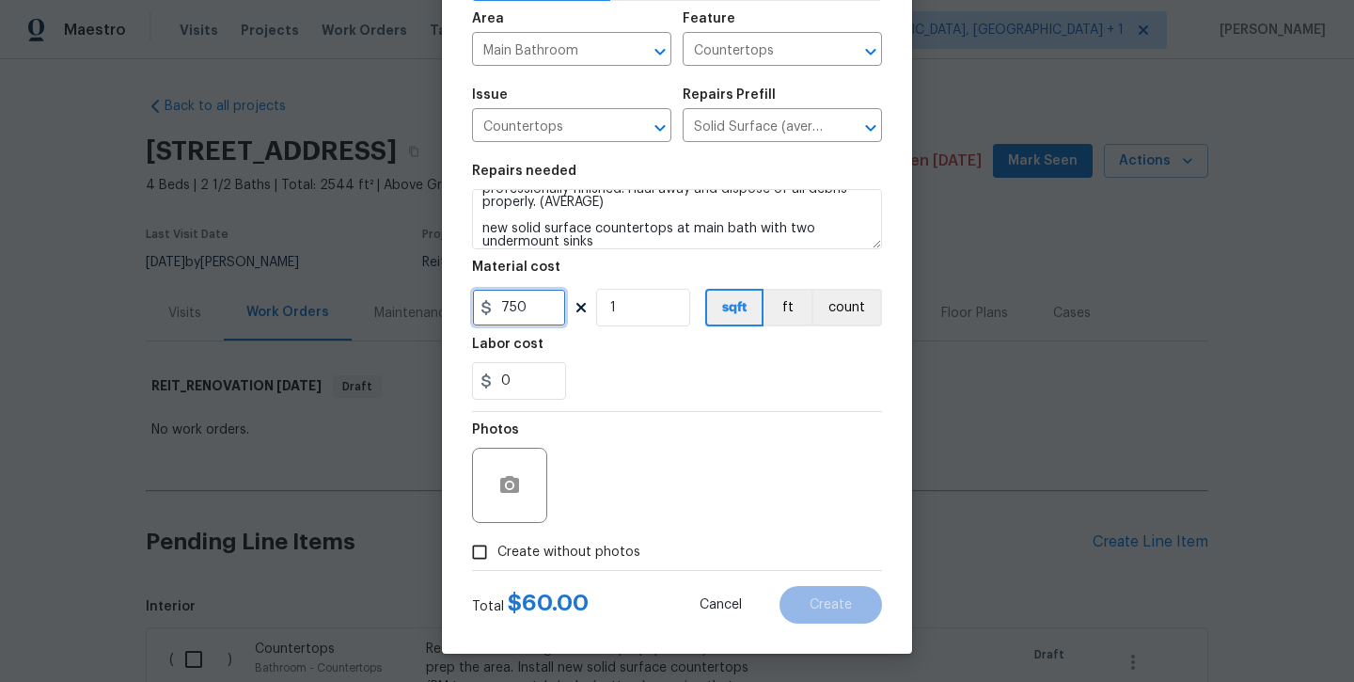
scroll to position [128, 0]
click at [546, 559] on span "Create without photos" at bounding box center [569, 553] width 143 height 20
click at [498, 559] on input "Create without photos" at bounding box center [480, 552] width 36 height 36
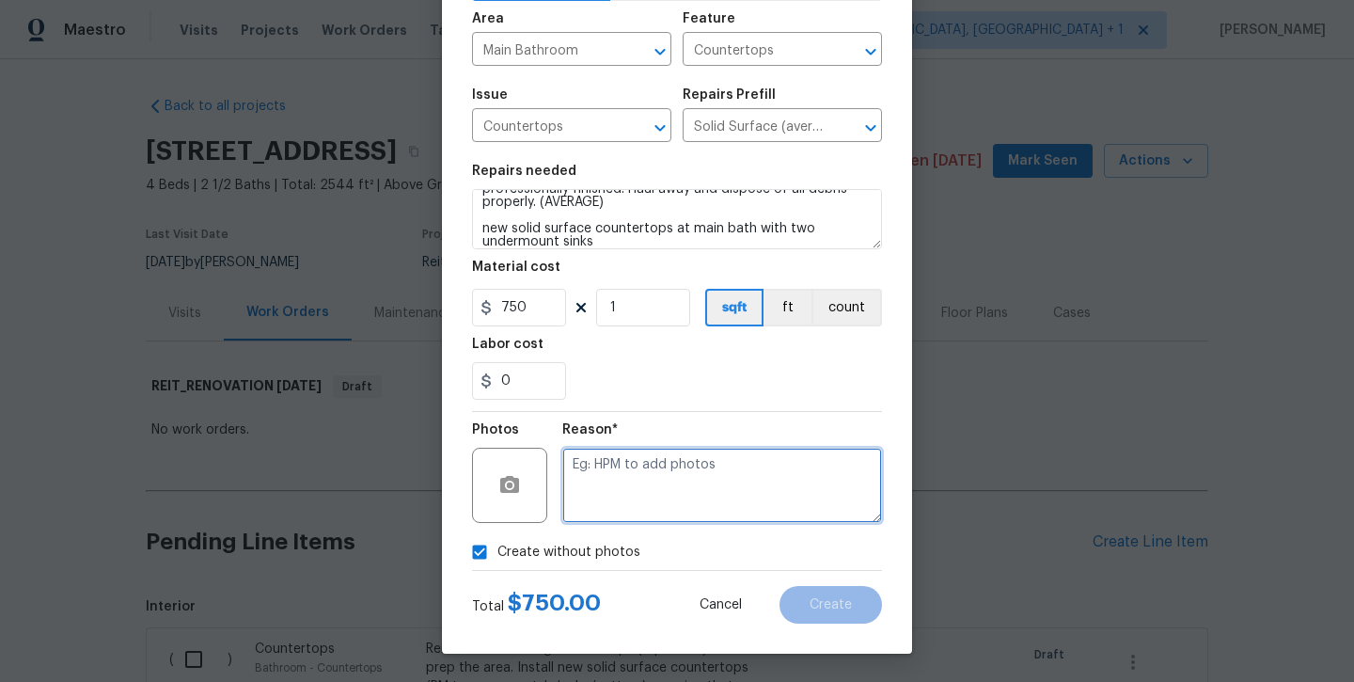
click at [592, 483] on textarea at bounding box center [722, 485] width 320 height 75
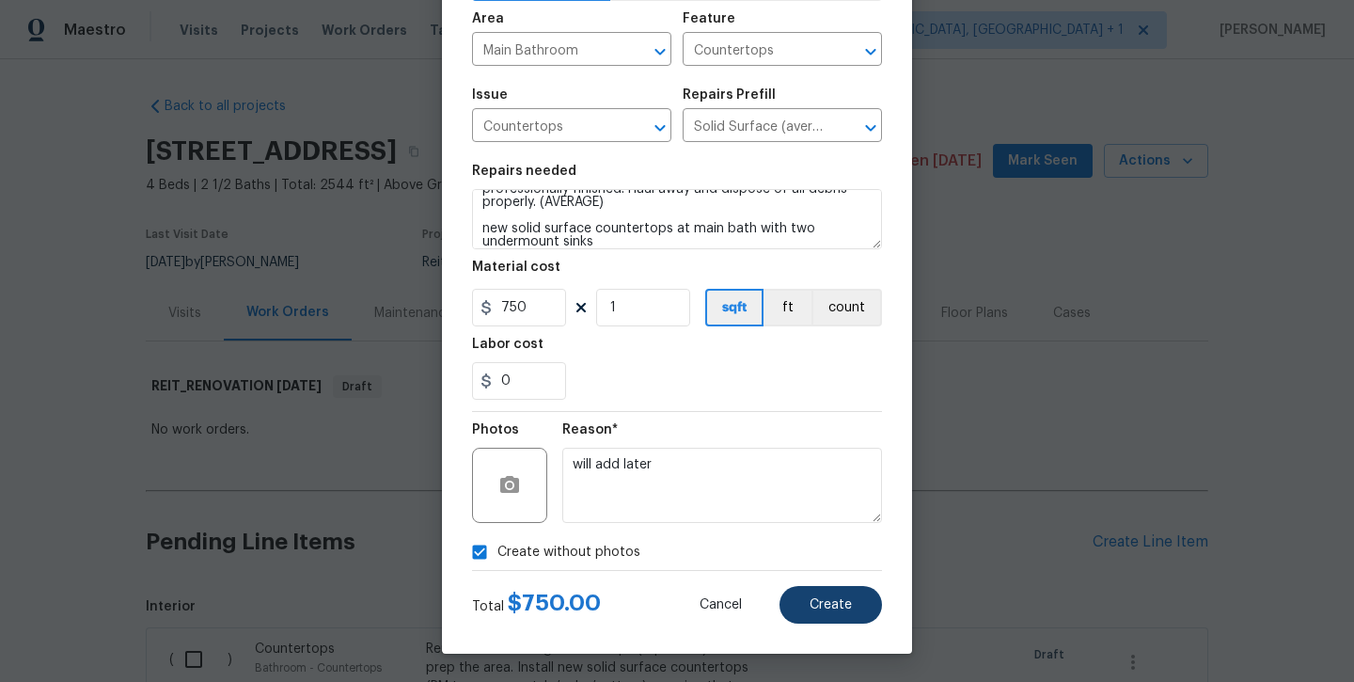
click at [805, 596] on button "Create" at bounding box center [831, 605] width 103 height 38
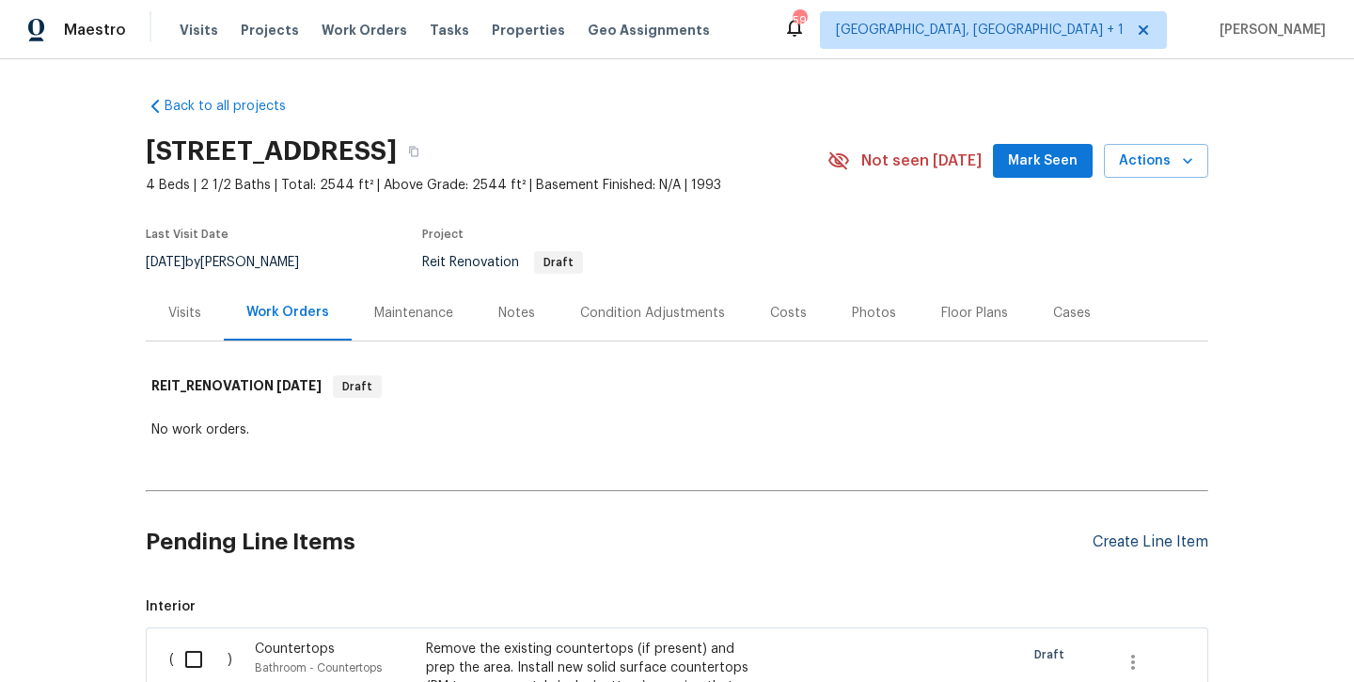
click at [1120, 544] on div "Create Line Item" at bounding box center [1151, 542] width 116 height 18
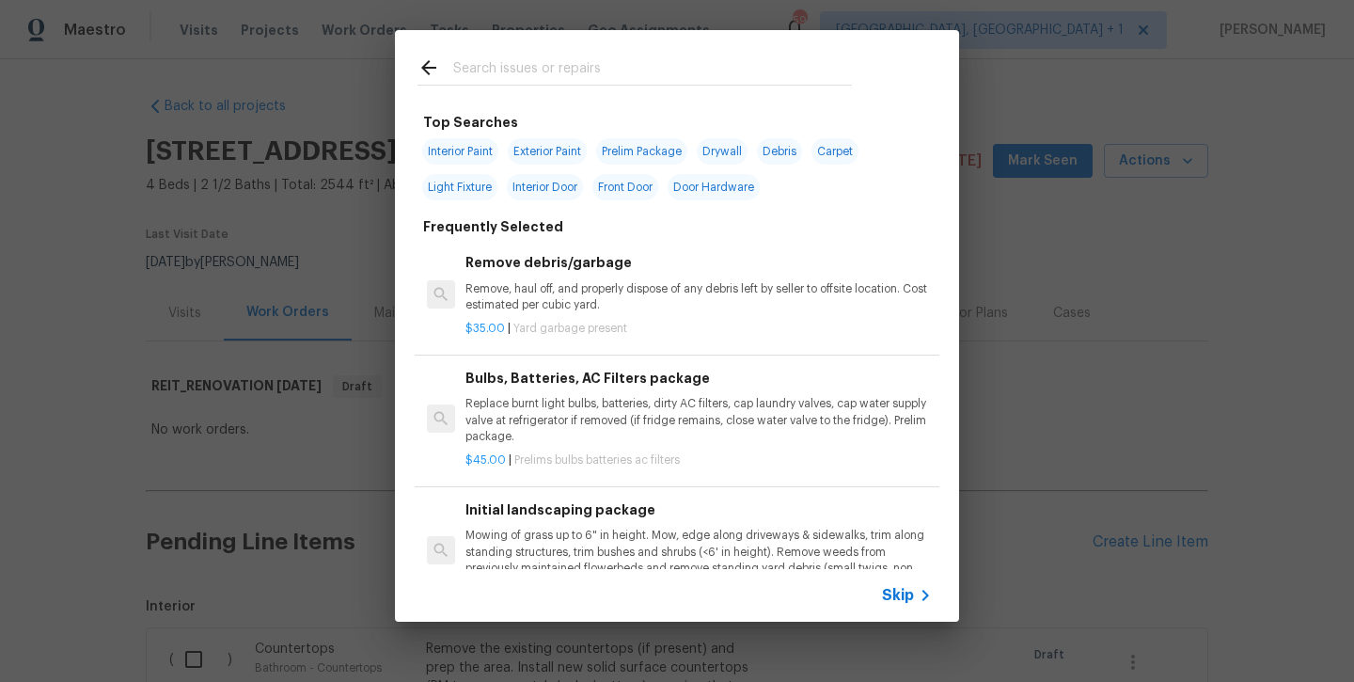
click at [562, 73] on input "text" at bounding box center [652, 70] width 399 height 28
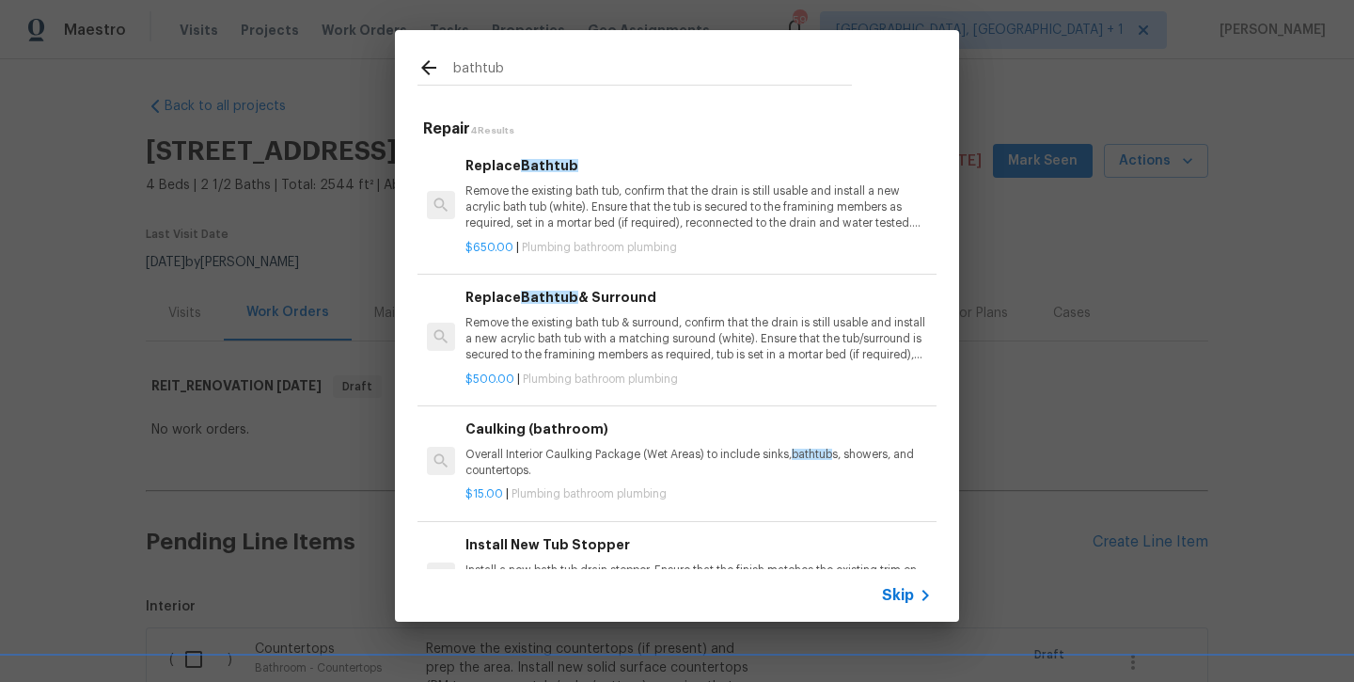
click at [572, 196] on p "Remove the existing bath tub, confirm that the drain is still usable and instal…" at bounding box center [699, 207] width 467 height 48
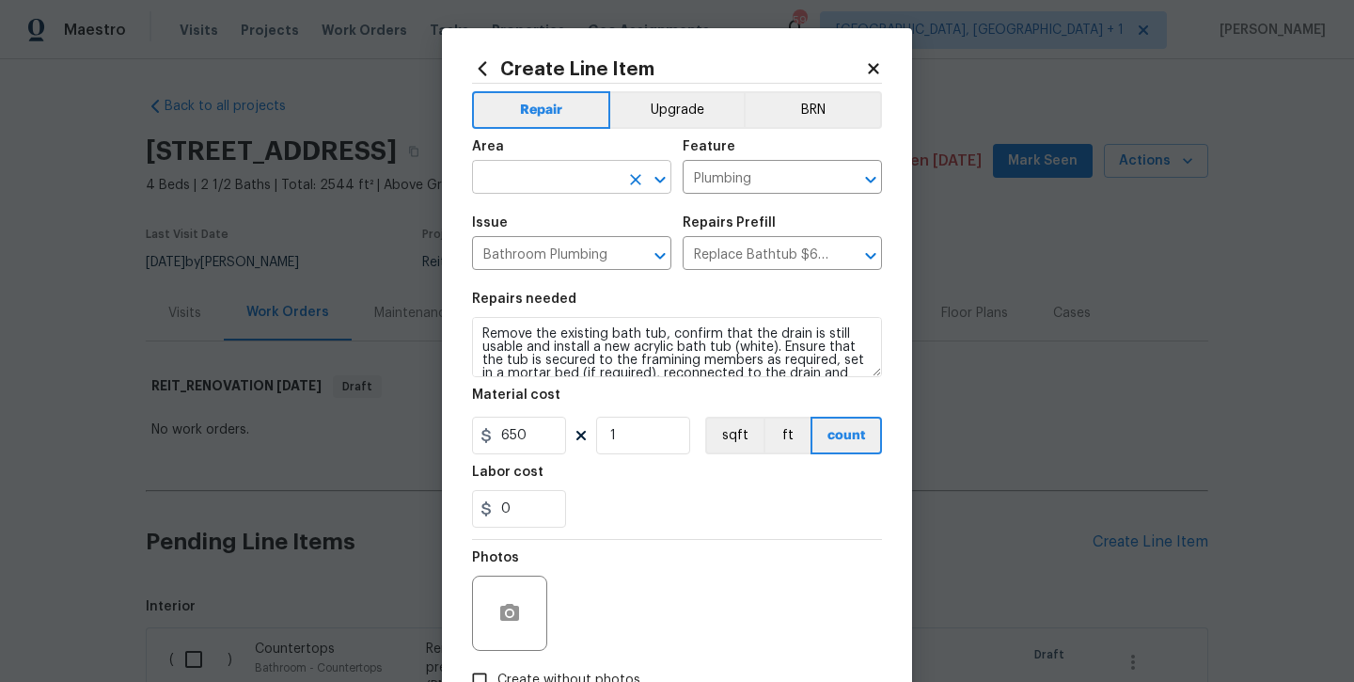
click at [561, 180] on input "text" at bounding box center [545, 179] width 147 height 29
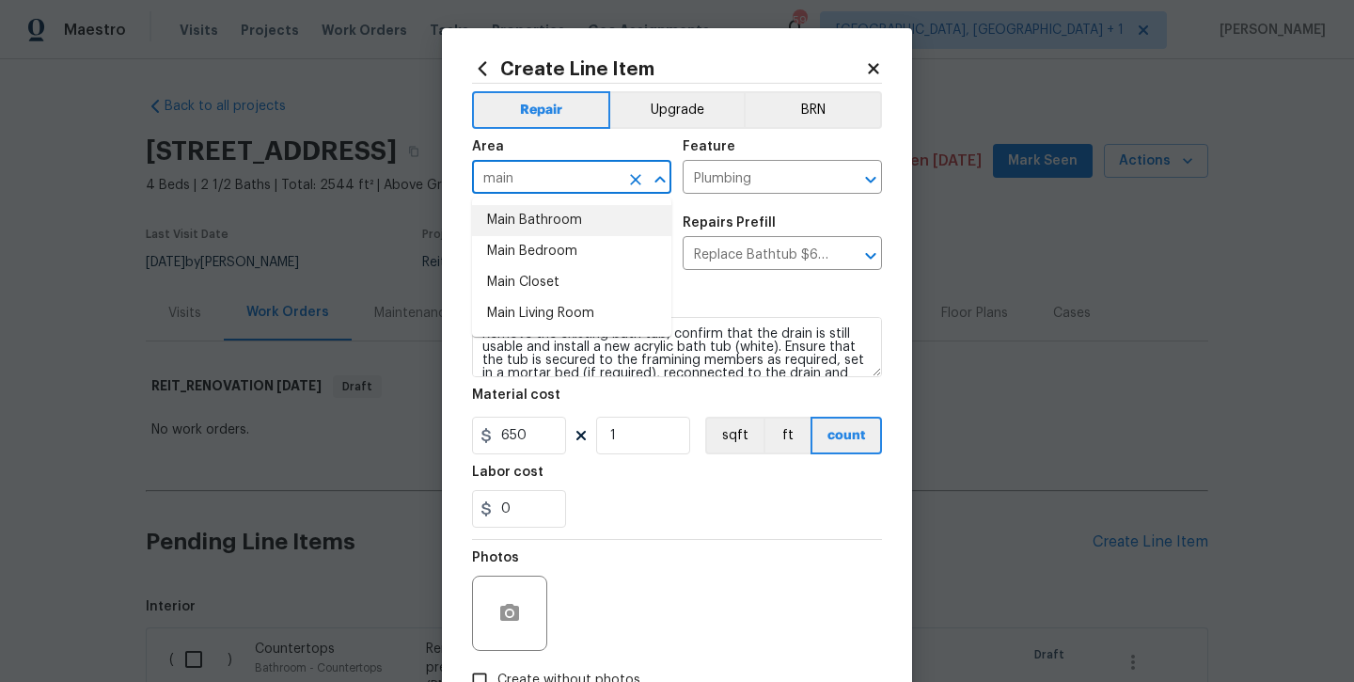
click at [568, 217] on li "Main Bathroom" at bounding box center [571, 220] width 199 height 31
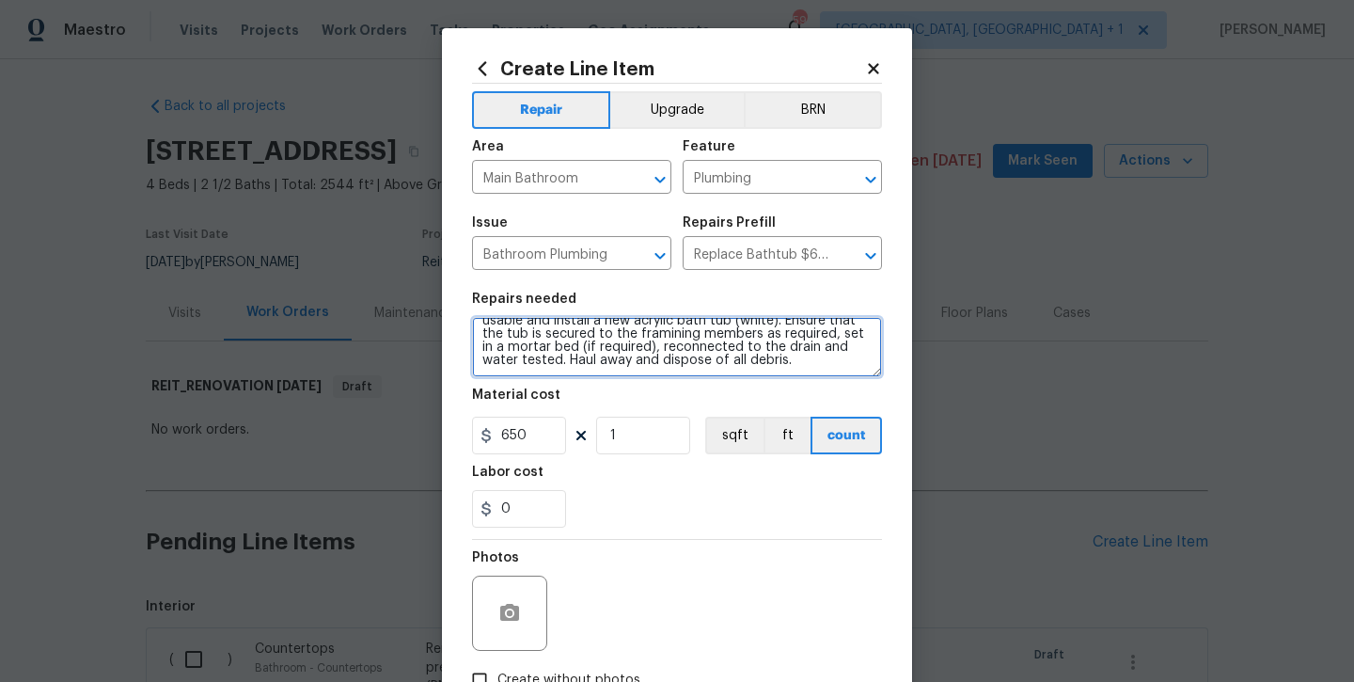
click at [783, 364] on textarea "Remove the existing bath tub, confirm that the drain is still usable and instal…" at bounding box center [677, 347] width 410 height 60
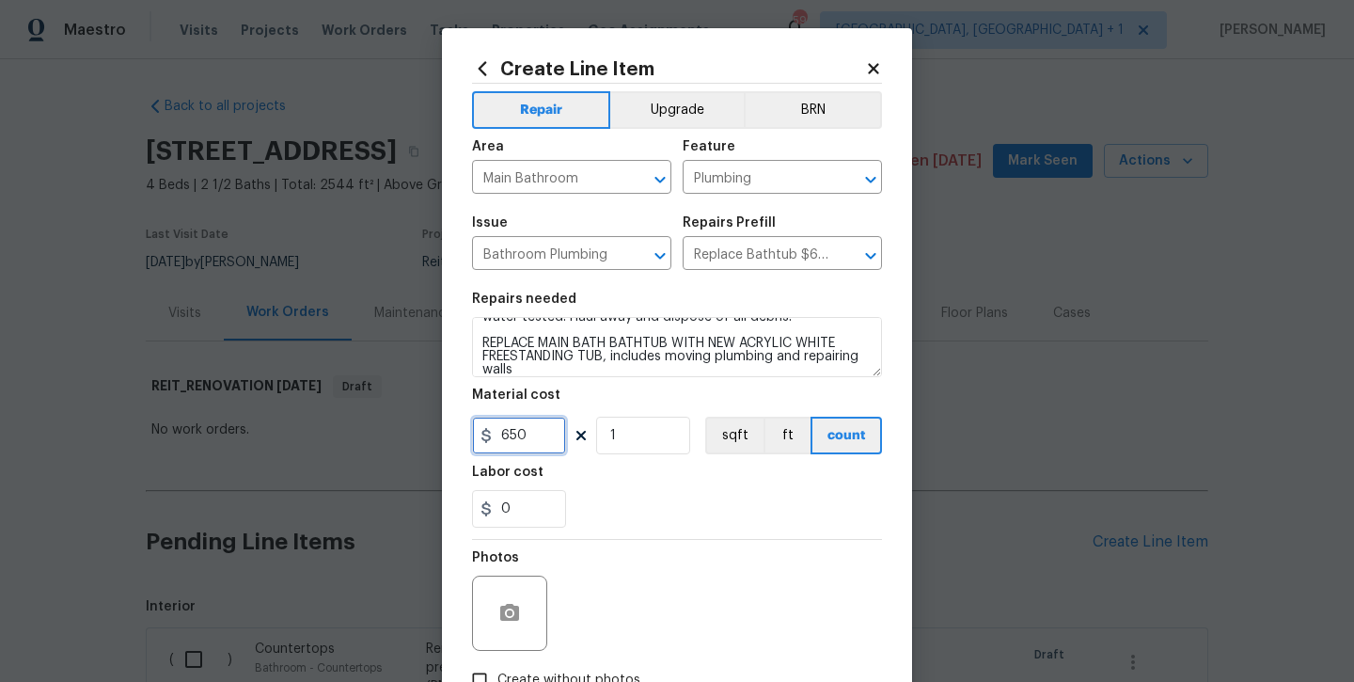
click at [543, 433] on input "650" at bounding box center [519, 436] width 94 height 38
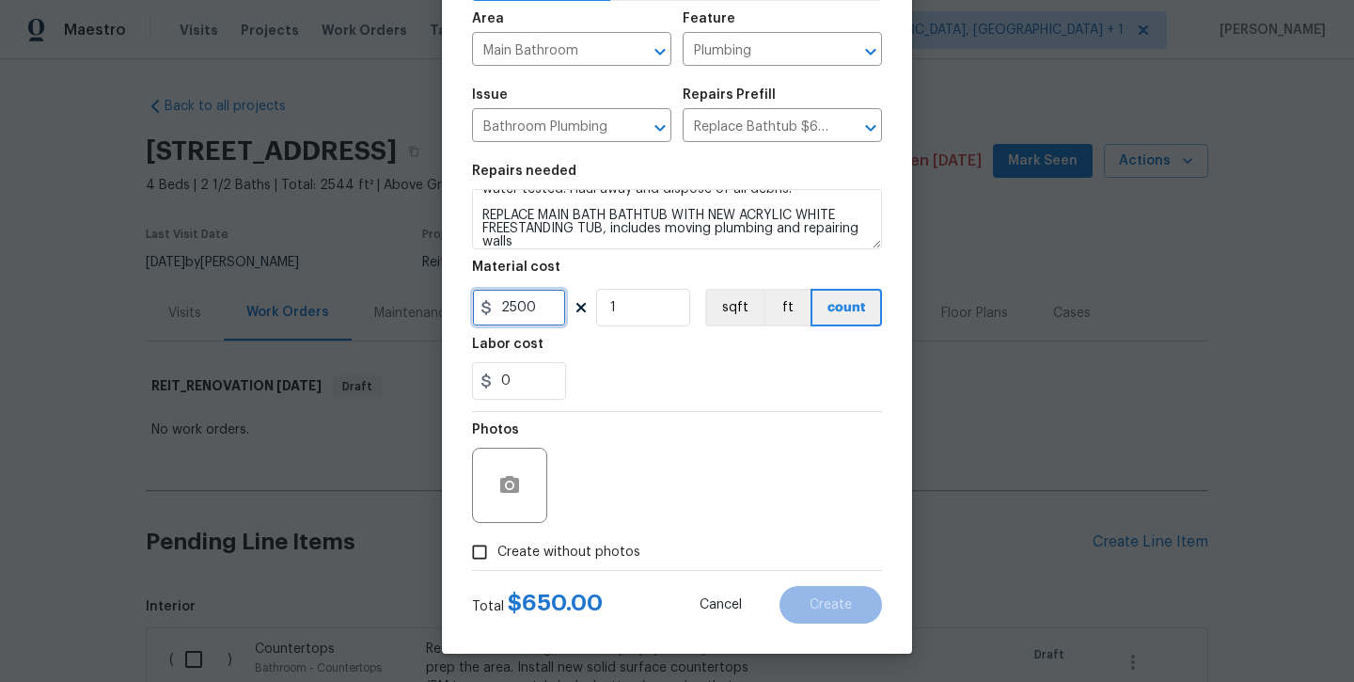
scroll to position [128, 0]
click at [546, 556] on span "Create without photos" at bounding box center [569, 553] width 143 height 20
click at [498, 556] on input "Create without photos" at bounding box center [480, 552] width 36 height 36
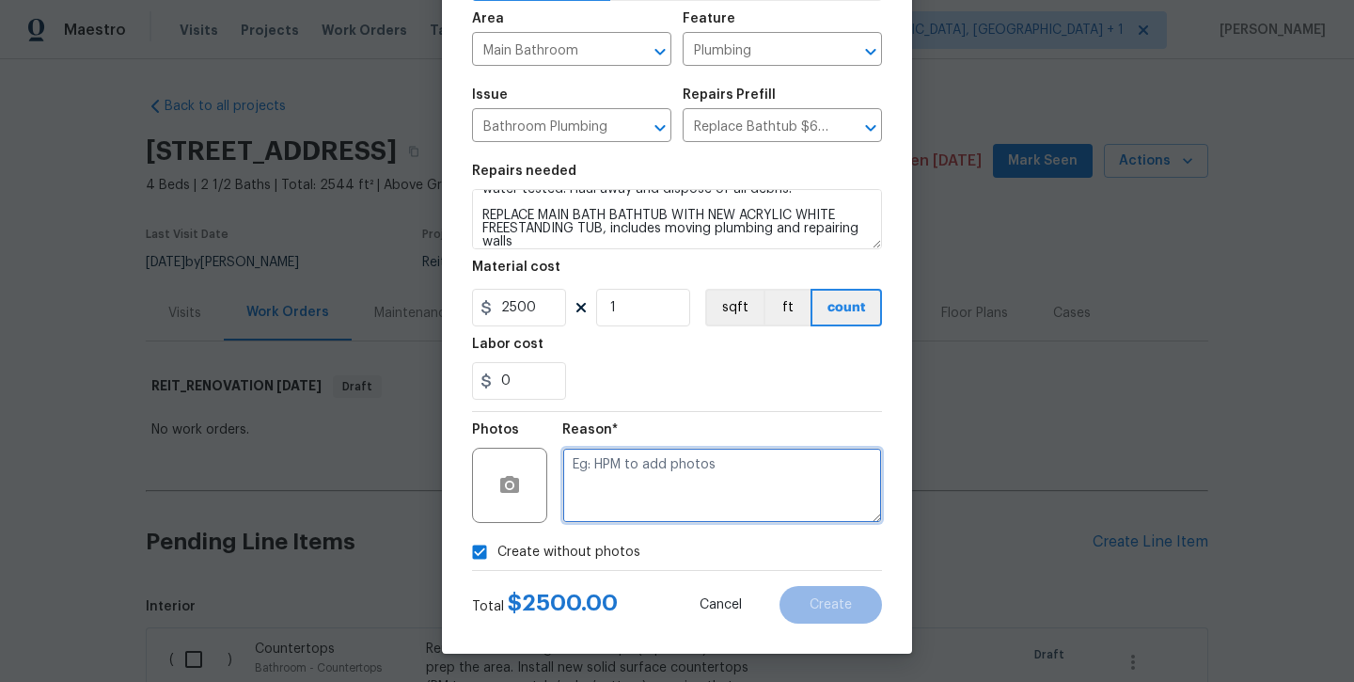
click at [624, 478] on textarea at bounding box center [722, 485] width 320 height 75
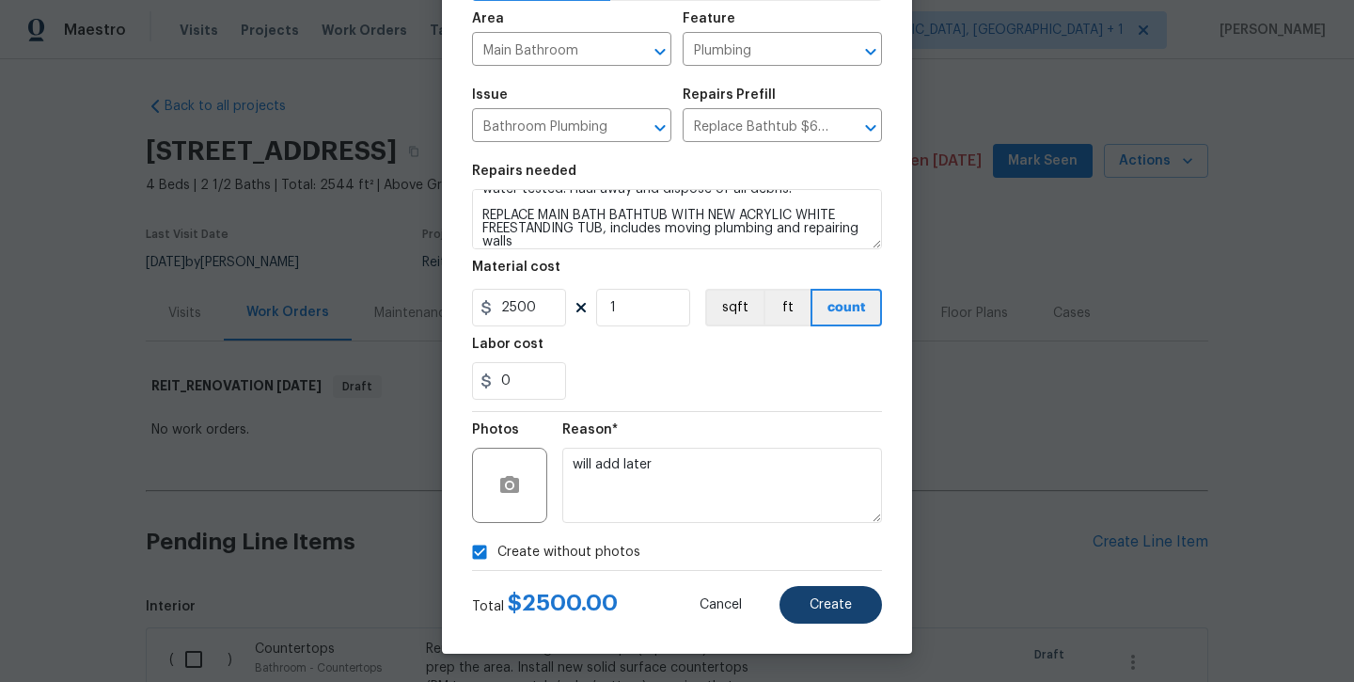
click at [821, 598] on span "Create" at bounding box center [831, 605] width 42 height 14
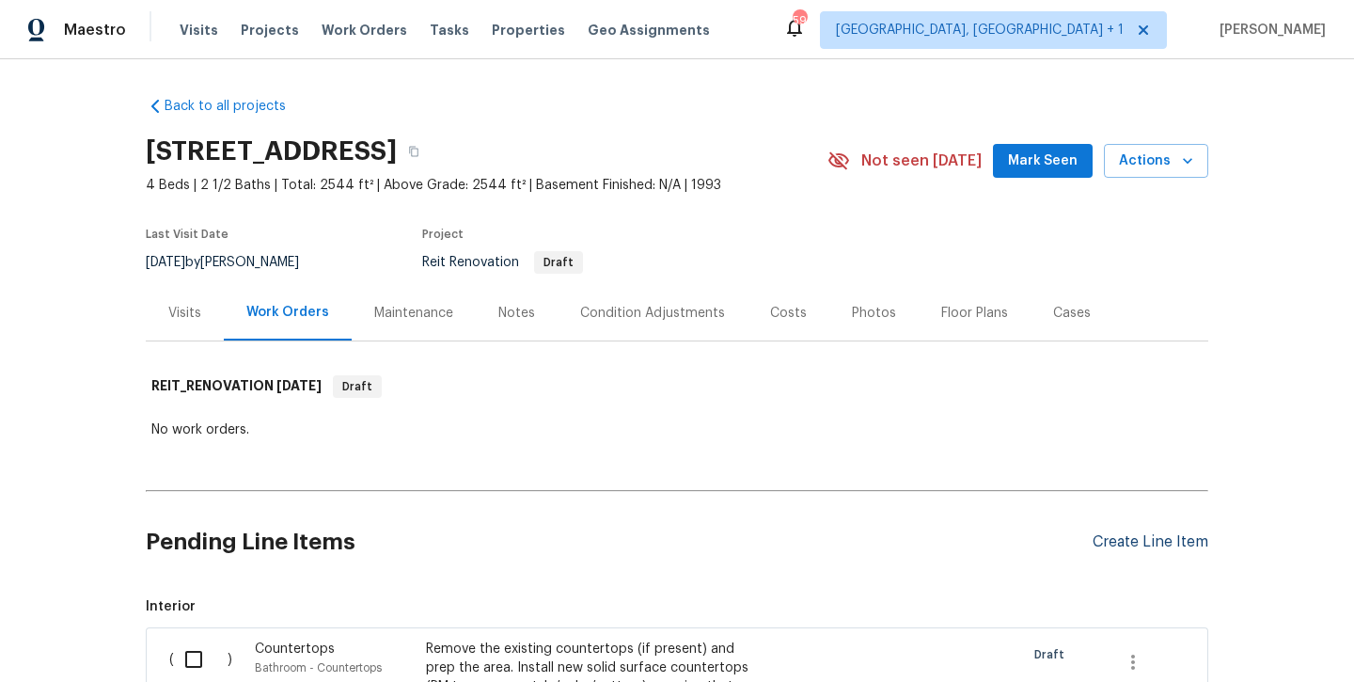
click at [1119, 549] on div "Create Line Item" at bounding box center [1151, 542] width 116 height 18
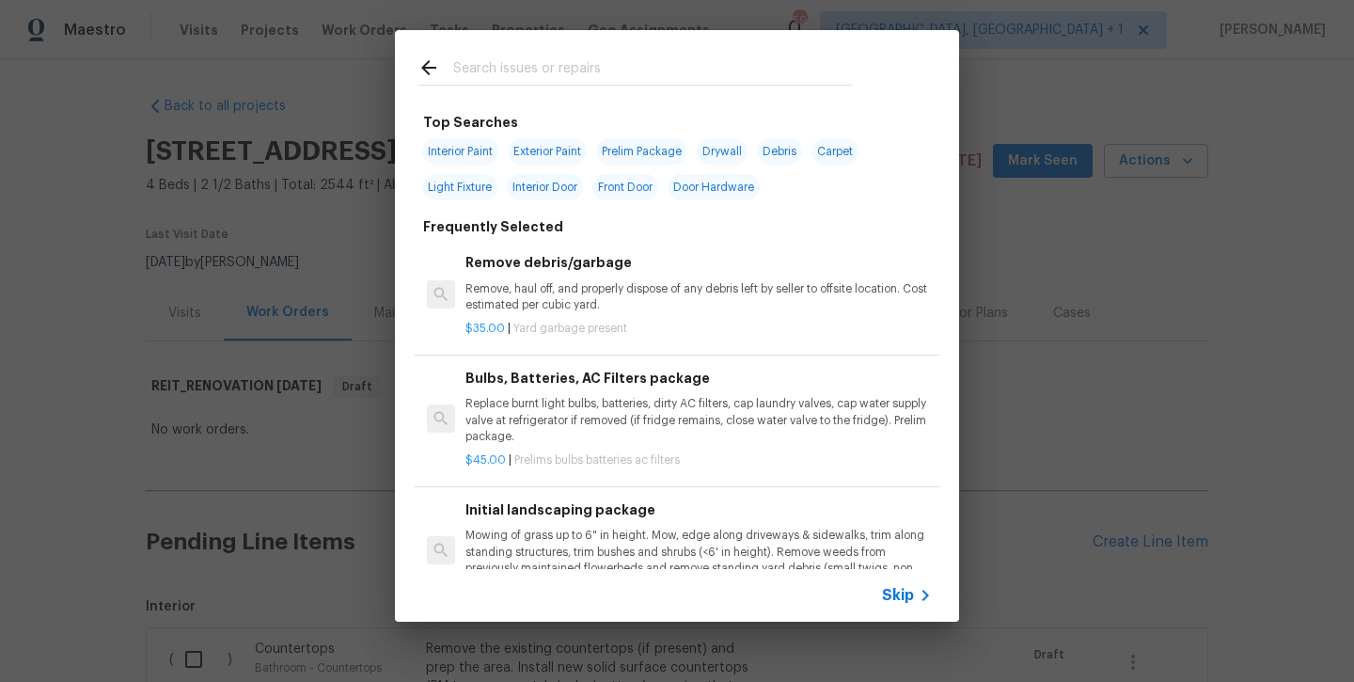
click at [639, 65] on input "text" at bounding box center [652, 70] width 399 height 28
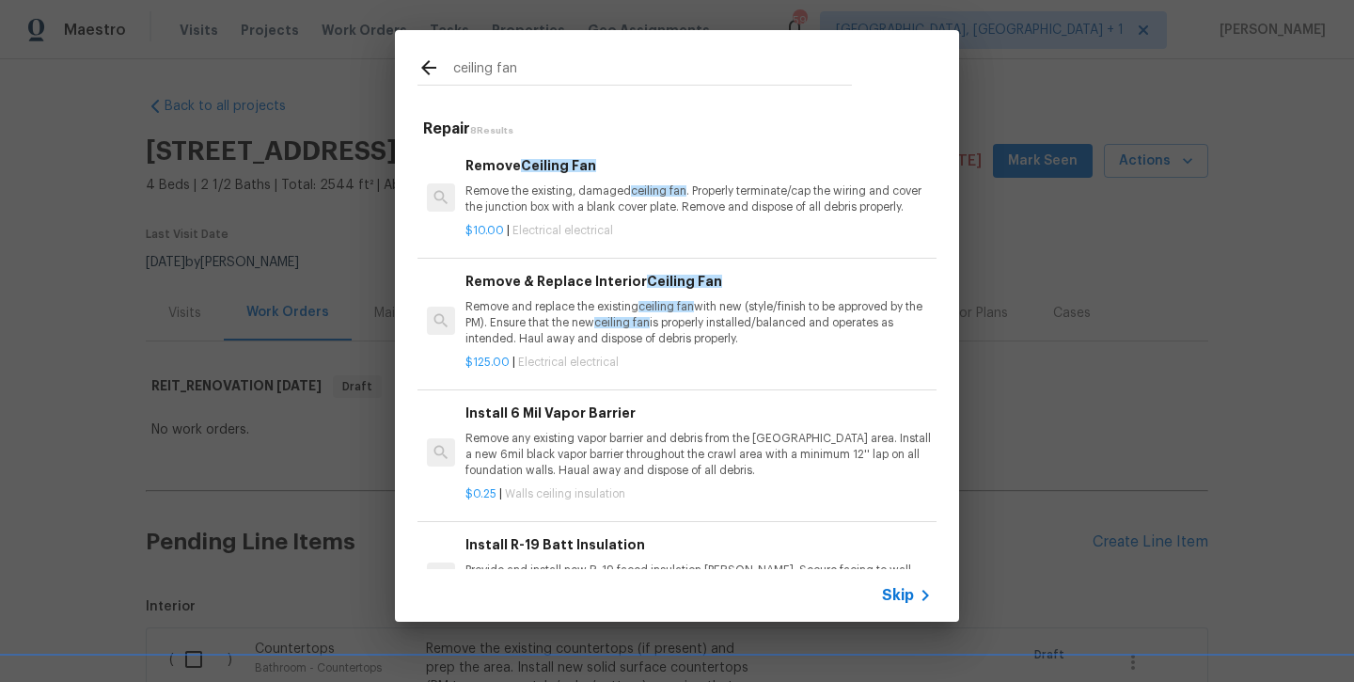
click at [584, 314] on p "Remove and replace the existing ceiling fan with new (style/finish to be approv…" at bounding box center [699, 323] width 467 height 48
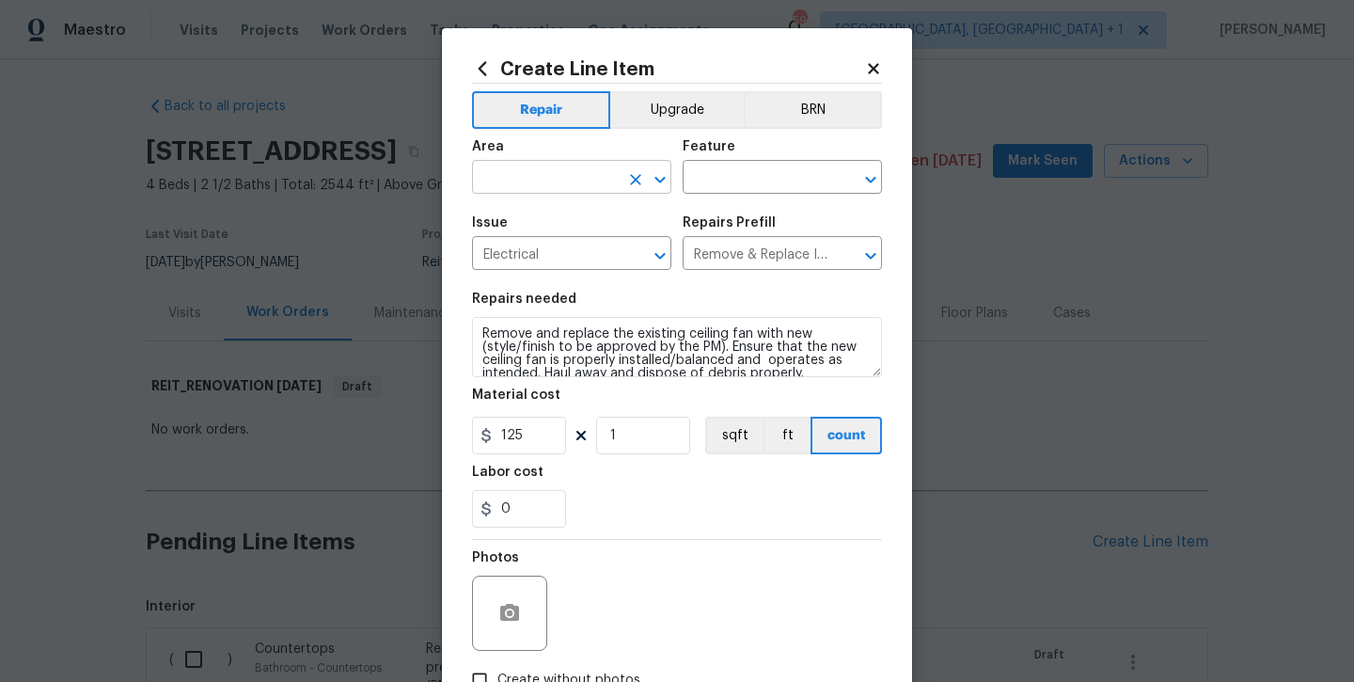
click at [506, 182] on input "text" at bounding box center [545, 179] width 147 height 29
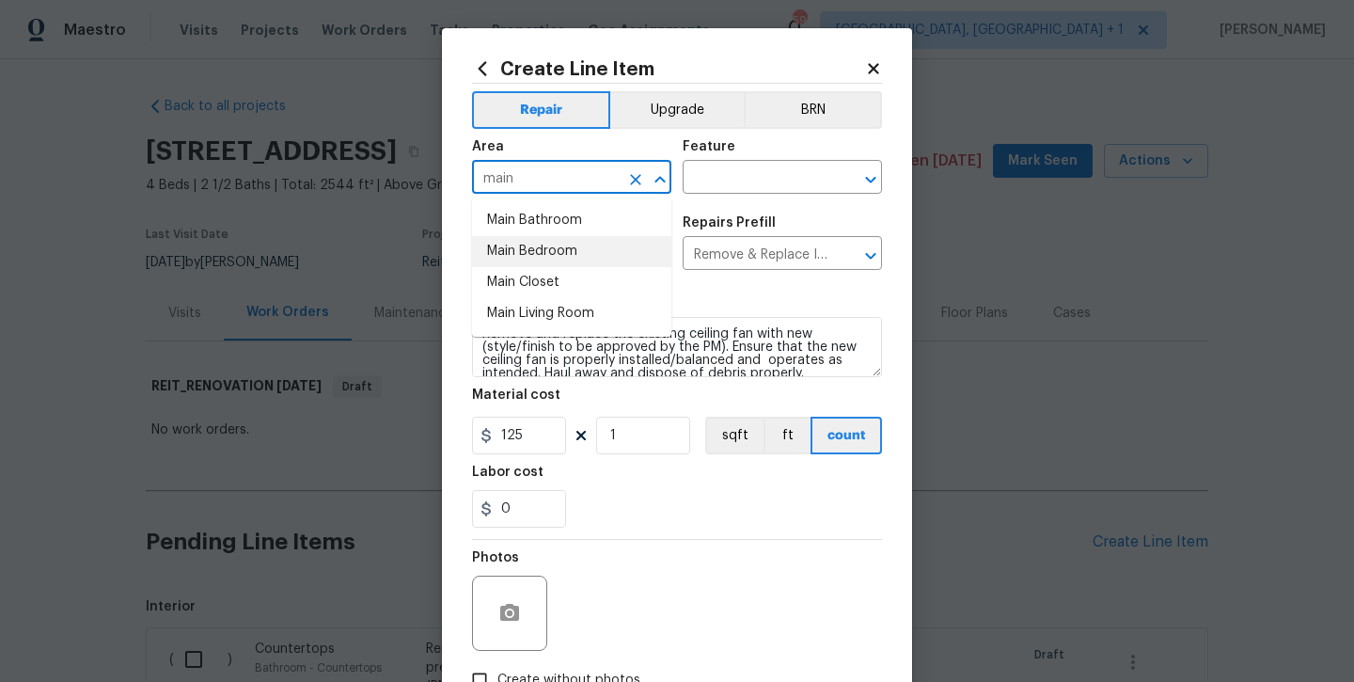
click at [514, 245] on li "Main Bedroom" at bounding box center [571, 251] width 199 height 31
click at [726, 185] on input "text" at bounding box center [756, 179] width 147 height 29
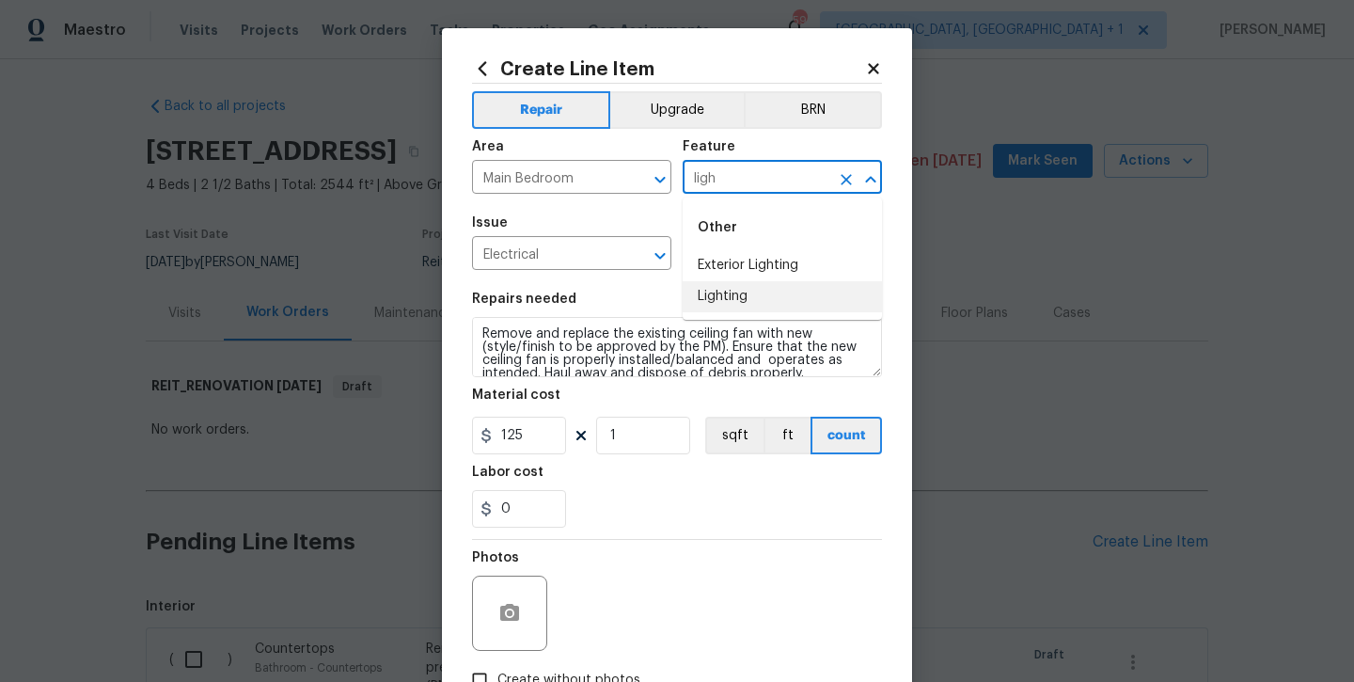
click at [729, 302] on li "Lighting" at bounding box center [782, 296] width 199 height 31
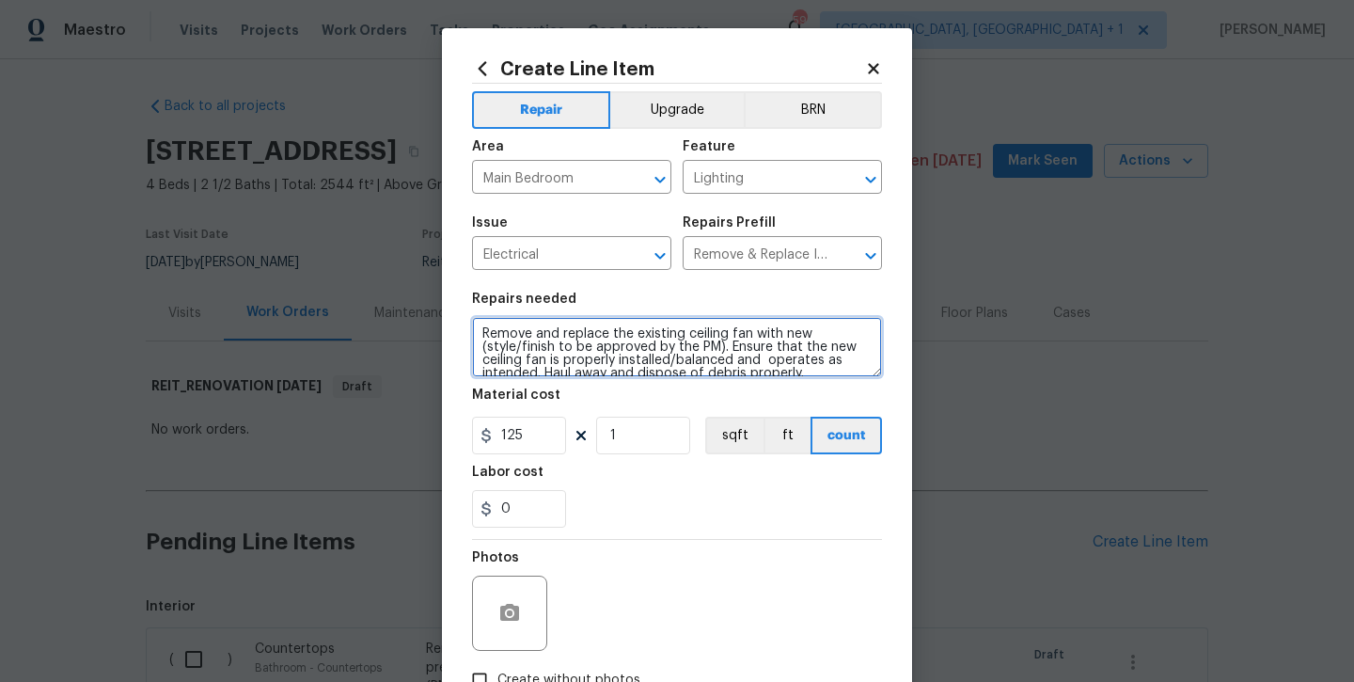
click at [812, 367] on textarea "Remove and replace the existing ceiling fan with new (style/finish to be approv…" at bounding box center [677, 347] width 410 height 60
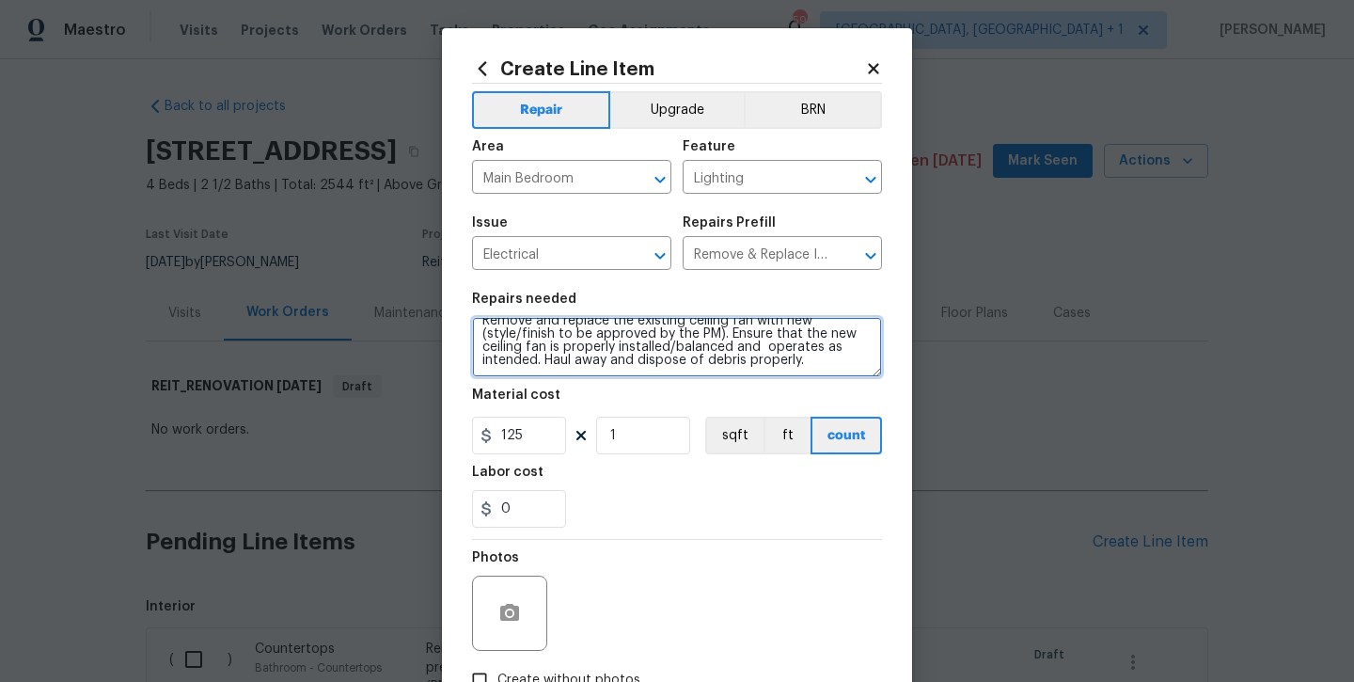
scroll to position [30, 0]
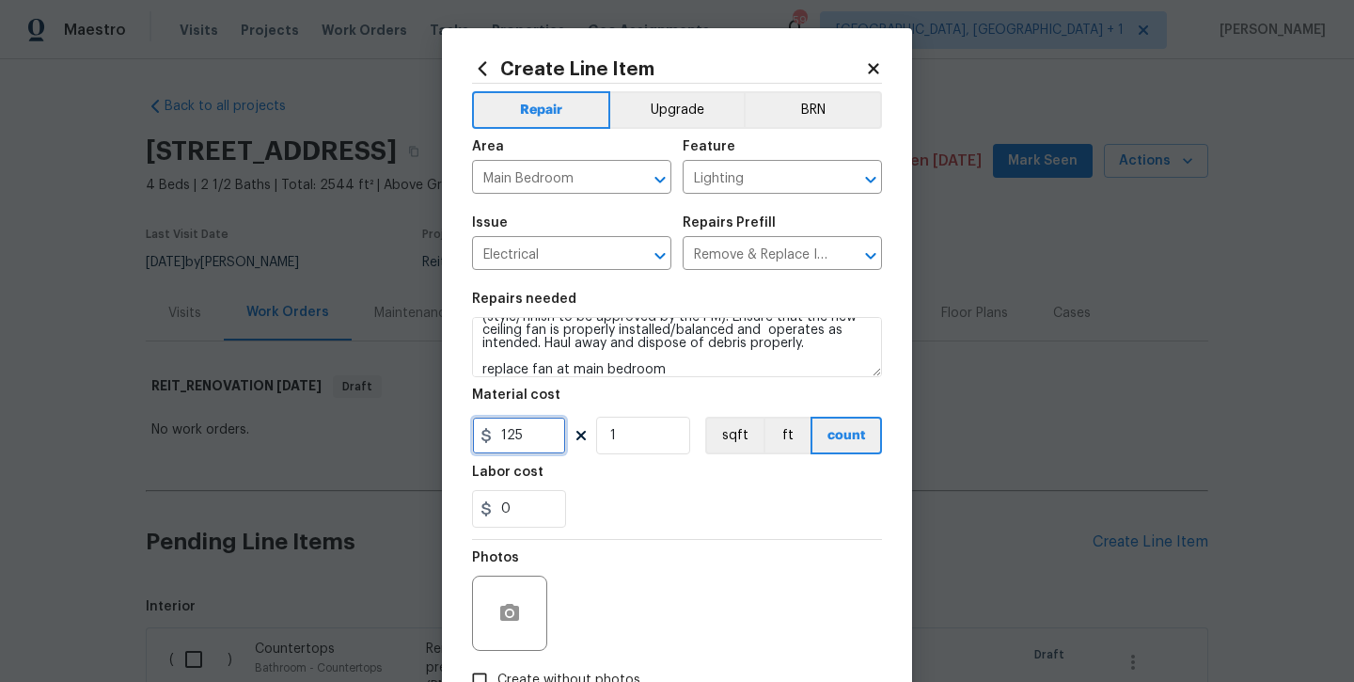
click at [518, 436] on input "125" at bounding box center [519, 436] width 94 height 38
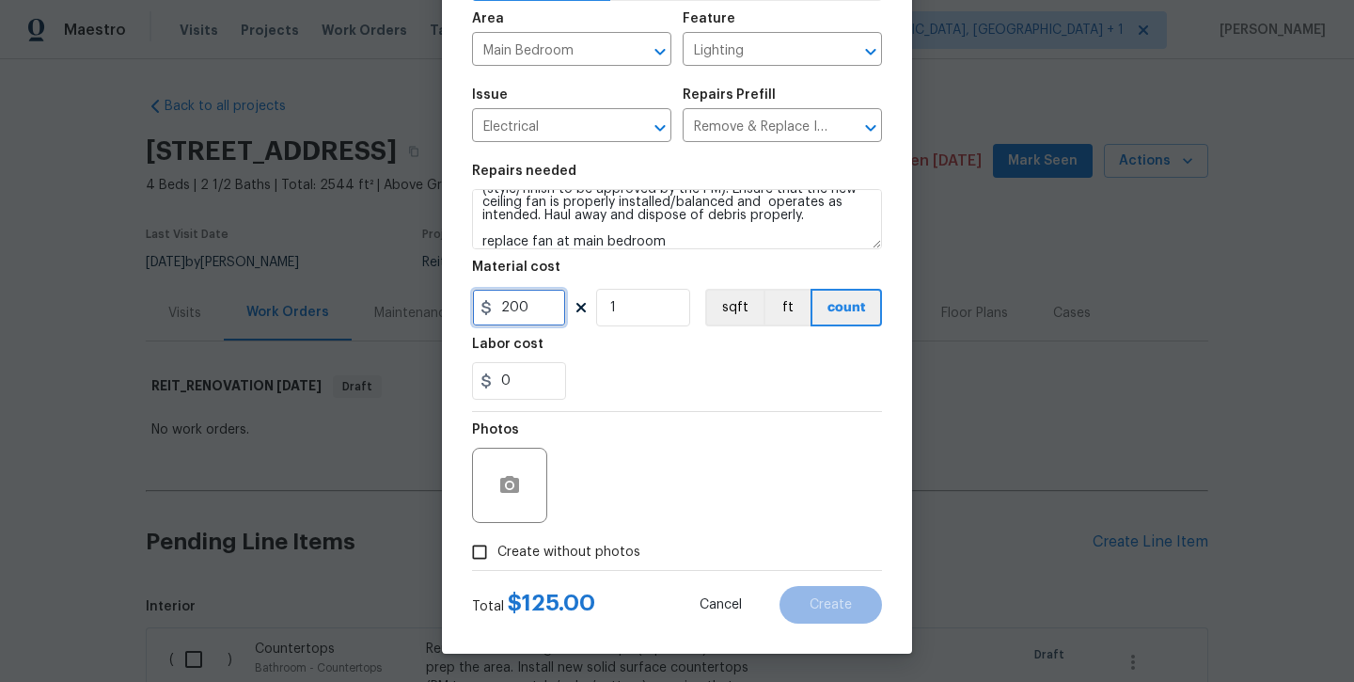
scroll to position [128, 0]
click at [532, 550] on span "Create without photos" at bounding box center [569, 553] width 143 height 20
click at [498, 550] on input "Create without photos" at bounding box center [480, 552] width 36 height 36
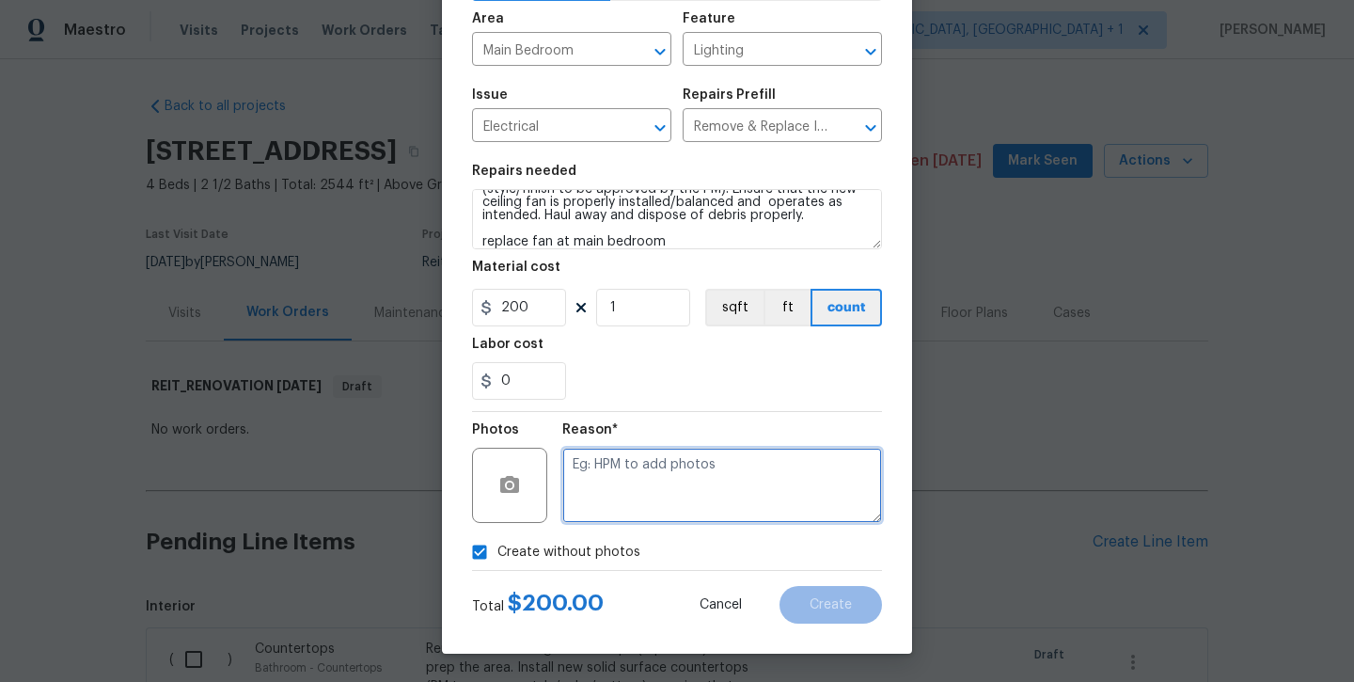
click at [617, 513] on textarea at bounding box center [722, 485] width 320 height 75
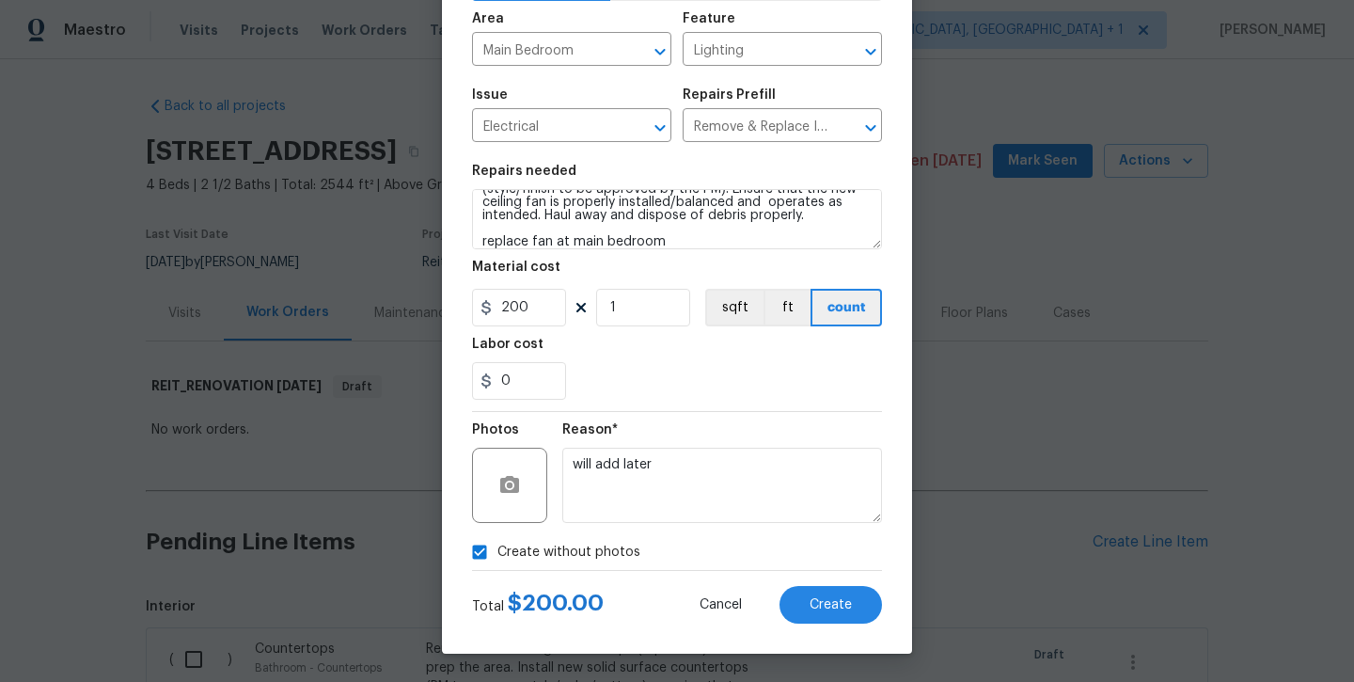
click at [831, 626] on div "Create Line Item Repair Upgrade BRN Area Main Bedroom ​ Feature Lighting ​ Issu…" at bounding box center [677, 276] width 470 height 753
click at [827, 611] on span "Create" at bounding box center [831, 605] width 42 height 14
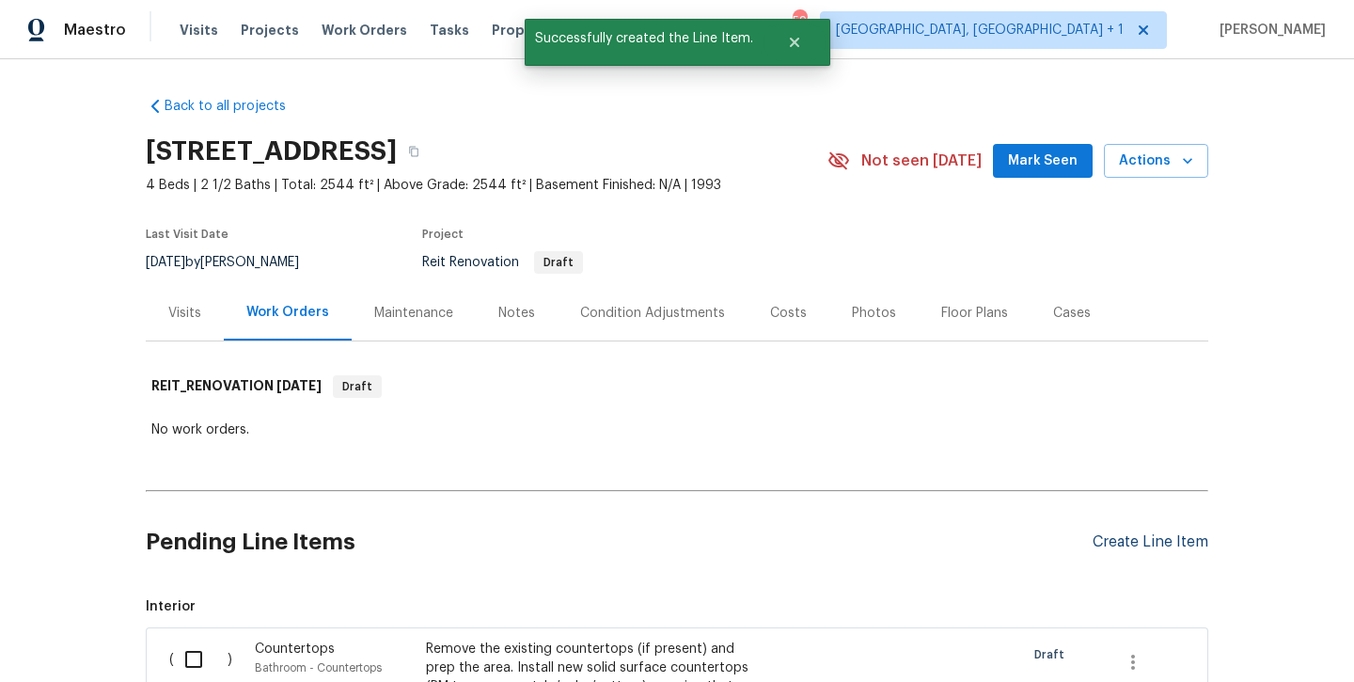
click at [1131, 547] on div "Create Line Item" at bounding box center [1151, 542] width 116 height 18
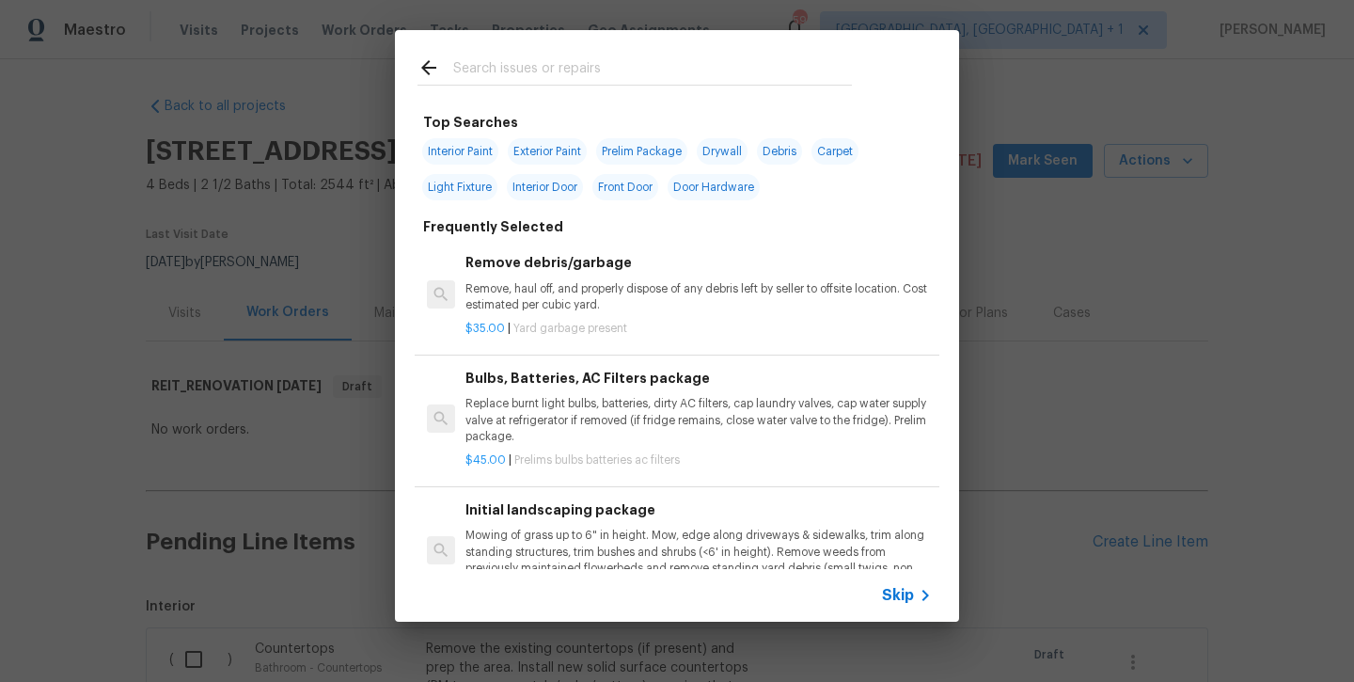
click at [534, 66] on input "text" at bounding box center [652, 70] width 399 height 28
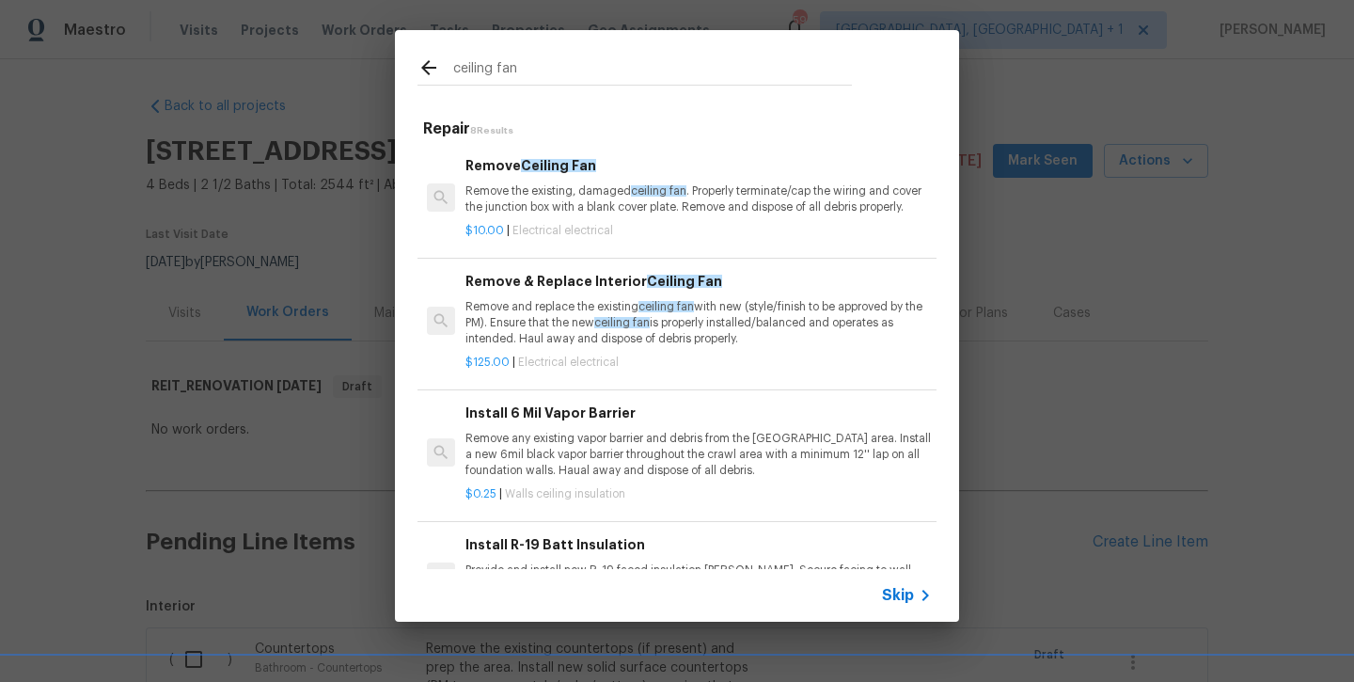
click at [523, 324] on p "Remove and replace the existing ceiling fan with new (style/finish to be approv…" at bounding box center [699, 323] width 467 height 48
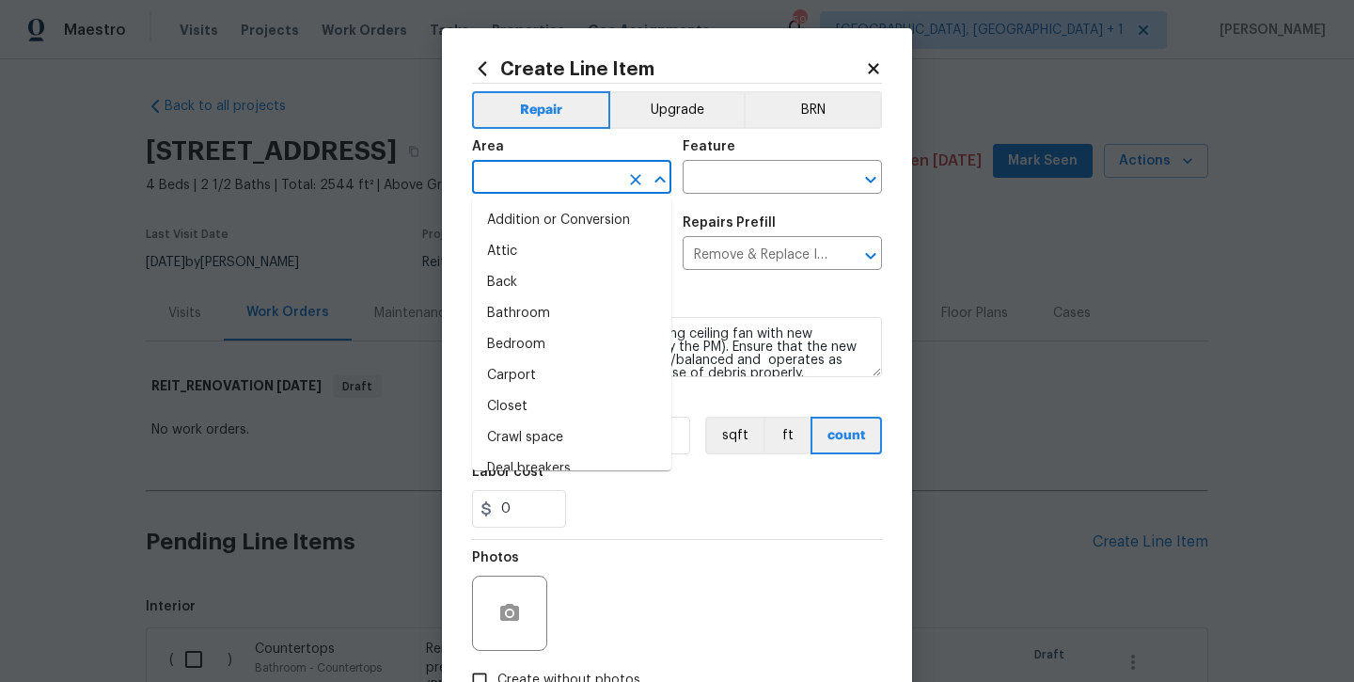
click at [536, 185] on input "text" at bounding box center [545, 179] width 147 height 29
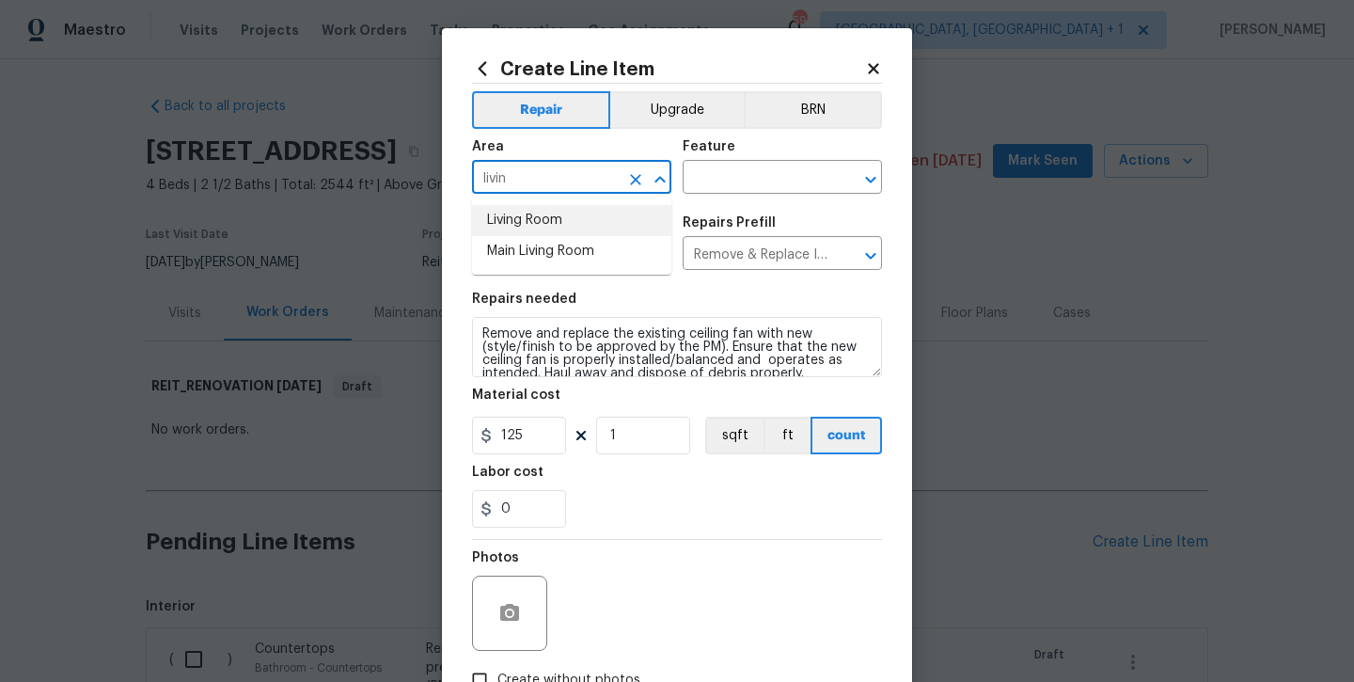
click at [542, 228] on li "Living Room" at bounding box center [571, 220] width 199 height 31
click at [712, 175] on input "text" at bounding box center [756, 179] width 147 height 29
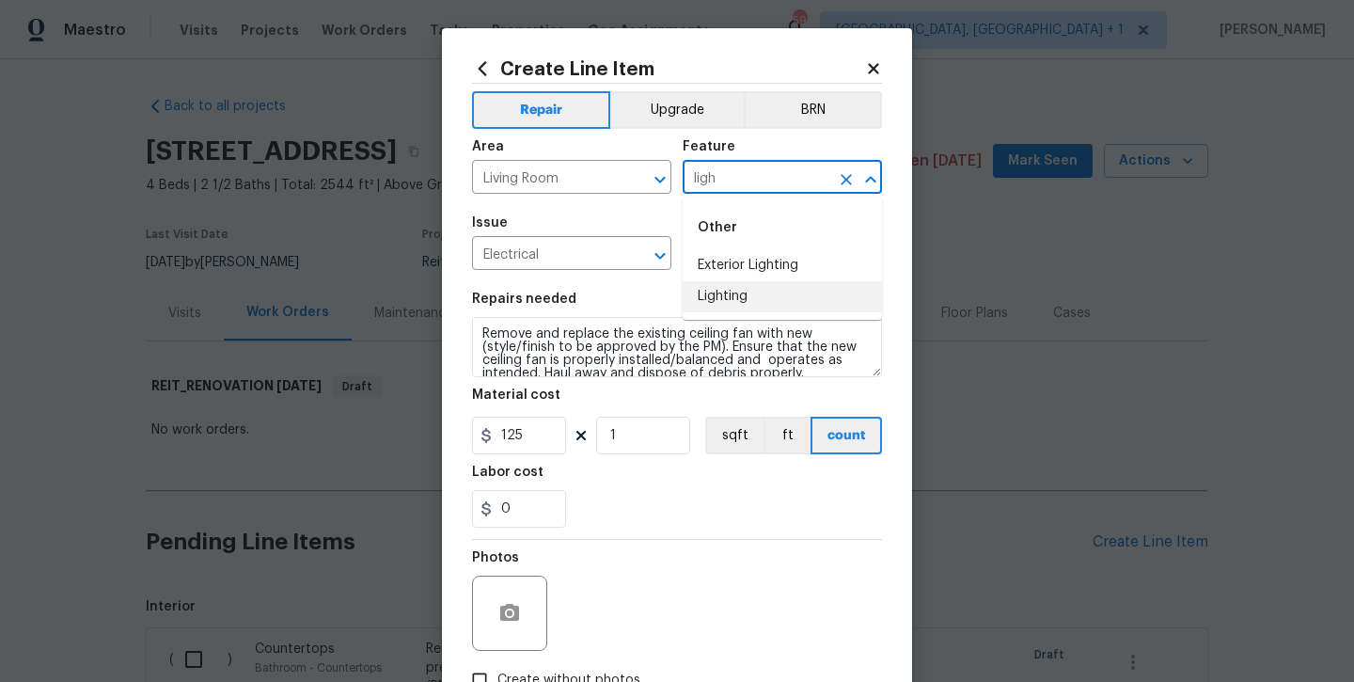
click at [724, 301] on li "Lighting" at bounding box center [782, 296] width 199 height 31
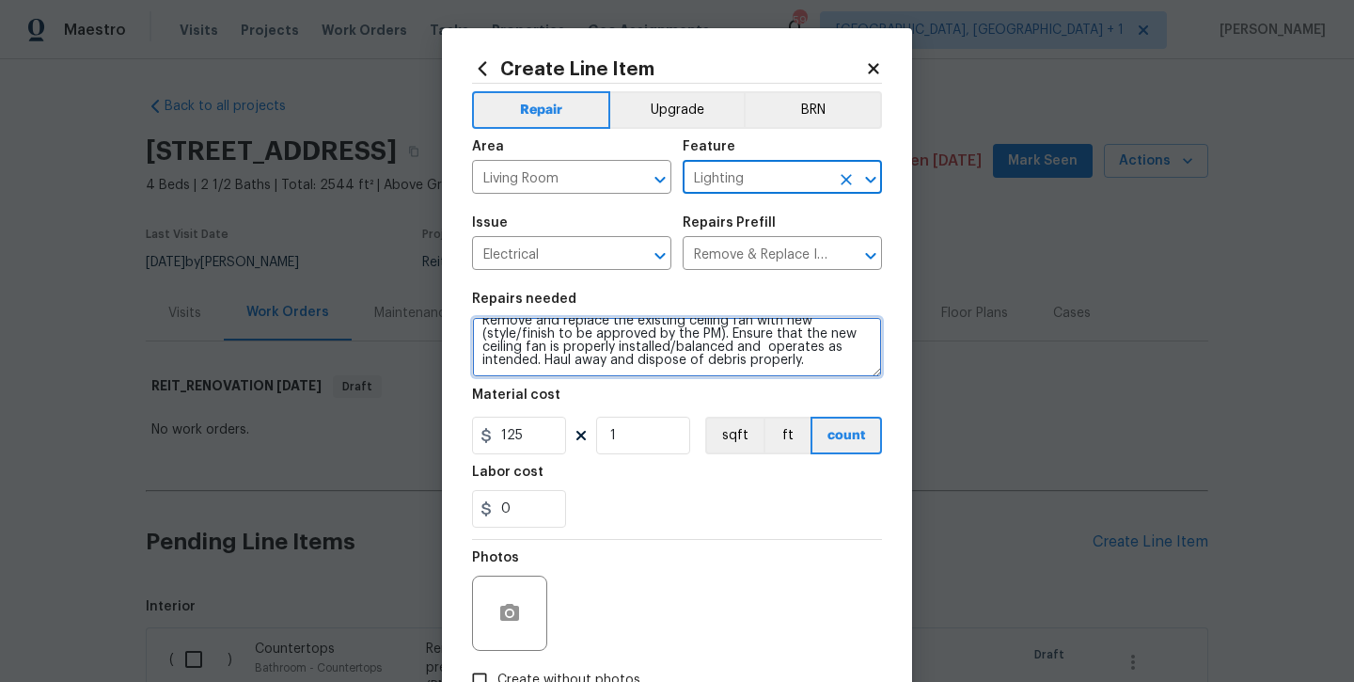
click at [826, 365] on textarea "Remove and replace the existing ceiling fan with new (style/finish to be approv…" at bounding box center [677, 347] width 410 height 60
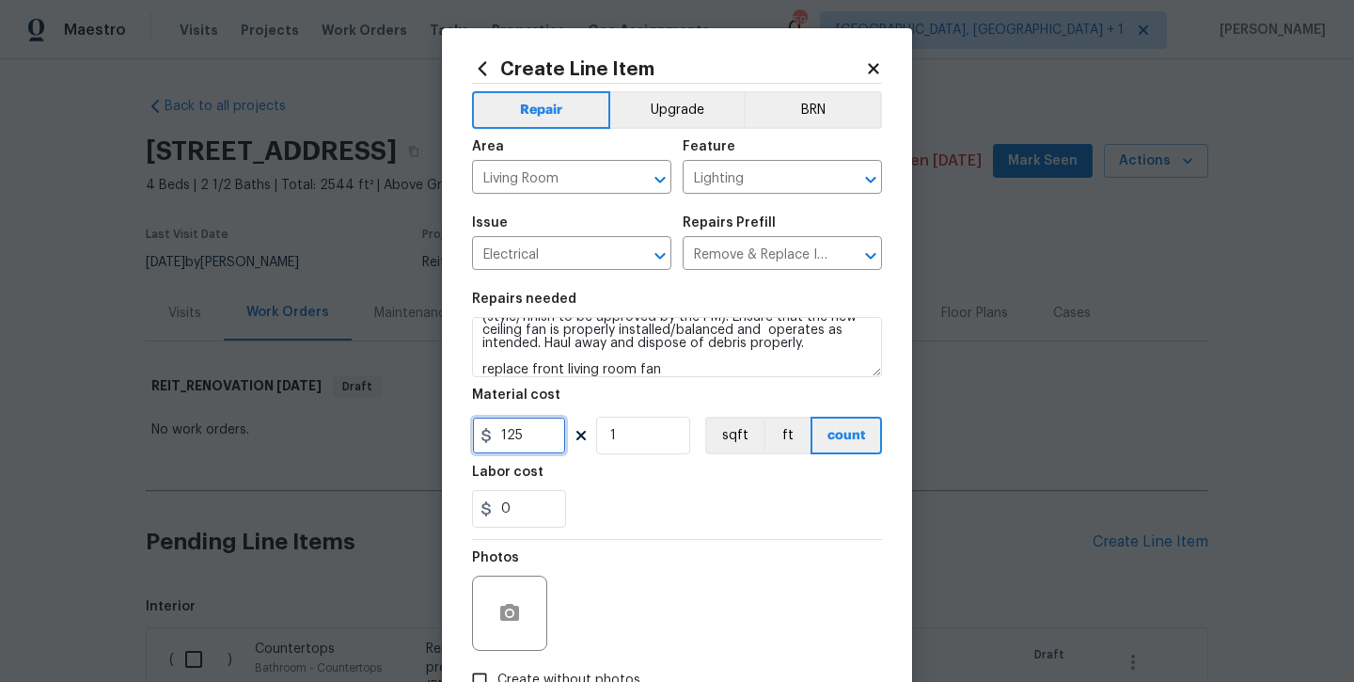
click at [540, 437] on input "125" at bounding box center [519, 436] width 94 height 38
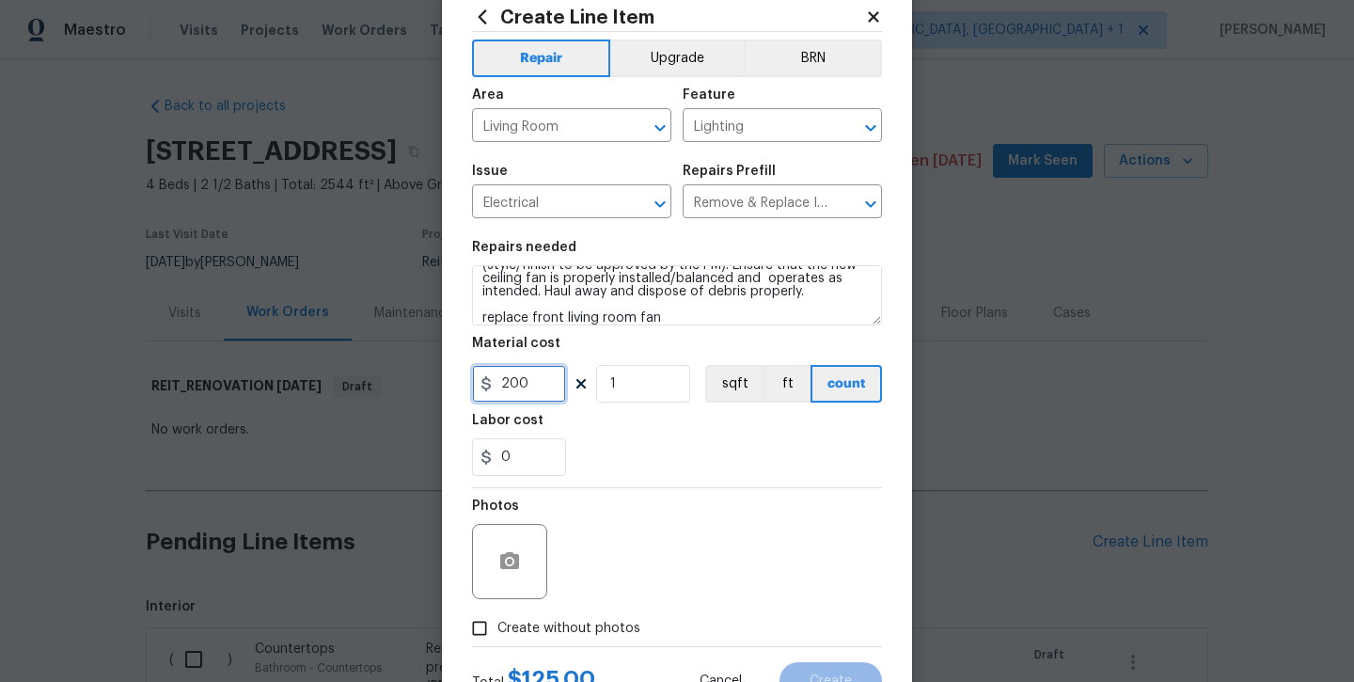
scroll to position [58, 0]
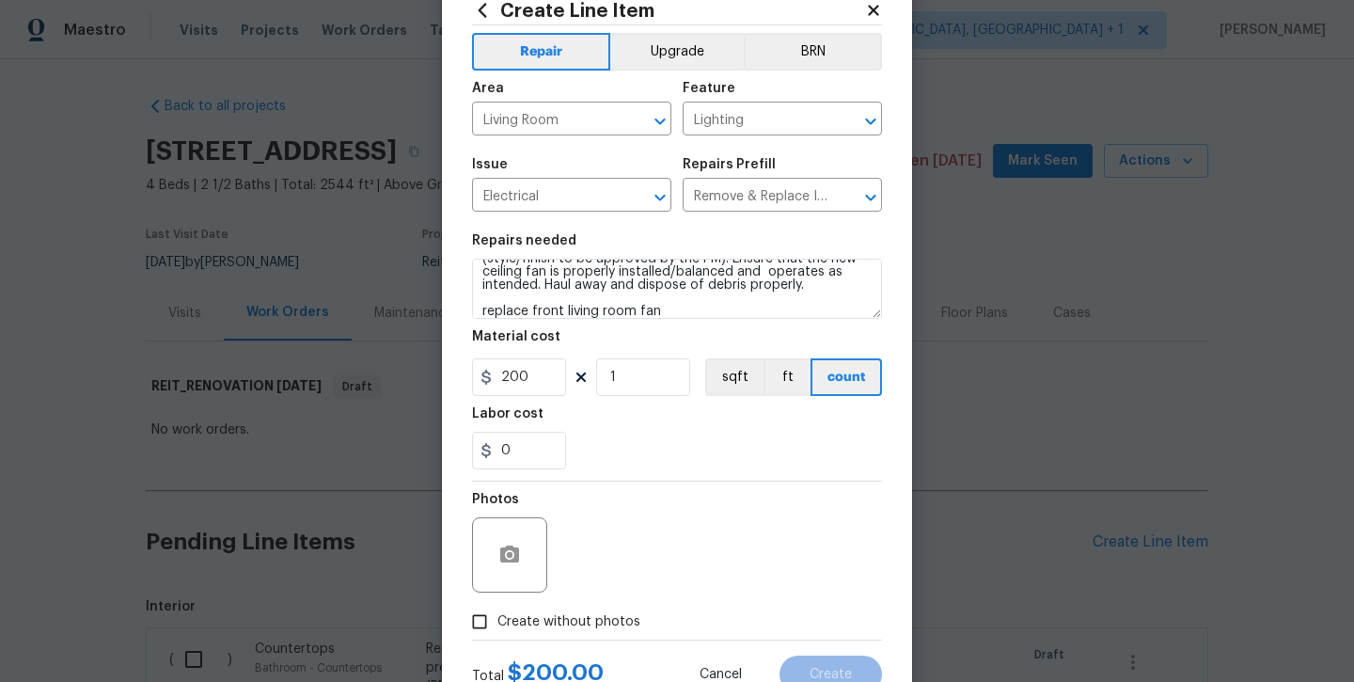
click at [581, 621] on span "Create without photos" at bounding box center [569, 622] width 143 height 20
click at [498, 621] on input "Create without photos" at bounding box center [480, 622] width 36 height 36
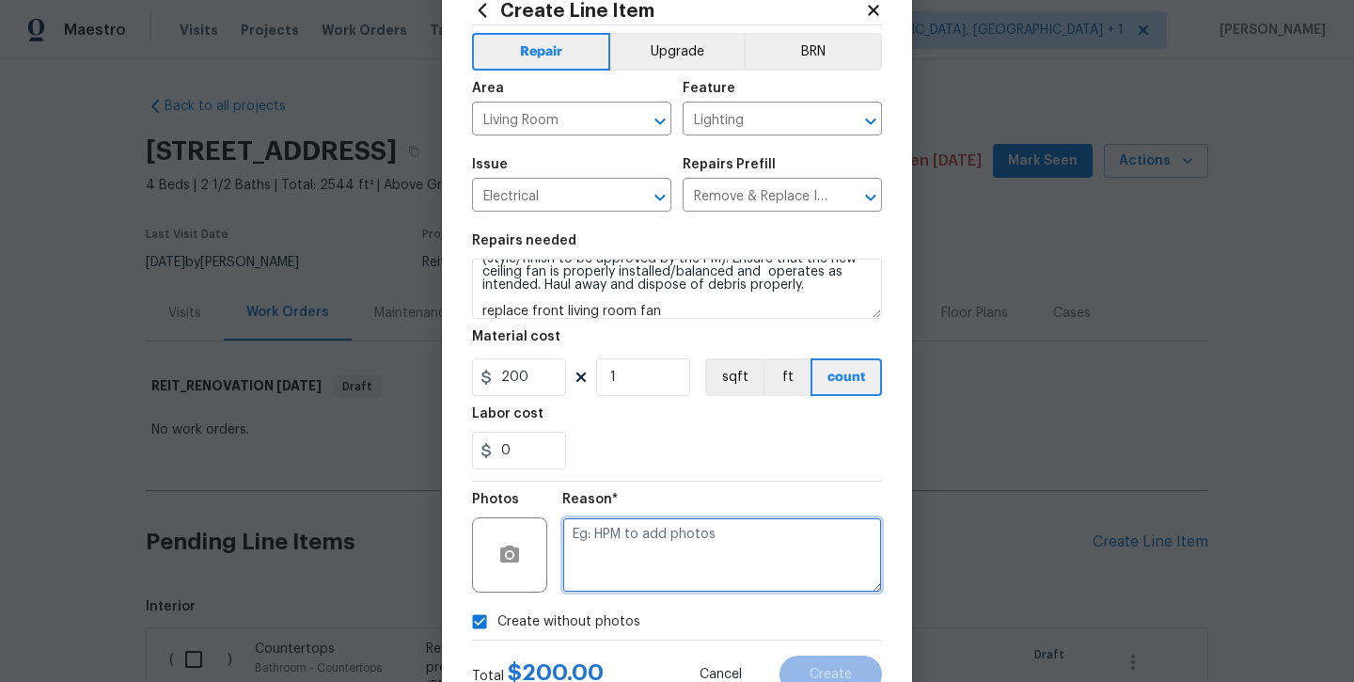
click at [613, 561] on textarea at bounding box center [722, 554] width 320 height 75
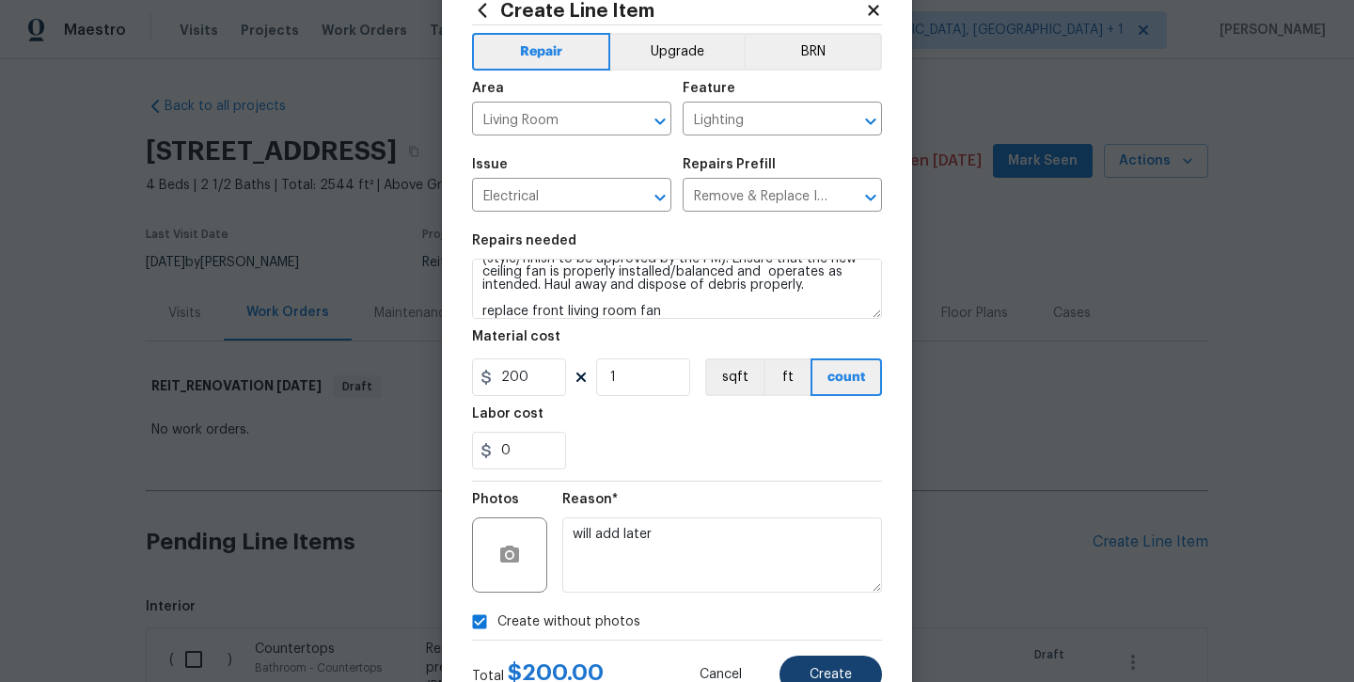
click at [801, 671] on button "Create" at bounding box center [831, 675] width 103 height 38
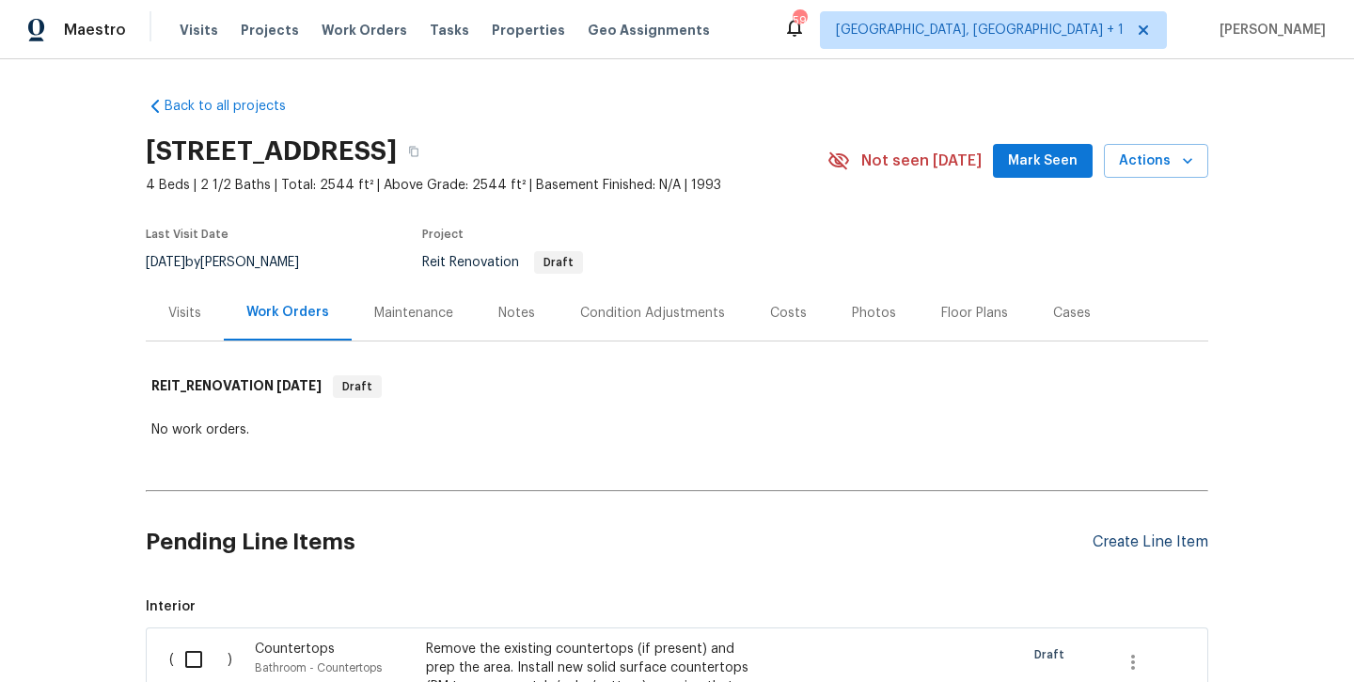
click at [1113, 545] on div "Create Line Item" at bounding box center [1151, 542] width 116 height 18
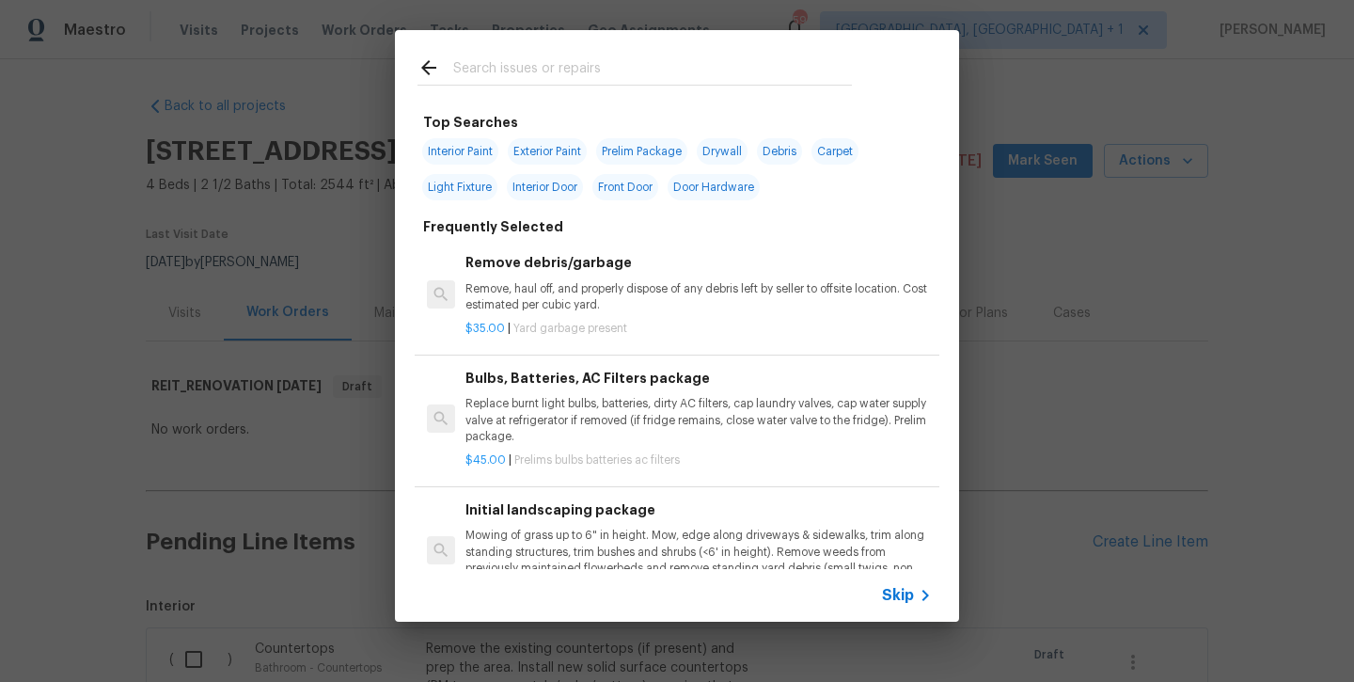
click at [481, 143] on span "Interior Paint" at bounding box center [460, 151] width 76 height 26
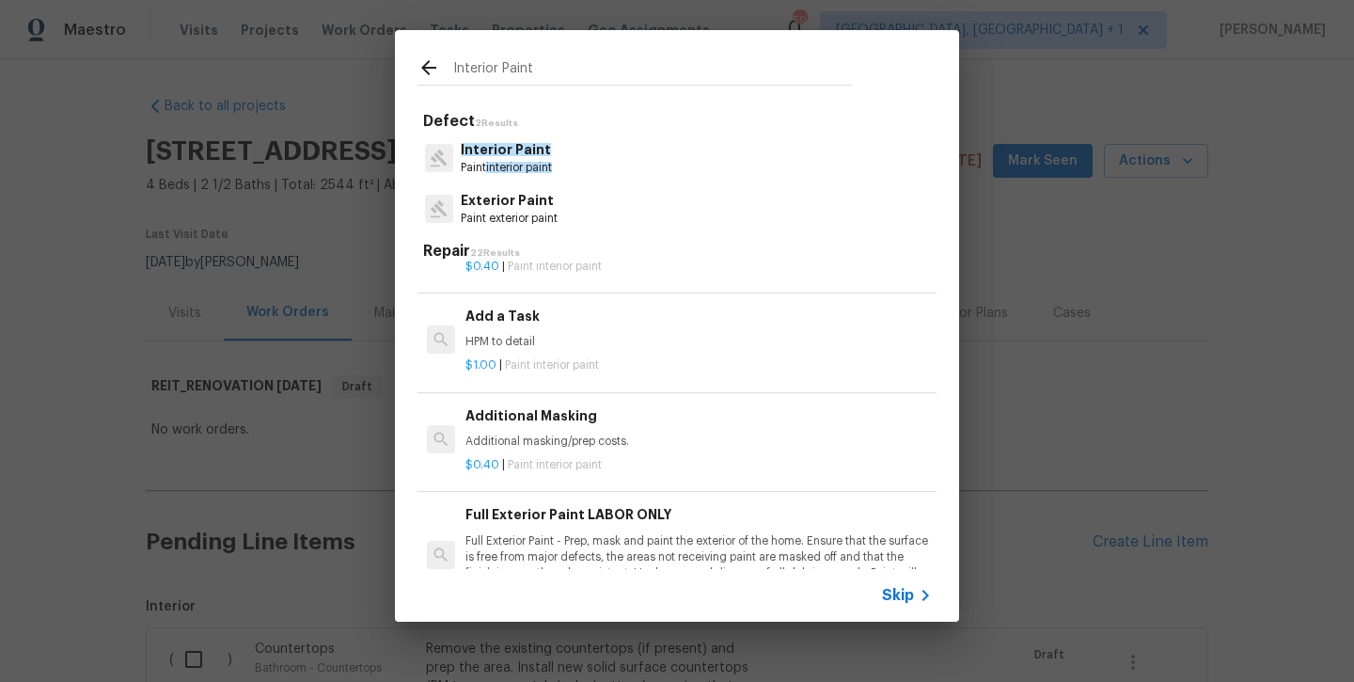
scroll to position [563, 0]
click at [498, 324] on div "Add a Task HPM to detail" at bounding box center [699, 330] width 467 height 45
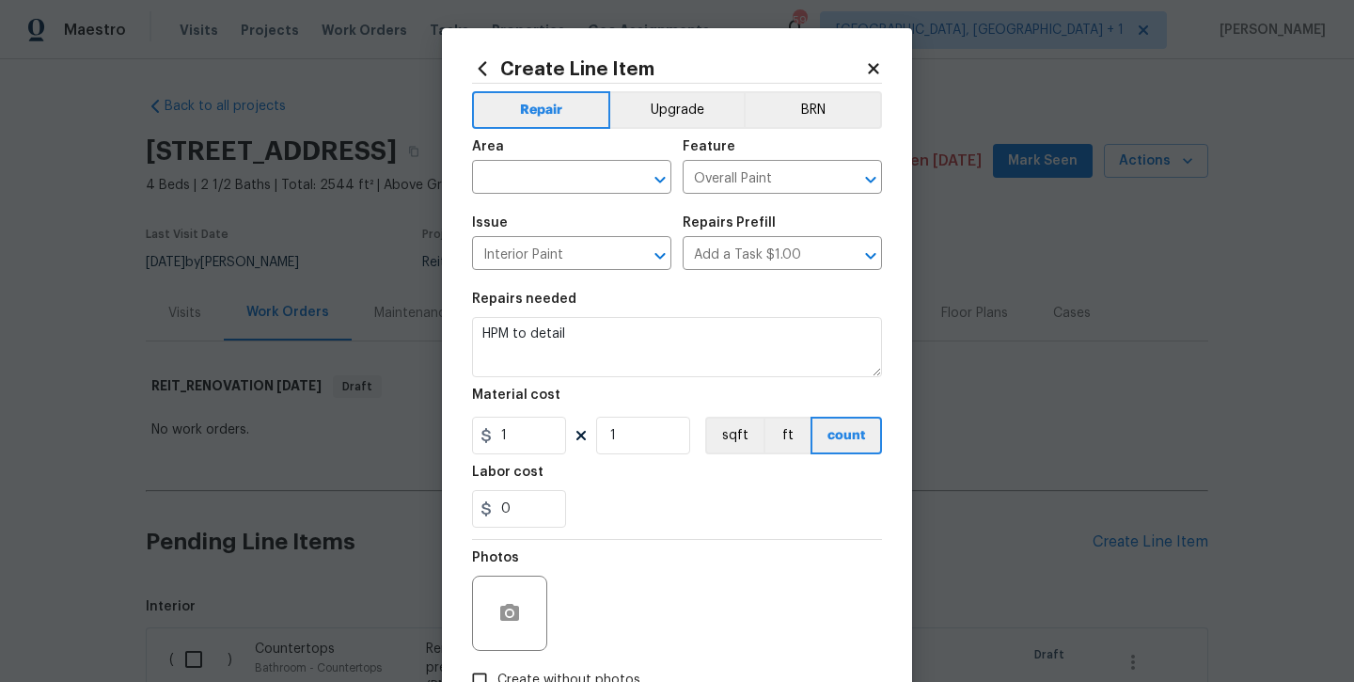
click at [545, 195] on span "Area ​" at bounding box center [571, 167] width 199 height 76
click at [544, 167] on input "text" at bounding box center [545, 179] width 147 height 29
click at [532, 231] on li "Entryway" at bounding box center [571, 220] width 199 height 31
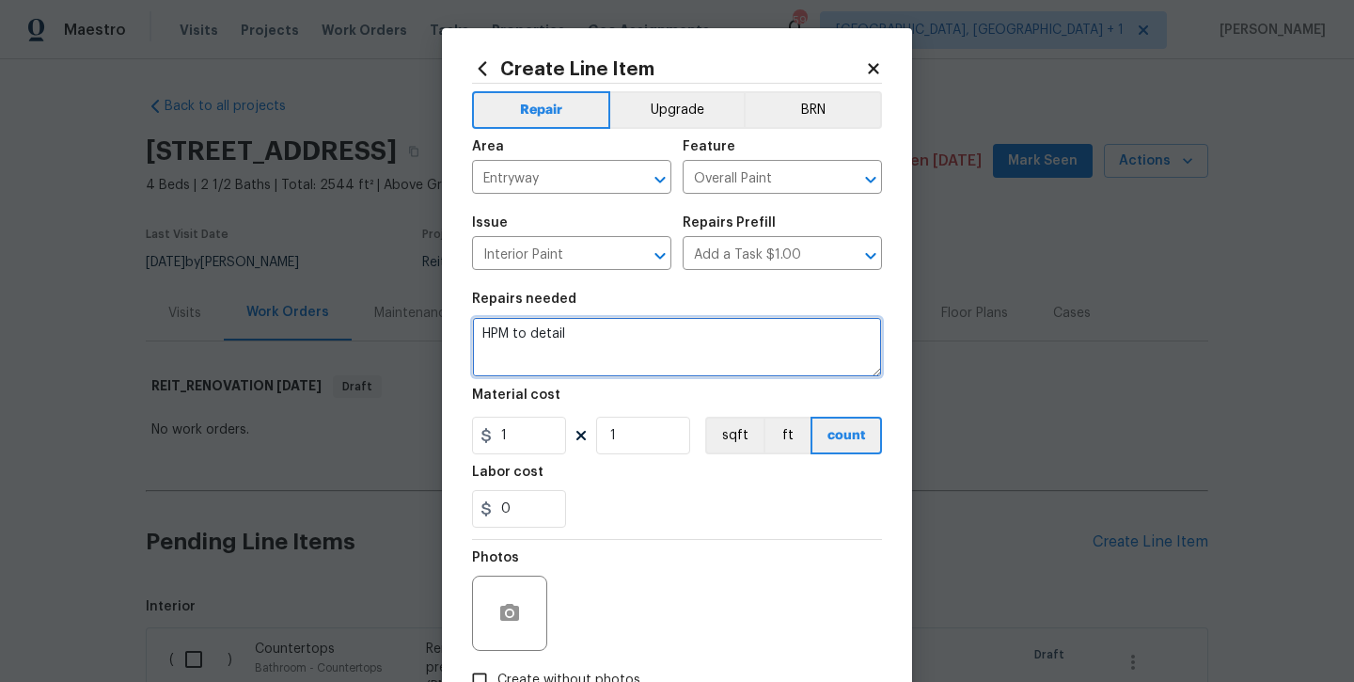
click at [660, 335] on textarea "HPM to detail" at bounding box center [677, 347] width 410 height 60
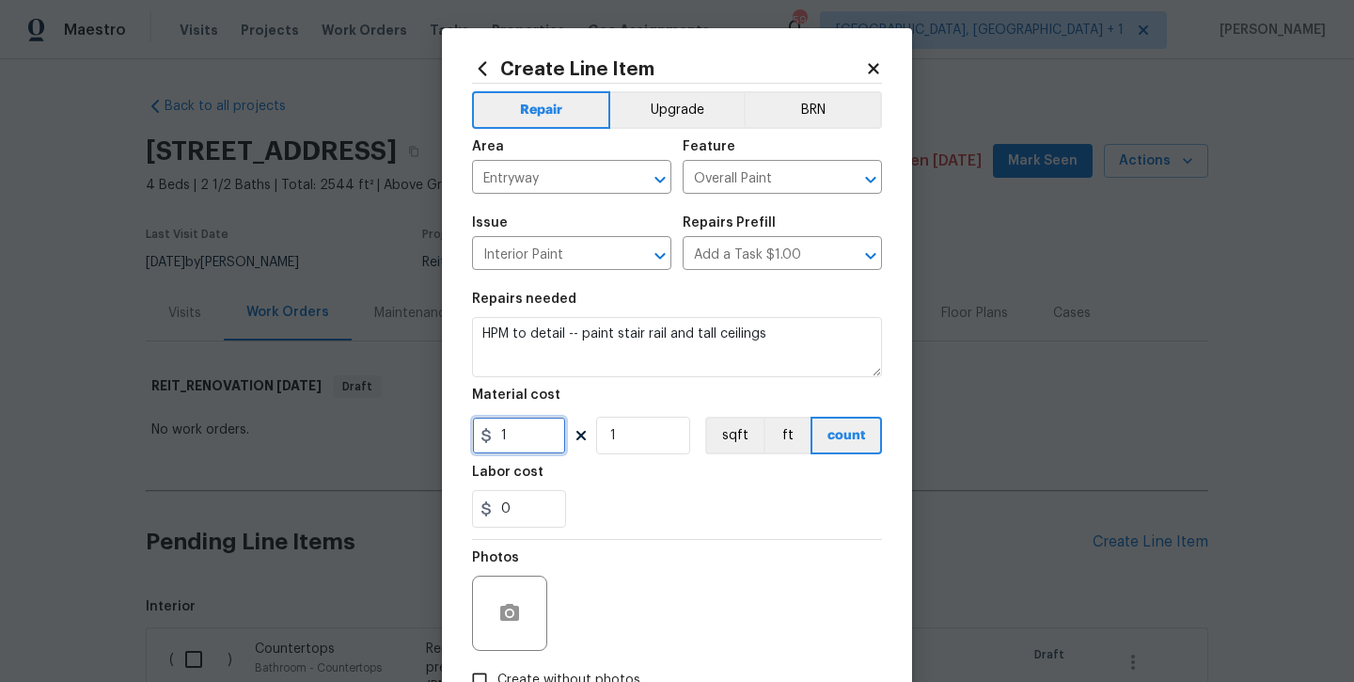
click at [519, 441] on input "1" at bounding box center [519, 436] width 94 height 38
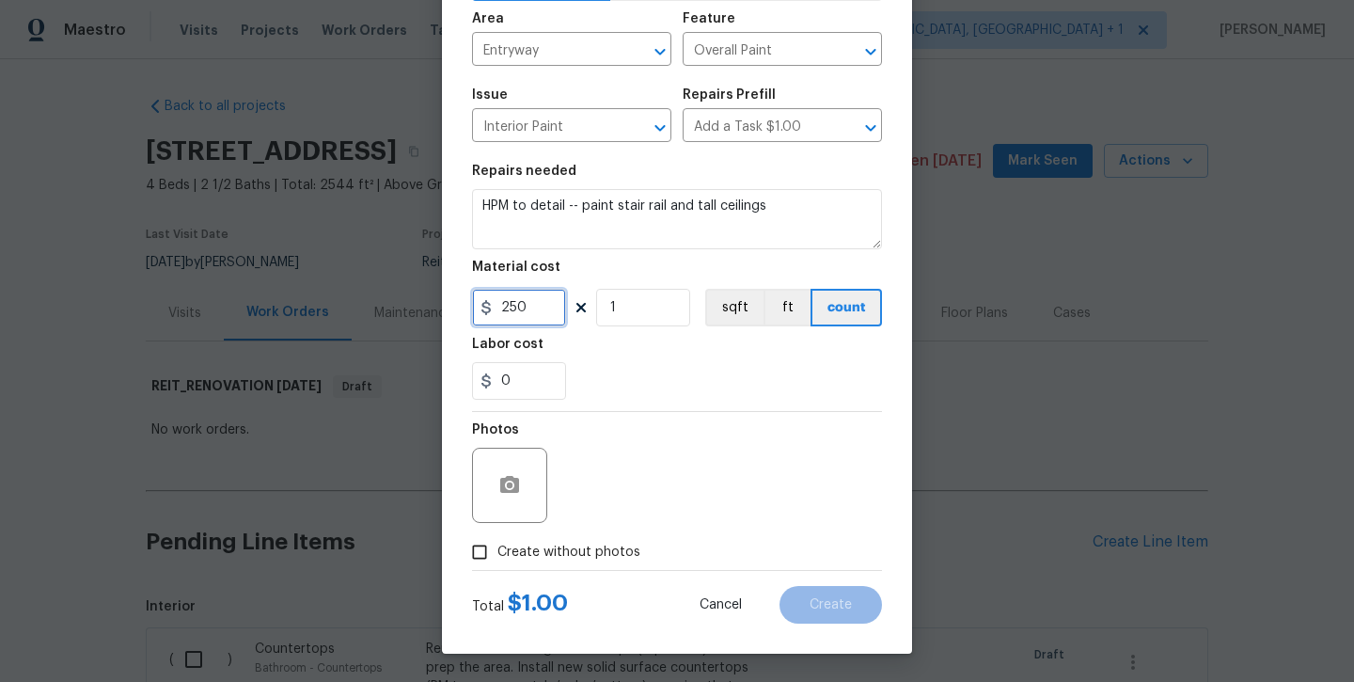
scroll to position [128, 0]
click at [543, 561] on span "Create without photos" at bounding box center [569, 553] width 143 height 20
click at [498, 561] on input "Create without photos" at bounding box center [480, 552] width 36 height 36
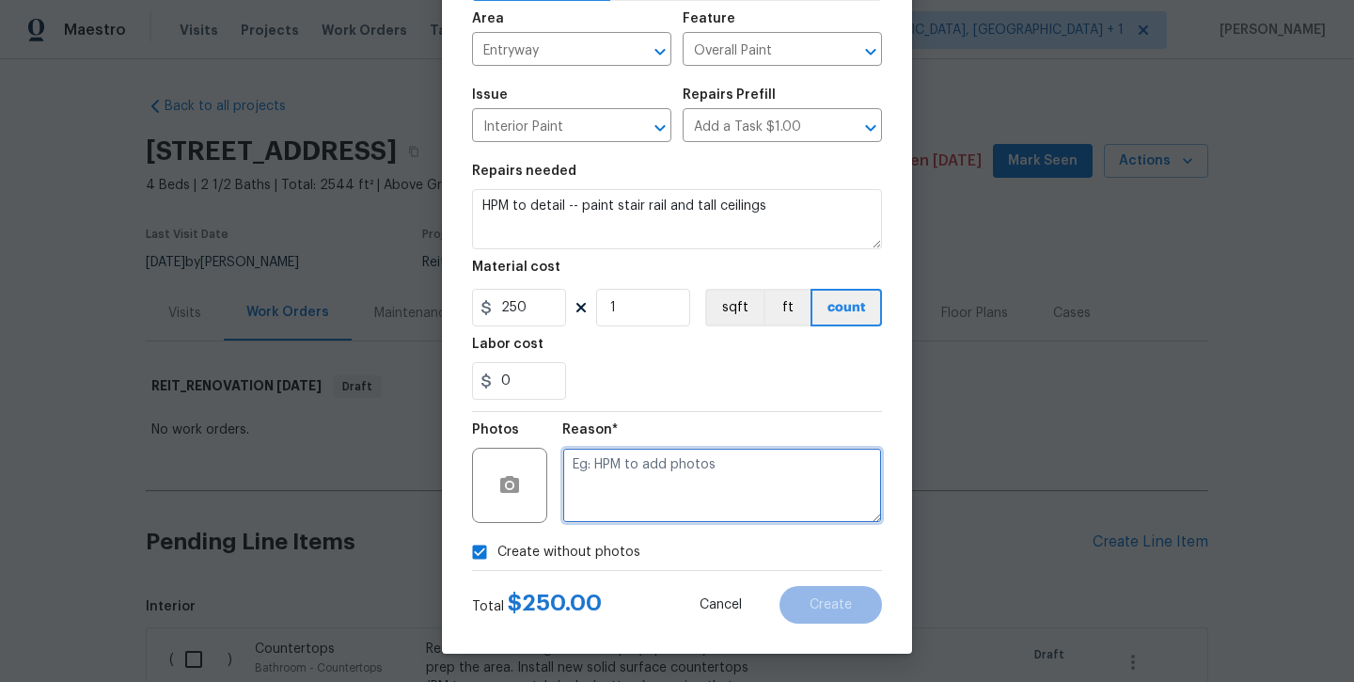
click at [596, 513] on textarea at bounding box center [722, 485] width 320 height 75
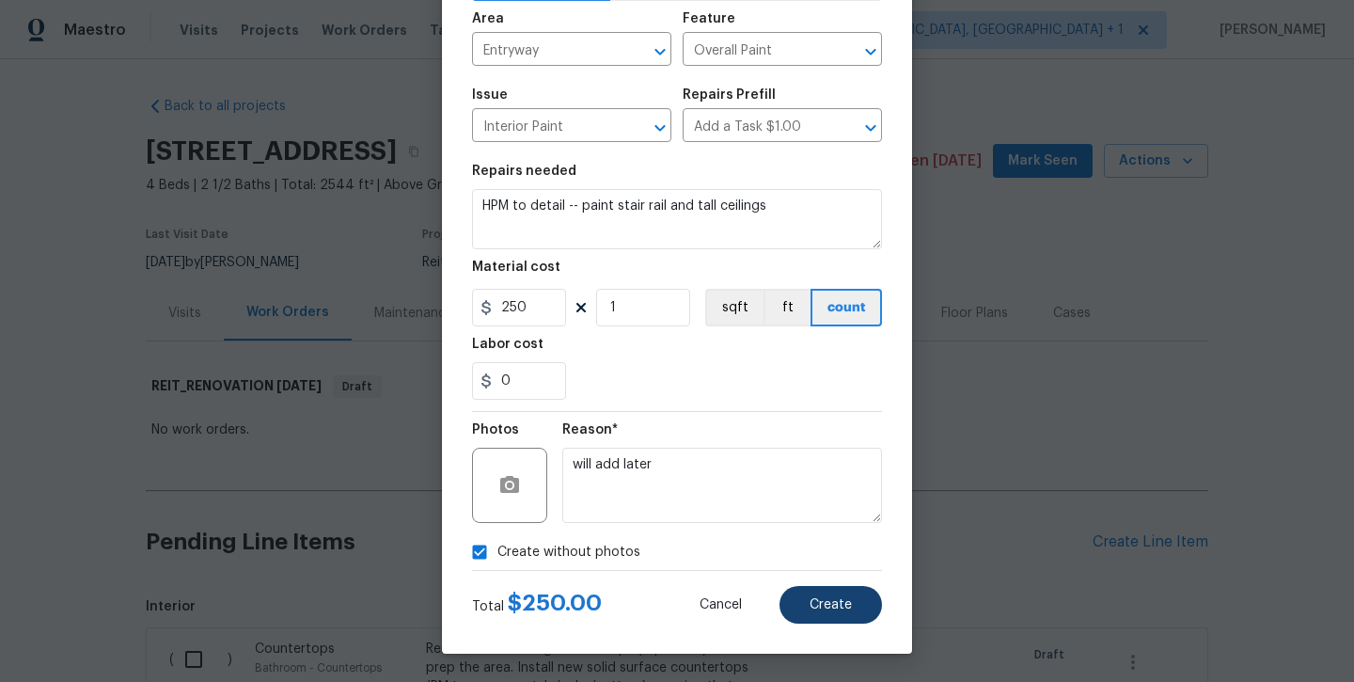
click at [820, 608] on span "Create" at bounding box center [831, 605] width 42 height 14
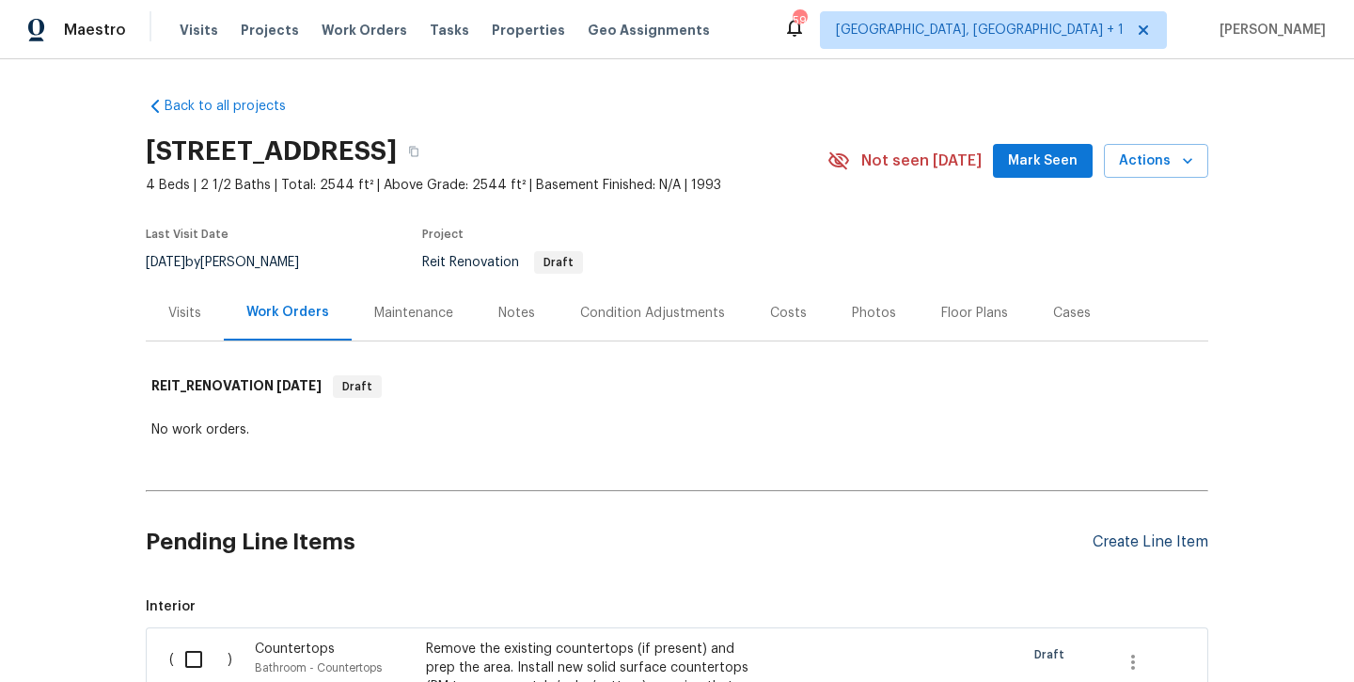
click at [1104, 540] on div "Create Line Item" at bounding box center [1151, 542] width 116 height 18
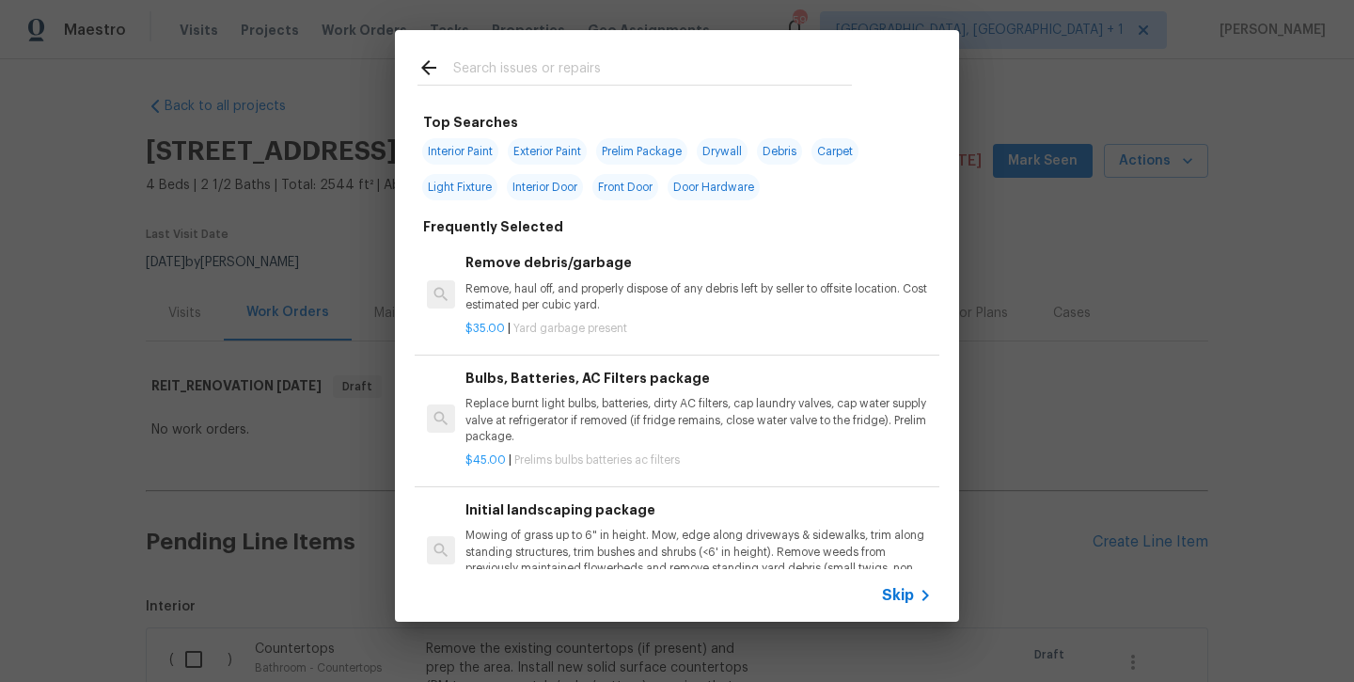
click at [610, 72] on input "text" at bounding box center [652, 70] width 399 height 28
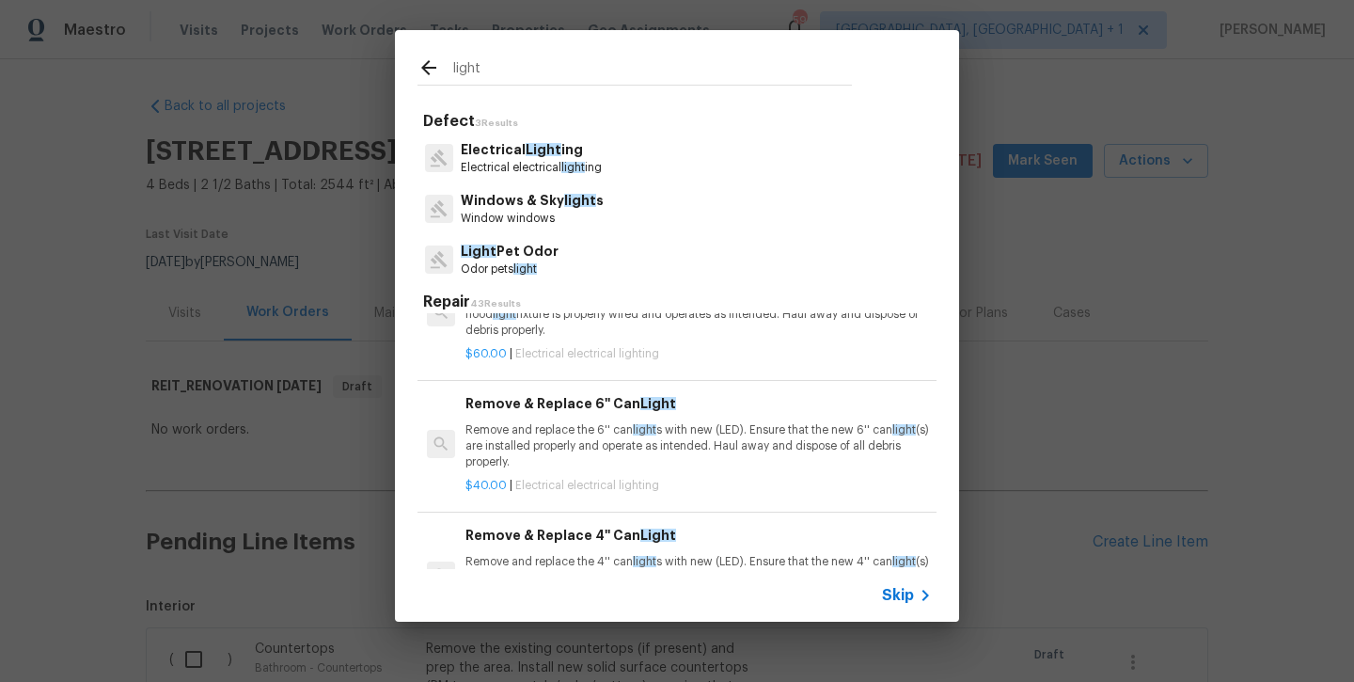
scroll to position [675, 0]
click at [556, 429] on div "Remove & Replace 6'' Can Light Remove and replace the 6'' can light s with new …" at bounding box center [699, 432] width 467 height 77
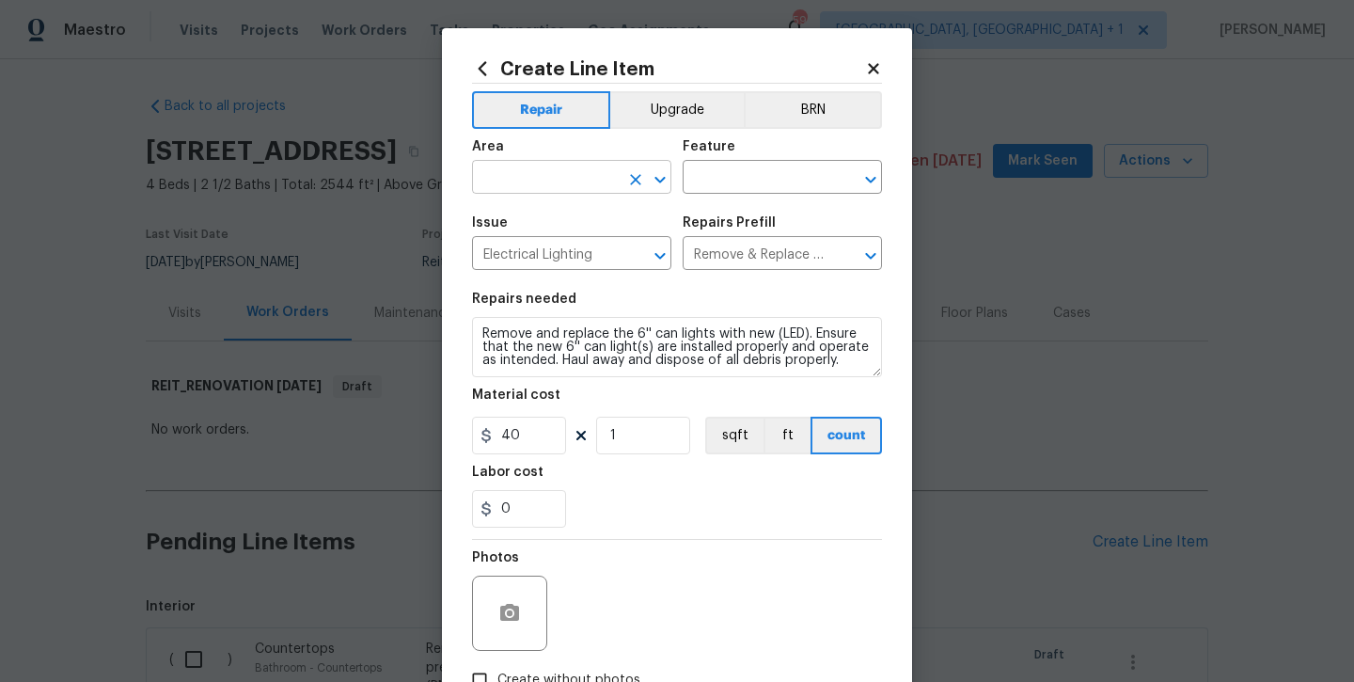
click at [582, 165] on input "text" at bounding box center [545, 179] width 147 height 29
click at [591, 224] on li "Entryway" at bounding box center [571, 220] width 199 height 31
click at [725, 178] on input "text" at bounding box center [756, 179] width 147 height 29
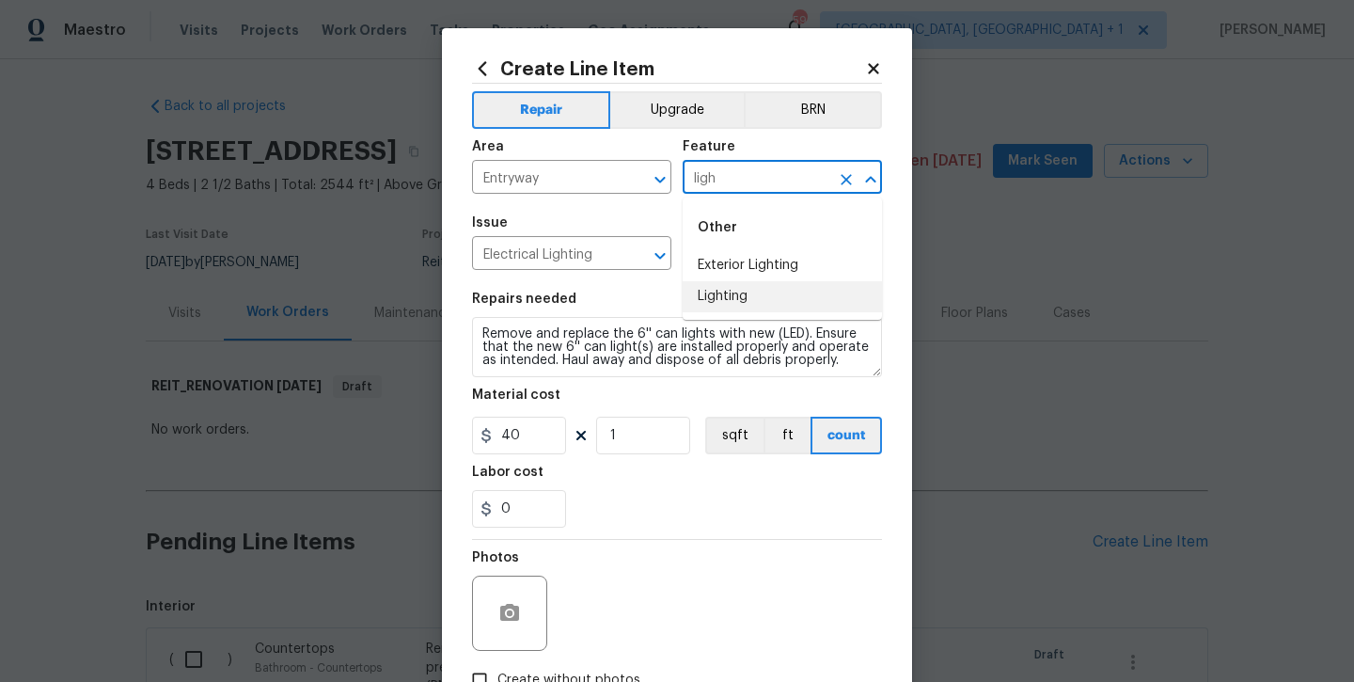
click at [753, 288] on li "Lighting" at bounding box center [782, 296] width 199 height 31
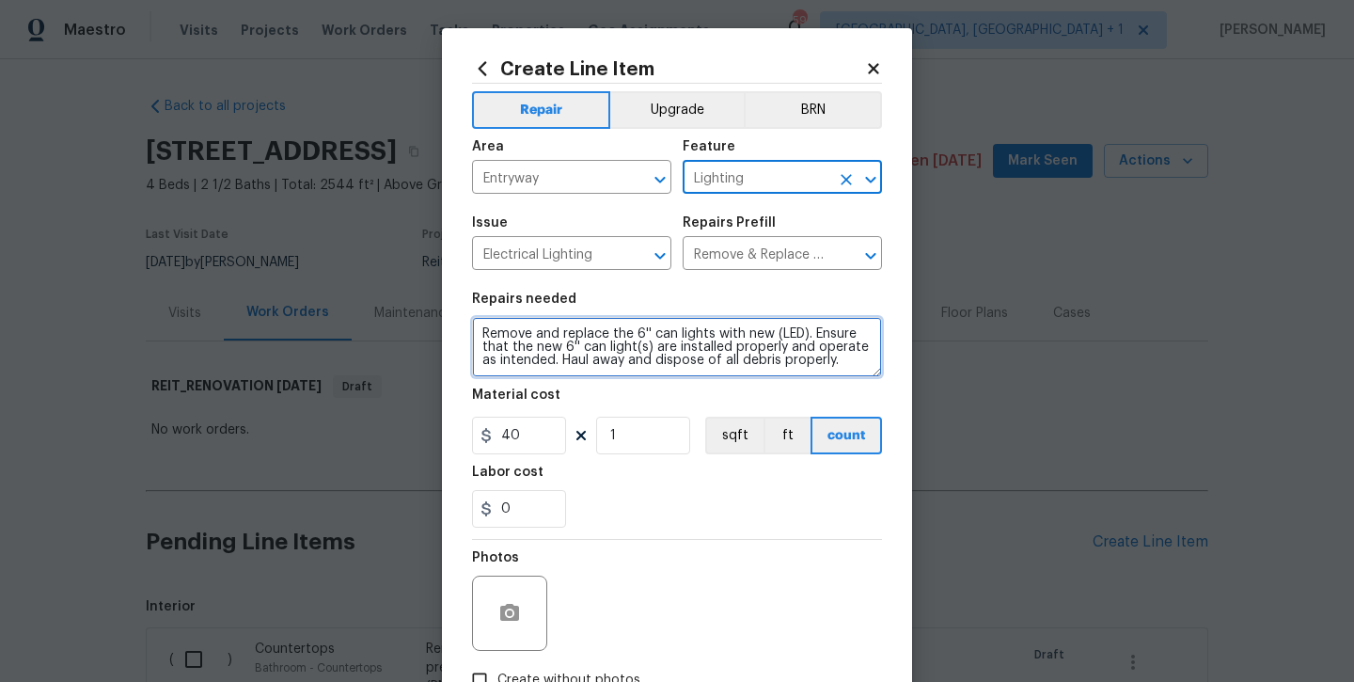
click at [850, 366] on textarea "Remove and replace the 6'' can lights with new (LED). Ensure that the new 6'' c…" at bounding box center [677, 347] width 410 height 60
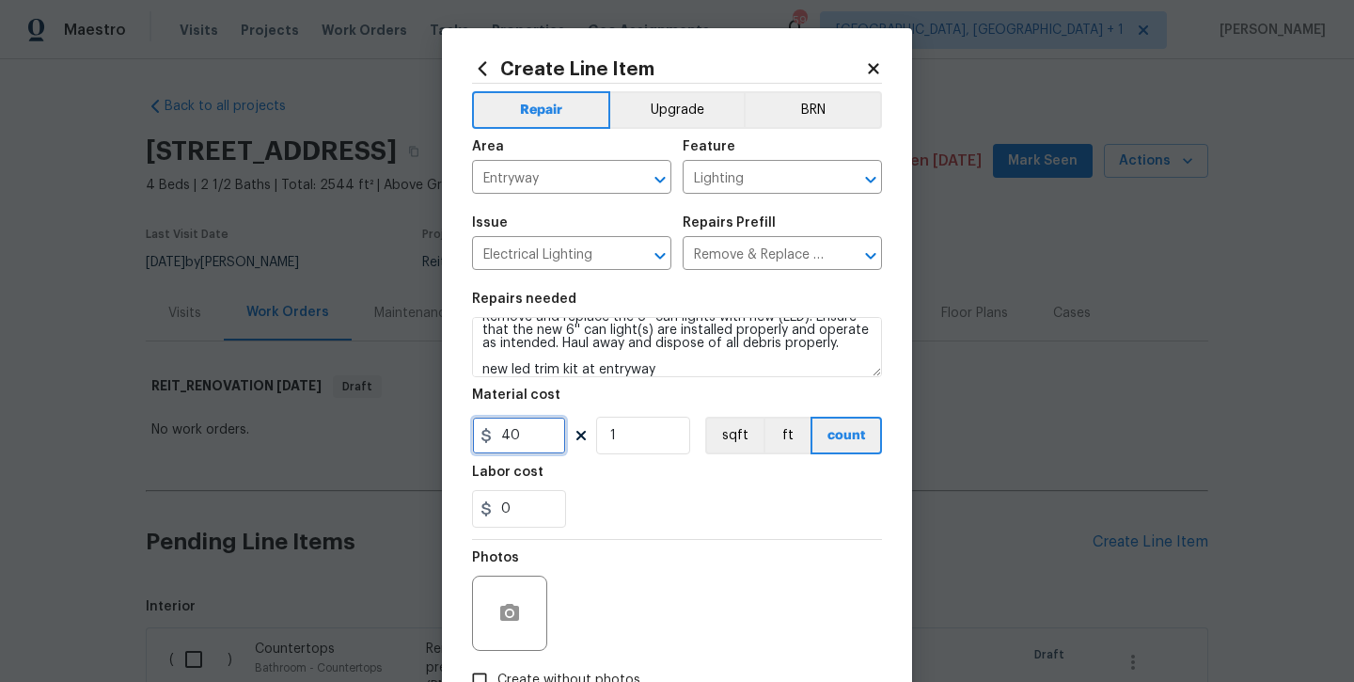
click at [561, 434] on input "40" at bounding box center [519, 436] width 94 height 38
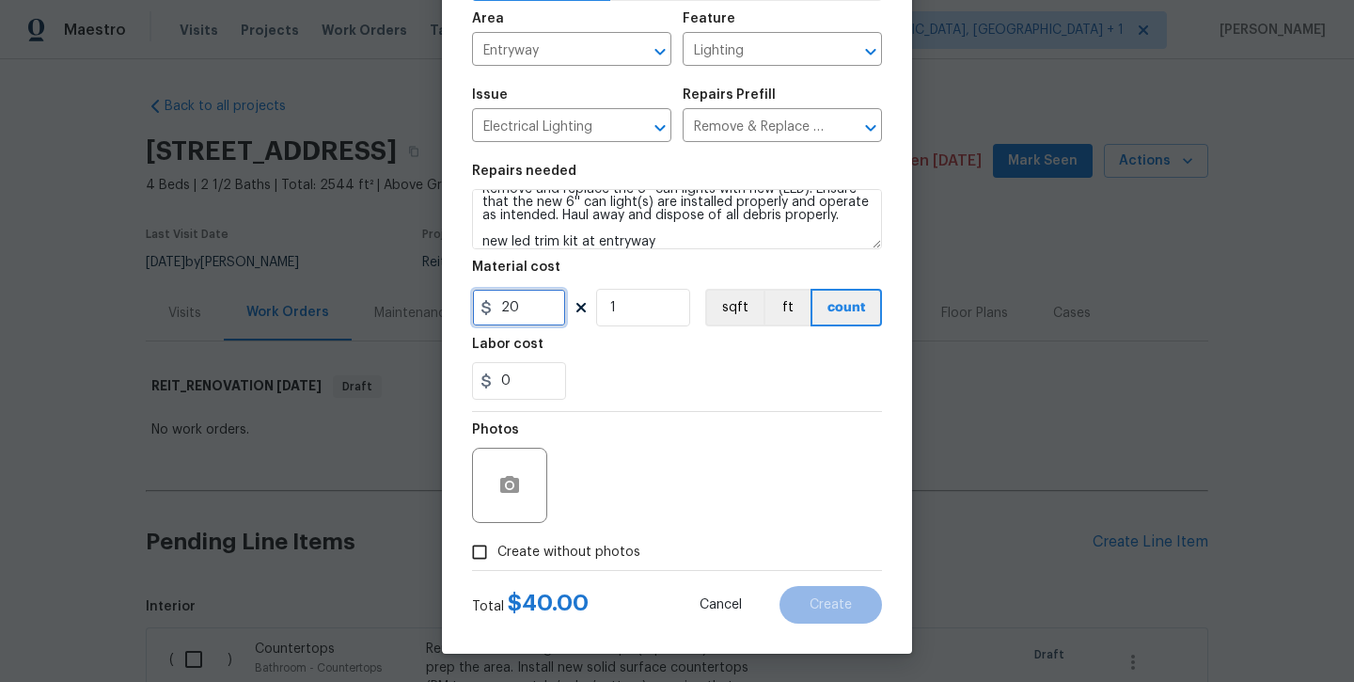
scroll to position [128, 0]
click at [566, 552] on span "Create without photos" at bounding box center [569, 553] width 143 height 20
click at [498, 552] on input "Create without photos" at bounding box center [480, 552] width 36 height 36
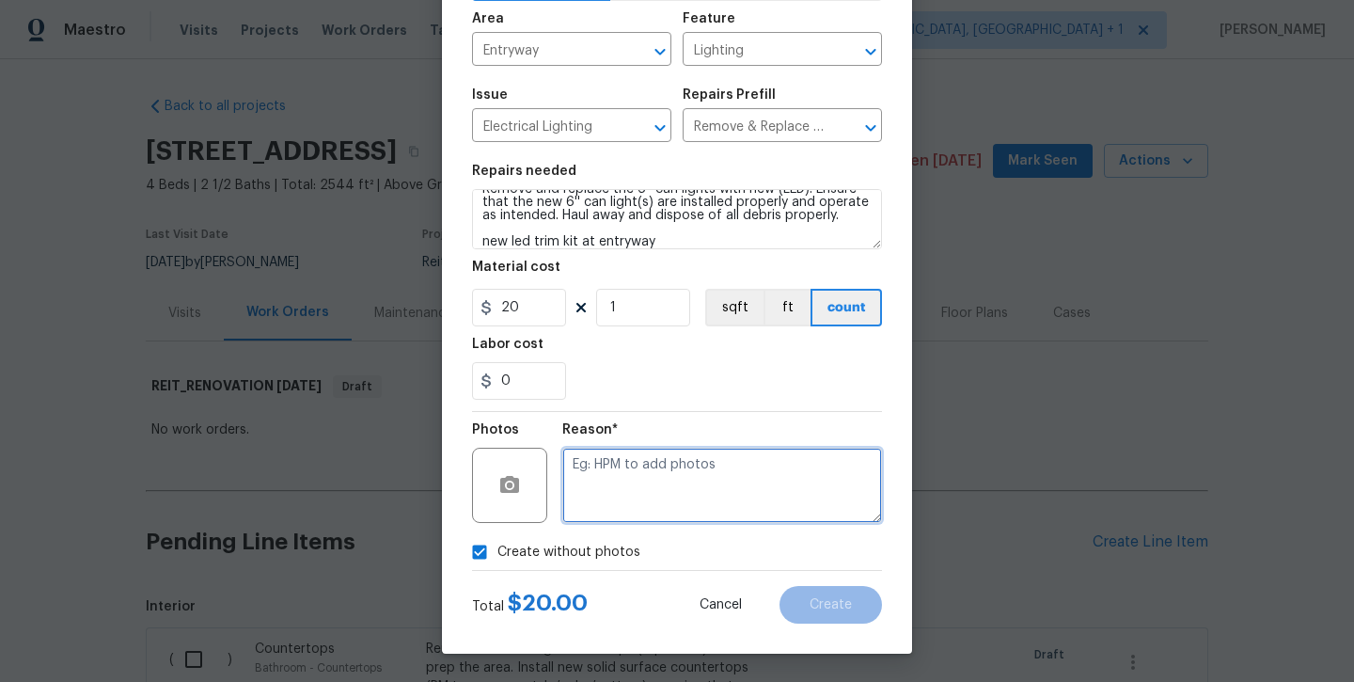
click at [630, 516] on textarea at bounding box center [722, 485] width 320 height 75
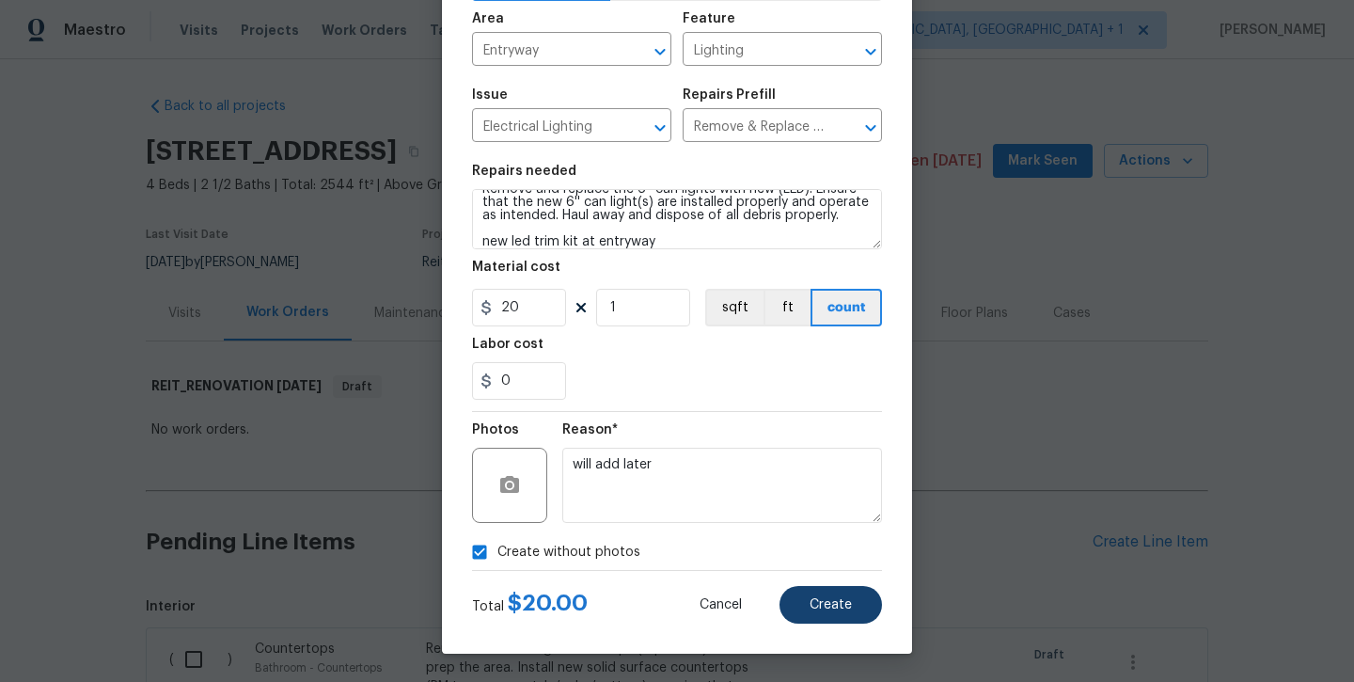
click at [822, 615] on button "Create" at bounding box center [831, 605] width 103 height 38
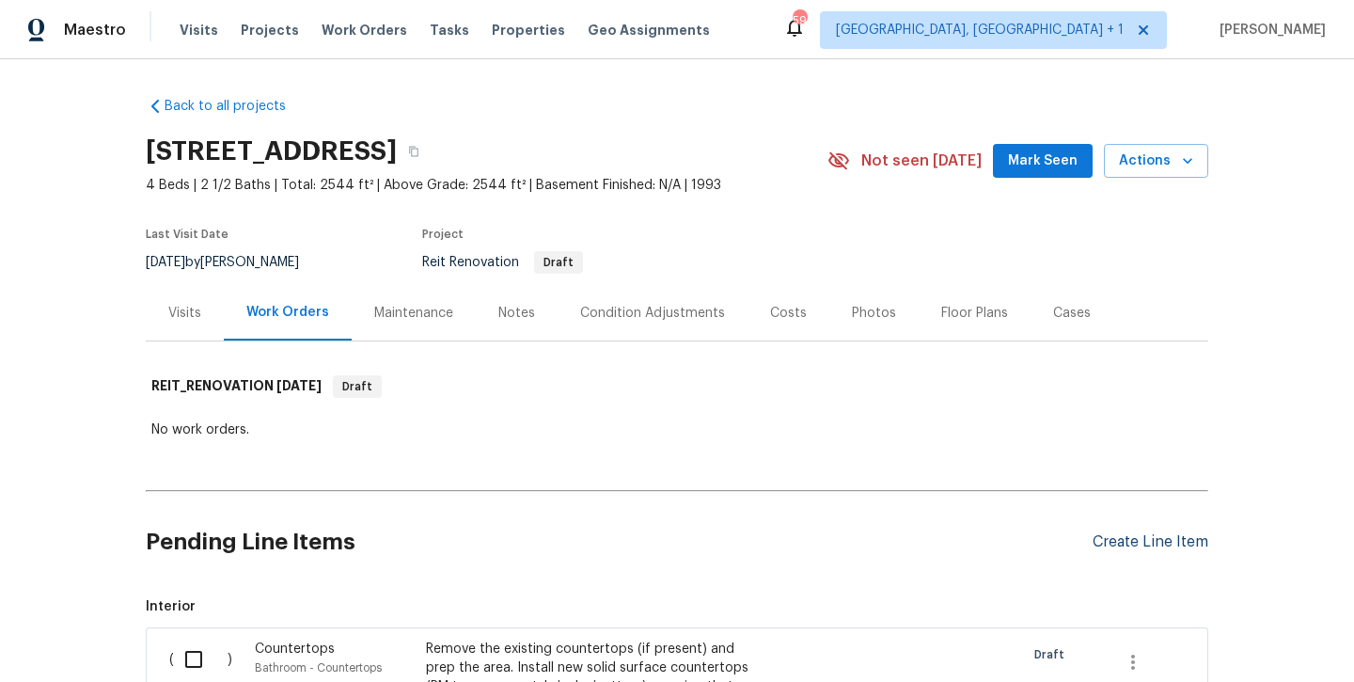
click at [1147, 545] on div "Create Line Item" at bounding box center [1151, 542] width 116 height 18
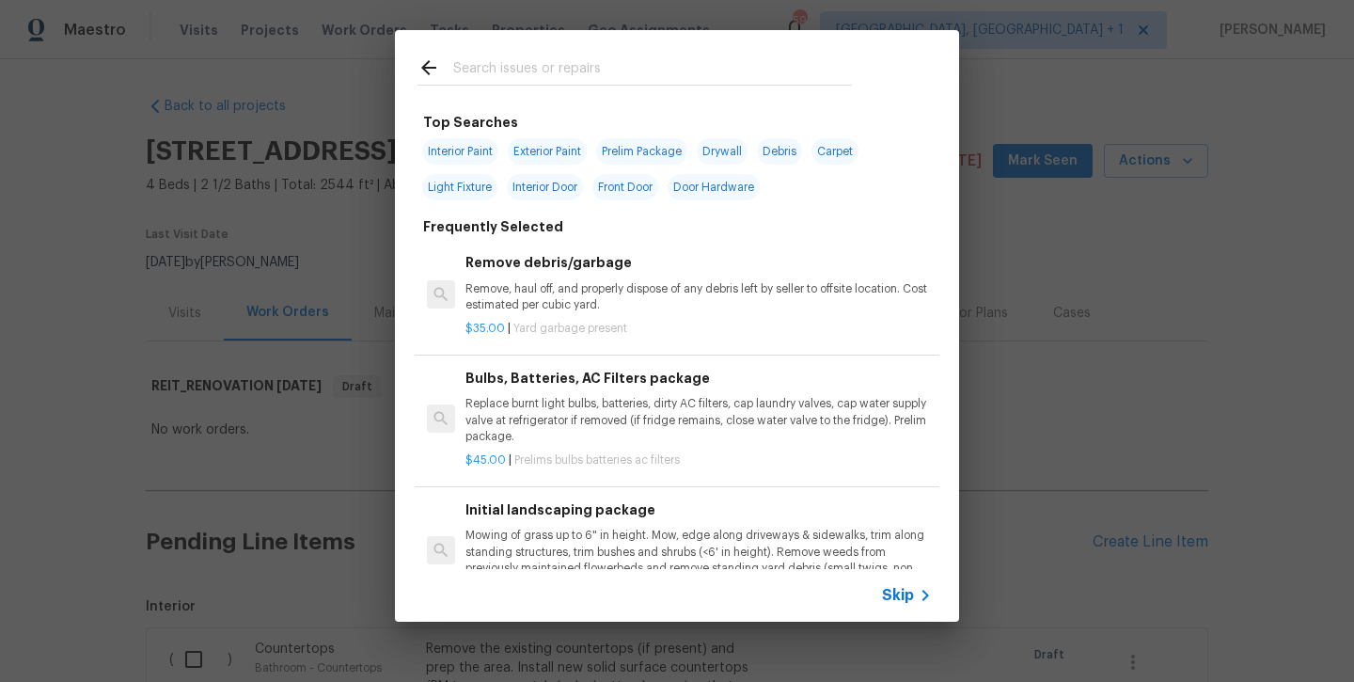
click at [498, 71] on input "text" at bounding box center [652, 70] width 399 height 28
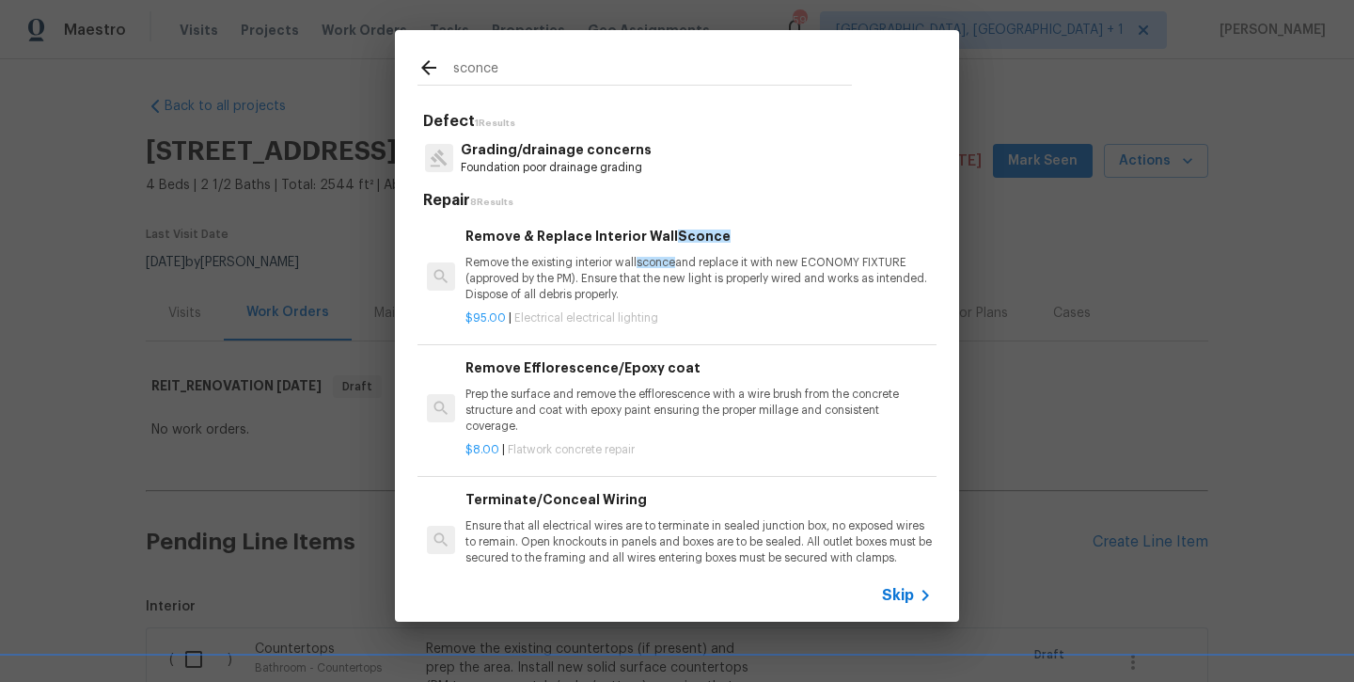
click at [570, 272] on p "Remove the existing interior wall sconce and replace it with new ECONOMY FIXTUR…" at bounding box center [699, 279] width 467 height 48
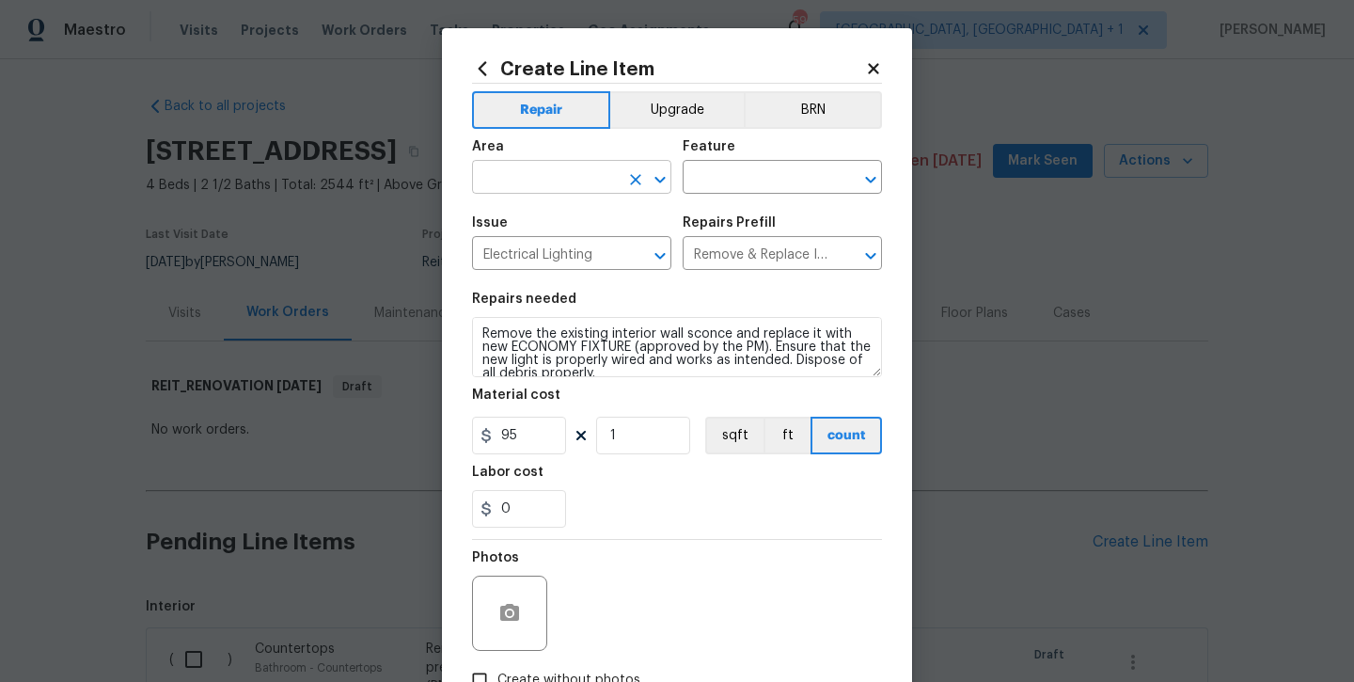
click at [520, 171] on input "text" at bounding box center [545, 179] width 147 height 29
click at [537, 213] on li "Entryway" at bounding box center [571, 220] width 199 height 31
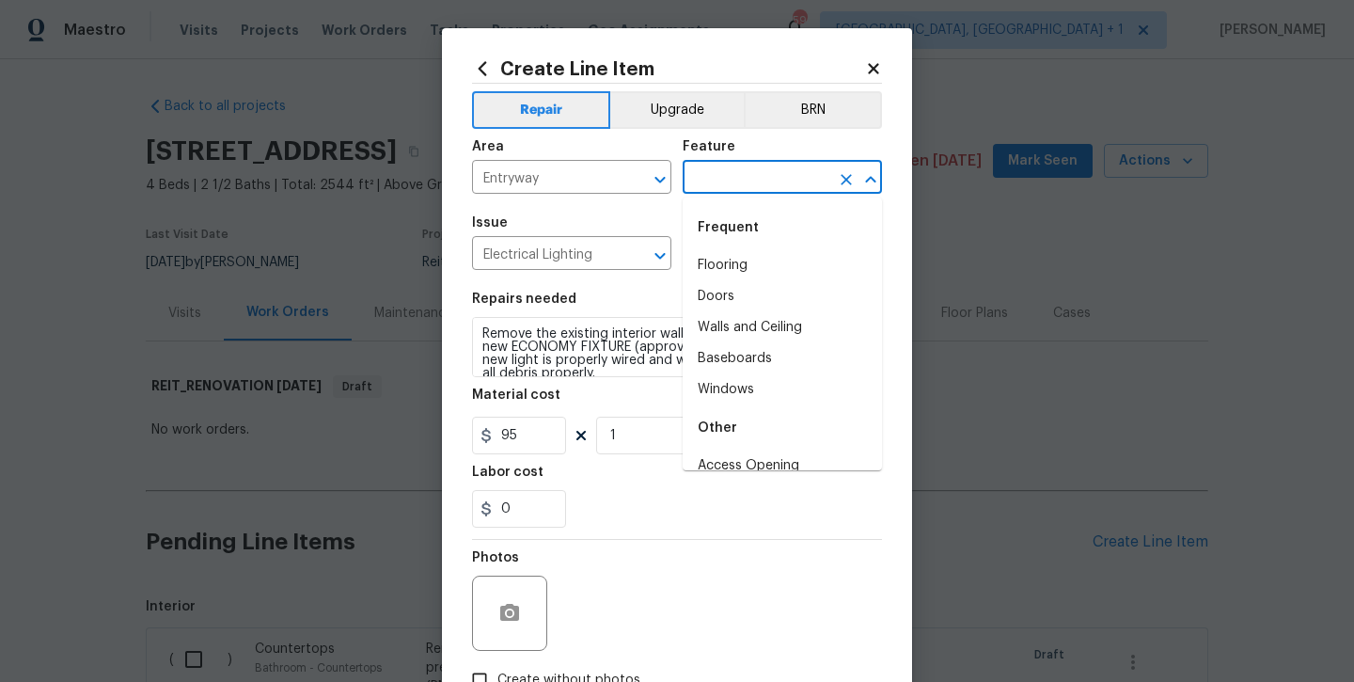
click at [686, 177] on input "text" at bounding box center [756, 179] width 147 height 29
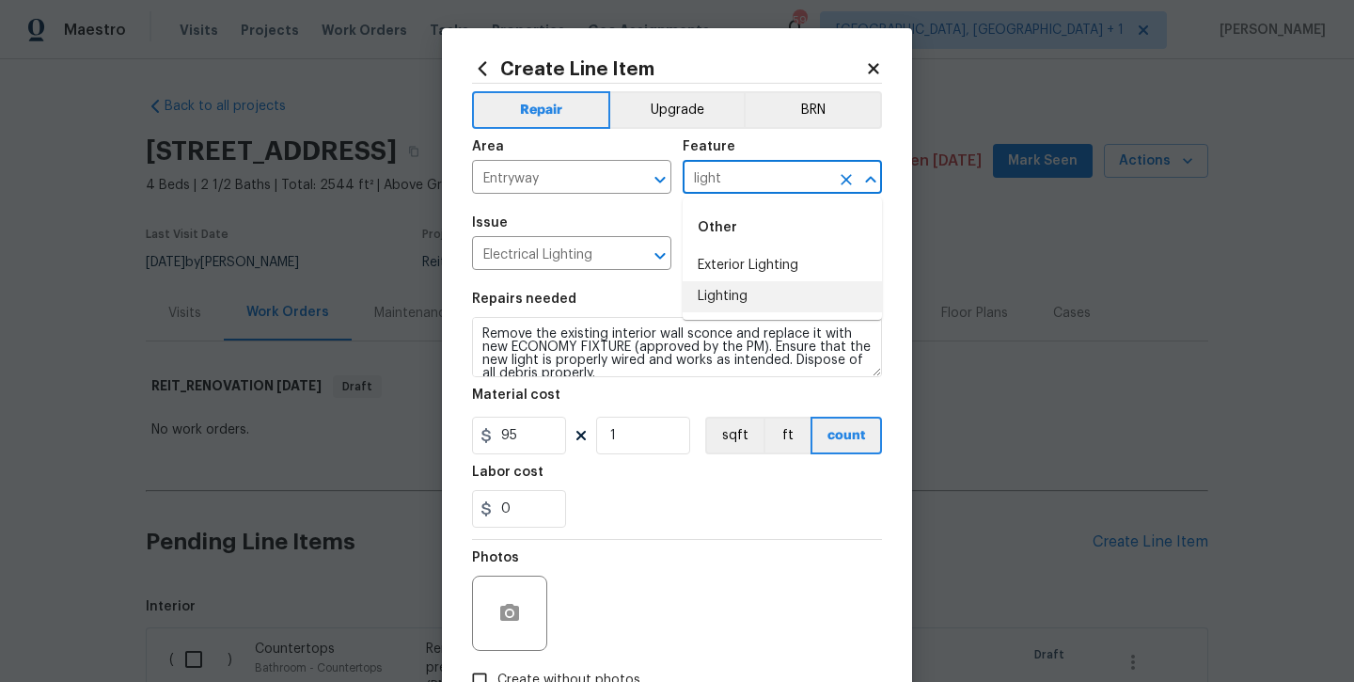
click at [718, 288] on li "Lighting" at bounding box center [782, 296] width 199 height 31
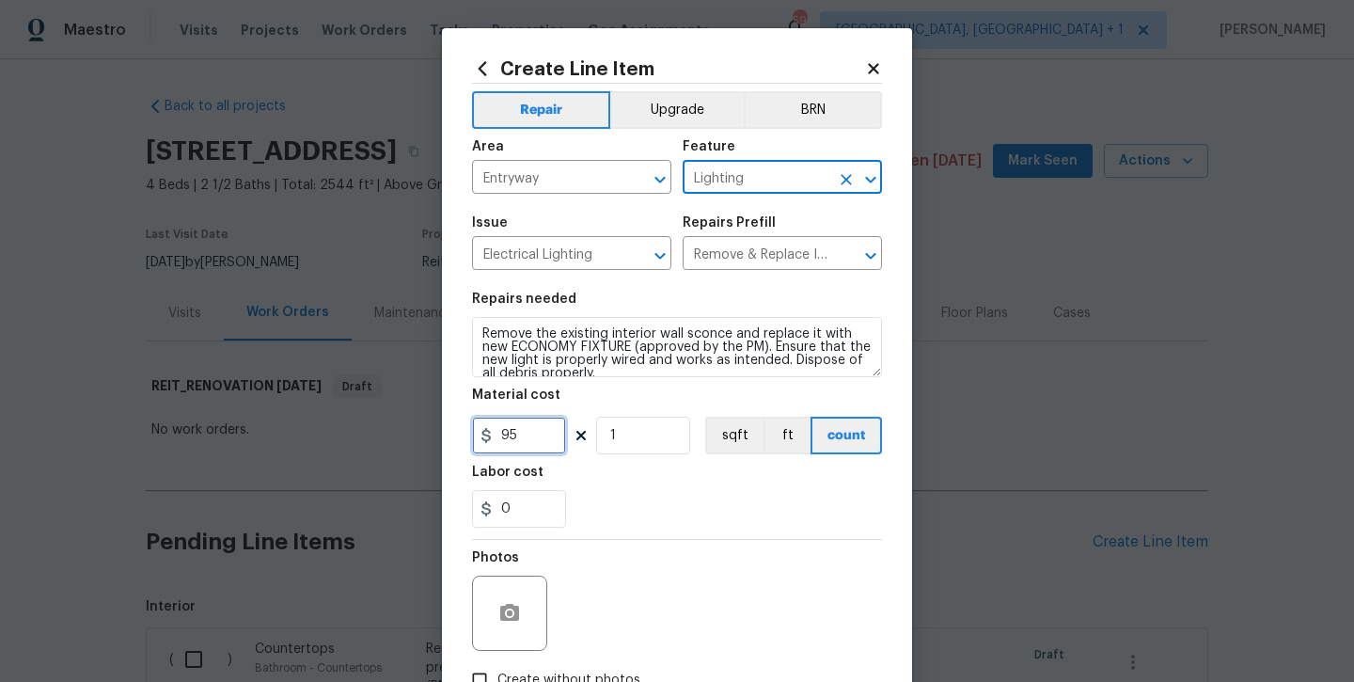
click at [523, 435] on input "95" at bounding box center [519, 436] width 94 height 38
click at [523, 431] on input "95" at bounding box center [519, 436] width 94 height 38
click at [516, 433] on input "95" at bounding box center [519, 436] width 94 height 38
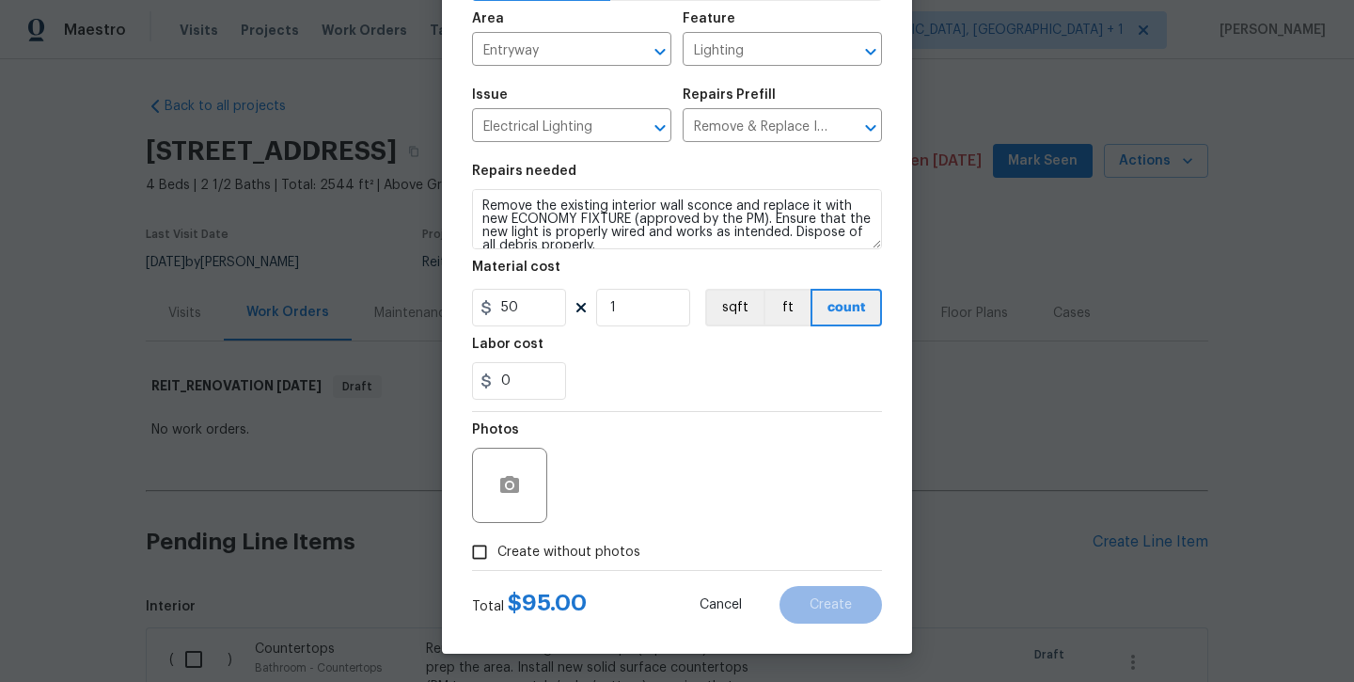
click at [560, 543] on span "Create without photos" at bounding box center [569, 553] width 143 height 20
click at [498, 542] on input "Create without photos" at bounding box center [480, 552] width 36 height 36
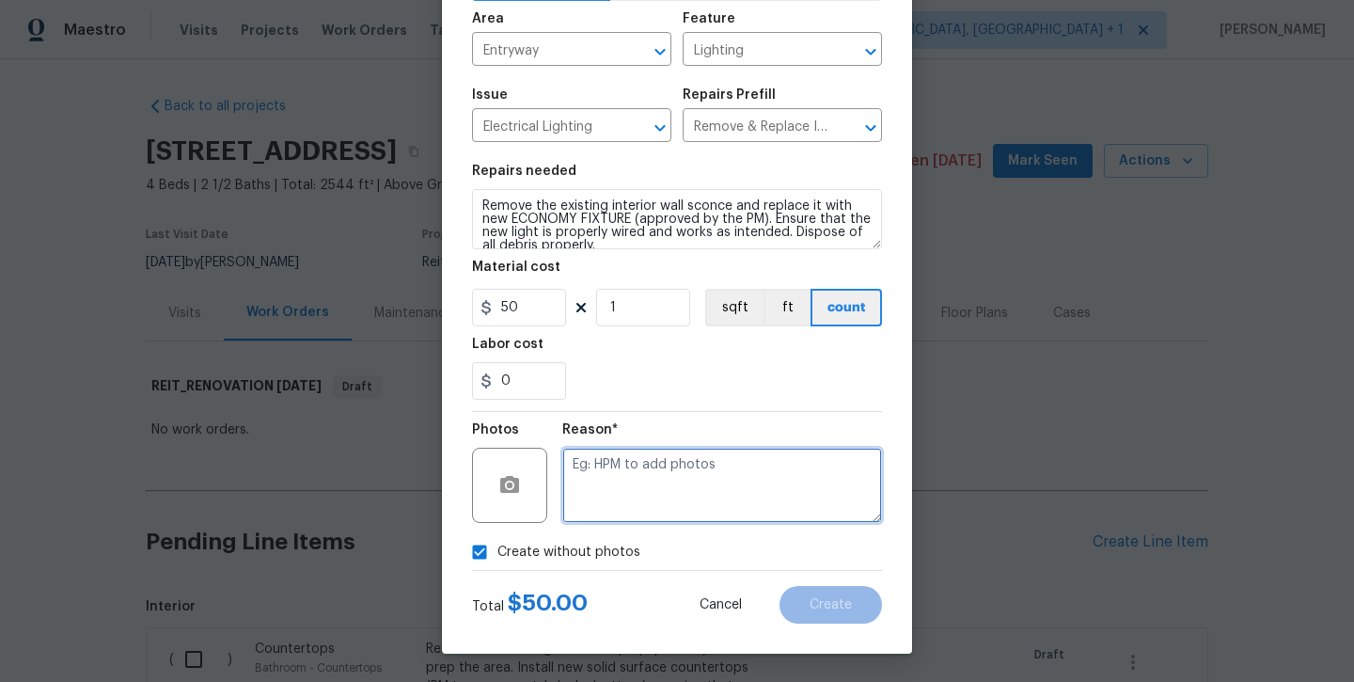
click at [602, 510] on textarea at bounding box center [722, 485] width 320 height 75
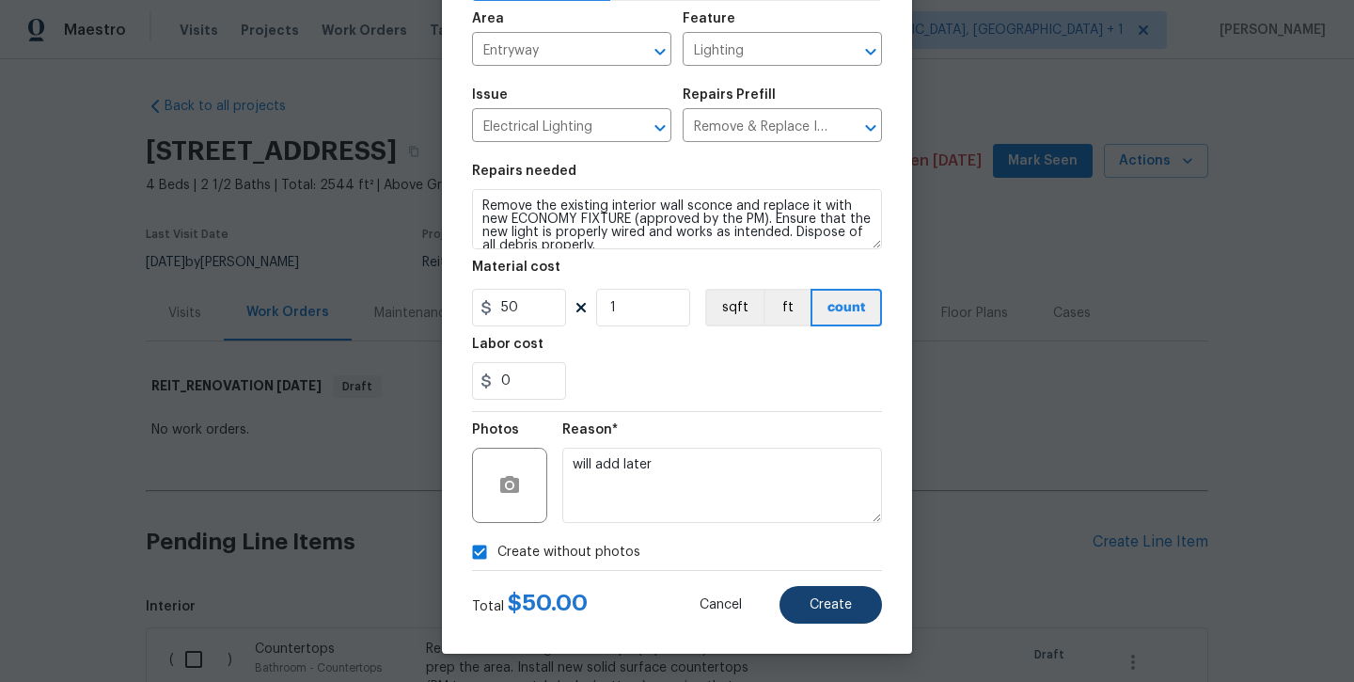
click at [795, 603] on button "Create" at bounding box center [831, 605] width 103 height 38
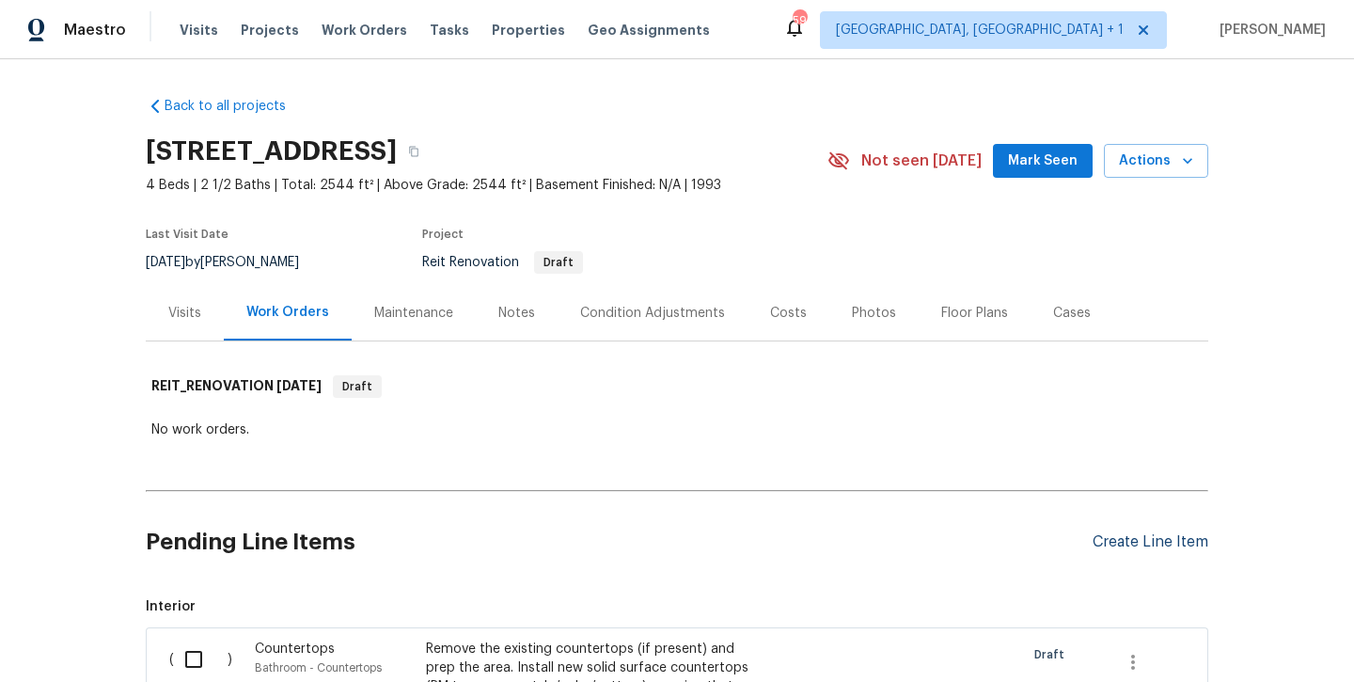
click at [1160, 549] on div "Create Line Item" at bounding box center [1151, 542] width 116 height 18
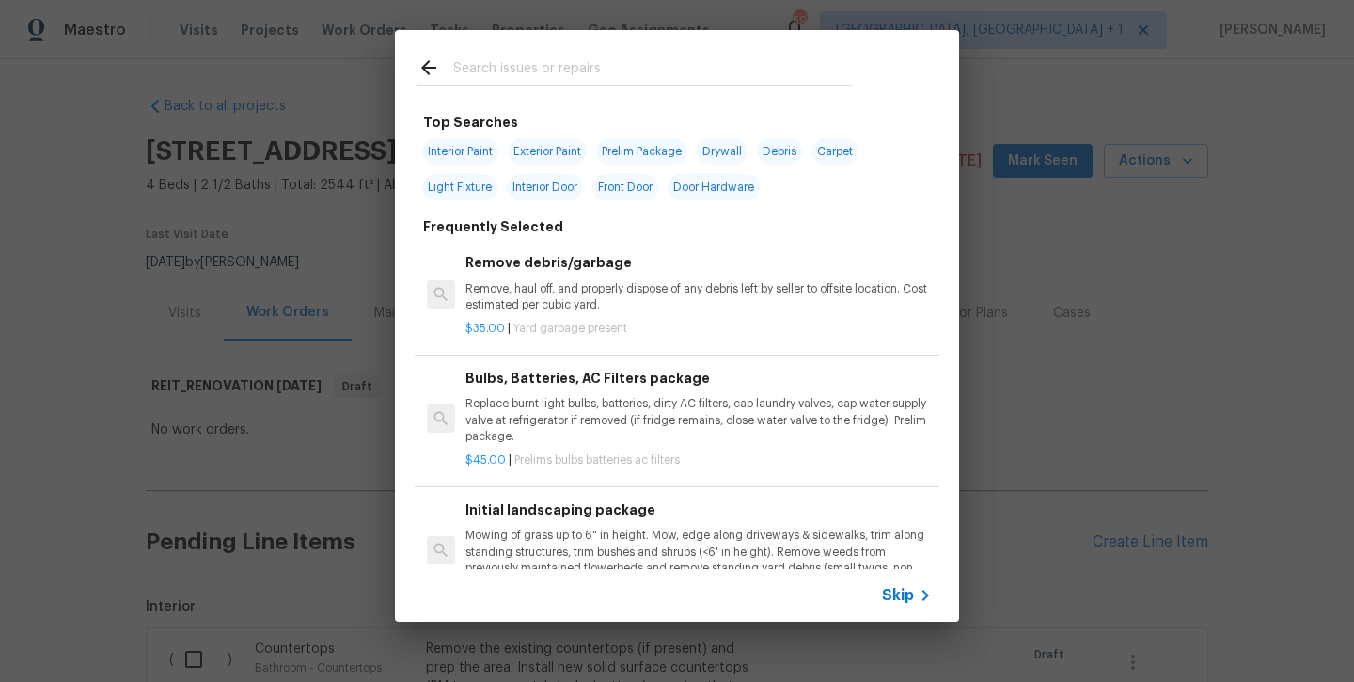
click at [565, 71] on input "text" at bounding box center [652, 70] width 399 height 28
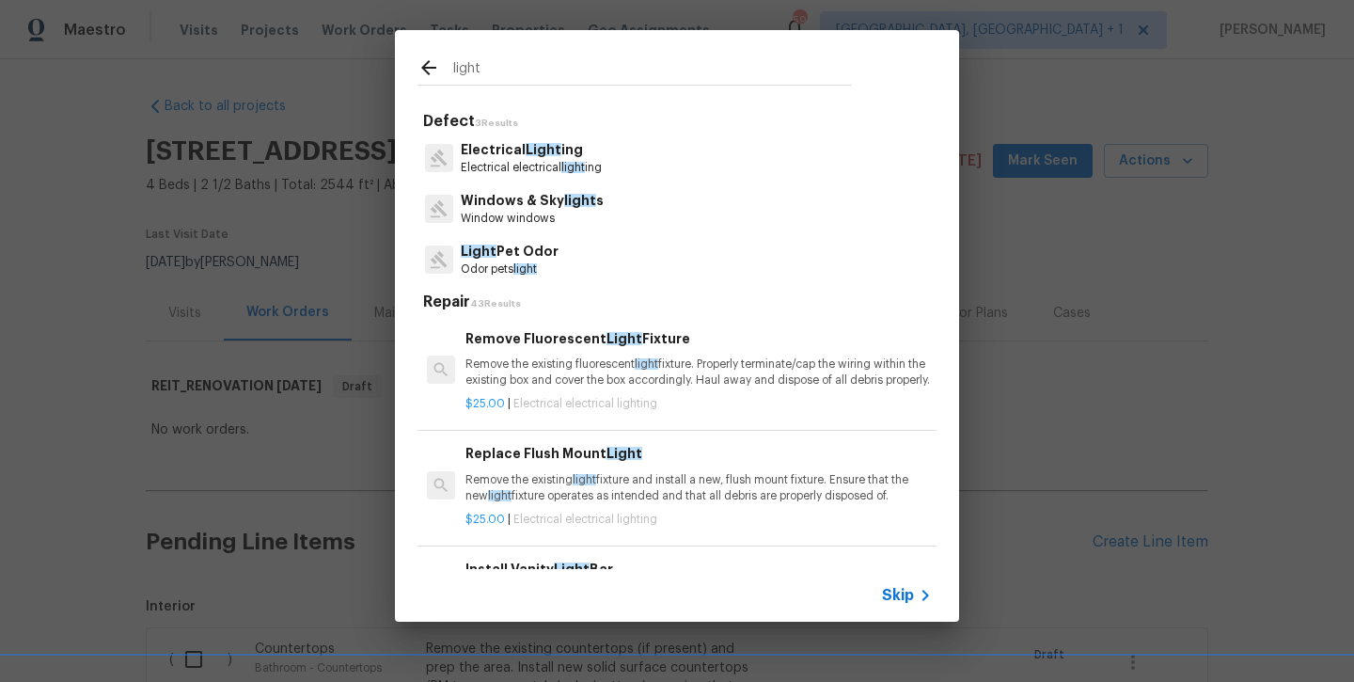
click at [569, 169] on span "light" at bounding box center [574, 167] width 24 height 11
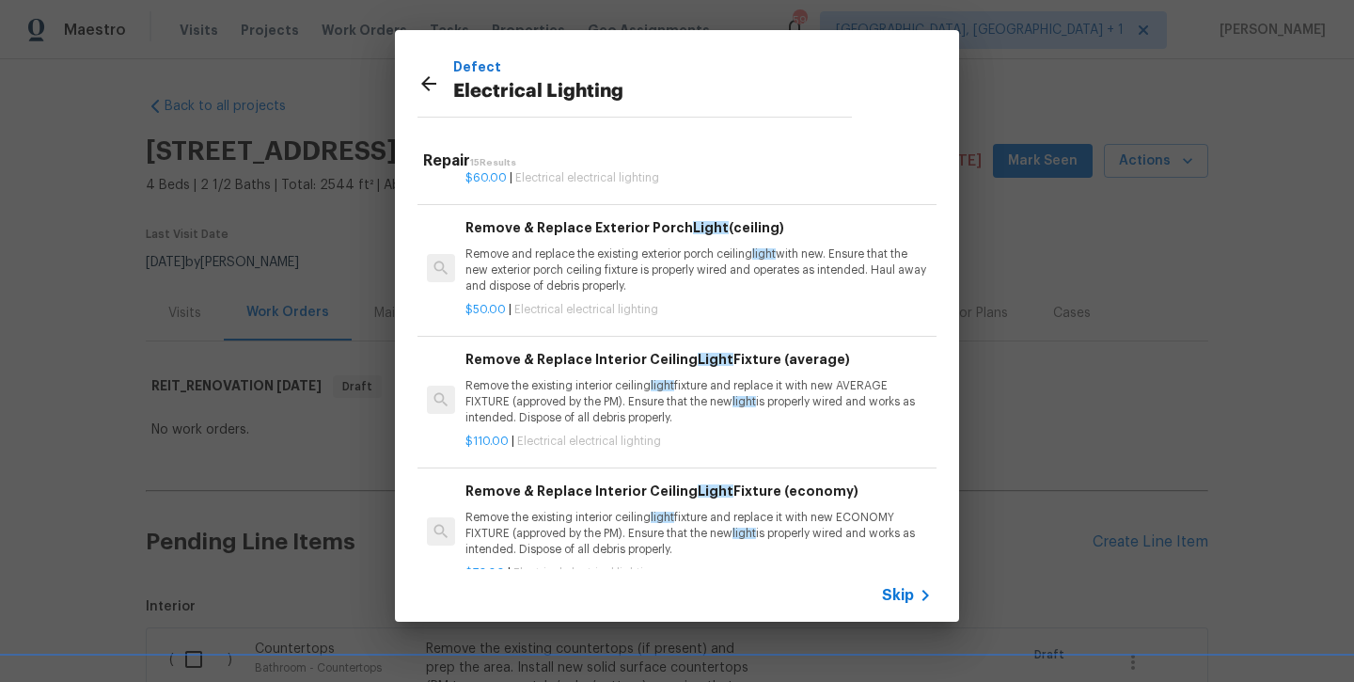
scroll to position [1249, 0]
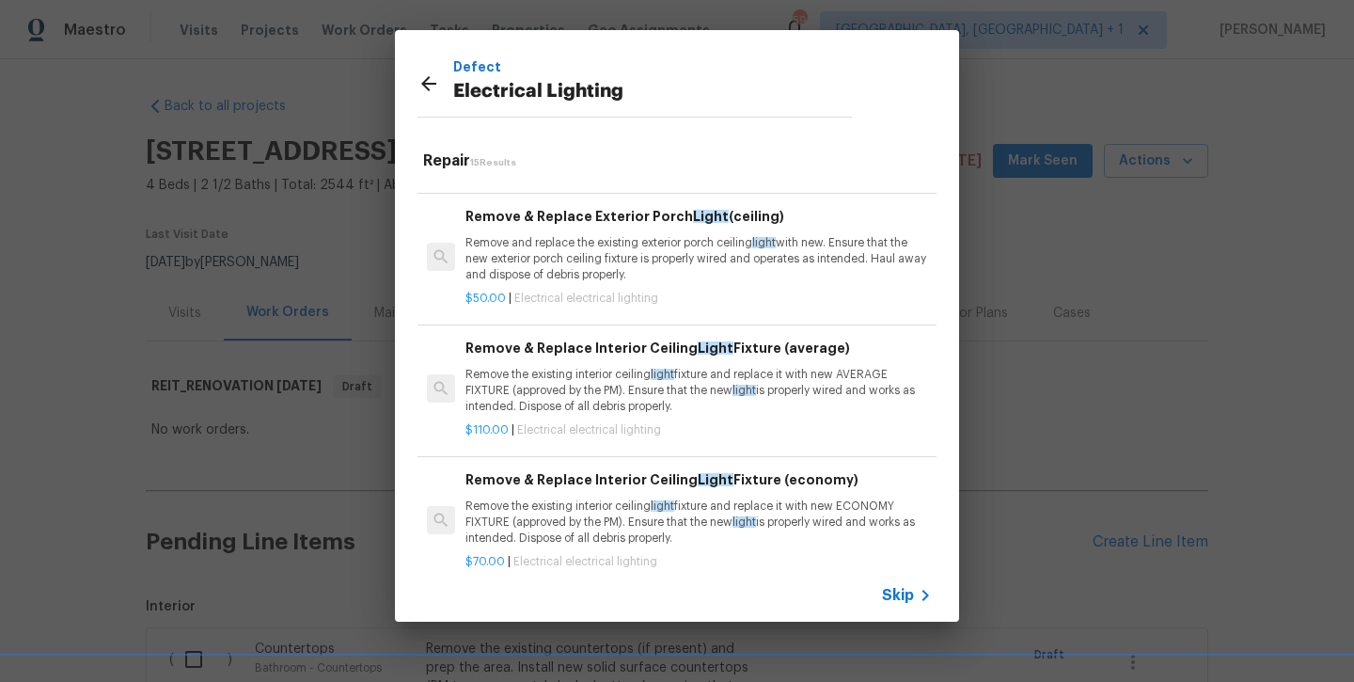
click at [530, 406] on p "Remove the existing interior ceiling light fixture and replace it with new AVER…" at bounding box center [699, 391] width 467 height 48
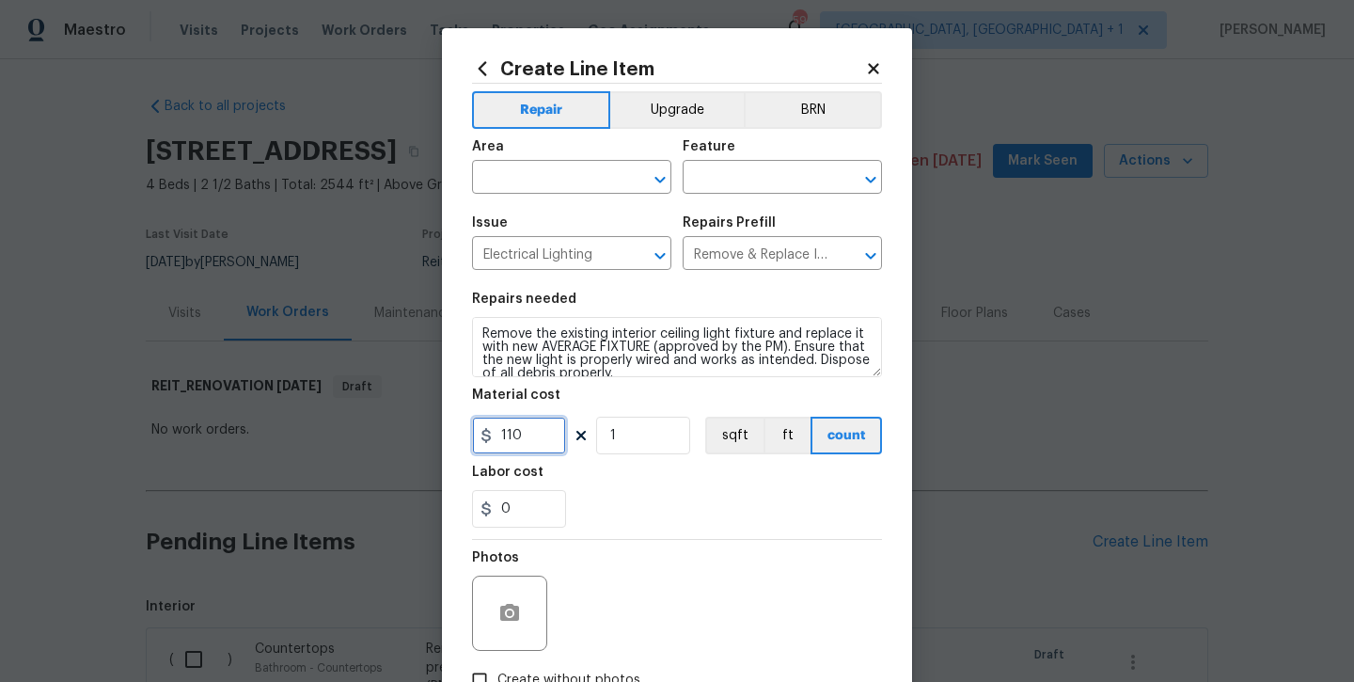
click at [542, 445] on input "110" at bounding box center [519, 436] width 94 height 38
click at [581, 171] on input "text" at bounding box center [545, 179] width 147 height 29
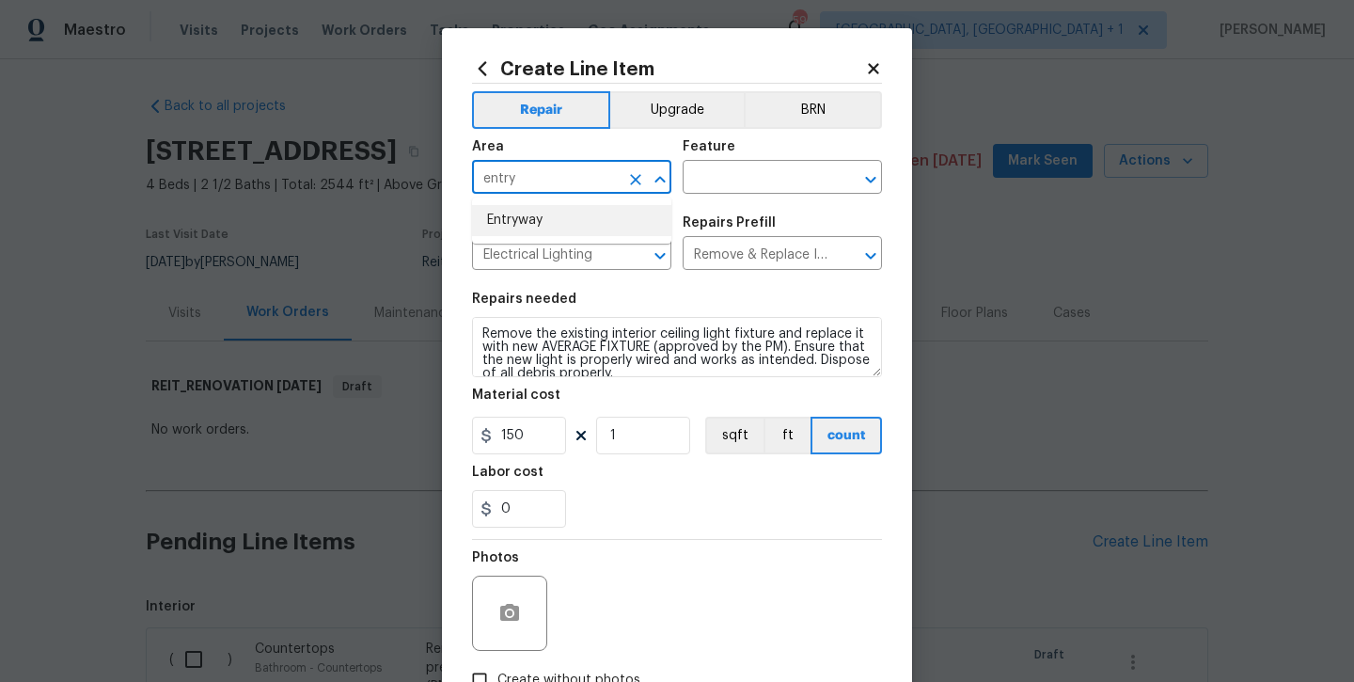
click at [596, 214] on li "Entryway" at bounding box center [571, 220] width 199 height 31
click at [696, 177] on input "text" at bounding box center [756, 179] width 147 height 29
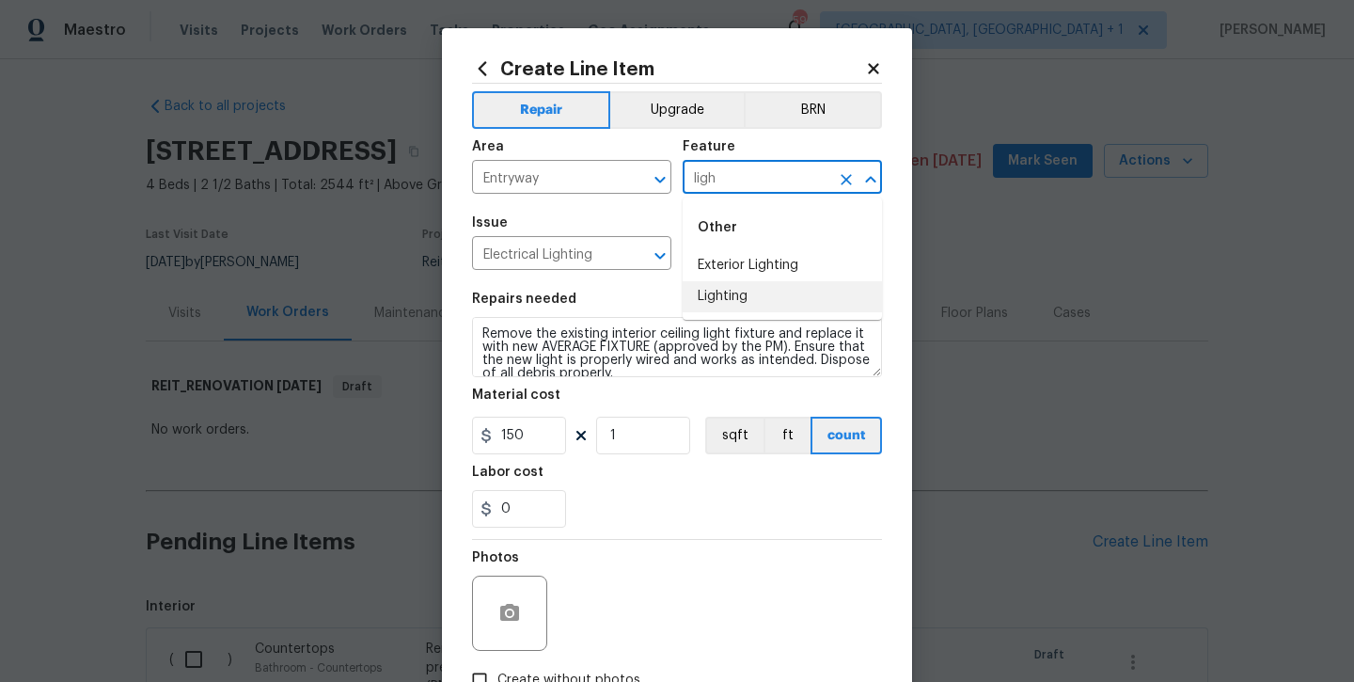
click at [722, 283] on li "Lighting" at bounding box center [782, 296] width 199 height 31
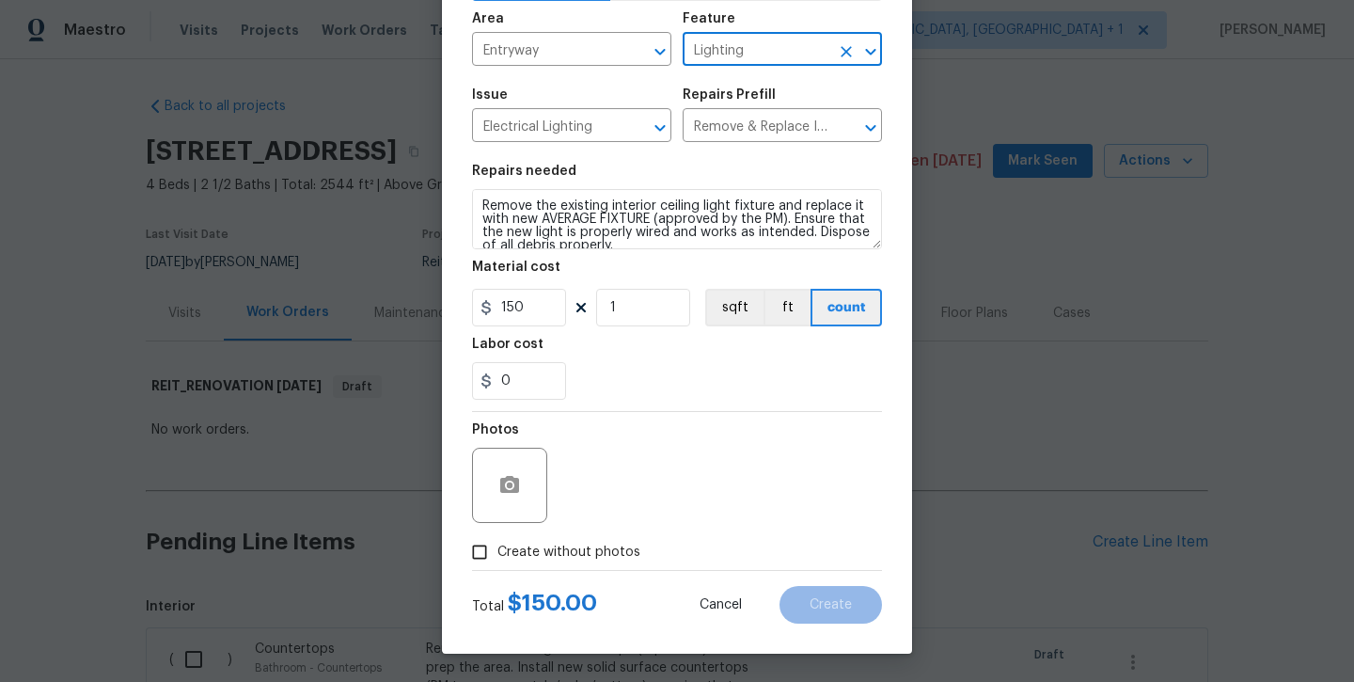
scroll to position [128, 0]
click at [615, 543] on span "Create without photos" at bounding box center [569, 553] width 143 height 20
click at [498, 542] on input "Create without photos" at bounding box center [480, 552] width 36 height 36
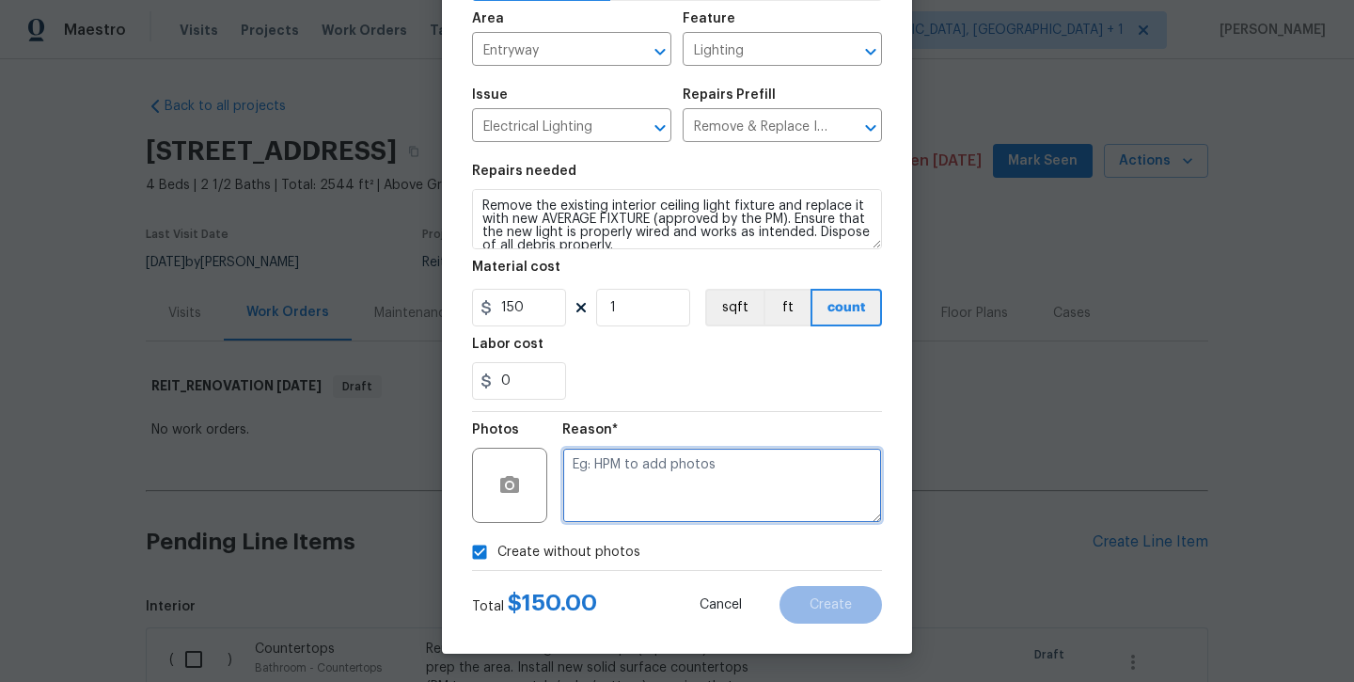
click at [651, 483] on textarea at bounding box center [722, 485] width 320 height 75
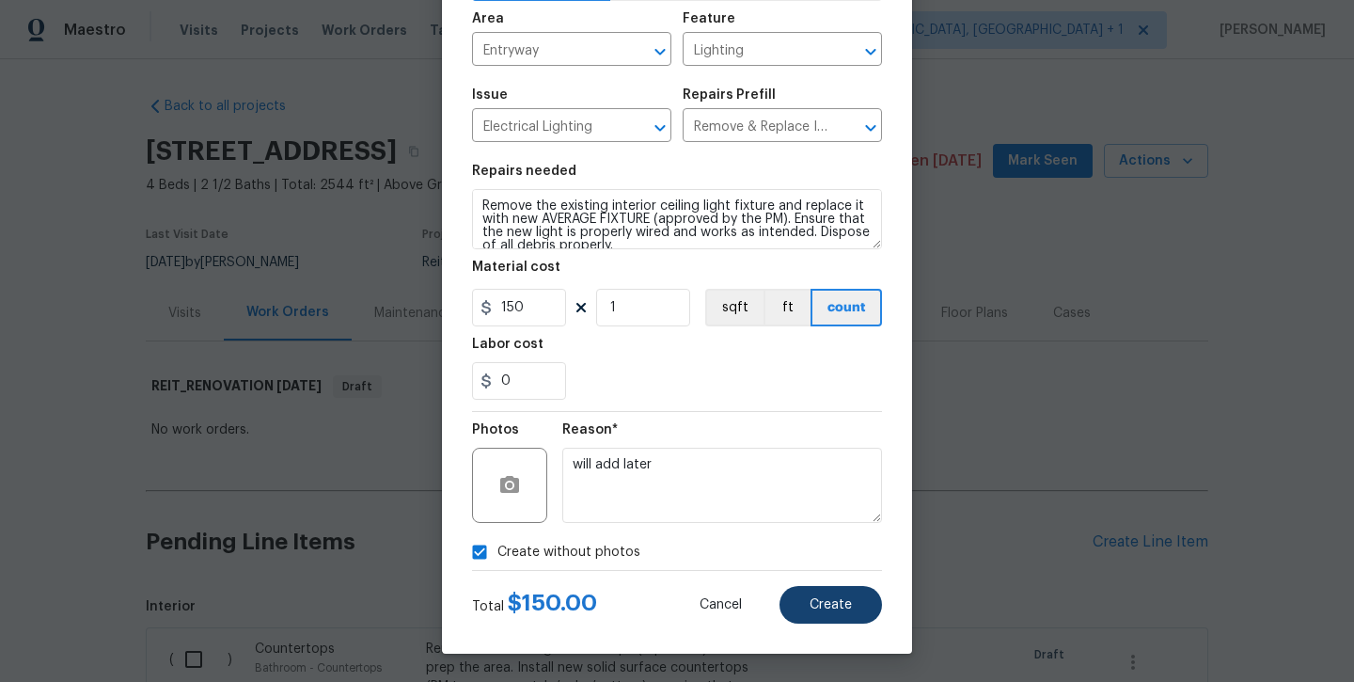
click at [821, 603] on span "Create" at bounding box center [831, 605] width 42 height 14
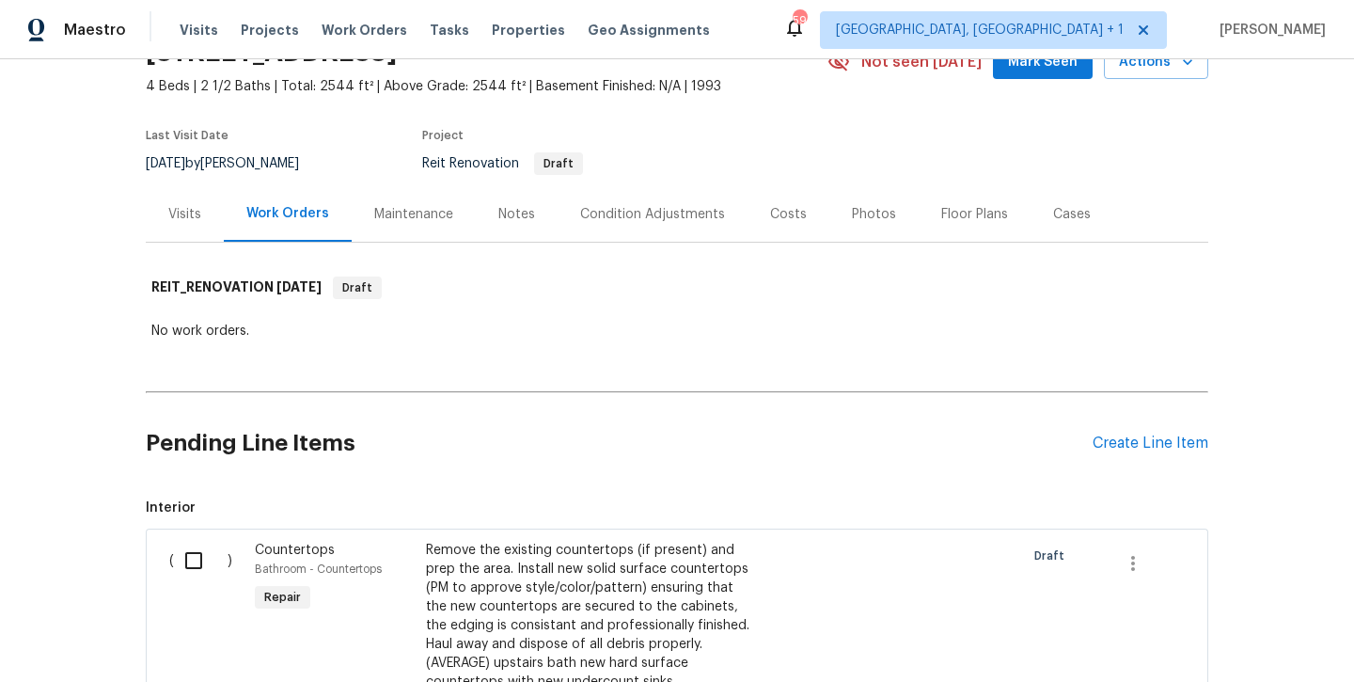
scroll to position [90, 0]
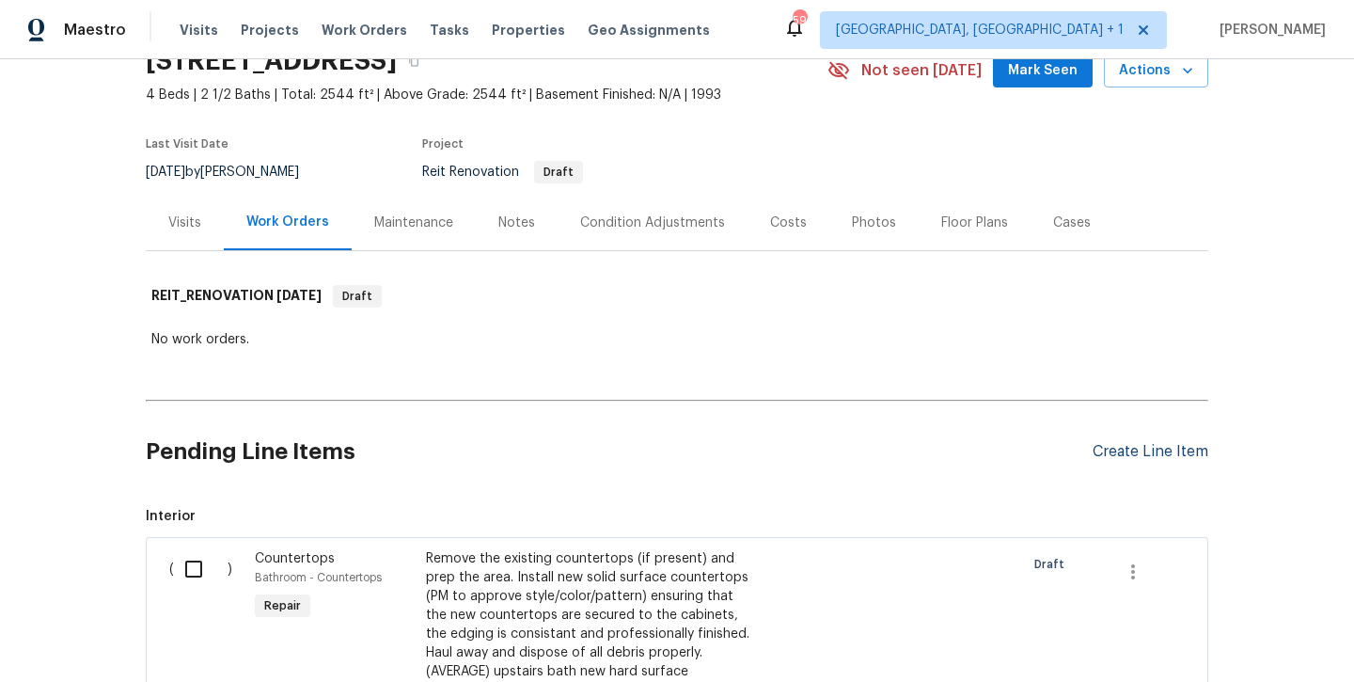
click at [1139, 449] on div "Create Line Item" at bounding box center [1151, 452] width 116 height 18
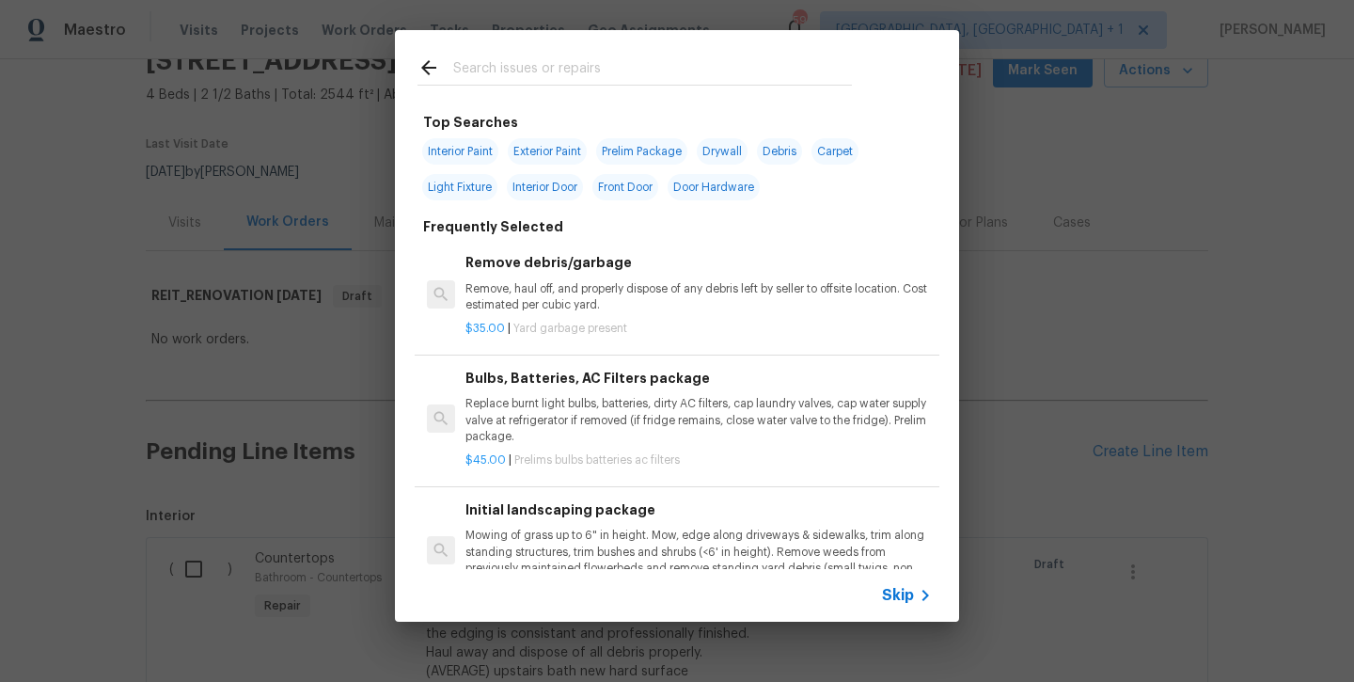
click at [528, 78] on input "text" at bounding box center [652, 70] width 399 height 28
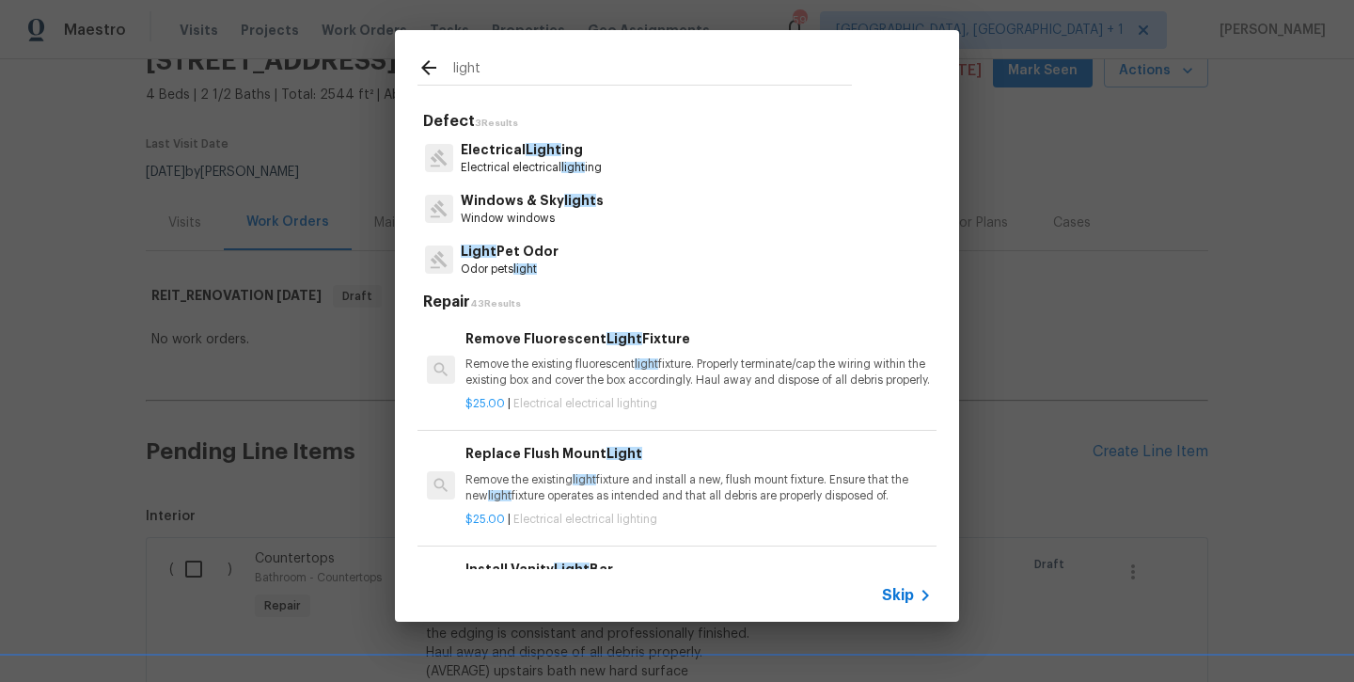
click at [530, 138] on div "Electrical Light ing Electrical electrical light ing" at bounding box center [677, 158] width 519 height 51
click at [531, 170] on p "Electrical electrical light ing" at bounding box center [531, 168] width 141 height 16
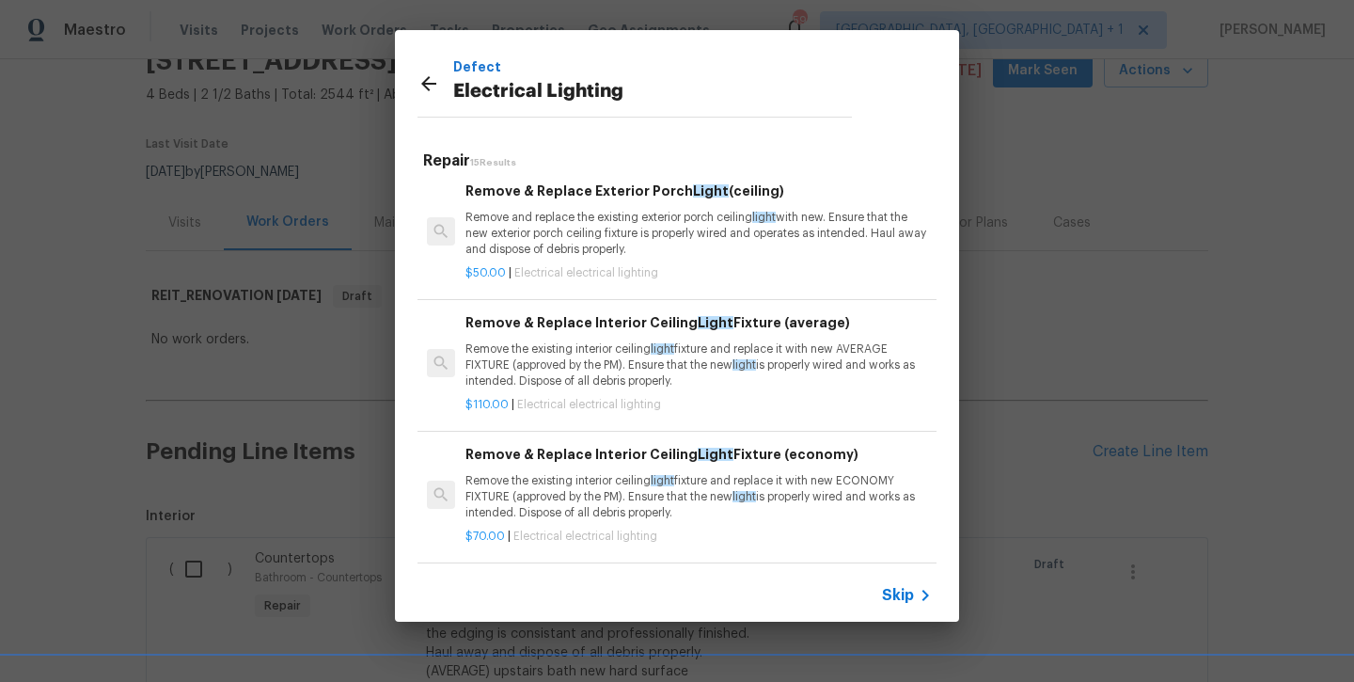
scroll to position [1326, 0]
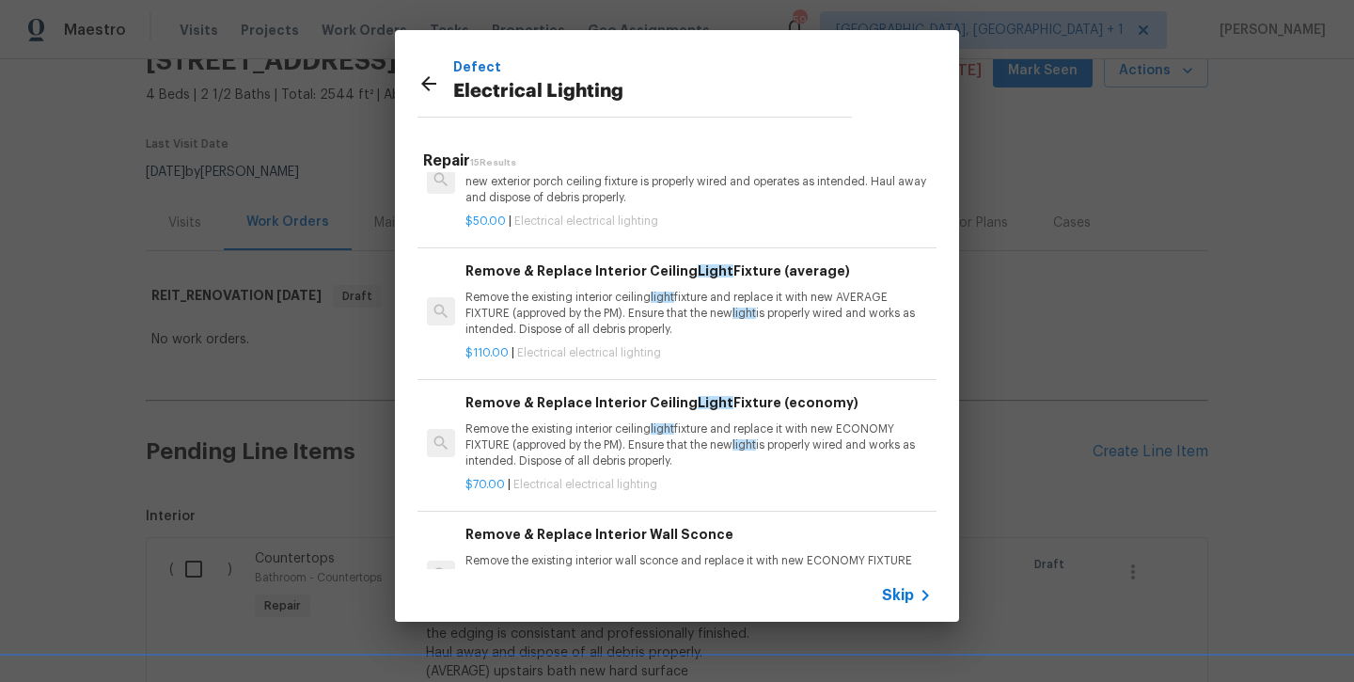
click at [576, 310] on p "Remove the existing interior ceiling light fixture and replace it with new AVER…" at bounding box center [699, 314] width 467 height 48
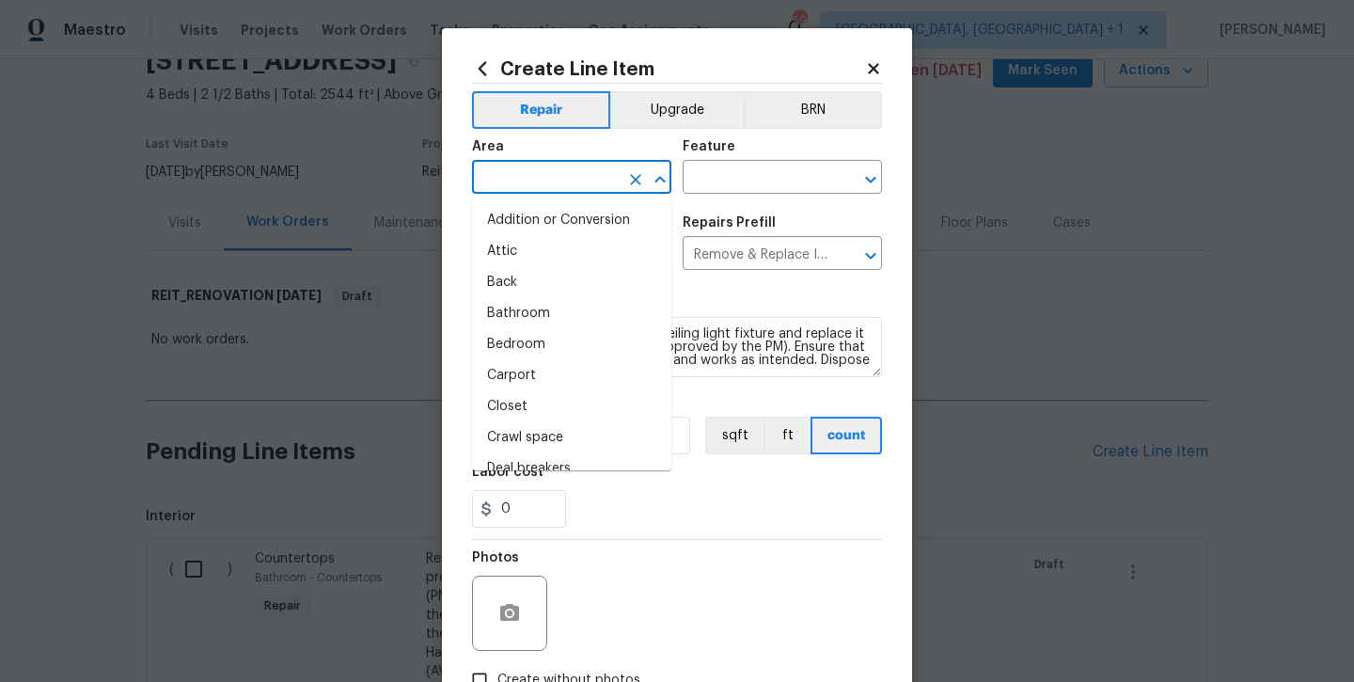
click at [558, 182] on input "text" at bounding box center [545, 179] width 147 height 29
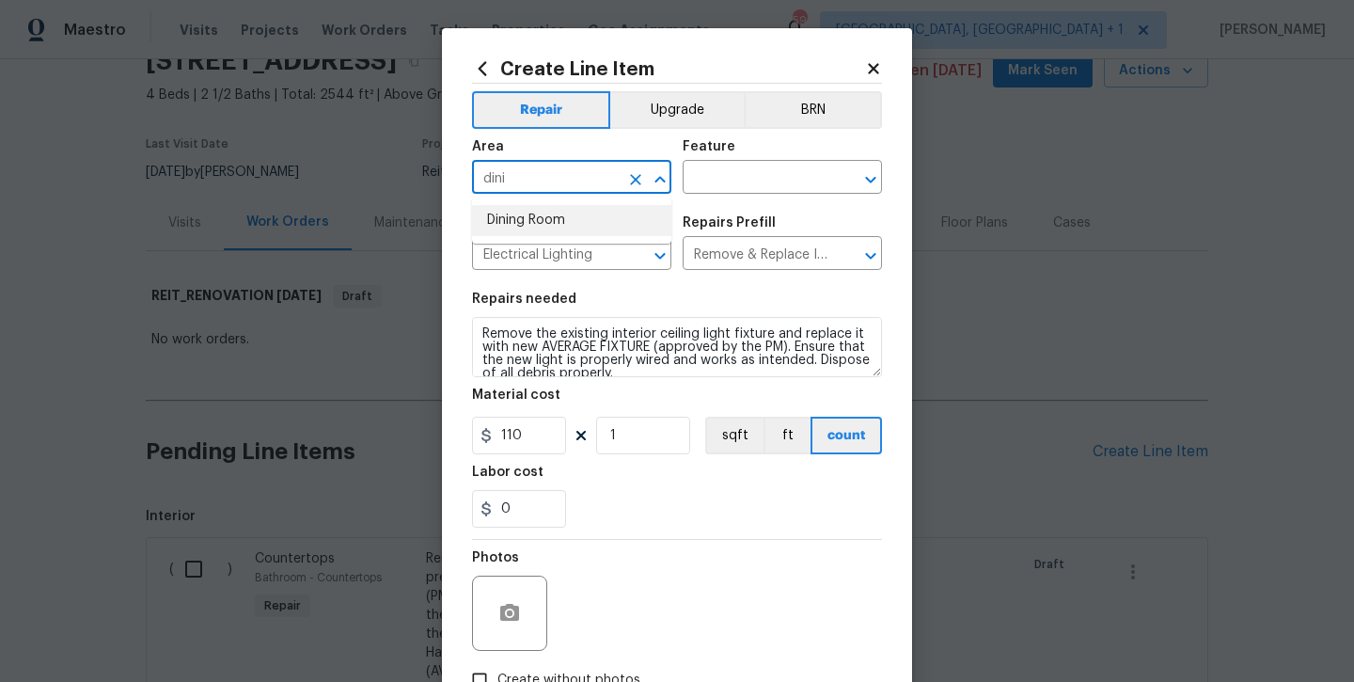
click at [567, 231] on li "Dining Room" at bounding box center [571, 220] width 199 height 31
click at [720, 182] on input "text" at bounding box center [756, 179] width 147 height 29
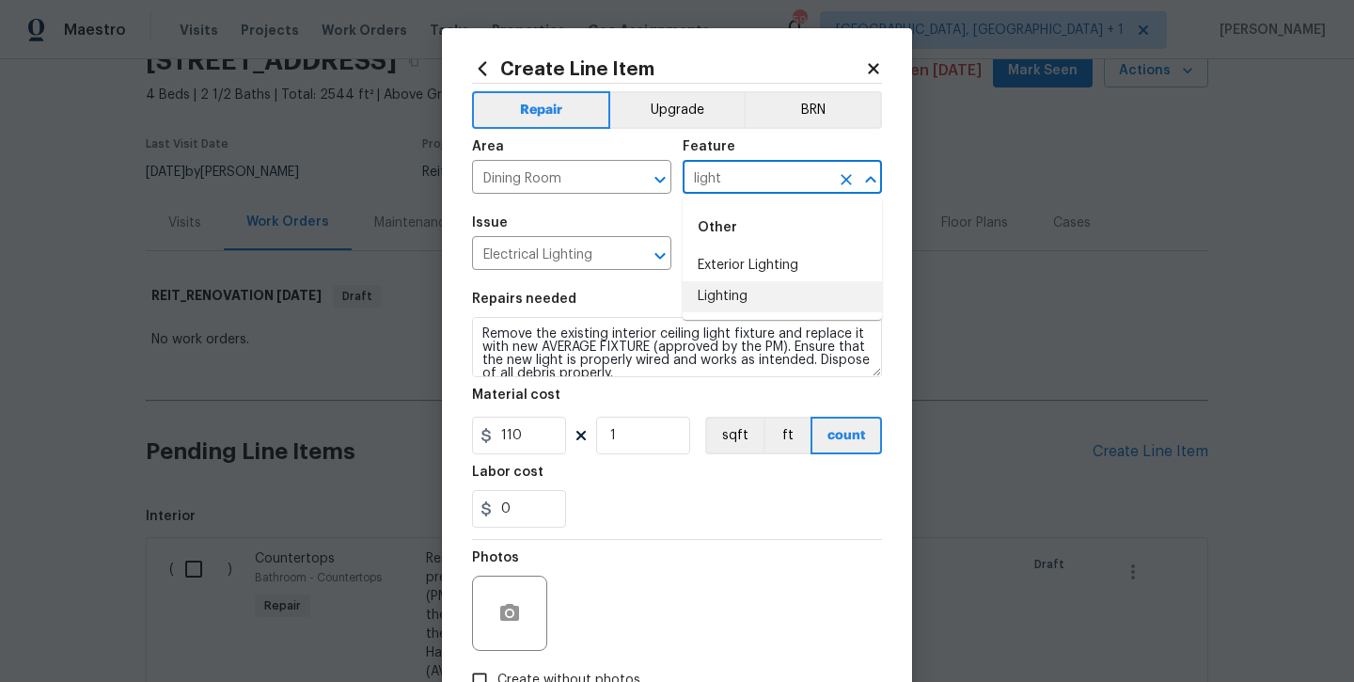
click at [727, 290] on li "Lighting" at bounding box center [782, 296] width 199 height 31
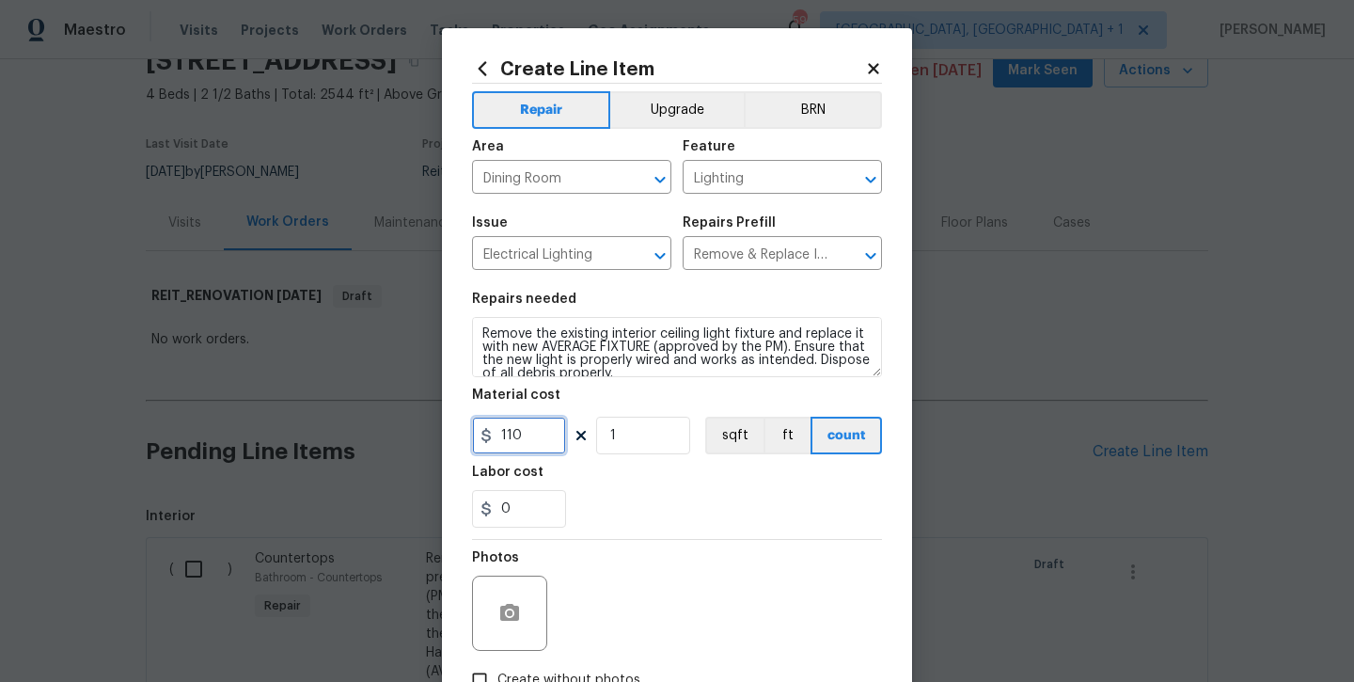
click at [532, 433] on input "110" at bounding box center [519, 436] width 94 height 38
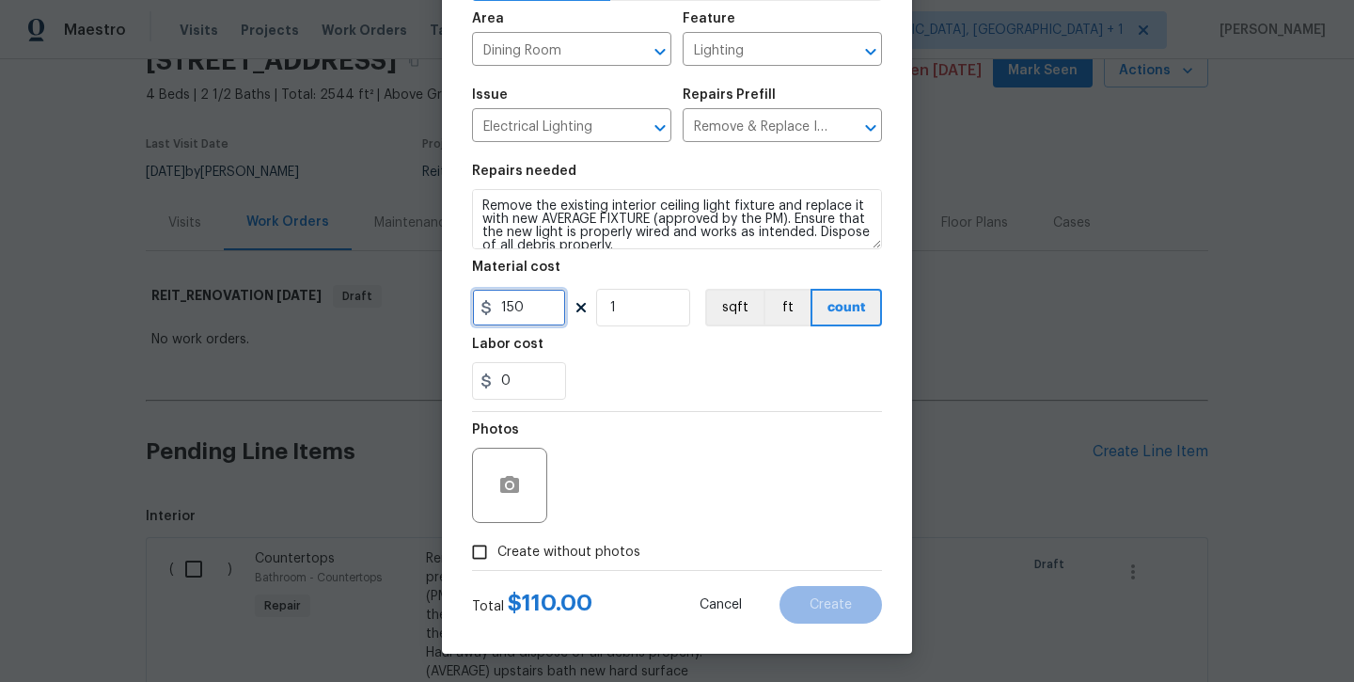
scroll to position [128, 0]
click at [520, 551] on span "Create without photos" at bounding box center [569, 553] width 143 height 20
click at [498, 551] on input "Create without photos" at bounding box center [480, 552] width 36 height 36
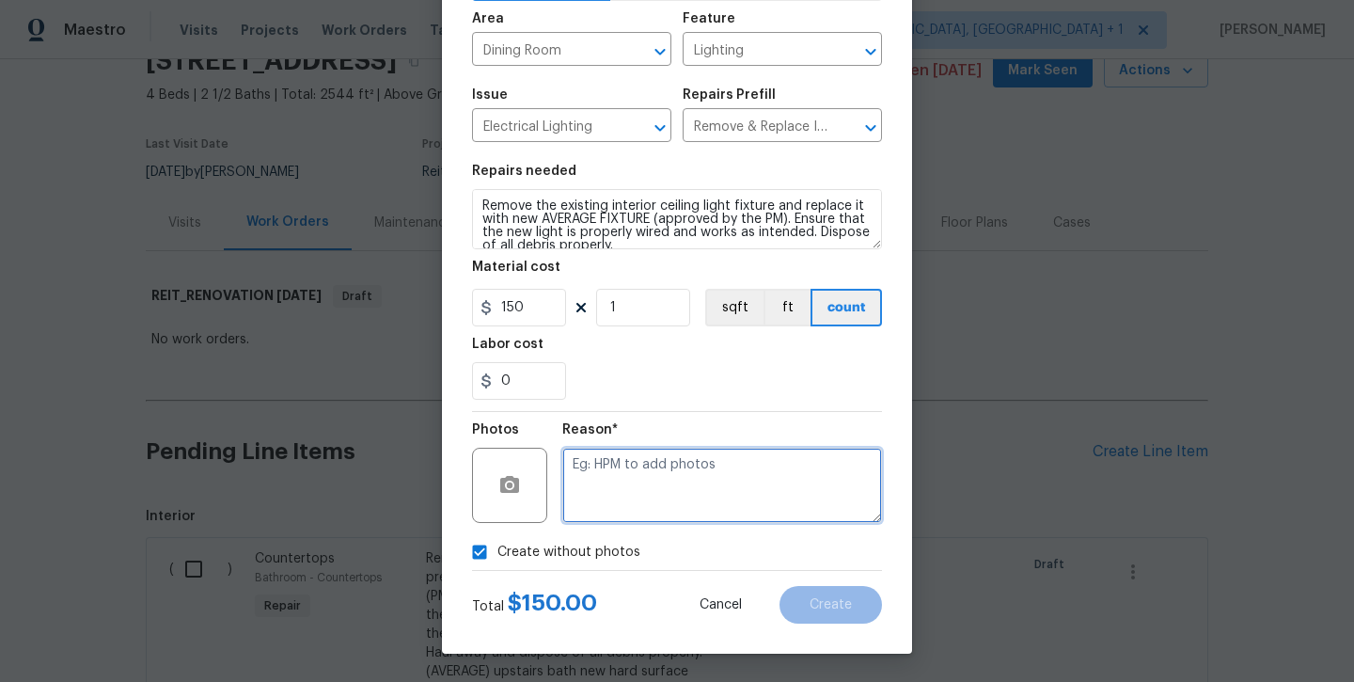
click at [632, 469] on textarea at bounding box center [722, 485] width 320 height 75
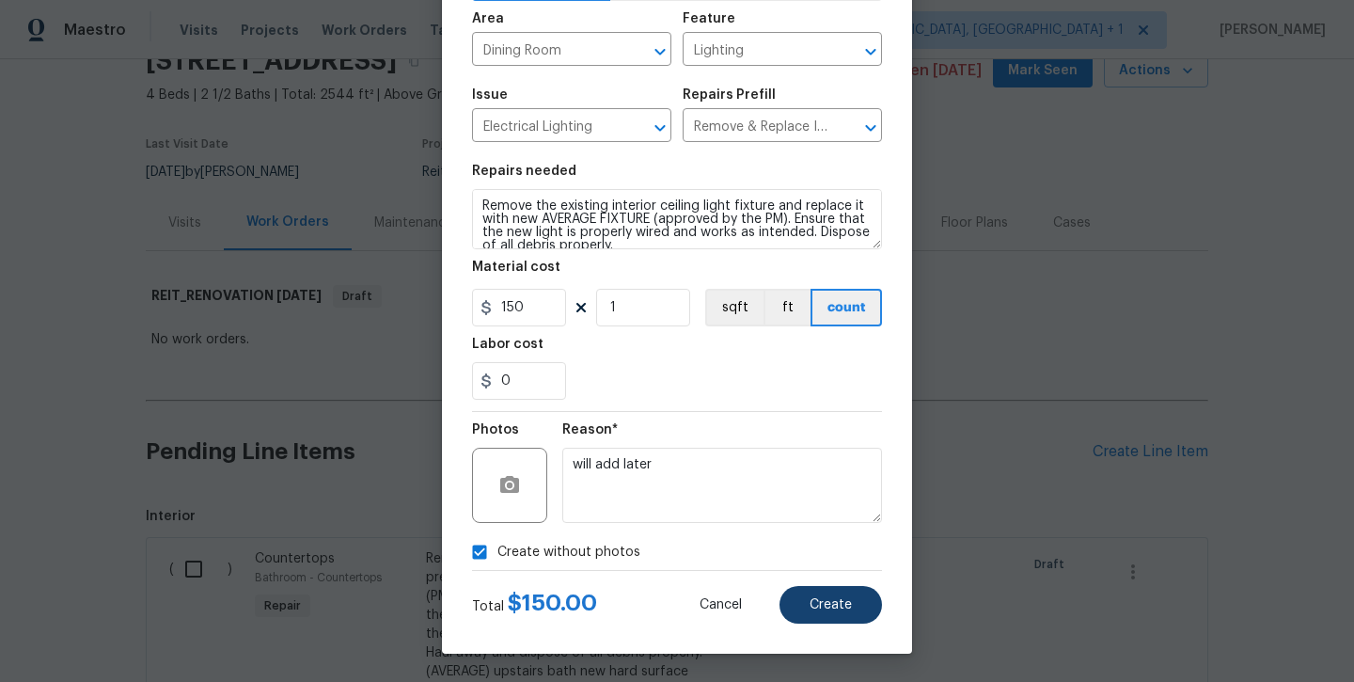
click at [822, 604] on span "Create" at bounding box center [831, 605] width 42 height 14
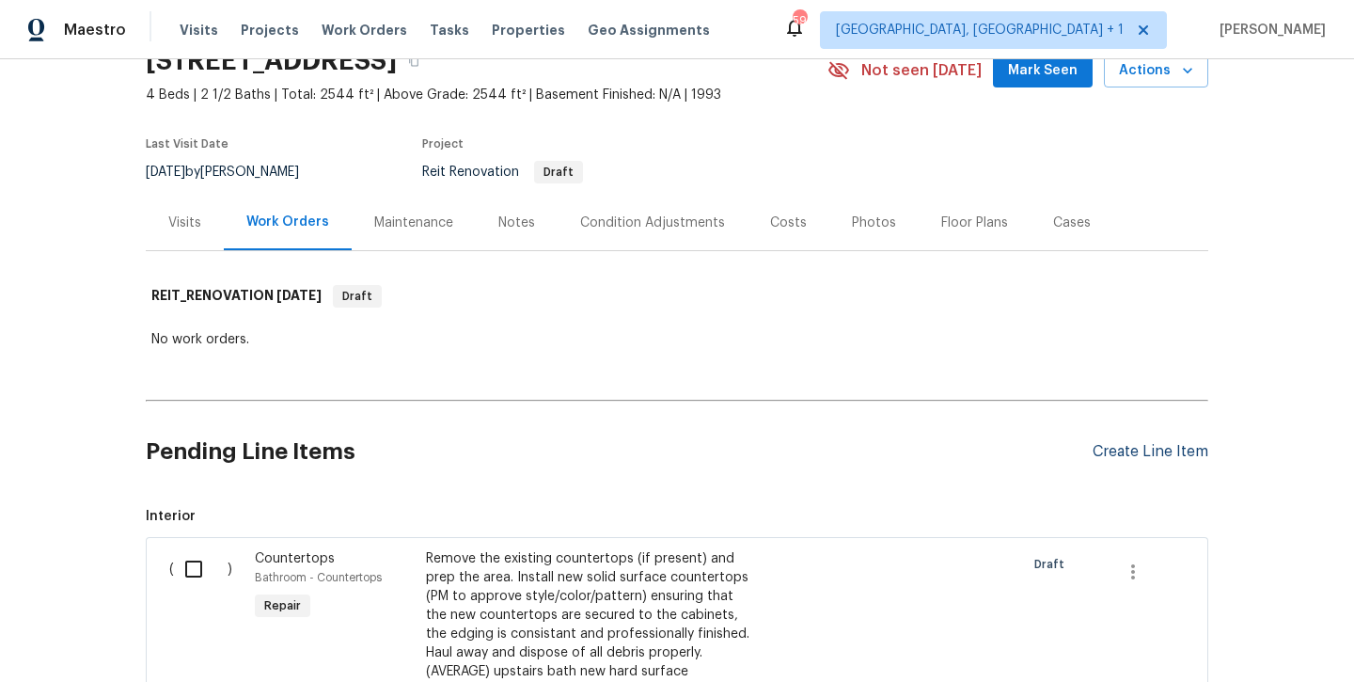
click at [1132, 456] on div "Create Line Item" at bounding box center [1151, 452] width 116 height 18
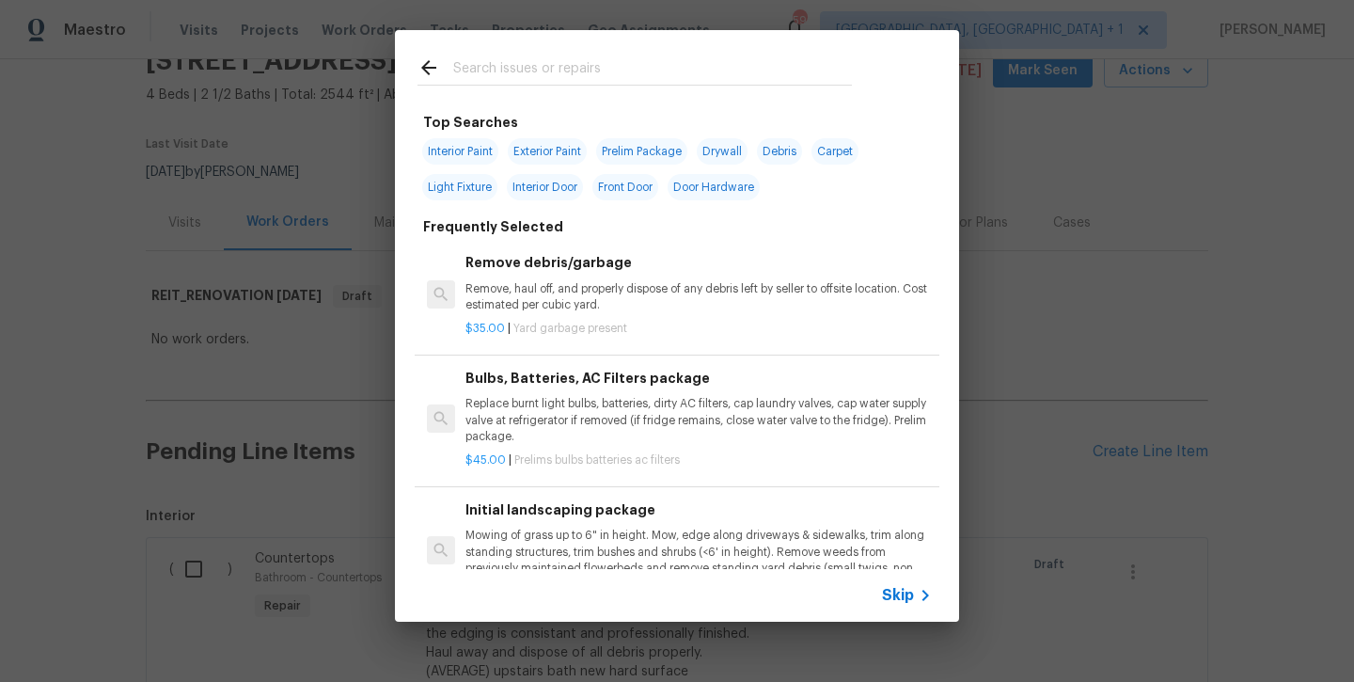
click at [605, 69] on input "text" at bounding box center [652, 70] width 399 height 28
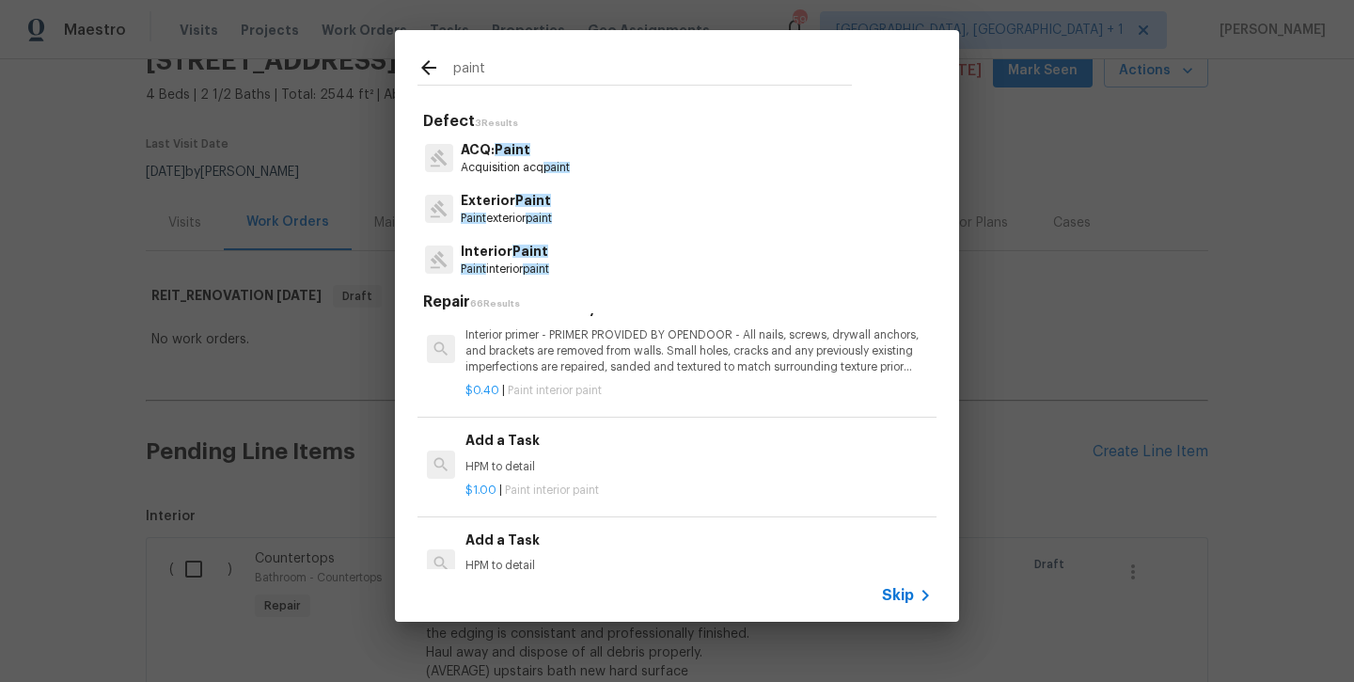
scroll to position [1621, 0]
click at [508, 453] on p "HPM to detail" at bounding box center [699, 461] width 467 height 16
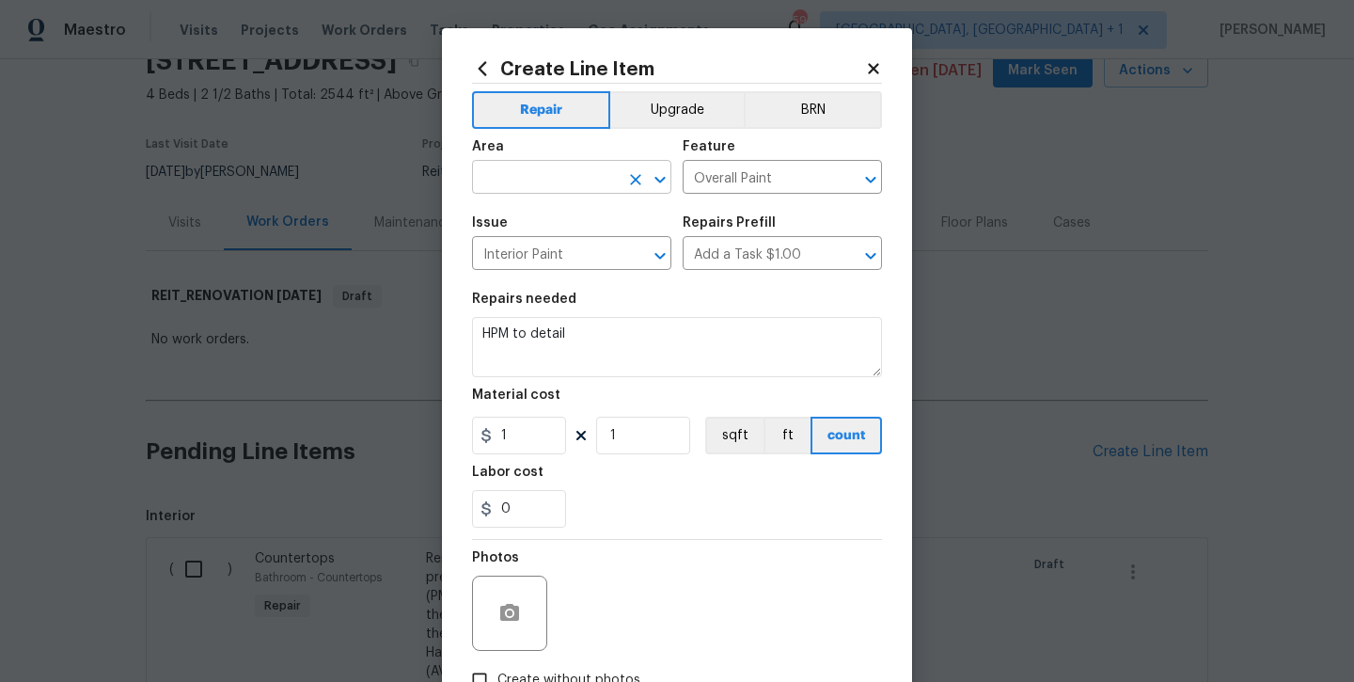
click at [548, 166] on input "text" at bounding box center [545, 179] width 147 height 29
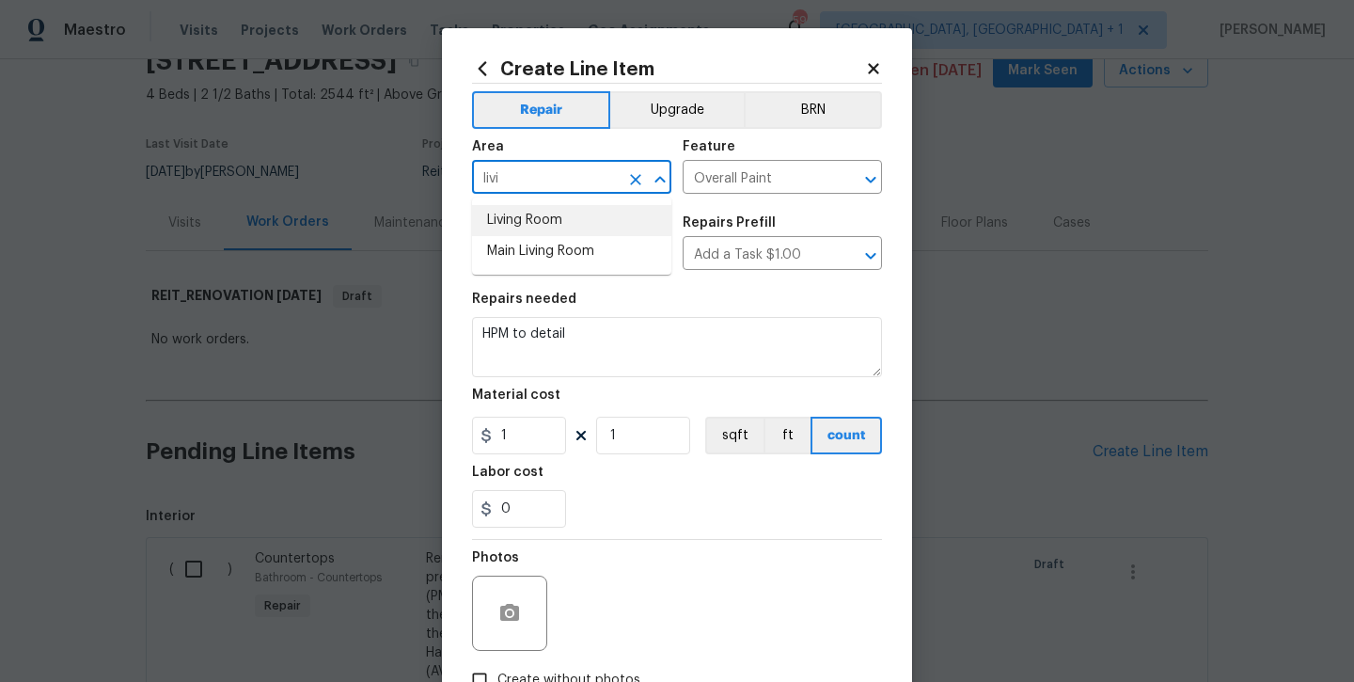
click at [547, 218] on li "Living Room" at bounding box center [571, 220] width 199 height 31
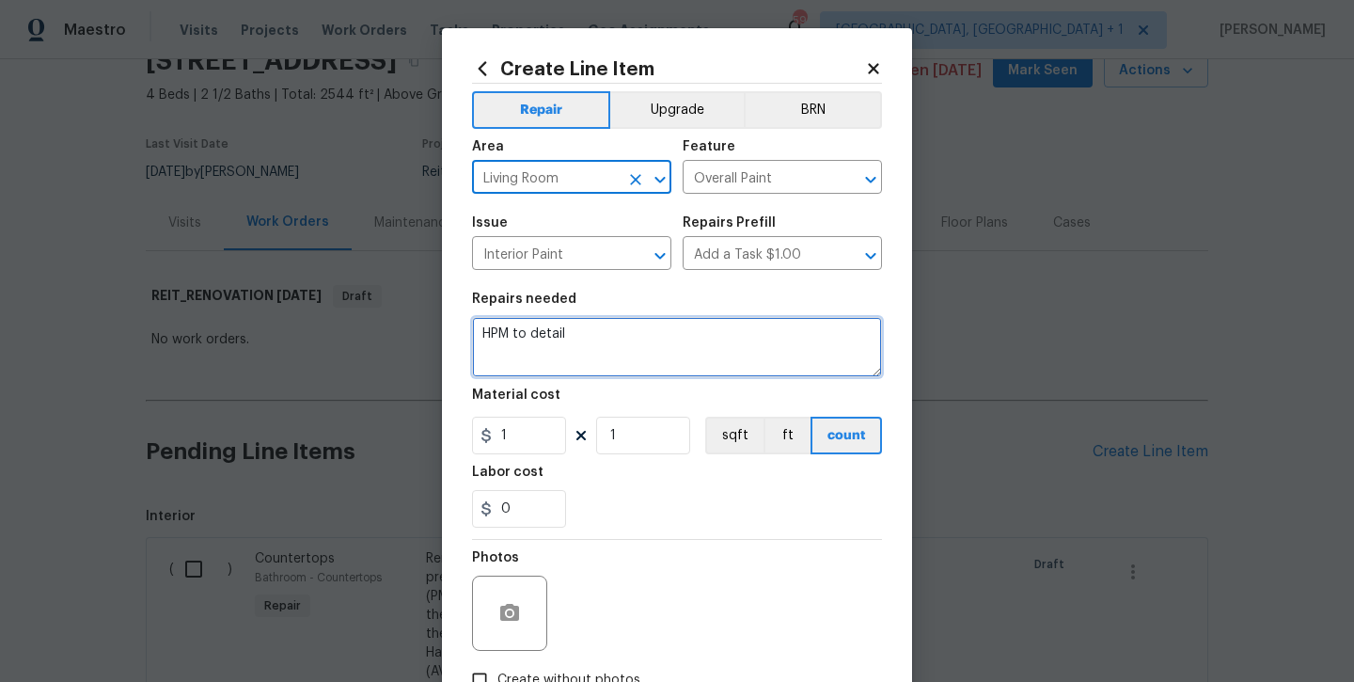
click at [593, 331] on textarea "HPM to detail" at bounding box center [677, 347] width 410 height 60
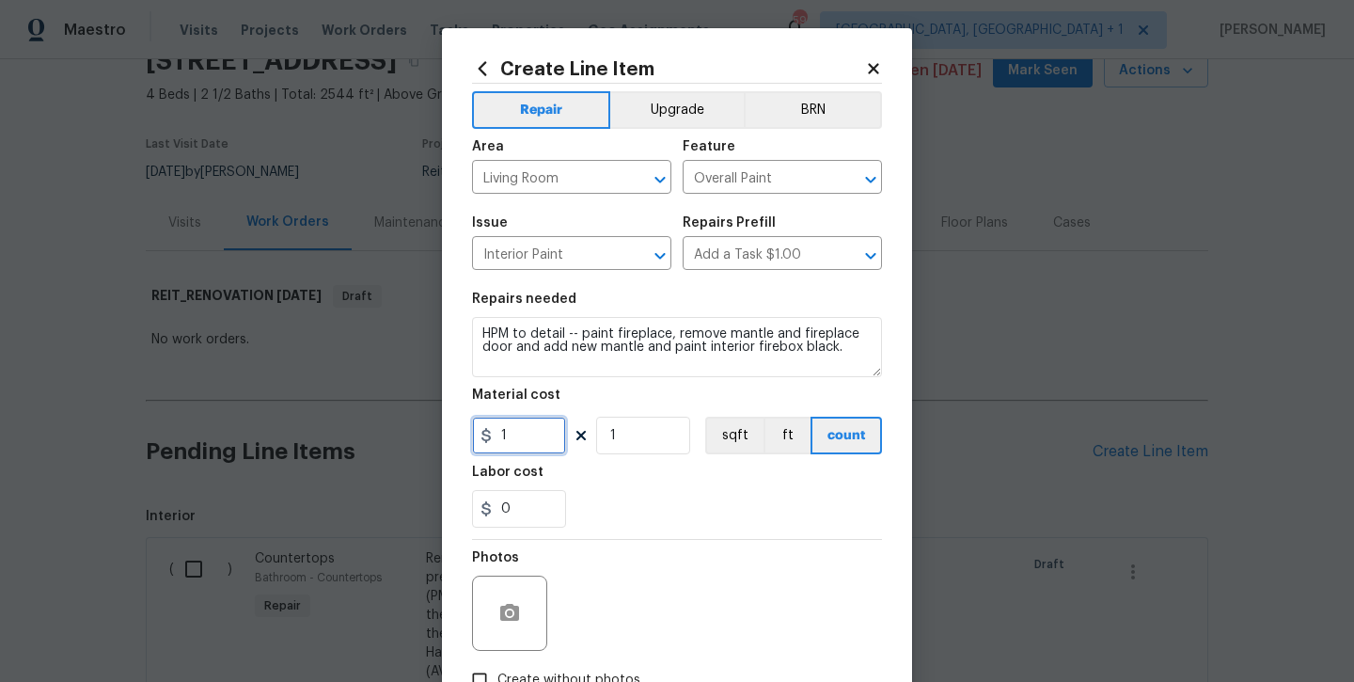
click at [524, 451] on input "1" at bounding box center [519, 436] width 94 height 38
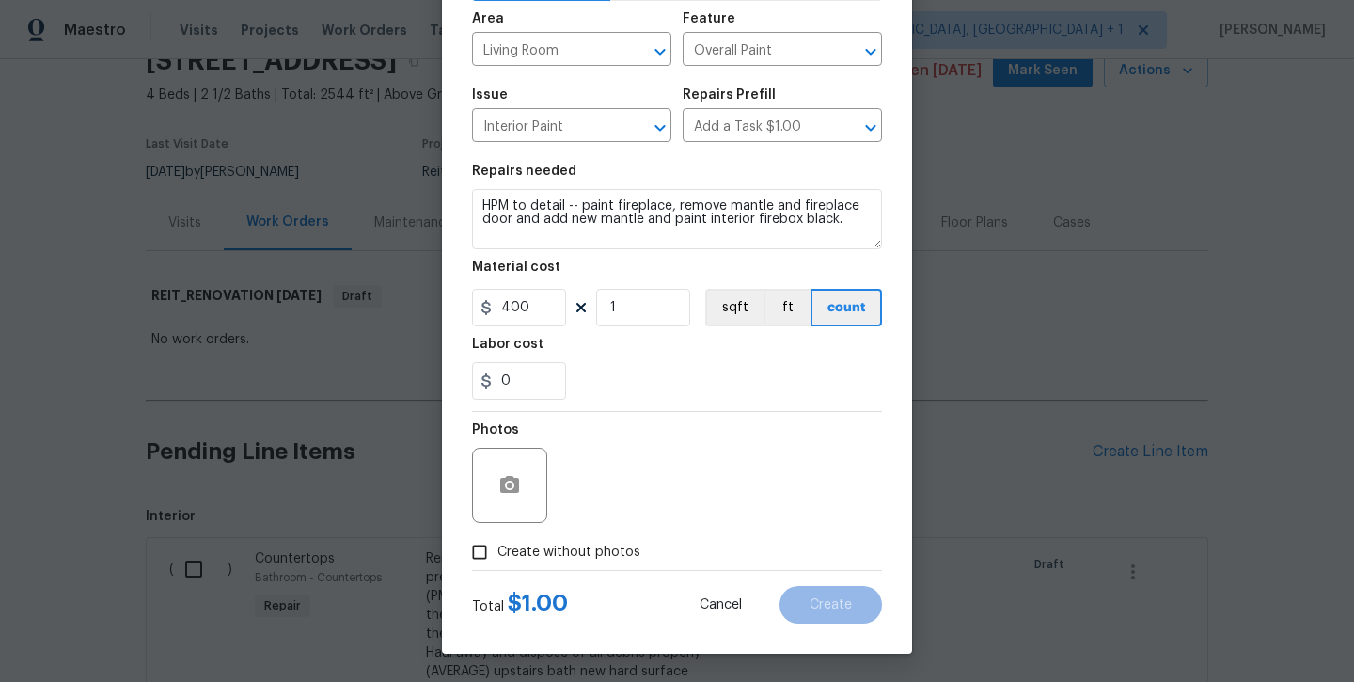
click at [546, 560] on span "Create without photos" at bounding box center [569, 553] width 143 height 20
click at [498, 560] on input "Create without photos" at bounding box center [480, 552] width 36 height 36
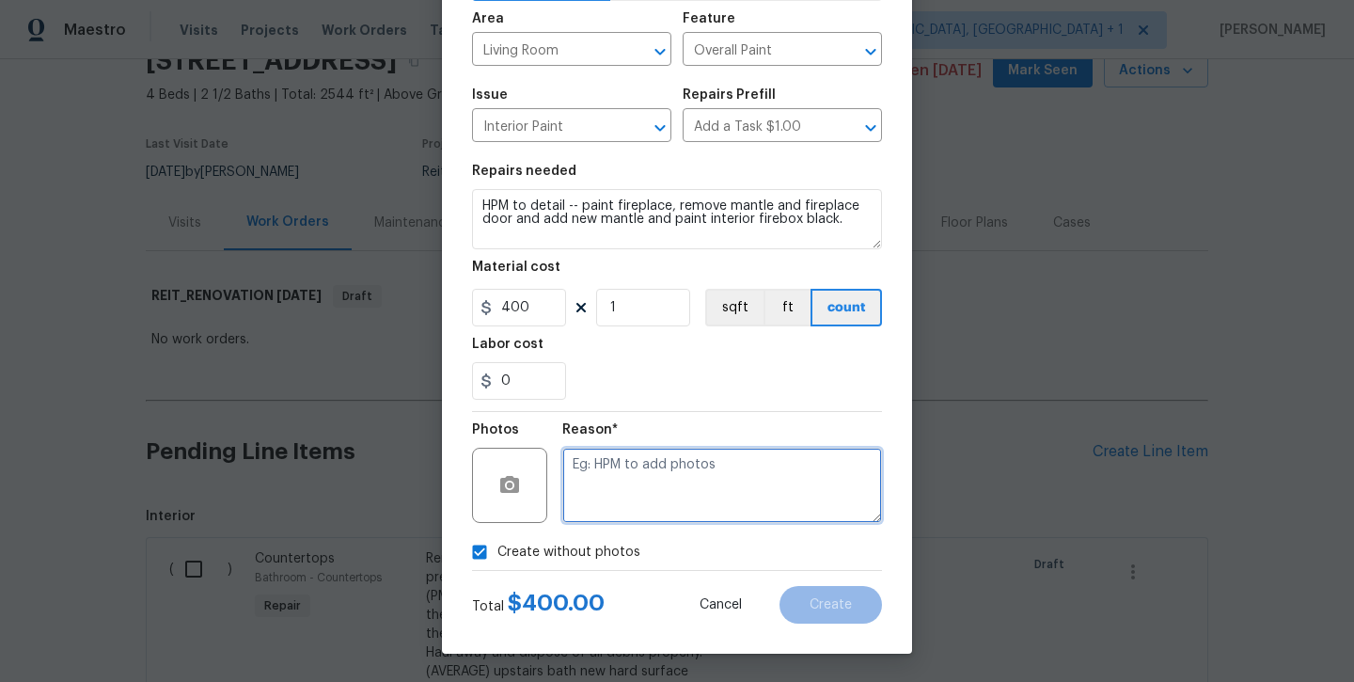
click at [611, 506] on textarea at bounding box center [722, 485] width 320 height 75
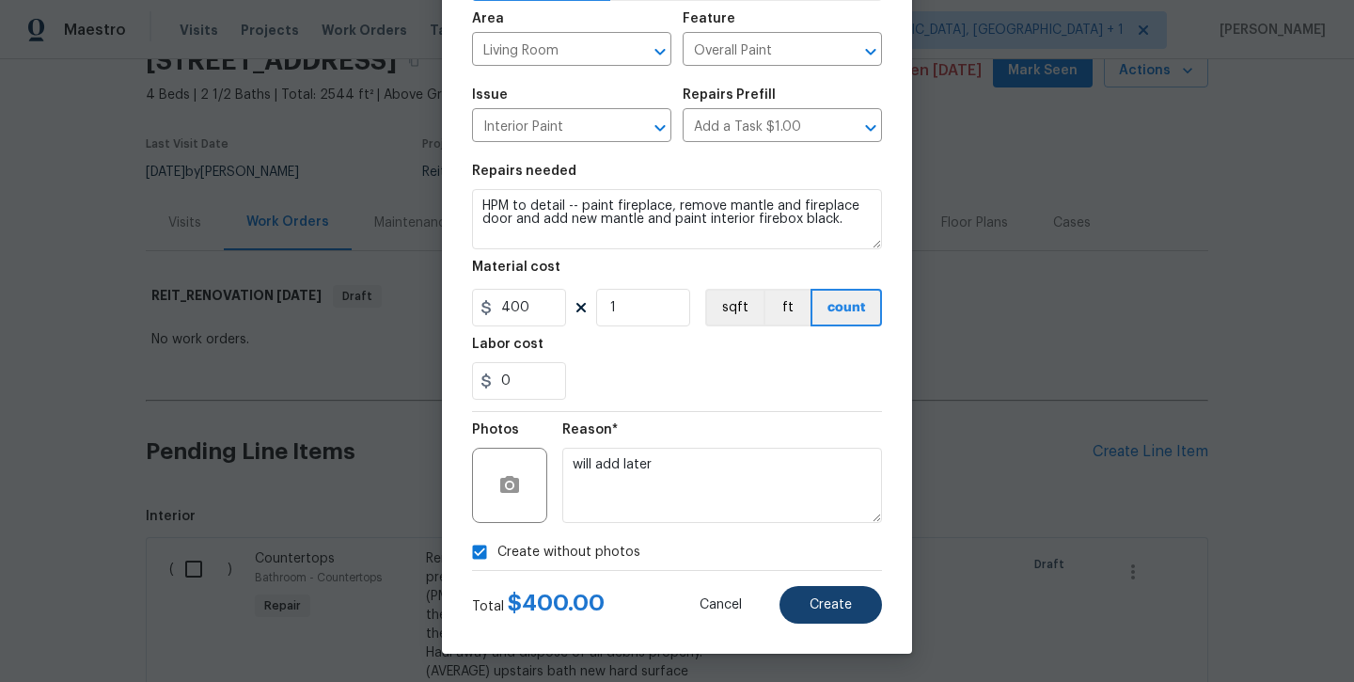
click at [831, 609] on span "Create" at bounding box center [831, 605] width 42 height 14
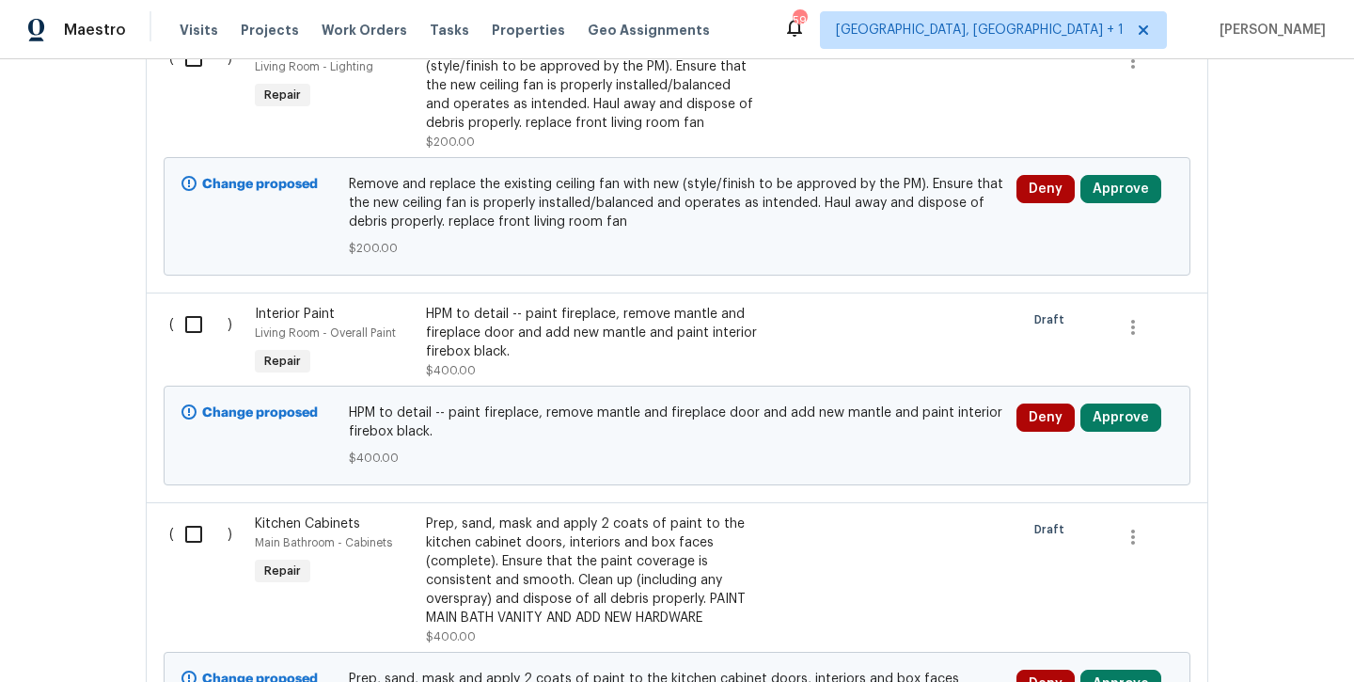
scroll to position [8797, 0]
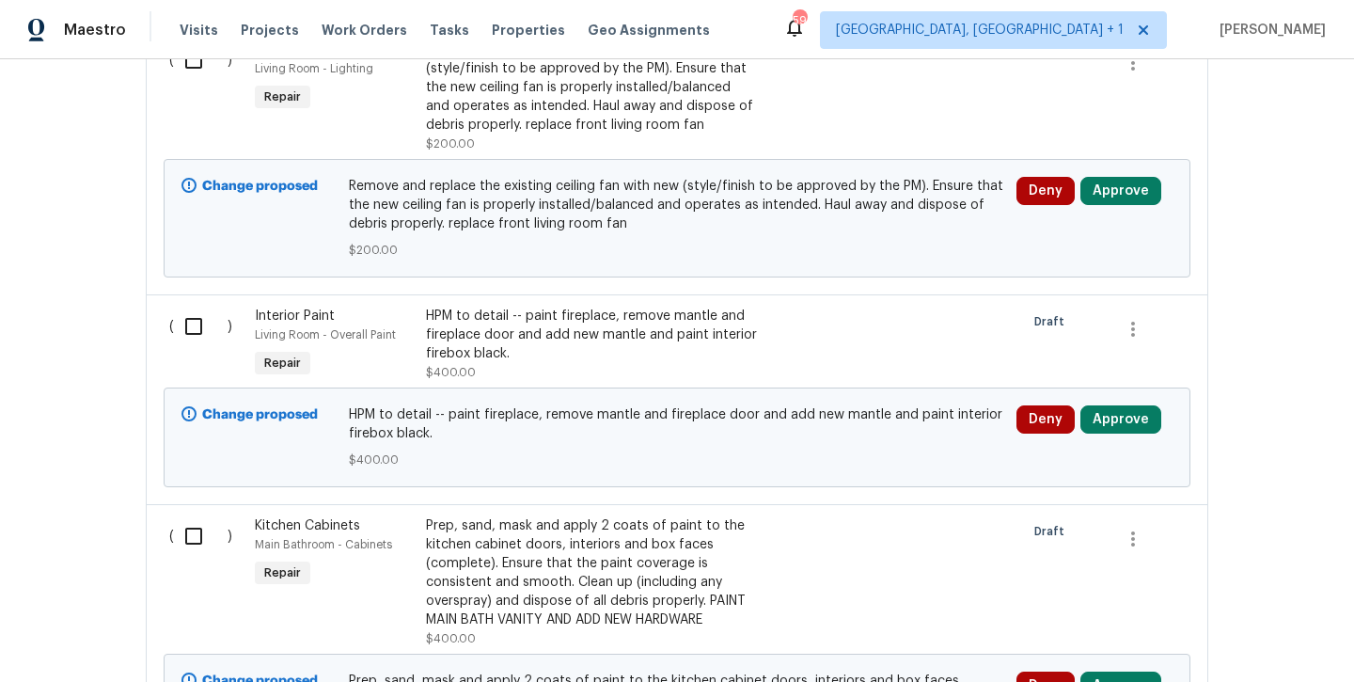
click at [562, 307] on div "HPM to detail -- paint fireplace, remove mantle and fireplace door and add new …" at bounding box center [591, 335] width 331 height 56
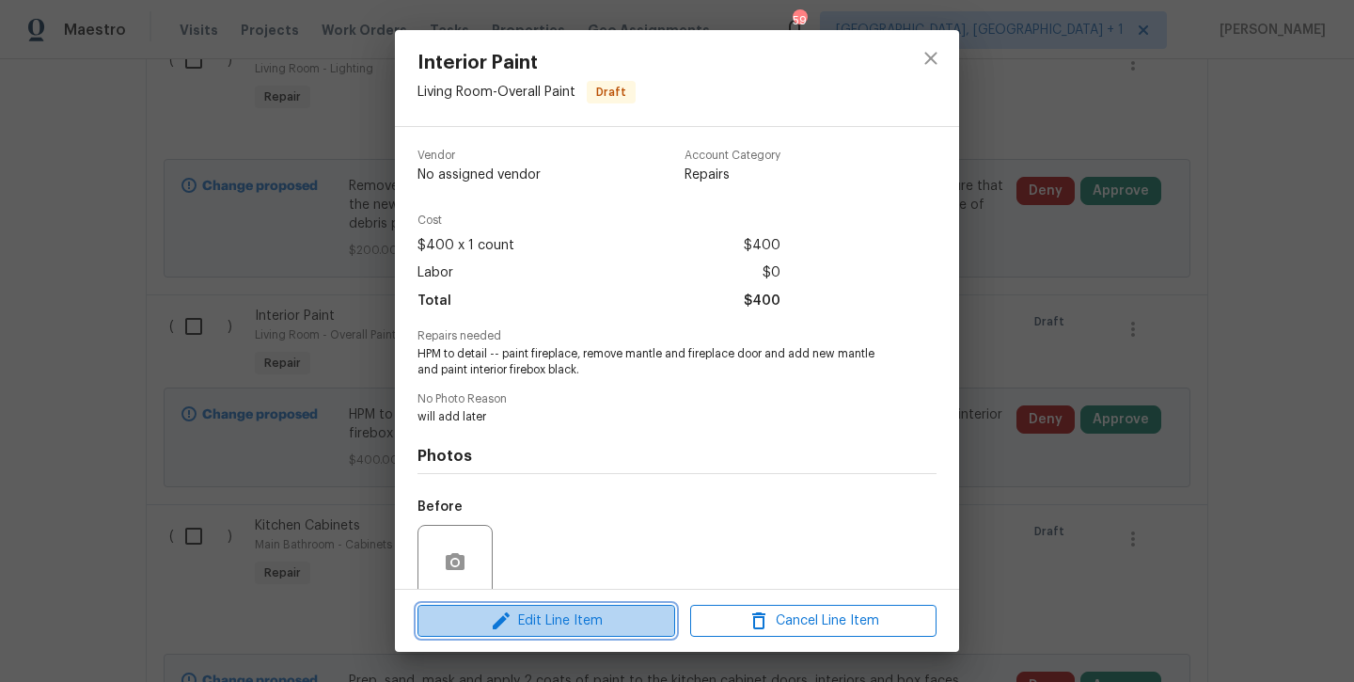
click at [562, 609] on span "Edit Line Item" at bounding box center [546, 621] width 246 height 24
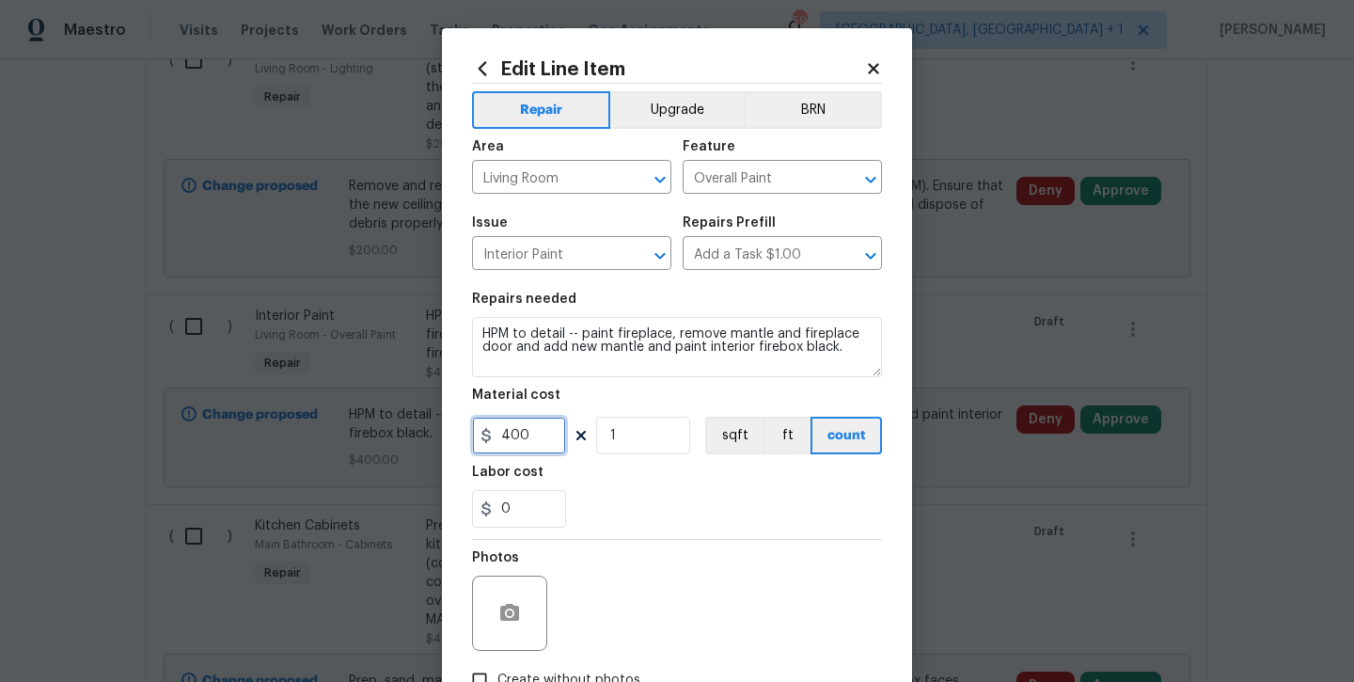
click at [545, 440] on input "400" at bounding box center [519, 436] width 94 height 38
click at [635, 530] on section "Repairs needed HPM to detail -- paint fireplace, remove mantle and fireplace do…" at bounding box center [677, 410] width 410 height 258
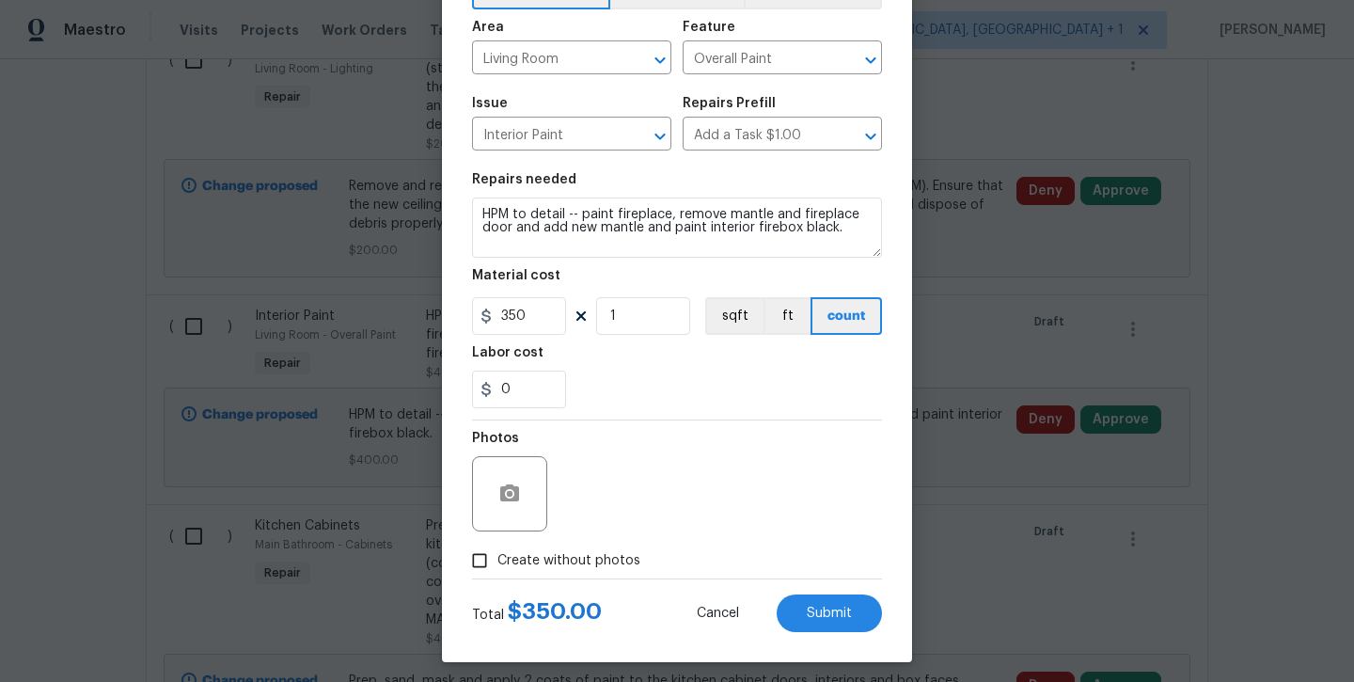
scroll to position [119, 0]
click at [530, 391] on input "0" at bounding box center [519, 391] width 94 height 38
click at [609, 432] on div "Photos" at bounding box center [677, 482] width 410 height 122
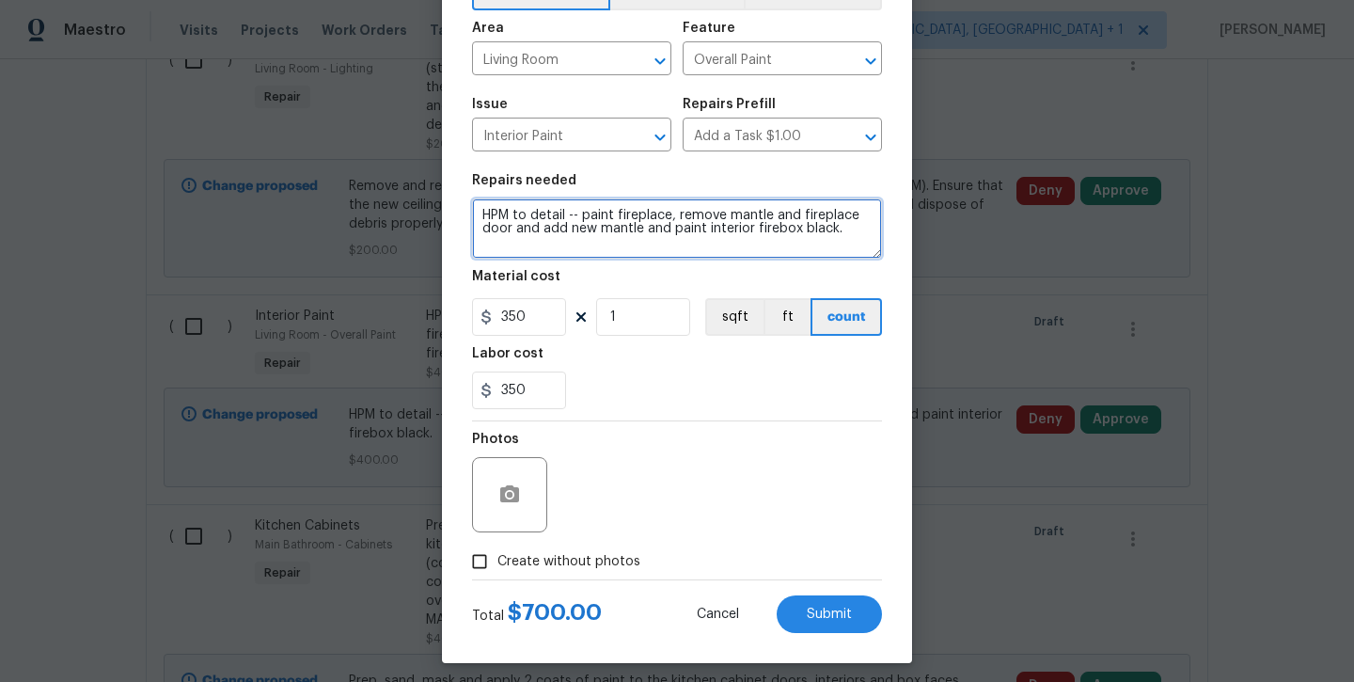
click at [853, 234] on textarea "HPM to detail -- paint fireplace, remove mantle and fireplace door and add new …" at bounding box center [677, 228] width 410 height 60
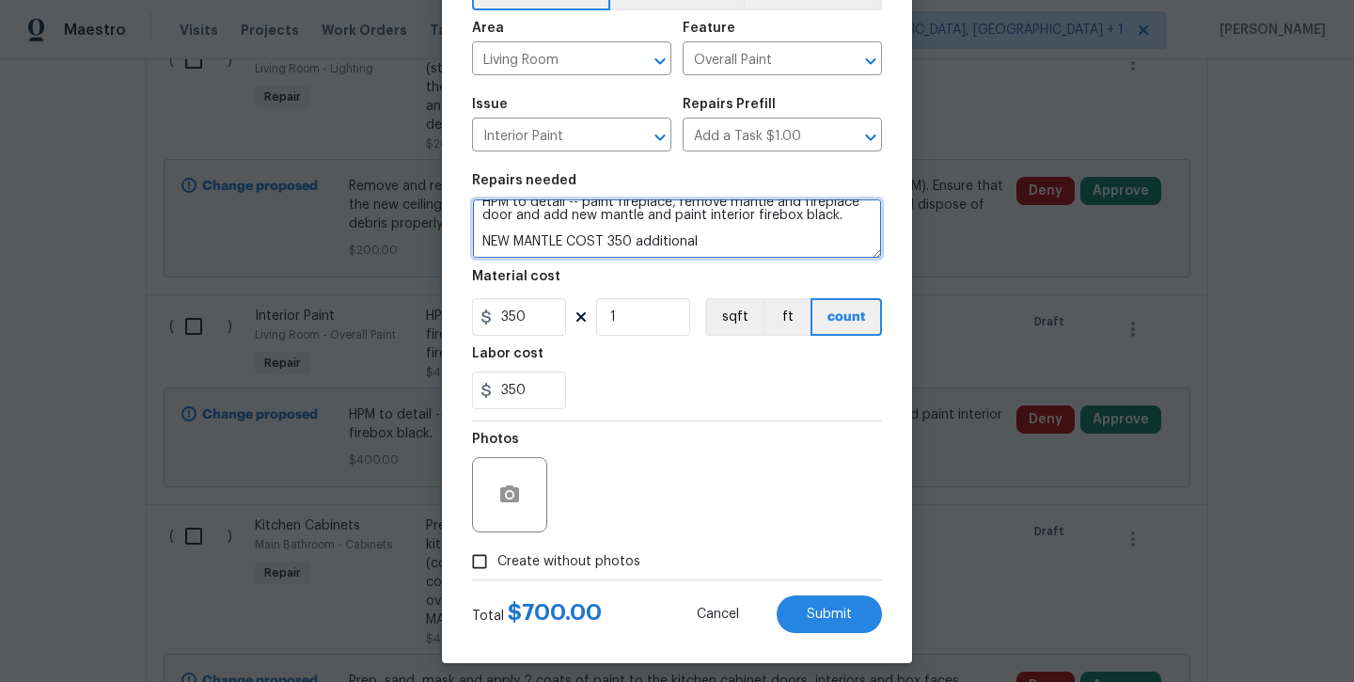
scroll to position [13, 0]
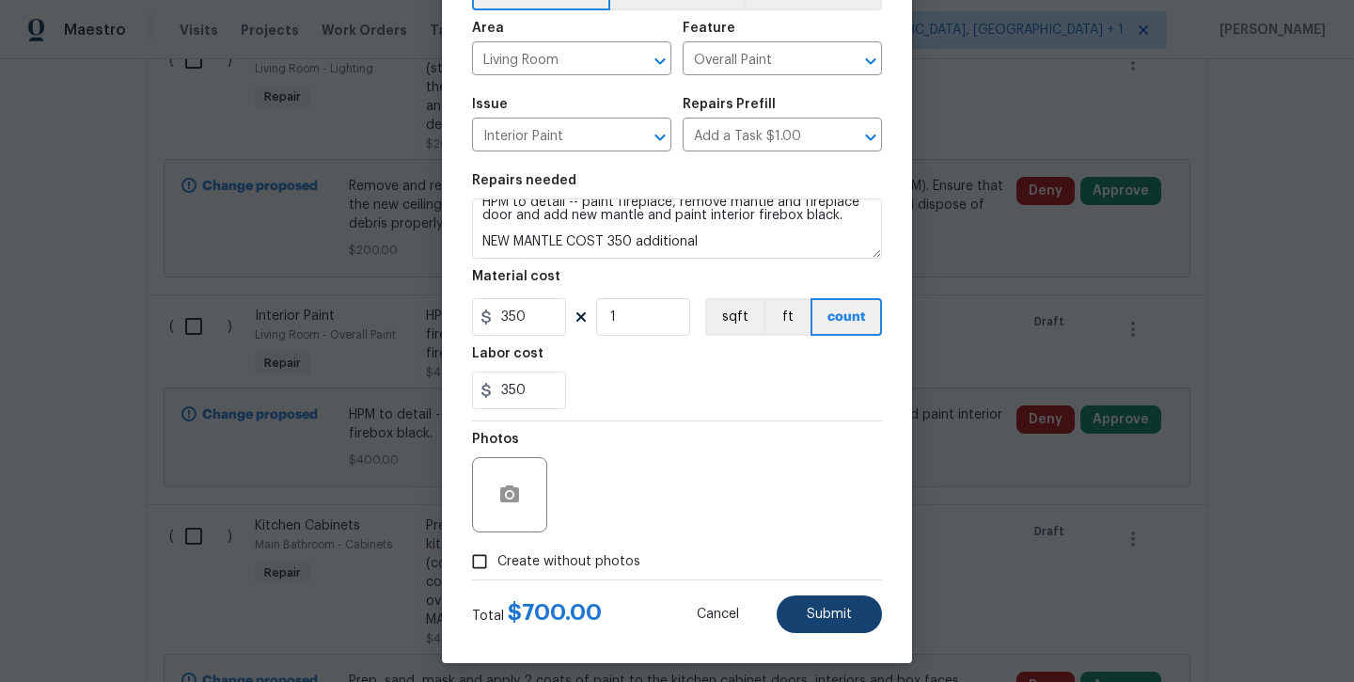
click at [831, 598] on button "Submit" at bounding box center [829, 614] width 105 height 38
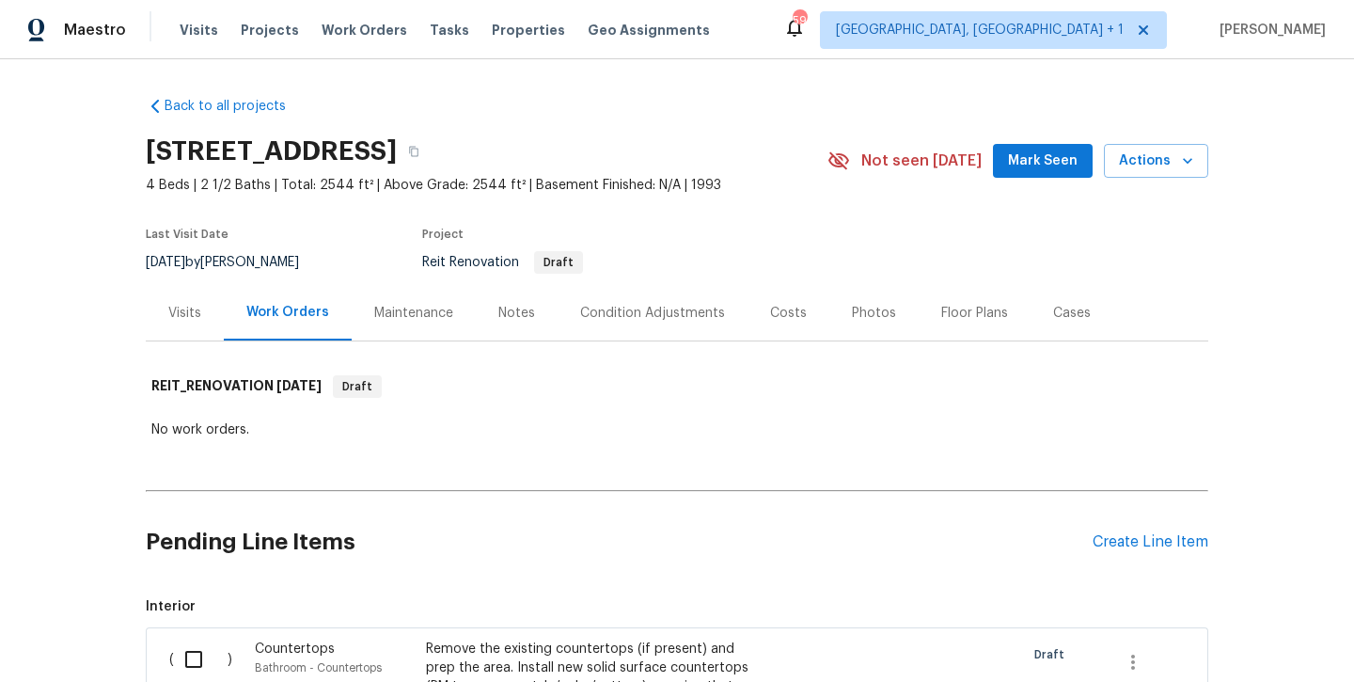
scroll to position [0, 0]
click at [1161, 542] on div "Create Line Item" at bounding box center [1151, 542] width 116 height 18
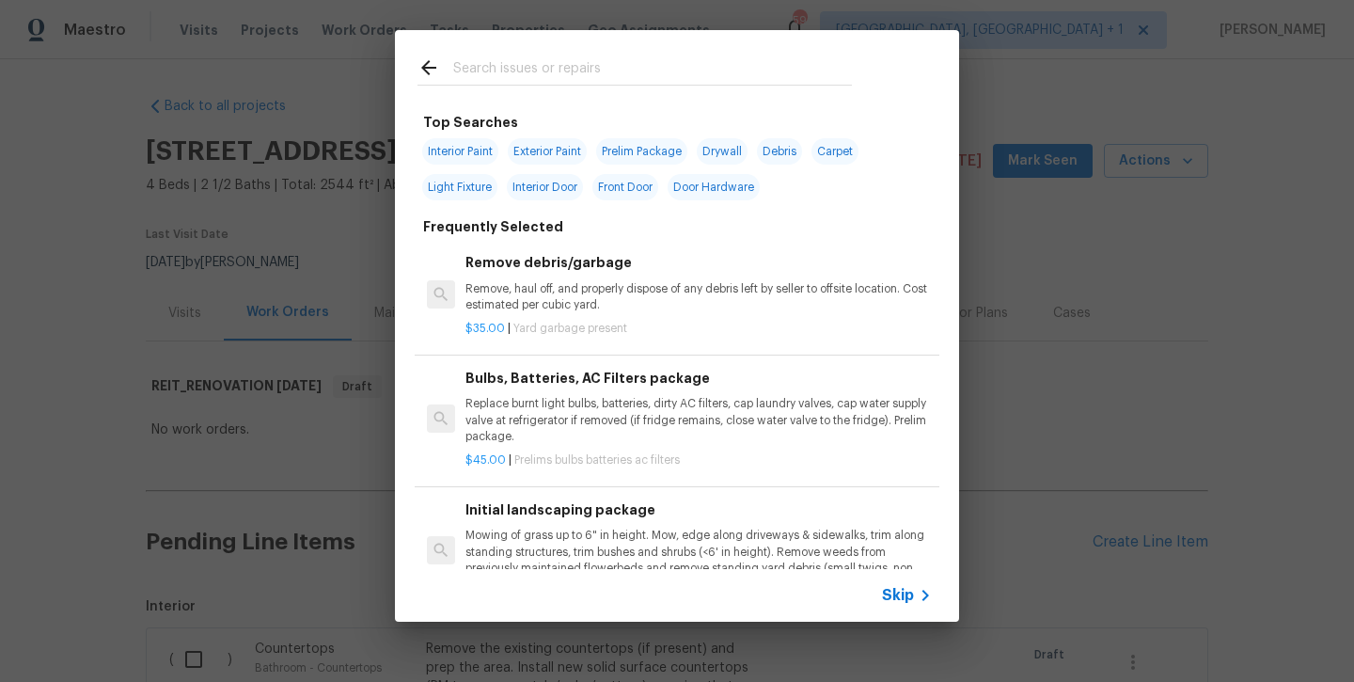
click at [518, 71] on input "text" at bounding box center [652, 70] width 399 height 28
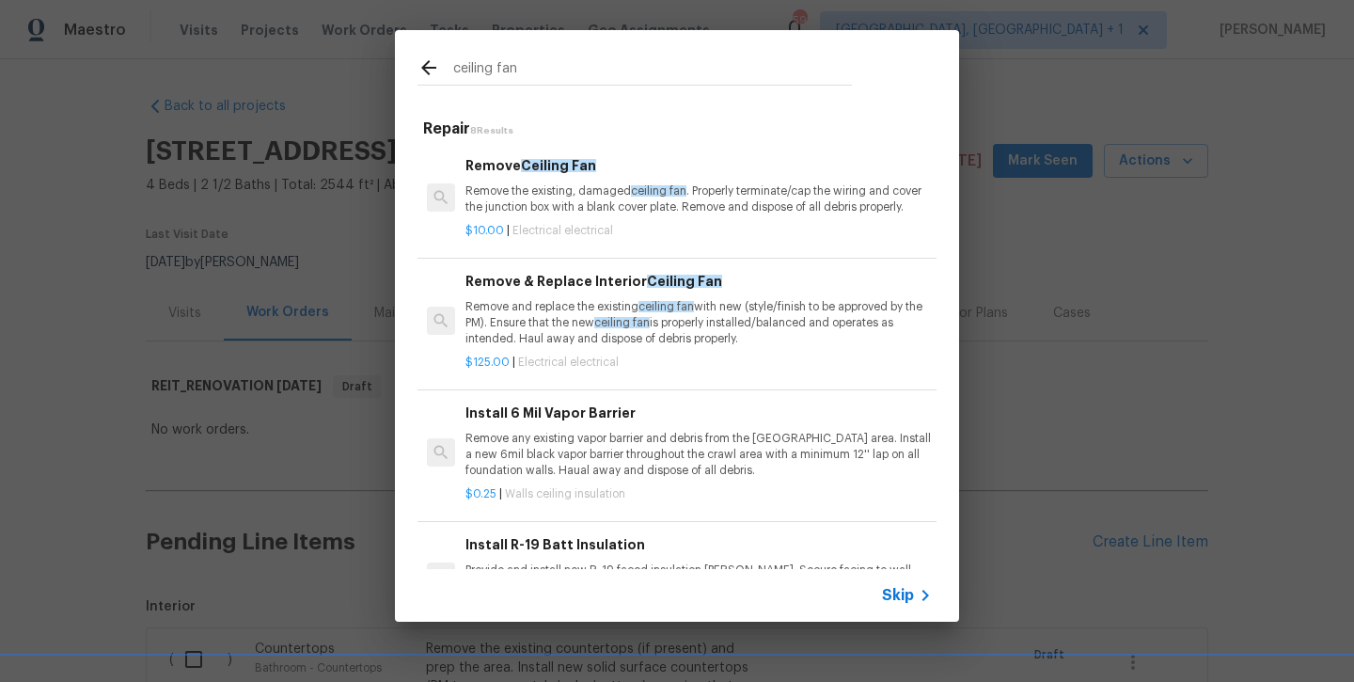
click at [524, 303] on p "Remove and replace the existing ceiling fan with new (style/finish to be approv…" at bounding box center [699, 323] width 467 height 48
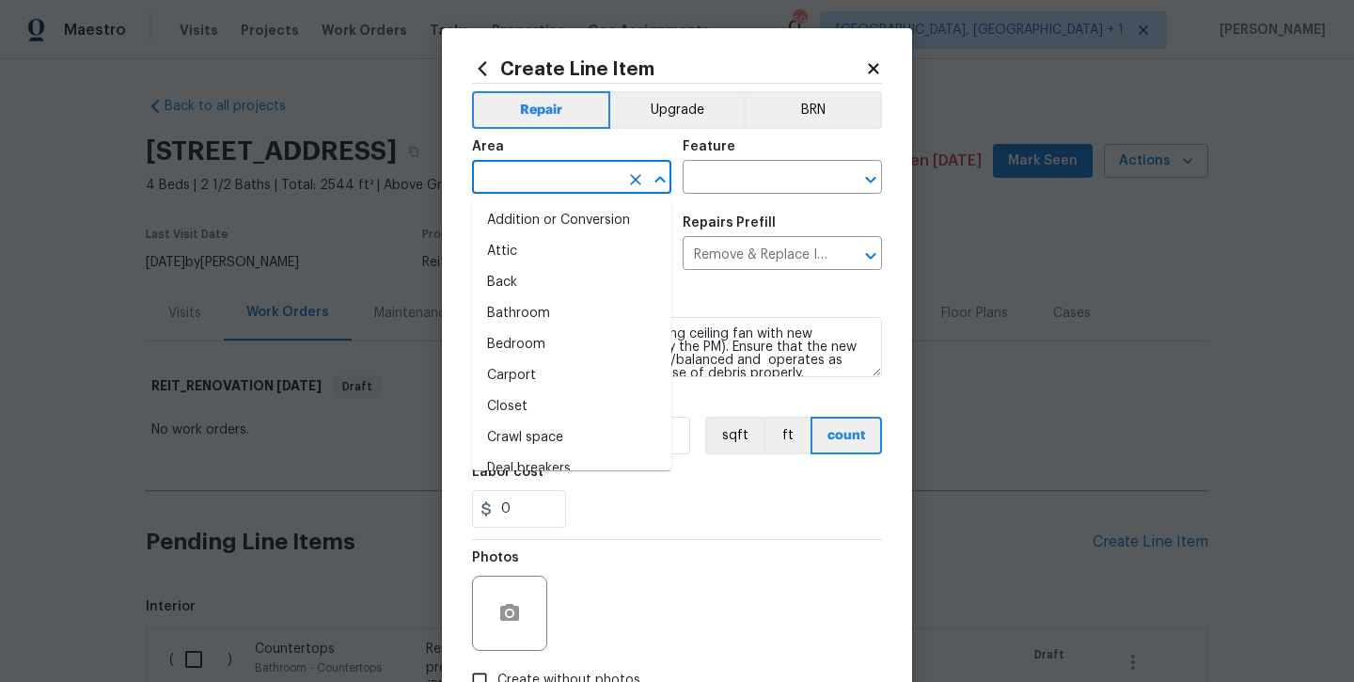
click at [545, 180] on input "text" at bounding box center [545, 179] width 147 height 29
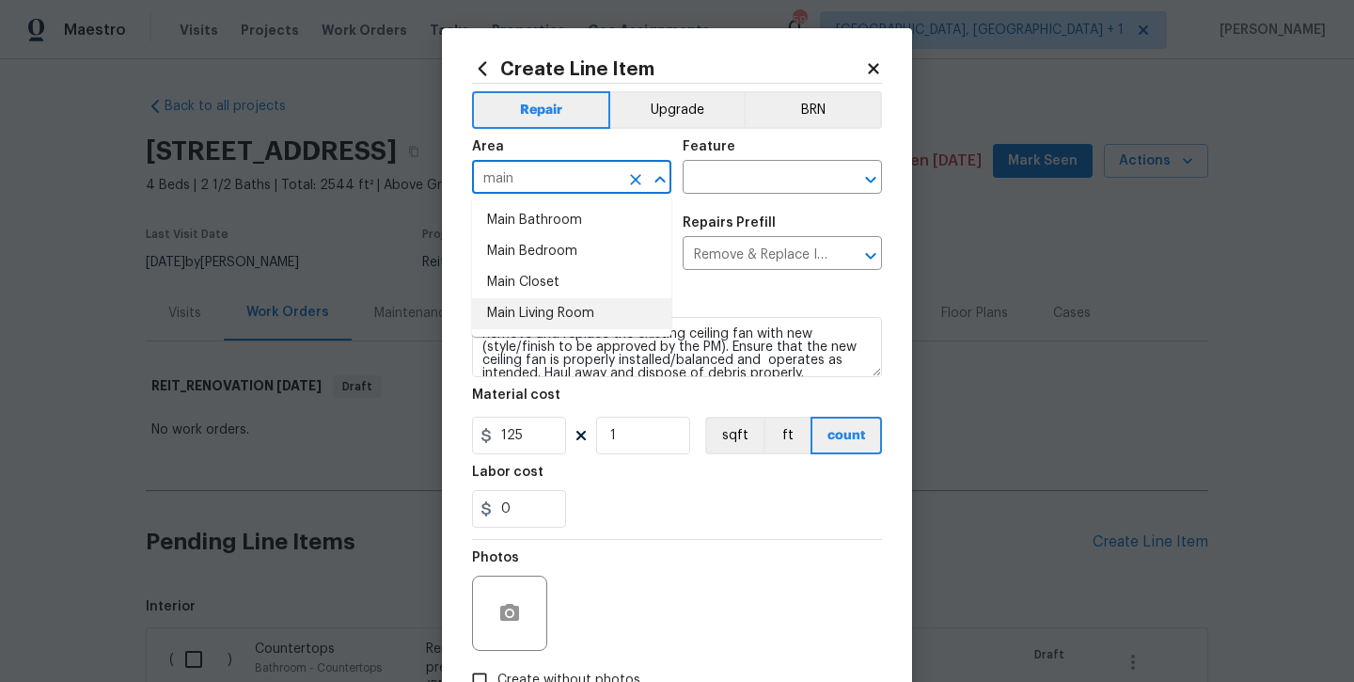
click at [546, 301] on li "Main Living Room" at bounding box center [571, 313] width 199 height 31
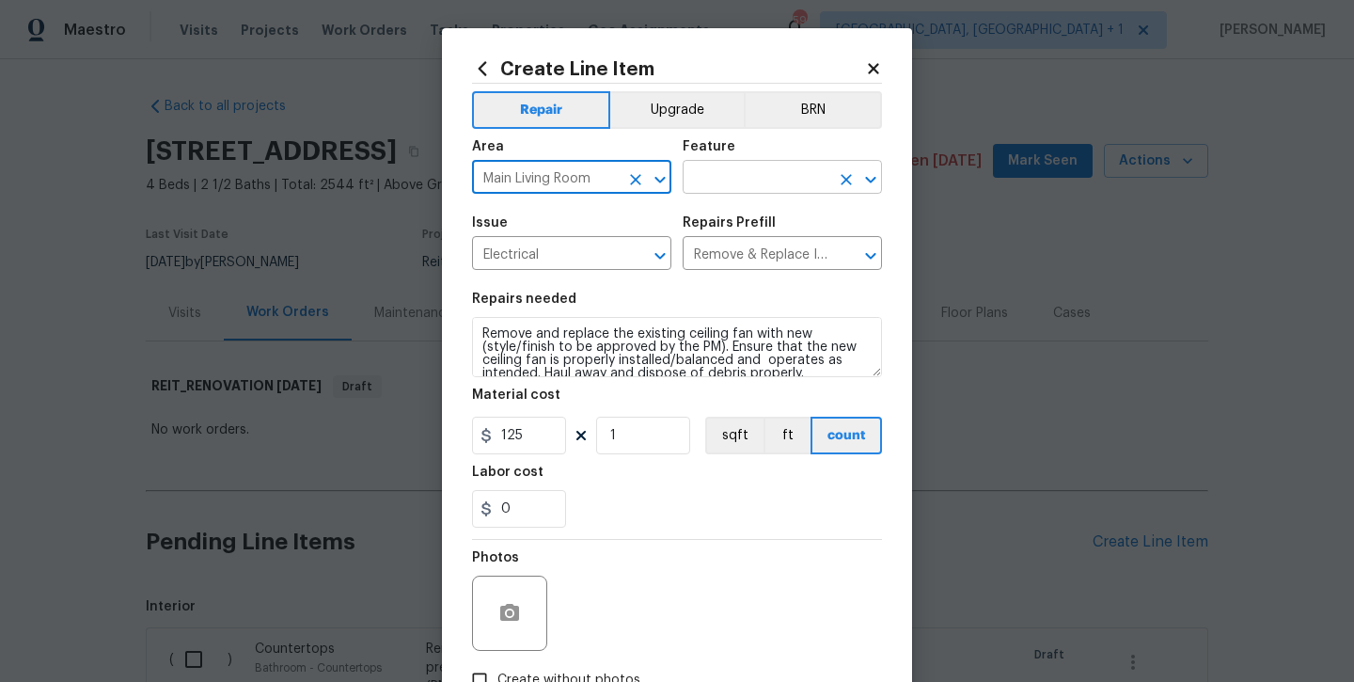
click at [704, 167] on input "text" at bounding box center [756, 179] width 147 height 29
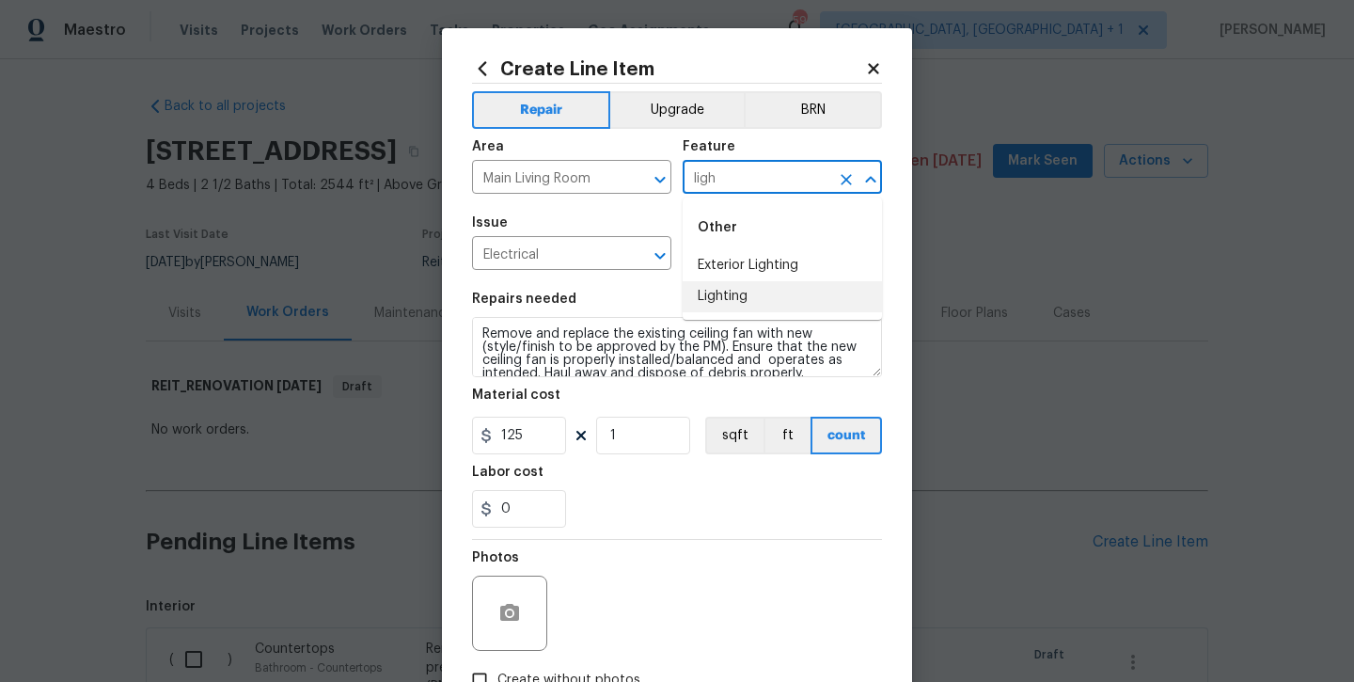
click at [731, 293] on li "Lighting" at bounding box center [782, 296] width 199 height 31
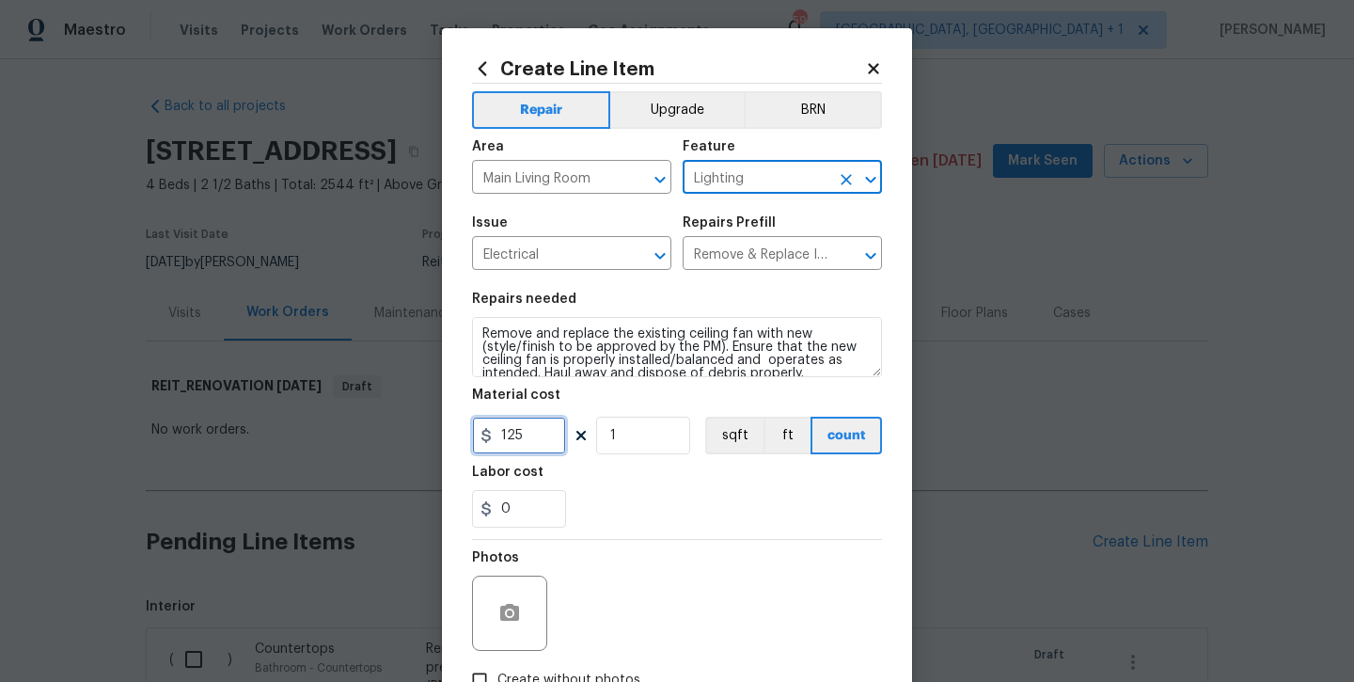
click at [537, 445] on input "125" at bounding box center [519, 436] width 94 height 38
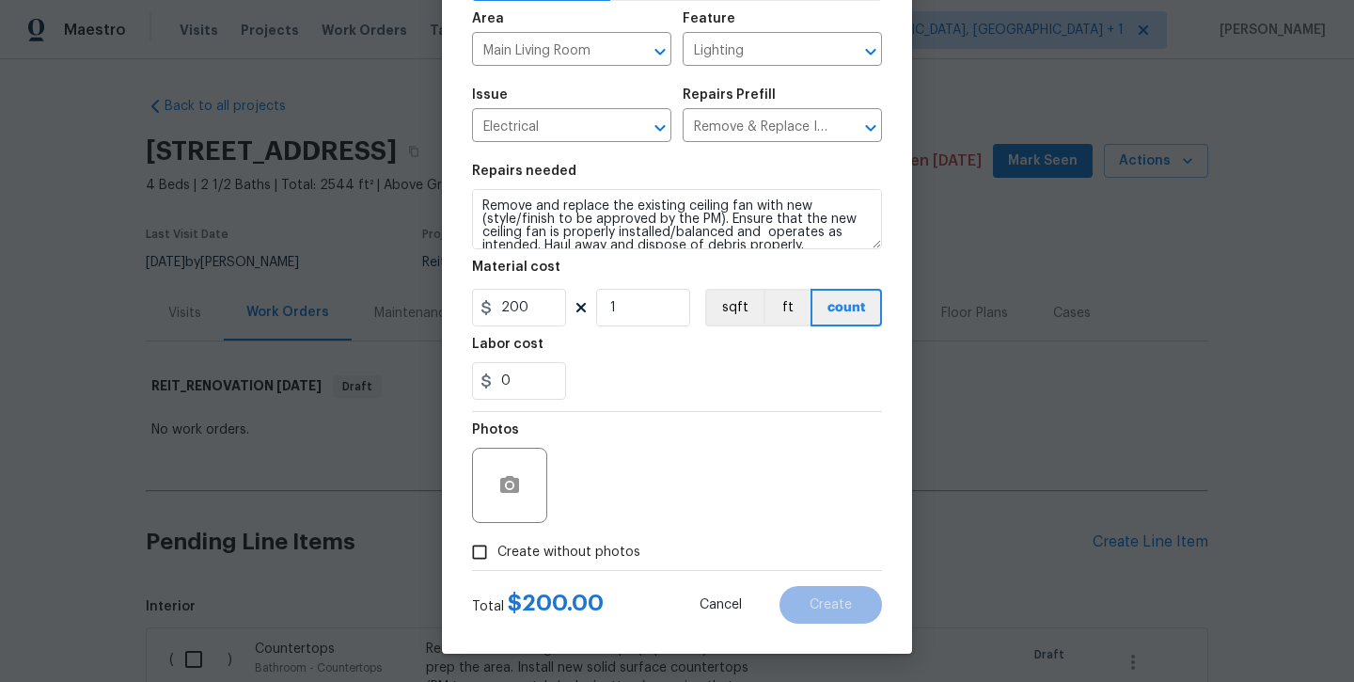
click at [574, 552] on span "Create without photos" at bounding box center [569, 553] width 143 height 20
click at [498, 552] on input "Create without photos" at bounding box center [480, 552] width 36 height 36
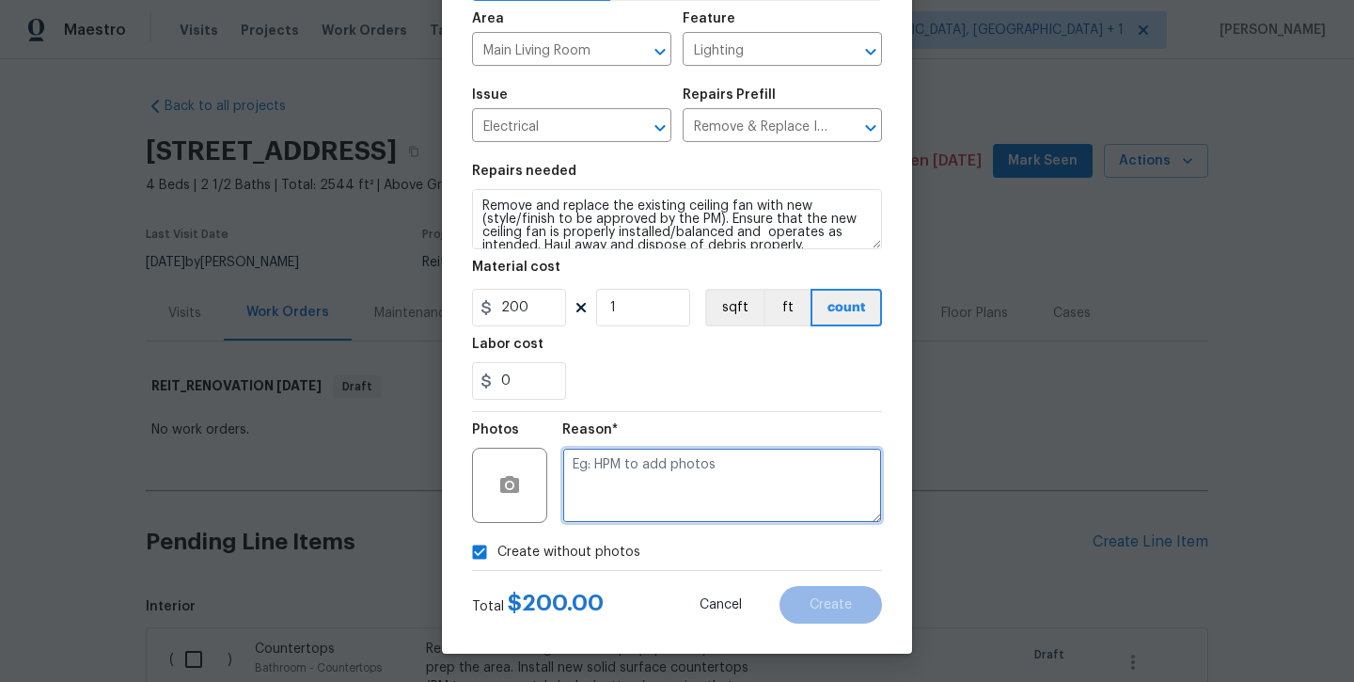
click at [642, 491] on textarea at bounding box center [722, 485] width 320 height 75
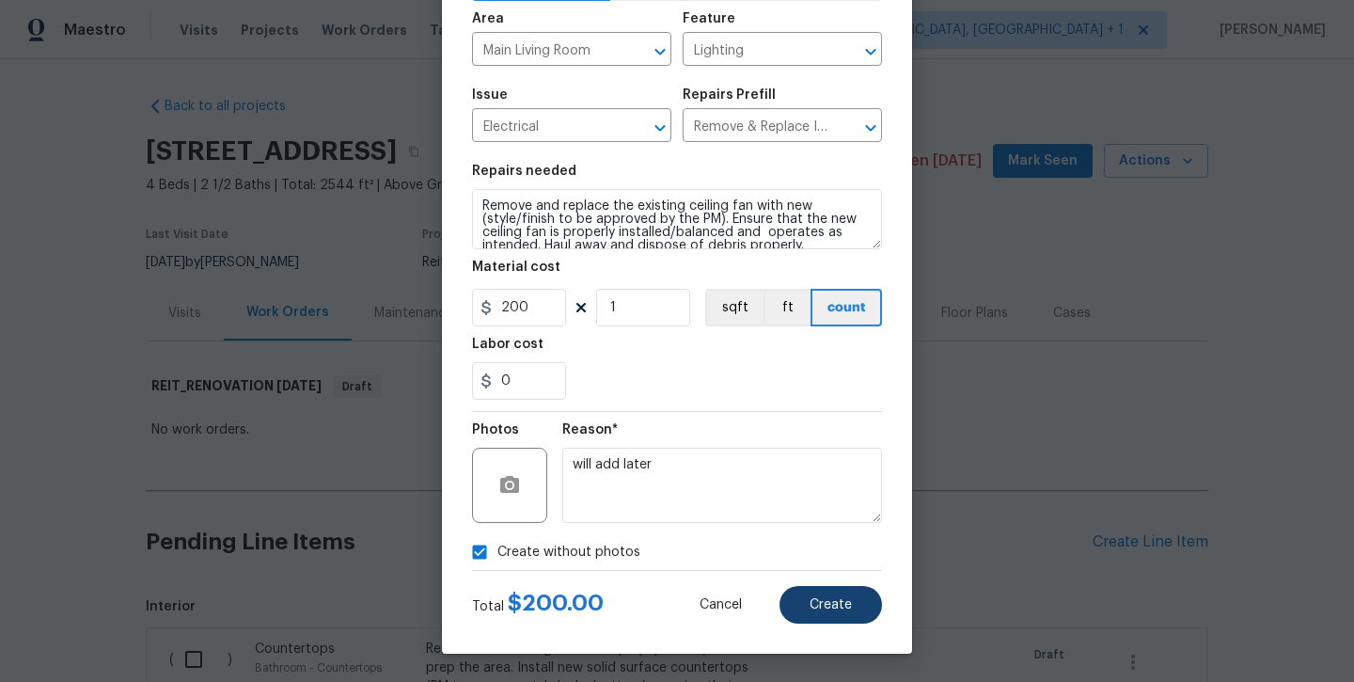
click at [826, 616] on button "Create" at bounding box center [831, 605] width 103 height 38
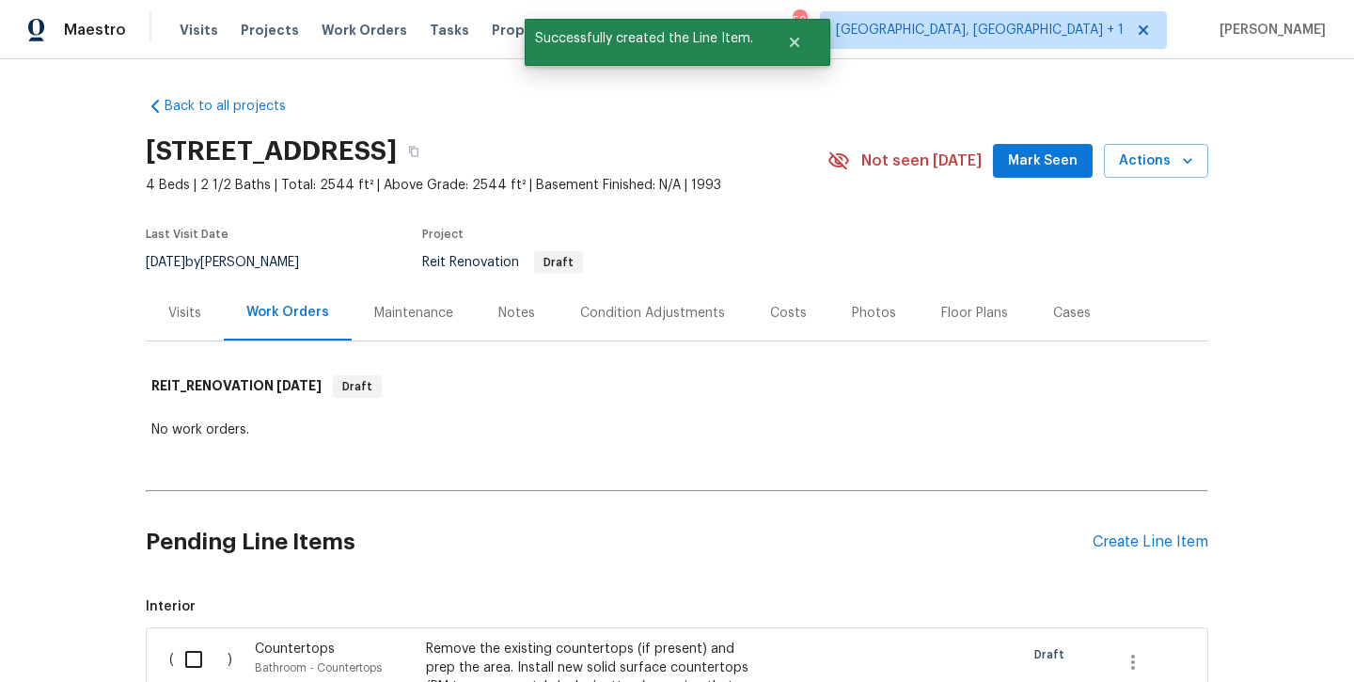
click at [1133, 547] on div "Create Line Item" at bounding box center [1151, 542] width 116 height 18
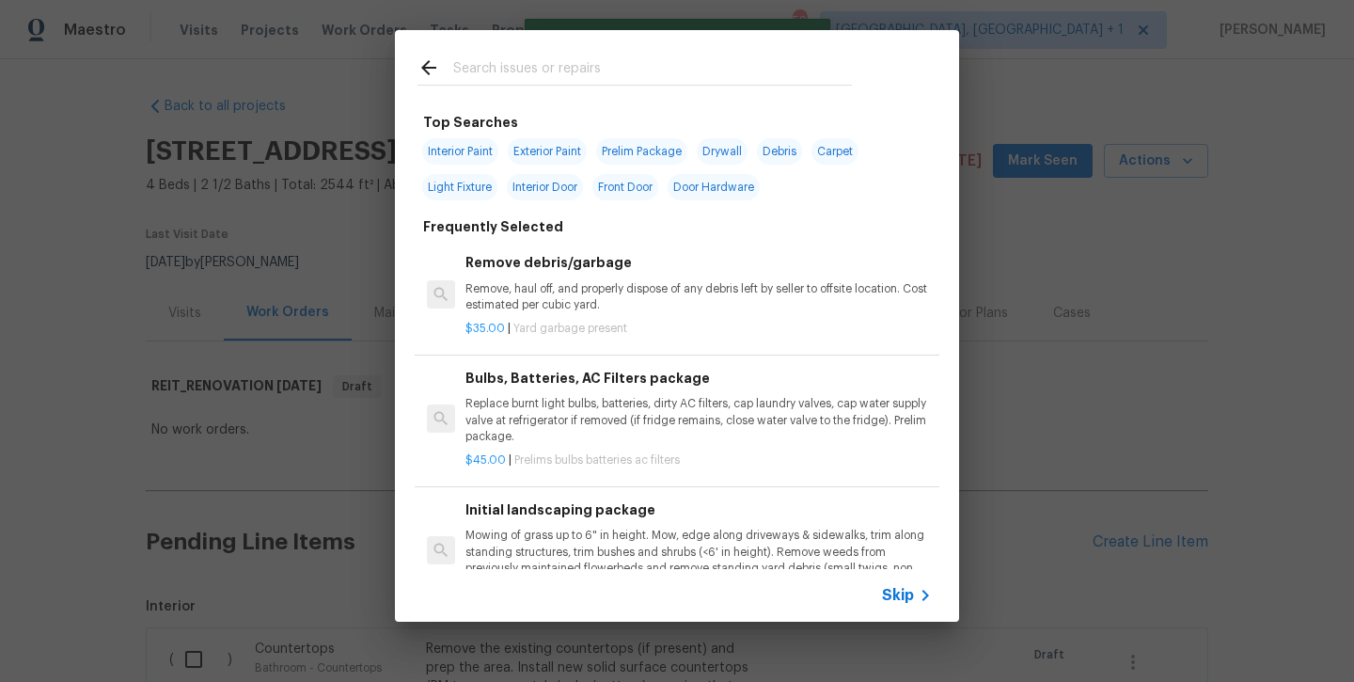
click at [614, 79] on input "text" at bounding box center [652, 70] width 399 height 28
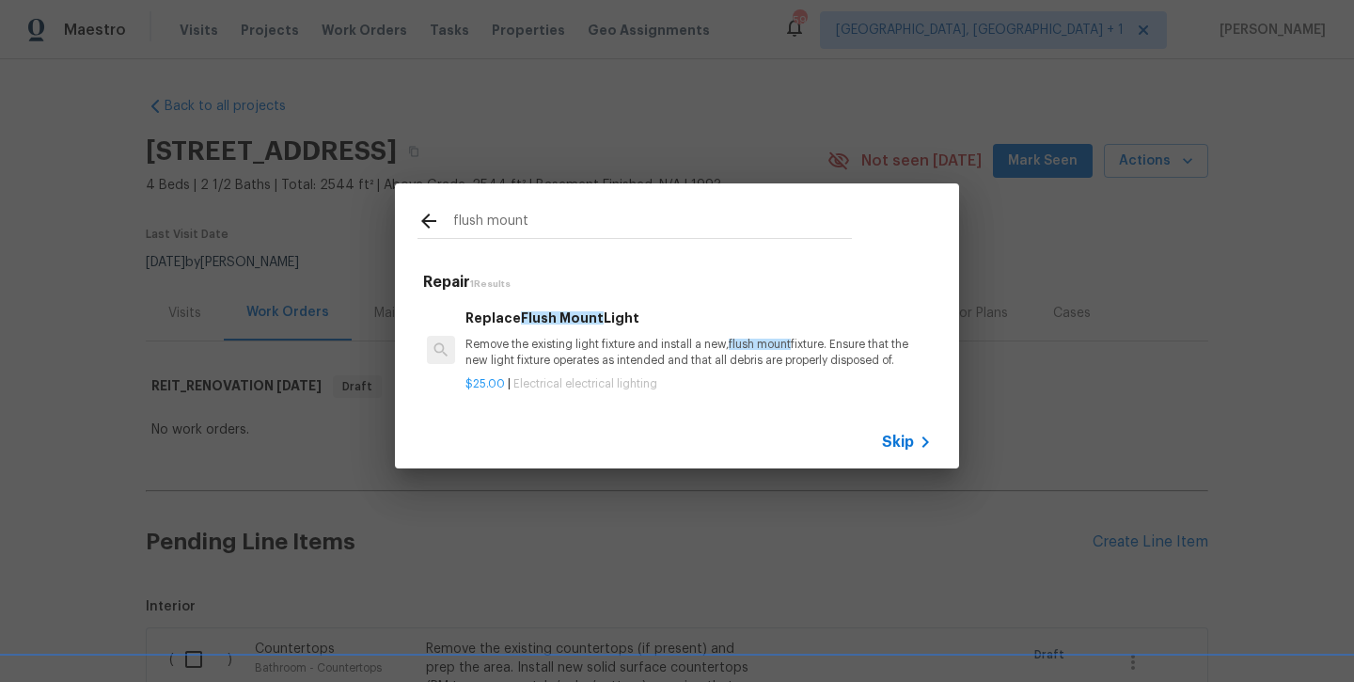
click at [587, 335] on div "Replace Flush Mount Light Remove the existing light fixture and install a new, …" at bounding box center [699, 338] width 467 height 61
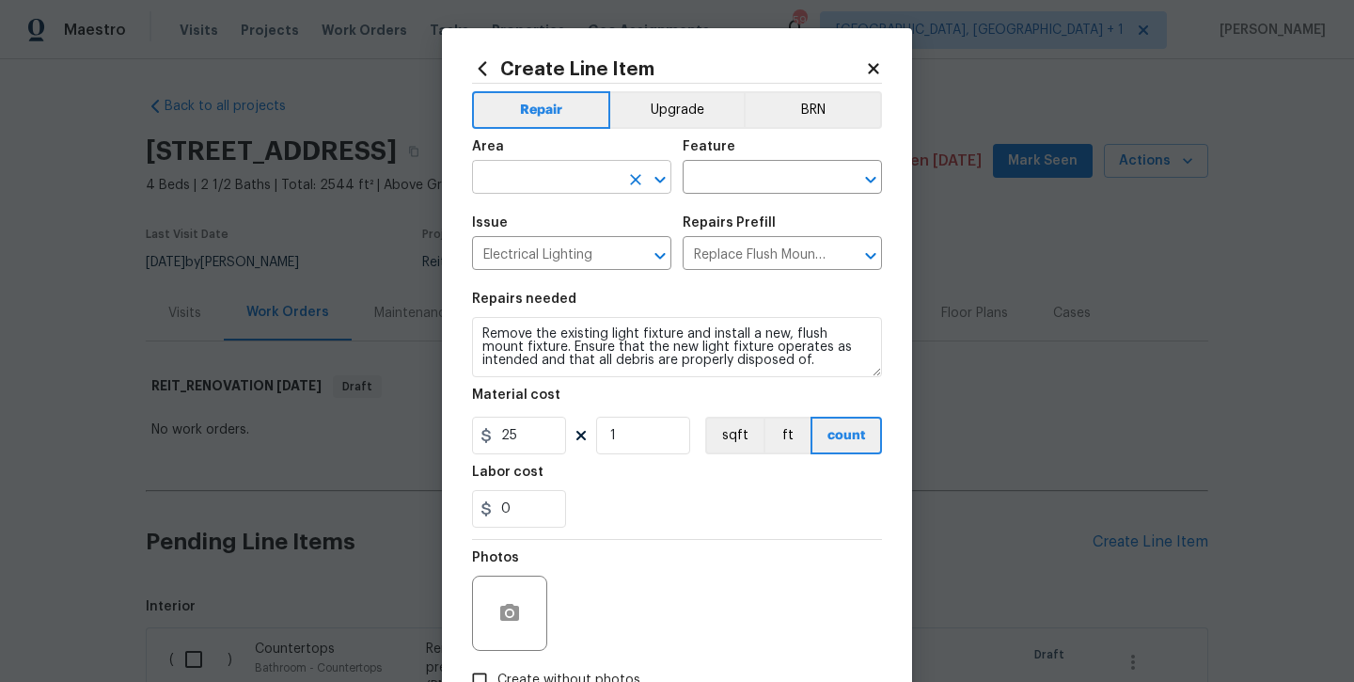
click at [547, 170] on input "text" at bounding box center [545, 179] width 147 height 29
click at [706, 178] on input "text" at bounding box center [756, 179] width 147 height 29
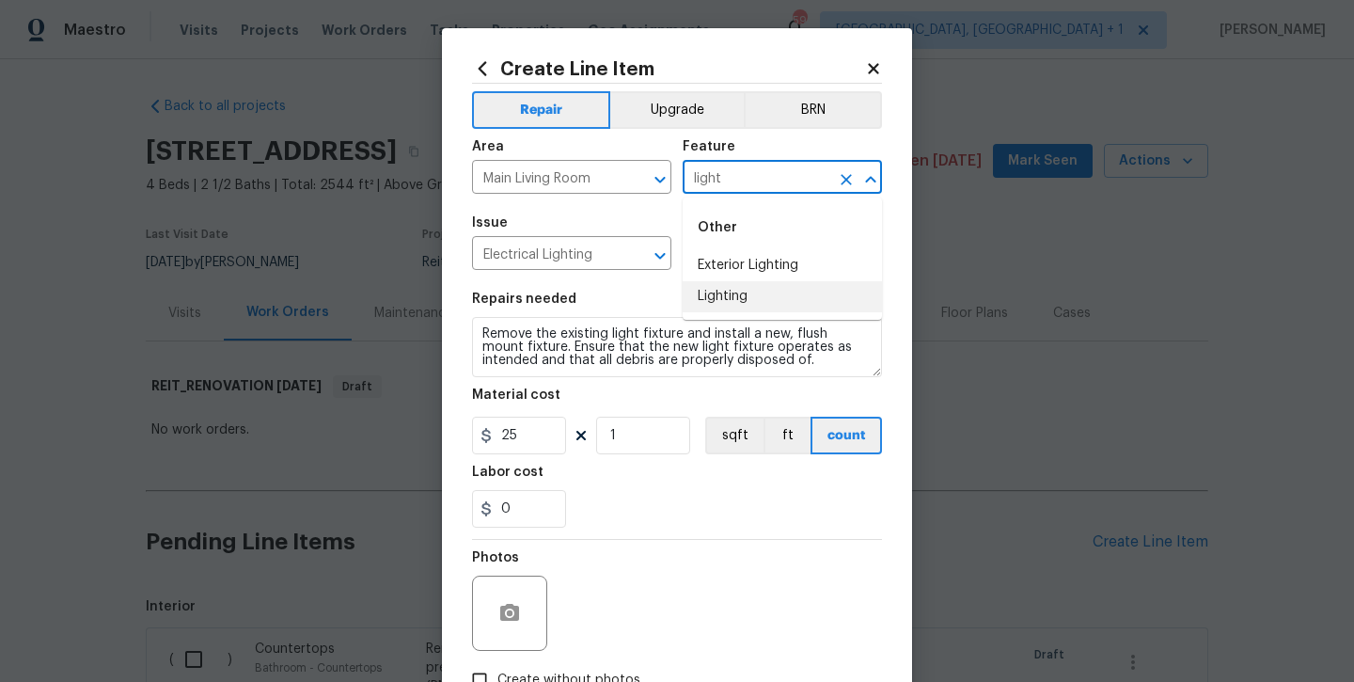
click at [723, 298] on li "Lighting" at bounding box center [782, 296] width 199 height 31
type input "Lighting"
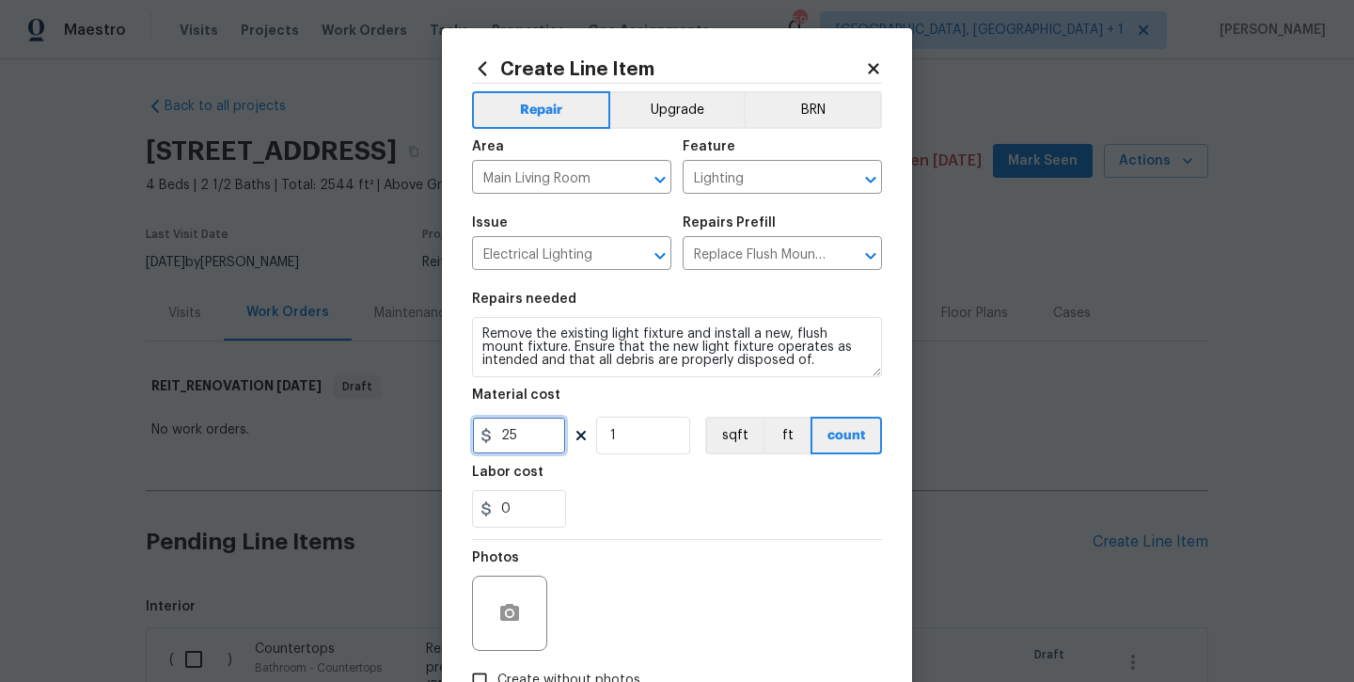
click at [541, 439] on input "25" at bounding box center [519, 436] width 94 height 38
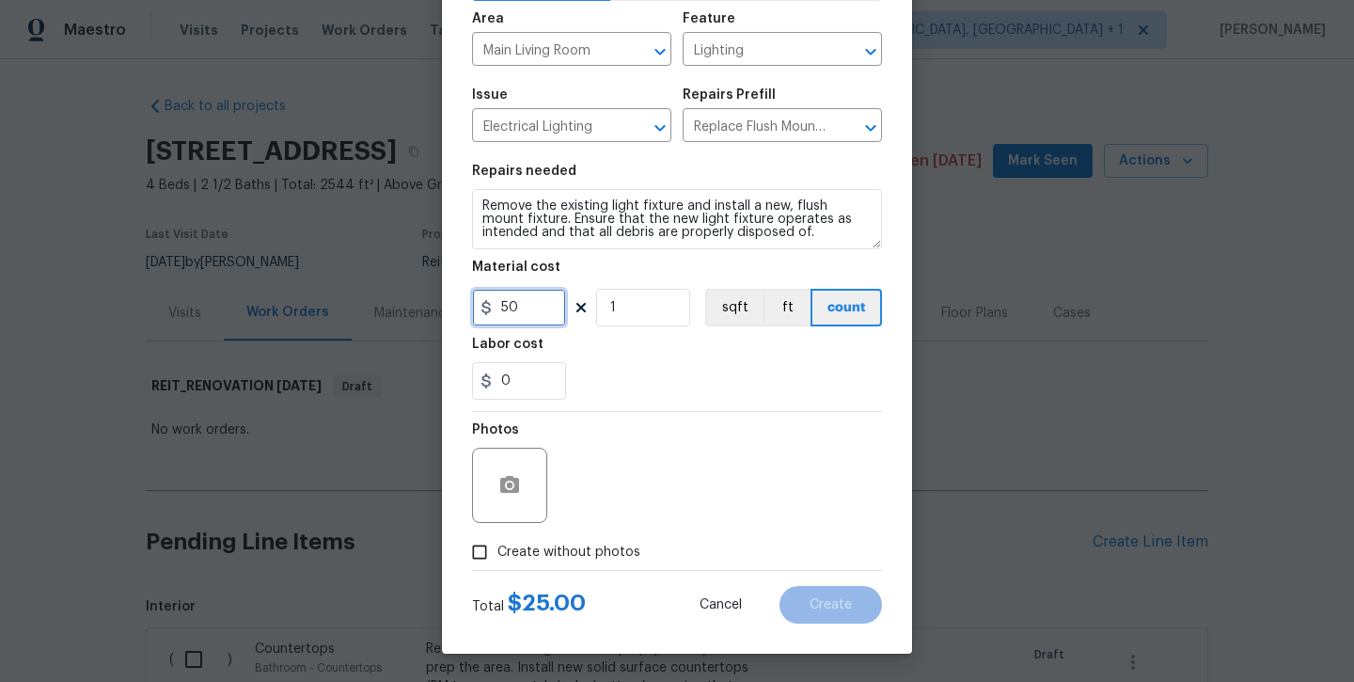
type input "50"
click at [542, 533] on div "Photos" at bounding box center [511, 473] width 79 height 122
click at [606, 490] on div "Photos" at bounding box center [677, 473] width 410 height 122
click at [595, 552] on span "Create without photos" at bounding box center [569, 553] width 143 height 20
click at [498, 552] on input "Create without photos" at bounding box center [480, 552] width 36 height 36
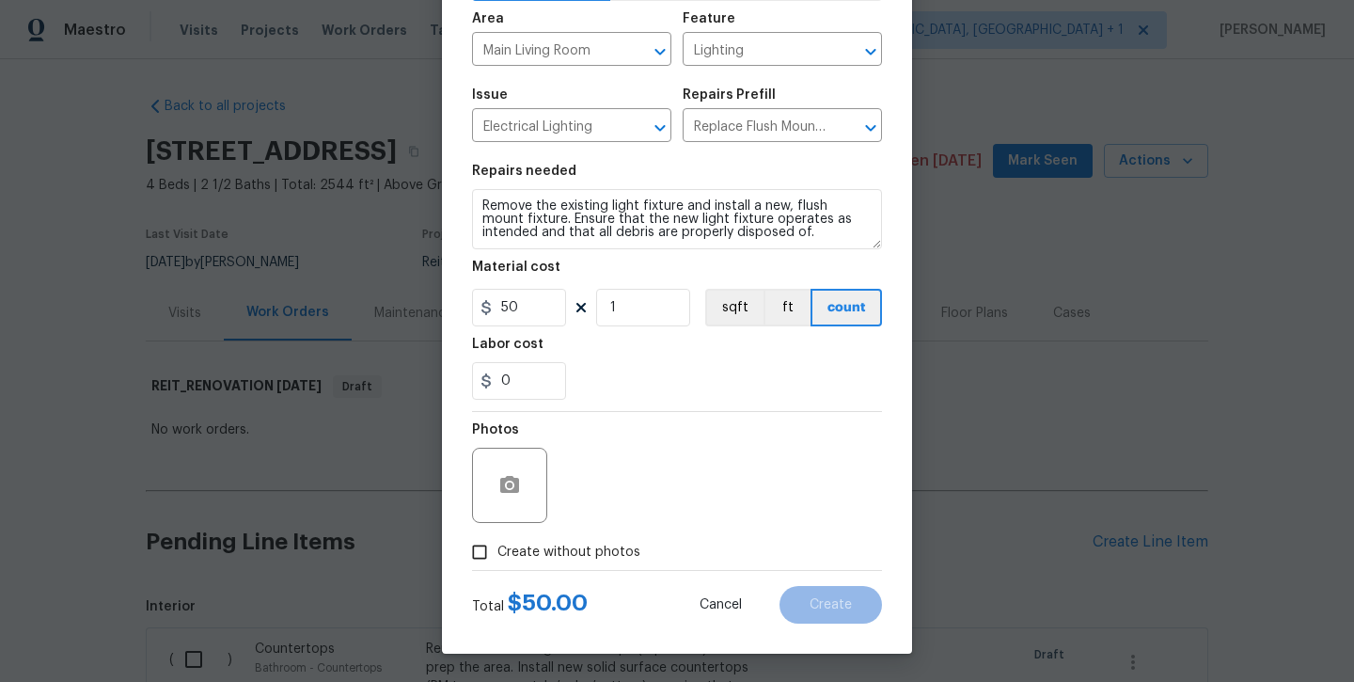
checkbox input "true"
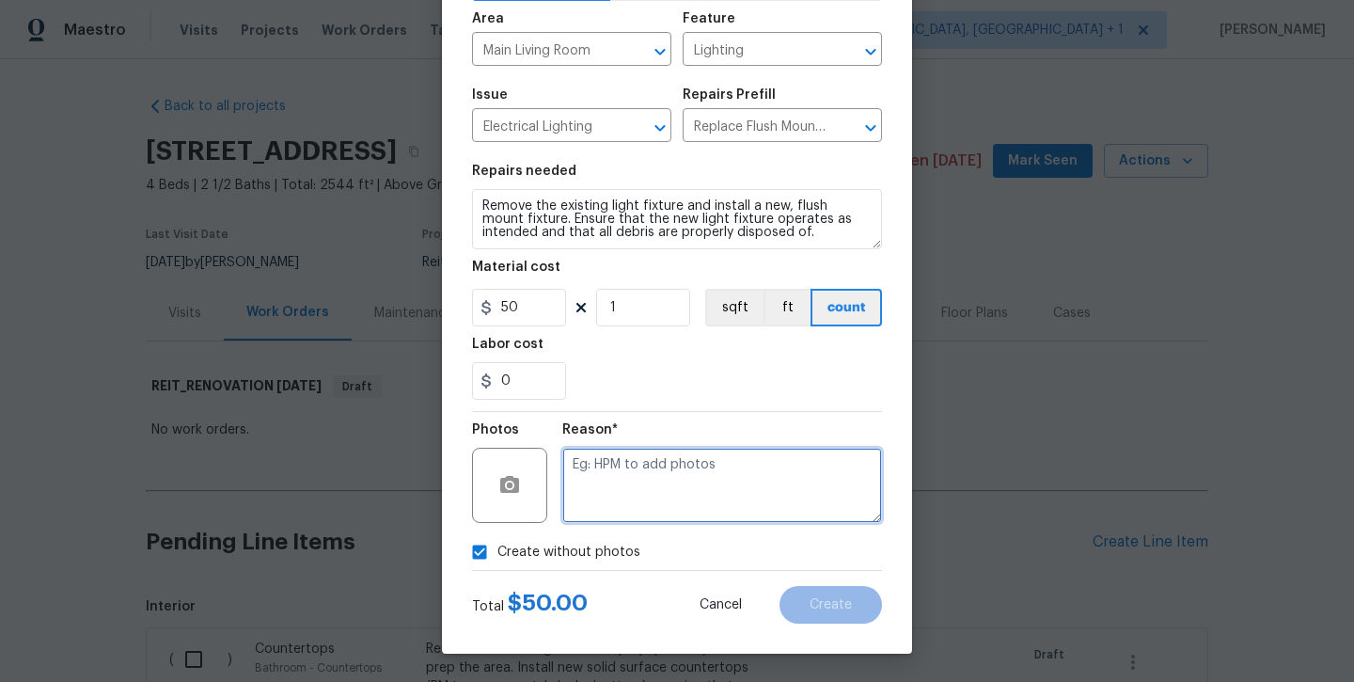
click at [624, 504] on textarea at bounding box center [722, 485] width 320 height 75
type textarea "will add later"
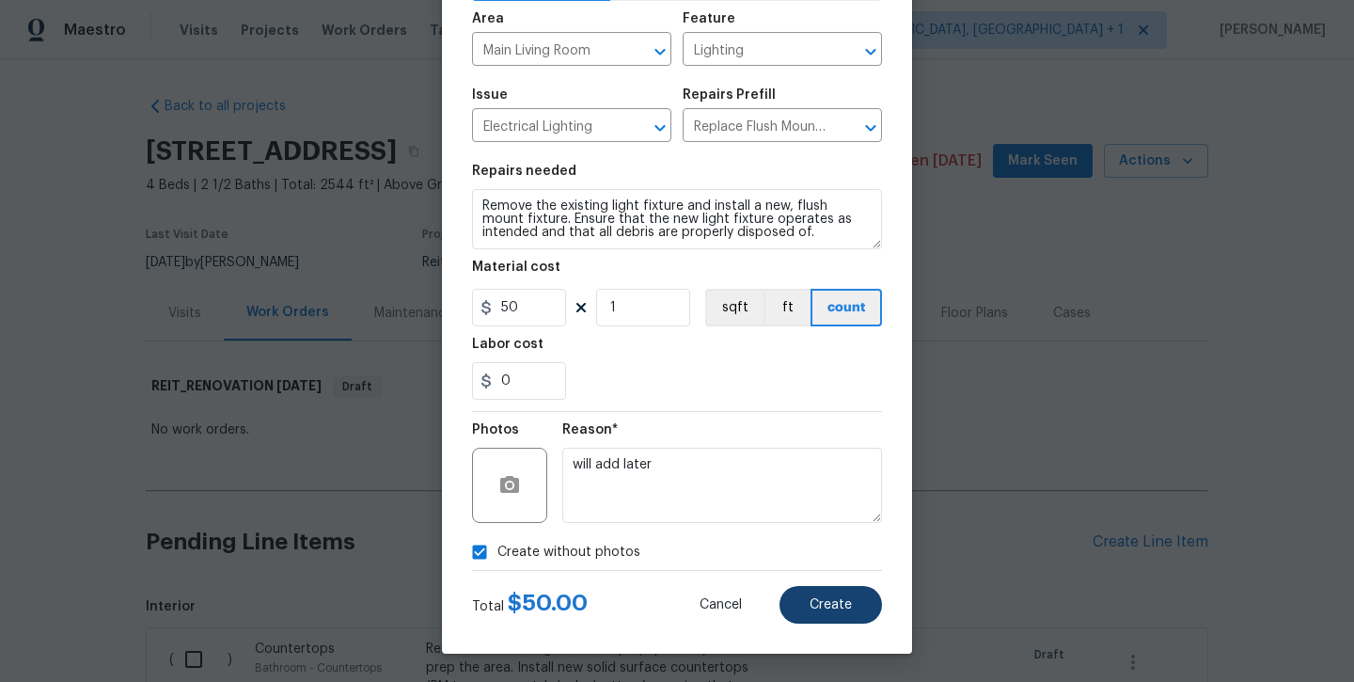
click at [783, 604] on button "Create" at bounding box center [831, 605] width 103 height 38
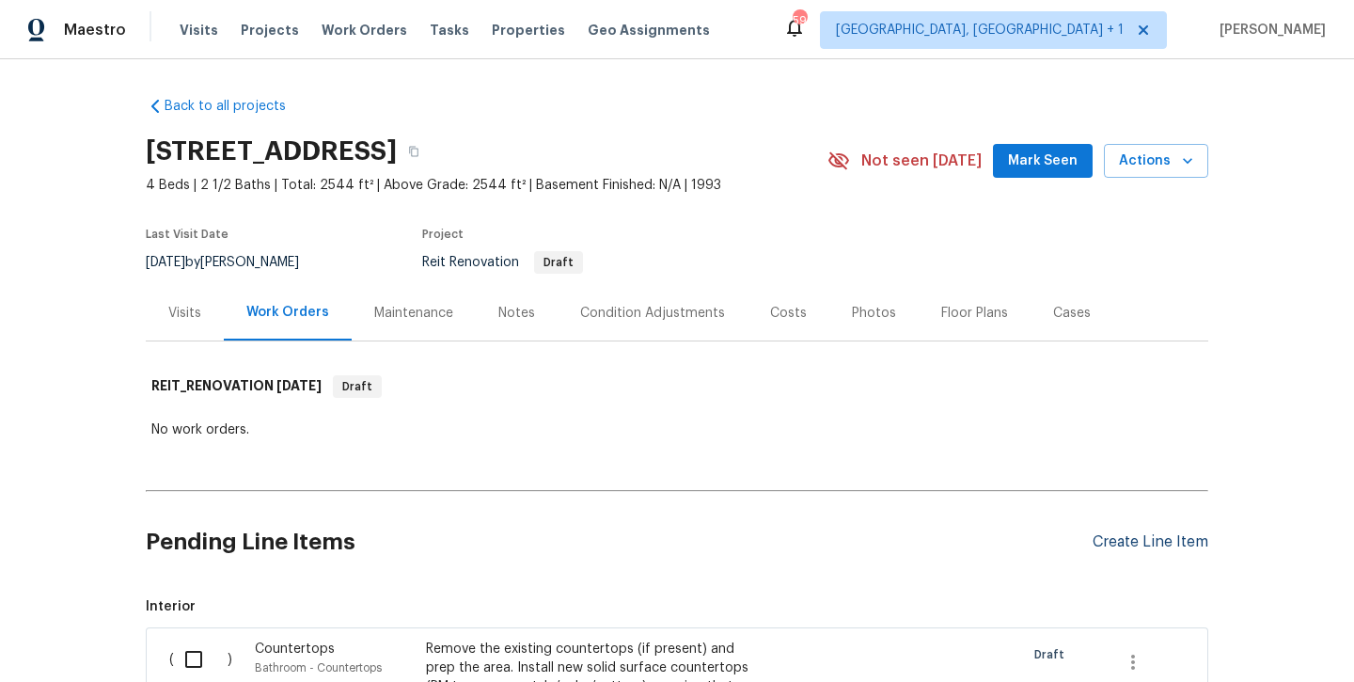
click at [1158, 534] on div "Create Line Item" at bounding box center [1151, 542] width 116 height 18
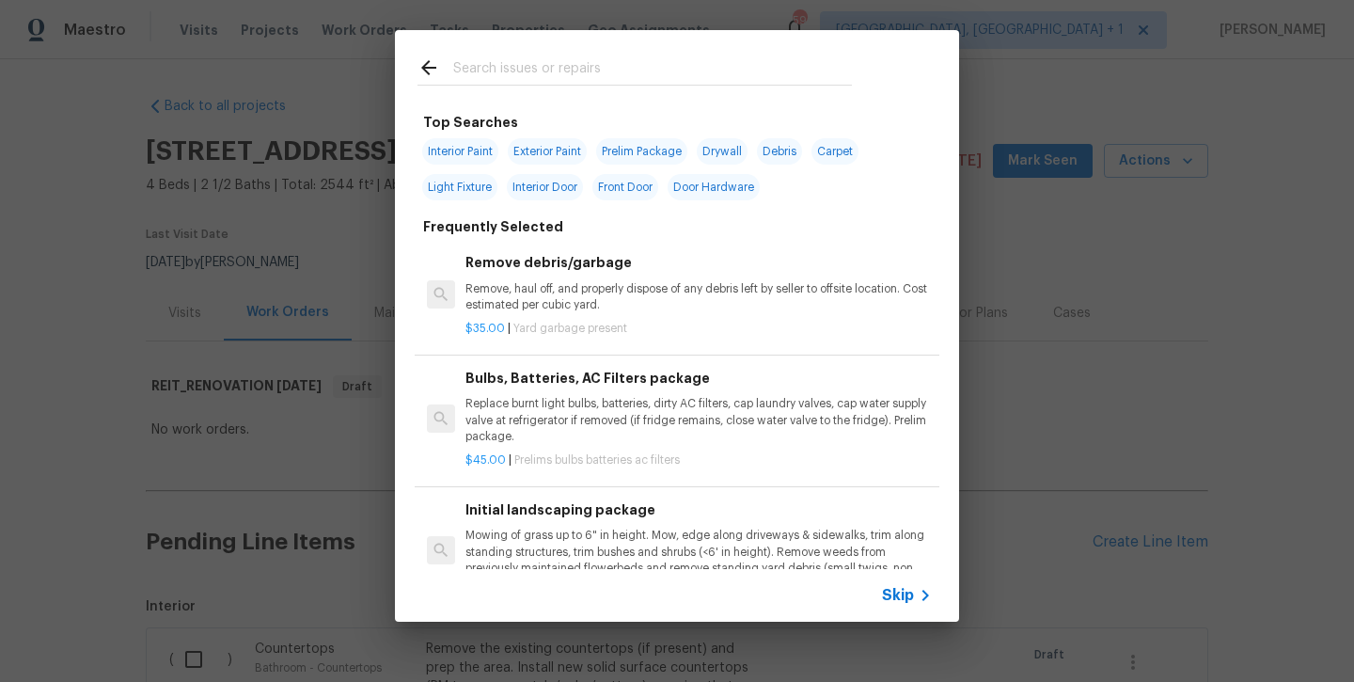
click at [569, 84] on input "text" at bounding box center [652, 70] width 399 height 28
click at [570, 81] on input "text" at bounding box center [652, 70] width 399 height 28
click at [559, 72] on input "text" at bounding box center [652, 70] width 399 height 28
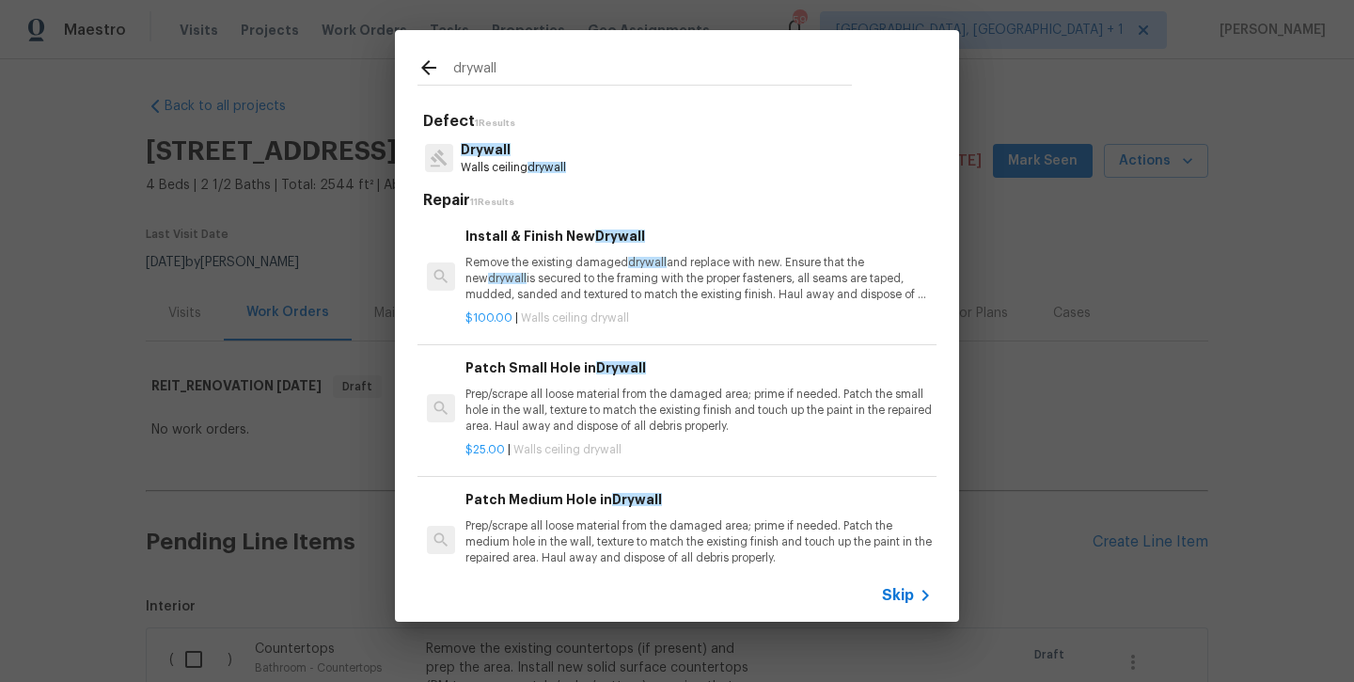
type input "drywall"
click at [614, 246] on div "Install & Finish New Drywall Remove the existing damaged drywall and replace wi…" at bounding box center [699, 264] width 467 height 77
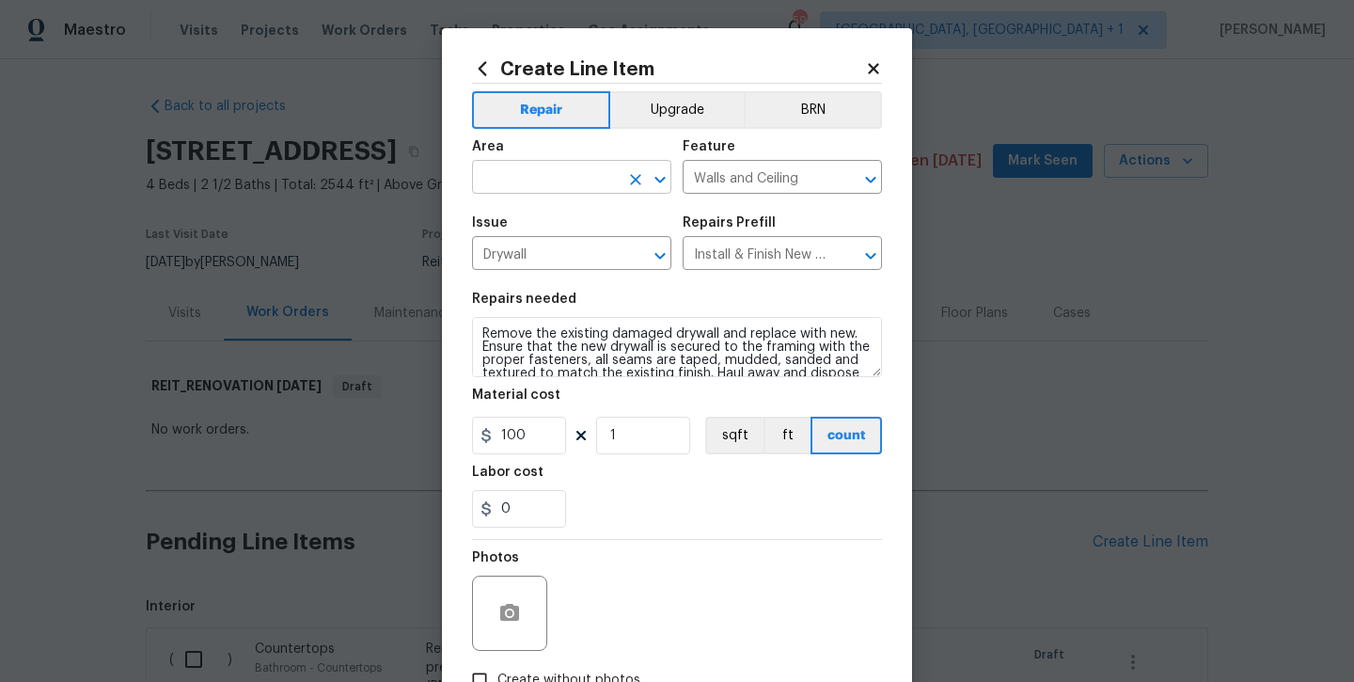
click at [555, 178] on input "text" at bounding box center [545, 179] width 147 height 29
click at [559, 218] on li "Garage" at bounding box center [571, 220] width 199 height 31
type input "Garage"
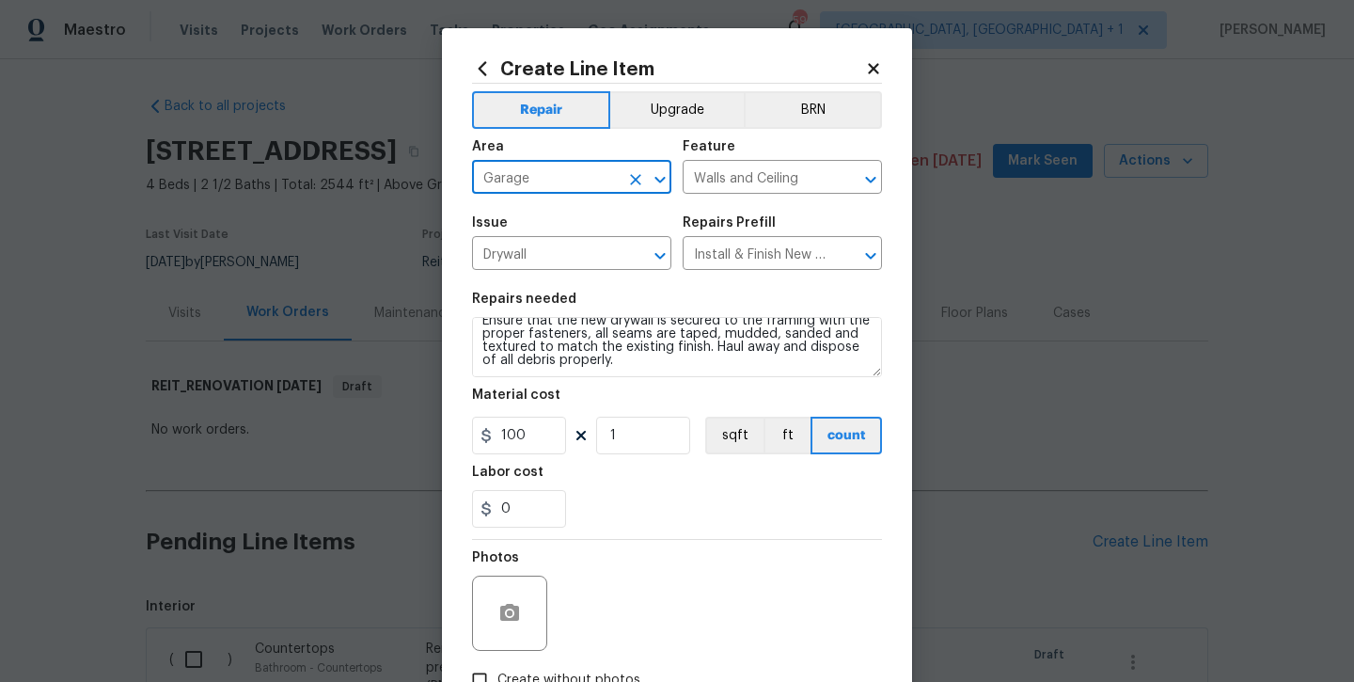
scroll to position [26, 0]
click at [679, 350] on textarea "Remove the existing damaged drywall and replace with new. Ensure that the new d…" at bounding box center [677, 347] width 410 height 60
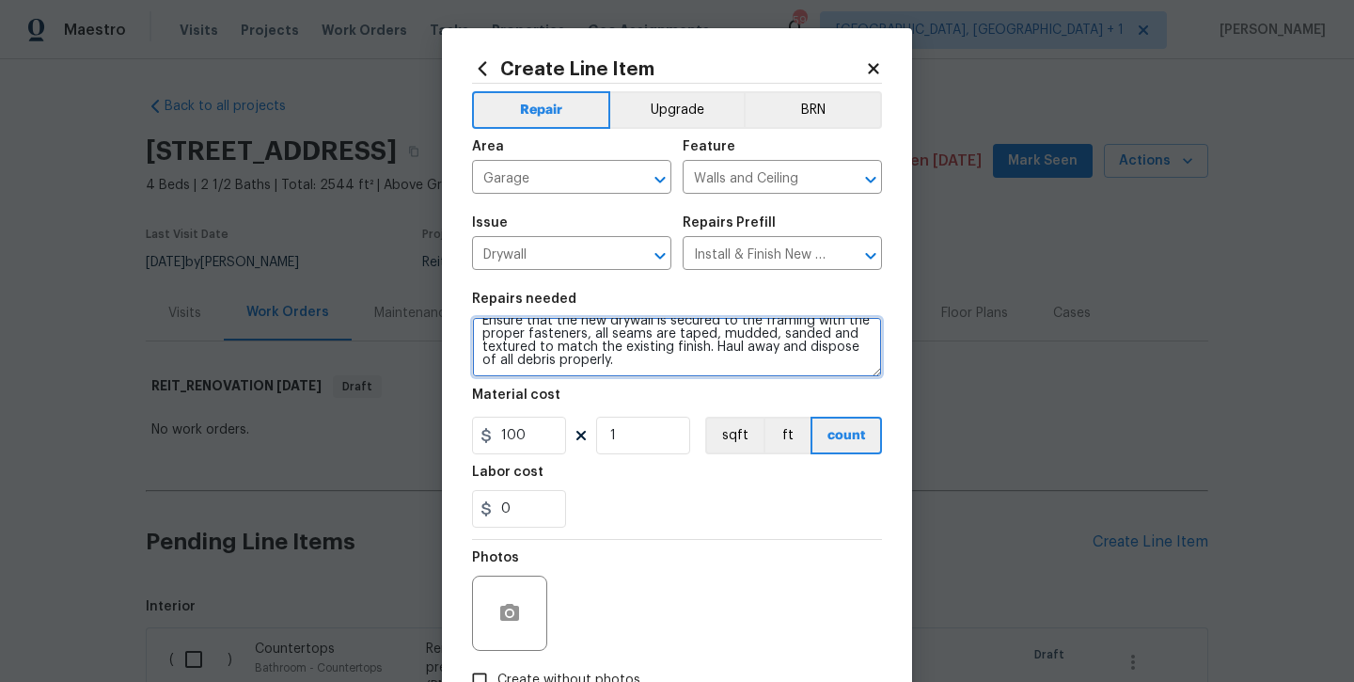
click at [678, 363] on textarea "Remove the existing damaged drywall and replace with new. Ensure that the new d…" at bounding box center [677, 347] width 410 height 60
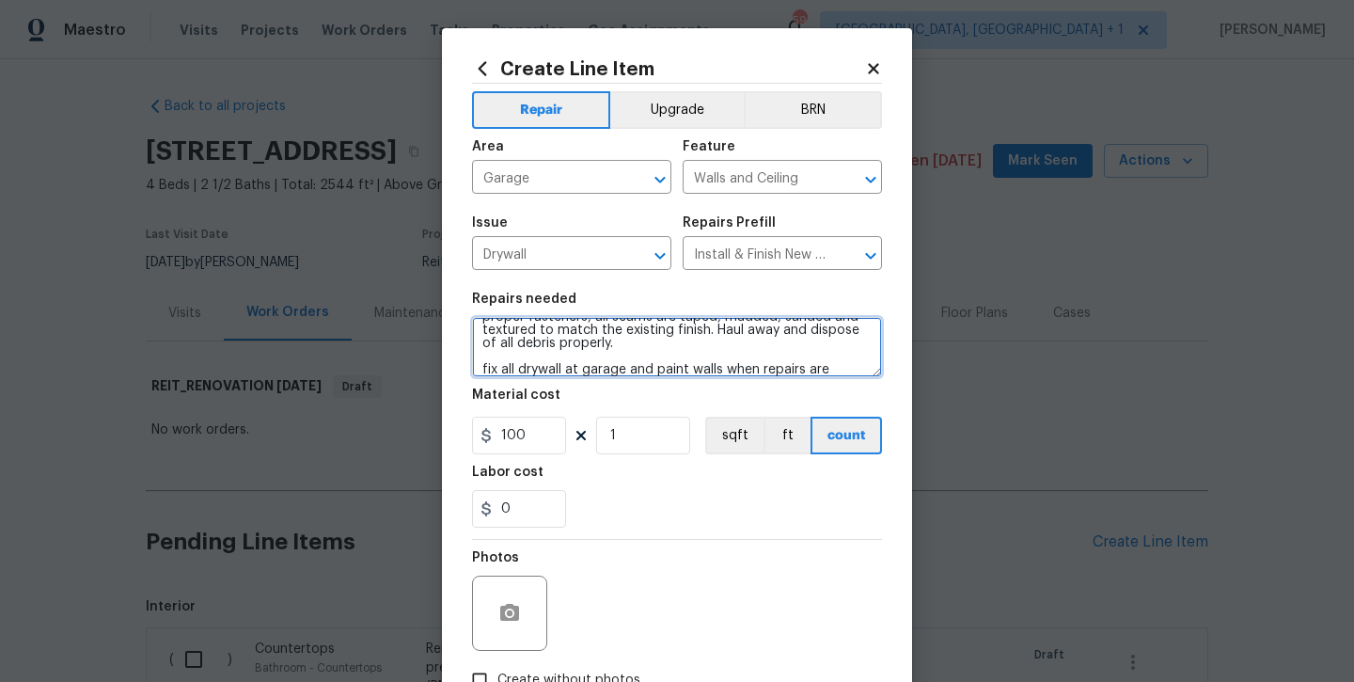
scroll to position [66, 0]
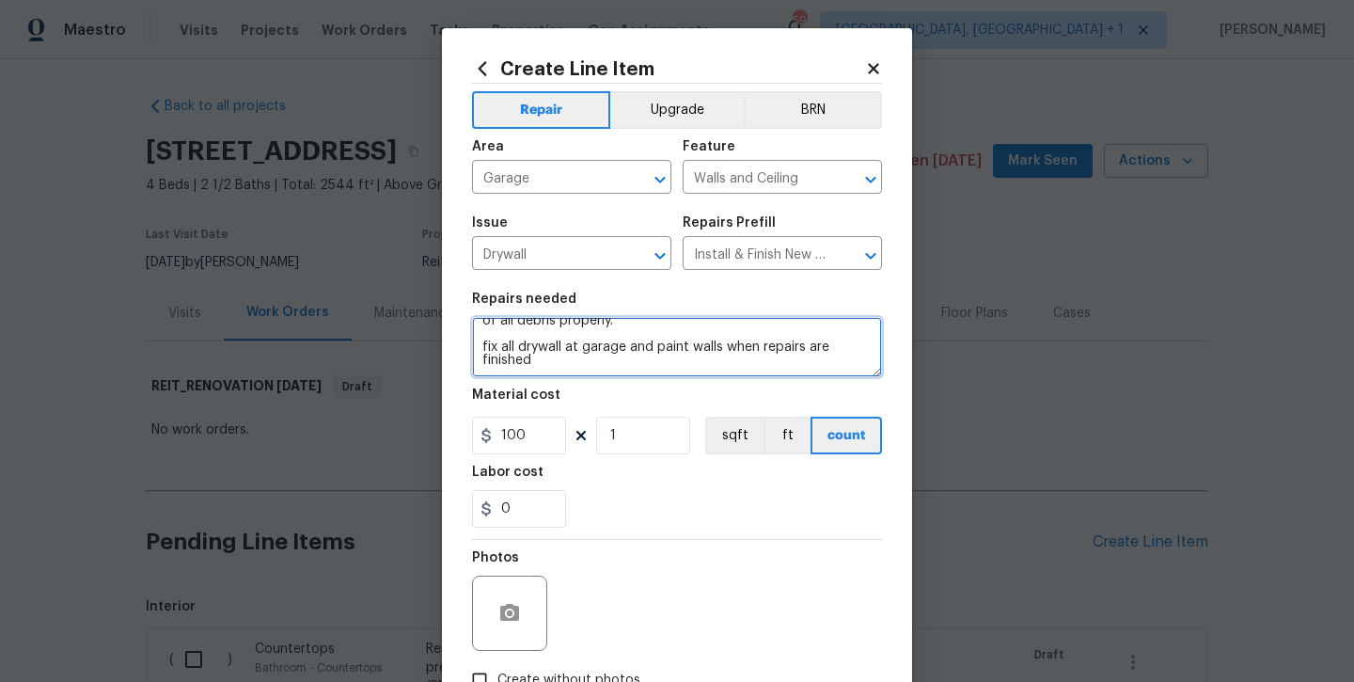
type textarea "Remove the existing damaged drywall and replace with new. Ensure that the new d…"
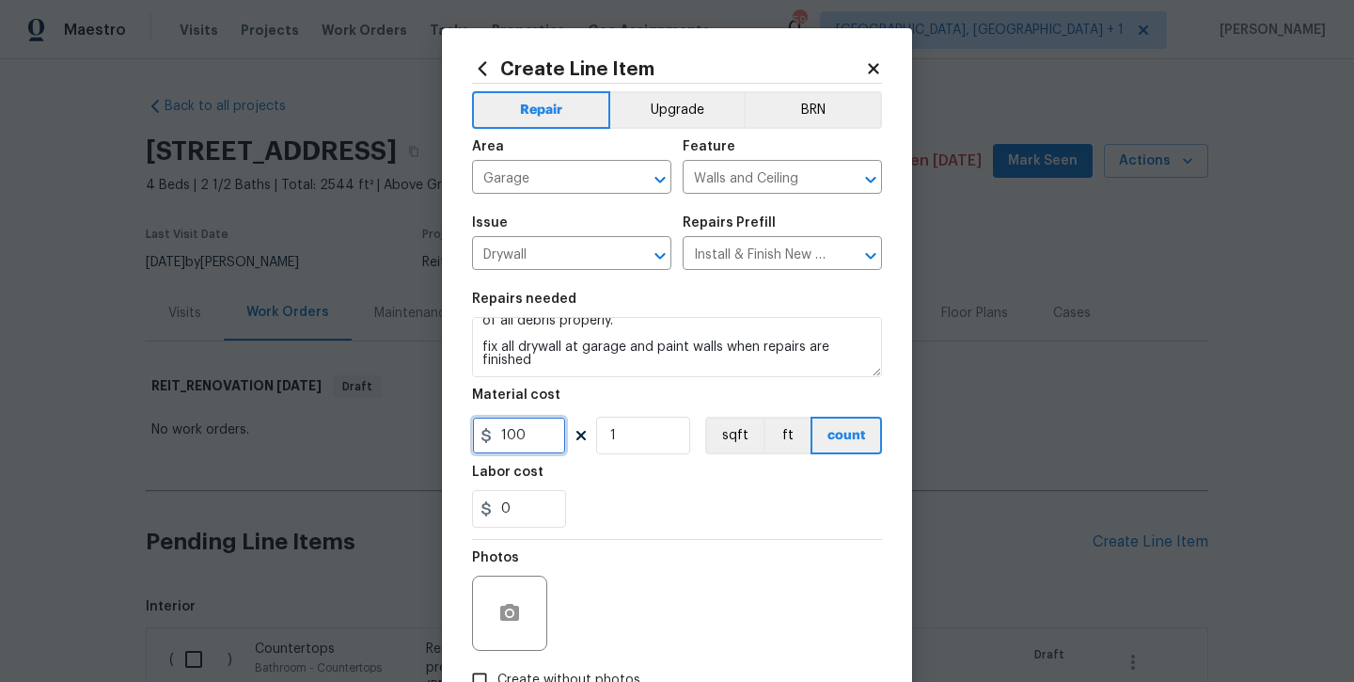
click at [546, 439] on input "100" at bounding box center [519, 436] width 94 height 38
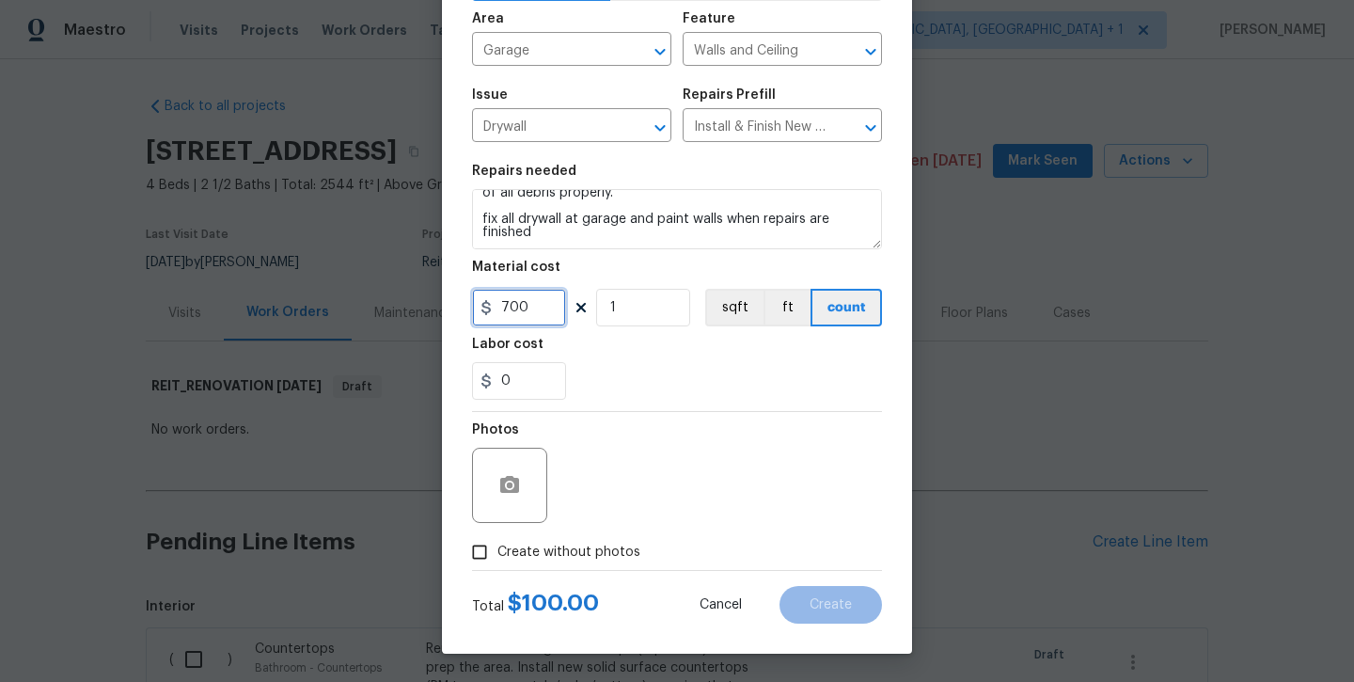
scroll to position [128, 0]
type input "700"
click at [556, 558] on span "Create without photos" at bounding box center [569, 553] width 143 height 20
click at [498, 558] on input "Create without photos" at bounding box center [480, 552] width 36 height 36
checkbox input "true"
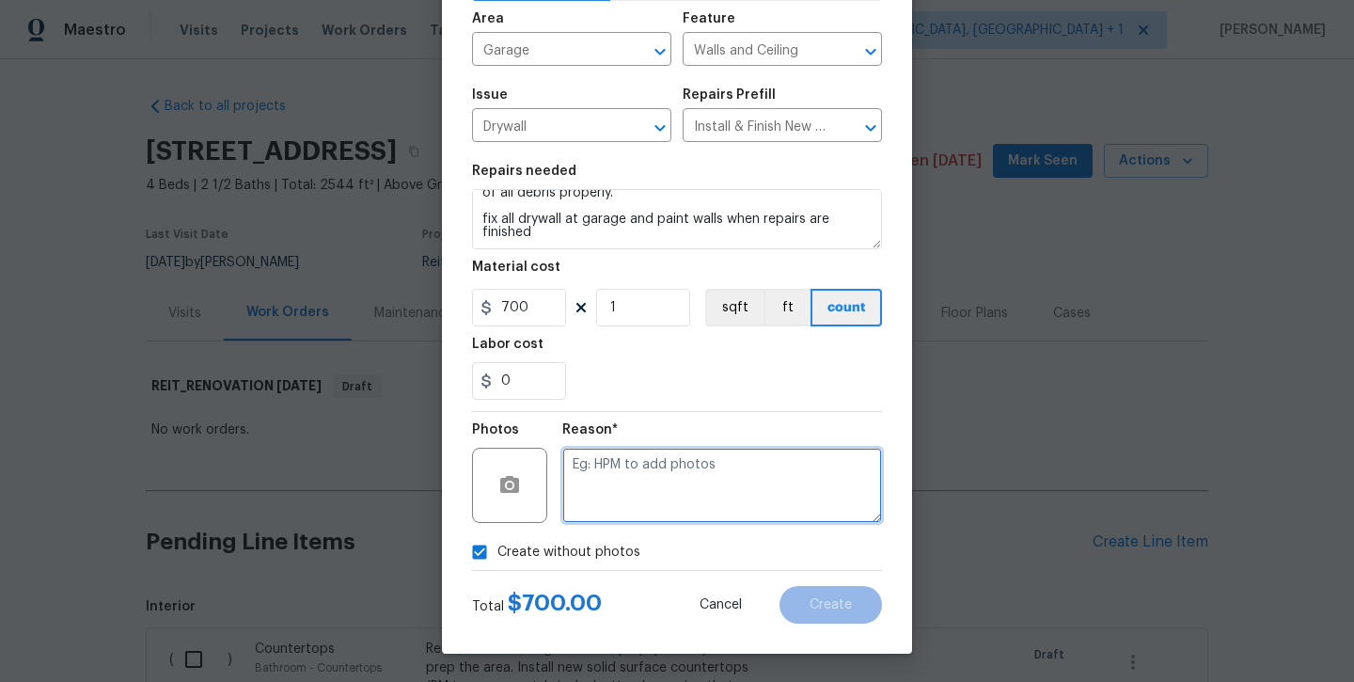
click at [623, 488] on textarea at bounding box center [722, 485] width 320 height 75
type textarea "will add later"
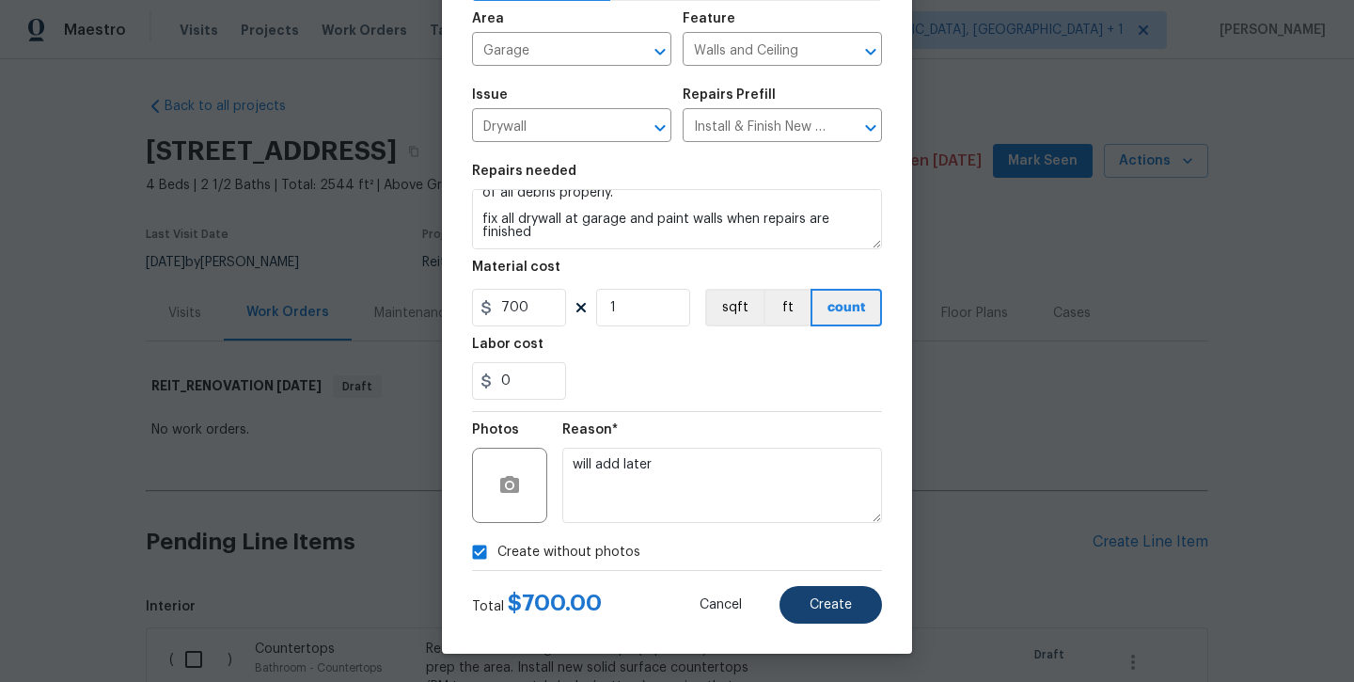
click at [794, 593] on button "Create" at bounding box center [831, 605] width 103 height 38
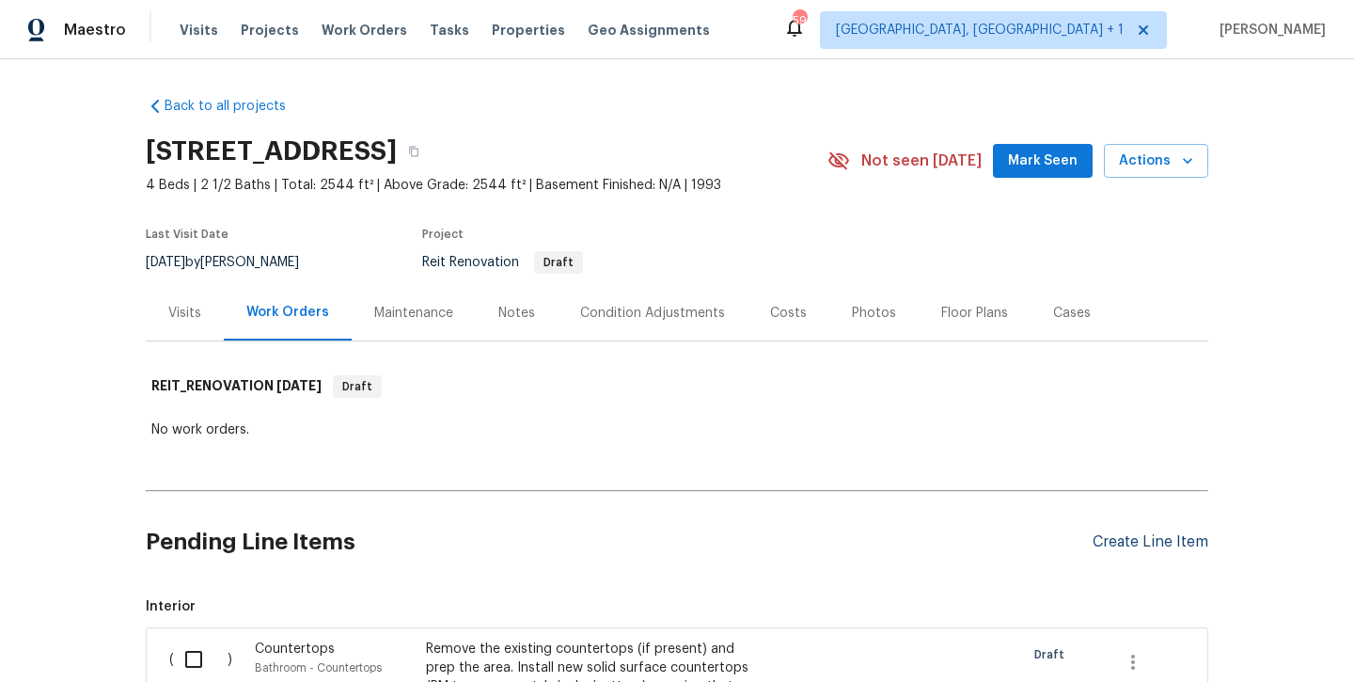
click at [1132, 547] on div "Create Line Item" at bounding box center [1151, 542] width 116 height 18
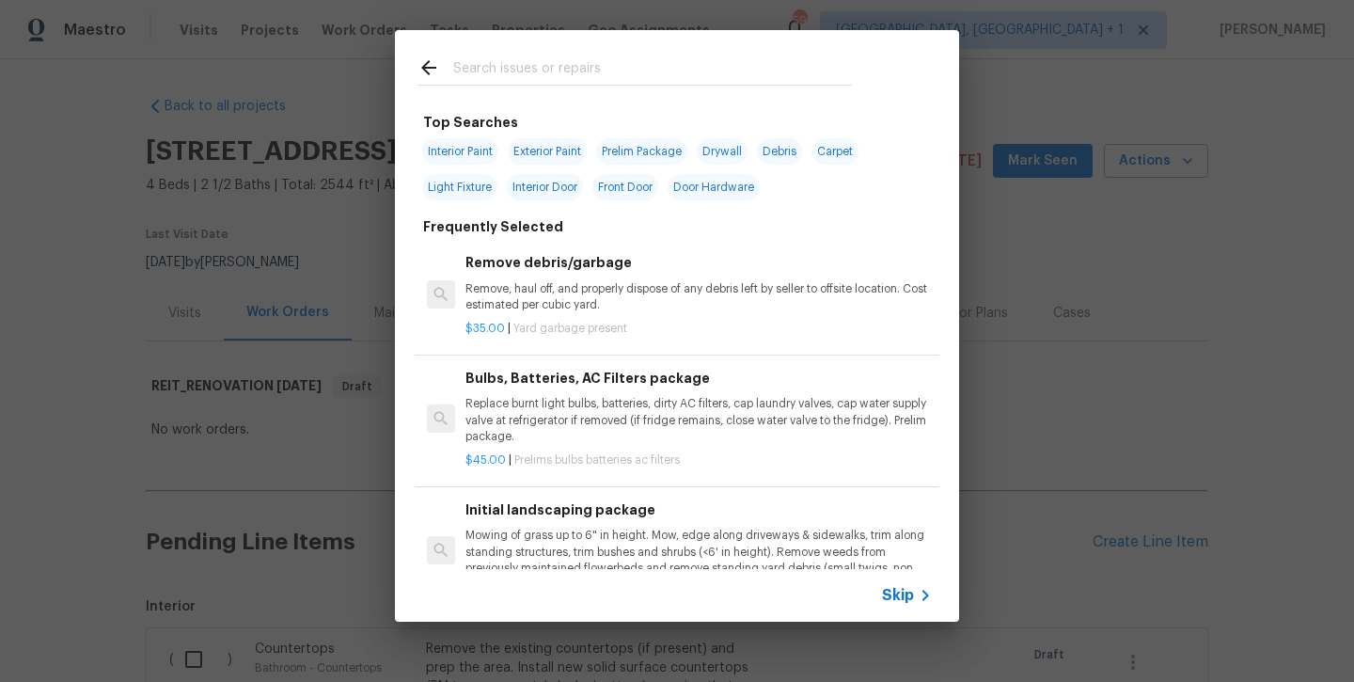
click at [577, 63] on input "text" at bounding box center [652, 70] width 399 height 28
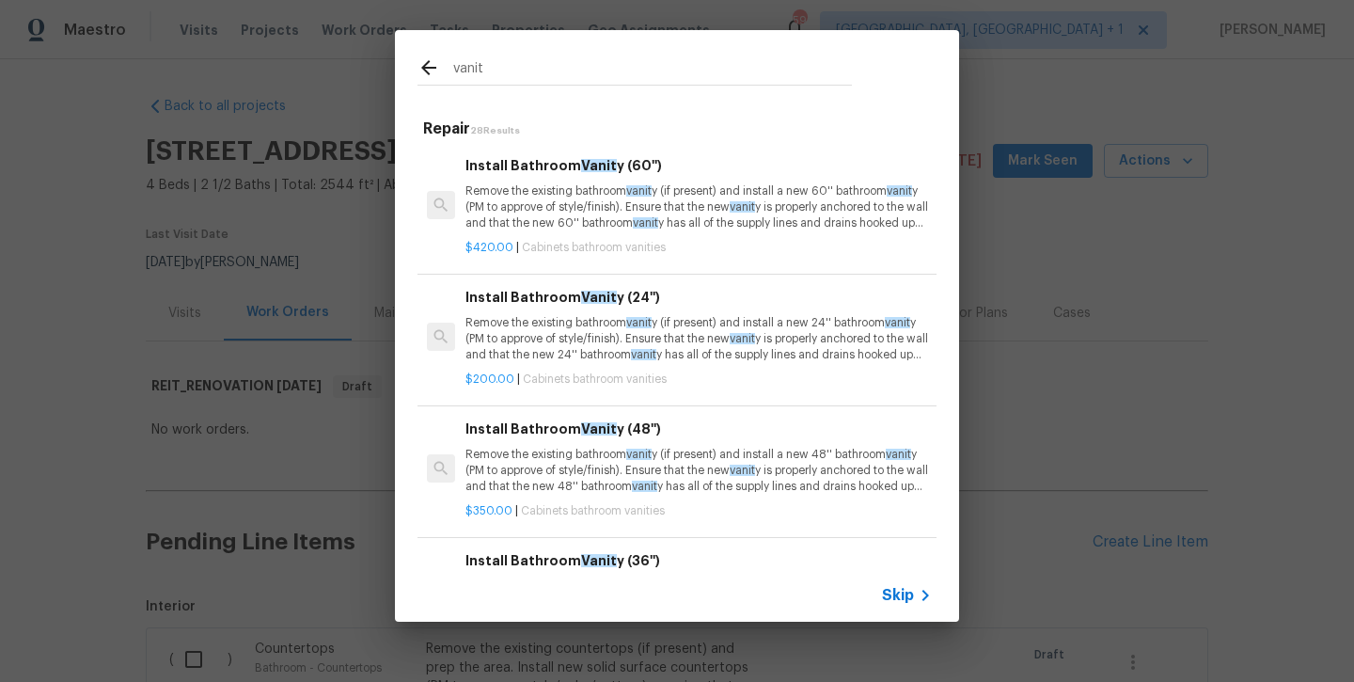
type input "vanity"
drag, startPoint x: 574, startPoint y: 62, endPoint x: 572, endPoint y: 349, distance: 286.9
click at [572, 349] on p "Remove the existing bathroom vanit y (if present) and install a new 24'' bathro…" at bounding box center [699, 339] width 467 height 48
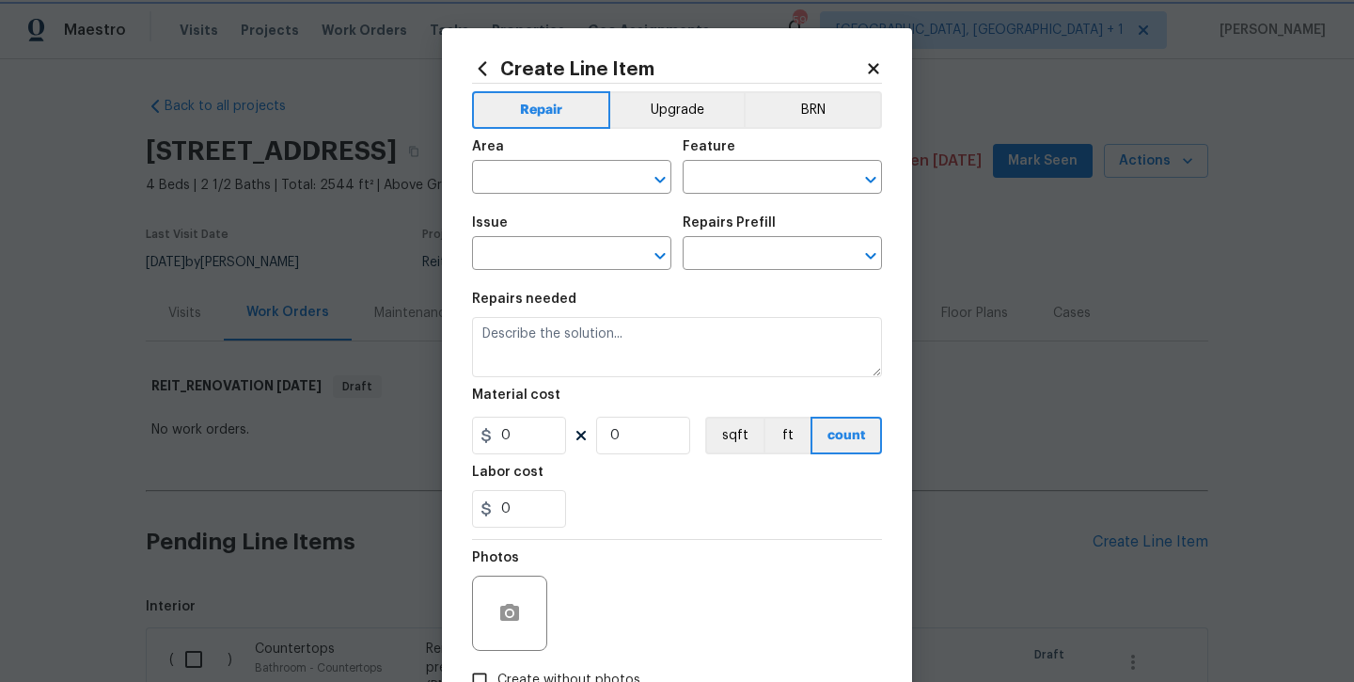
type input "Cabinets"
type input "Bathroom Cabinets"
type input "Install Bathroom Vanity (24'') $200.00"
type textarea "Remove the existing bathroom vanity (if present) and install a new 24'' bathroo…"
type input "200"
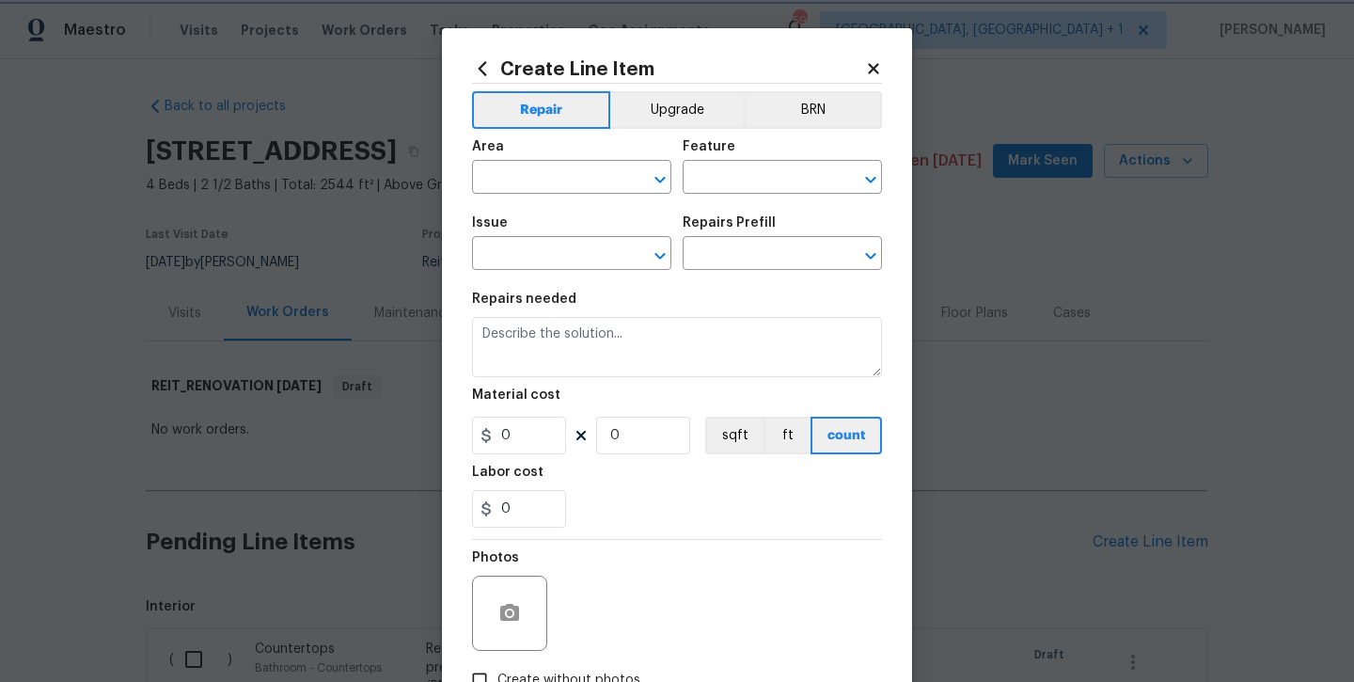
type input "1"
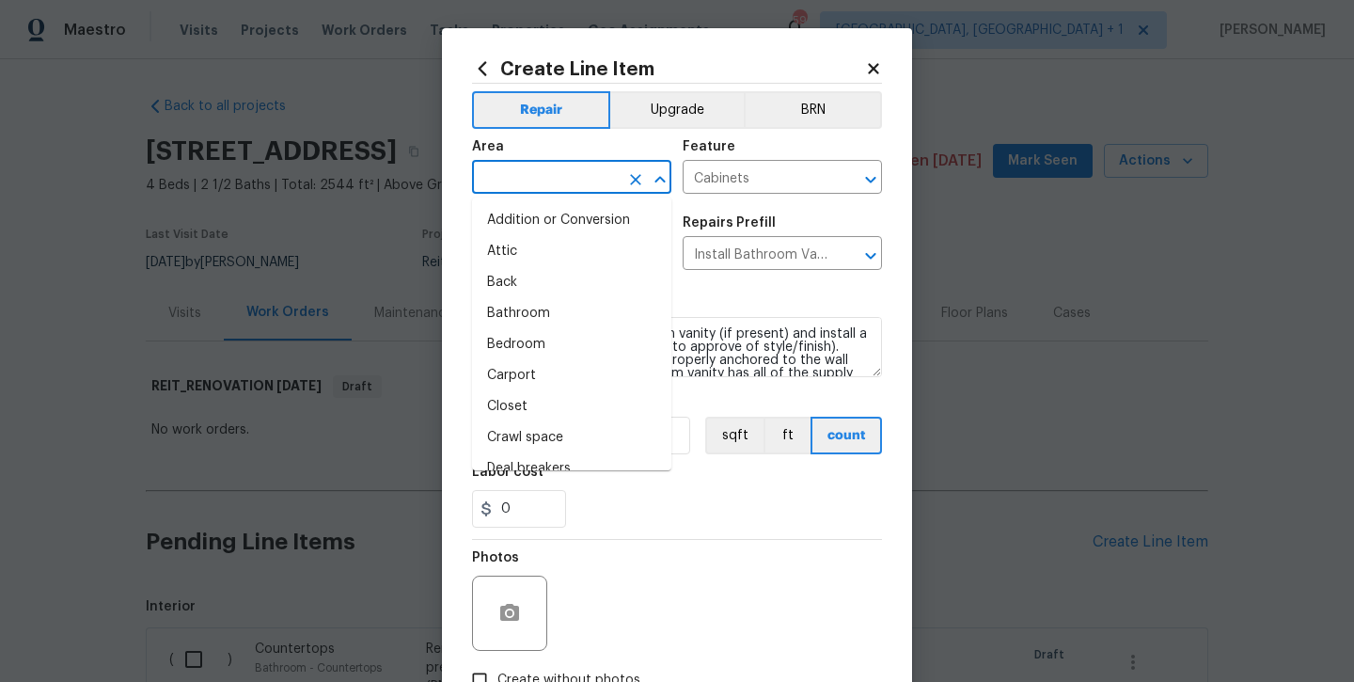
click at [567, 182] on input "text" at bounding box center [545, 179] width 147 height 29
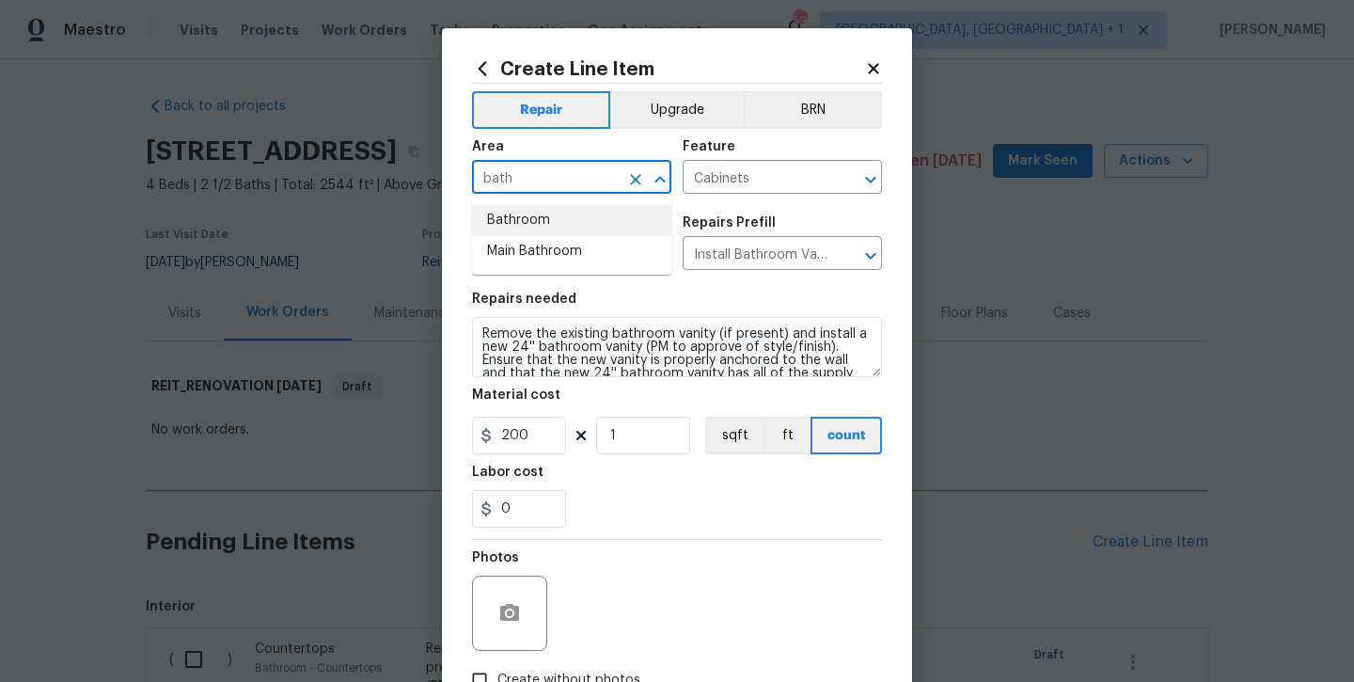
click at [544, 225] on li "Bathroom" at bounding box center [571, 220] width 199 height 31
type input "Bathroom"
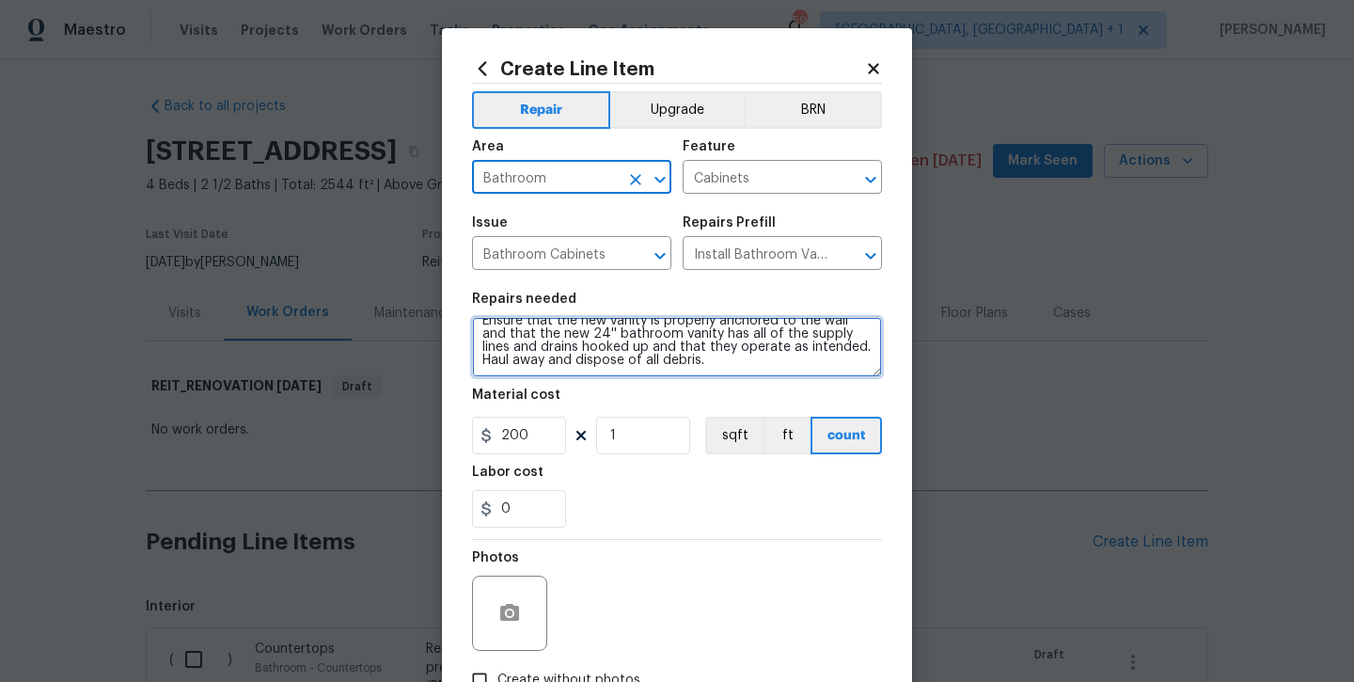
click at [738, 369] on textarea "Remove the existing bathroom vanity (if present) and install a new 24'' bathroo…" at bounding box center [677, 347] width 410 height 60
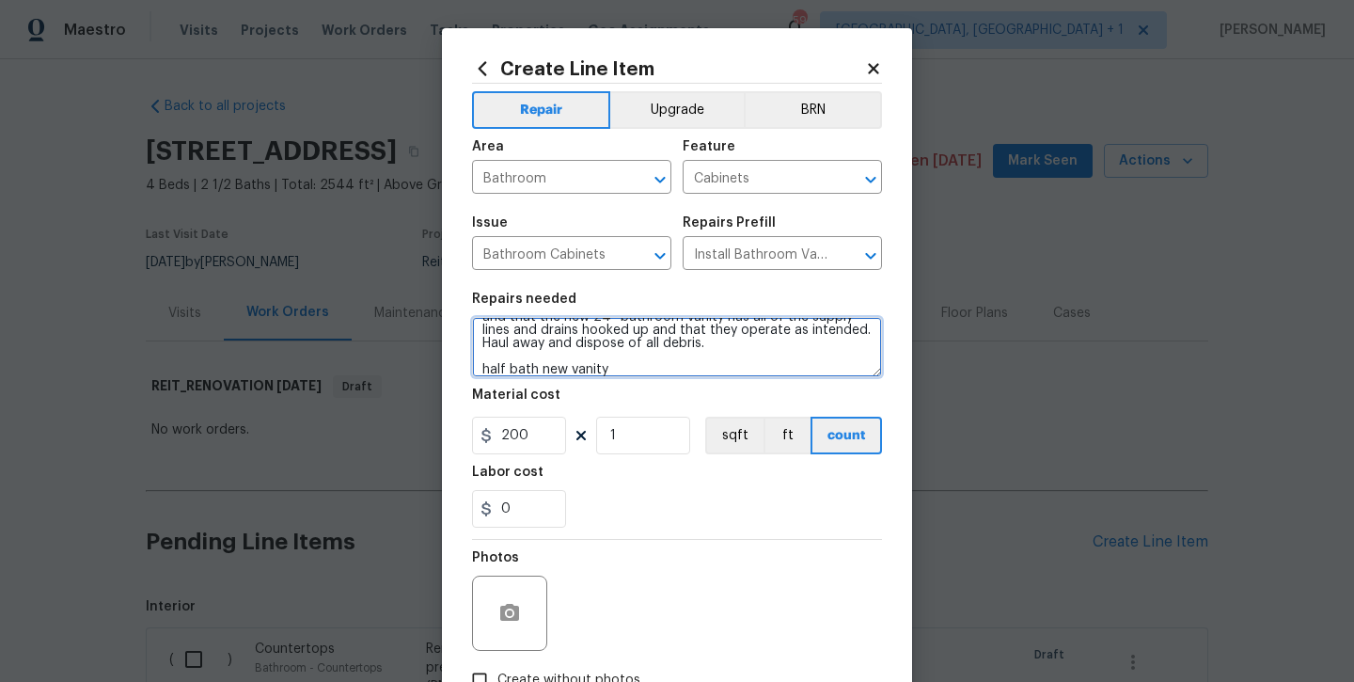
type textarea "Remove the existing bathroom vanity (if present) and install a new 24'' bathroo…"
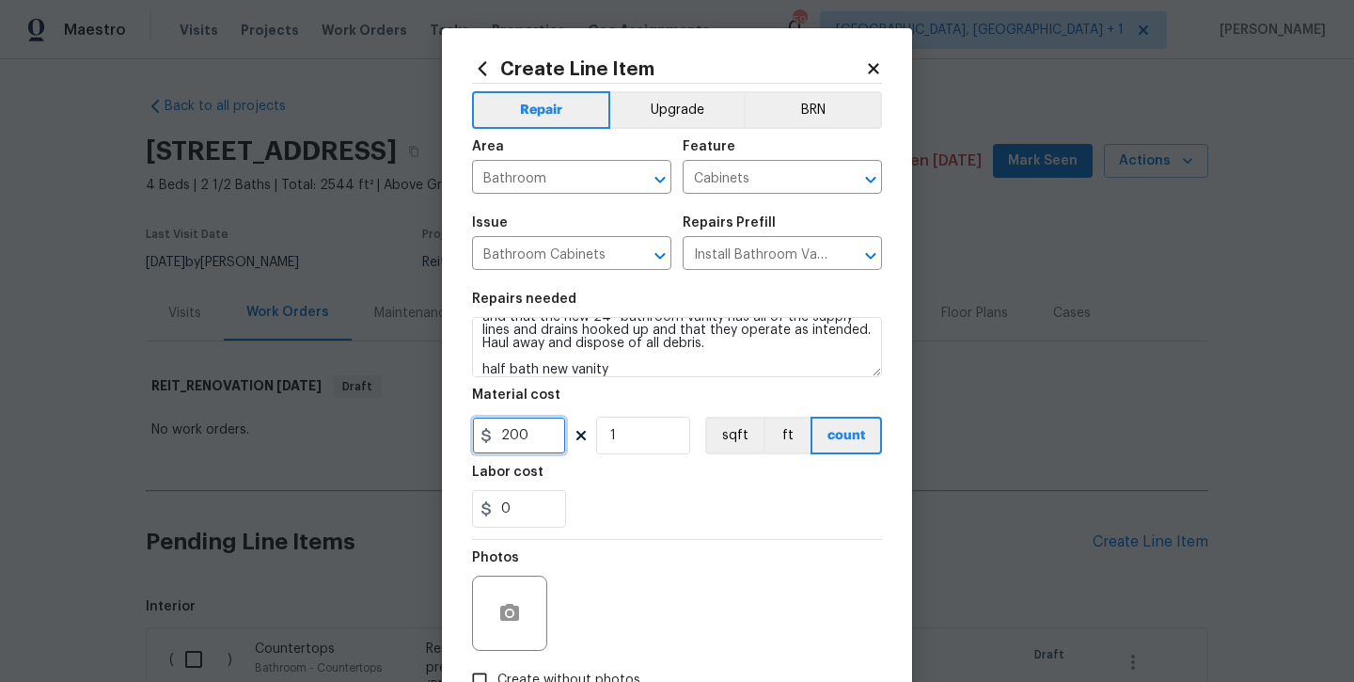
click at [530, 433] on input "200" at bounding box center [519, 436] width 94 height 38
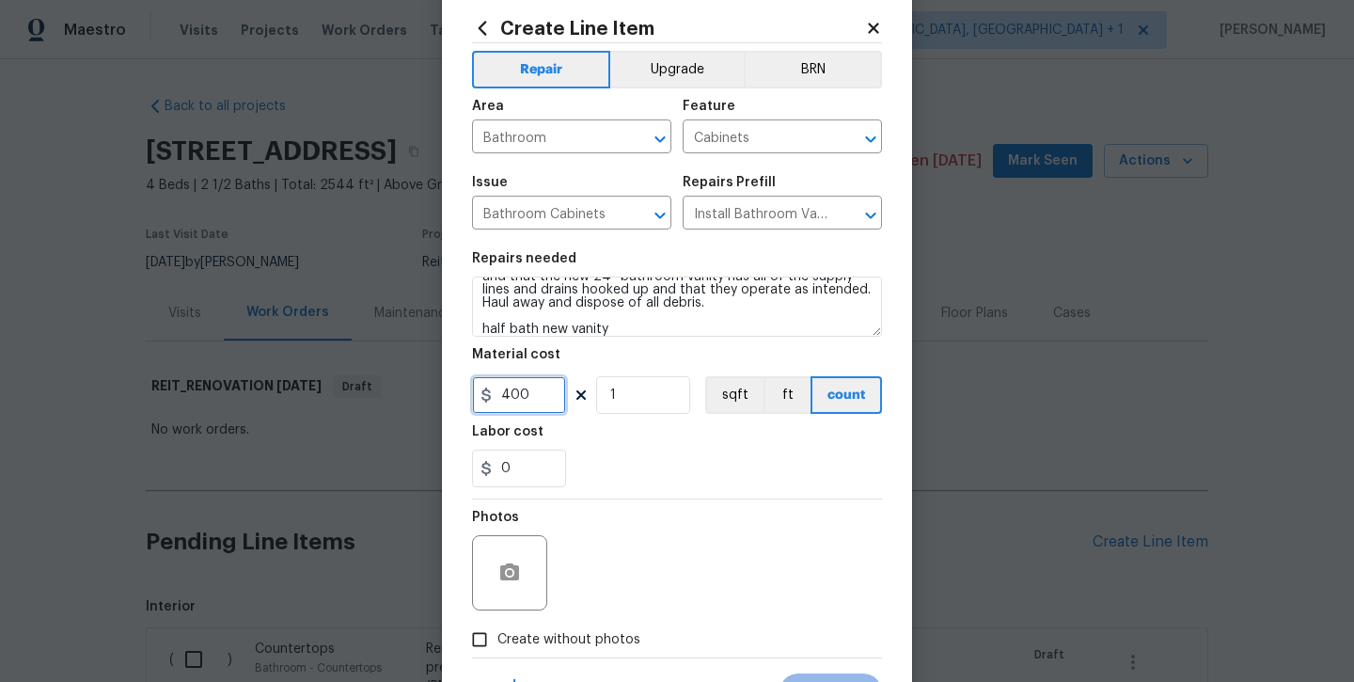
scroll to position [128, 0]
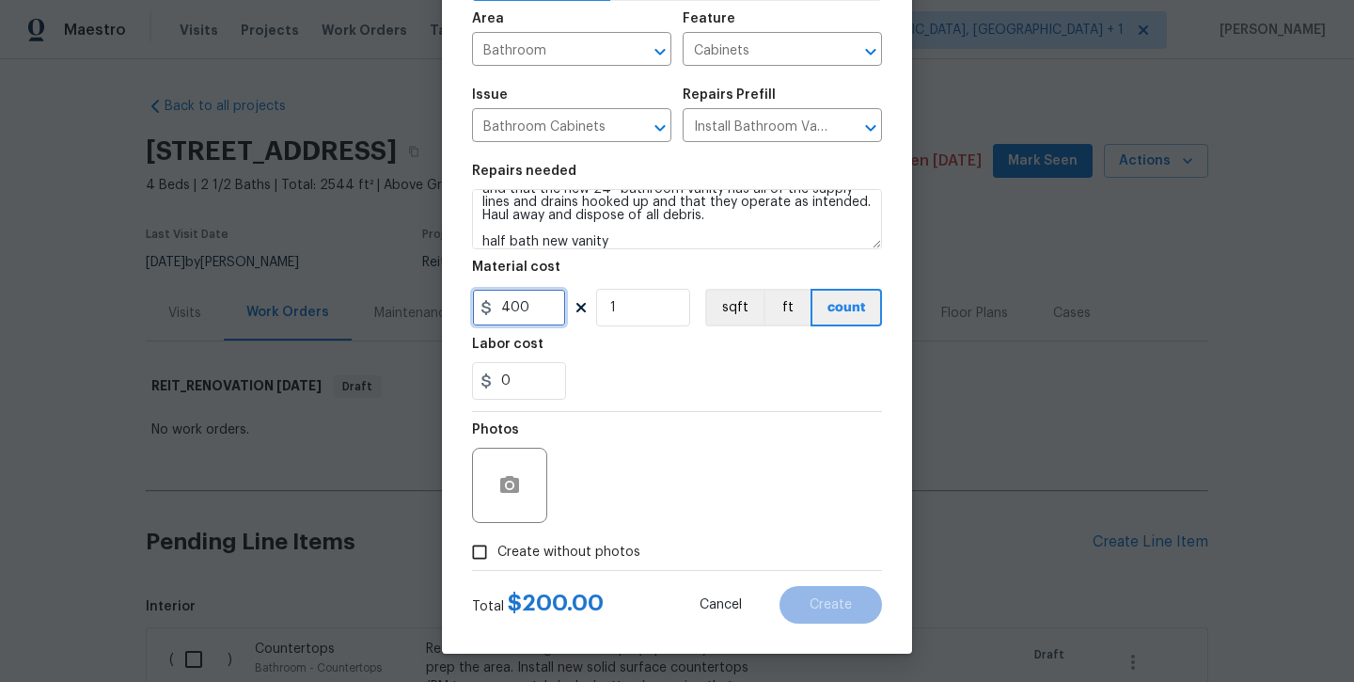
type input "400"
click at [561, 573] on div "Total $ 400.00 Cancel Create" at bounding box center [677, 597] width 410 height 53
click at [561, 561] on span "Create without photos" at bounding box center [569, 553] width 143 height 20
click at [498, 561] on input "Create without photos" at bounding box center [480, 552] width 36 height 36
checkbox input "true"
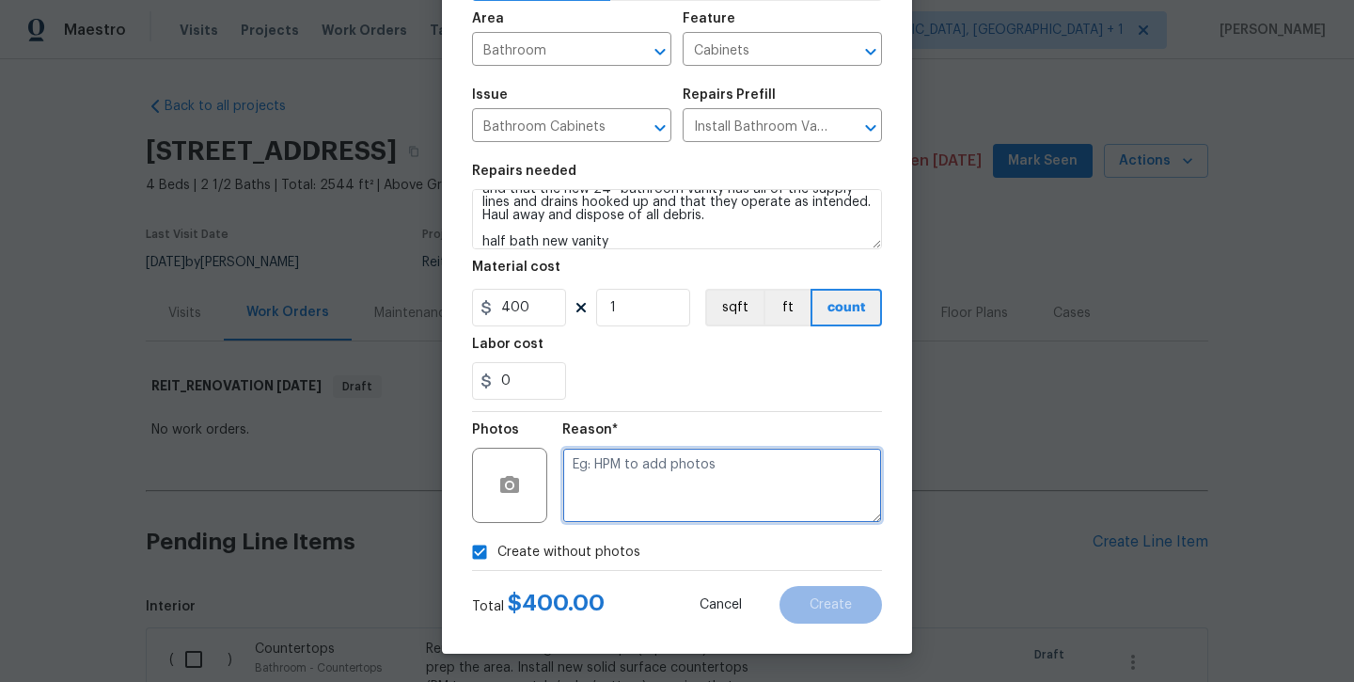
click at [638, 481] on textarea at bounding box center [722, 485] width 320 height 75
type textarea "will add later"
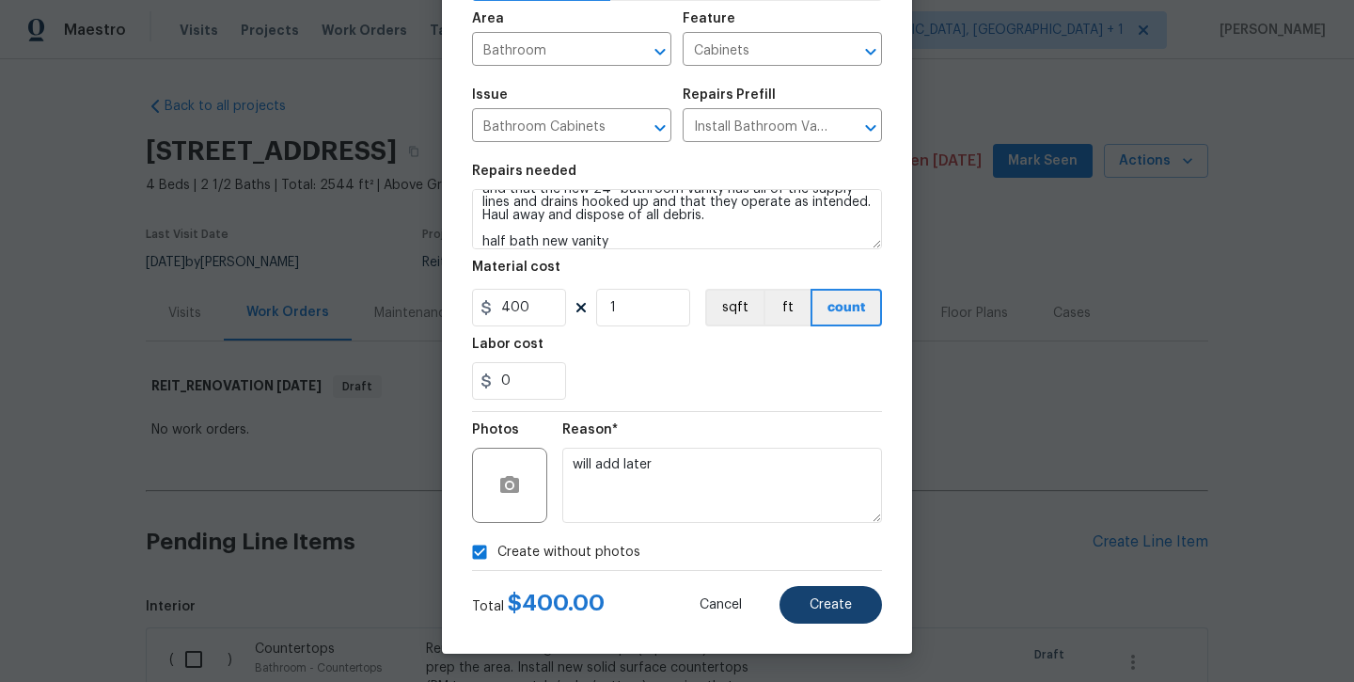
click at [832, 596] on button "Create" at bounding box center [831, 605] width 103 height 38
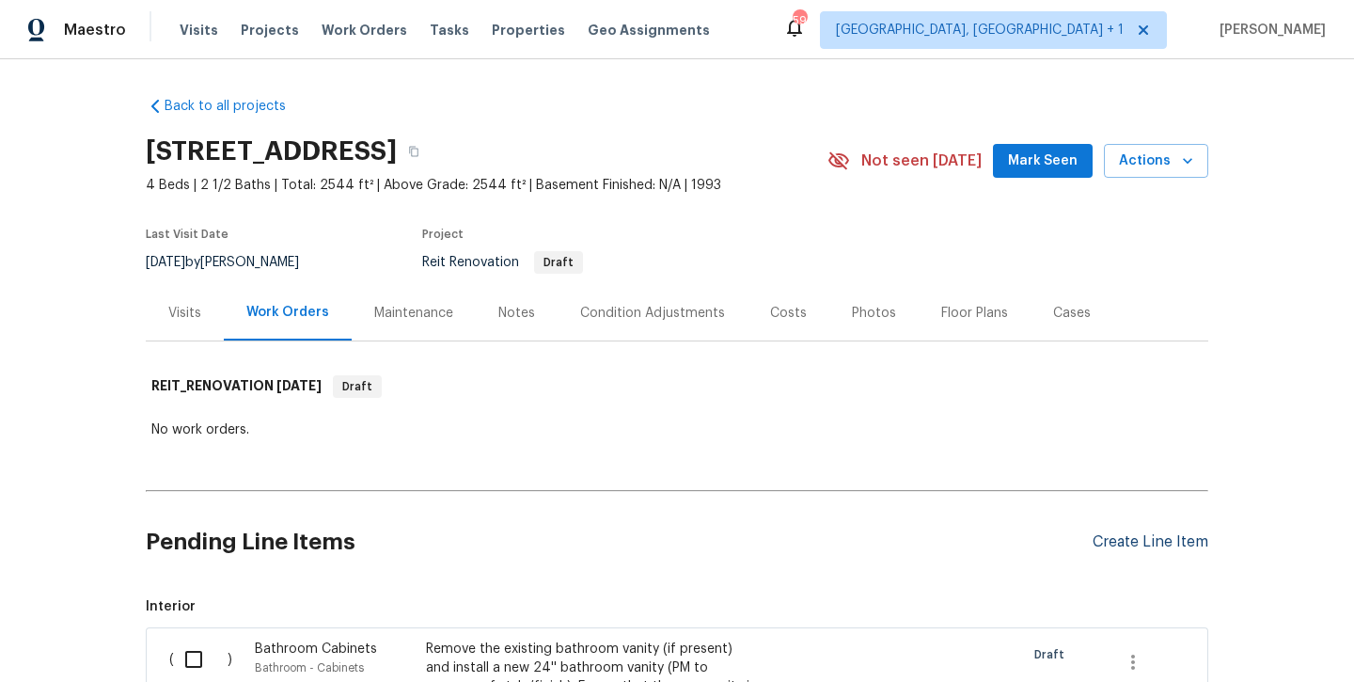
click at [1095, 548] on div "Create Line Item" at bounding box center [1151, 542] width 116 height 18
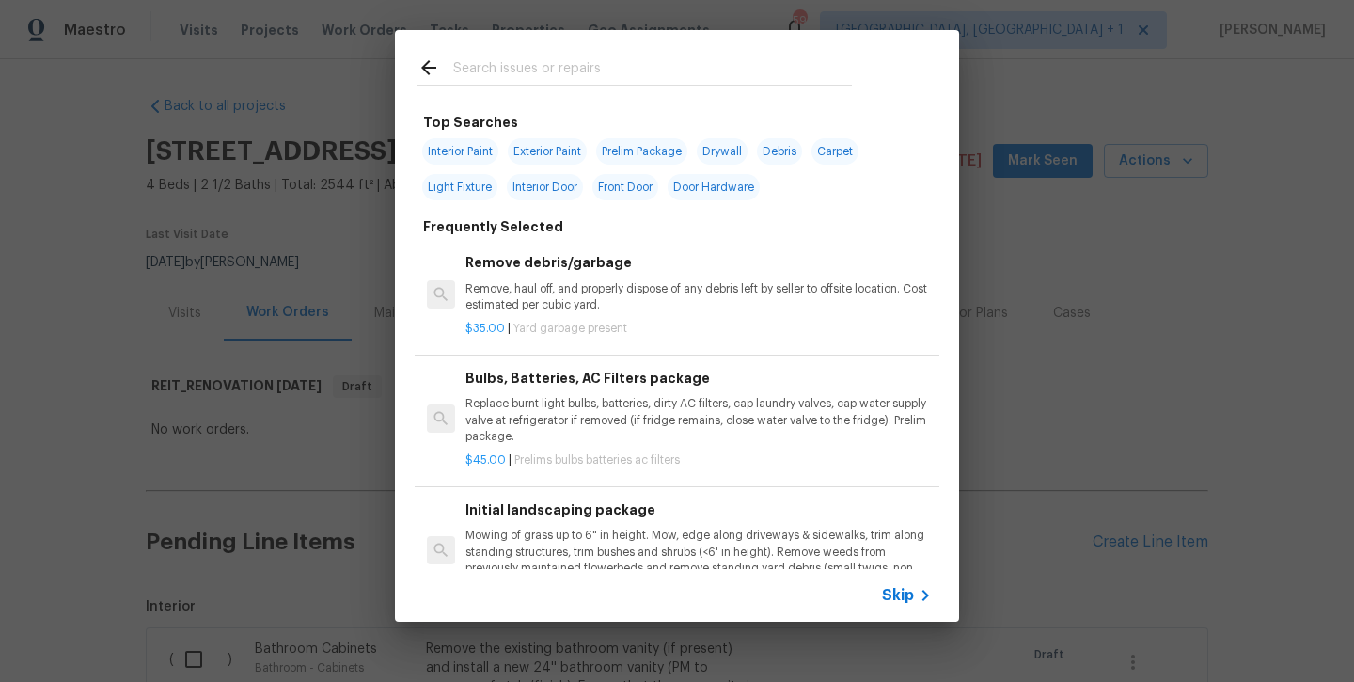
click at [563, 55] on div at bounding box center [635, 67] width 480 height 74
click at [562, 60] on input "text" at bounding box center [652, 70] width 399 height 28
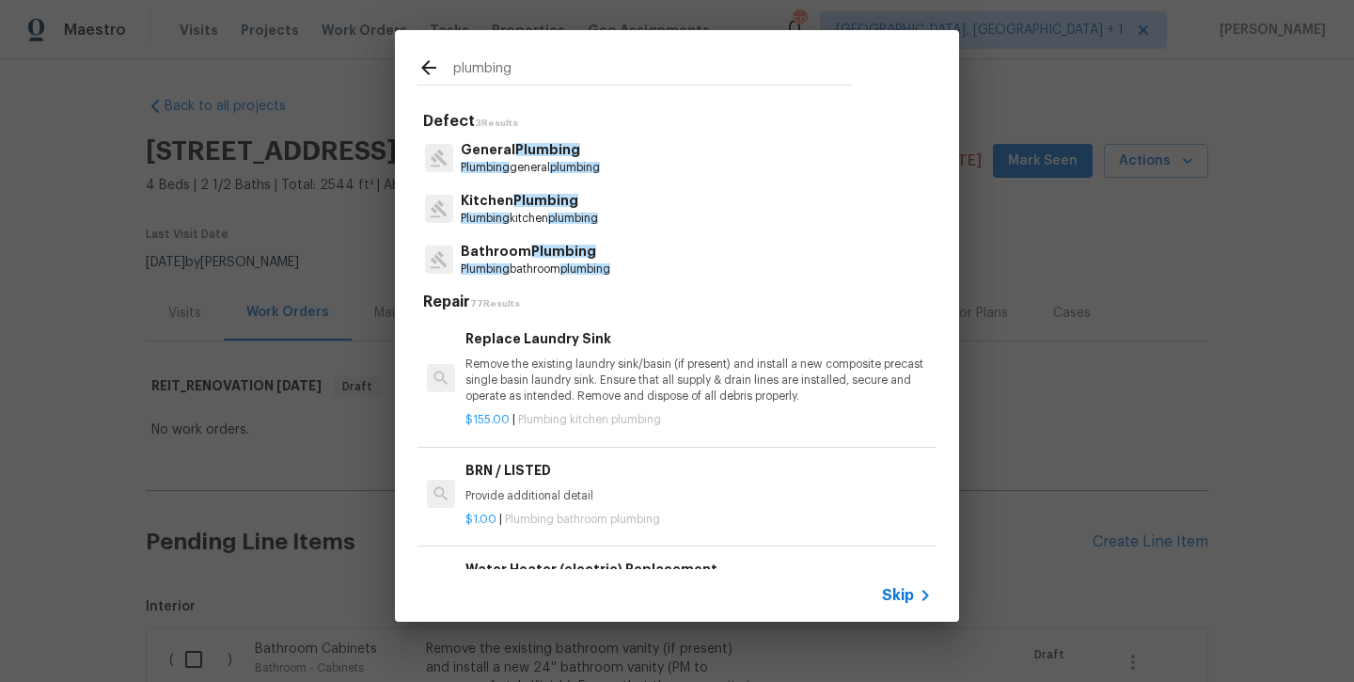
type input "plumbing"
click at [532, 249] on span "Plumbing" at bounding box center [563, 251] width 65 height 13
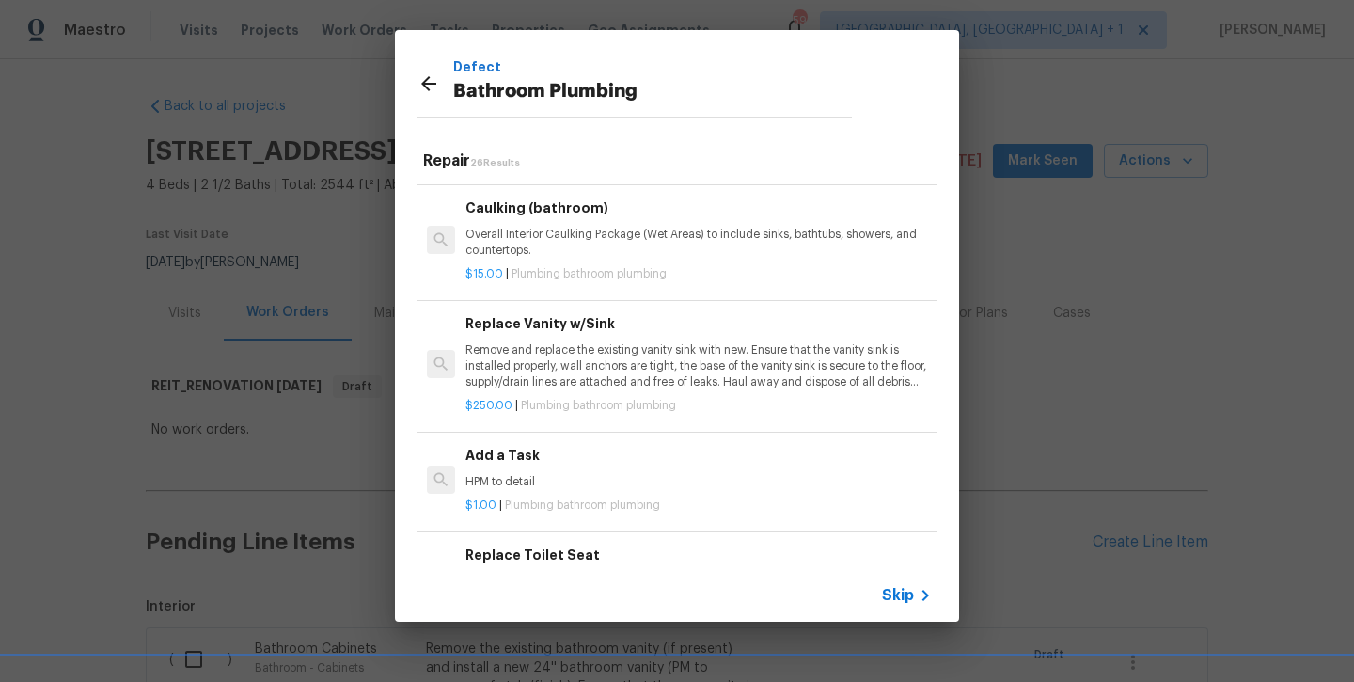
scroll to position [2708, 0]
click at [514, 446] on h6 "Add a Task" at bounding box center [699, 456] width 467 height 21
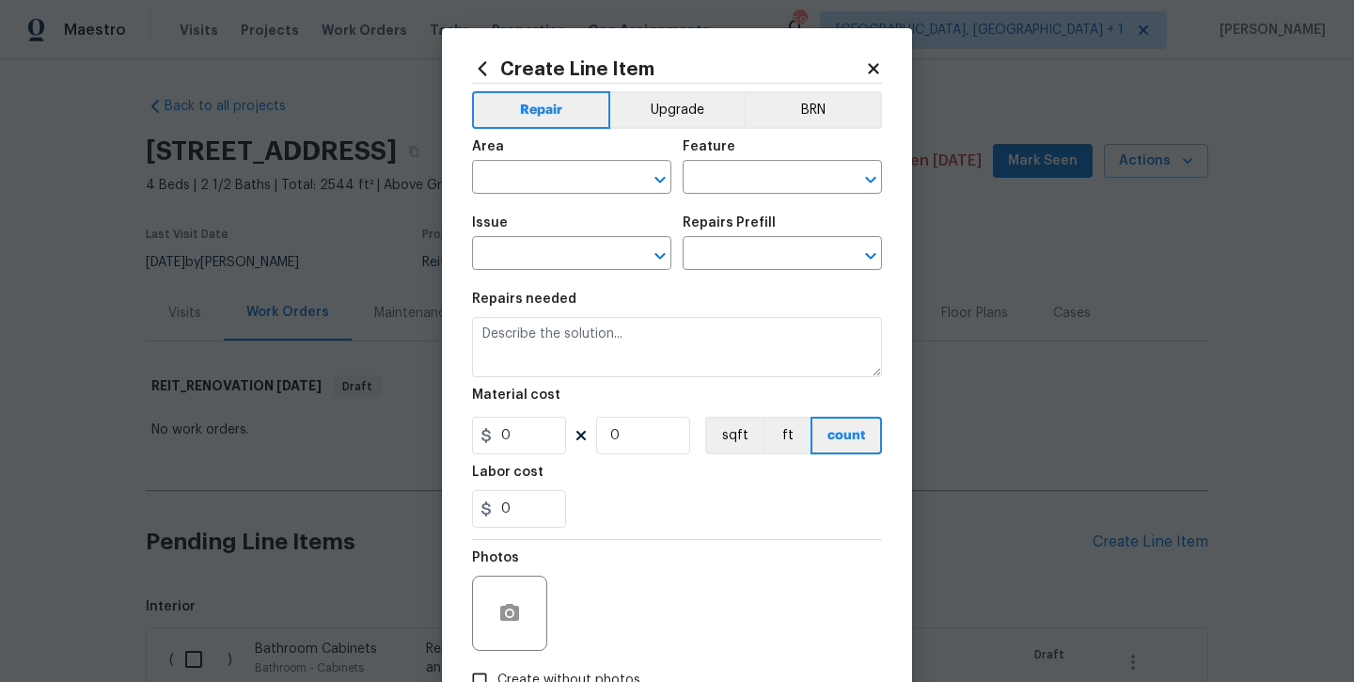
type input "Plumbing"
type input "Bathroom Plumbing"
type input "Add a Task $1.00"
type textarea "HPM to detail"
type input "1"
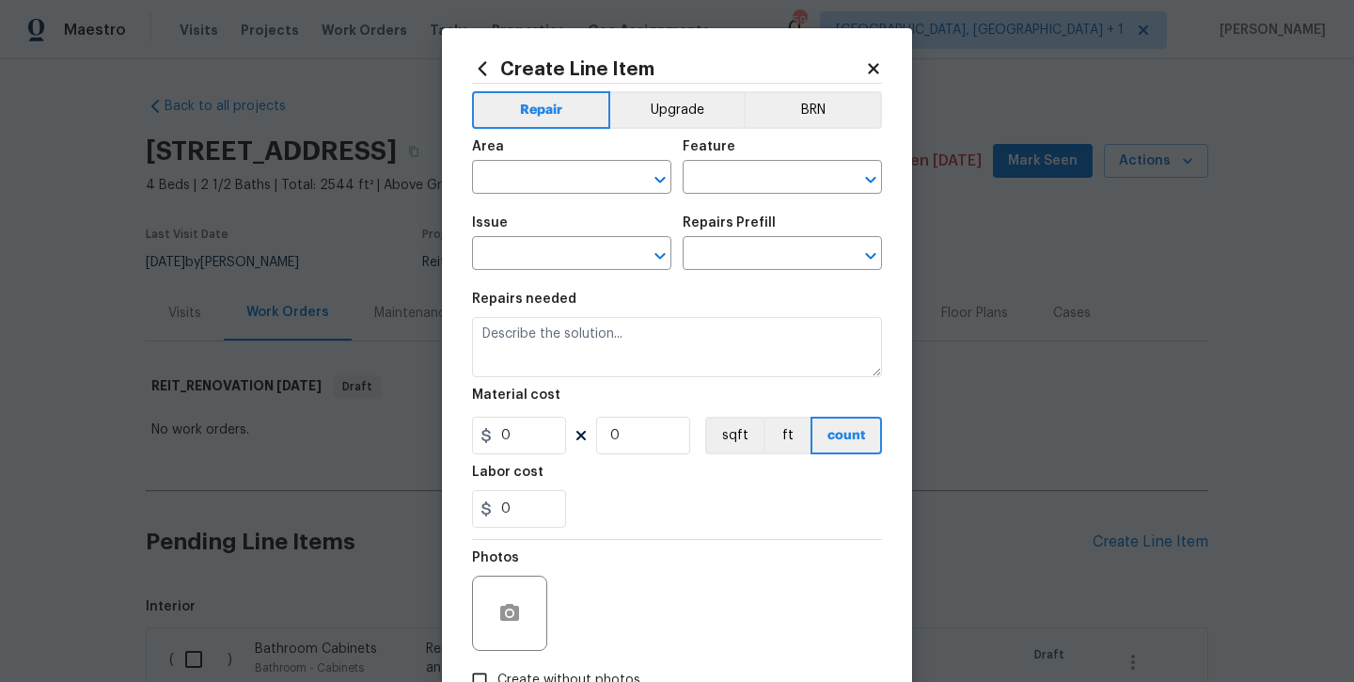
type input "1"
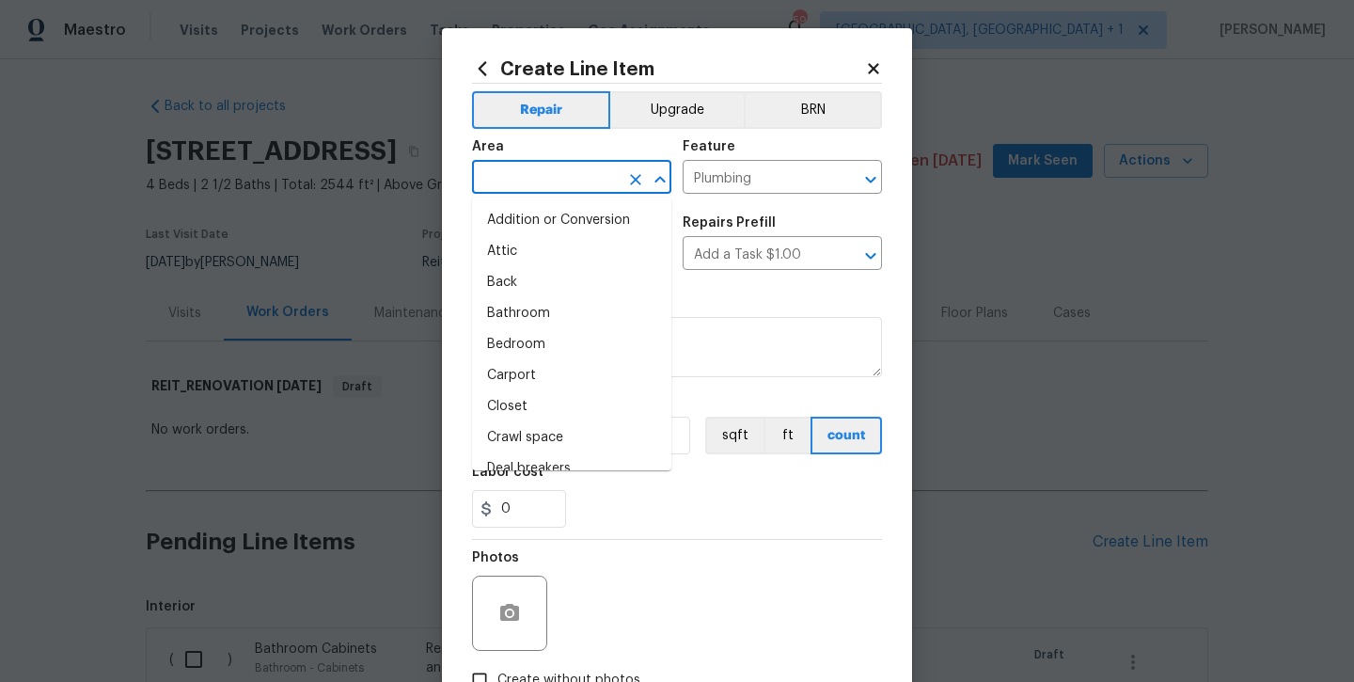
click at [542, 180] on input "text" at bounding box center [545, 179] width 147 height 29
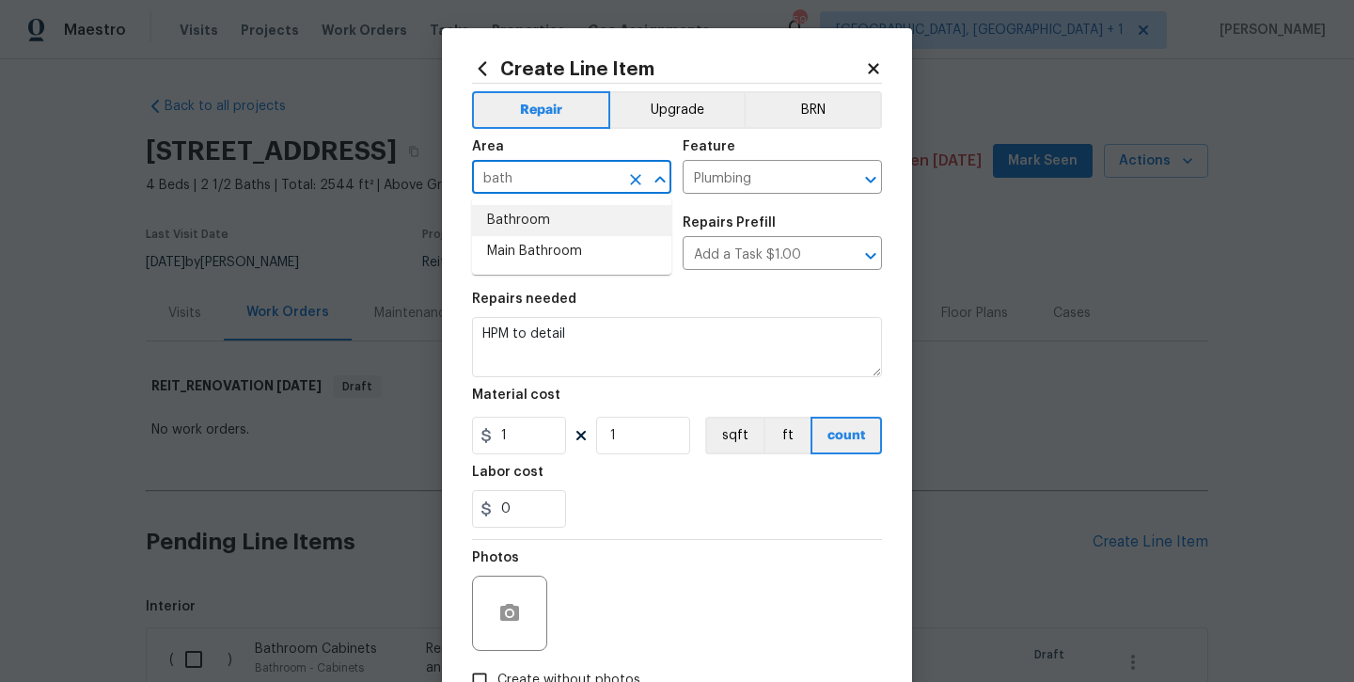
click at [547, 224] on li "Bathroom" at bounding box center [571, 220] width 199 height 31
type input "Bathroom"
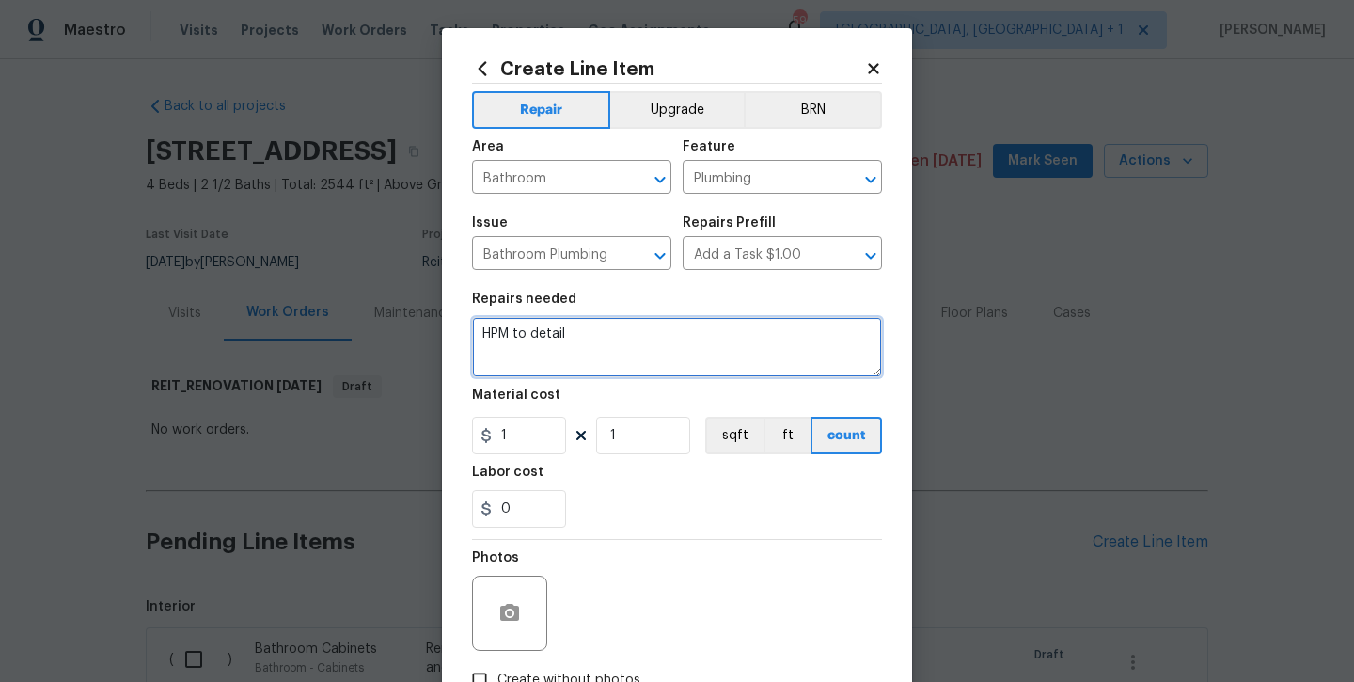
click at [612, 338] on textarea "HPM to detail" at bounding box center [677, 347] width 410 height 60
type textarea "HPM to detail -- new plumbing fixture at half bath downstairs"
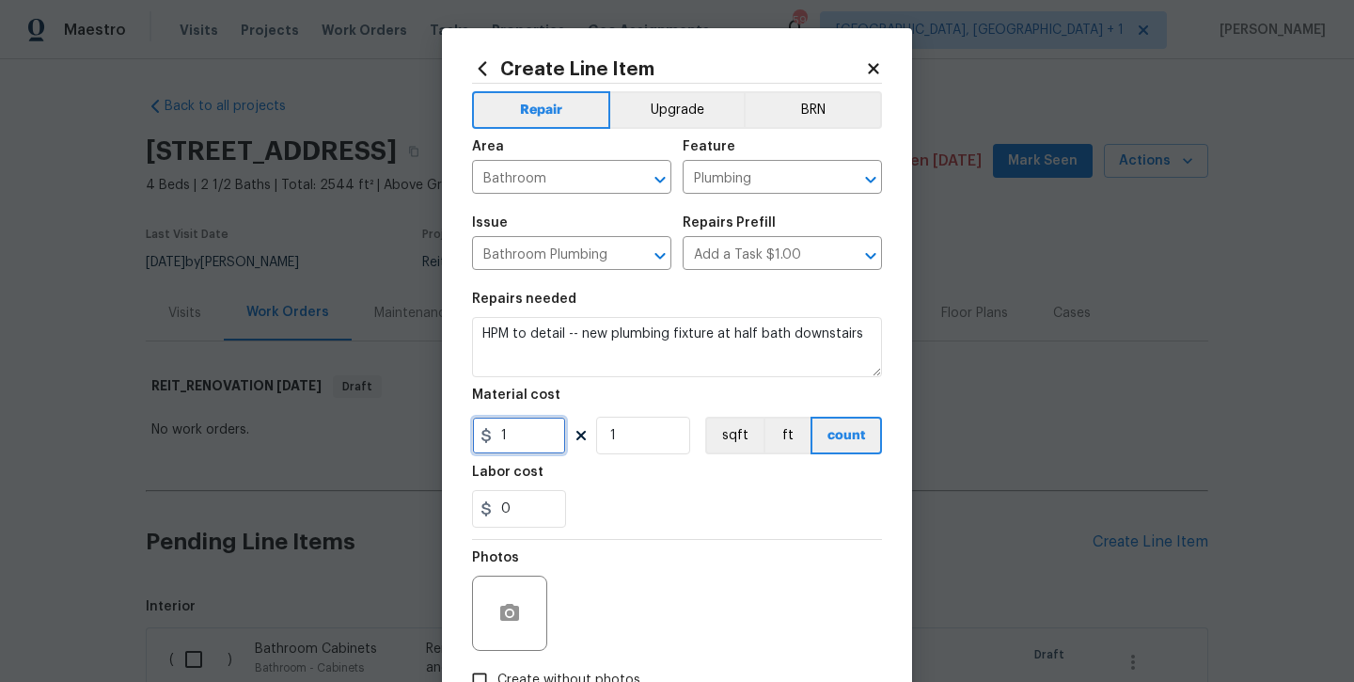
click at [513, 443] on input "1" at bounding box center [519, 436] width 94 height 38
click at [513, 442] on input "1" at bounding box center [519, 436] width 94 height 38
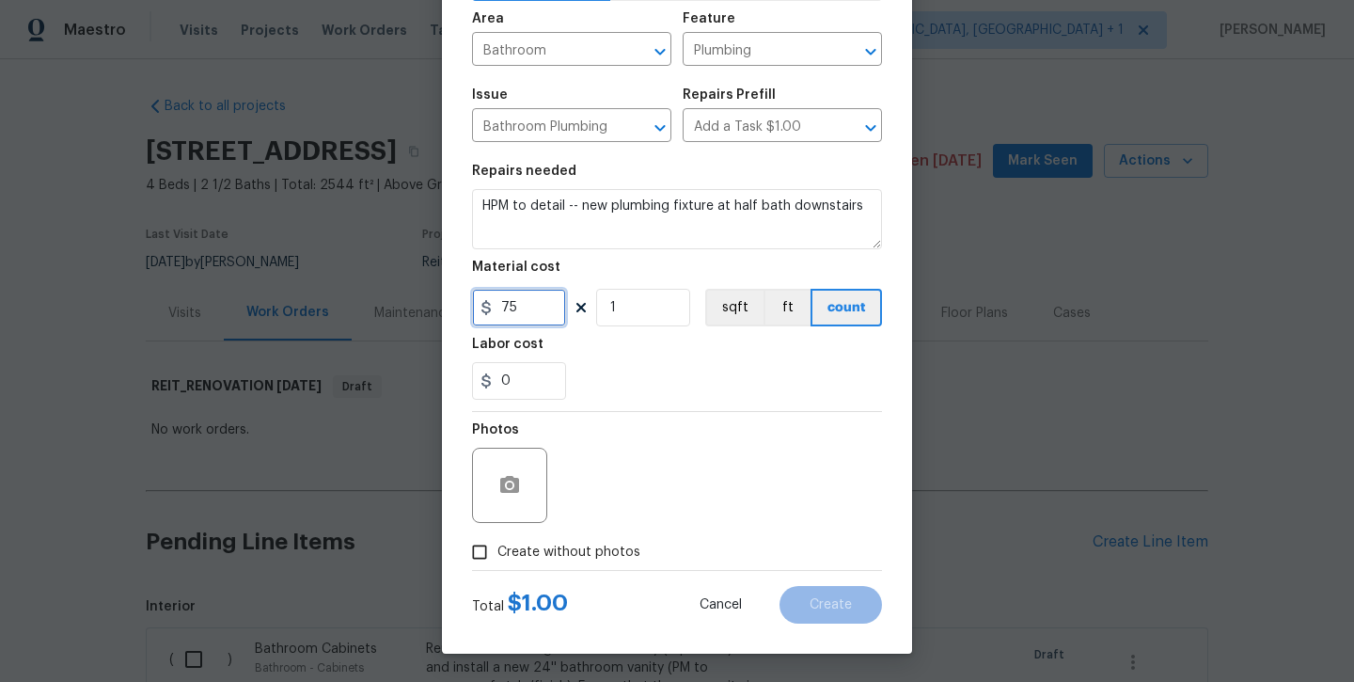
scroll to position [128, 0]
type input "75"
click at [556, 565] on label "Create without photos" at bounding box center [551, 552] width 179 height 36
click at [498, 565] on input "Create without photos" at bounding box center [480, 552] width 36 height 36
checkbox input "true"
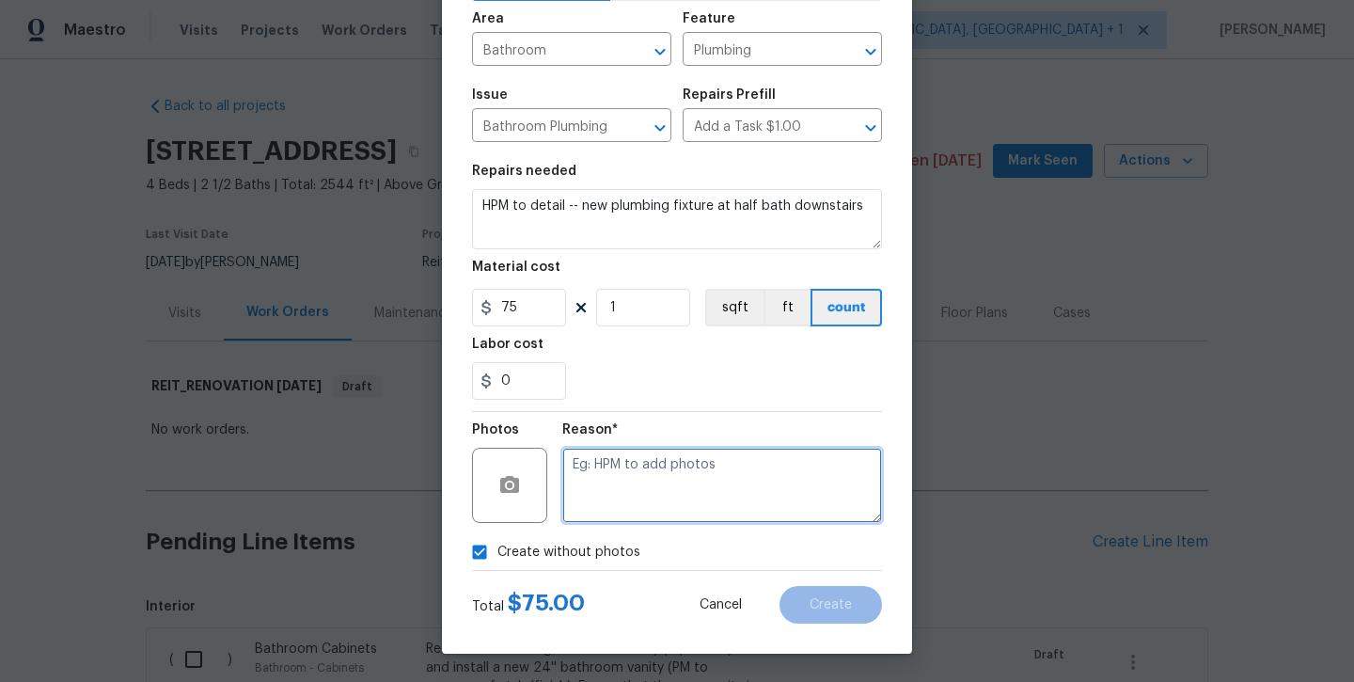
click at [605, 504] on textarea at bounding box center [722, 485] width 320 height 75
type textarea "will add later"
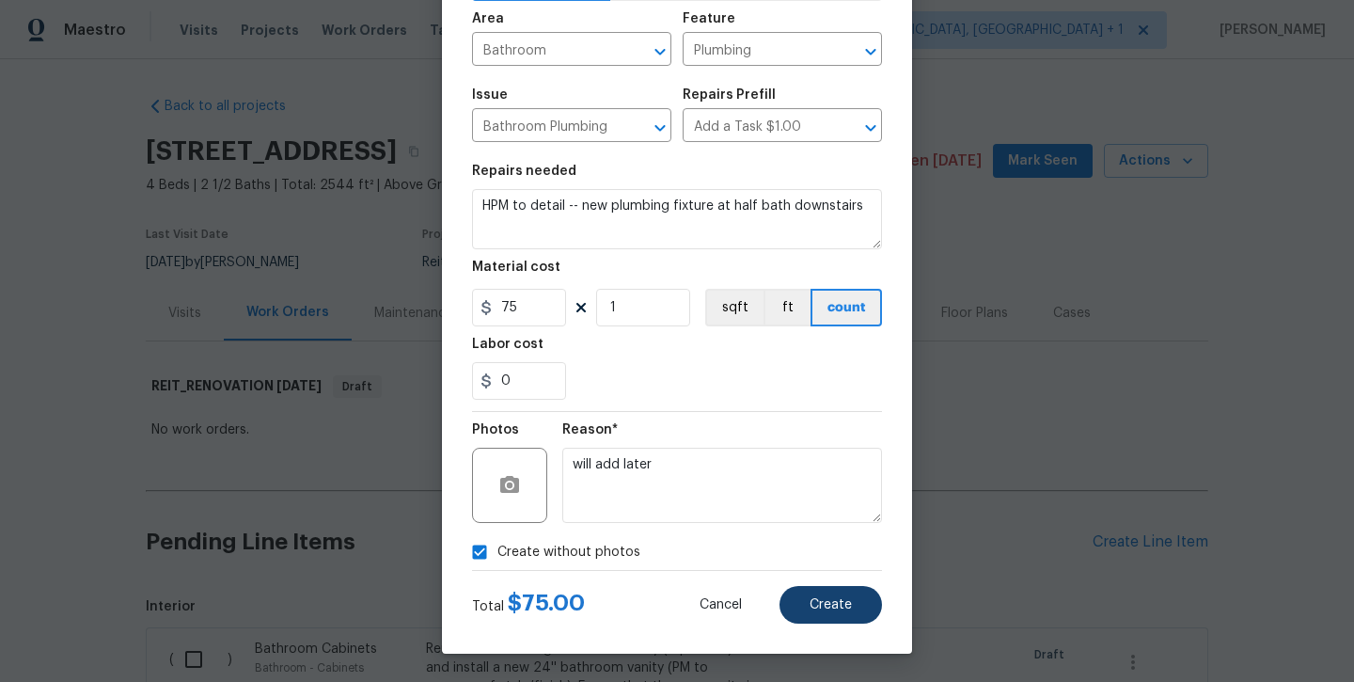
click at [799, 595] on button "Create" at bounding box center [831, 605] width 103 height 38
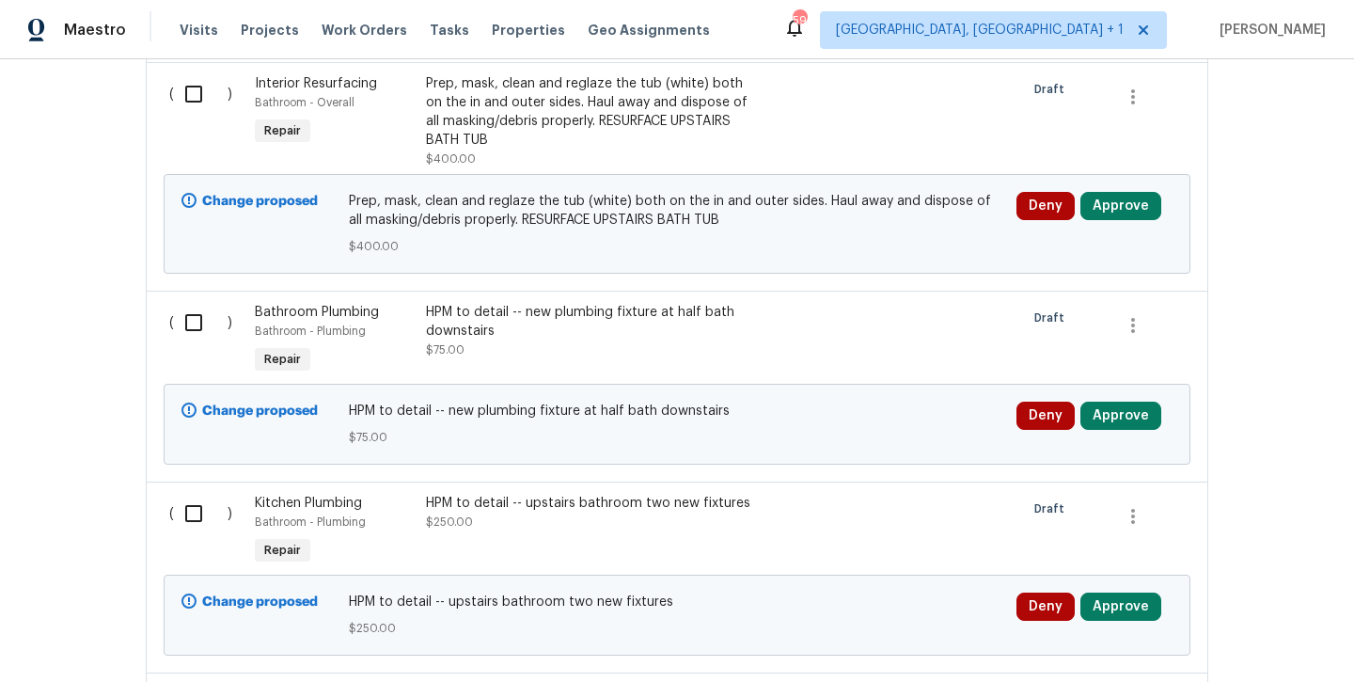
scroll to position [1906, 0]
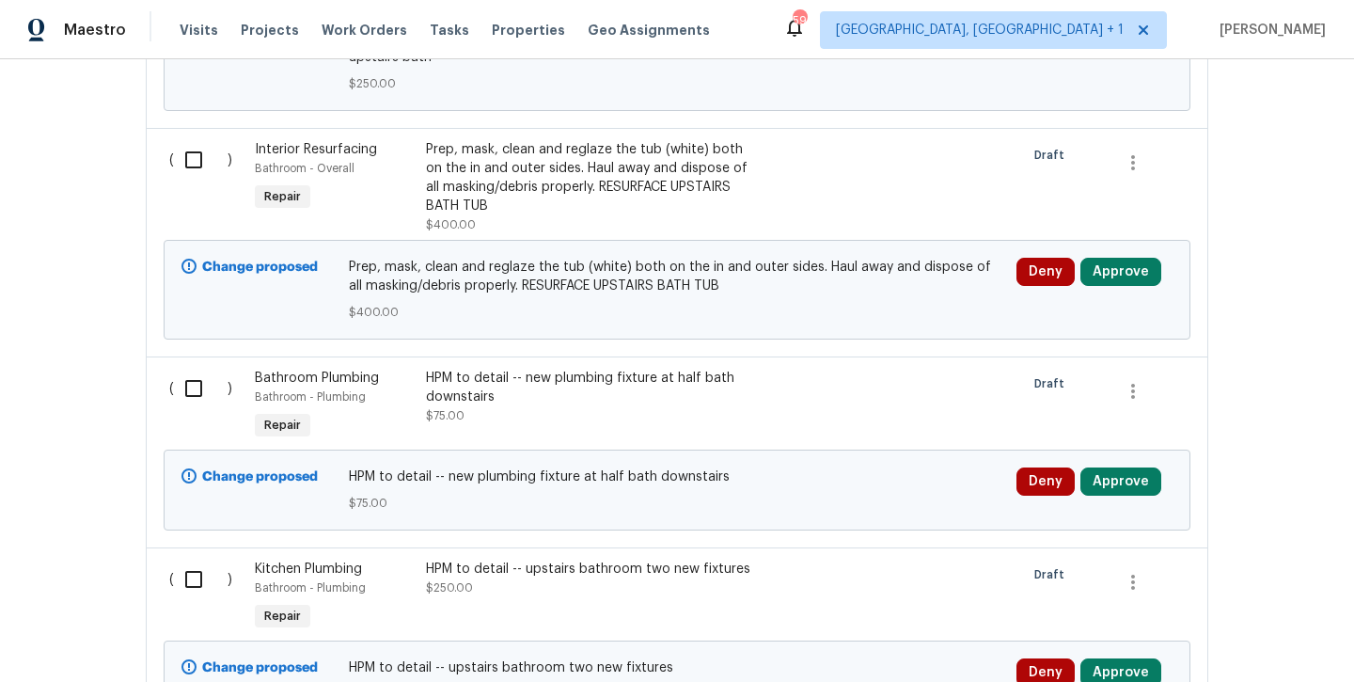
click at [567, 369] on div "HPM to detail -- new plumbing fixture at half bath downstairs" at bounding box center [591, 388] width 331 height 38
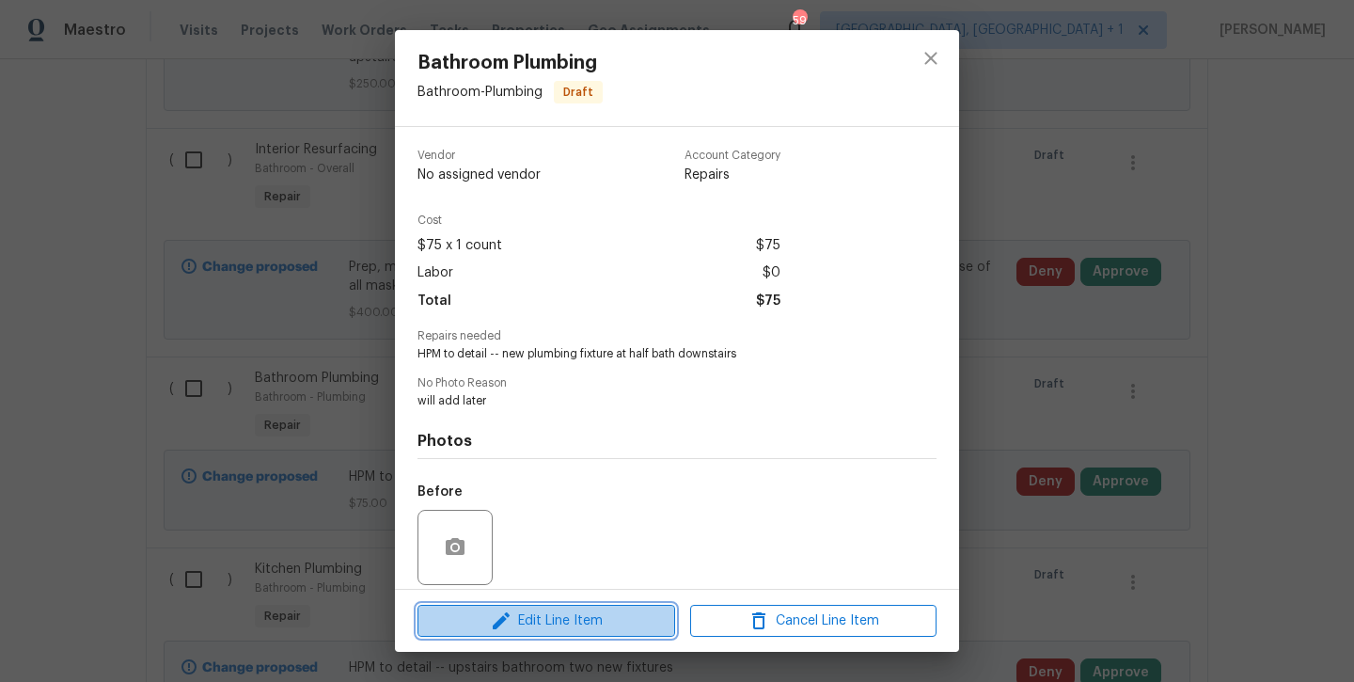
click at [561, 618] on span "Edit Line Item" at bounding box center [546, 621] width 246 height 24
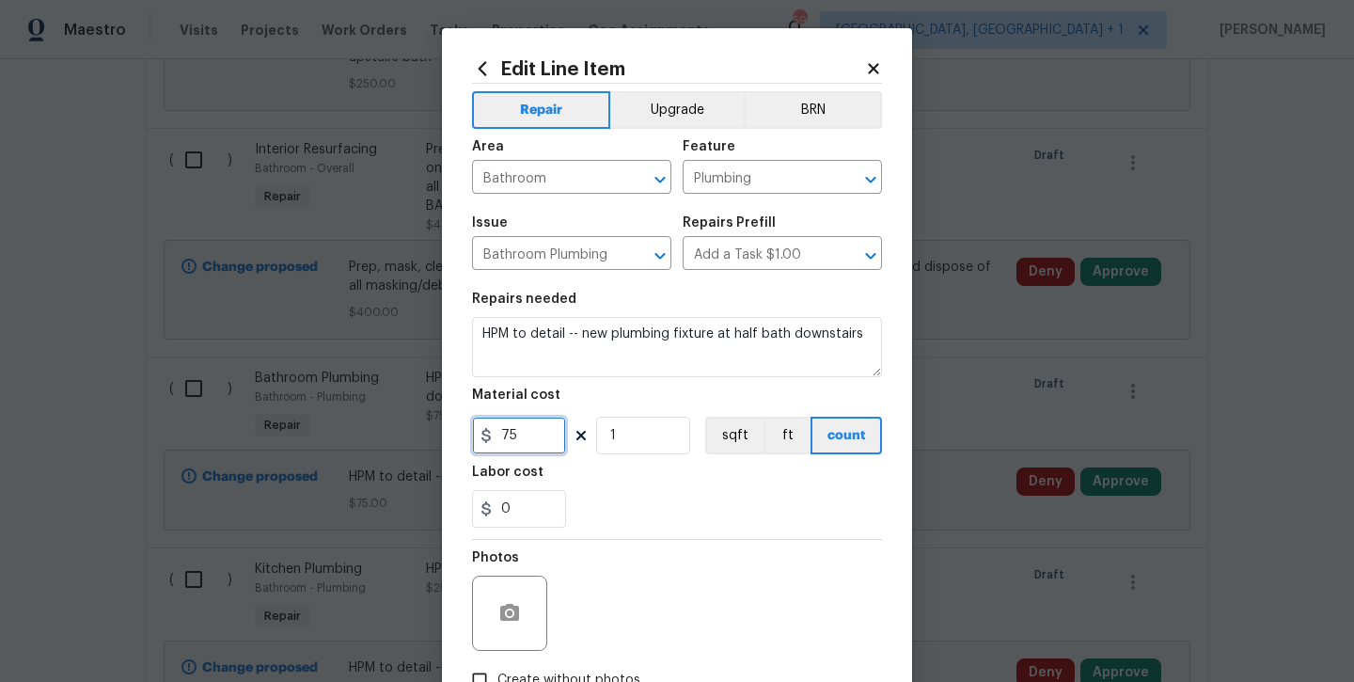
click at [535, 434] on input "75" at bounding box center [519, 436] width 94 height 38
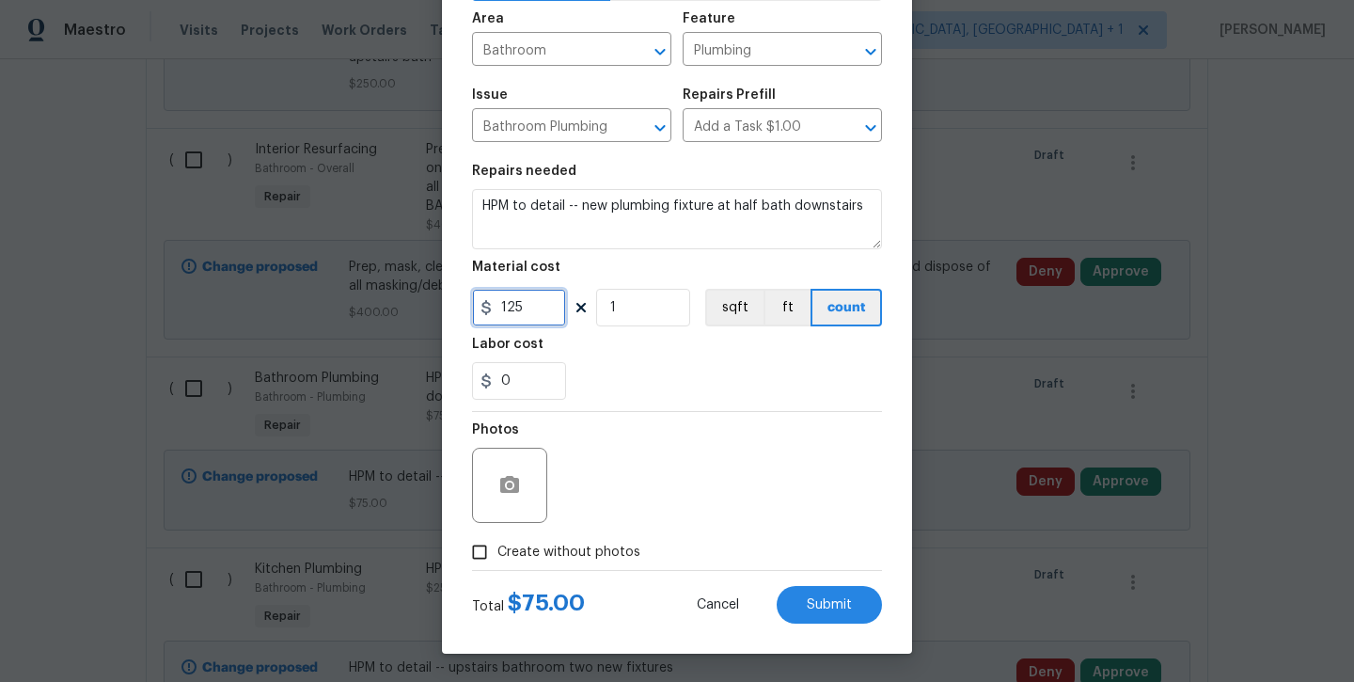
scroll to position [128, 0]
type input "125"
click at [542, 559] on span "Create without photos" at bounding box center [569, 553] width 143 height 20
click at [498, 559] on input "Create without photos" at bounding box center [480, 552] width 36 height 36
checkbox input "true"
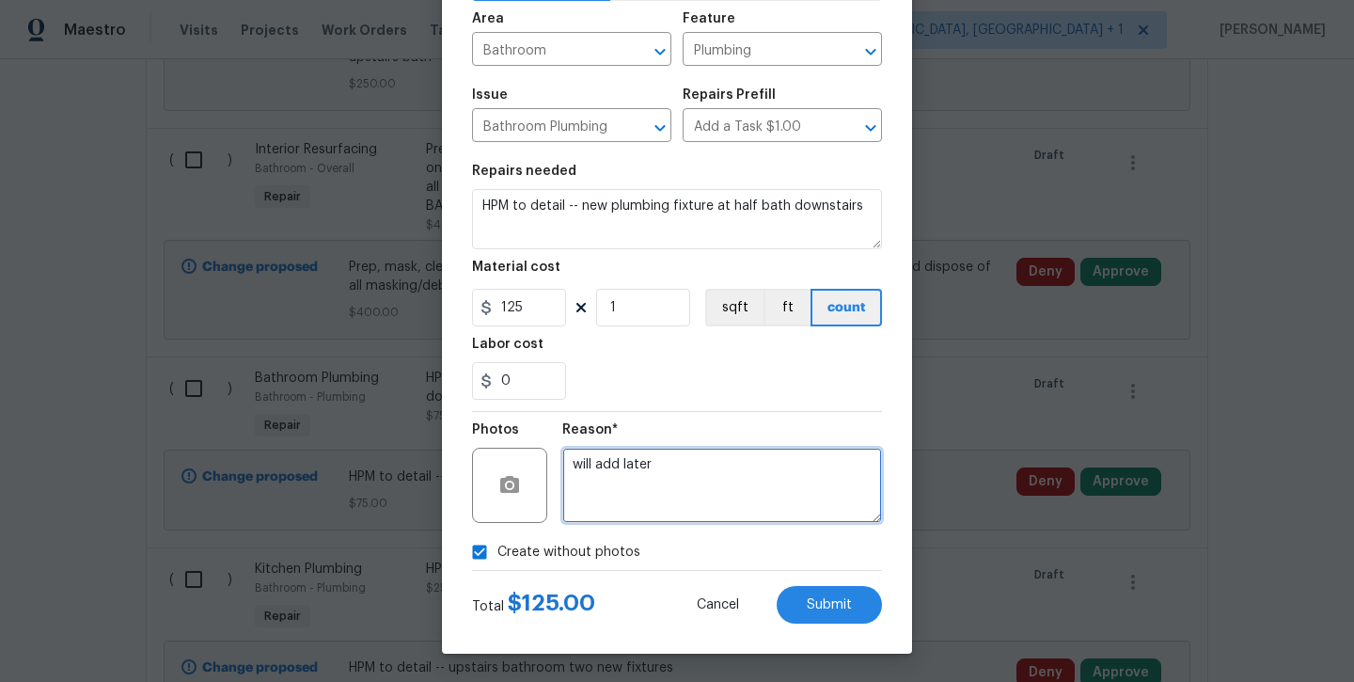
click at [602, 506] on textarea "will add later" at bounding box center [722, 485] width 320 height 75
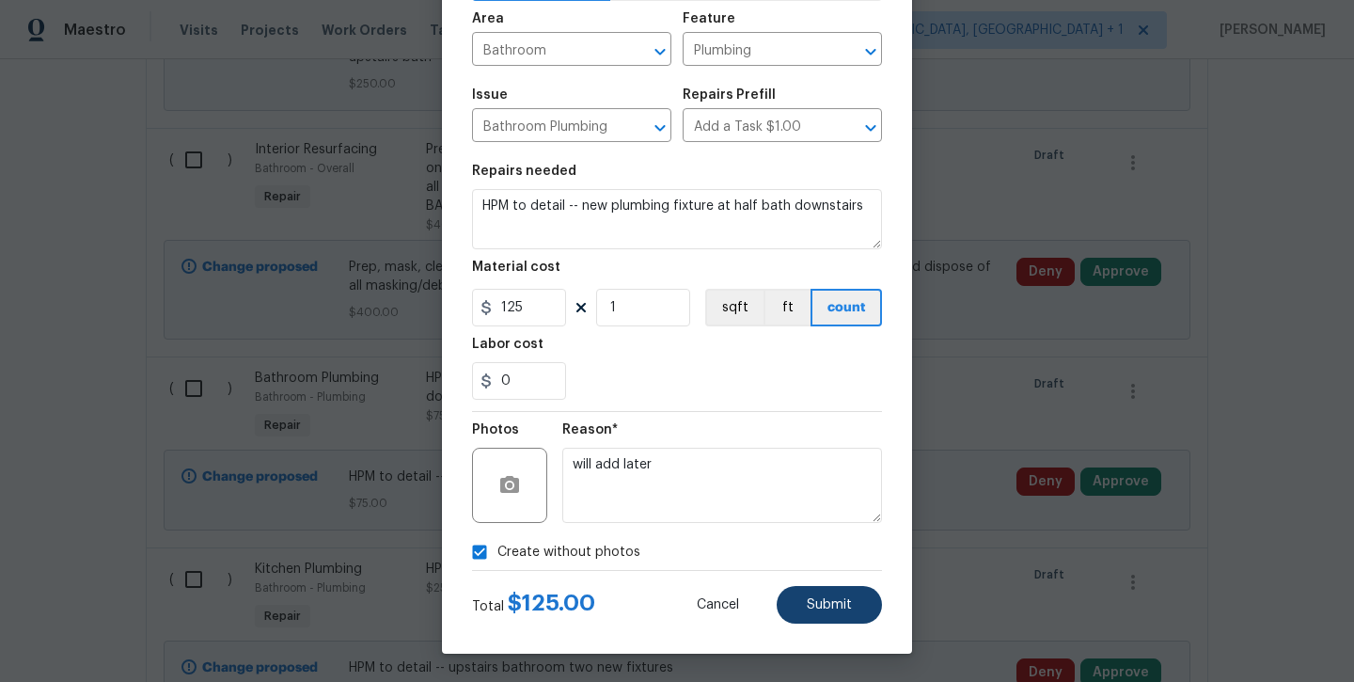
click at [847, 603] on span "Submit" at bounding box center [829, 605] width 45 height 14
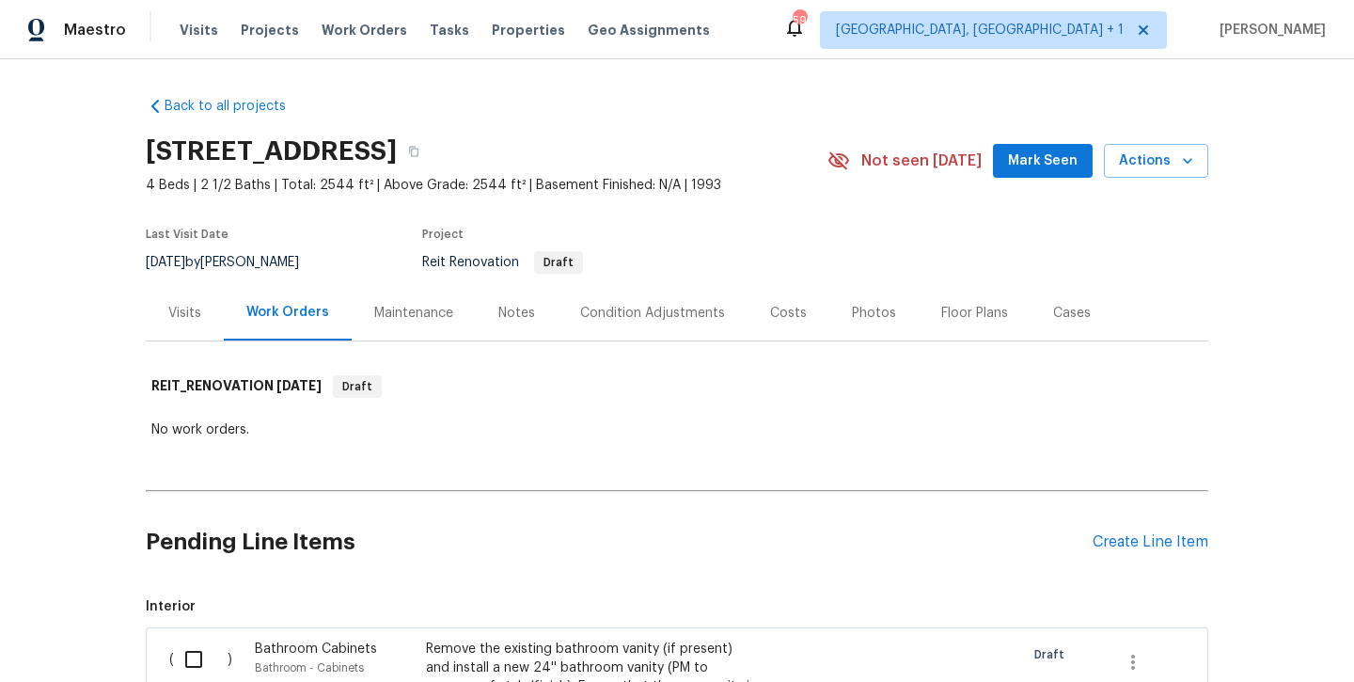
scroll to position [0, 0]
click at [1048, 141] on div "2149 Teal Ct, Lewisville, TX 75077 4 Beds | 2 1/2 Baths | Total: 2544 ft² | Abo…" at bounding box center [677, 161] width 1063 height 68
click at [1039, 169] on span "Mark Seen" at bounding box center [1043, 162] width 70 height 24
click at [528, 313] on div "Notes" at bounding box center [516, 313] width 37 height 19
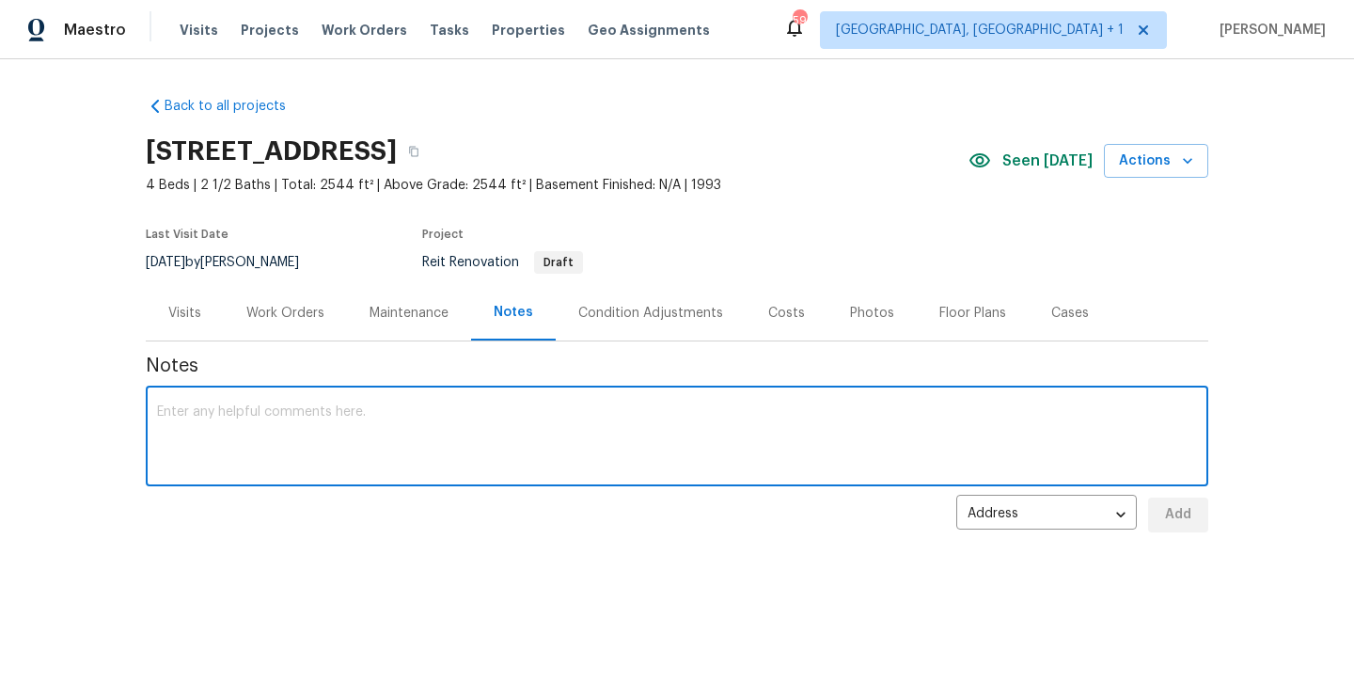
click at [484, 405] on textarea at bounding box center [677, 438] width 1040 height 66
type textarea "RaaS D1W complete and line items added after walk with GC.."
click at [1173, 526] on button "Add" at bounding box center [1178, 515] width 60 height 35
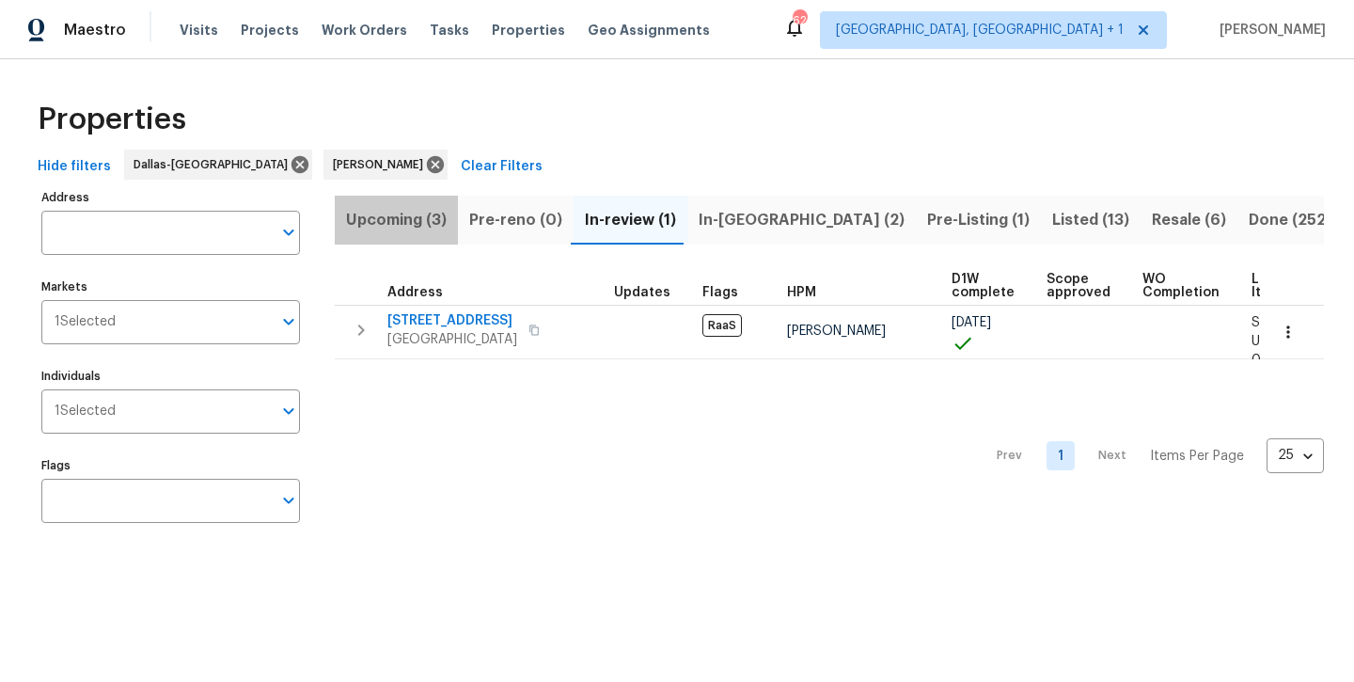
click at [374, 228] on span "Upcoming (3)" at bounding box center [396, 220] width 101 height 26
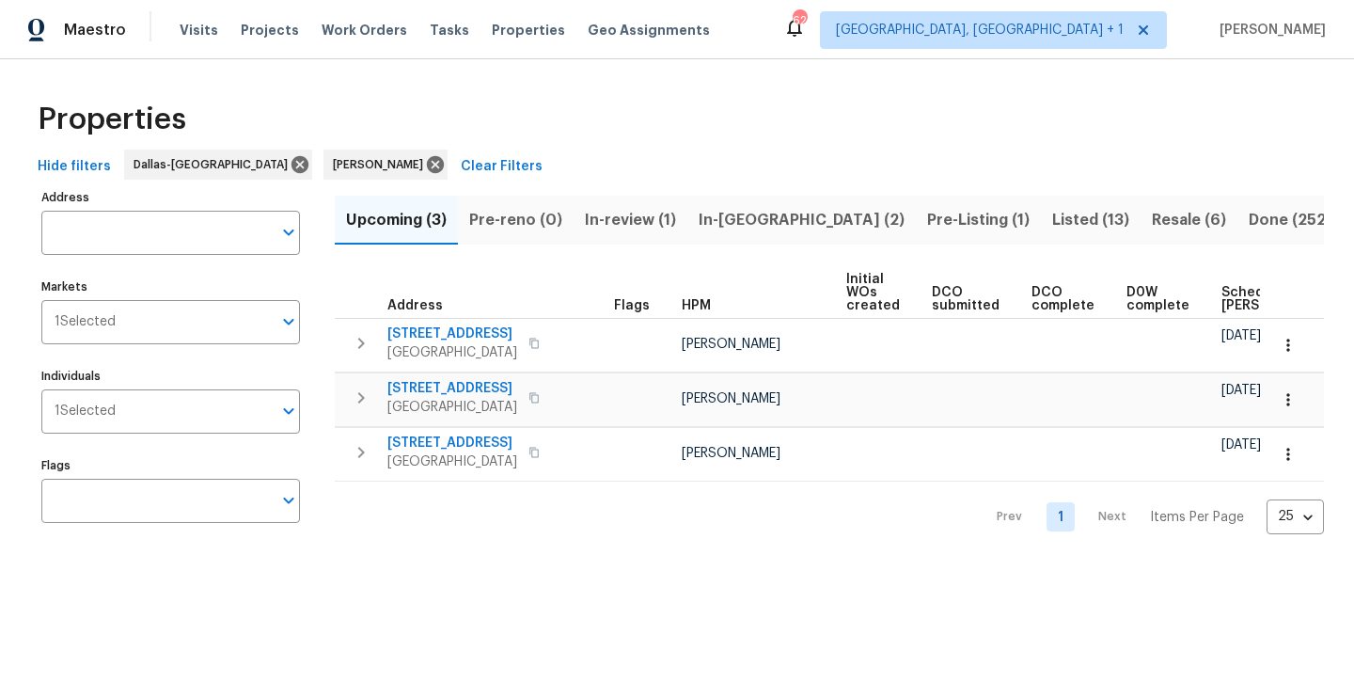
click at [1152, 228] on span "Resale (6)" at bounding box center [1189, 220] width 74 height 26
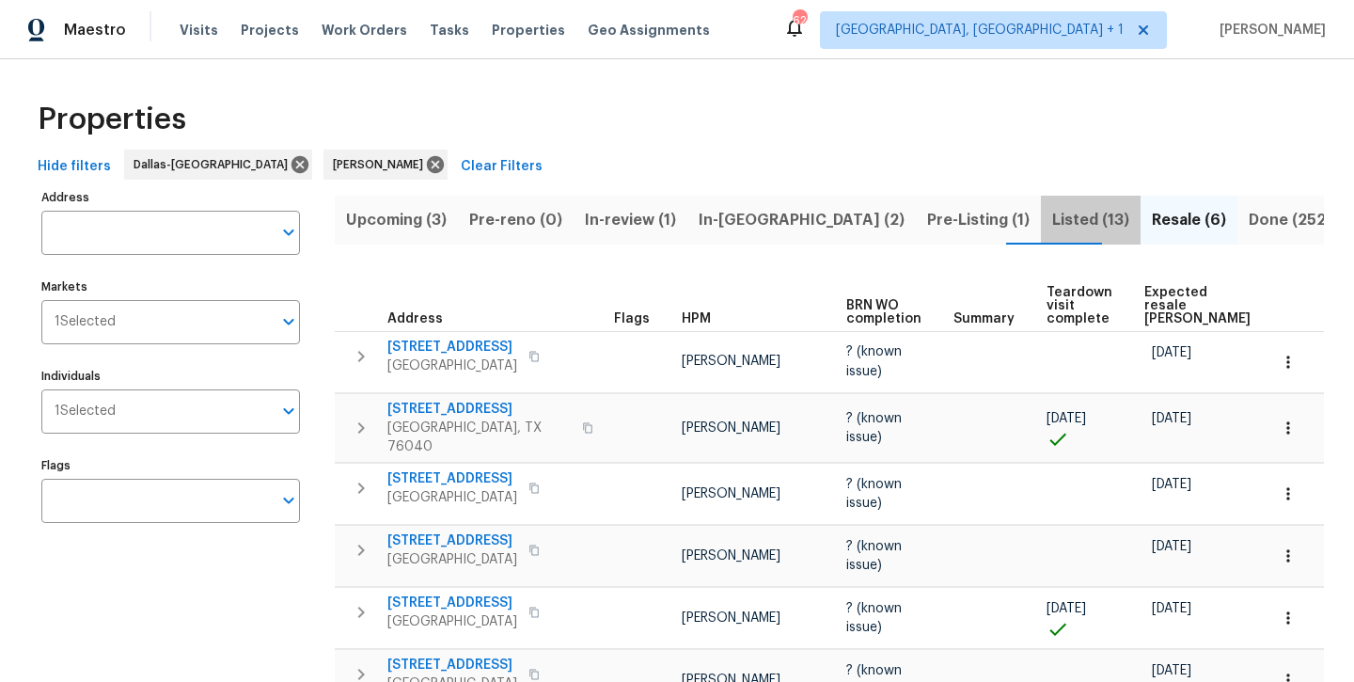
click at [1052, 221] on span "Listed (13)" at bounding box center [1090, 220] width 77 height 26
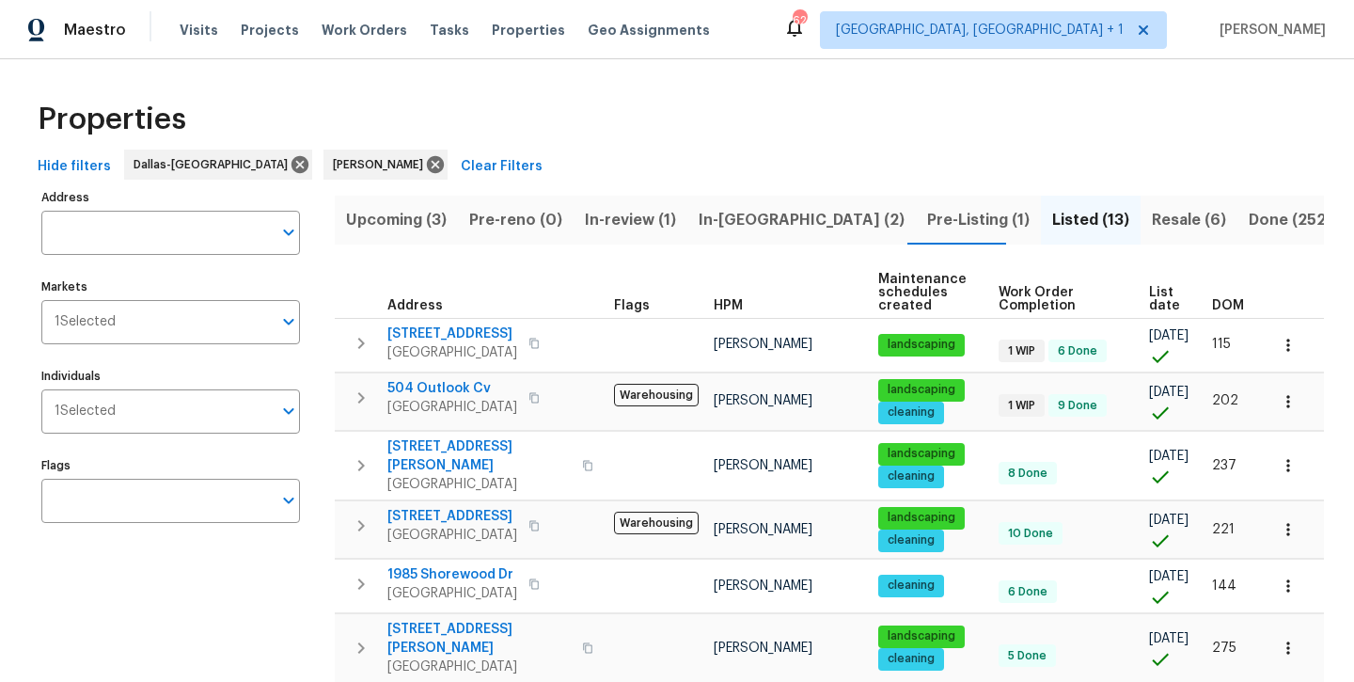
click at [927, 226] on span "Pre-Listing (1)" at bounding box center [978, 220] width 103 height 26
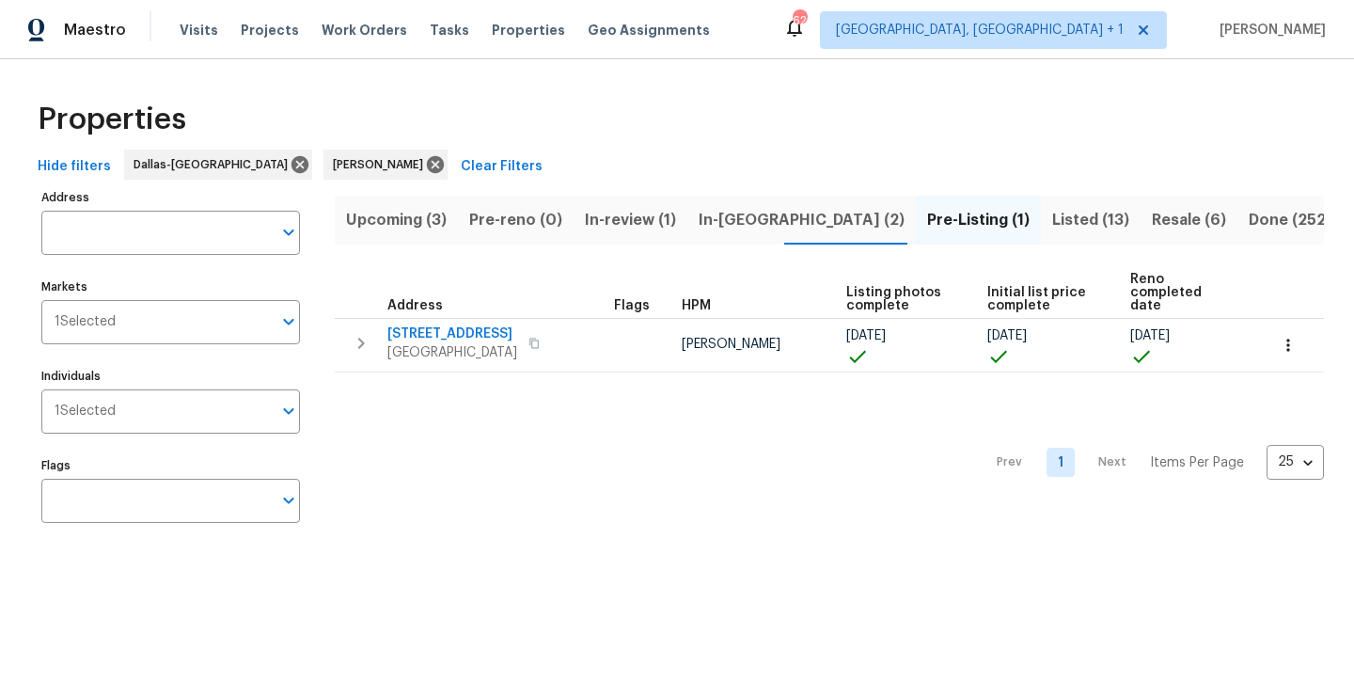
click at [728, 229] on span "In-reno (2)" at bounding box center [802, 220] width 206 height 26
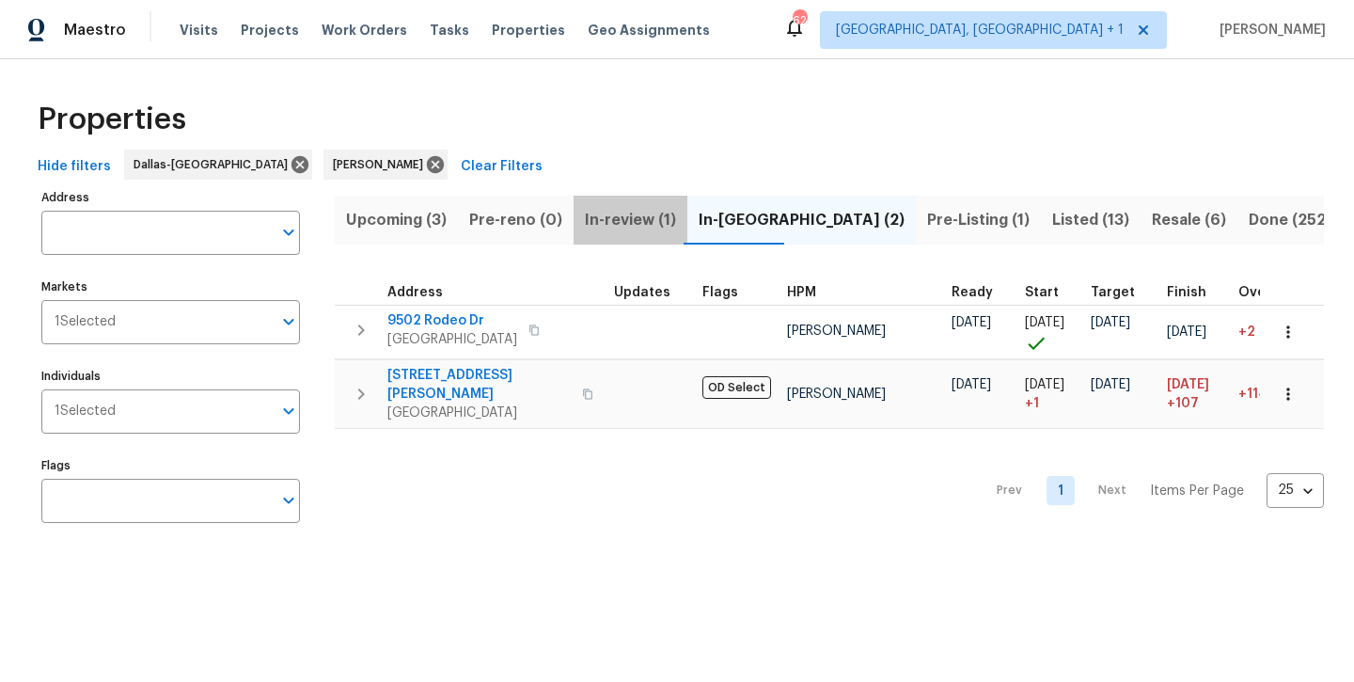
click at [623, 228] on span "In-review (1)" at bounding box center [630, 220] width 91 height 26
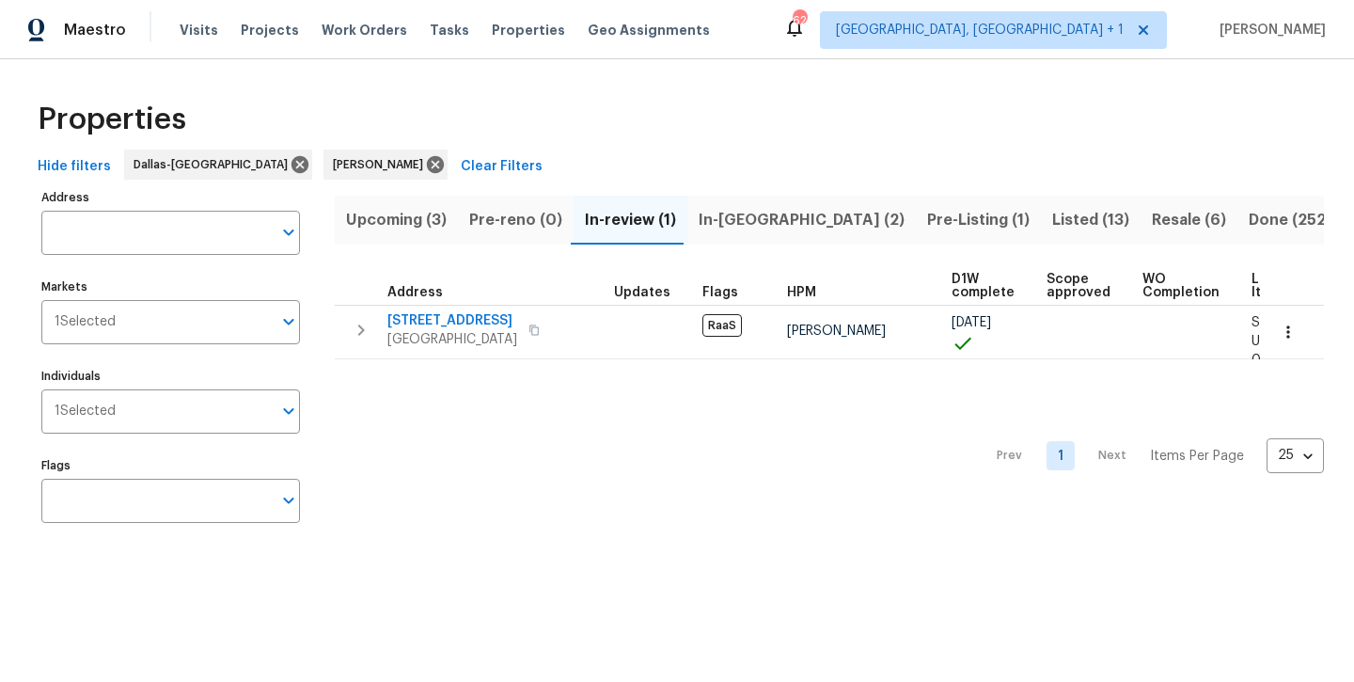
click at [406, 224] on span "Upcoming (3)" at bounding box center [396, 220] width 101 height 26
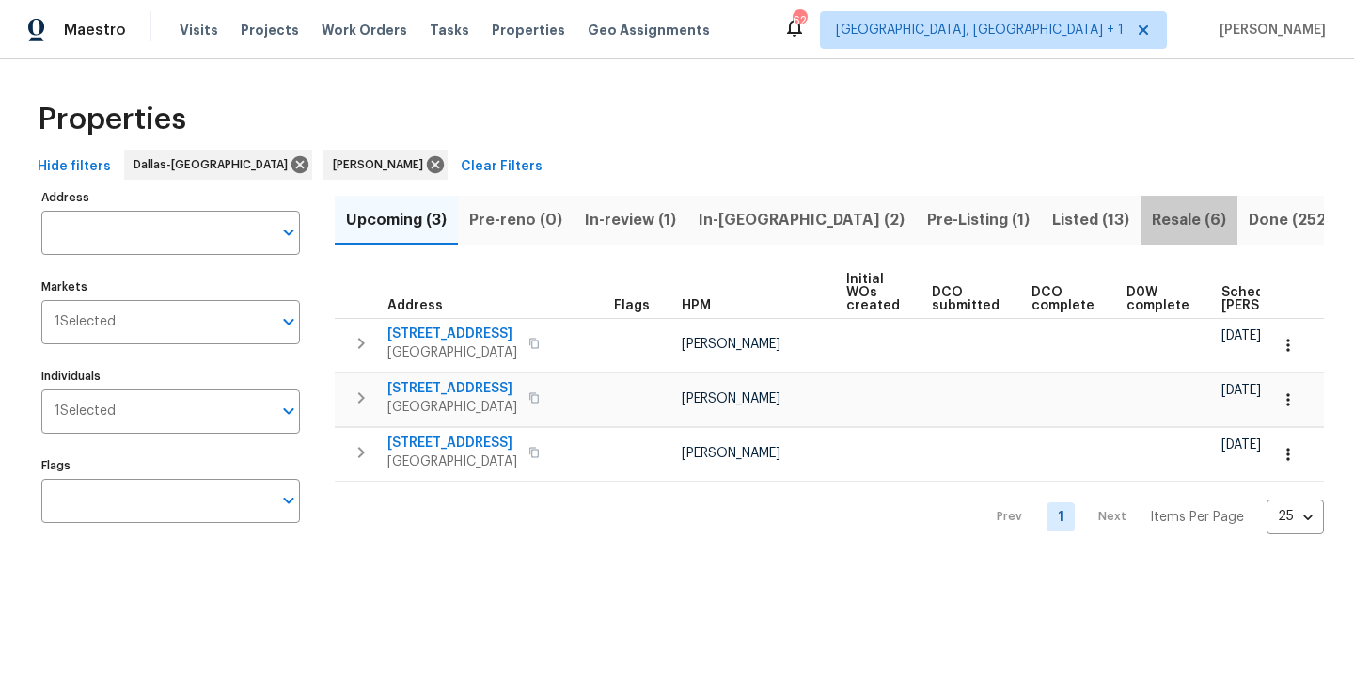
click at [1152, 218] on span "Resale (6)" at bounding box center [1189, 220] width 74 height 26
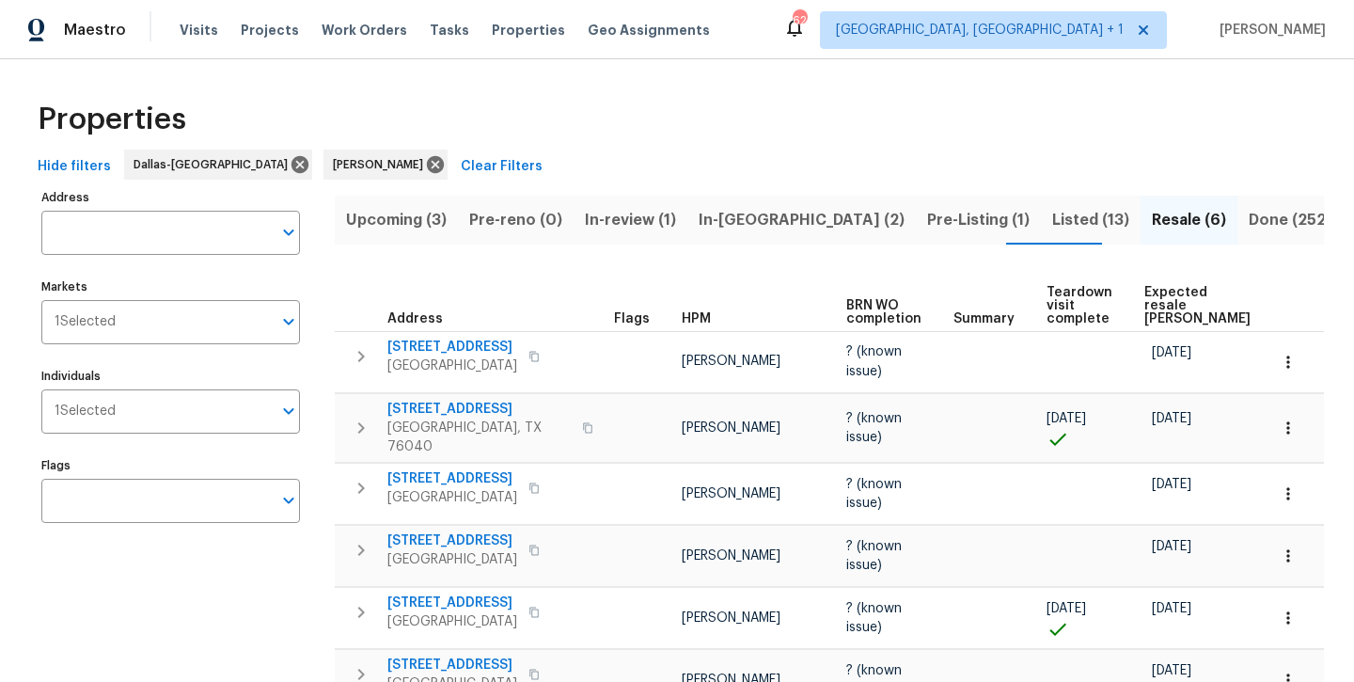
click at [1052, 221] on span "Listed (13)" at bounding box center [1090, 220] width 77 height 26
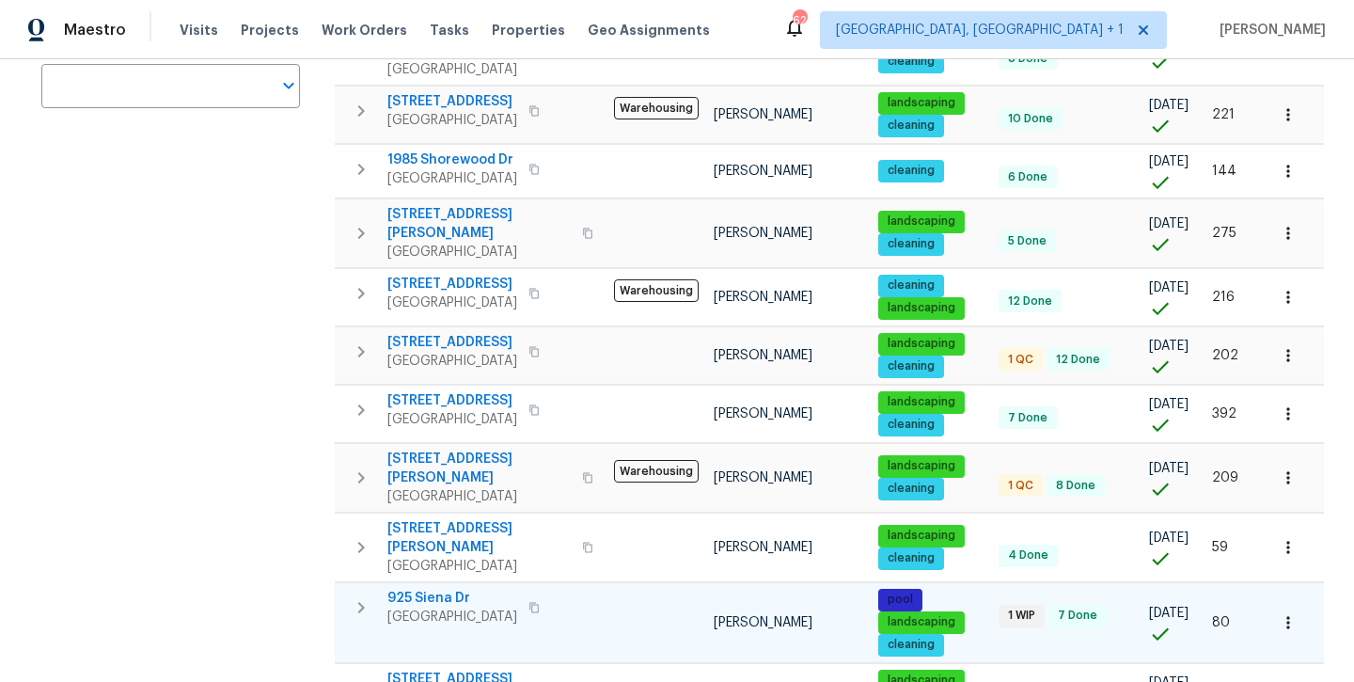
scroll to position [411, 0]
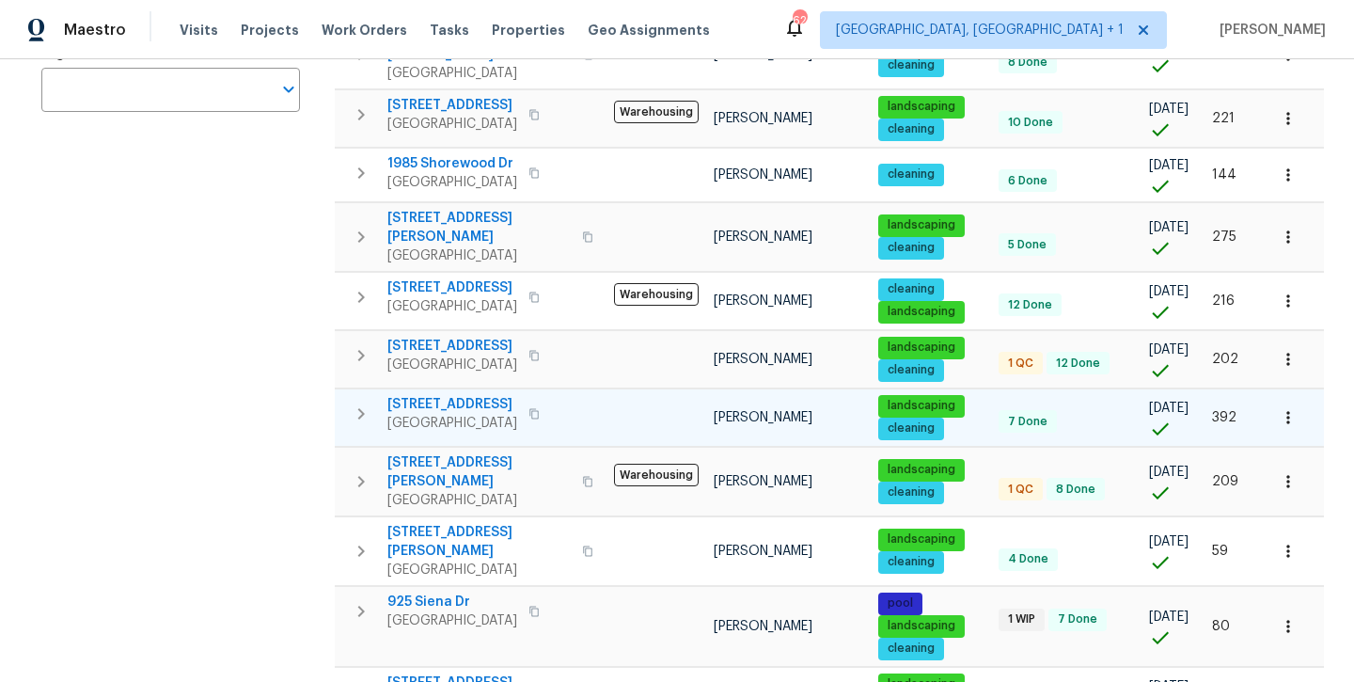
click at [458, 395] on span "[STREET_ADDRESS]" at bounding box center [453, 404] width 130 height 19
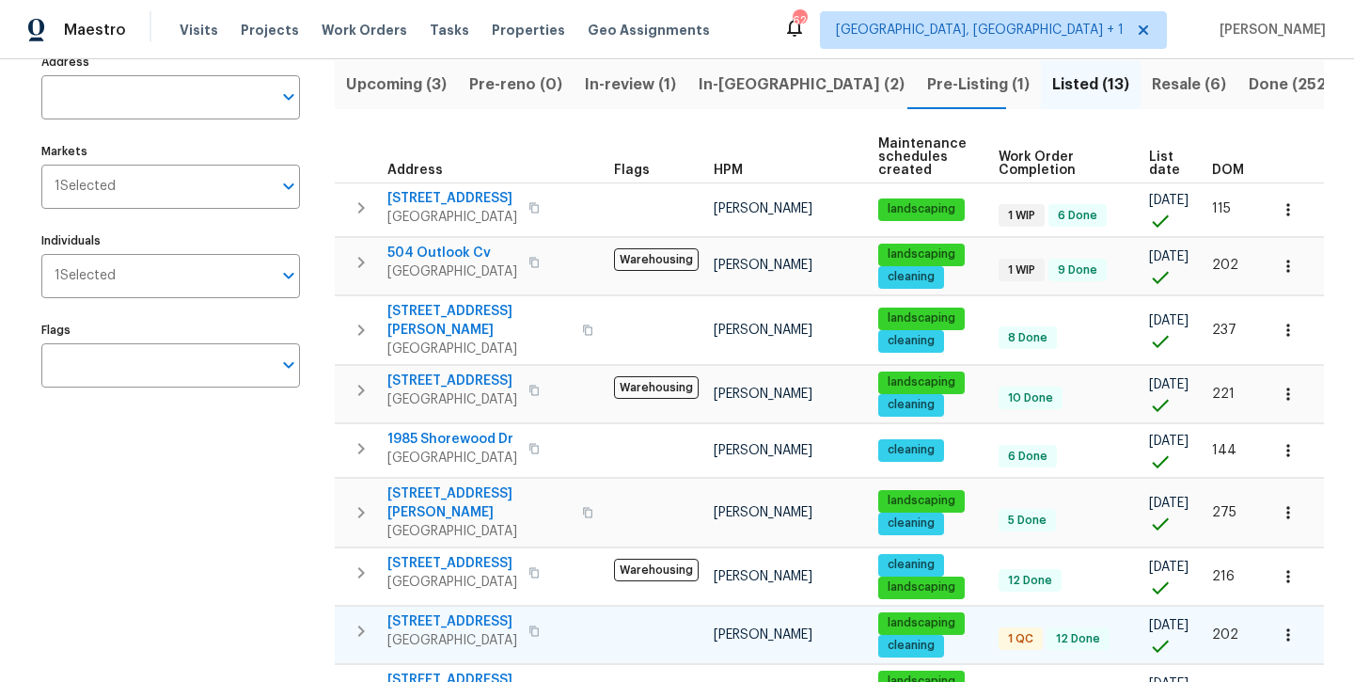
scroll to position [141, 0]
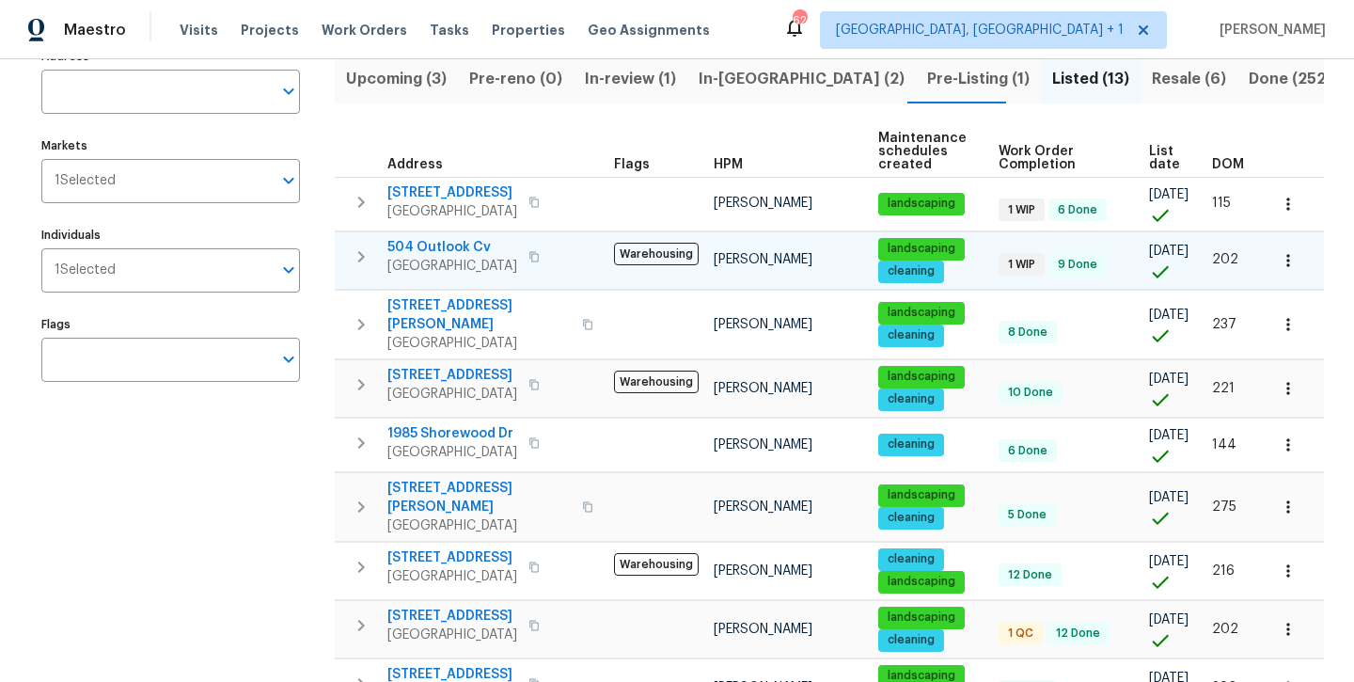
click at [457, 251] on span "504 Outlook Cv" at bounding box center [453, 247] width 130 height 19
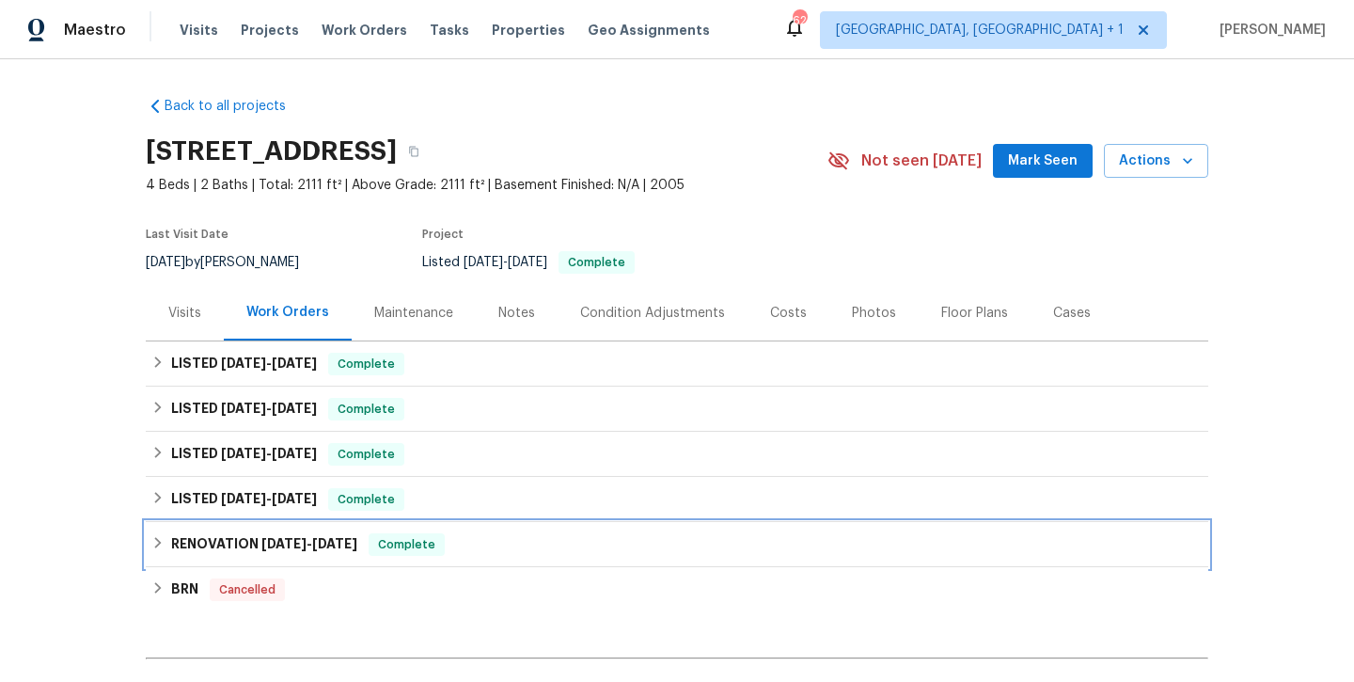
click at [307, 555] on h6 "RENOVATION [DATE] - [DATE]" at bounding box center [264, 544] width 186 height 23
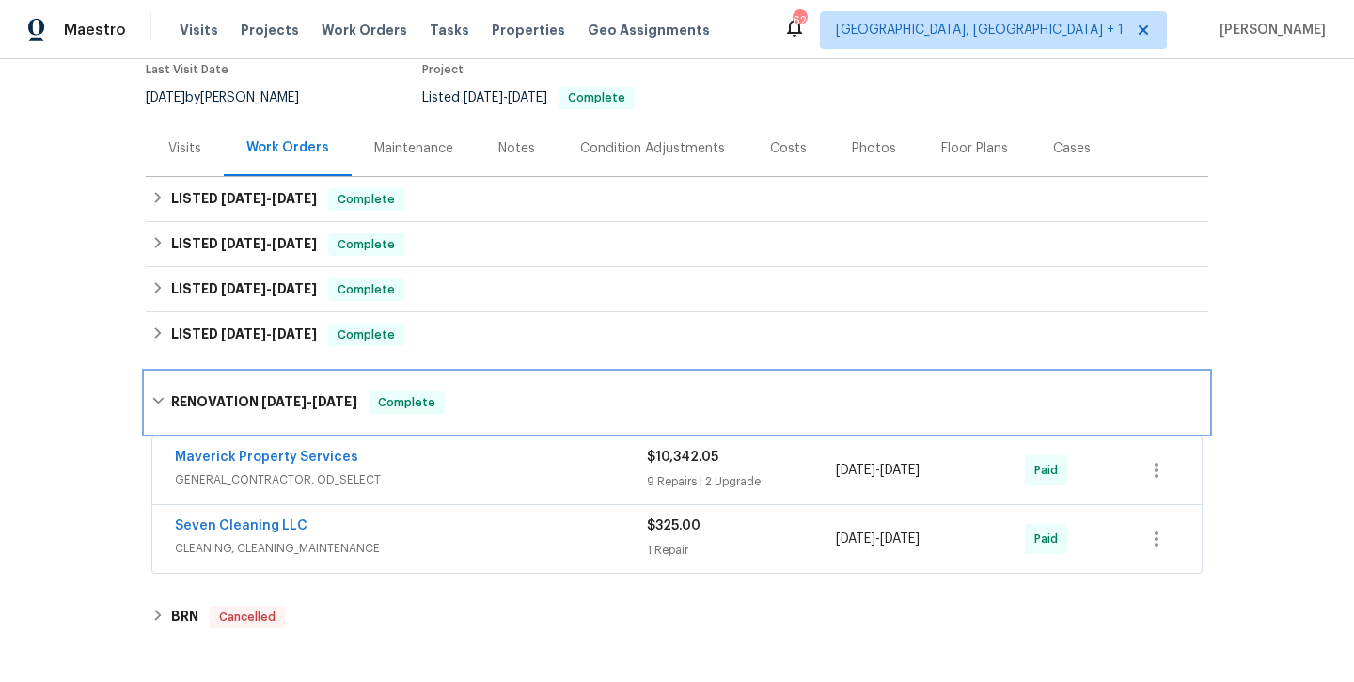
scroll to position [96, 0]
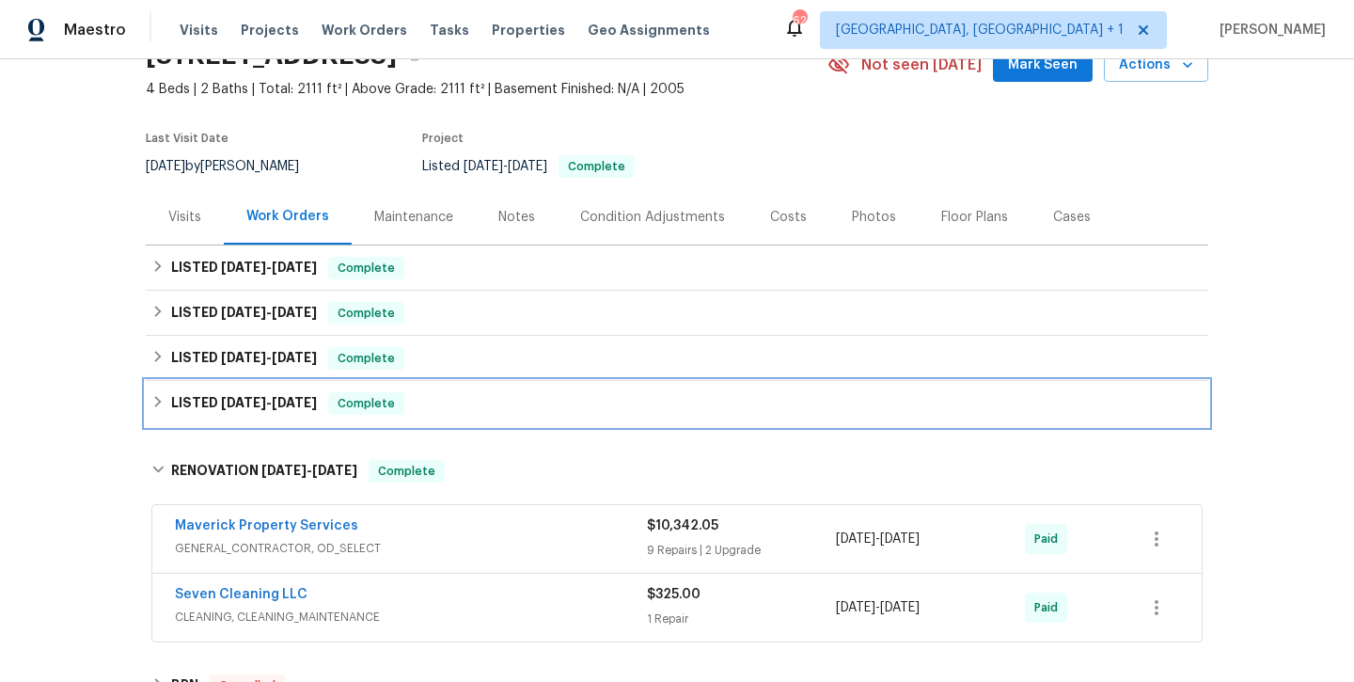
click at [309, 419] on div "LISTED [DATE] - [DATE] Complete" at bounding box center [677, 403] width 1063 height 45
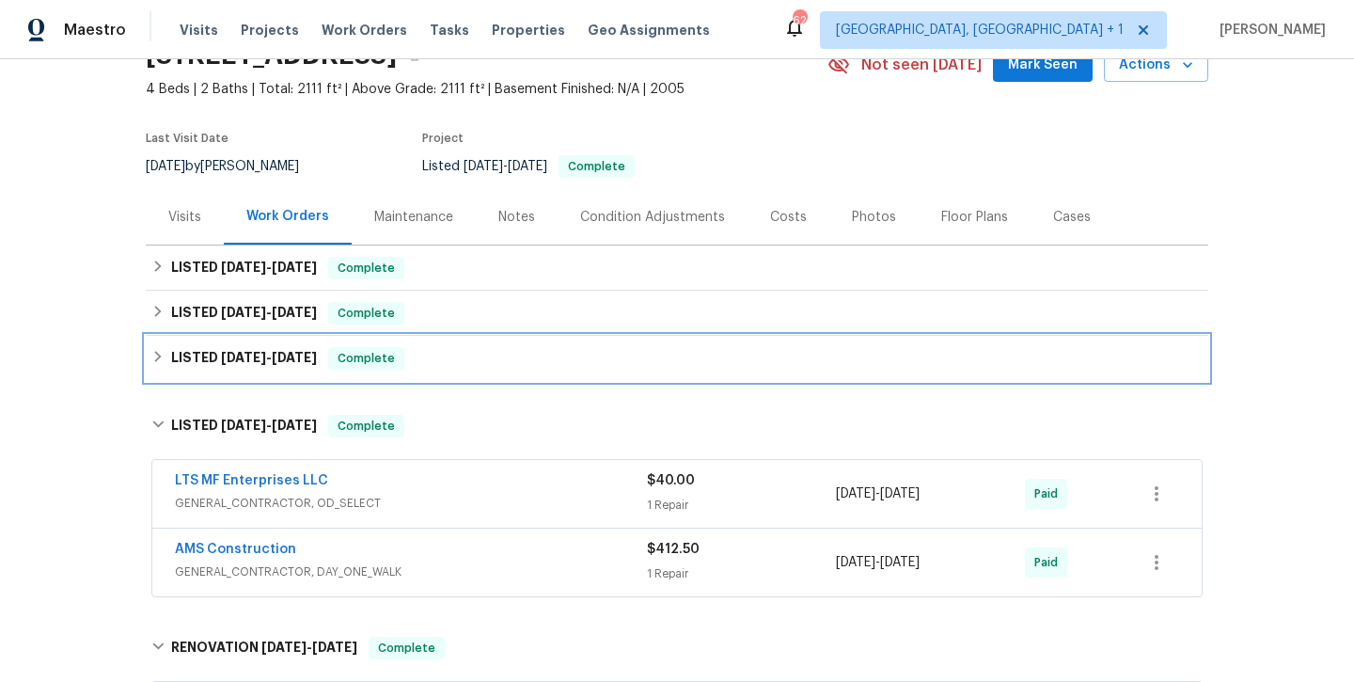
click at [277, 361] on span "[DATE]" at bounding box center [294, 357] width 45 height 13
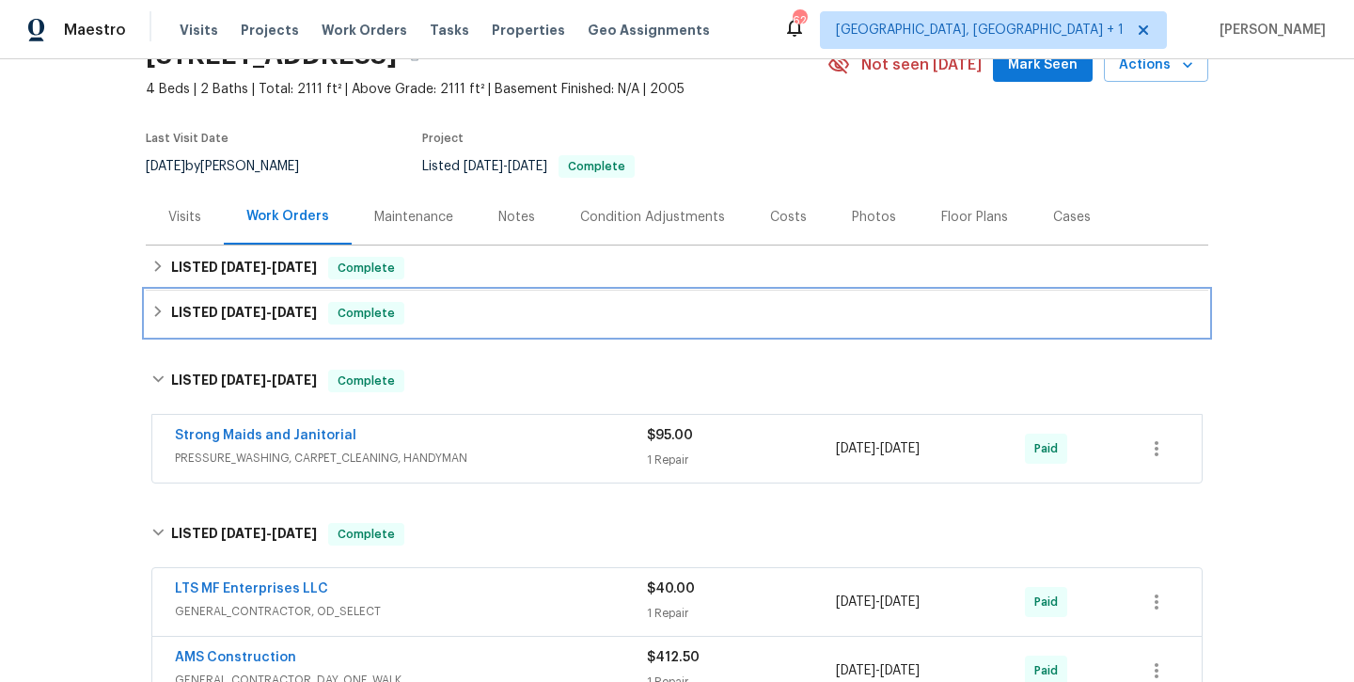
click at [268, 324] on div "LISTED [DATE] - [DATE] Complete" at bounding box center [677, 313] width 1063 height 45
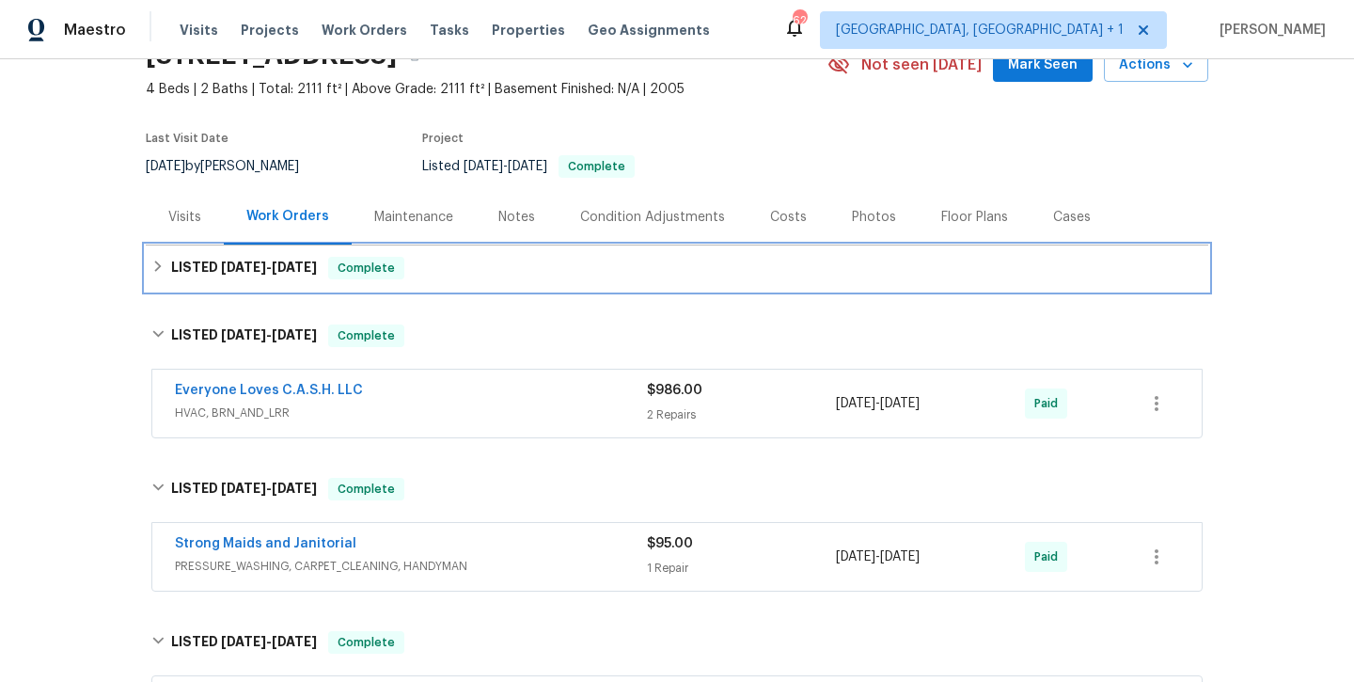
click at [266, 277] on h6 "LISTED [DATE] - [DATE]" at bounding box center [244, 268] width 146 height 23
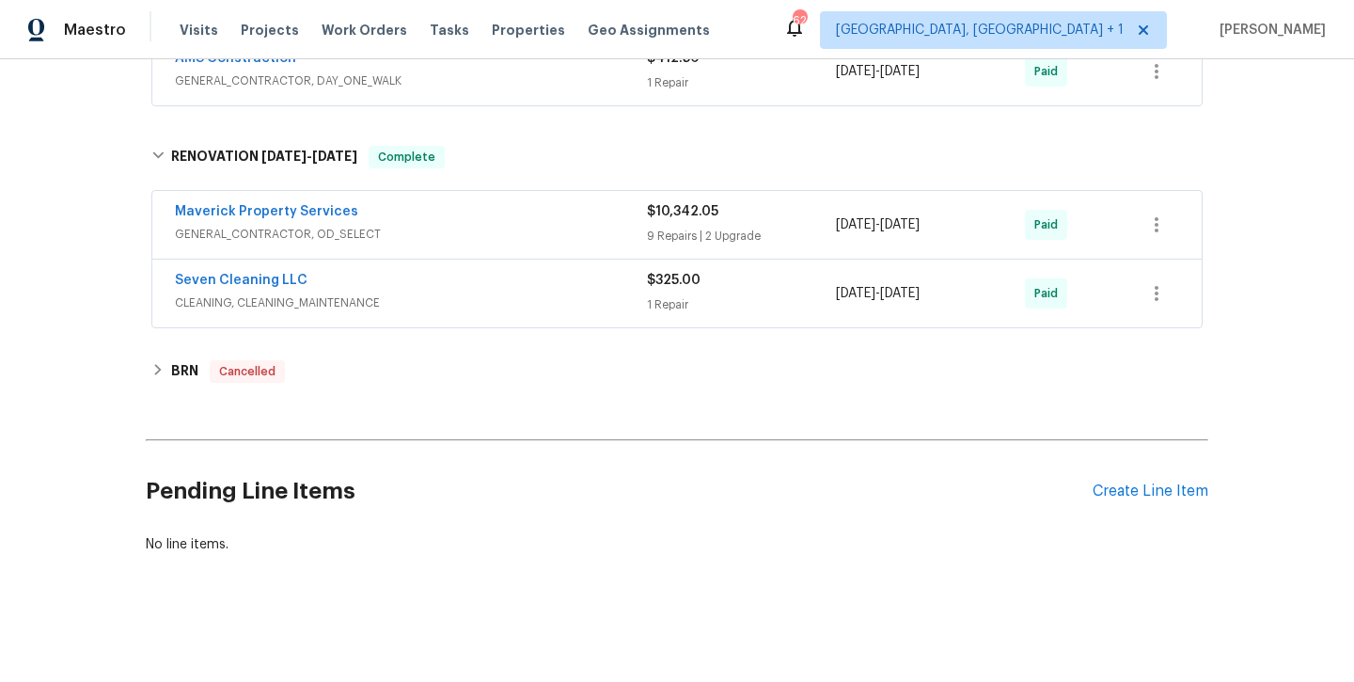
scroll to position [910, 0]
click at [1137, 494] on div "Create Line Item" at bounding box center [1151, 492] width 116 height 18
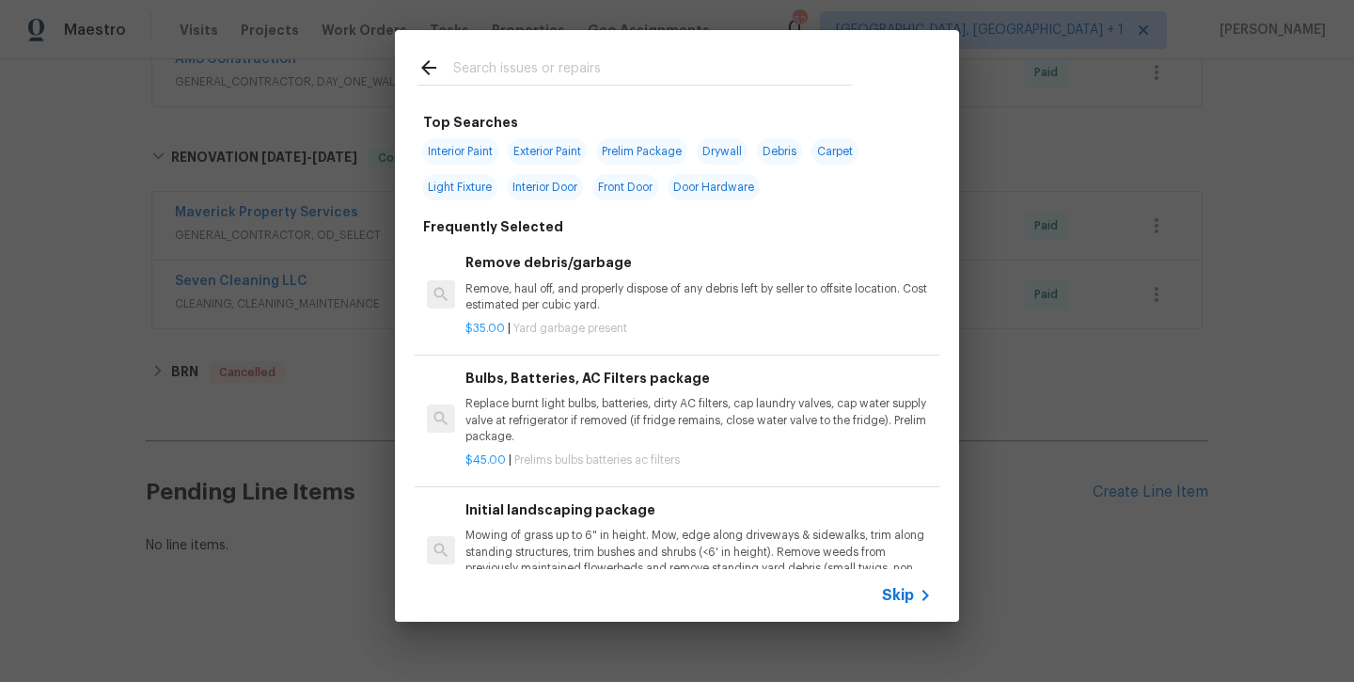
click at [527, 62] on input "text" at bounding box center [652, 70] width 399 height 28
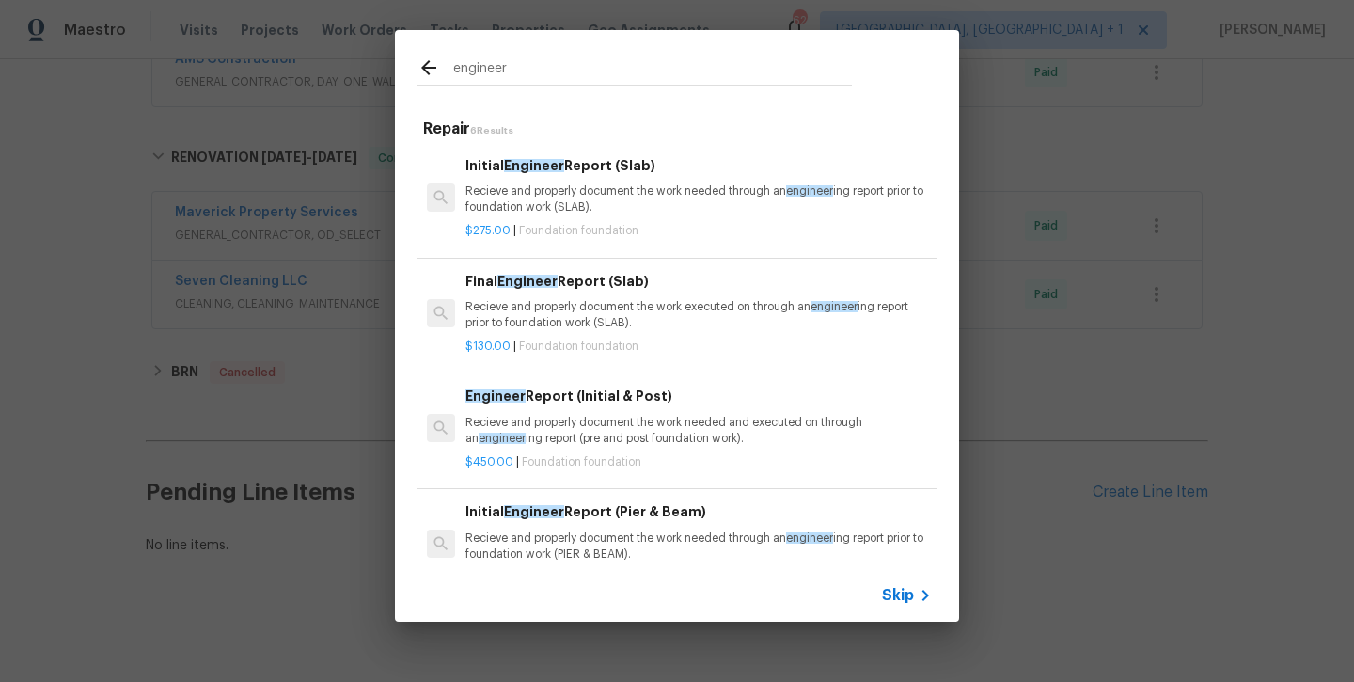
type input "engineer"
click at [537, 197] on p "Recieve and properly document the work needed through an engineer ing report pr…" at bounding box center [699, 199] width 467 height 32
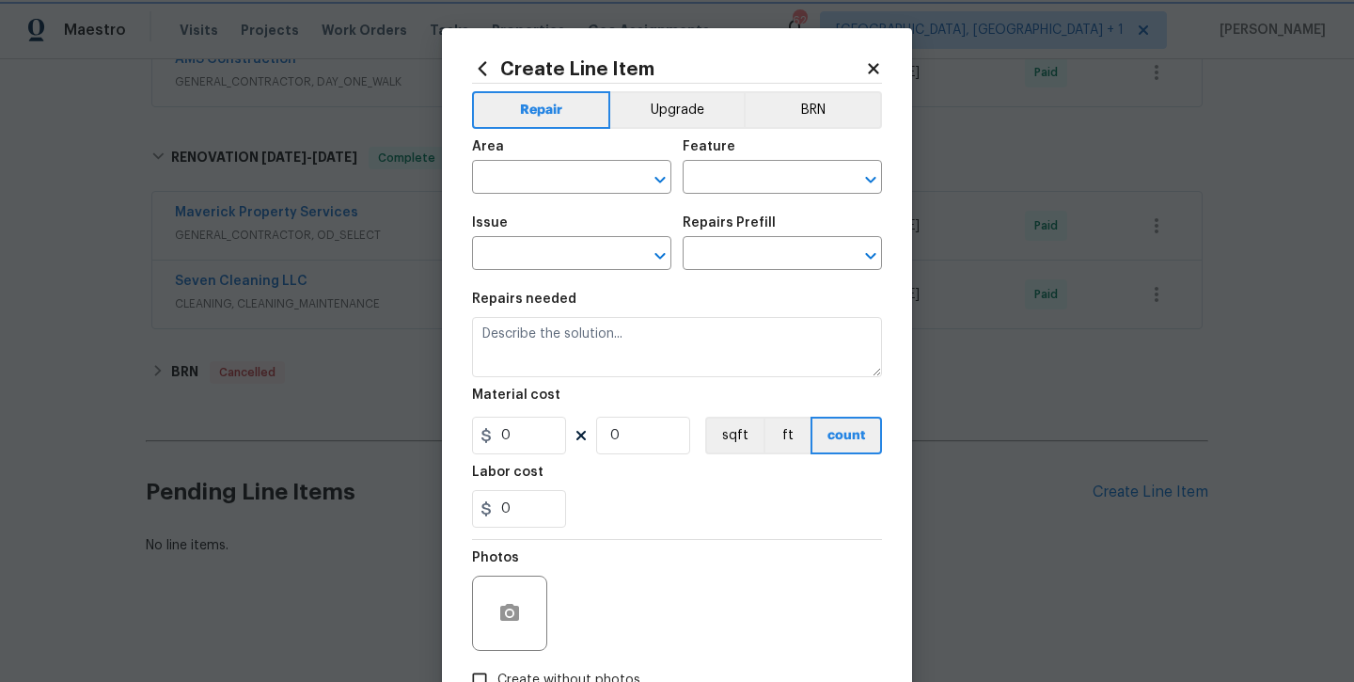
type input "Foundation"
type input "Initial Engineer Report (Slab) $275.00"
type textarea "Recieve and properly document the work needed through an engineering report pri…"
type input "275"
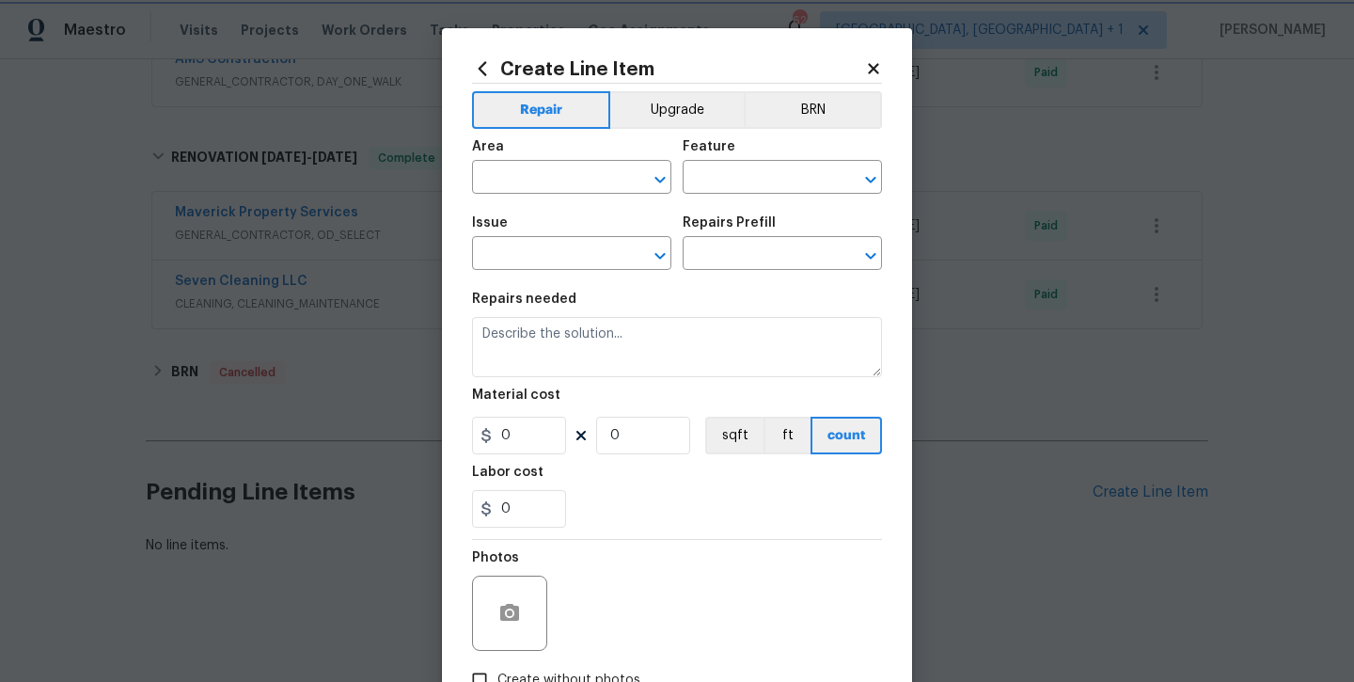
type input "1"
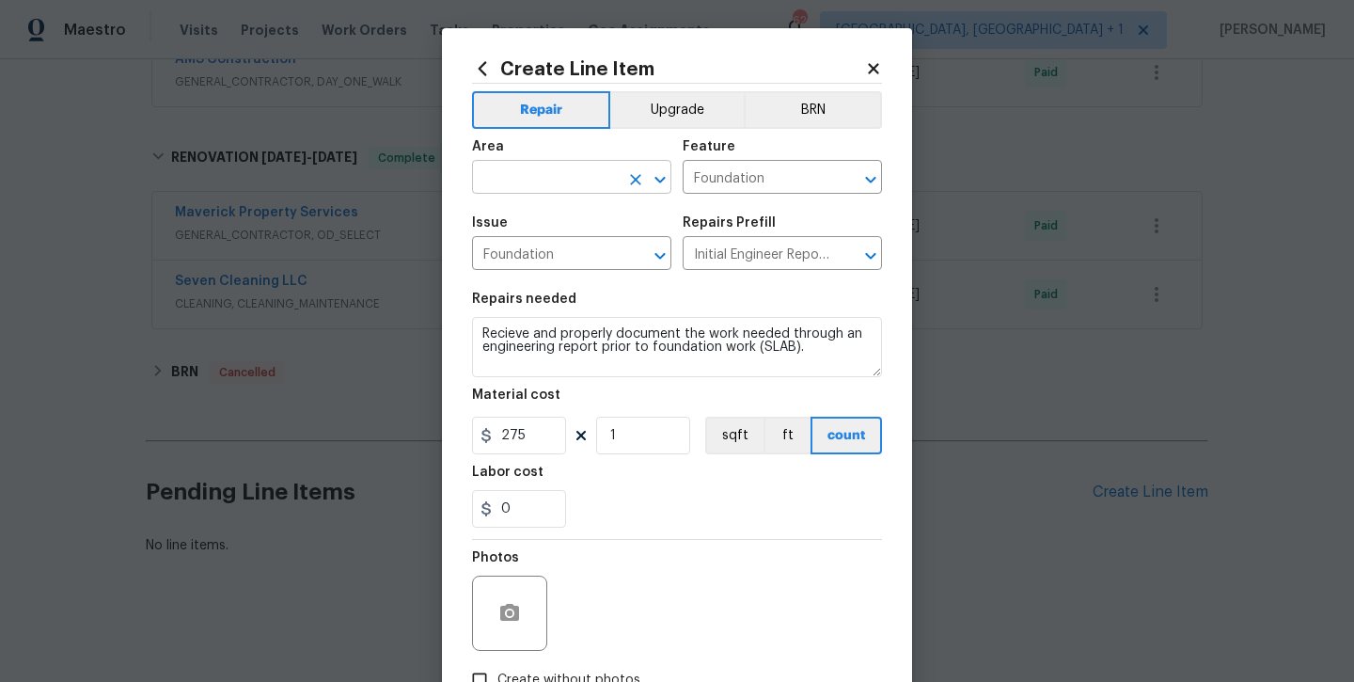
click at [515, 190] on input "text" at bounding box center [545, 179] width 147 height 29
click at [525, 259] on li "Exterior Overall" at bounding box center [571, 251] width 199 height 31
type input "Exterior Overall"
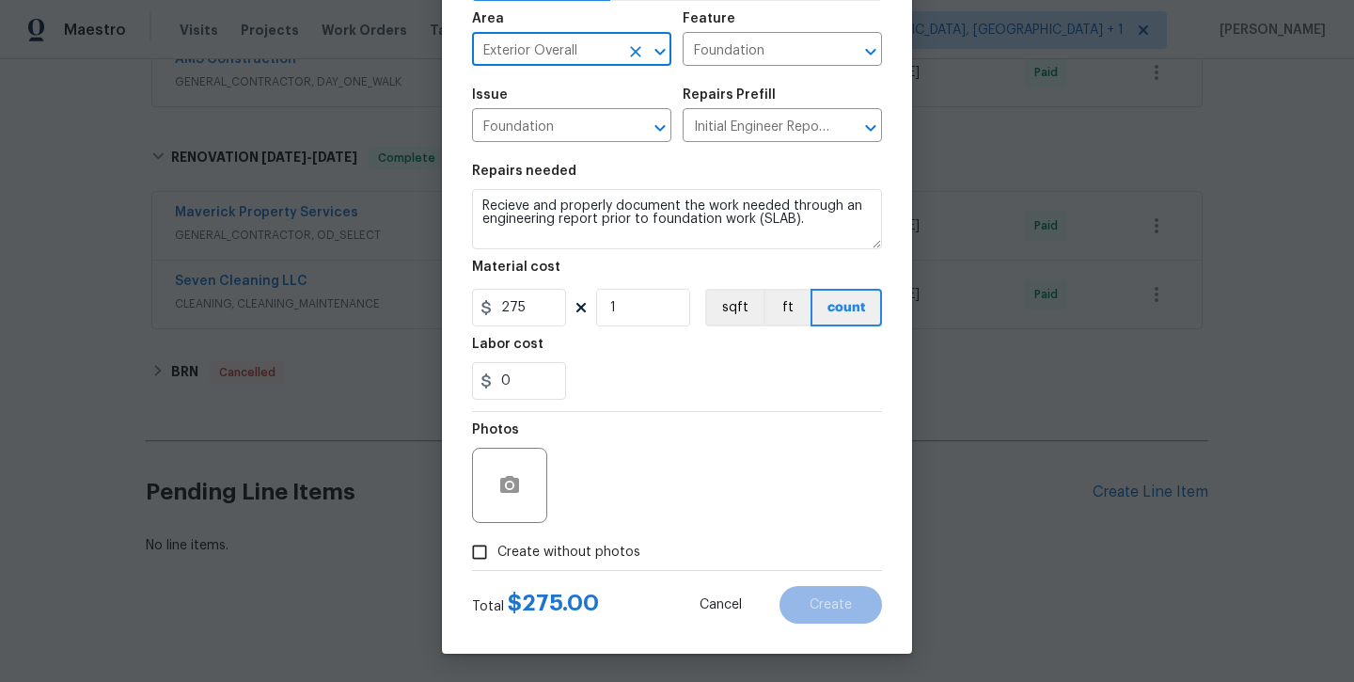
click at [590, 551] on span "Create without photos" at bounding box center [569, 553] width 143 height 20
click at [498, 551] on input "Create without photos" at bounding box center [480, 552] width 36 height 36
checkbox input "true"
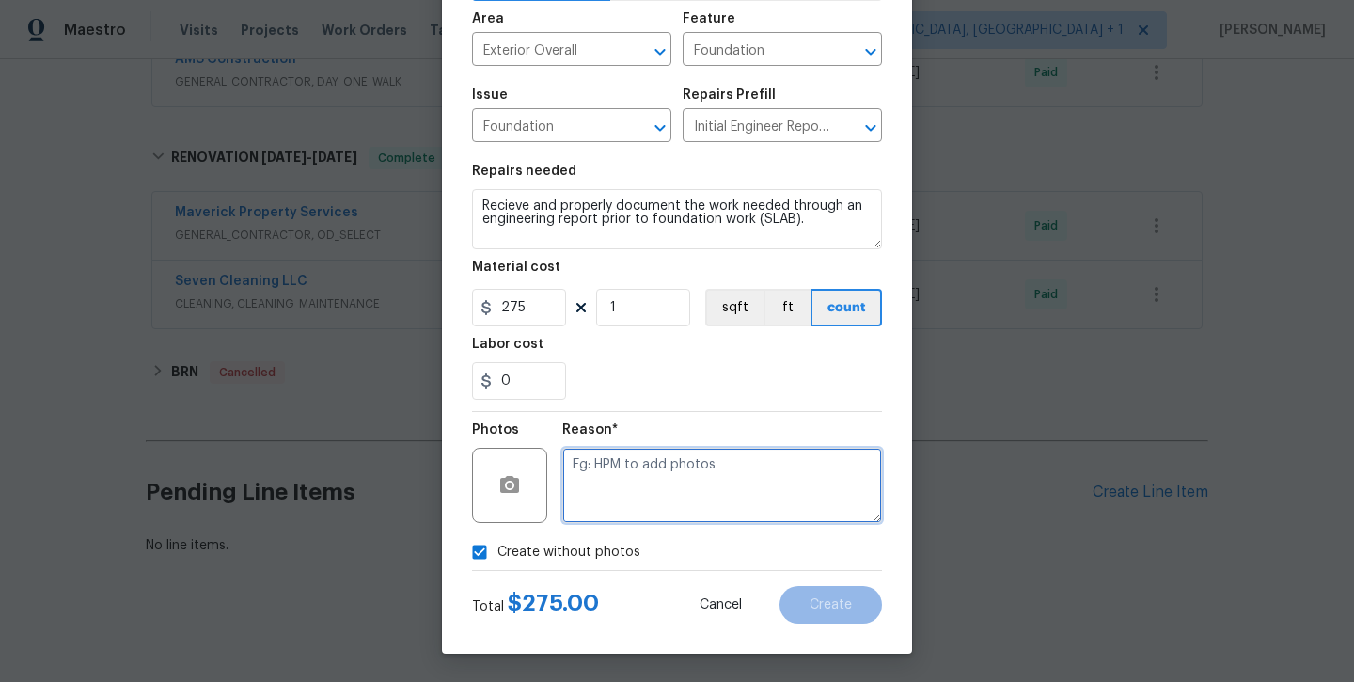
click at [614, 501] on textarea at bounding box center [722, 485] width 320 height 75
type textarea "will add later"
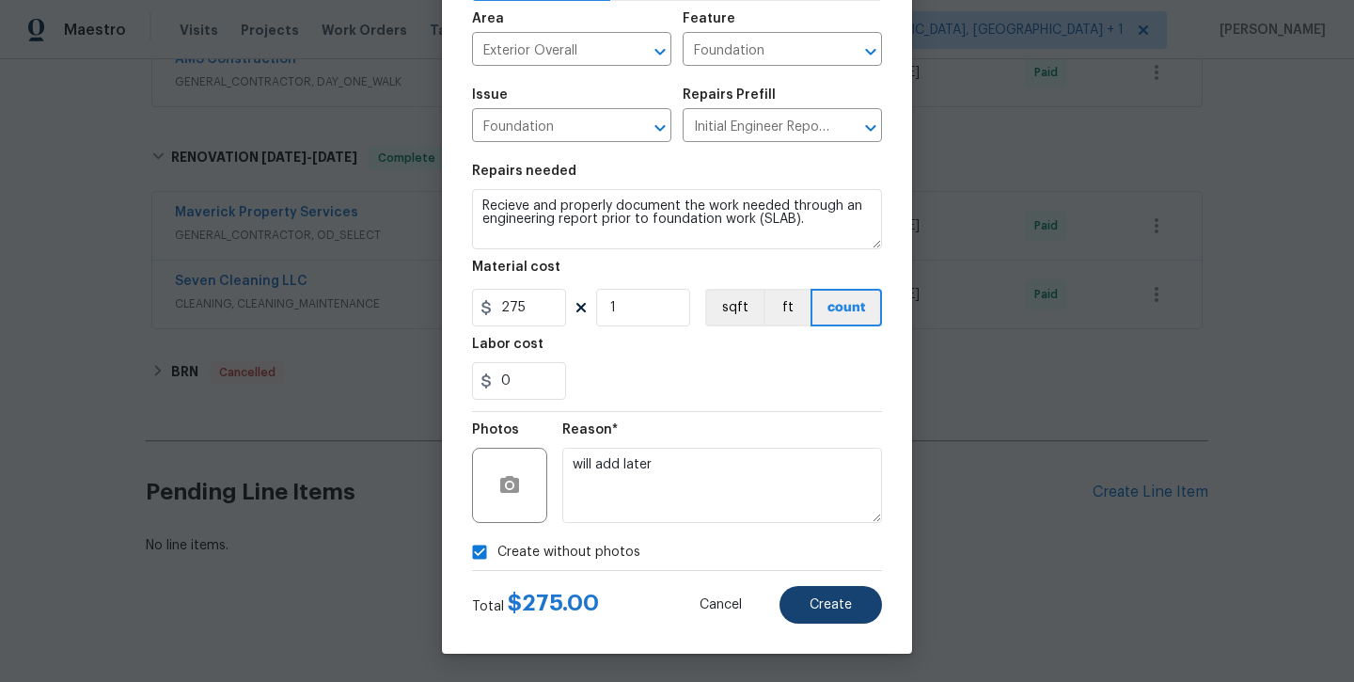
click at [800, 588] on button "Create" at bounding box center [831, 605] width 103 height 38
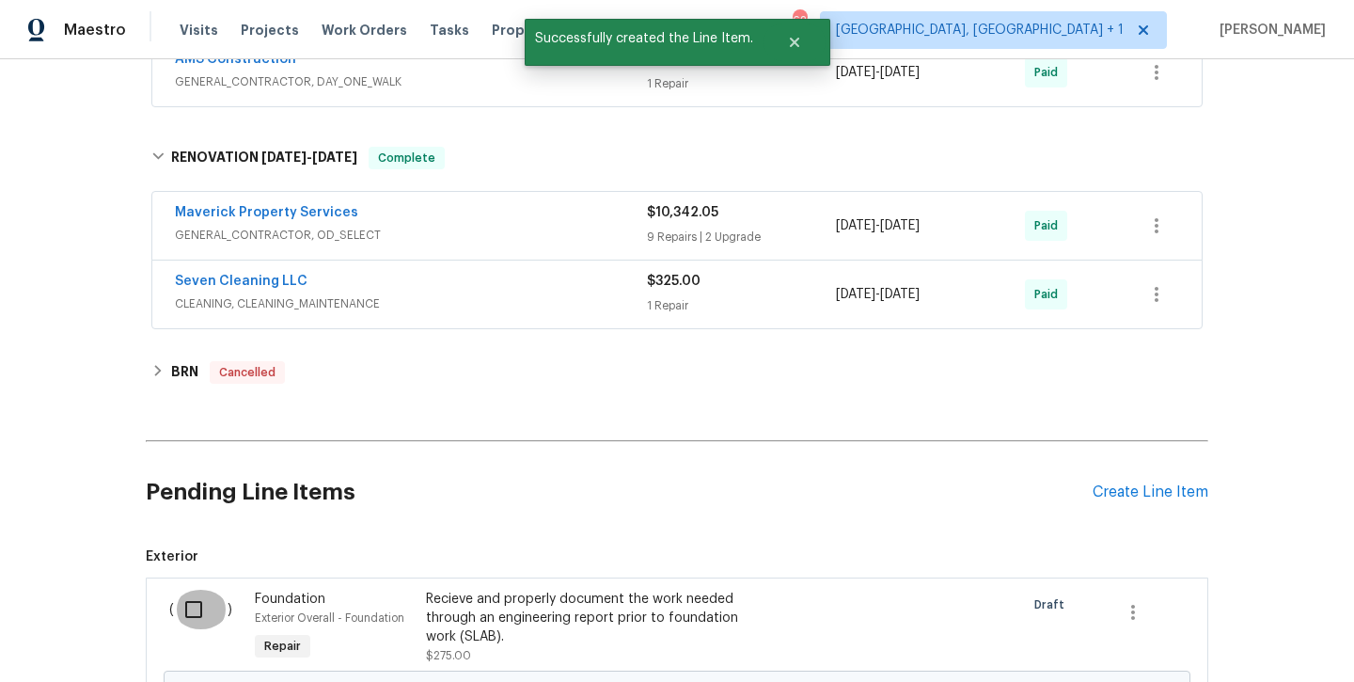
click at [210, 625] on input "checkbox" at bounding box center [201, 610] width 54 height 40
checkbox input "true"
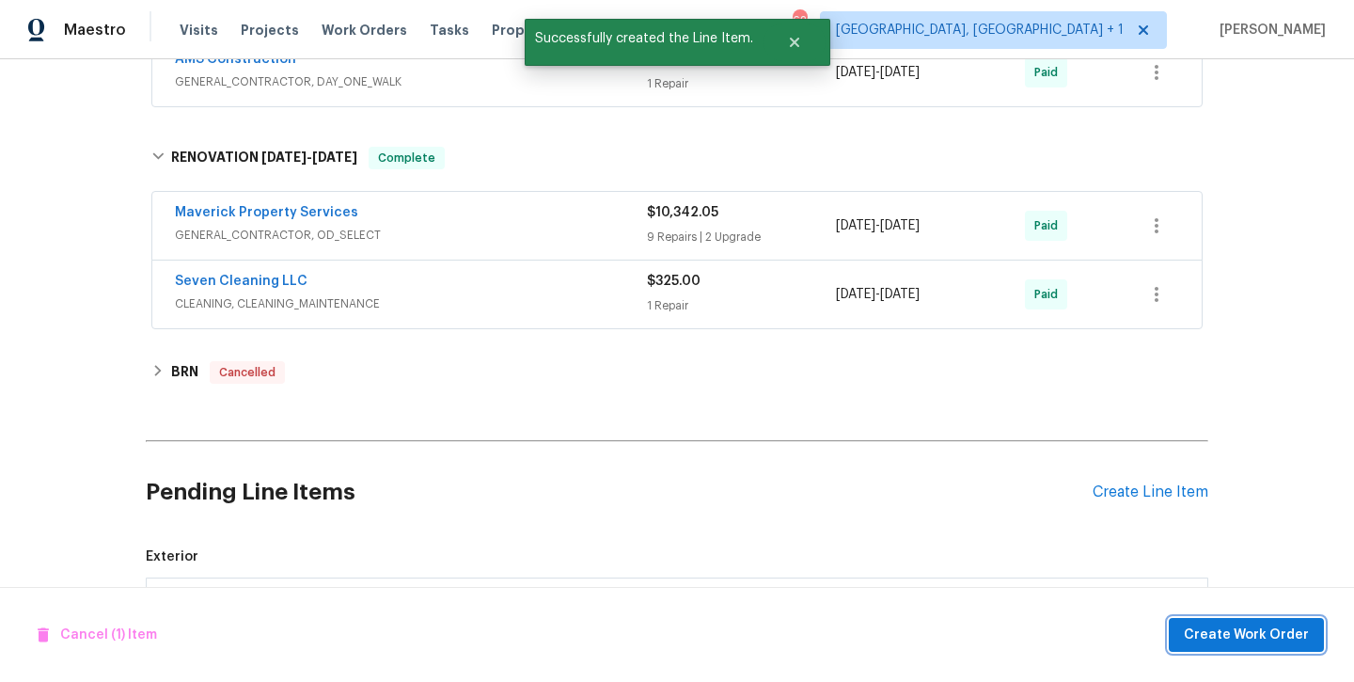
click at [1226, 621] on button "Create Work Order" at bounding box center [1246, 635] width 155 height 35
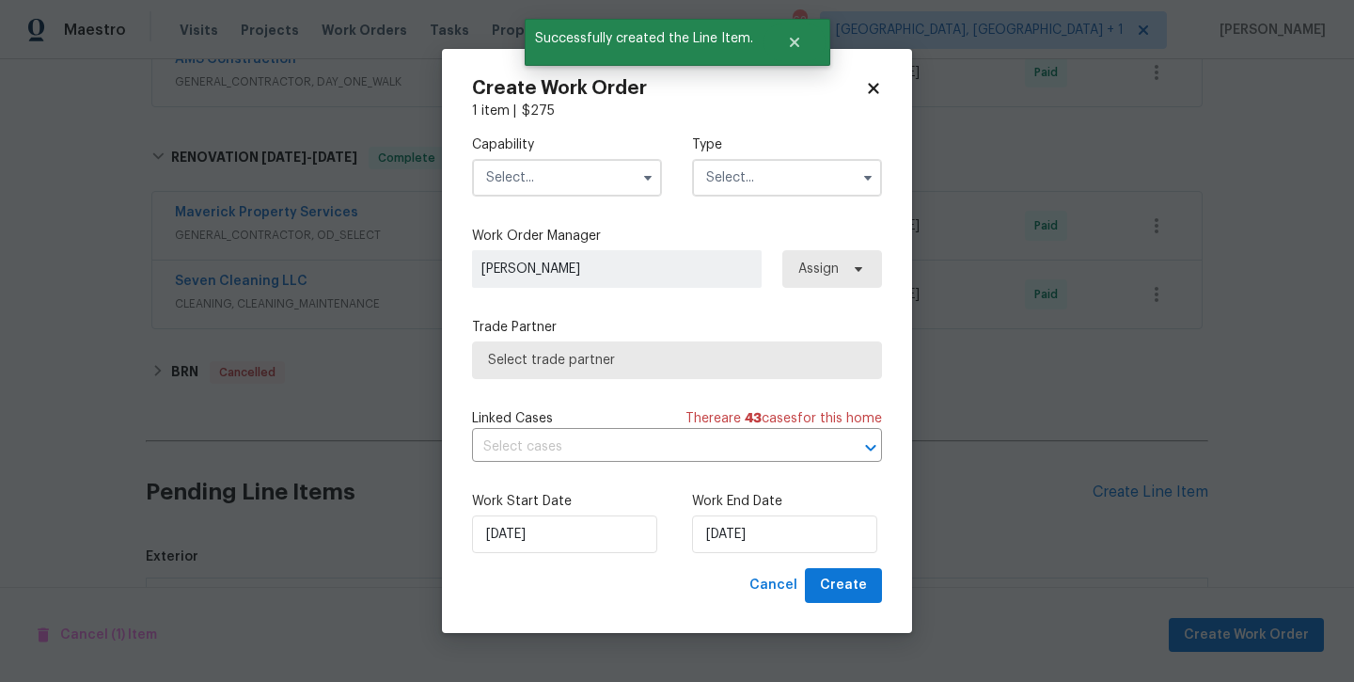
click at [569, 167] on input "text" at bounding box center [567, 178] width 190 height 38
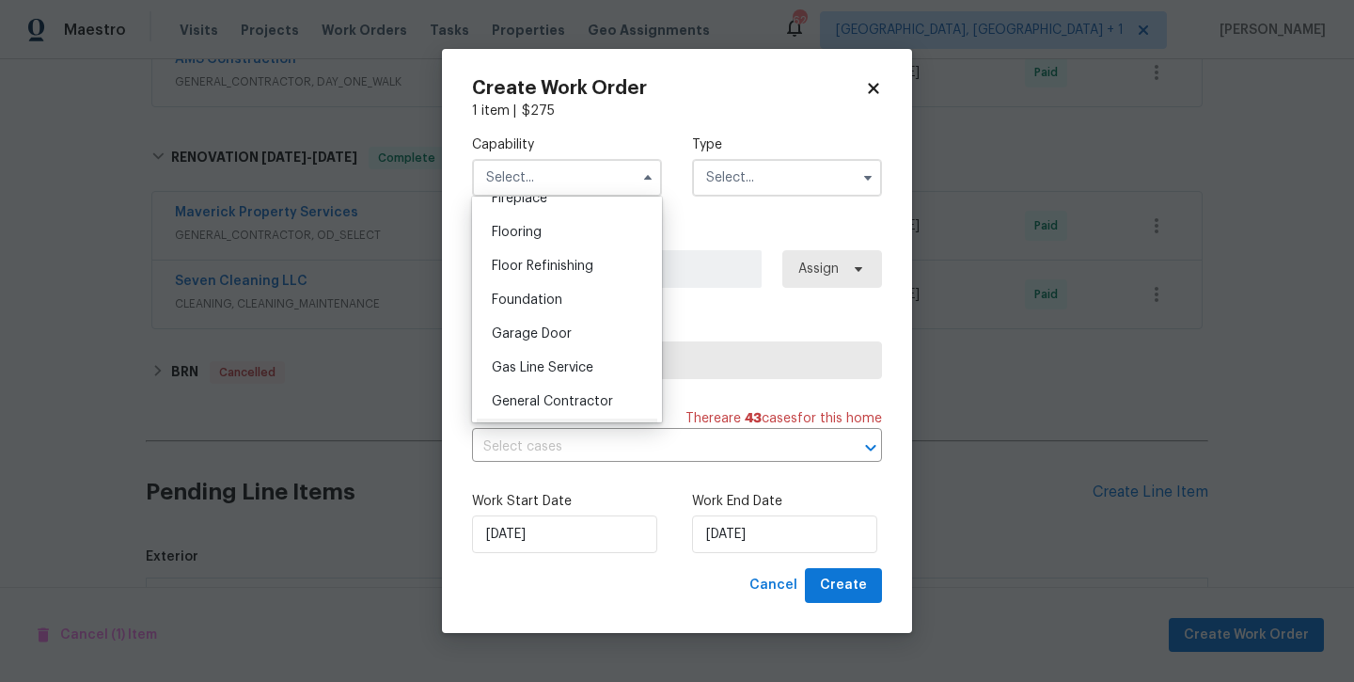
scroll to position [697, 0]
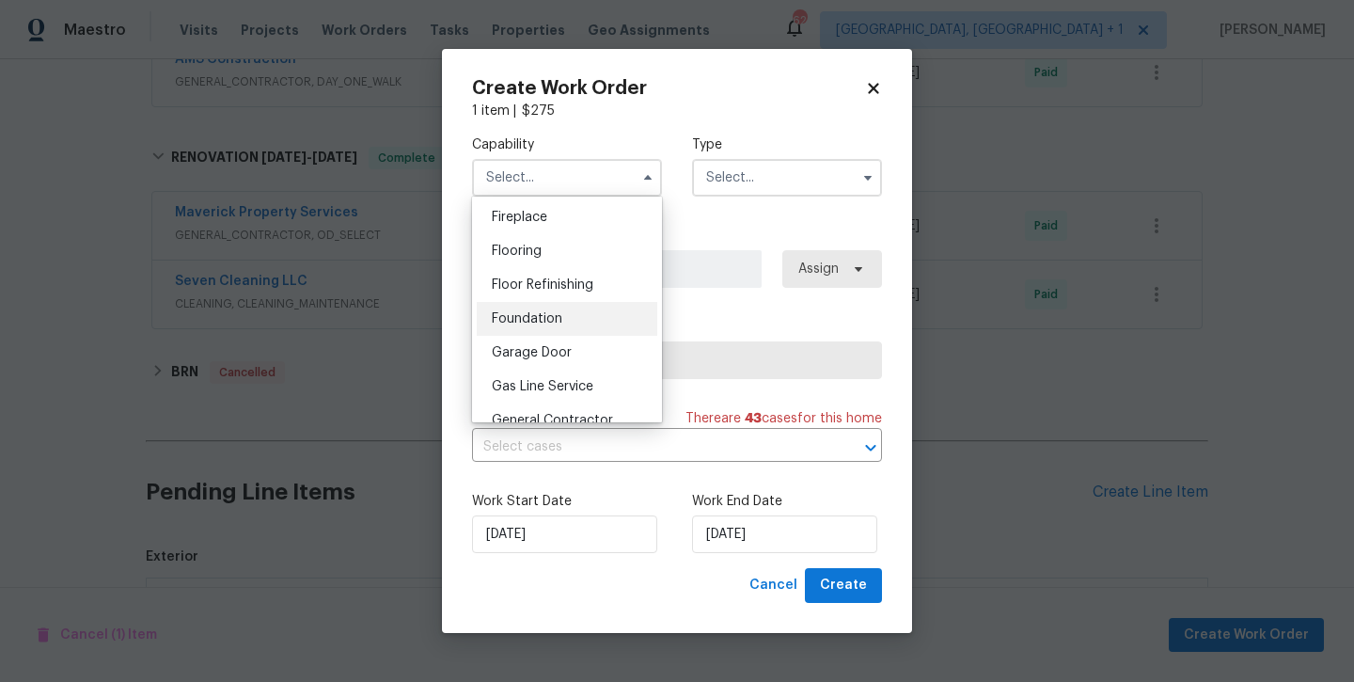
click at [559, 304] on div "Foundation" at bounding box center [567, 319] width 181 height 34
type input "Foundation"
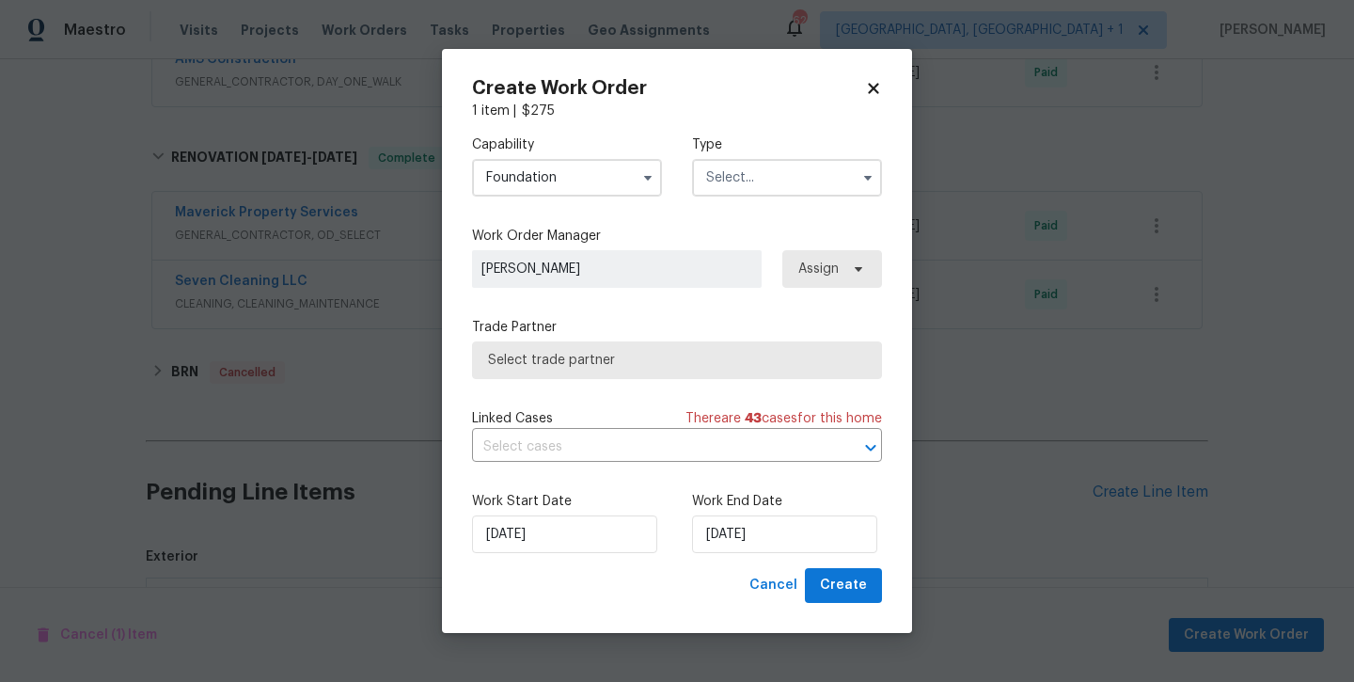
click at [758, 174] on input "text" at bounding box center [787, 178] width 190 height 38
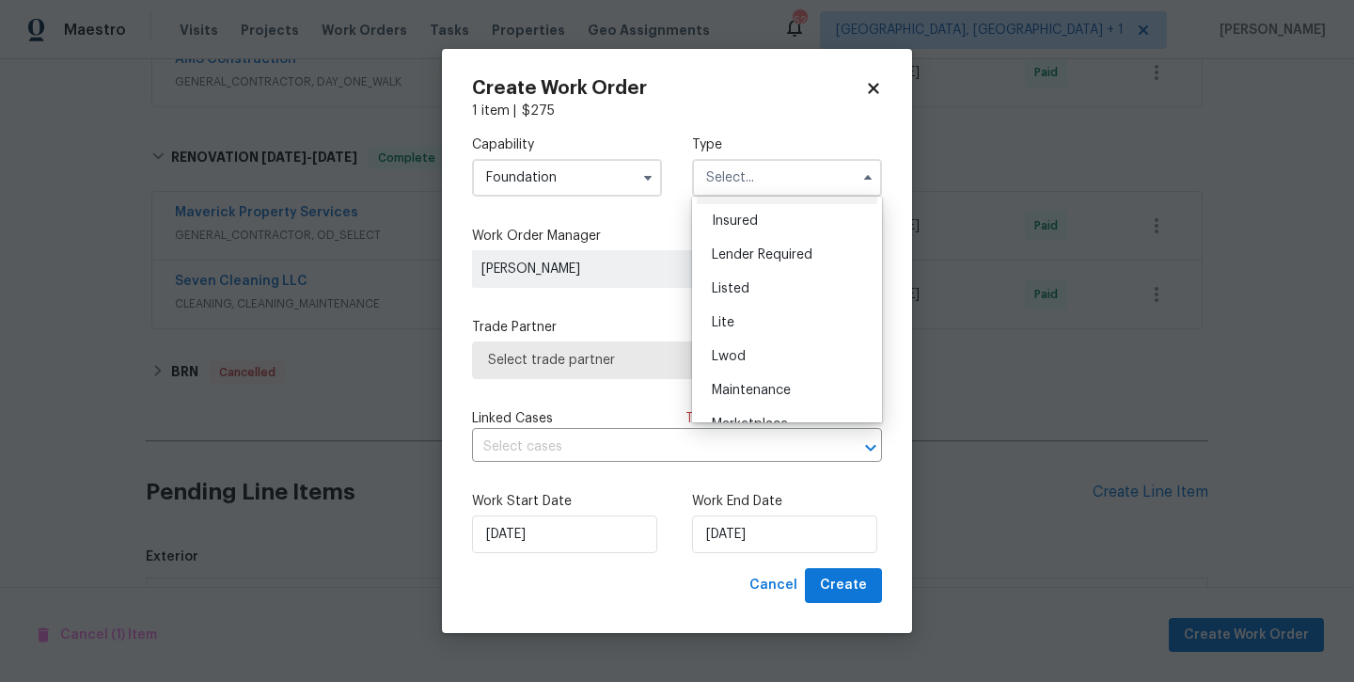
scroll to position [130, 0]
click at [738, 300] on div "Listed" at bounding box center [787, 292] width 181 height 34
type input "Listed"
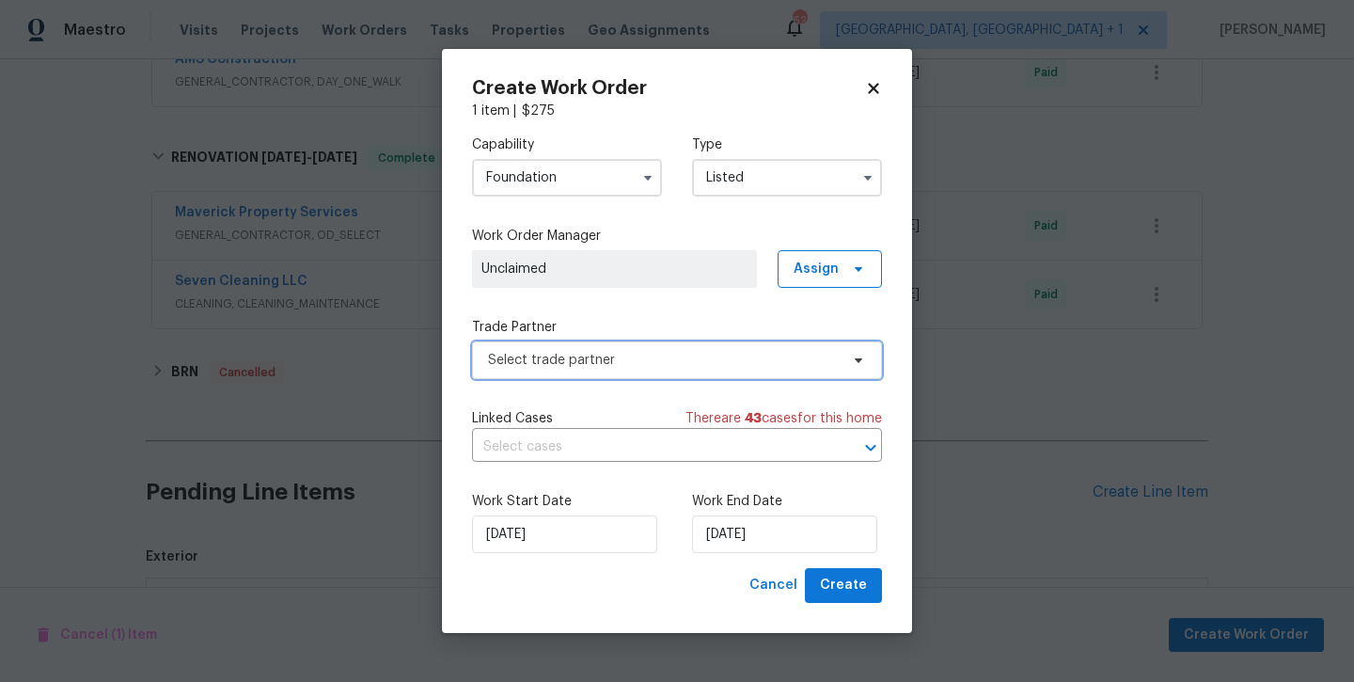
click at [650, 357] on span "Select trade partner" at bounding box center [663, 360] width 351 height 19
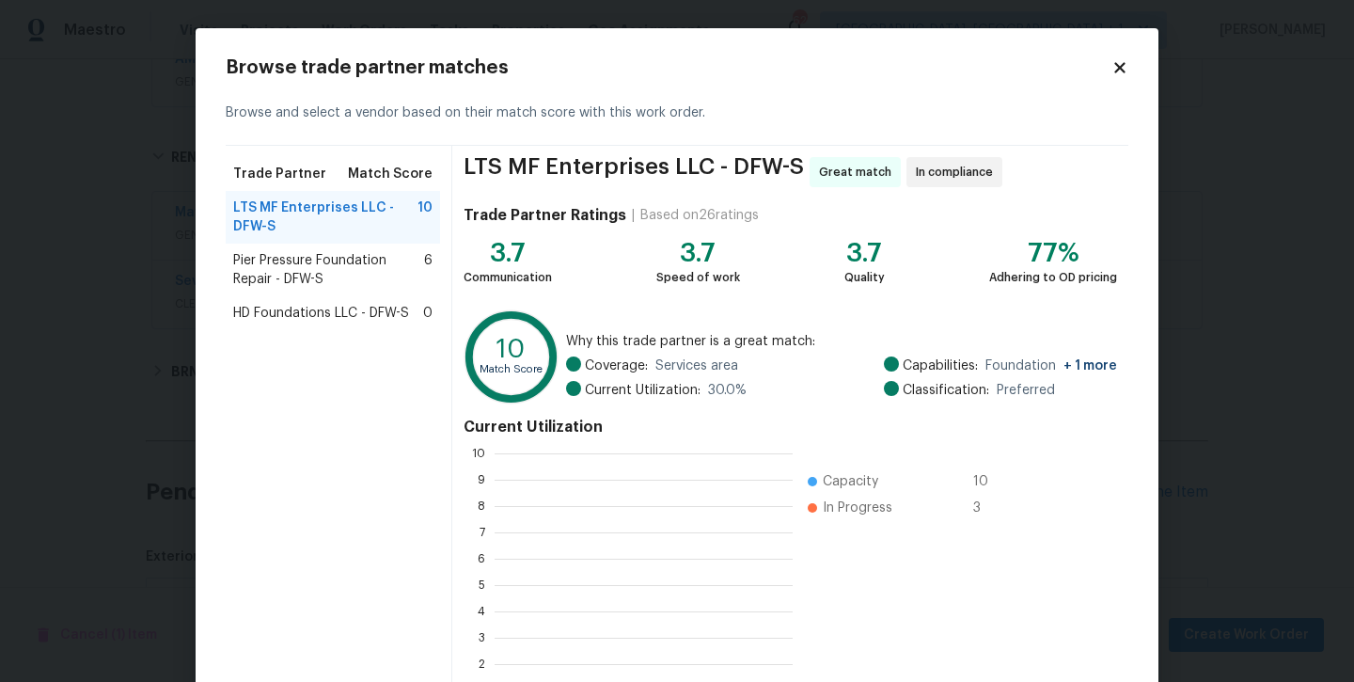
scroll to position [263, 298]
click at [331, 286] on span "Pier Pressure Foundation Repair - DFW-S" at bounding box center [328, 270] width 191 height 38
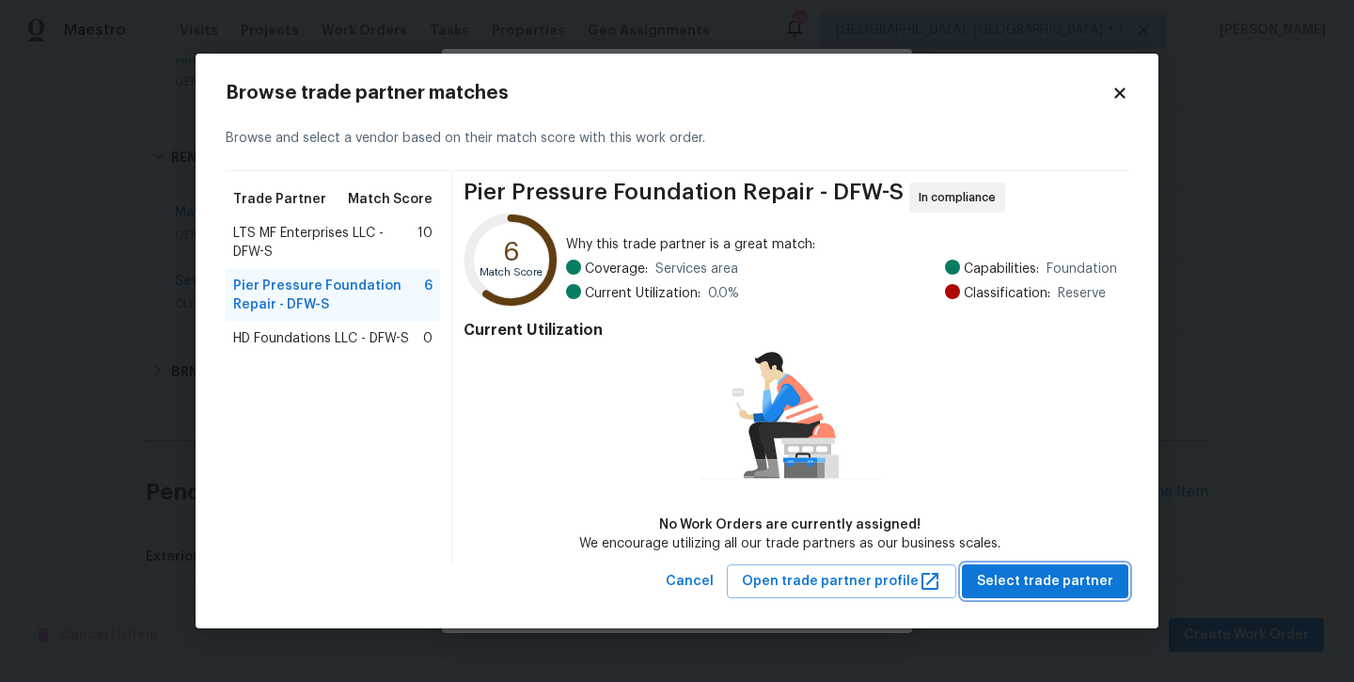
click at [1079, 589] on span "Select trade partner" at bounding box center [1045, 582] width 136 height 24
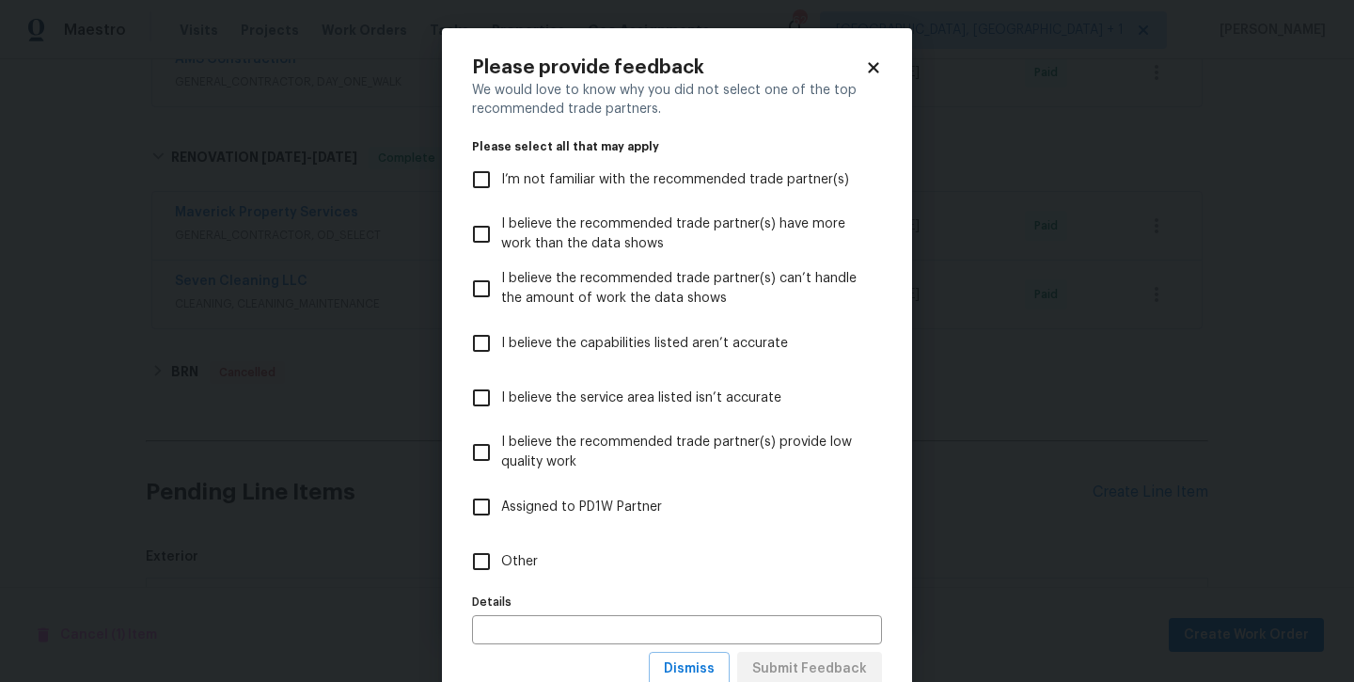
click at [497, 562] on input "Other" at bounding box center [482, 562] width 40 height 40
checkbox input "true"
click at [791, 673] on span "Submit Feedback" at bounding box center [809, 669] width 115 height 24
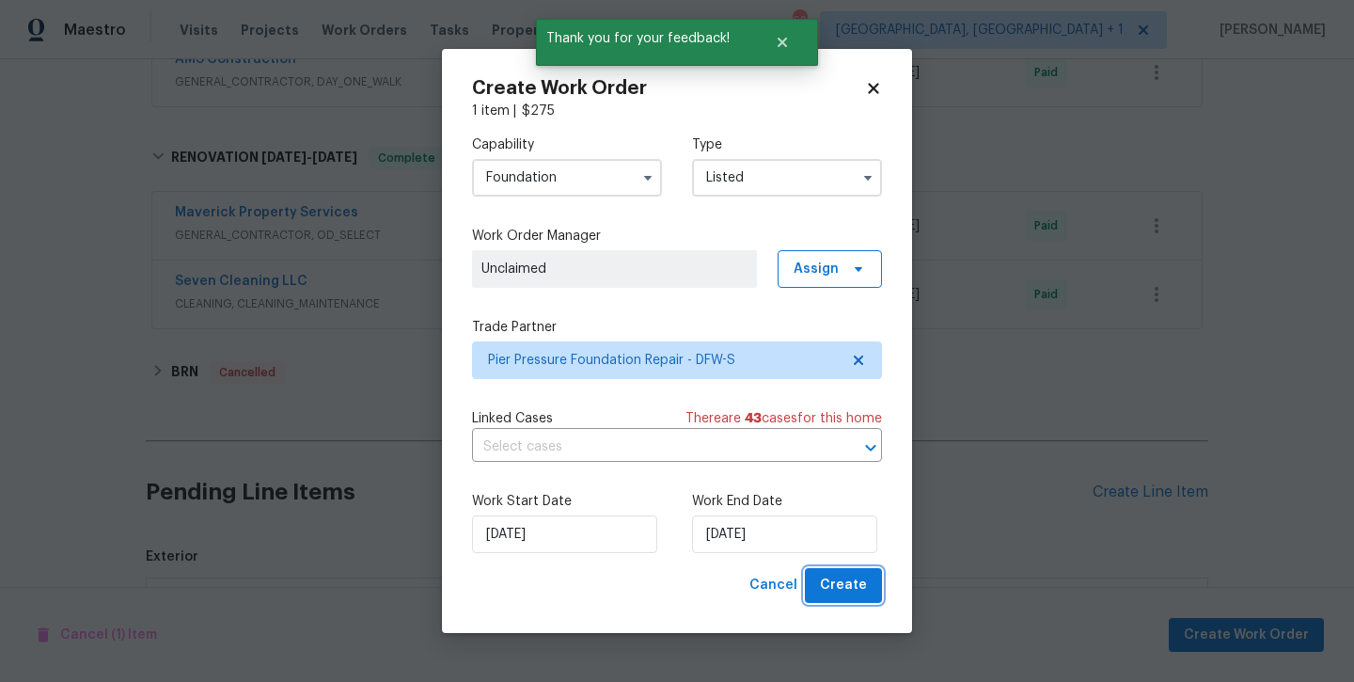
click at [837, 582] on span "Create" at bounding box center [843, 586] width 47 height 24
checkbox input "false"
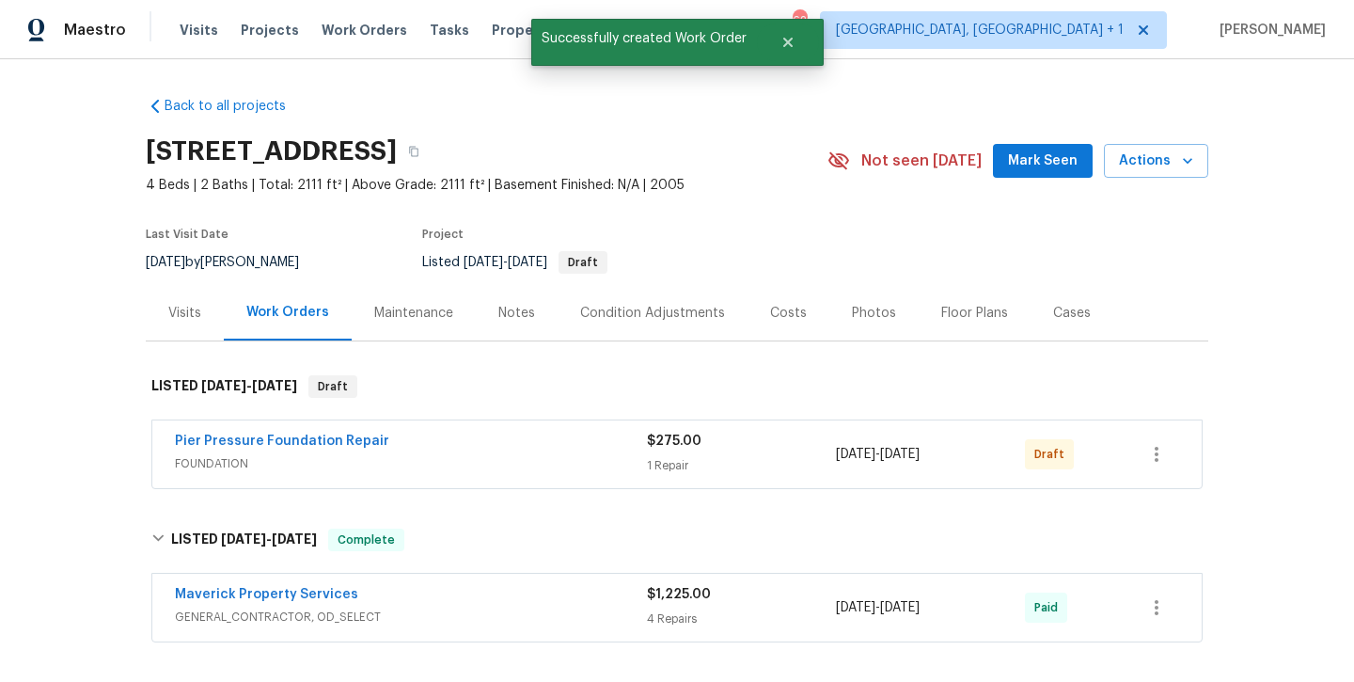
scroll to position [0, 0]
click at [1165, 461] on icon "button" at bounding box center [1157, 454] width 23 height 23
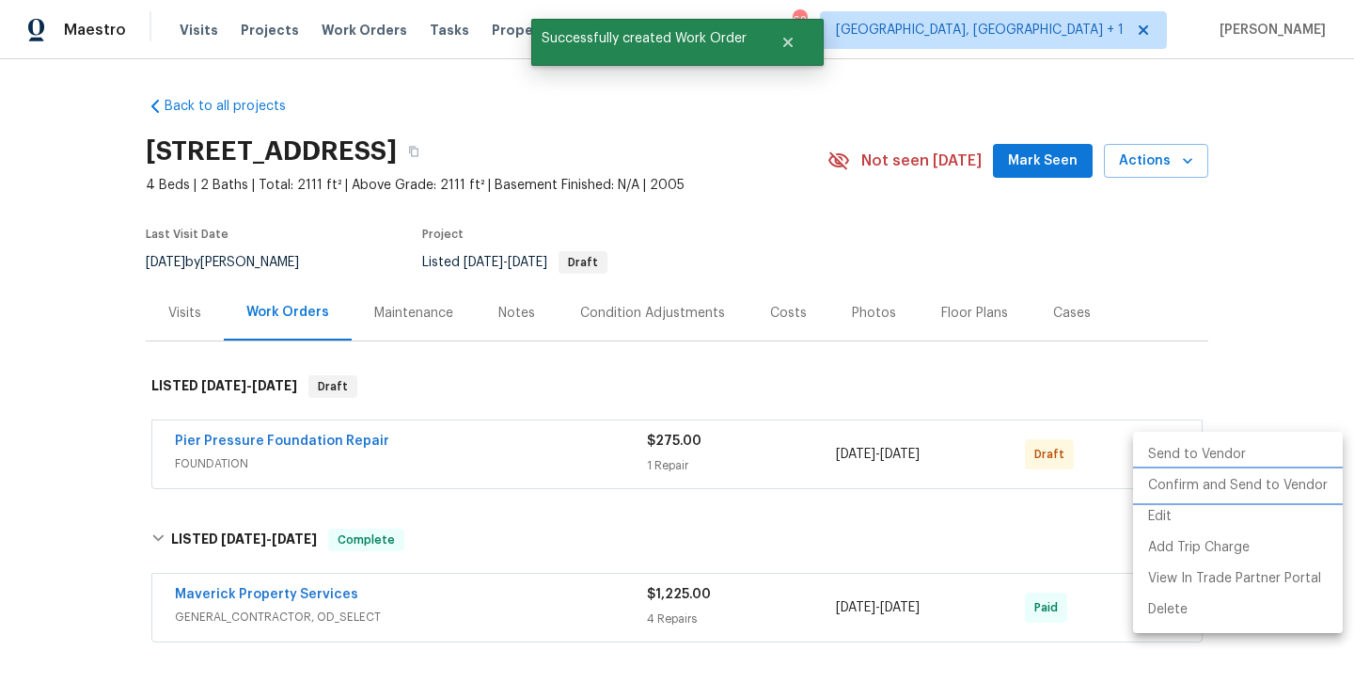
click at [1171, 481] on li "Confirm and Send to Vendor" at bounding box center [1238, 485] width 210 height 31
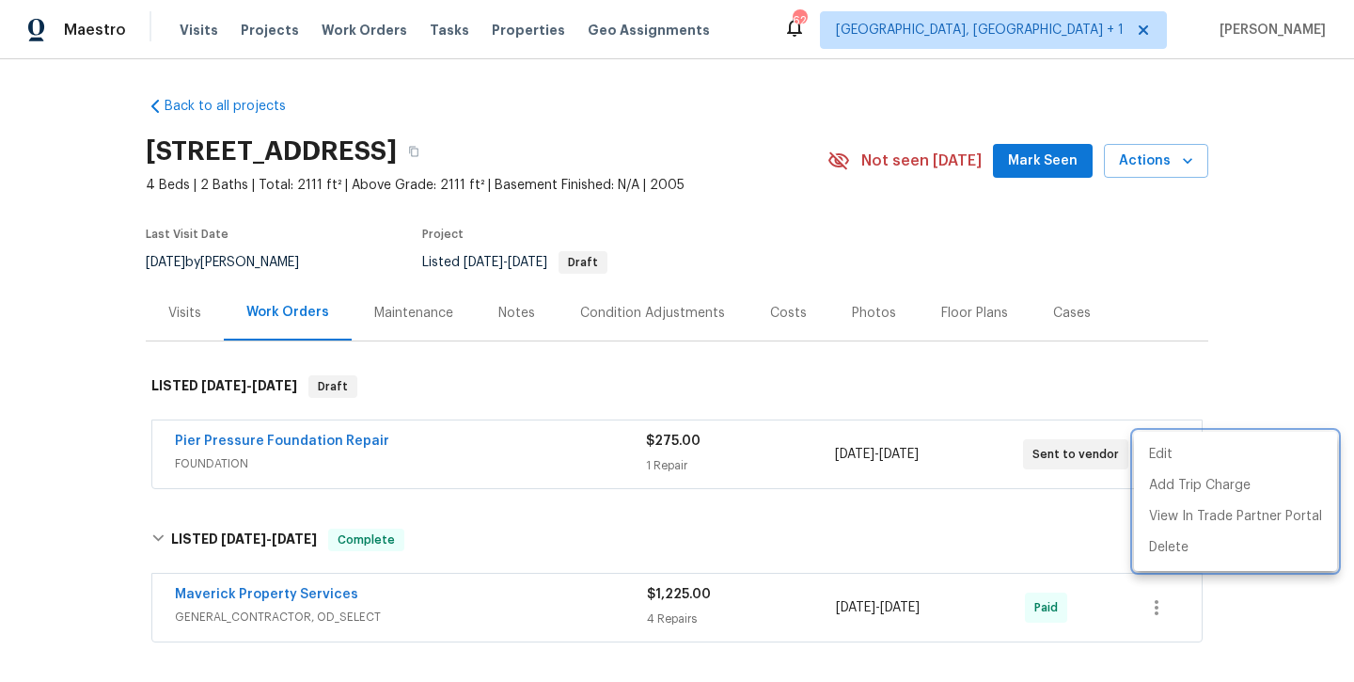
click at [215, 446] on div at bounding box center [677, 341] width 1354 height 682
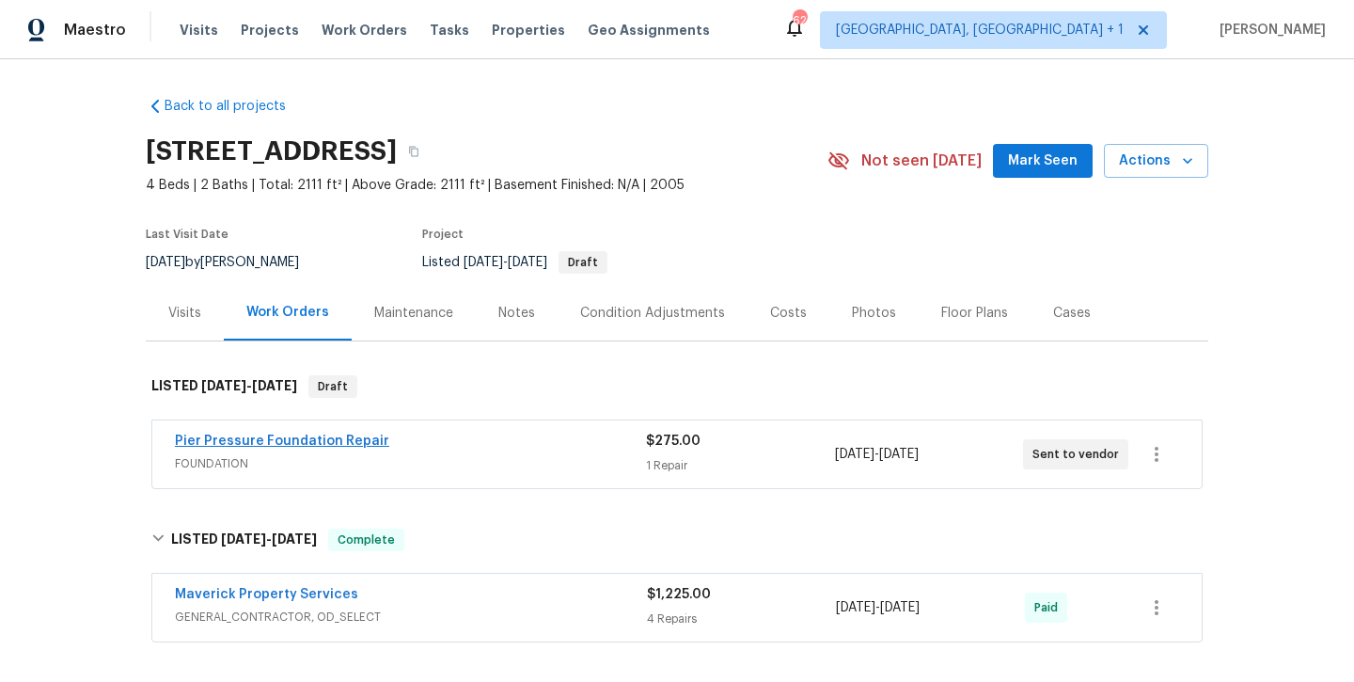
click at [215, 436] on link "Pier Pressure Foundation Repair" at bounding box center [282, 441] width 214 height 13
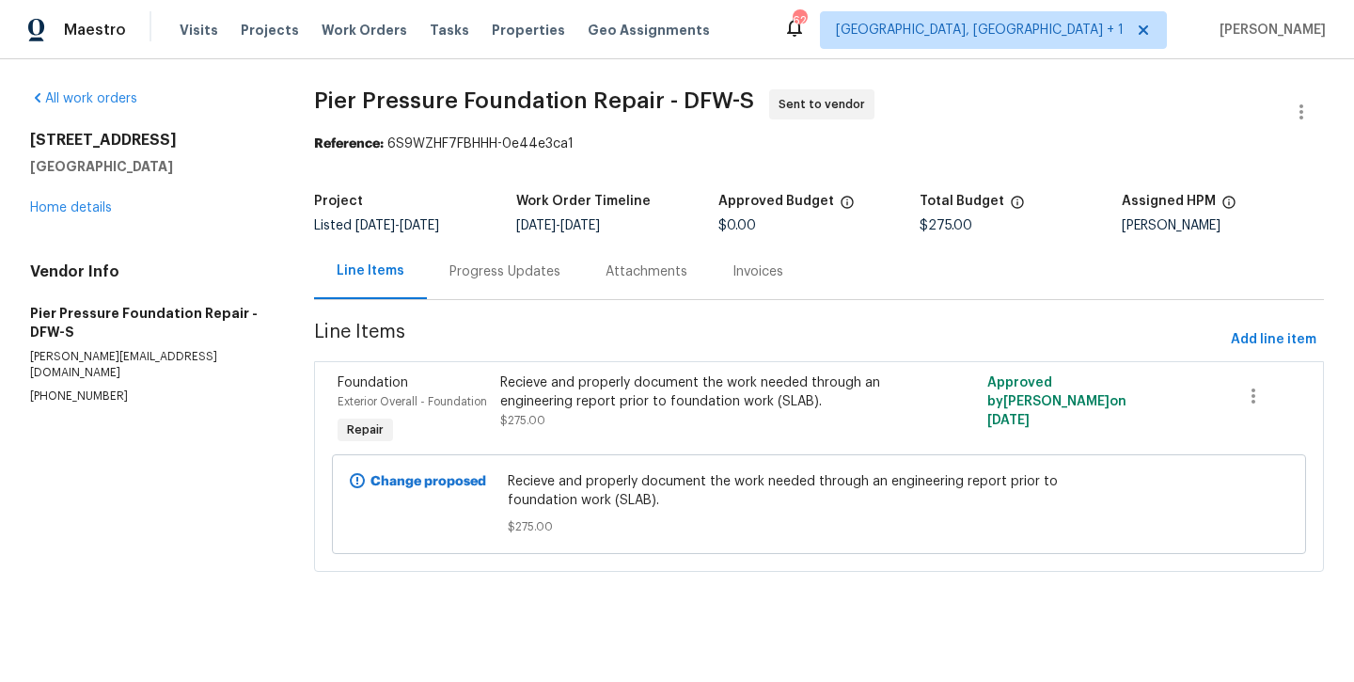
click at [475, 285] on div "Progress Updates" at bounding box center [505, 271] width 156 height 55
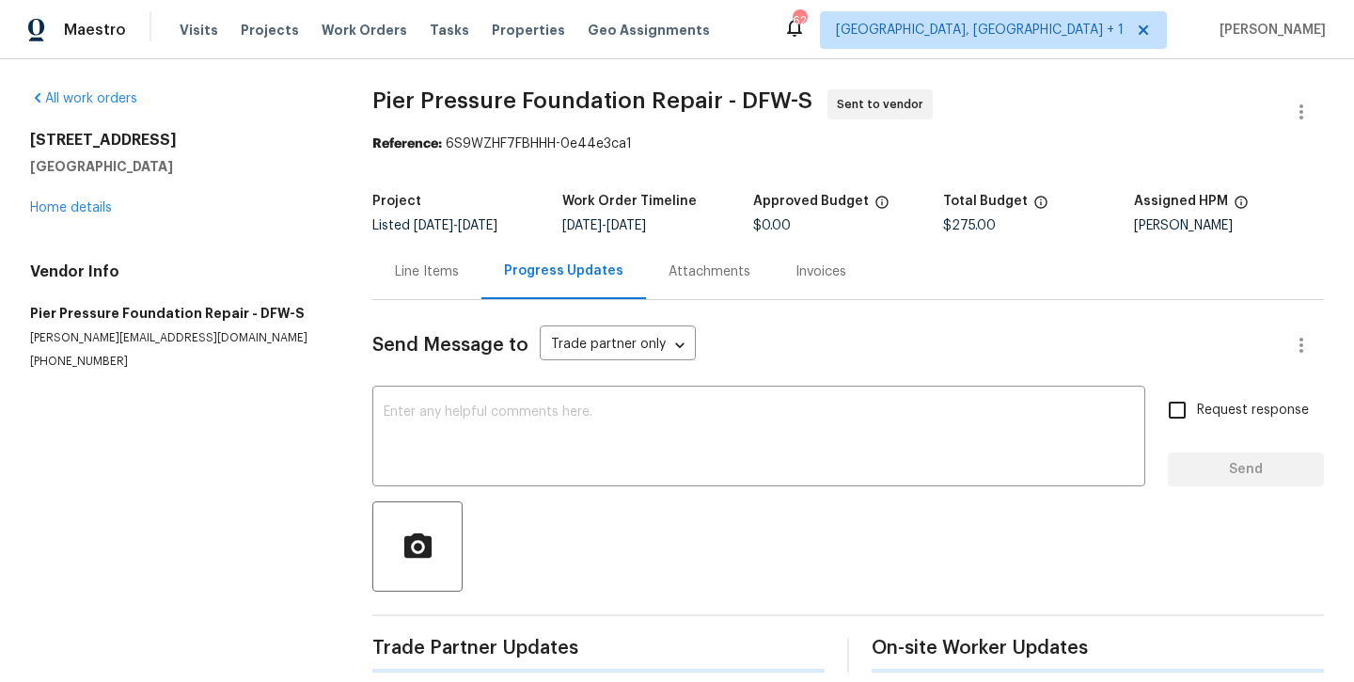
click at [475, 369] on div "Send Message to Trade partner only Trade partner only ​ x ​ Request response Se…" at bounding box center [848, 486] width 952 height 372
click at [475, 427] on textarea at bounding box center [759, 438] width 751 height 66
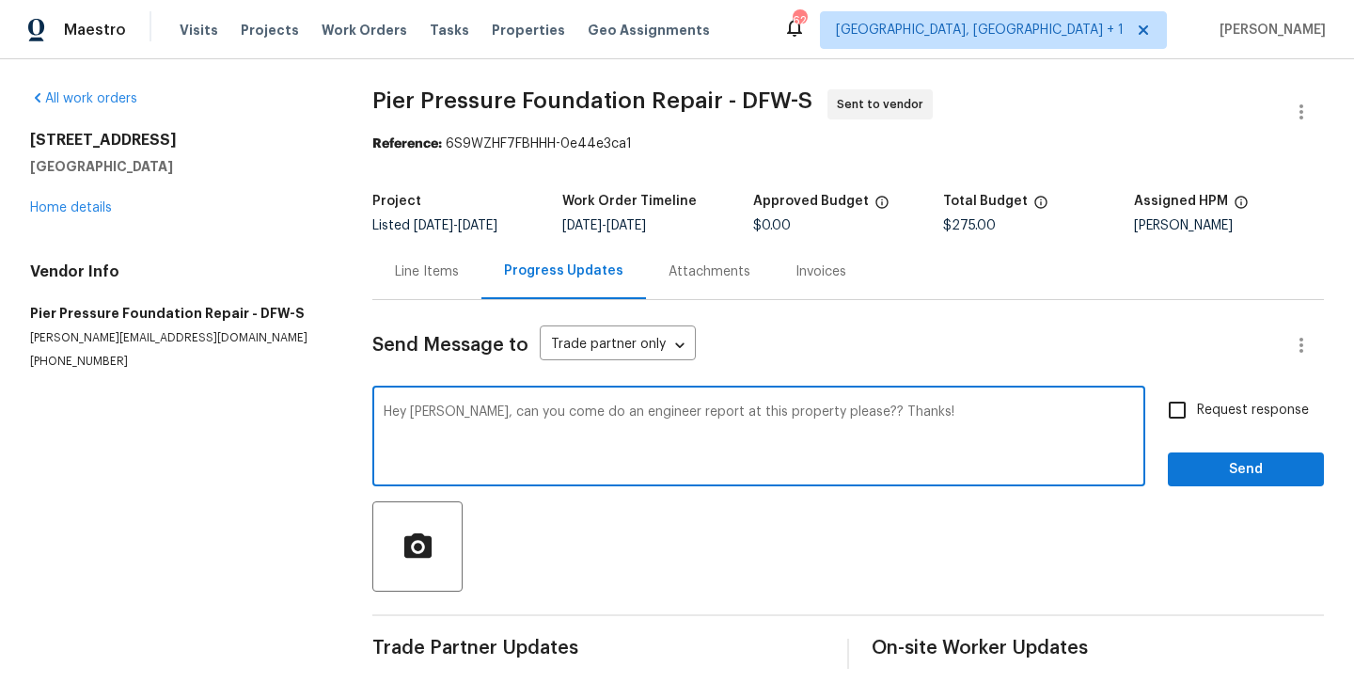
type textarea "Hey [PERSON_NAME], can you come do an engineer report at this property please??…"
click at [1211, 403] on span "Request response" at bounding box center [1253, 411] width 112 height 20
click at [1197, 403] on input "Request response" at bounding box center [1178, 410] width 40 height 40
checkbox input "true"
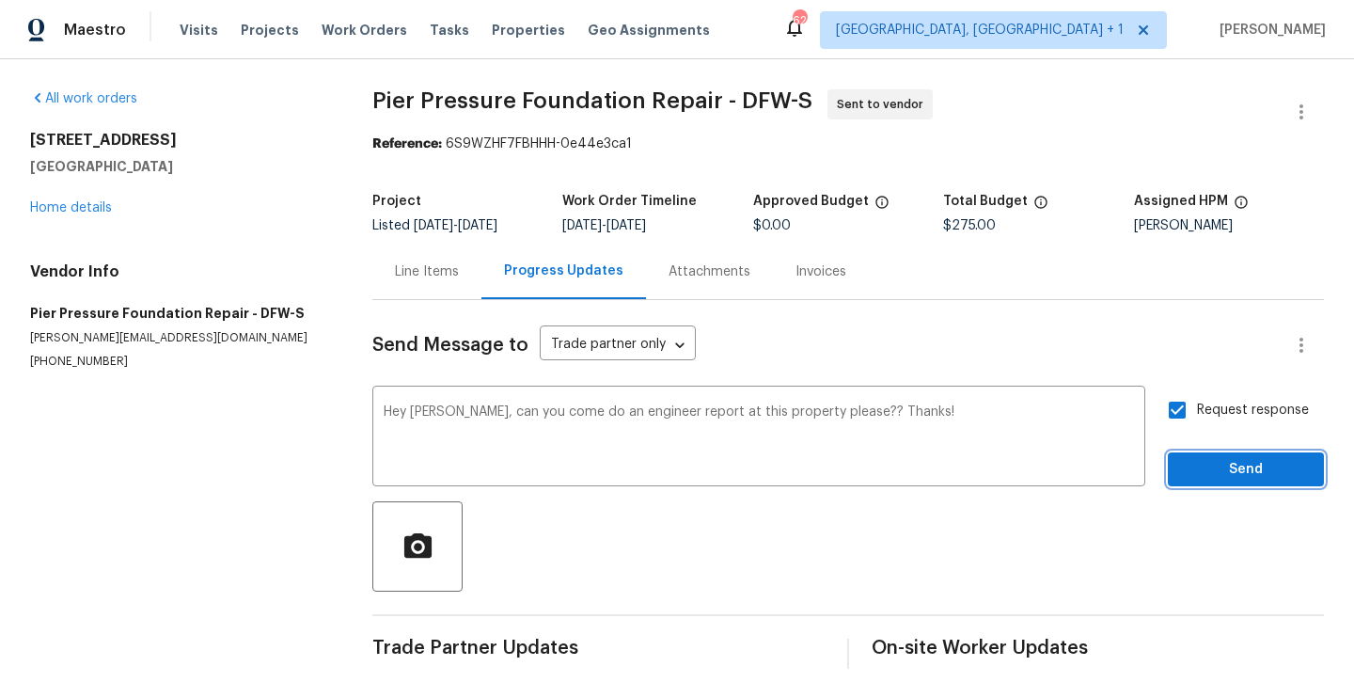
click at [1231, 467] on span "Send" at bounding box center [1246, 470] width 126 height 24
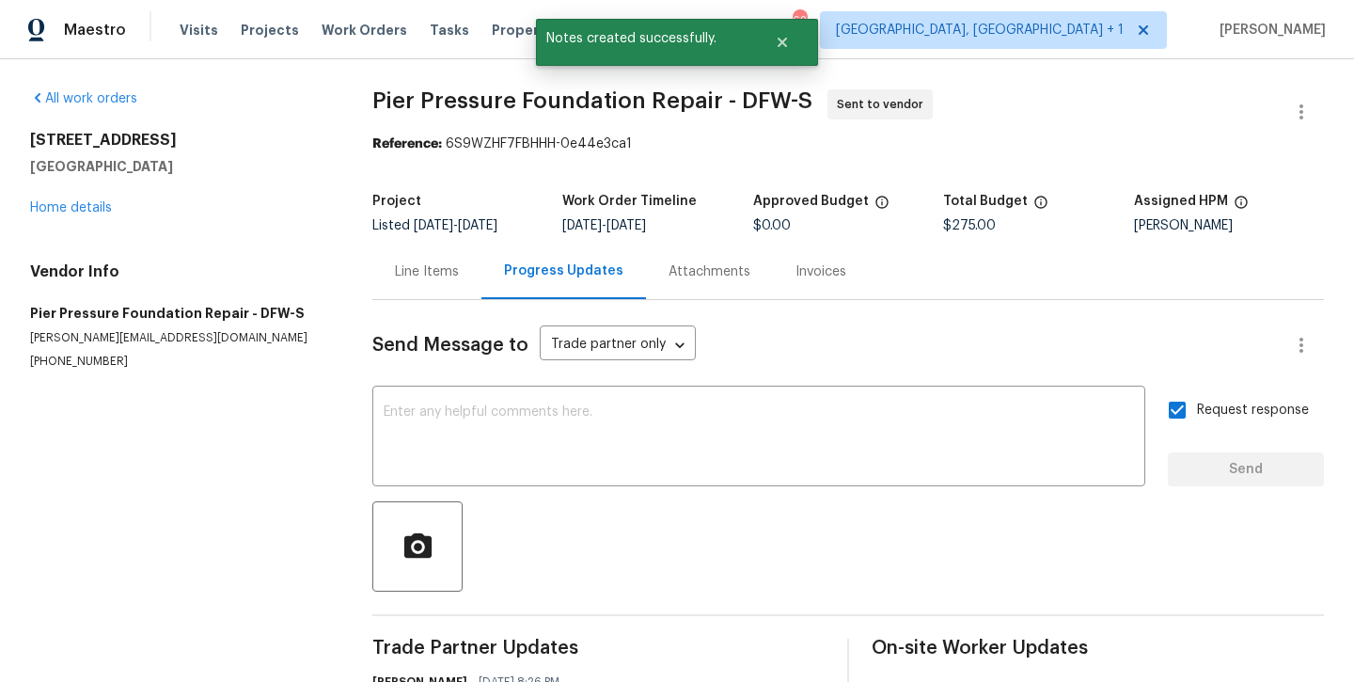
click at [58, 192] on div "[STREET_ADDRESS] Home details" at bounding box center [178, 174] width 297 height 87
click at [57, 205] on link "Home details" at bounding box center [71, 207] width 82 height 13
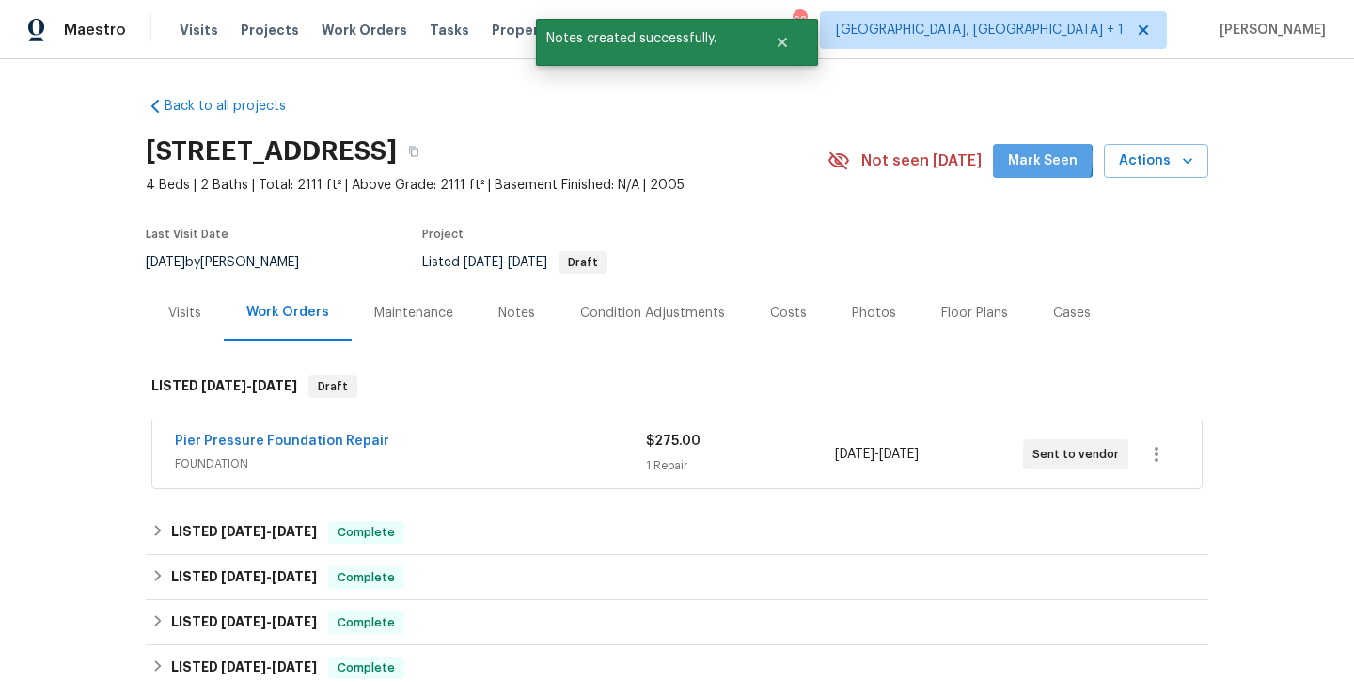
click at [1017, 159] on span "Mark Seen" at bounding box center [1043, 162] width 70 height 24
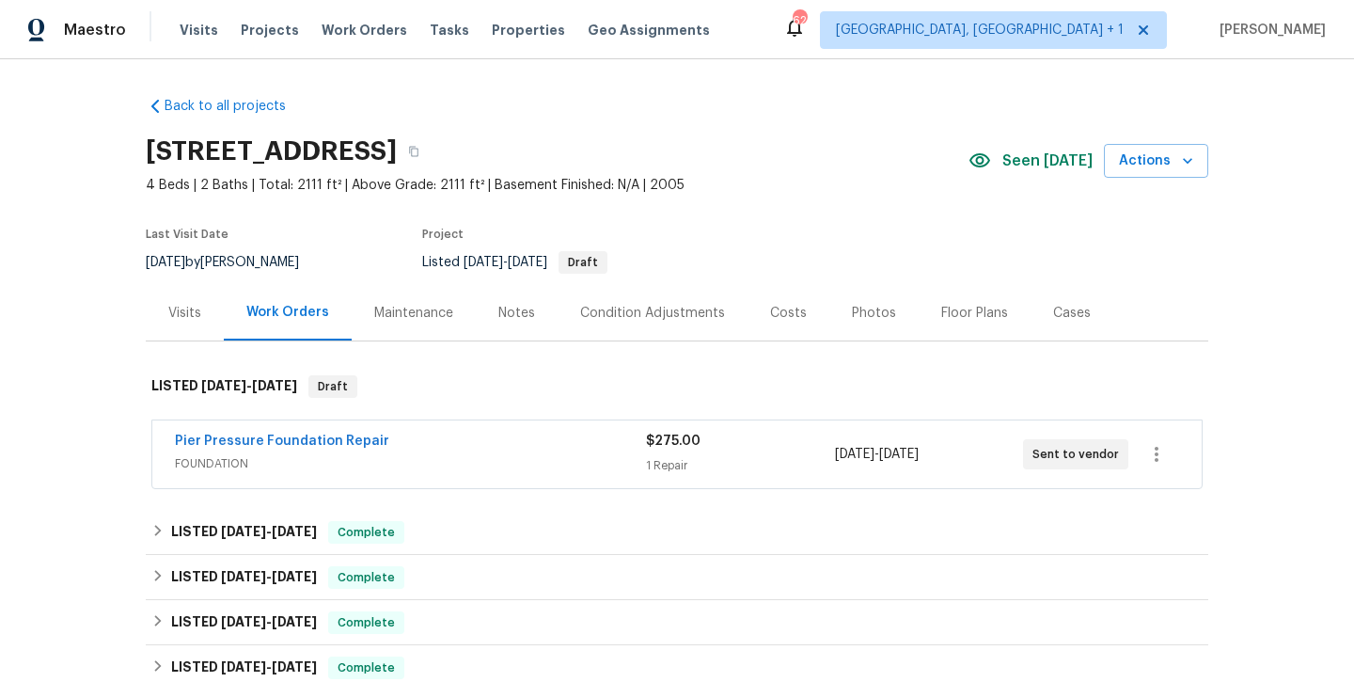
click at [499, 317] on div "Notes" at bounding box center [516, 313] width 37 height 19
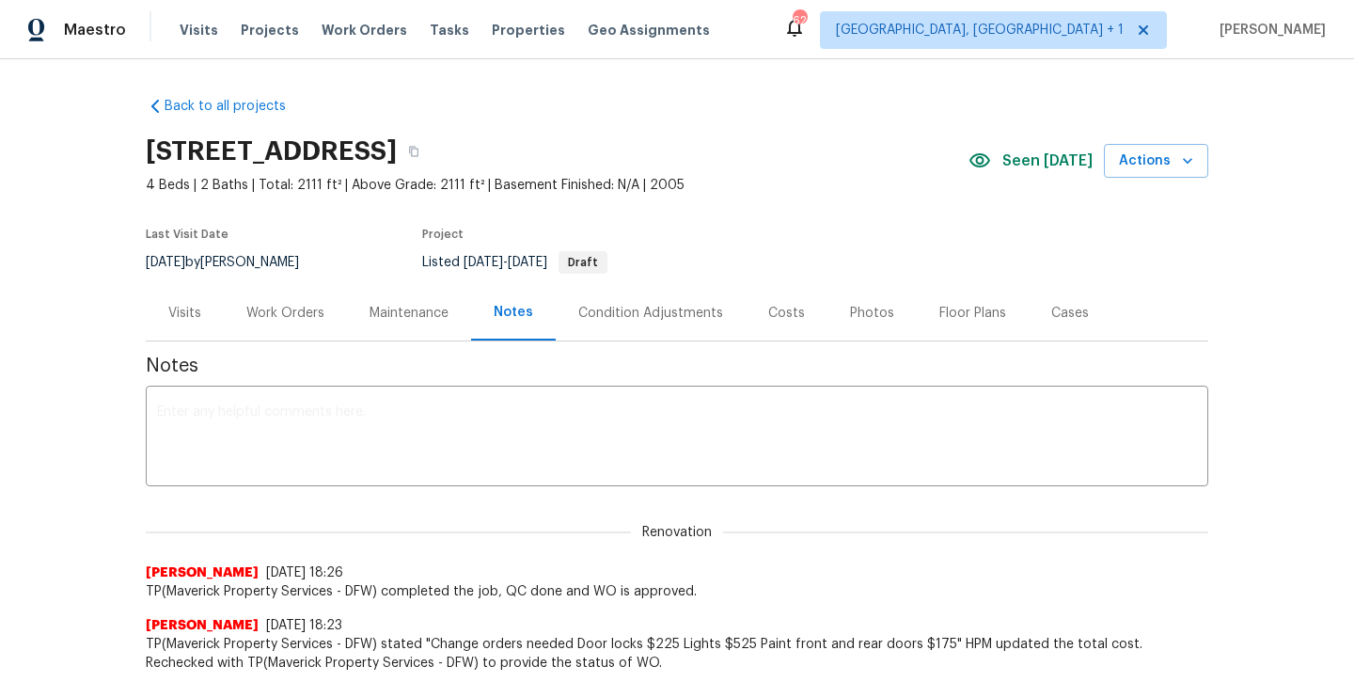
click at [433, 452] on textarea at bounding box center [677, 438] width 1040 height 66
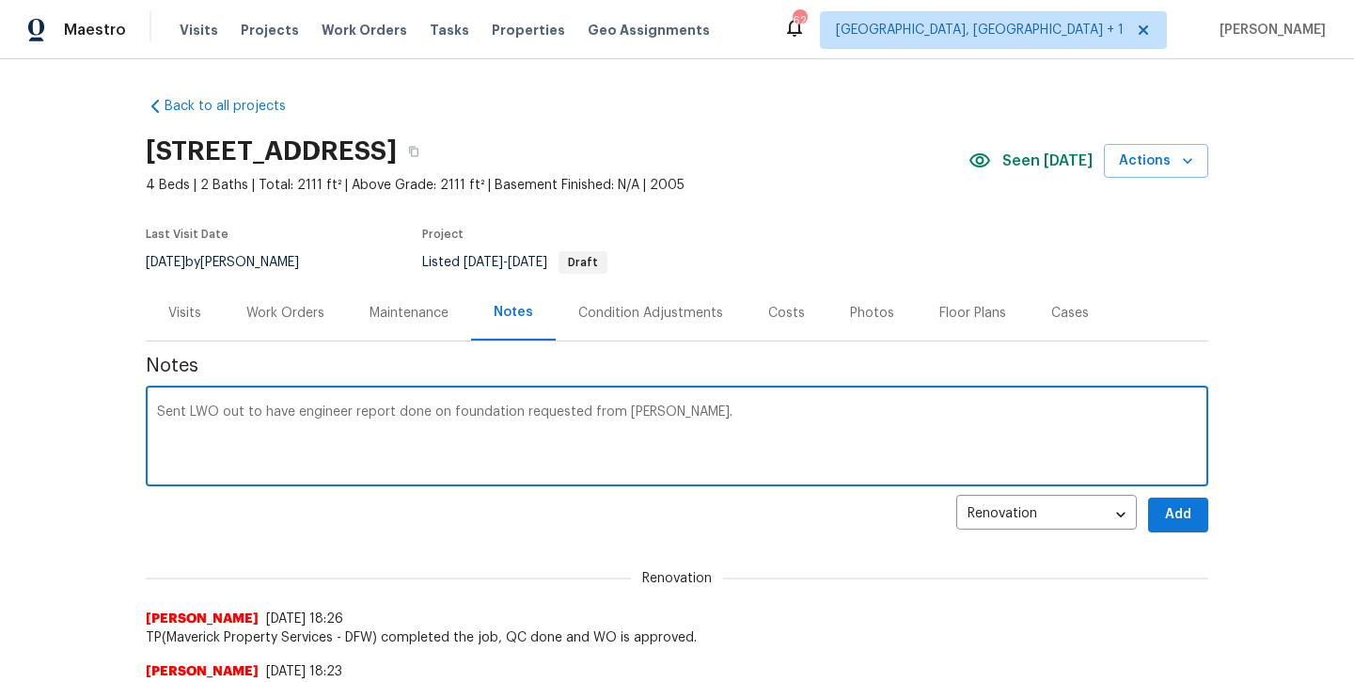
type textarea "Sent LWO out to have engineer report done on foundation requested from [PERSON_…"
click at [1181, 503] on span "Add" at bounding box center [1178, 515] width 30 height 24
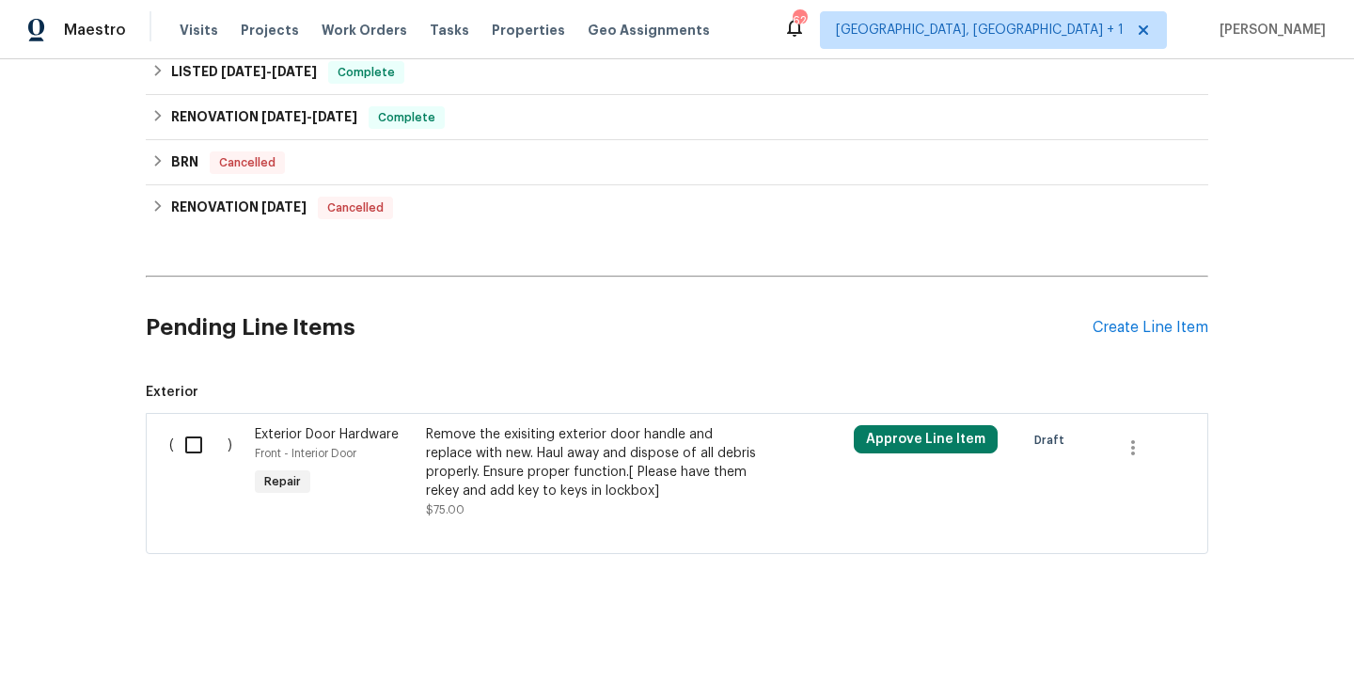
scroll to position [687, 0]
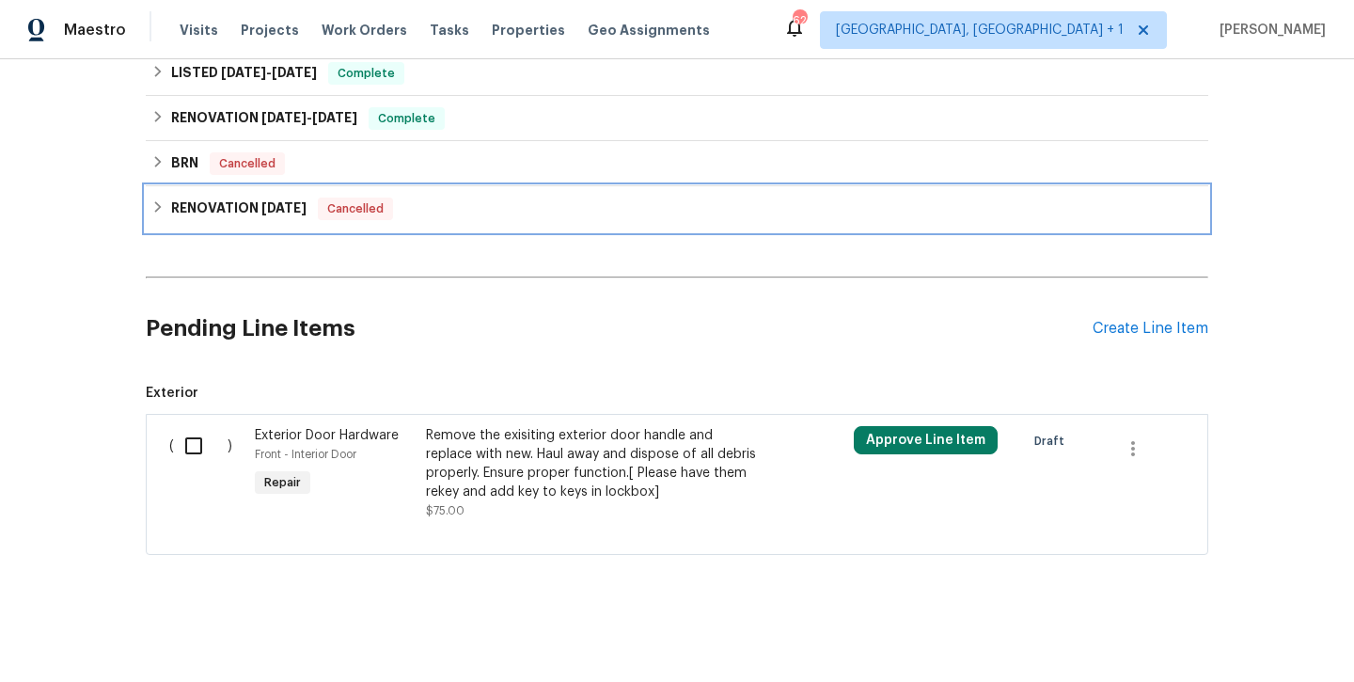
click at [288, 211] on span "[DATE]" at bounding box center [283, 207] width 45 height 13
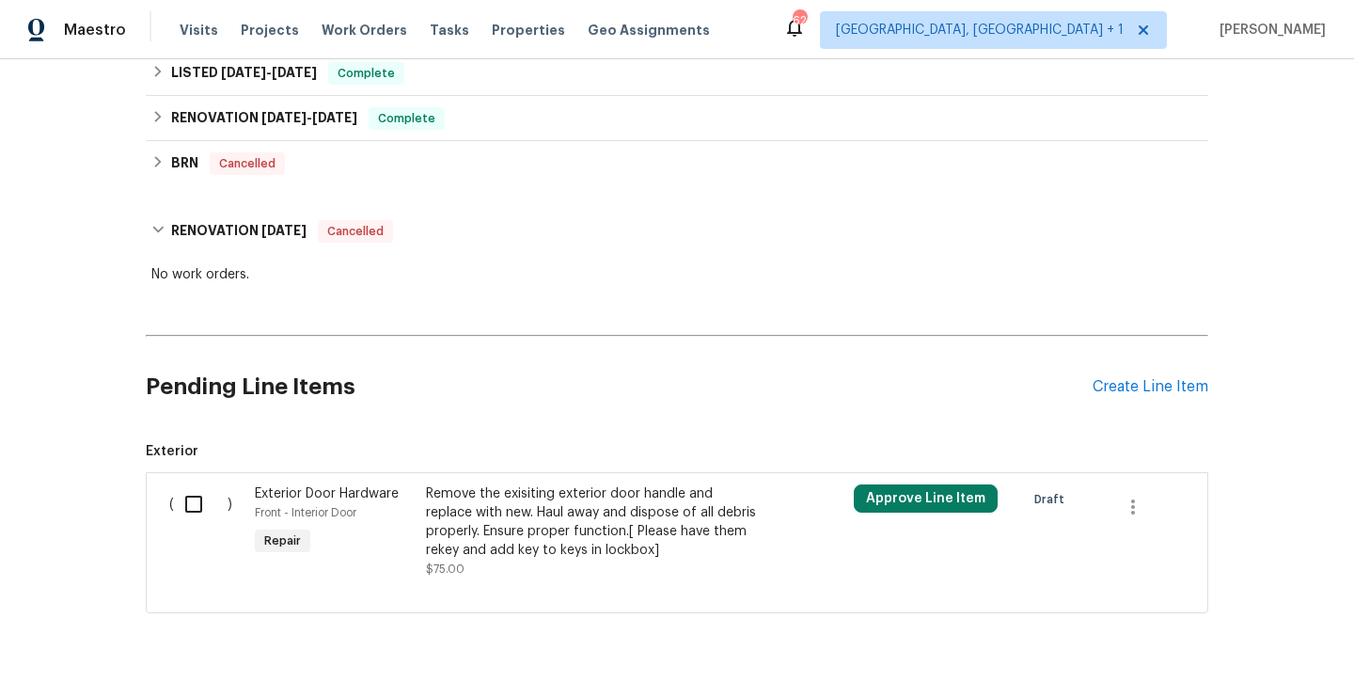
click at [277, 141] on div "BRN Cancelled No work orders." at bounding box center [677, 163] width 1063 height 45
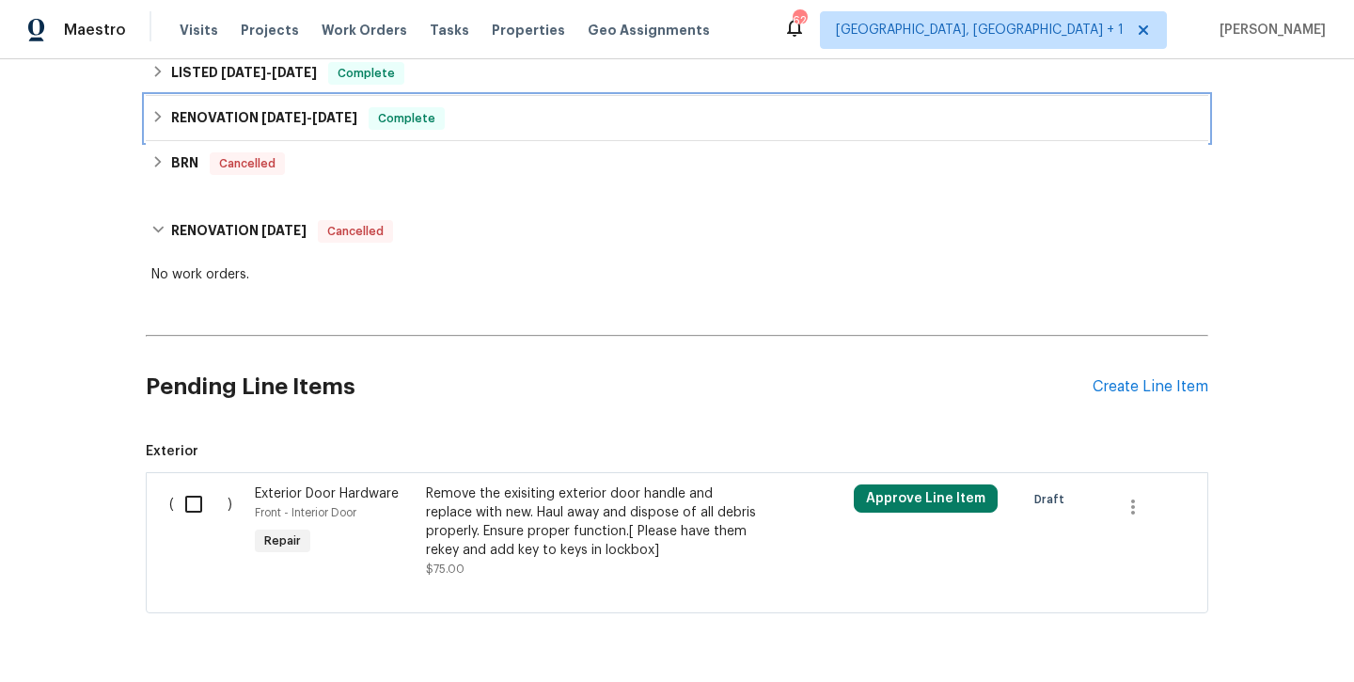
click at [277, 116] on span "[DATE]" at bounding box center [283, 117] width 45 height 13
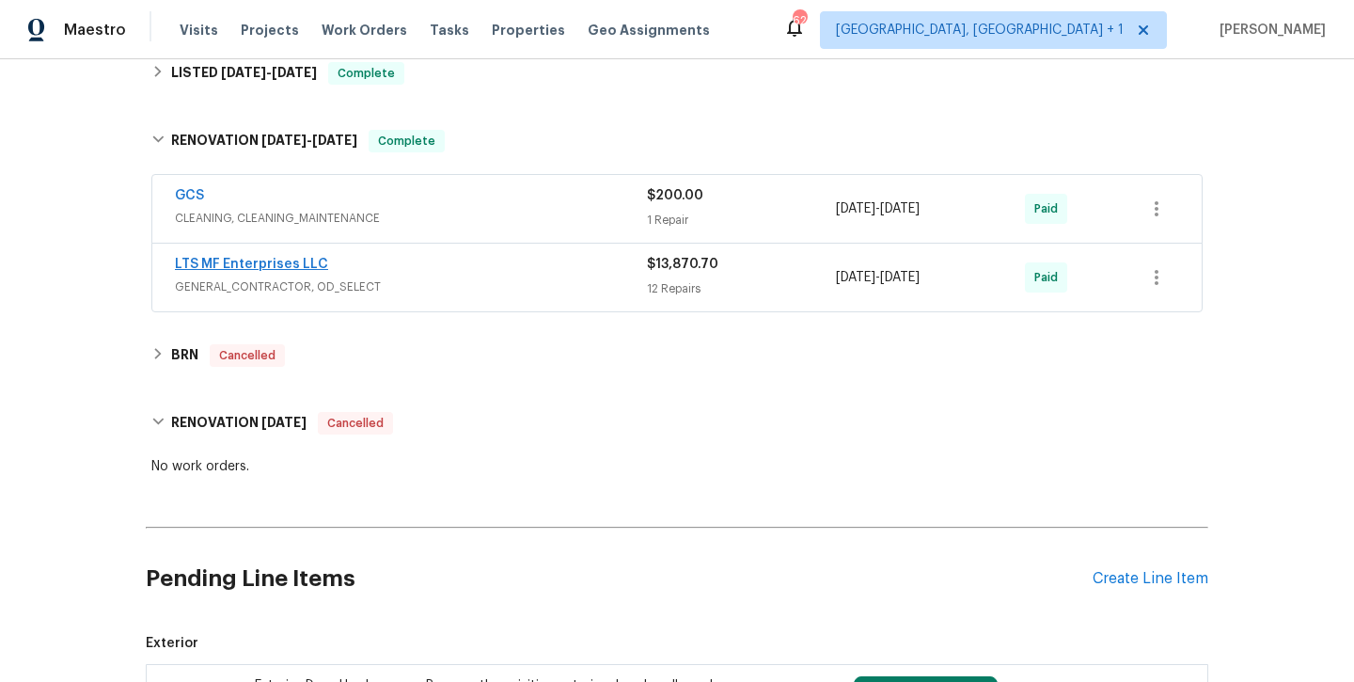
click at [293, 270] on link "LTS MF Enterprises LLC" at bounding box center [251, 264] width 153 height 13
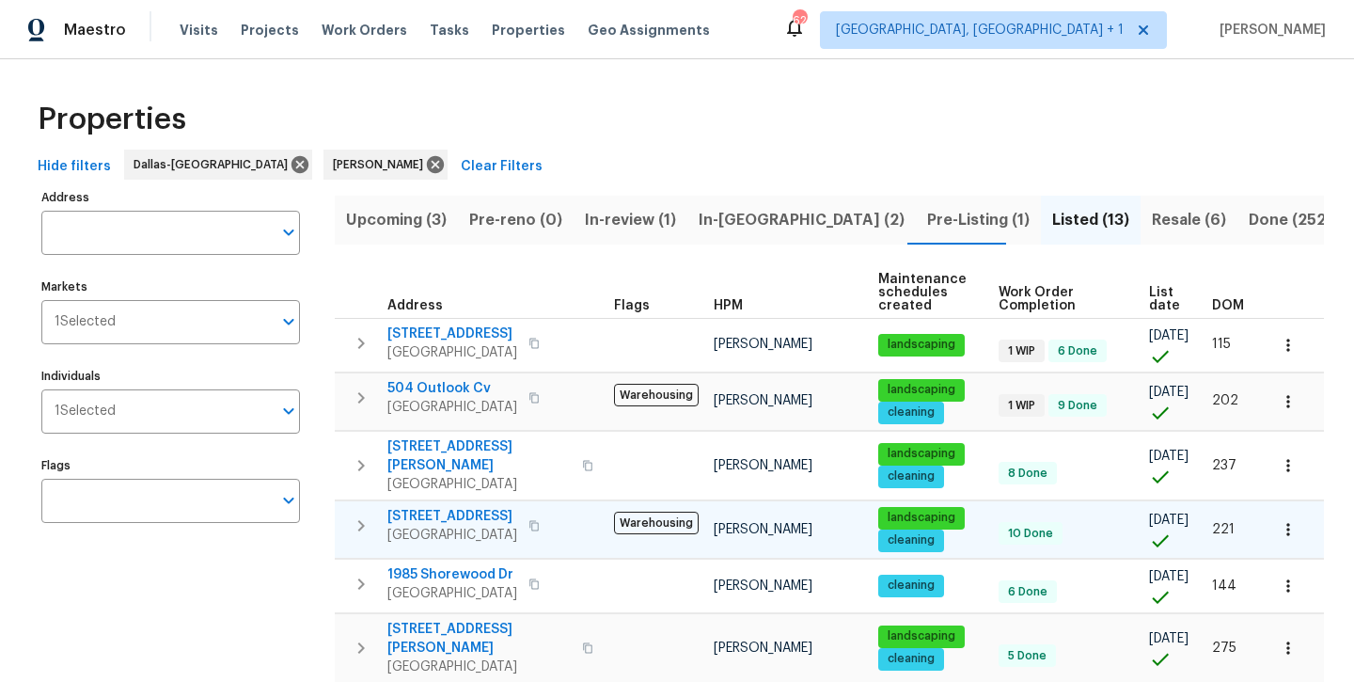
click at [437, 507] on span "[STREET_ADDRESS]" at bounding box center [453, 516] width 130 height 19
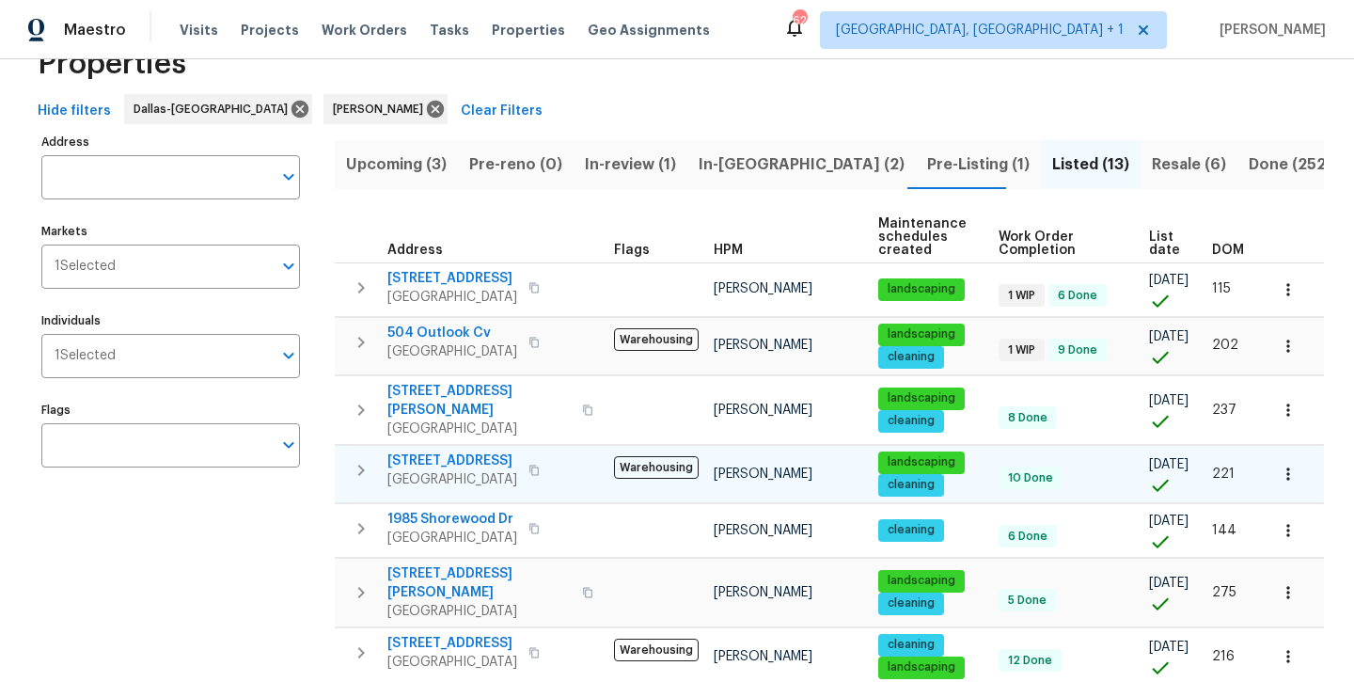
scroll to position [87, 0]
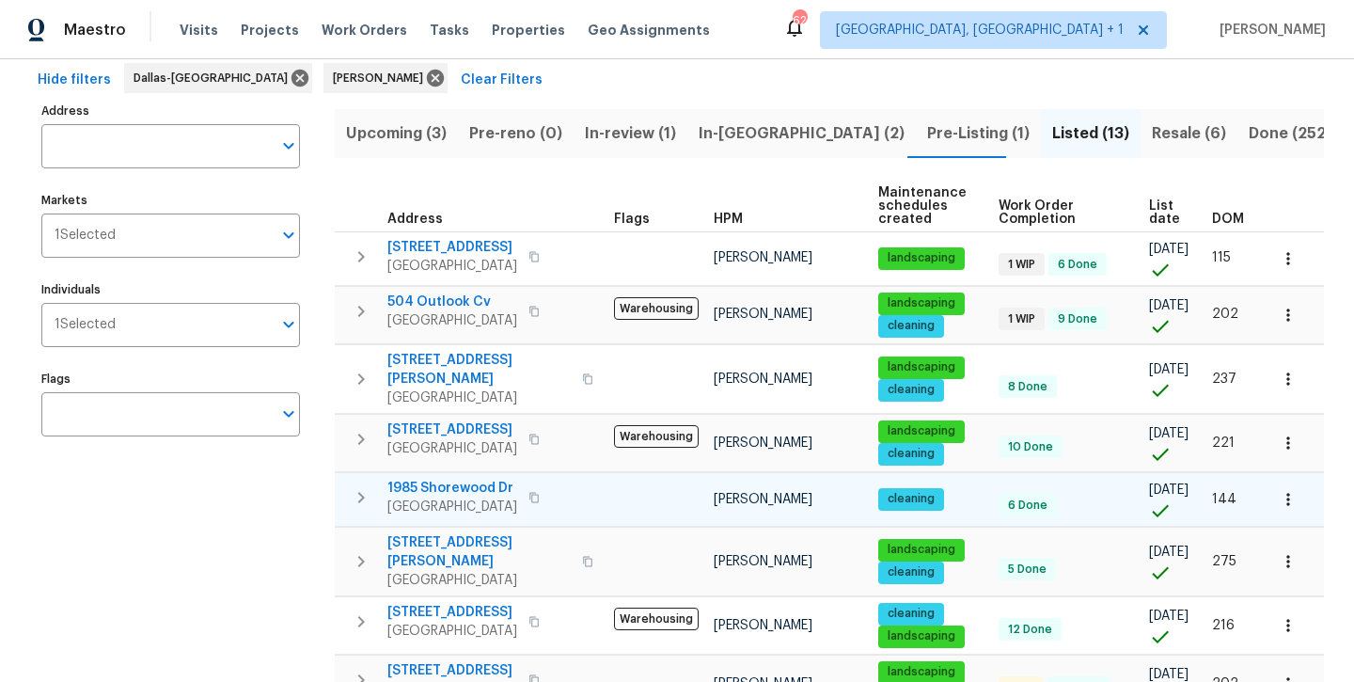
click at [463, 480] on span "1985 Shorewood Dr" at bounding box center [453, 488] width 130 height 19
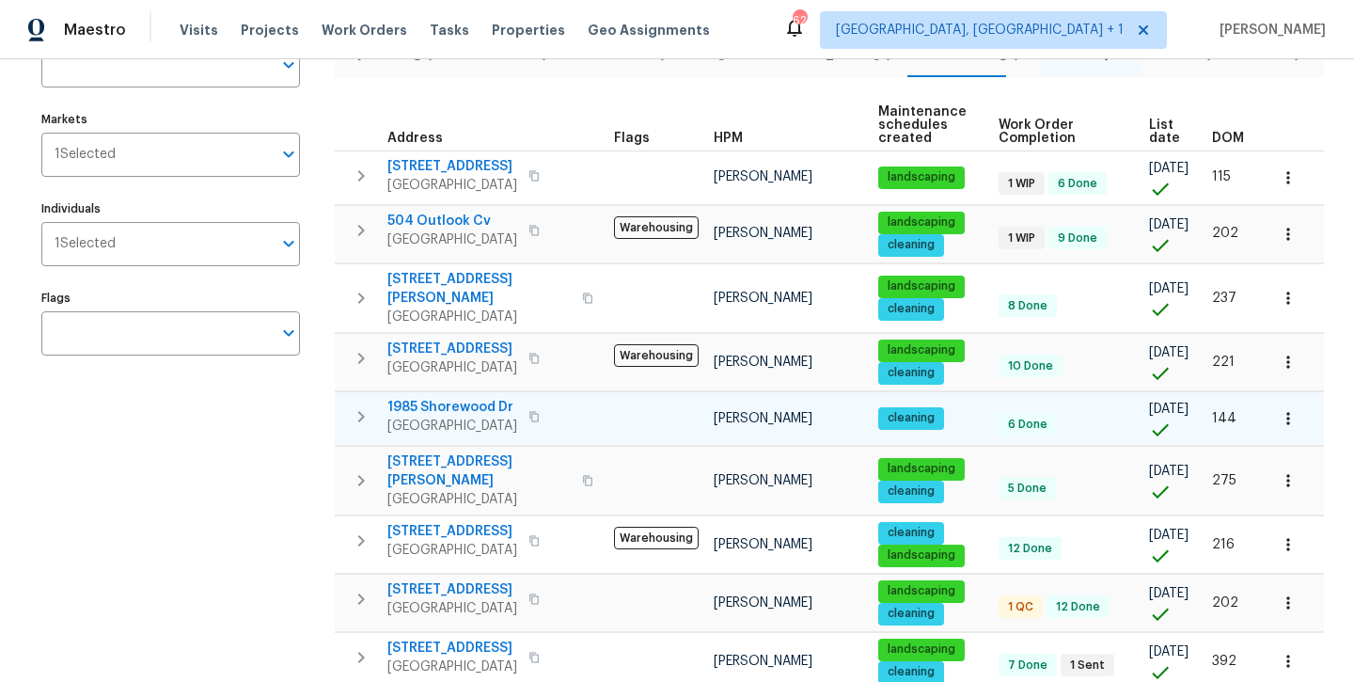
scroll to position [165, 0]
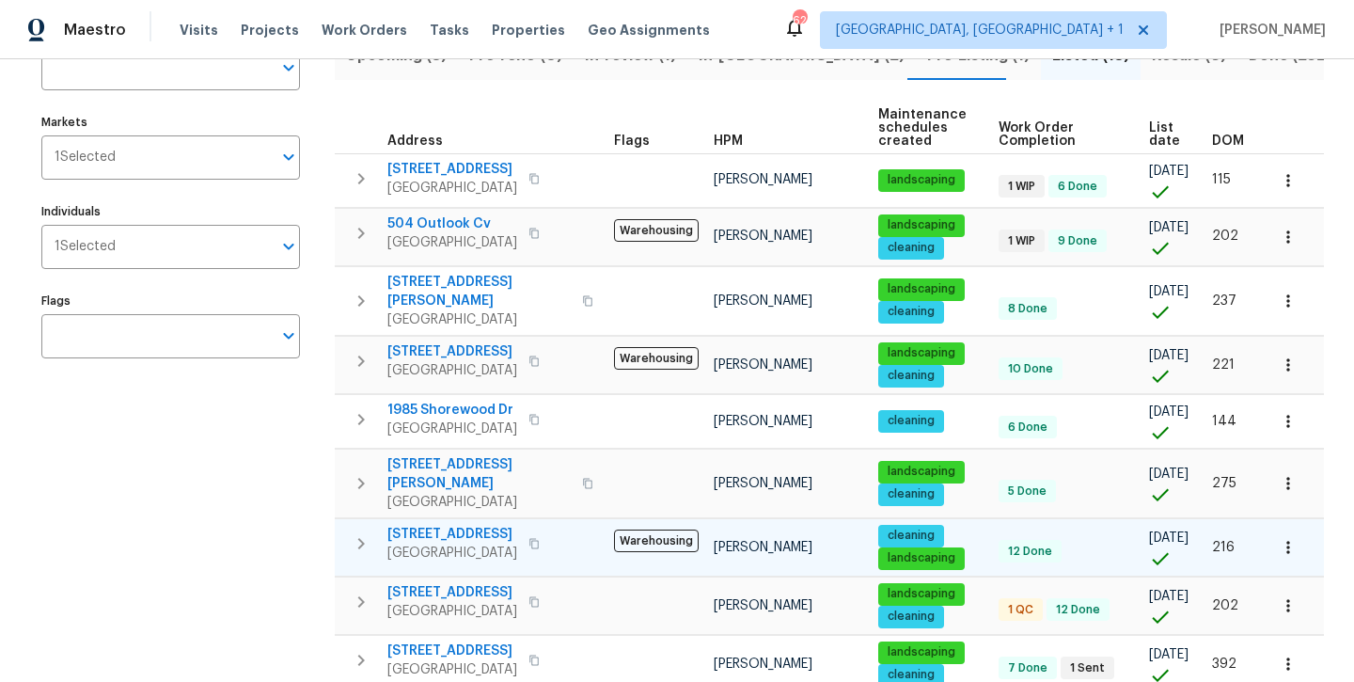
click at [480, 525] on span "[STREET_ADDRESS]" at bounding box center [453, 534] width 130 height 19
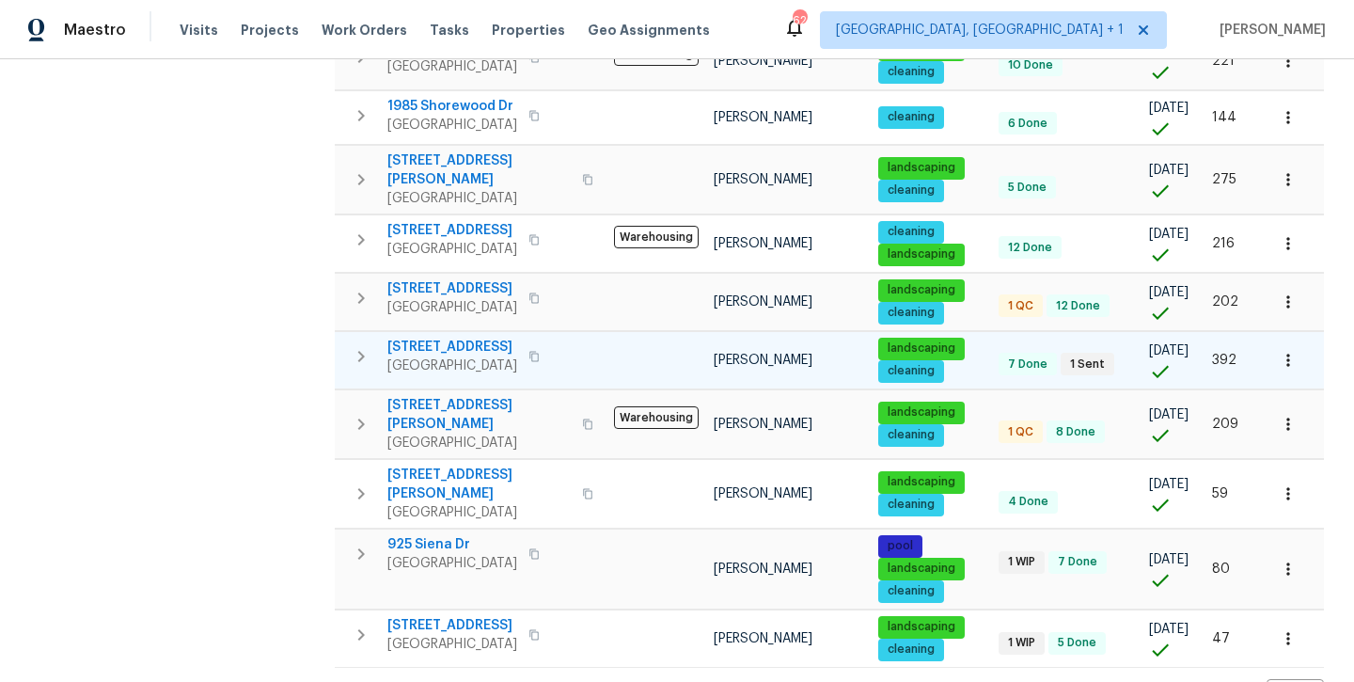
scroll to position [467, 0]
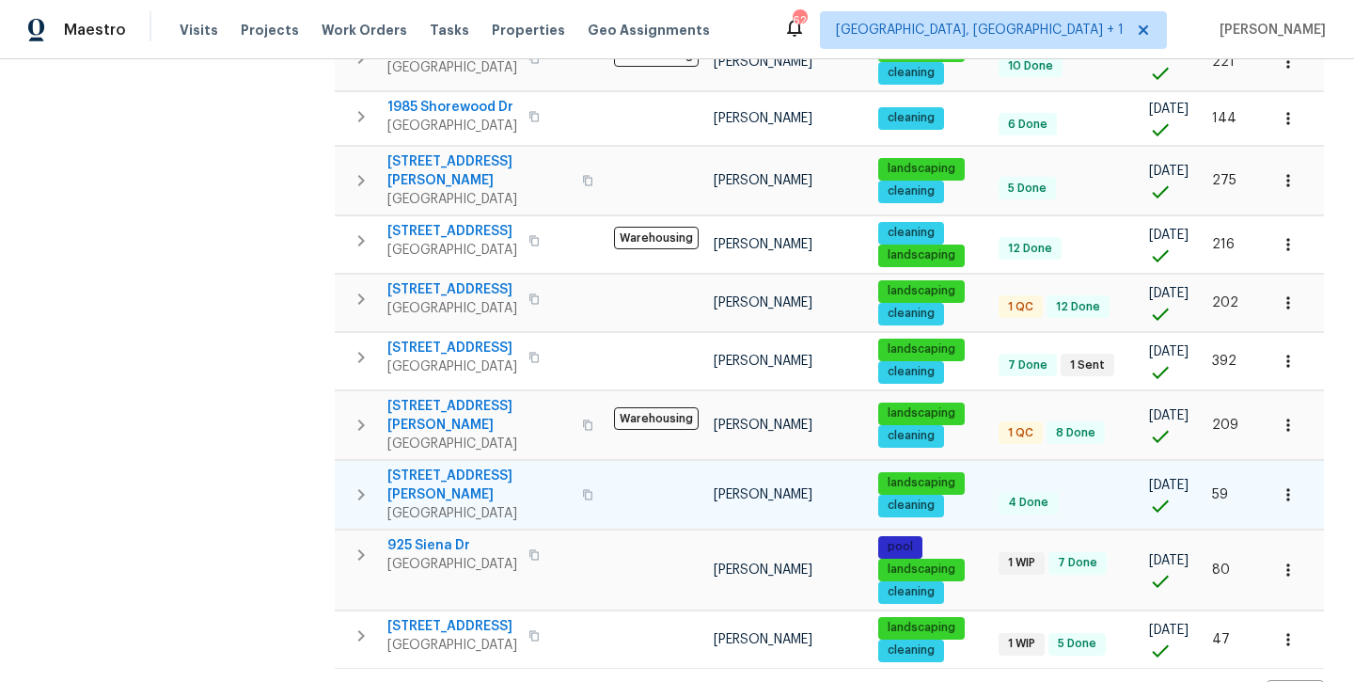
click at [438, 467] on span "[STREET_ADDRESS][PERSON_NAME]" at bounding box center [479, 486] width 183 height 38
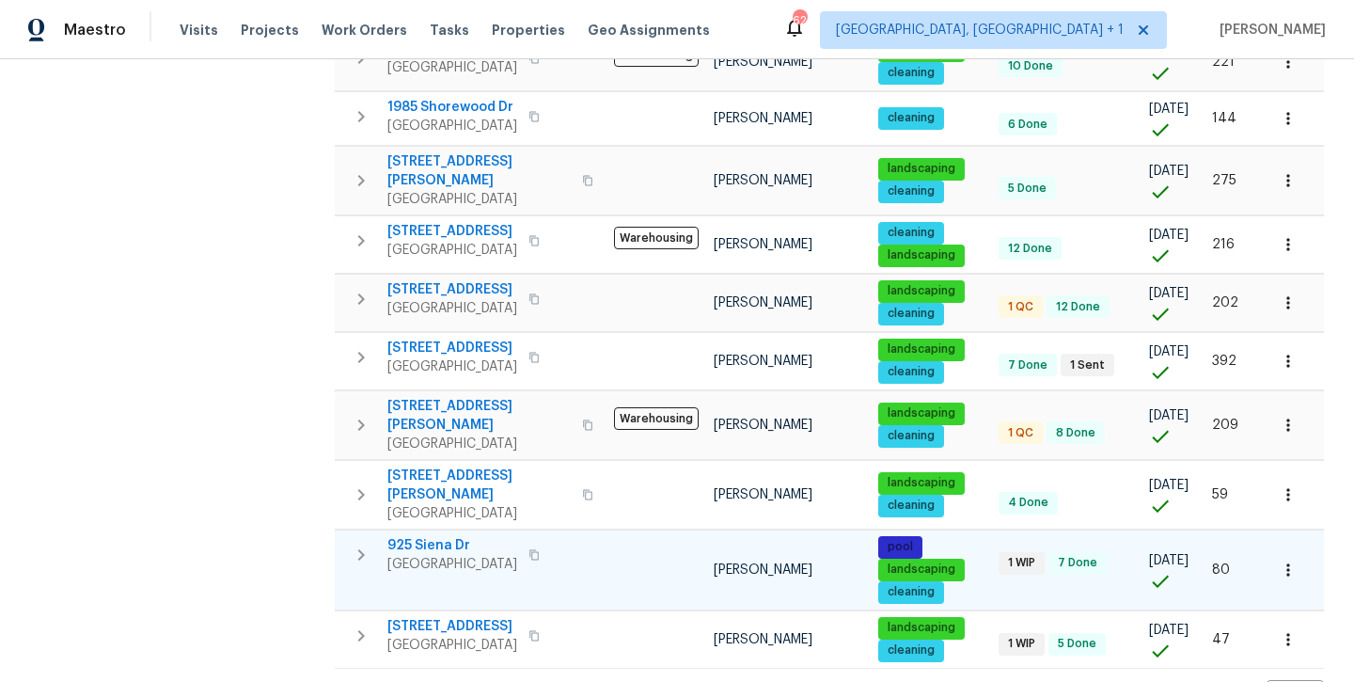
click at [405, 536] on span "925 Siena Dr" at bounding box center [453, 545] width 130 height 19
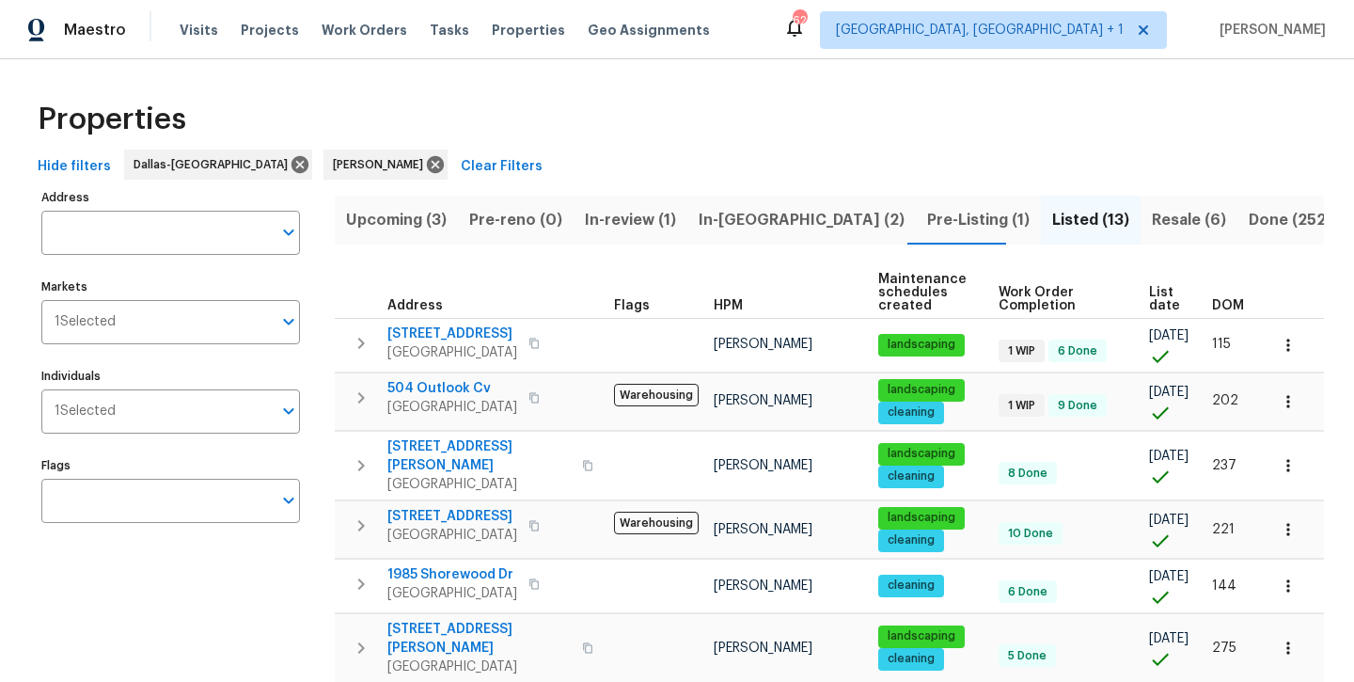
scroll to position [0, 0]
click at [927, 225] on span "Pre-Listing (1)" at bounding box center [978, 220] width 103 height 26
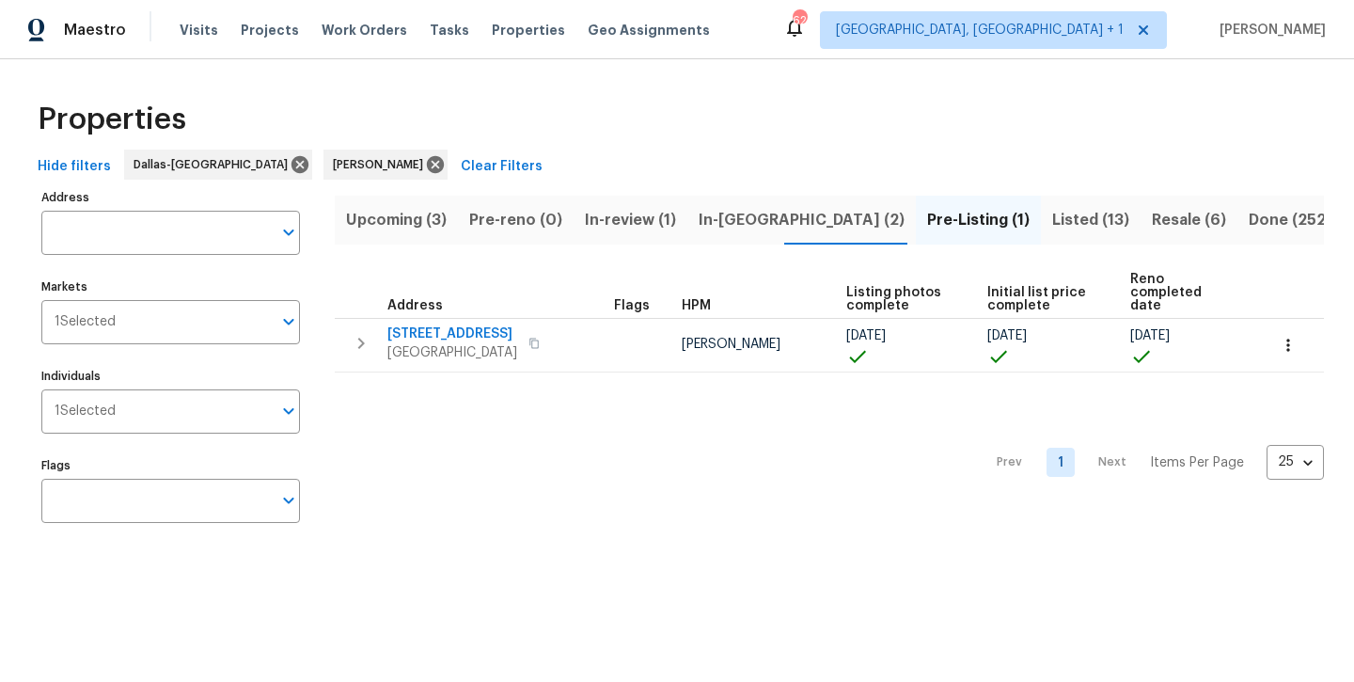
click at [734, 222] on span "In-[GEOGRAPHIC_DATA] (2)" at bounding box center [802, 220] width 206 height 26
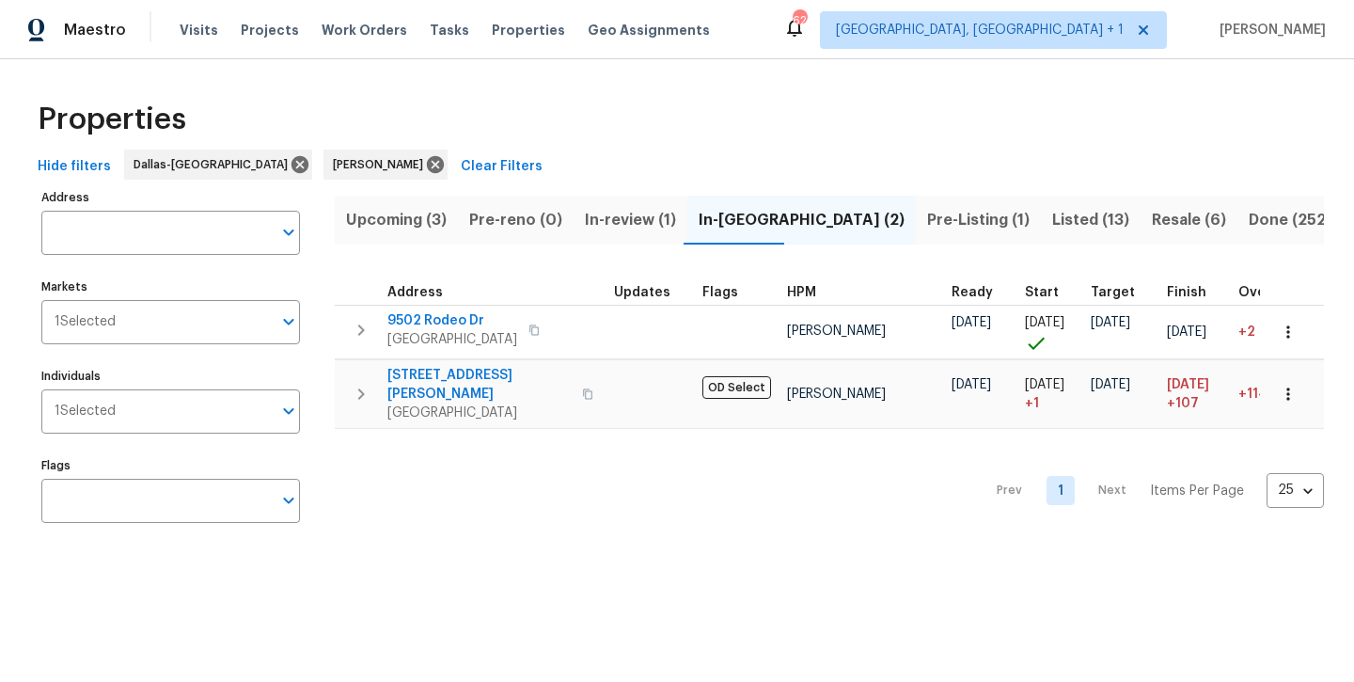
click at [629, 227] on span "In-review (1)" at bounding box center [630, 220] width 91 height 26
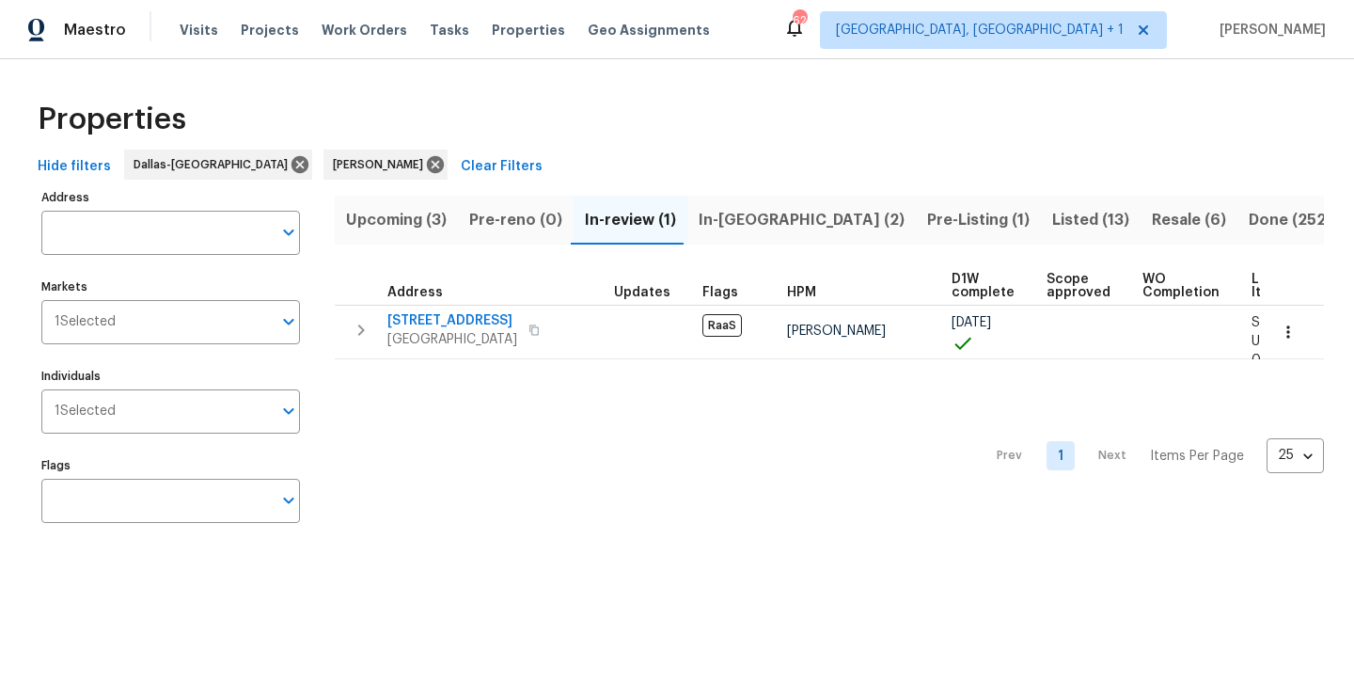
click at [1152, 227] on span "Resale (6)" at bounding box center [1189, 220] width 74 height 26
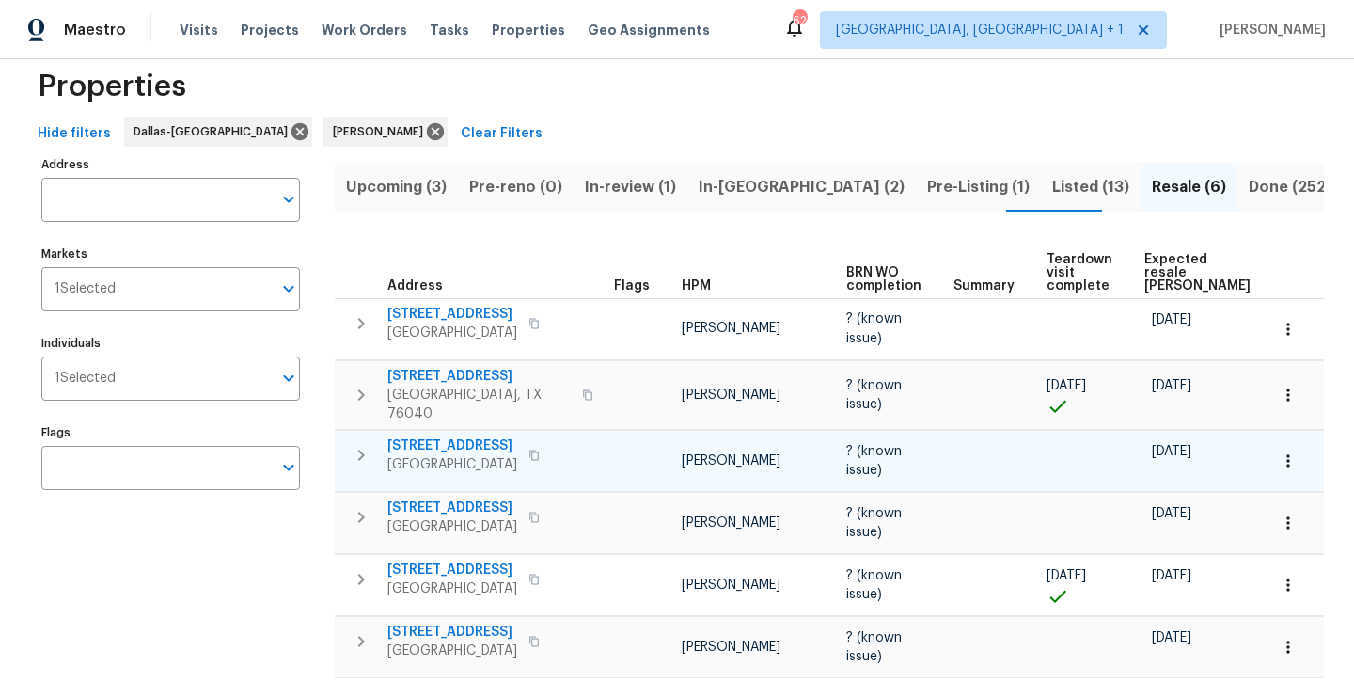
scroll to position [80, 0]
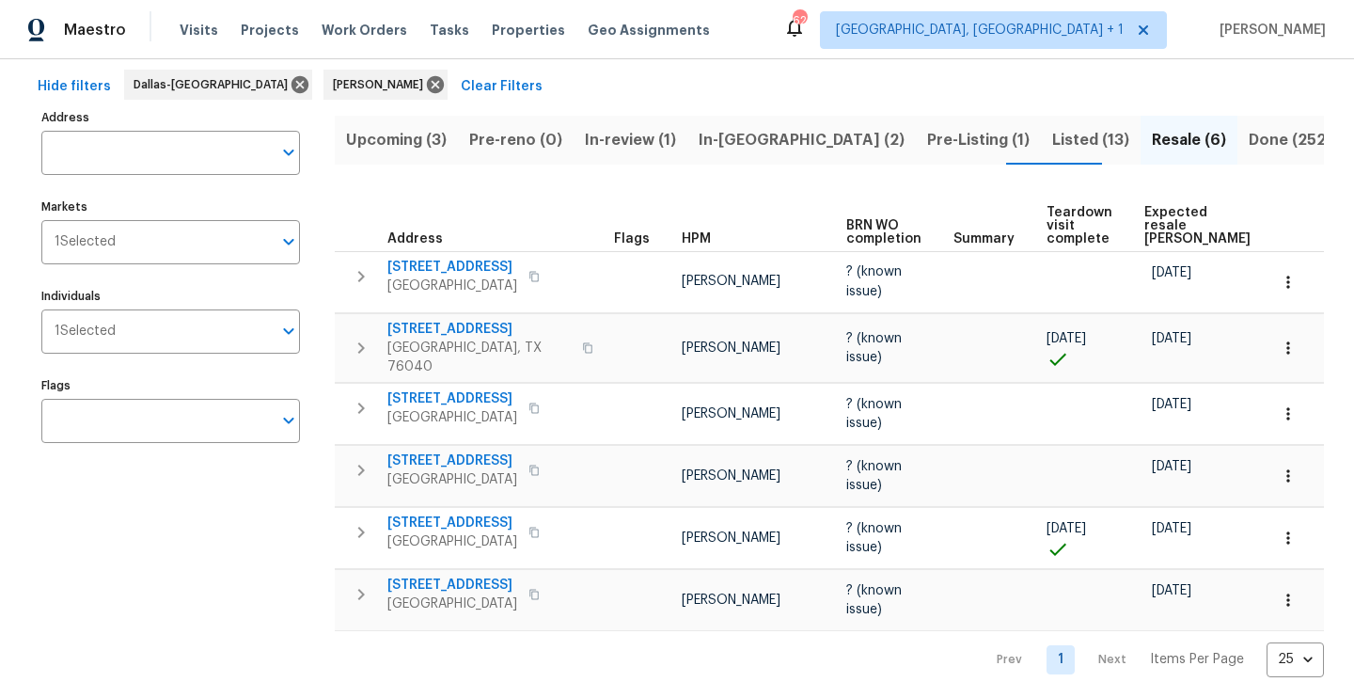
click at [736, 135] on span "In-[GEOGRAPHIC_DATA] (2)" at bounding box center [802, 140] width 206 height 26
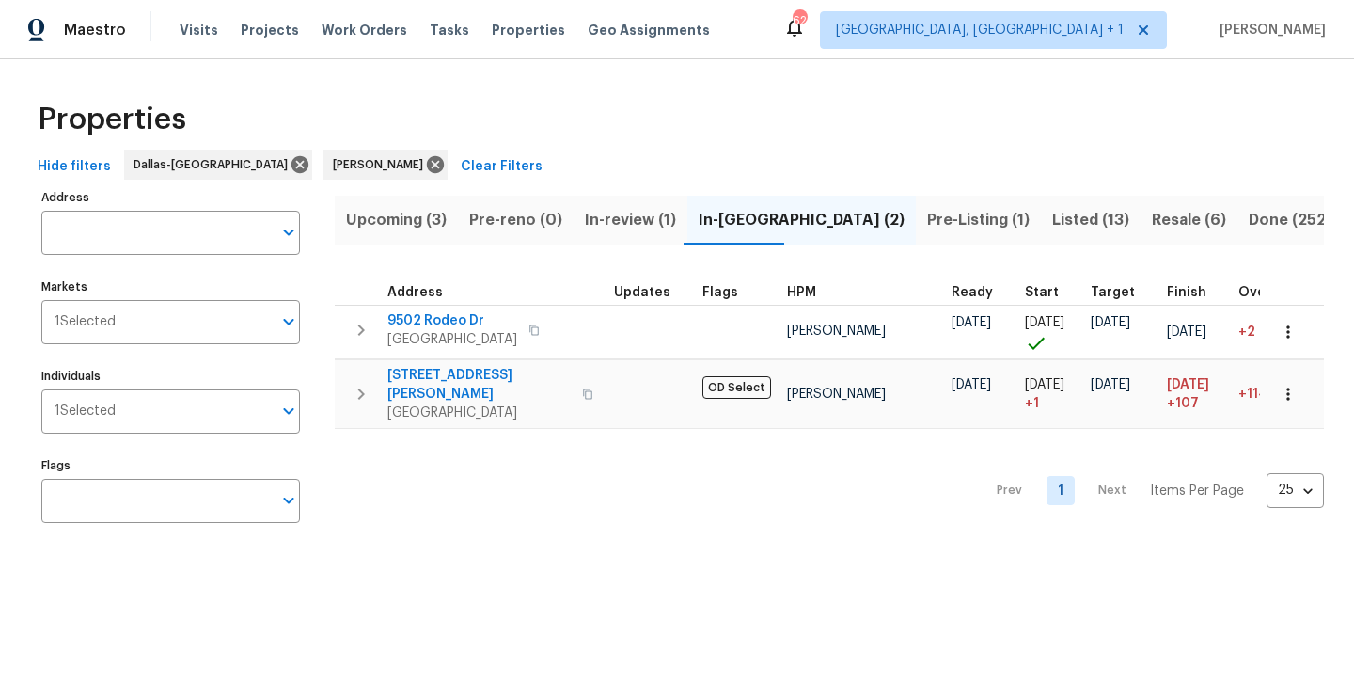
click at [605, 214] on span "In-review (1)" at bounding box center [630, 220] width 91 height 26
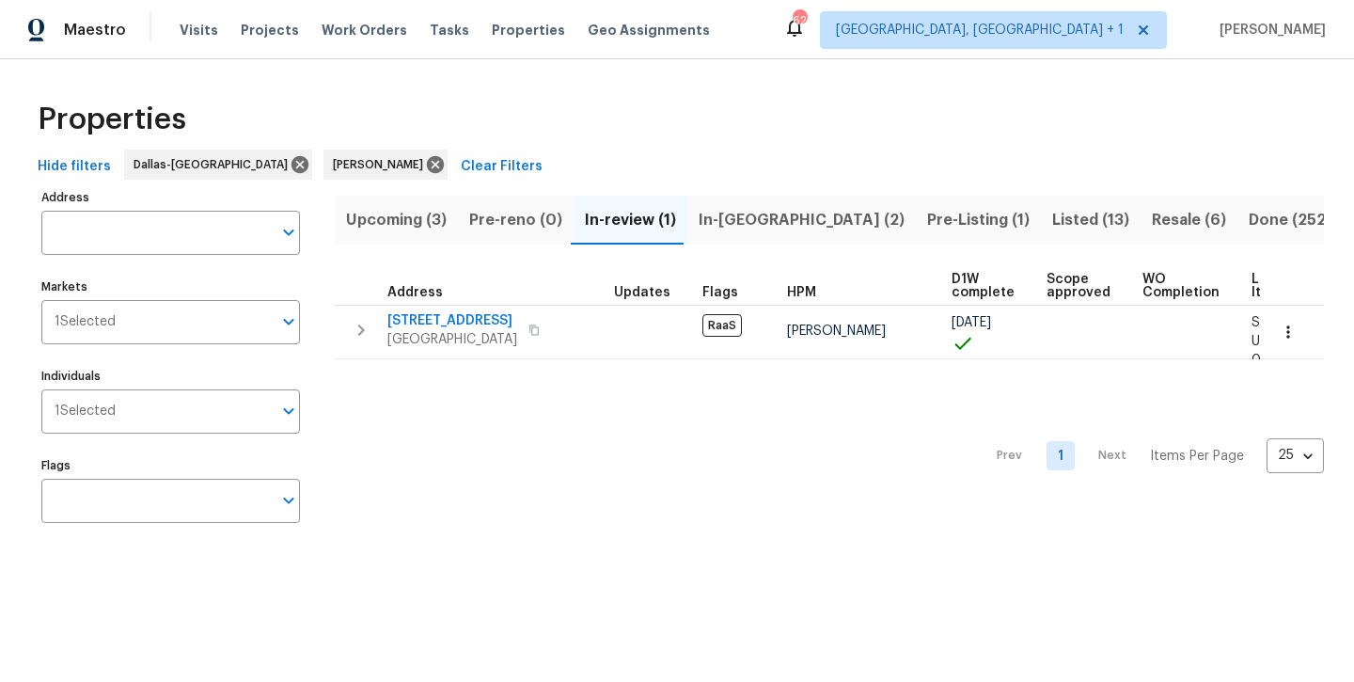
click at [414, 225] on span "Upcoming (3)" at bounding box center [396, 220] width 101 height 26
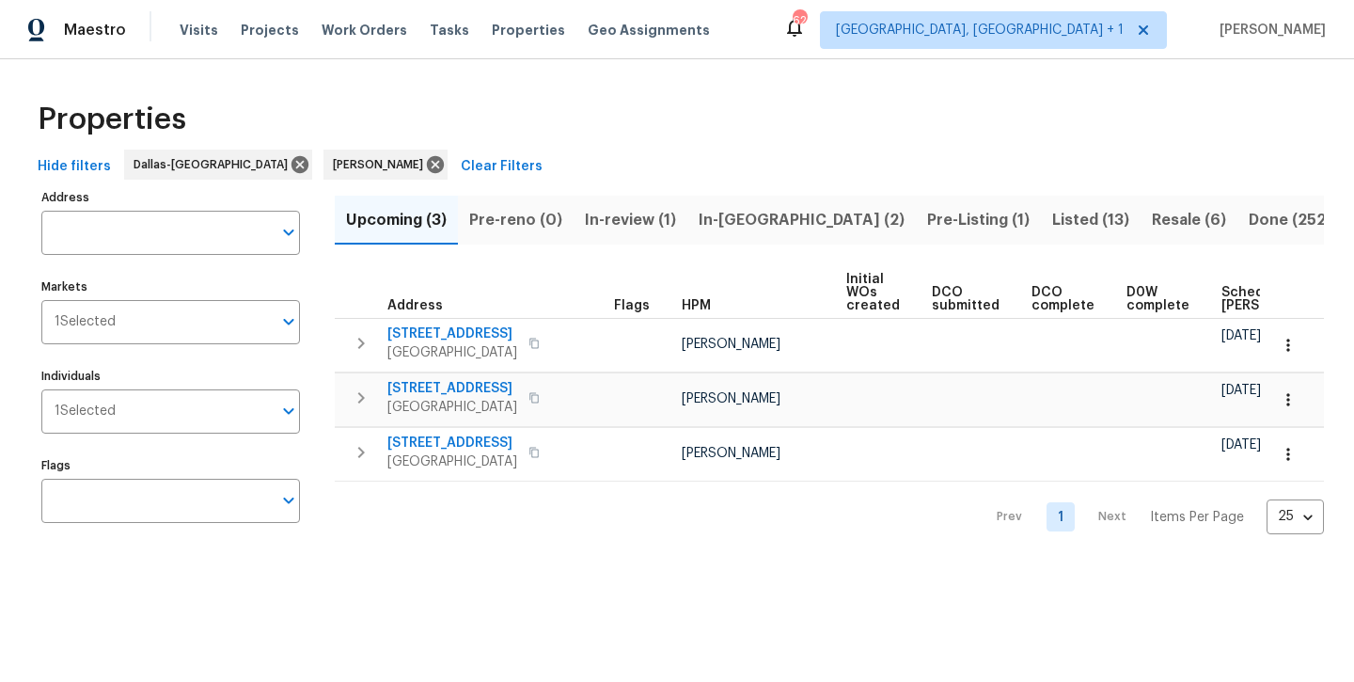
click at [1052, 227] on span "Listed (13)" at bounding box center [1090, 220] width 77 height 26
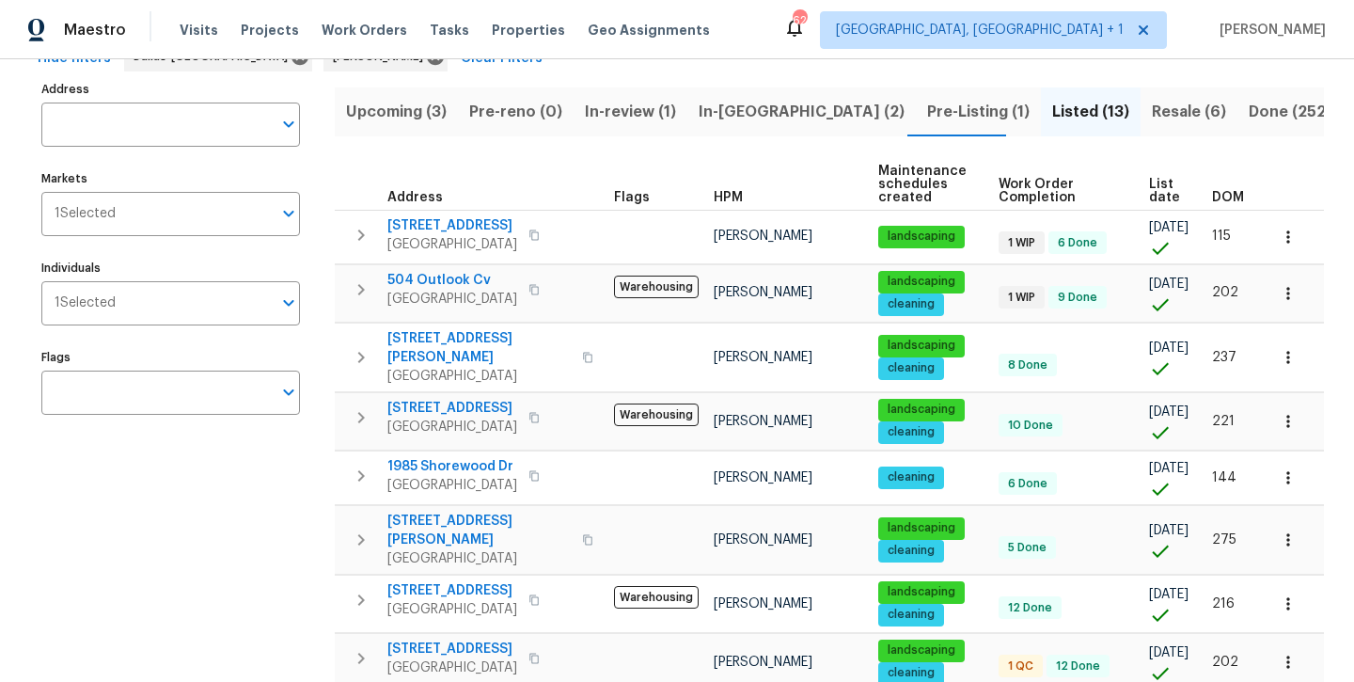
scroll to position [105, 0]
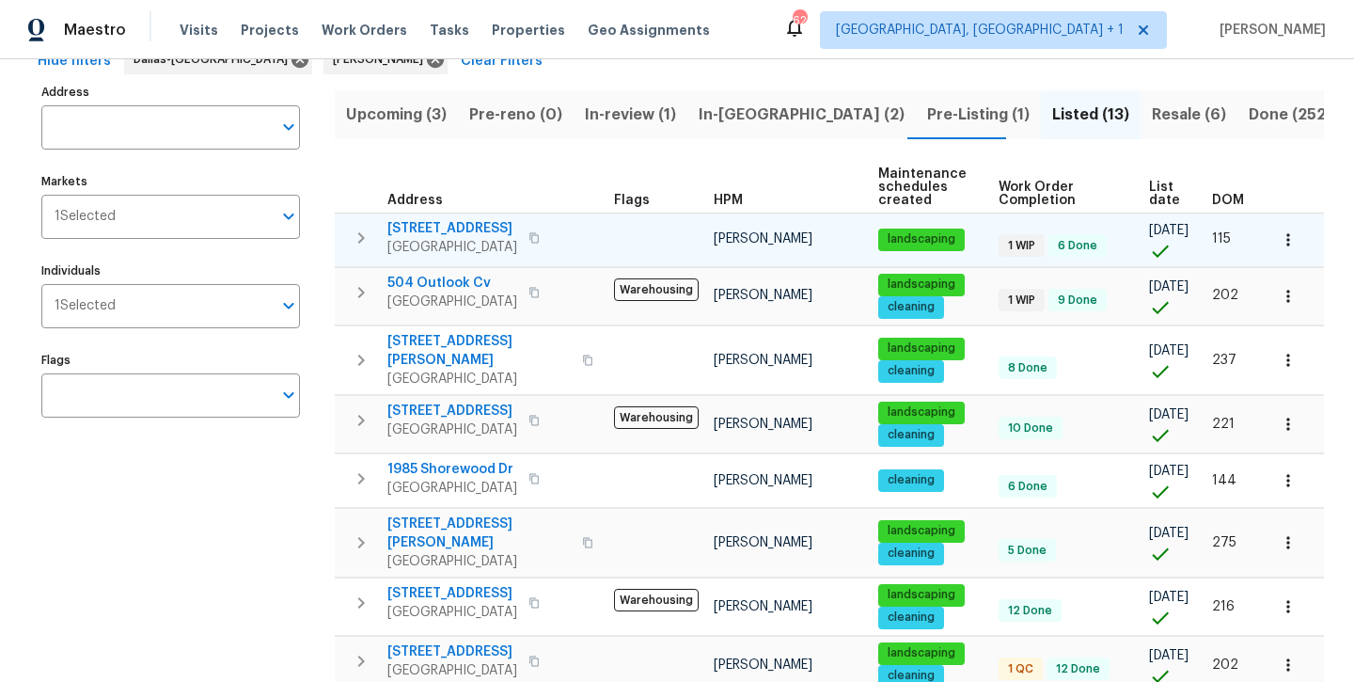
click at [464, 229] on span "[STREET_ADDRESS]" at bounding box center [453, 228] width 130 height 19
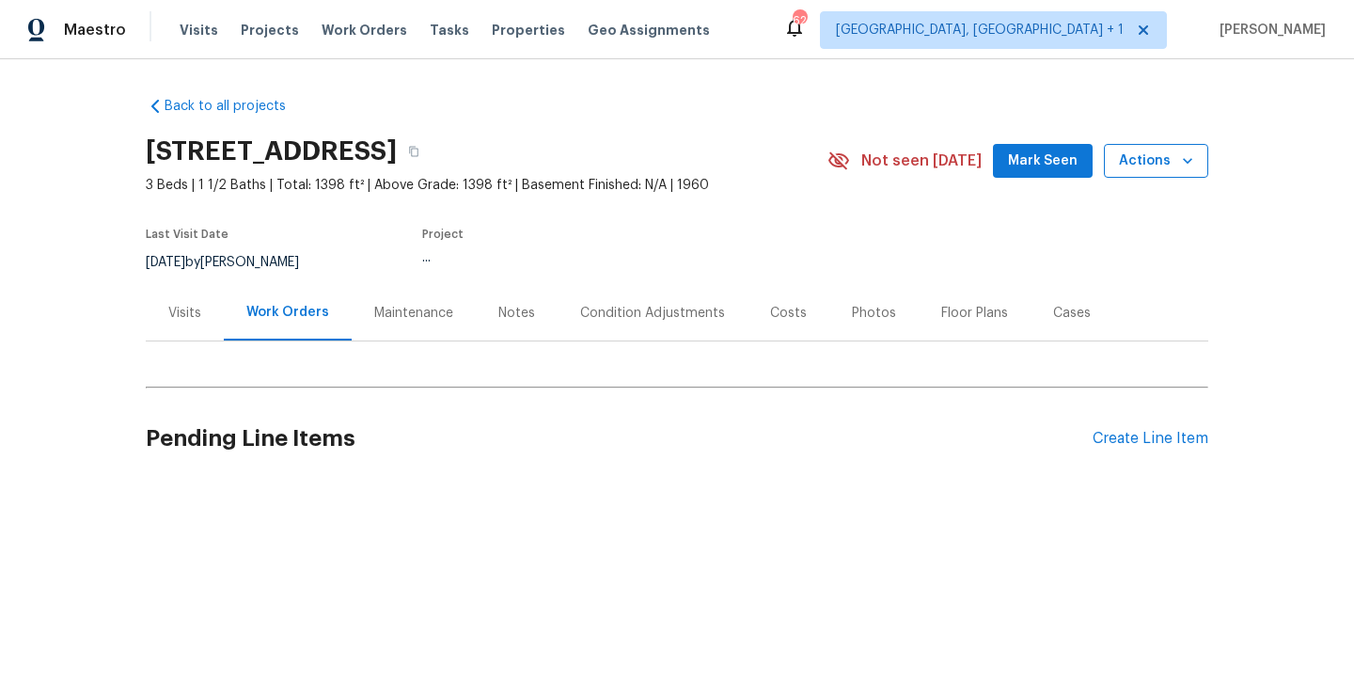
click at [1154, 157] on span "Actions" at bounding box center [1156, 162] width 74 height 24
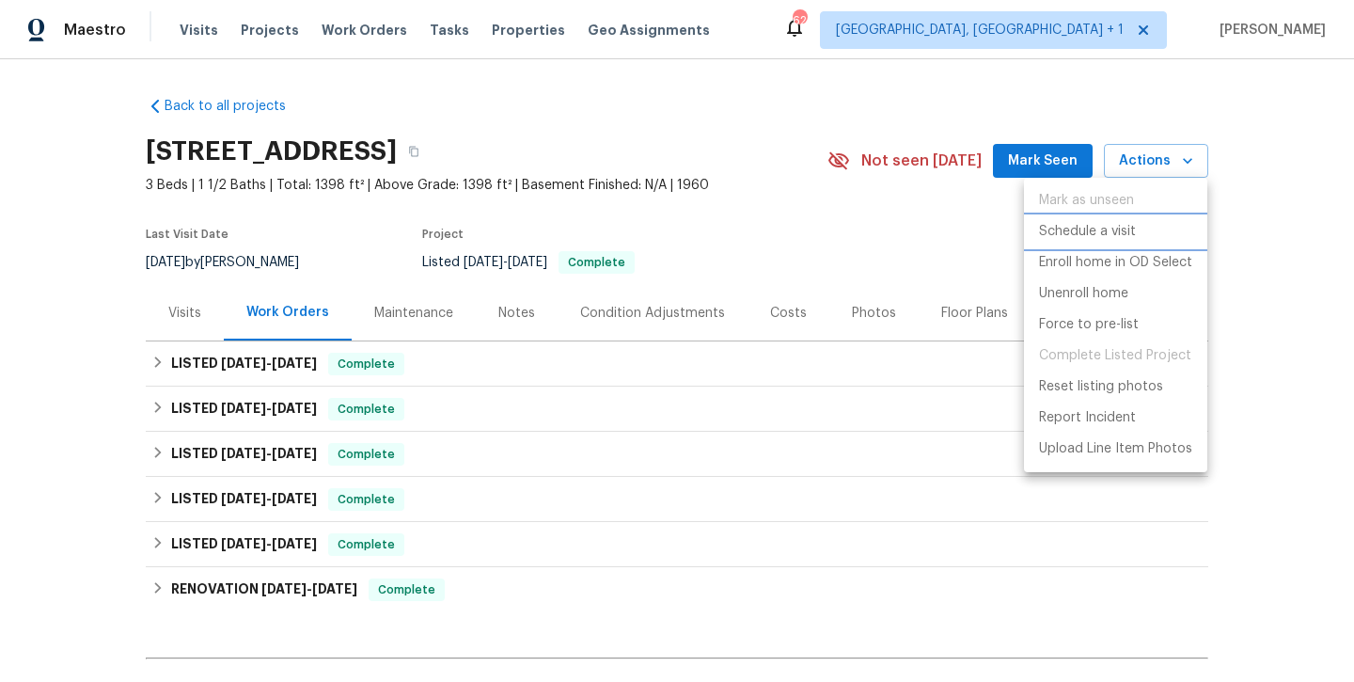
click at [1104, 241] on p "Schedule a visit" at bounding box center [1087, 232] width 97 height 20
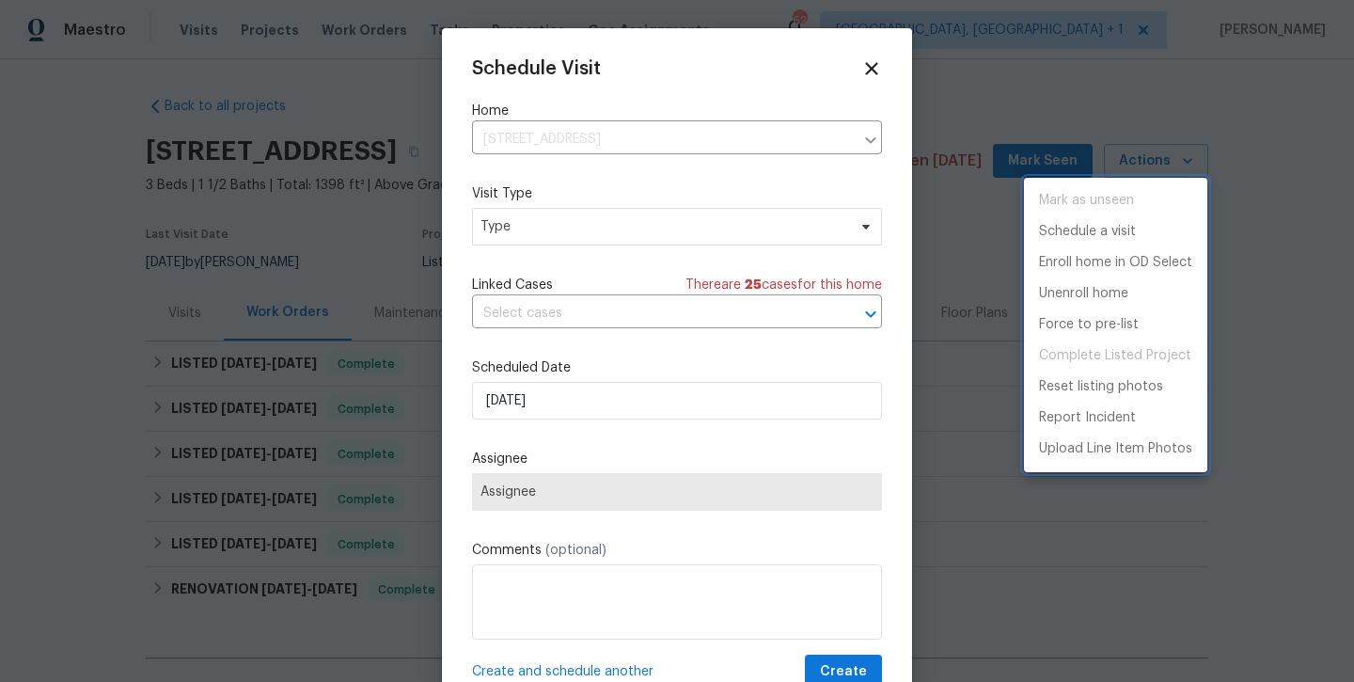
click at [690, 213] on div at bounding box center [677, 341] width 1354 height 682
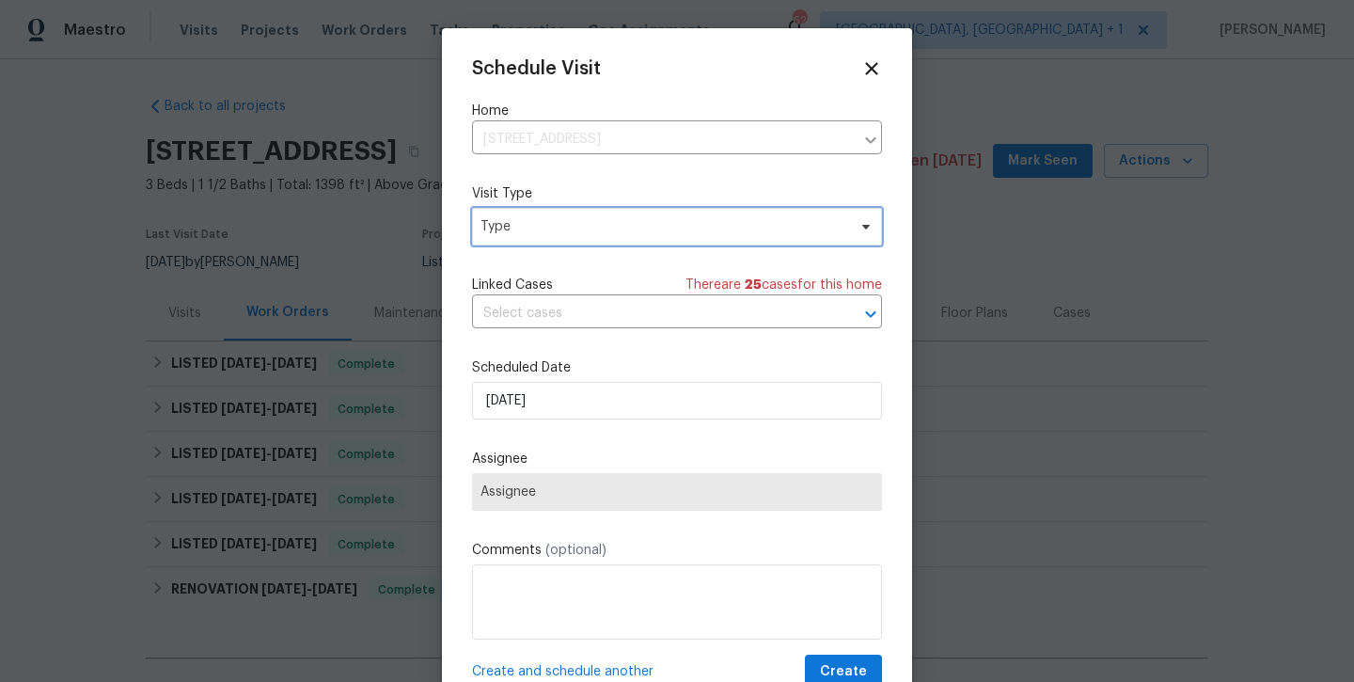
click at [688, 220] on span "Type" at bounding box center [664, 226] width 366 height 19
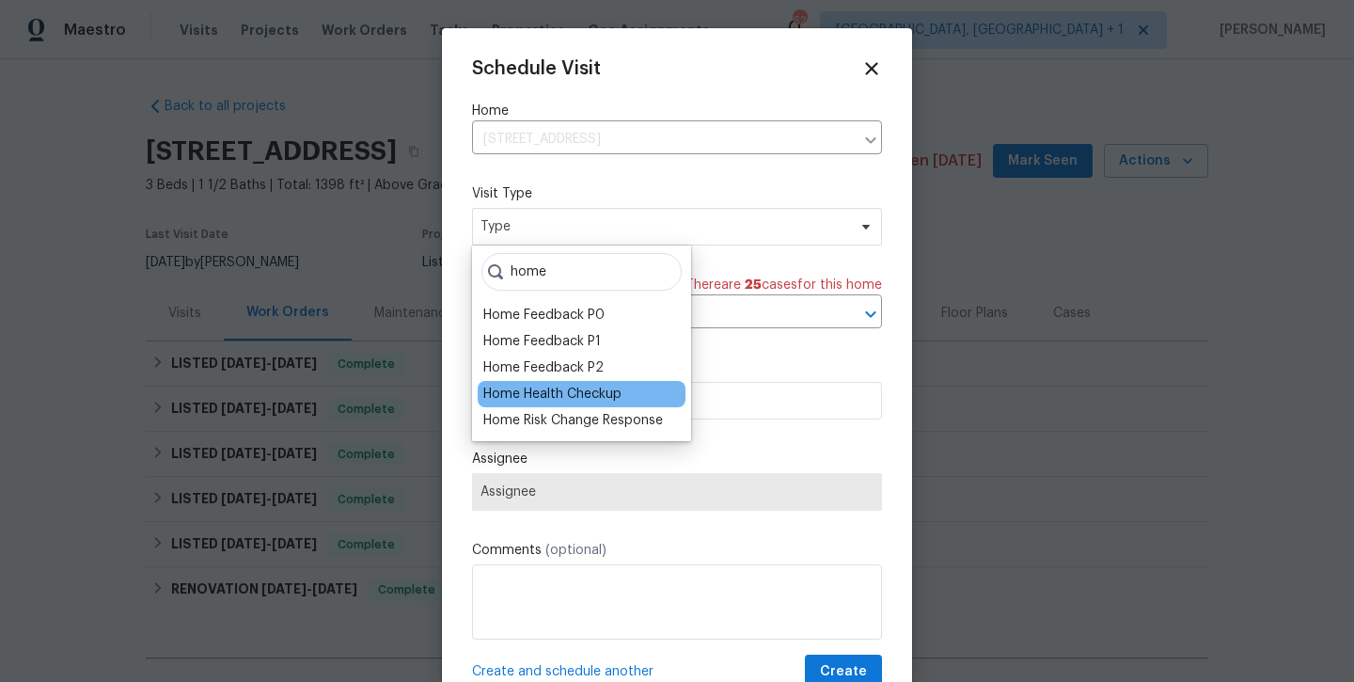
type input "home"
click at [563, 388] on div "Home Health Checkup" at bounding box center [552, 394] width 138 height 19
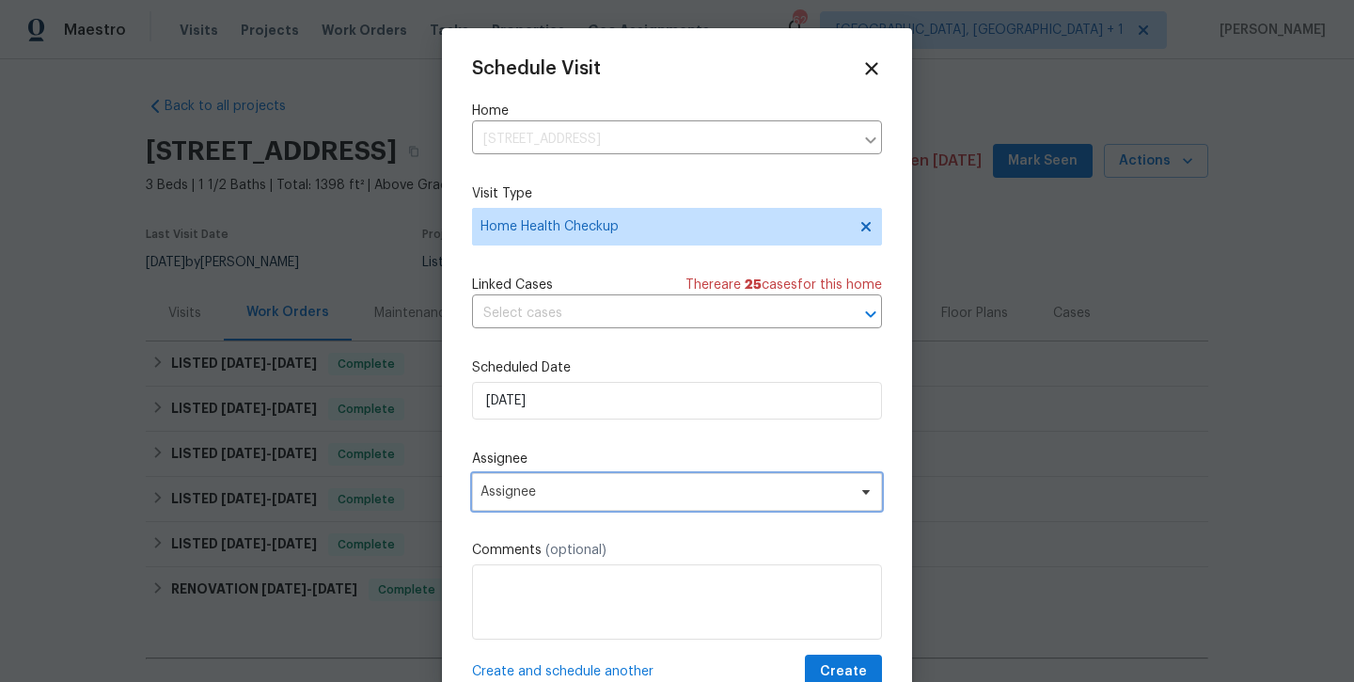
click at [546, 509] on span "Assignee" at bounding box center [677, 492] width 410 height 38
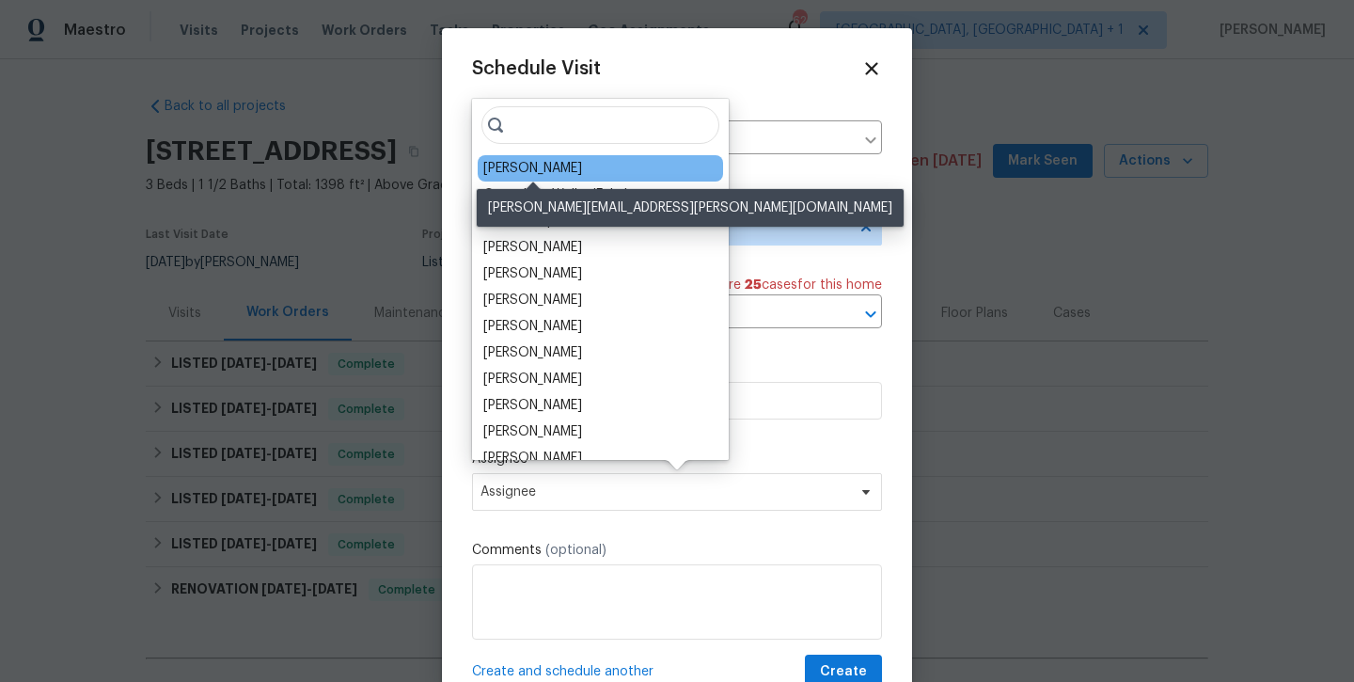
click at [536, 171] on div "[PERSON_NAME]" at bounding box center [532, 168] width 99 height 19
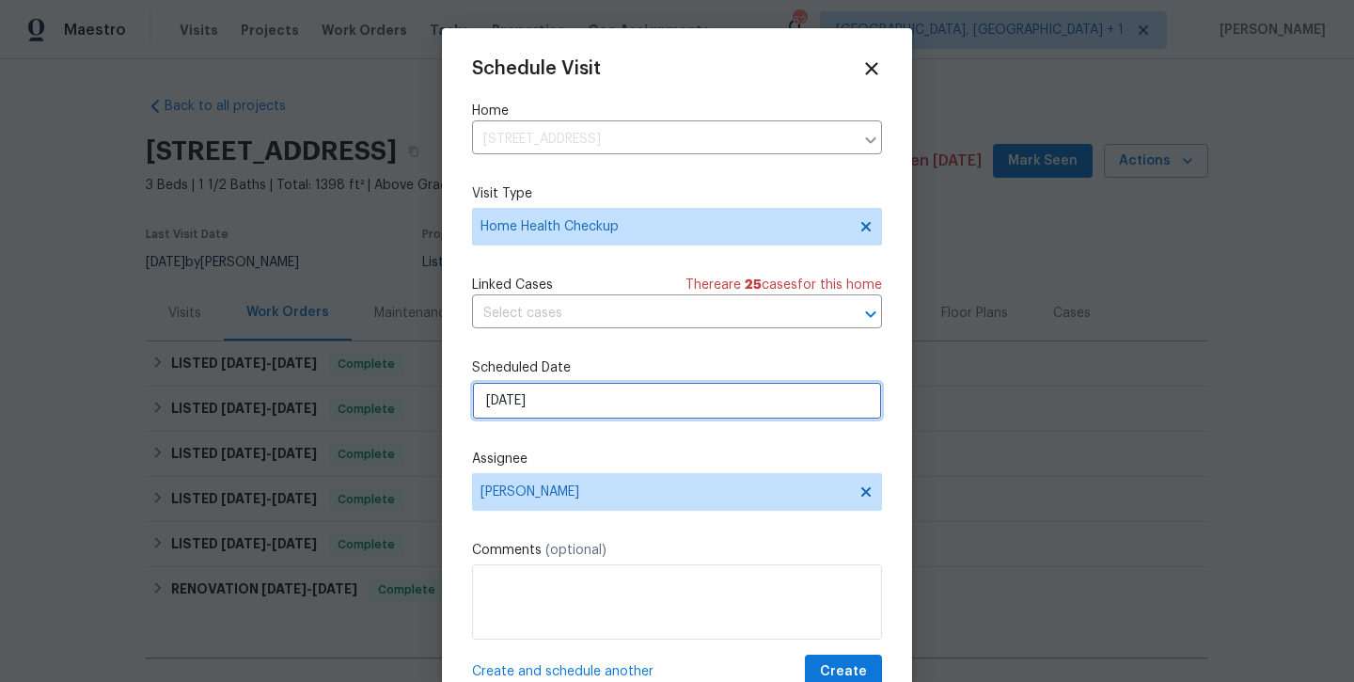
click at [566, 401] on input "[DATE]" at bounding box center [677, 401] width 410 height 38
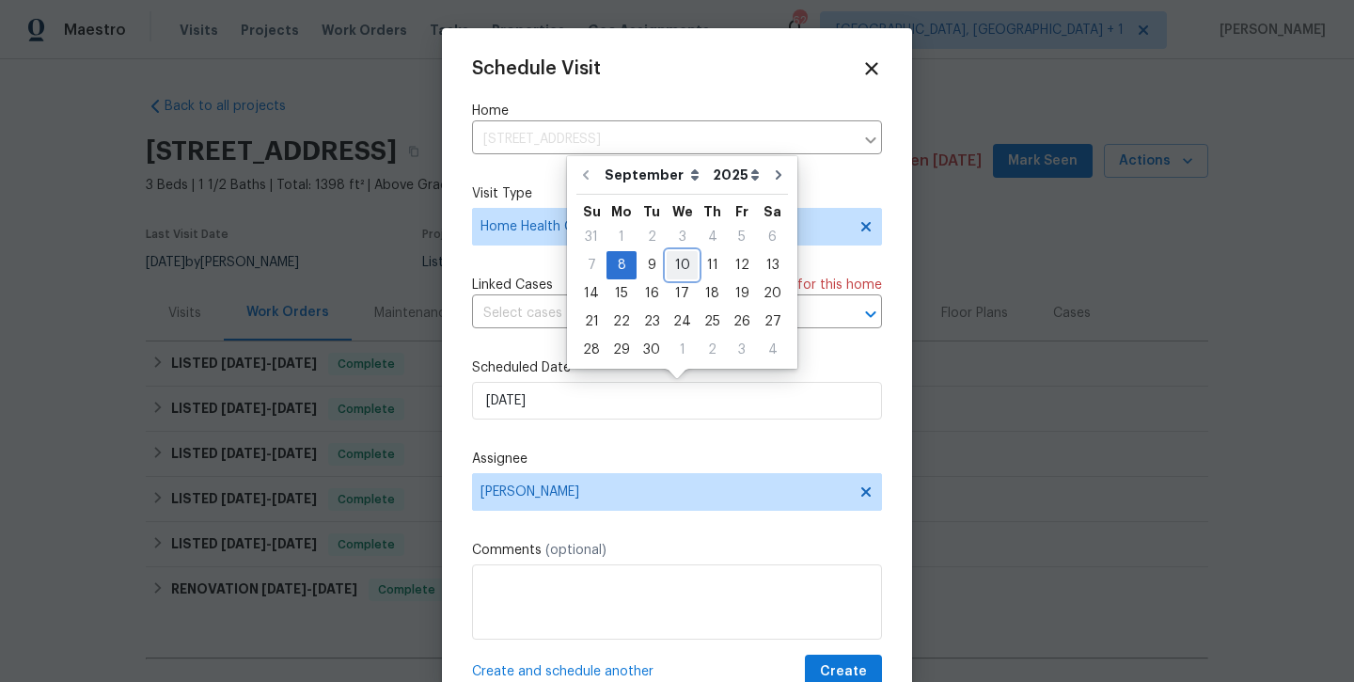
click at [676, 261] on div "10" at bounding box center [682, 265] width 31 height 26
type input "[DATE]"
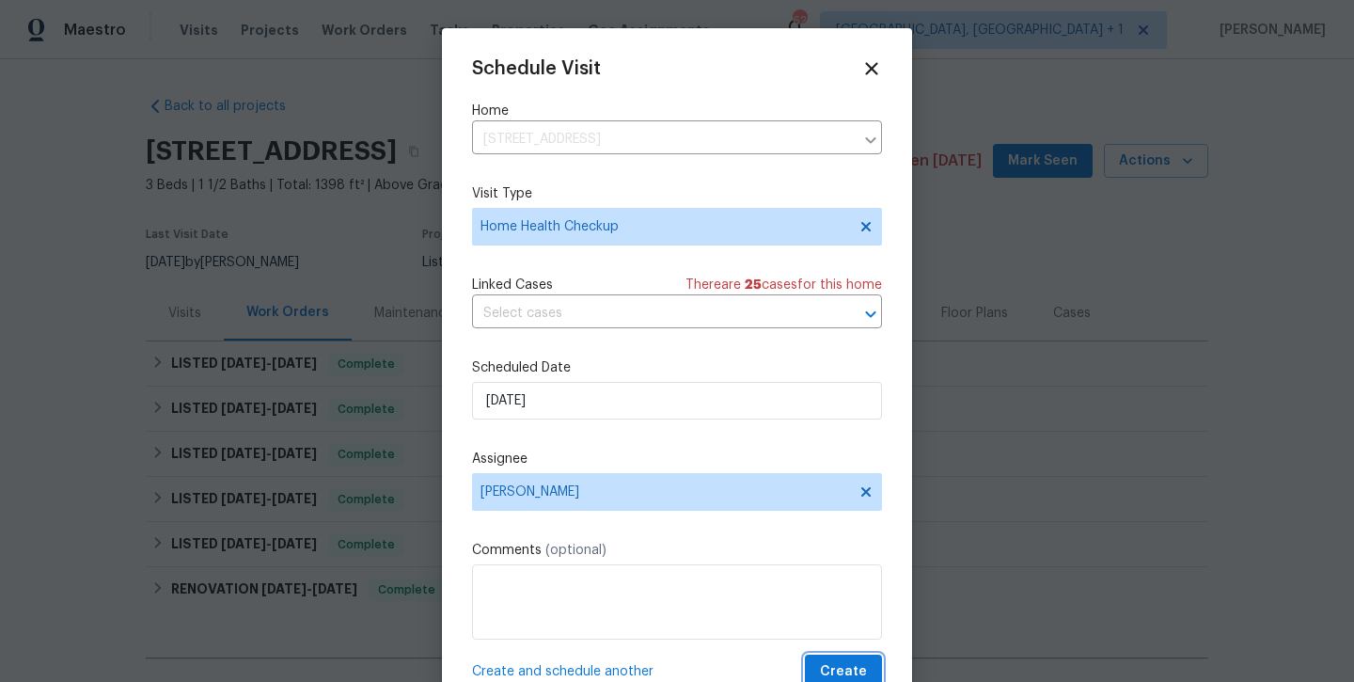
click at [830, 667] on span "Create" at bounding box center [843, 672] width 47 height 24
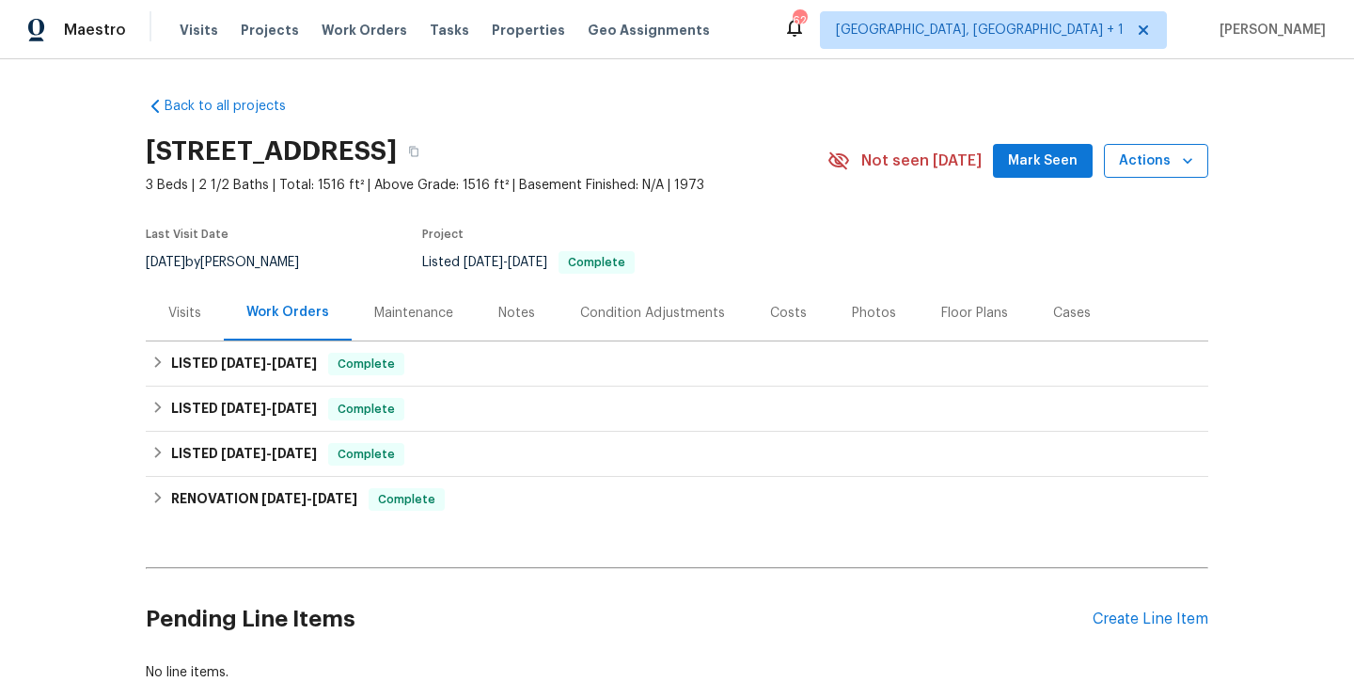
click at [1139, 165] on span "Actions" at bounding box center [1156, 162] width 74 height 24
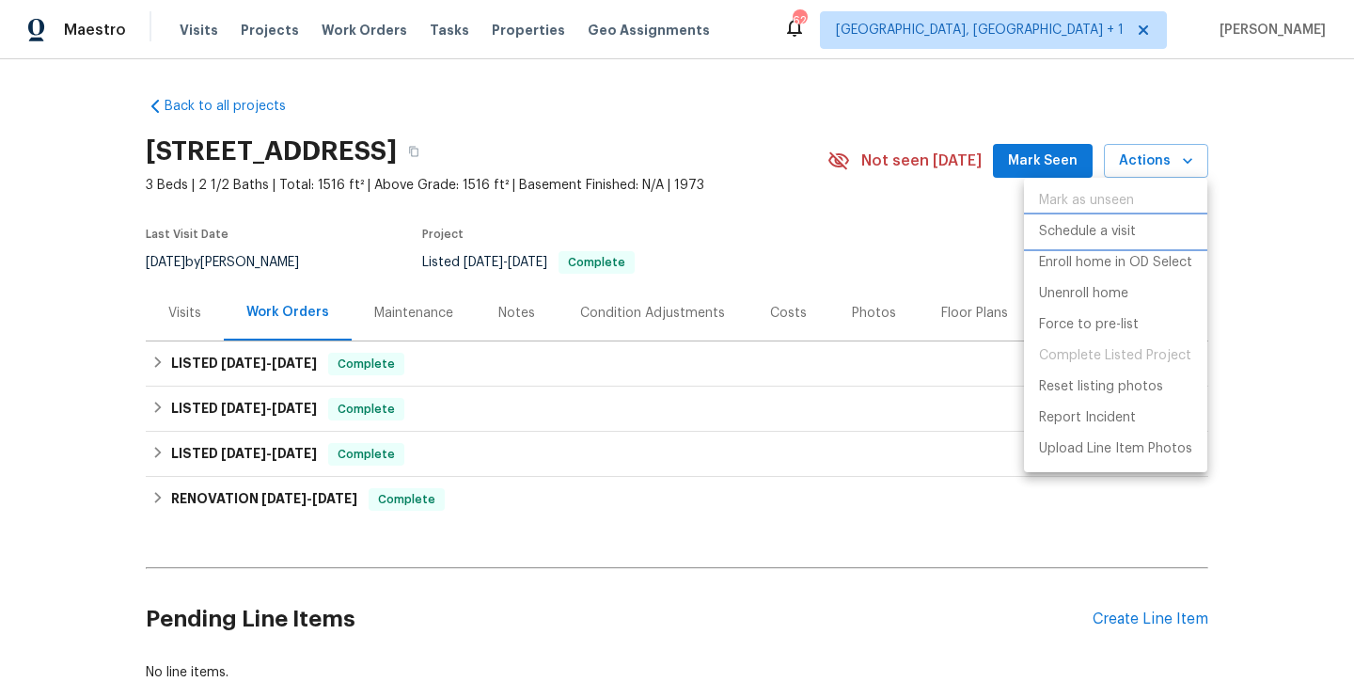
click at [1100, 231] on p "Schedule a visit" at bounding box center [1087, 232] width 97 height 20
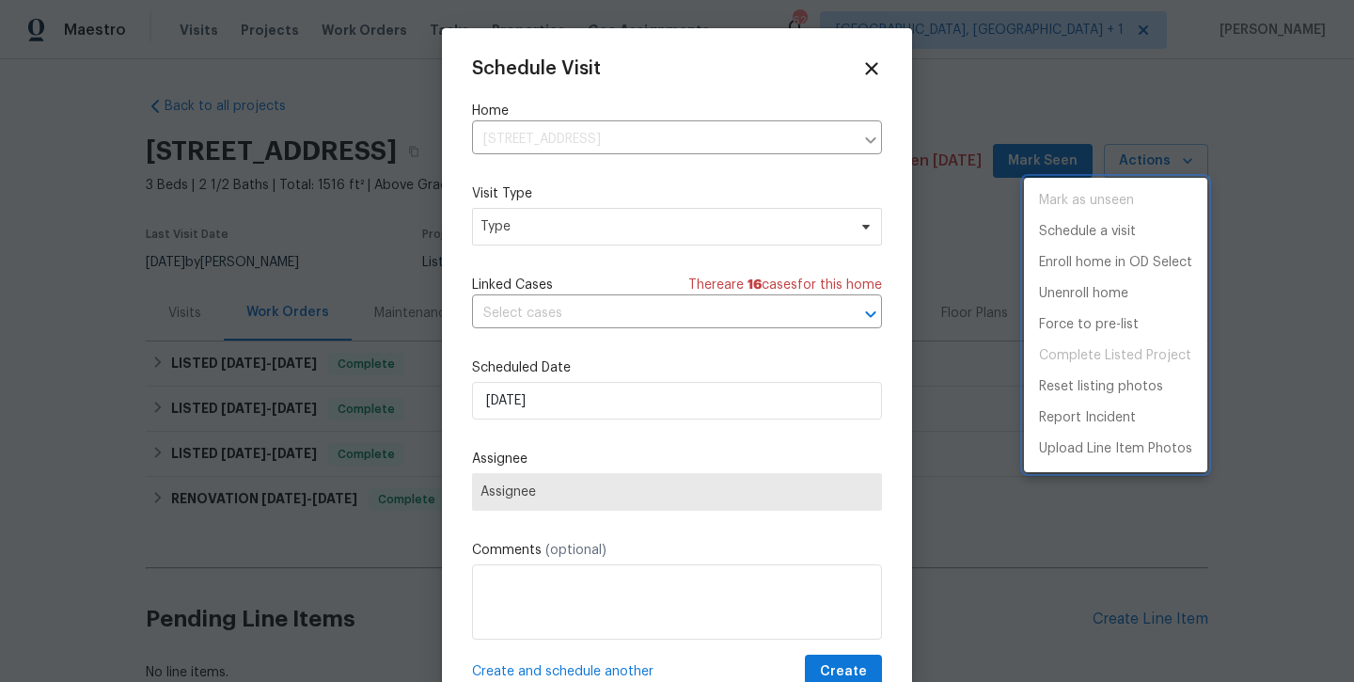
click at [613, 223] on div at bounding box center [677, 341] width 1354 height 682
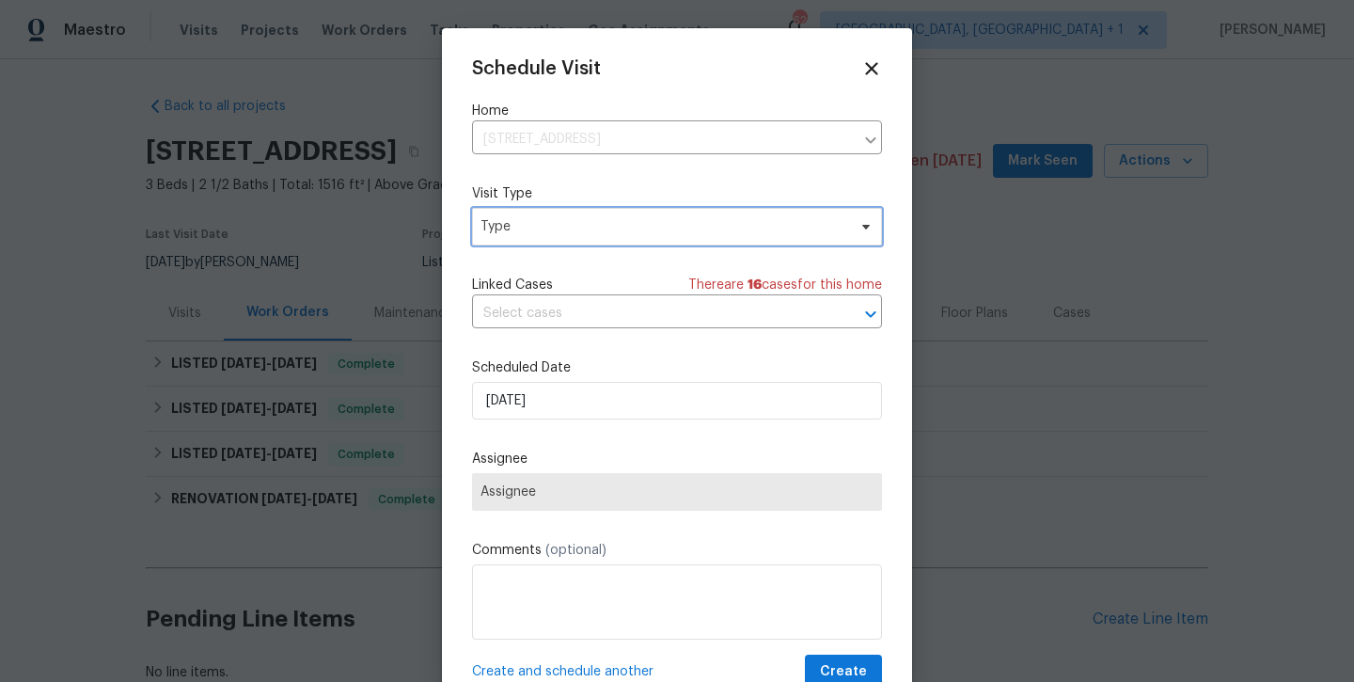
click at [613, 223] on span "Type" at bounding box center [664, 226] width 366 height 19
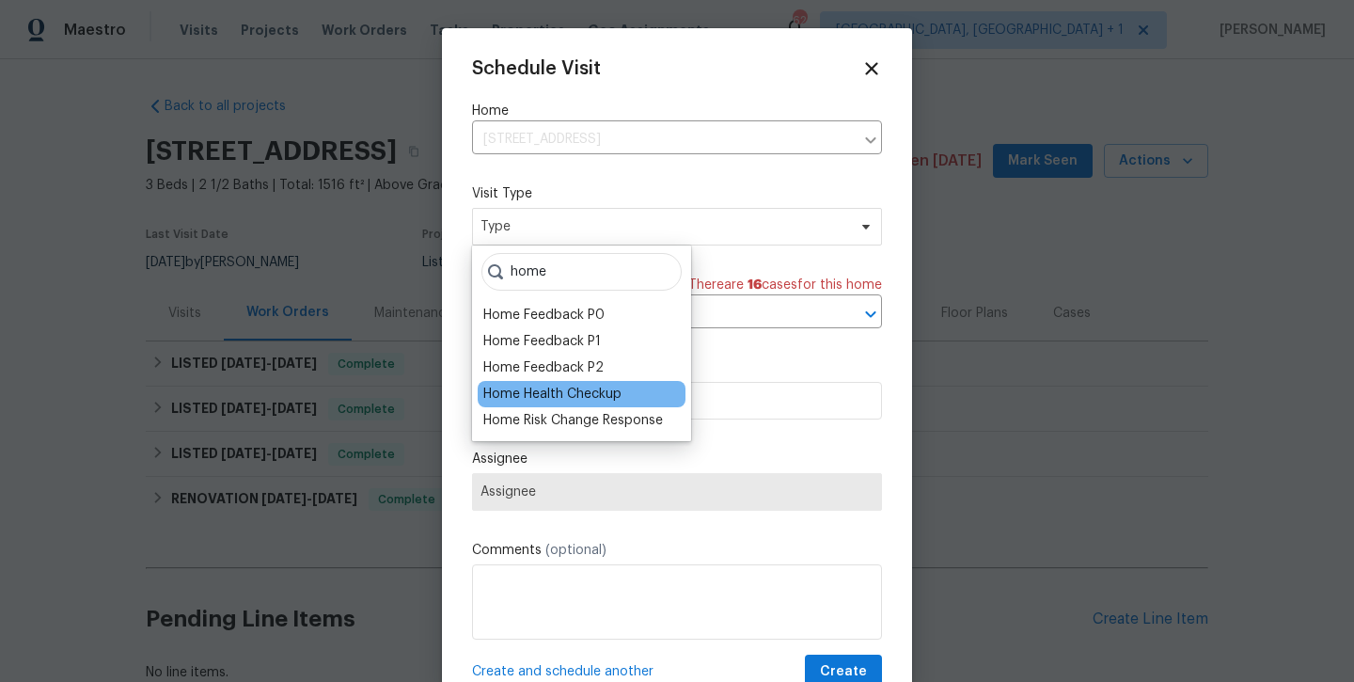
type input "home"
click at [572, 403] on div "Home Health Checkup" at bounding box center [582, 394] width 208 height 26
click at [570, 397] on div "Home Health Checkup" at bounding box center [552, 394] width 138 height 19
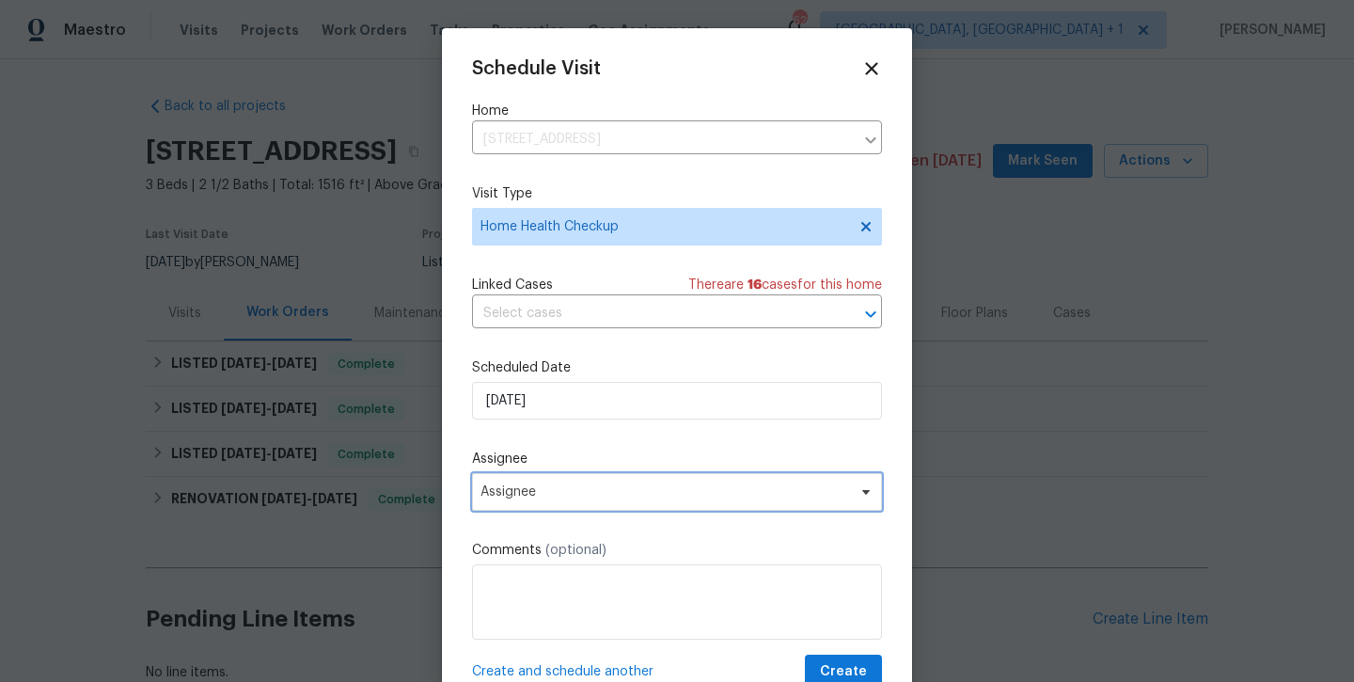
click at [555, 488] on span "Assignee" at bounding box center [665, 491] width 369 height 15
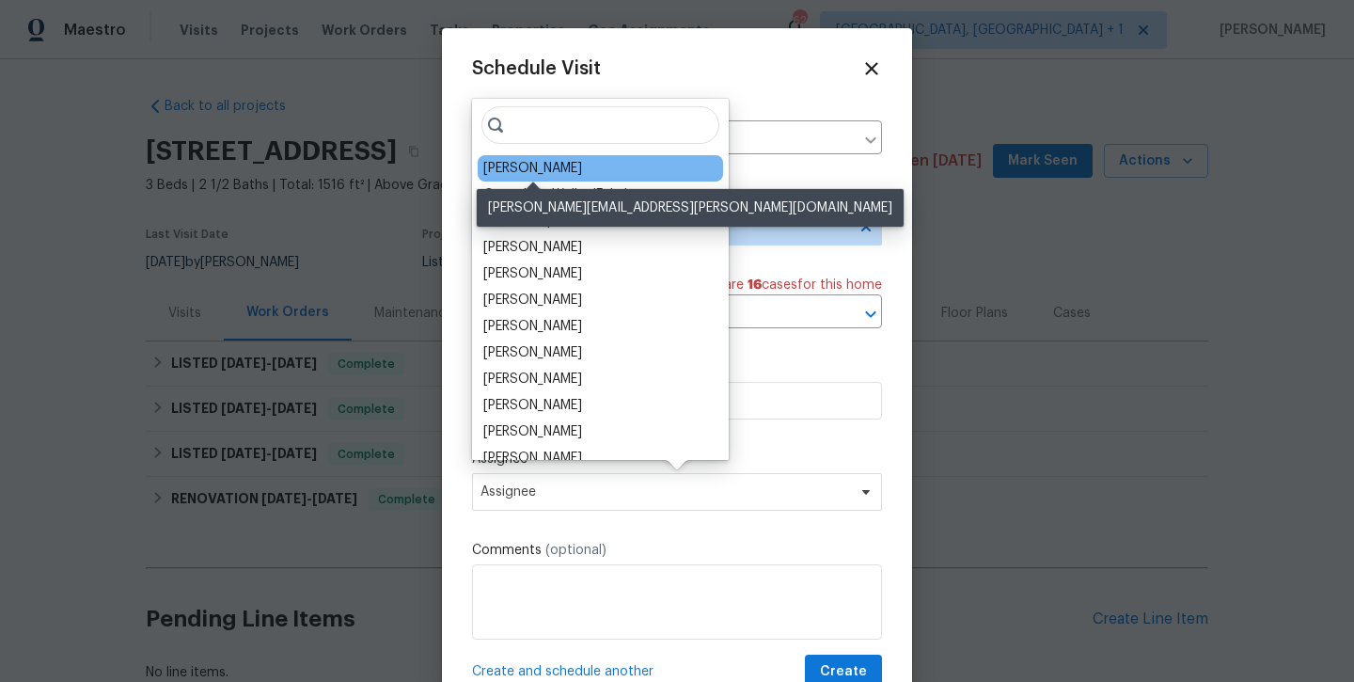
click at [532, 164] on div "[PERSON_NAME]" at bounding box center [532, 168] width 99 height 19
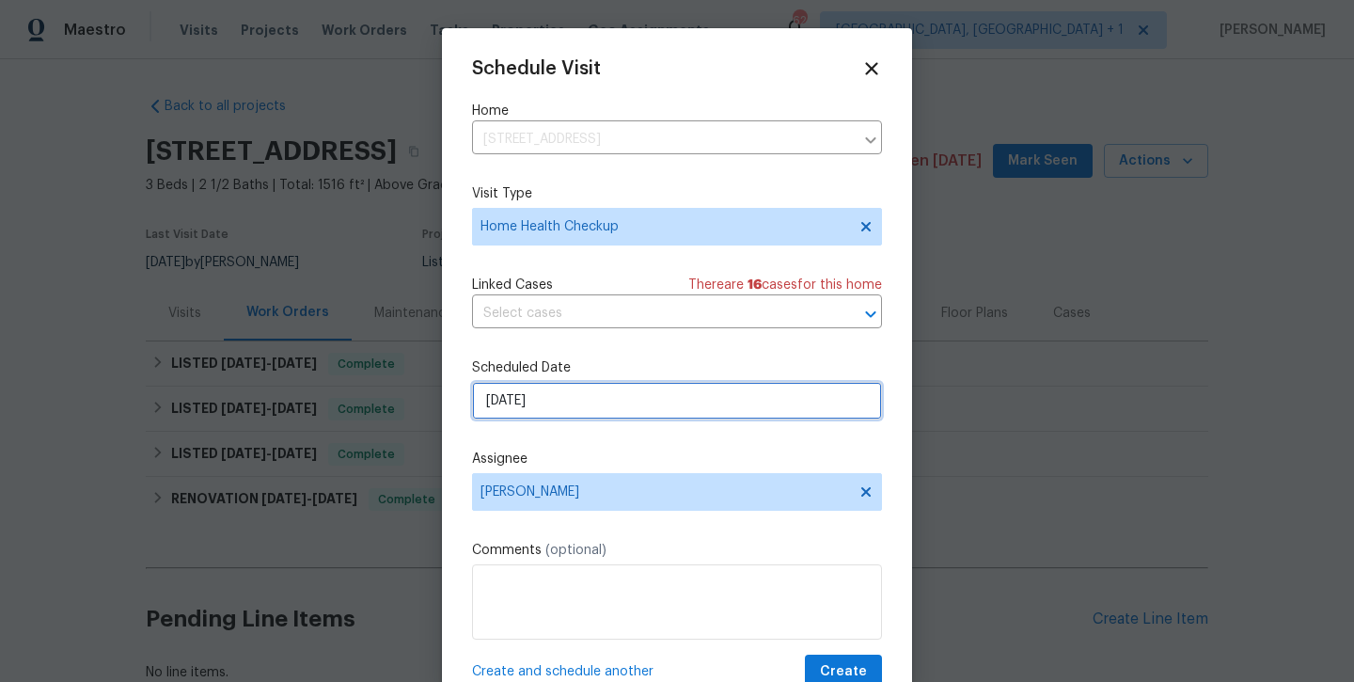
click at [696, 414] on input "[DATE]" at bounding box center [677, 401] width 410 height 38
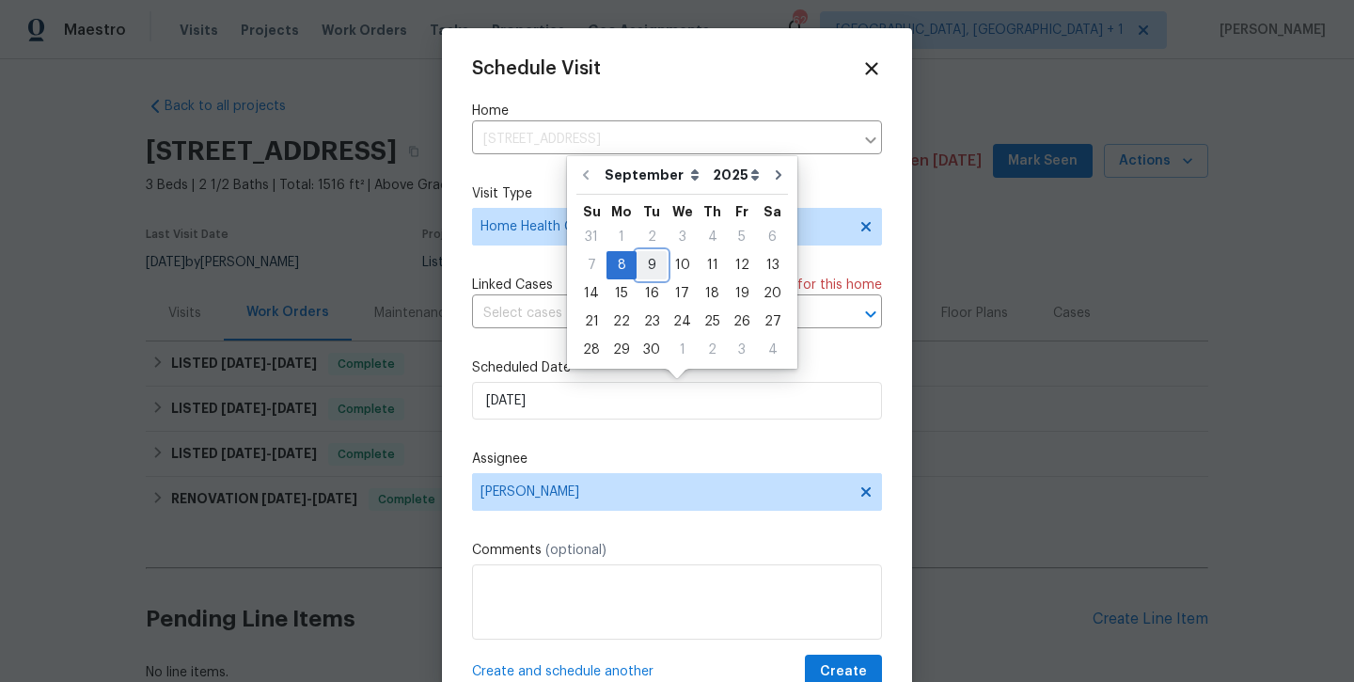
click at [642, 261] on div "9" at bounding box center [652, 265] width 30 height 26
type input "[DATE]"
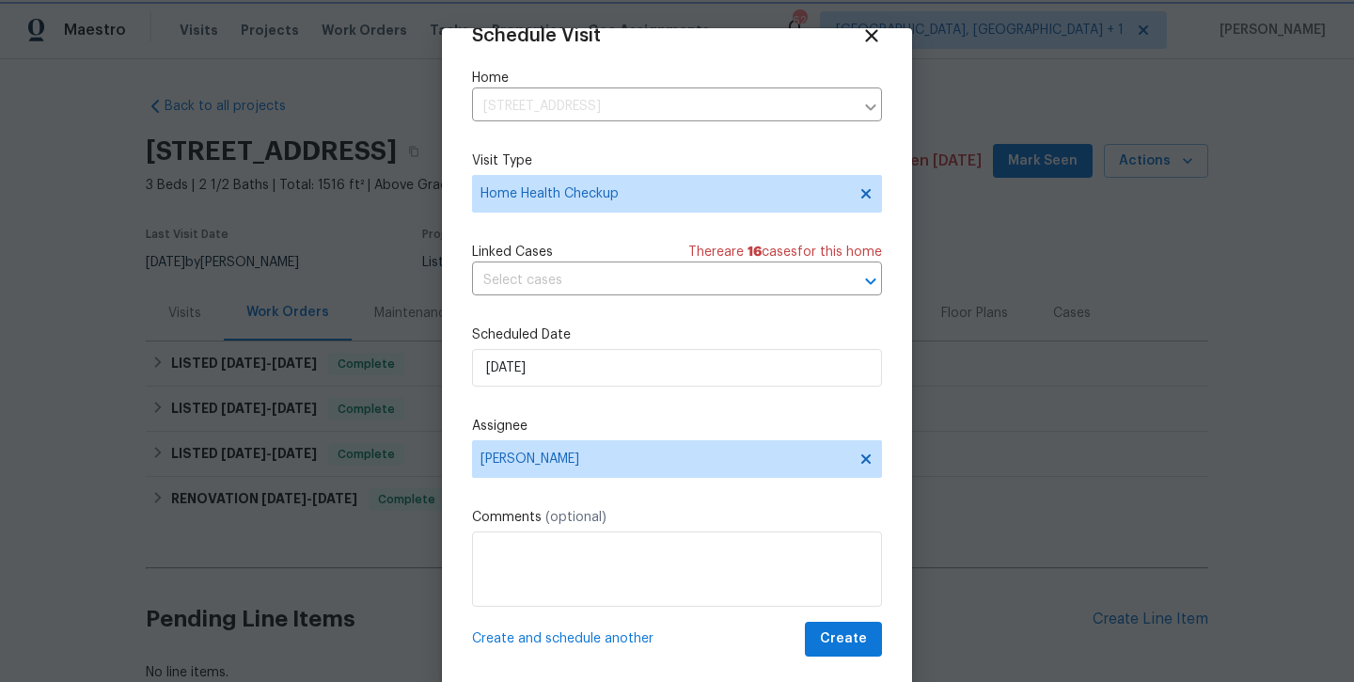
scroll to position [33, 0]
click at [843, 652] on button "Create" at bounding box center [843, 639] width 77 height 35
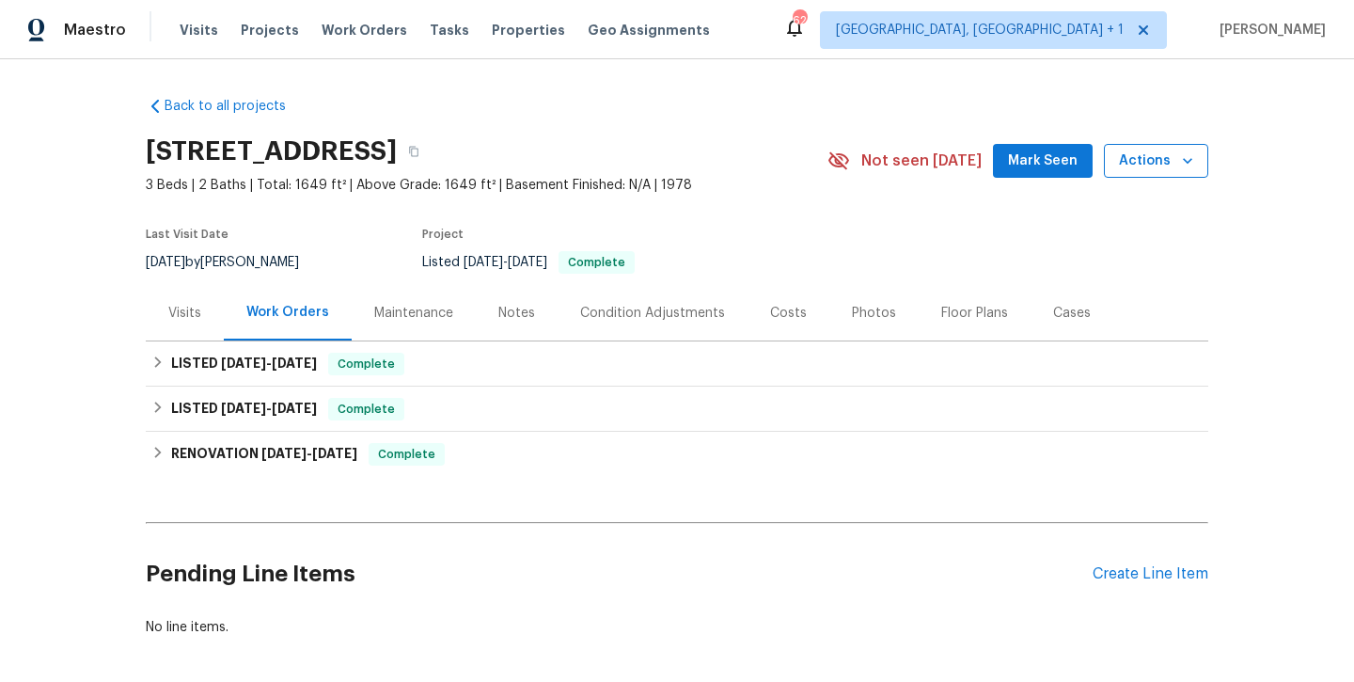
click at [1160, 163] on span "Actions" at bounding box center [1156, 162] width 74 height 24
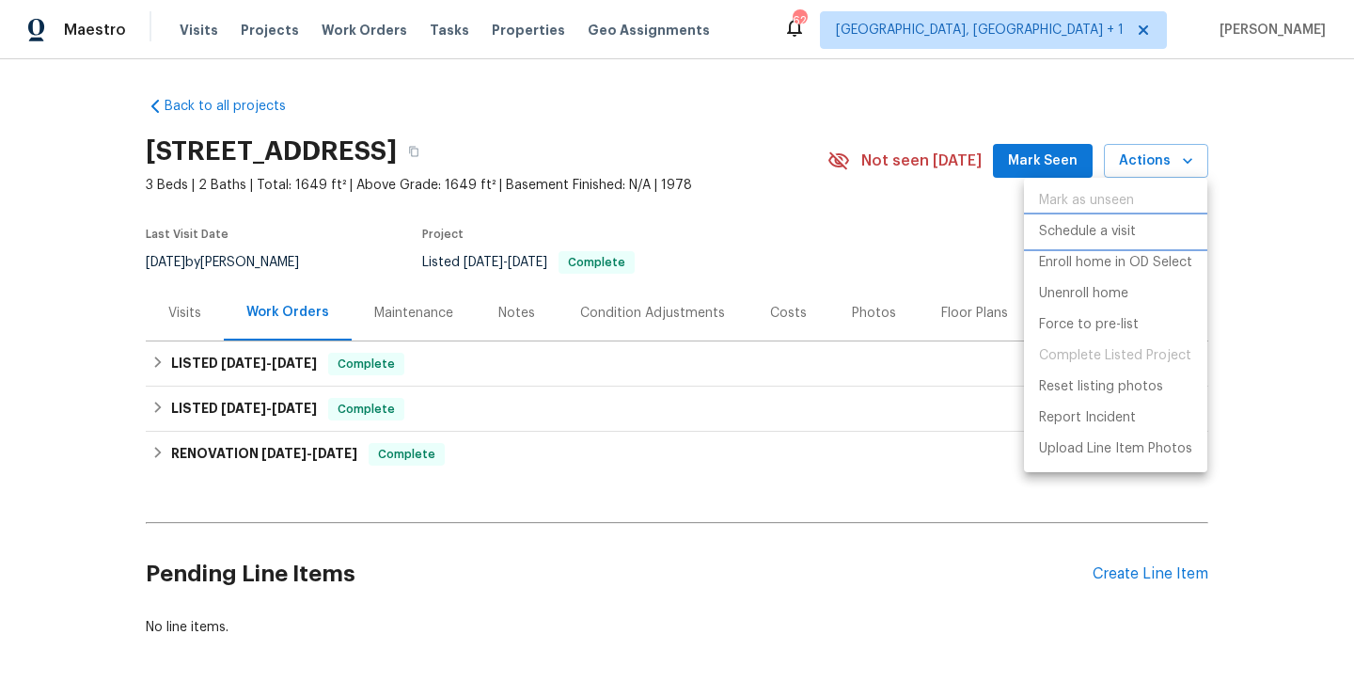
click at [1082, 232] on p "Schedule a visit" at bounding box center [1087, 232] width 97 height 20
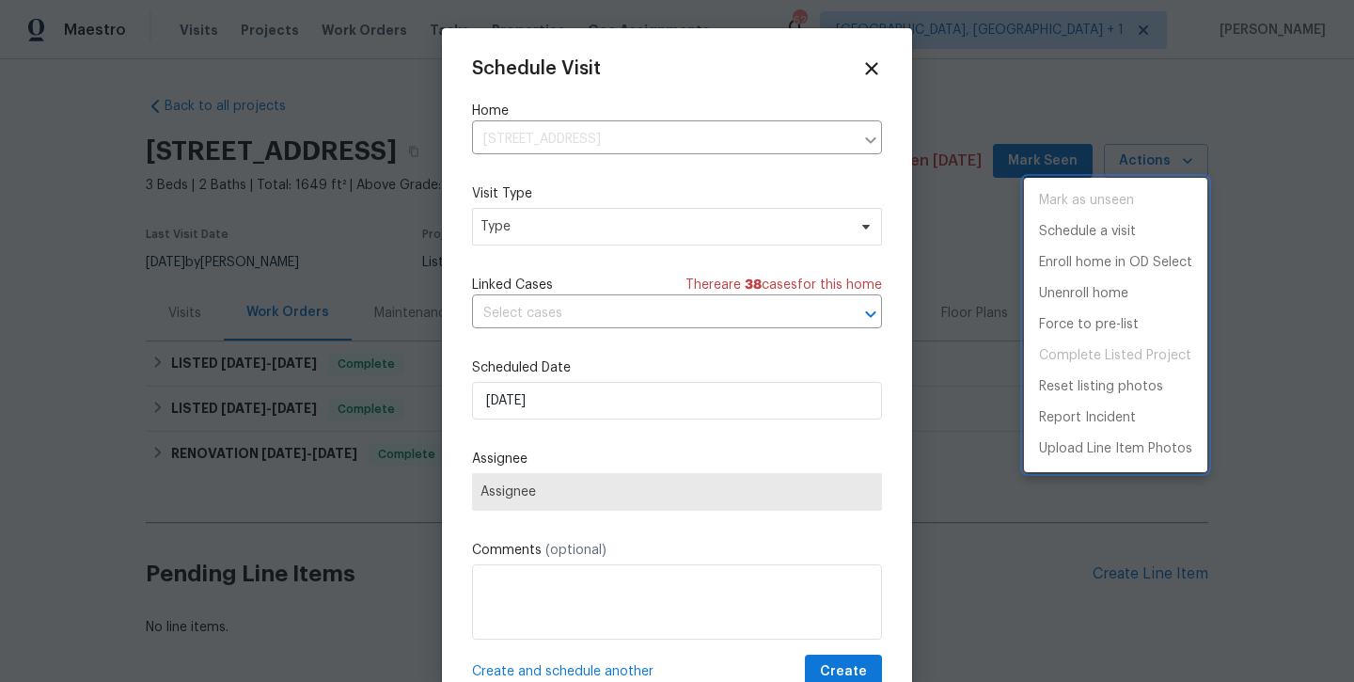
click at [616, 229] on div at bounding box center [677, 341] width 1354 height 682
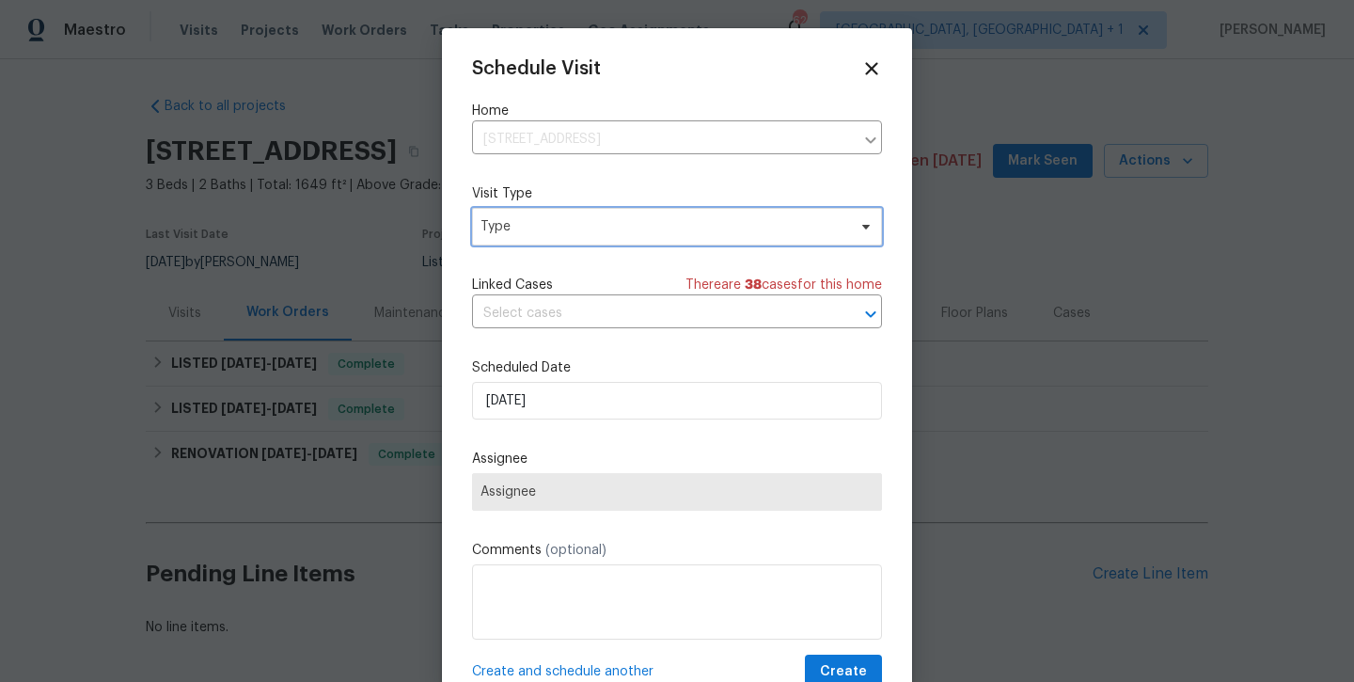
click at [616, 229] on span "Type" at bounding box center [664, 226] width 366 height 19
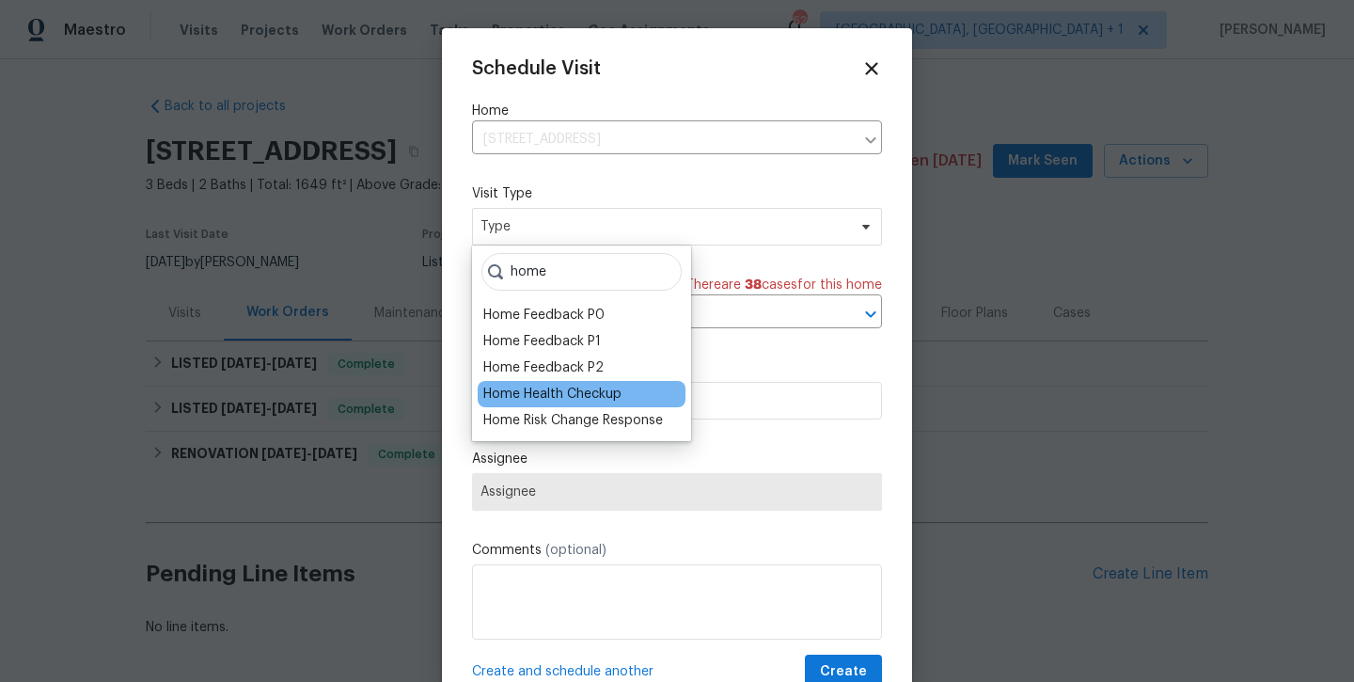
type input "home"
click at [566, 393] on div "Home Health Checkup" at bounding box center [552, 394] width 138 height 19
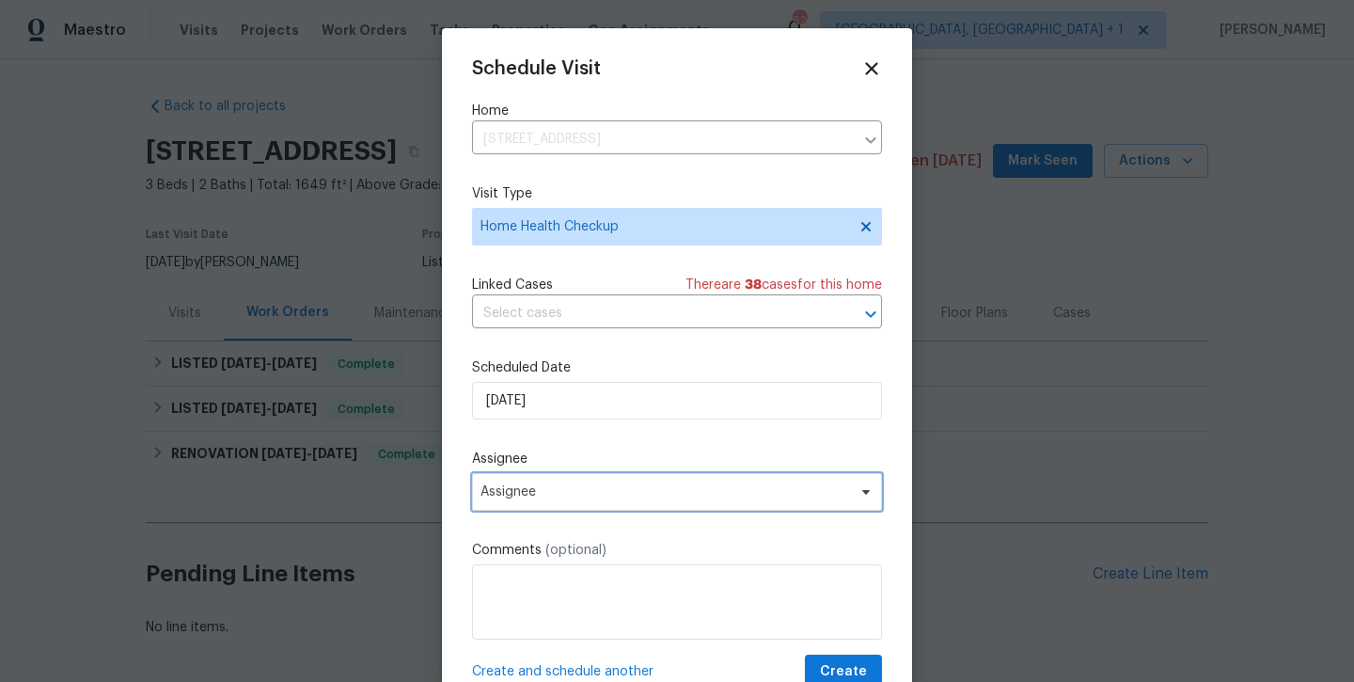
click at [565, 487] on span "Assignee" at bounding box center [665, 491] width 369 height 15
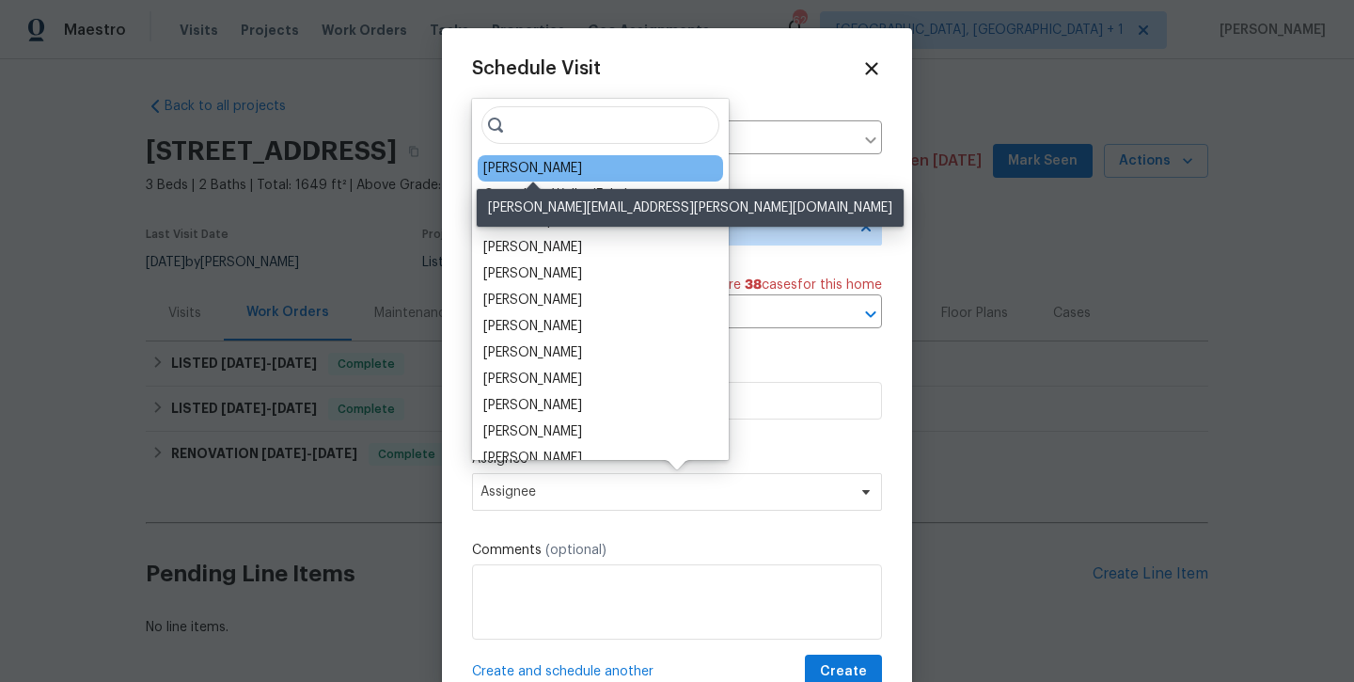
click at [548, 171] on div "[PERSON_NAME]" at bounding box center [532, 168] width 99 height 19
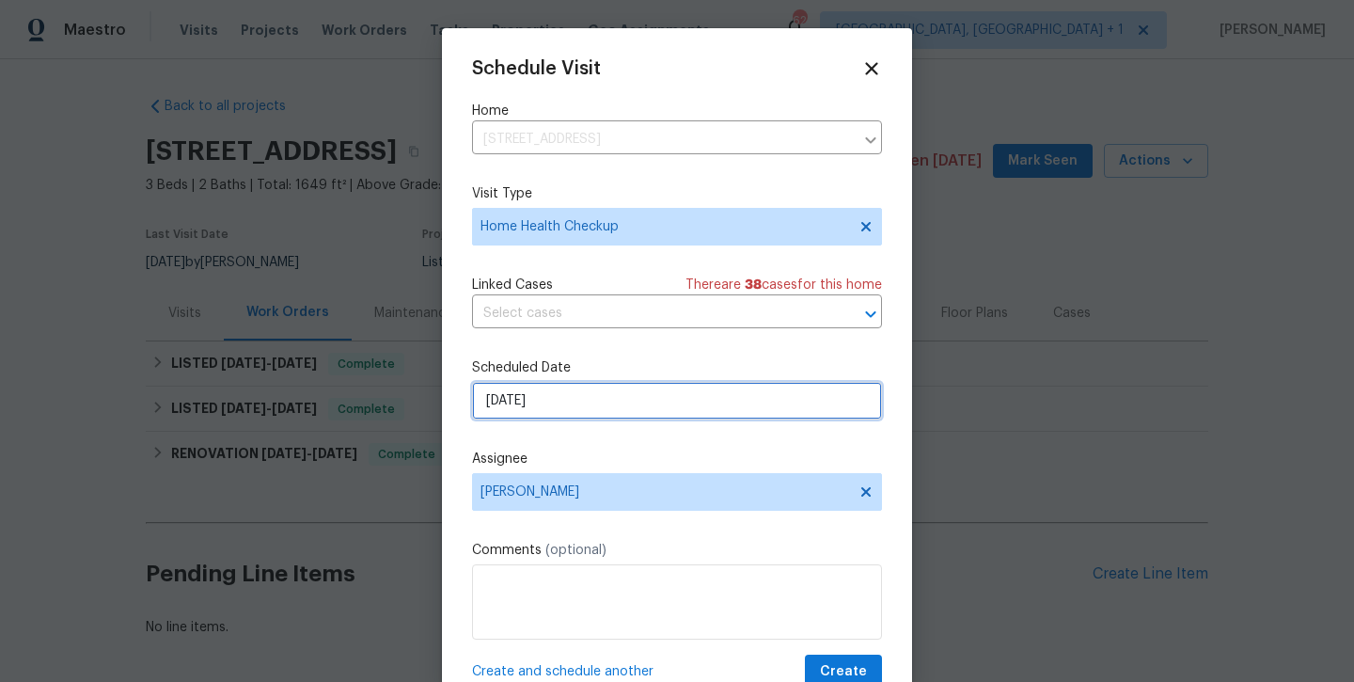
click at [565, 413] on input "[DATE]" at bounding box center [677, 401] width 410 height 38
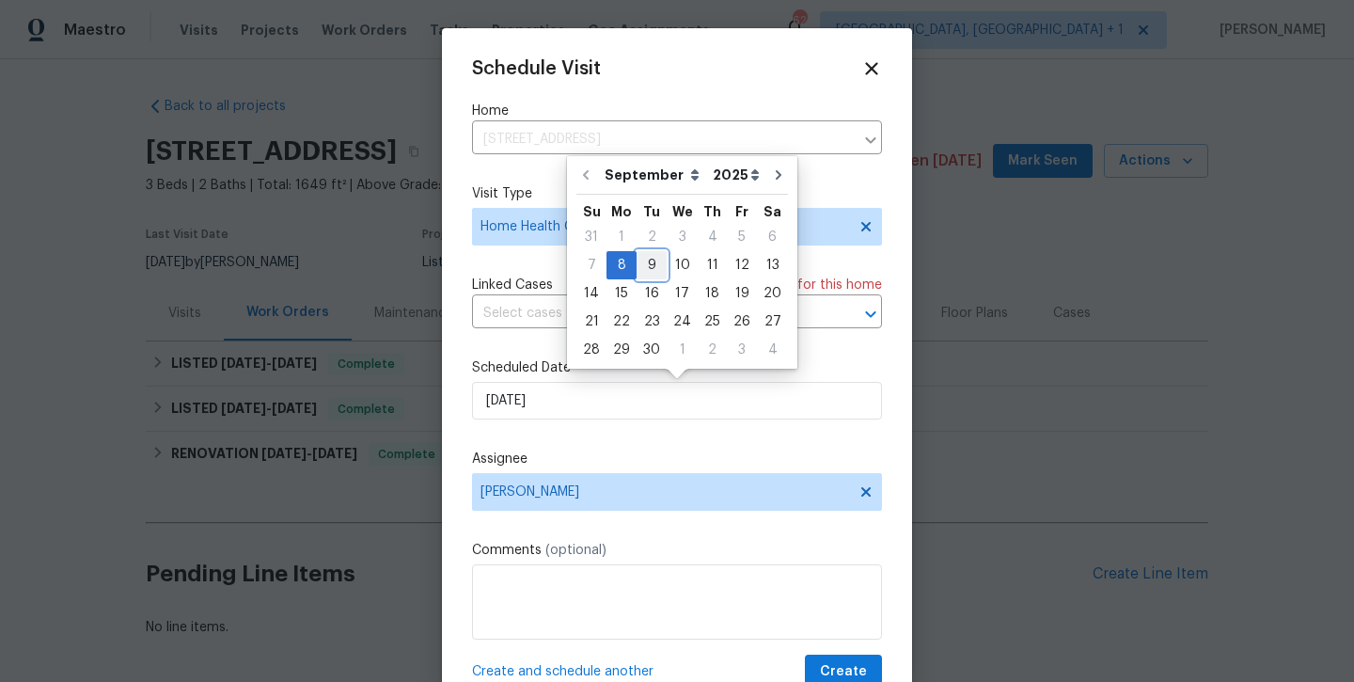
click at [650, 269] on div "9" at bounding box center [652, 265] width 30 height 26
type input "[DATE]"
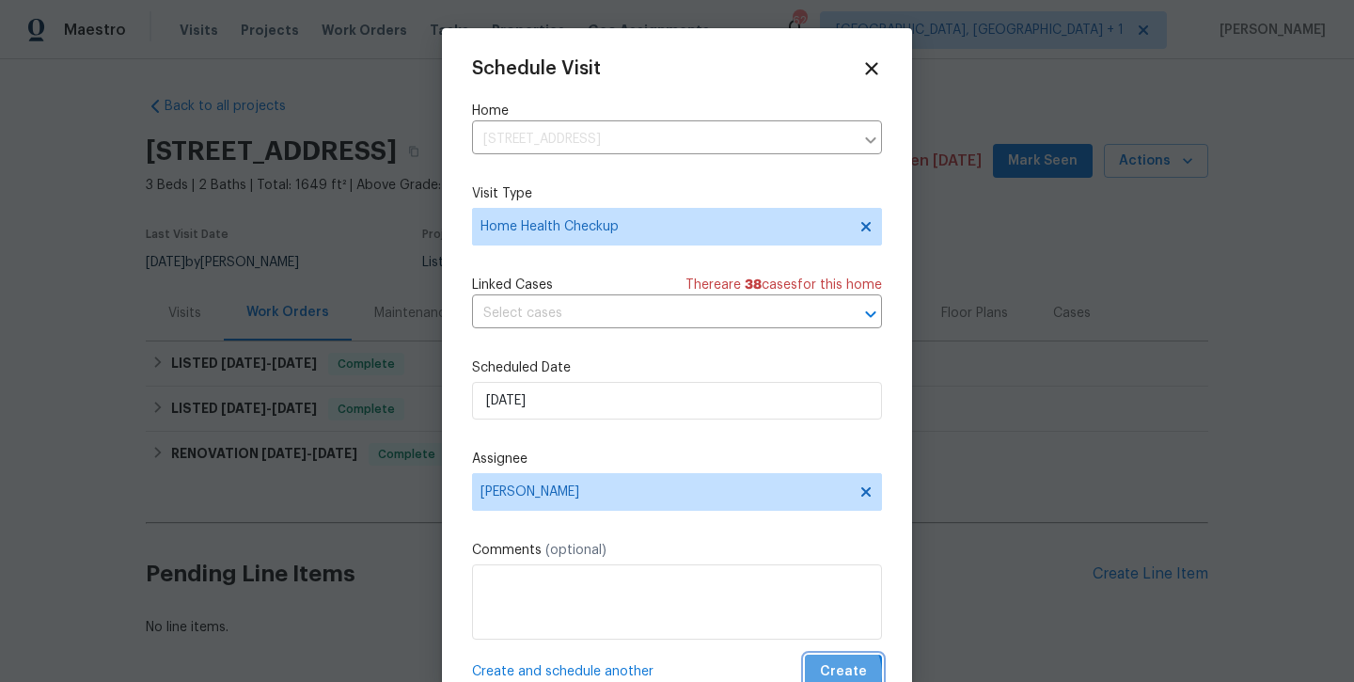
click at [828, 675] on span "Create" at bounding box center [843, 672] width 47 height 24
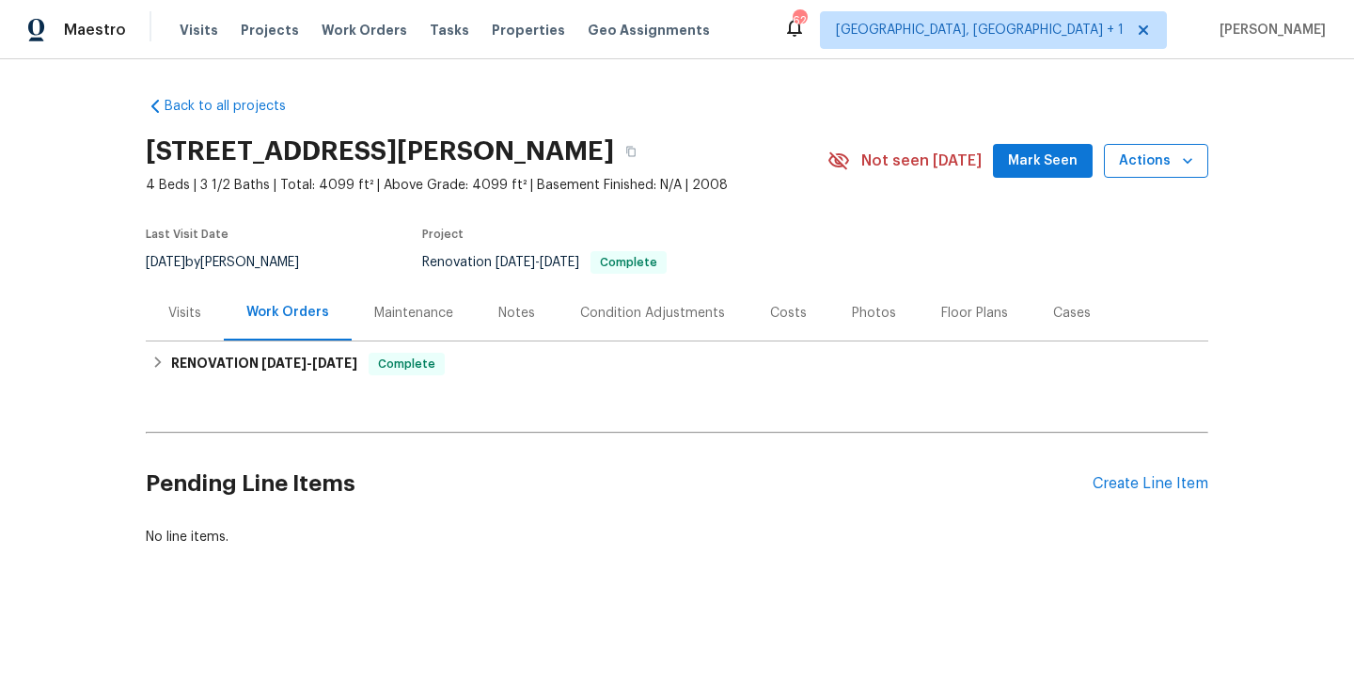
click at [1167, 166] on span "Actions" at bounding box center [1156, 162] width 74 height 24
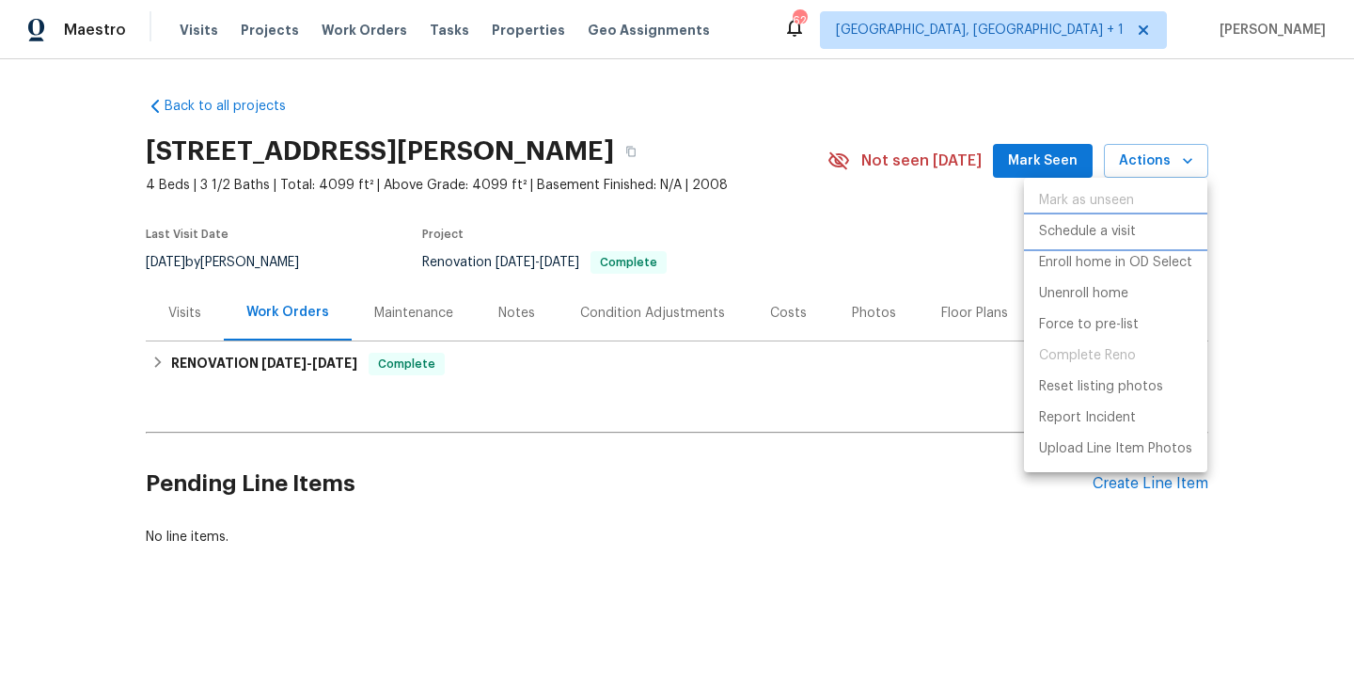
click at [1102, 237] on p "Schedule a visit" at bounding box center [1087, 232] width 97 height 20
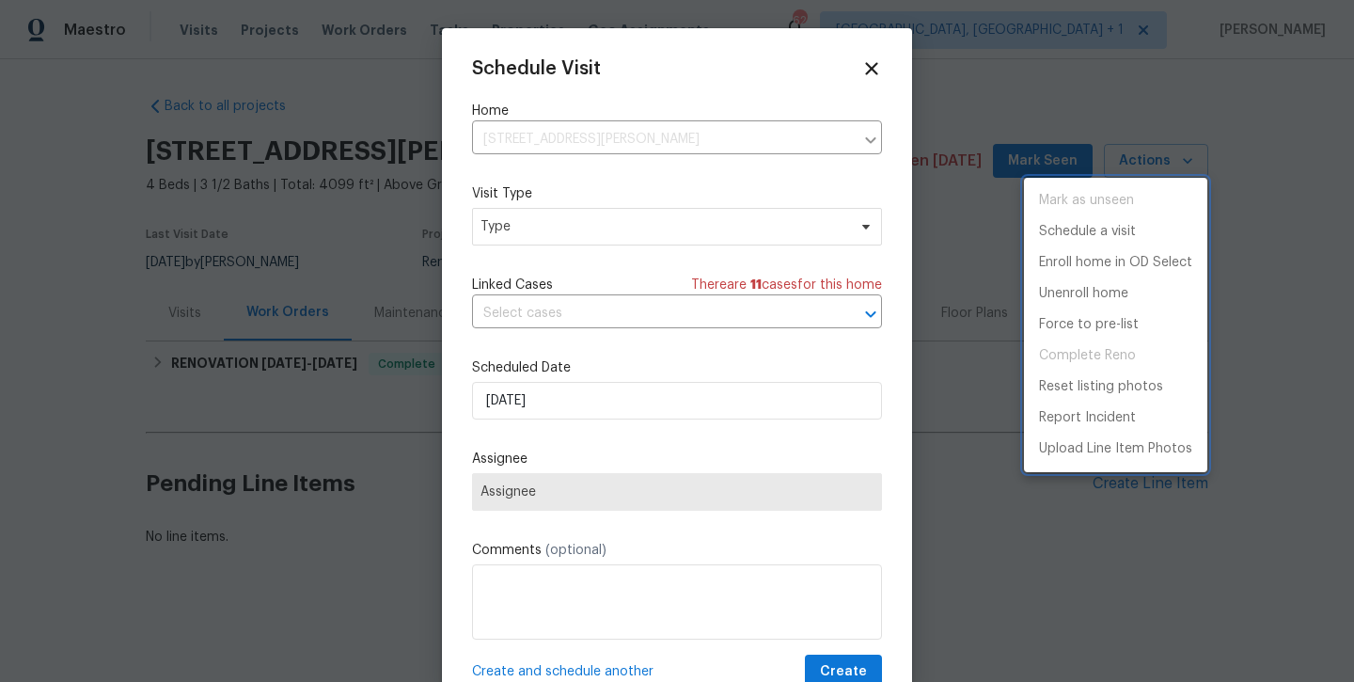
click at [673, 229] on div at bounding box center [677, 341] width 1354 height 682
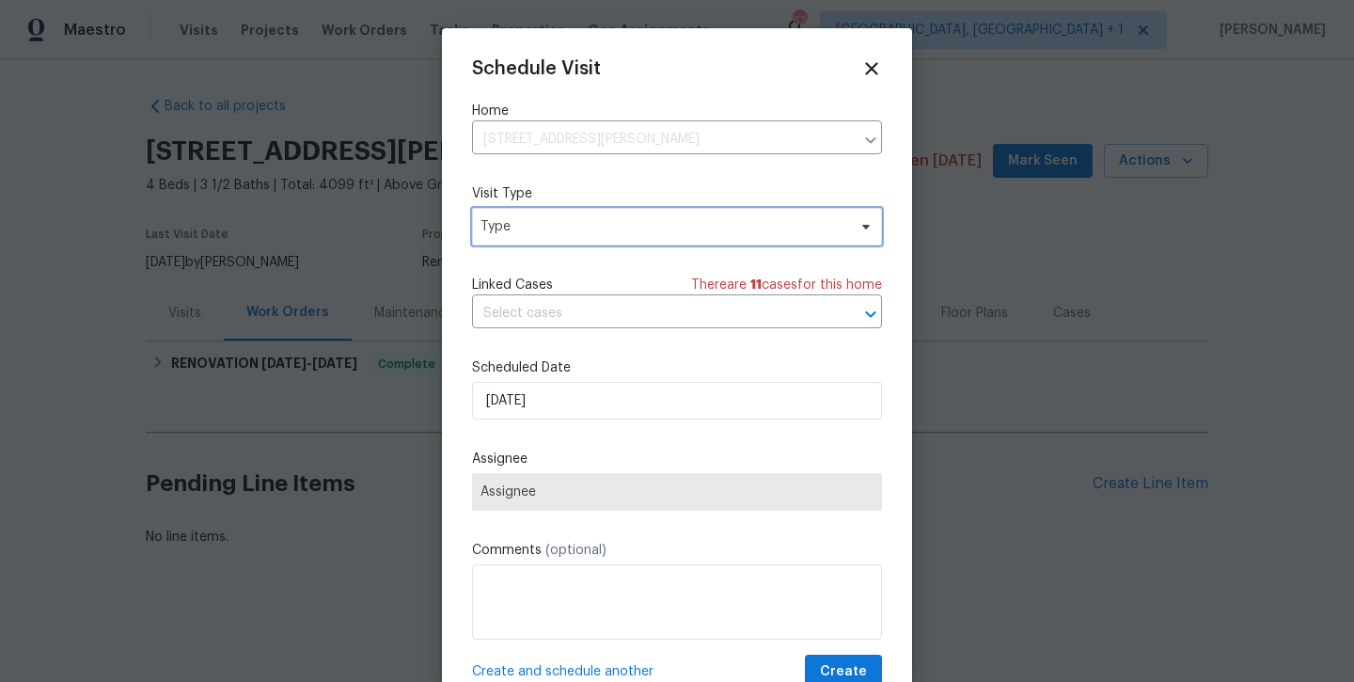
click at [673, 229] on span "Type" at bounding box center [664, 226] width 366 height 19
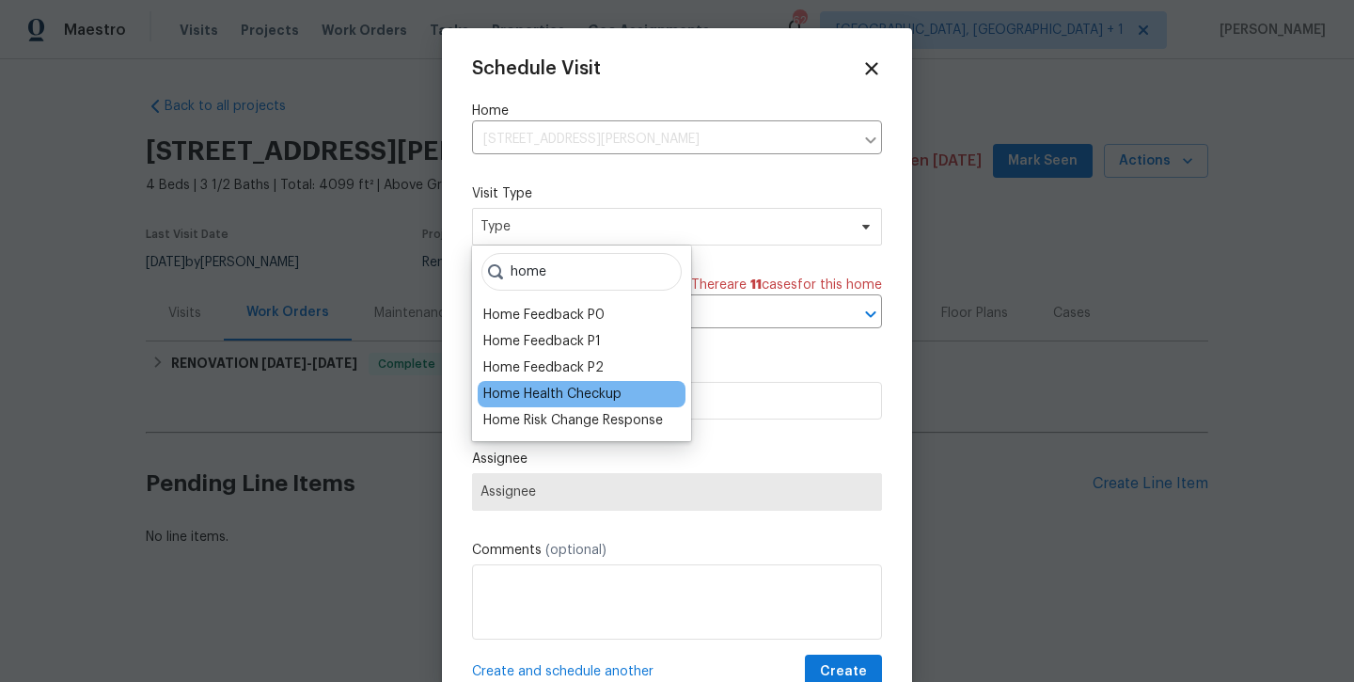
type input "home"
click at [587, 391] on div "Home Health Checkup" at bounding box center [552, 394] width 138 height 19
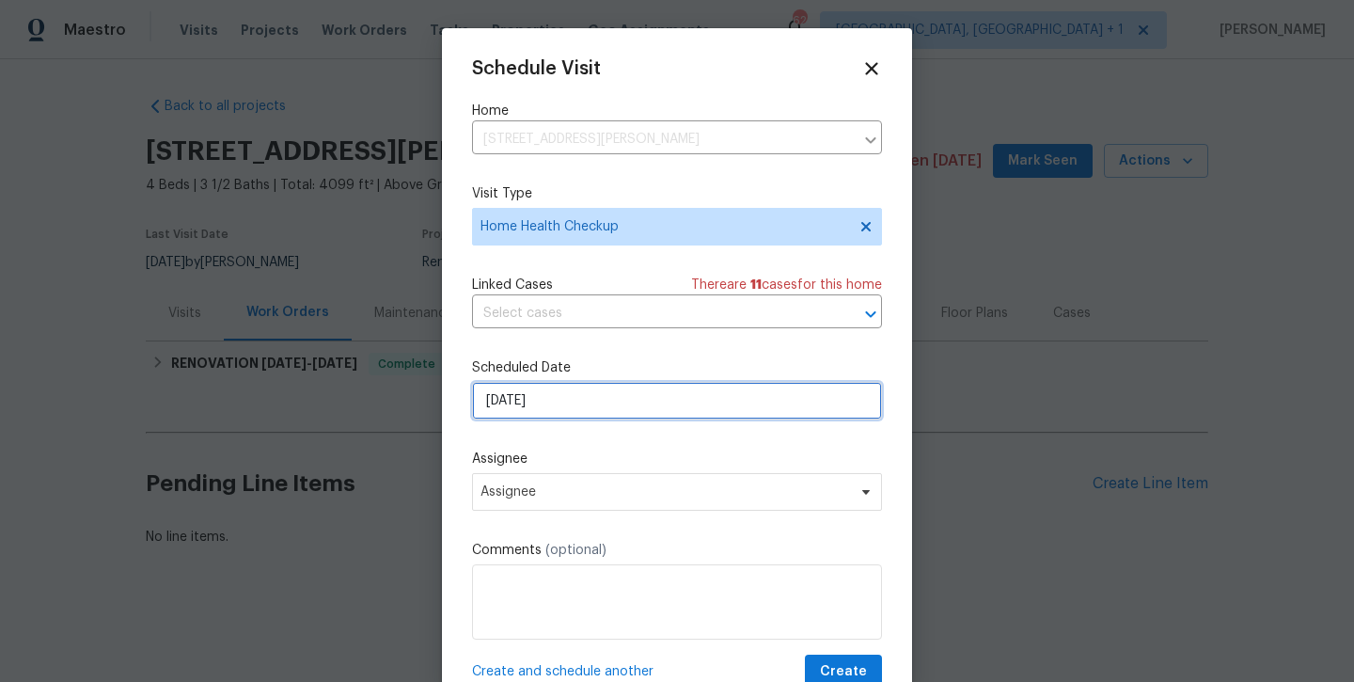
click at [591, 409] on input "9/8/2025" at bounding box center [677, 401] width 410 height 38
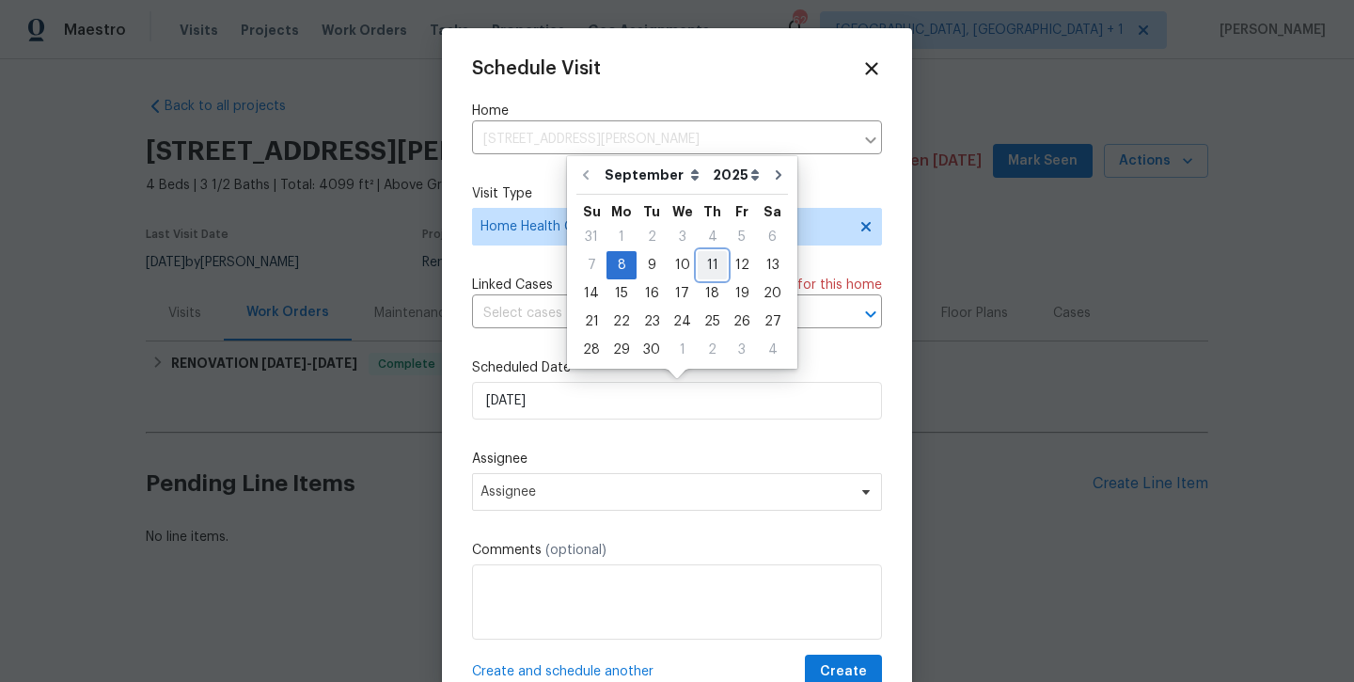
click at [708, 277] on div "11" at bounding box center [712, 265] width 29 height 26
type input "9/11/2025"
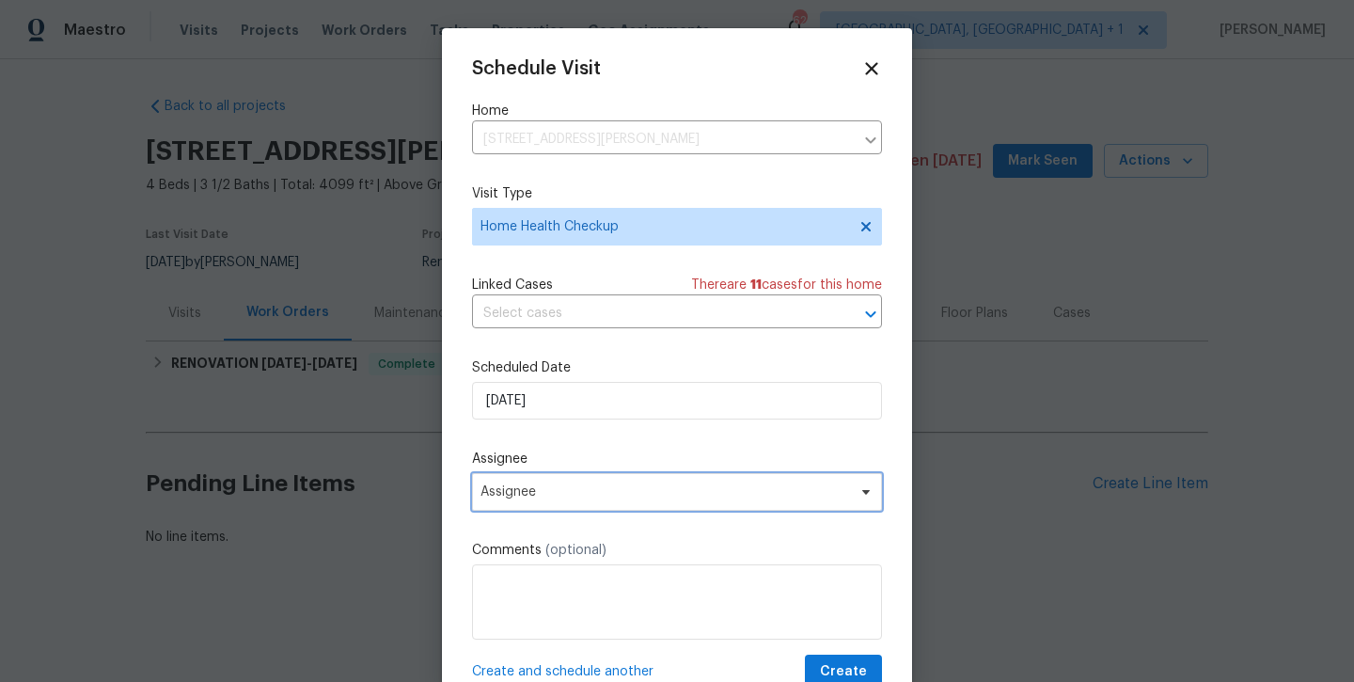
click at [778, 482] on span "Assignee" at bounding box center [677, 492] width 410 height 38
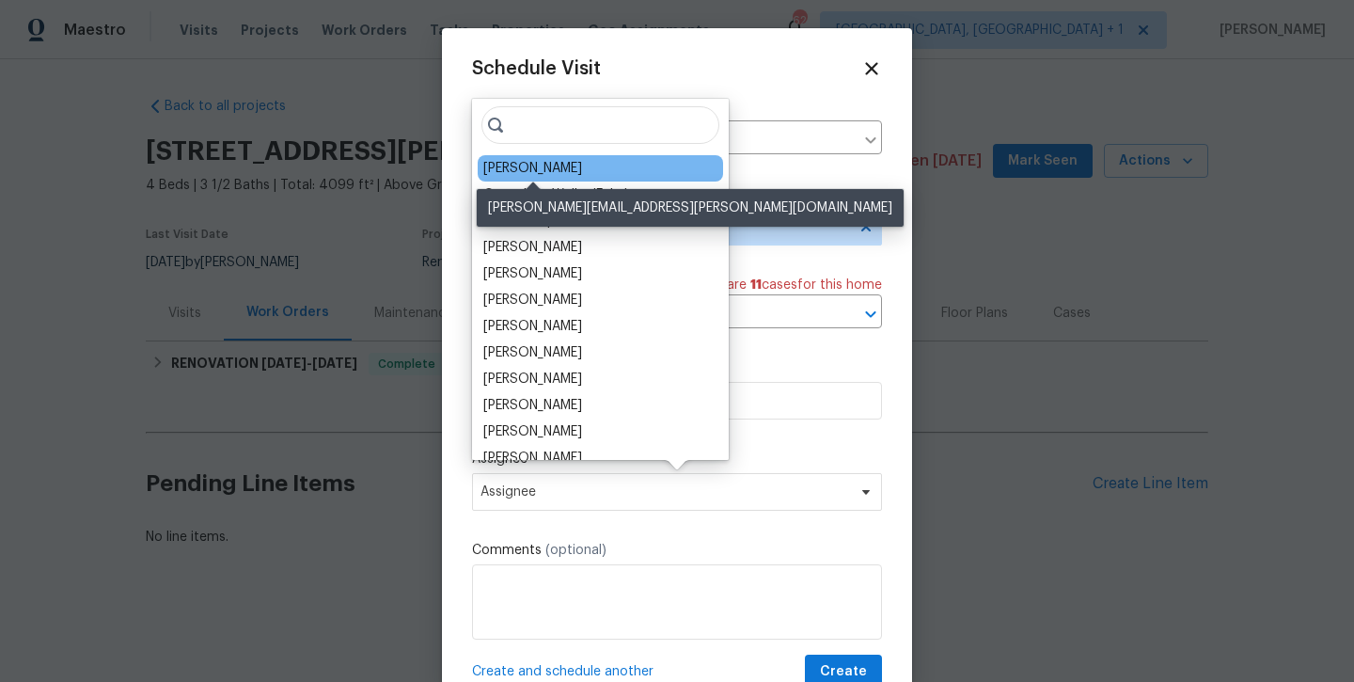
click at [563, 166] on div "[PERSON_NAME]" at bounding box center [532, 168] width 99 height 19
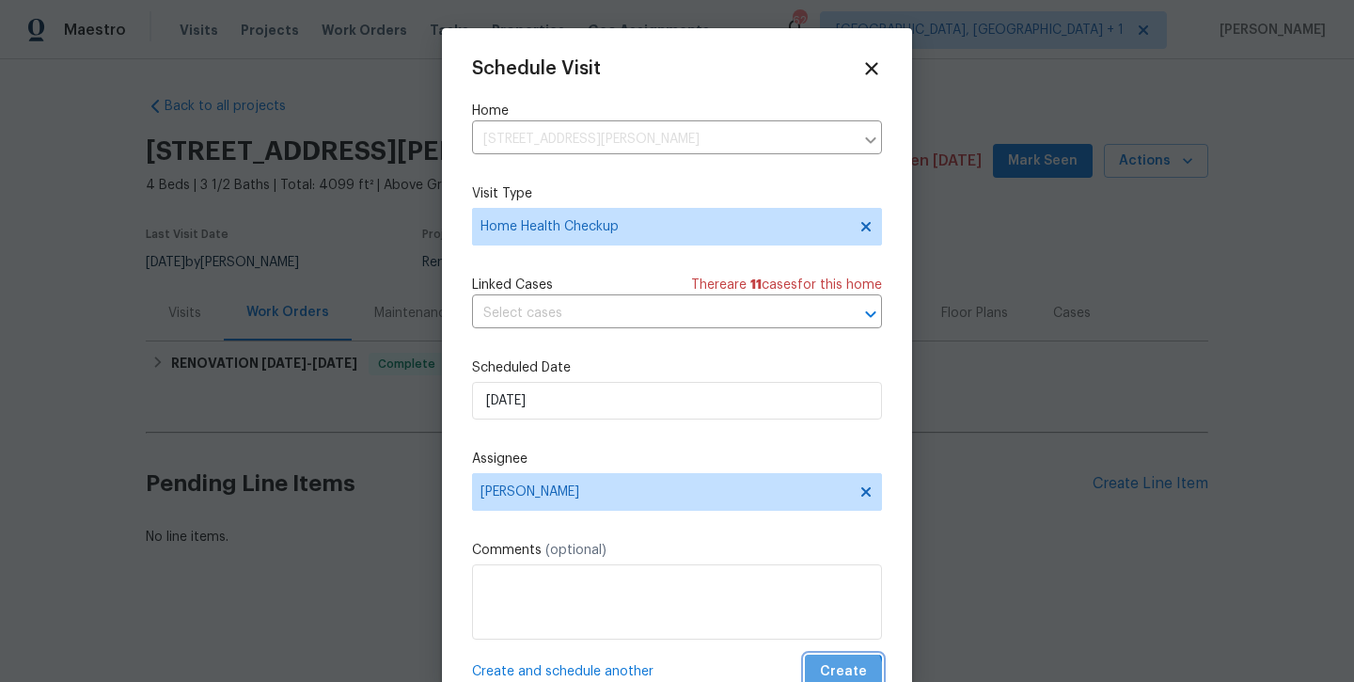
click at [838, 677] on span "Create" at bounding box center [843, 672] width 47 height 24
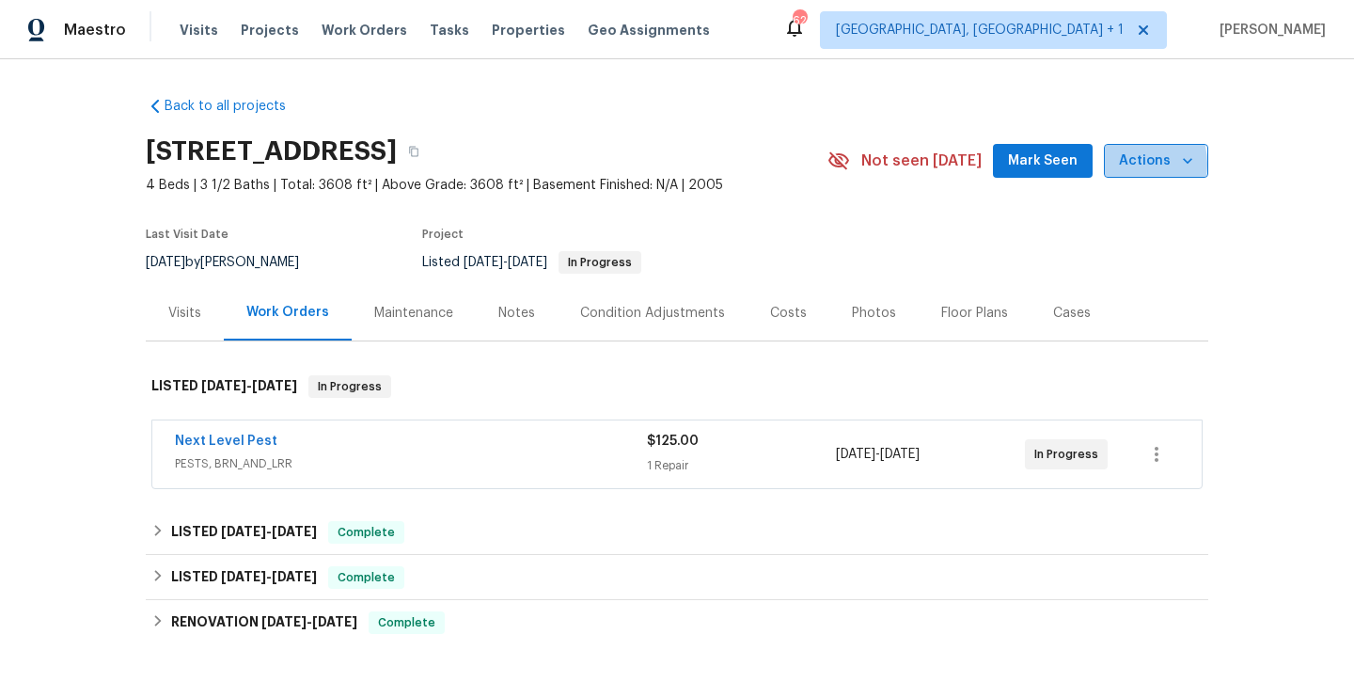
click at [1123, 165] on span "Actions" at bounding box center [1156, 162] width 74 height 24
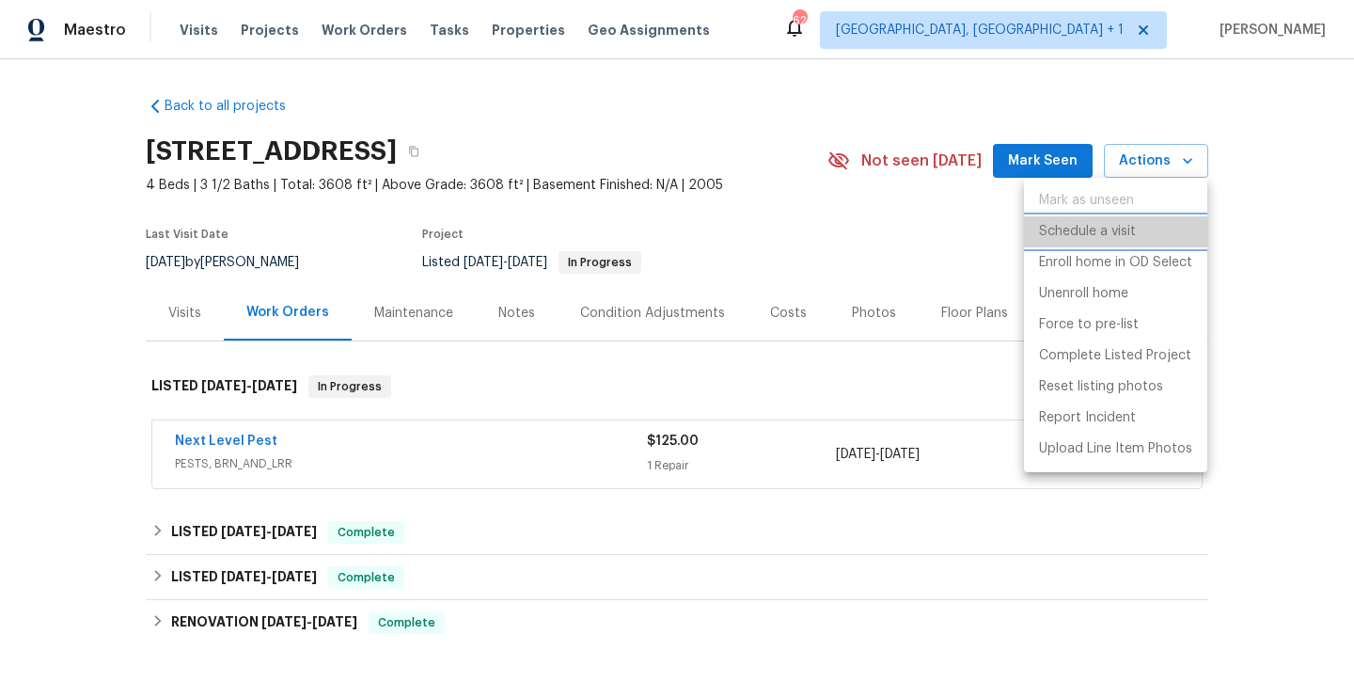
click at [1096, 229] on p "Schedule a visit" at bounding box center [1087, 232] width 97 height 20
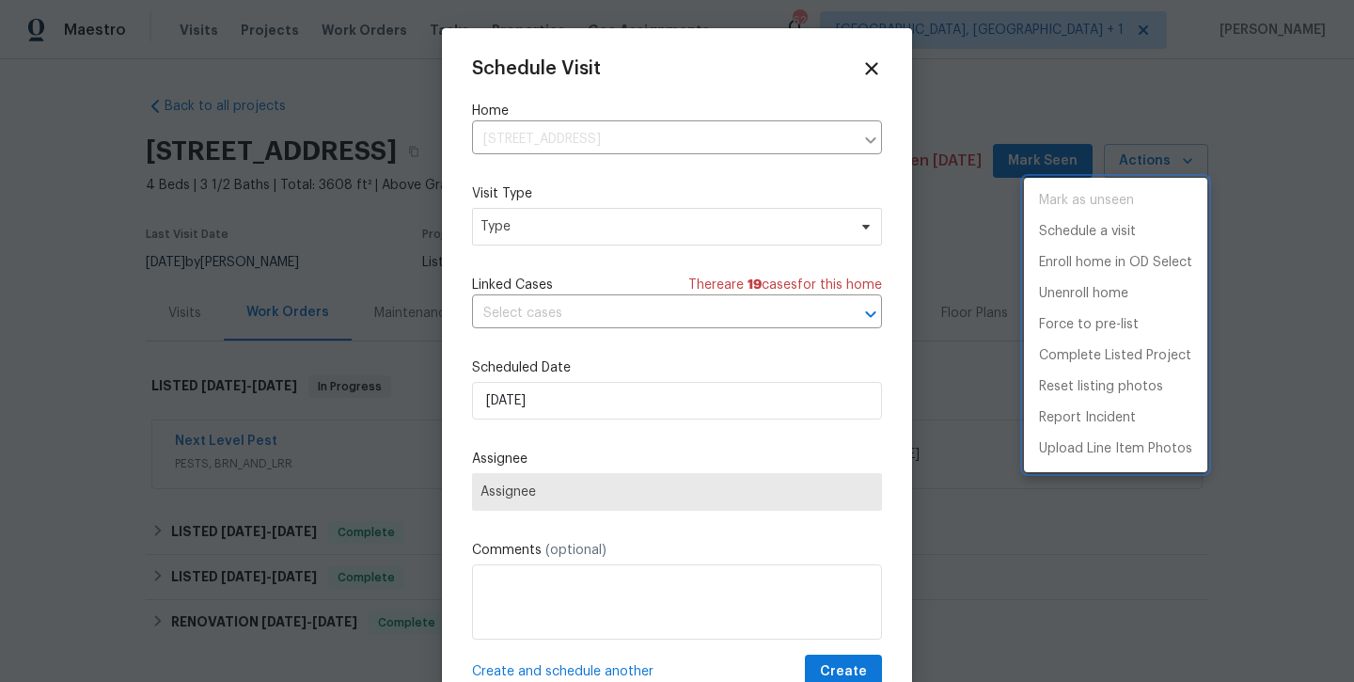
click at [629, 225] on div at bounding box center [677, 341] width 1354 height 682
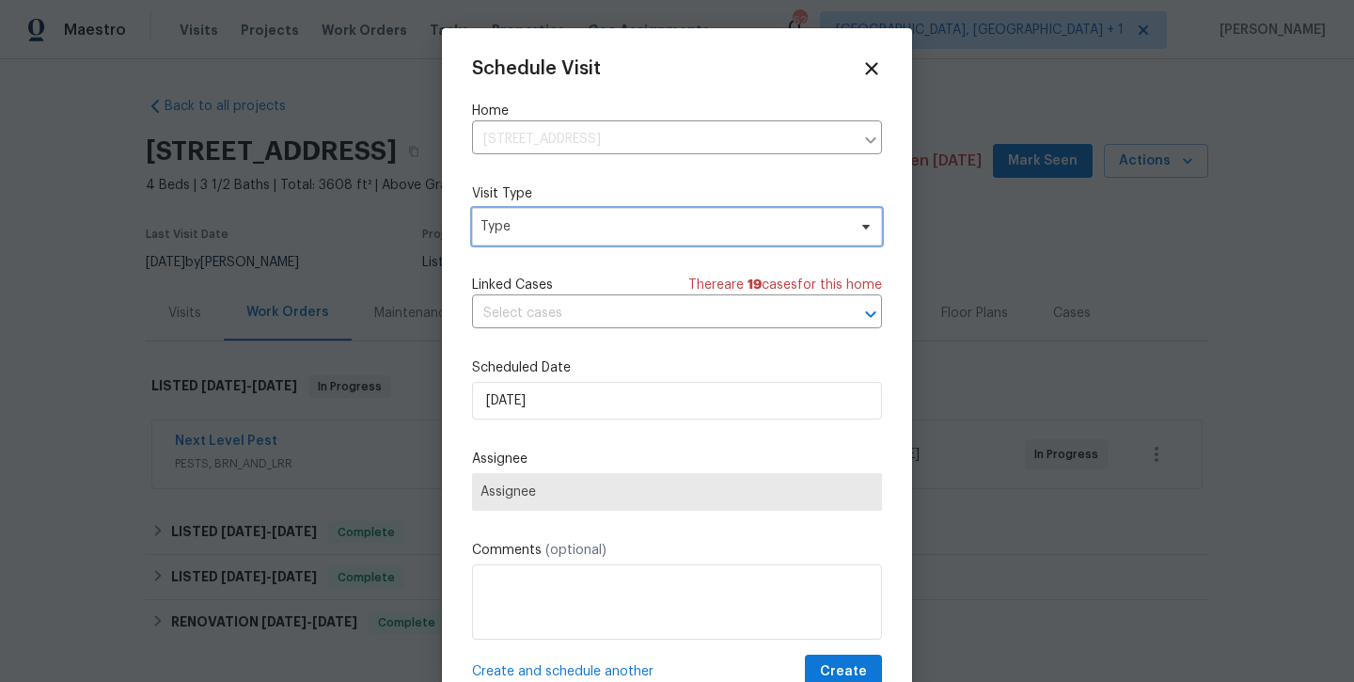
click at [629, 225] on span "Type" at bounding box center [664, 226] width 366 height 19
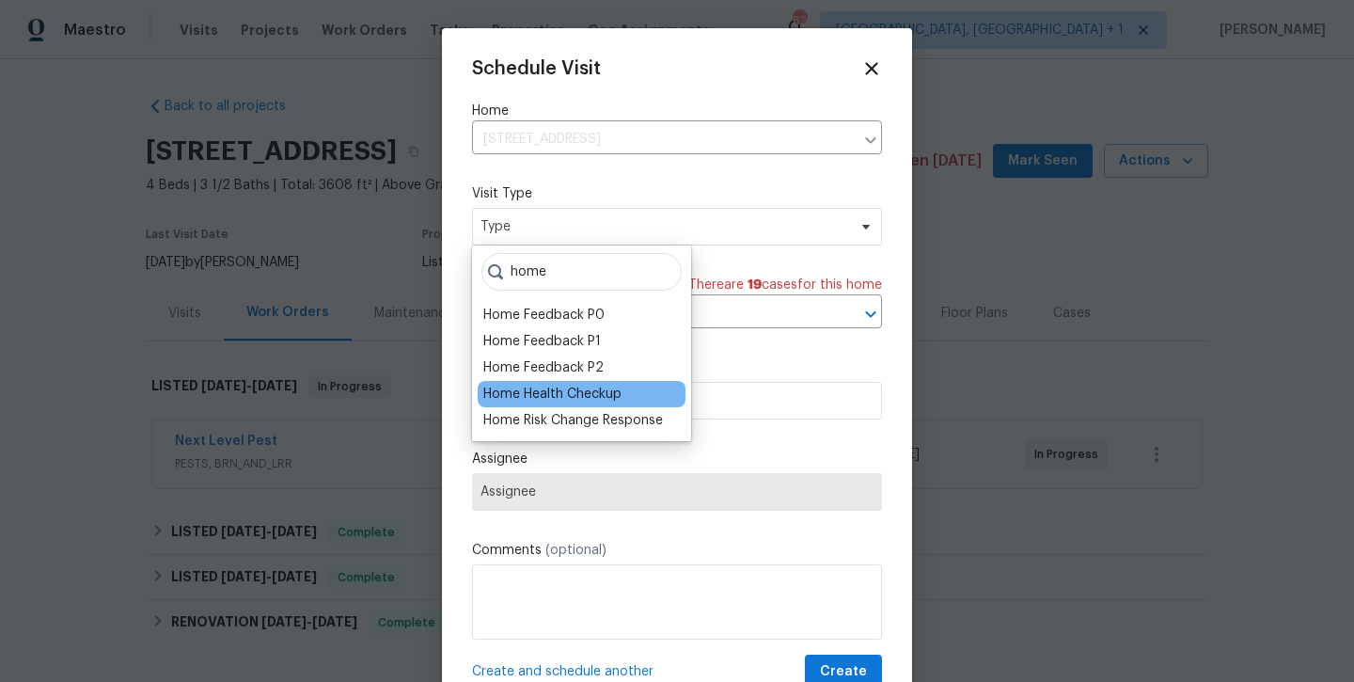
type input "home"
click at [574, 391] on div "Home Health Checkup" at bounding box center [552, 394] width 138 height 19
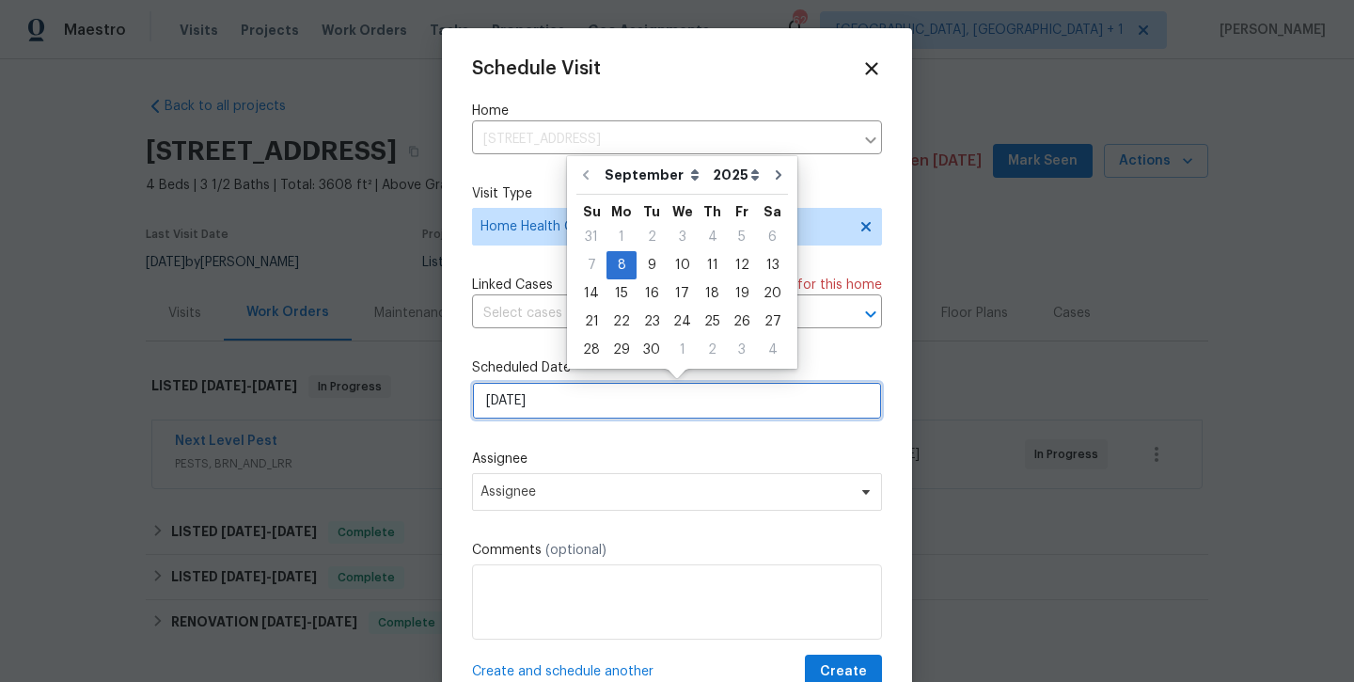
click at [558, 413] on input "[DATE]" at bounding box center [677, 401] width 410 height 38
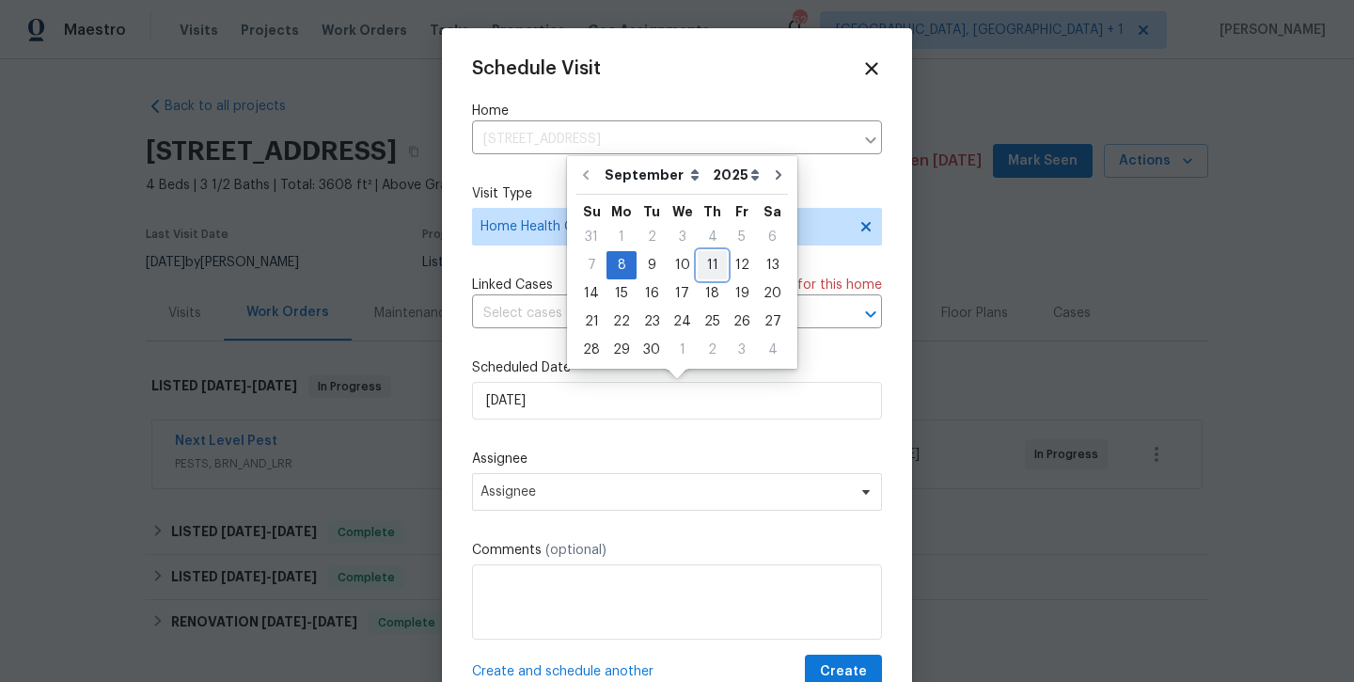
click at [708, 271] on div "11" at bounding box center [712, 265] width 29 height 26
type input "[DATE]"
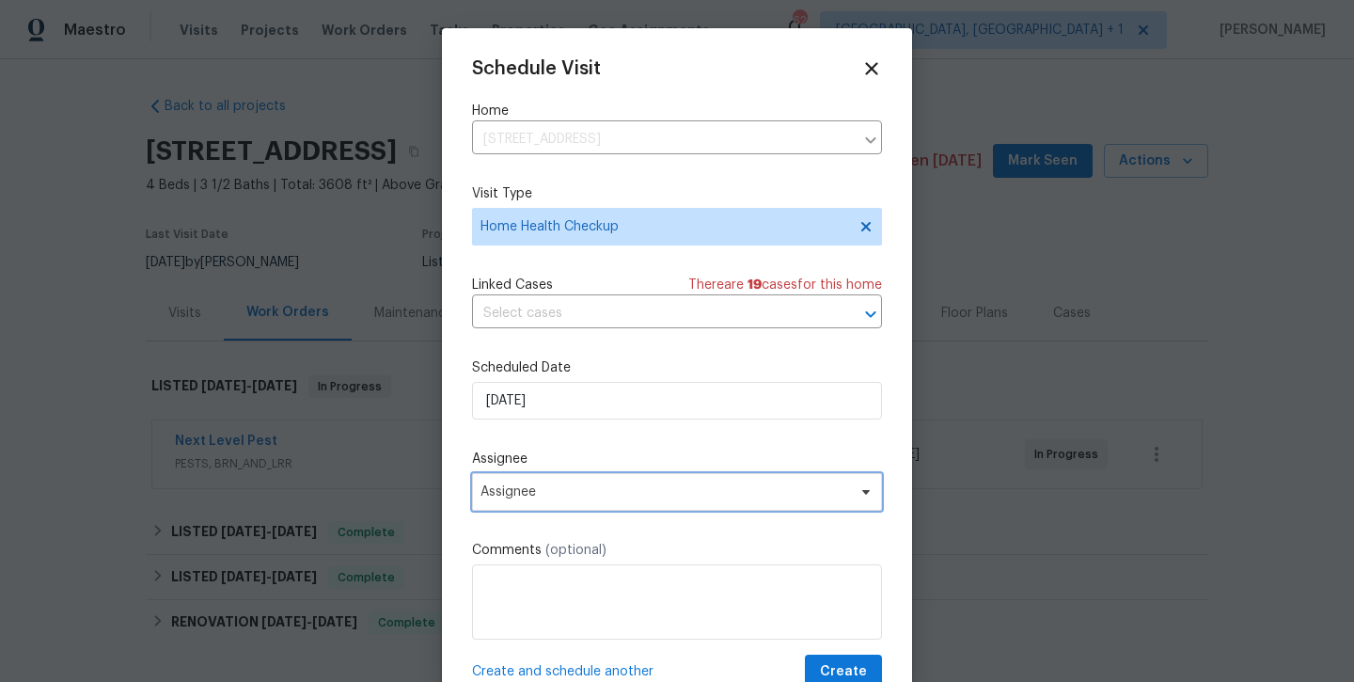
click at [611, 497] on span "Assignee" at bounding box center [665, 491] width 369 height 15
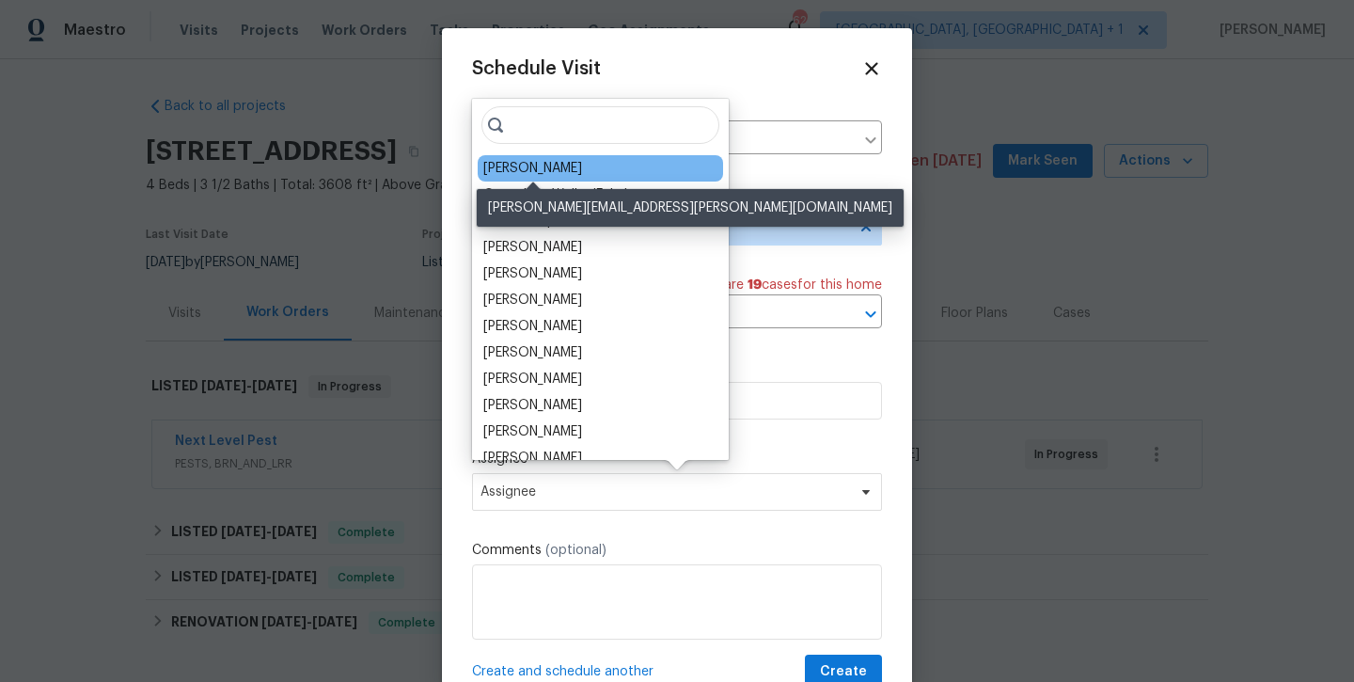
click at [537, 175] on div "[PERSON_NAME]" at bounding box center [532, 168] width 99 height 19
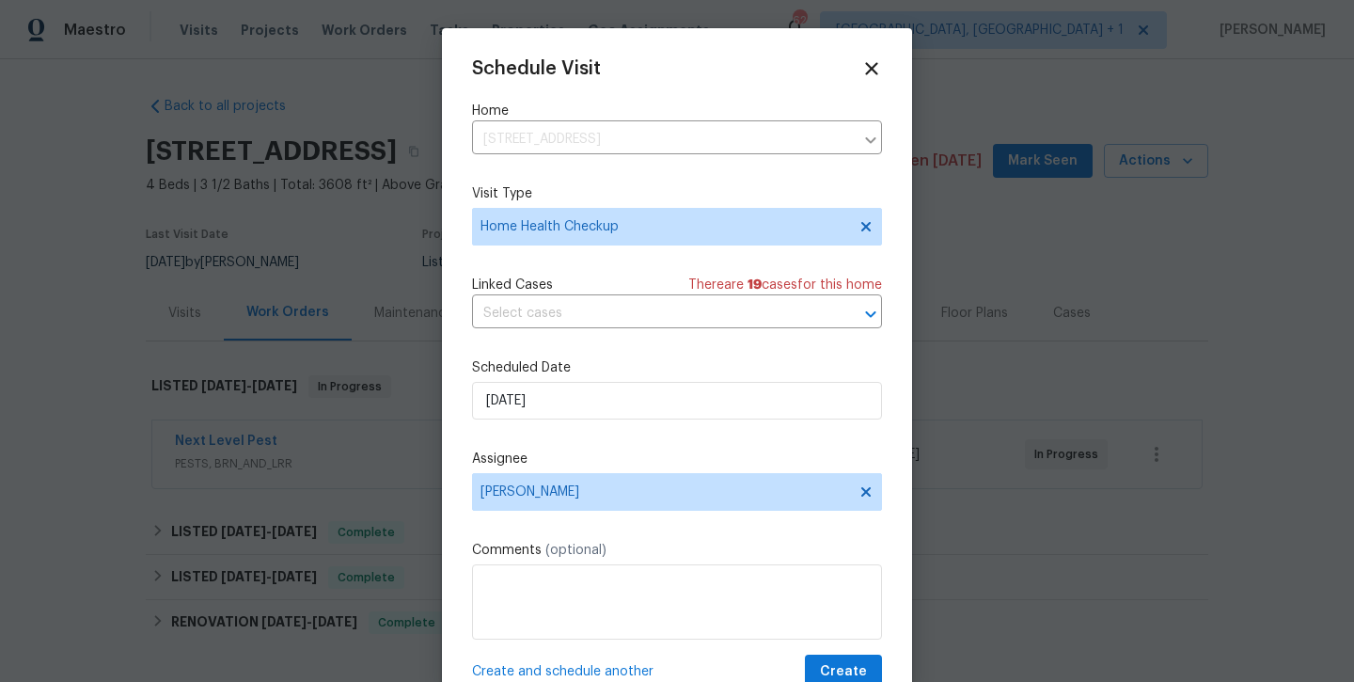
click at [850, 653] on div "Schedule Visit Home 925 Siena Dr, Southlake, TX 76092 ​ Visit Type Home Health …" at bounding box center [677, 373] width 410 height 631
click at [849, 659] on button "Create" at bounding box center [843, 672] width 77 height 35
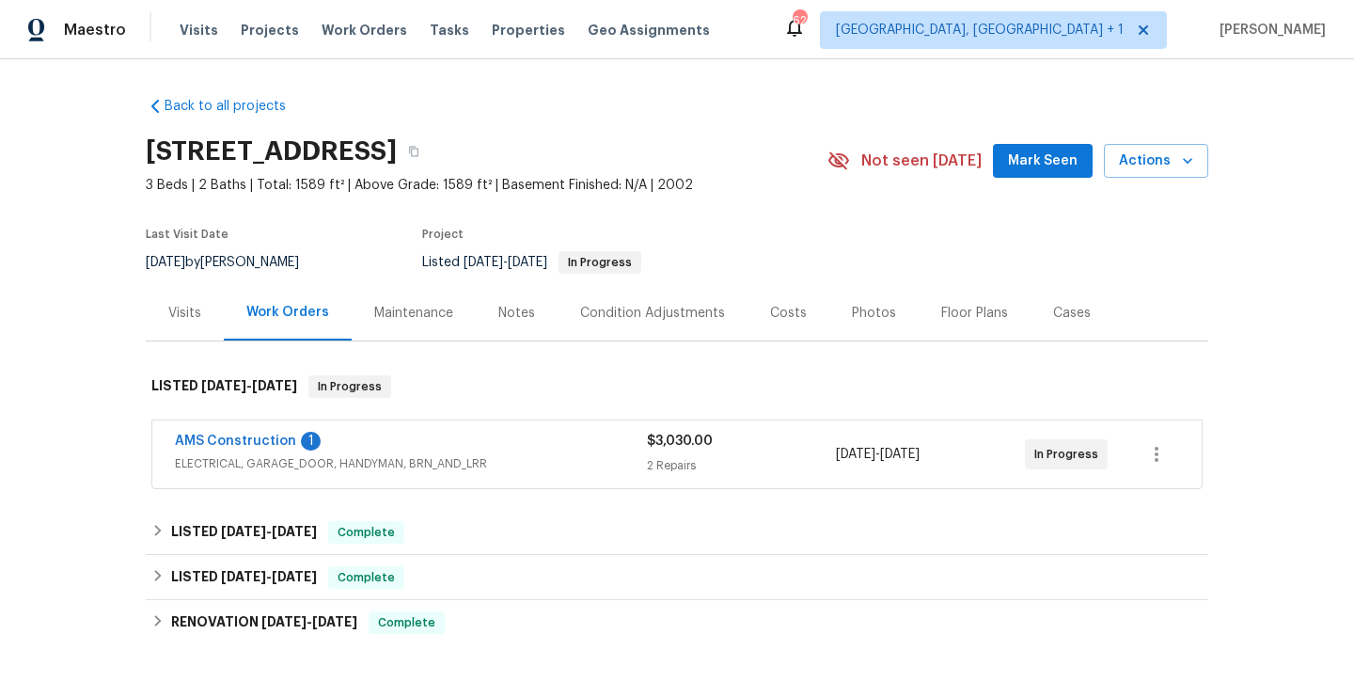
click at [871, 314] on div "Photos" at bounding box center [874, 313] width 44 height 19
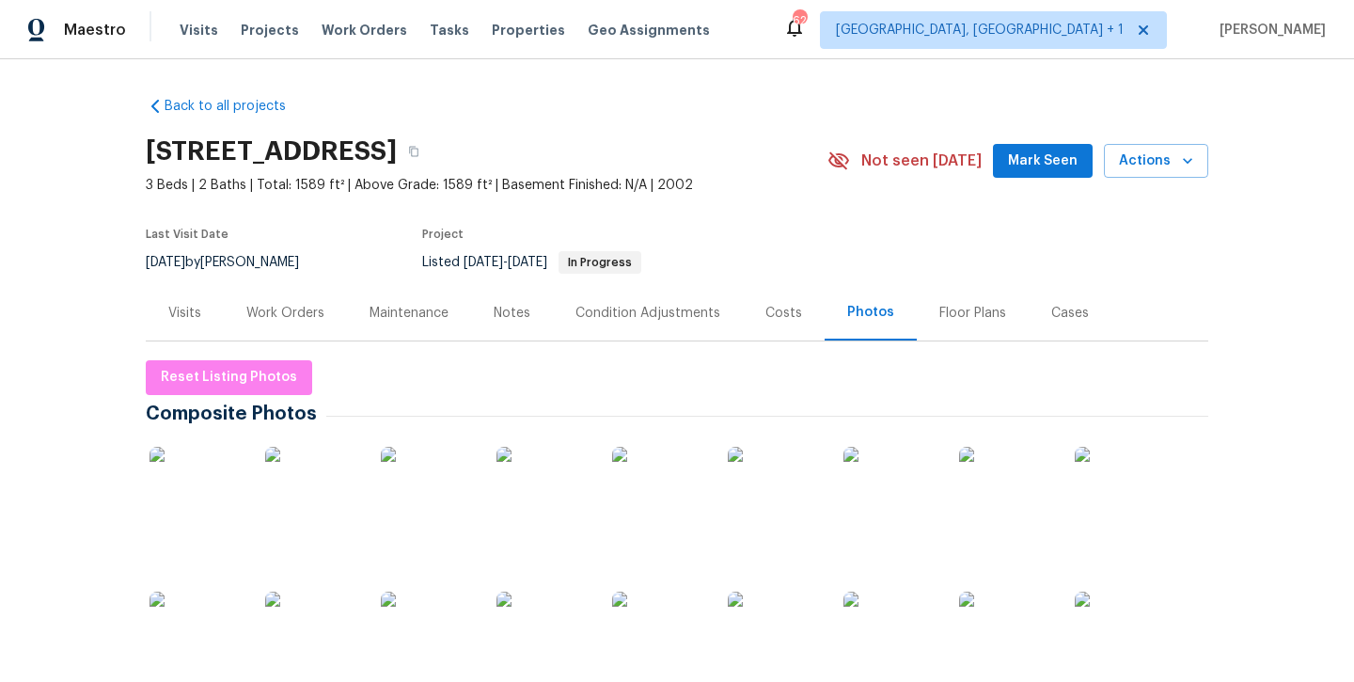
click at [227, 503] on img at bounding box center [197, 494] width 94 height 94
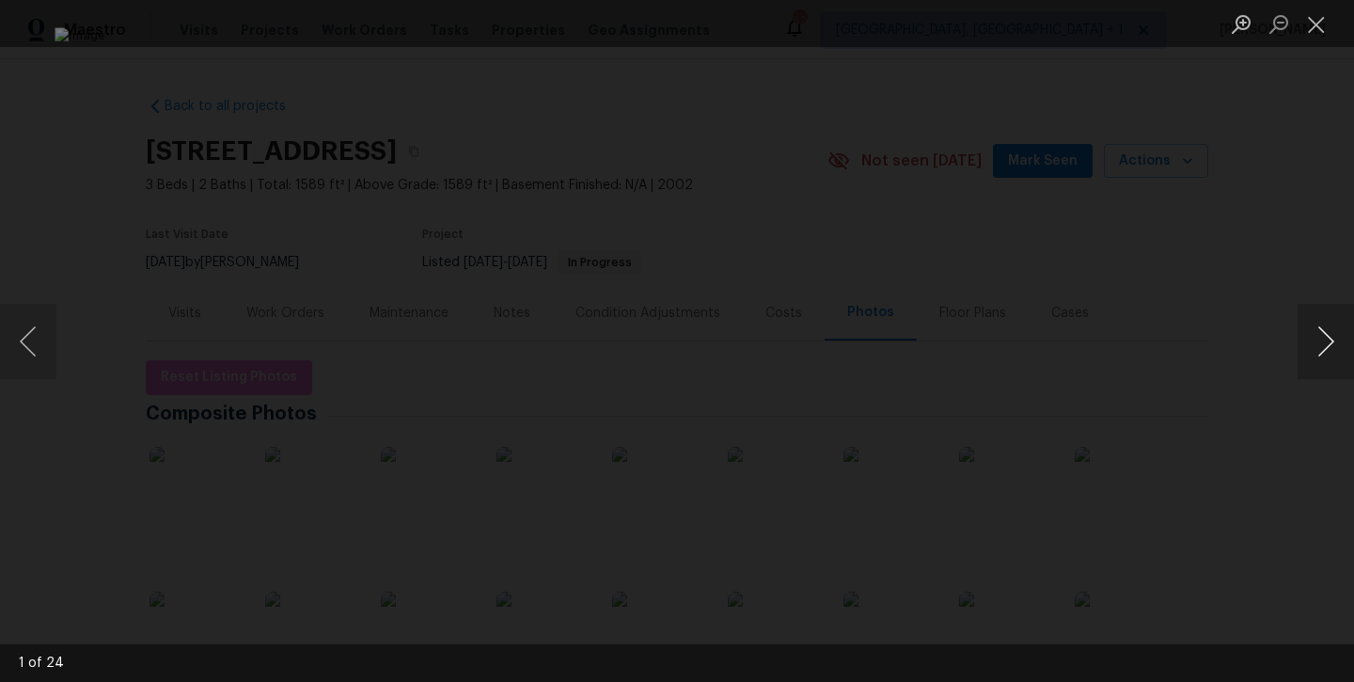
click at [1326, 337] on button "Next image" at bounding box center [1326, 341] width 56 height 75
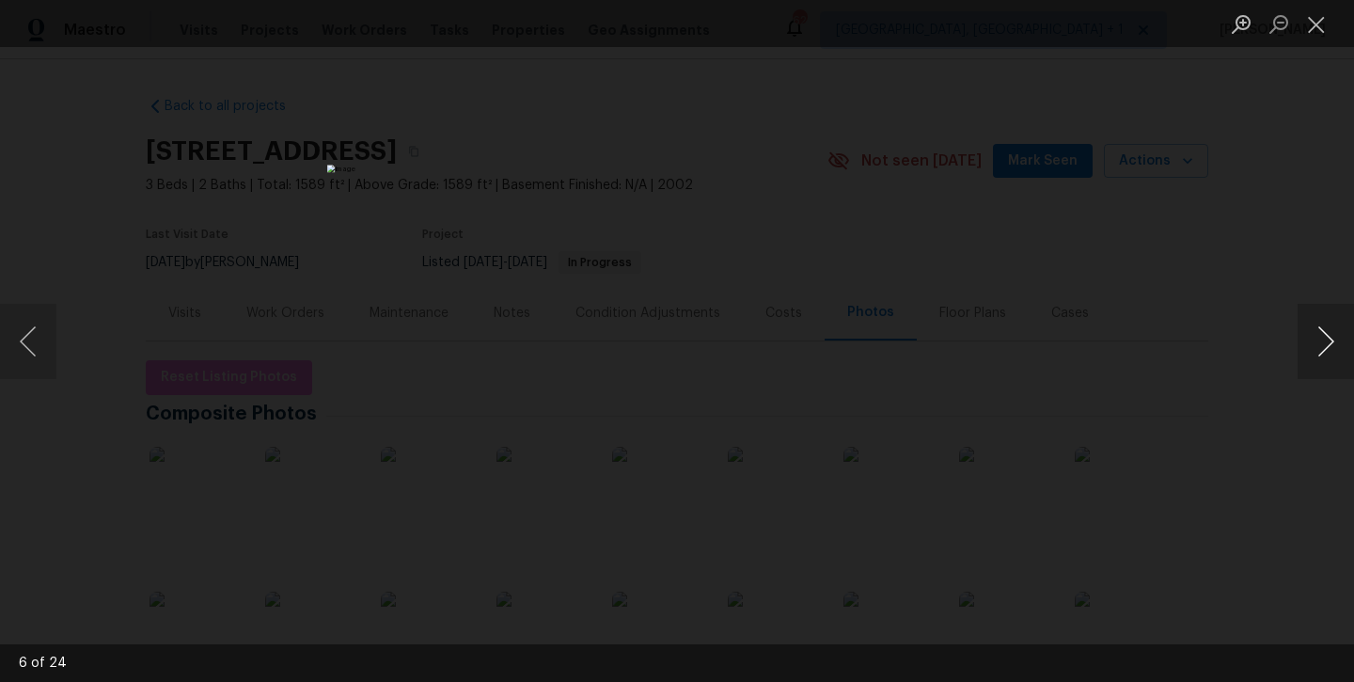
click at [1326, 337] on button "Next image" at bounding box center [1326, 341] width 56 height 75
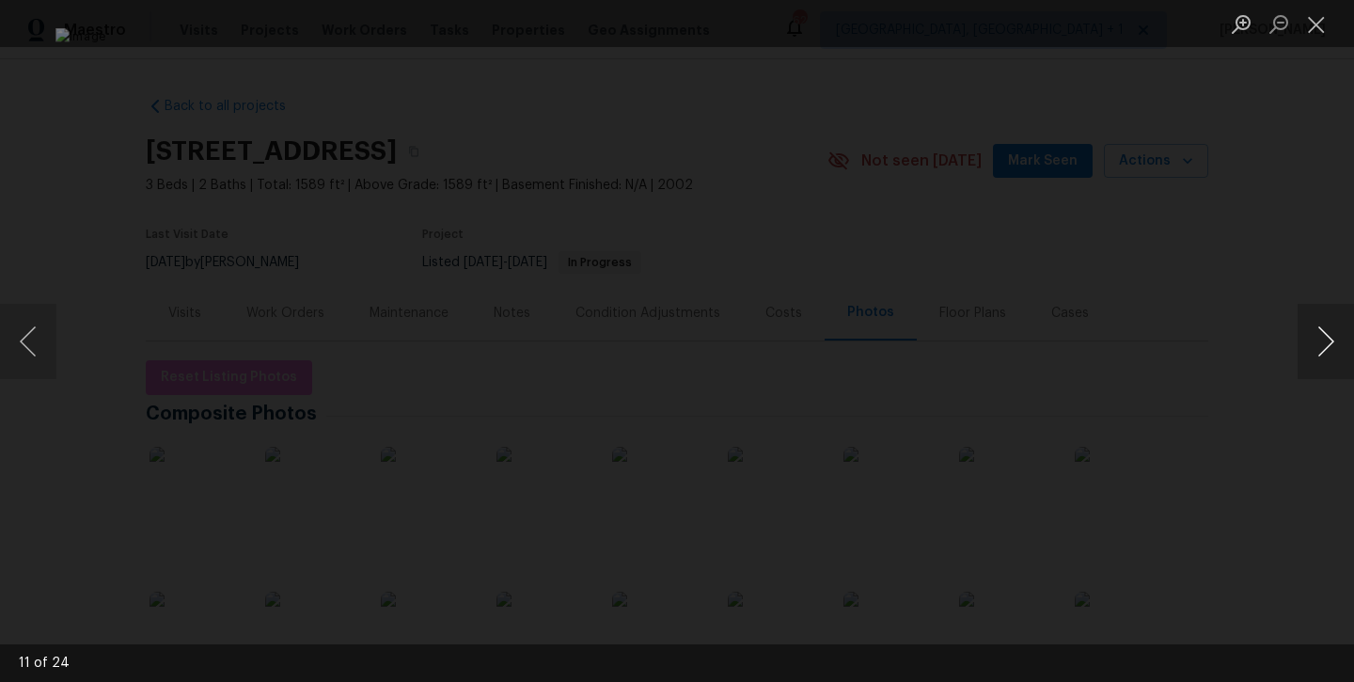
click at [1326, 337] on button "Next image" at bounding box center [1326, 341] width 56 height 75
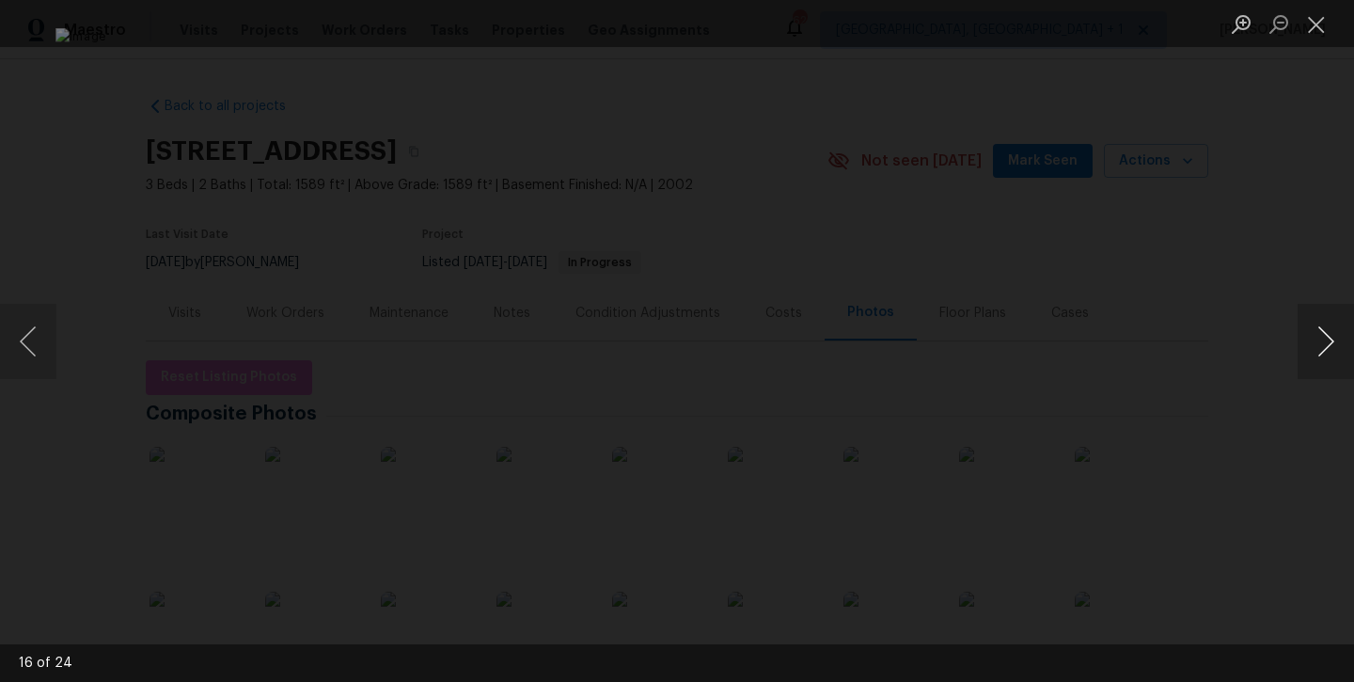
click at [1326, 337] on button "Next image" at bounding box center [1326, 341] width 56 height 75
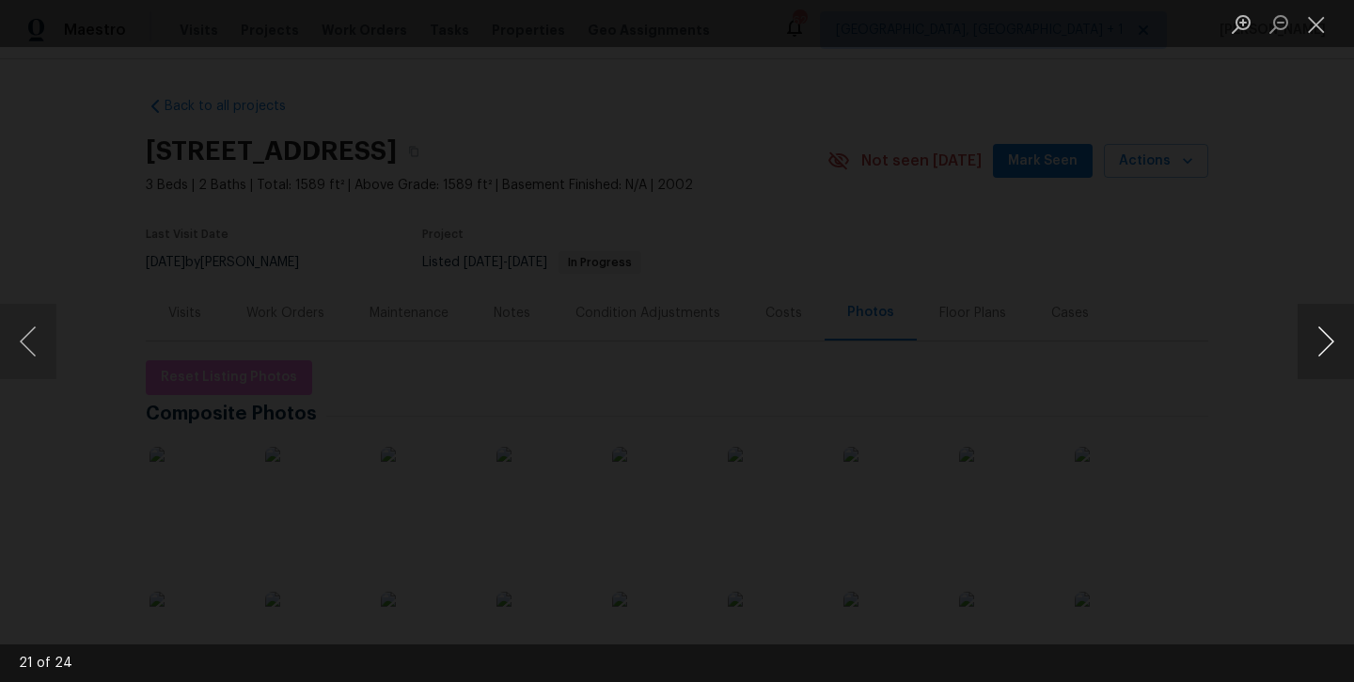
click at [1326, 337] on button "Next image" at bounding box center [1326, 341] width 56 height 75
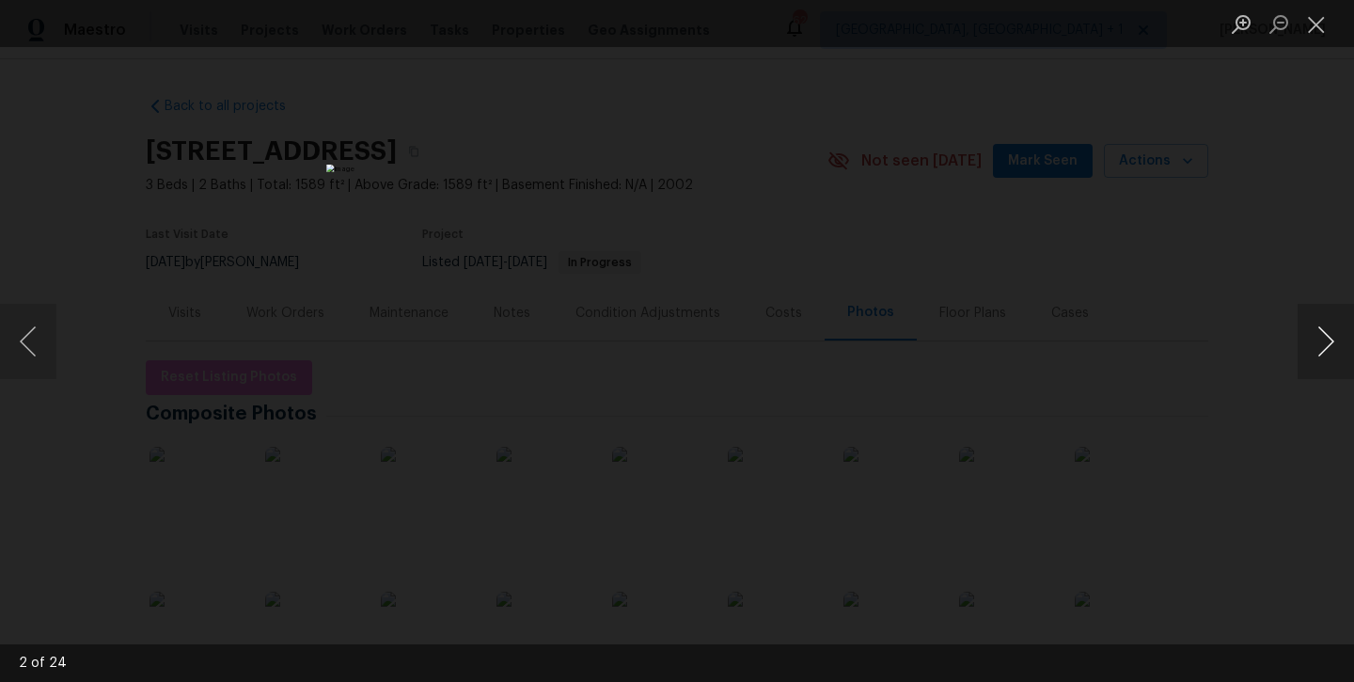
click at [1326, 337] on button "Next image" at bounding box center [1326, 341] width 56 height 75
click at [1321, 40] on button "Close lightbox" at bounding box center [1317, 24] width 38 height 33
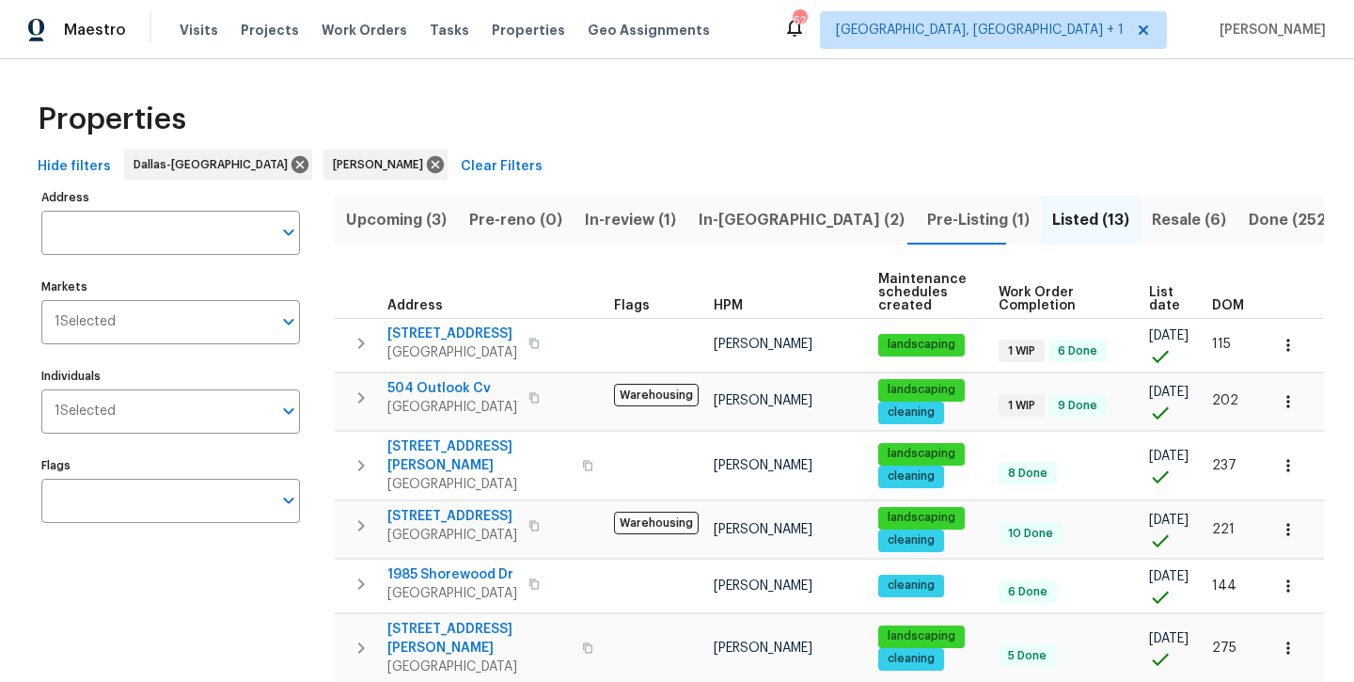
click at [635, 214] on span "In-review (1)" at bounding box center [630, 220] width 91 height 26
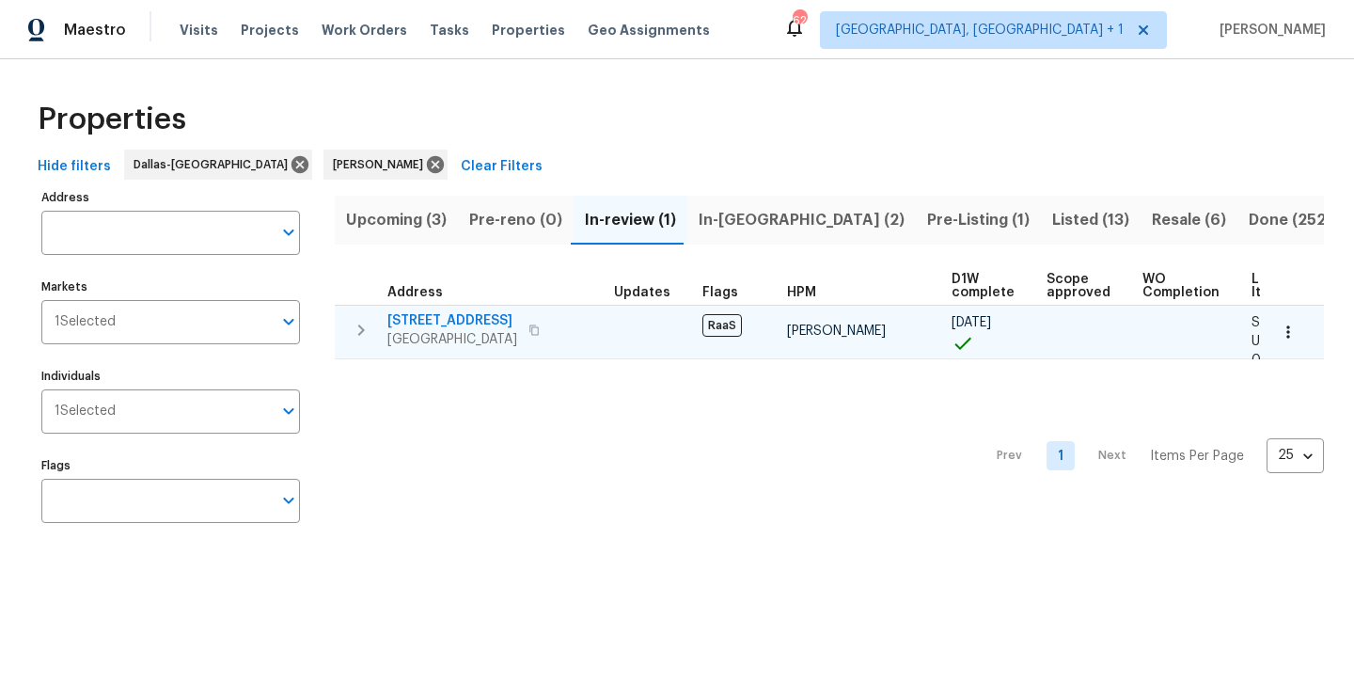
click at [437, 317] on span "[STREET_ADDRESS]" at bounding box center [453, 320] width 130 height 19
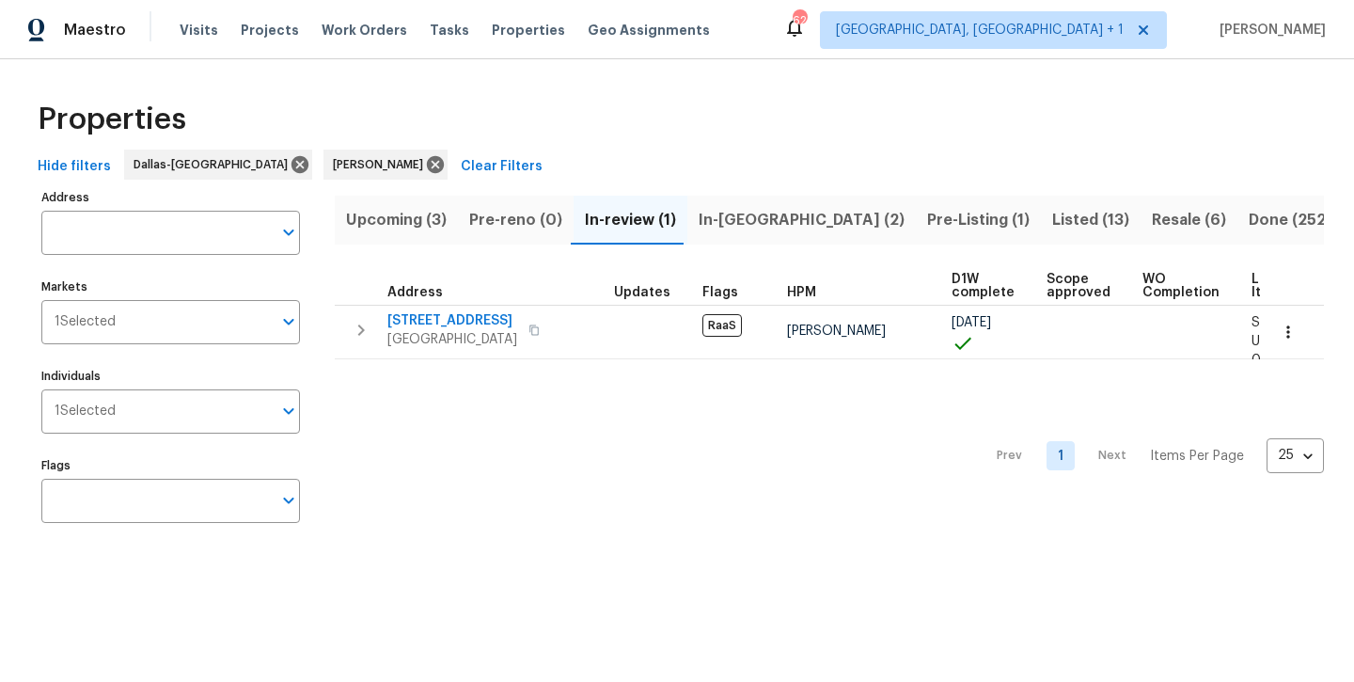
click at [388, 223] on span "Upcoming (3)" at bounding box center [396, 220] width 101 height 26
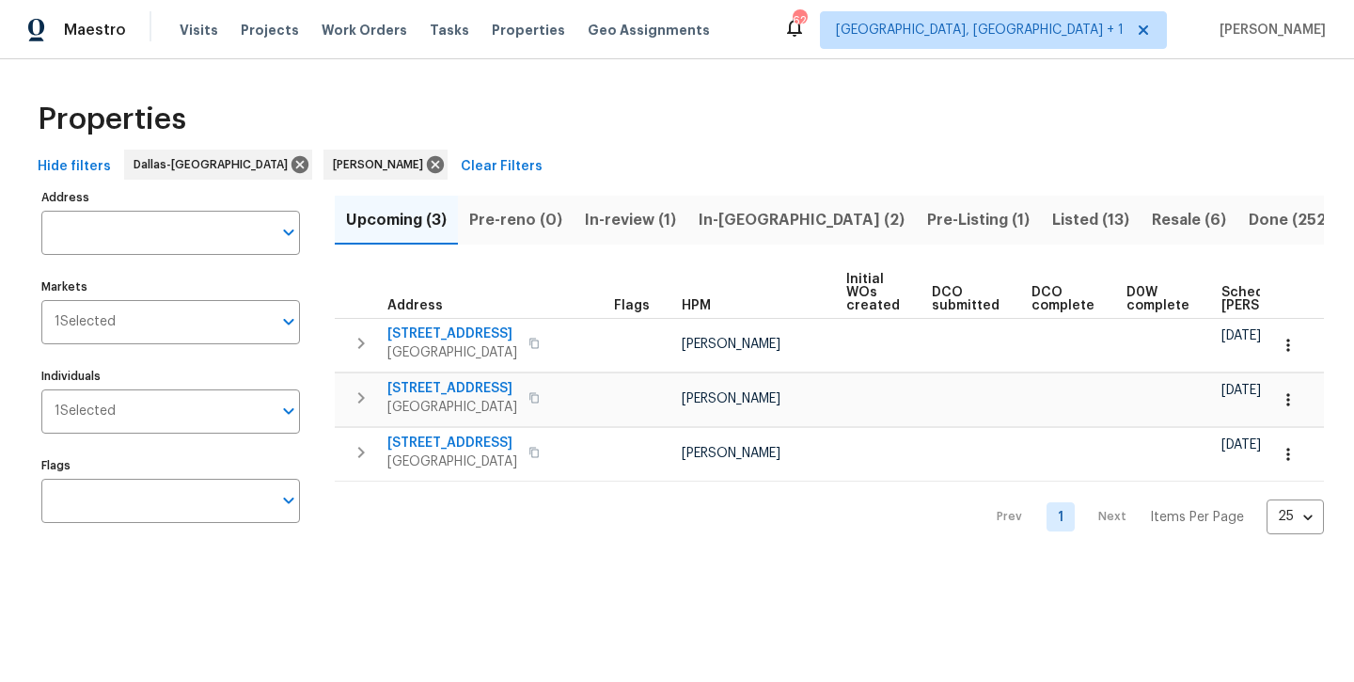
click at [745, 225] on span "In-[GEOGRAPHIC_DATA] (2)" at bounding box center [802, 220] width 206 height 26
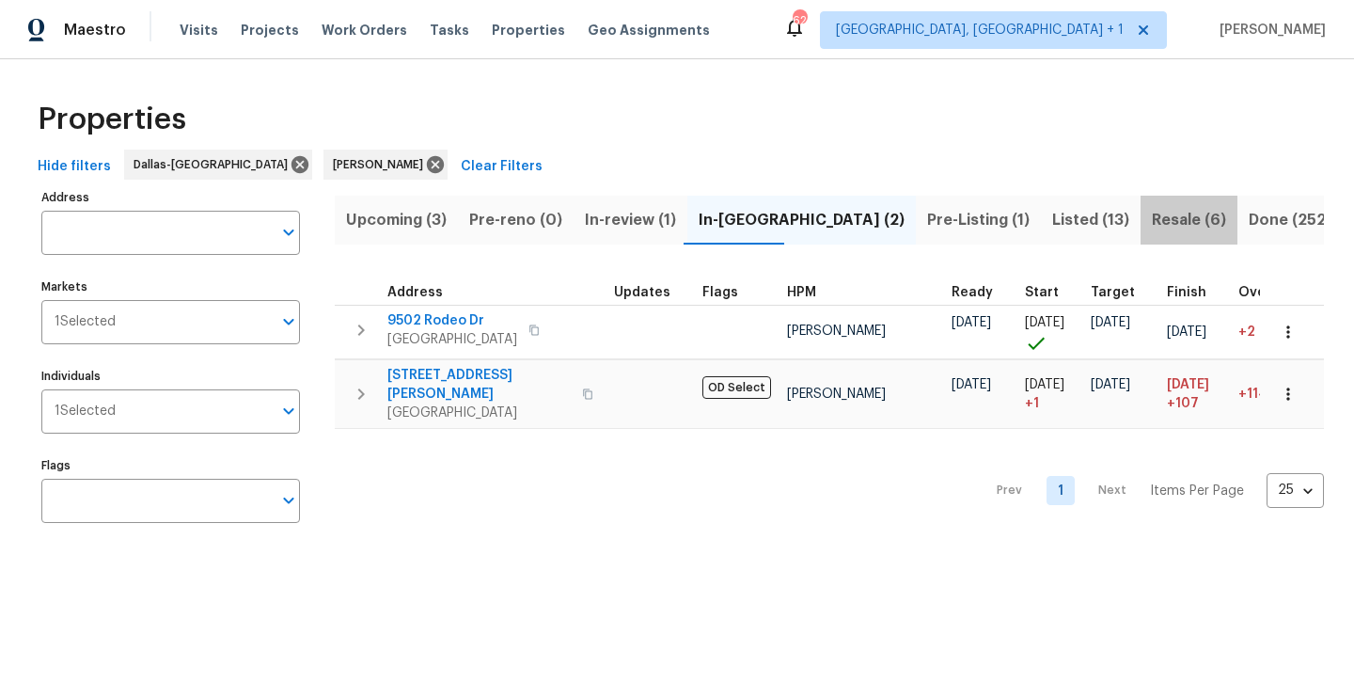
click at [1152, 228] on span "Resale (6)" at bounding box center [1189, 220] width 74 height 26
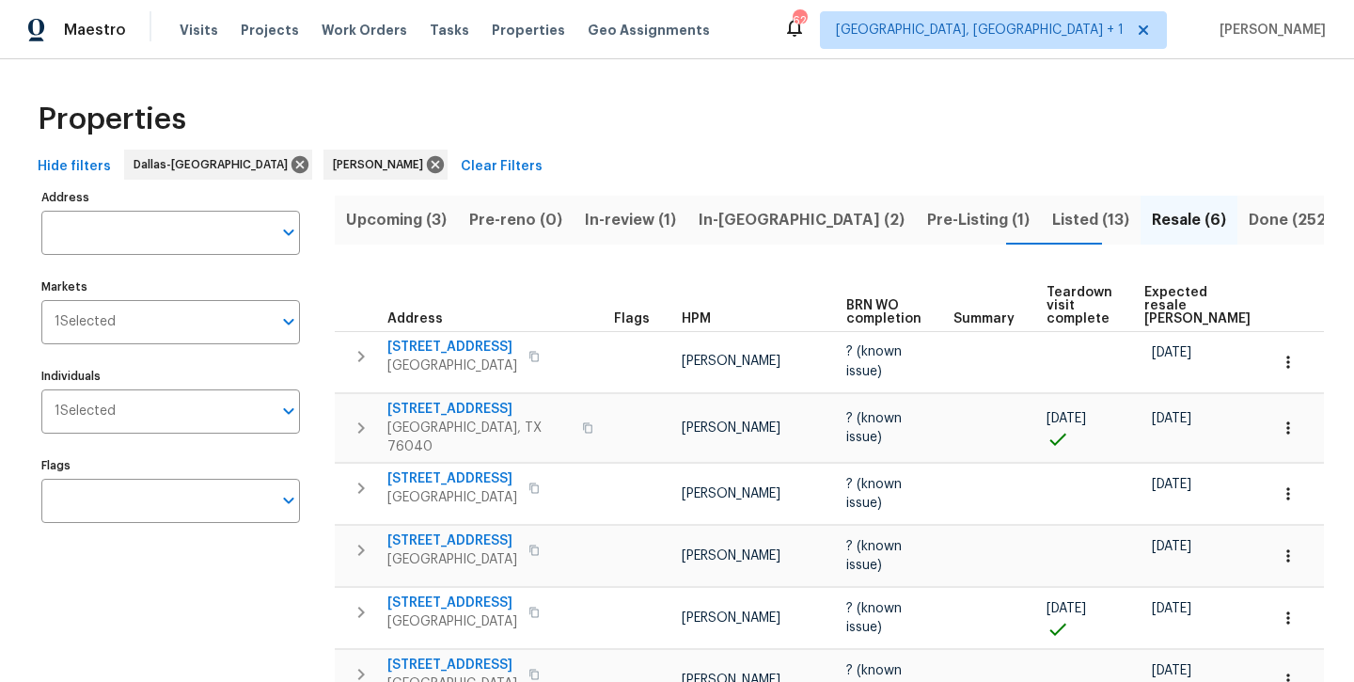
click at [1052, 227] on span "Listed (13)" at bounding box center [1090, 220] width 77 height 26
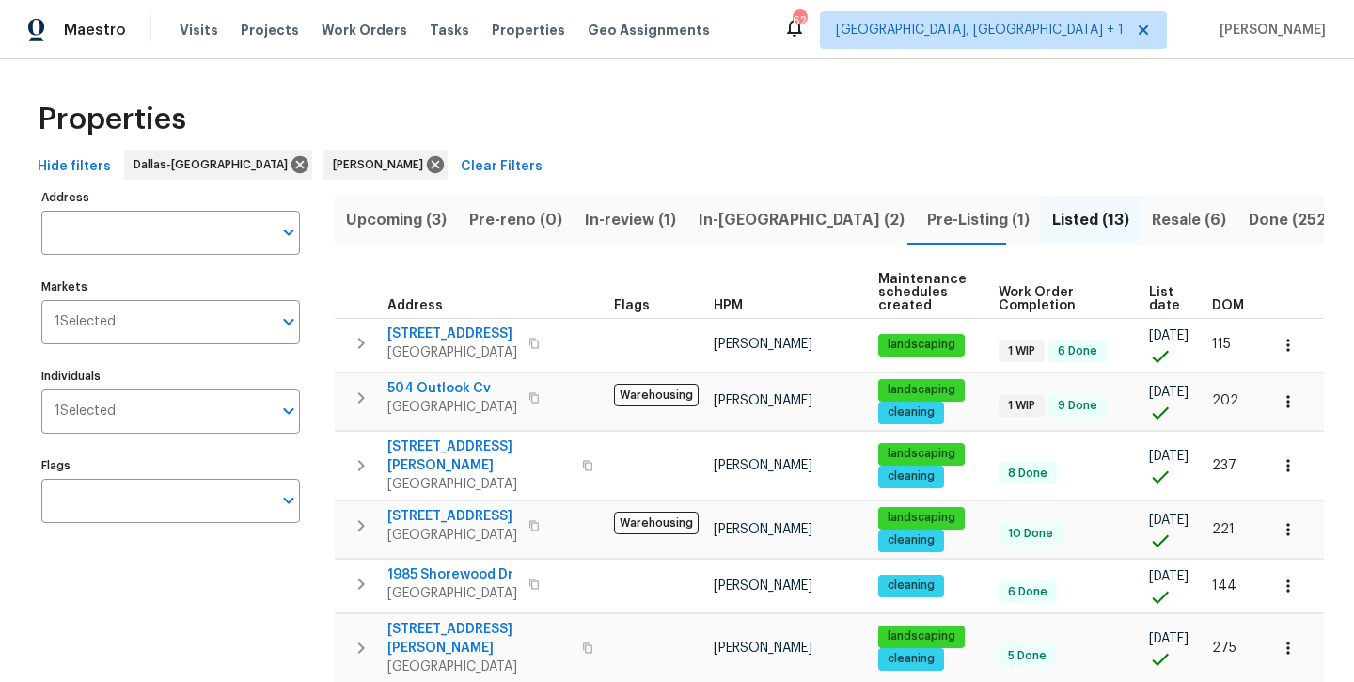
click at [736, 216] on span "In-[GEOGRAPHIC_DATA] (2)" at bounding box center [802, 220] width 206 height 26
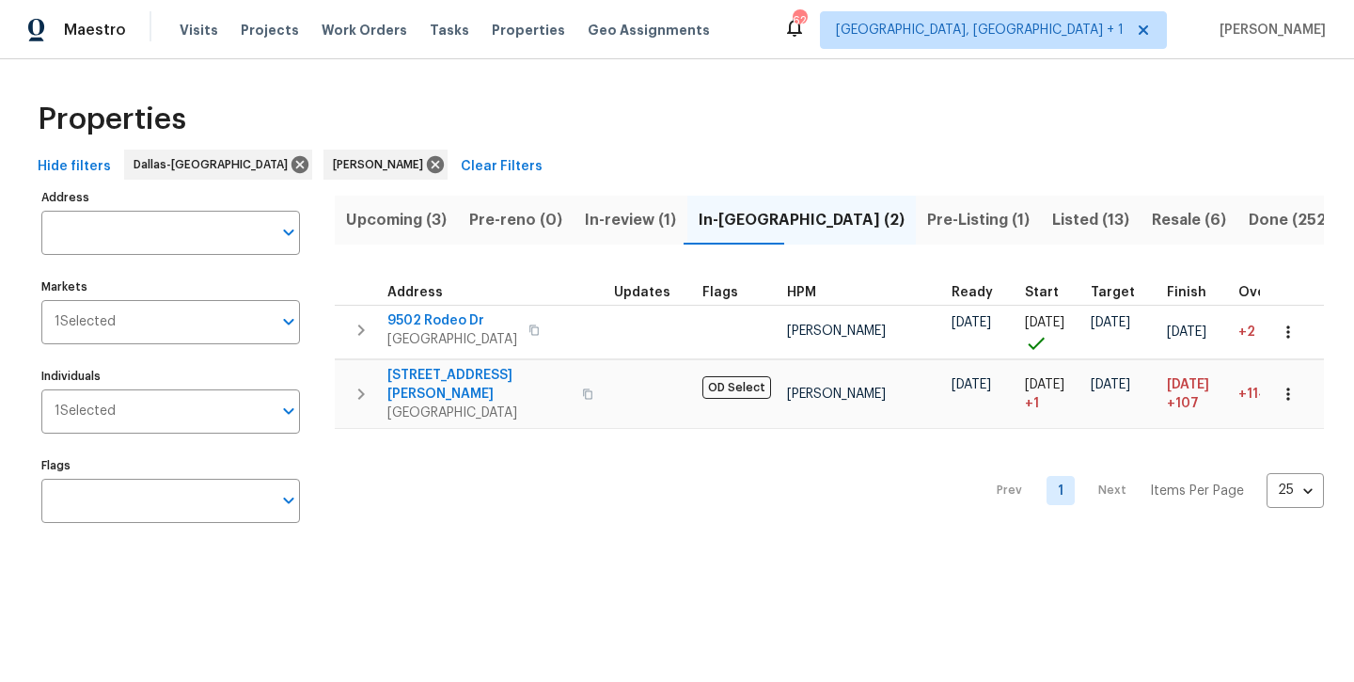
click at [623, 213] on span "In-review (1)" at bounding box center [630, 220] width 91 height 26
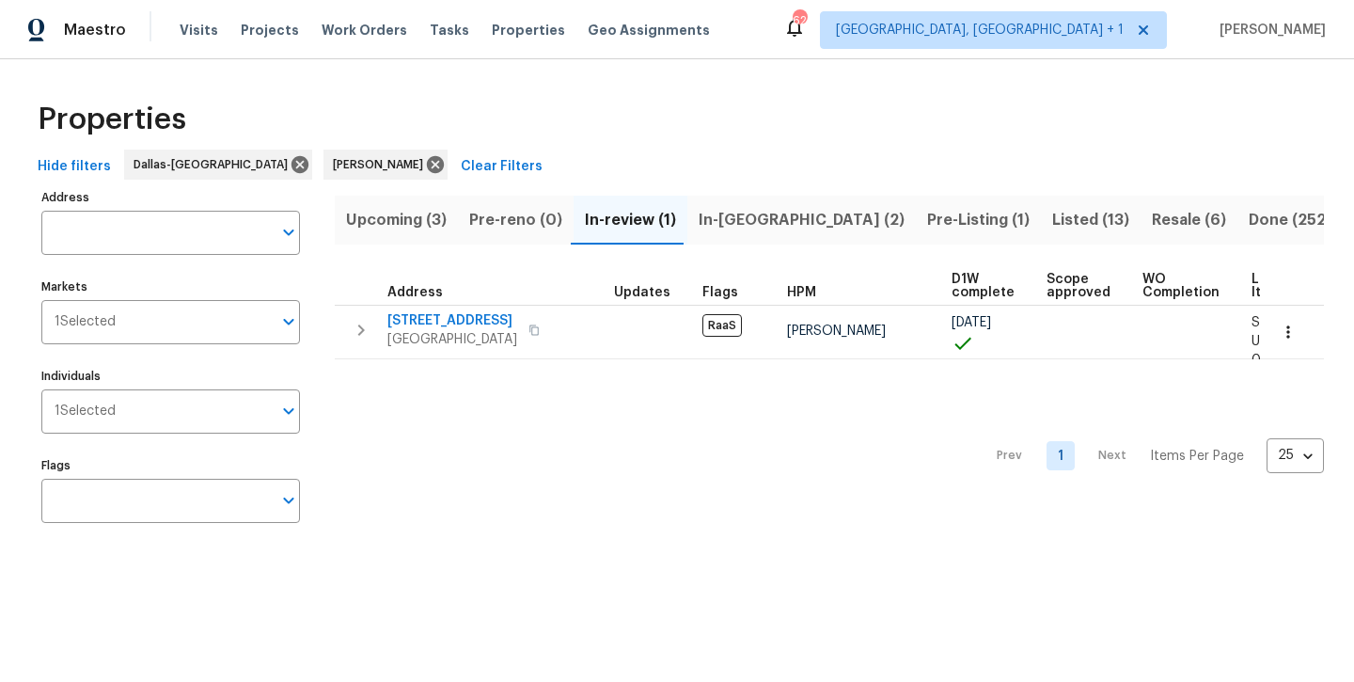
click at [927, 220] on span "Pre-Listing (1)" at bounding box center [978, 220] width 103 height 26
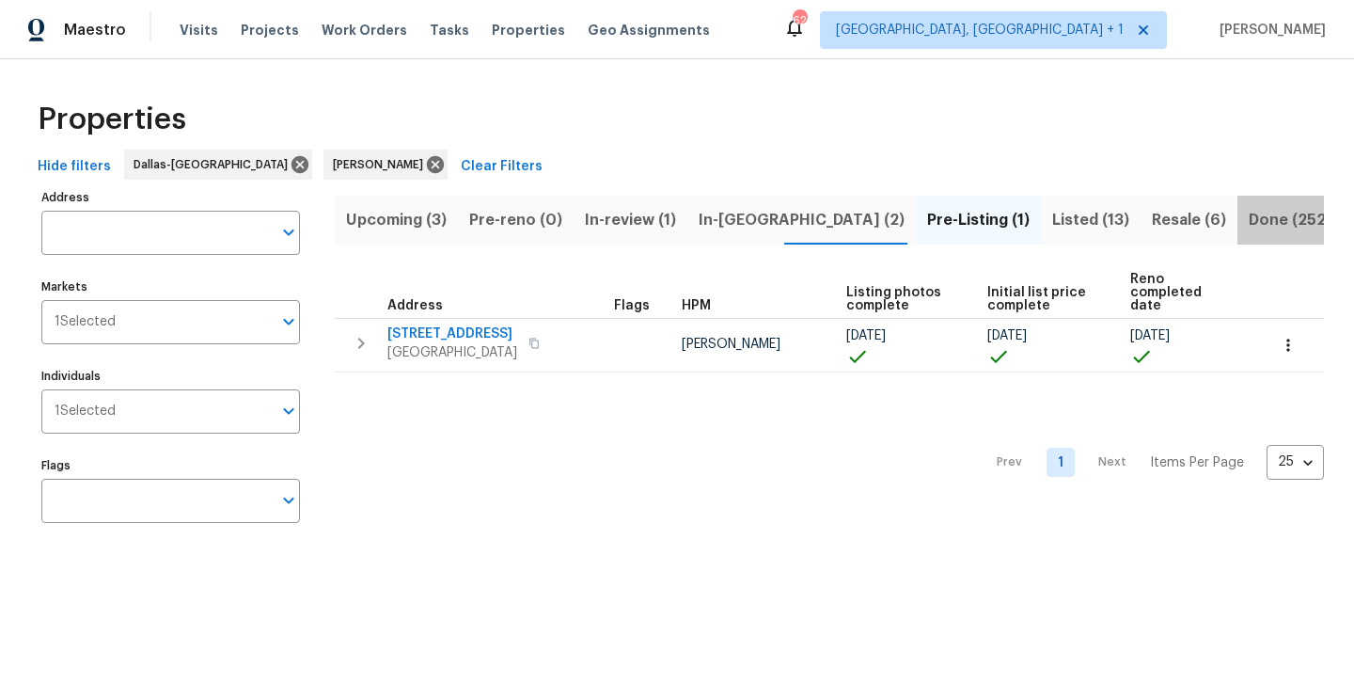
click at [1249, 229] on span "Done (252)" at bounding box center [1290, 220] width 83 height 26
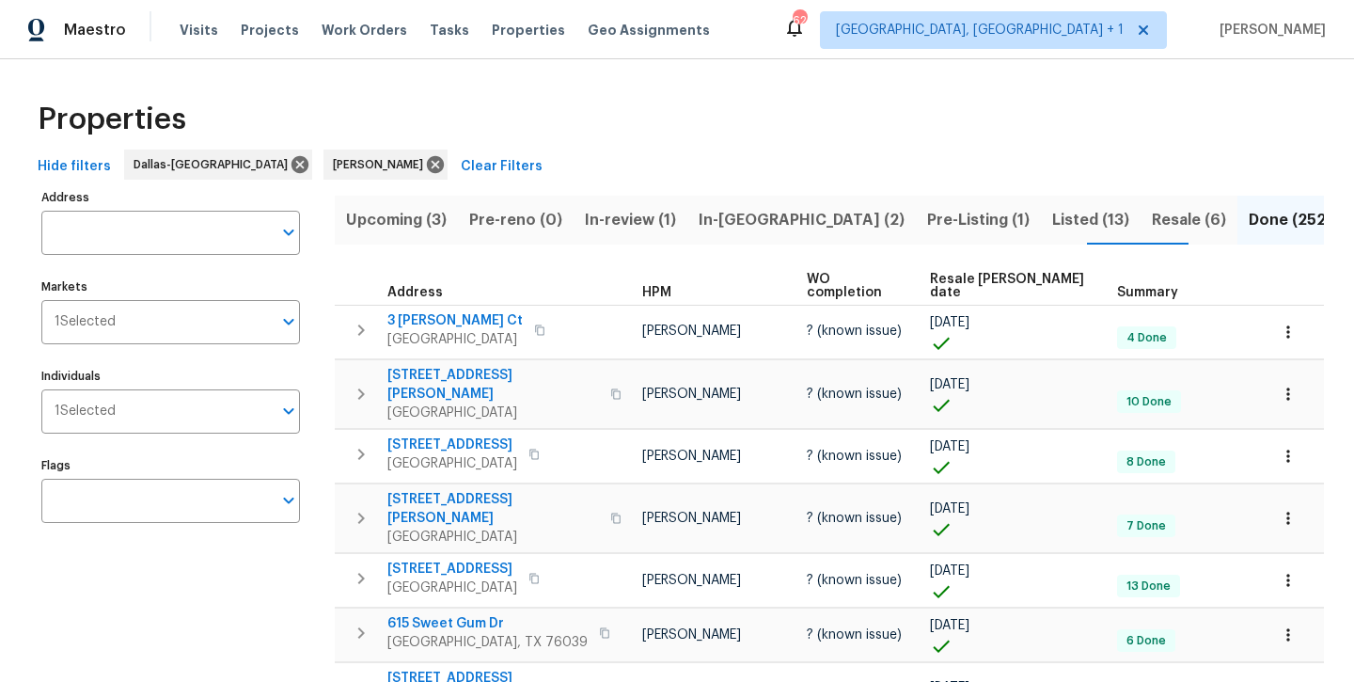
click at [1152, 222] on span "Resale (6)" at bounding box center [1189, 220] width 74 height 26
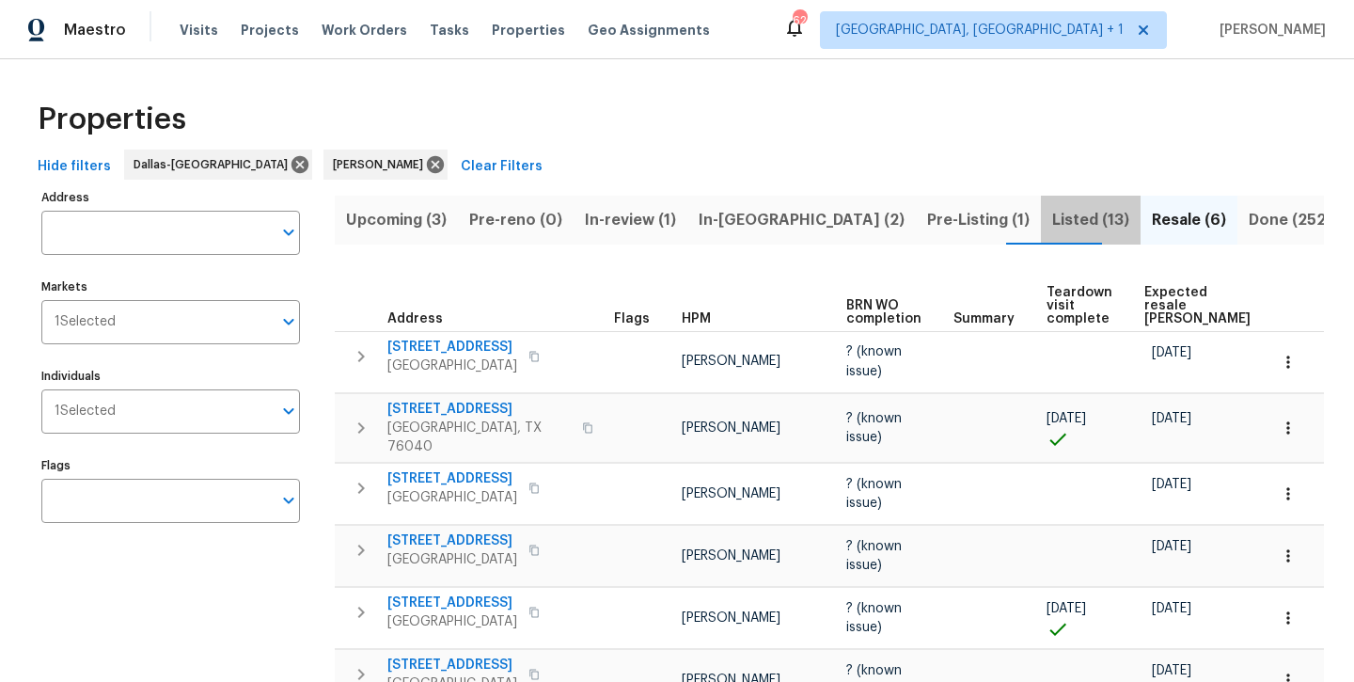
click at [1052, 214] on span "Listed (13)" at bounding box center [1090, 220] width 77 height 26
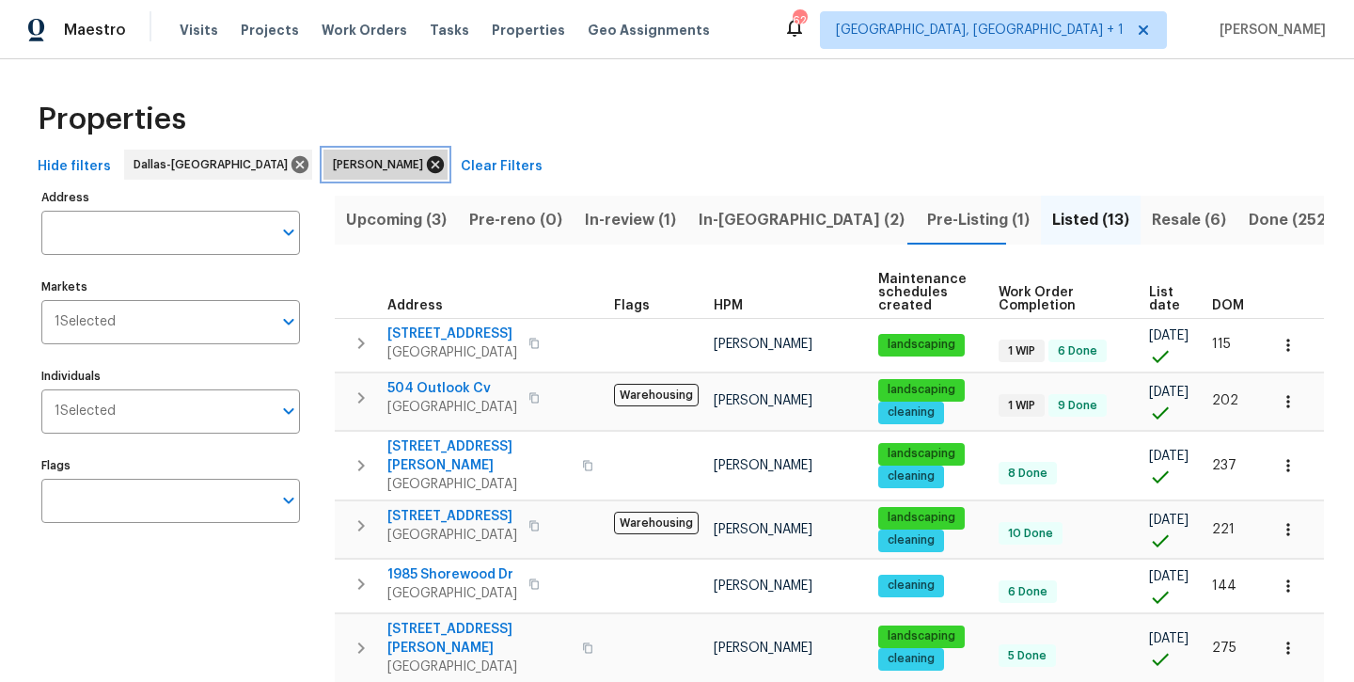
click at [427, 167] on icon at bounding box center [435, 164] width 17 height 17
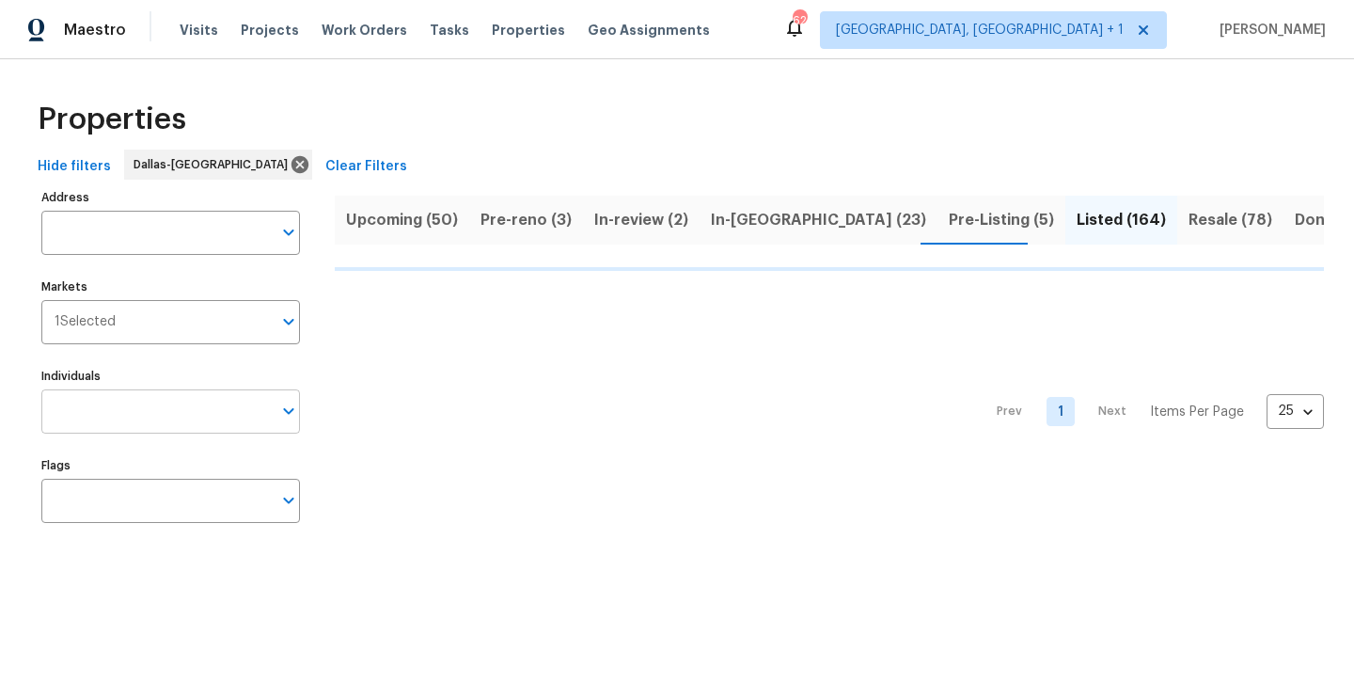
click at [135, 417] on input "Individuals" at bounding box center [156, 411] width 230 height 44
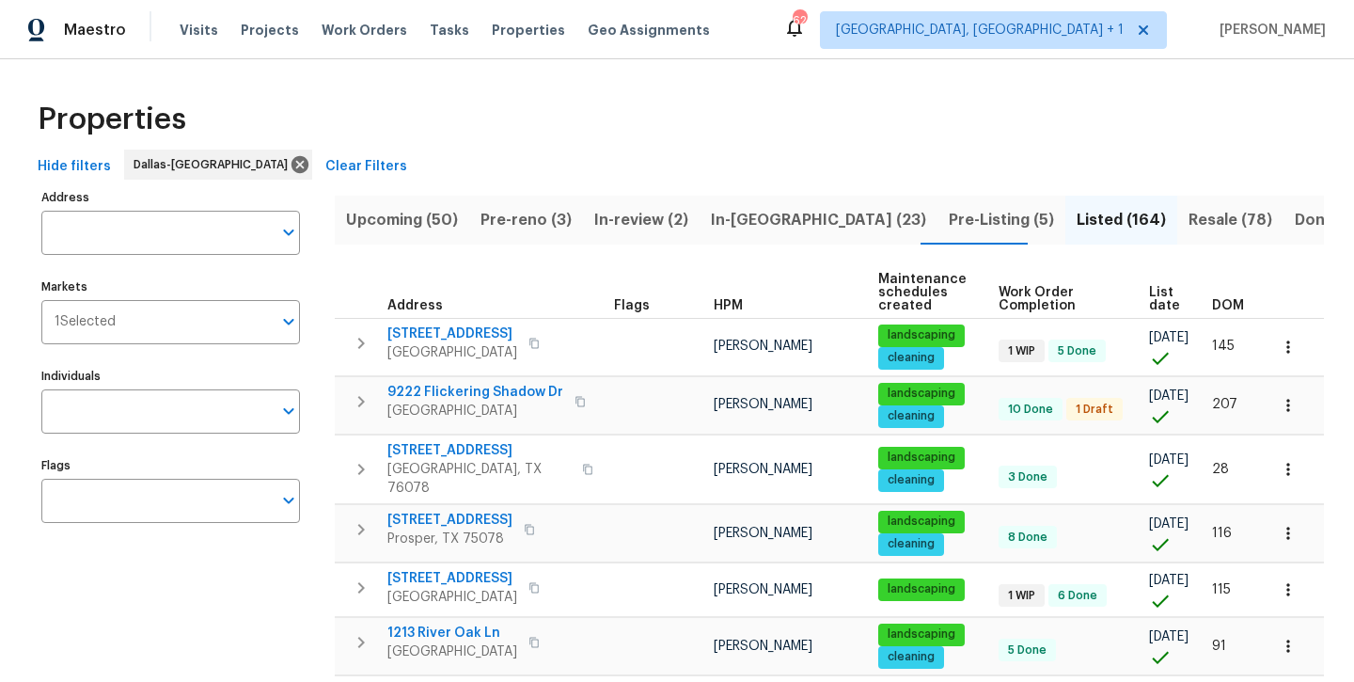
click at [135, 417] on input "Individuals" at bounding box center [156, 411] width 230 height 44
type input "[PERSON_NAME]"
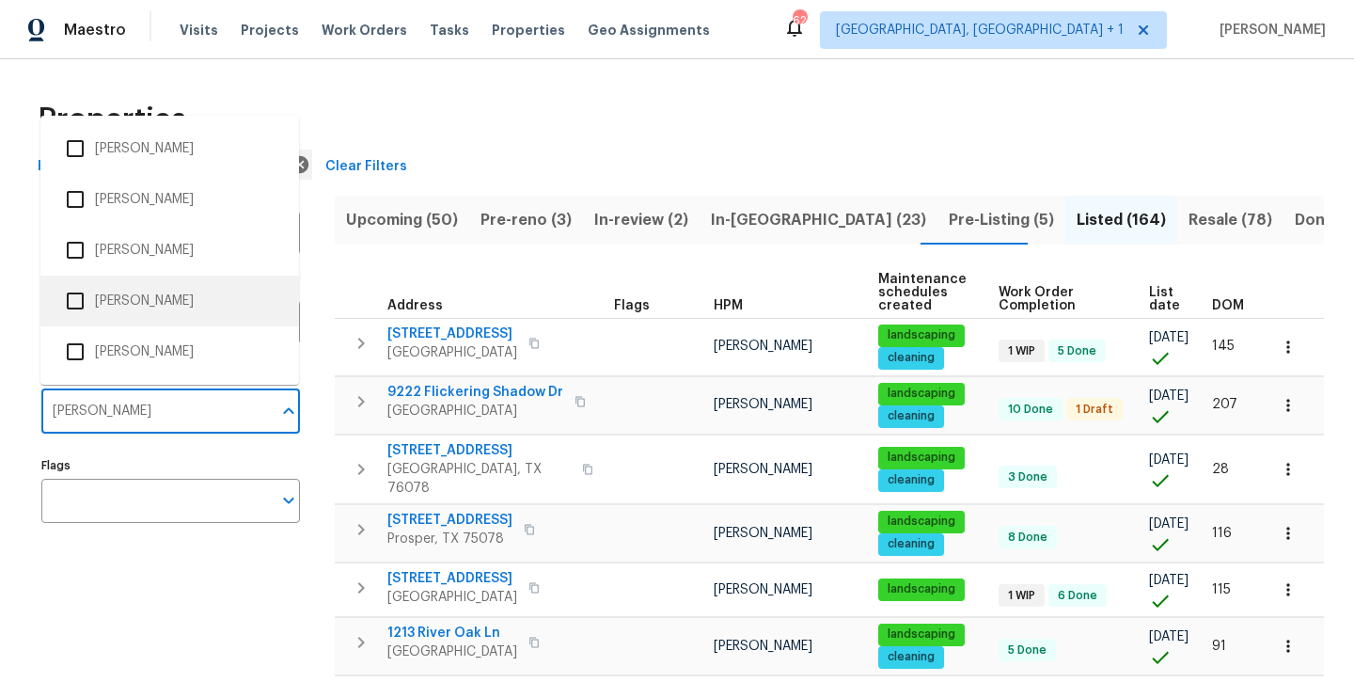
click at [128, 304] on li "[PERSON_NAME]" at bounding box center [169, 301] width 229 height 40
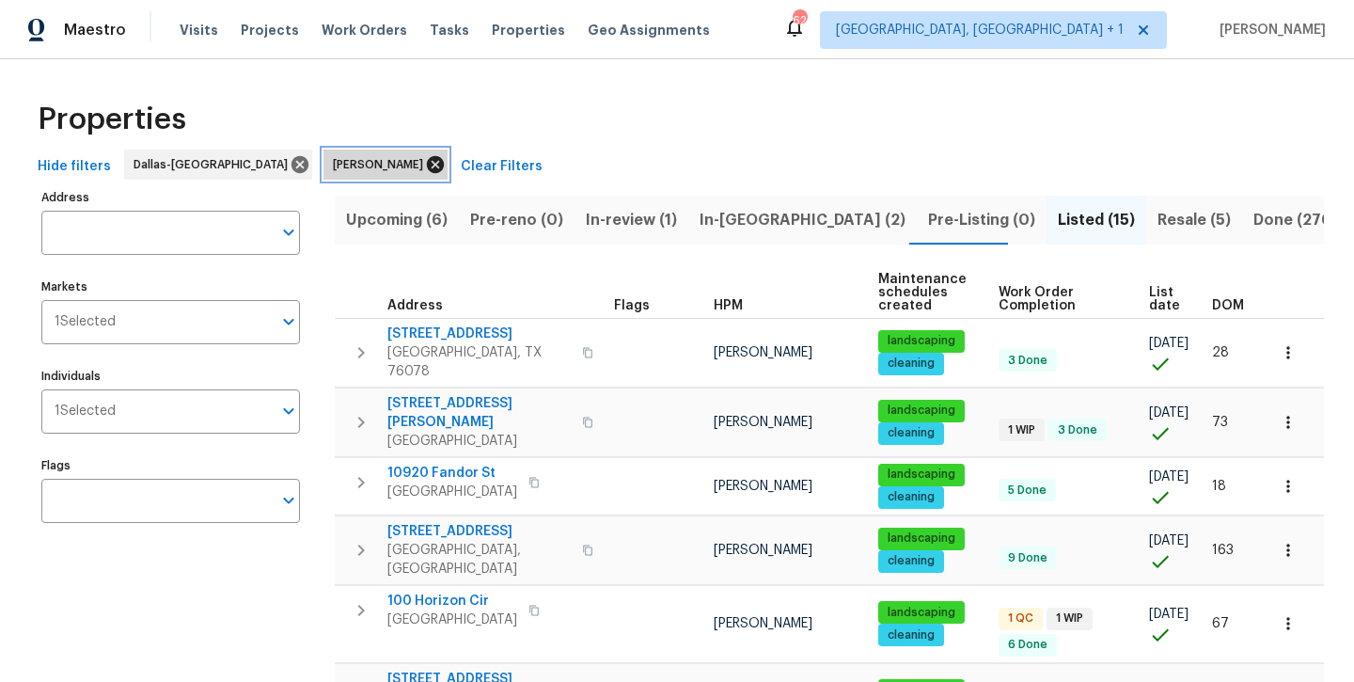
click at [427, 166] on icon at bounding box center [435, 164] width 17 height 17
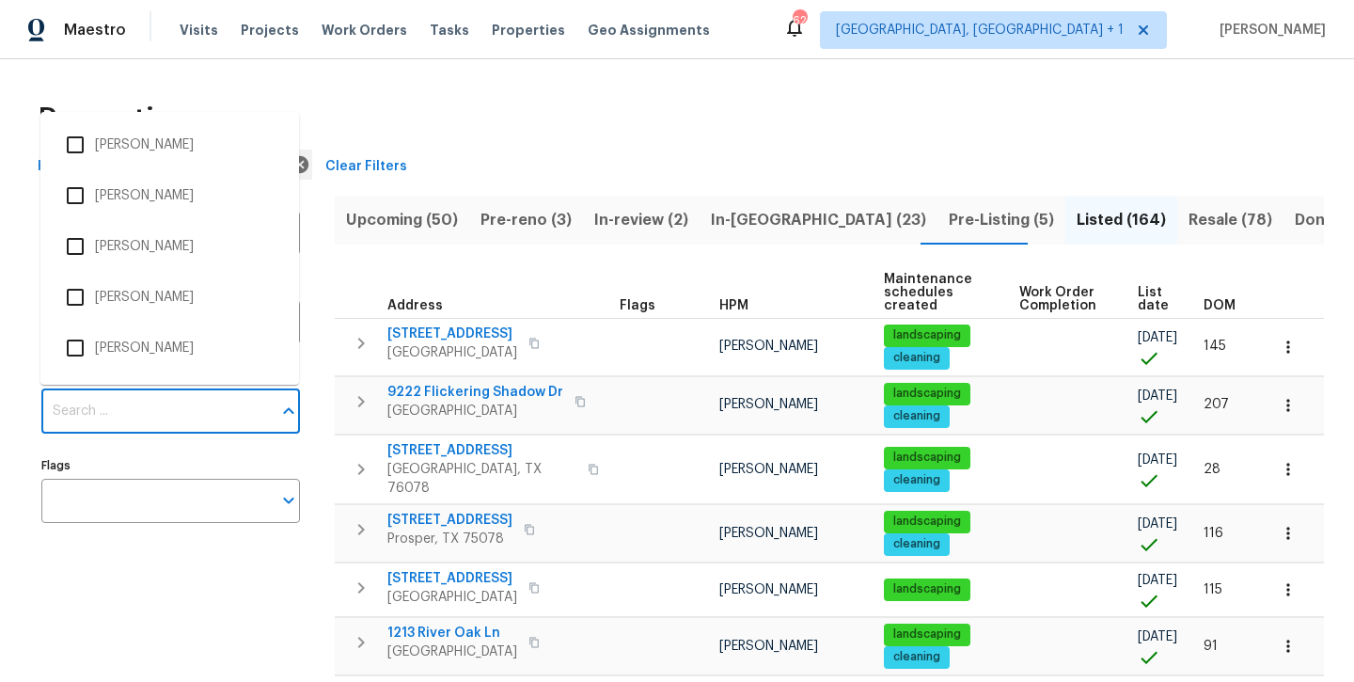
click at [103, 393] on input "Individuals" at bounding box center [156, 411] width 230 height 44
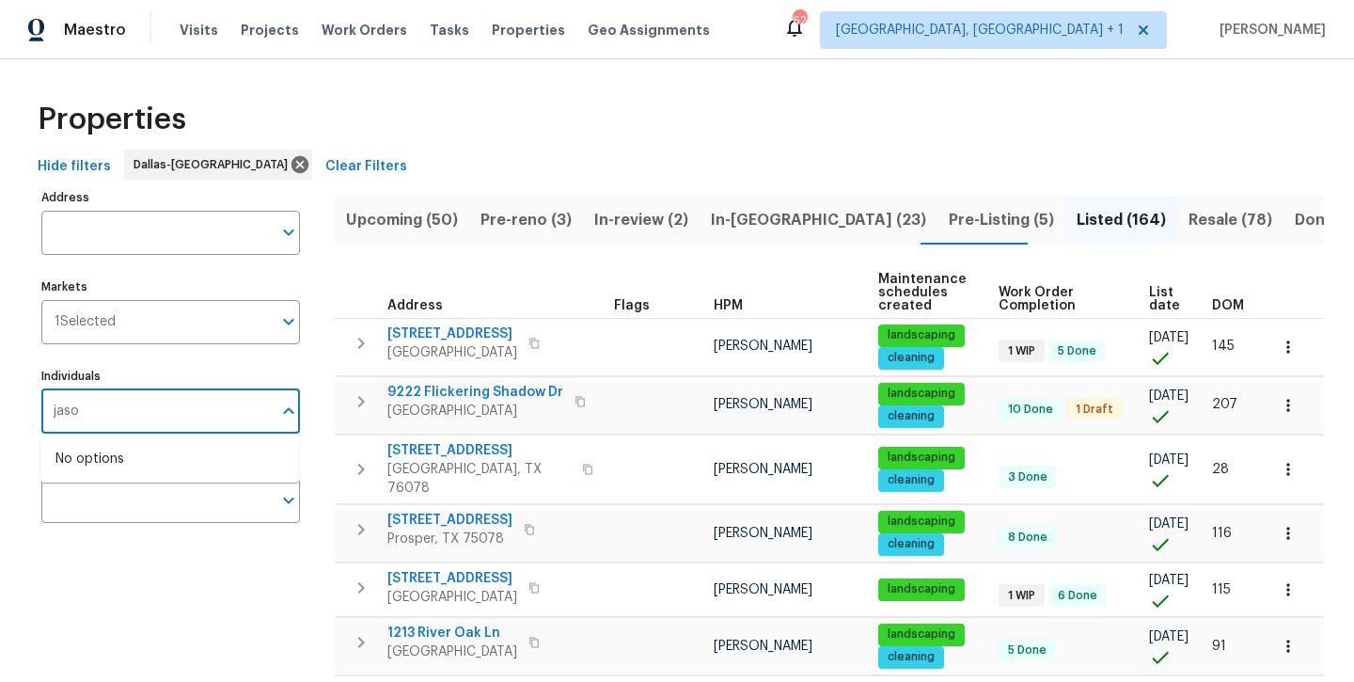
type input "[PERSON_NAME]"
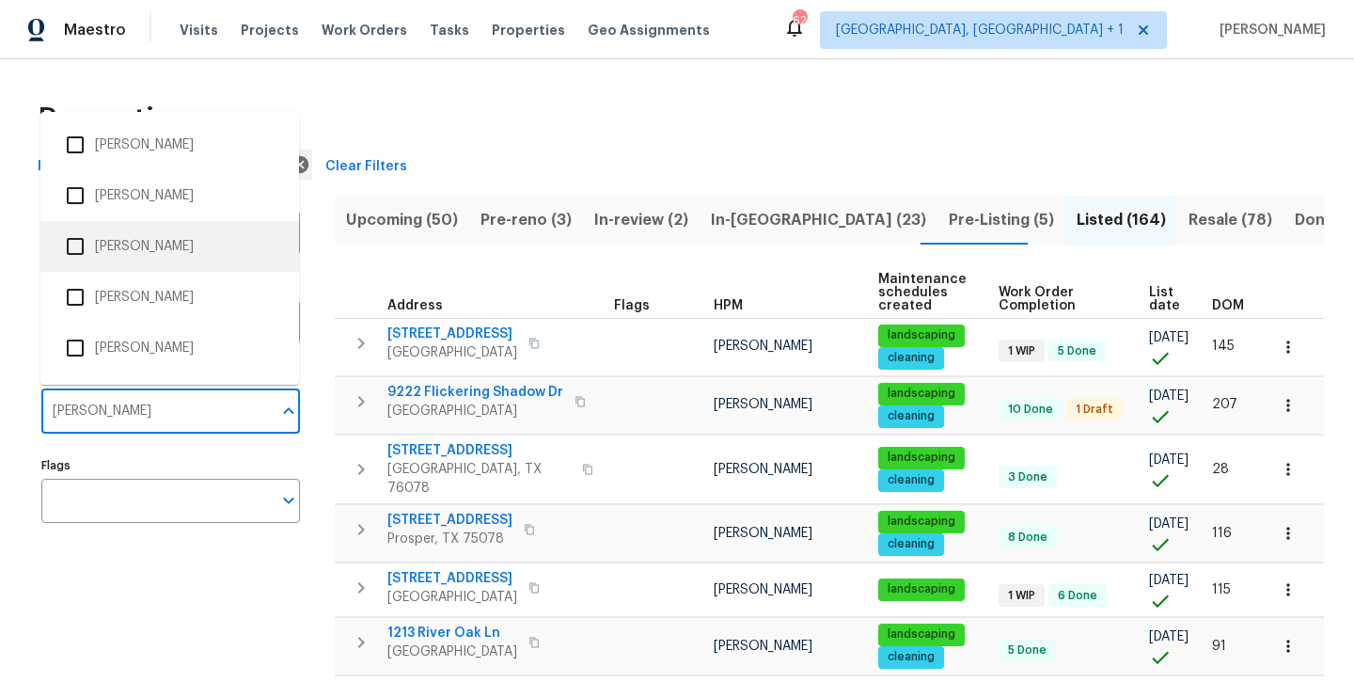
click at [93, 248] on input "checkbox" at bounding box center [75, 247] width 40 height 40
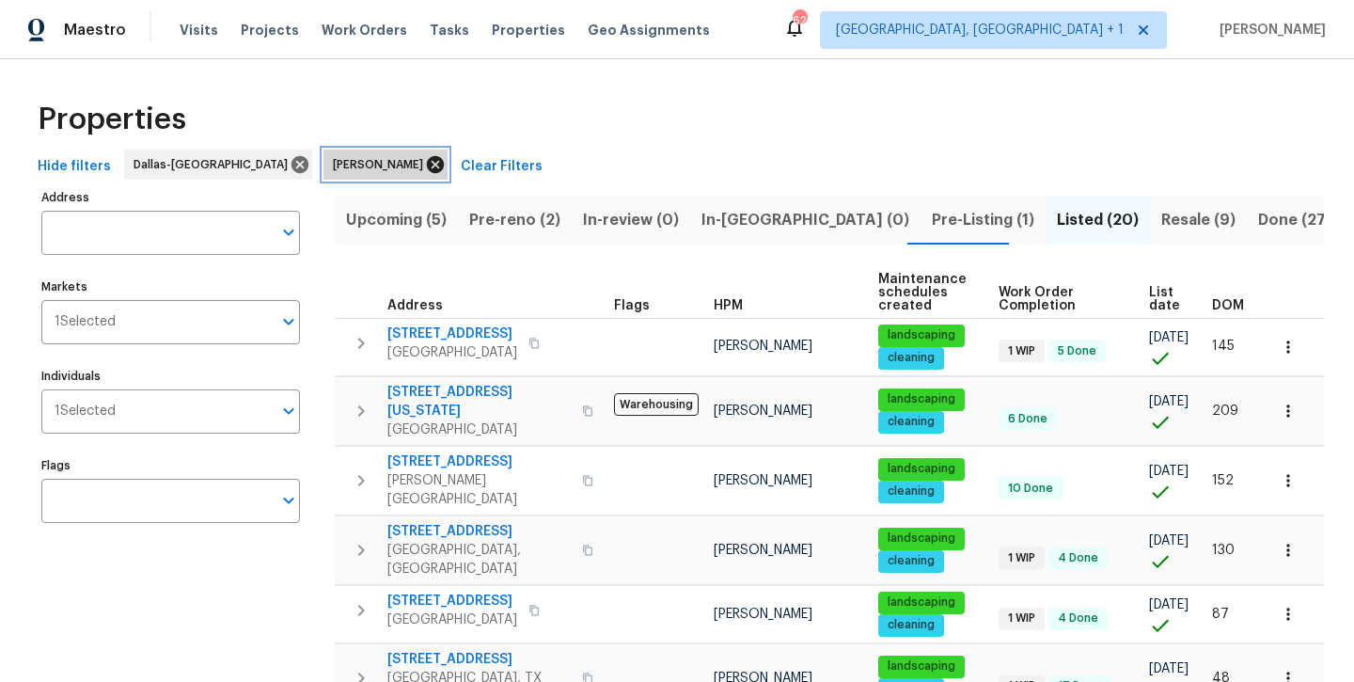
click at [425, 165] on icon at bounding box center [435, 164] width 21 height 21
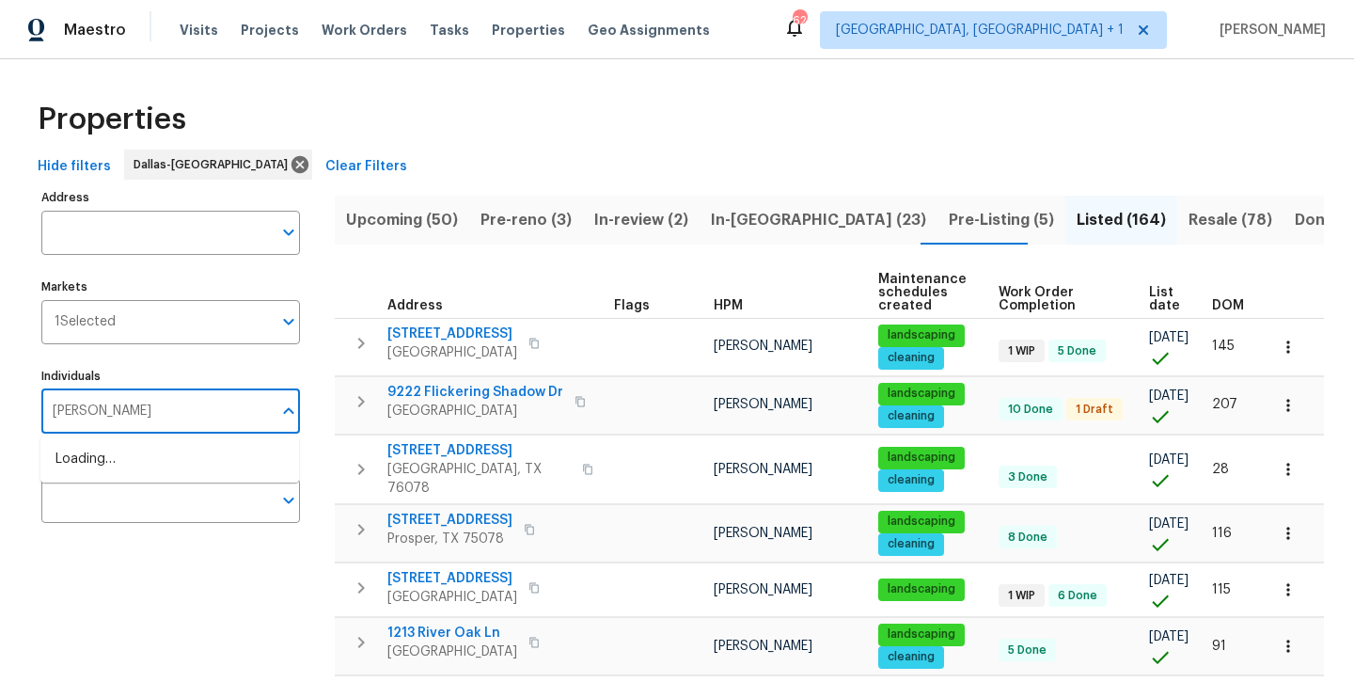
type input "[PERSON_NAME]"
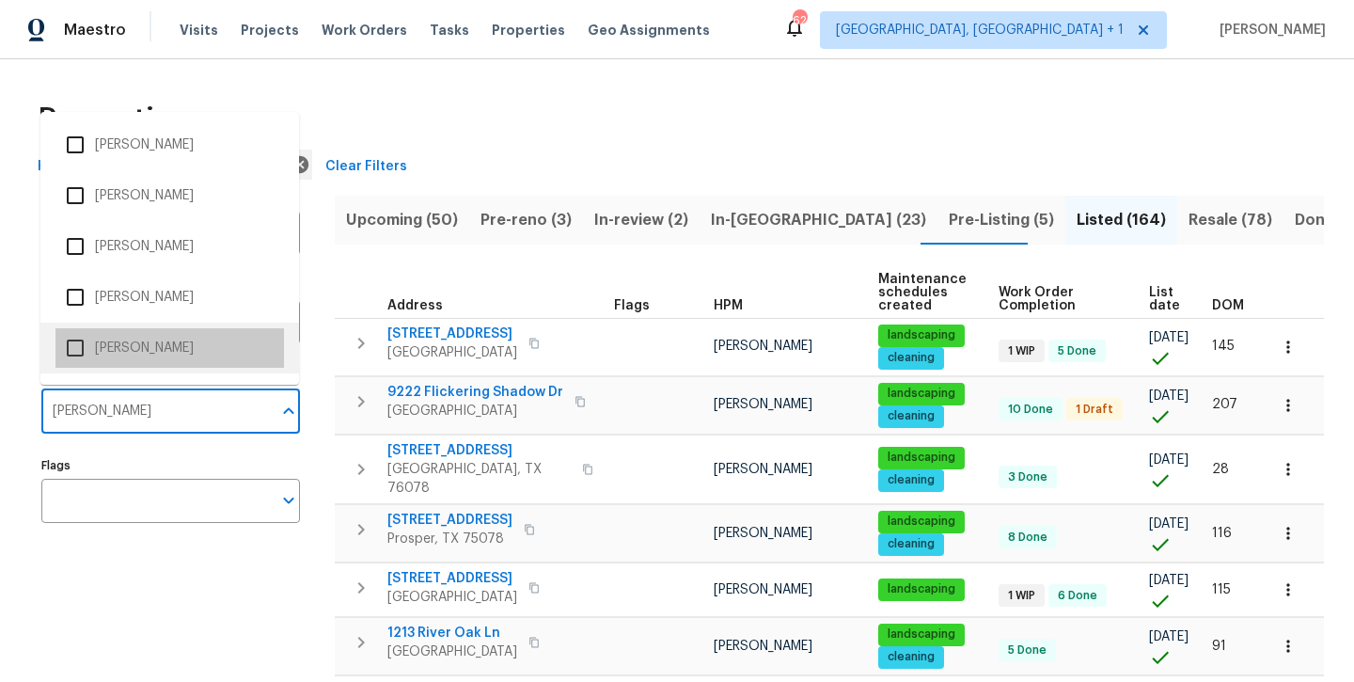
click at [137, 356] on li "[PERSON_NAME]" at bounding box center [169, 348] width 229 height 40
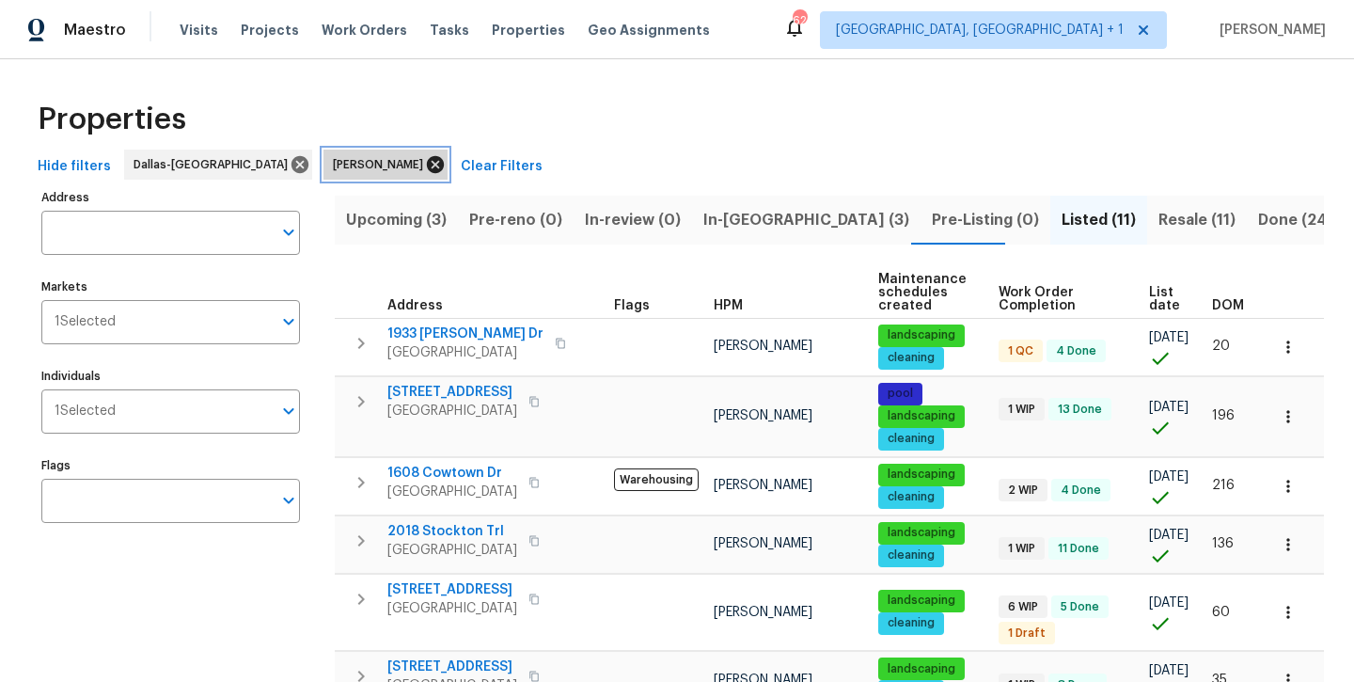
click at [425, 171] on icon at bounding box center [435, 164] width 21 height 21
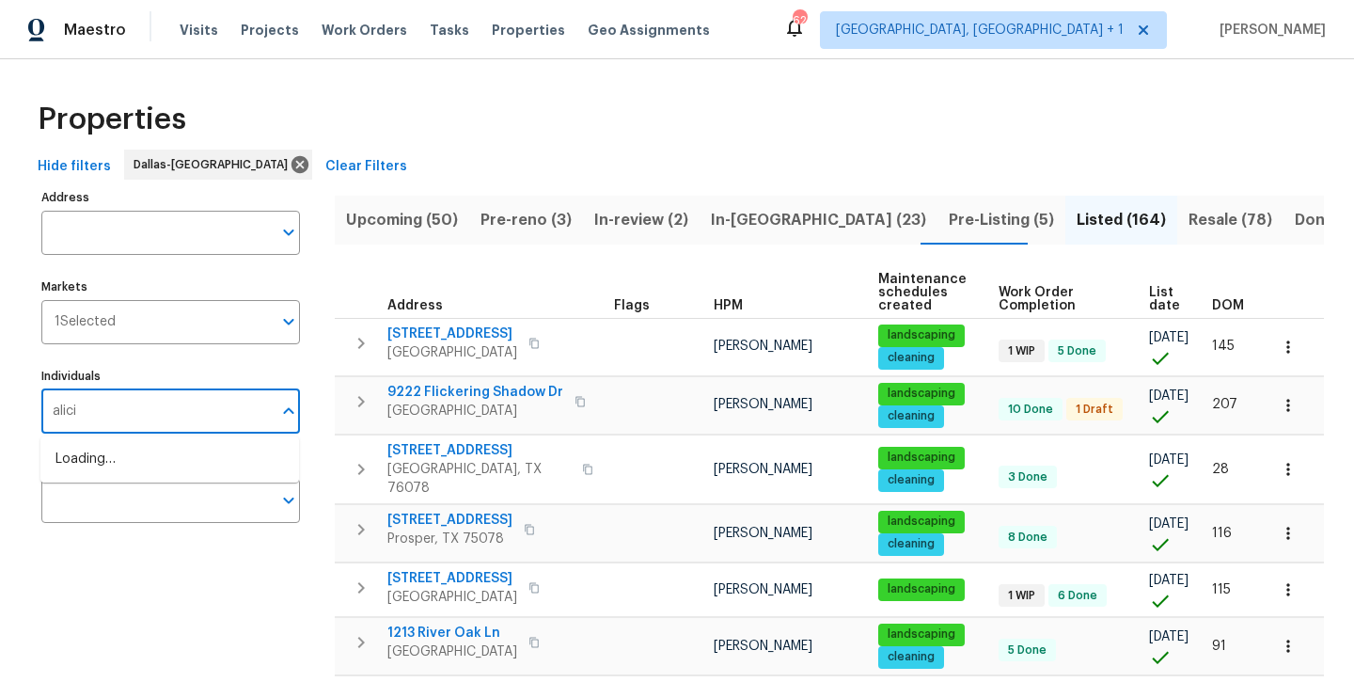
type input "[PERSON_NAME]"
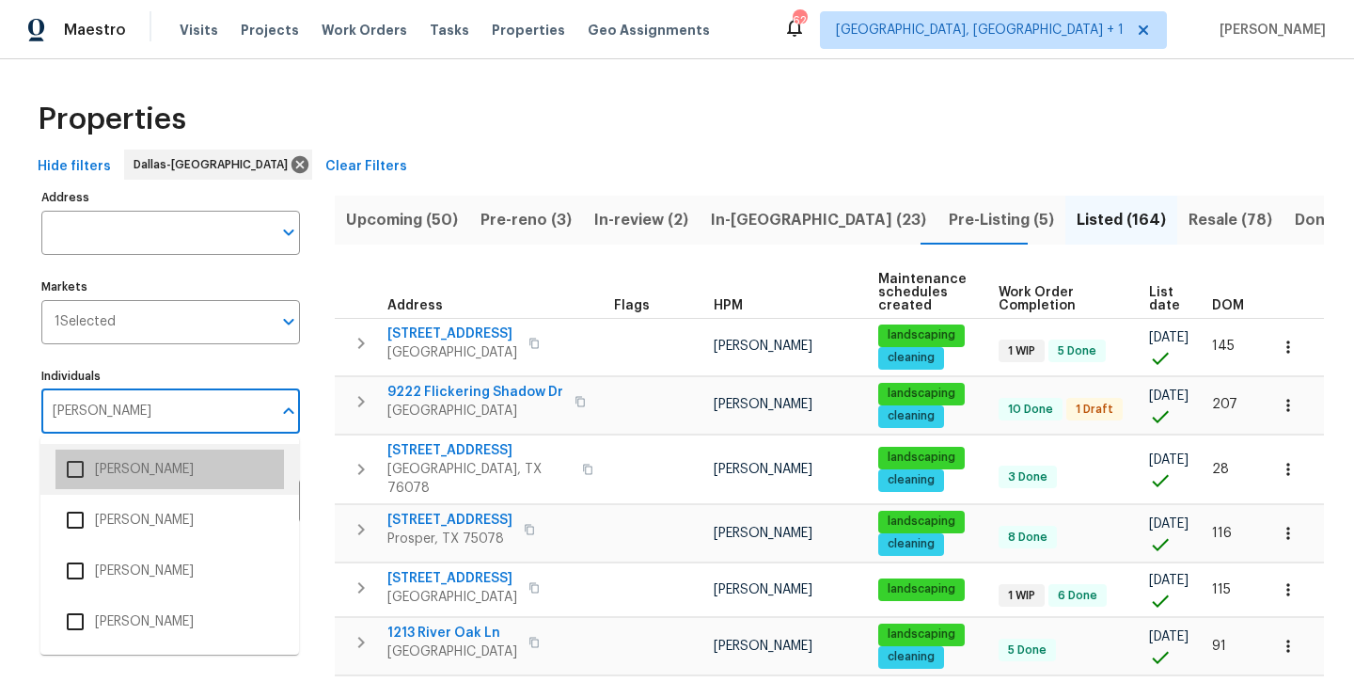
click at [117, 467] on li "[PERSON_NAME]" at bounding box center [169, 470] width 229 height 40
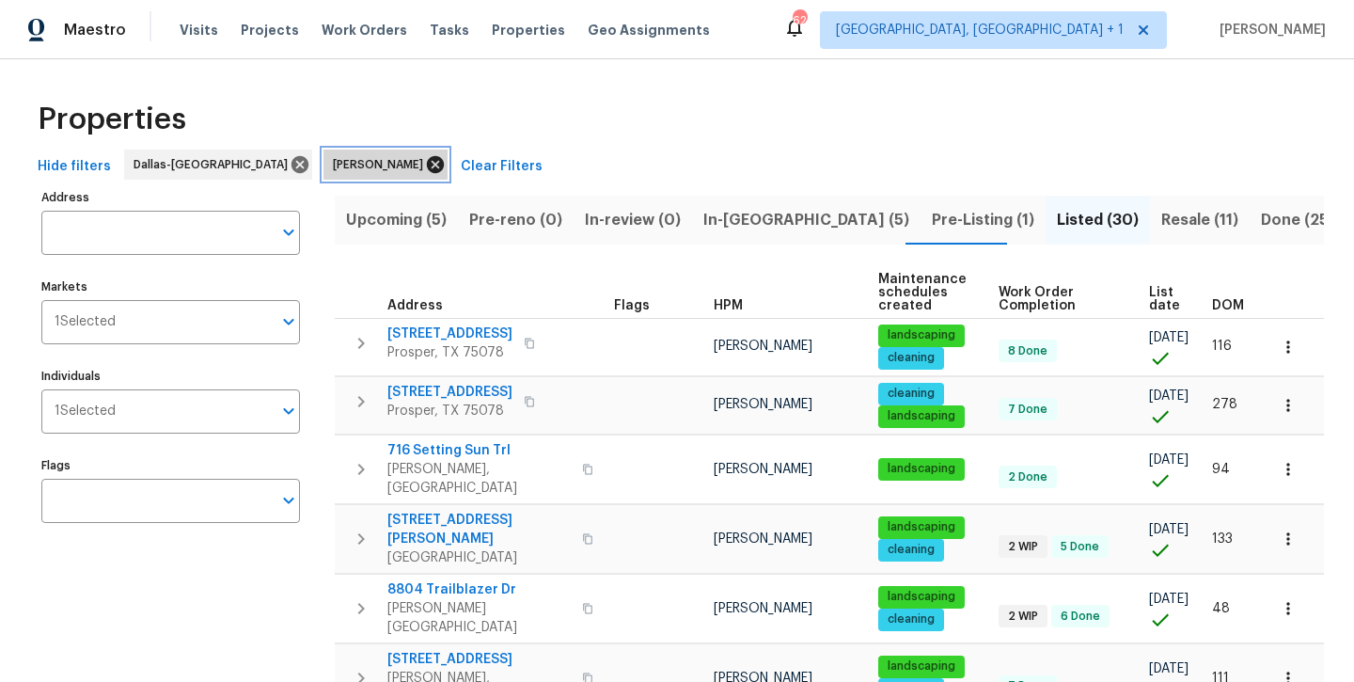
click at [427, 166] on icon at bounding box center [435, 164] width 17 height 17
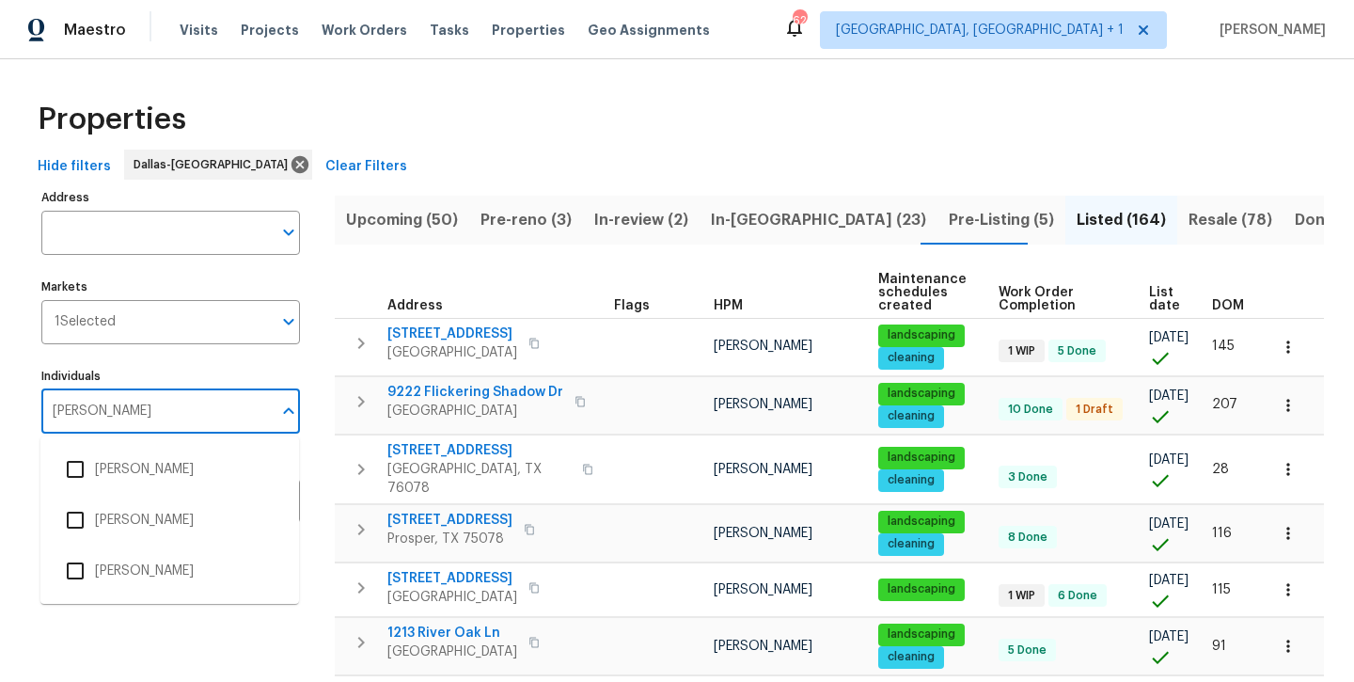
type input "francisco"
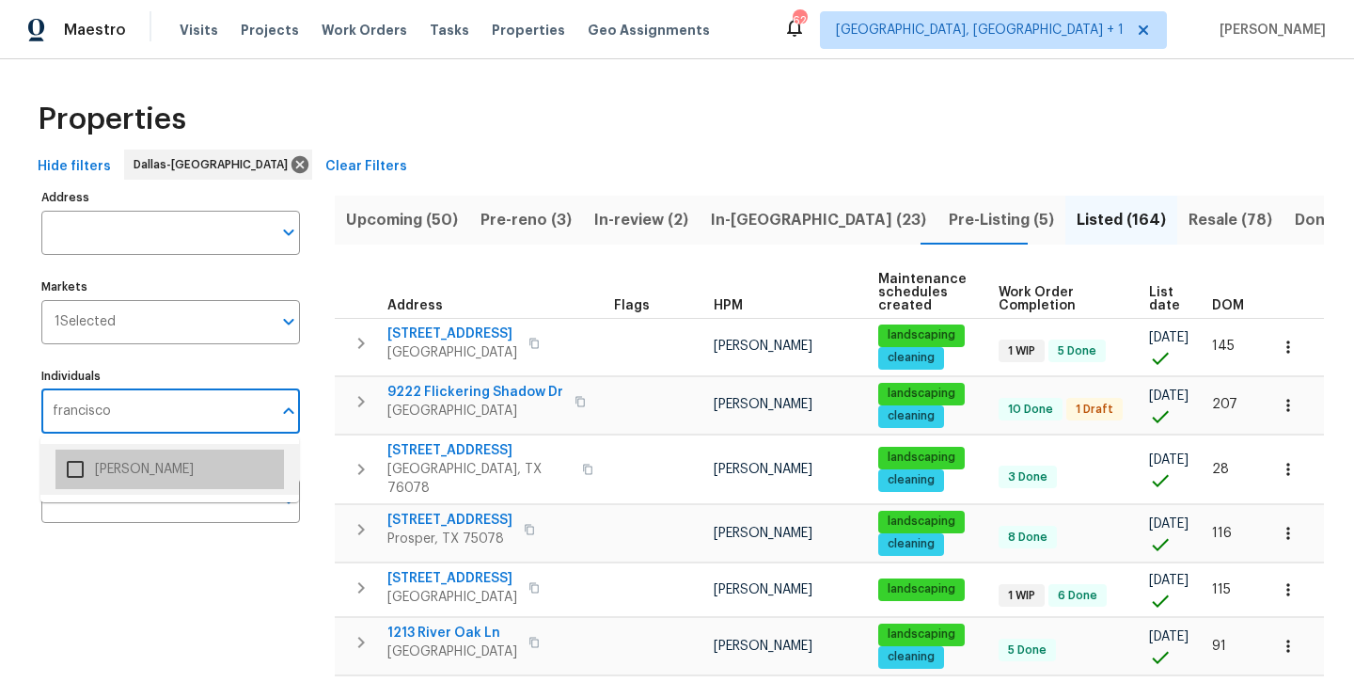
click at [181, 474] on li "[PERSON_NAME]" at bounding box center [169, 470] width 229 height 40
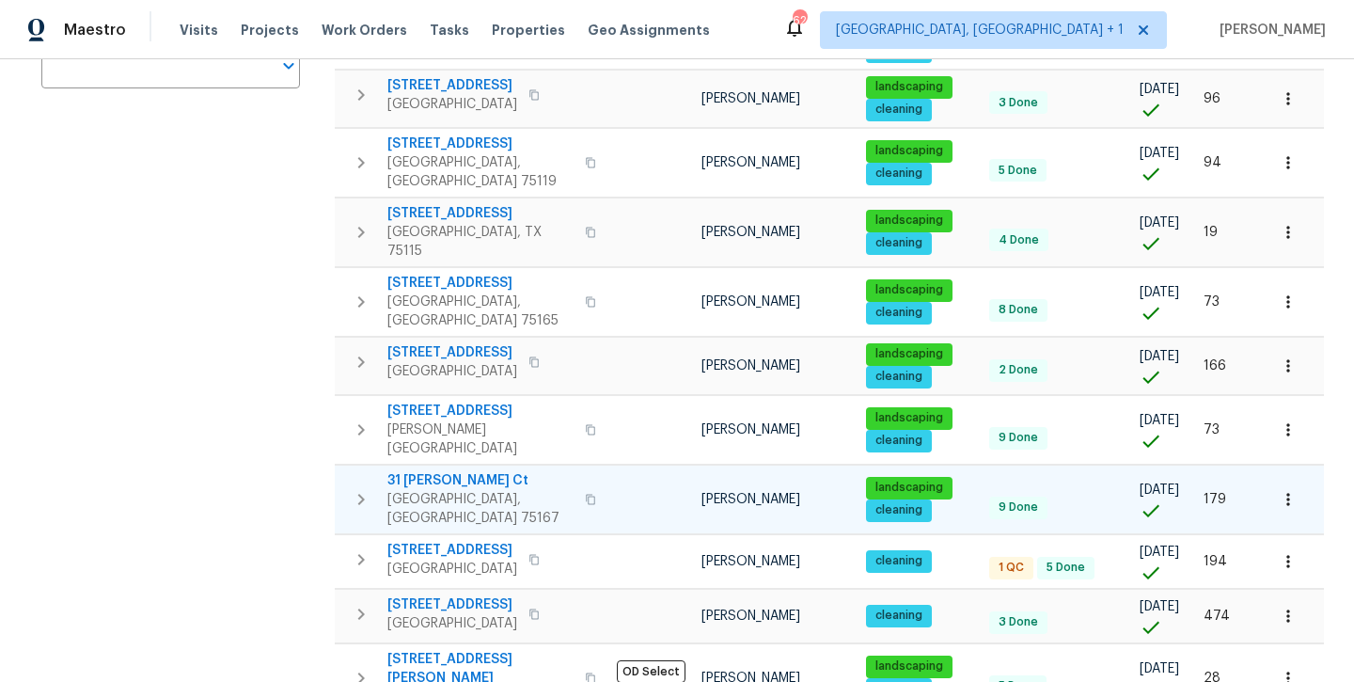
scroll to position [443, 0]
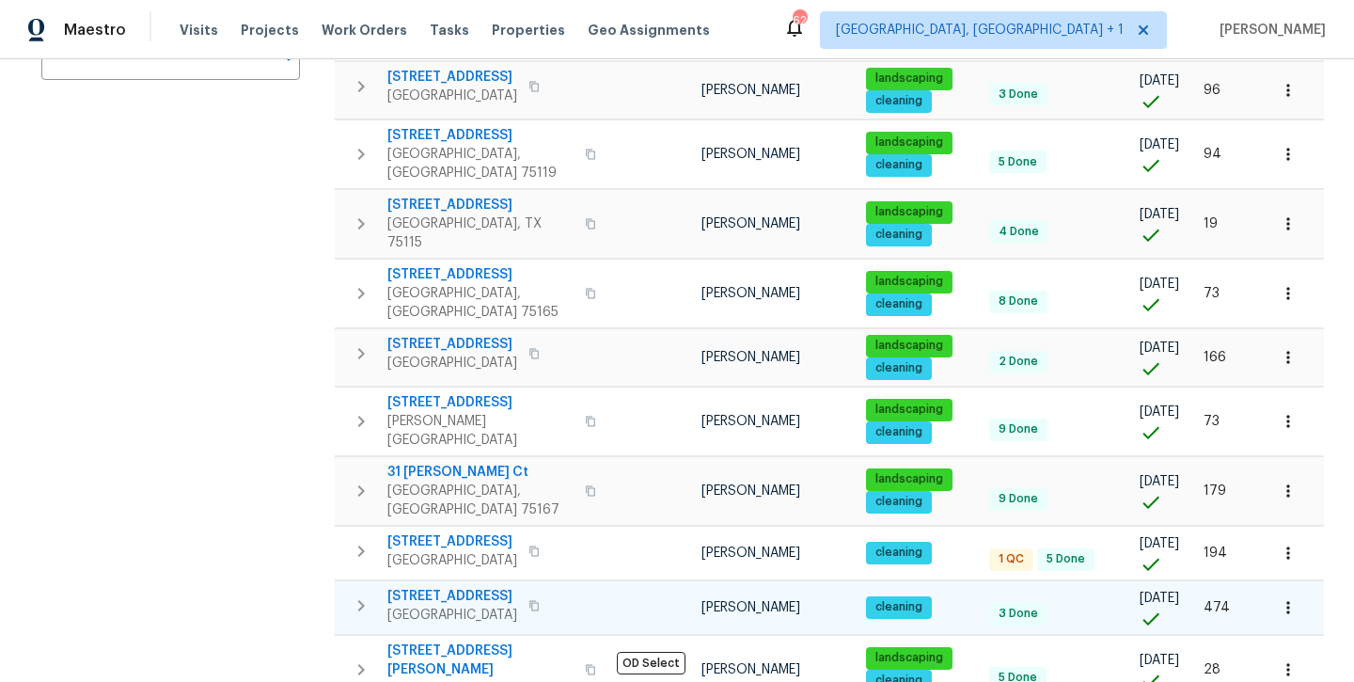
click at [509, 587] on span "[STREET_ADDRESS]" at bounding box center [453, 596] width 130 height 19
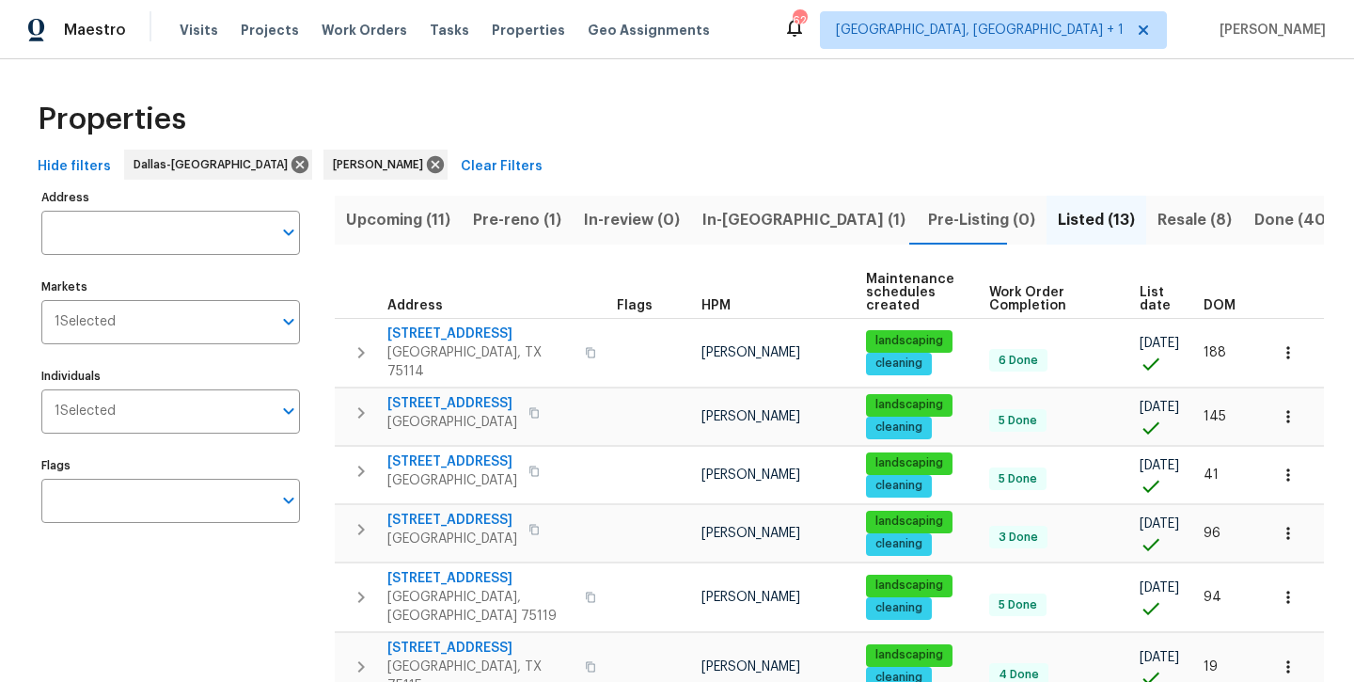
scroll to position [0, 0]
click at [427, 169] on icon at bounding box center [435, 164] width 17 height 17
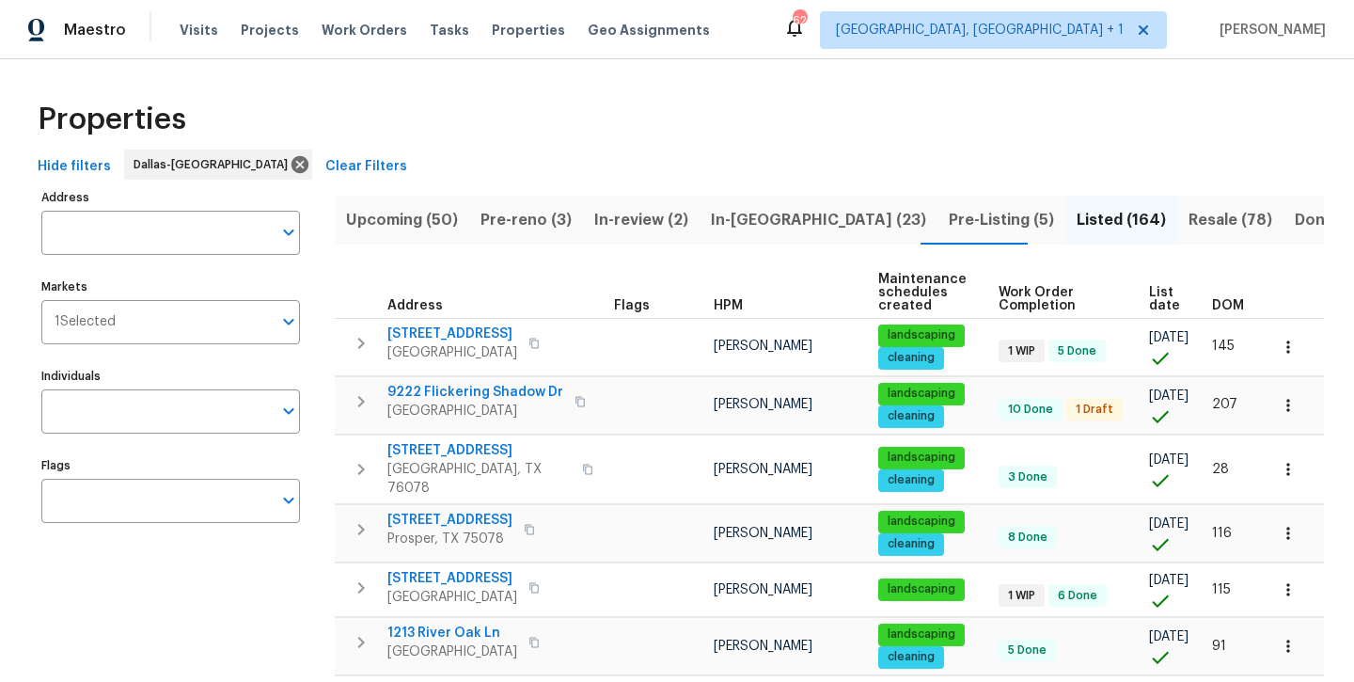
click at [133, 403] on input "Individuals" at bounding box center [156, 411] width 230 height 44
type input "[PERSON_NAME]"
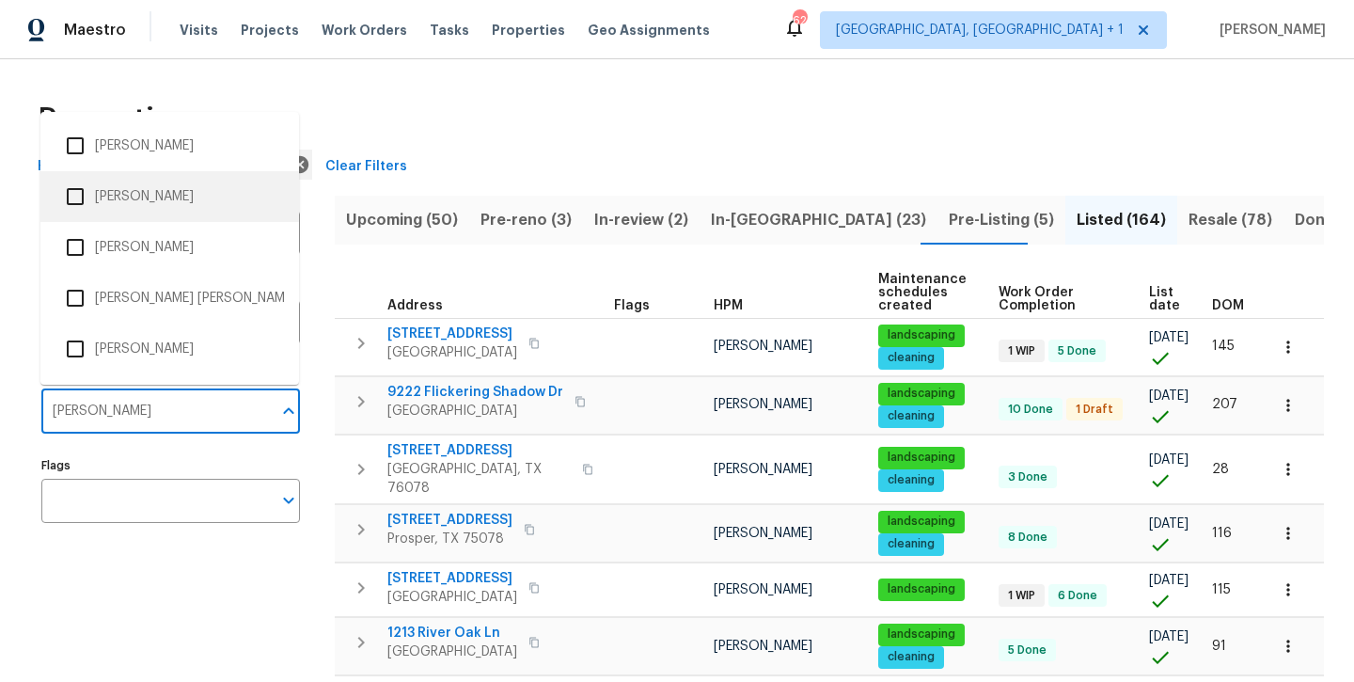
scroll to position [200, 0]
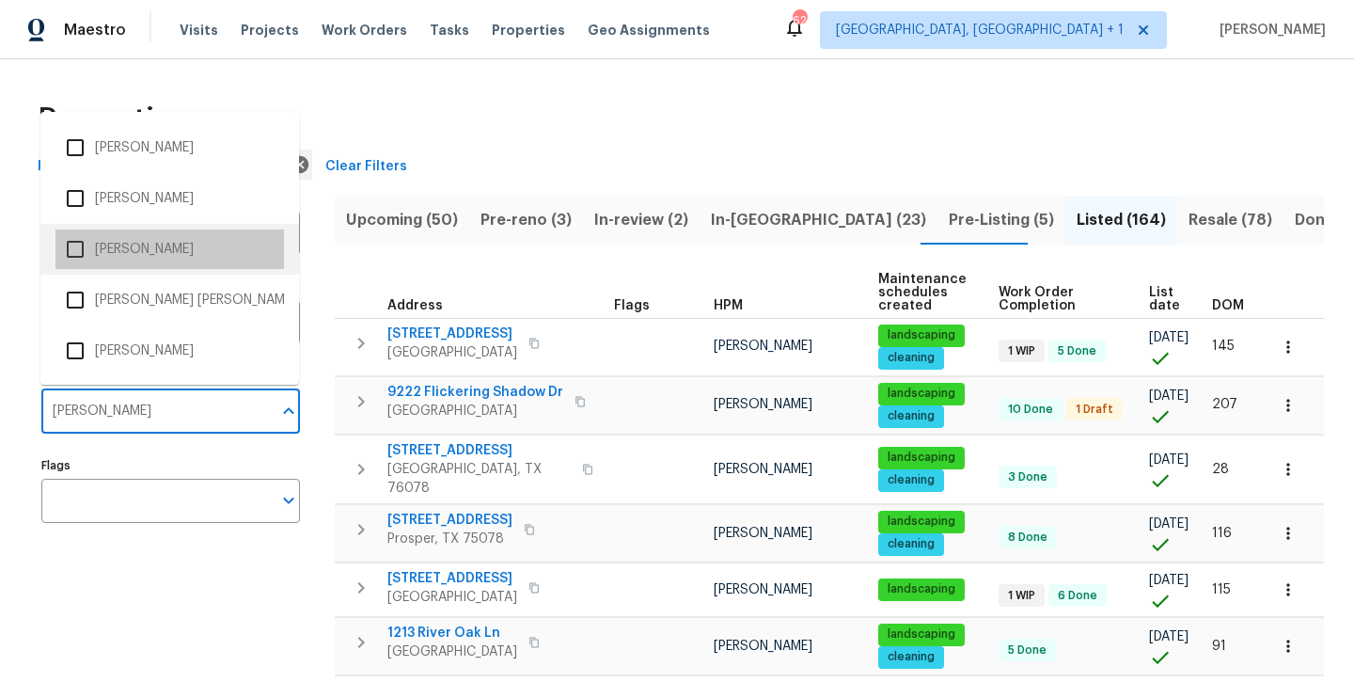
click at [171, 249] on li "[PERSON_NAME]" at bounding box center [169, 249] width 229 height 40
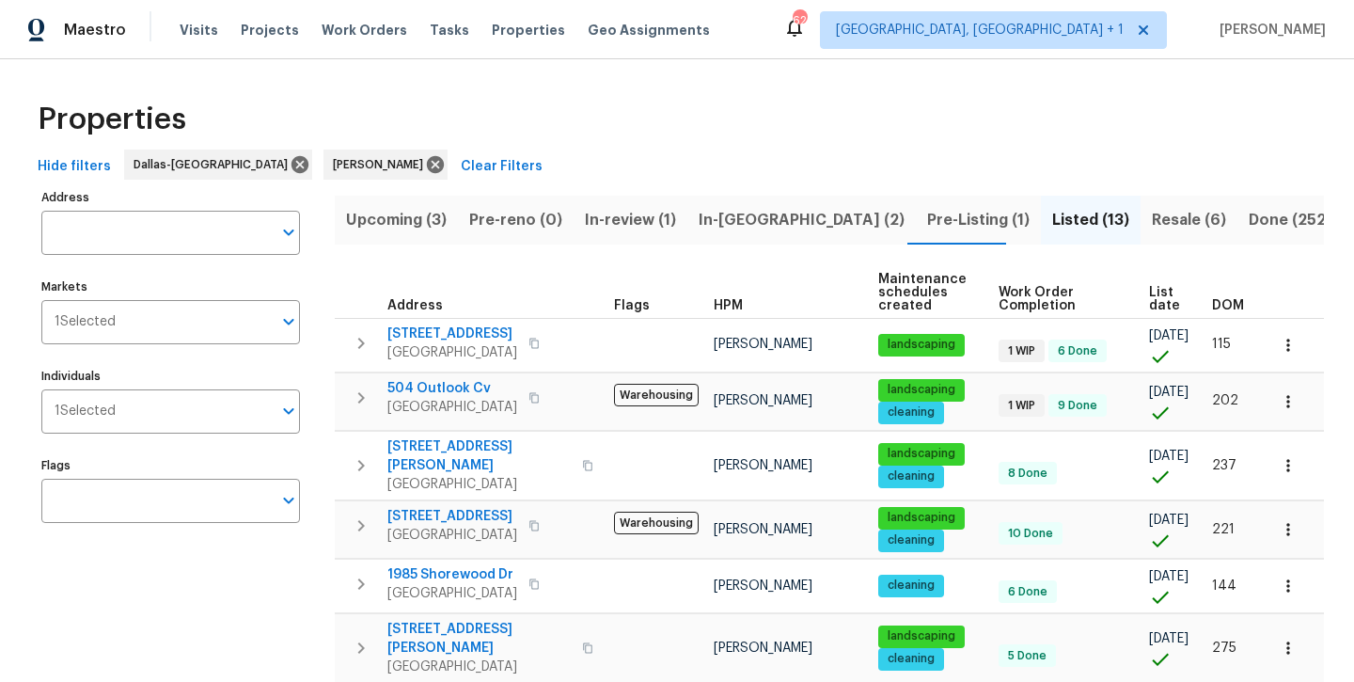
click at [730, 227] on span "In-[GEOGRAPHIC_DATA] (2)" at bounding box center [802, 220] width 206 height 26
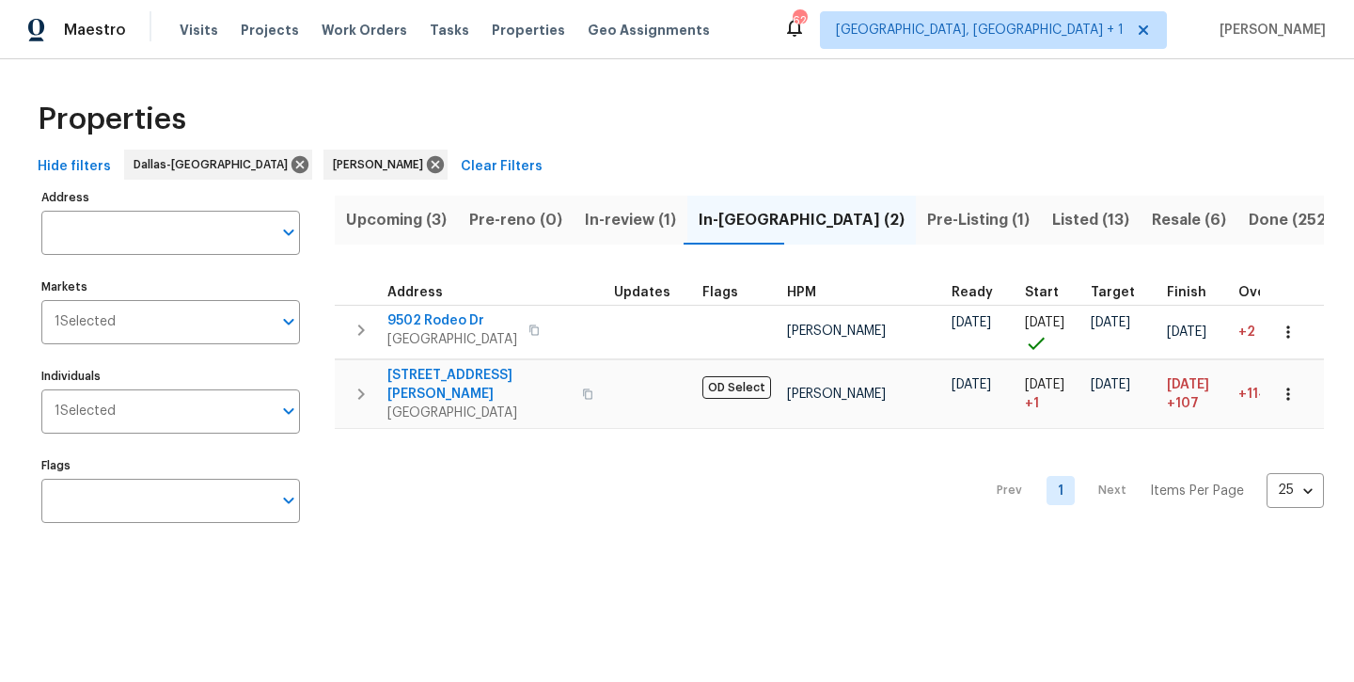
click at [392, 217] on span "Upcoming (3)" at bounding box center [396, 220] width 101 height 26
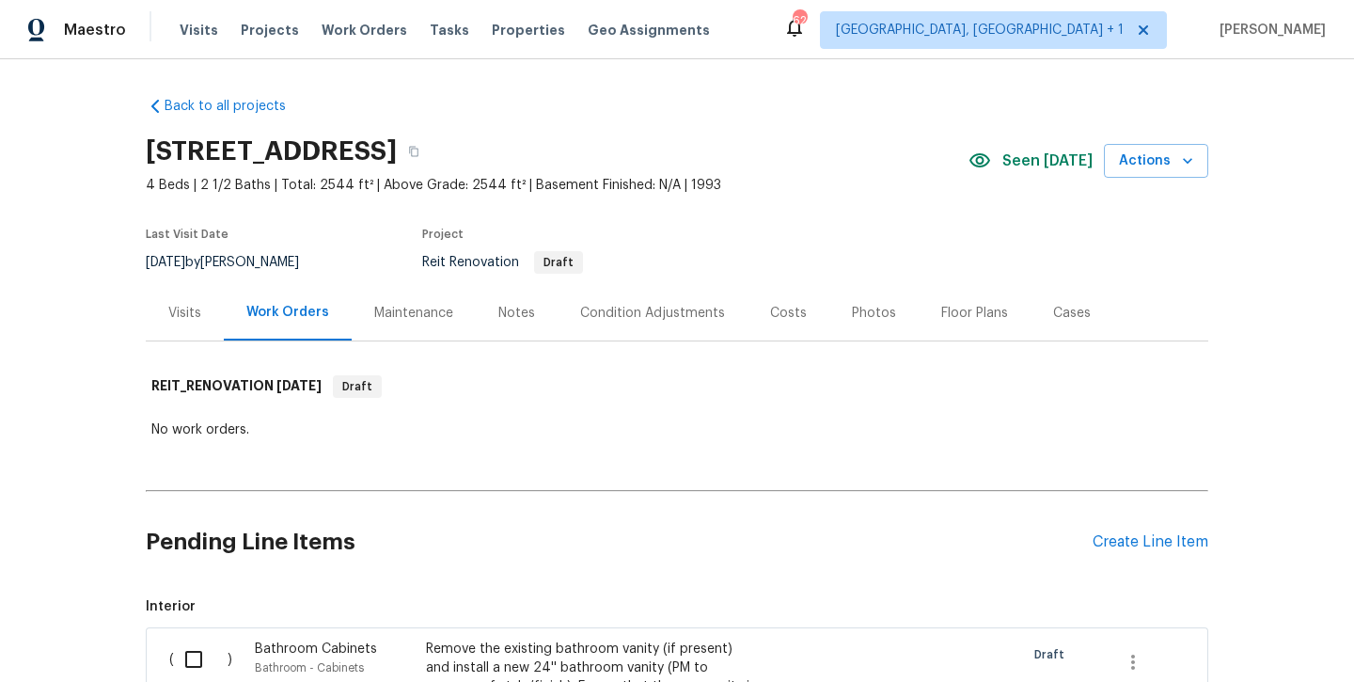
scroll to position [142, 0]
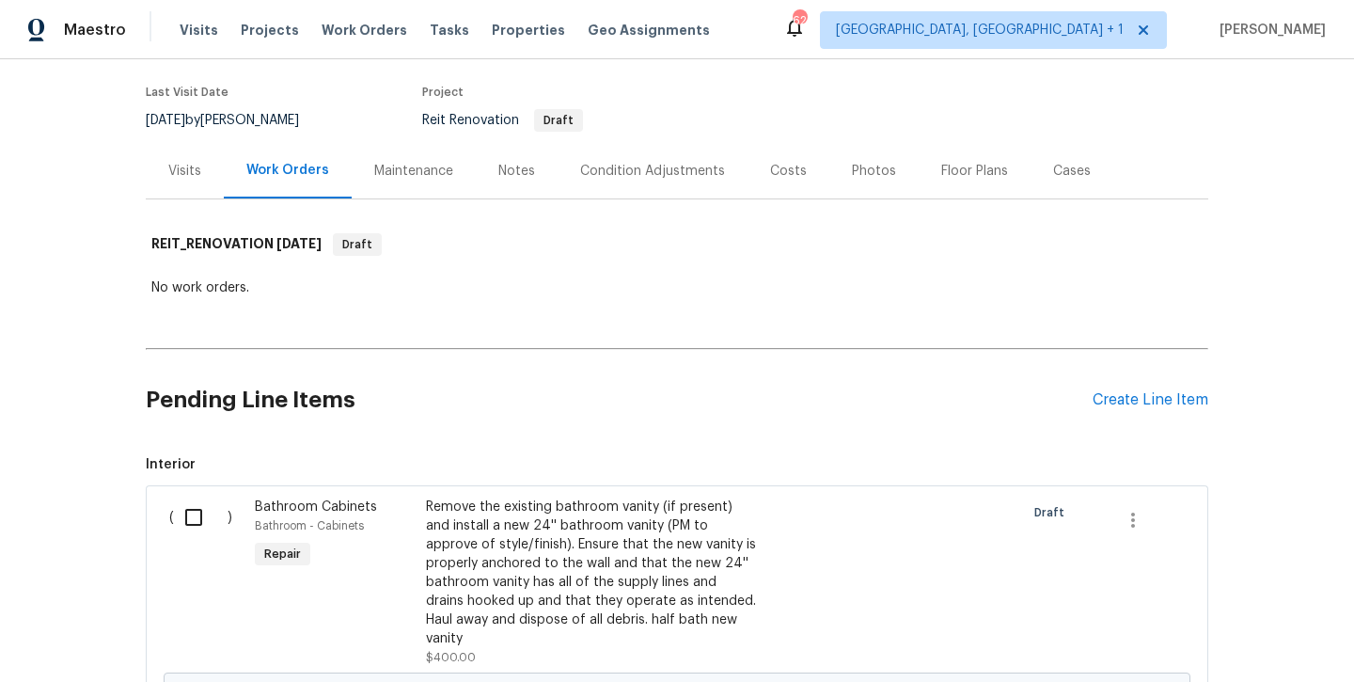
click at [498, 174] on div "Notes" at bounding box center [516, 171] width 37 height 19
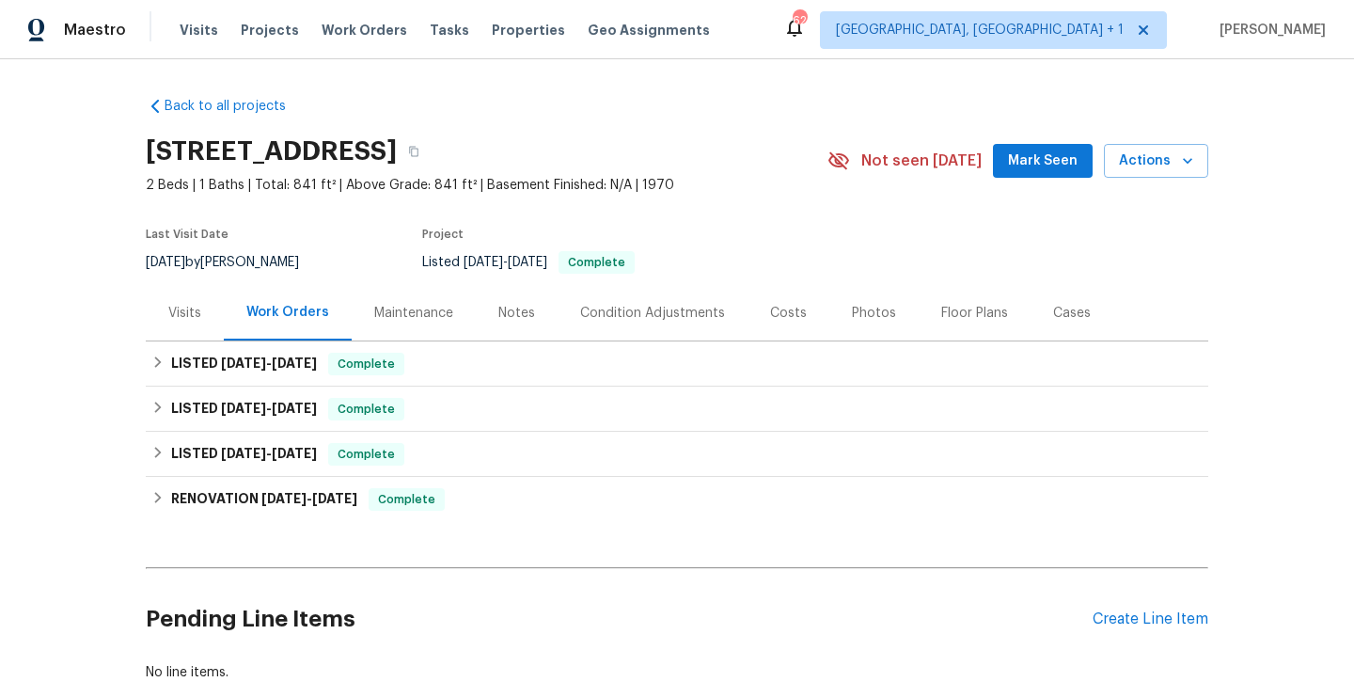
click at [870, 318] on div "Photos" at bounding box center [874, 313] width 44 height 19
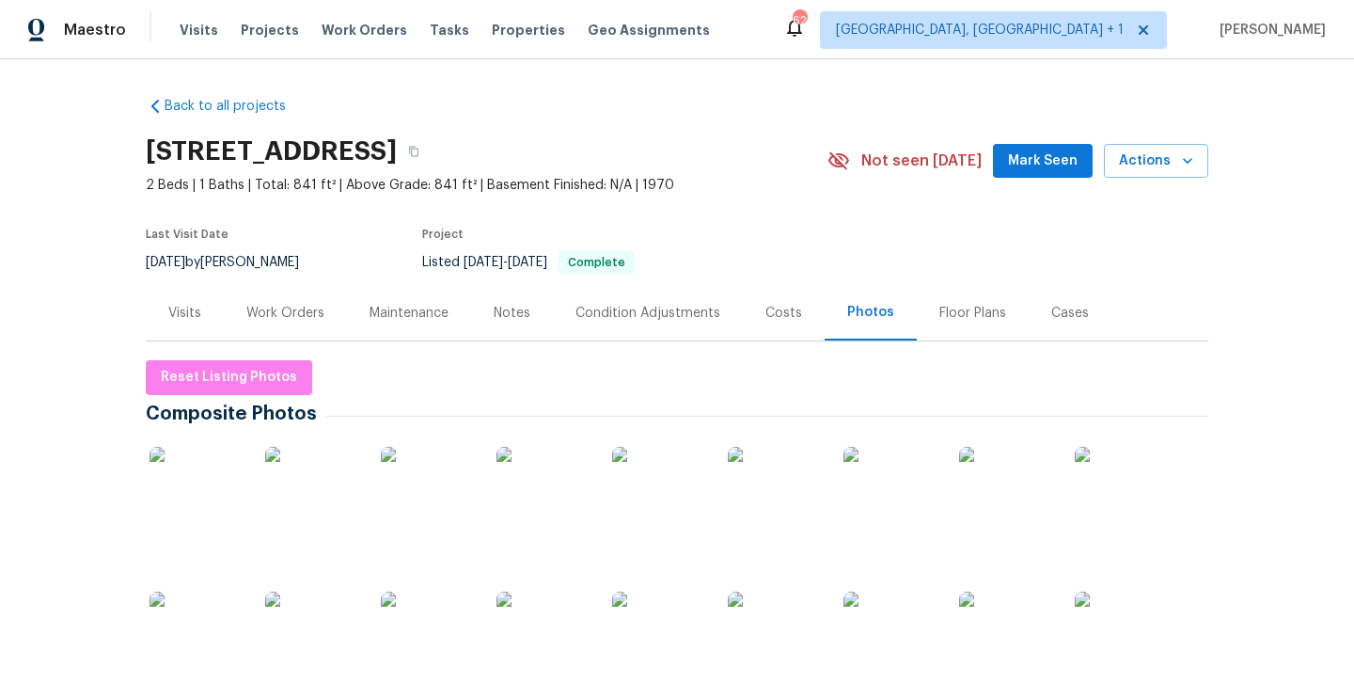
click at [194, 479] on img at bounding box center [197, 494] width 94 height 94
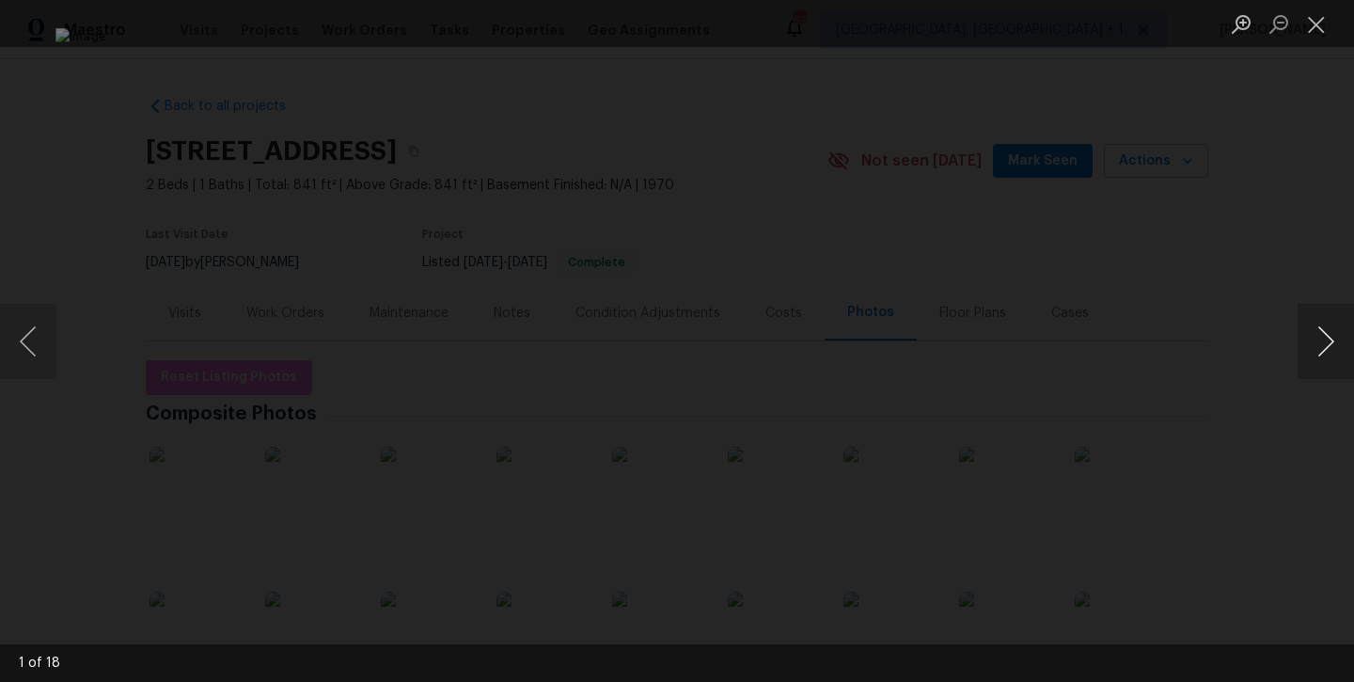
click at [1319, 340] on button "Next image" at bounding box center [1326, 341] width 56 height 75
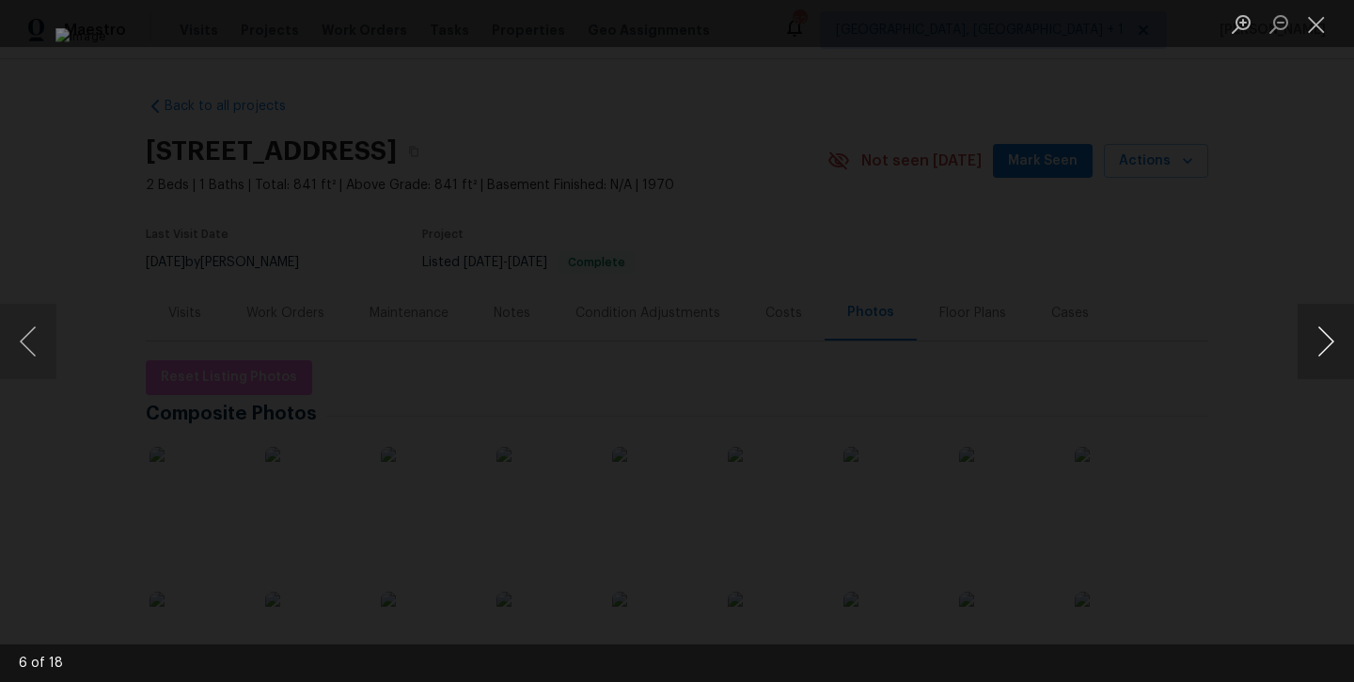
click at [1319, 340] on button "Next image" at bounding box center [1326, 341] width 56 height 75
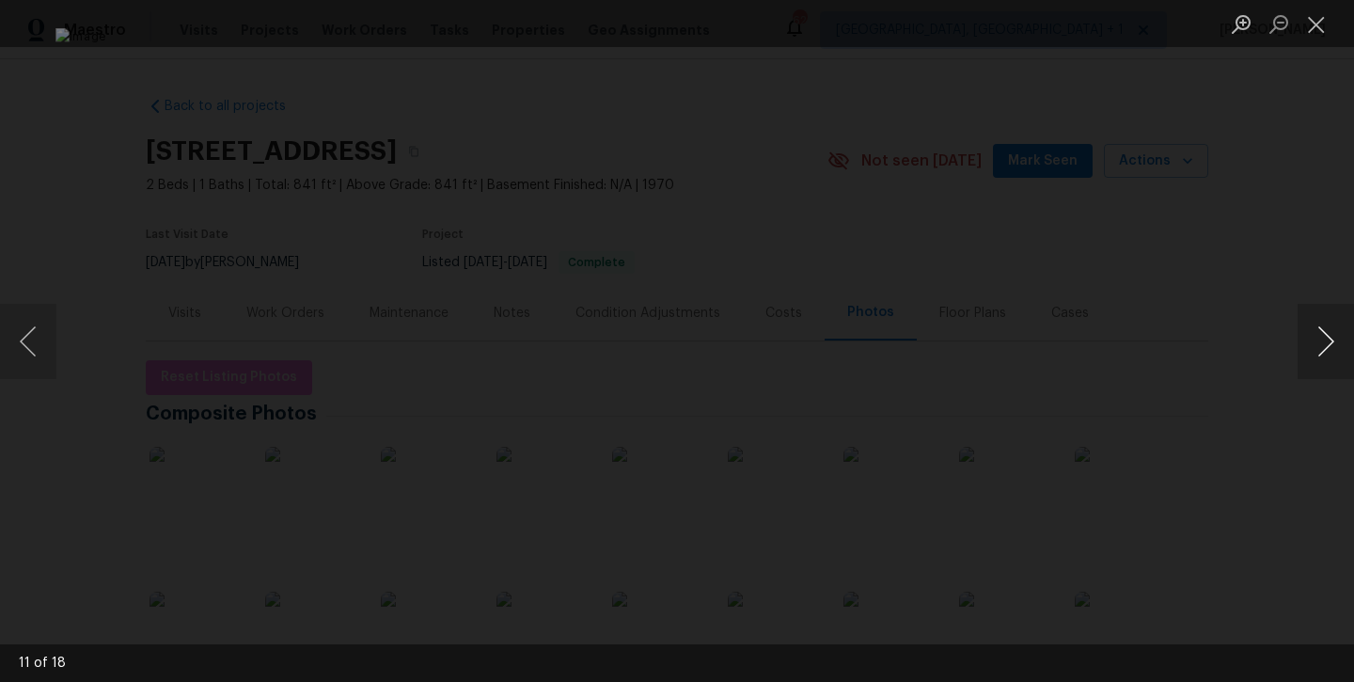
click at [1319, 340] on button "Next image" at bounding box center [1326, 341] width 56 height 75
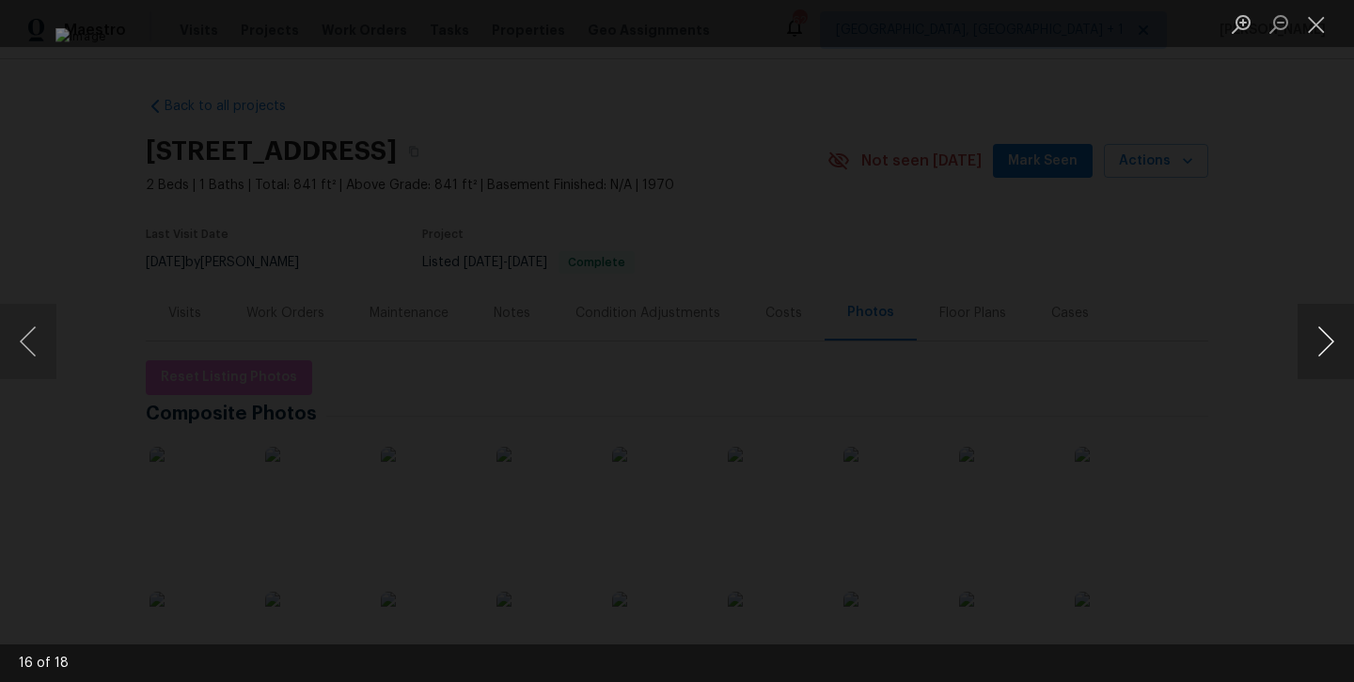
click at [1319, 340] on button "Next image" at bounding box center [1326, 341] width 56 height 75
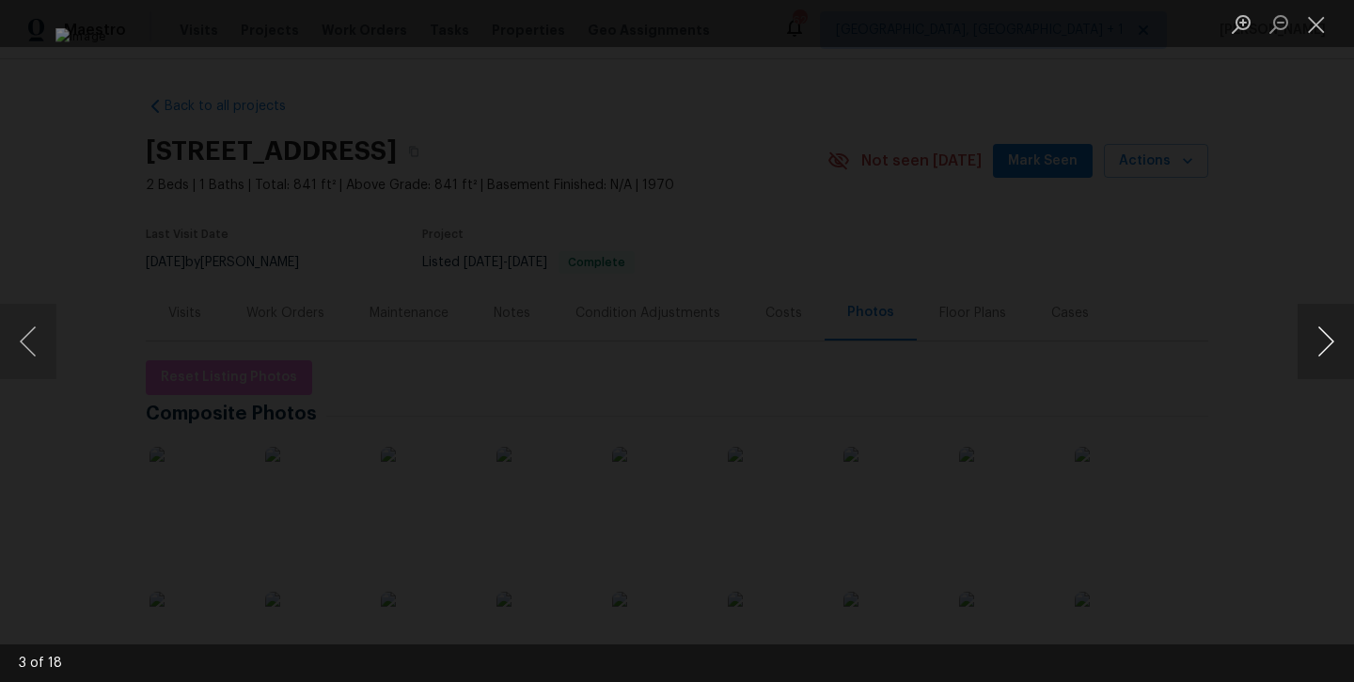
click at [1319, 340] on button "Next image" at bounding box center [1326, 341] width 56 height 75
click at [1311, 27] on button "Close lightbox" at bounding box center [1317, 24] width 38 height 33
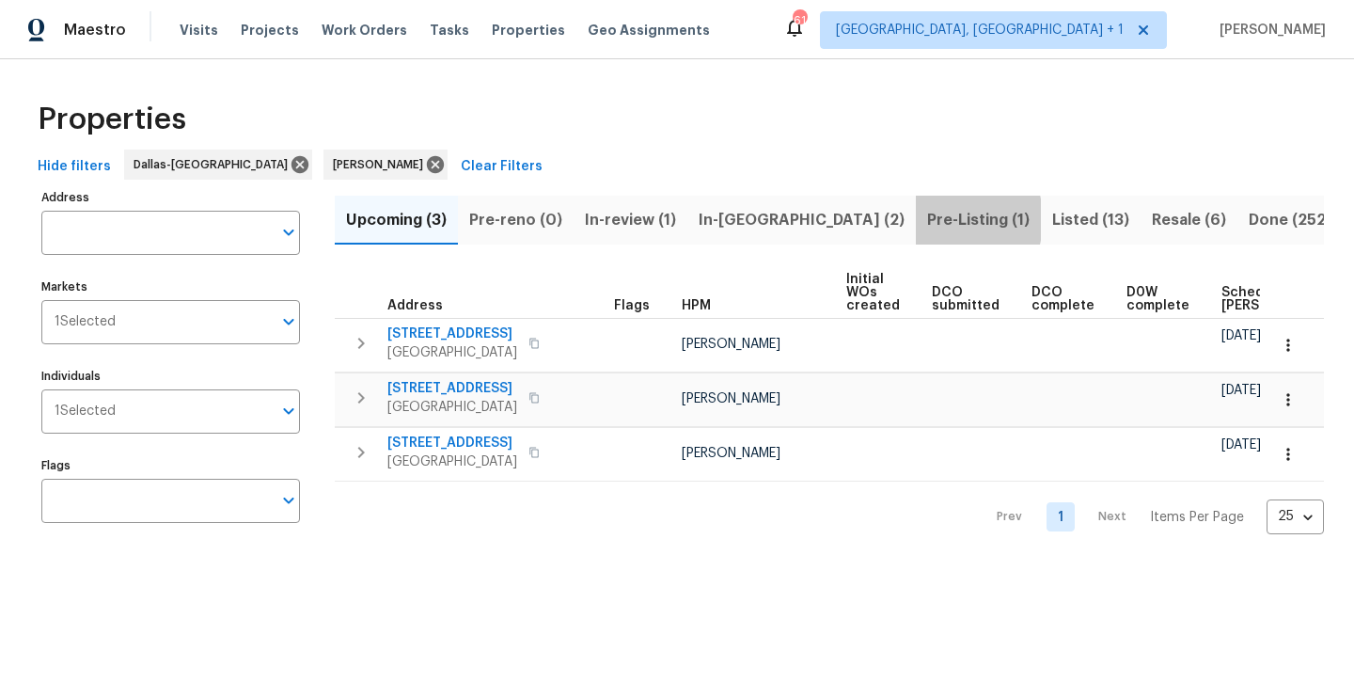
click at [927, 219] on span "Pre-Listing (1)" at bounding box center [978, 220] width 103 height 26
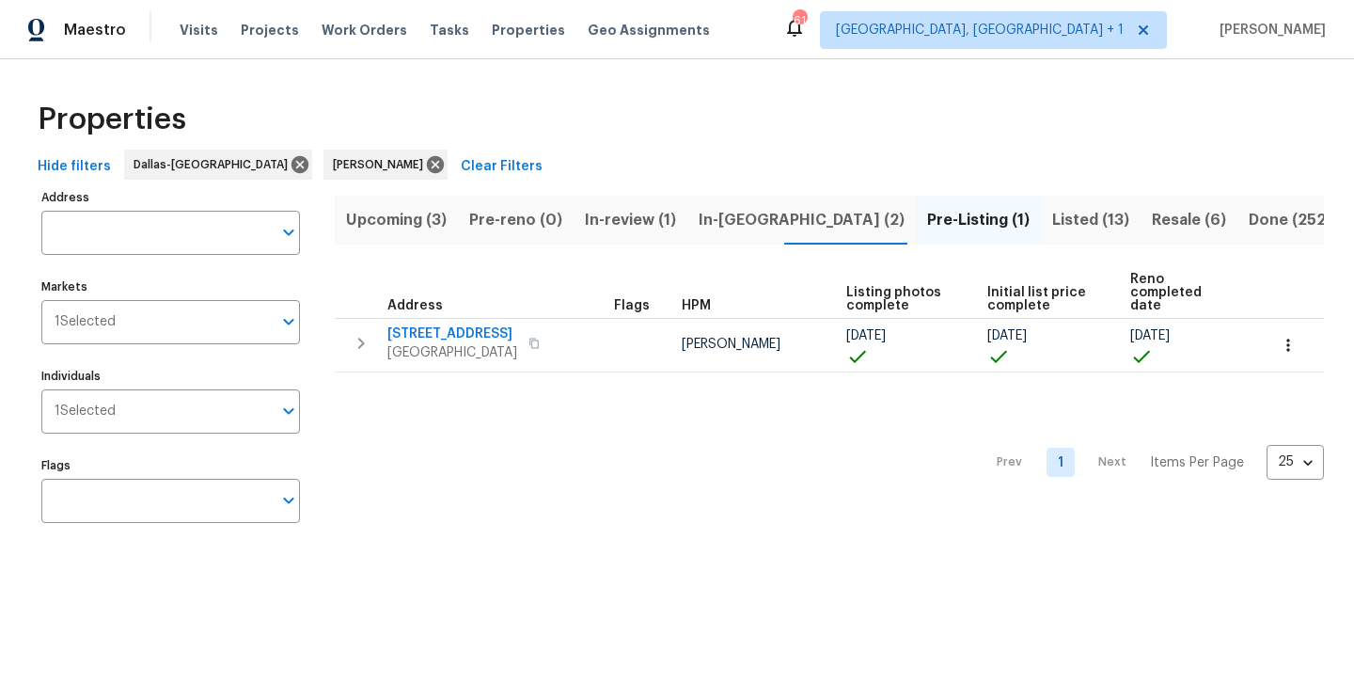
click at [416, 229] on span "Upcoming (3)" at bounding box center [396, 220] width 101 height 26
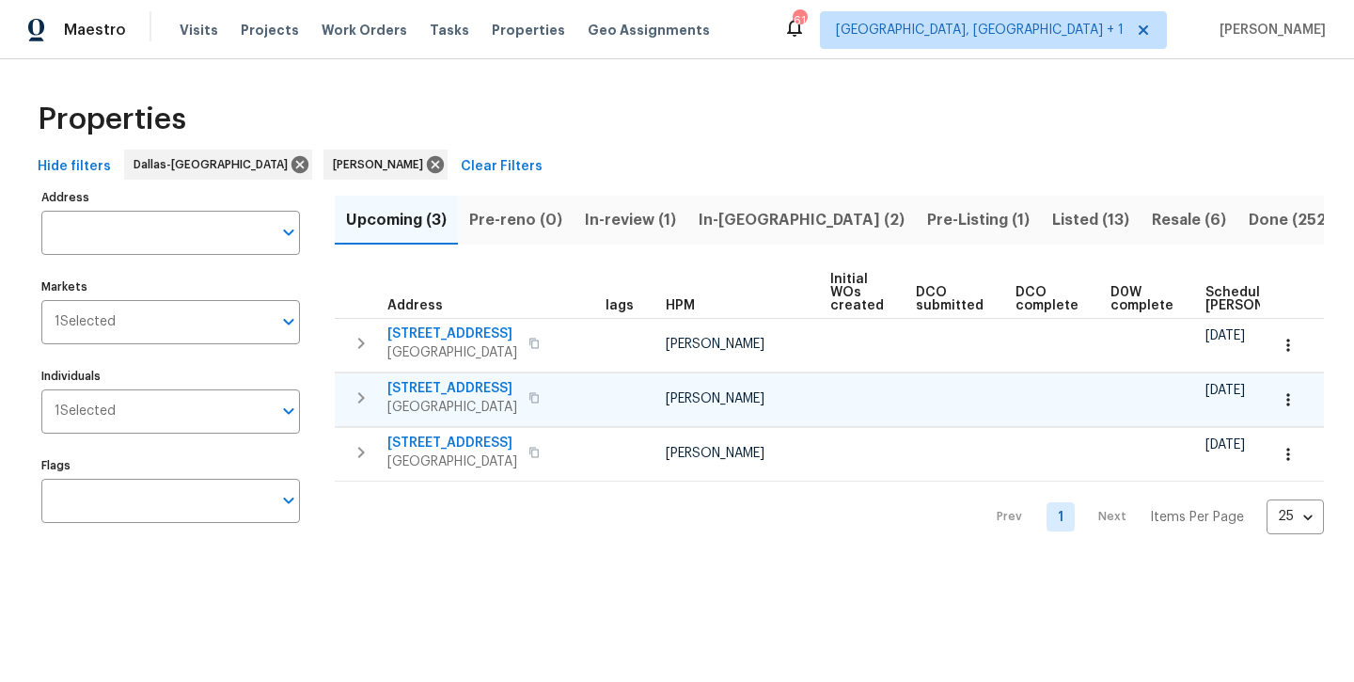
scroll to position [0, 10]
click at [456, 388] on span "[STREET_ADDRESS]" at bounding box center [453, 388] width 130 height 19
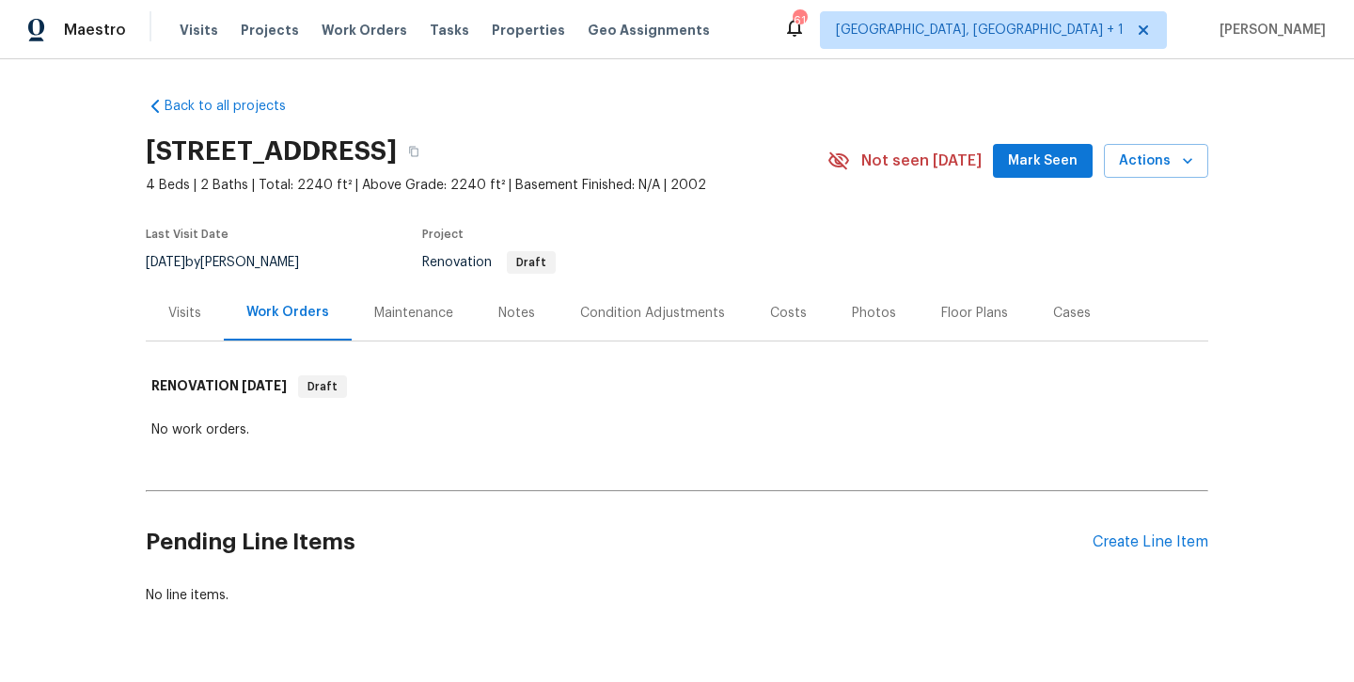
click at [164, 305] on div "Visits" at bounding box center [185, 312] width 78 height 55
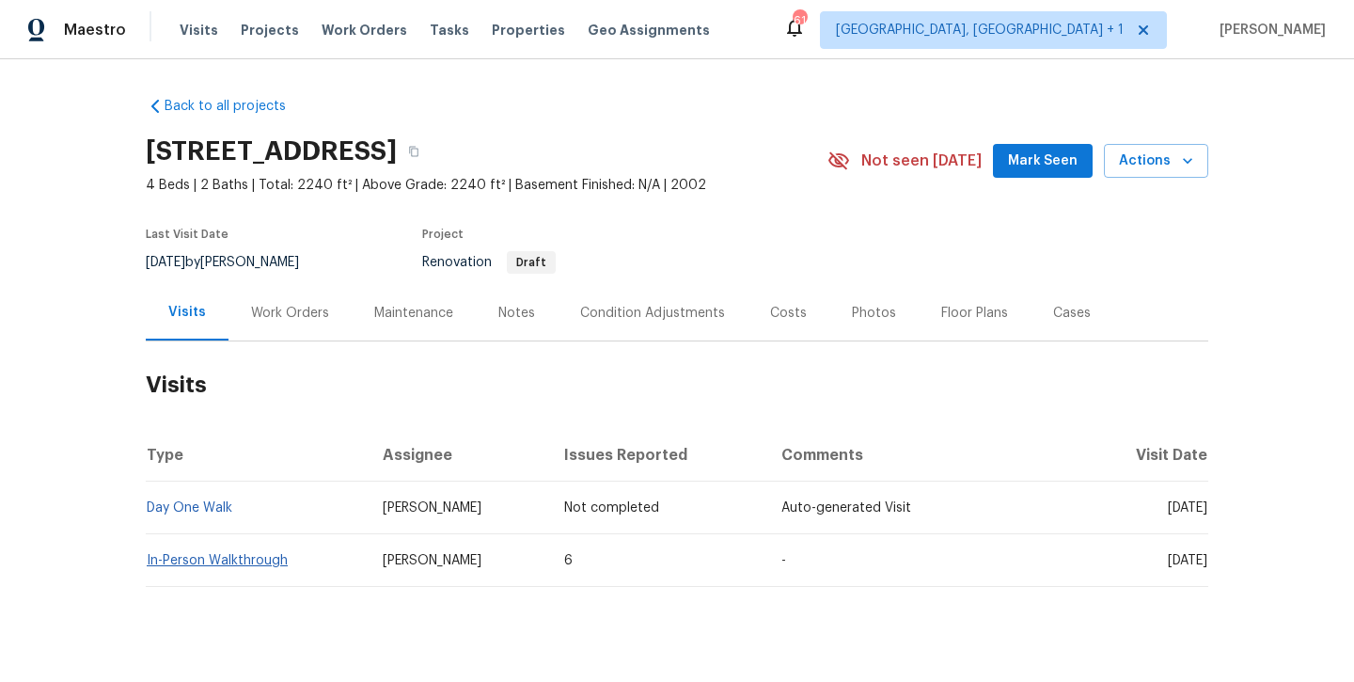
click at [219, 562] on link "In-Person Walkthrough" at bounding box center [217, 560] width 141 height 13
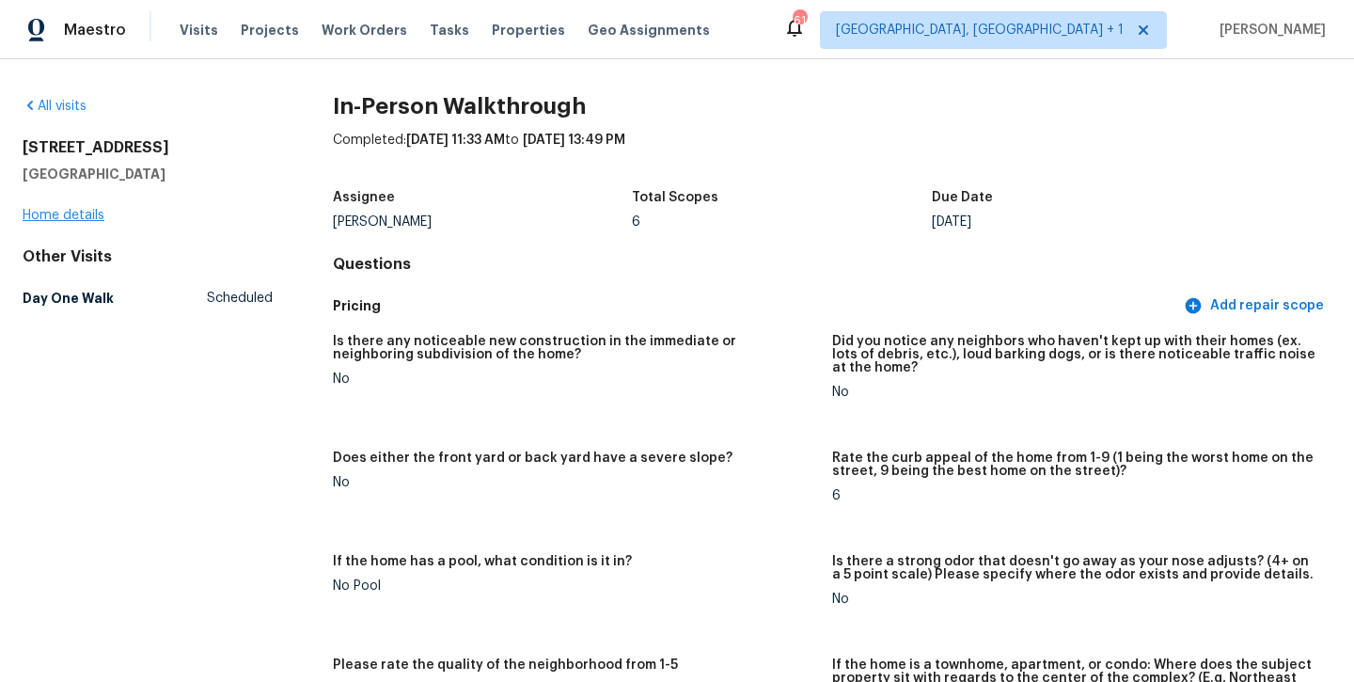
click at [70, 214] on link "Home details" at bounding box center [64, 215] width 82 height 13
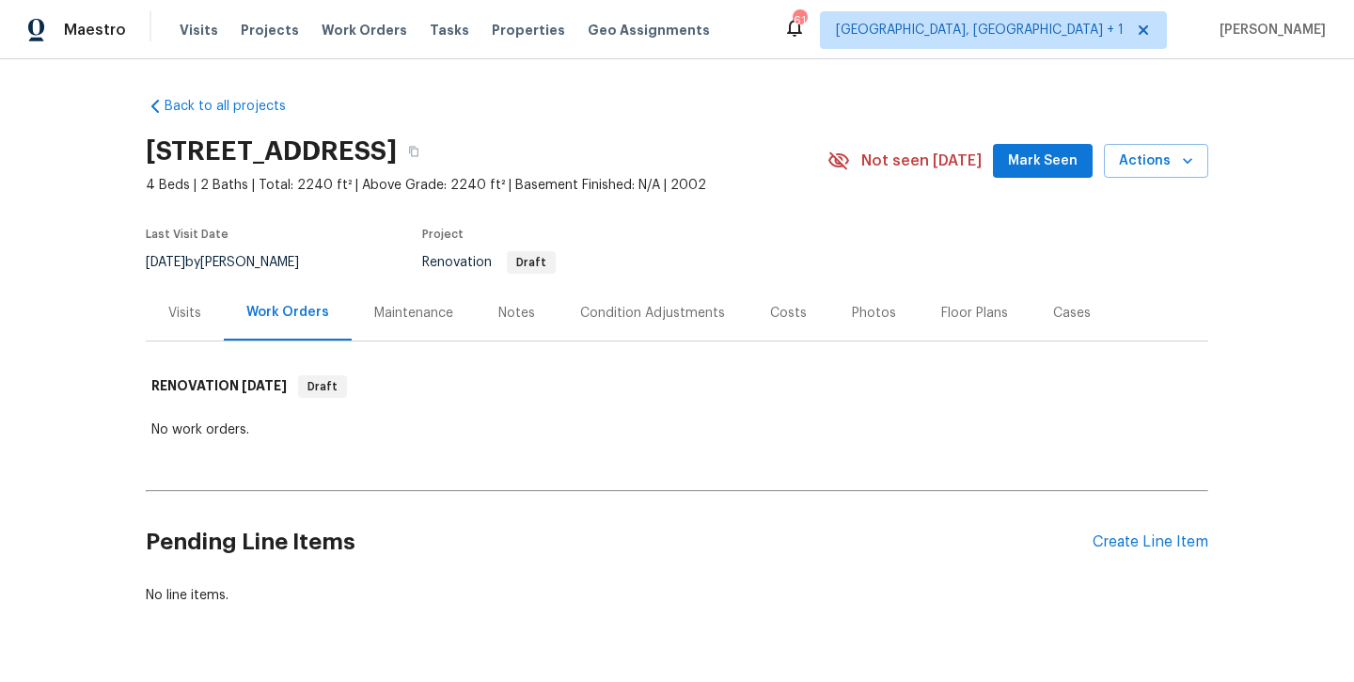
click at [518, 312] on div "Notes" at bounding box center [516, 313] width 37 height 19
